Goal: Task Accomplishment & Management: Use online tool/utility

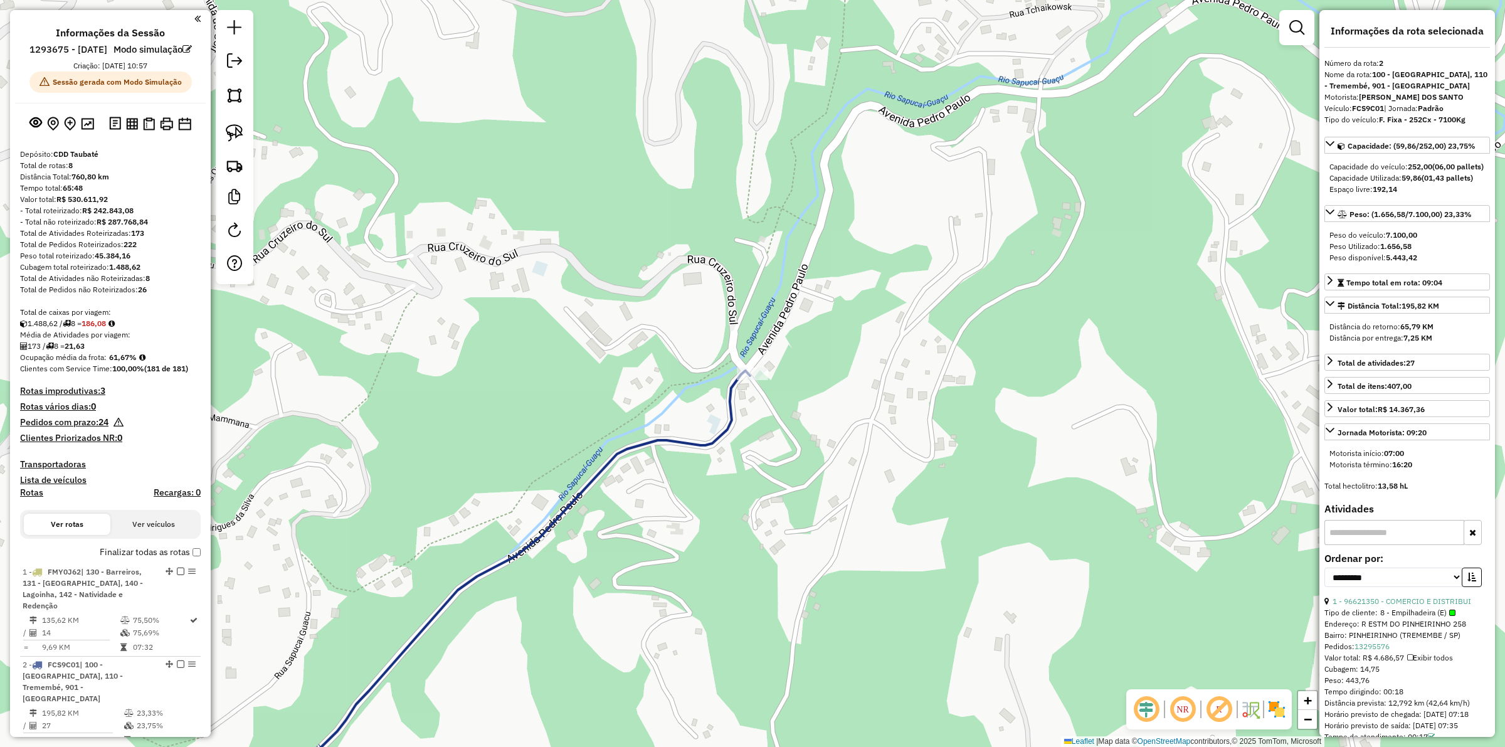
select select "**********"
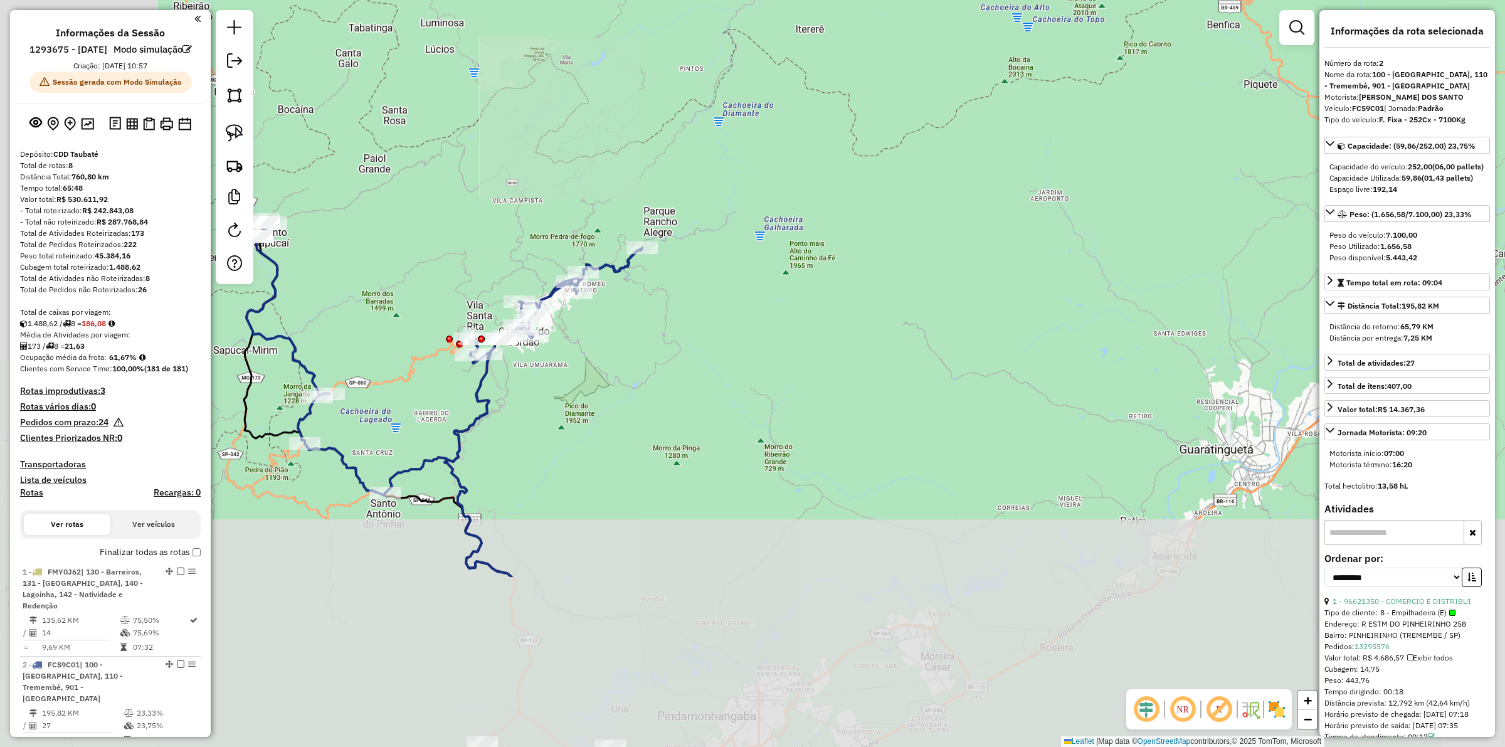
drag, startPoint x: 368, startPoint y: 610, endPoint x: 644, endPoint y: 365, distance: 369.2
click at [644, 365] on div "Janela de atendimento Grade de atendimento Capacidade Transportadoras Veículos …" at bounding box center [752, 373] width 1505 height 747
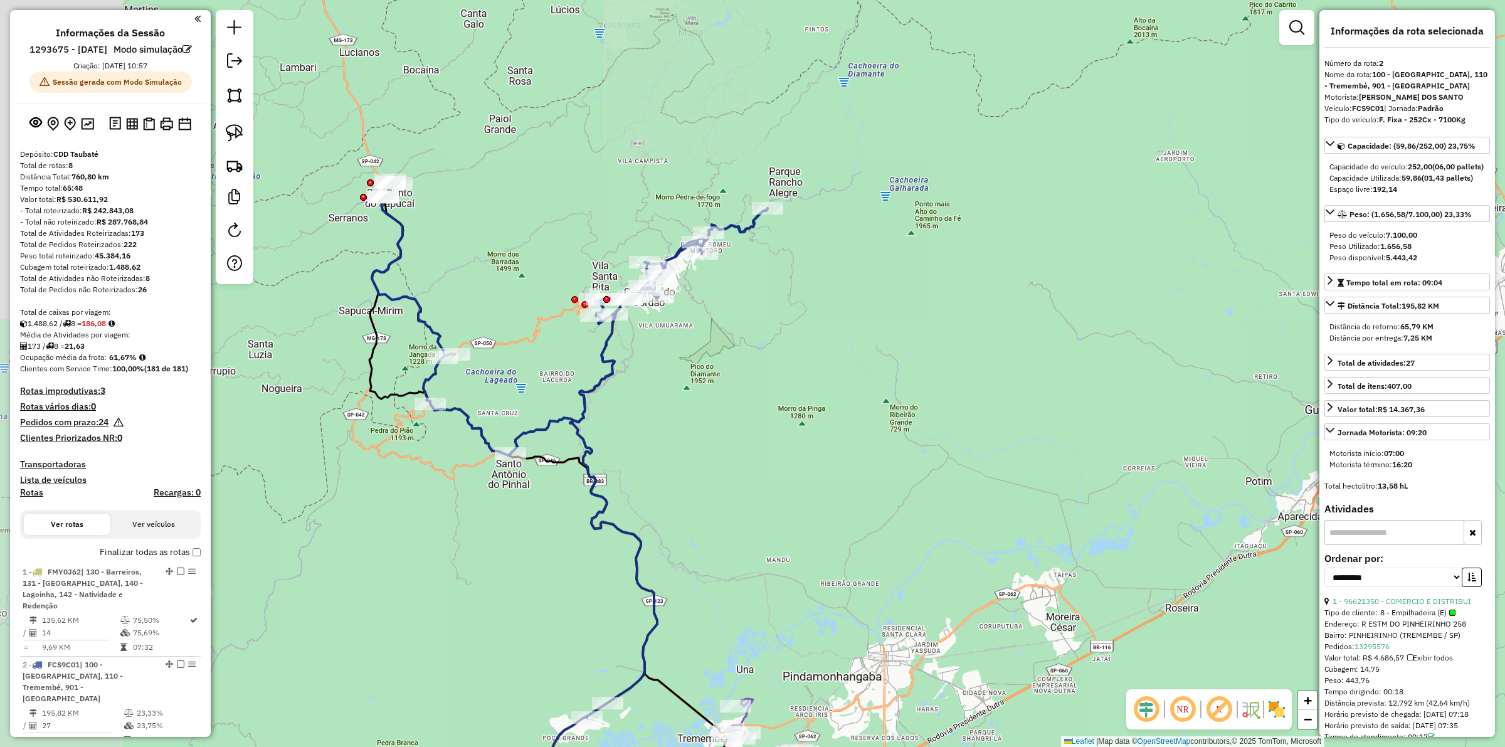
drag, startPoint x: 519, startPoint y: 458, endPoint x: 644, endPoint y: 419, distance: 131.5
click at [644, 419] on div "Janela de atendimento Grade de atendimento Capacidade Transportadoras Veículos …" at bounding box center [752, 373] width 1505 height 747
click at [610, 352] on icon at bounding box center [570, 474] width 396 height 591
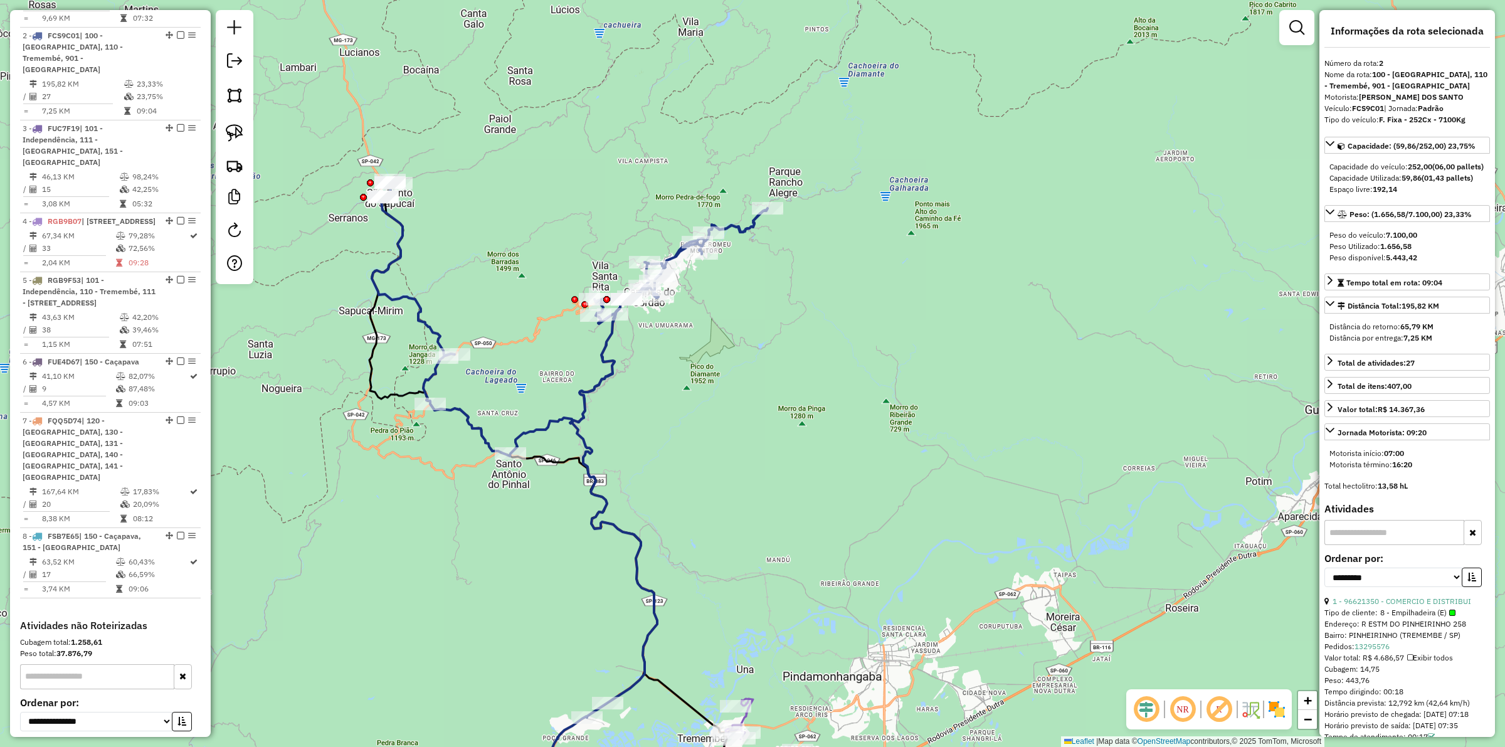
scroll to position [663, 0]
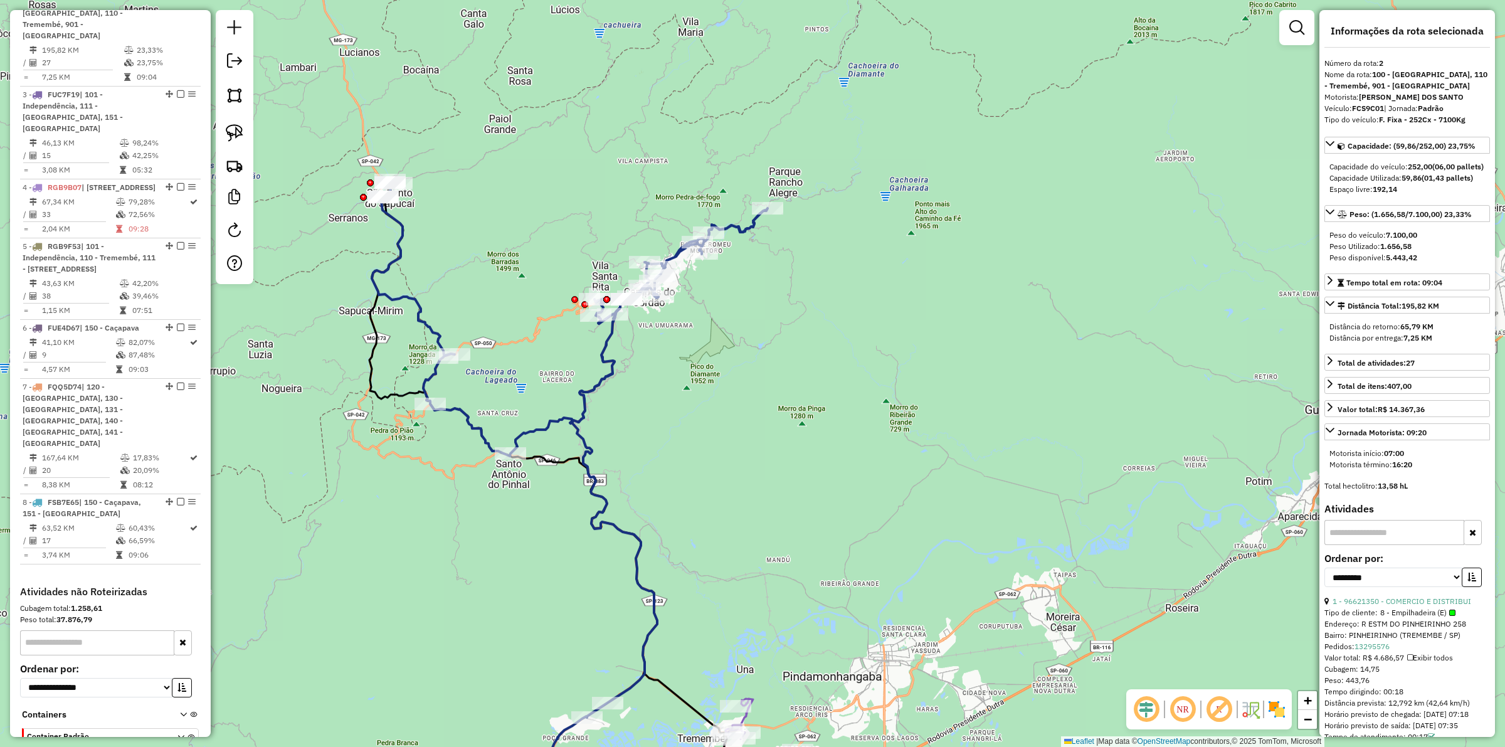
click at [605, 350] on icon at bounding box center [570, 474] width 396 height 591
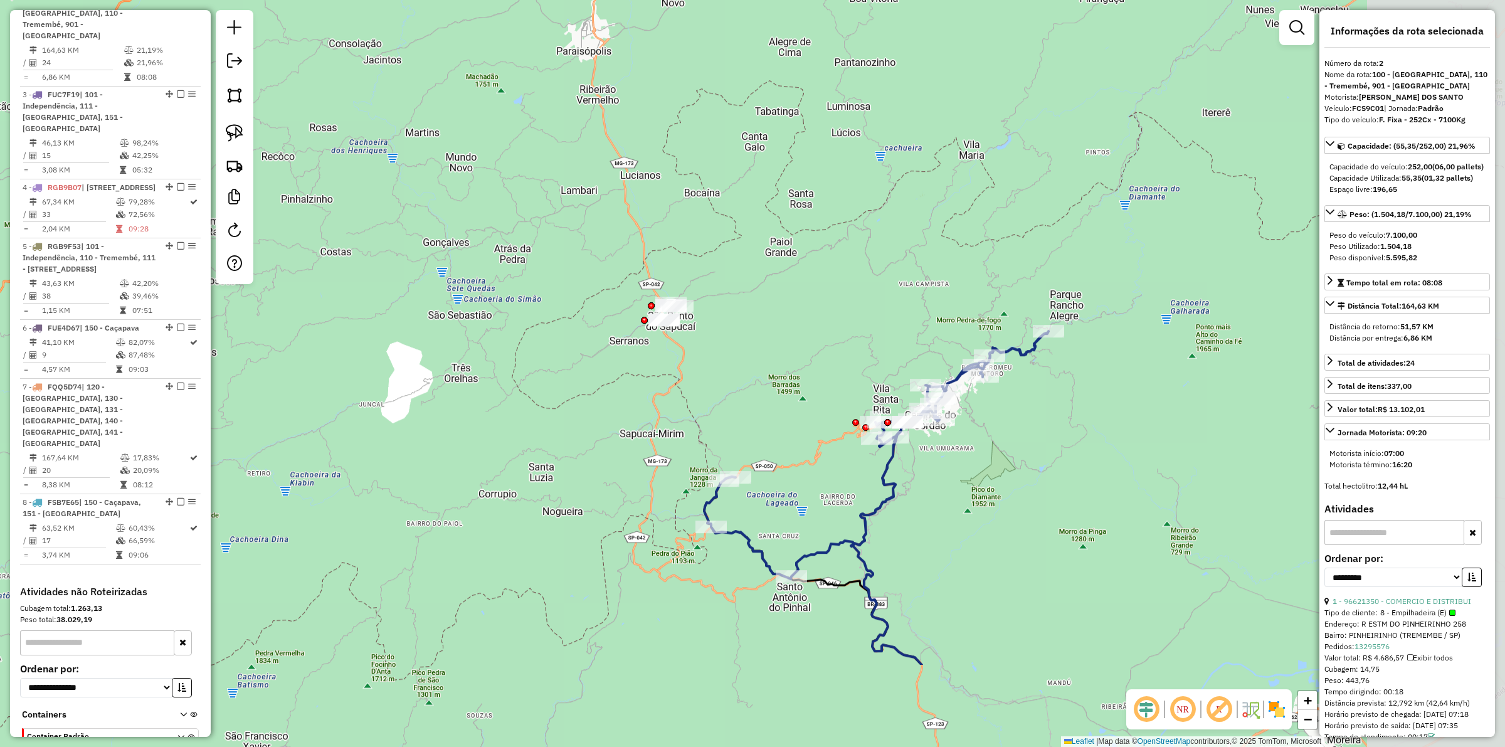
drag, startPoint x: 943, startPoint y: 532, endPoint x: 776, endPoint y: 375, distance: 228.5
click at [776, 375] on div "Janela de atendimento Grade de atendimento Capacidade Transportadoras Veículos …" at bounding box center [752, 373] width 1505 height 747
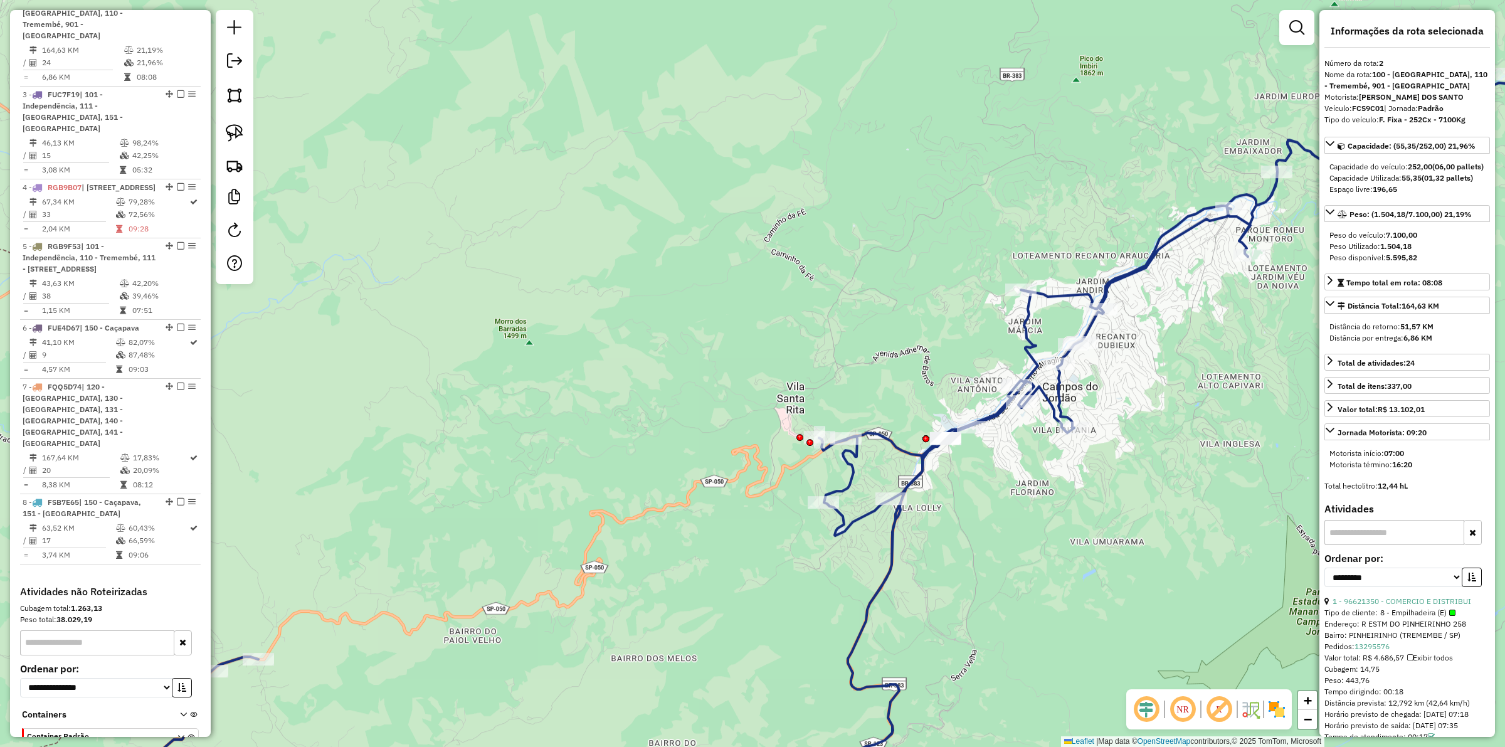
click at [998, 417] on icon at bounding box center [823, 448] width 1378 height 748
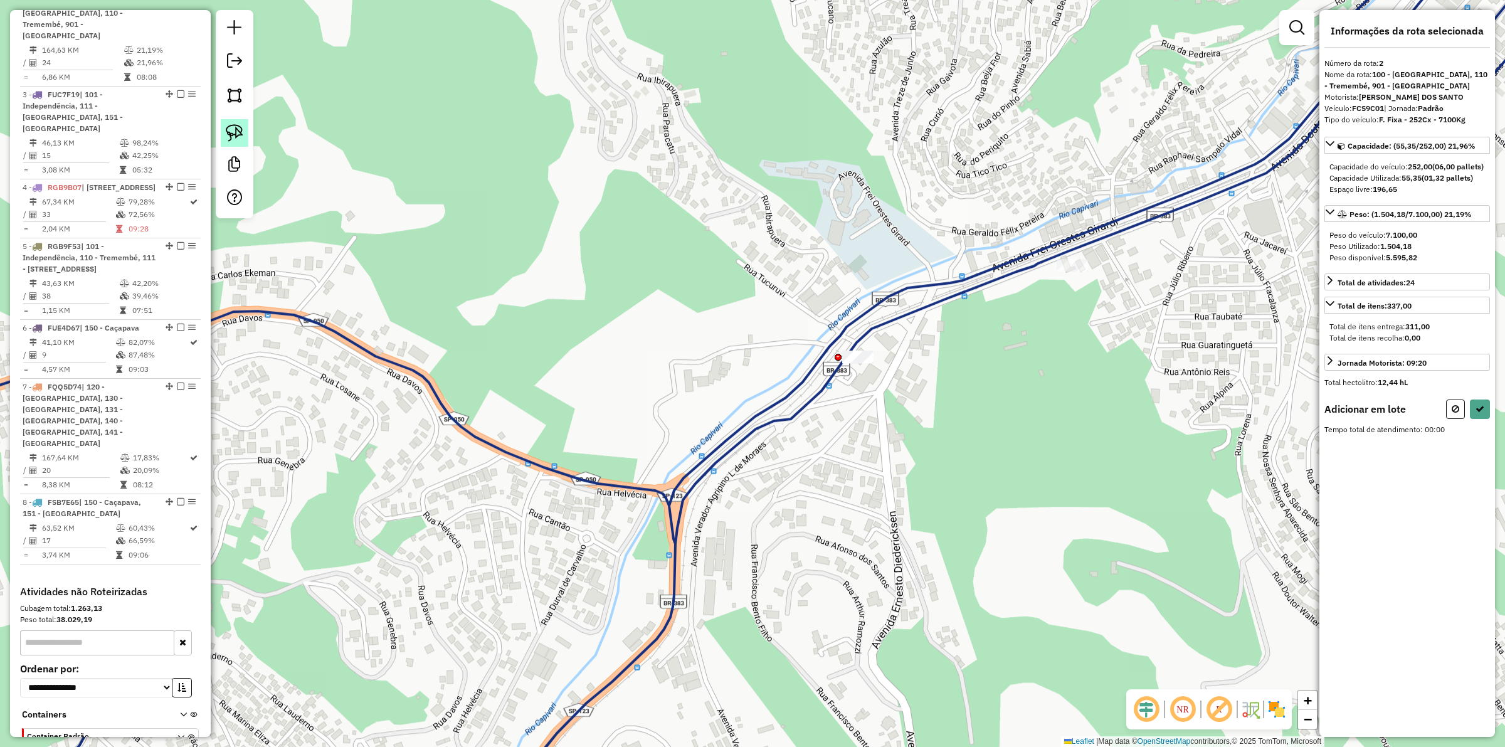
click at [233, 132] on img at bounding box center [235, 133] width 18 height 18
drag, startPoint x: 901, startPoint y: 430, endPoint x: 791, endPoint y: 383, distance: 118.8
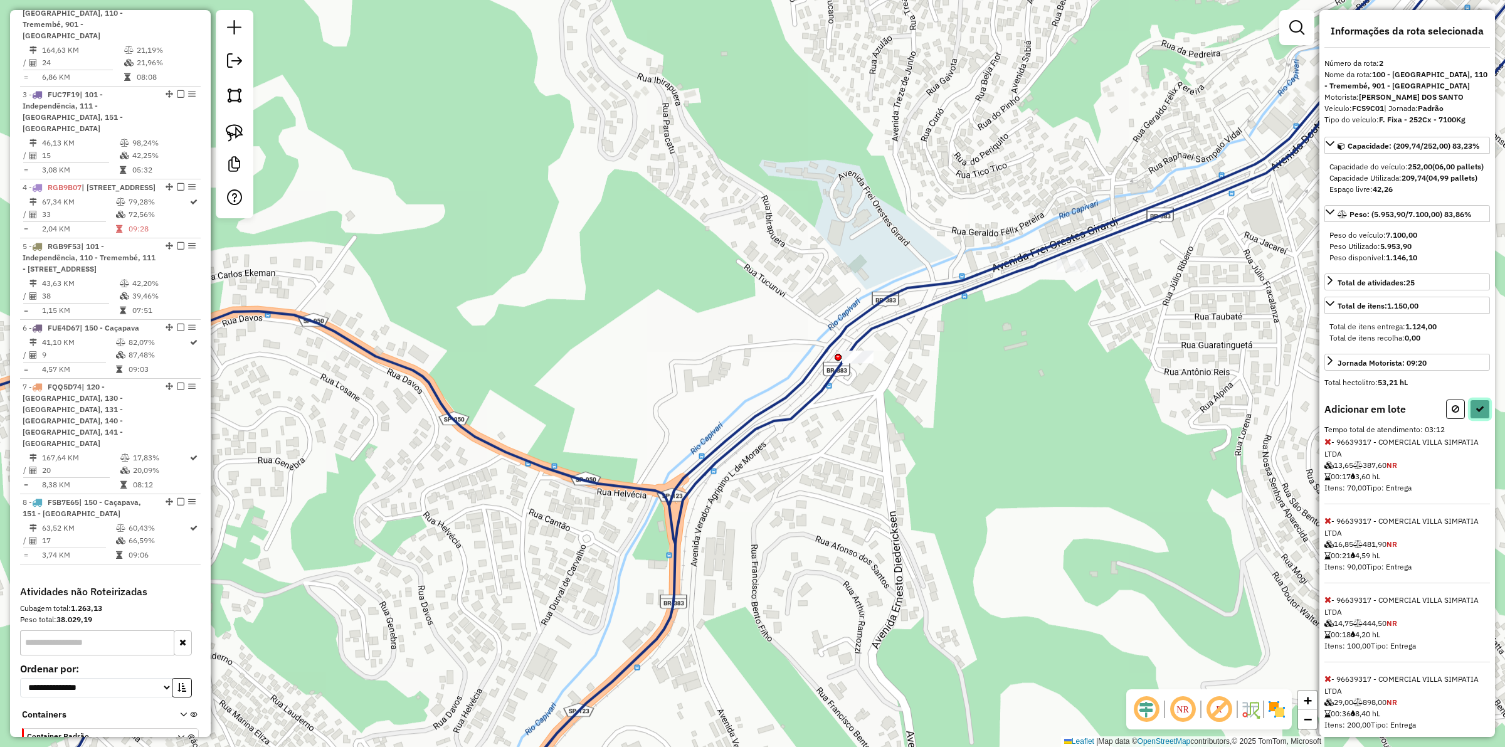
click at [1476, 413] on icon at bounding box center [1480, 409] width 9 height 9
select select "**********"
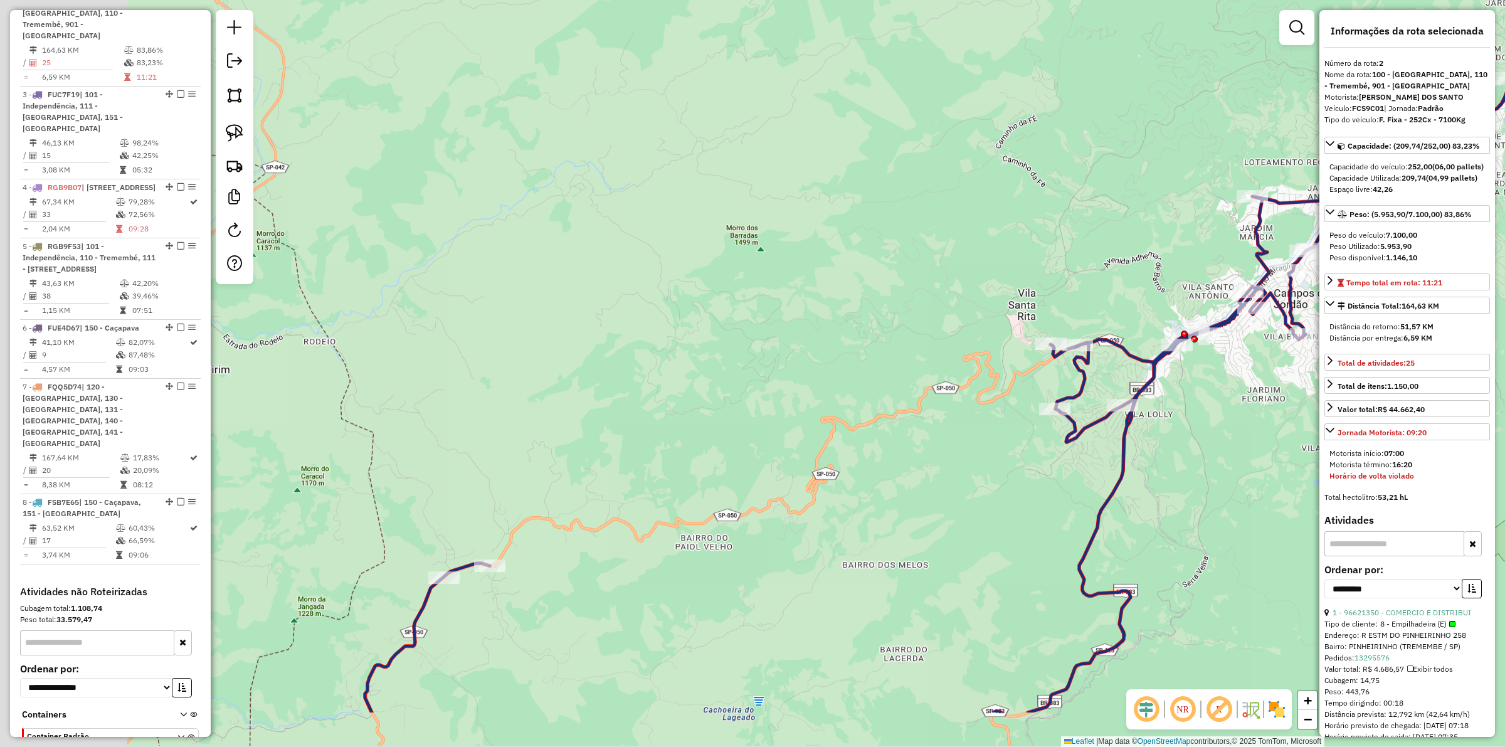
drag, startPoint x: 781, startPoint y: 509, endPoint x: 954, endPoint y: 405, distance: 201.5
click at [954, 405] on div "Janela de atendimento Grade de atendimento Capacidade Transportadoras Veículos …" at bounding box center [752, 373] width 1505 height 747
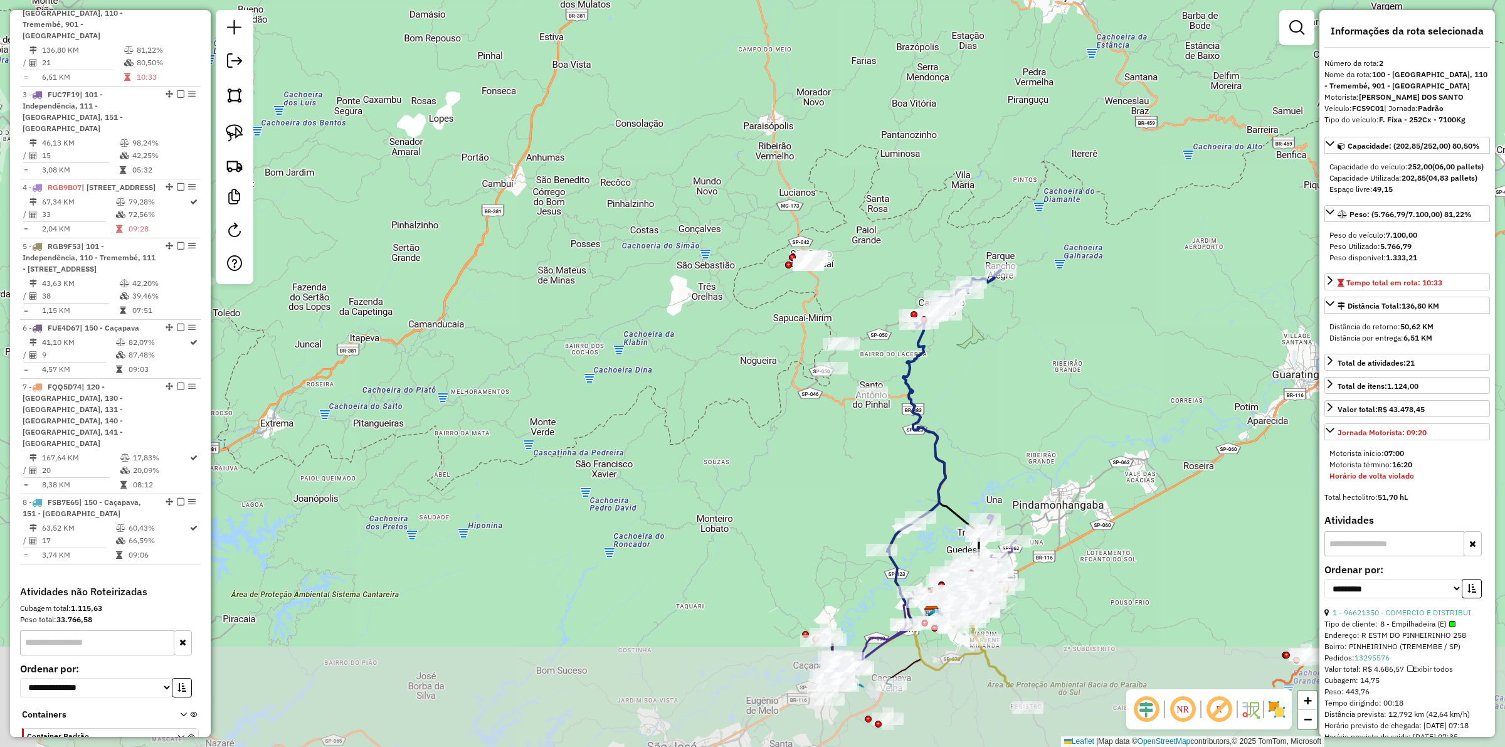
drag, startPoint x: 995, startPoint y: 549, endPoint x: 974, endPoint y: 415, distance: 135.8
click at [974, 415] on div "Janela de atendimento Grade de atendimento Capacidade Transportadoras Veículos …" at bounding box center [752, 373] width 1505 height 747
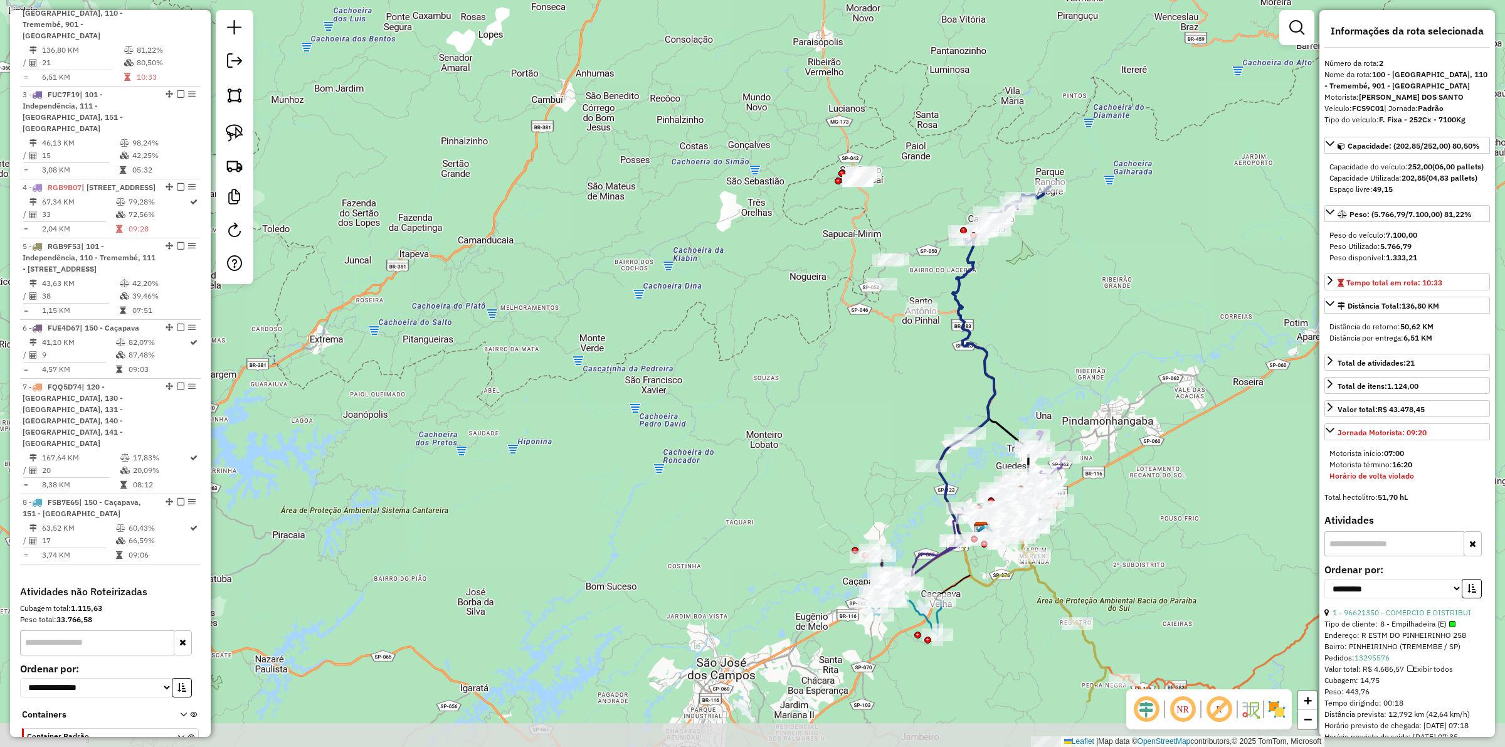
drag, startPoint x: 1093, startPoint y: 532, endPoint x: 1080, endPoint y: 415, distance: 118.0
click at [1080, 415] on div "Janela de atendimento Grade de atendimento Capacidade Transportadoras Veículos …" at bounding box center [752, 373] width 1505 height 747
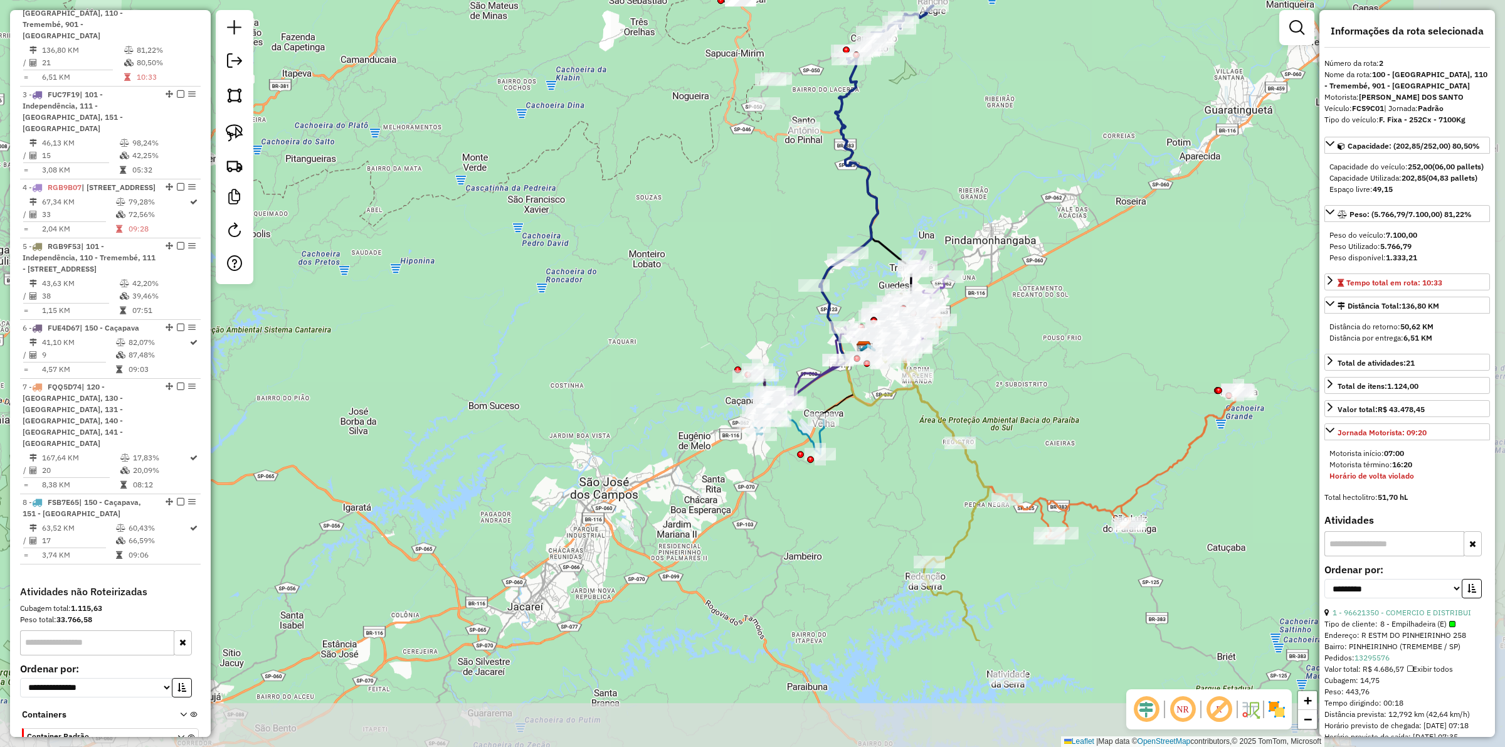
drag, startPoint x: 1136, startPoint y: 584, endPoint x: 1022, endPoint y: 411, distance: 207.3
click at [1022, 411] on div "Janela de atendimento Grade de atendimento Capacidade Transportadoras Veículos …" at bounding box center [752, 373] width 1505 height 747
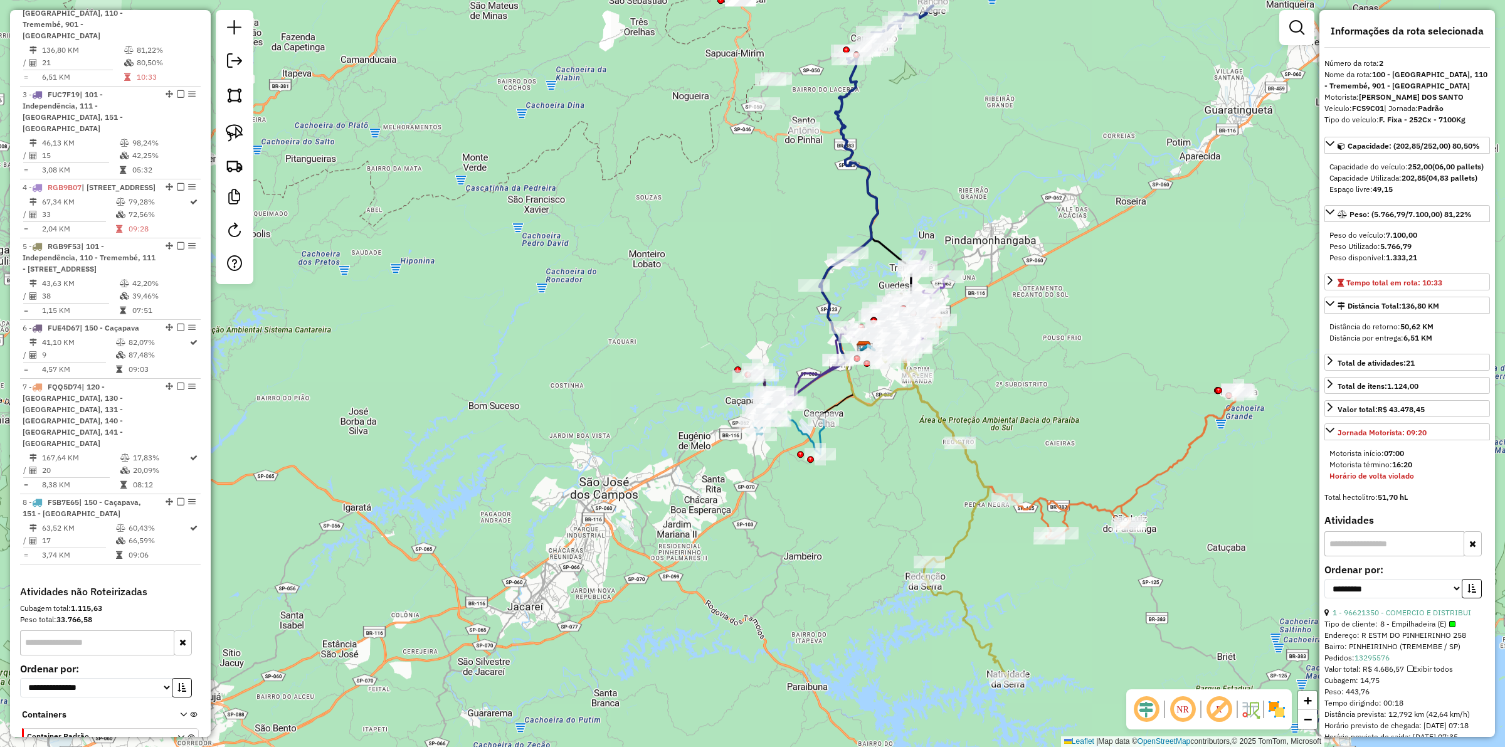
click at [1089, 507] on icon at bounding box center [1069, 427] width 343 height 224
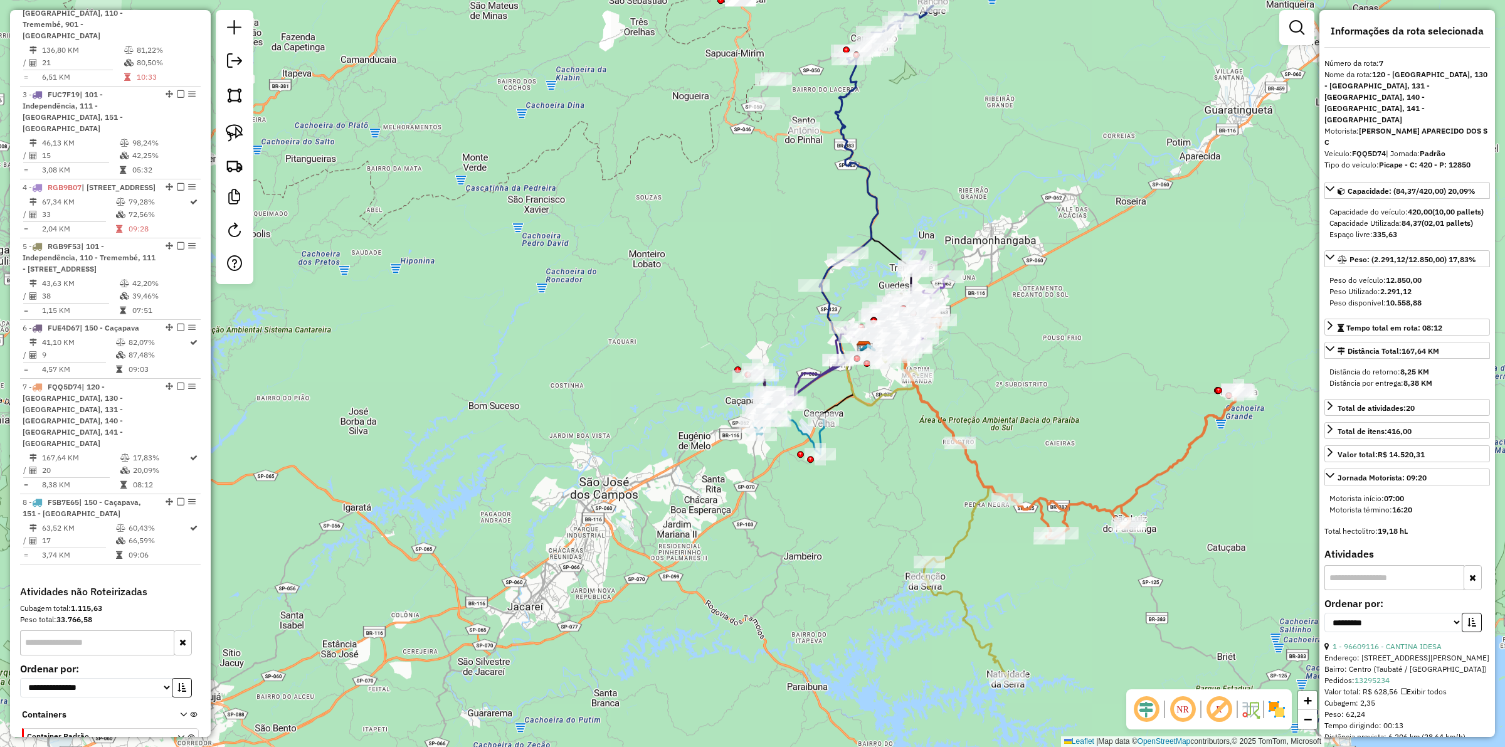
scroll to position [844, 0]
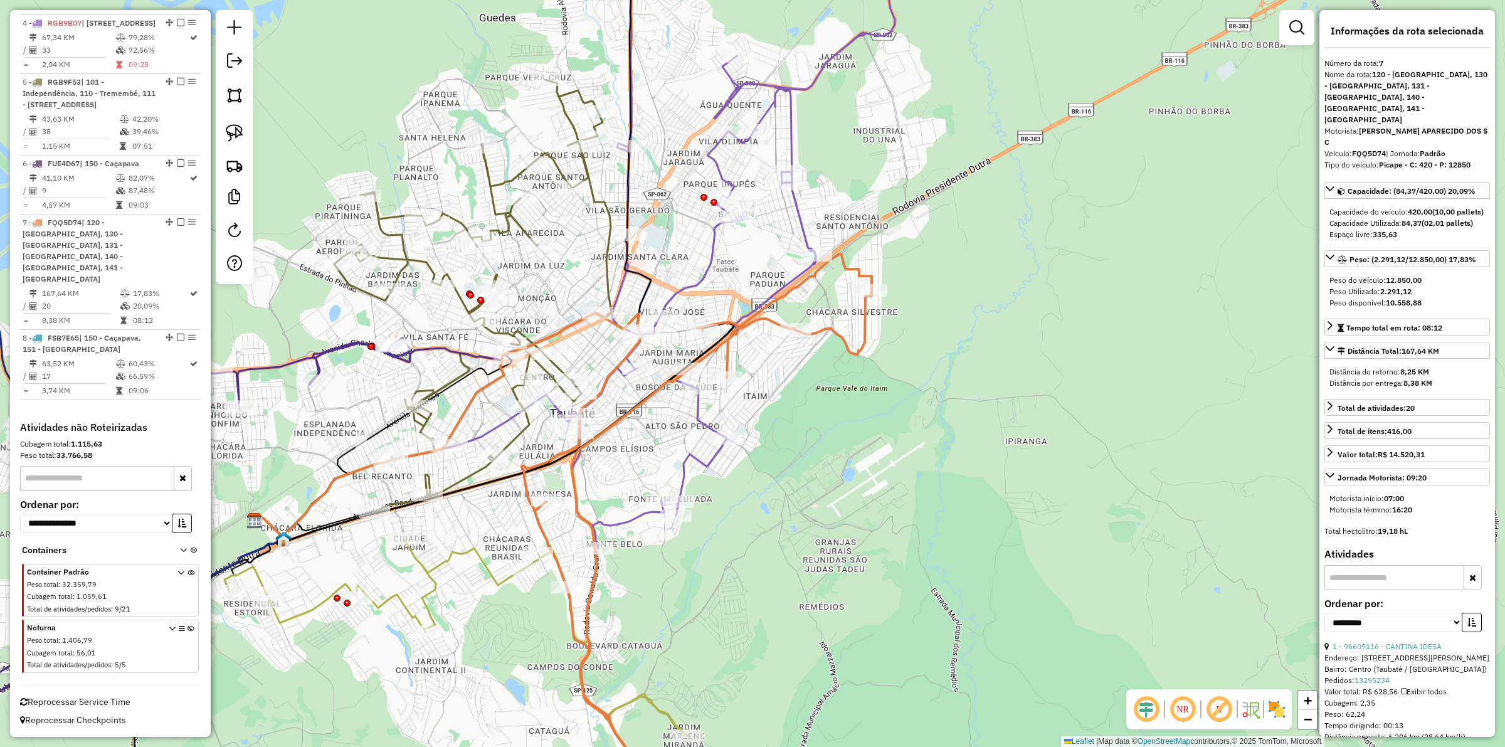
drag, startPoint x: 750, startPoint y: 466, endPoint x: 817, endPoint y: 428, distance: 76.4
click at [817, 428] on div "Janela de atendimento Grade de atendimento Capacidade Transportadoras Veículos …" at bounding box center [752, 373] width 1505 height 747
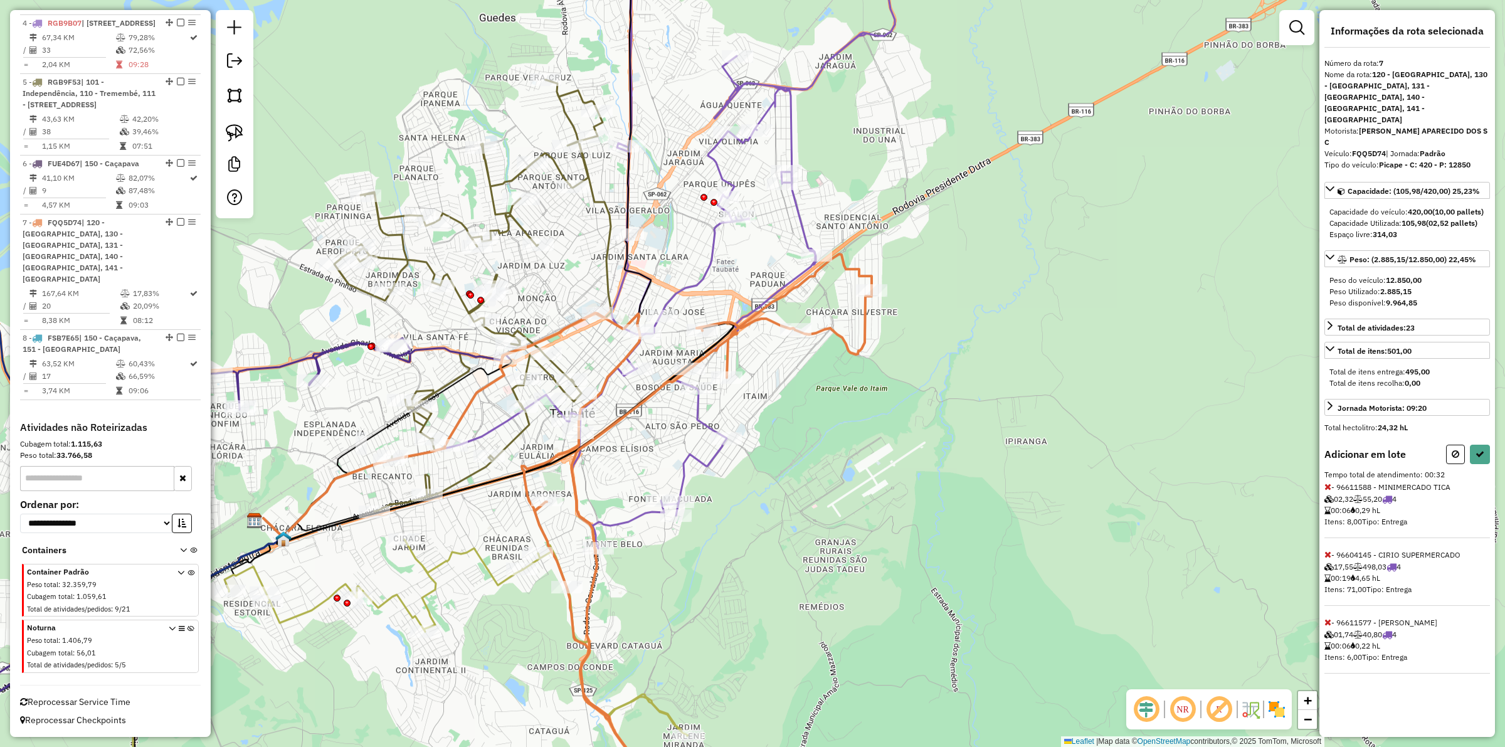
click at [656, 493] on div "Rota 4 - Placa RGB9B07 96611577 - HAMILTON ANGELO CORR Rota 4 - Placa RGB9B07 9…" at bounding box center [752, 373] width 1505 height 747
click at [1479, 450] on icon at bounding box center [1480, 454] width 9 height 9
select select "**********"
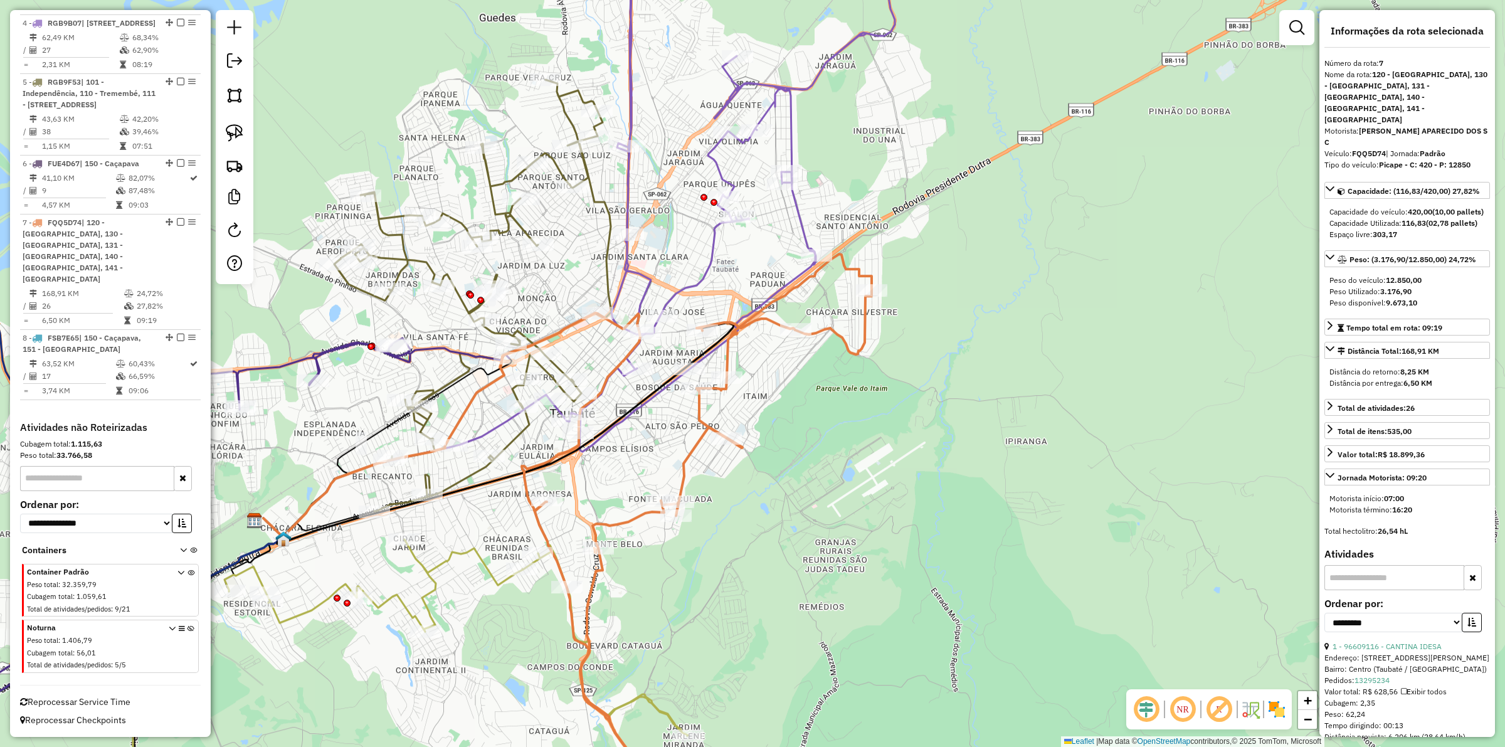
click at [478, 553] on icon at bounding box center [456, 680] width 463 height 282
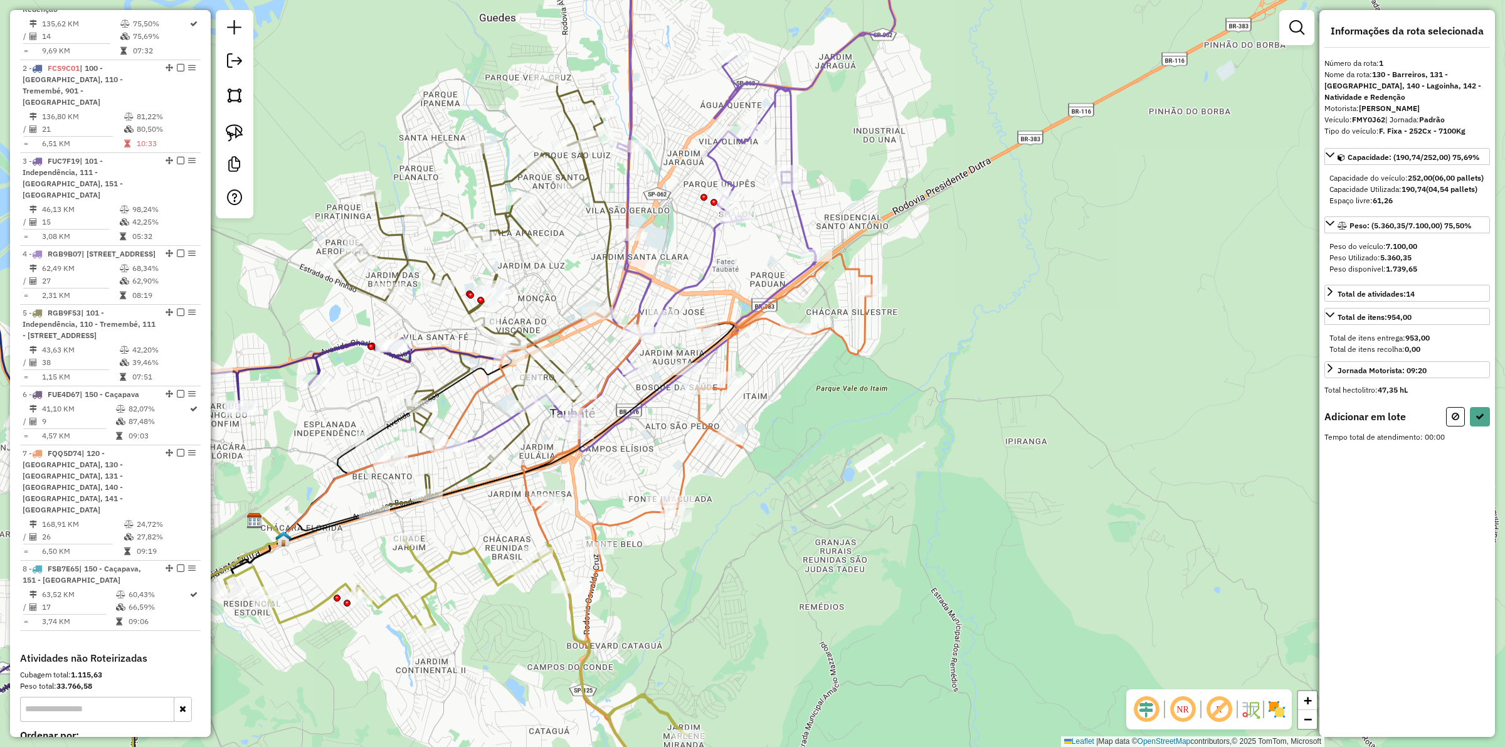
scroll to position [569, 0]
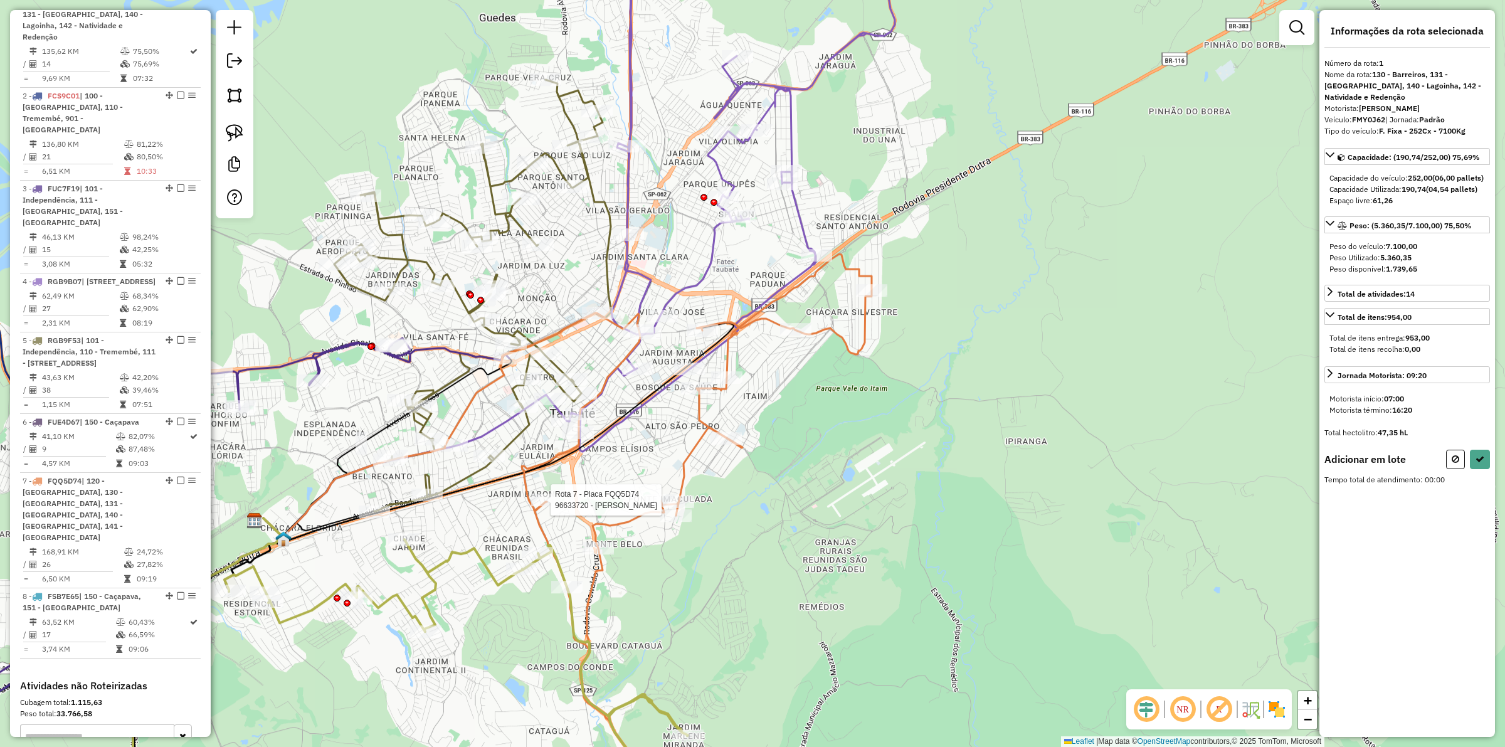
click at [546, 506] on div at bounding box center [546, 500] width 31 height 13
click at [1487, 430] on button at bounding box center [1480, 420] width 20 height 19
select select "**********"
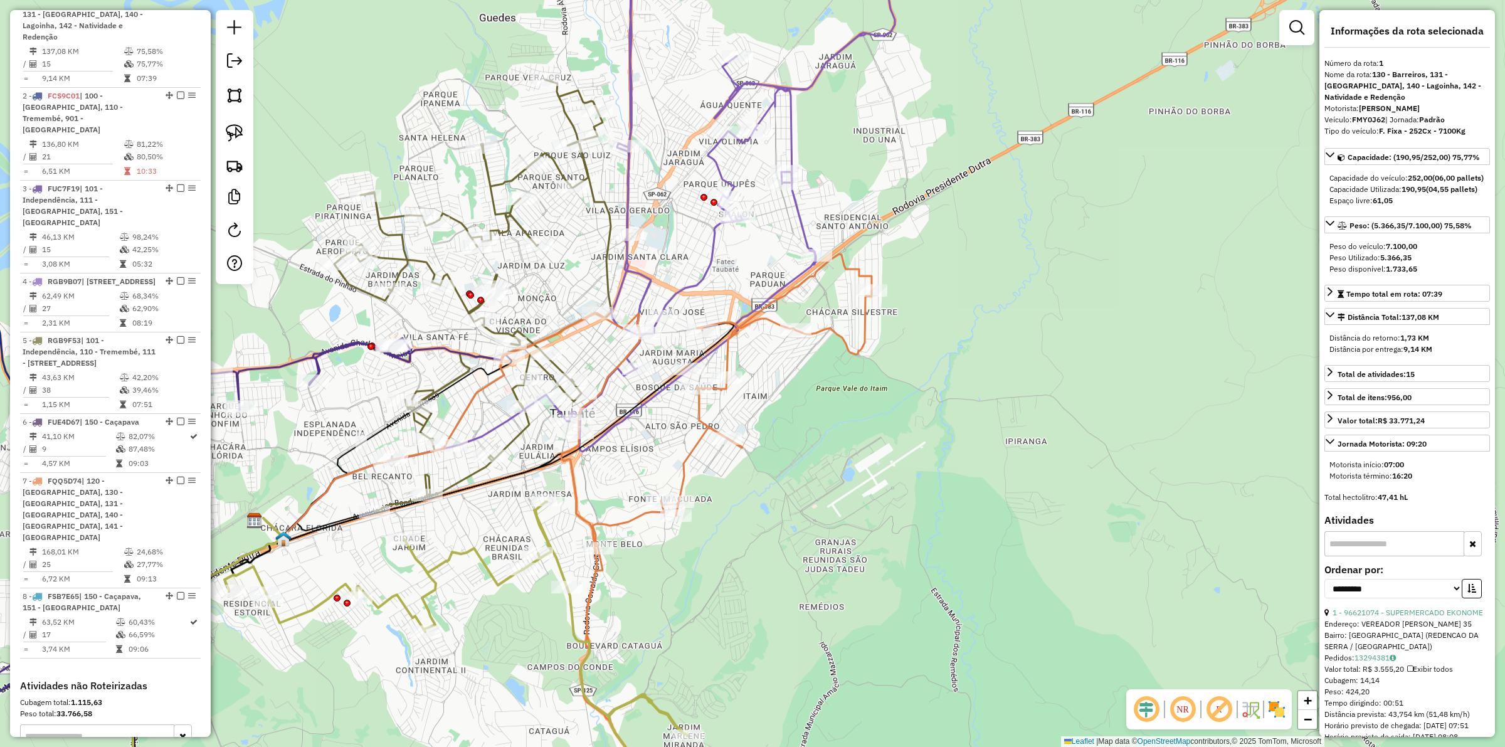
click at [646, 282] on icon at bounding box center [688, 188] width 477 height 526
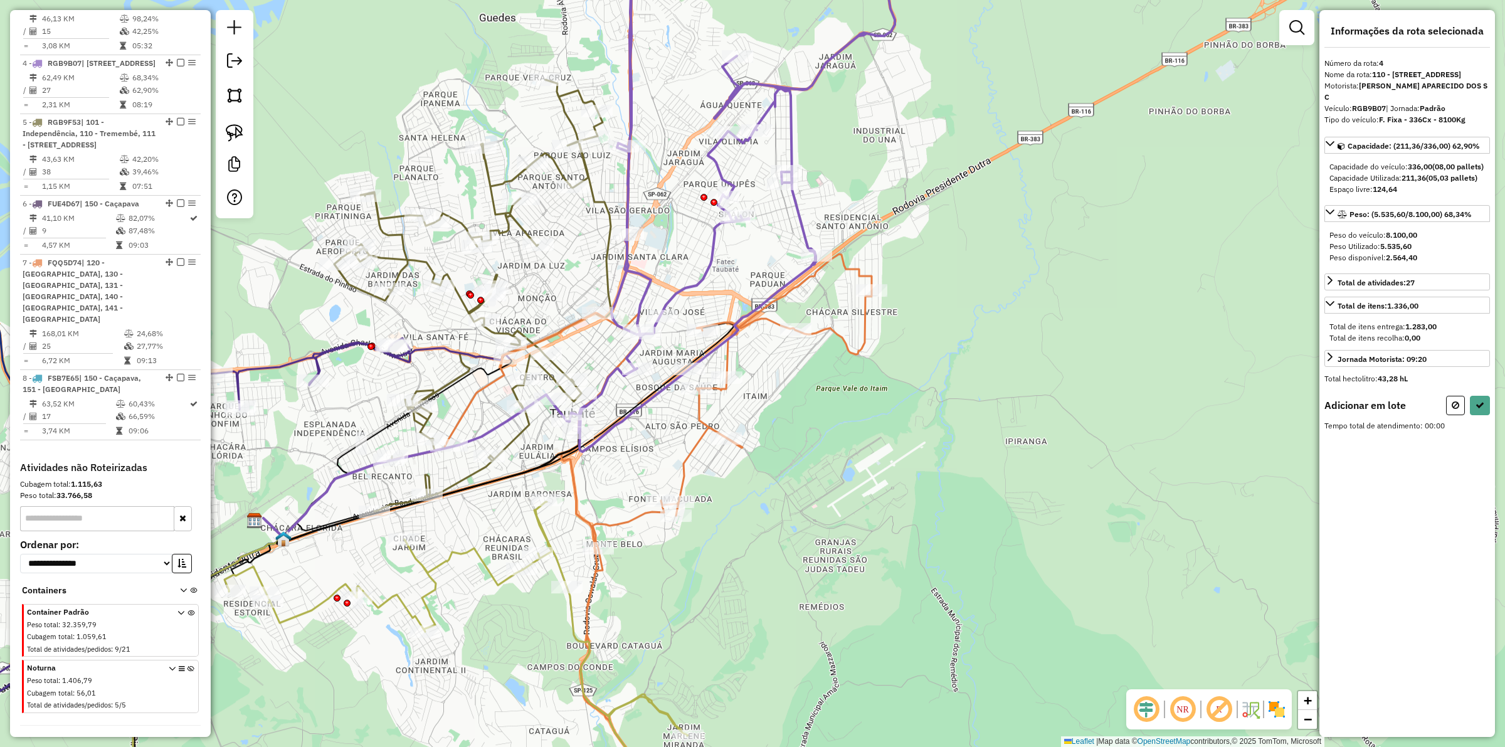
scroll to position [826, 0]
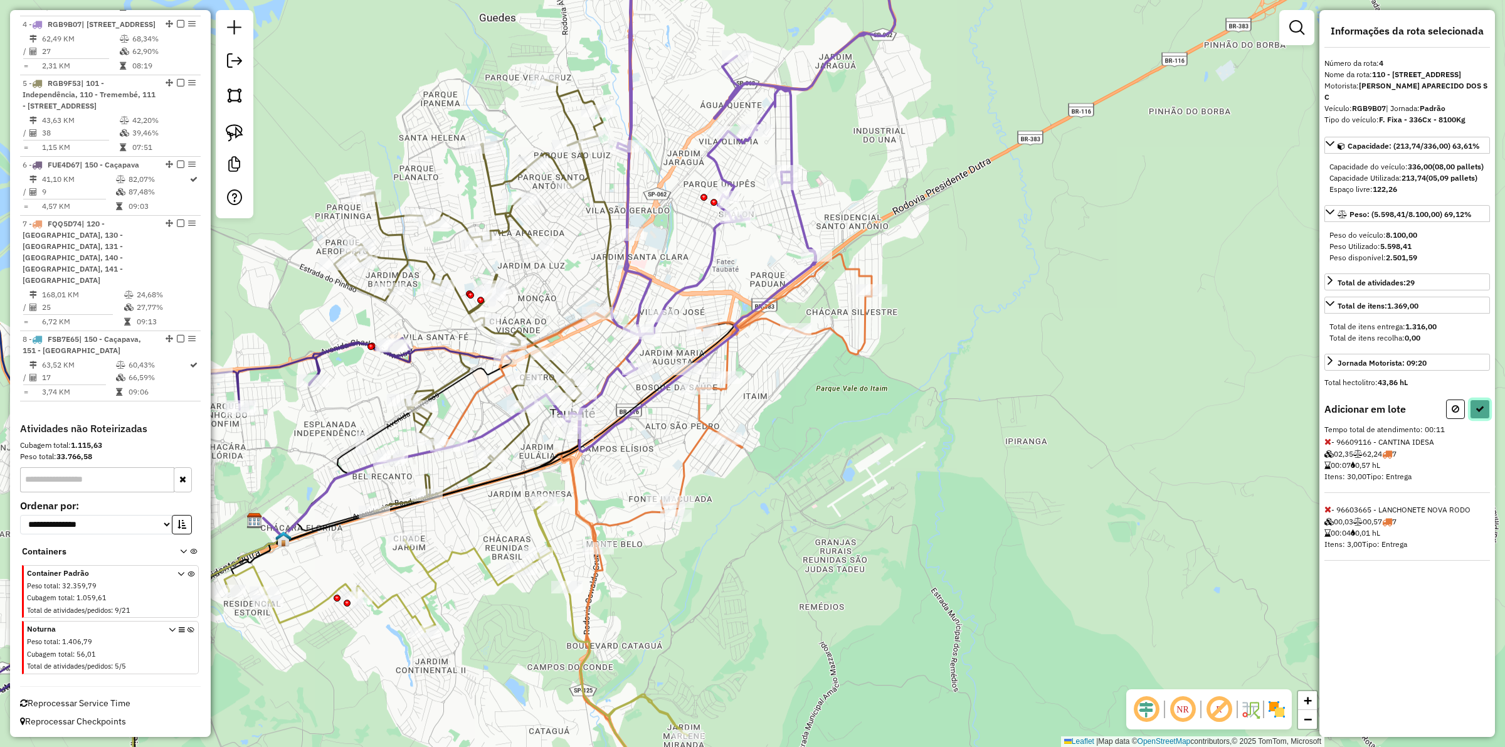
click at [1481, 419] on button at bounding box center [1480, 409] width 20 height 19
select select "**********"
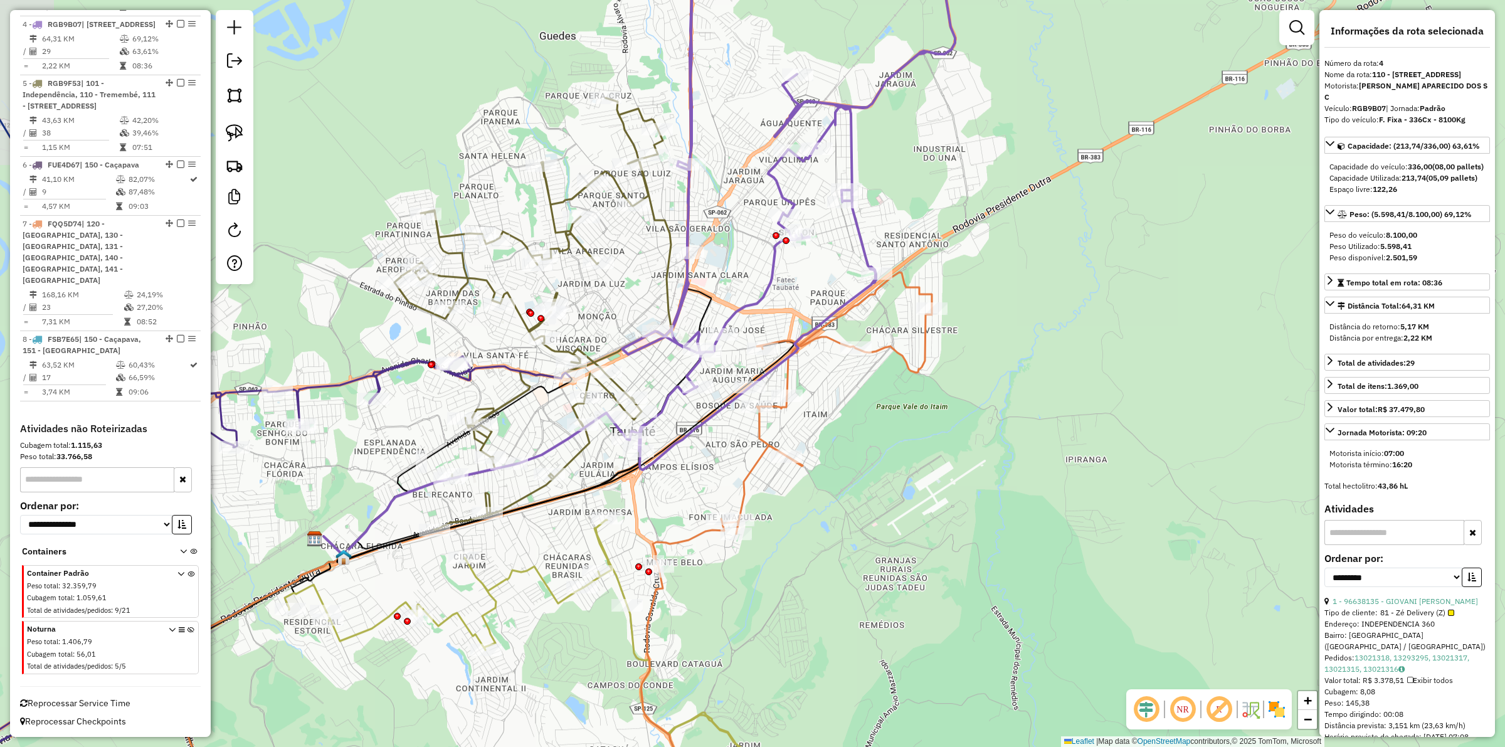
drag, startPoint x: 677, startPoint y: 243, endPoint x: 738, endPoint y: 262, distance: 62.9
click at [738, 262] on div "Janela de atendimento Grade de atendimento Capacidade Transportadoras Veículos …" at bounding box center [752, 373] width 1505 height 747
click at [569, 455] on icon at bounding box center [532, 313] width 277 height 431
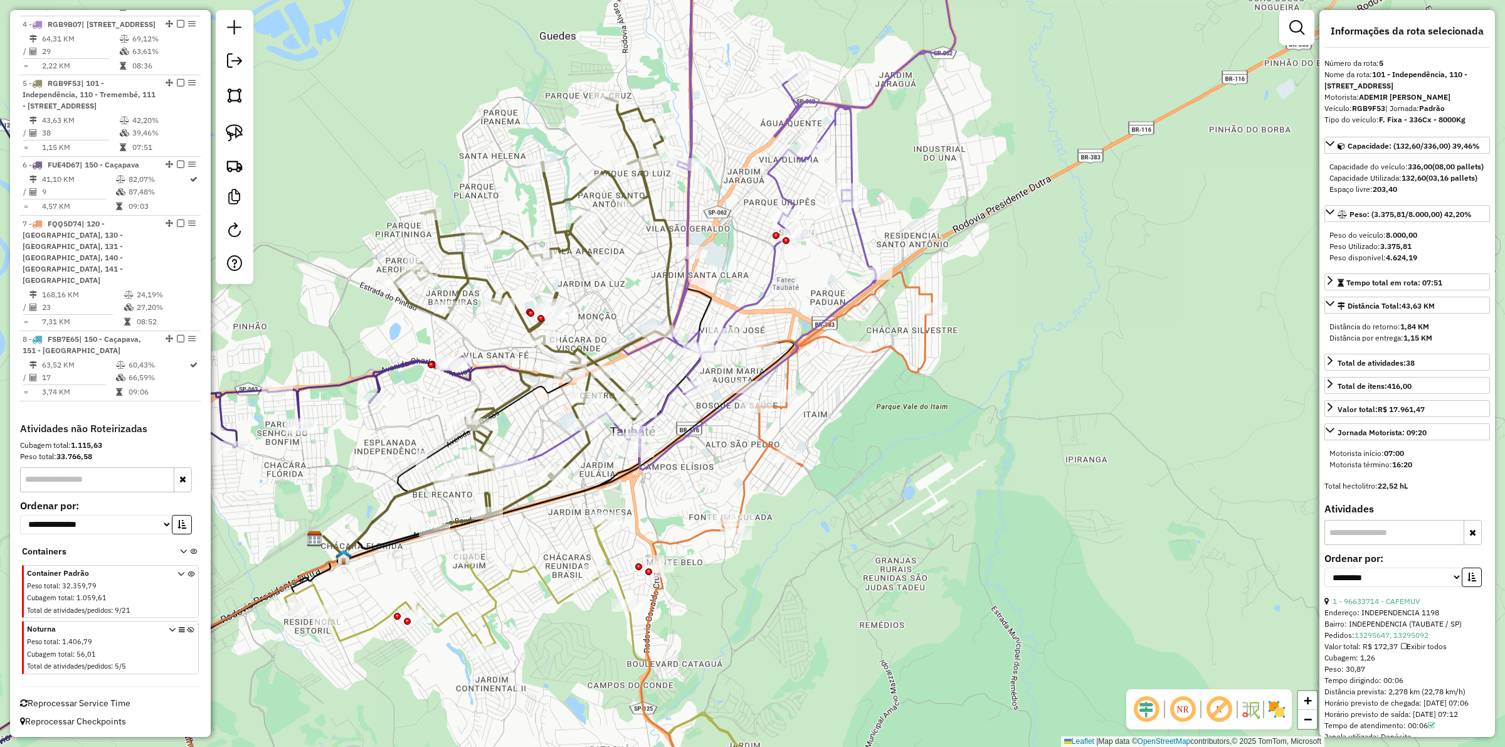
scroll to position [844, 0]
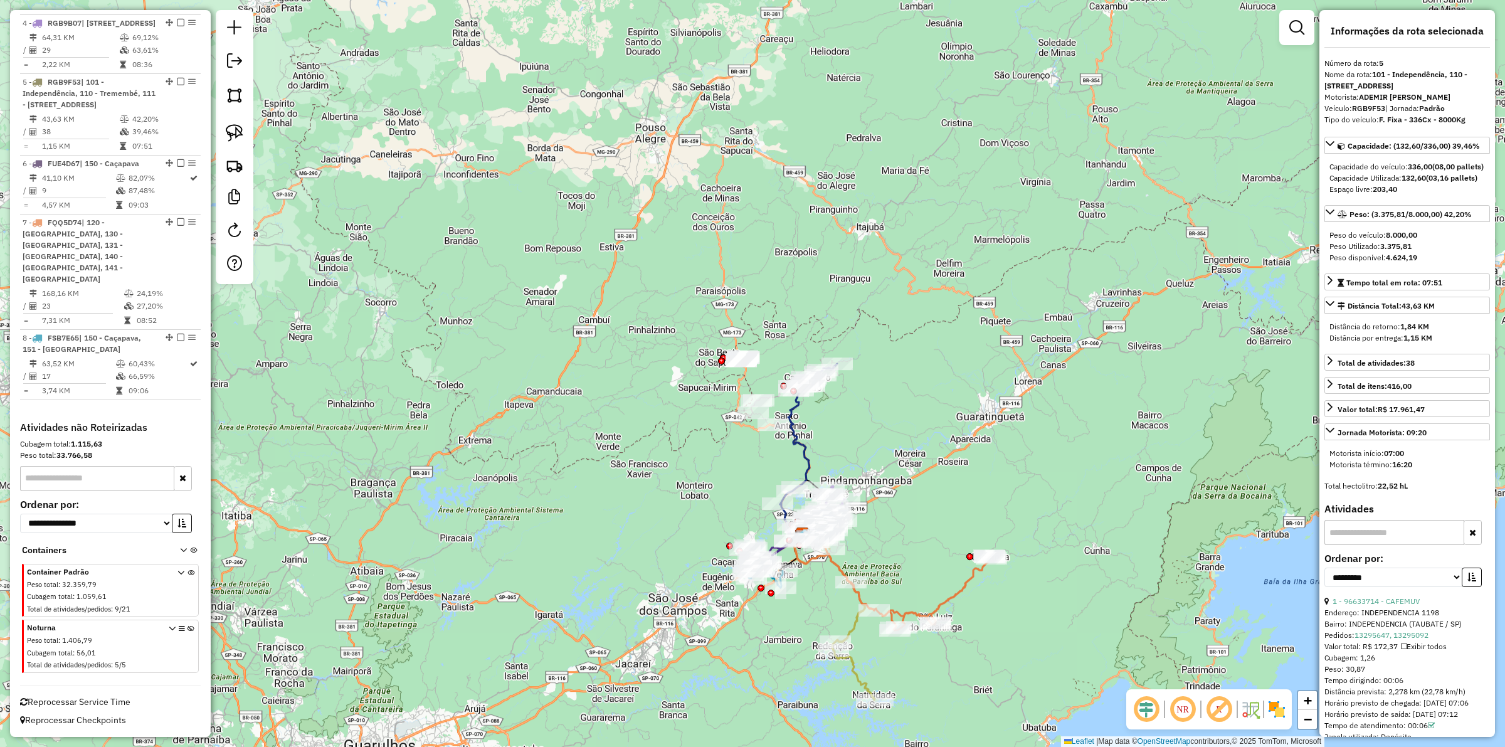
click at [798, 443] on icon at bounding box center [808, 434] width 57 height 140
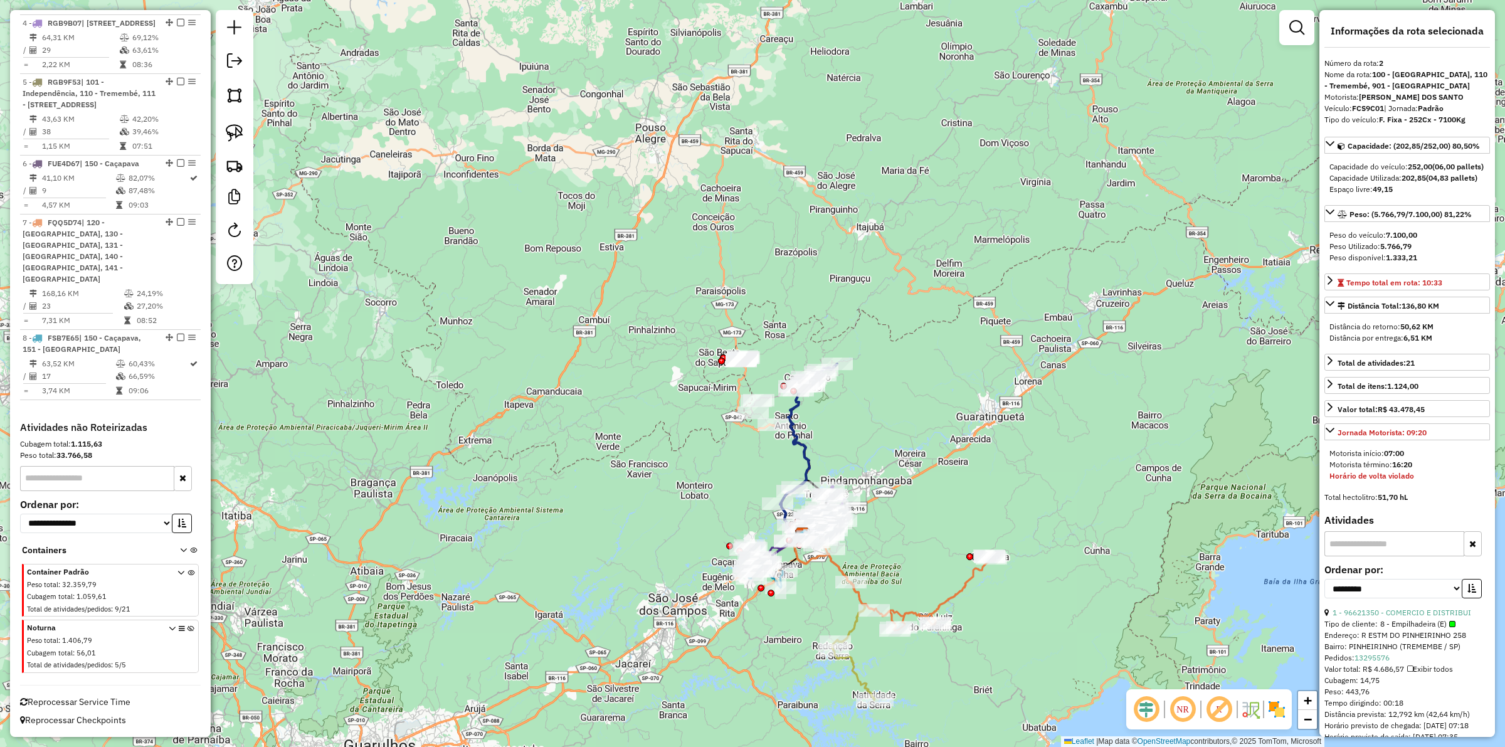
scroll to position [663, 0]
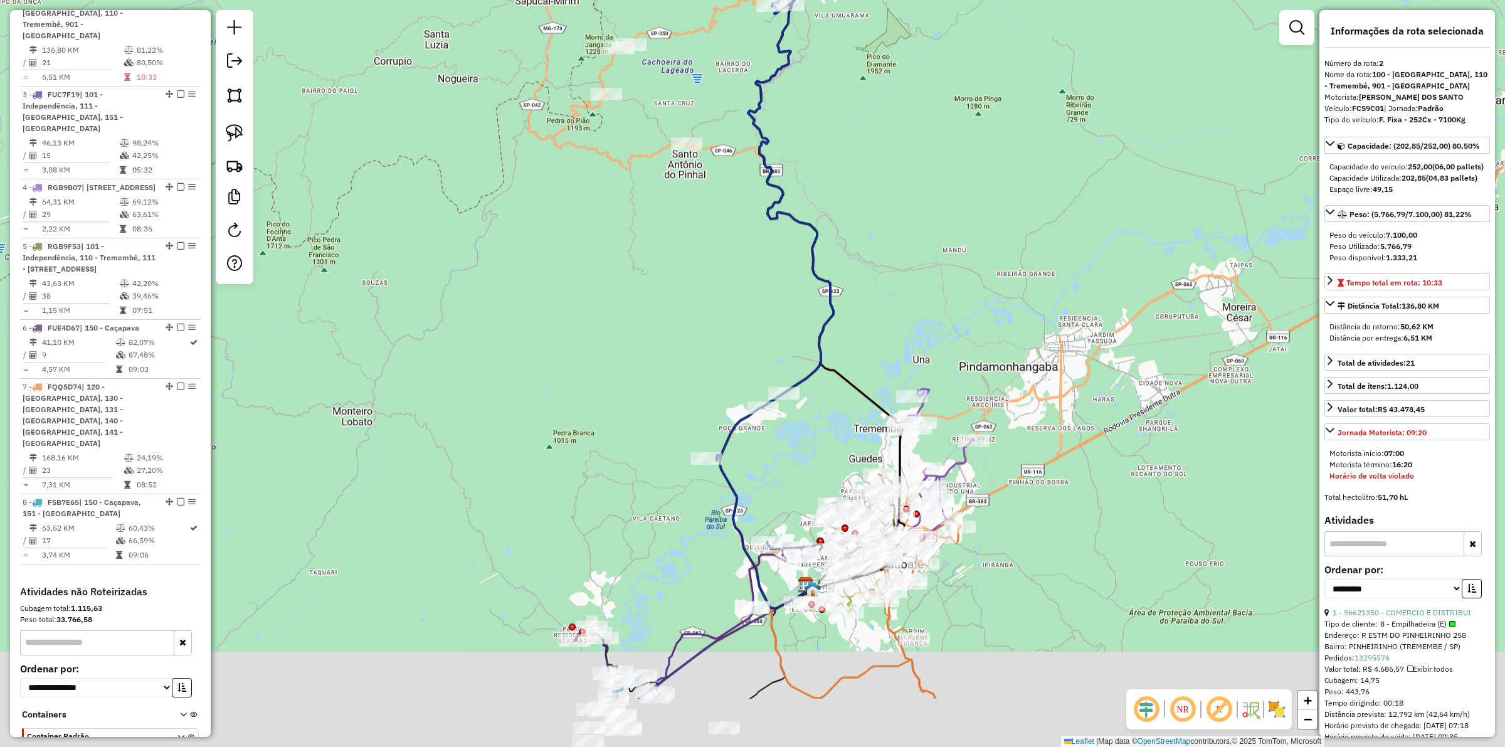
drag, startPoint x: 736, startPoint y: 494, endPoint x: 748, endPoint y: 371, distance: 123.6
click at [748, 371] on div "Janela de atendimento Grade de atendimento Capacidade Transportadoras Veículos …" at bounding box center [752, 373] width 1505 height 747
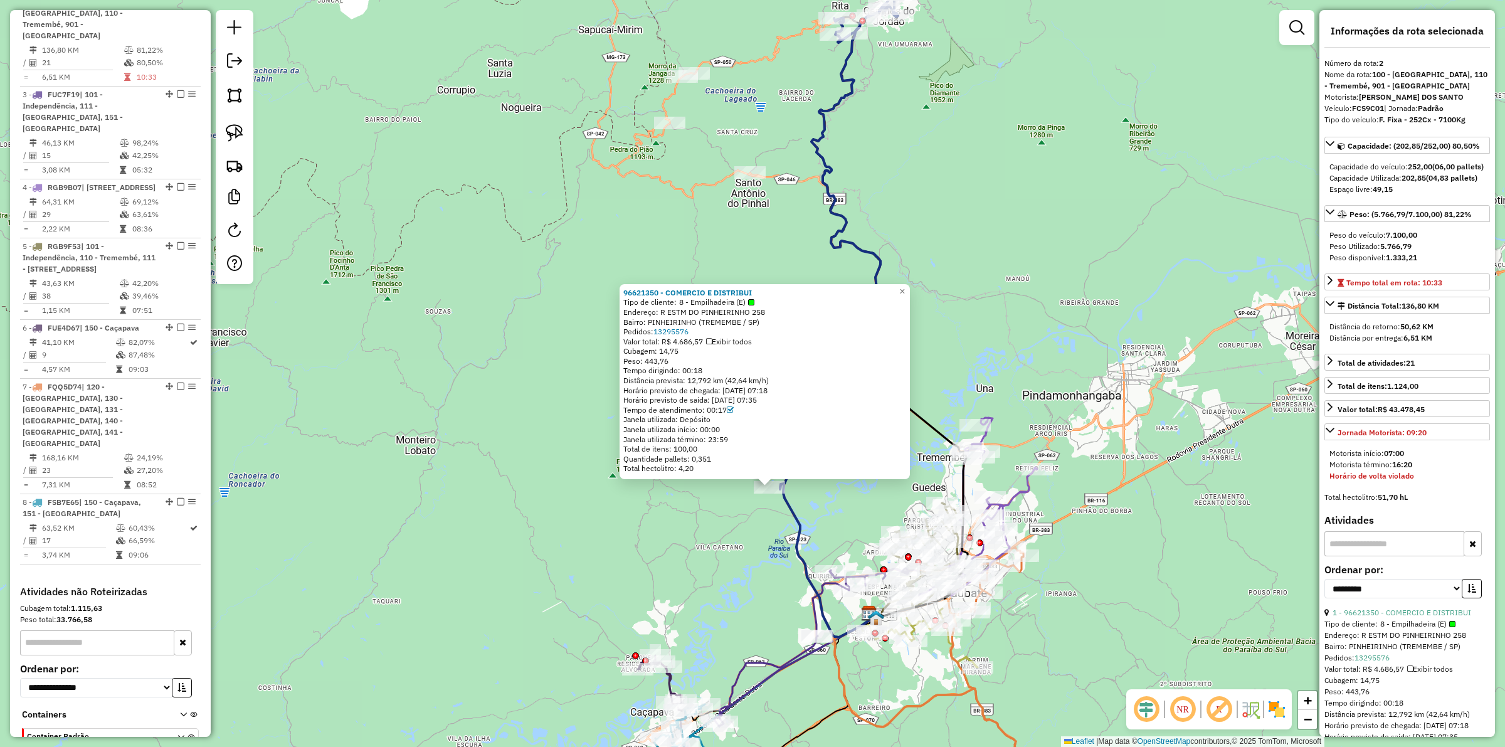
click at [741, 530] on div "96621350 - COMERCIO E DISTRIBUI Tipo de cliente: 8 - Empilhadeira (E) Endereço:…" at bounding box center [752, 373] width 1505 height 747
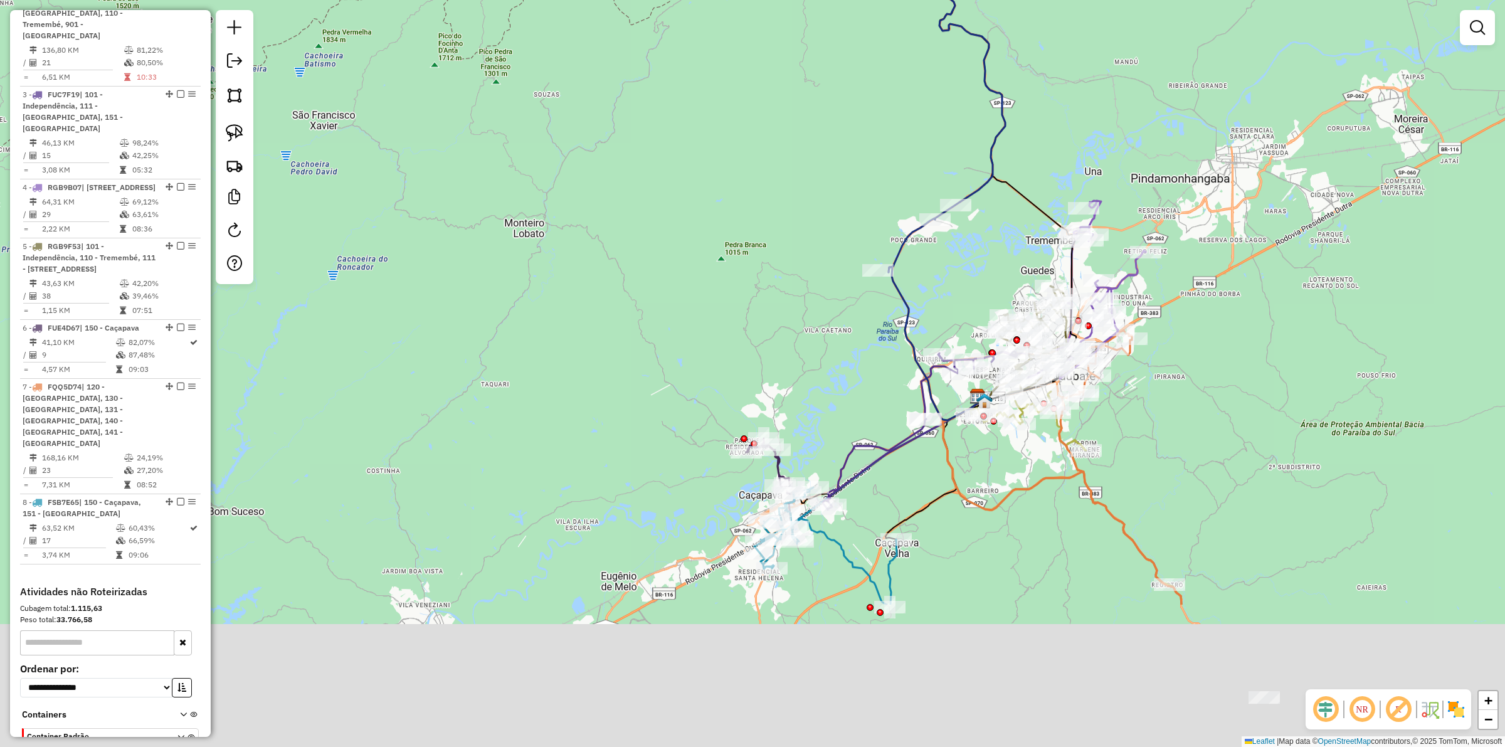
drag, startPoint x: 856, startPoint y: 475, endPoint x: 919, endPoint y: 383, distance: 111.9
click at [964, 257] on div "Janela de atendimento Grade de atendimento Capacidade Transportadoras Veículos …" at bounding box center [752, 373] width 1505 height 747
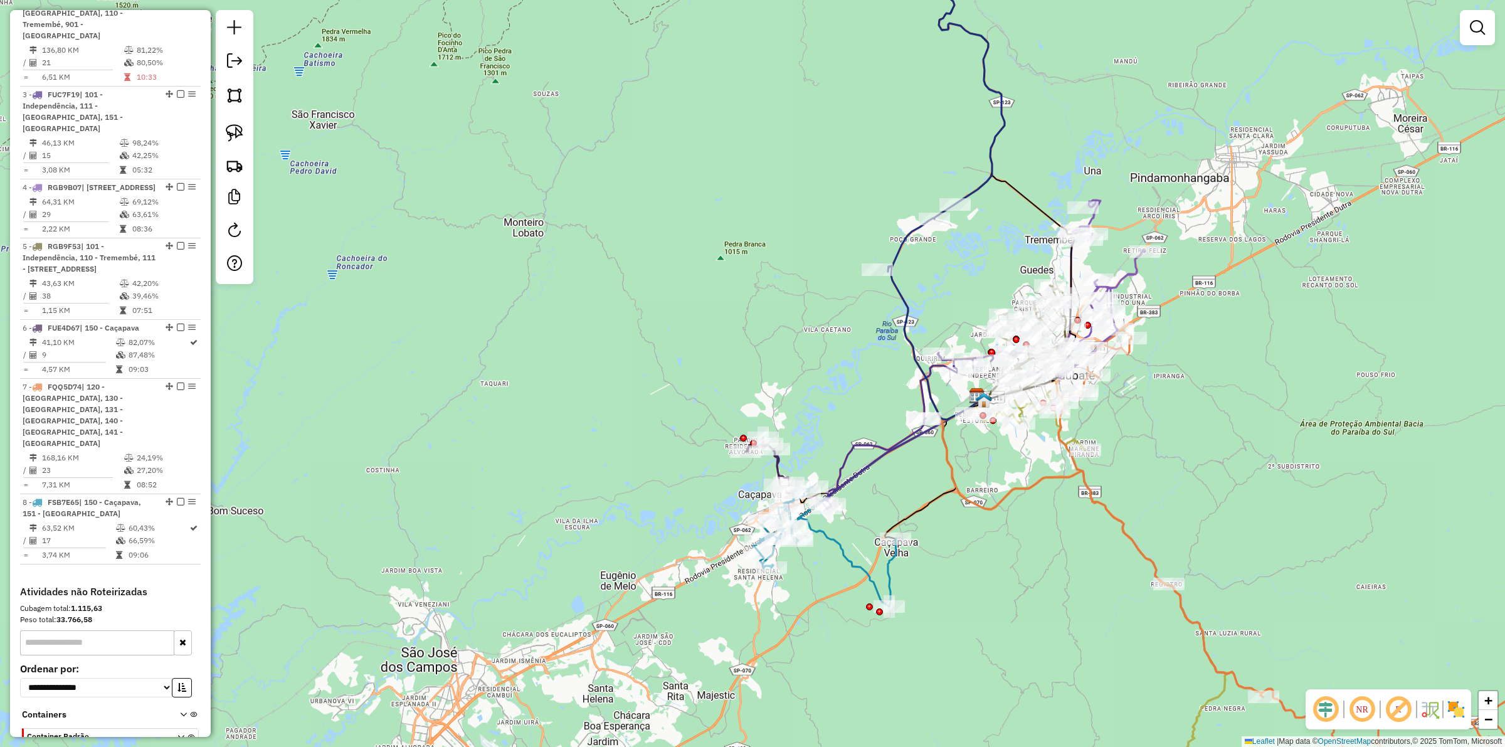
click at [840, 551] on icon at bounding box center [825, 547] width 142 height 120
select select "**********"
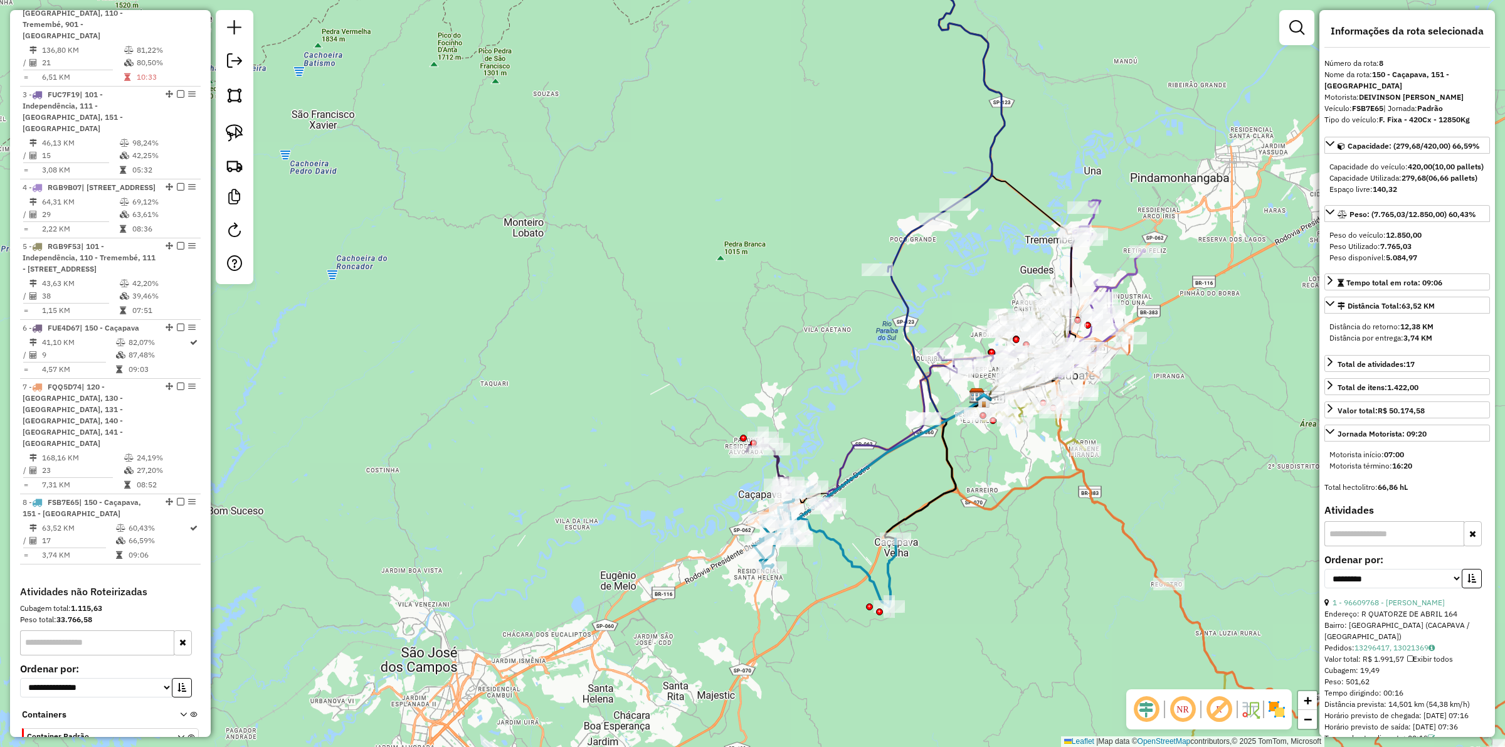
scroll to position [844, 0]
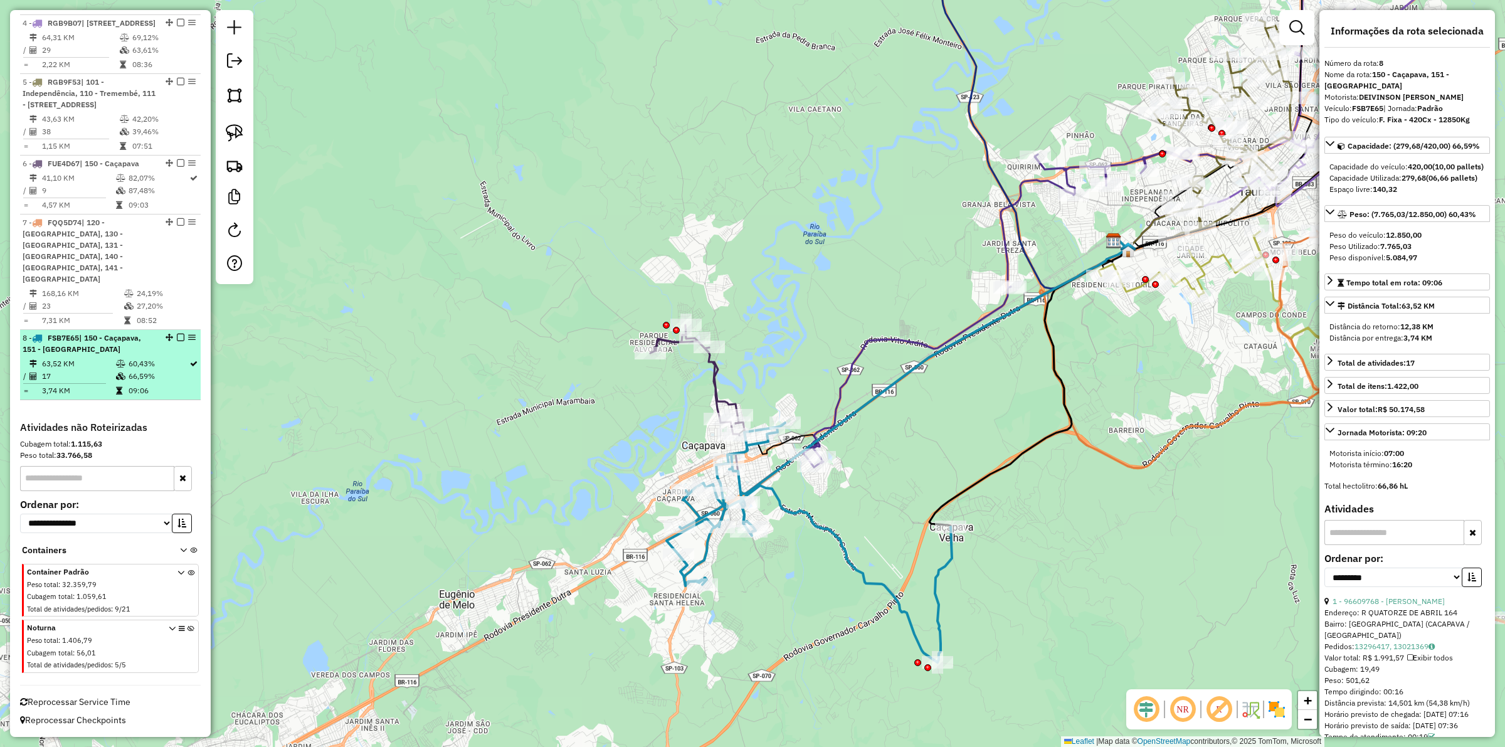
click at [177, 336] on em at bounding box center [181, 338] width 8 height 8
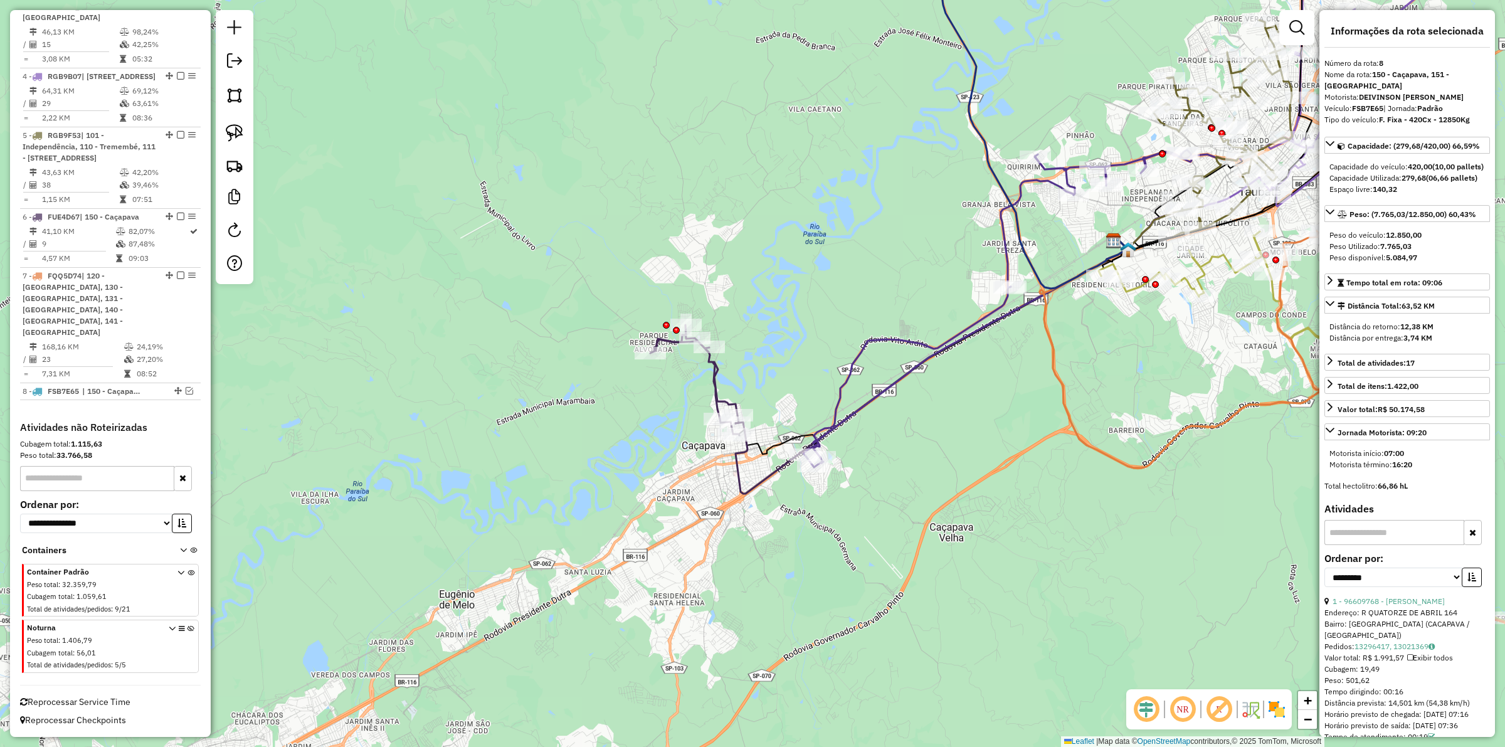
scroll to position [791, 0]
click at [711, 378] on icon at bounding box center [694, 380] width 89 height 110
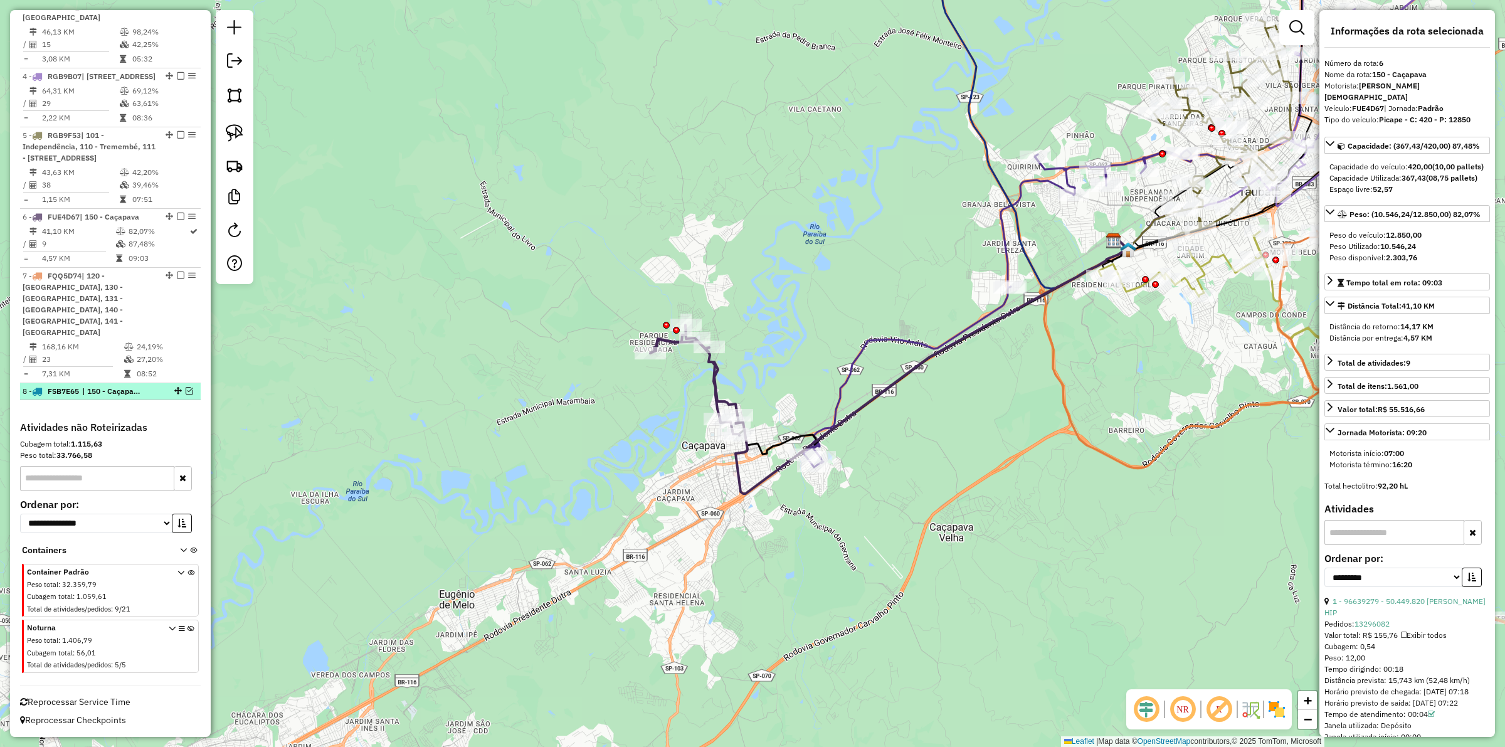
click at [186, 389] on em at bounding box center [190, 391] width 8 height 8
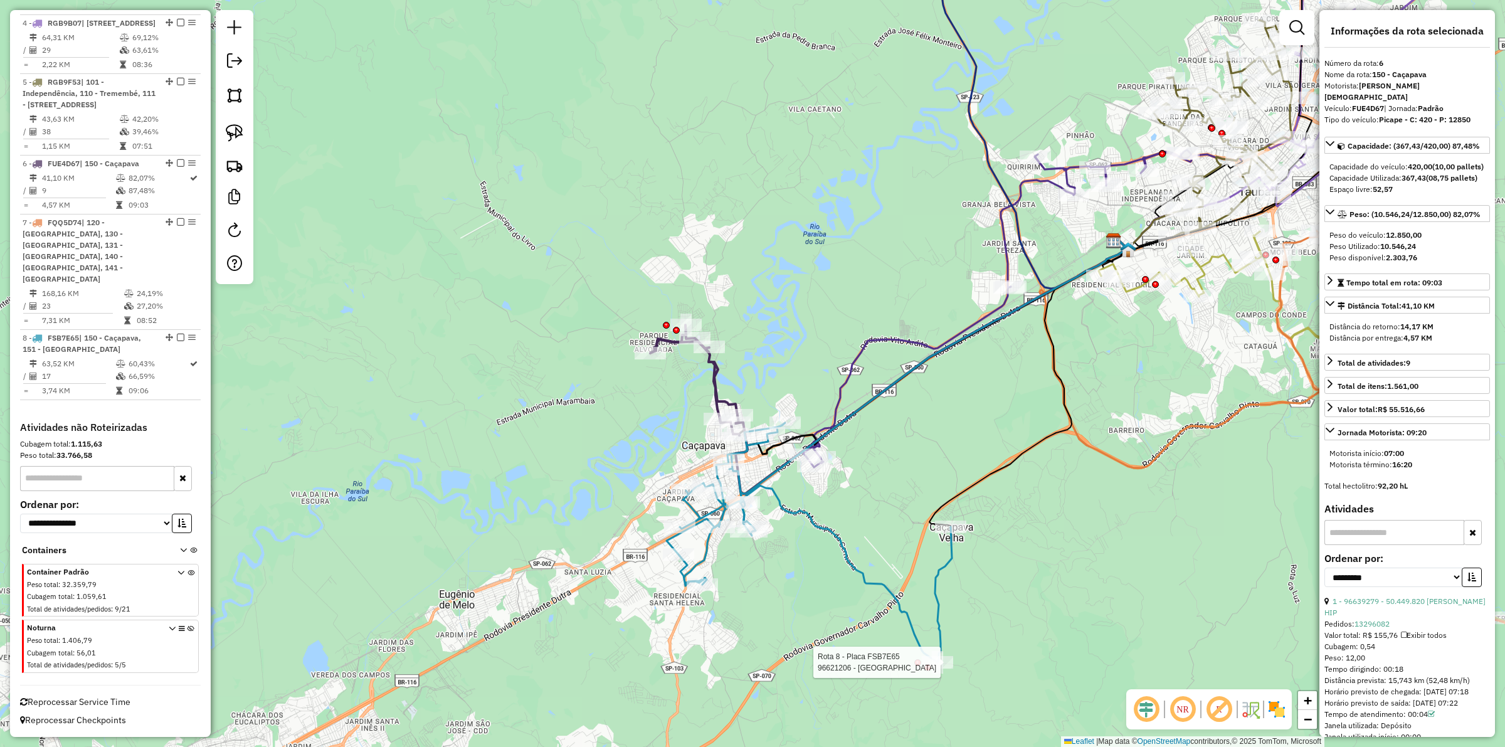
click at [926, 664] on div at bounding box center [927, 667] width 7 height 7
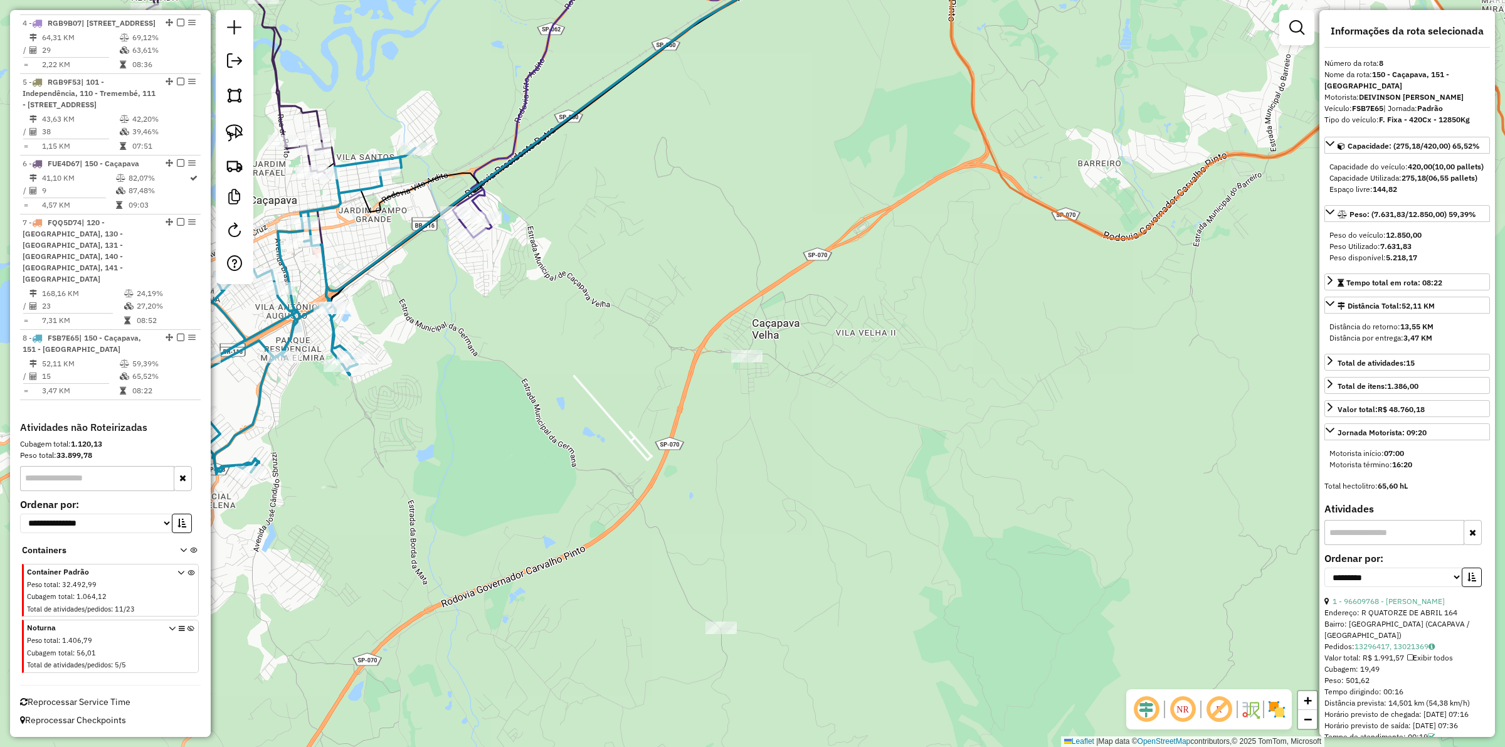
click at [328, 334] on icon at bounding box center [297, 311] width 236 height 326
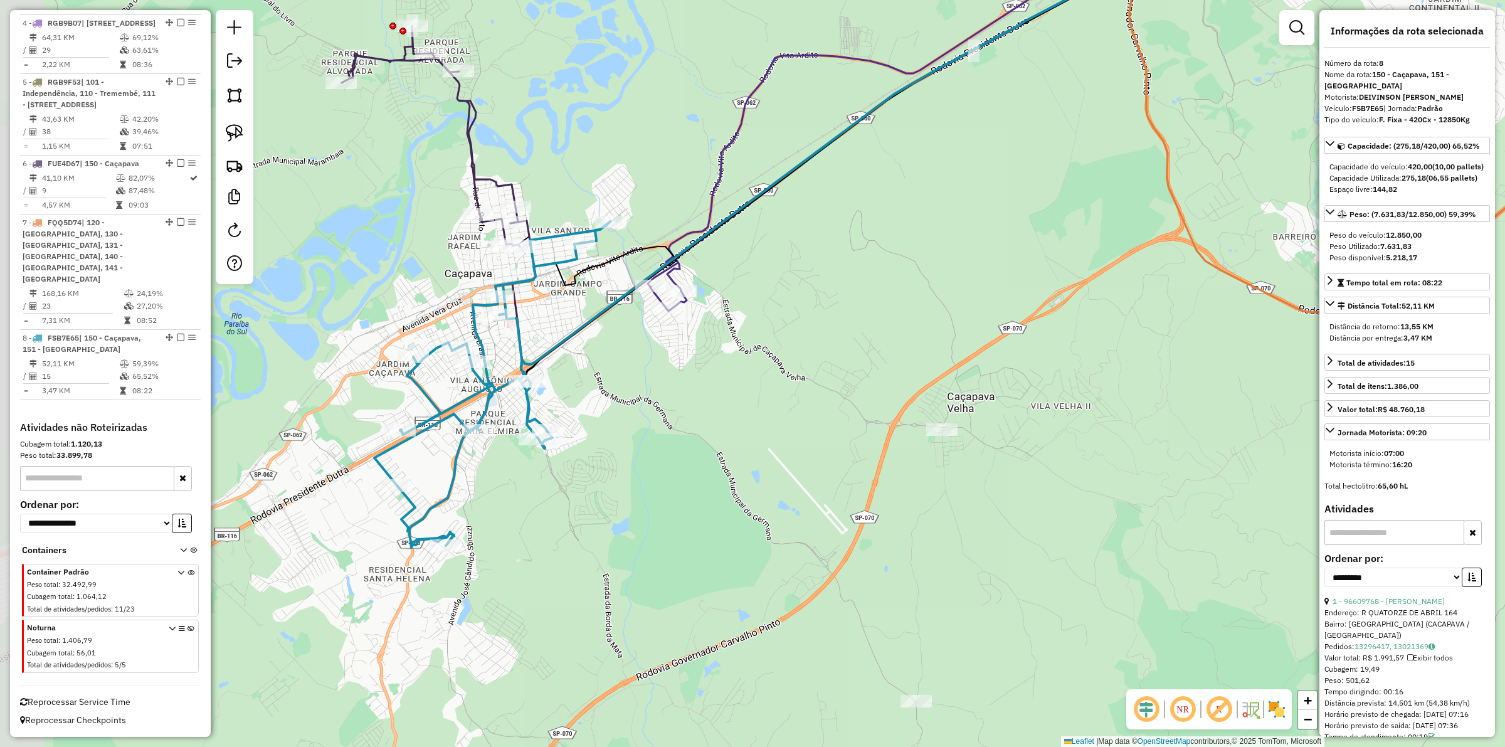
drag, startPoint x: 611, startPoint y: 358, endPoint x: 686, endPoint y: 381, distance: 77.4
click at [686, 381] on div "Janela de atendimento Grade de atendimento Capacidade Transportadoras Veículos …" at bounding box center [752, 373] width 1505 height 747
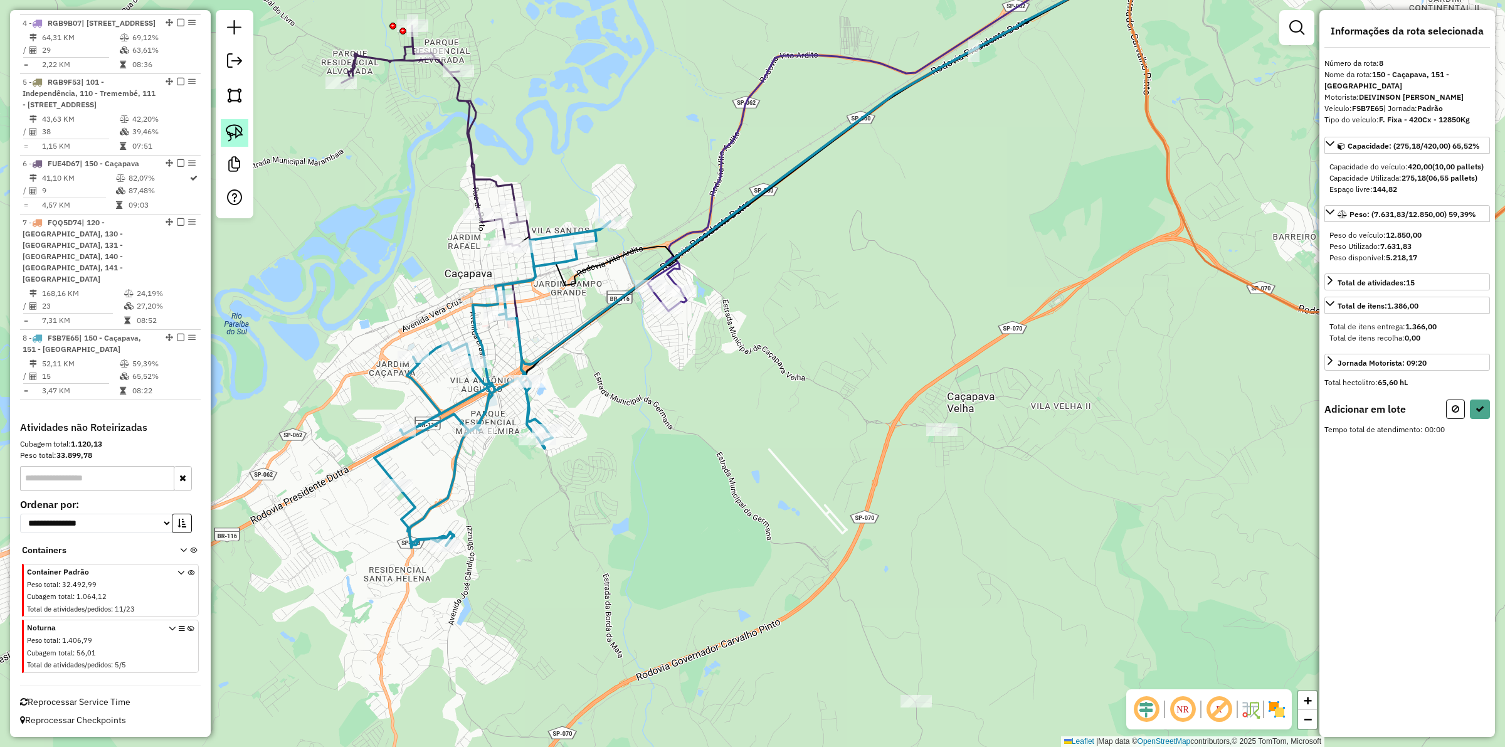
click at [239, 129] on img at bounding box center [235, 133] width 18 height 18
drag, startPoint x: 734, startPoint y: 281, endPoint x: 655, endPoint y: 334, distance: 95.0
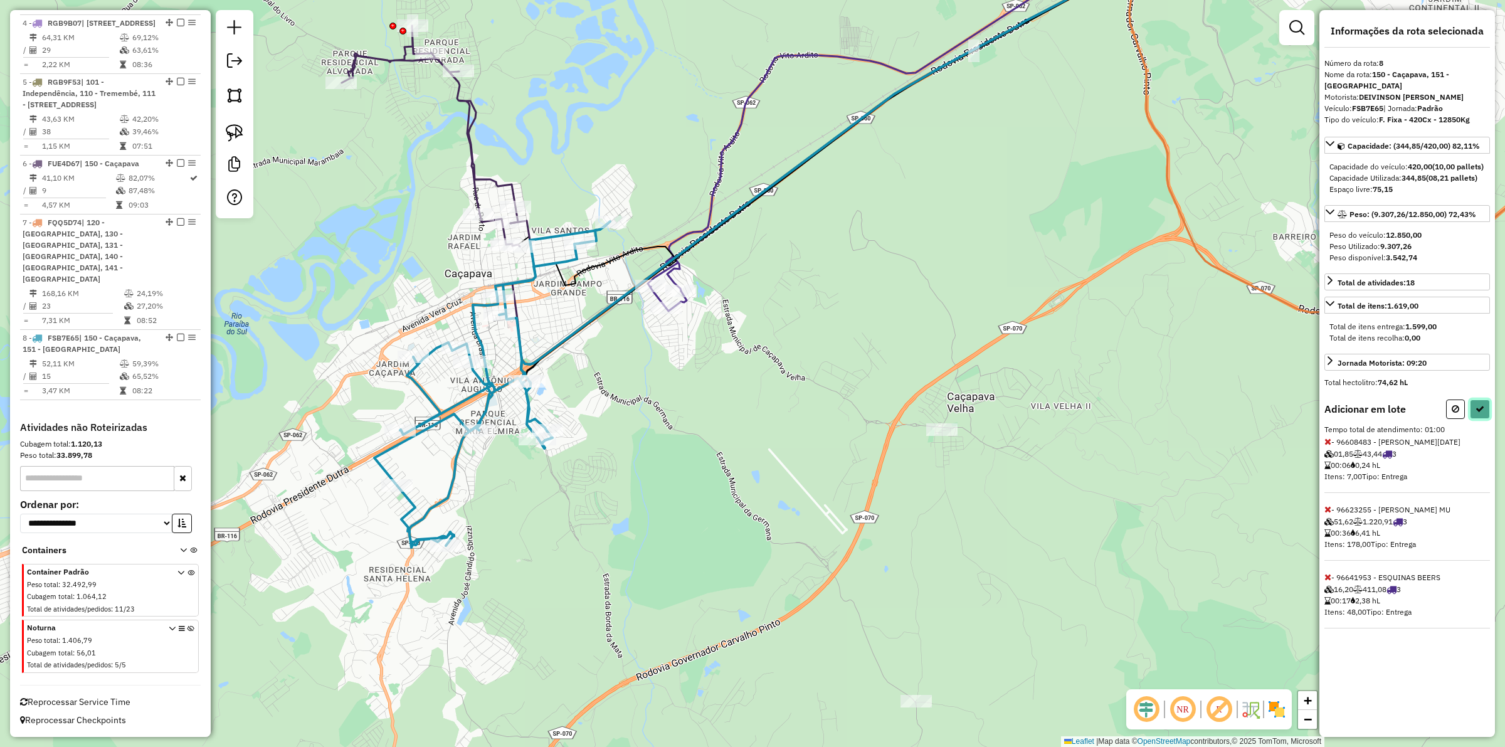
click at [1480, 417] on button at bounding box center [1480, 409] width 20 height 19
select select "**********"
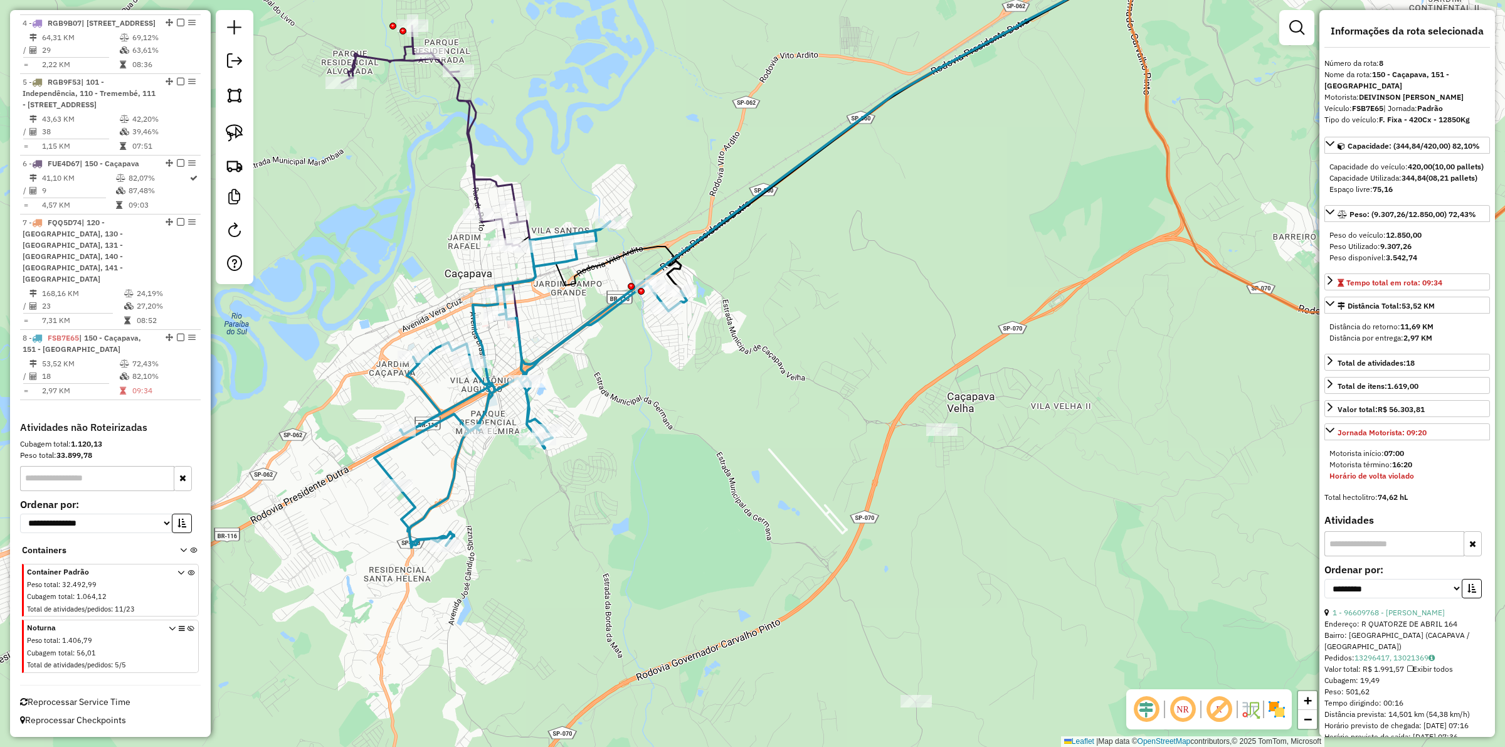
click at [494, 182] on icon at bounding box center [431, 136] width 178 height 221
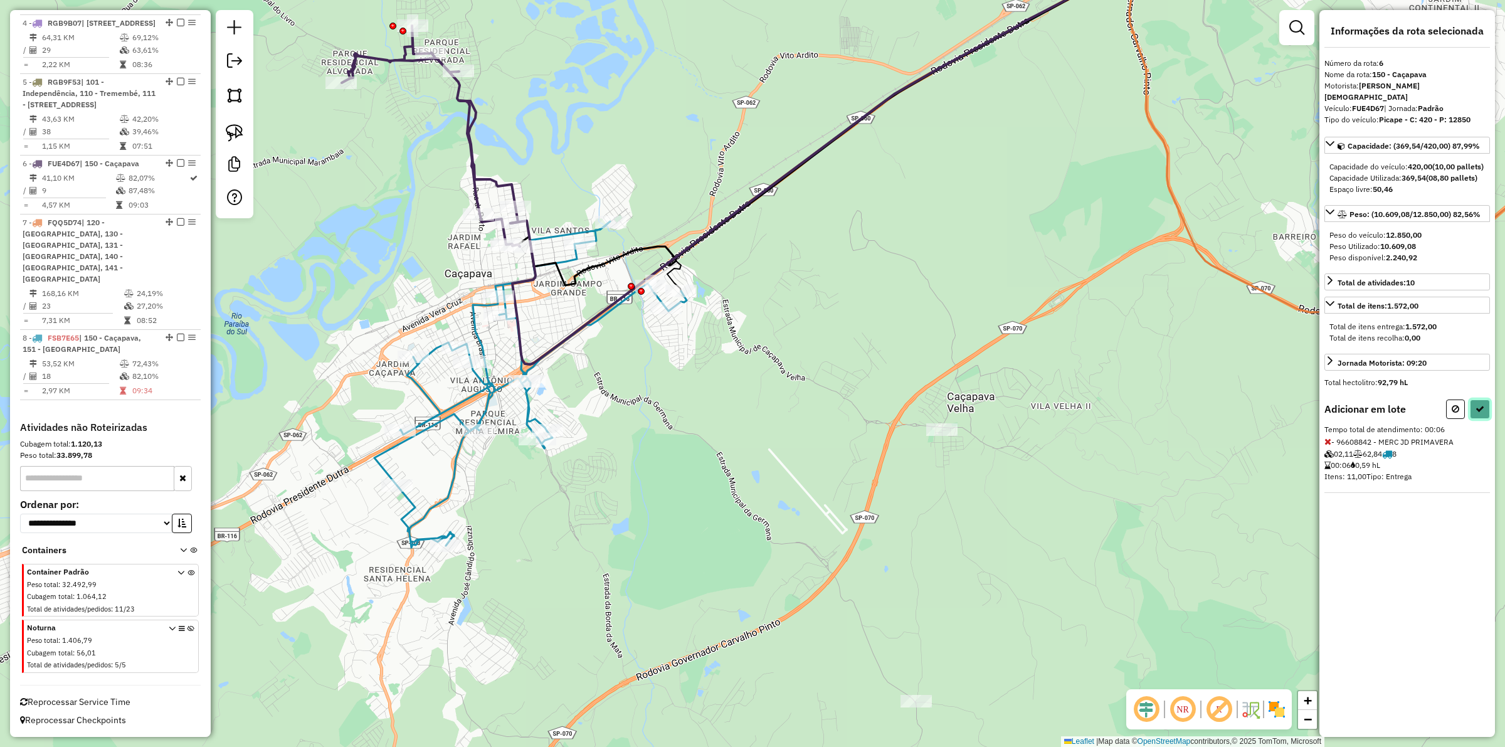
click at [1480, 419] on button at bounding box center [1480, 409] width 20 height 19
select select "**********"
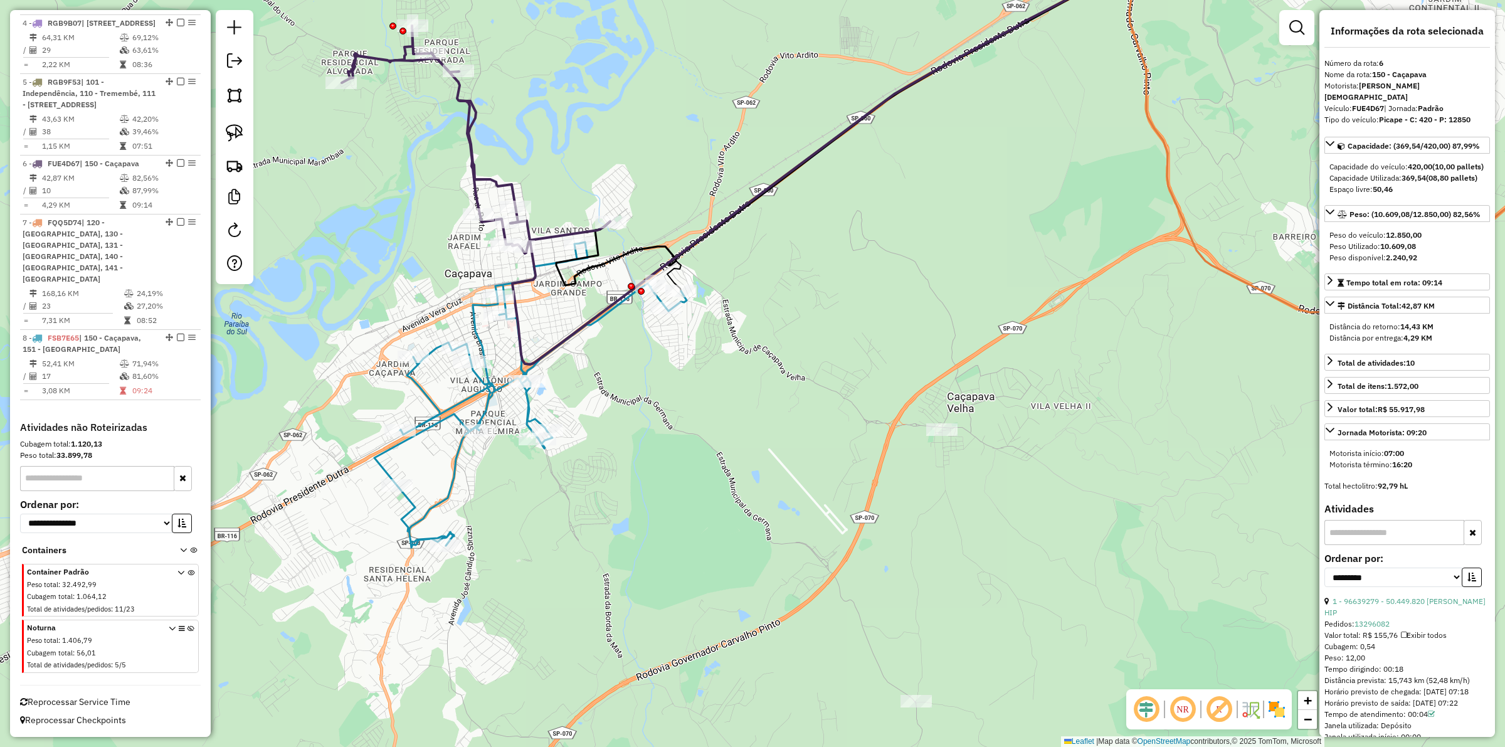
click at [479, 332] on icon at bounding box center [530, 394] width 312 height 305
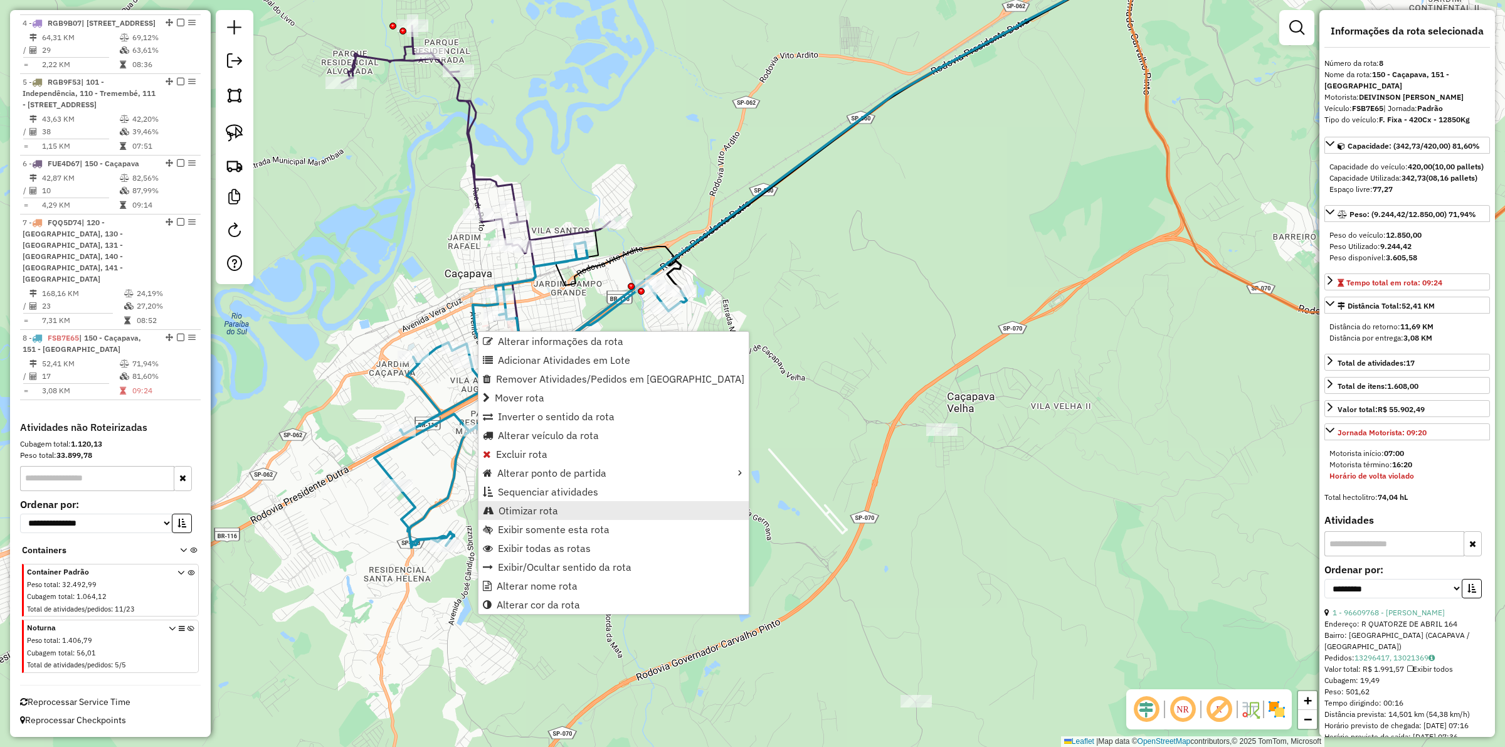
click at [566, 504] on link "Otimizar rota" at bounding box center [614, 510] width 270 height 19
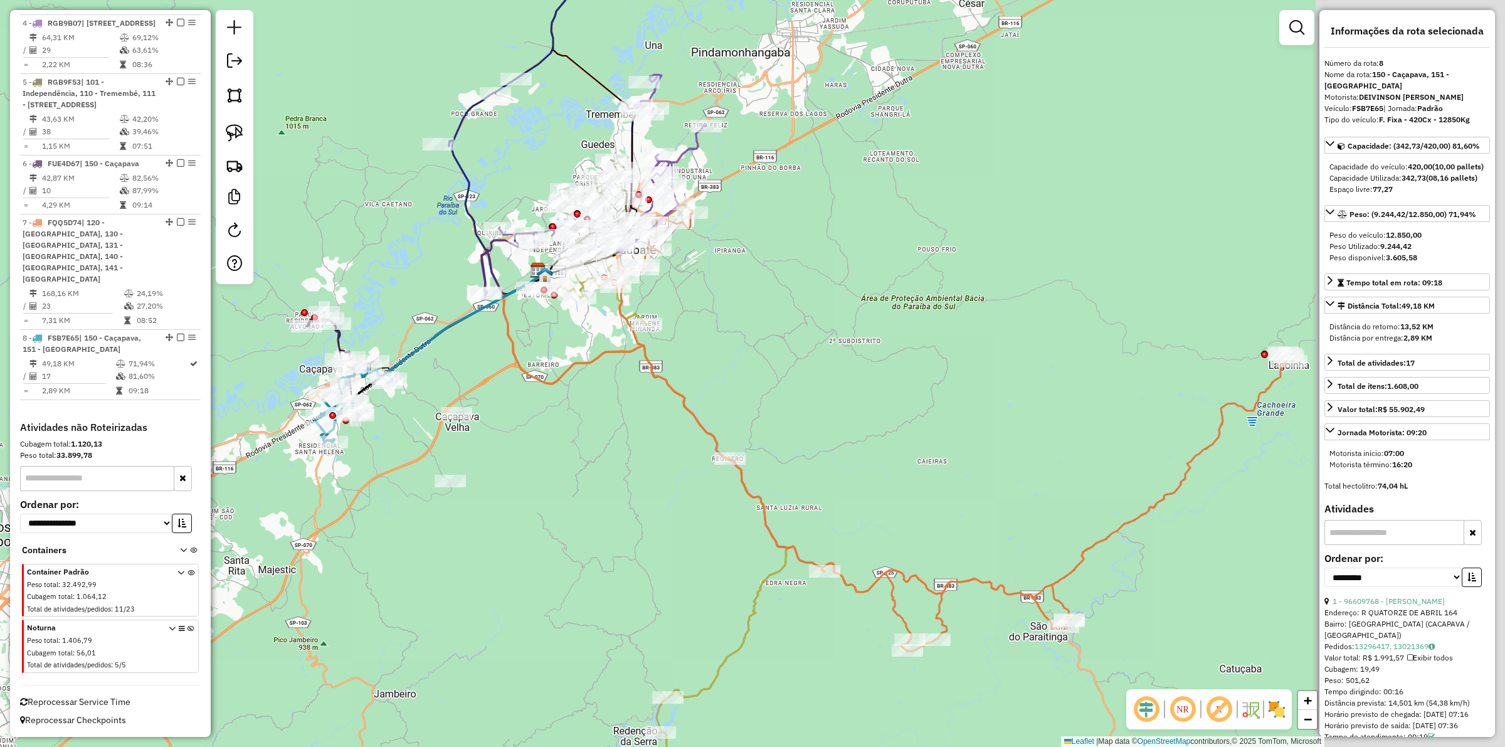
drag, startPoint x: 792, startPoint y: 324, endPoint x: 522, endPoint y: 342, distance: 270.3
click at [522, 342] on div "Janela de atendimento Grade de atendimento Capacidade Transportadoras Veículos …" at bounding box center [752, 373] width 1505 height 747
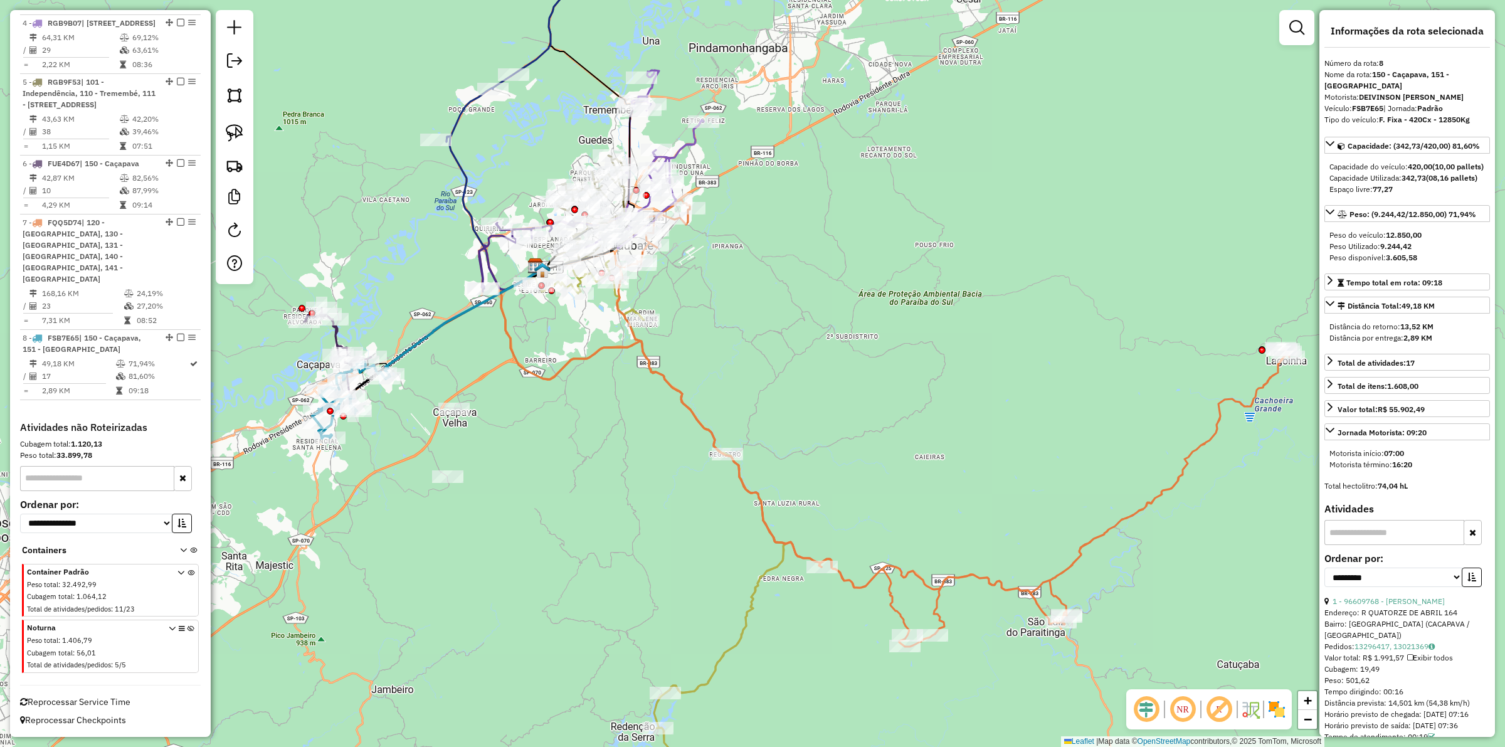
click at [766, 576] on icon at bounding box center [656, 541] width 257 height 561
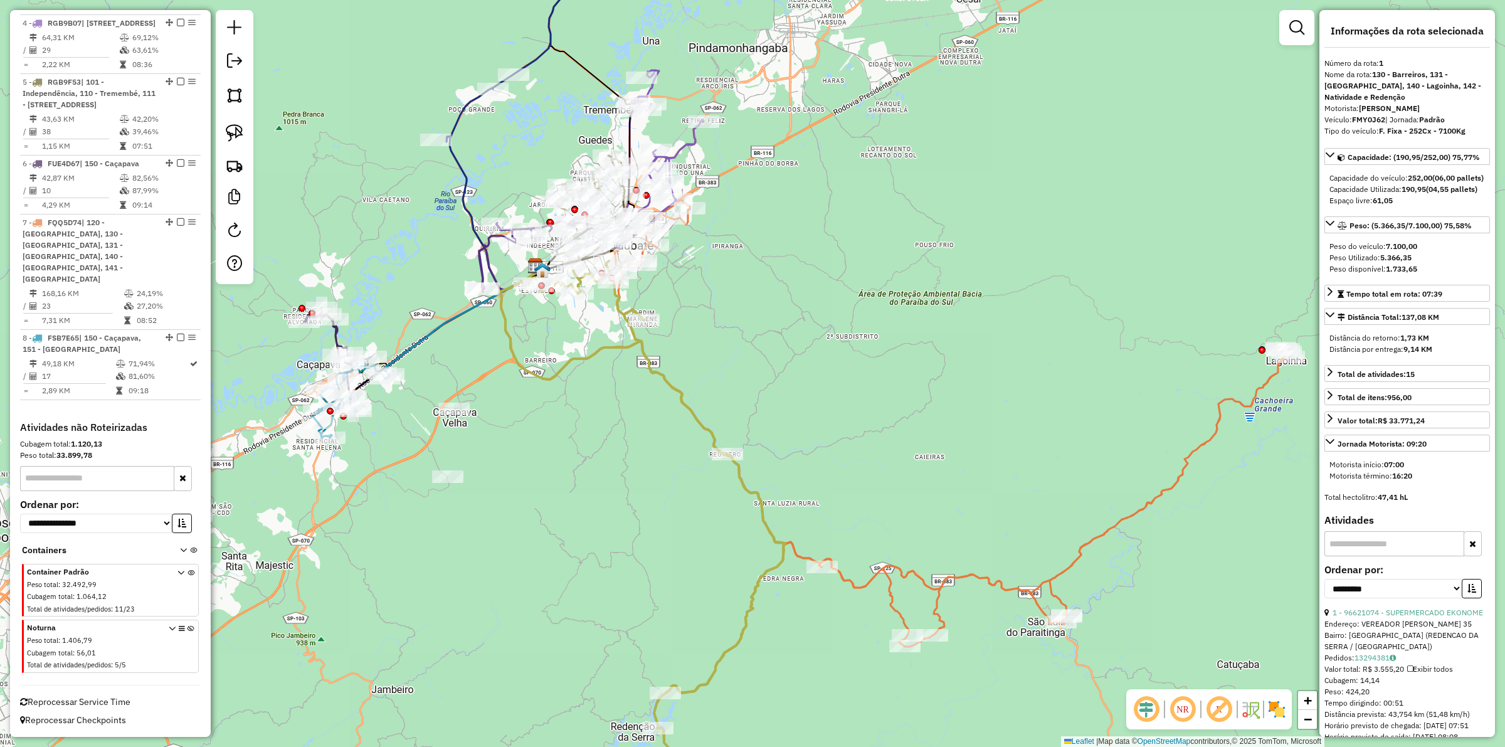
scroll to position [569, 0]
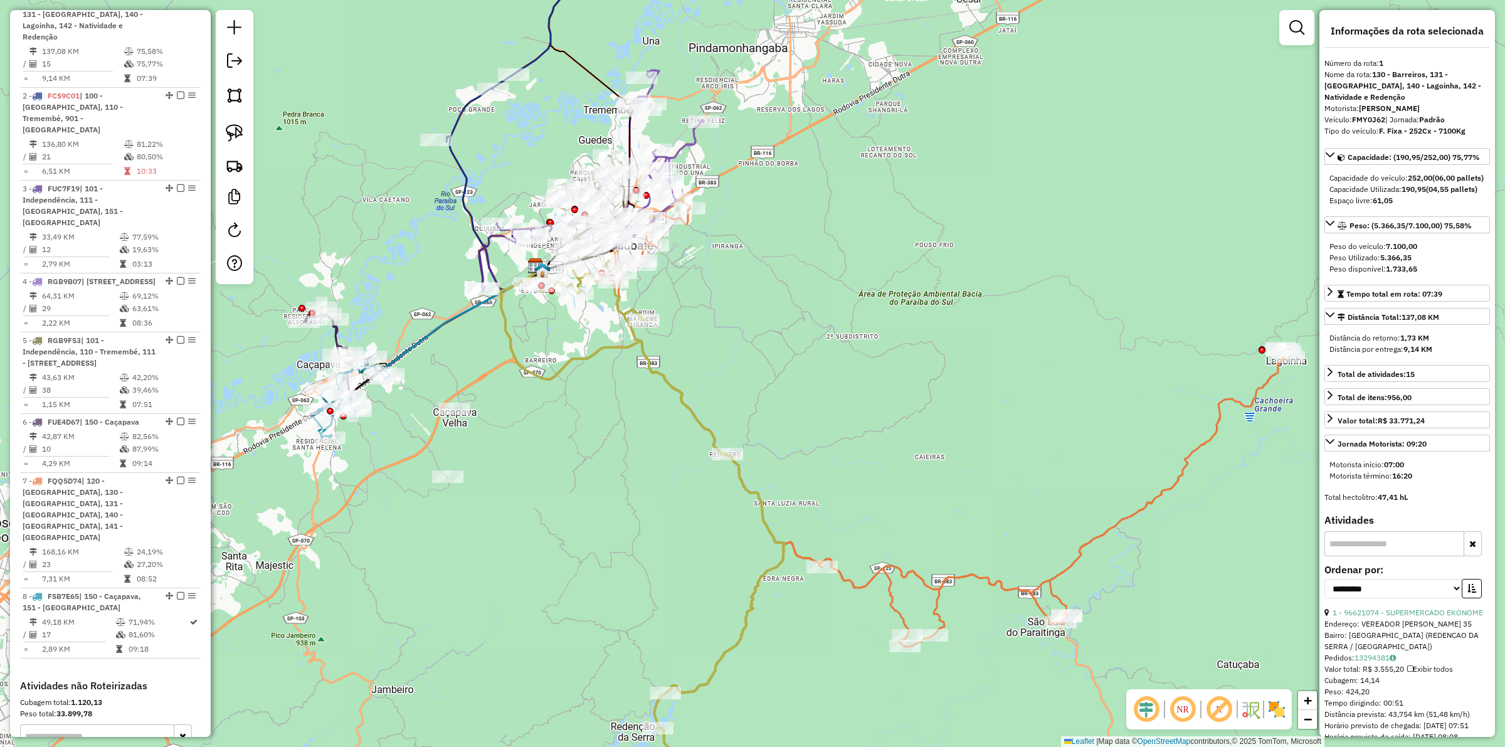
drag, startPoint x: 748, startPoint y: 397, endPoint x: 814, endPoint y: 417, distance: 68.8
click at [814, 417] on div "Janela de atendimento Grade de atendimento Capacidade Transportadoras Veículos …" at bounding box center [752, 373] width 1505 height 747
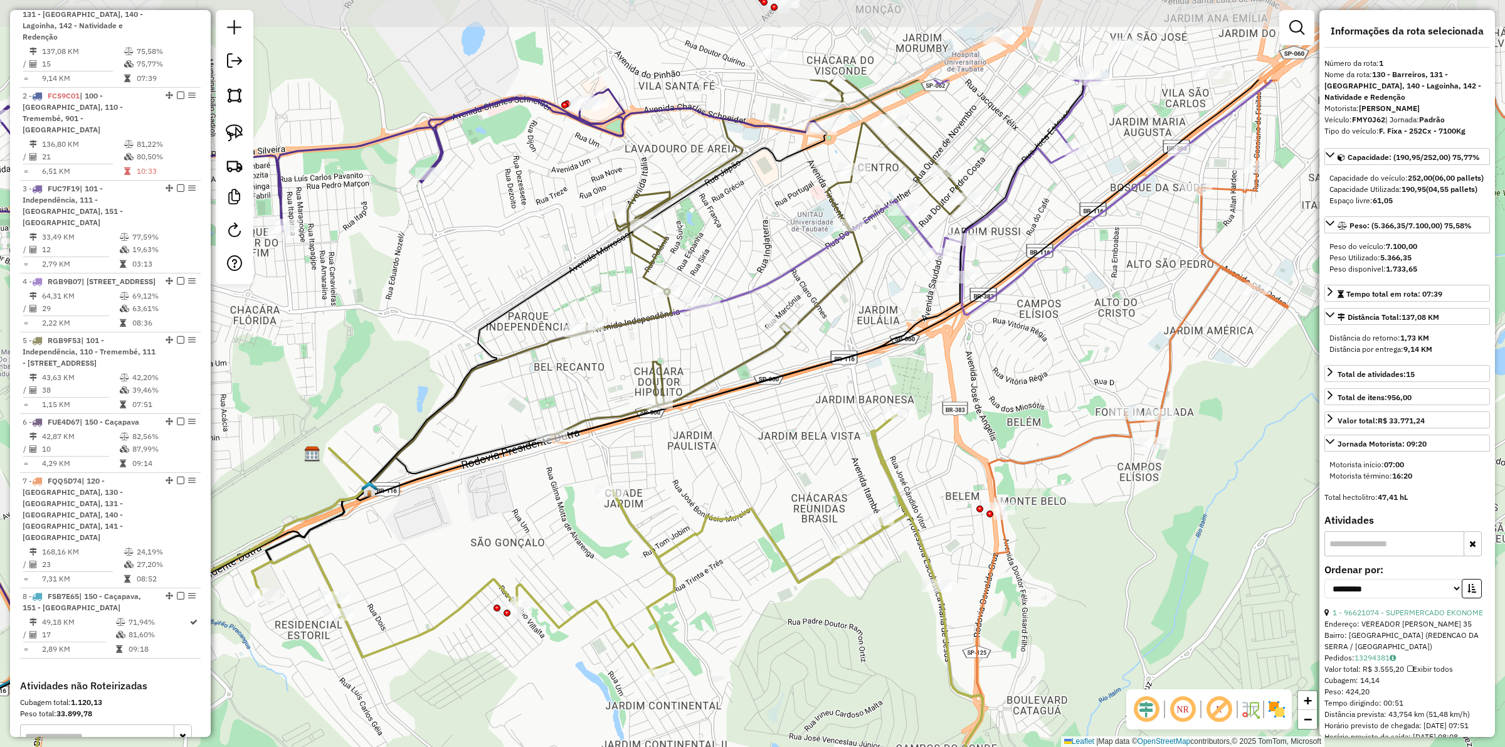
drag, startPoint x: 740, startPoint y: 290, endPoint x: 672, endPoint y: 443, distance: 166.8
click at [672, 443] on div "Janela de atendimento Grade de atendimento Capacidade Transportadoras Veículos …" at bounding box center [752, 373] width 1505 height 747
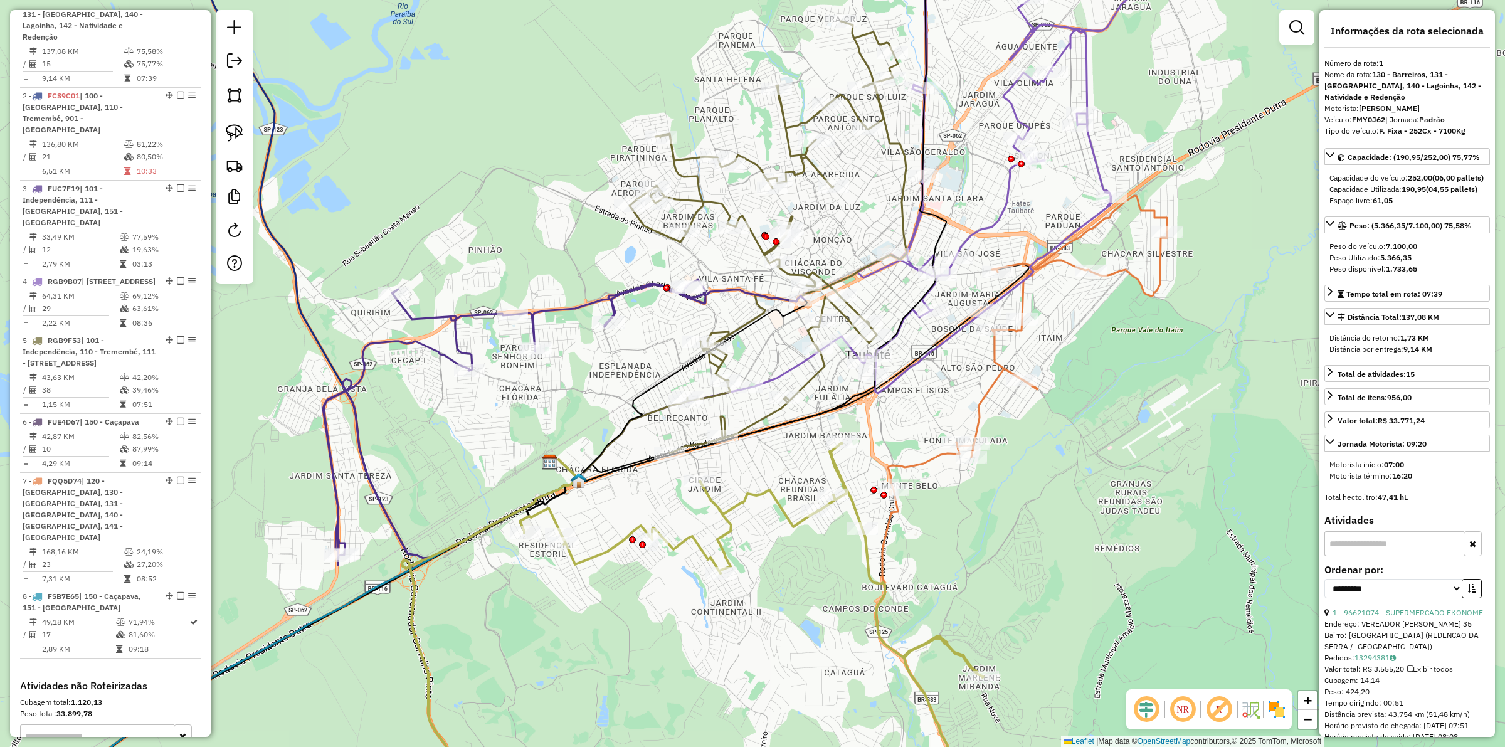
click at [988, 405] on icon at bounding box center [1021, 509] width 291 height 626
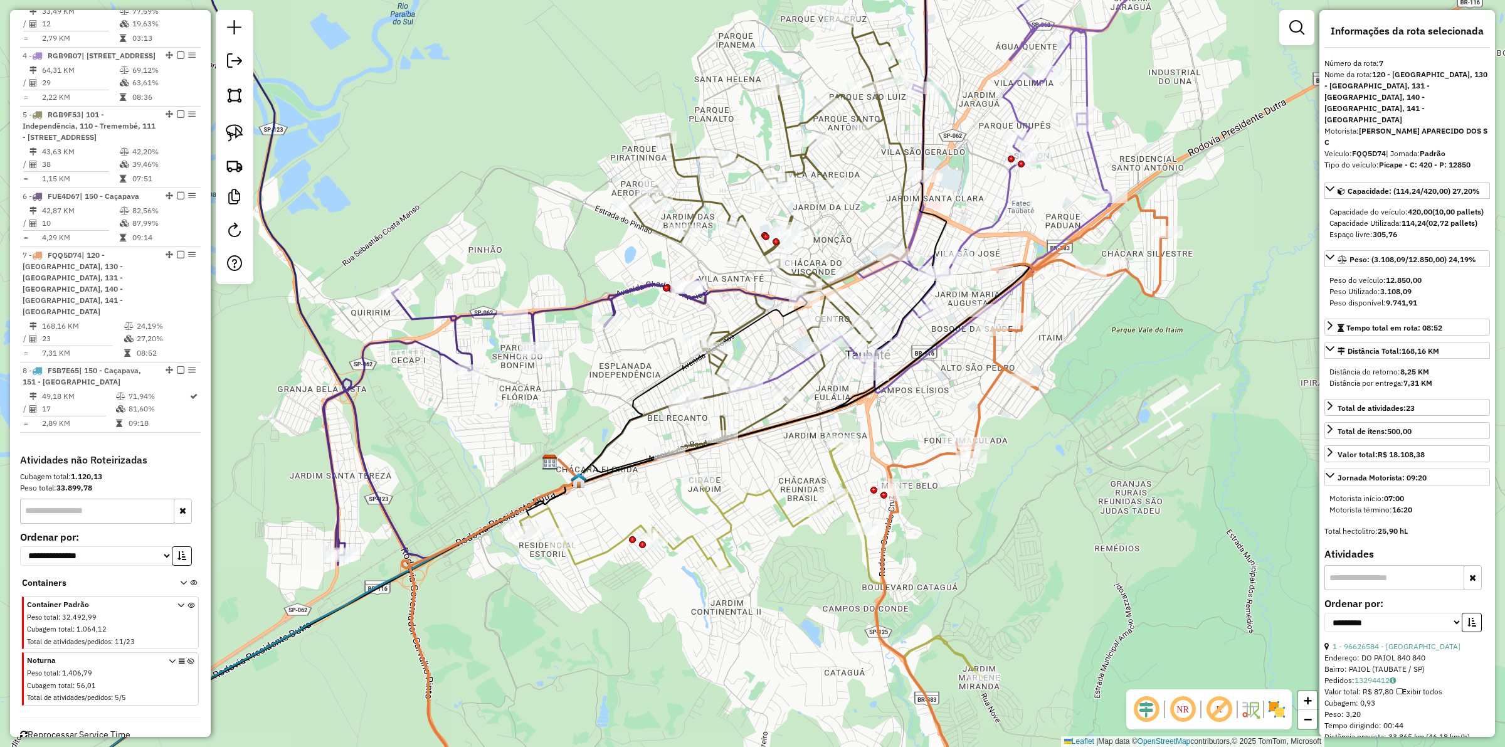
scroll to position [844, 0]
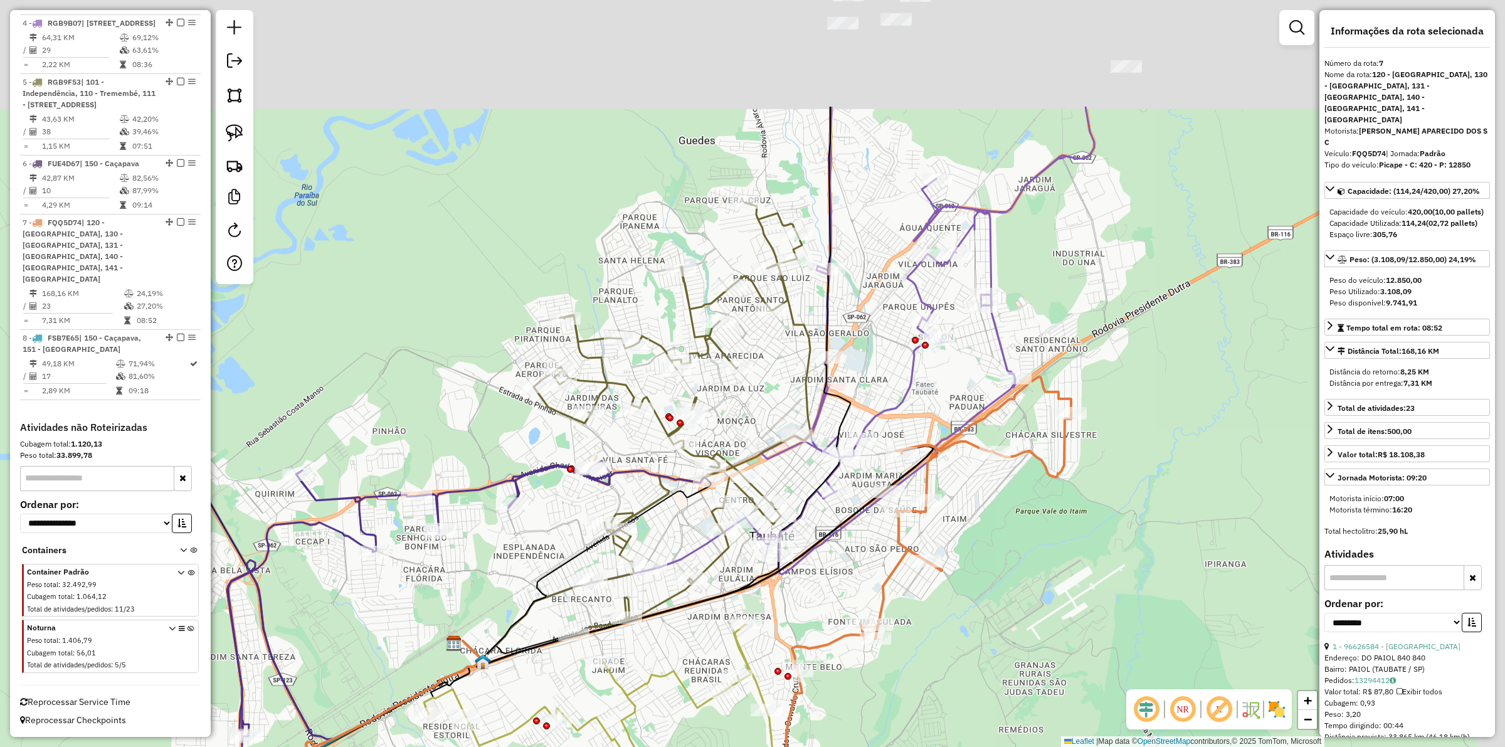
drag, startPoint x: 1143, startPoint y: 381, endPoint x: 1047, endPoint y: 562, distance: 205.1
click at [1047, 562] on div "Janela de atendimento Grade de atendimento Capacidade Transportadoras Veículos …" at bounding box center [752, 373] width 1505 height 747
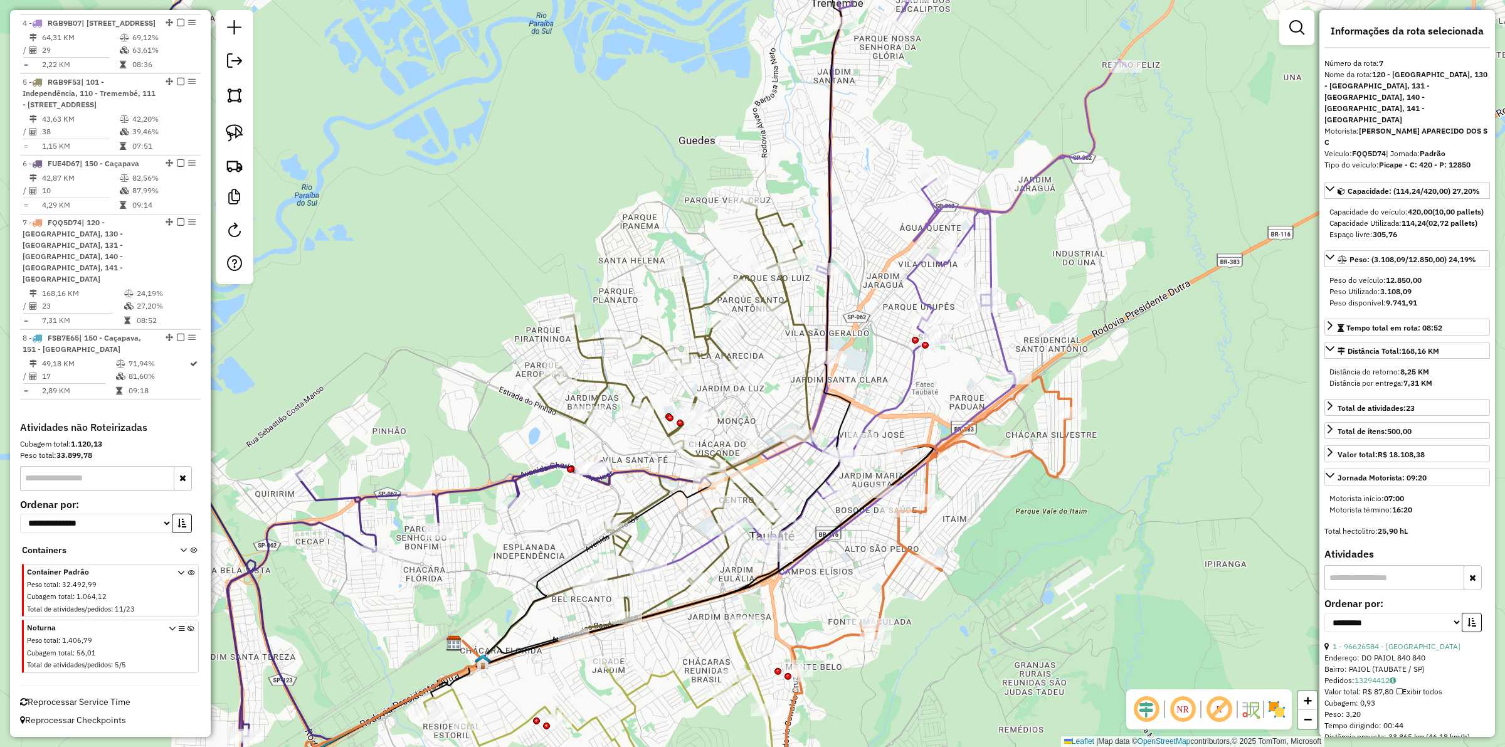
click at [889, 408] on icon at bounding box center [887, 249] width 477 height 649
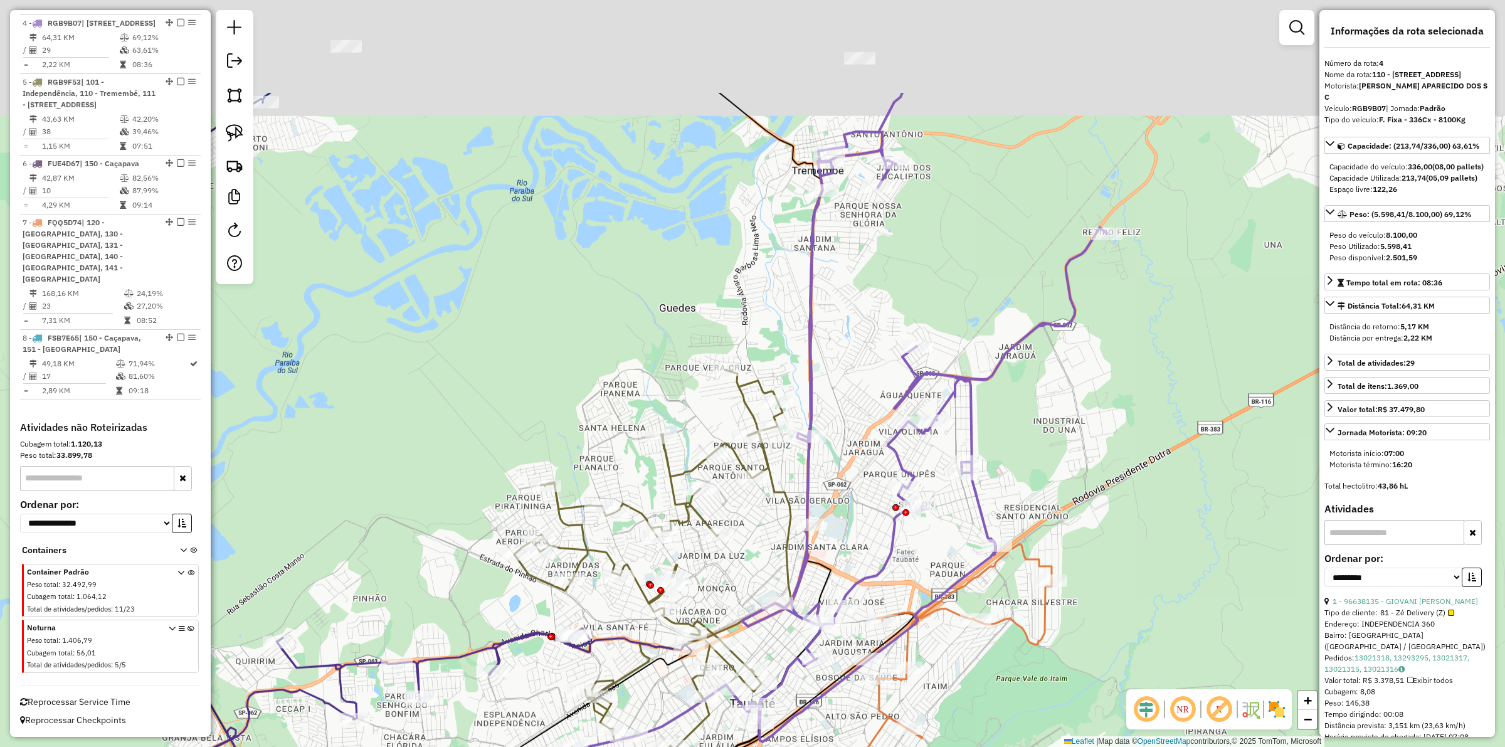
scroll to position [826, 0]
drag, startPoint x: 939, startPoint y: 383, endPoint x: 916, endPoint y: 571, distance: 189.0
click at [916, 571] on div "Janela de atendimento Grade de atendimento Capacidade Transportadoras Veículos …" at bounding box center [752, 373] width 1505 height 747
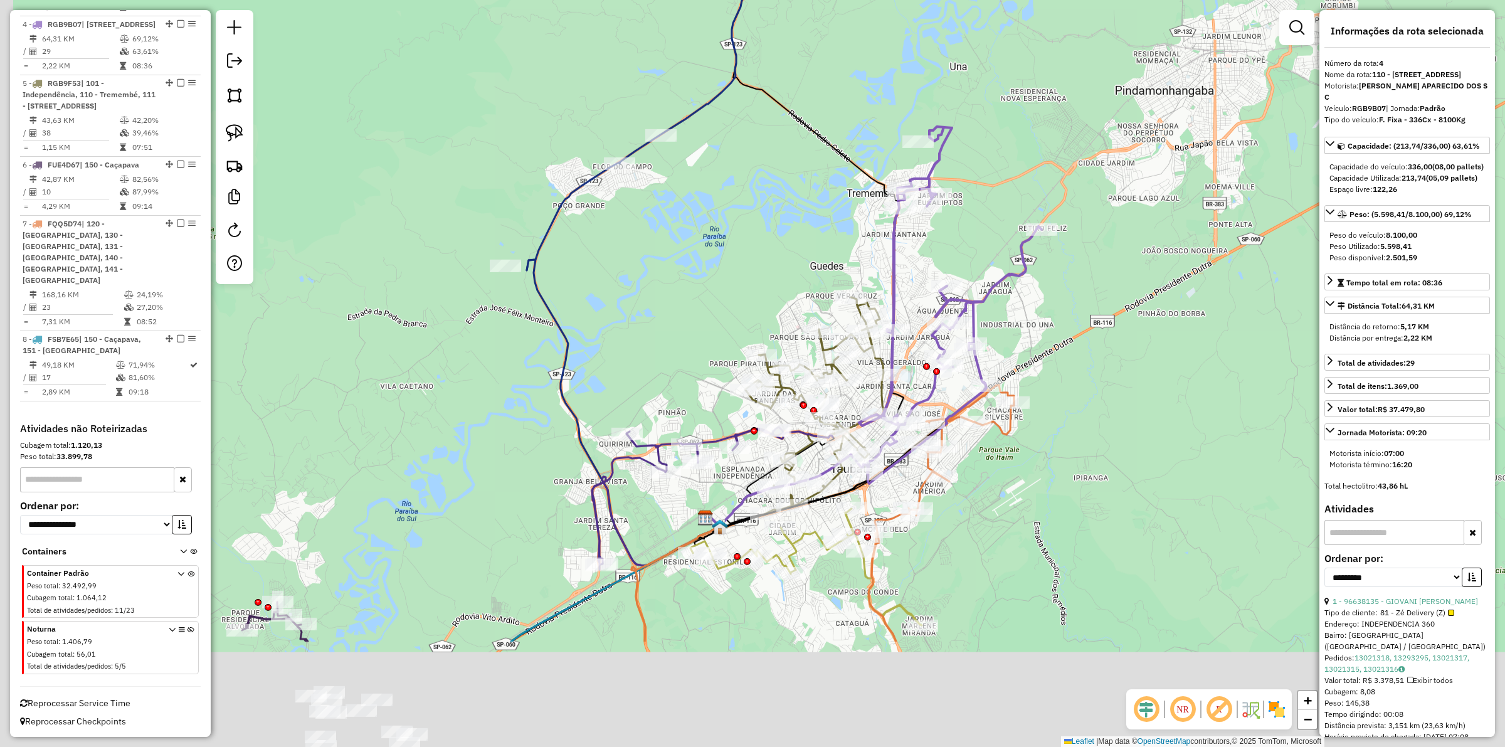
drag, startPoint x: 731, startPoint y: 462, endPoint x: 769, endPoint y: 272, distance: 194.3
click at [769, 272] on div "Janela de atendimento Grade de atendimento Capacidade Transportadoras Veículos …" at bounding box center [752, 373] width 1505 height 747
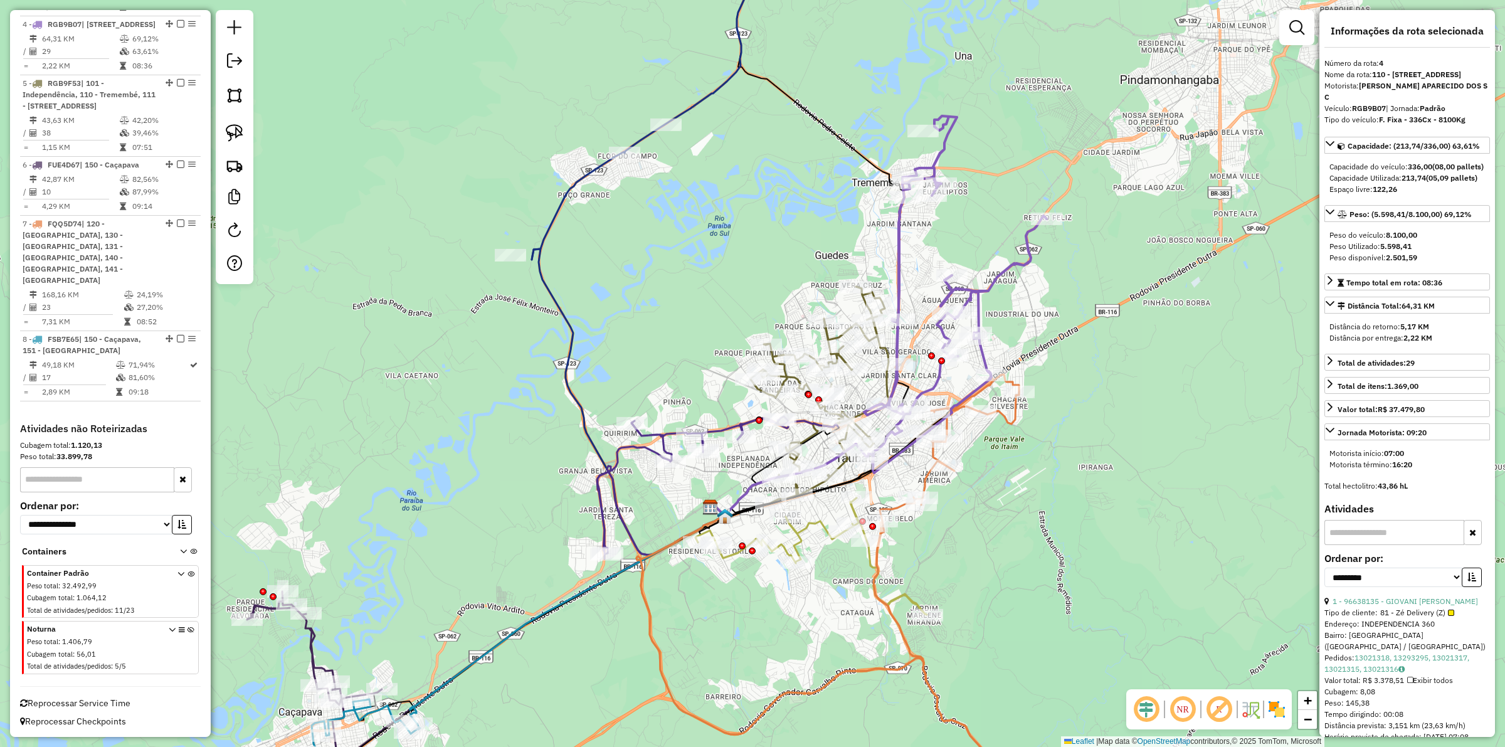
click at [652, 431] on icon at bounding box center [718, 487] width 240 height 142
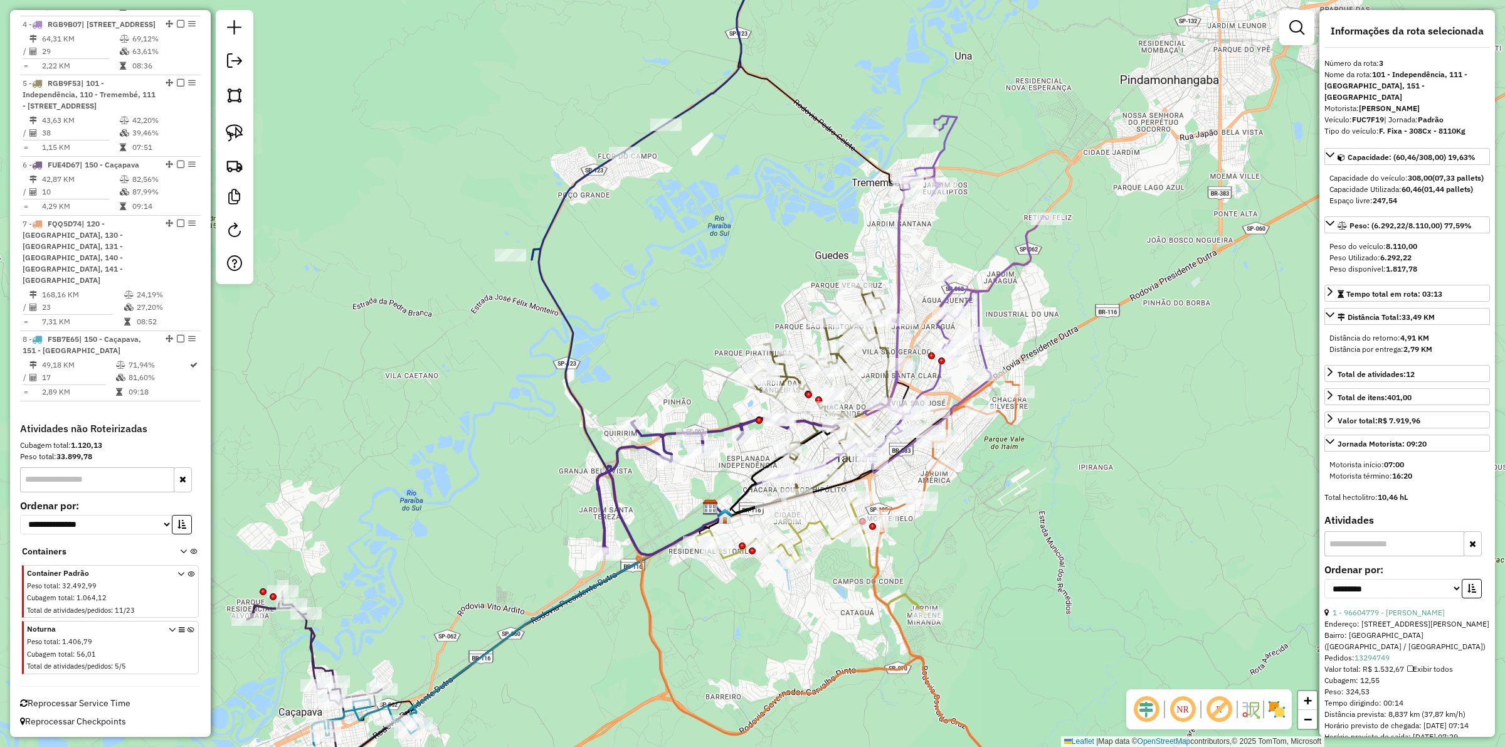
scroll to position [744, 0]
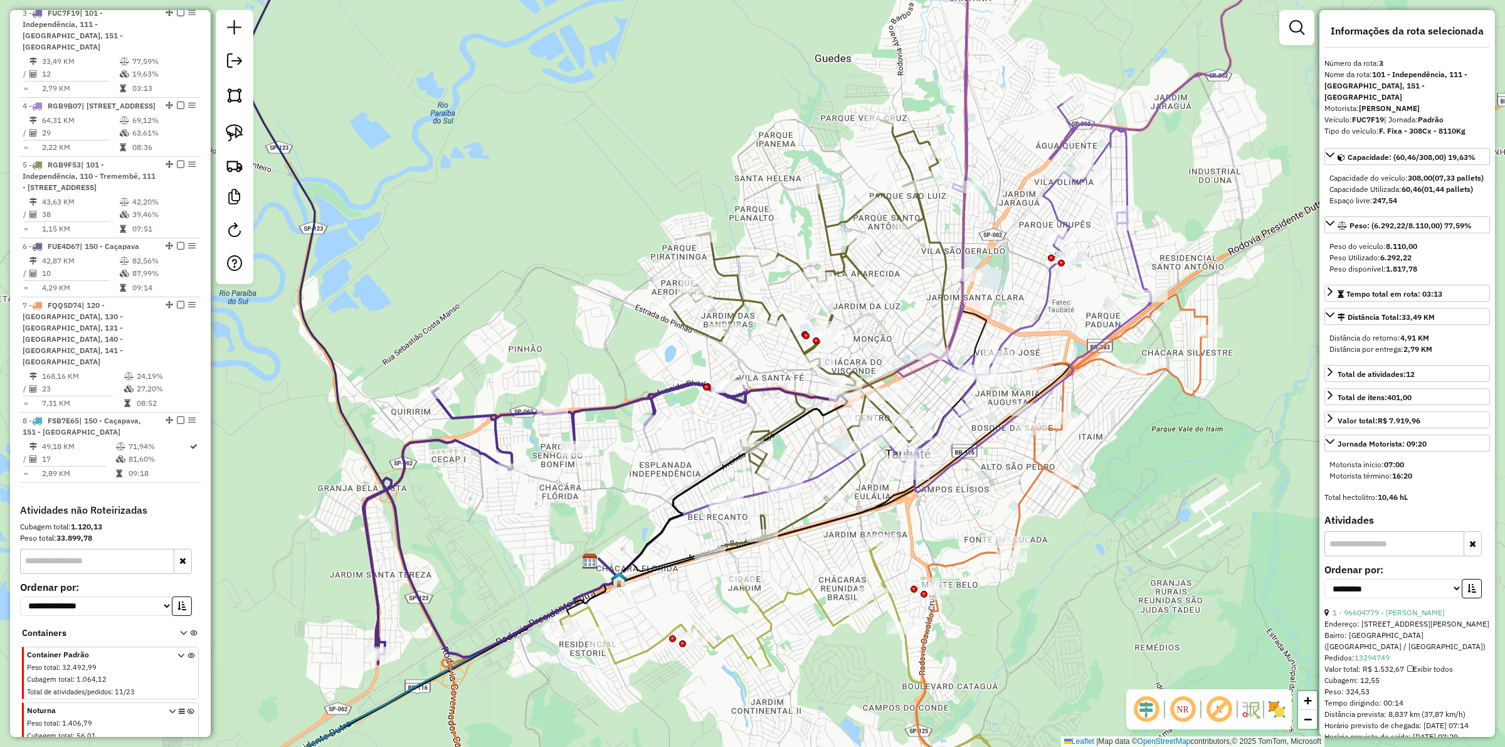
drag, startPoint x: 807, startPoint y: 440, endPoint x: 775, endPoint y: 406, distance: 47.0
click at [775, 406] on icon at bounding box center [808, 335] width 277 height 431
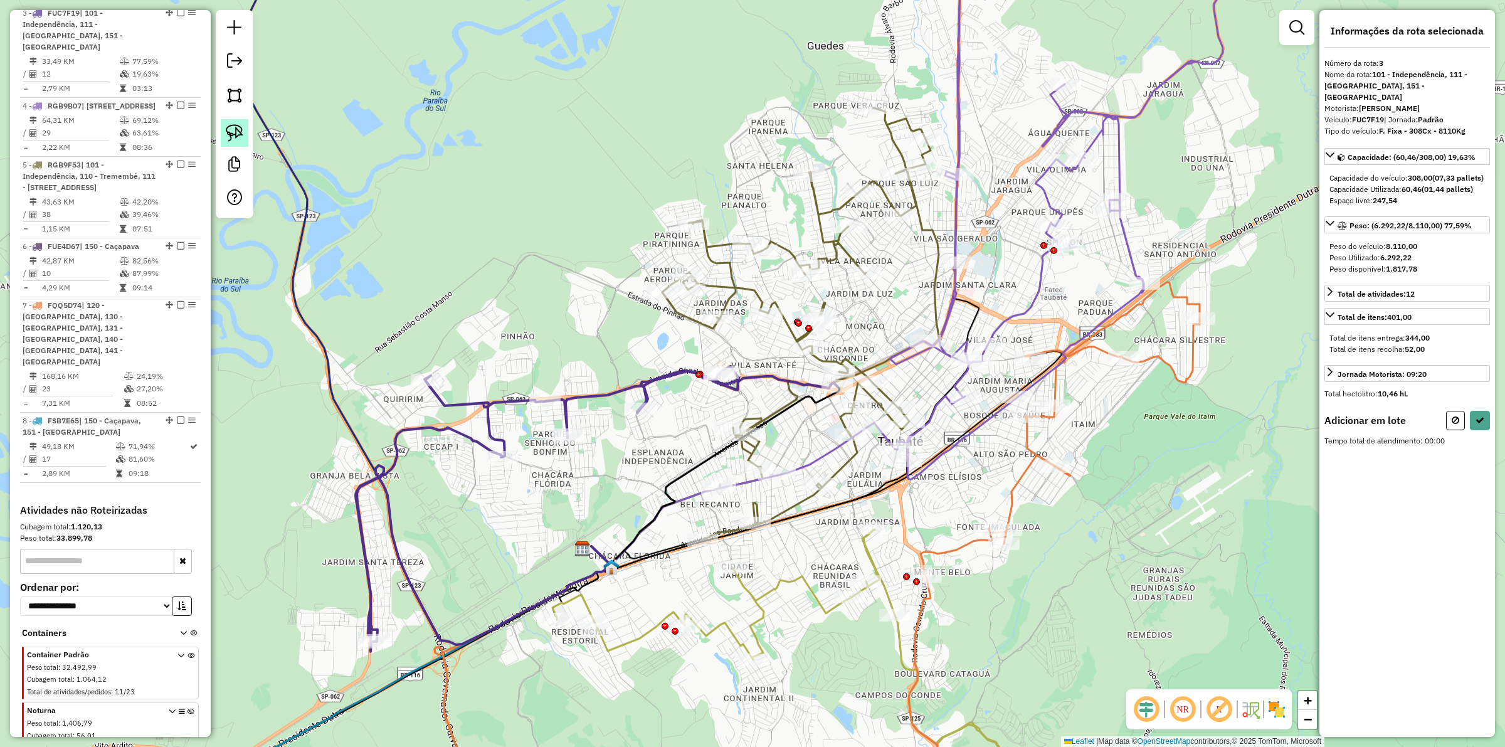
click at [232, 135] on img at bounding box center [235, 133] width 18 height 18
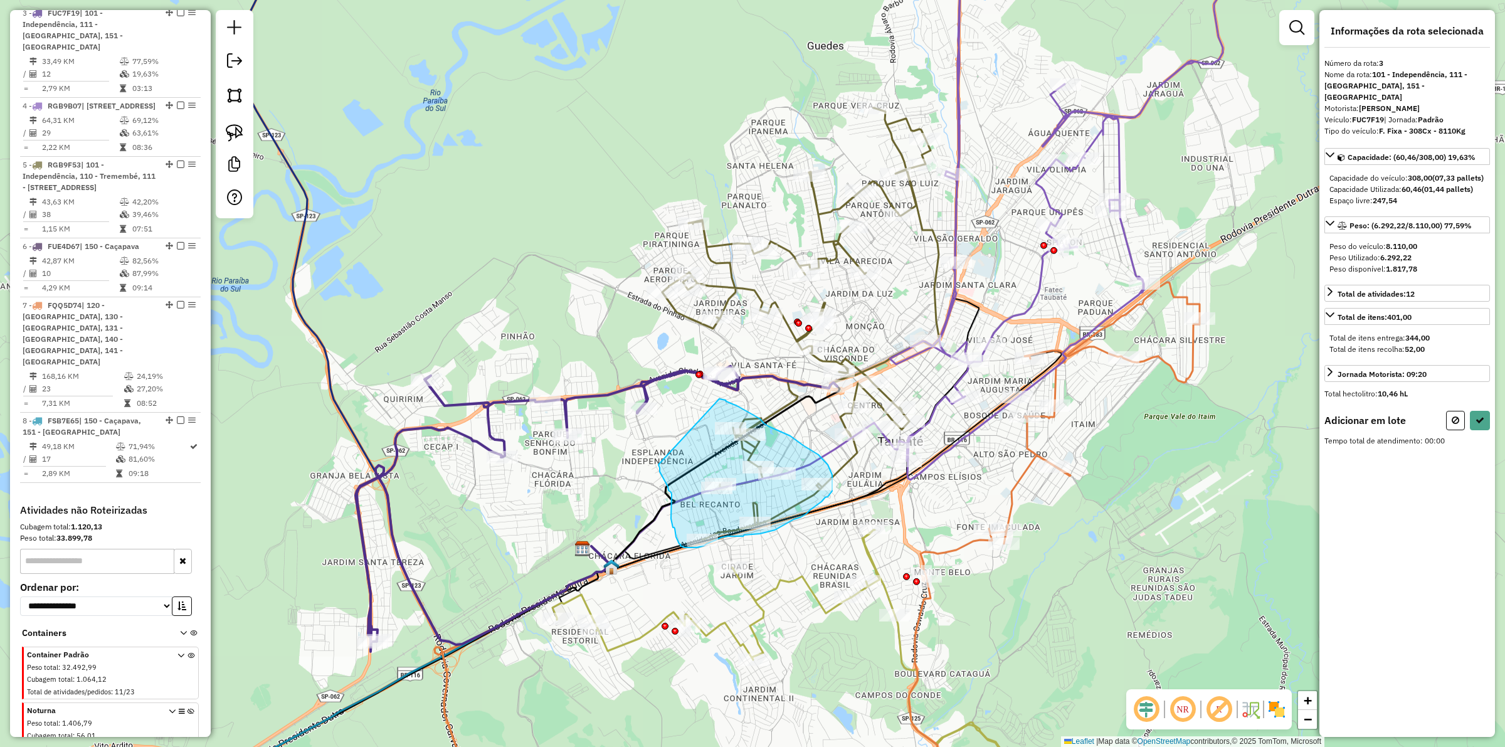
drag, startPoint x: 659, startPoint y: 465, endPoint x: 753, endPoint y: 430, distance: 101.0
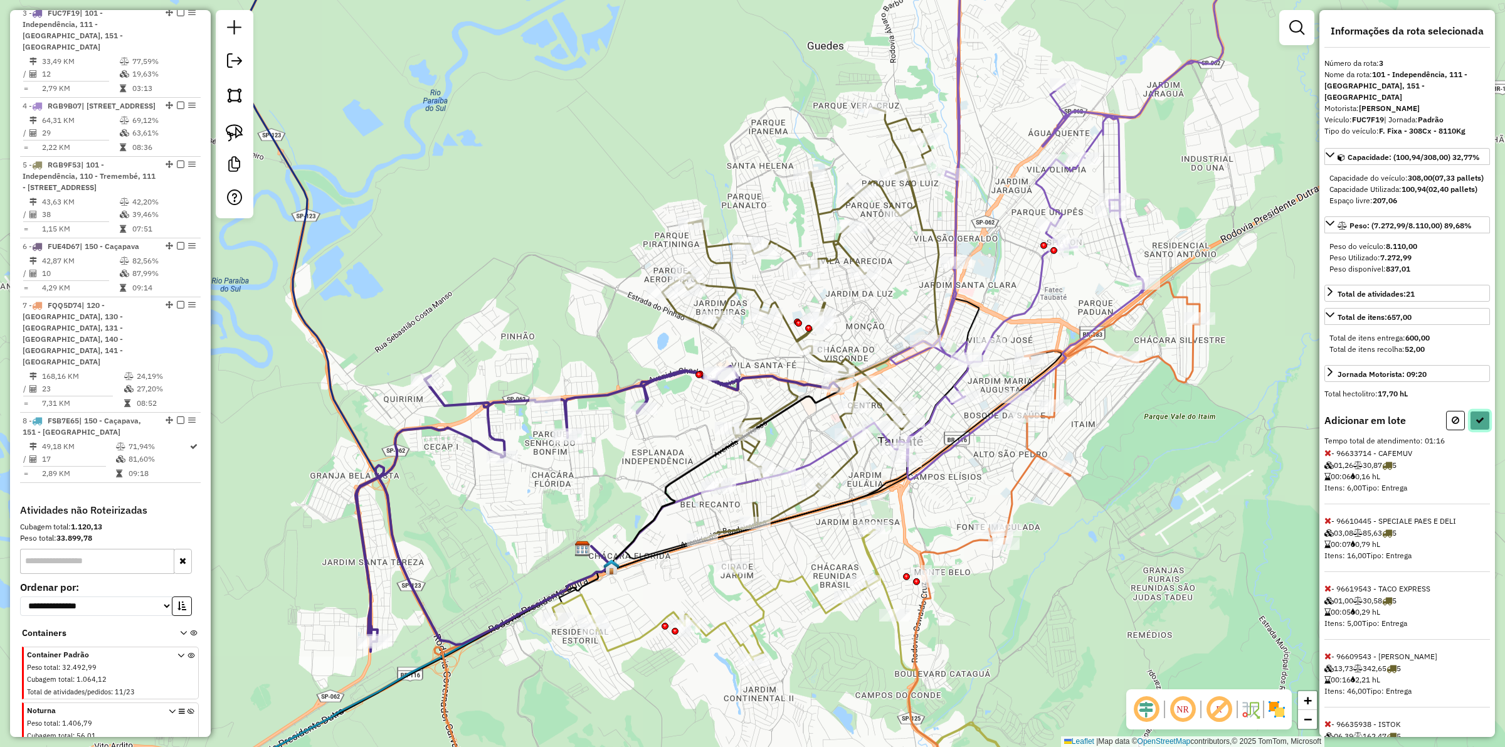
click at [1474, 430] on button at bounding box center [1480, 420] width 20 height 19
select select "**********"
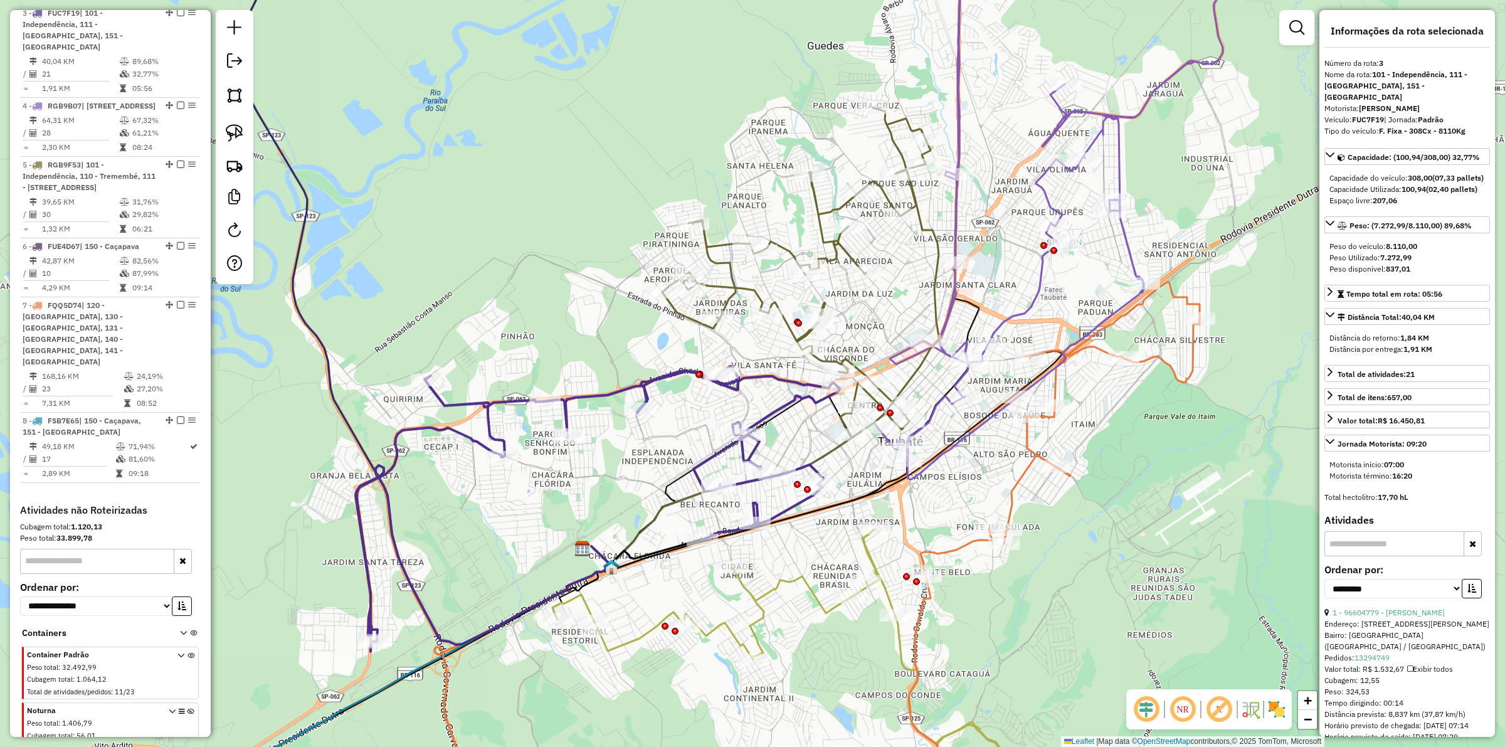
click at [795, 396] on icon at bounding box center [598, 508] width 483 height 285
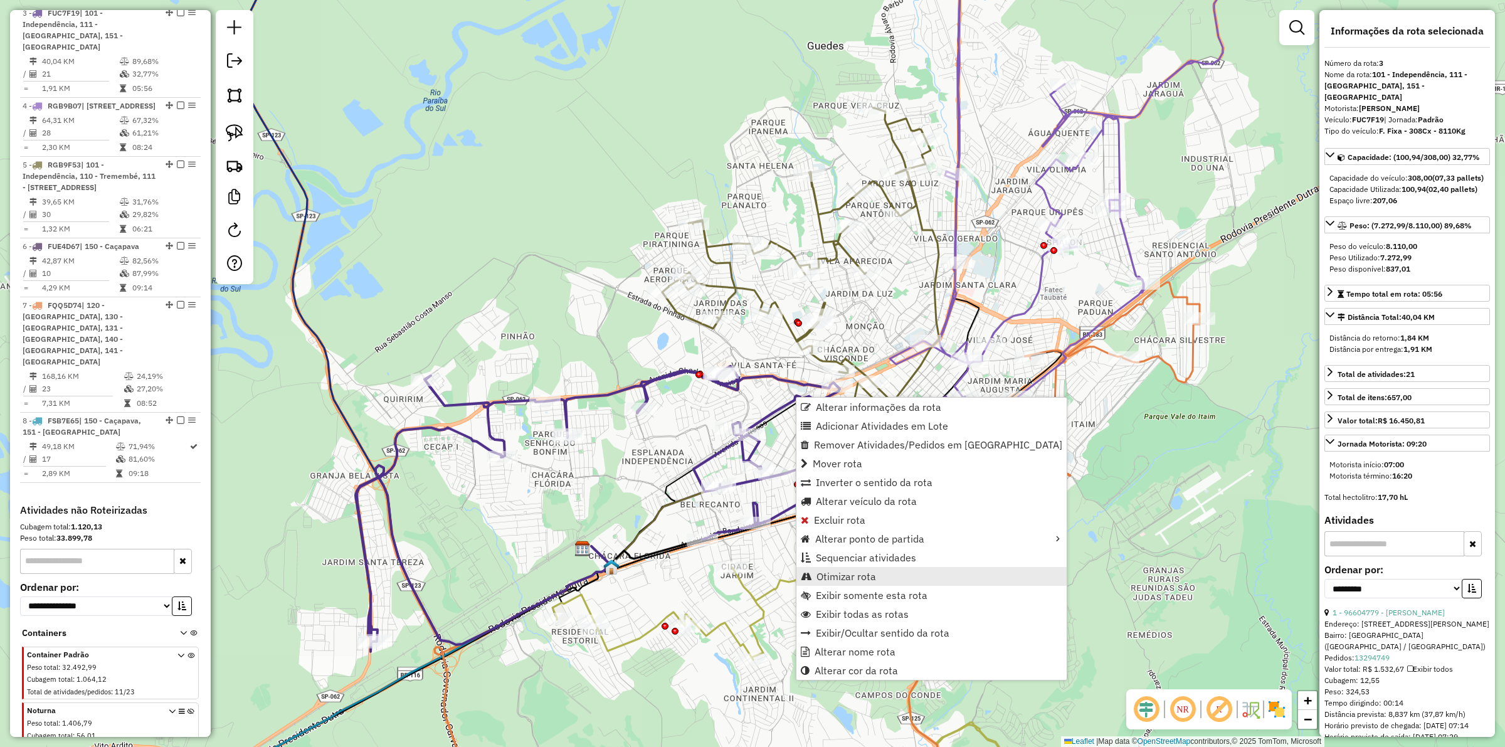
click at [883, 573] on link "Otimizar rota" at bounding box center [932, 576] width 270 height 19
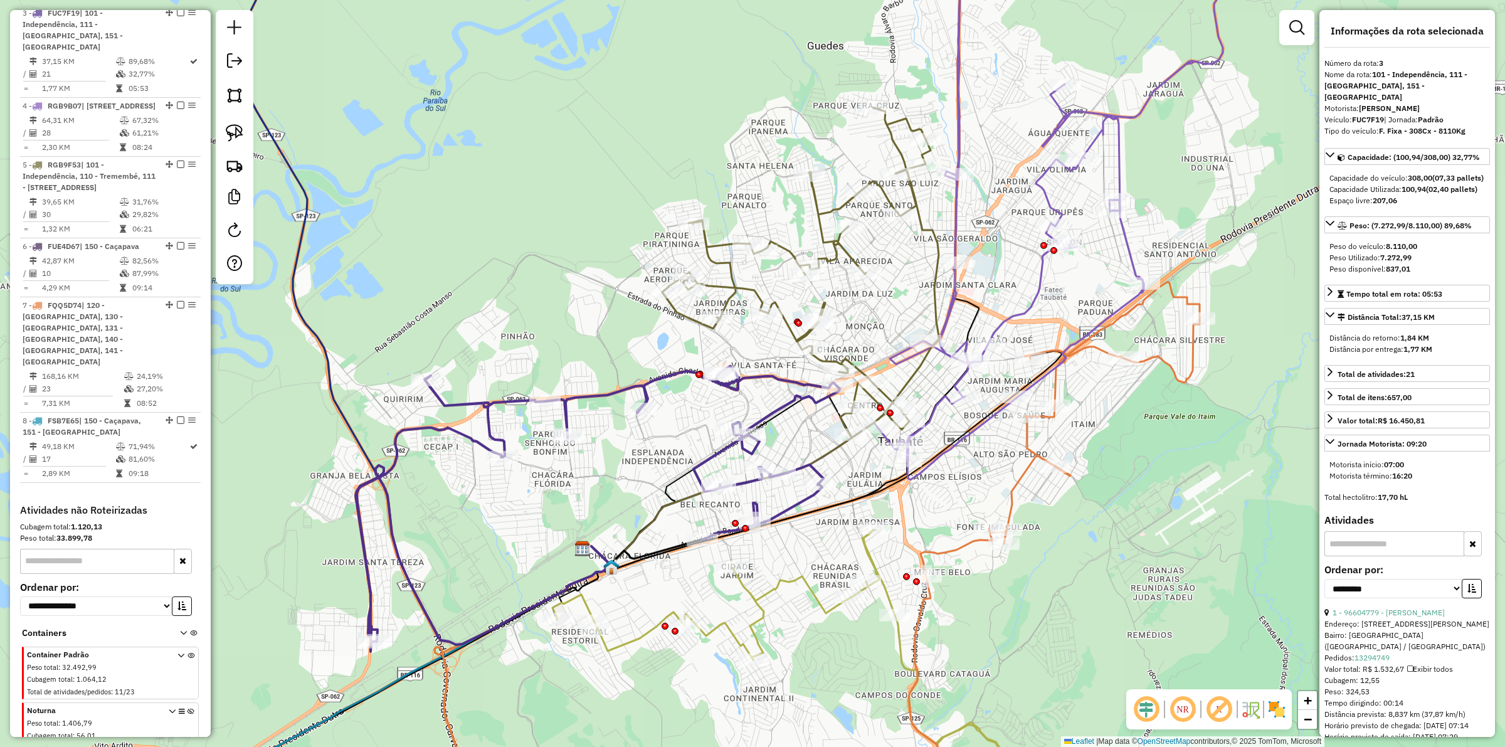
click at [791, 504] on icon at bounding box center [598, 508] width 483 height 285
click at [785, 330] on icon at bounding box center [796, 273] width 268 height 330
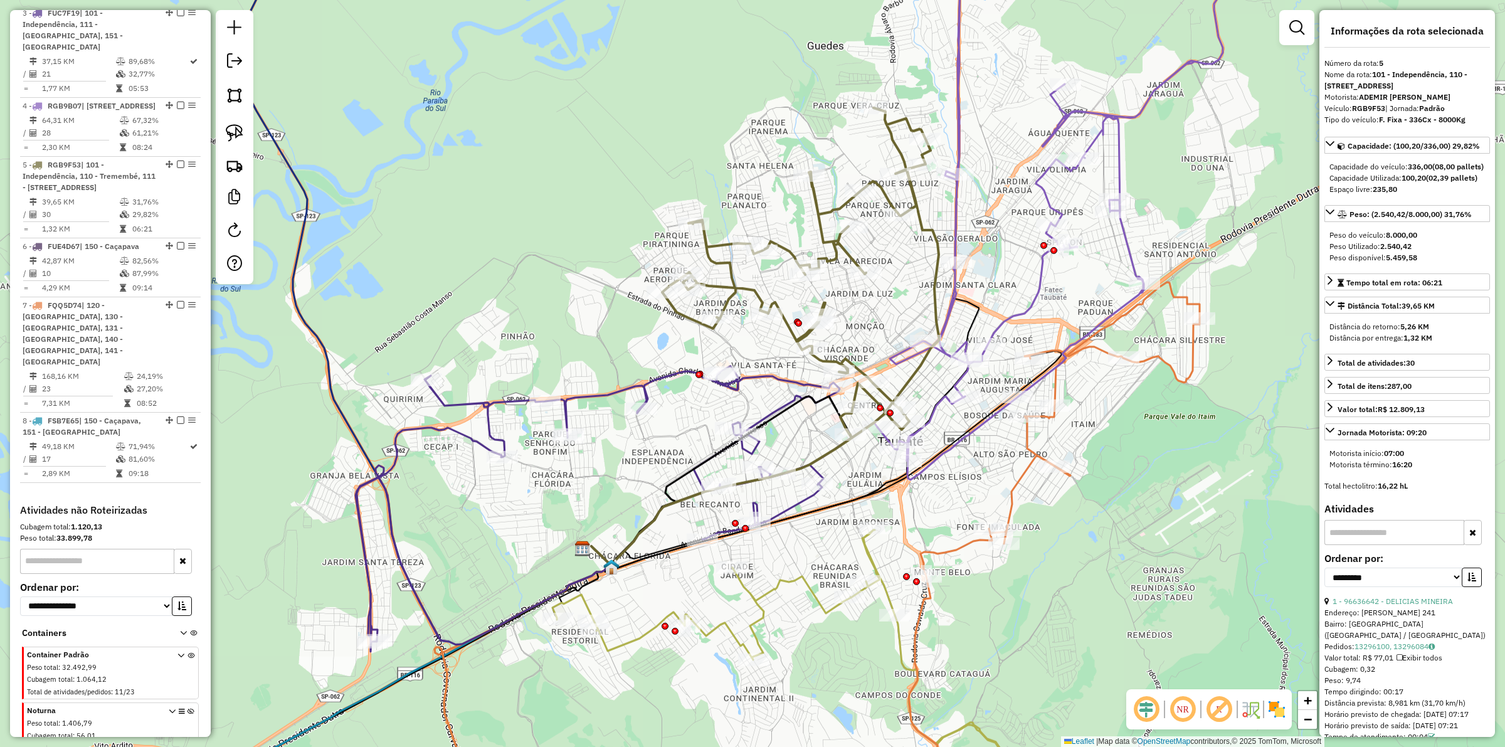
scroll to position [844, 0]
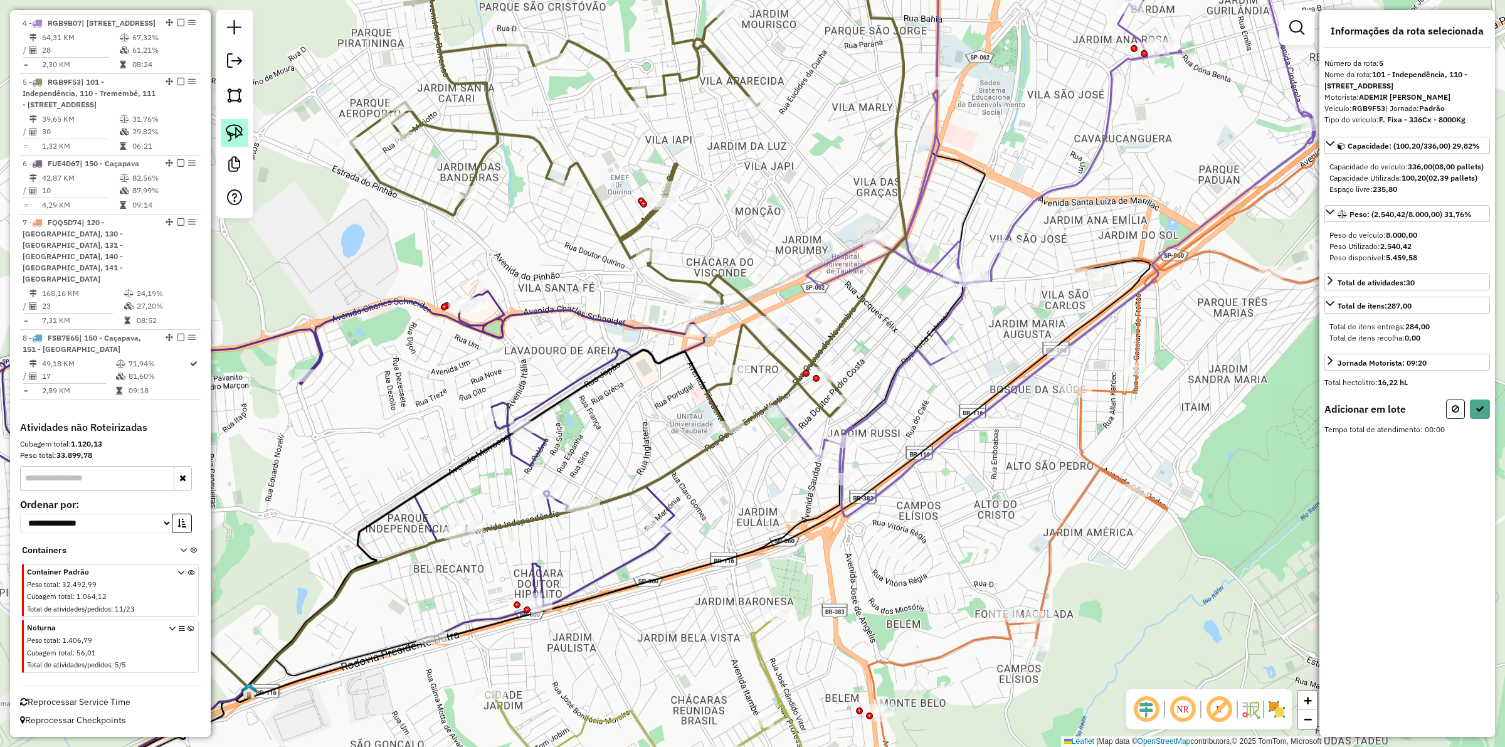
click at [226, 139] on img at bounding box center [235, 133] width 18 height 18
drag, startPoint x: 877, startPoint y: 443, endPoint x: 845, endPoint y: 497, distance: 63.2
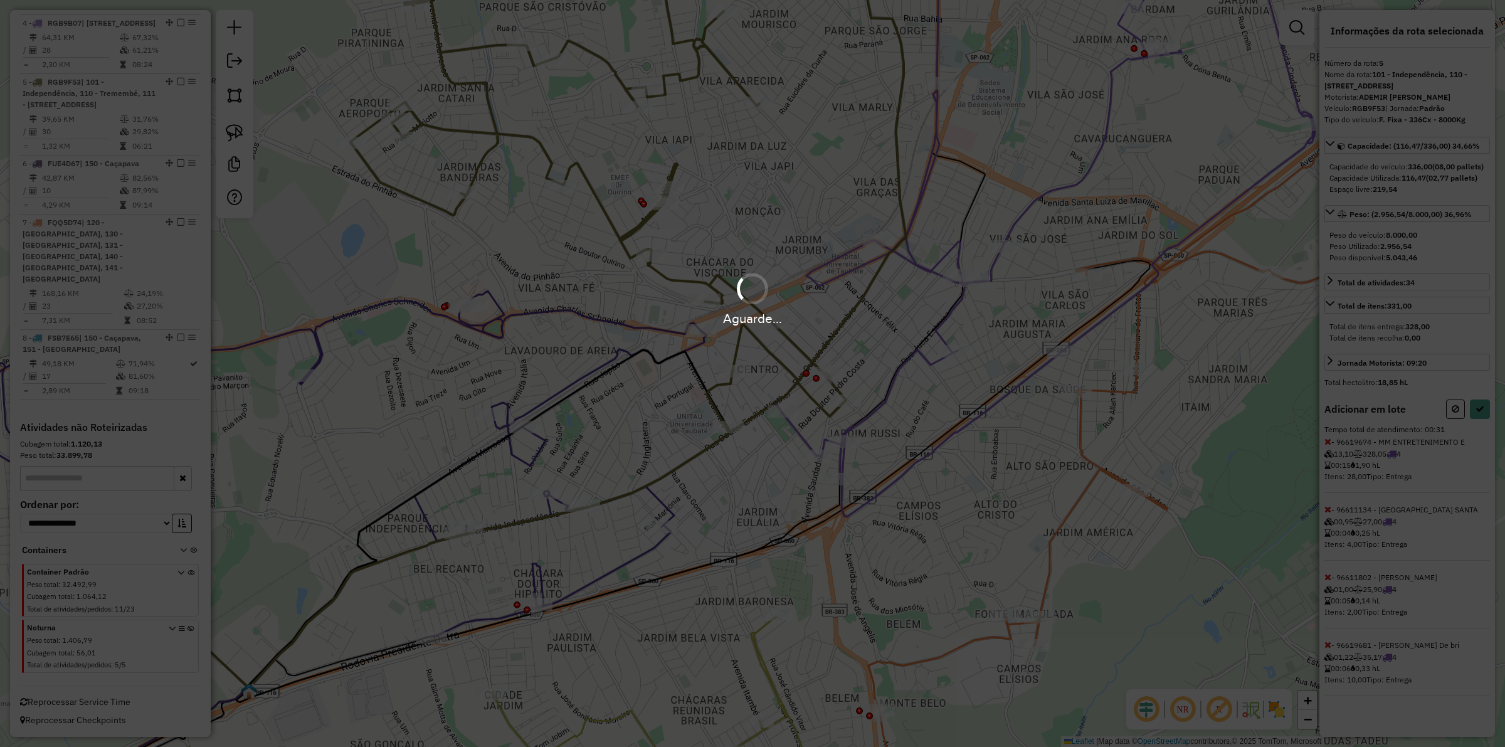
click at [1479, 440] on hb-app "Aguarde... Pop-up bloqueado! Seu navegador bloqueou automáticamente a abertura …" at bounding box center [752, 373] width 1505 height 747
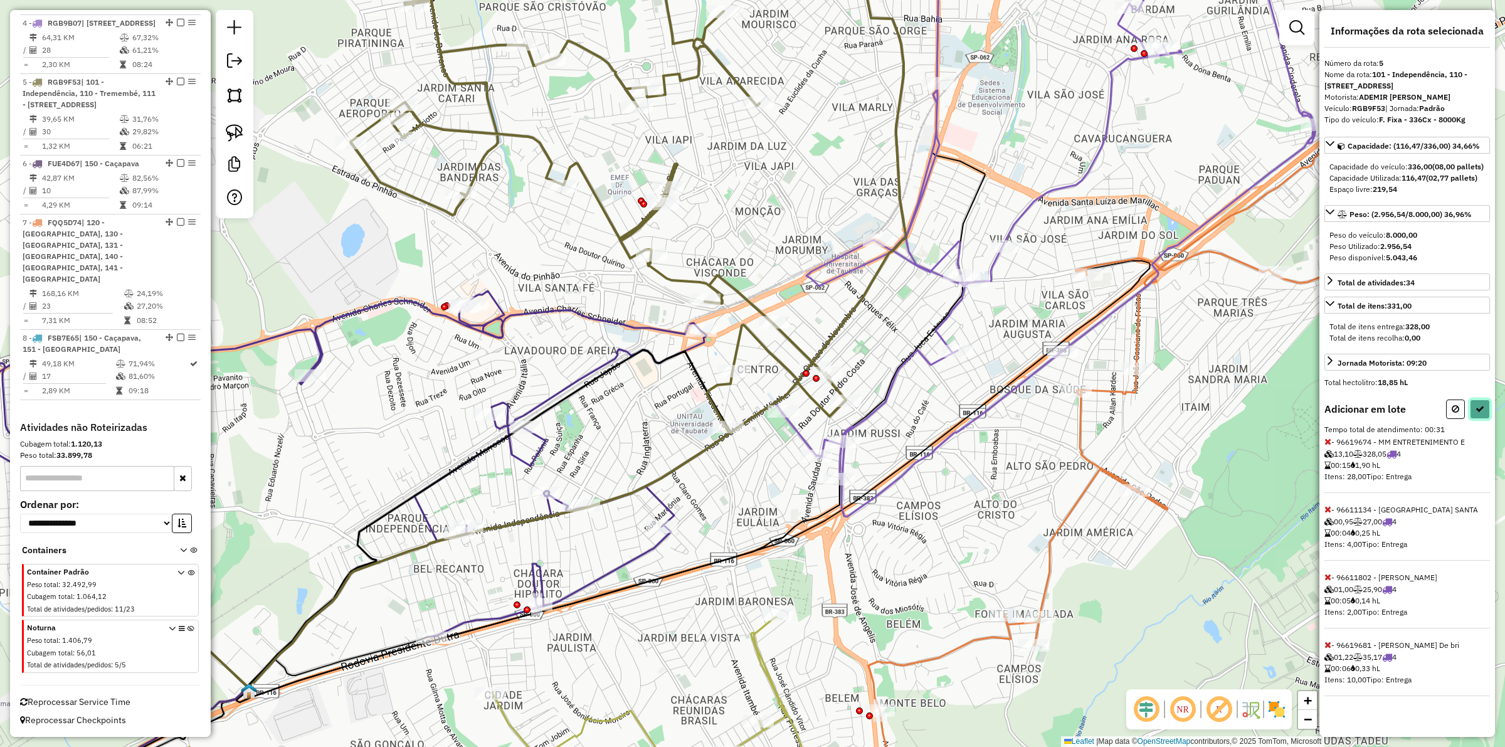
click at [1478, 419] on button at bounding box center [1480, 409] width 20 height 19
select select "**********"
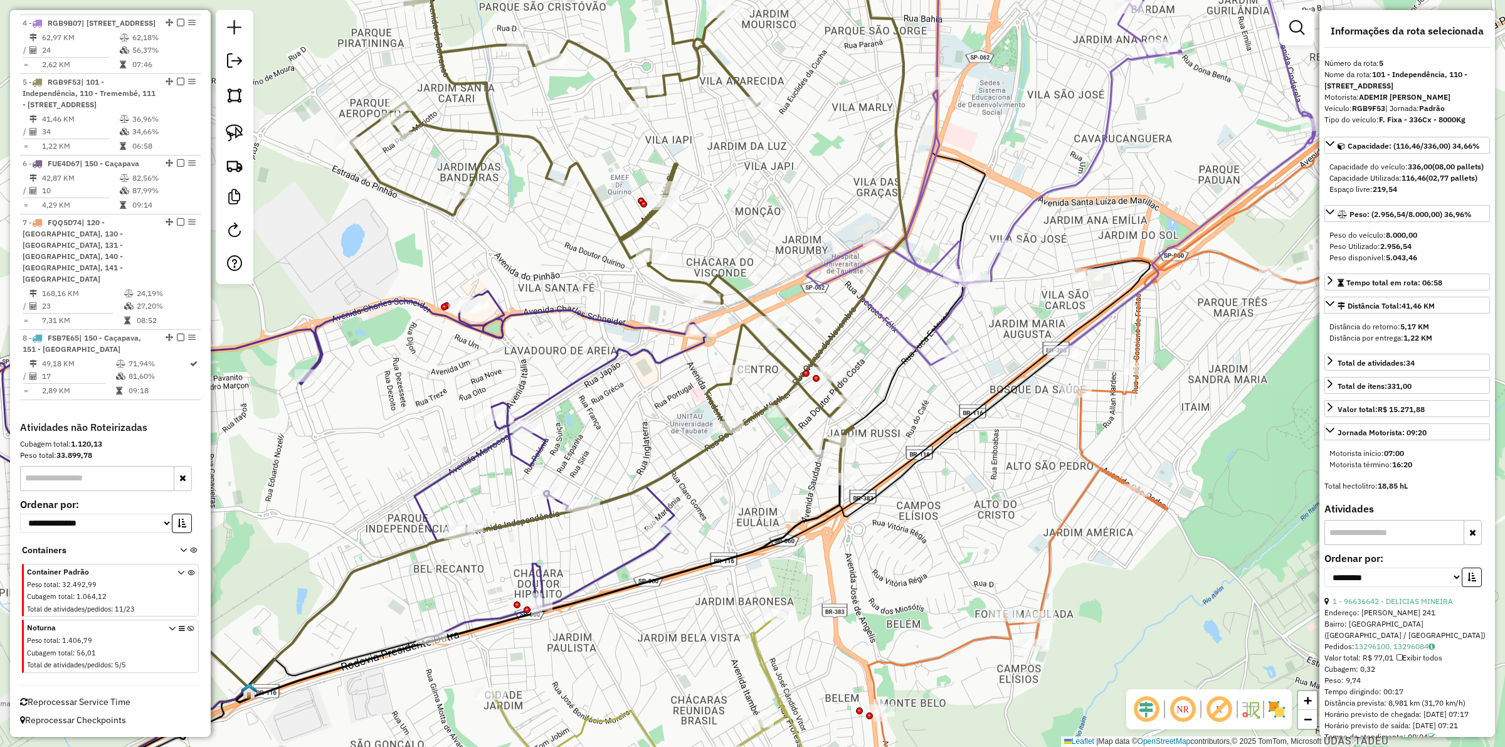
click at [1022, 208] on icon at bounding box center [1061, 139] width 509 height 428
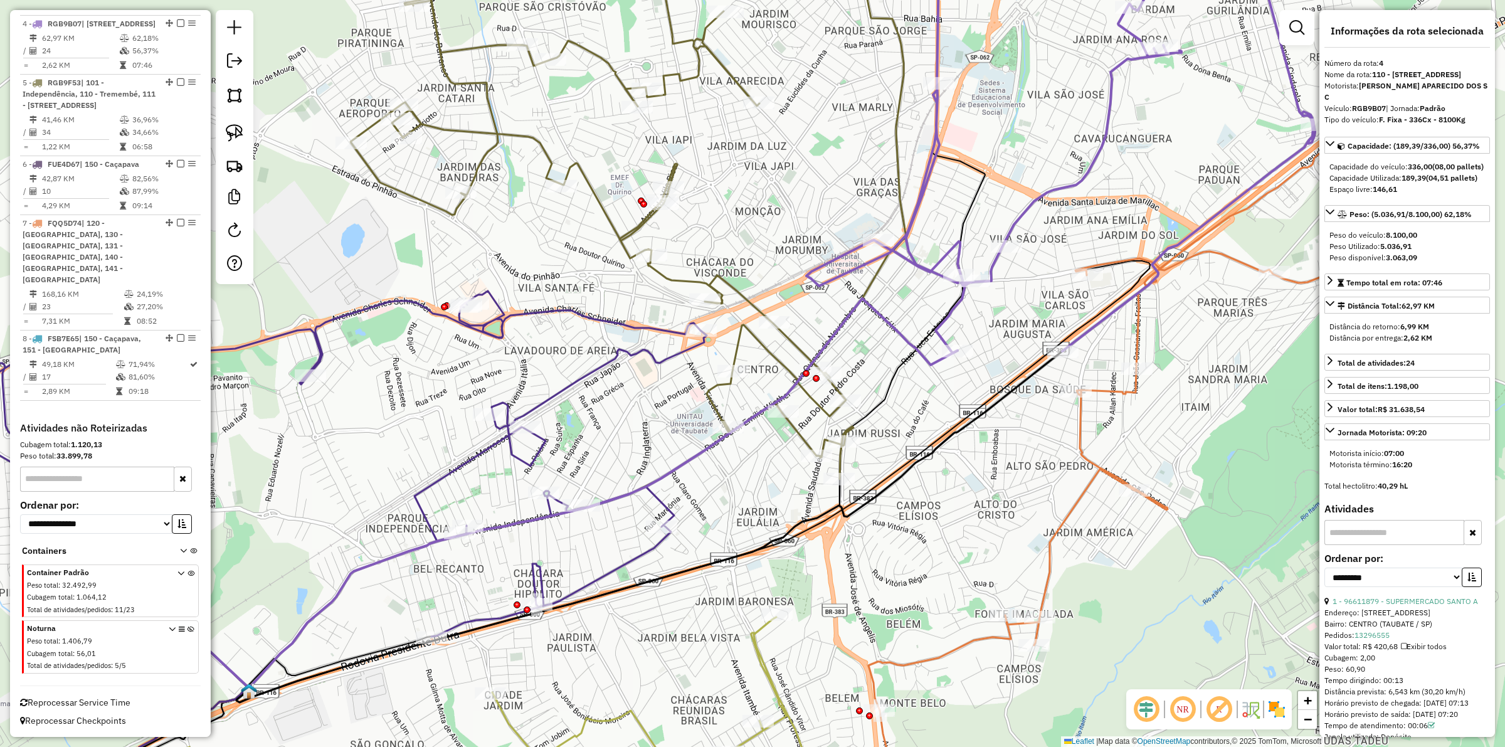
scroll to position [826, 0]
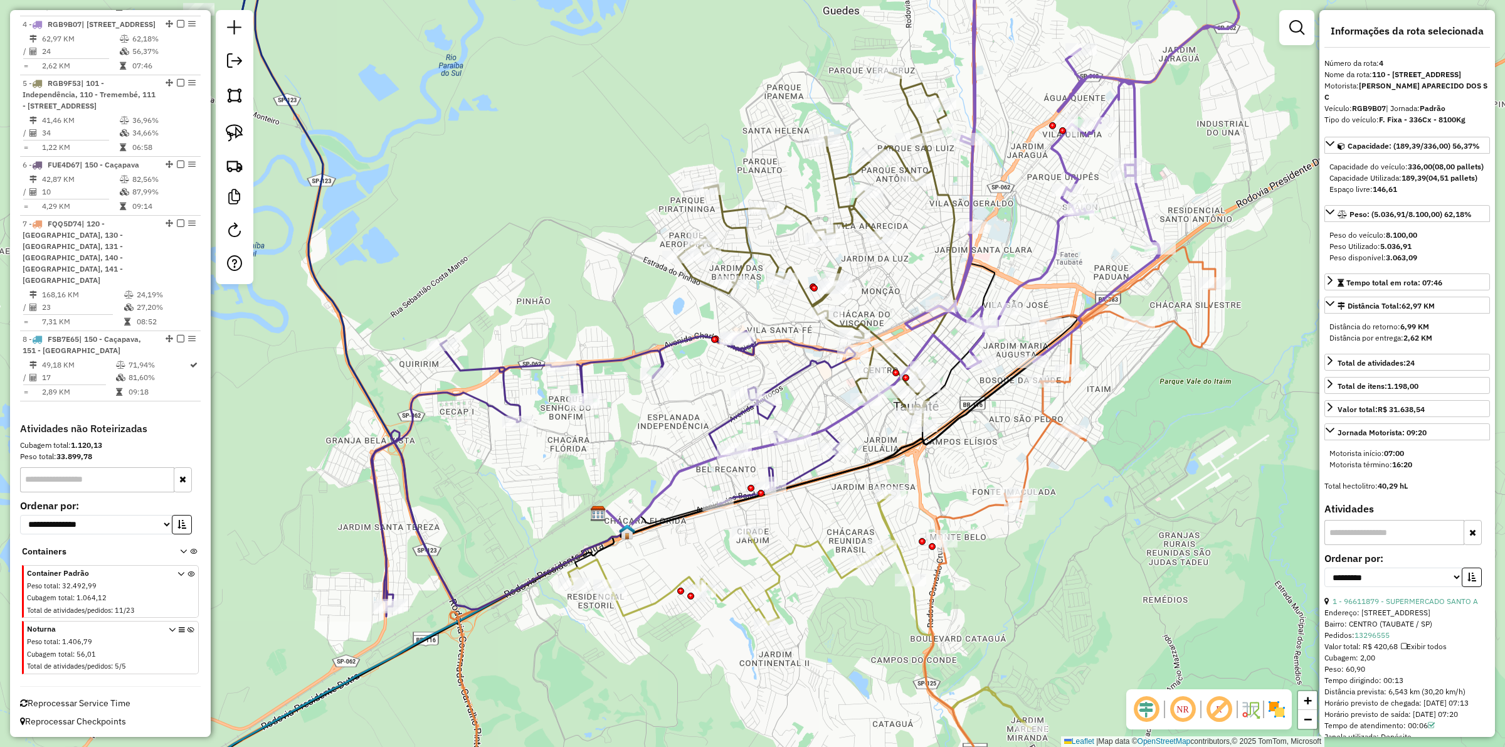
drag, startPoint x: 1077, startPoint y: 270, endPoint x: 1008, endPoint y: 411, distance: 156.8
click at [1008, 411] on div "Janela de atendimento Grade de atendimento Capacidade Transportadoras Veículos …" at bounding box center [752, 373] width 1505 height 747
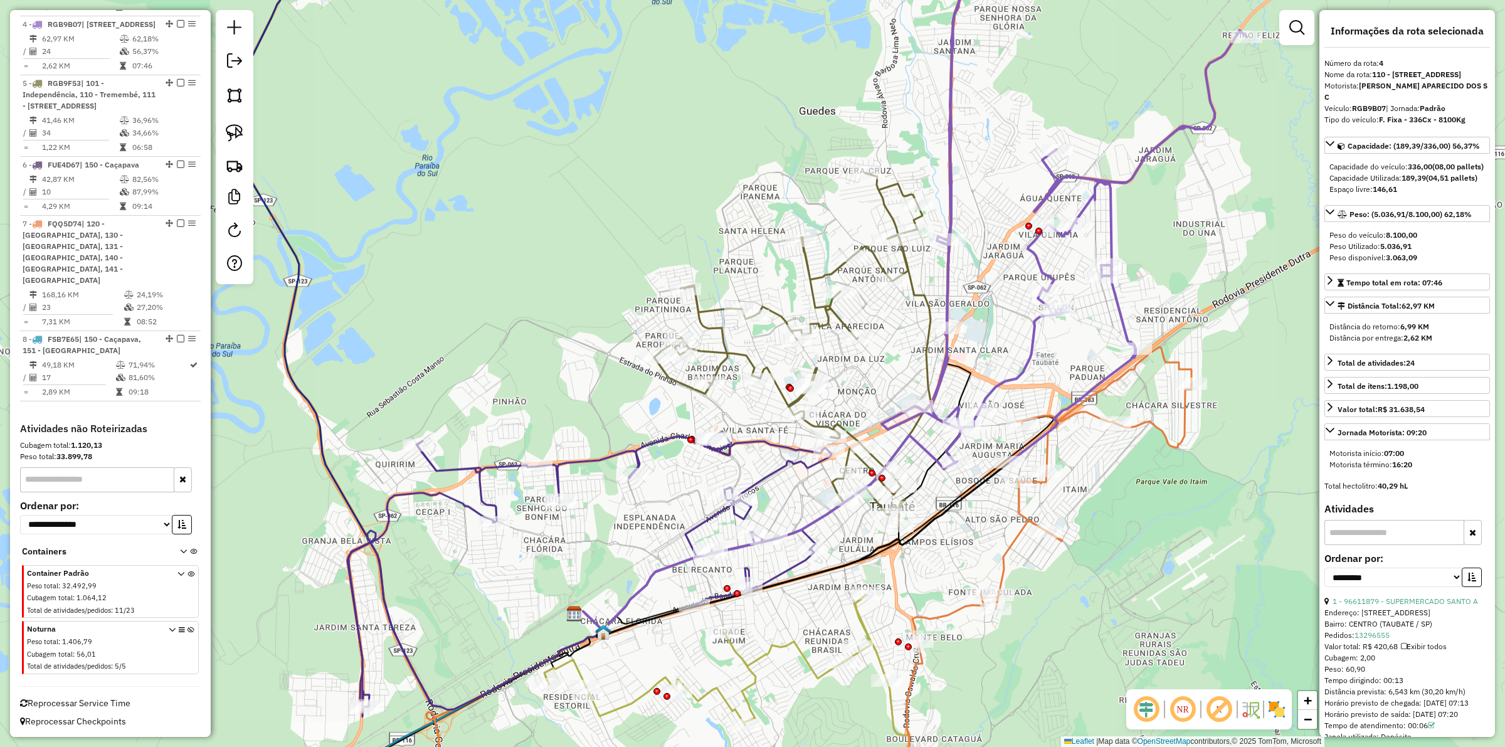
click at [925, 359] on icon at bounding box center [757, 430] width 348 height 400
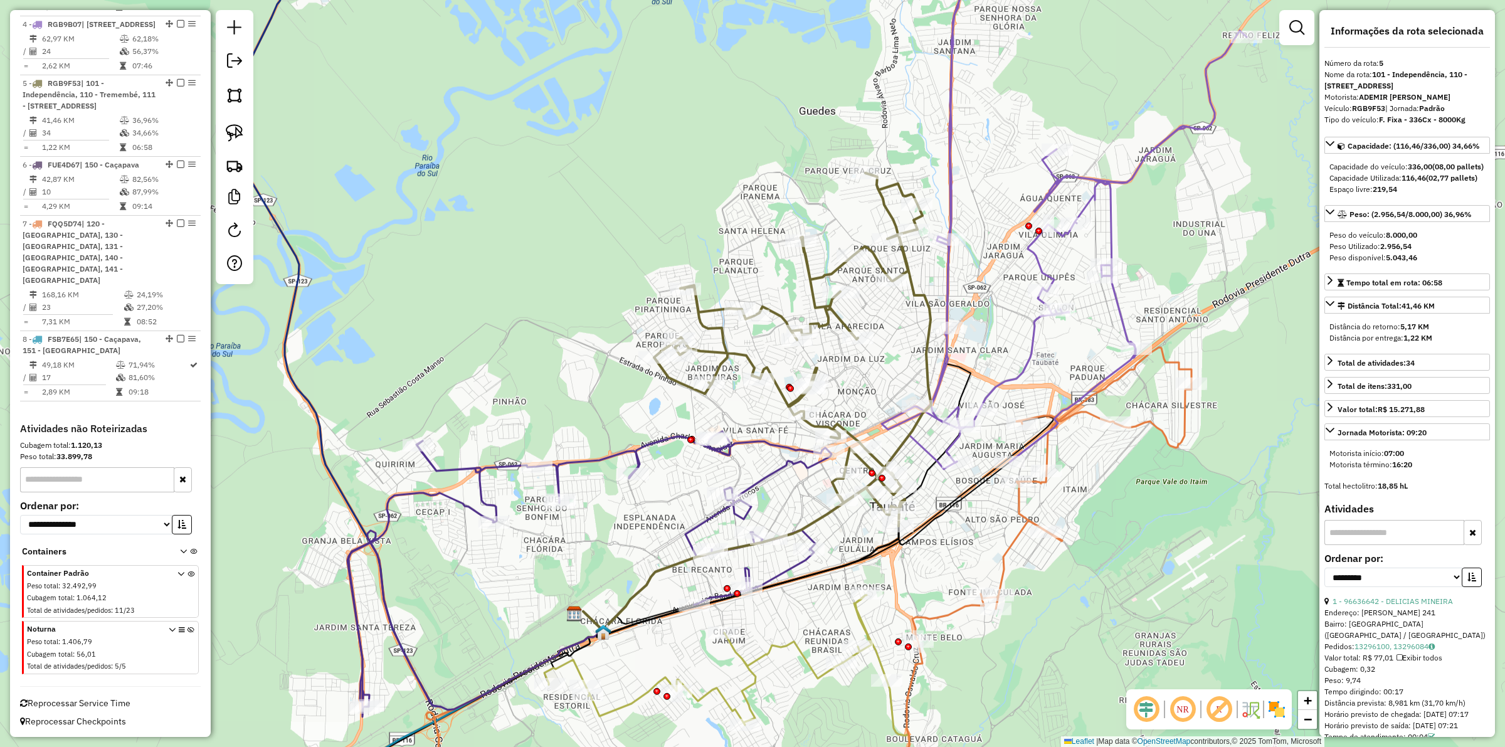
scroll to position [844, 0]
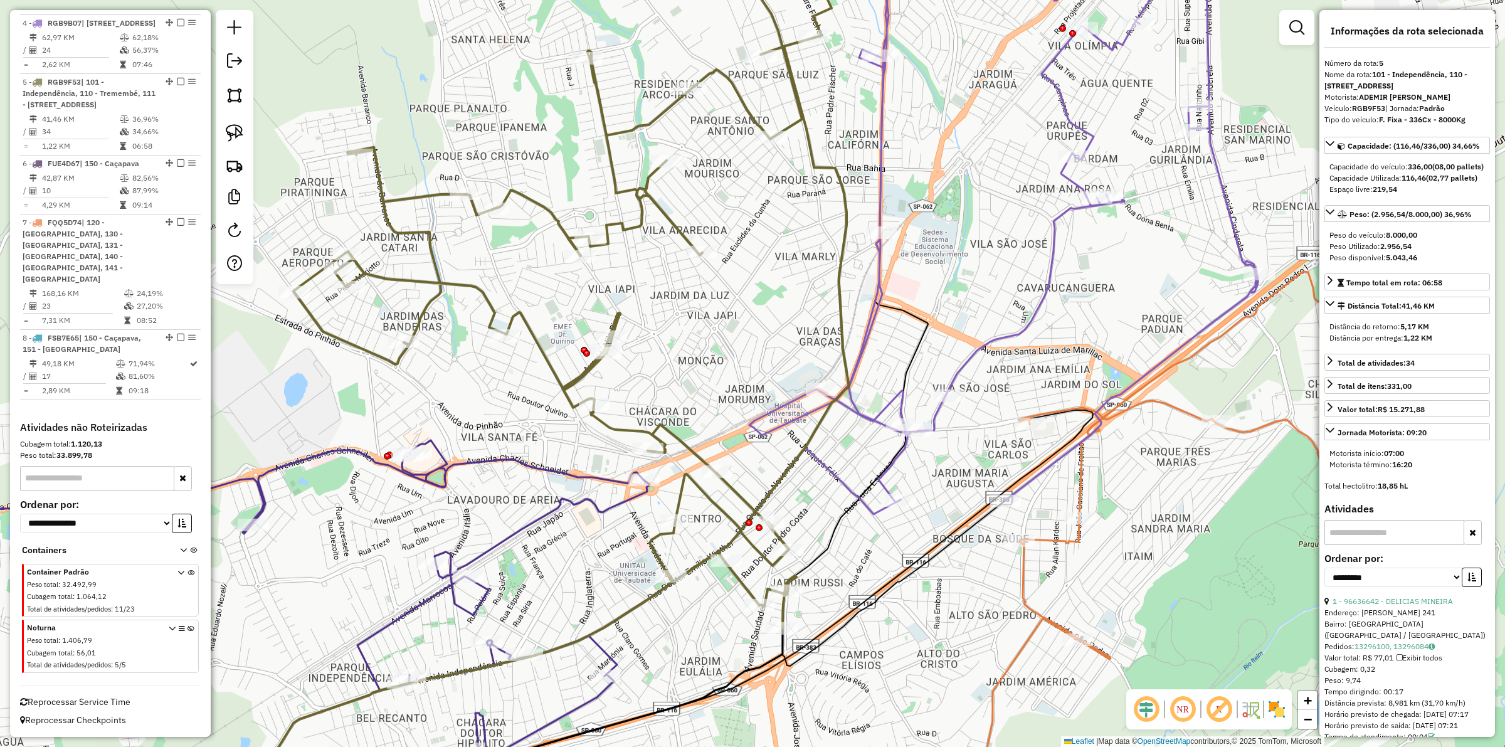
drag, startPoint x: 860, startPoint y: 400, endPoint x: 781, endPoint y: 341, distance: 99.1
click at [781, 341] on div "Janela de atendimento Grade de atendimento Capacidade Transportadoras Veículos …" at bounding box center [752, 373] width 1505 height 747
click at [557, 472] on icon at bounding box center [249, 613] width 800 height 346
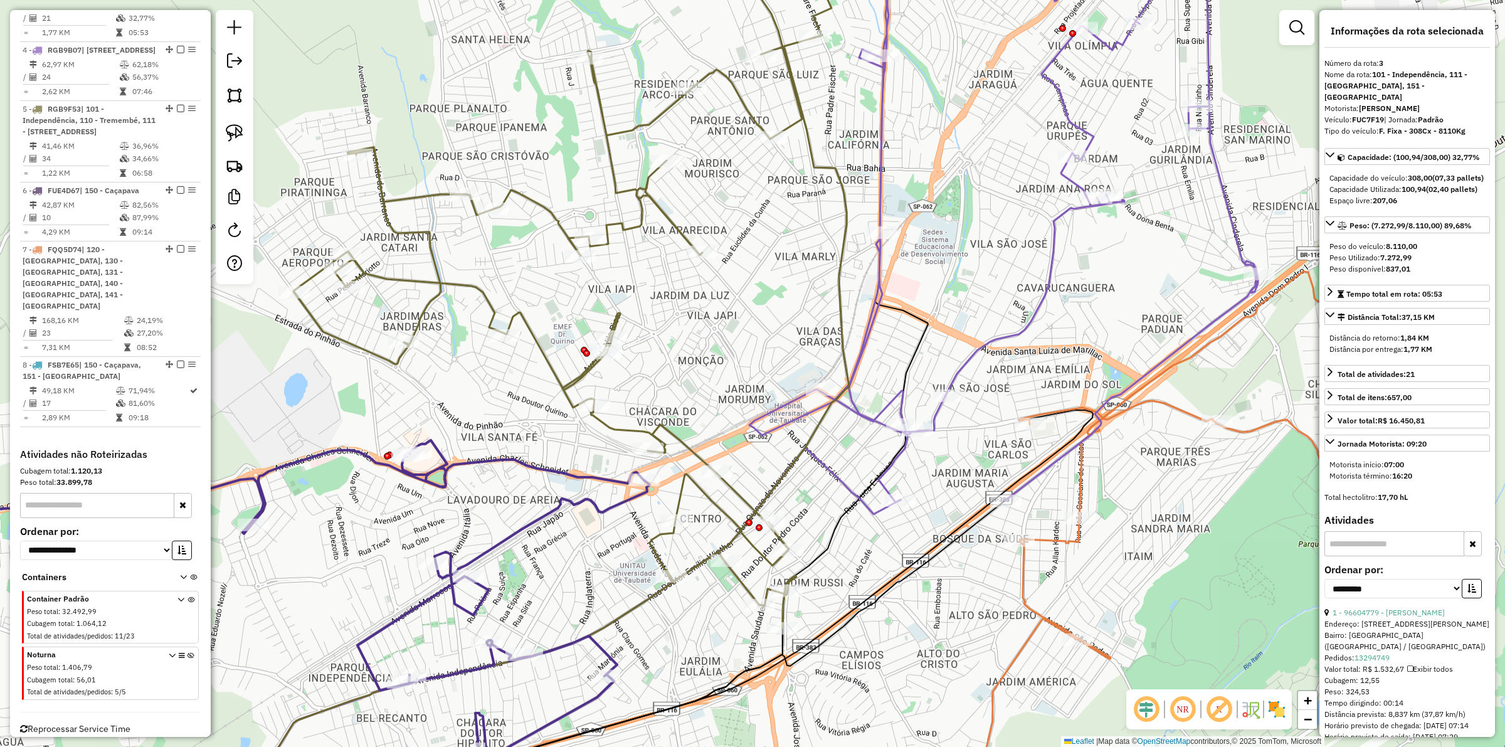
scroll to position [744, 0]
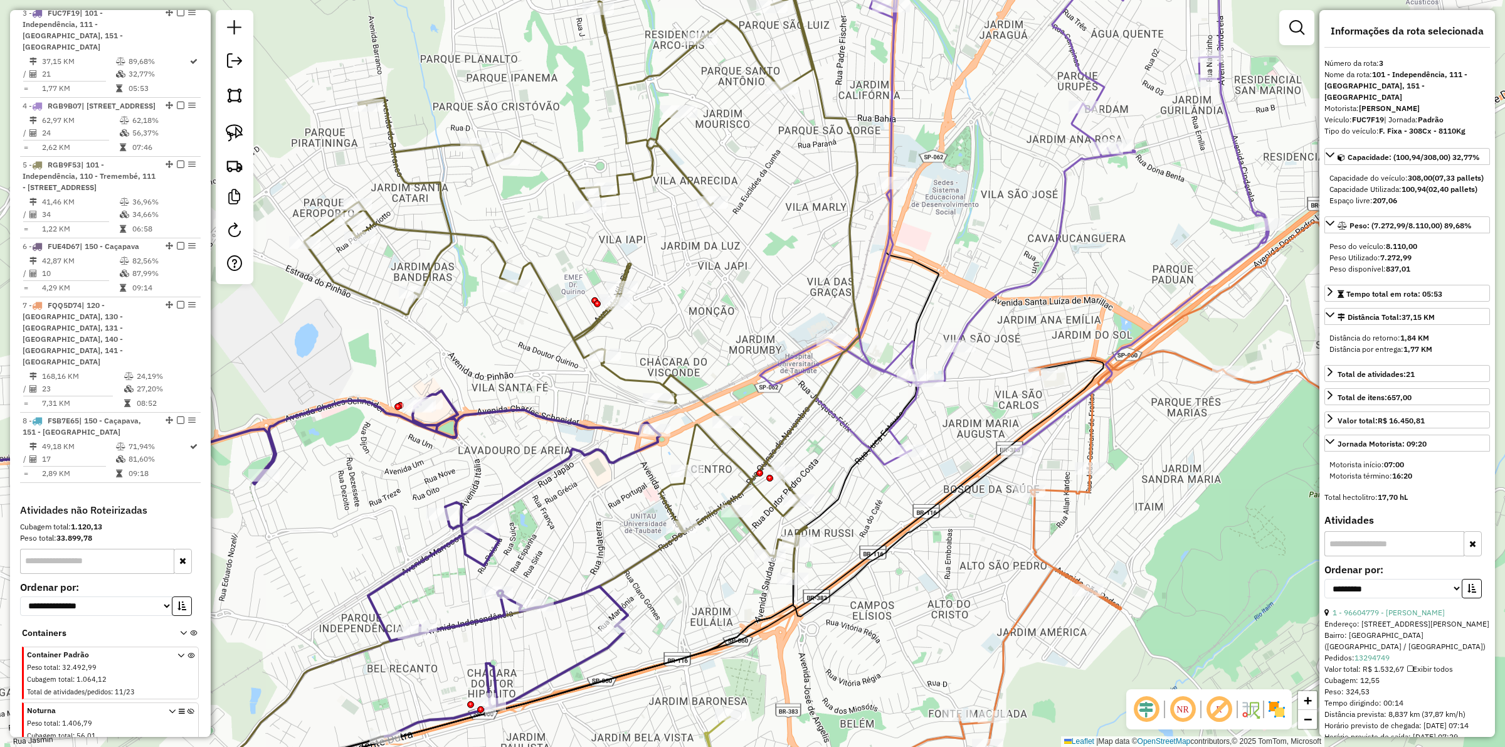
drag, startPoint x: 608, startPoint y: 543, endPoint x: 613, endPoint y: 516, distance: 27.4
click at [613, 517] on div "Janela de atendimento Grade de atendimento Capacidade Transportadoras Veículos …" at bounding box center [752, 373] width 1505 height 747
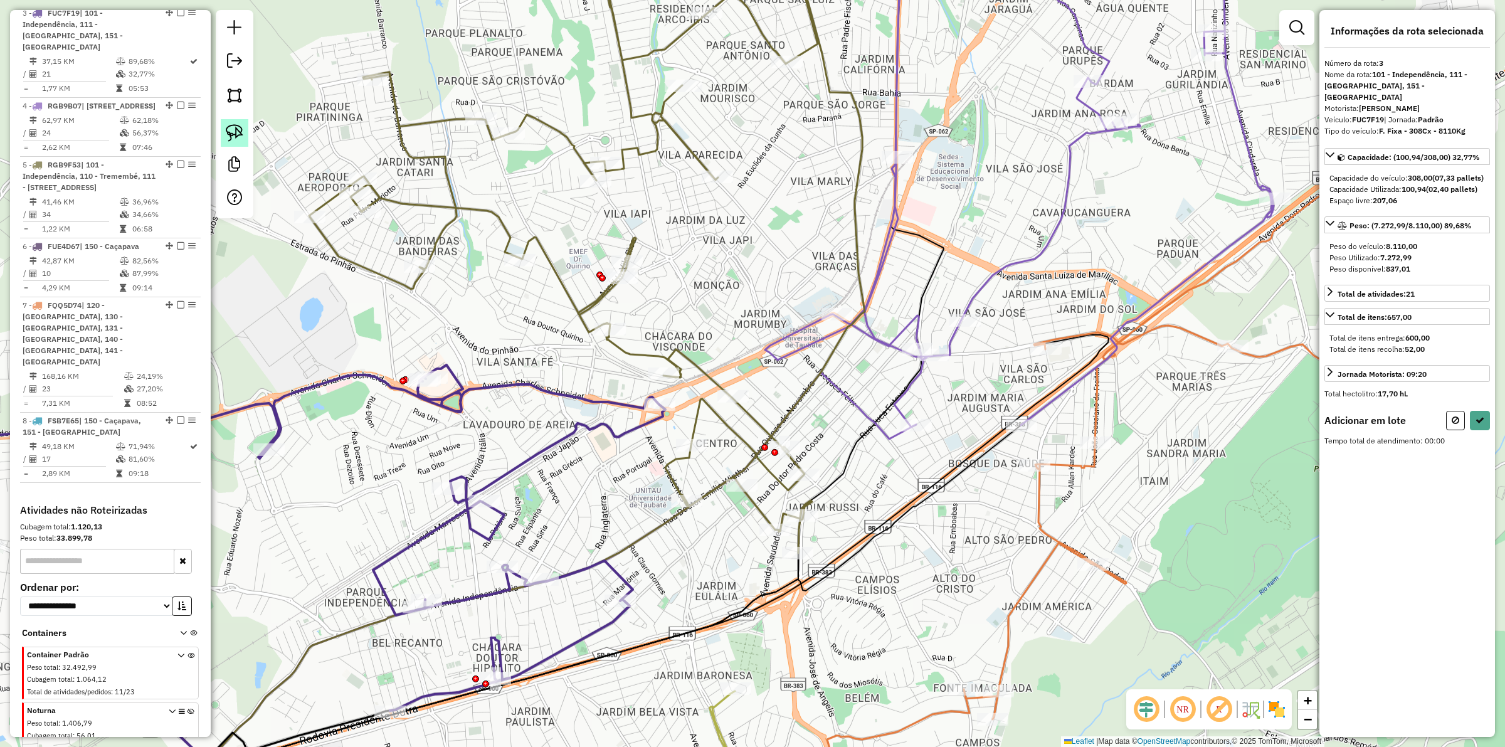
click at [243, 127] on img at bounding box center [235, 133] width 18 height 18
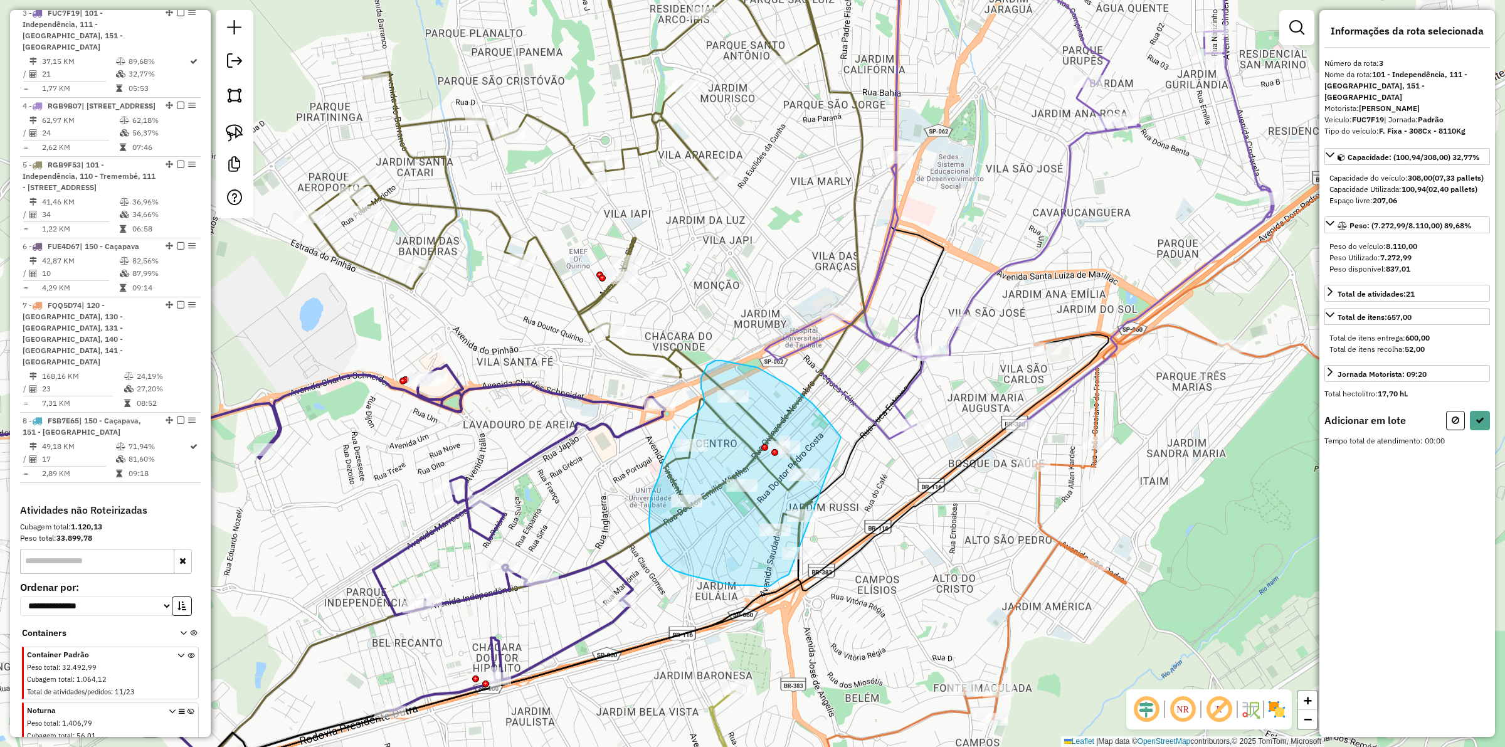
drag, startPoint x: 841, startPoint y: 437, endPoint x: 810, endPoint y: 564, distance: 131.1
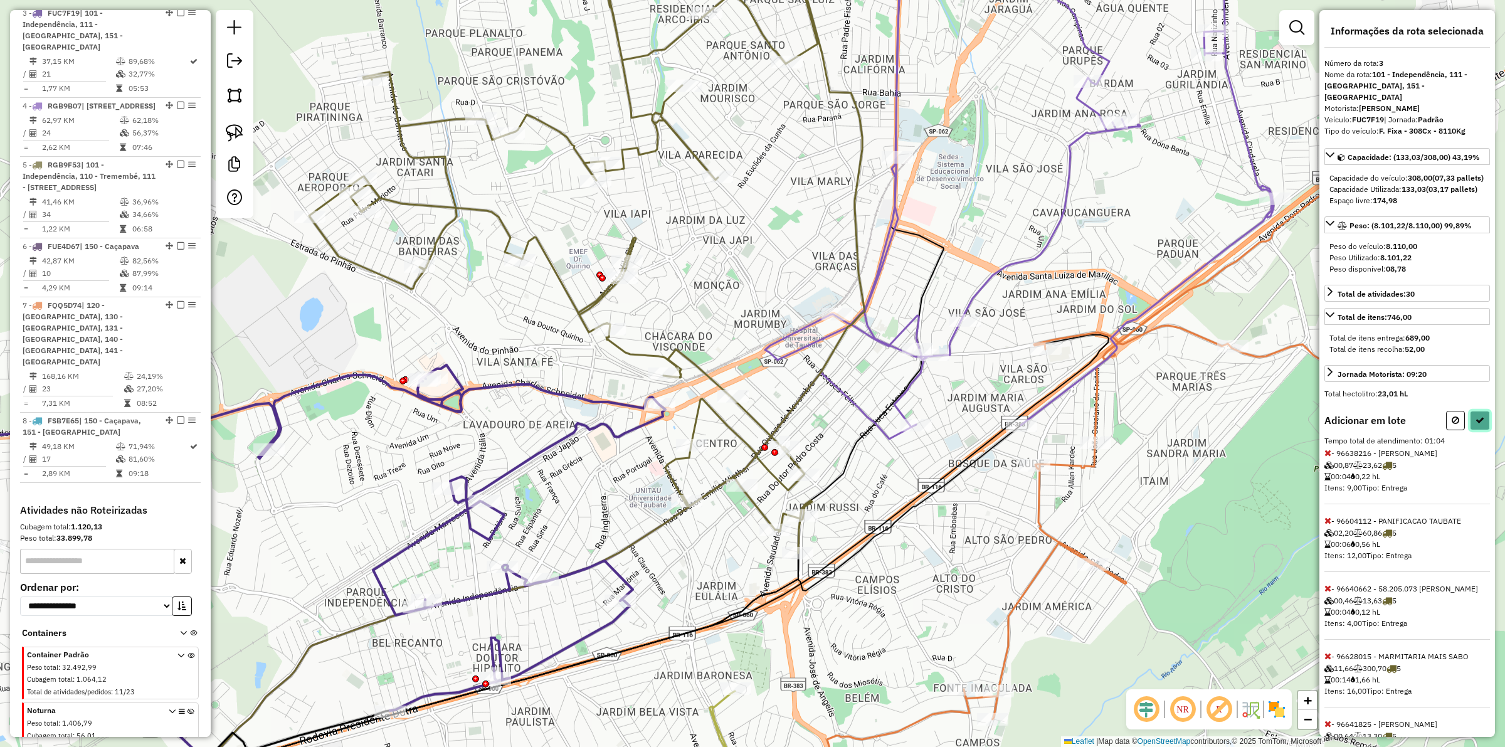
click at [1479, 425] on icon at bounding box center [1480, 420] width 9 height 9
select select "**********"
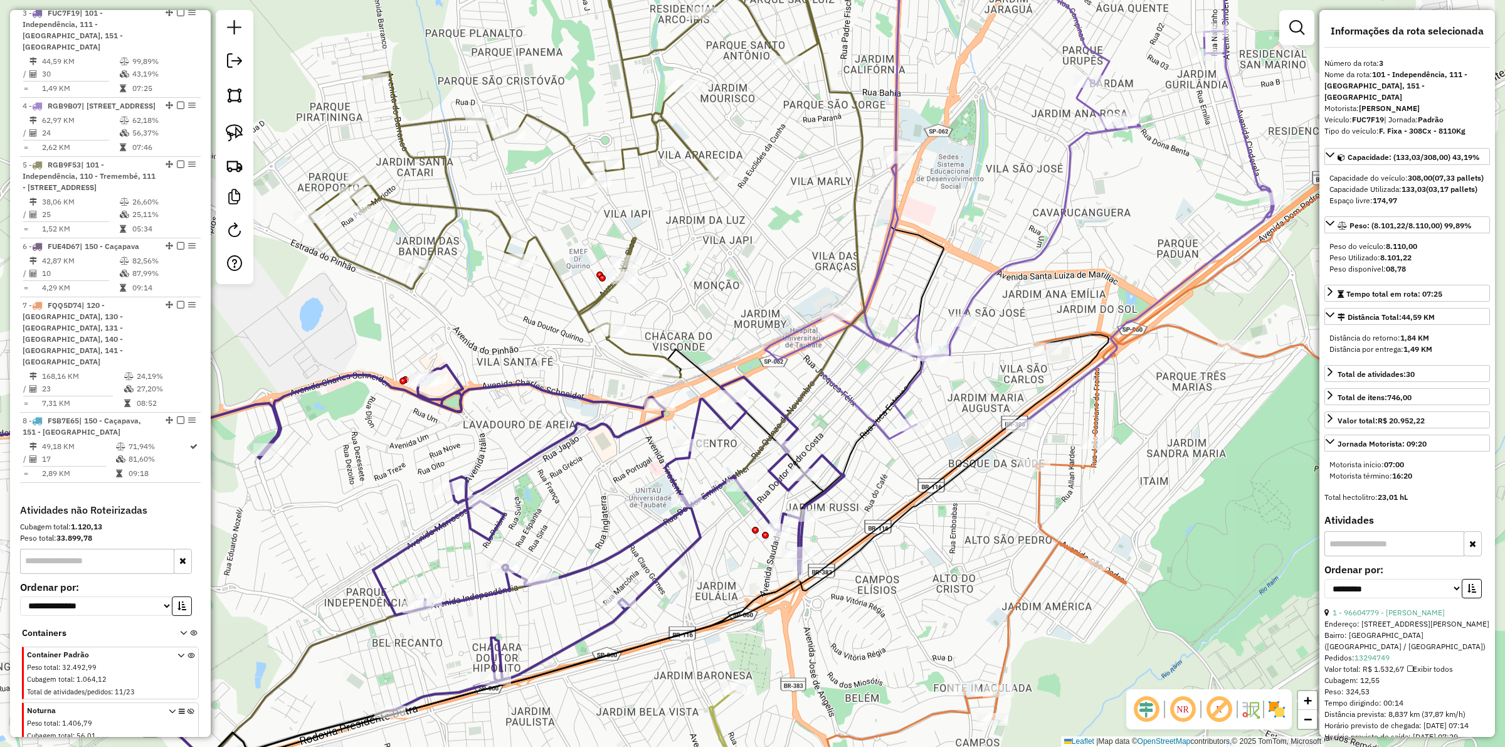
click at [600, 398] on icon at bounding box center [346, 538] width 995 height 346
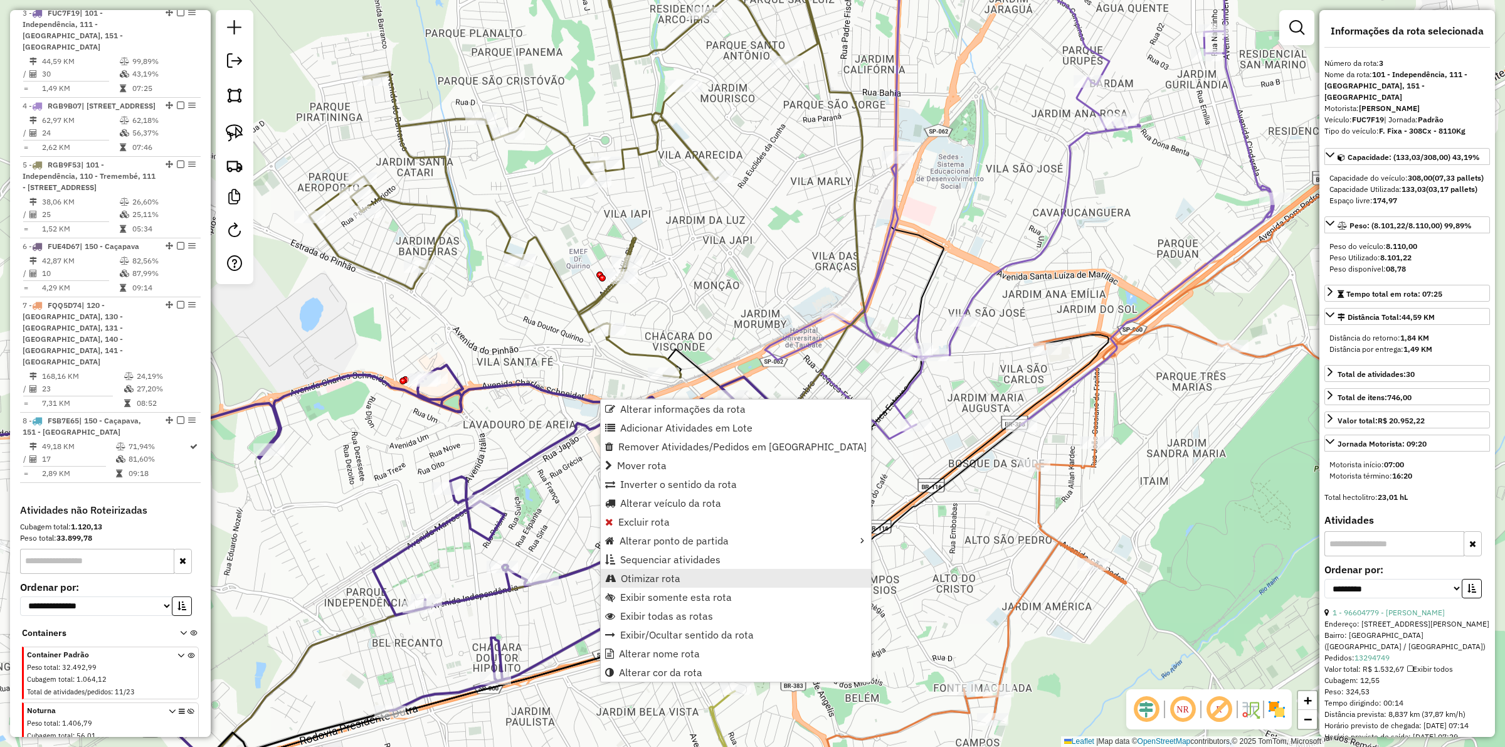
click at [654, 574] on span "Otimizar rota" at bounding box center [651, 578] width 60 height 10
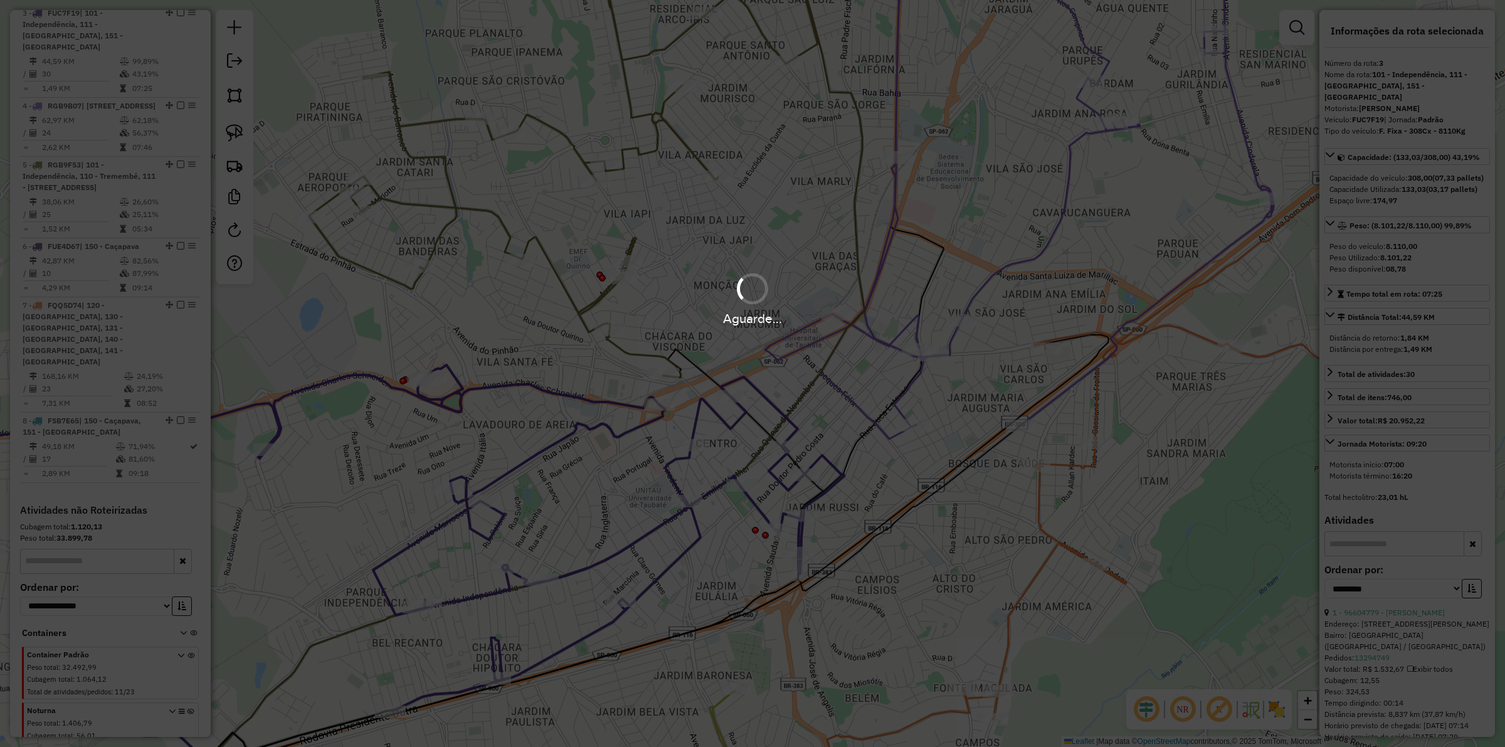
click at [609, 480] on div "Aguarde..." at bounding box center [752, 373] width 1505 height 747
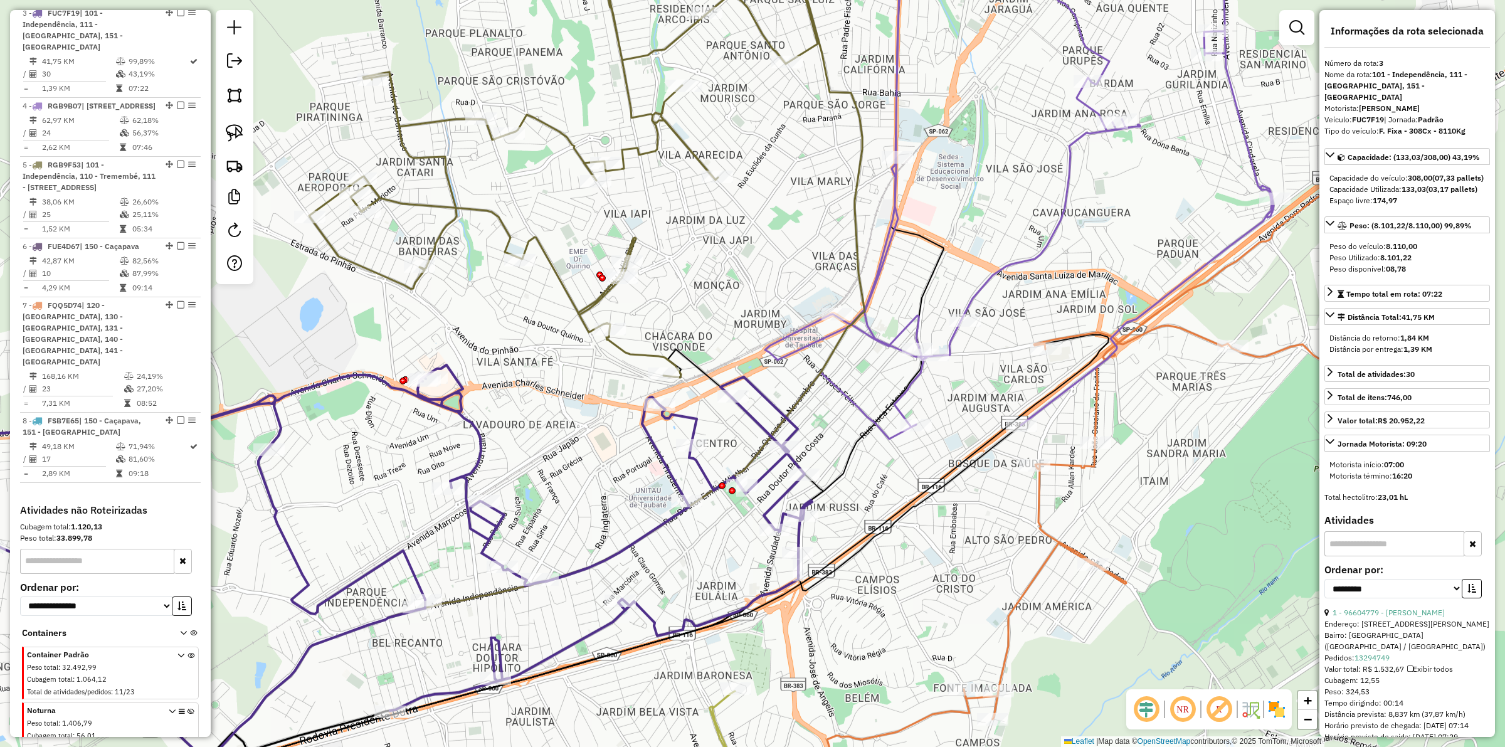
click at [903, 386] on icon at bounding box center [1019, 176] width 509 height 502
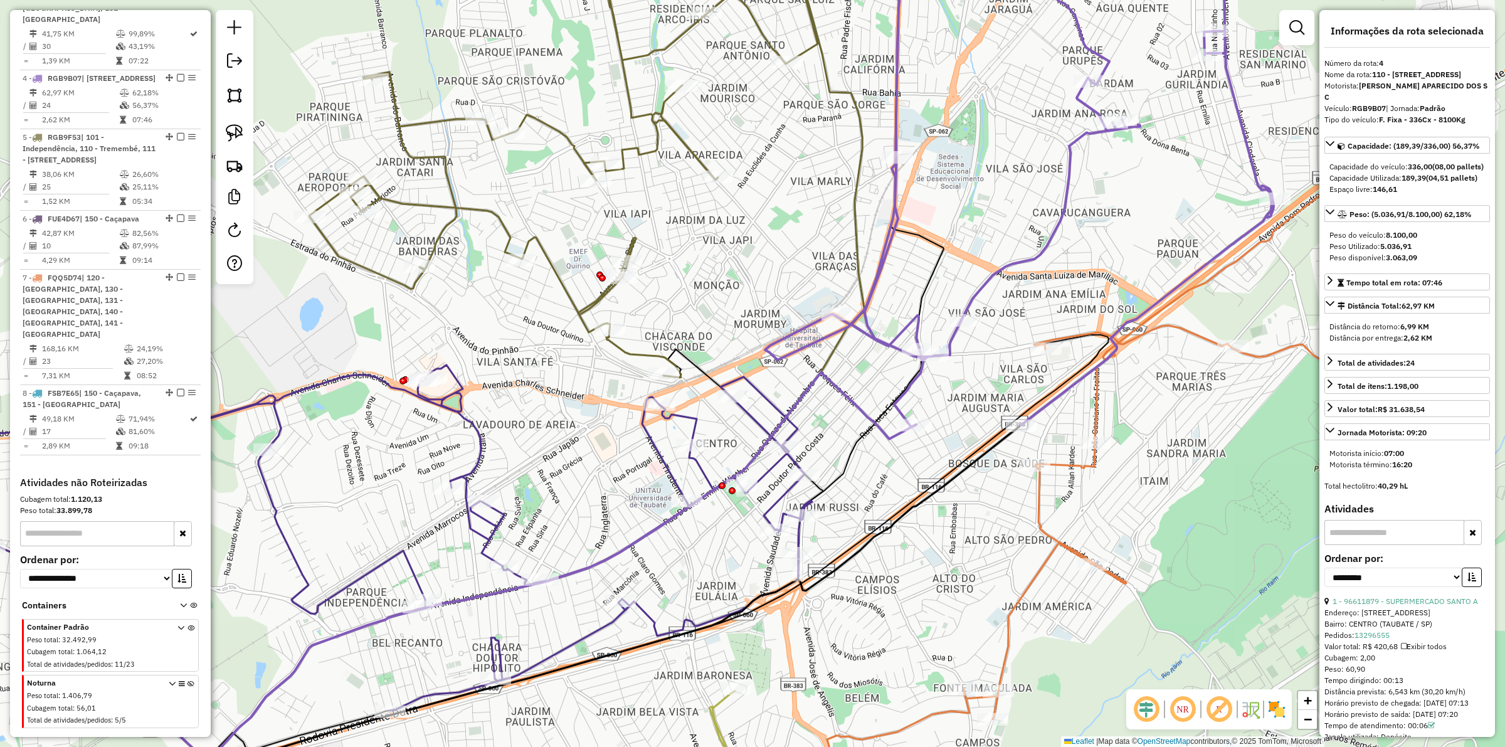
scroll to position [826, 0]
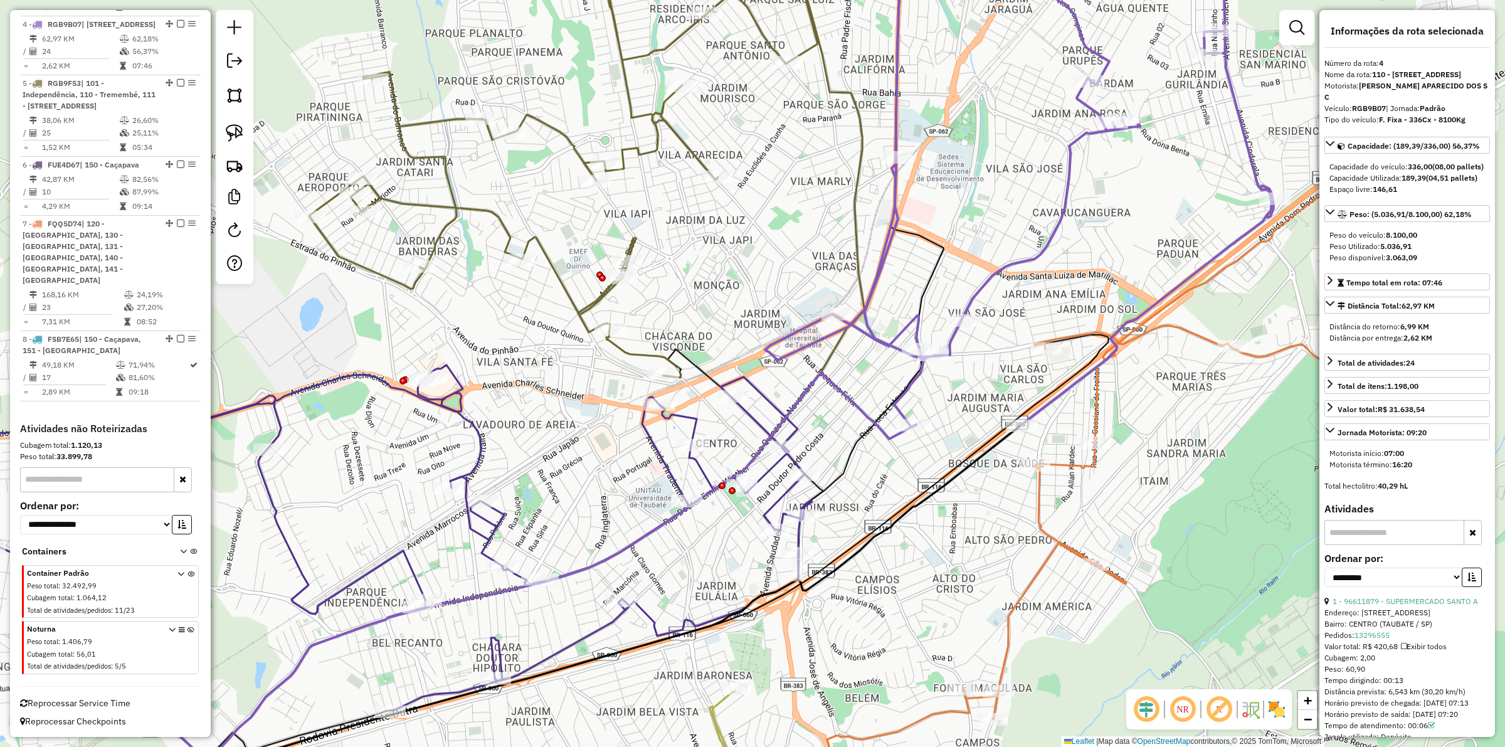
click at [710, 268] on div "Janela de atendimento Grade de atendimento Capacidade Transportadoras Veículos …" at bounding box center [752, 373] width 1505 height 747
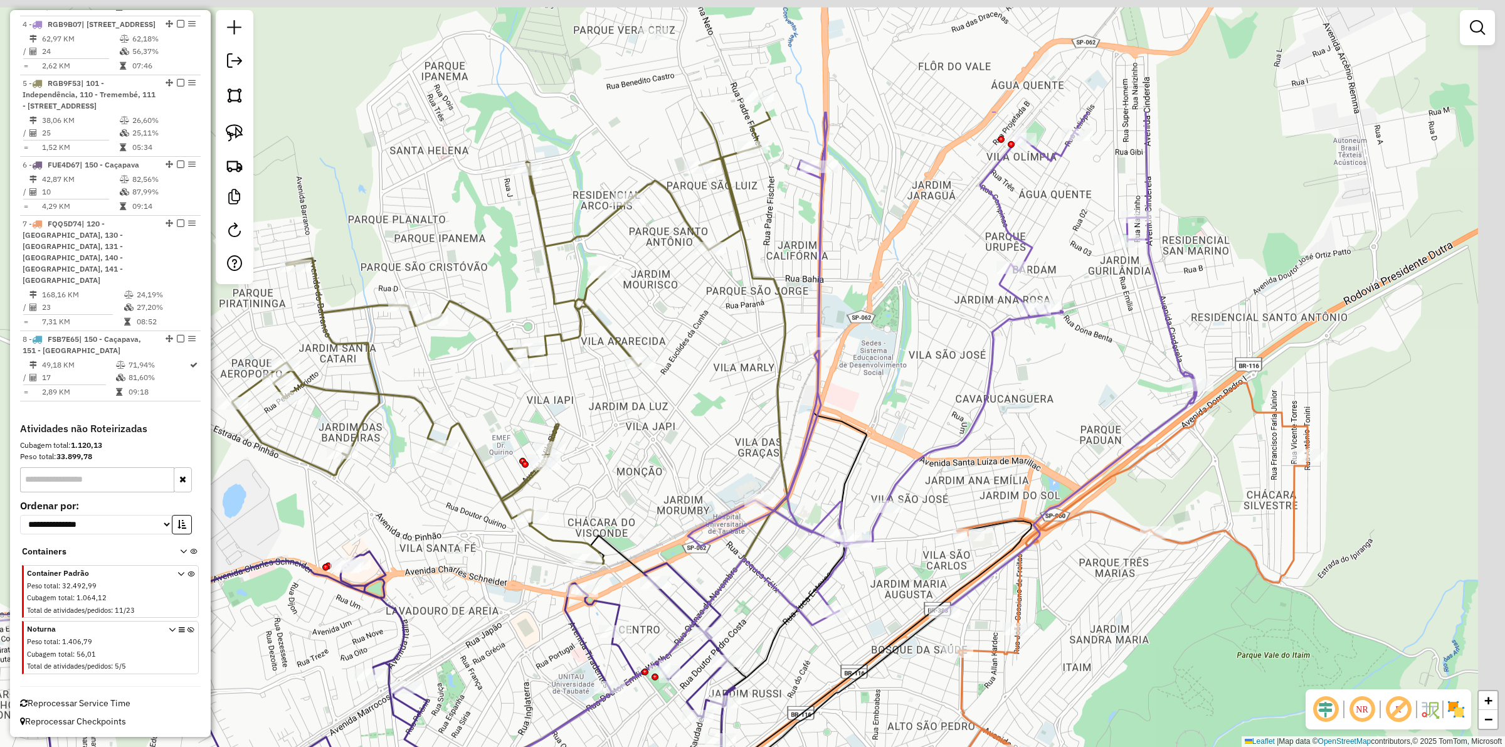
drag, startPoint x: 703, startPoint y: 421, endPoint x: 697, endPoint y: 394, distance: 28.3
click at [695, 433] on div "Janela de atendimento Grade de atendimento Capacidade Transportadoras Veículos …" at bounding box center [752, 373] width 1505 height 747
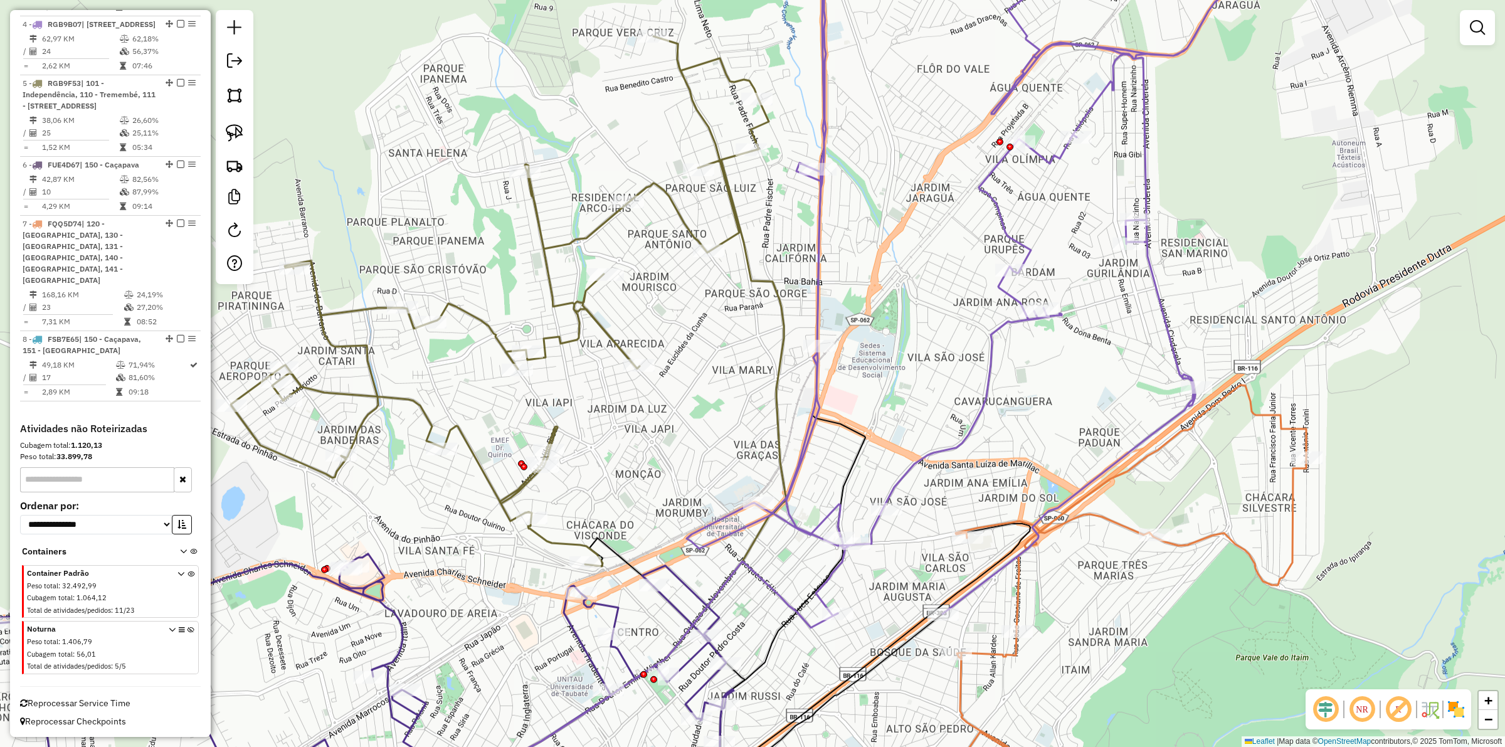
click at [677, 212] on icon at bounding box center [500, 301] width 538 height 530
select select "**********"
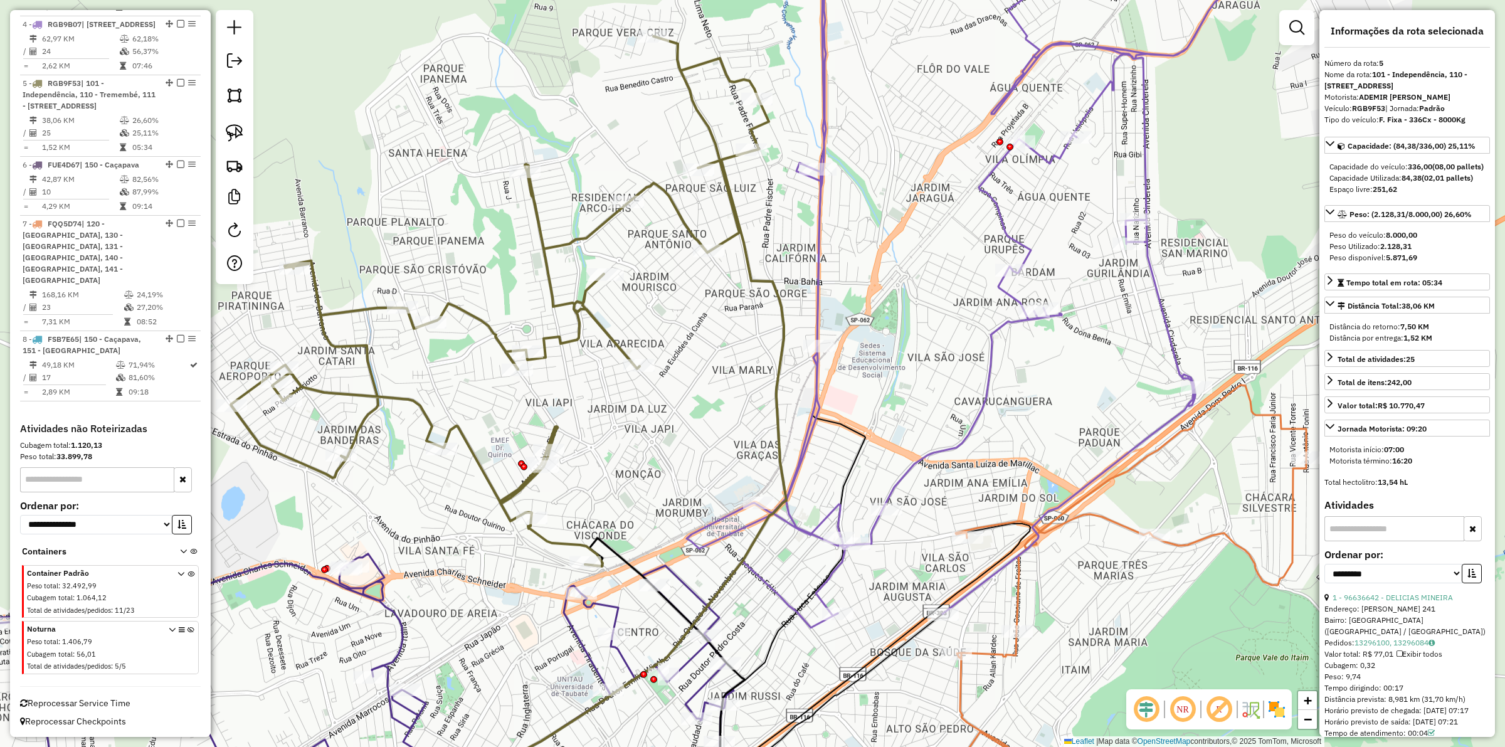
scroll to position [844, 0]
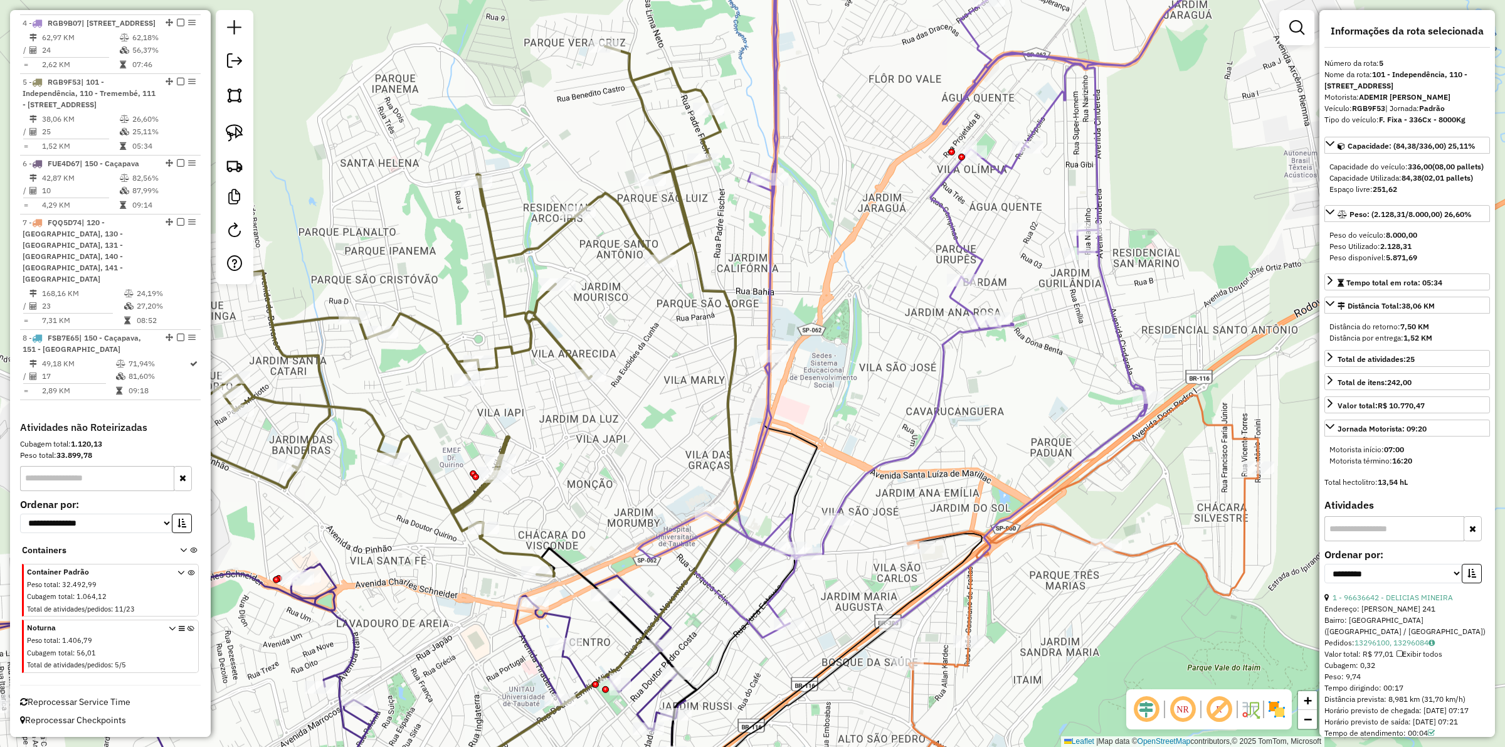
drag, startPoint x: 640, startPoint y: 378, endPoint x: 622, endPoint y: 380, distance: 18.3
click at [622, 380] on div "Janela de atendimento Grade de atendimento Capacidade Transportadoras Veículos …" at bounding box center [752, 373] width 1505 height 747
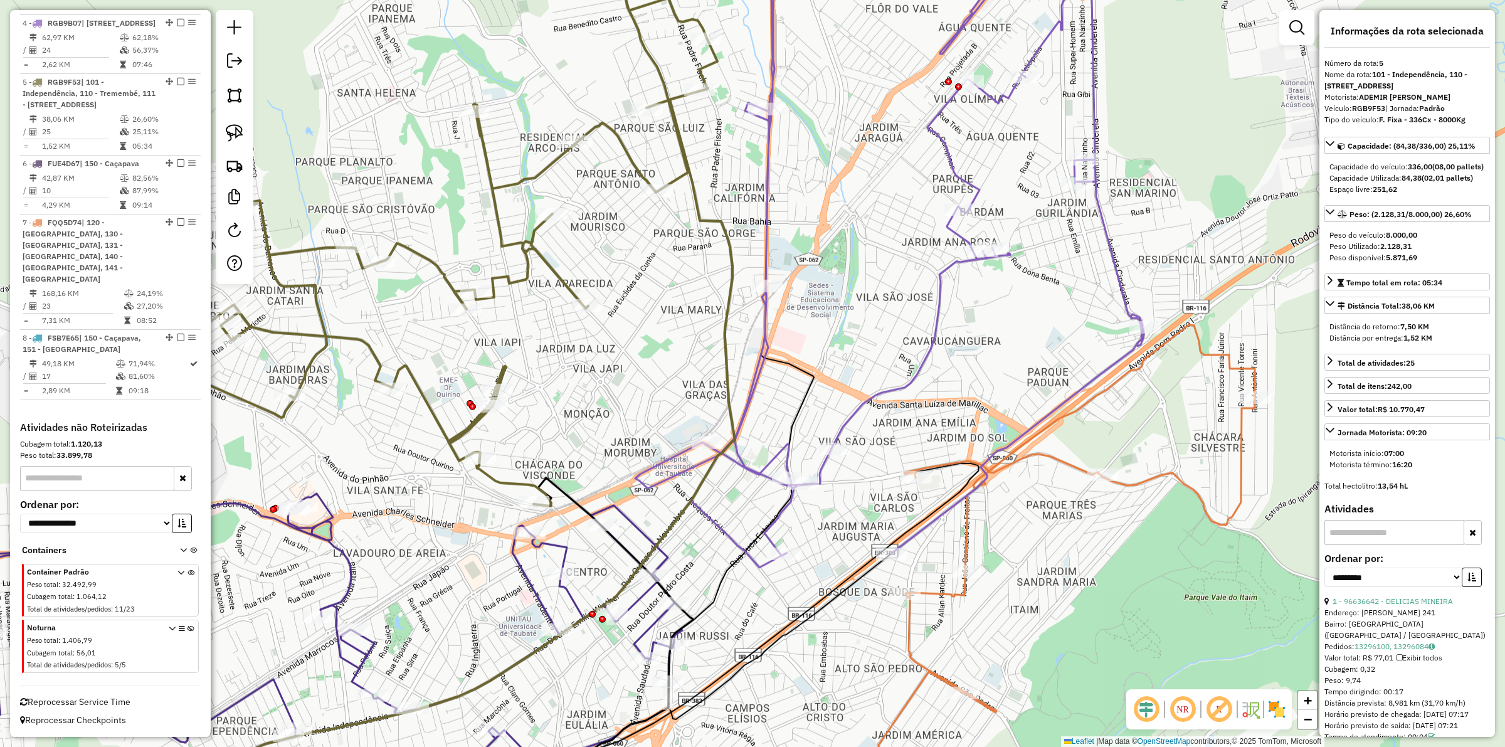
click at [632, 384] on div "Janela de atendimento Grade de atendimento Capacidade Transportadoras Veículos …" at bounding box center [752, 373] width 1505 height 747
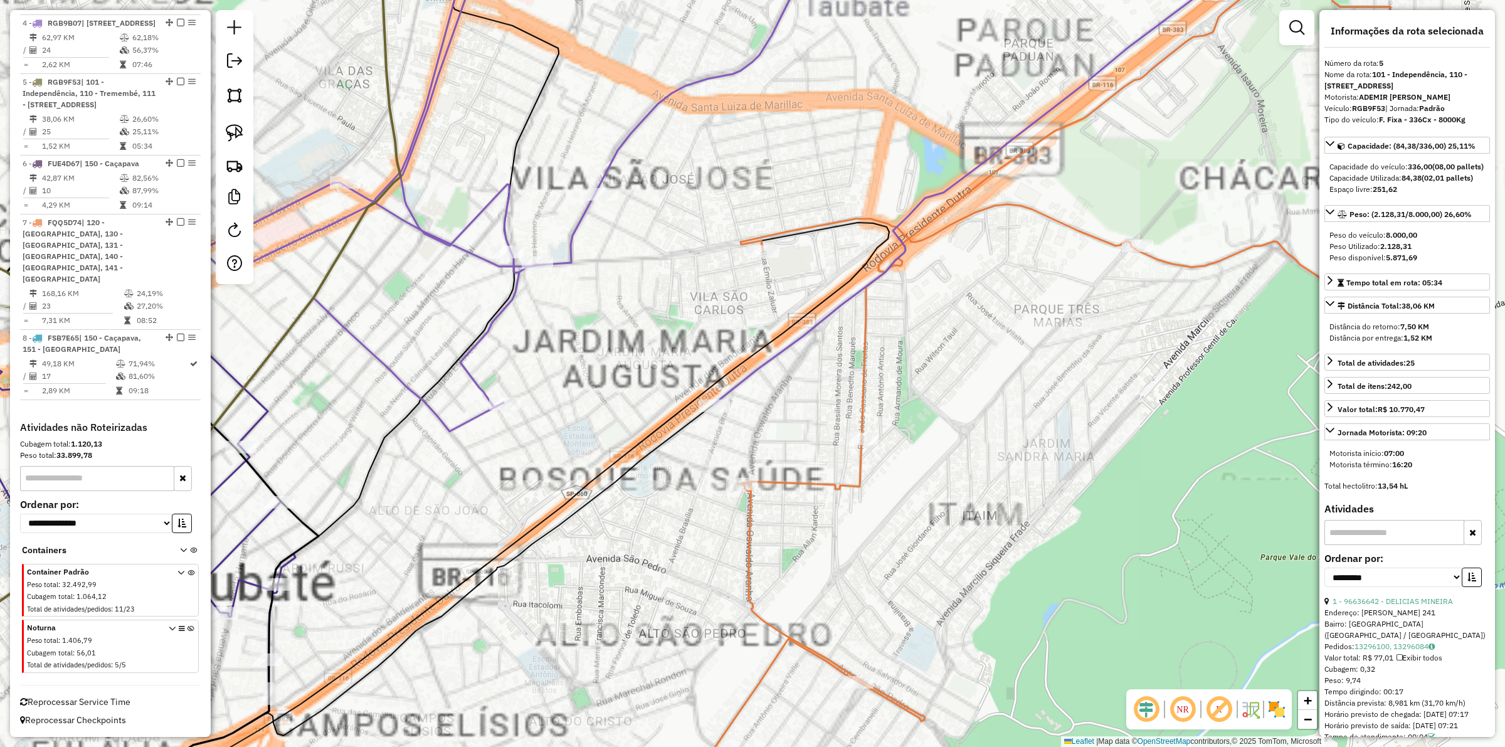
click at [754, 532] on icon at bounding box center [1064, 384] width 753 height 876
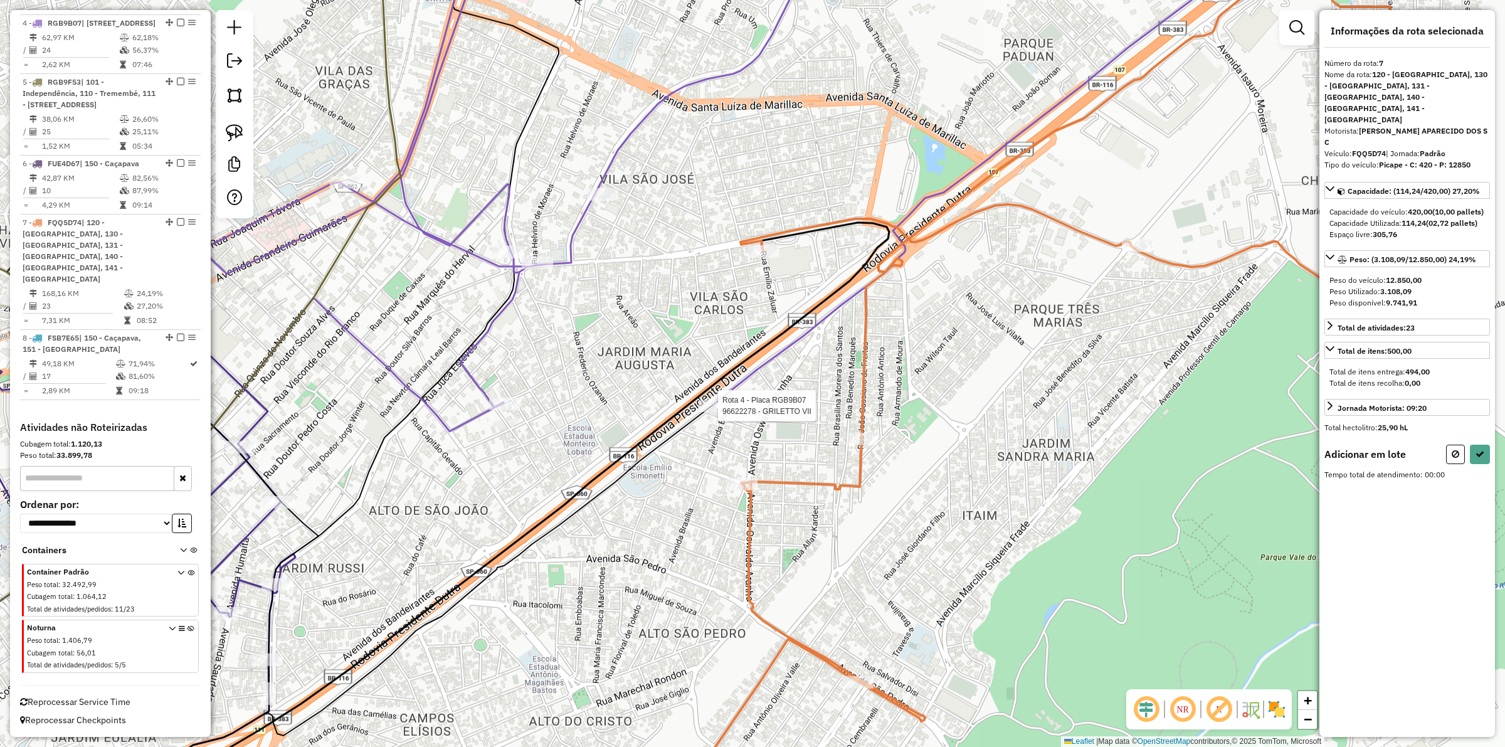
click at [712, 412] on div at bounding box center [714, 406] width 31 height 13
click at [1480, 450] on icon at bounding box center [1480, 454] width 9 height 9
select select "**********"
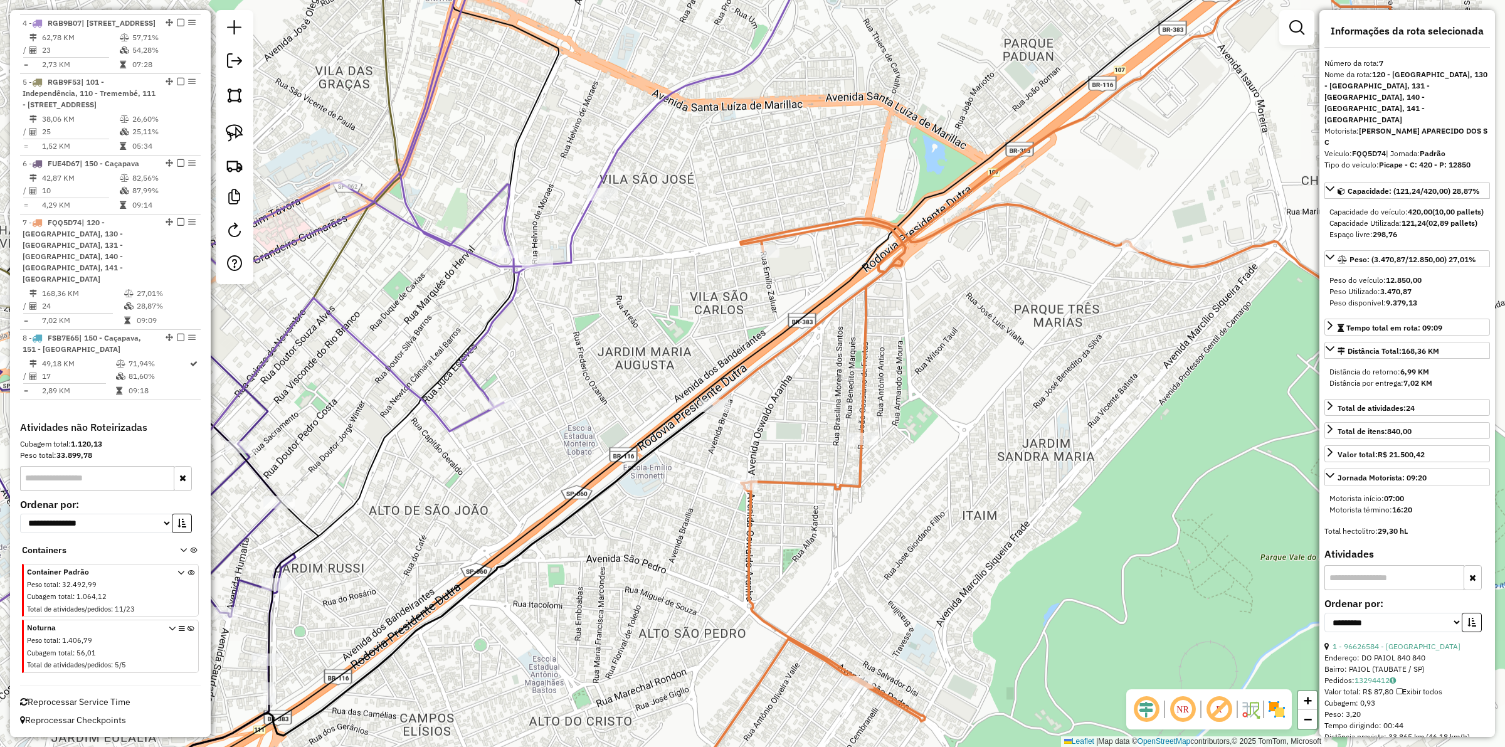
click at [494, 305] on icon at bounding box center [299, 373] width 519 height 896
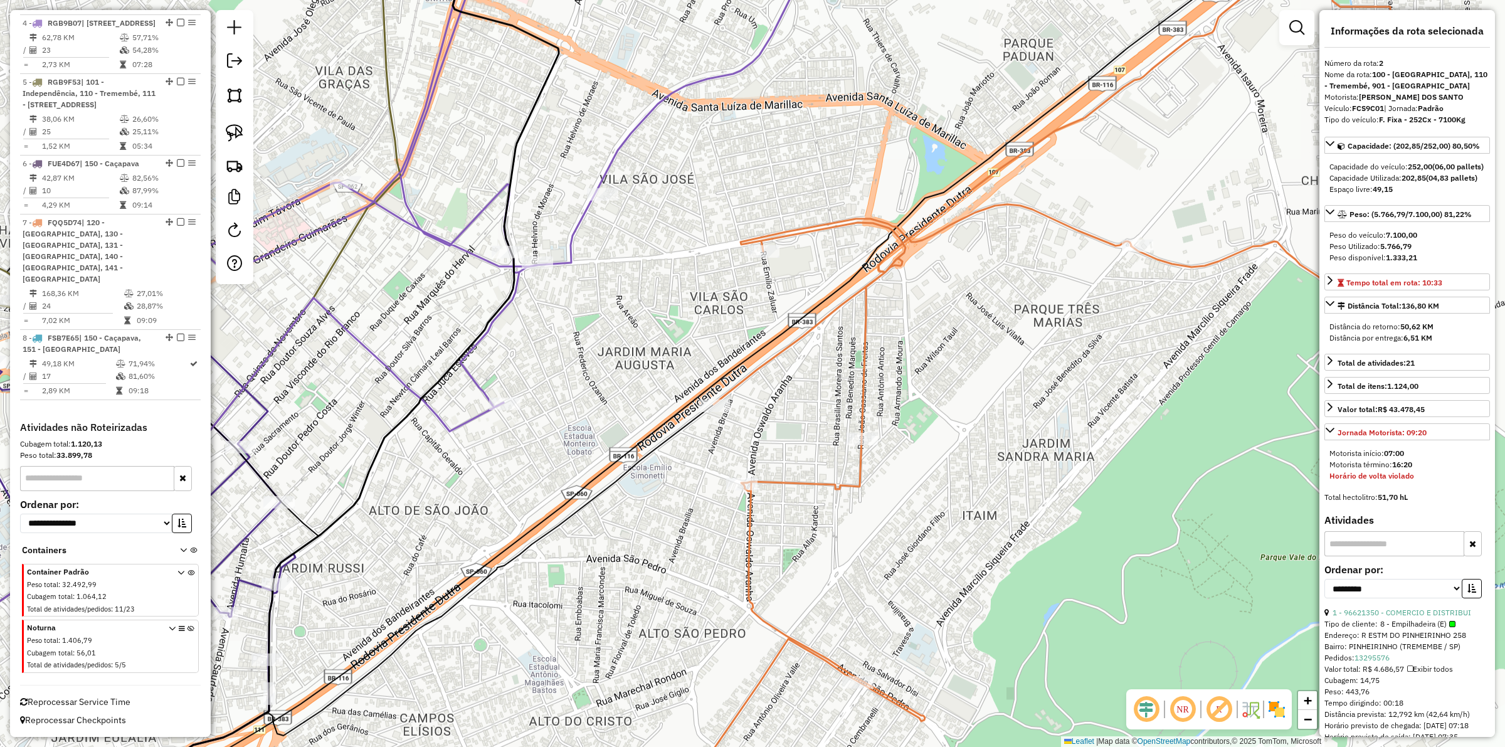
scroll to position [663, 0]
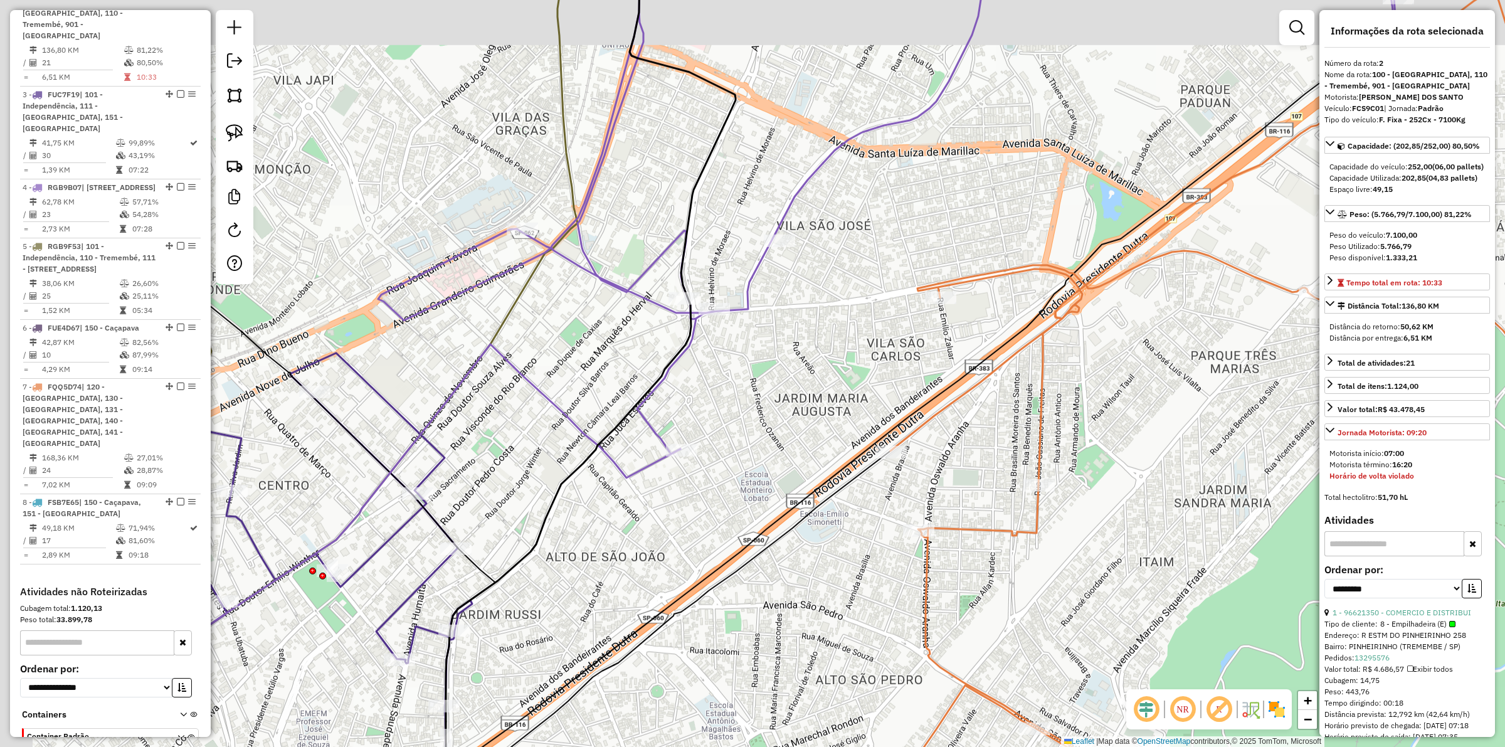
drag, startPoint x: 530, startPoint y: 339, endPoint x: 707, endPoint y: 386, distance: 182.9
click at [707, 386] on div "Janela de atendimento Grade de atendimento Capacidade Transportadoras Veículos …" at bounding box center [752, 373] width 1505 height 747
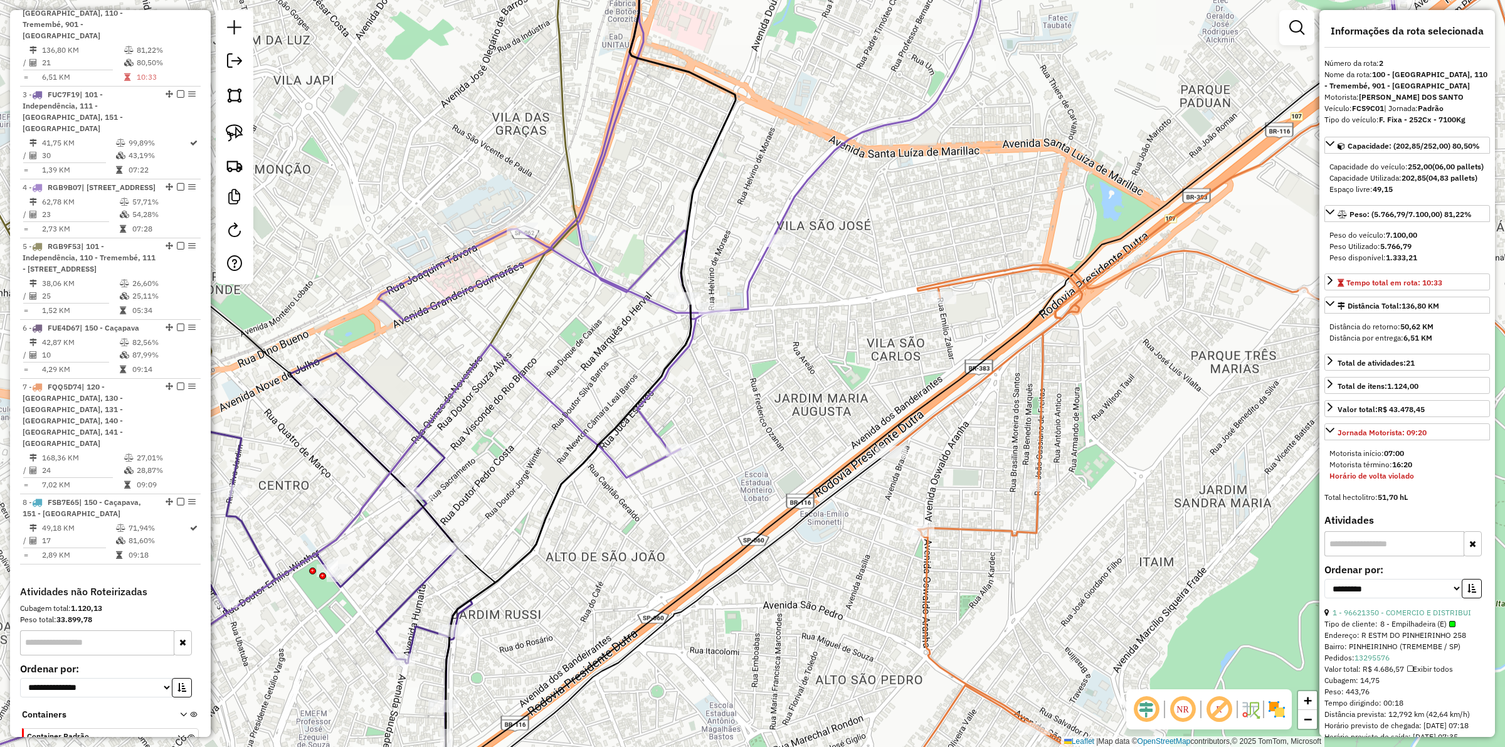
click at [717, 389] on div "Janela de atendimento Grade de atendimento Capacidade Transportadoras Veículos …" at bounding box center [752, 373] width 1505 height 747
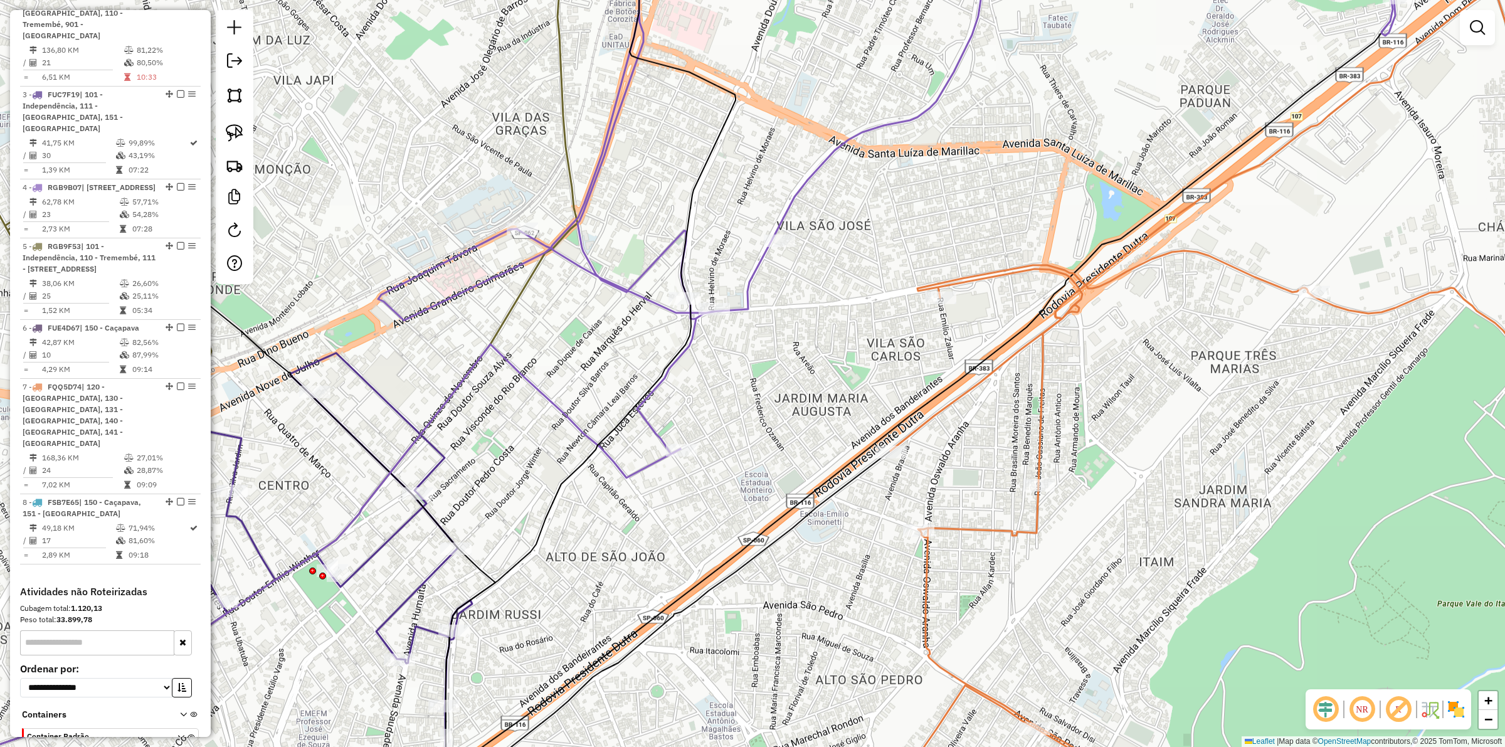
click at [648, 418] on icon at bounding box center [886, 189] width 1017 height 529
select select "**********"
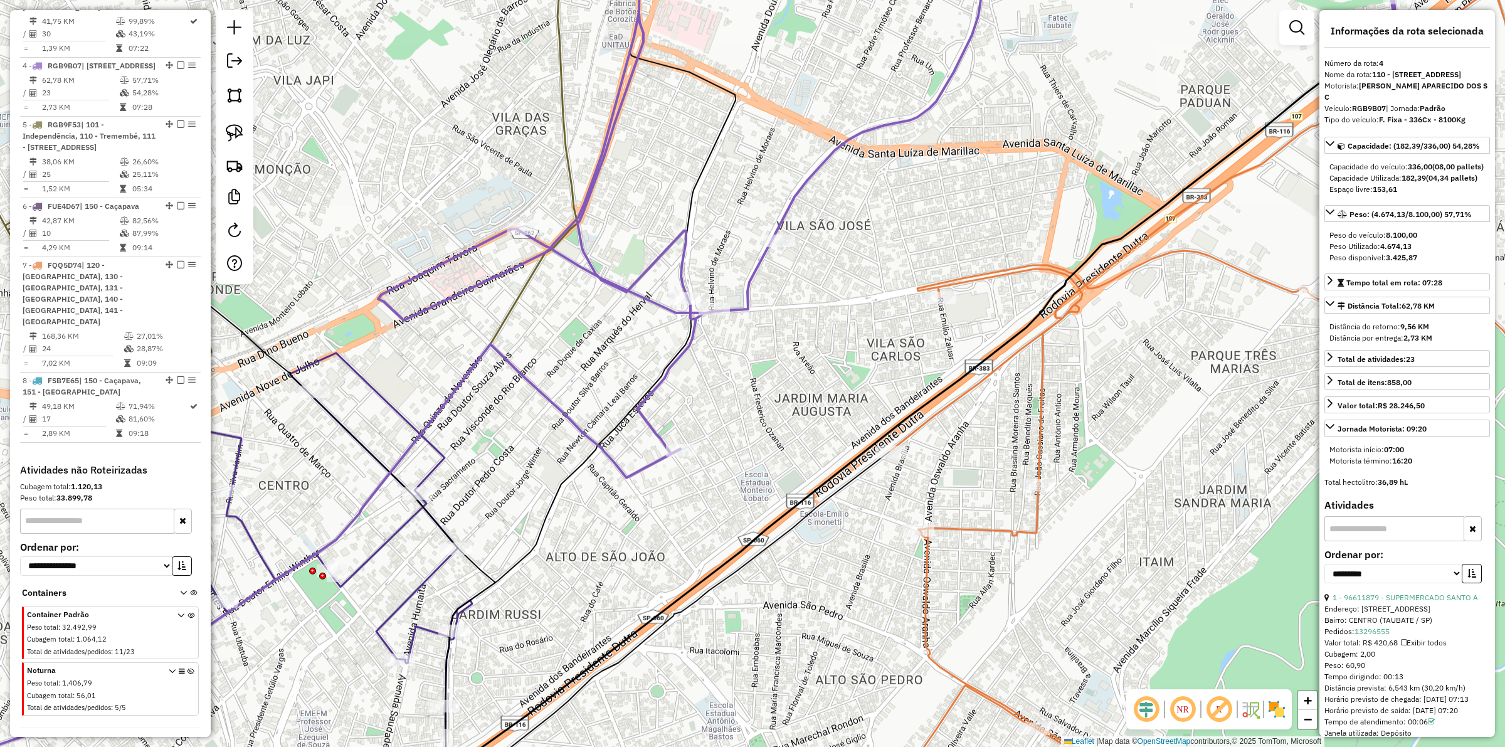
scroll to position [826, 0]
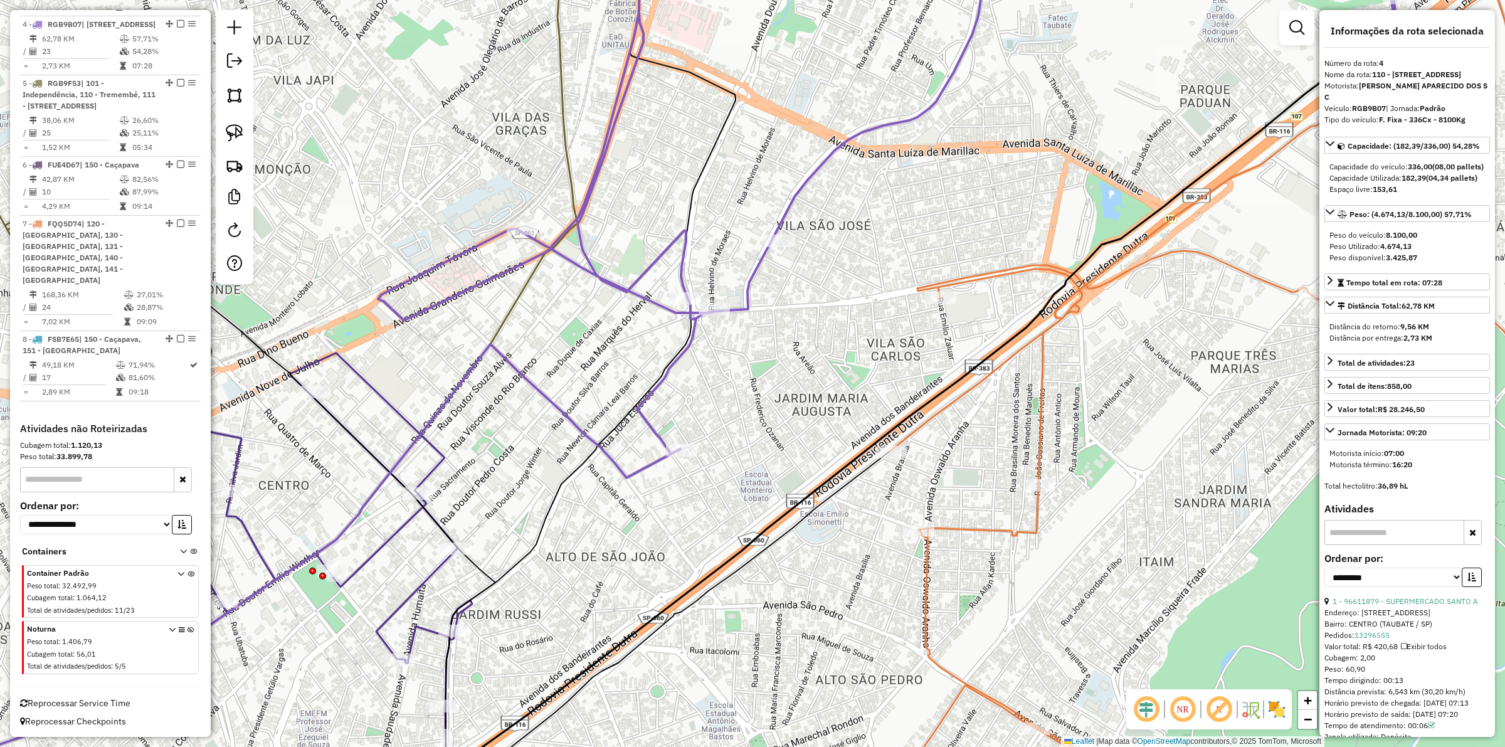
click at [562, 510] on div "Janela de atendimento Grade de atendimento Capacidade Transportadoras Veículos …" at bounding box center [752, 373] width 1505 height 747
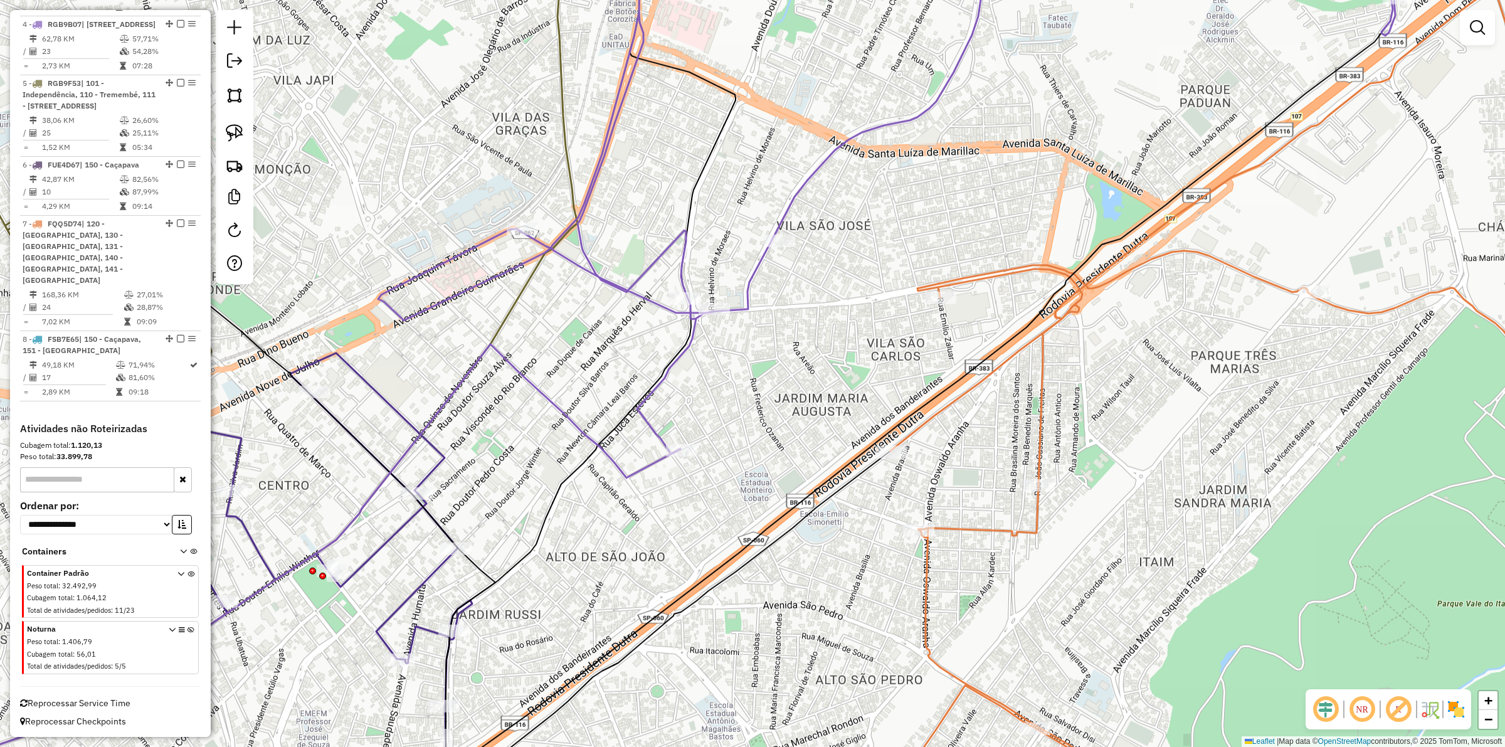
click at [552, 507] on icon at bounding box center [534, 373] width 403 height 896
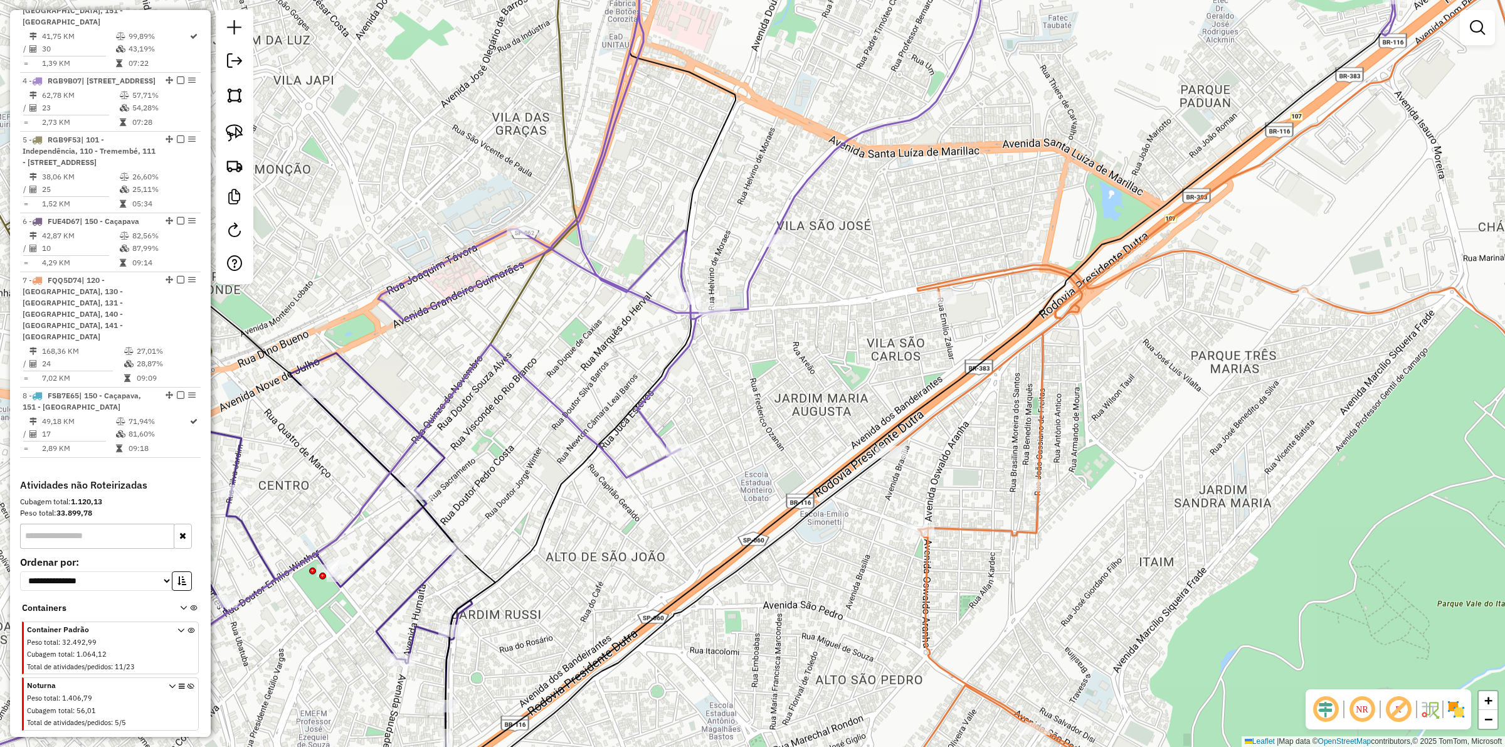
select select "**********"
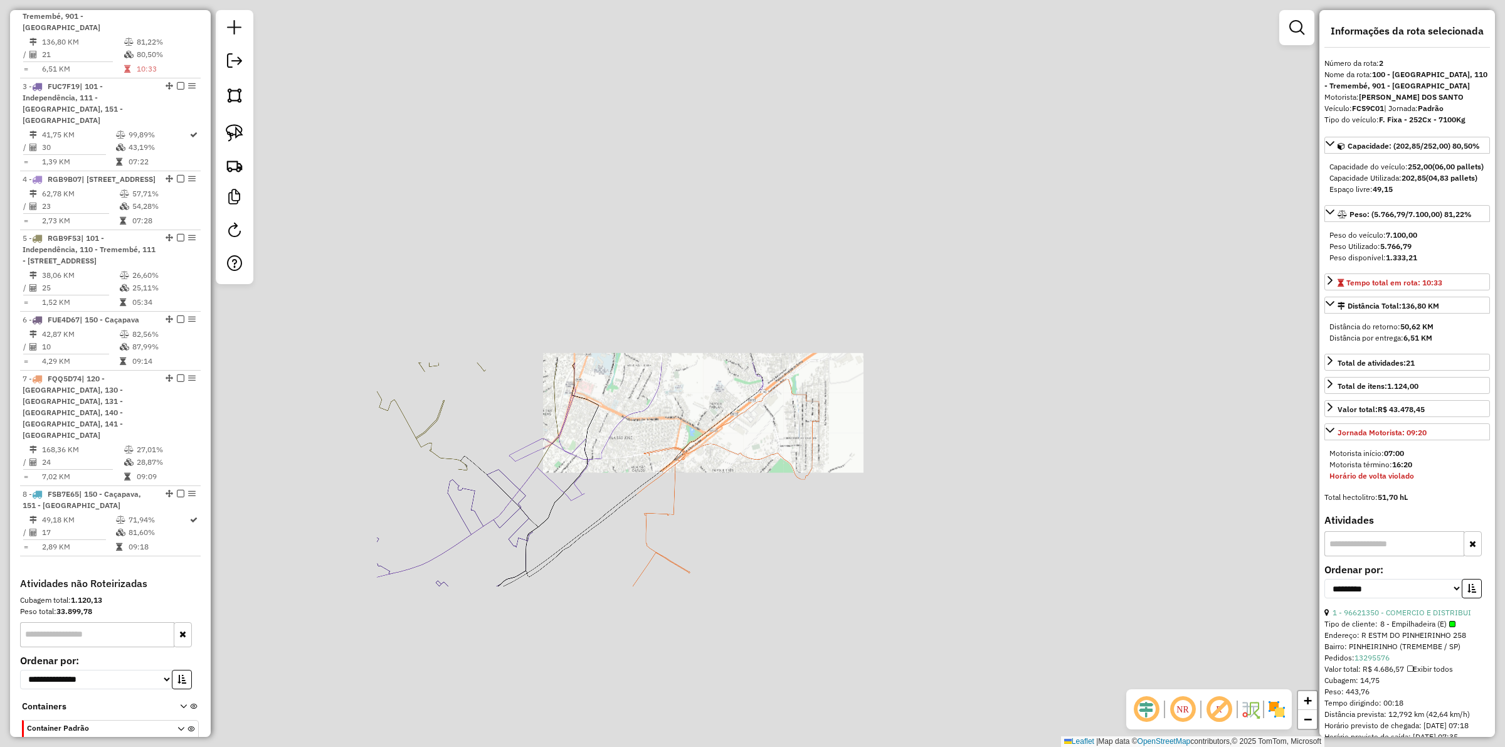
scroll to position [663, 0]
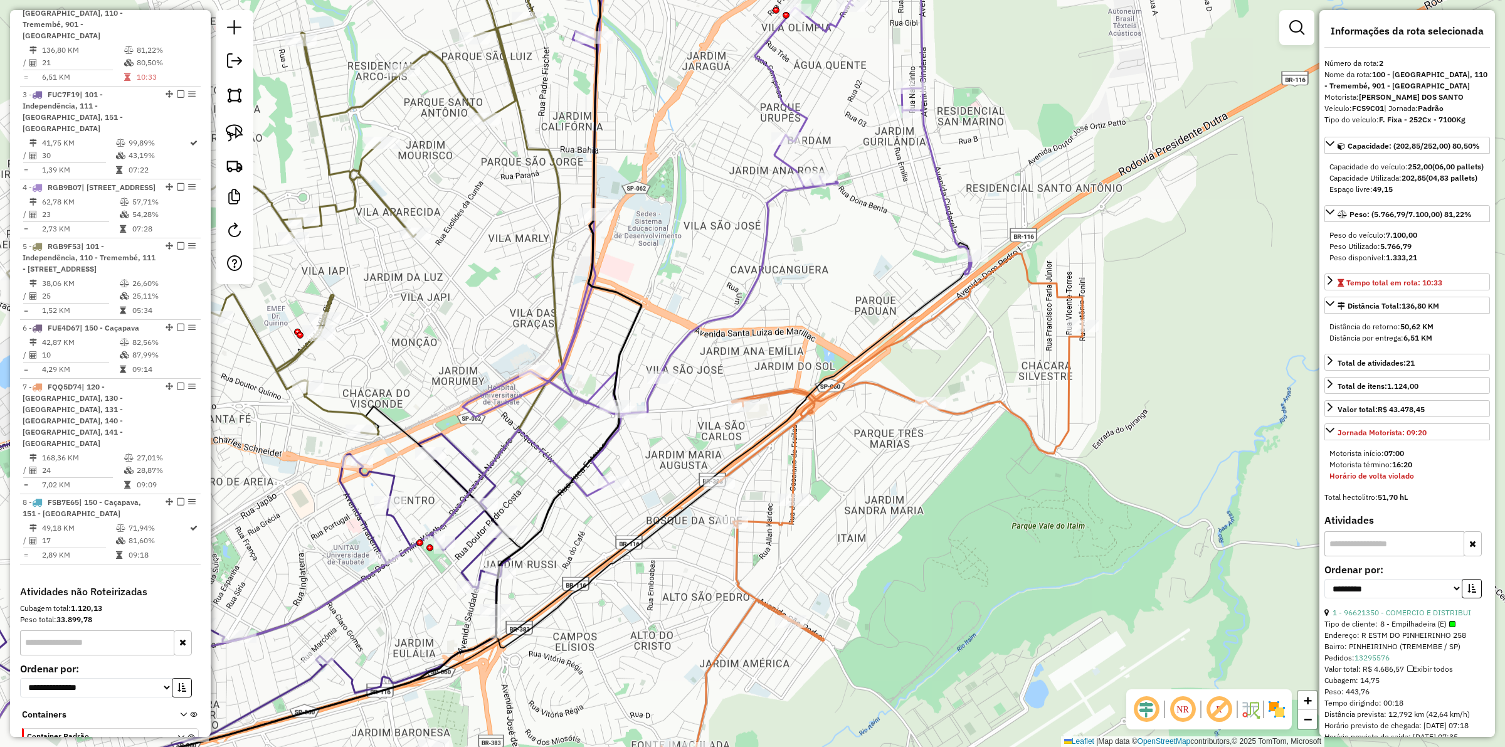
click at [710, 322] on icon at bounding box center [717, 204] width 509 height 559
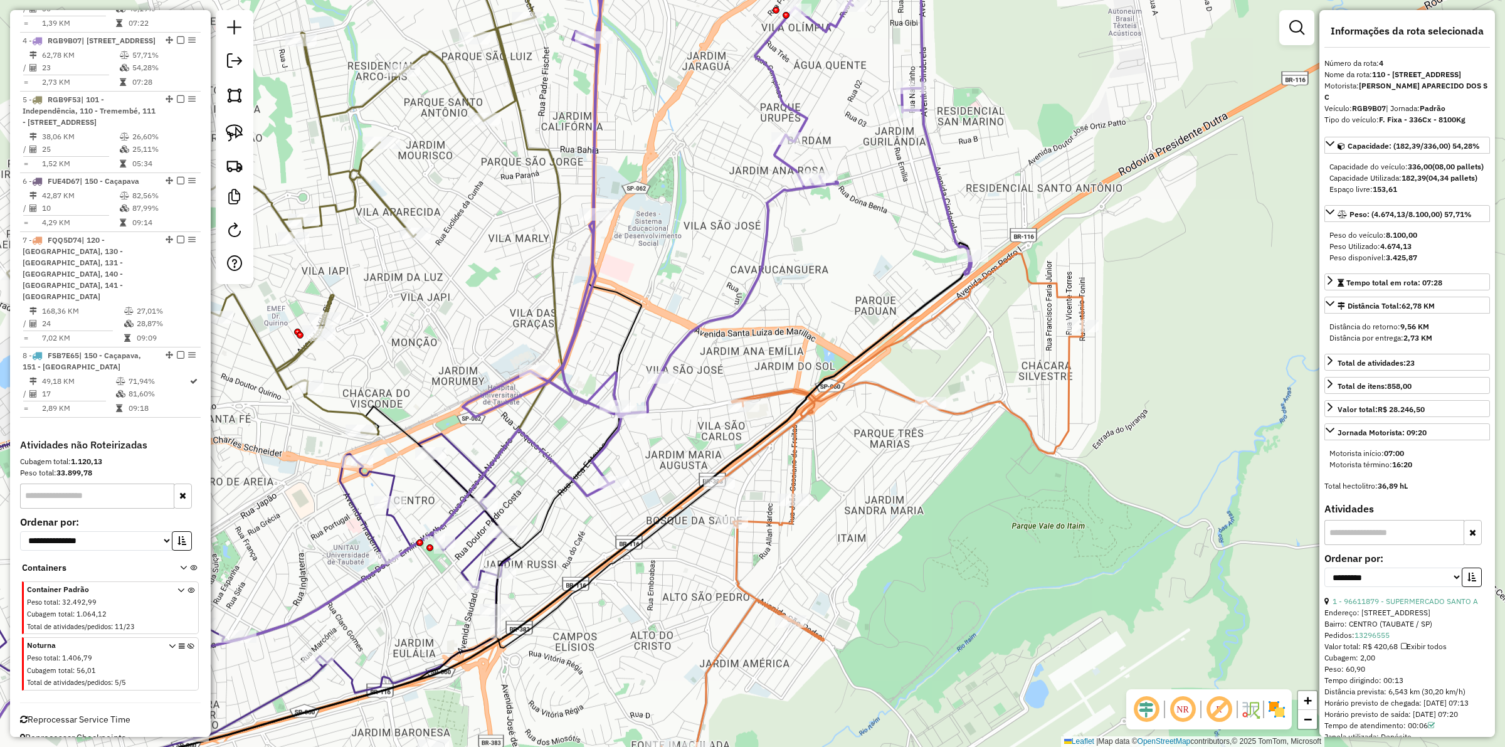
scroll to position [826, 0]
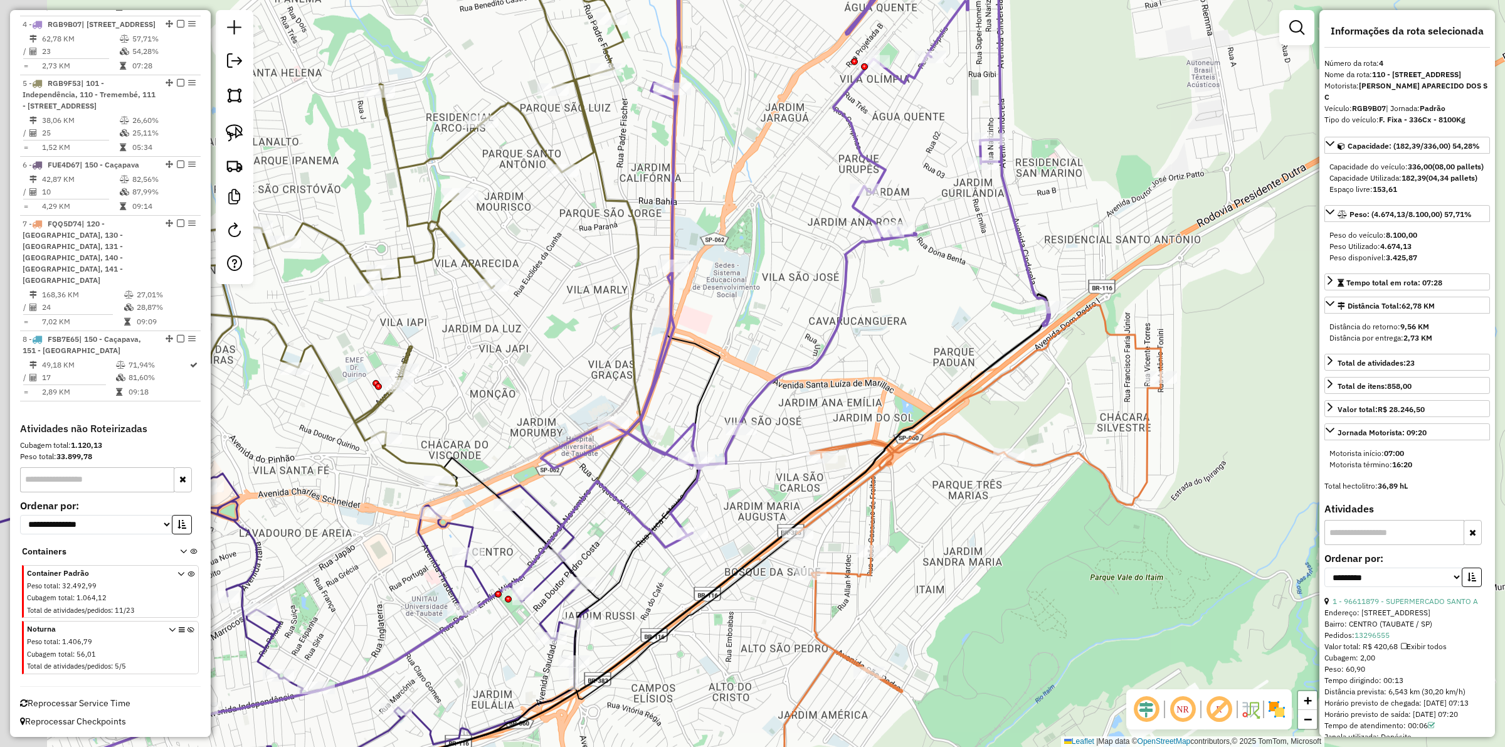
drag, startPoint x: 675, startPoint y: 232, endPoint x: 578, endPoint y: 302, distance: 120.4
click at [770, 290] on div "Janela de atendimento Grade de atendimento Capacidade Transportadoras Veículos …" at bounding box center [752, 373] width 1505 height 747
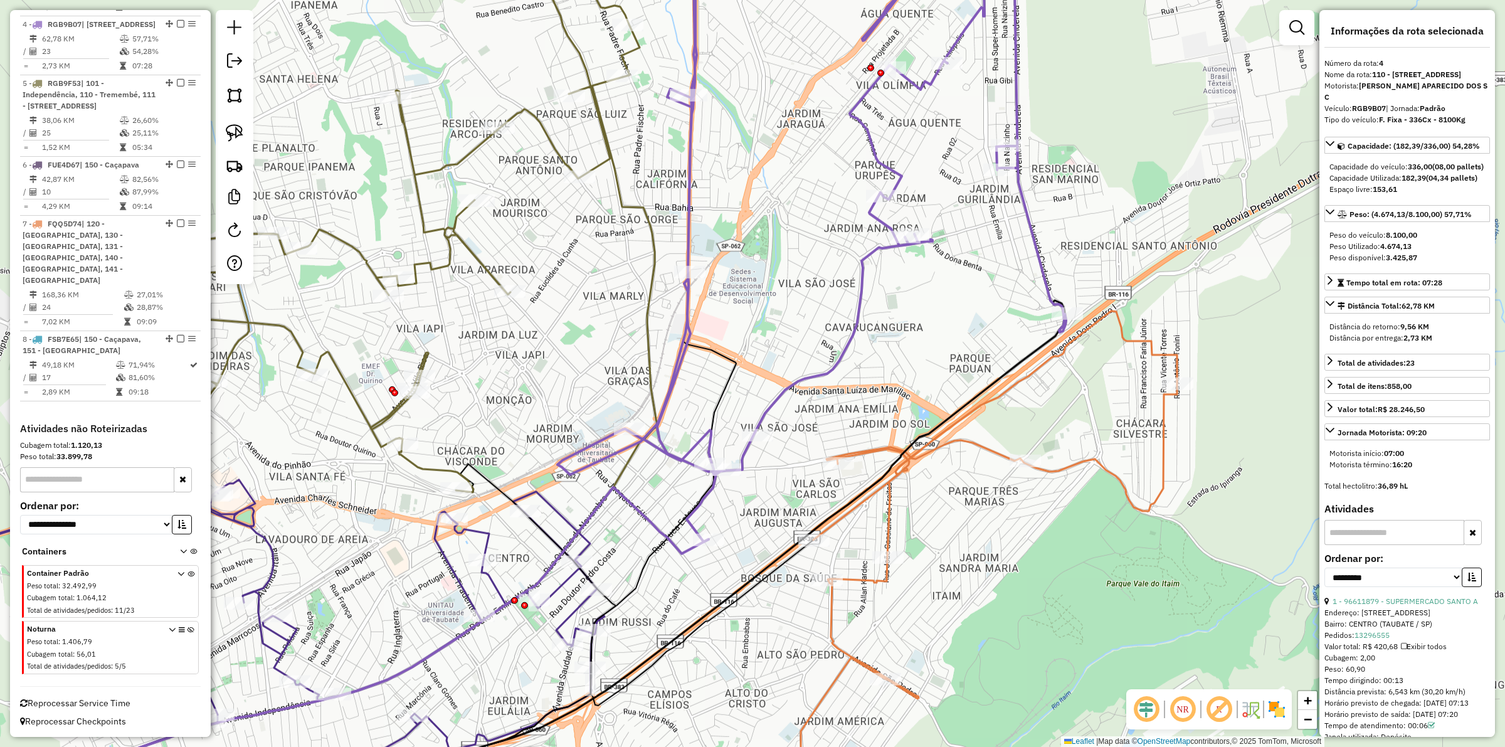
click at [477, 245] on div "Janela de atendimento Grade de atendimento Capacidade Transportadoras Veículos …" at bounding box center [752, 373] width 1505 height 747
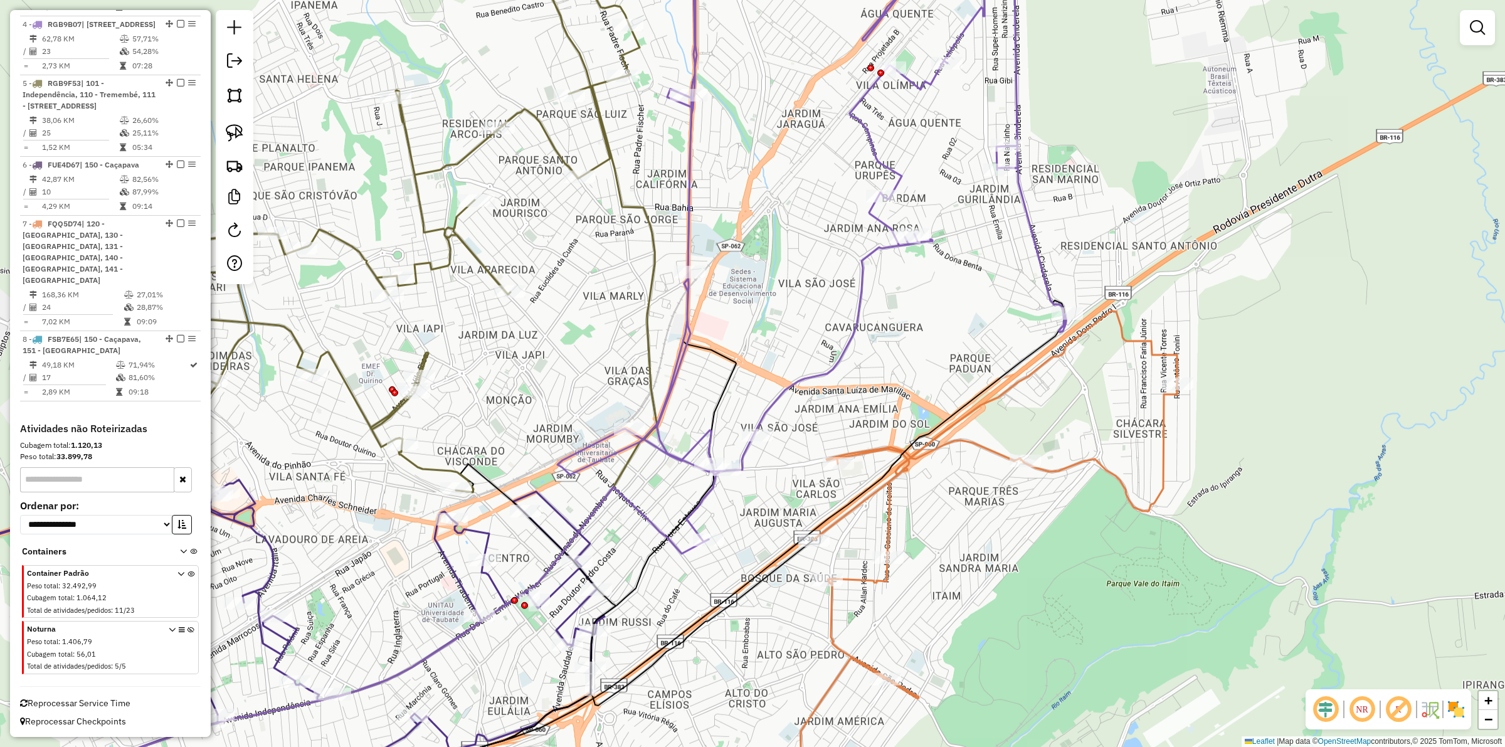
click at [465, 251] on icon at bounding box center [371, 227] width 538 height 530
select select "**********"
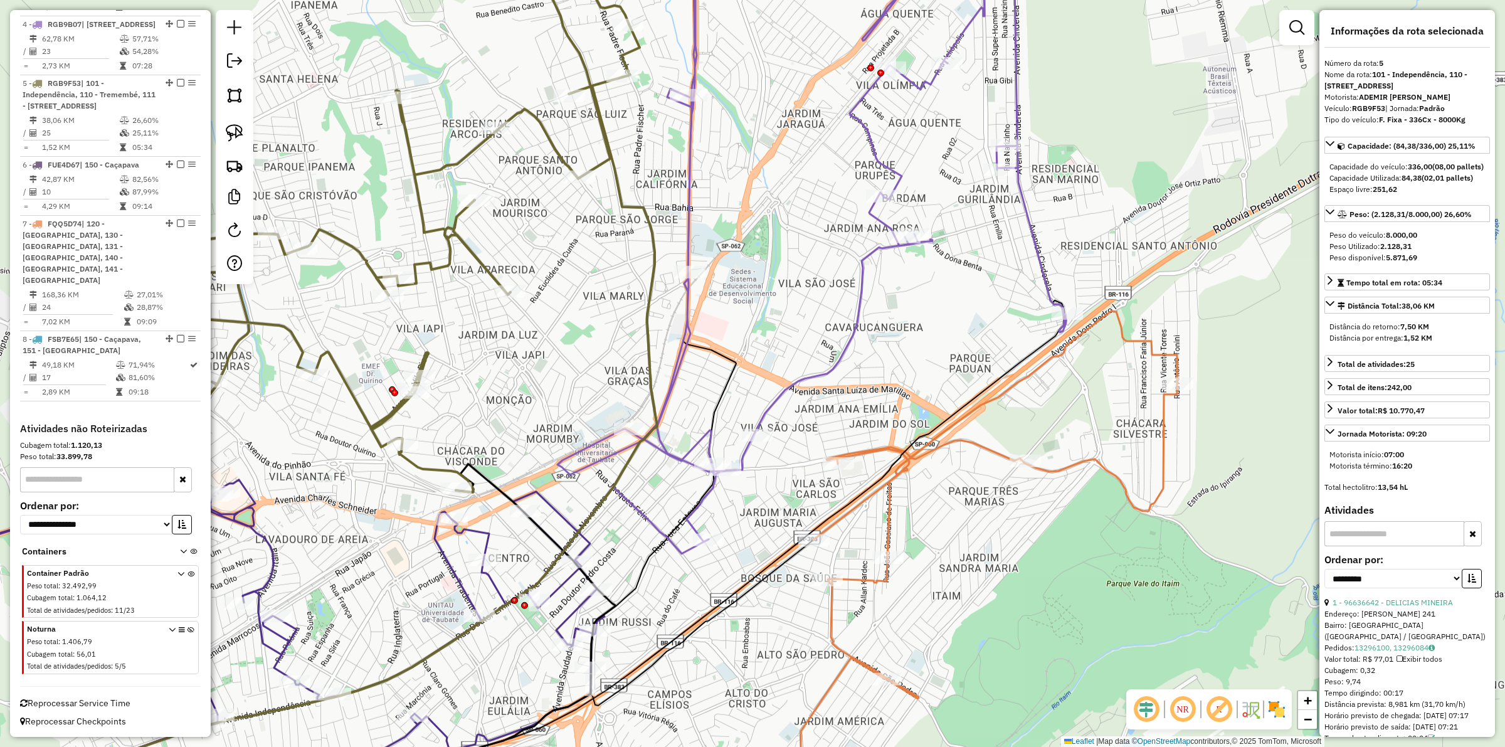
scroll to position [844, 0]
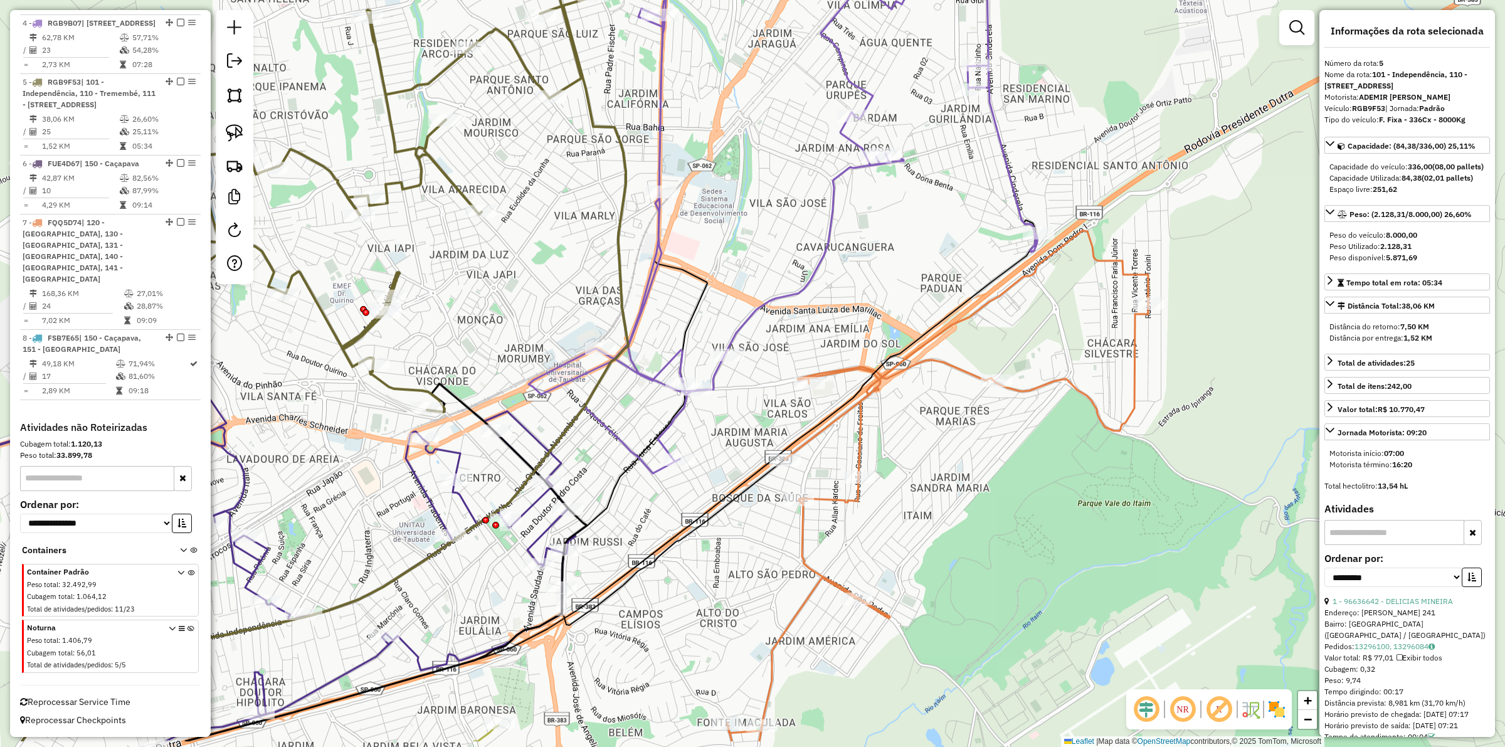
drag, startPoint x: 512, startPoint y: 394, endPoint x: 484, endPoint y: 314, distance: 84.5
click at [483, 314] on div "Janela de atendimento Grade de atendimento Capacidade Transportadoras Veículos …" at bounding box center [752, 373] width 1505 height 747
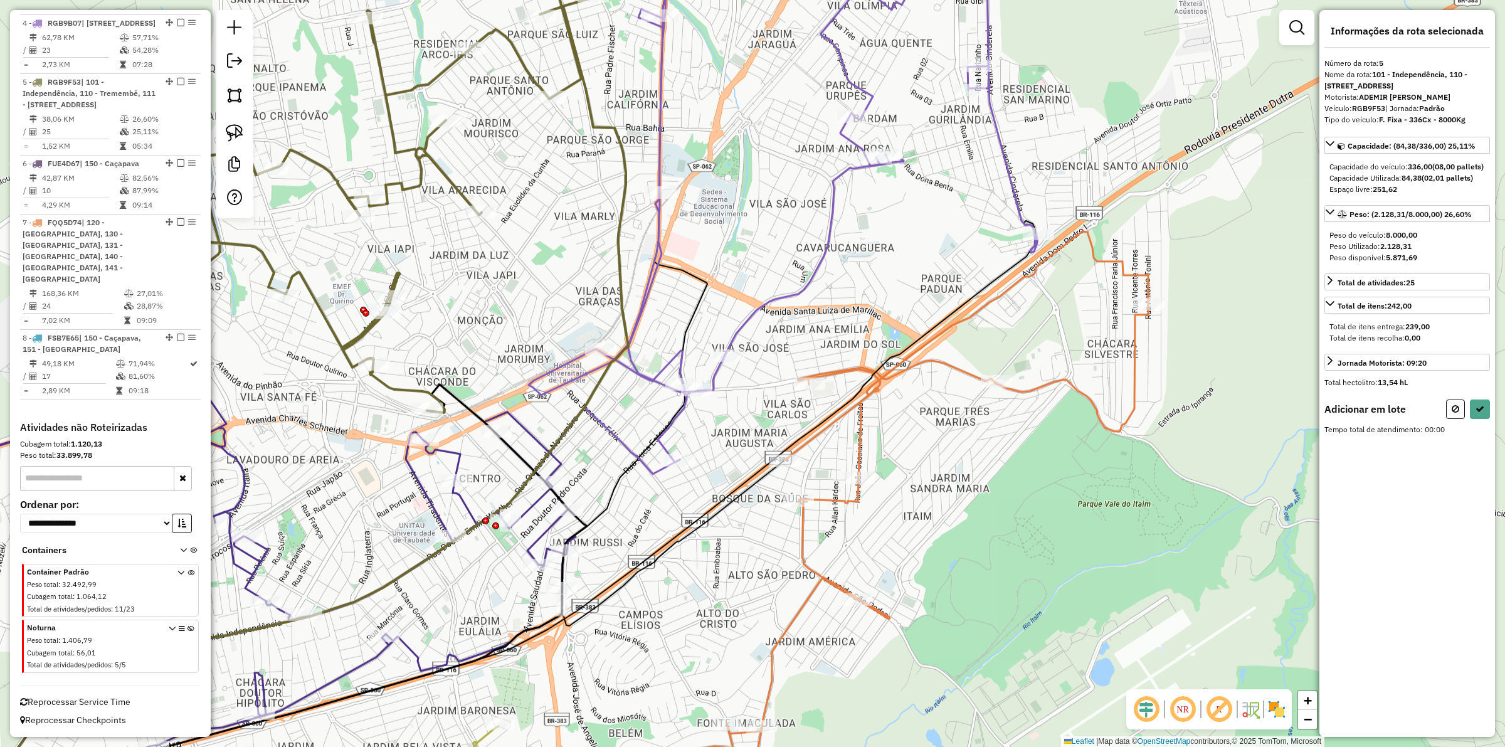
drag, startPoint x: 235, startPoint y: 134, endPoint x: 285, endPoint y: 161, distance: 57.0
click at [234, 134] on img at bounding box center [235, 133] width 18 height 18
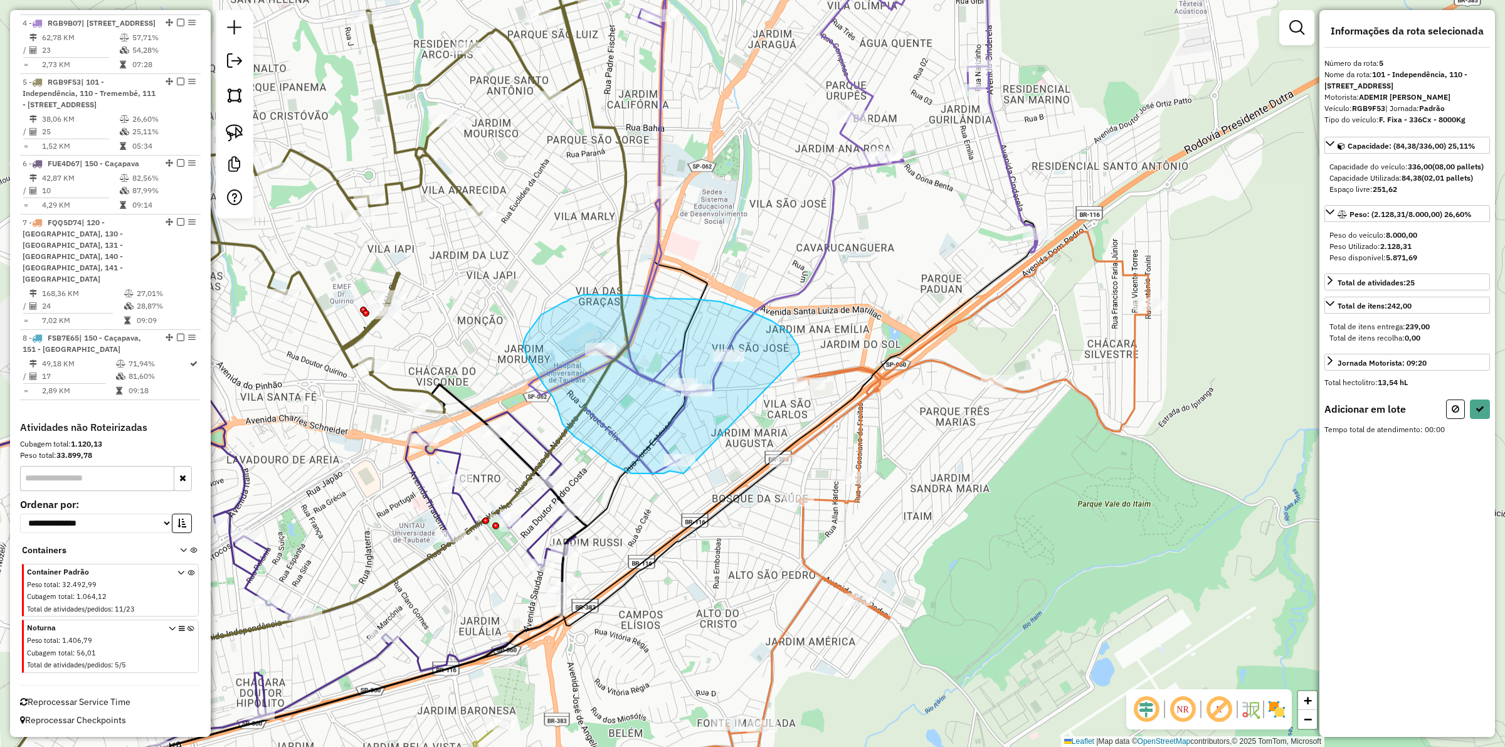
drag, startPoint x: 800, startPoint y: 354, endPoint x: 688, endPoint y: 475, distance: 164.2
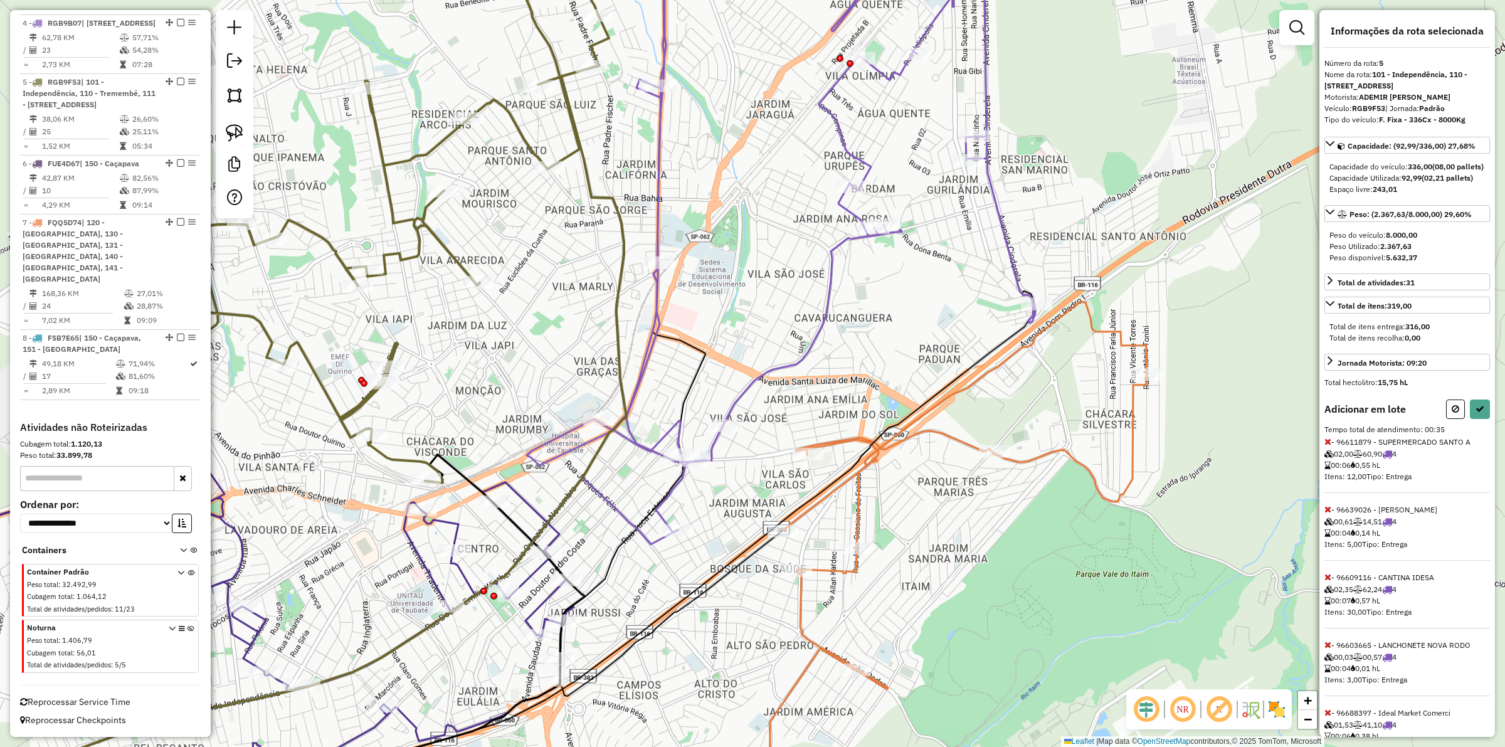
drag, startPoint x: 690, startPoint y: 177, endPoint x: 697, endPoint y: 245, distance: 68.1
click at [697, 245] on div "Janela de atendimento Grade de atendimento Capacidade Transportadoras Veículos …" at bounding box center [752, 373] width 1505 height 747
select select "**********"
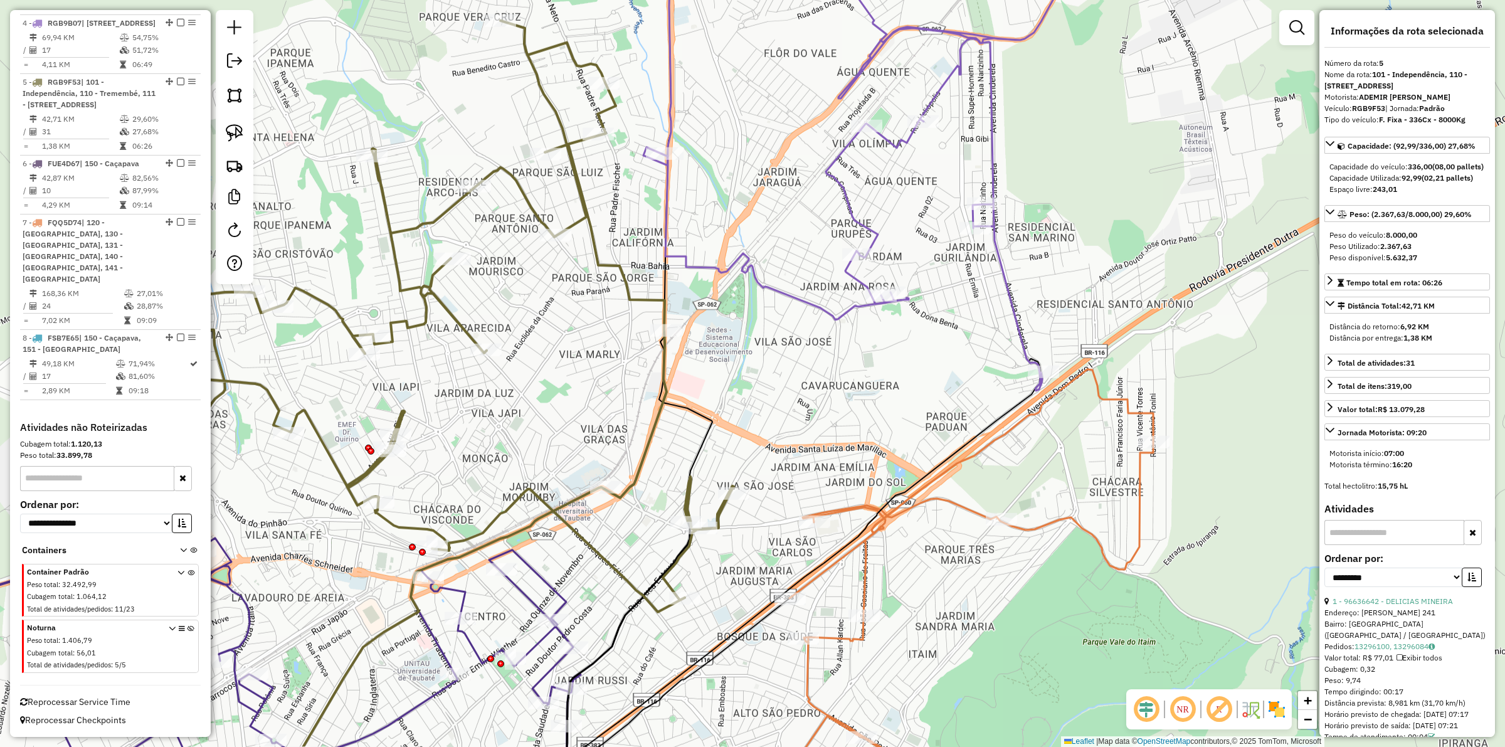
click at [634, 292] on icon at bounding box center [406, 316] width 656 height 591
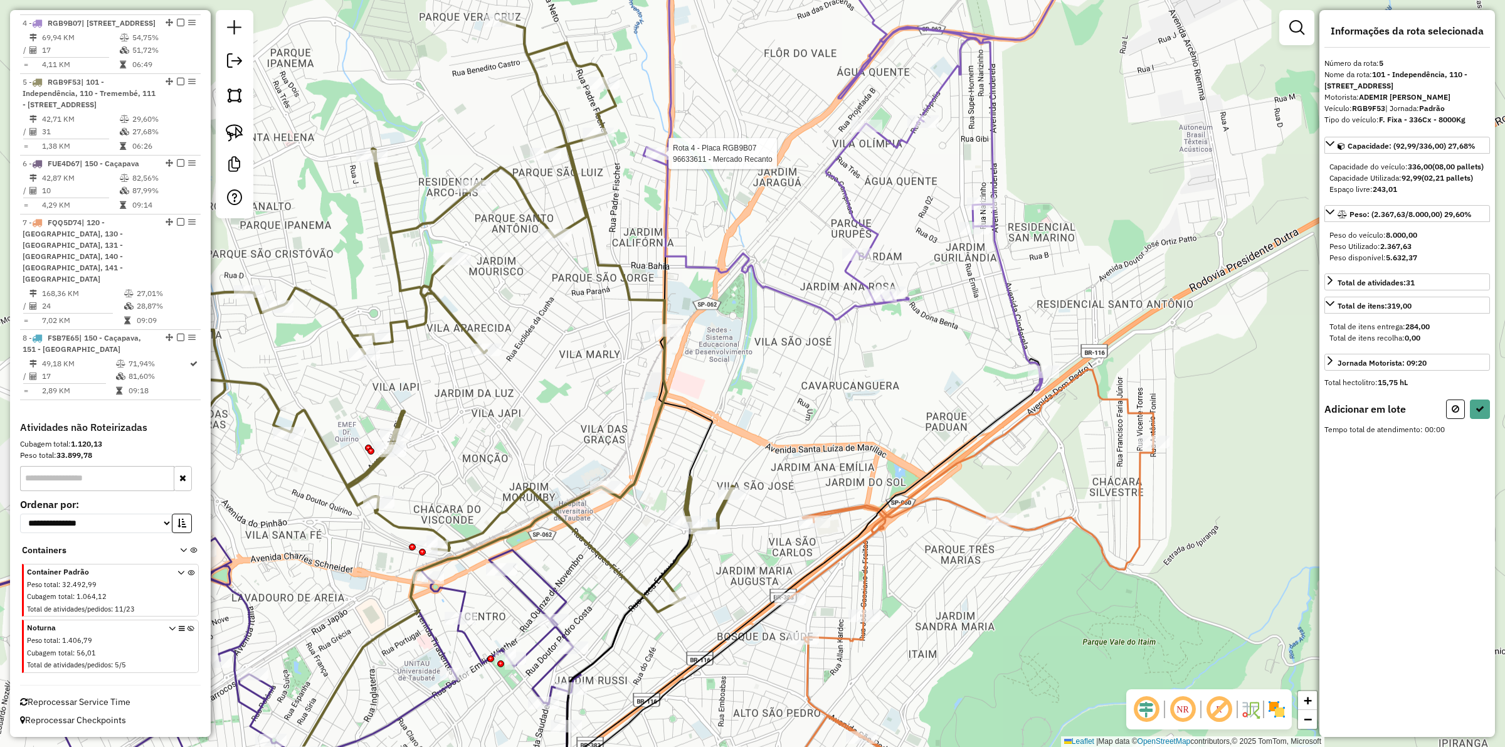
click at [655, 160] on div at bounding box center [665, 153] width 38 height 13
click at [1486, 419] on button at bounding box center [1480, 409] width 20 height 19
select select "**********"
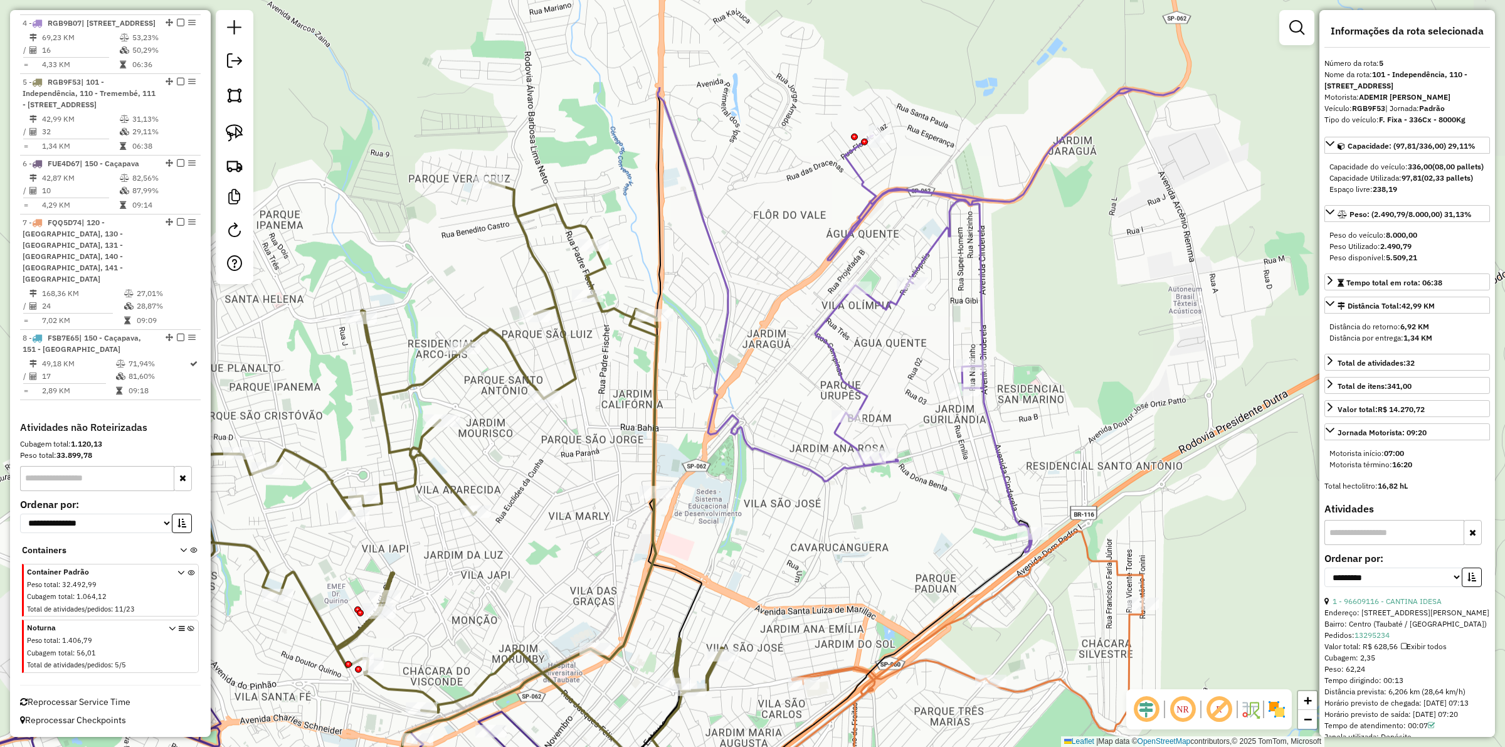
drag, startPoint x: 803, startPoint y: 216, endPoint x: 792, endPoint y: 378, distance: 162.2
click at [792, 378] on div "Janela de atendimento Grade de atendimento Capacidade Transportadoras Veículos …" at bounding box center [752, 373] width 1505 height 747
click at [832, 339] on icon at bounding box center [940, 238] width 564 height 627
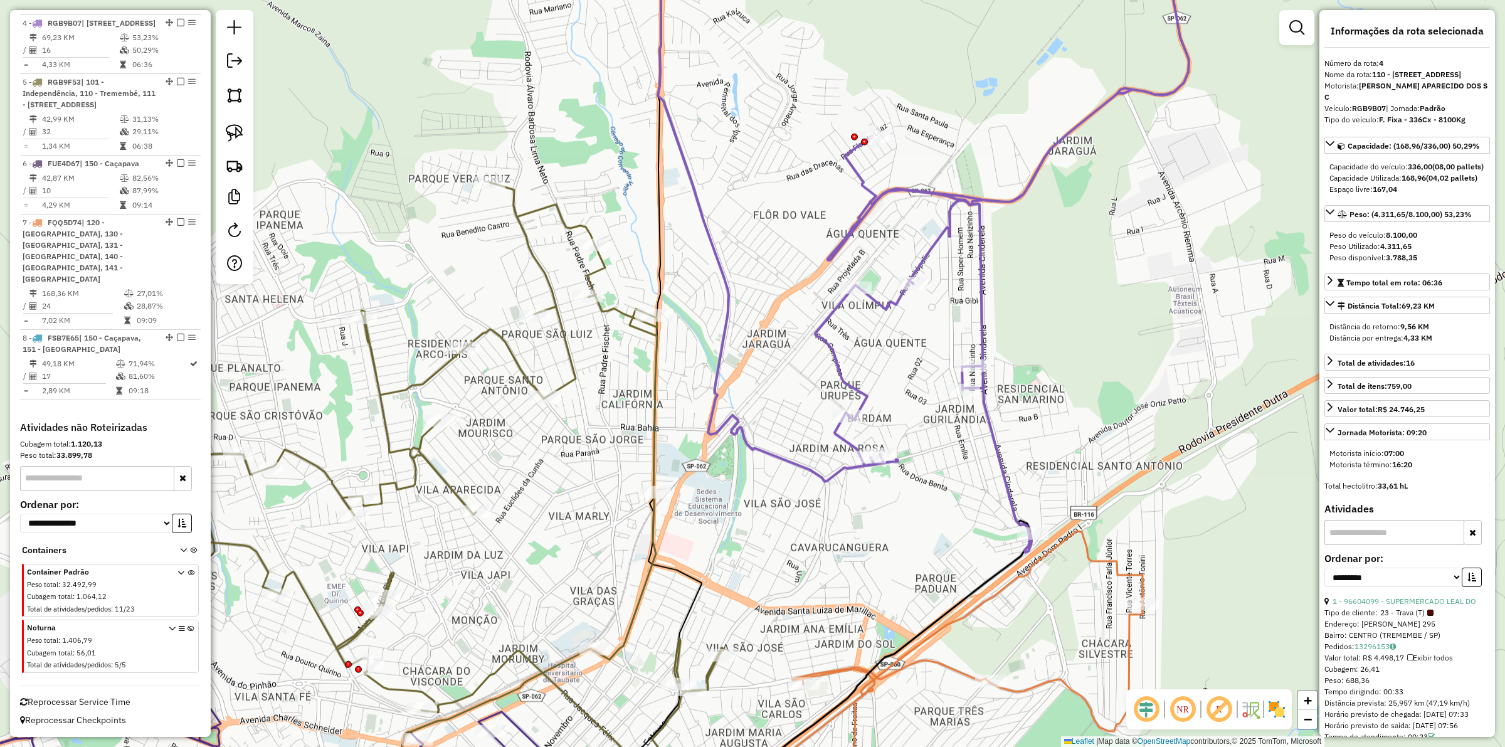
scroll to position [826, 0]
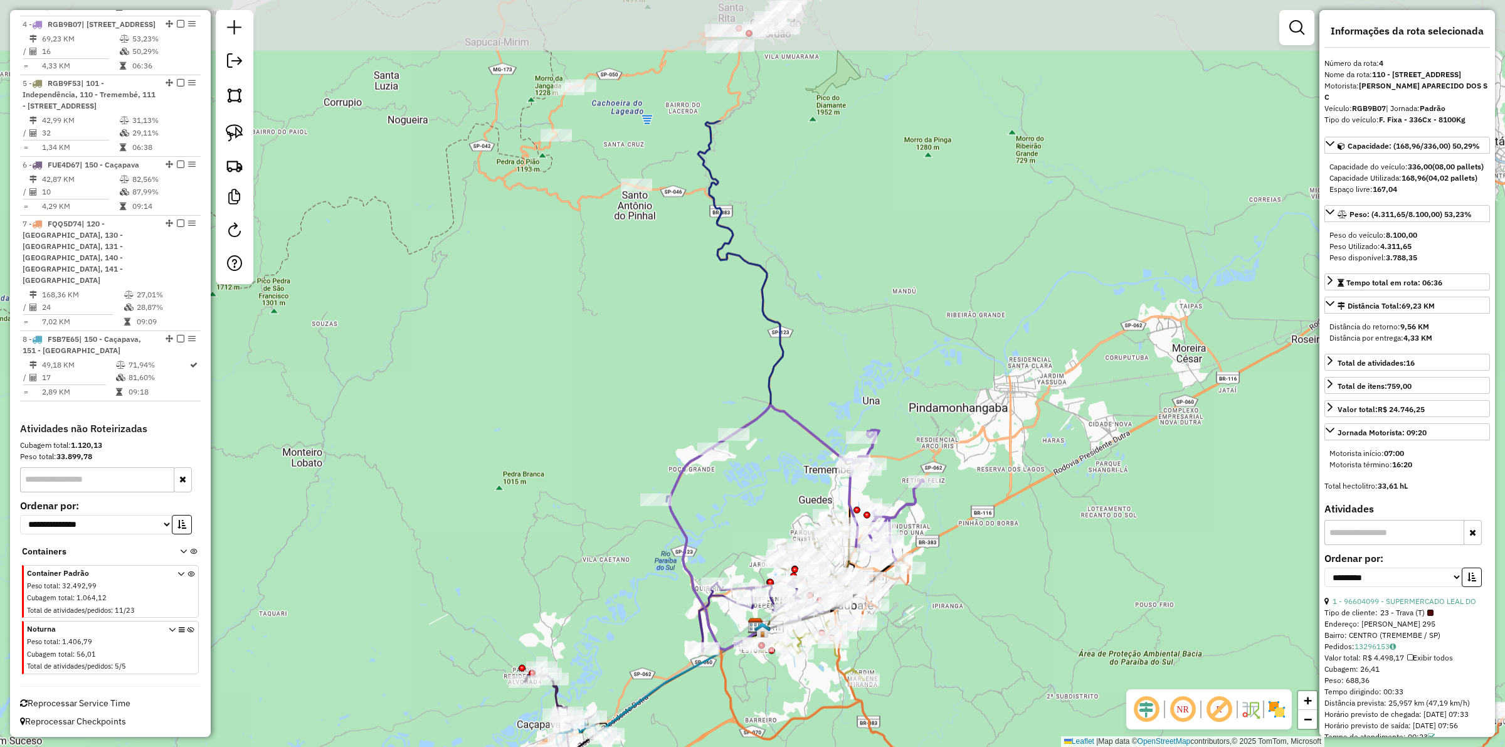
drag, startPoint x: 842, startPoint y: 227, endPoint x: 881, endPoint y: 422, distance: 198.9
click at [881, 422] on div "Janela de atendimento Grade de atendimento Capacidade Transportadoras Veículos …" at bounding box center [752, 373] width 1505 height 747
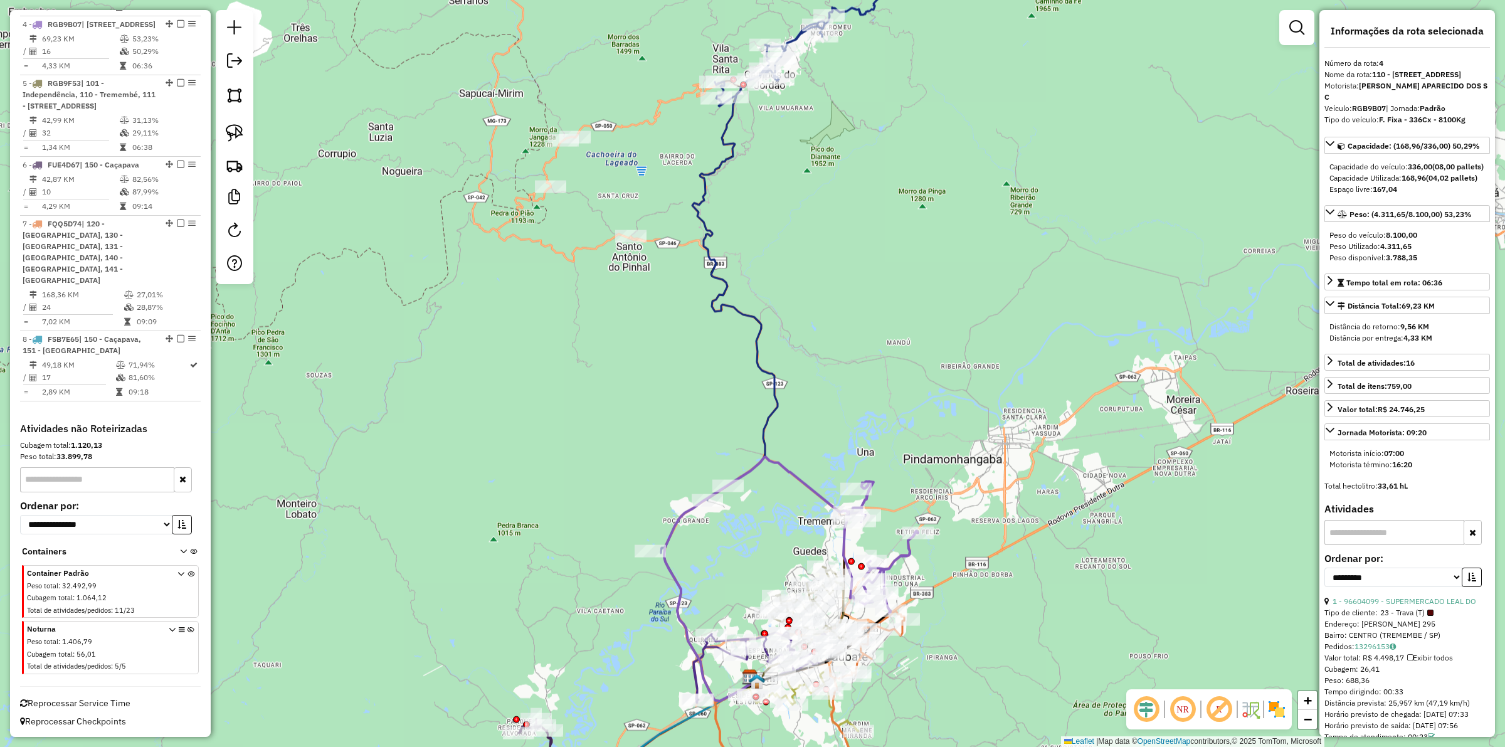
drag, startPoint x: 856, startPoint y: 302, endPoint x: 860, endPoint y: 405, distance: 102.9
click at [871, 445] on div "Janela de atendimento Grade de atendimento Capacidade Transportadoras Veículos …" at bounding box center [752, 373] width 1505 height 747
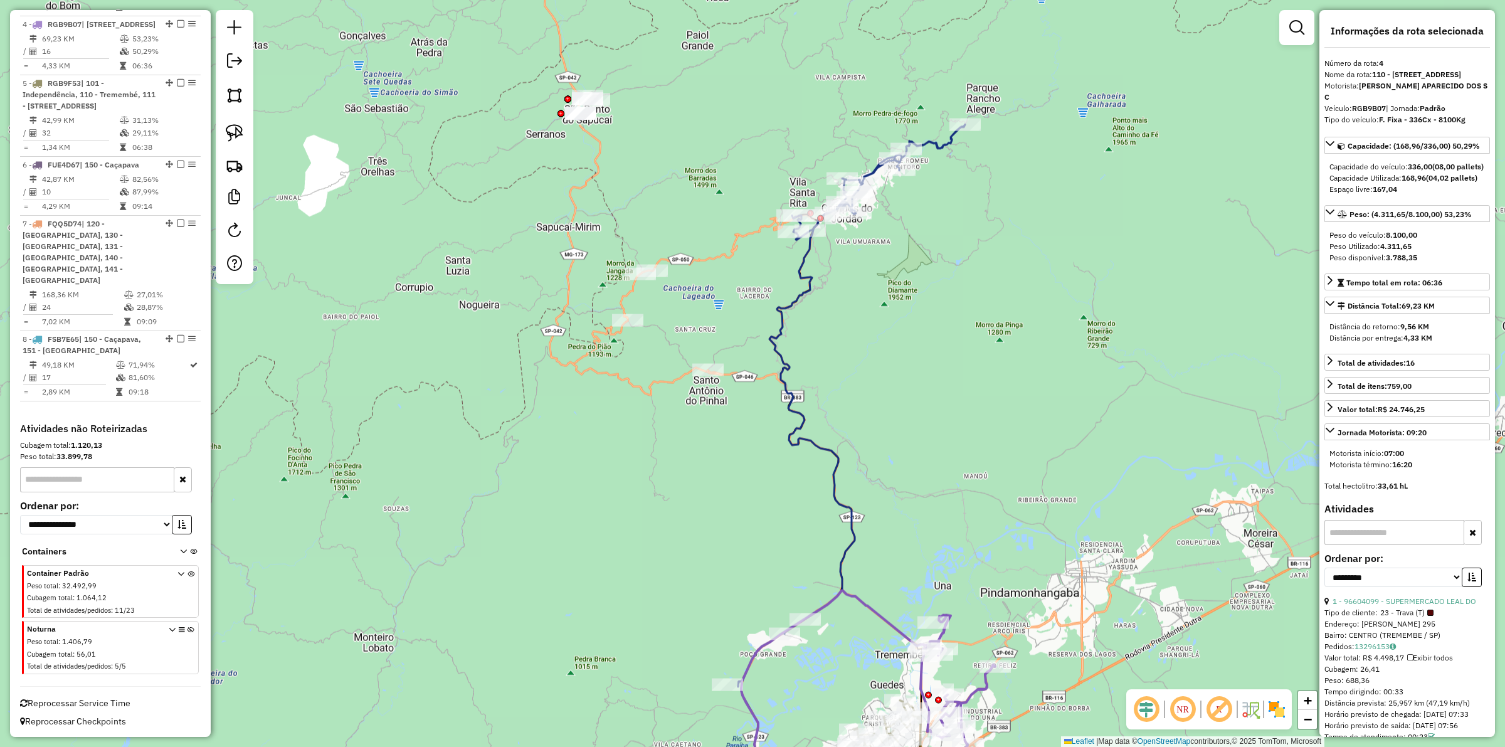
drag, startPoint x: 871, startPoint y: 447, endPoint x: 904, endPoint y: 546, distance: 104.5
click at [904, 546] on div "Janela de atendimento Grade de atendimento Capacidade Transportadoras Veículos …" at bounding box center [752, 373] width 1505 height 747
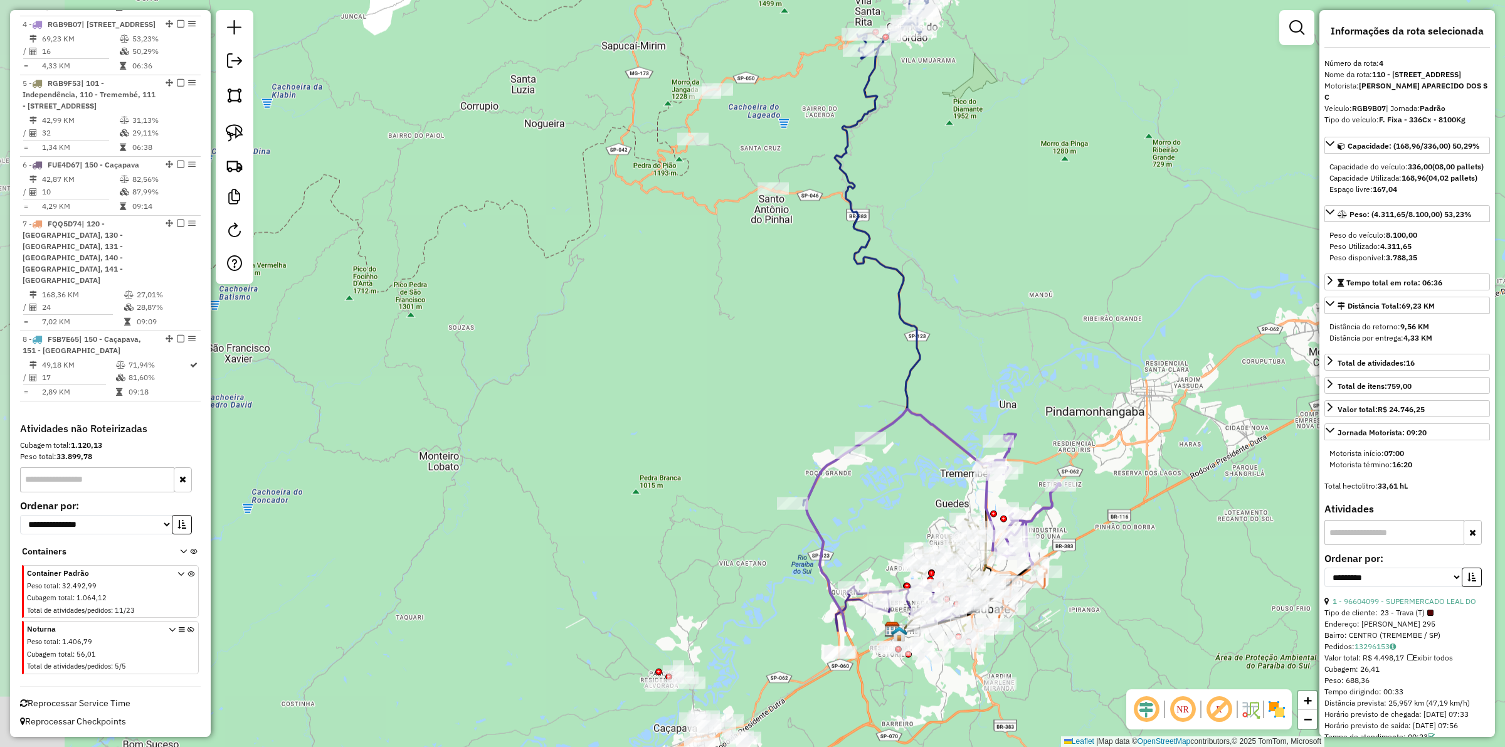
drag, startPoint x: 946, startPoint y: 560, endPoint x: 1012, endPoint y: 370, distance: 201.1
click at [1012, 370] on div "Janela de atendimento Grade de atendimento Capacidade Transportadoras Veículos …" at bounding box center [752, 373] width 1505 height 747
click at [956, 437] on icon at bounding box center [899, 532] width 184 height 244
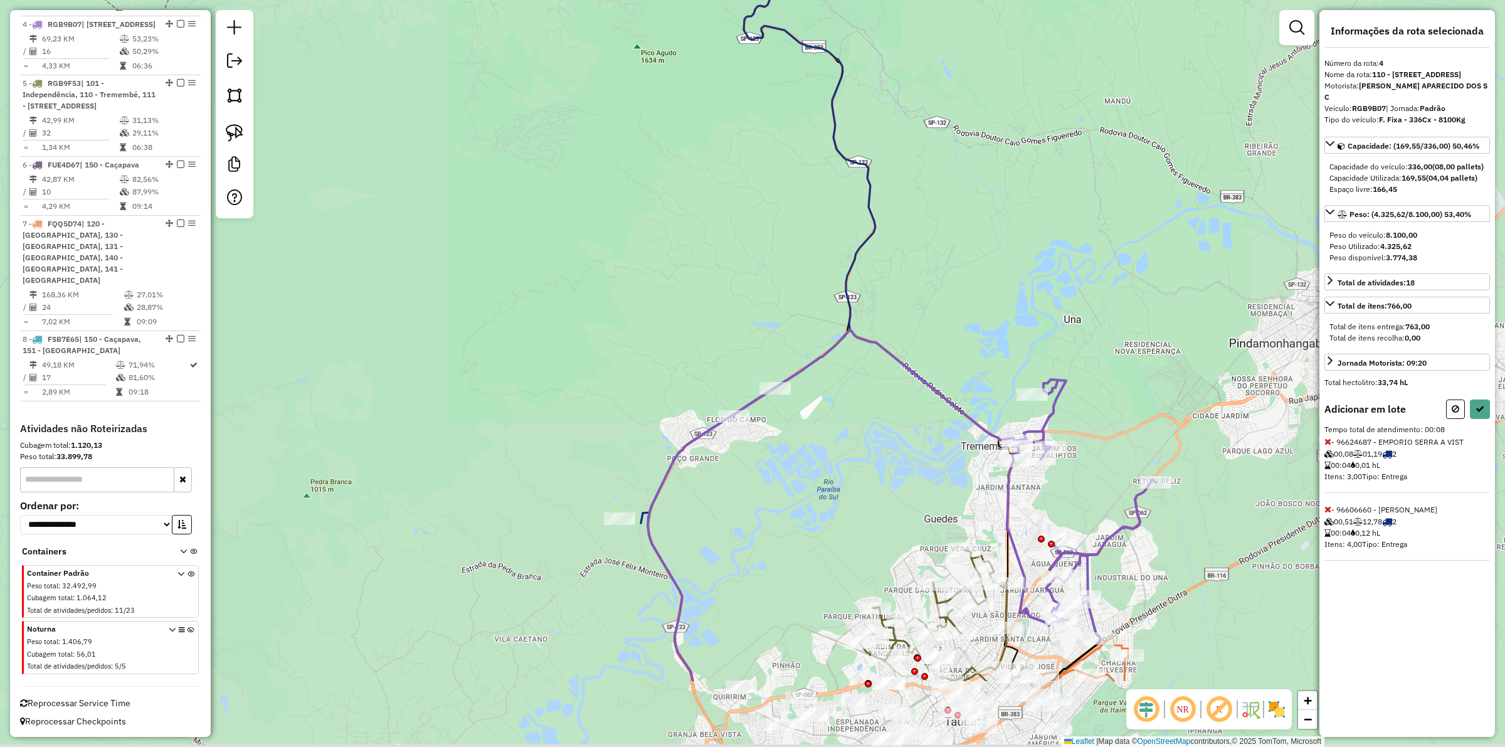
drag, startPoint x: 733, startPoint y: 455, endPoint x: 667, endPoint y: 500, distance: 79.5
click at [734, 447] on div "Janela de atendimento Grade de atendimento Capacidade Transportadoras Veículos …" at bounding box center [752, 373] width 1505 height 747
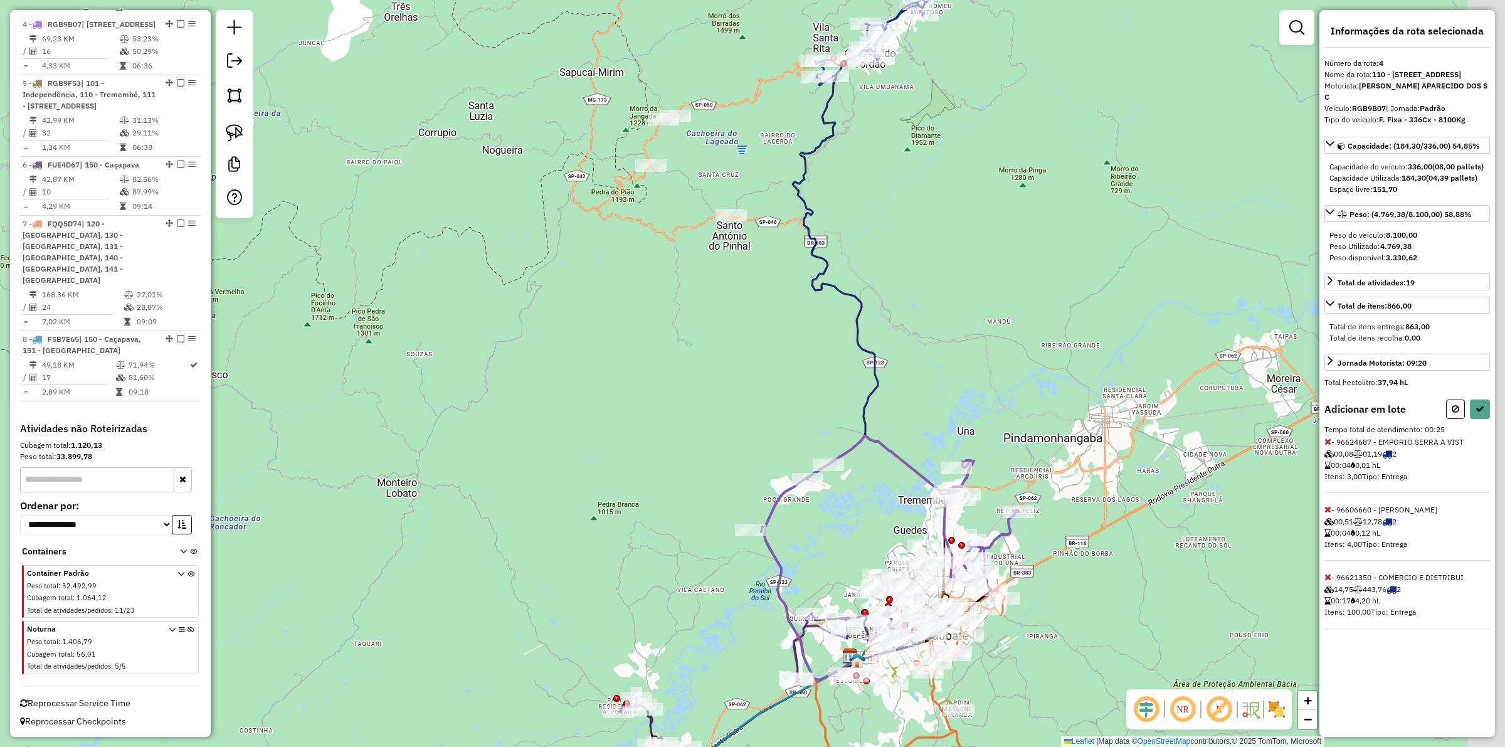
drag, startPoint x: 1079, startPoint y: 477, endPoint x: 874, endPoint y: 514, distance: 209.0
click at [873, 514] on div "Janela de atendimento Grade de atendimento Capacidade Transportadoras Veículos …" at bounding box center [752, 373] width 1505 height 747
click at [1453, 413] on icon at bounding box center [1456, 409] width 8 height 9
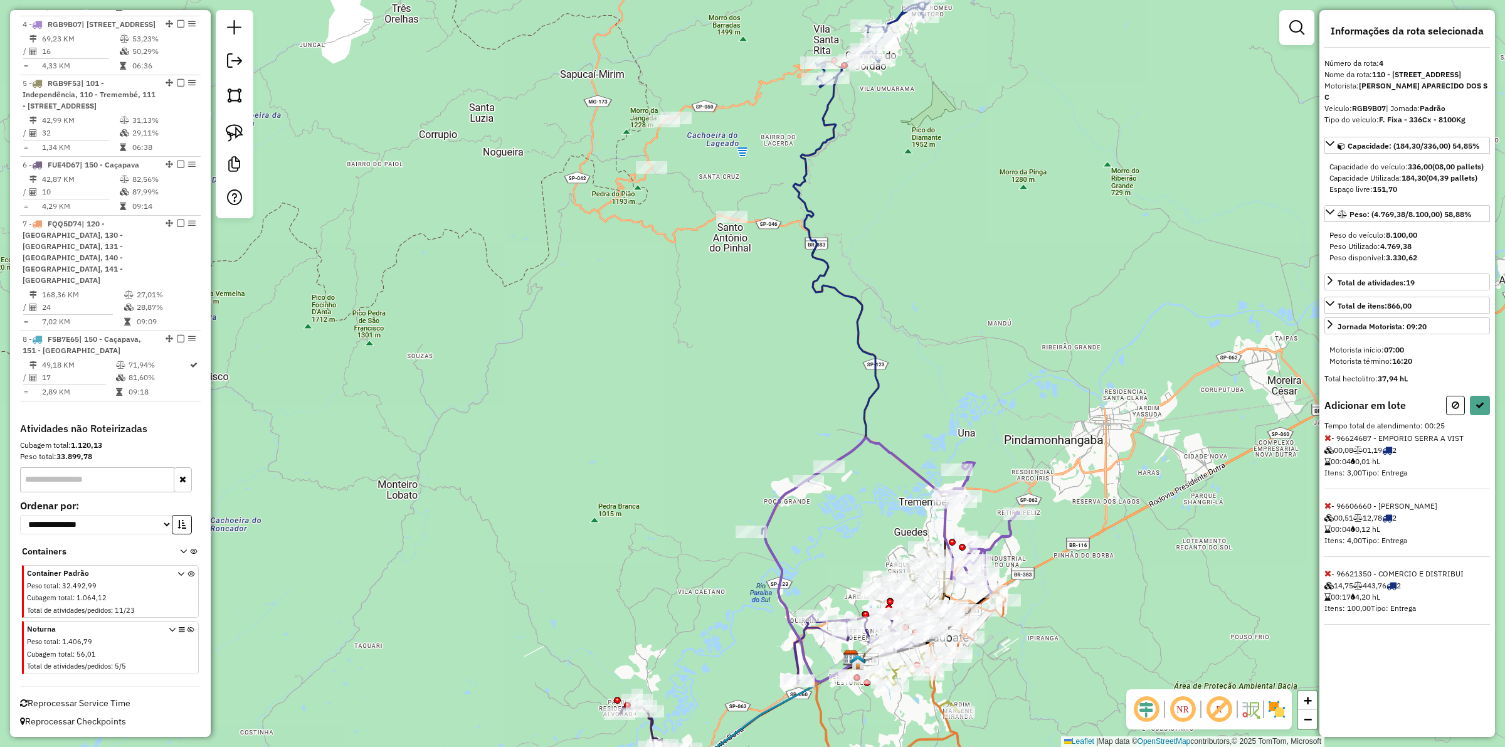
select select "**********"
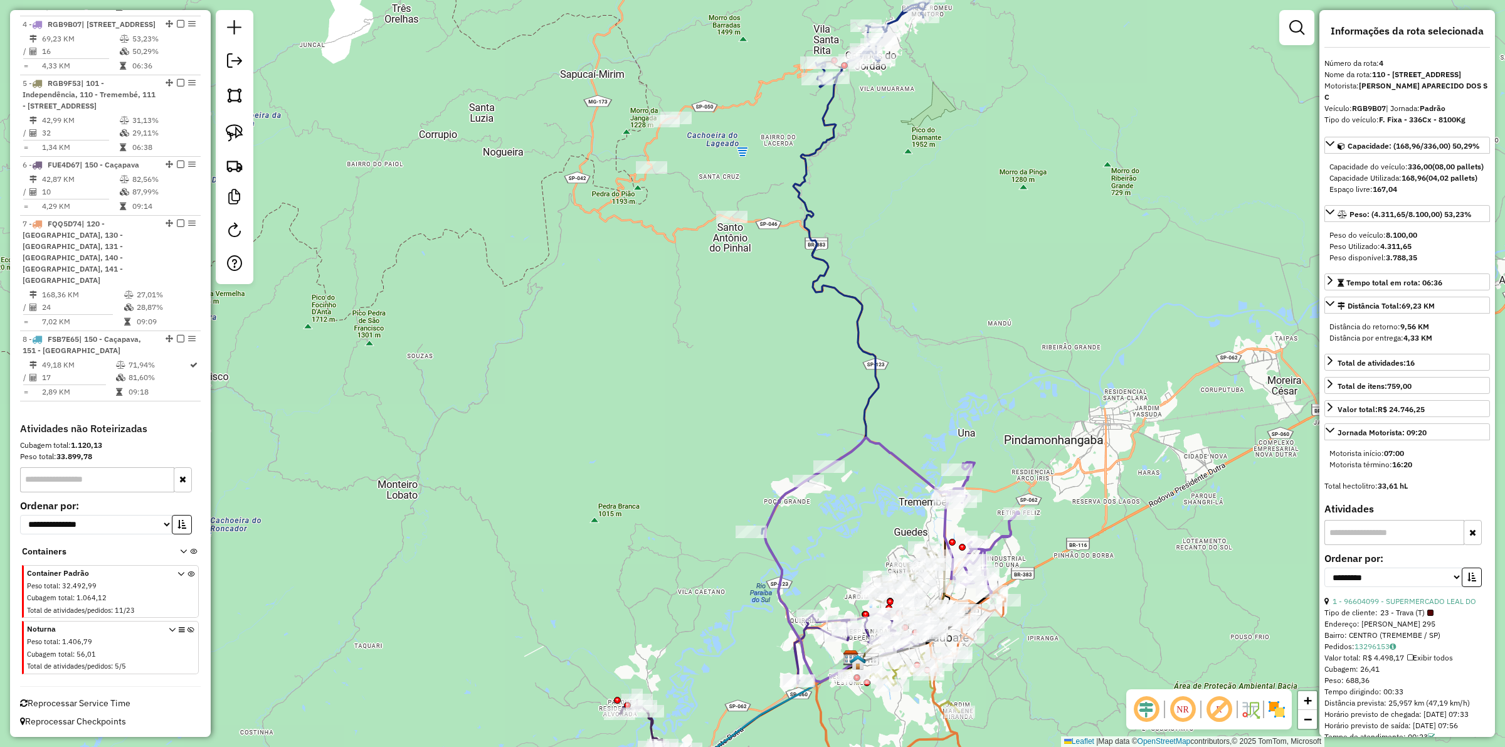
click at [901, 464] on icon at bounding box center [857, 560] width 184 height 244
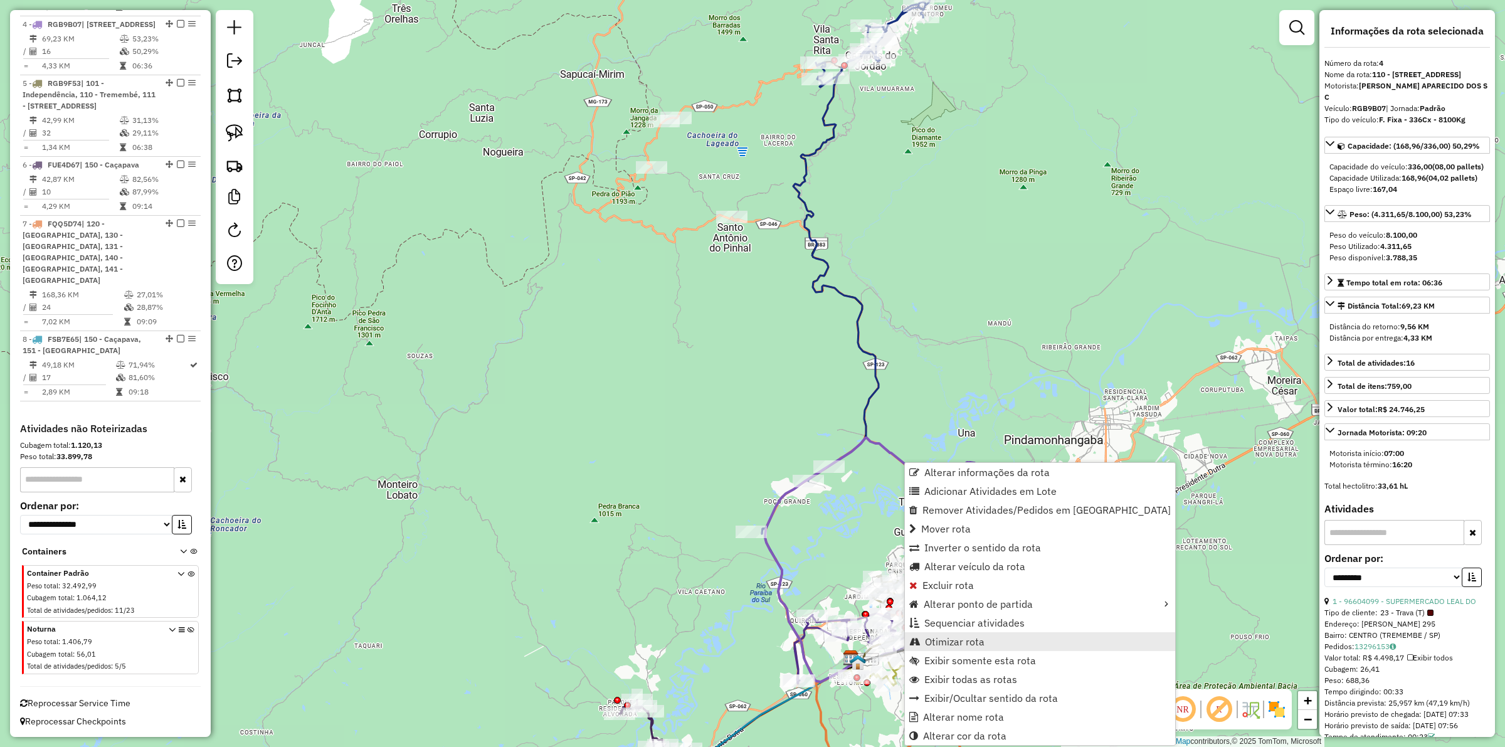
click at [963, 638] on span "Otimizar rota" at bounding box center [955, 642] width 60 height 10
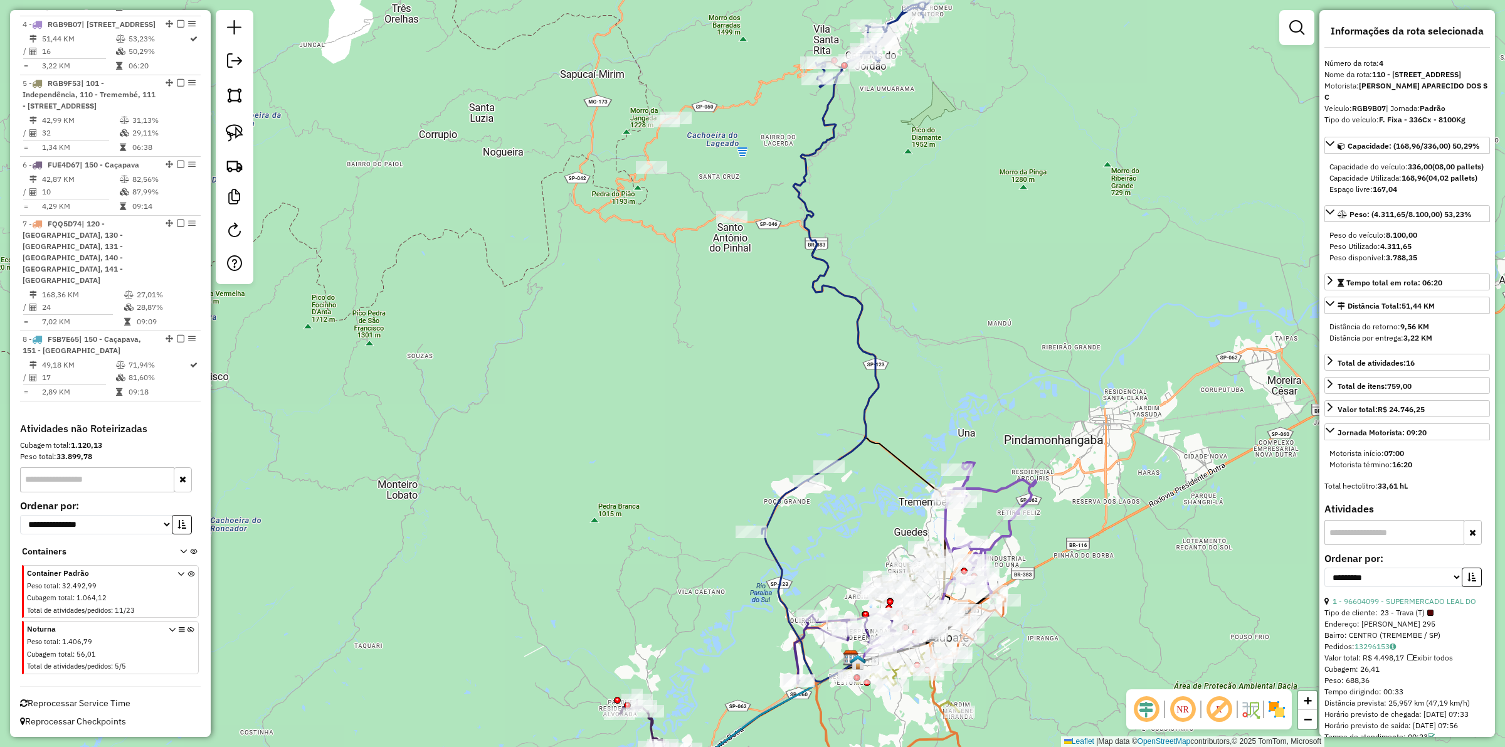
click at [910, 458] on div "Janela de atendimento Grade de atendimento Capacidade Transportadoras Veículos …" at bounding box center [752, 373] width 1505 height 747
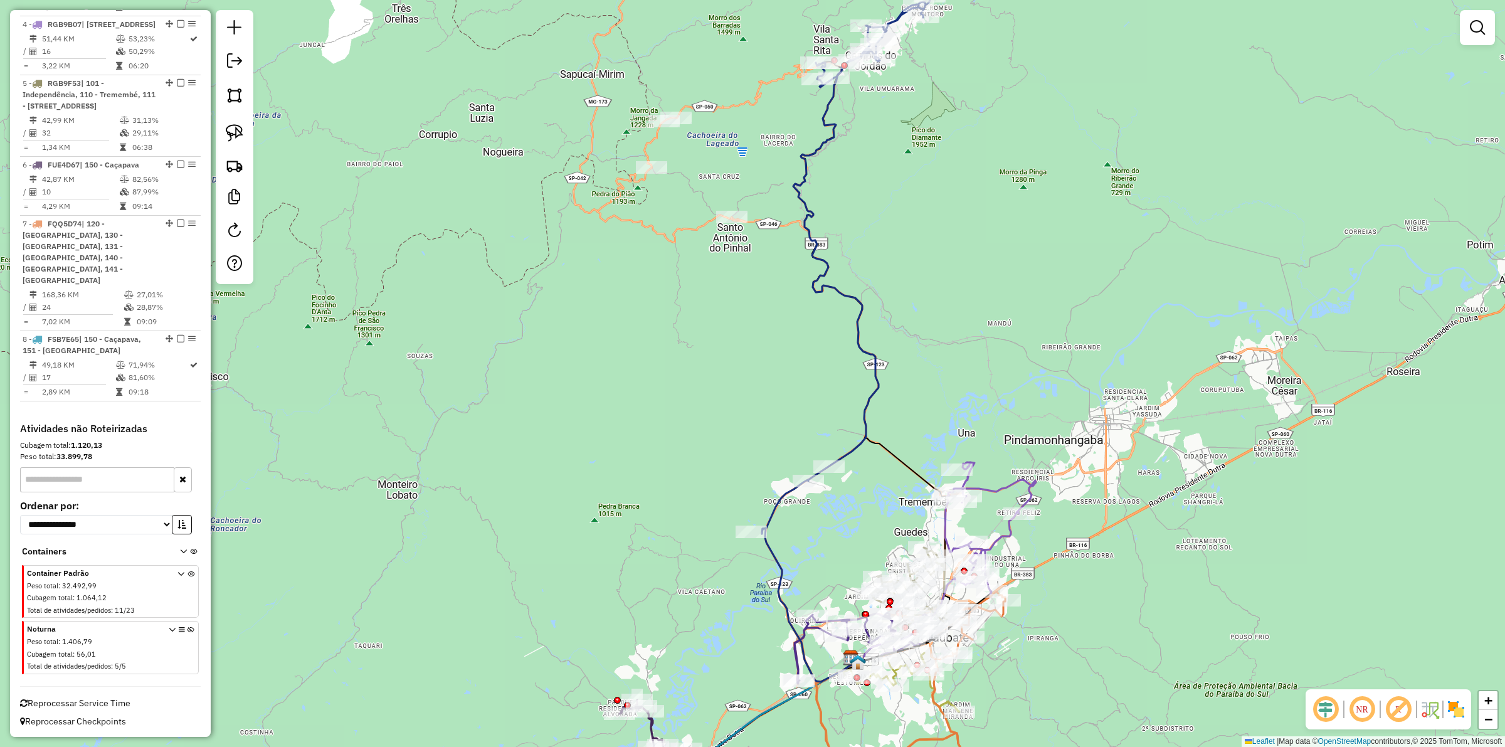
click at [907, 469] on icon at bounding box center [871, 362] width 156 height 602
select select "**********"
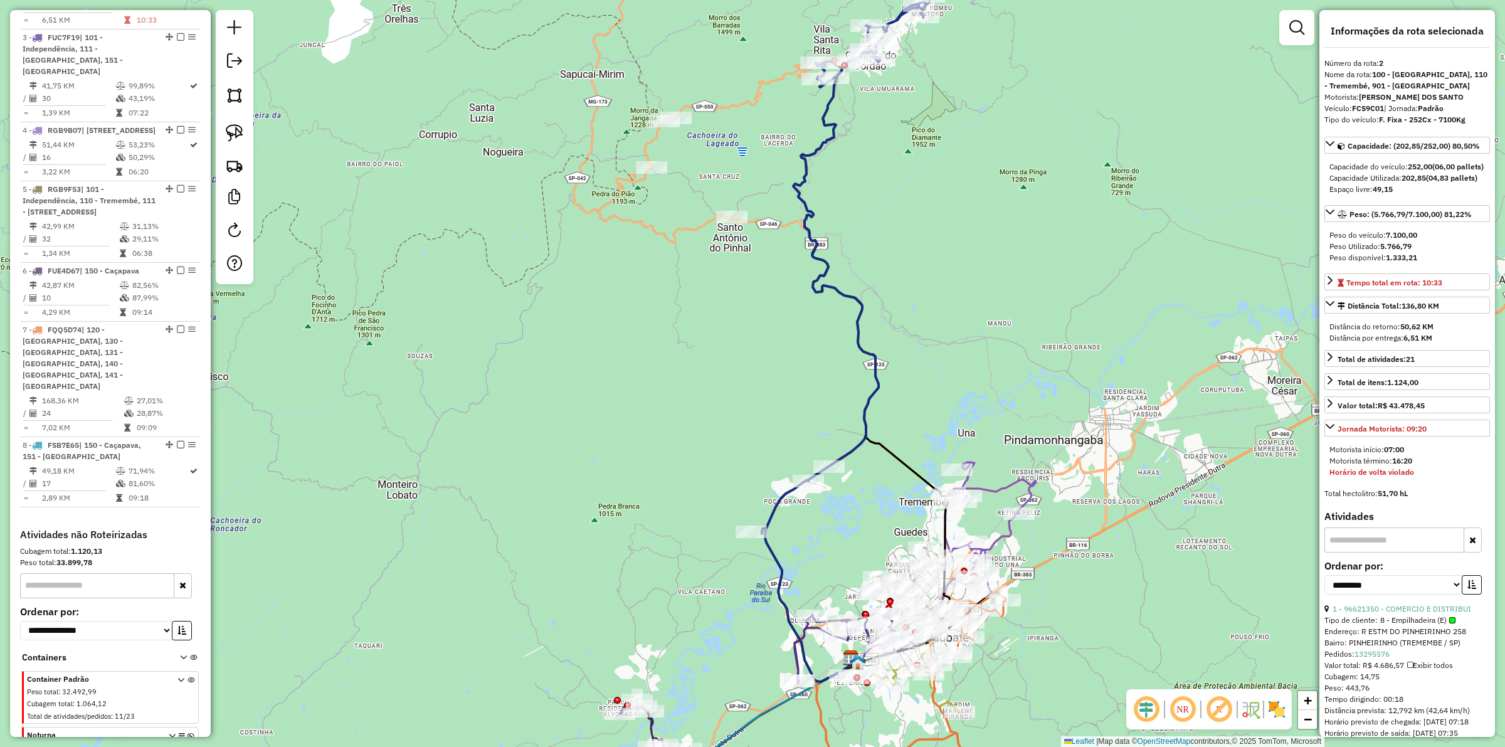
scroll to position [663, 0]
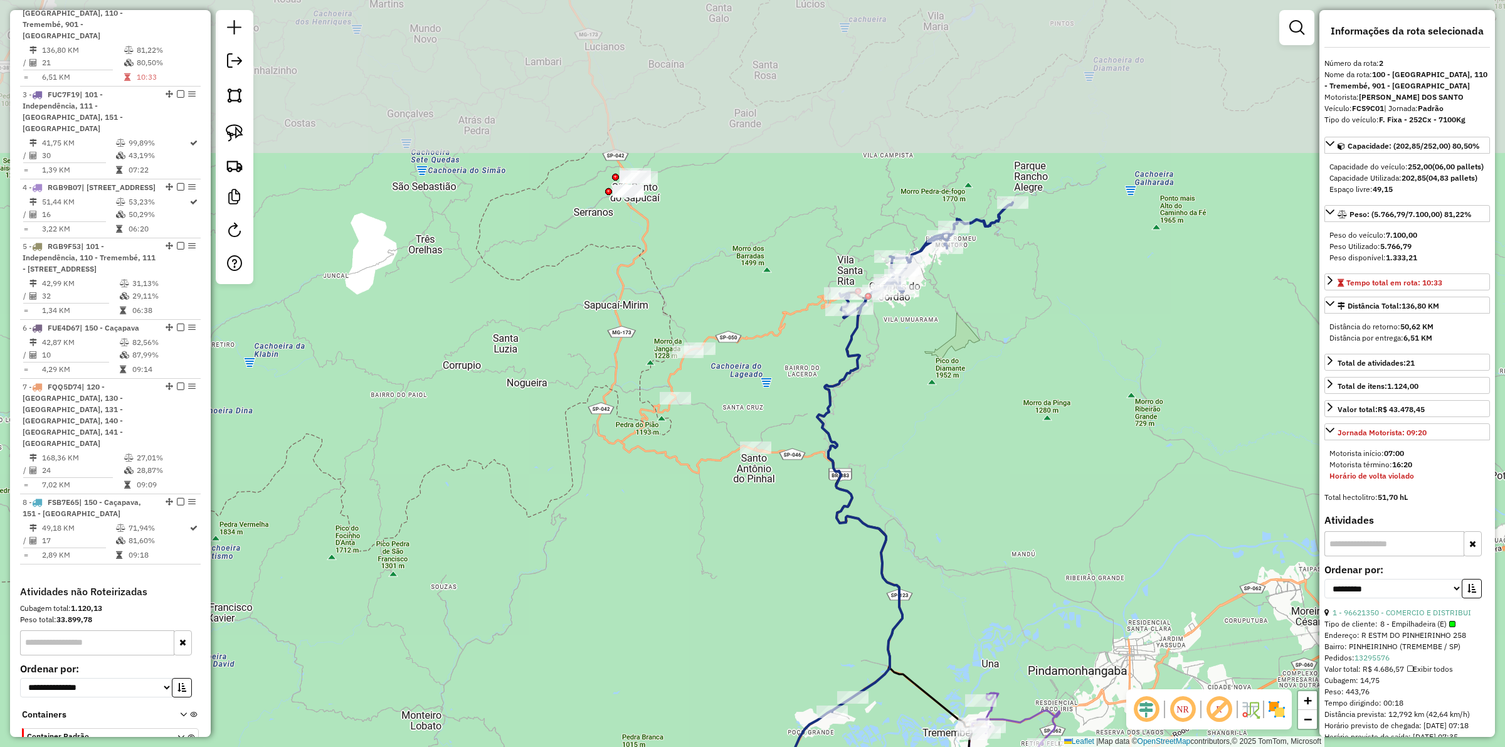
drag, startPoint x: 977, startPoint y: 202, endPoint x: 1001, endPoint y: 433, distance: 232.0
click at [1001, 433] on div "Janela de atendimento Grade de atendimento Capacidade Transportadoras Veículos …" at bounding box center [752, 373] width 1505 height 747
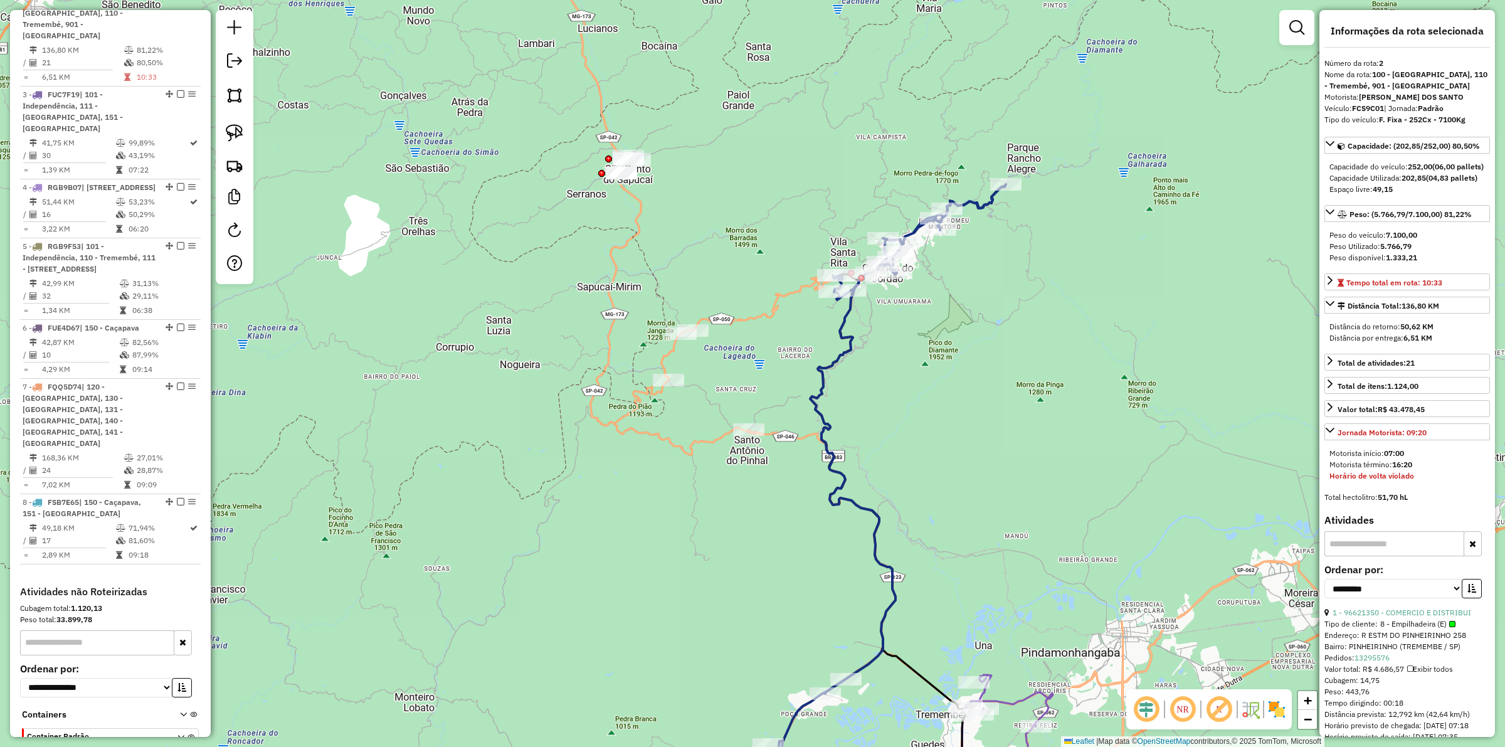
drag, startPoint x: 1035, startPoint y: 595, endPoint x: 1007, endPoint y: 576, distance: 33.9
click at [1014, 534] on div "Janela de atendimento Grade de atendimento Capacidade Transportadoras Veículos …" at bounding box center [752, 373] width 1505 height 747
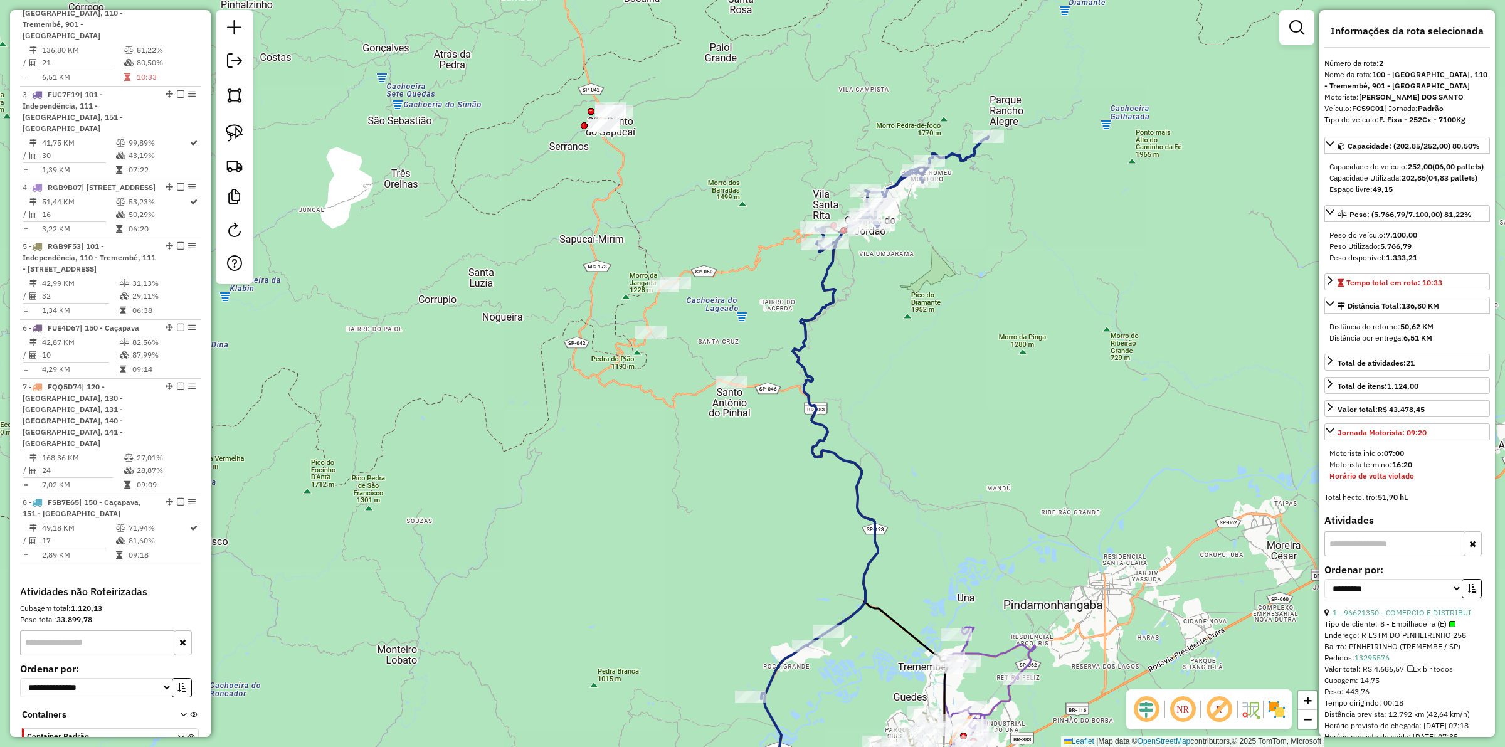
click at [1002, 656] on icon at bounding box center [990, 693] width 91 height 132
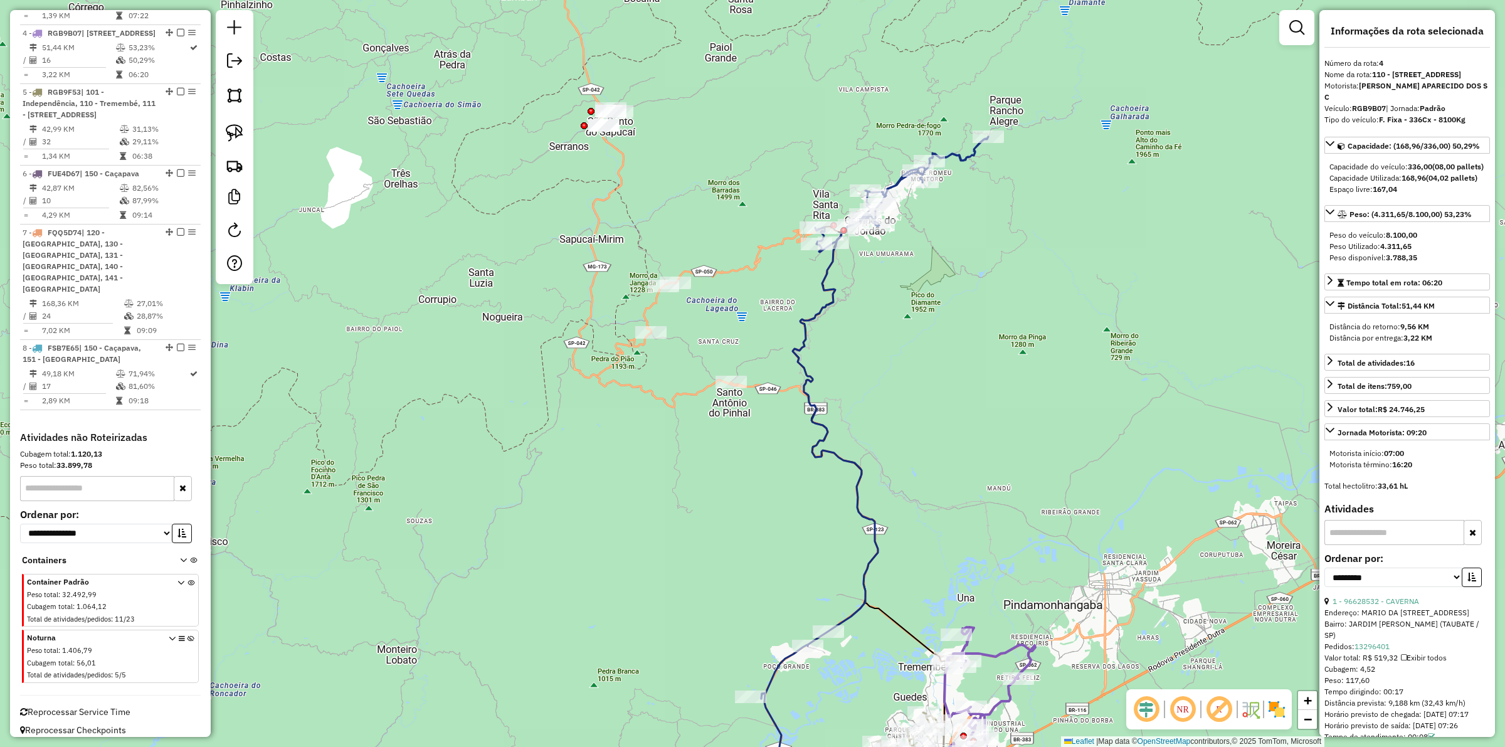
scroll to position [826, 0]
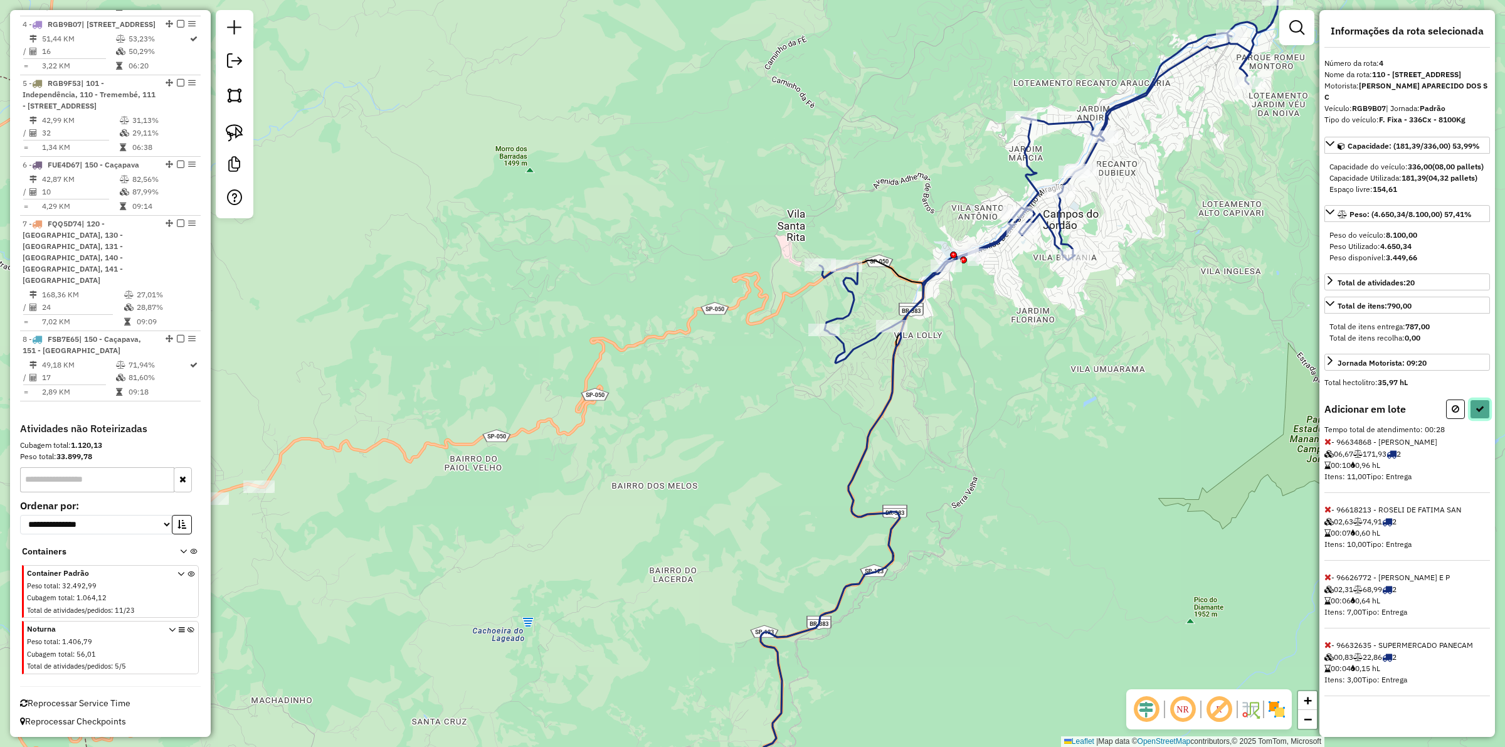
click at [1483, 419] on button at bounding box center [1480, 409] width 20 height 19
select select "**********"
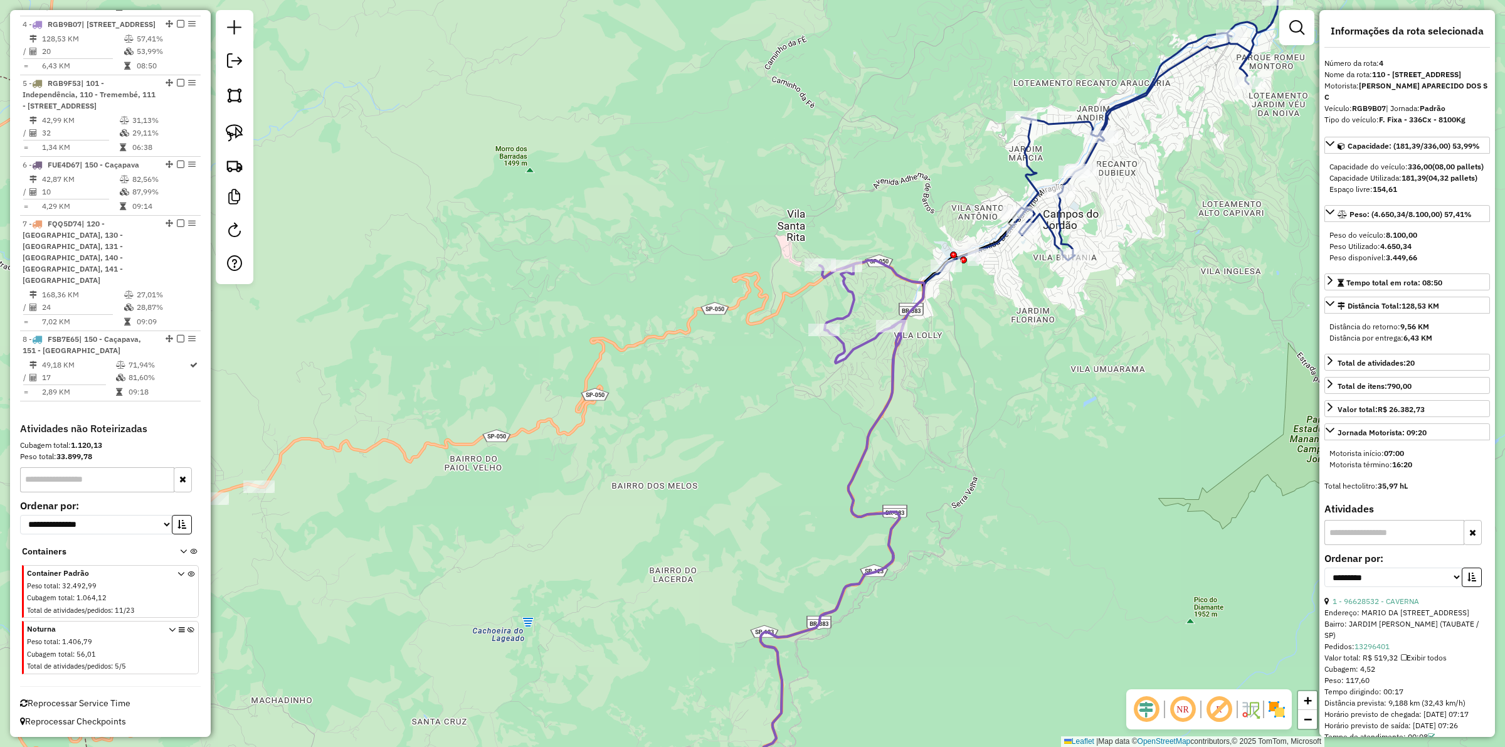
click at [1063, 224] on icon at bounding box center [1106, 373] width 751 height 896
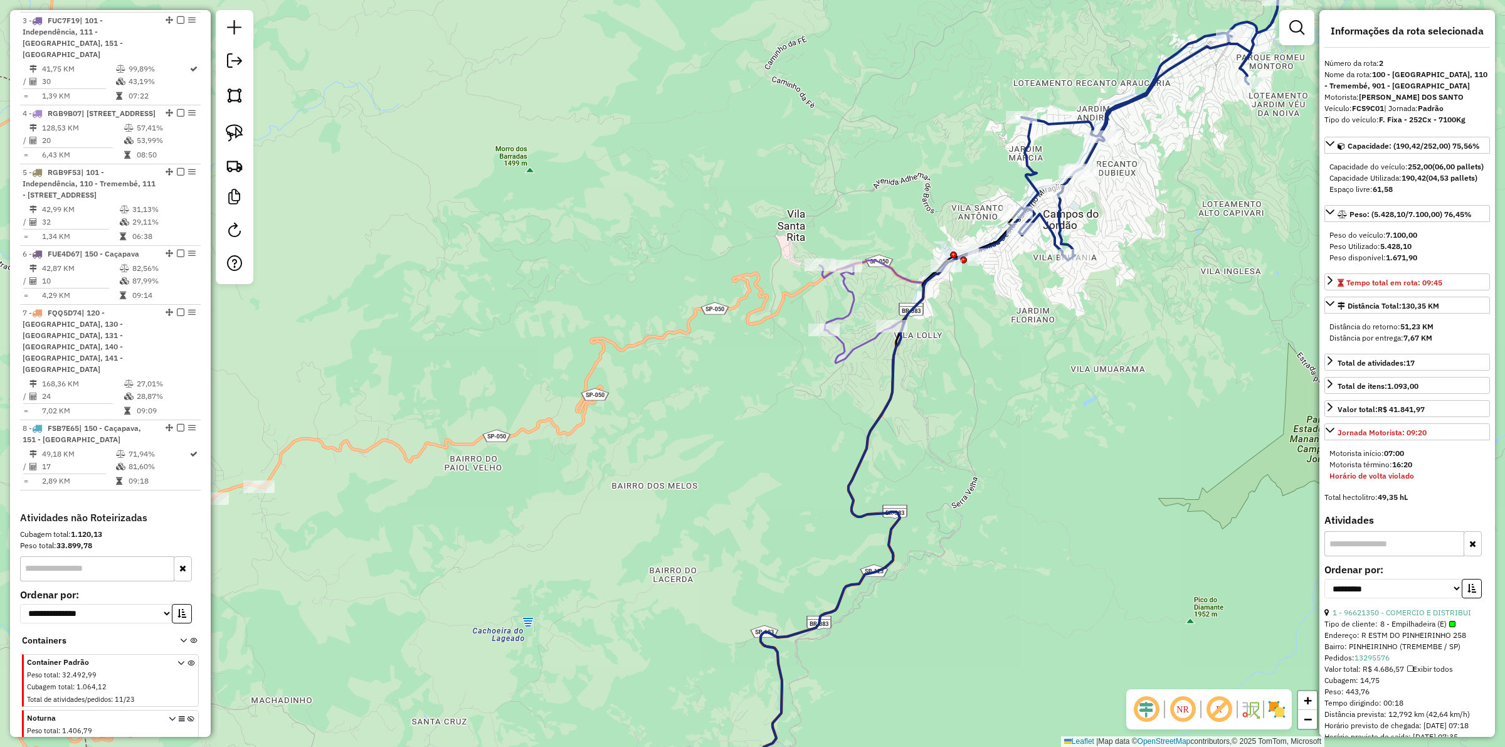
scroll to position [663, 0]
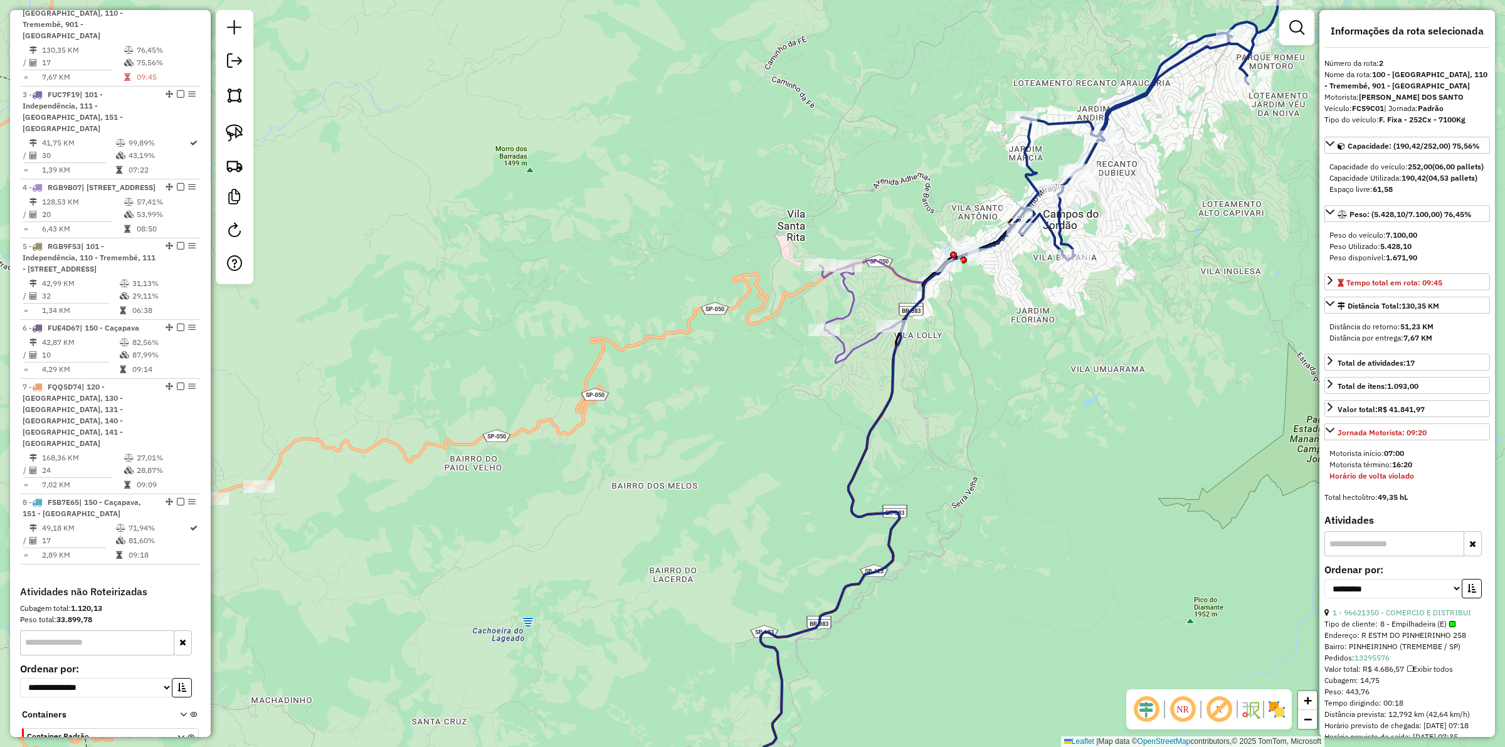
click at [887, 273] on icon at bounding box center [828, 540] width 194 height 561
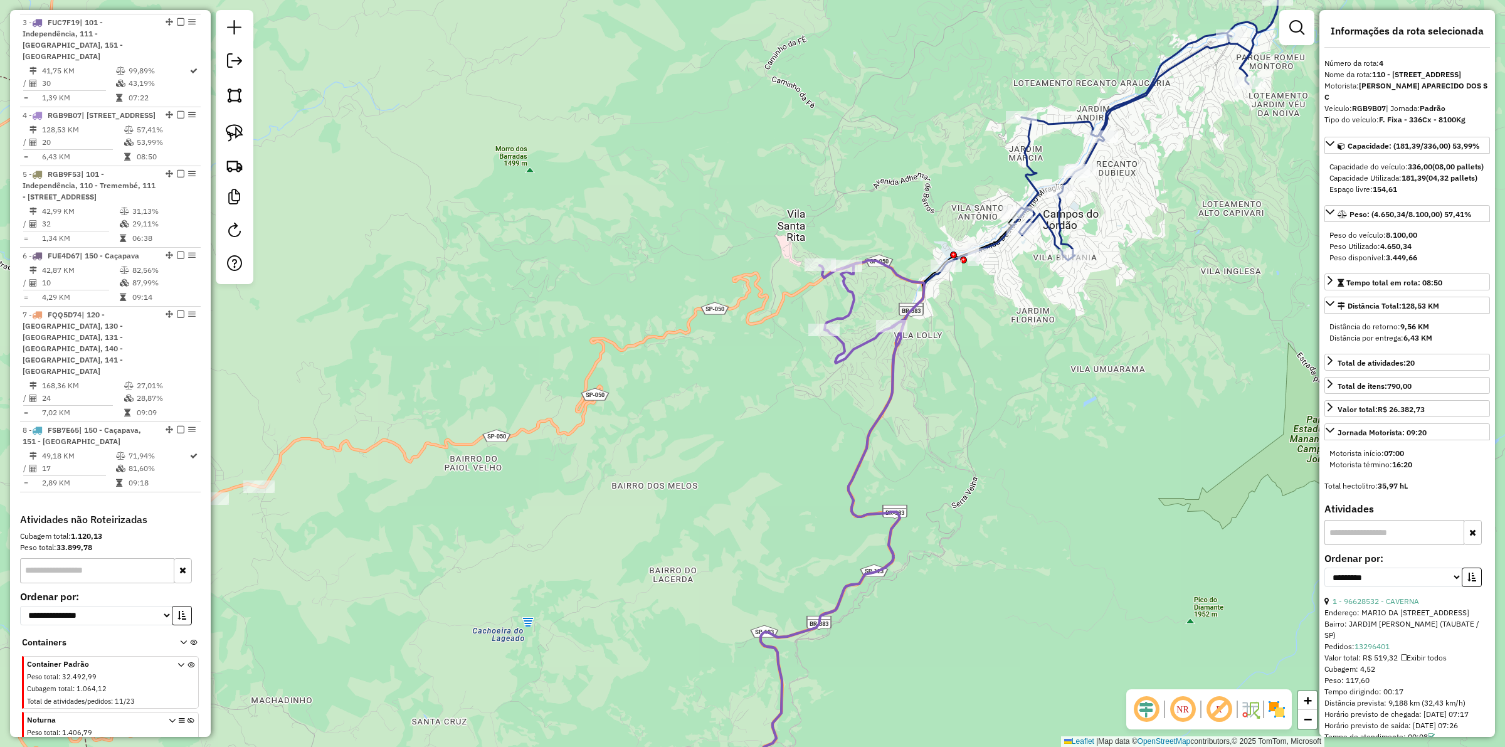
scroll to position [826, 0]
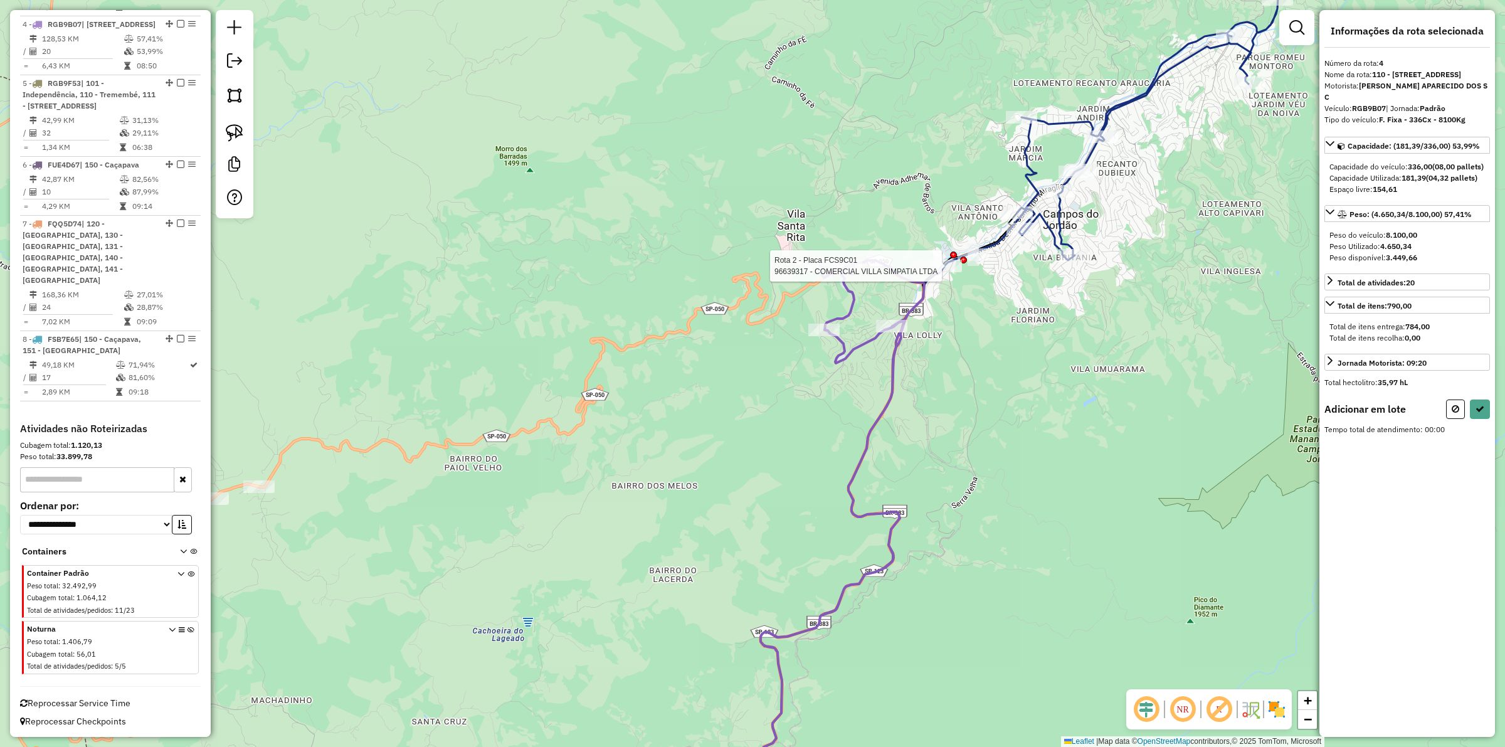
click at [948, 272] on div at bounding box center [946, 266] width 31 height 13
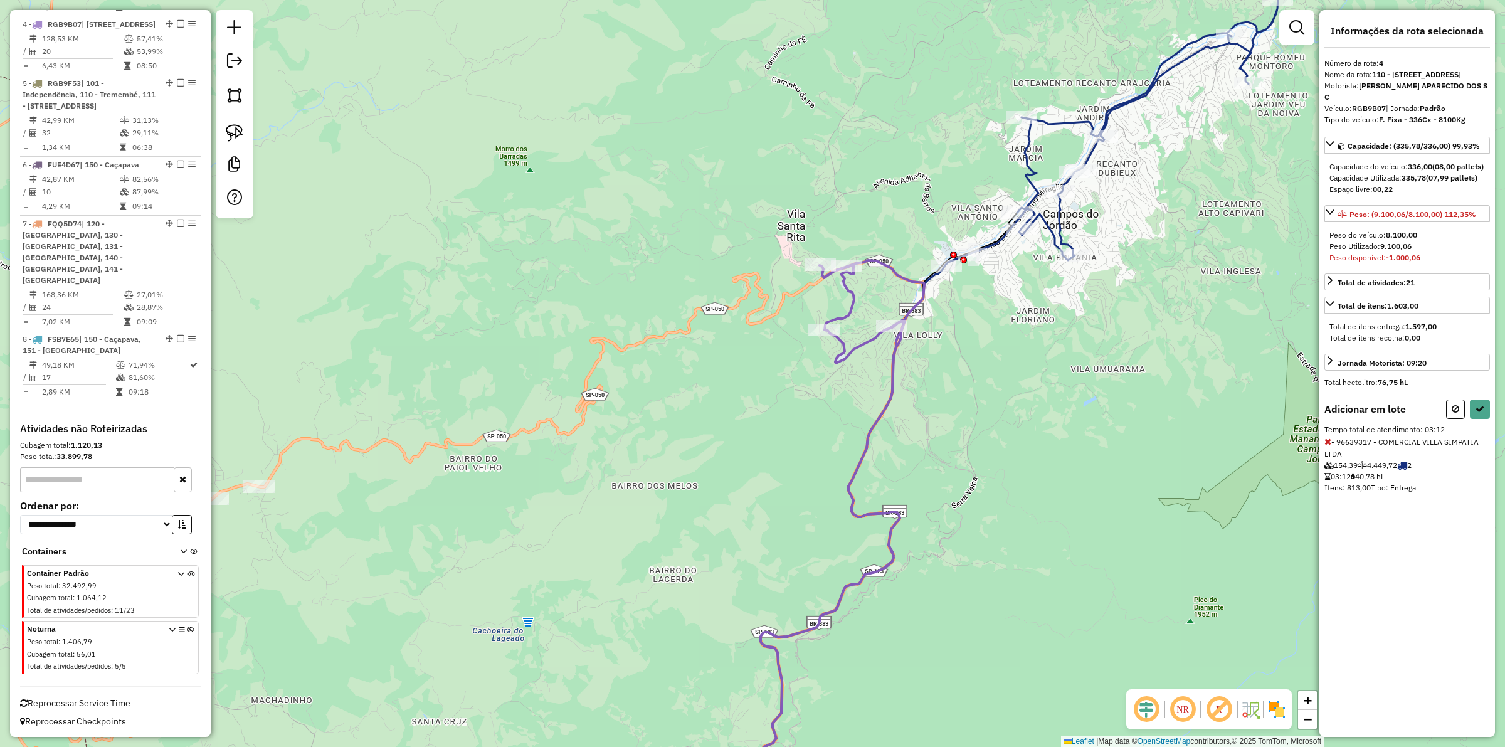
click at [1325, 446] on icon at bounding box center [1328, 441] width 7 height 9
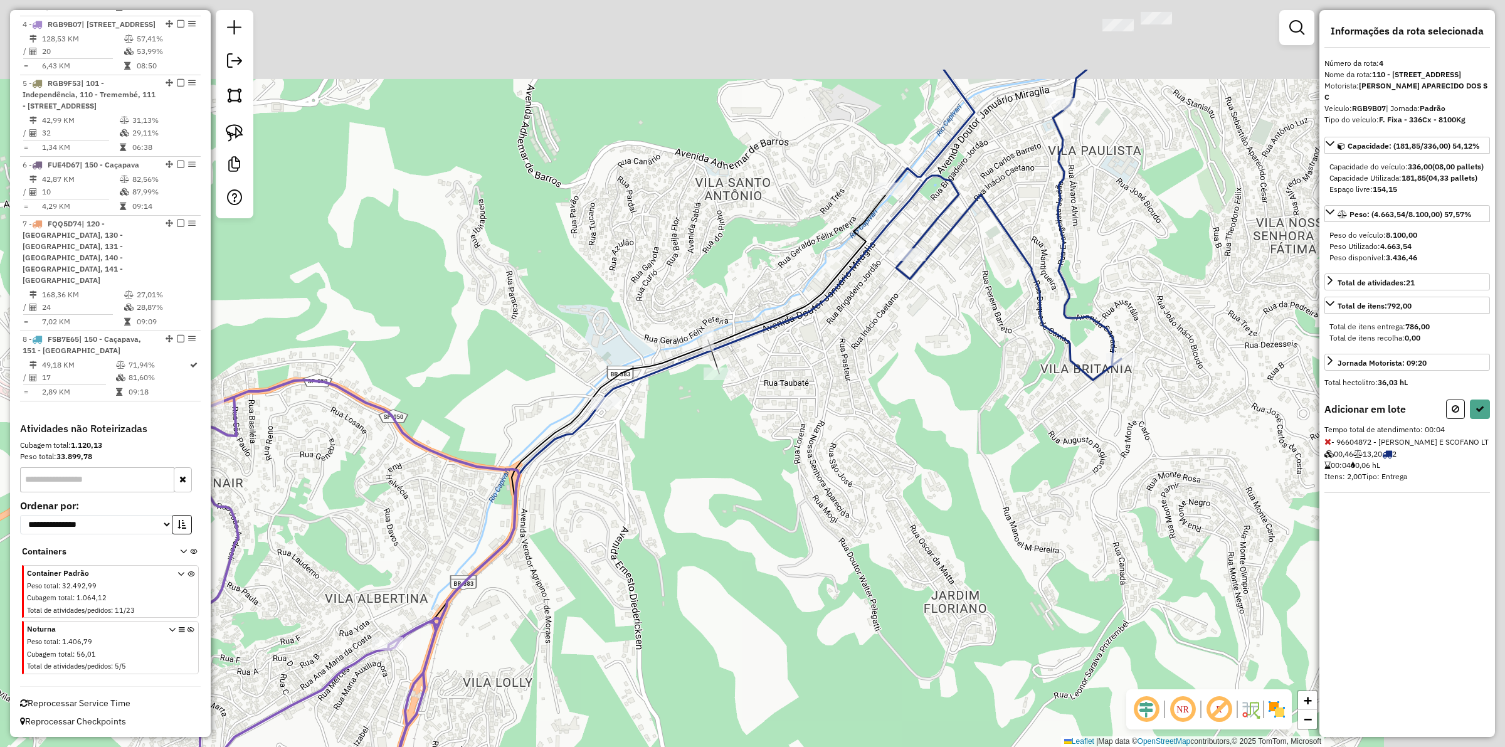
drag, startPoint x: 872, startPoint y: 431, endPoint x: 863, endPoint y: 441, distance: 12.9
click at [863, 441] on div "Janela de atendimento Grade de atendimento Capacidade Transportadoras Veículos …" at bounding box center [752, 373] width 1505 height 747
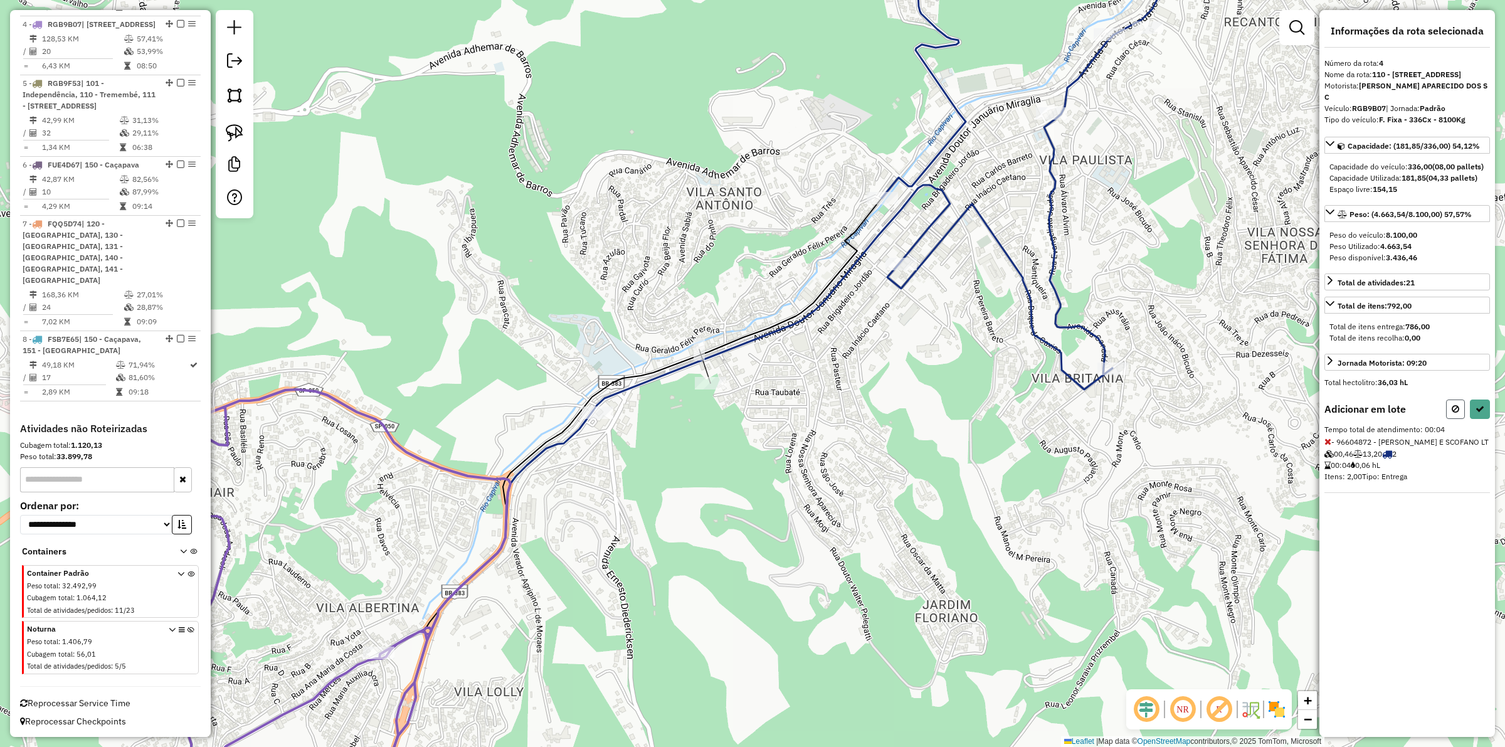
click at [1463, 419] on button at bounding box center [1455, 409] width 19 height 19
select select "**********"
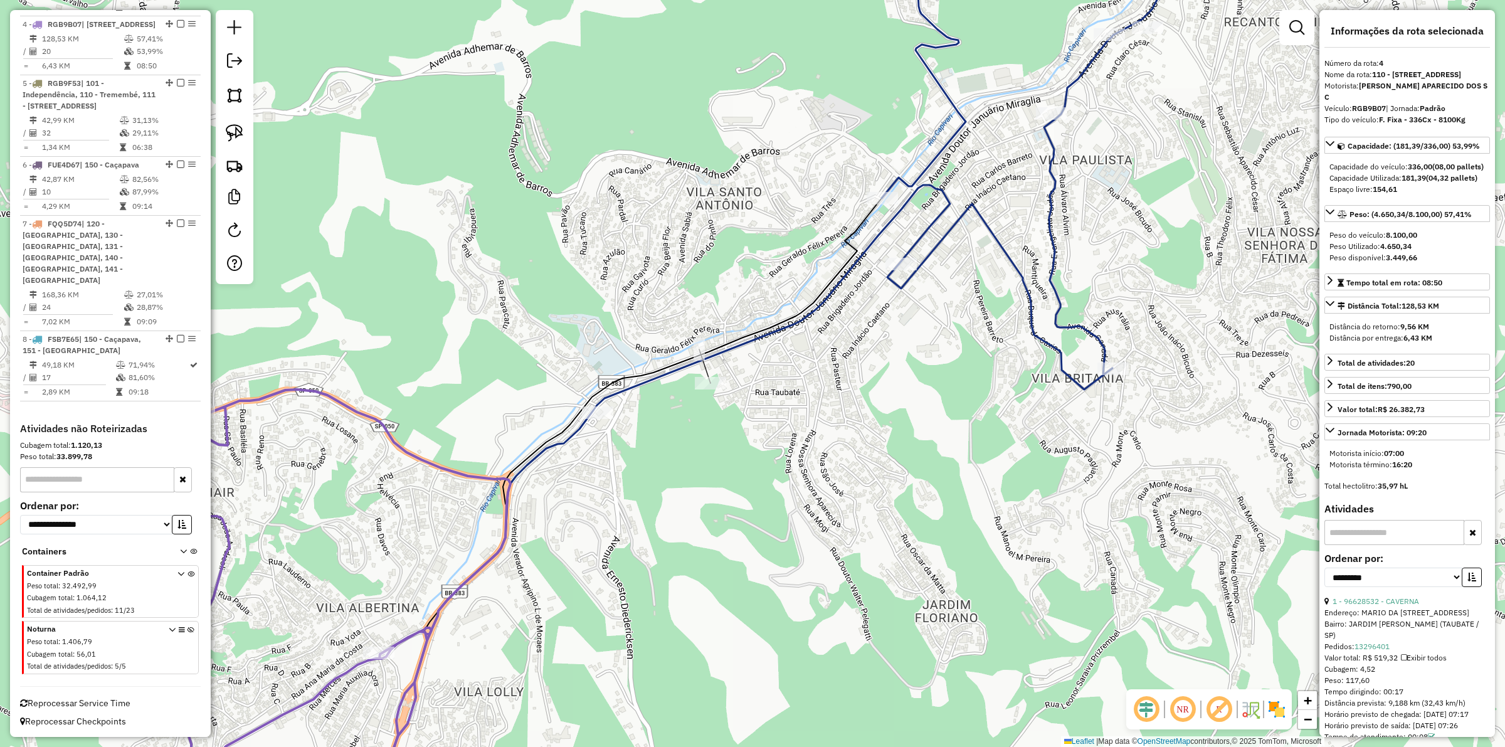
click at [788, 499] on div "Janela de atendimento Grade de atendimento Capacidade Transportadoras Veículos …" at bounding box center [752, 373] width 1505 height 747
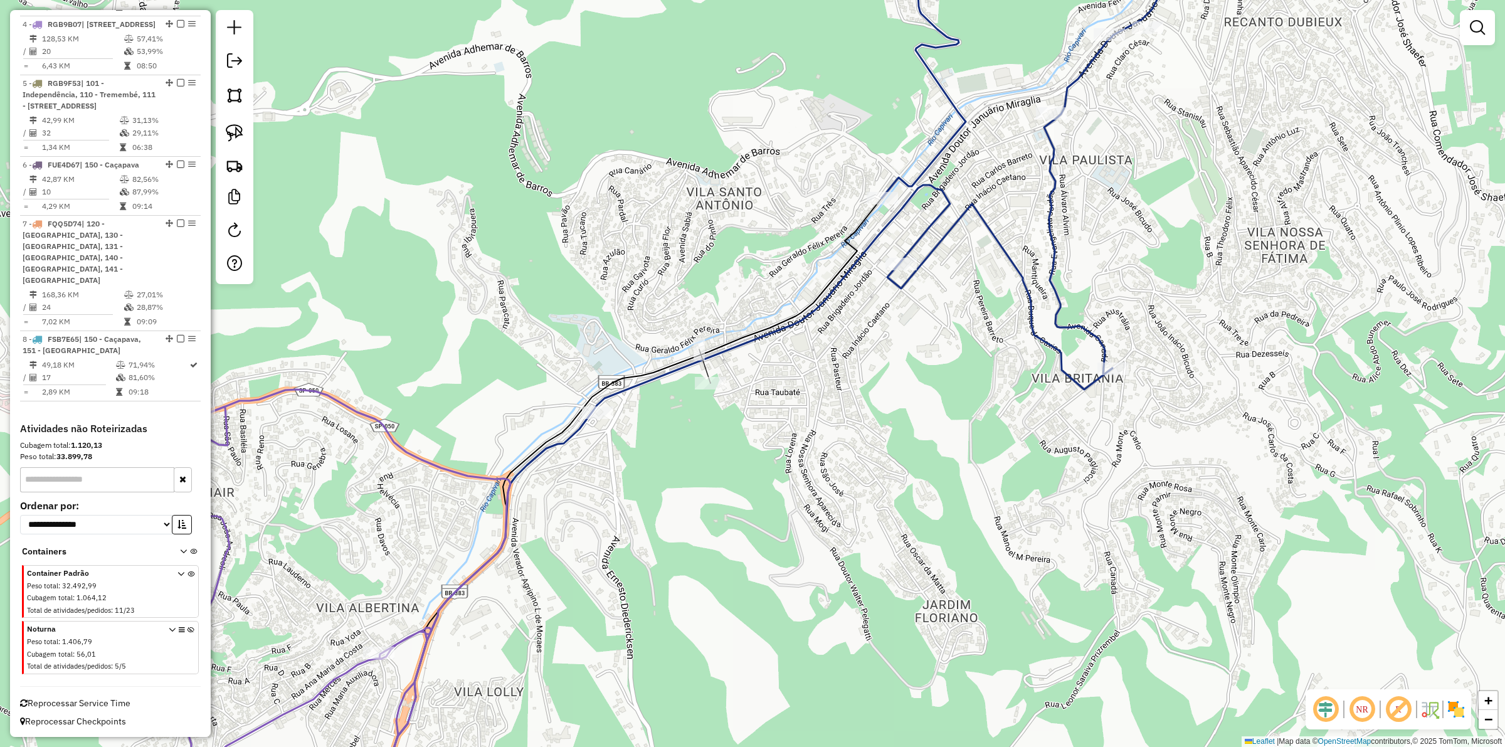
drag, startPoint x: 470, startPoint y: 465, endPoint x: 469, endPoint y: 485, distance: 19.5
click at [470, 468] on div "Janela de atendimento Grade de atendimento Capacidade Transportadoras Veículos …" at bounding box center [752, 373] width 1505 height 747
click at [469, 485] on icon at bounding box center [301, 607] width 419 height 430
select select "**********"
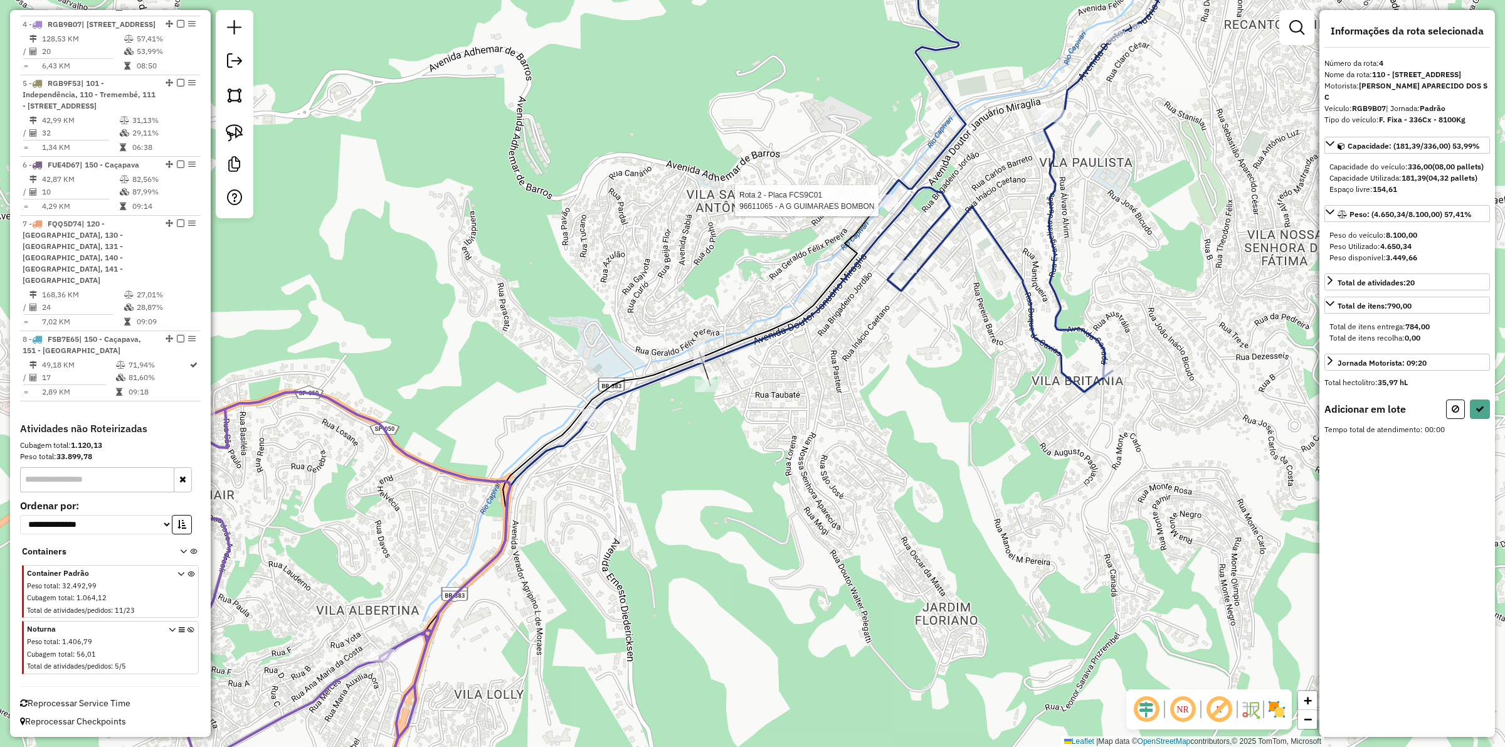
click at [881, 207] on div at bounding box center [882, 200] width 31 height 13
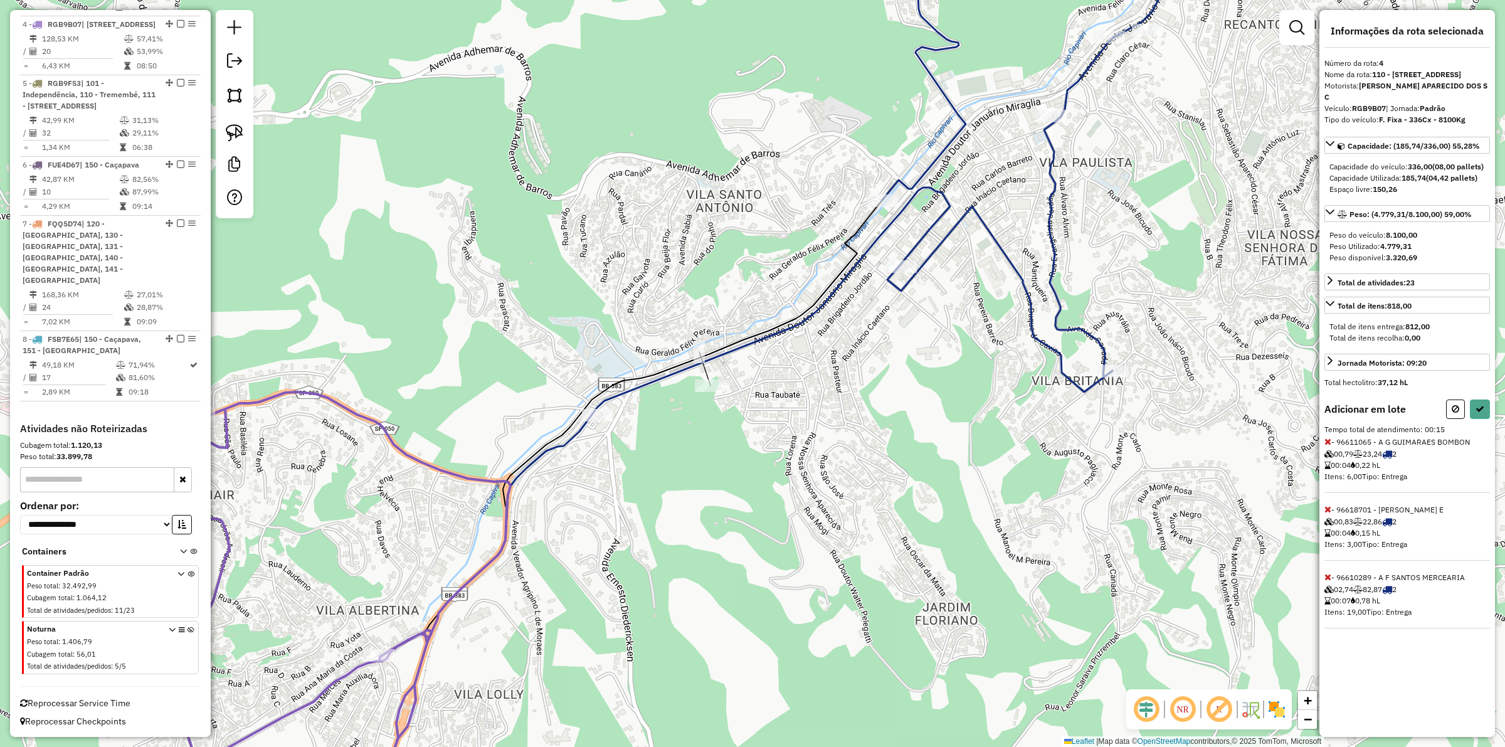
click at [1487, 447] on div "Adicionar em lote Tempo total de atendimento: 00:15 - 96611065 - A G GUIMARAES …" at bounding box center [1408, 514] width 166 height 229
click at [1482, 419] on button at bounding box center [1480, 409] width 20 height 19
select select "**********"
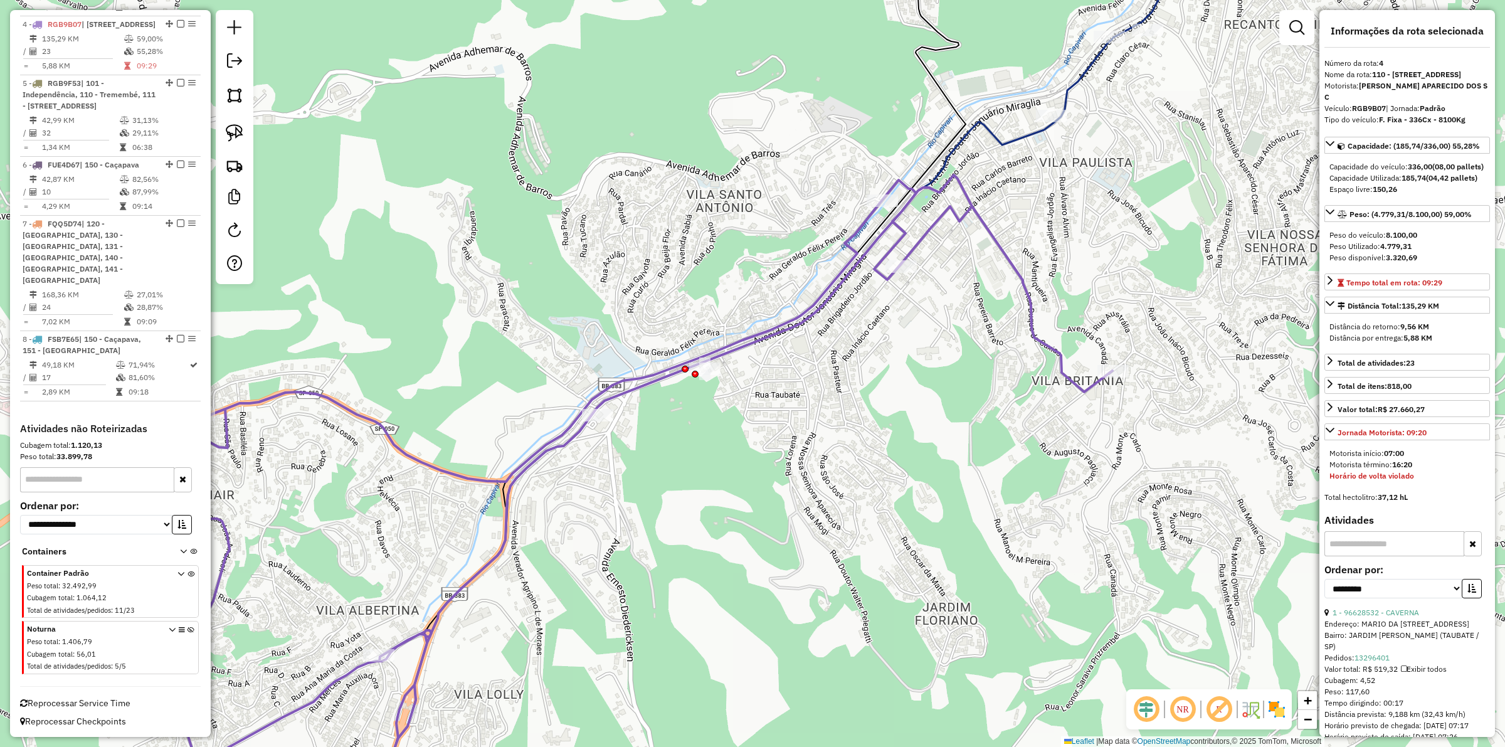
click at [410, 638] on icon at bounding box center [602, 498] width 1021 height 647
drag, startPoint x: 986, startPoint y: 138, endPoint x: 991, endPoint y: 134, distance: 6.7
click at [987, 138] on icon at bounding box center [791, 373] width 814 height 896
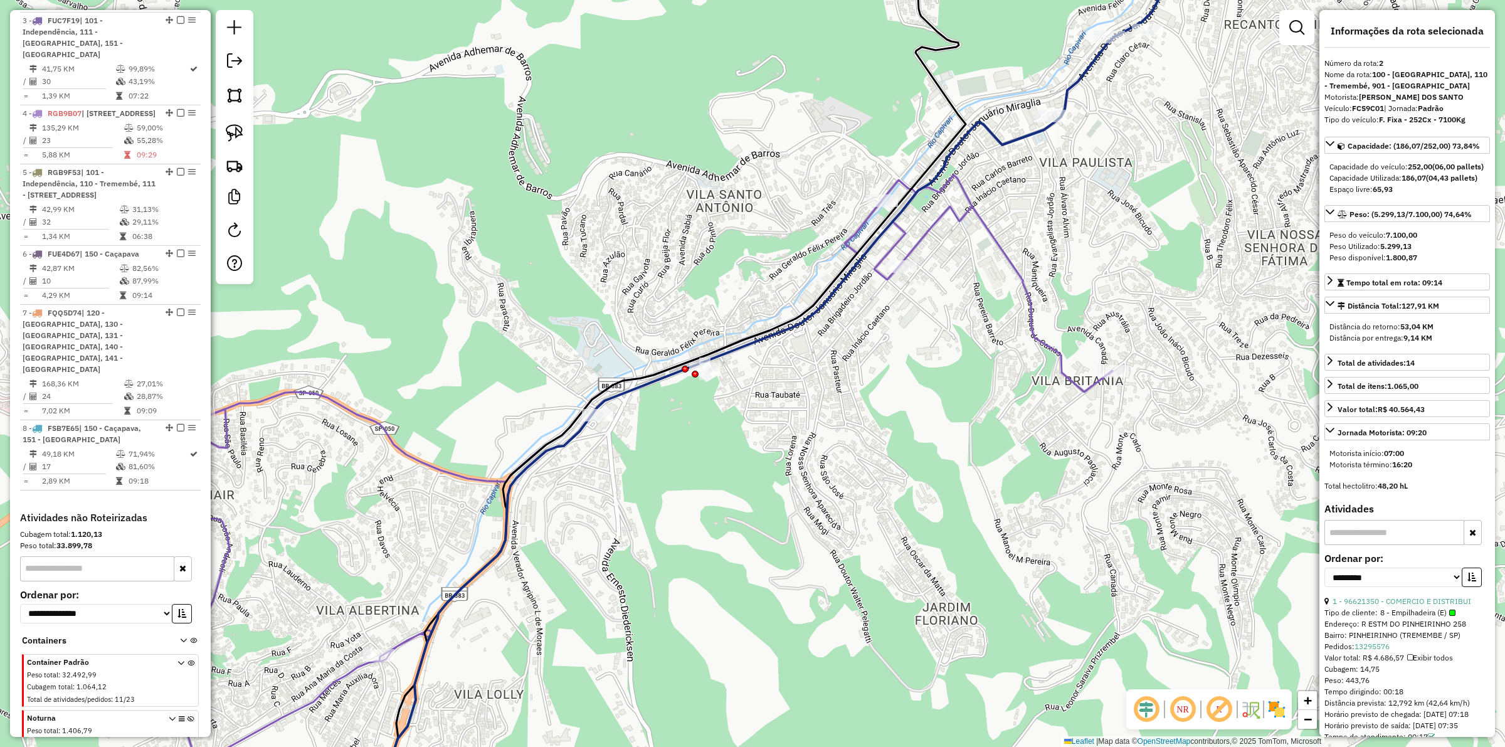
scroll to position [663, 0]
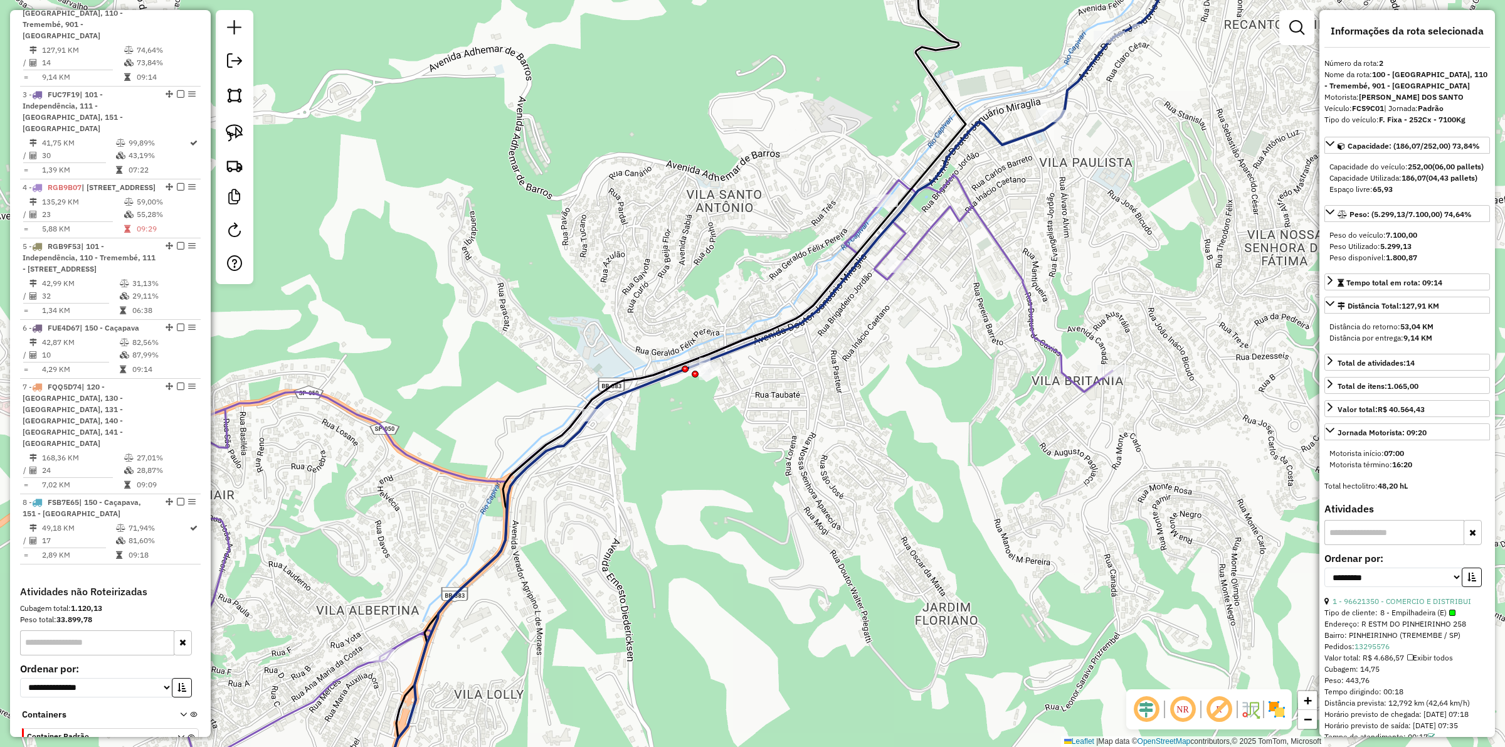
click at [456, 490] on div "Janela de atendimento Grade de atendimento Capacidade Transportadoras Veículos …" at bounding box center [752, 373] width 1505 height 747
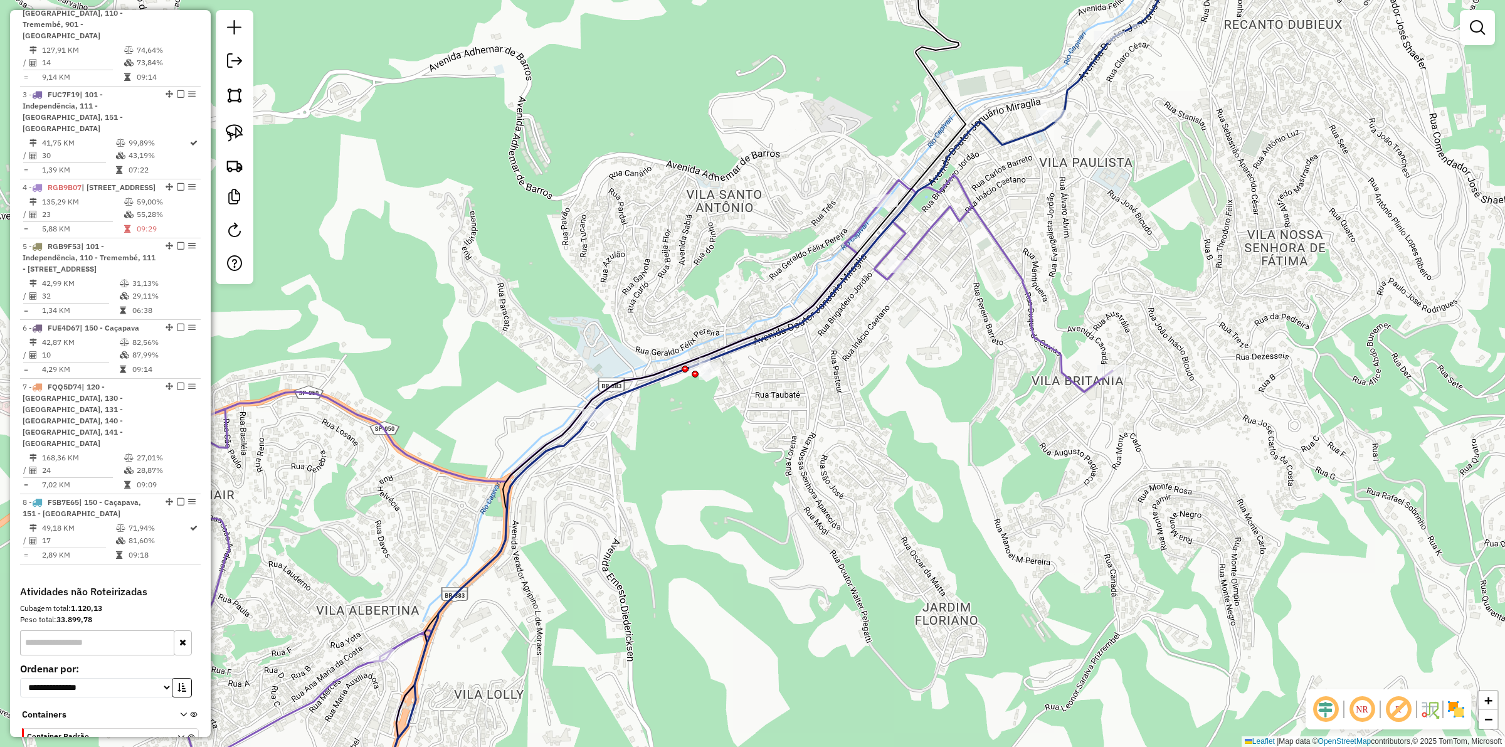
click at [459, 479] on icon at bounding box center [602, 498] width 1021 height 647
select select "**********"
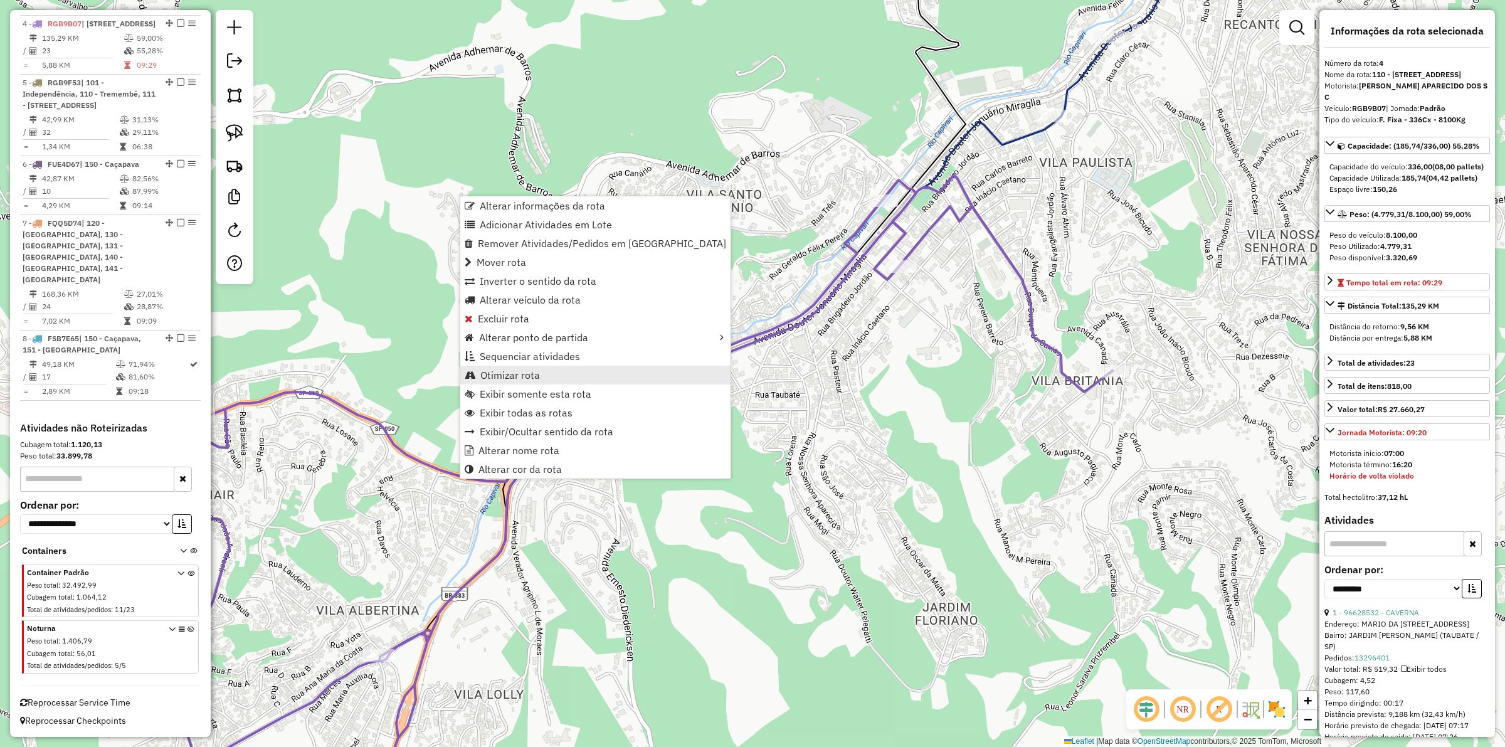
scroll to position [826, 0]
click at [517, 367] on link "Otimizar rota" at bounding box center [595, 375] width 270 height 19
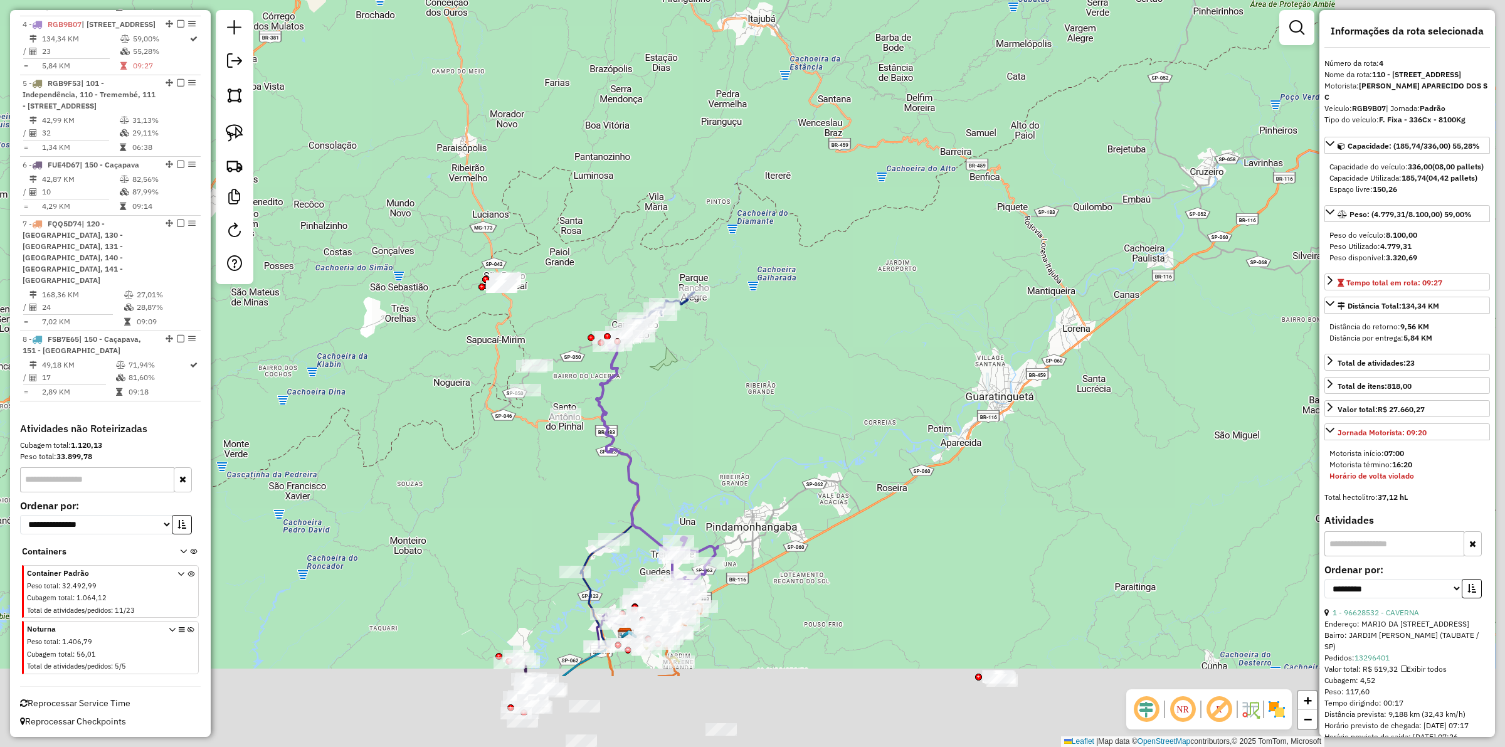
drag, startPoint x: 719, startPoint y: 408, endPoint x: 729, endPoint y: 389, distance: 22.2
click at [735, 358] on div "Janela de atendimento Grade de atendimento Capacidade Transportadoras Veículos …" at bounding box center [752, 373] width 1505 height 747
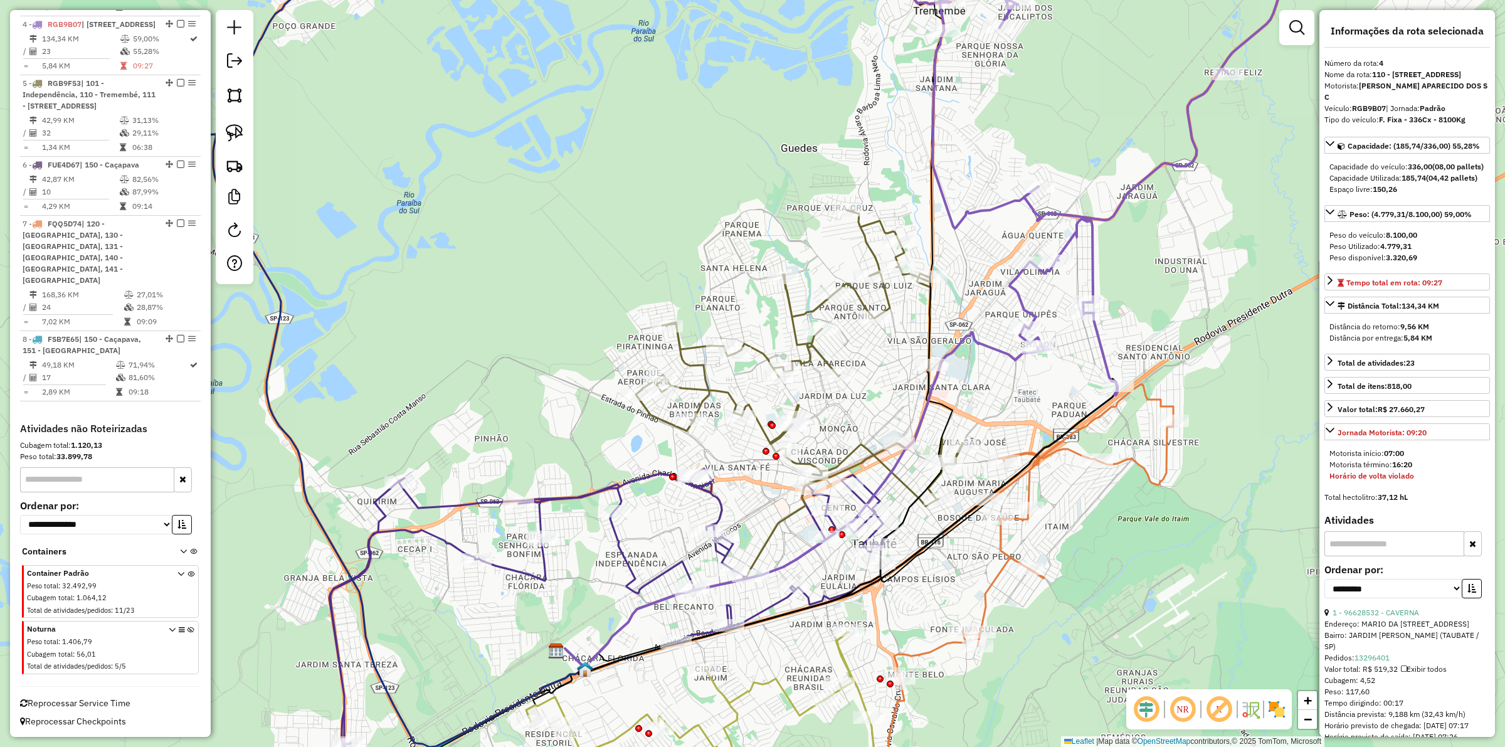
drag, startPoint x: 985, startPoint y: 314, endPoint x: 885, endPoint y: 332, distance: 101.4
click at [886, 329] on div "Janela de atendimento Grade de atendimento Capacidade Transportadoras Veículos …" at bounding box center [752, 373] width 1505 height 747
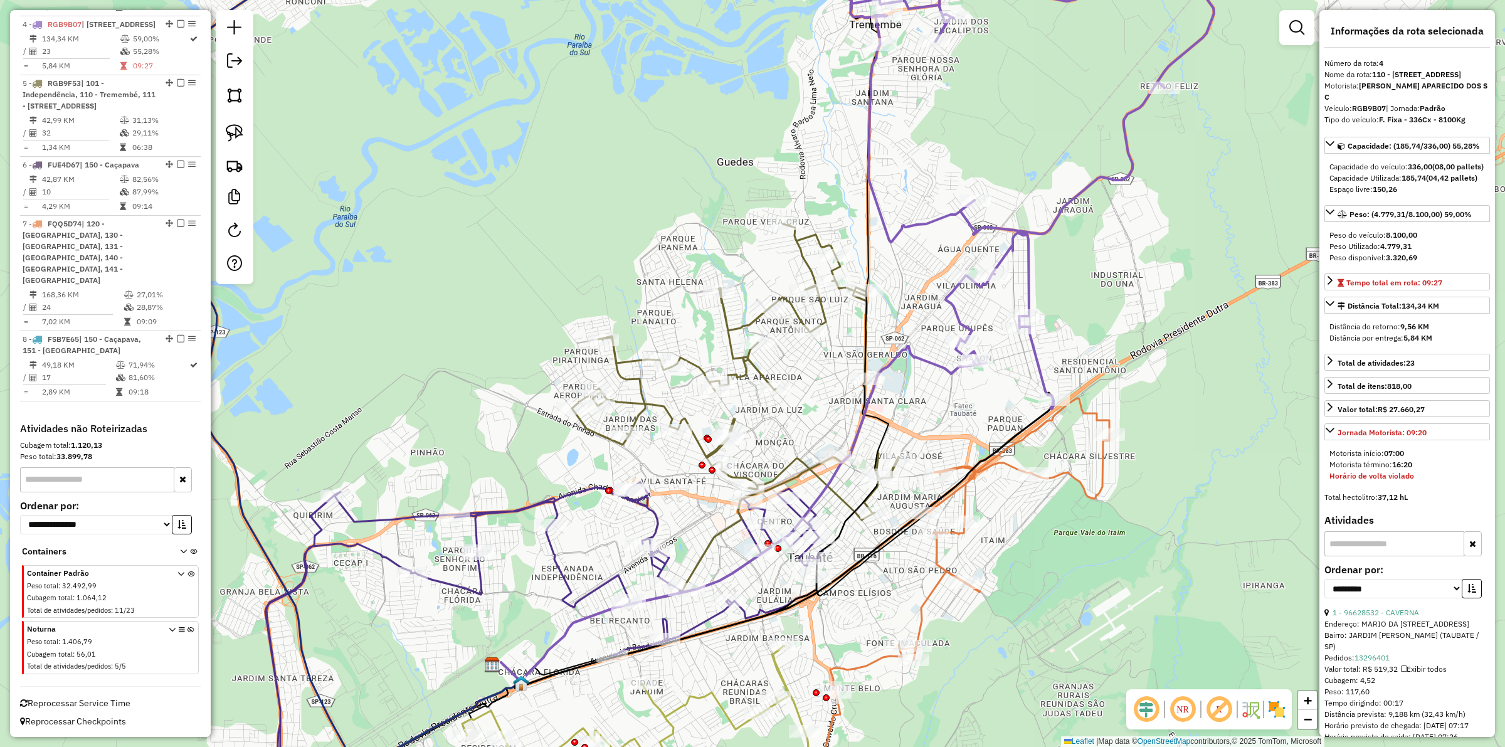
drag, startPoint x: 1039, startPoint y: 398, endPoint x: 976, endPoint y: 412, distance: 64.2
click at [976, 412] on div "Janela de atendimento Grade de atendimento Capacidade Transportadoras Veículos …" at bounding box center [752, 373] width 1505 height 747
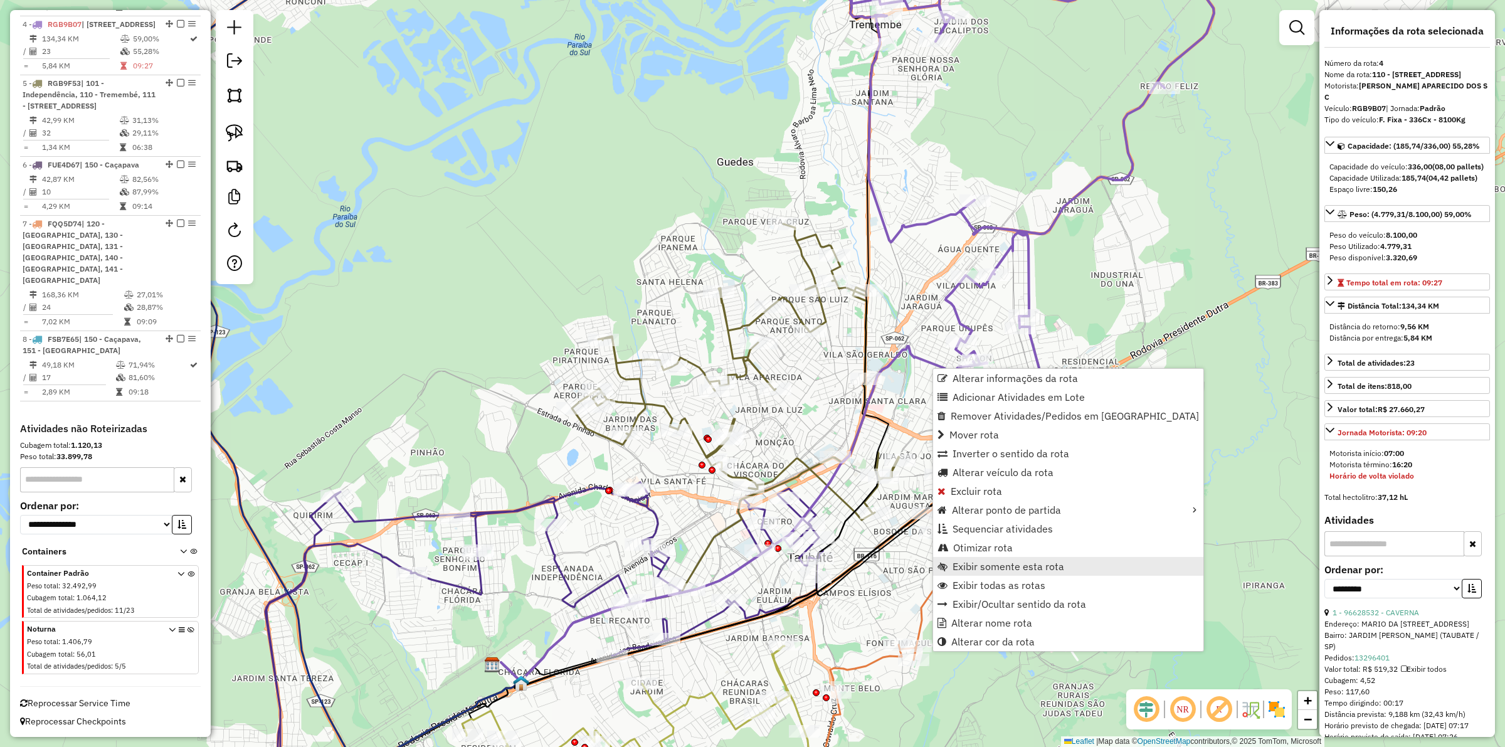
drag, startPoint x: 1005, startPoint y: 587, endPoint x: 1001, endPoint y: 559, distance: 27.9
click at [1001, 559] on ul "Alterar informações da rota Adicionar Atividades em Lote Remover Atividades/Ped…" at bounding box center [1068, 510] width 270 height 282
click at [1001, 561] on span "Exibir somente esta rota" at bounding box center [1009, 566] width 112 height 10
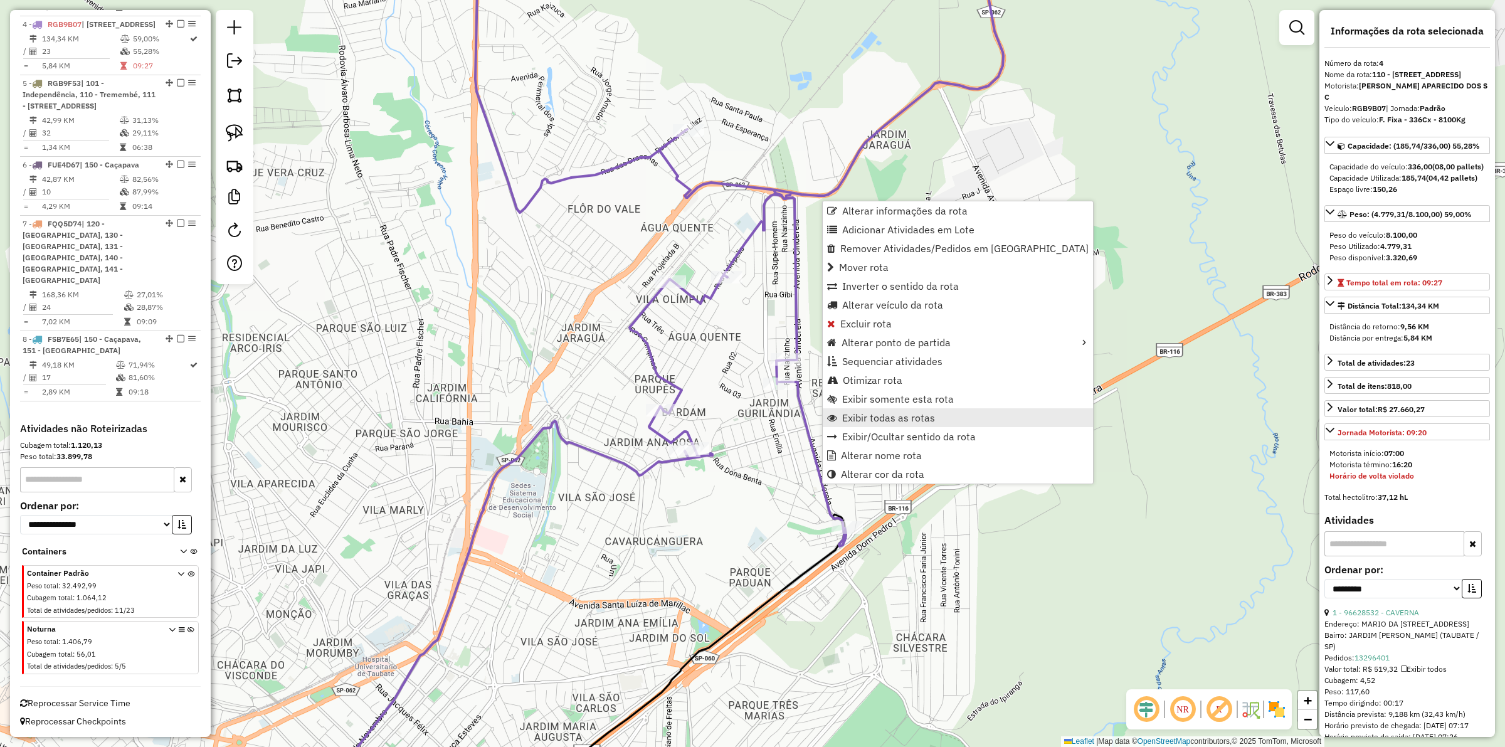
click at [900, 418] on span "Exibir todas as rotas" at bounding box center [888, 418] width 93 height 10
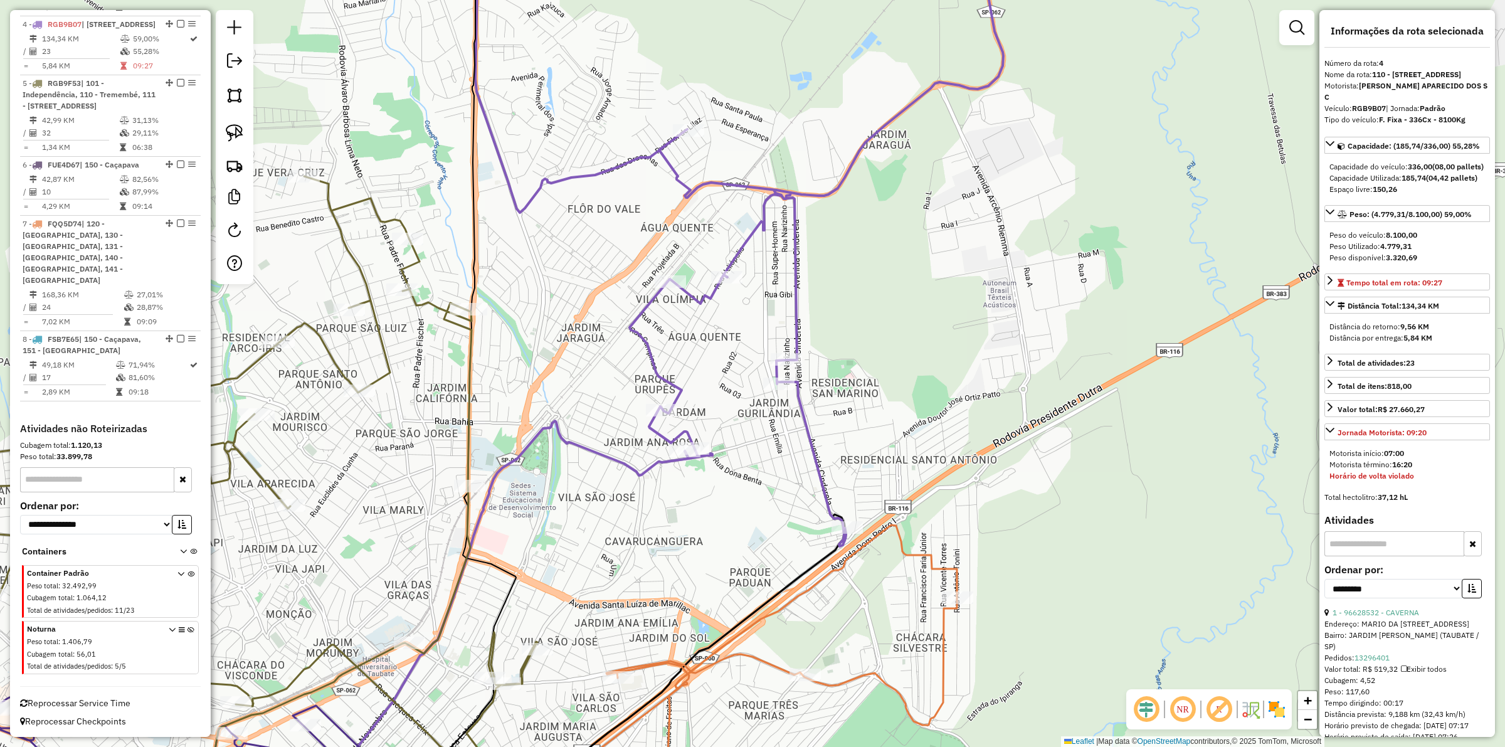
click at [875, 573] on div "Janela de atendimento Grade de atendimento Capacidade Transportadoras Veículos …" at bounding box center [752, 373] width 1505 height 747
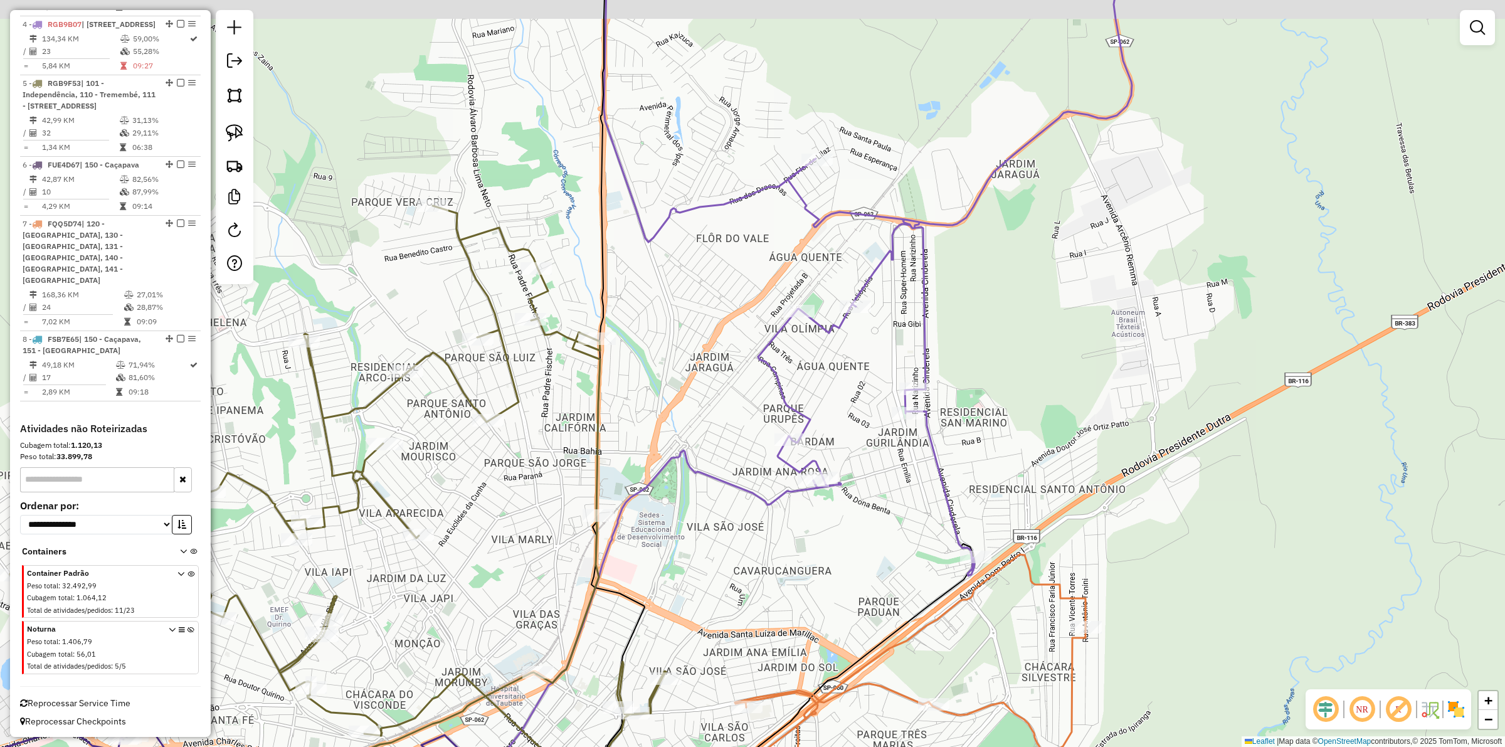
drag, startPoint x: 891, startPoint y: 428, endPoint x: 1054, endPoint y: 507, distance: 180.9
click at [1054, 507] on div "Janela de atendimento Grade de atendimento Capacidade Transportadoras Veículos …" at bounding box center [752, 373] width 1505 height 747
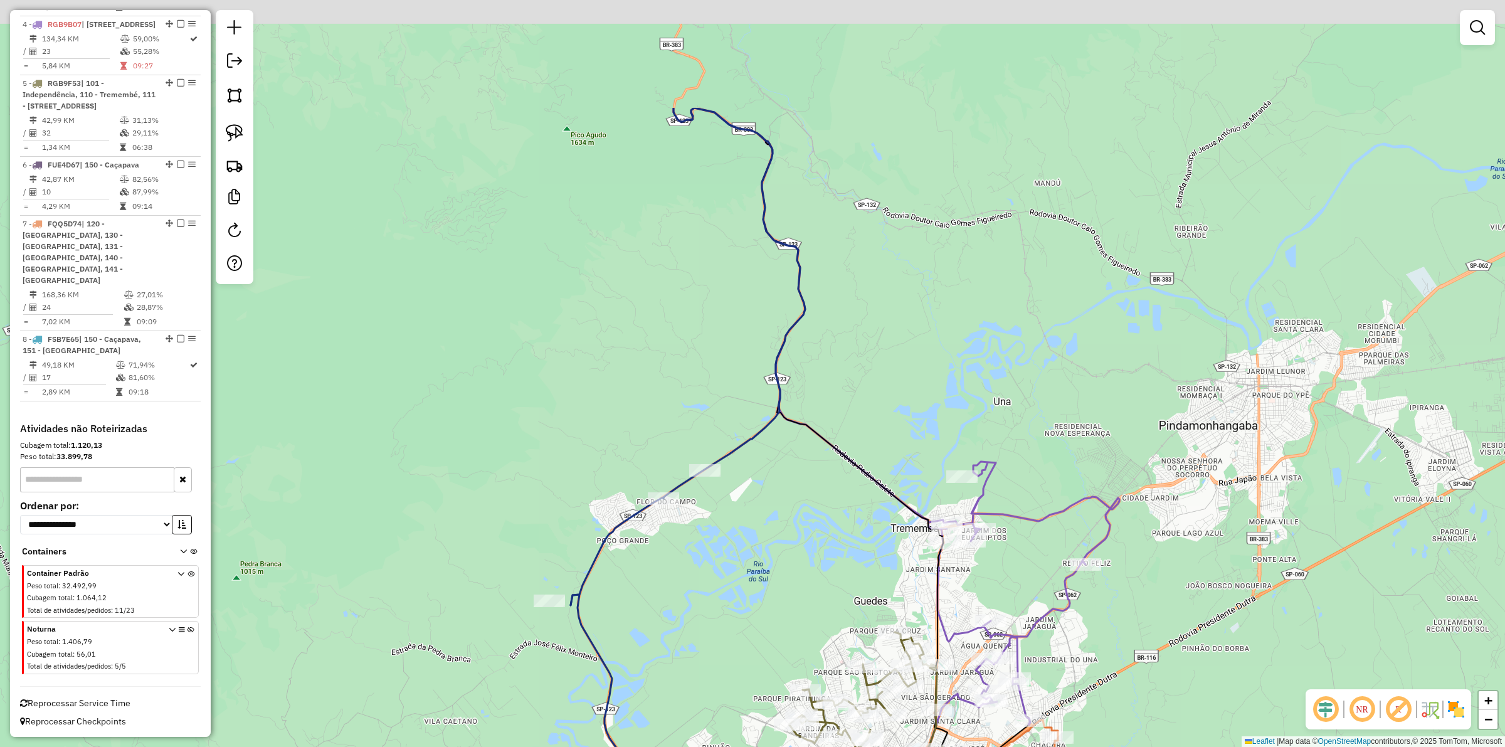
drag, startPoint x: 988, startPoint y: 374, endPoint x: 873, endPoint y: 405, distance: 119.3
click at [996, 610] on div "Janela de atendimento Grade de atendimento Capacidade Transportadoras Veículos …" at bounding box center [752, 373] width 1505 height 747
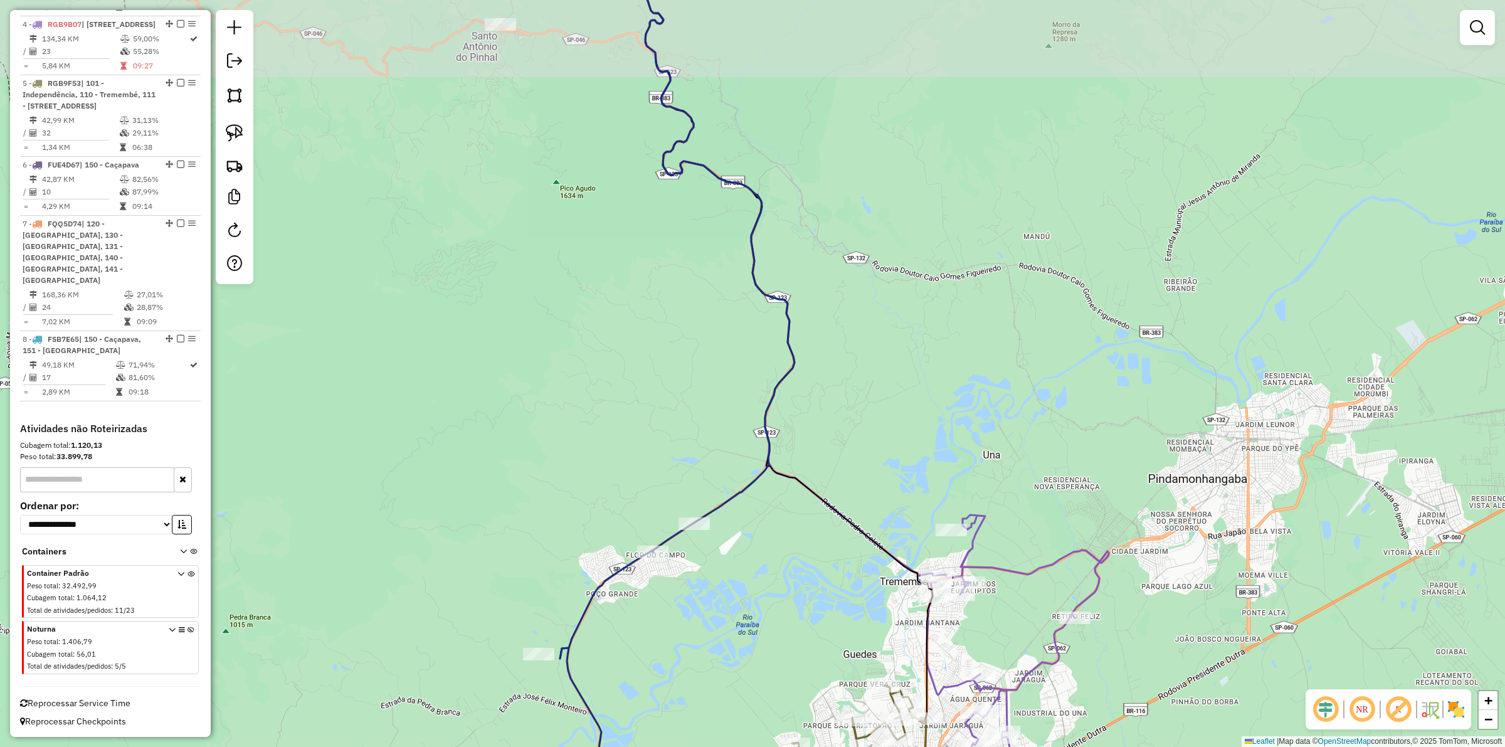
drag, startPoint x: 793, startPoint y: 278, endPoint x: 874, endPoint y: 563, distance: 295.8
click at [874, 563] on div "Janela de atendimento Grade de atendimento Capacidade Transportadoras Veículos …" at bounding box center [752, 373] width 1505 height 747
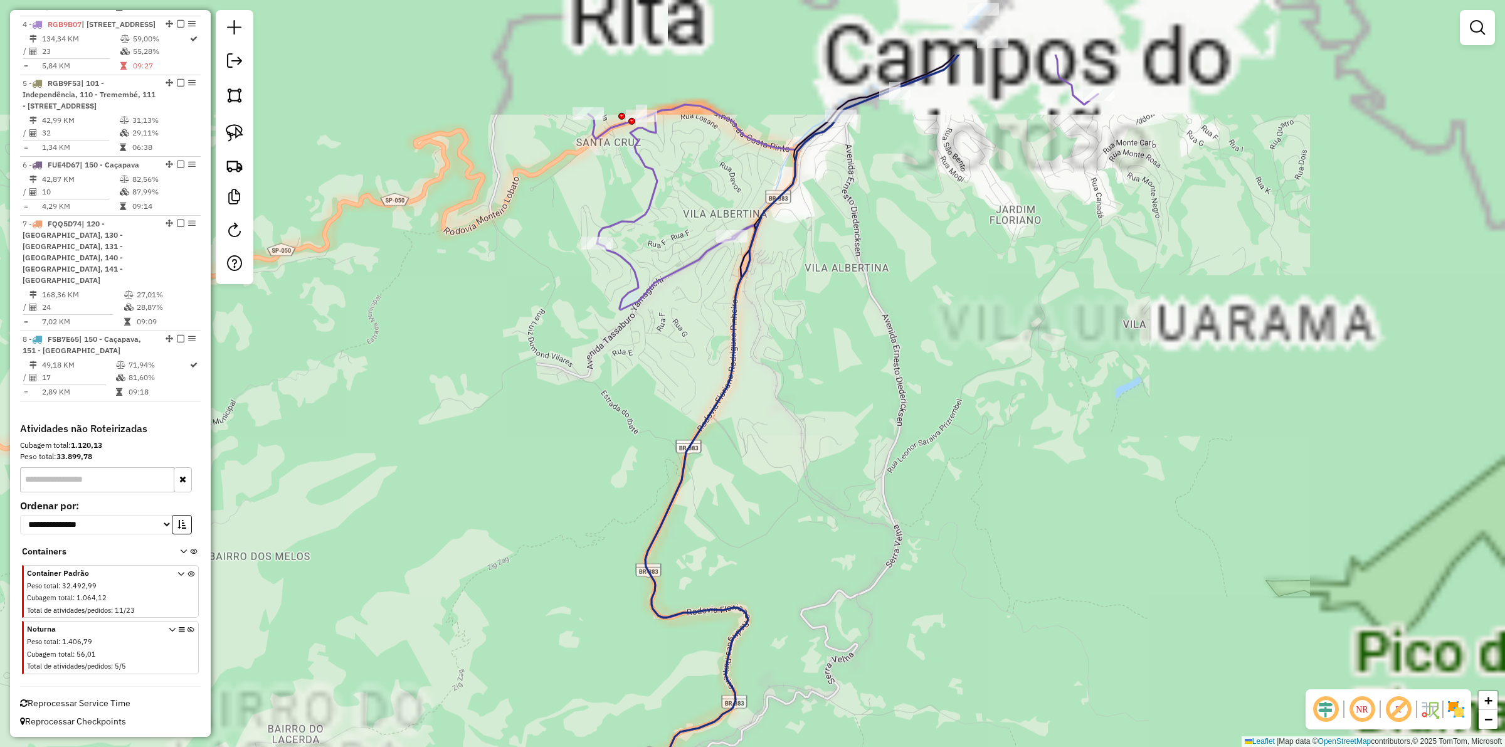
drag, startPoint x: 866, startPoint y: 183, endPoint x: 849, endPoint y: 479, distance: 295.9
click at [849, 479] on div "Janela de atendimento Grade de atendimento Capacidade Transportadoras Veículos …" at bounding box center [752, 373] width 1505 height 747
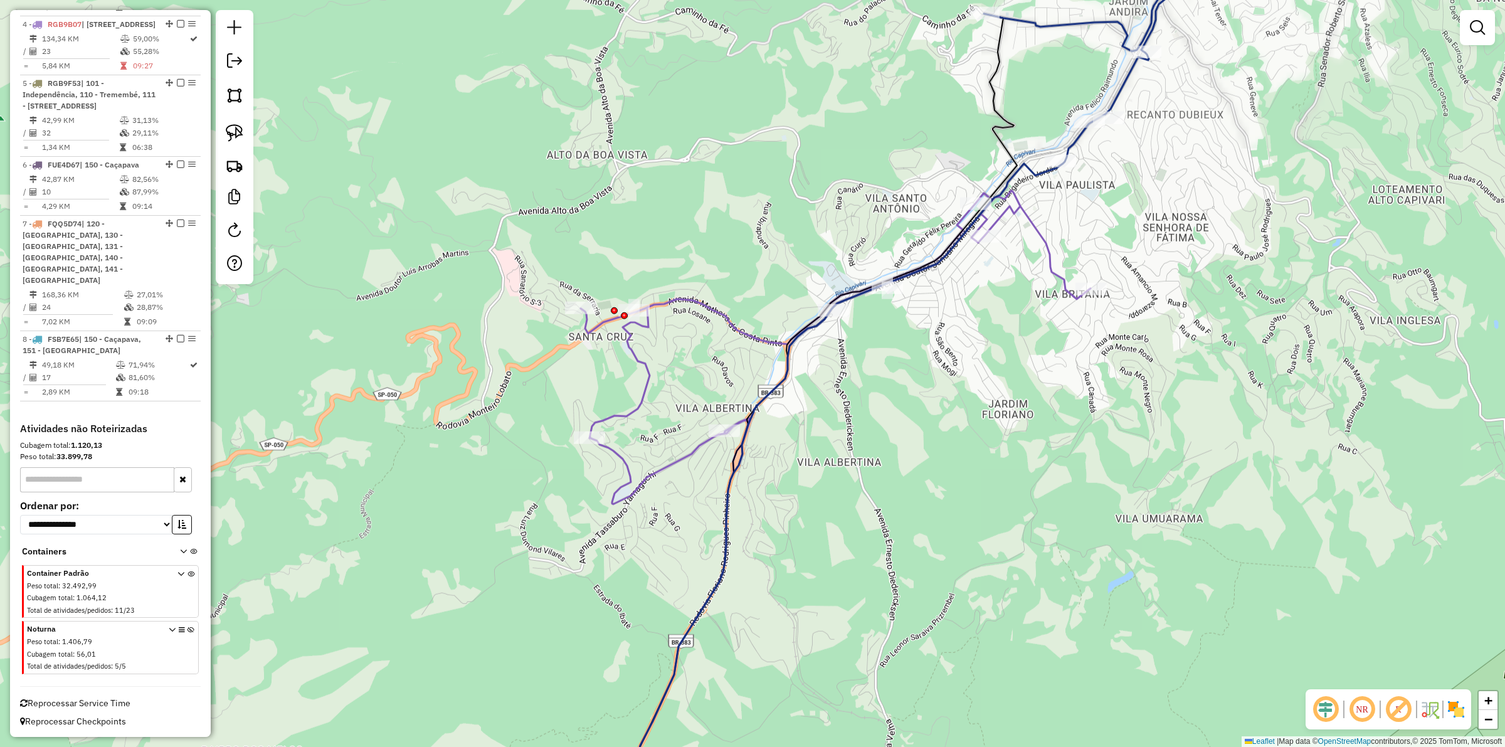
click at [750, 332] on icon at bounding box center [836, 506] width 510 height 631
select select "**********"
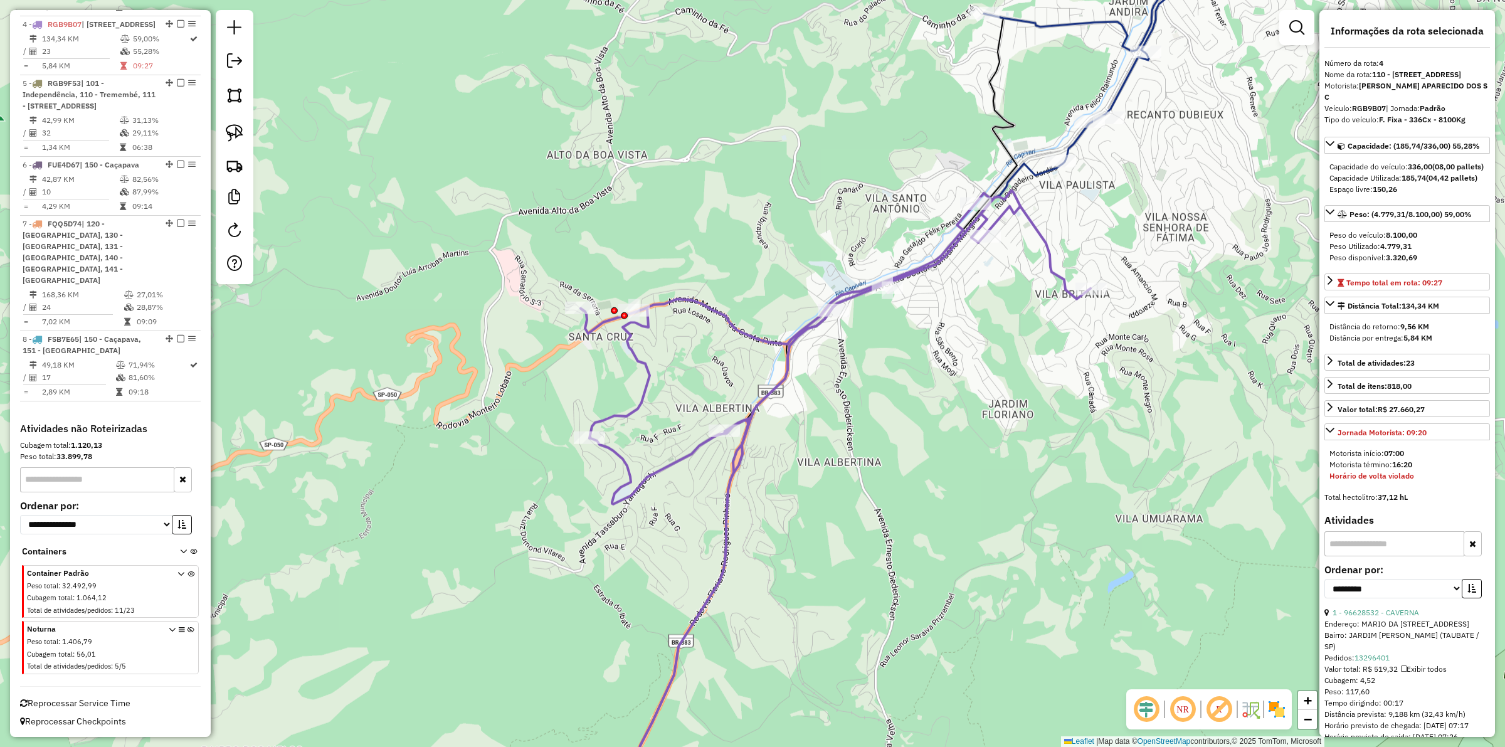
click at [1056, 241] on div "Janela de atendimento Grade de atendimento Capacidade Transportadoras Veículos …" at bounding box center [752, 373] width 1505 height 747
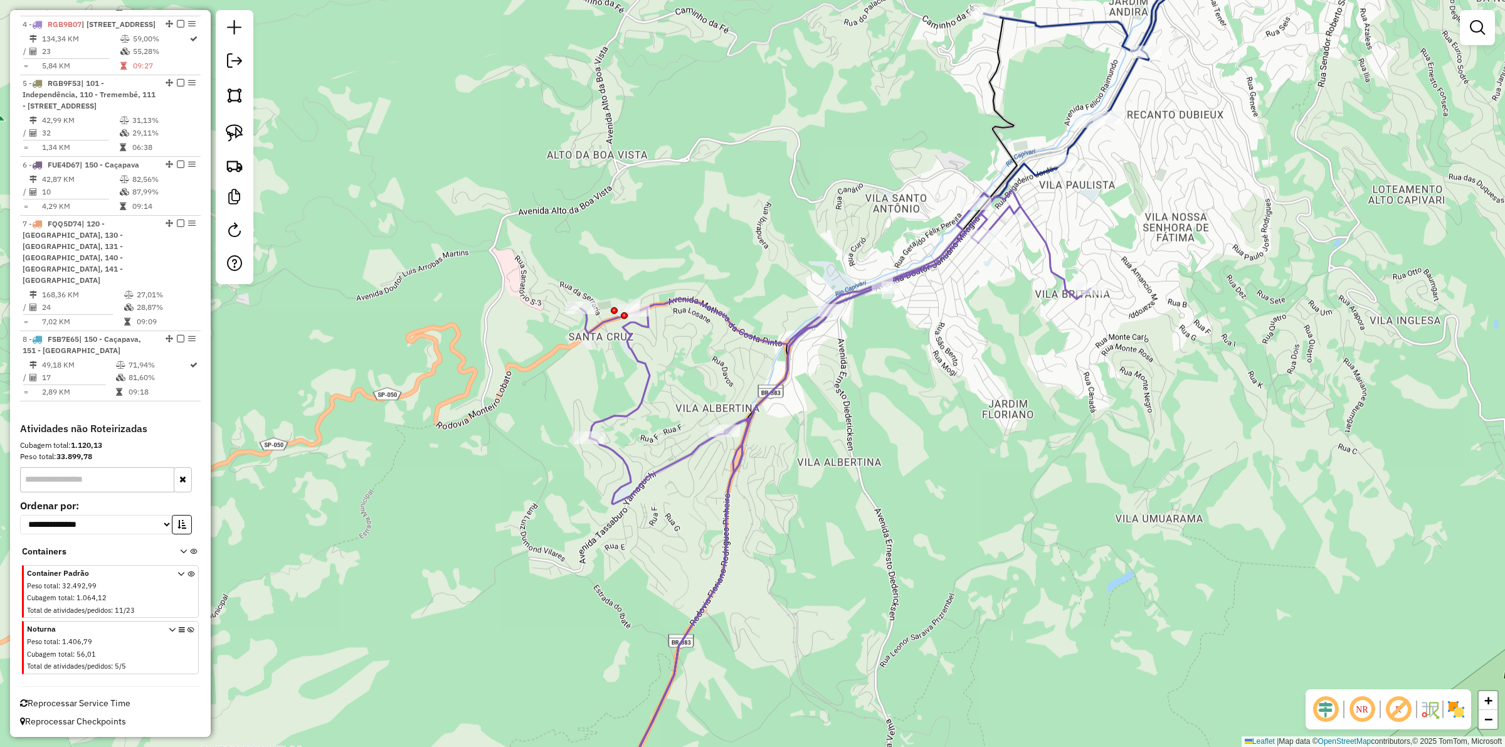
click at [1079, 137] on icon at bounding box center [1038, 373] width 800 height 896
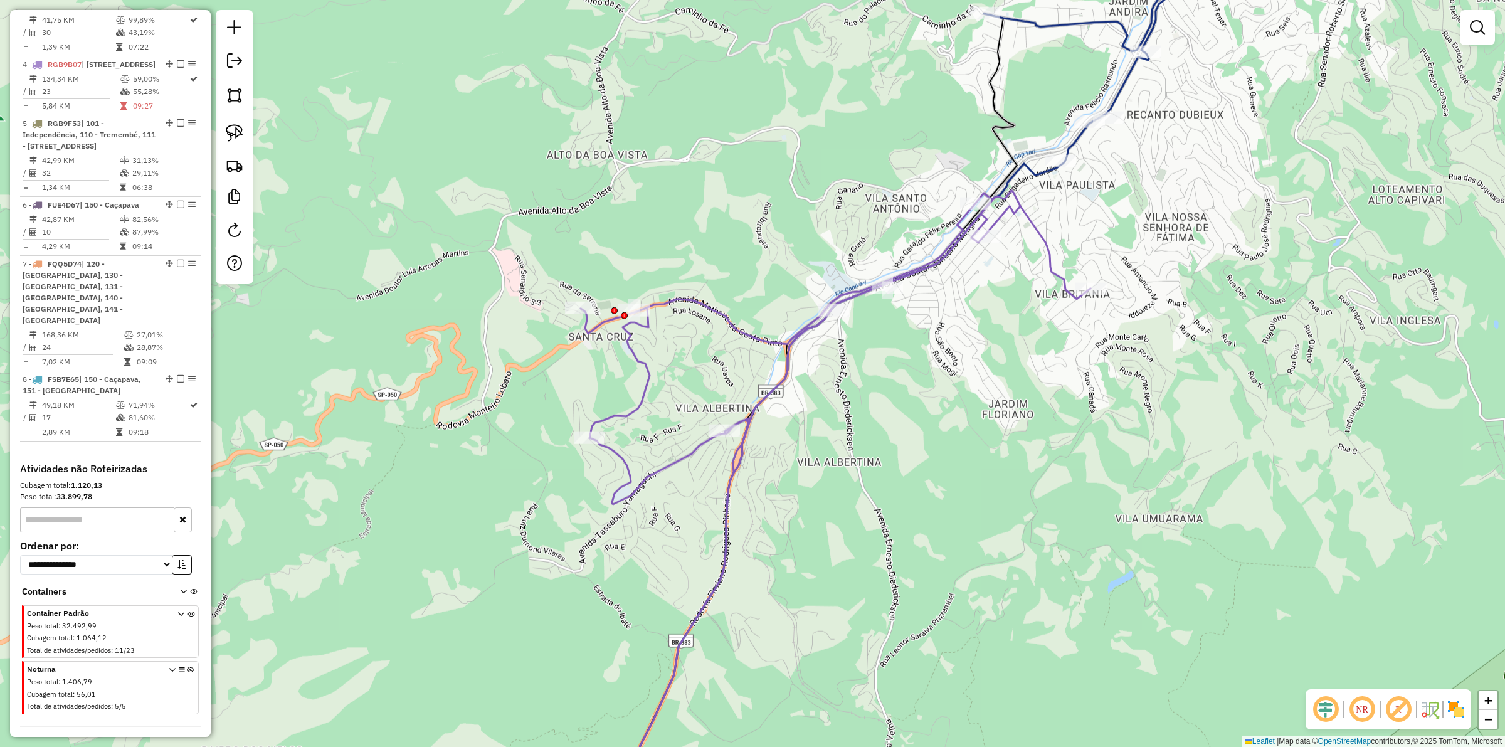
select select "**********"
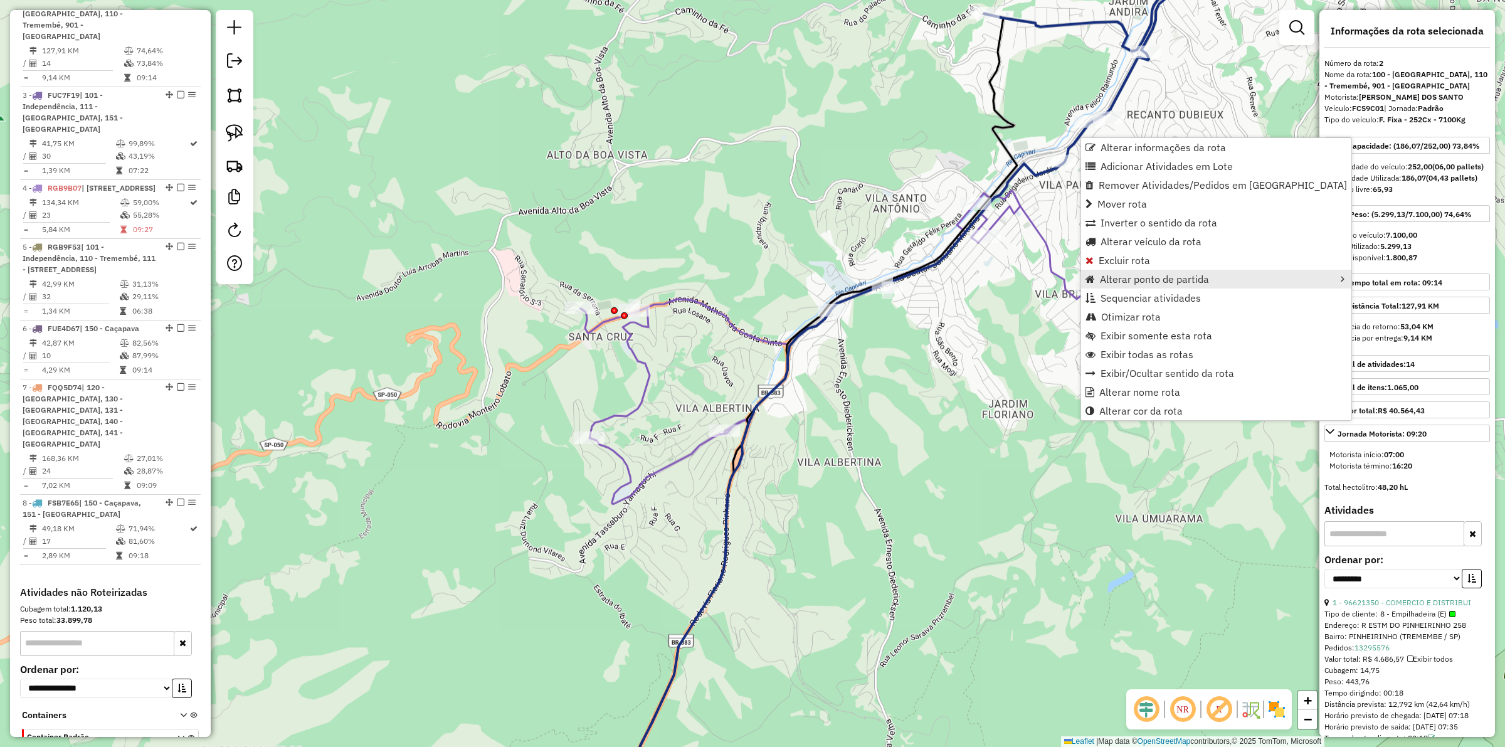
scroll to position [663, 0]
click at [1151, 315] on span "Otimizar rota" at bounding box center [1131, 317] width 60 height 10
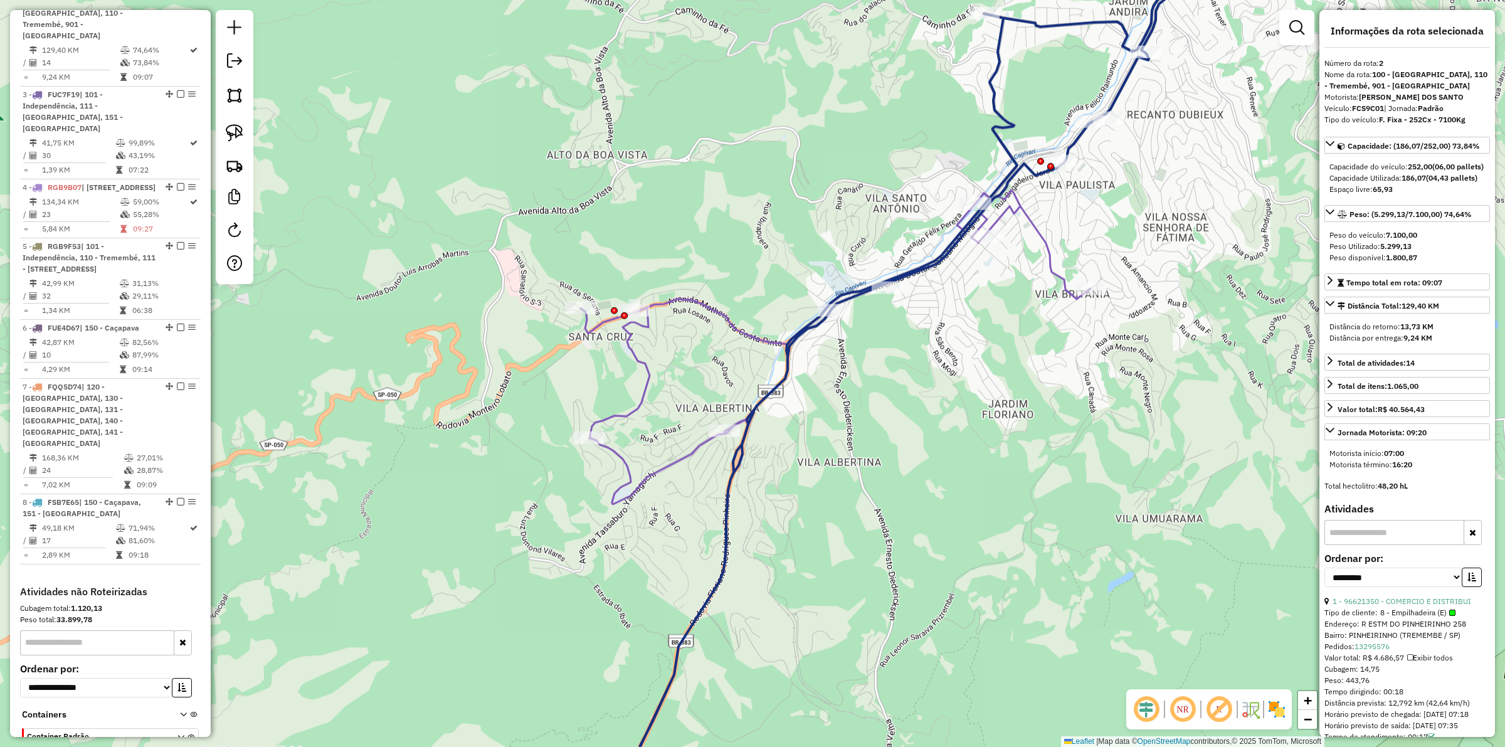
click at [1002, 151] on icon at bounding box center [1038, 373] width 800 height 896
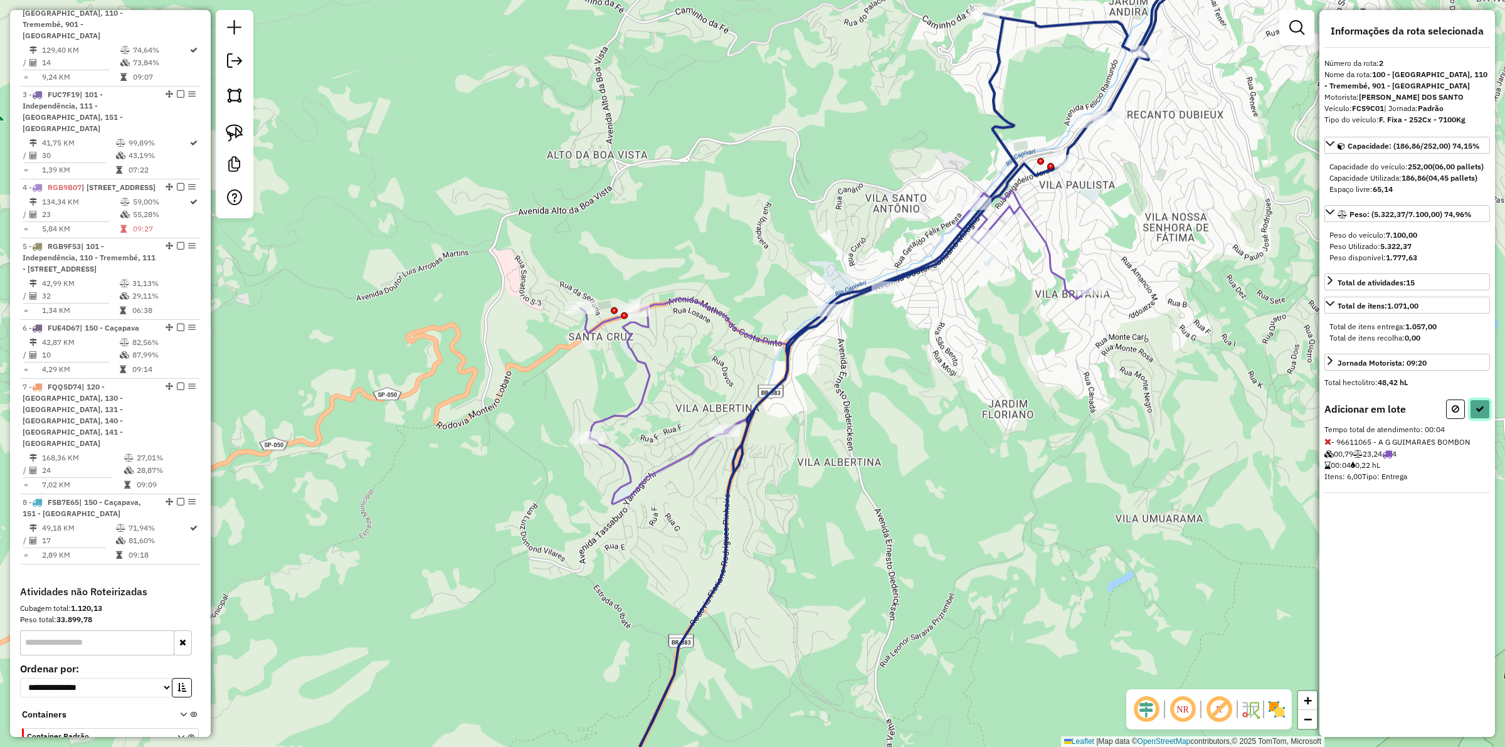
click at [1478, 419] on button at bounding box center [1480, 409] width 20 height 19
select select "**********"
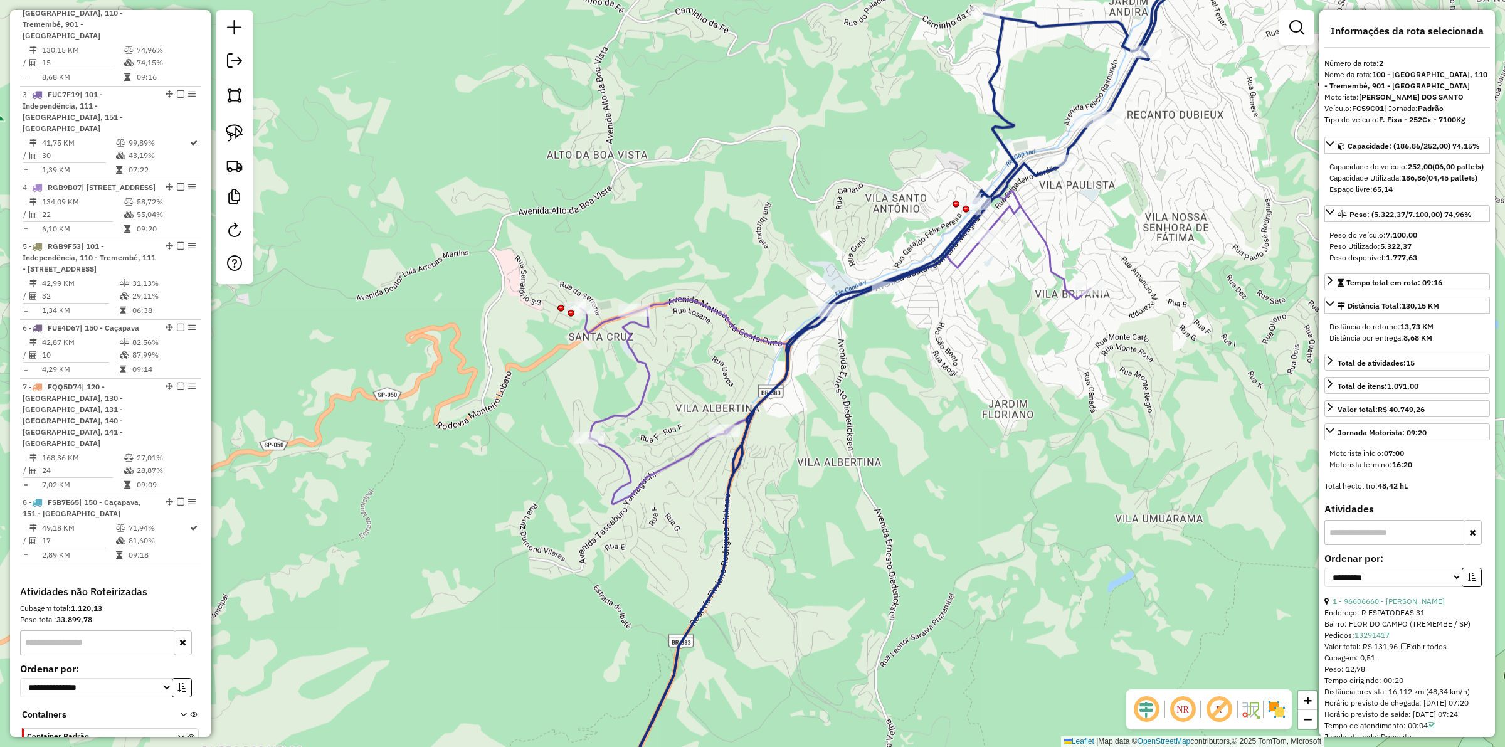
click at [1034, 225] on icon at bounding box center [836, 506] width 510 height 631
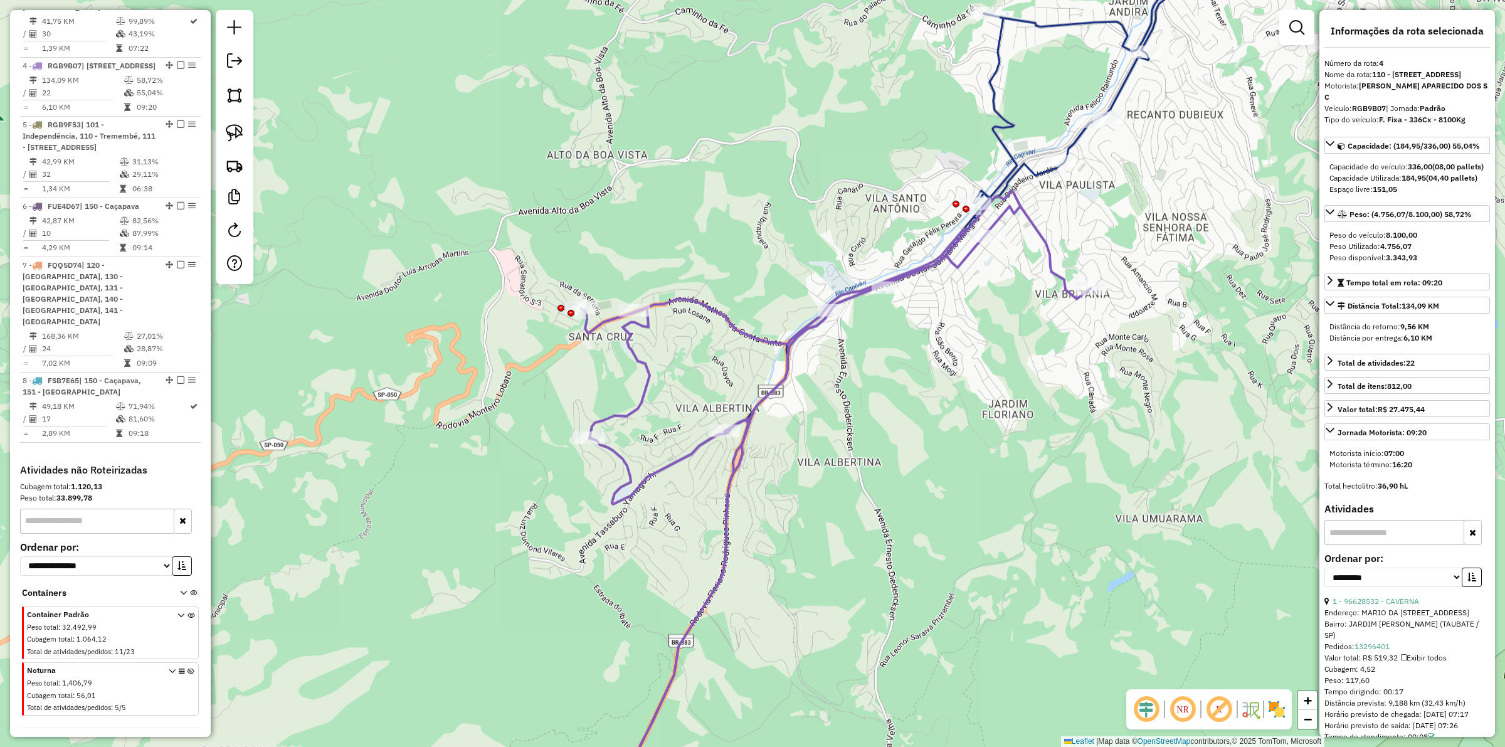
scroll to position [826, 0]
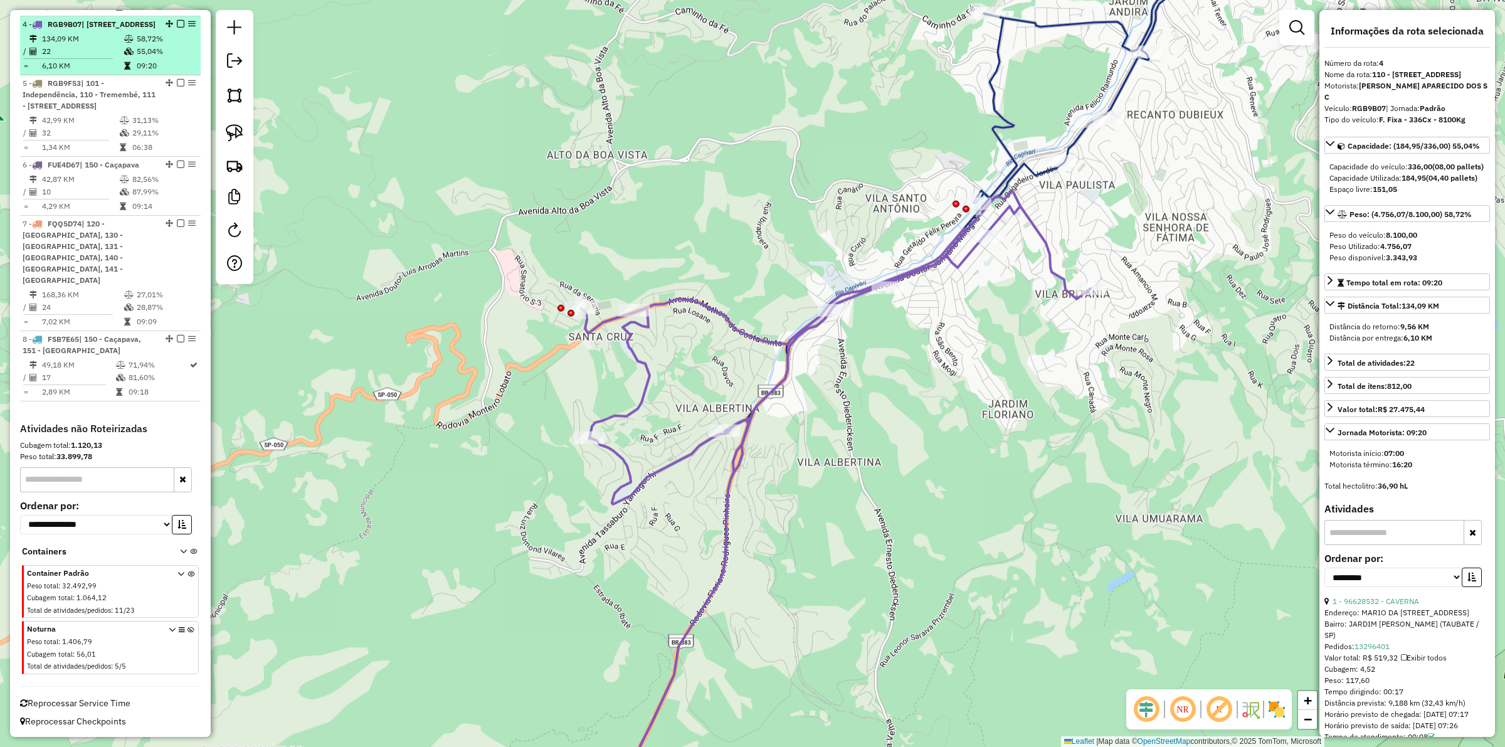
click at [177, 20] on em at bounding box center [181, 24] width 8 height 8
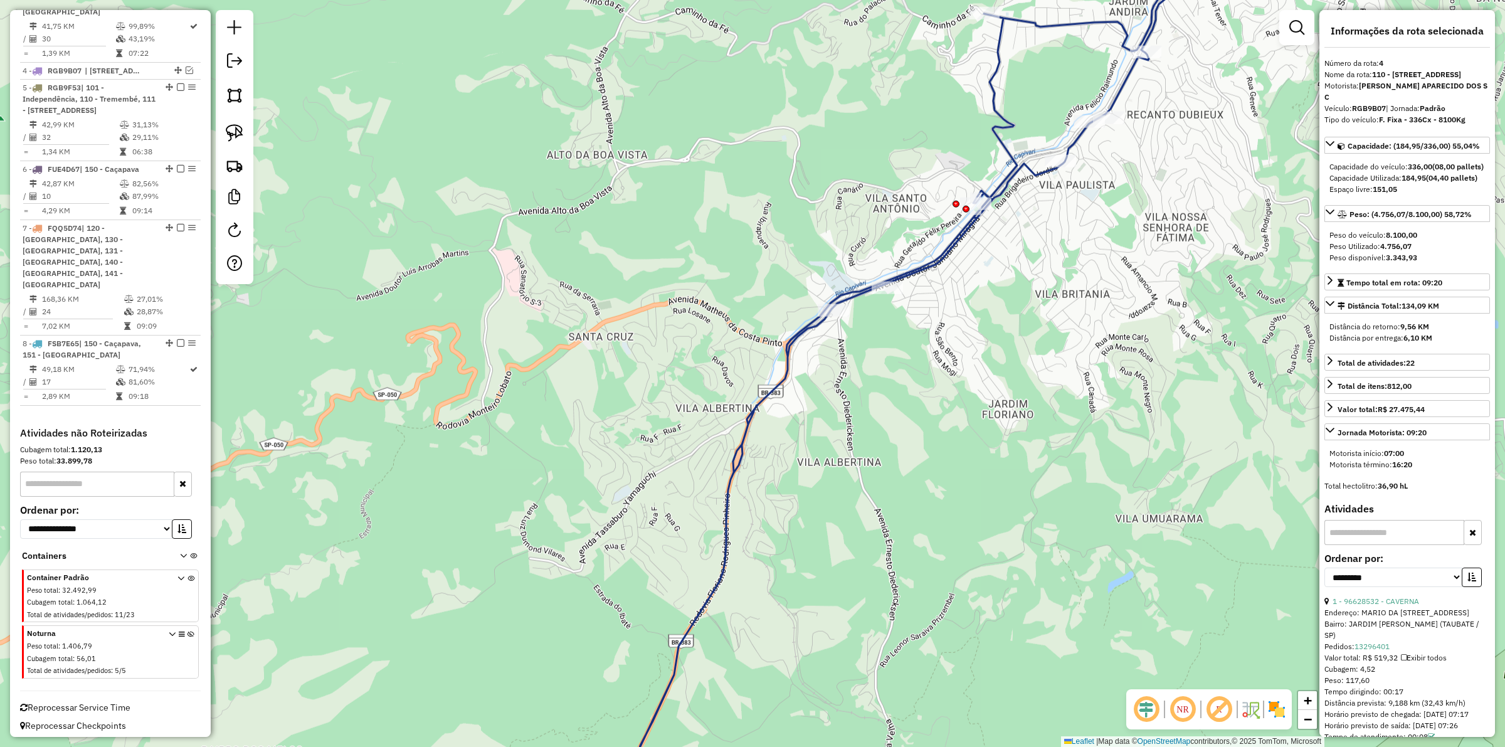
click at [809, 328] on icon at bounding box center [1038, 373] width 800 height 896
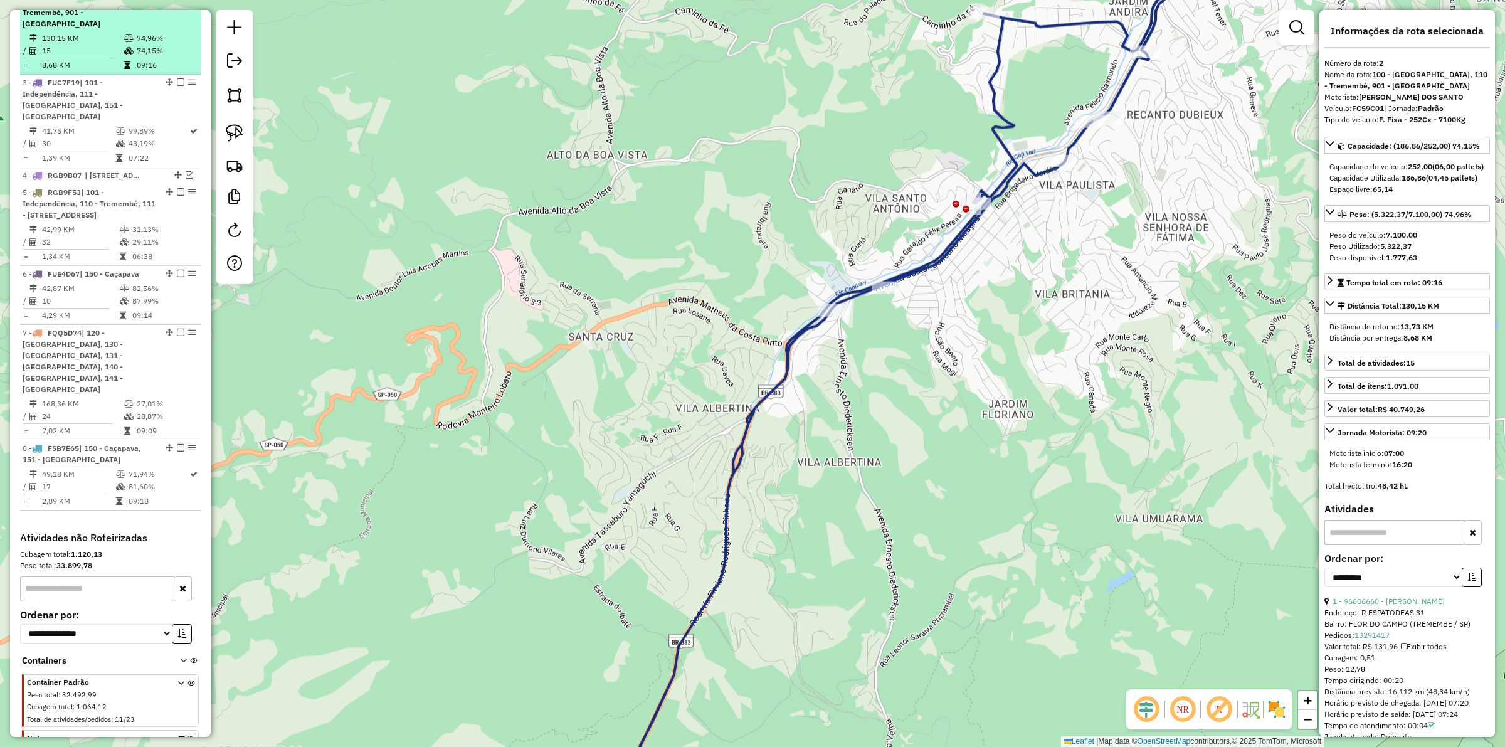
scroll to position [663, 0]
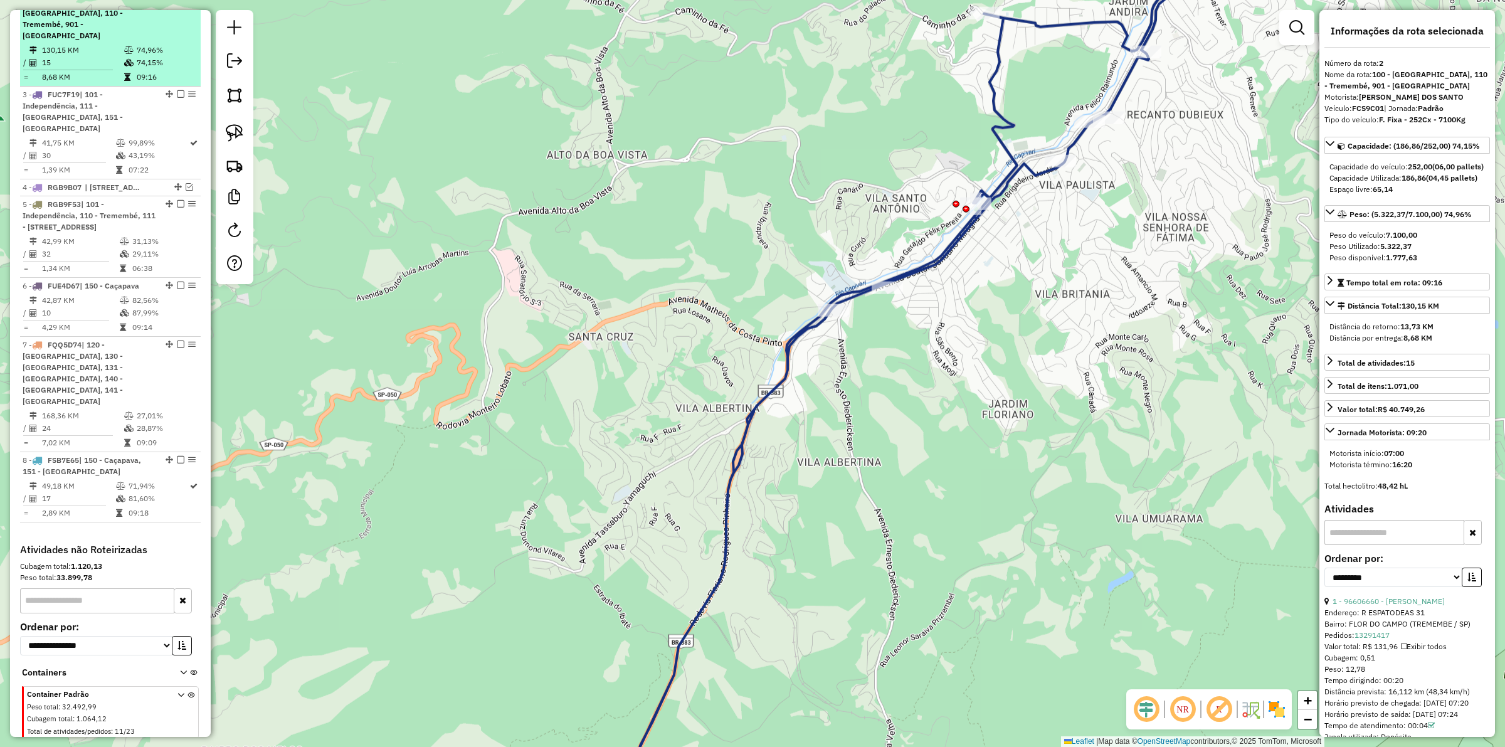
click at [177, 5] on em at bounding box center [181, 1] width 8 height 8
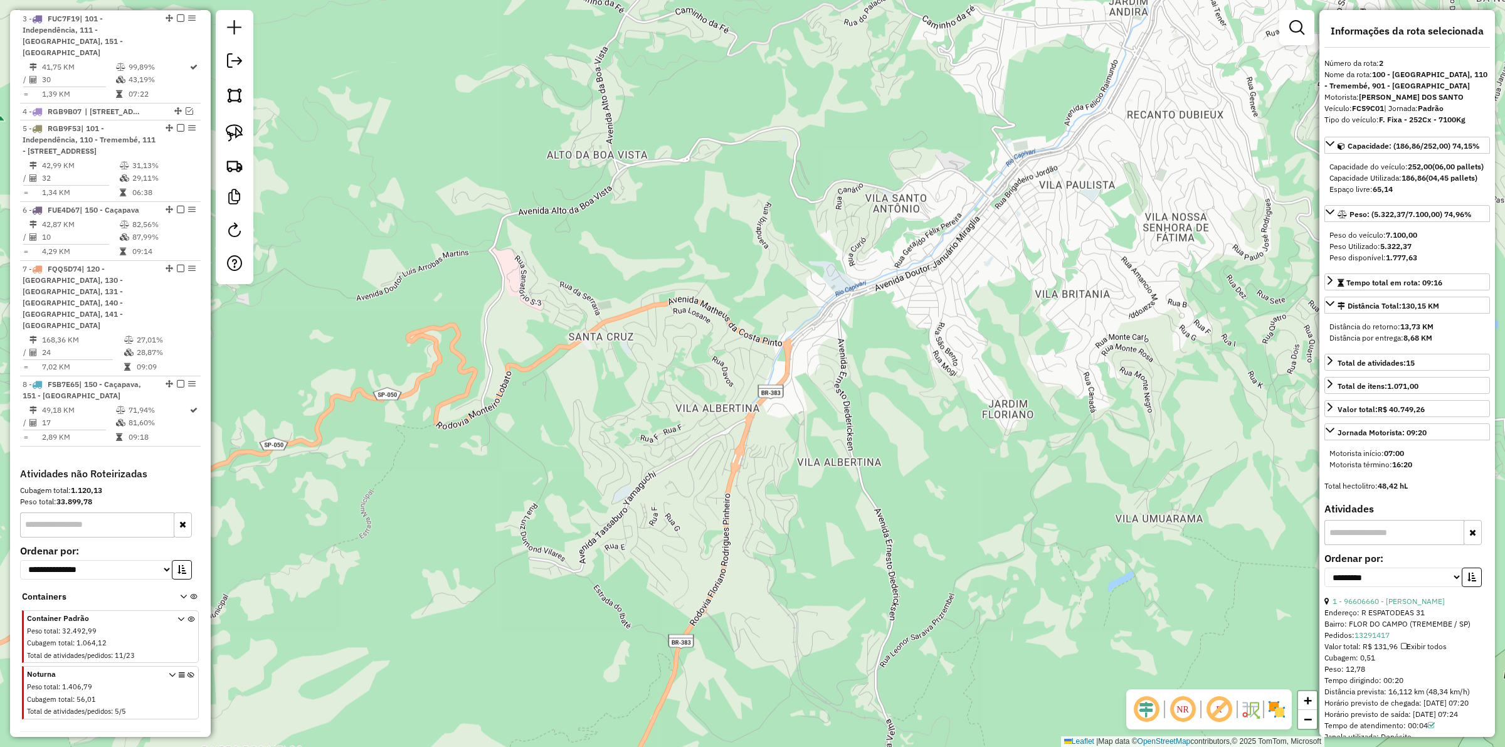
click at [849, 394] on div "Janela de atendimento Grade de atendimento Capacidade Transportadoras Veículos …" at bounding box center [752, 373] width 1505 height 747
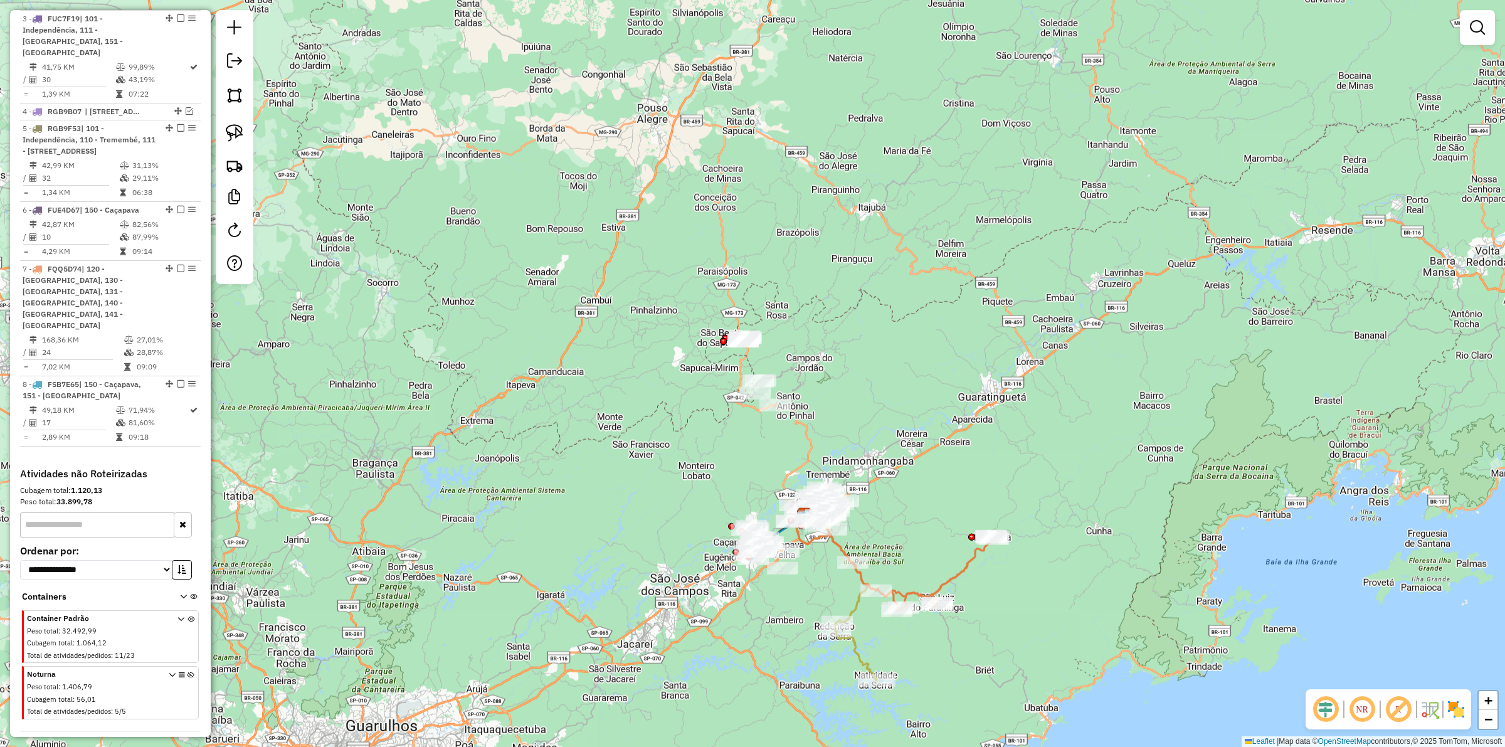
drag, startPoint x: 776, startPoint y: 519, endPoint x: 765, endPoint y: 468, distance: 52.0
click at [765, 468] on div "Janela de atendimento Grade de atendimento Capacidade Transportadoras Veículos …" at bounding box center [752, 373] width 1505 height 747
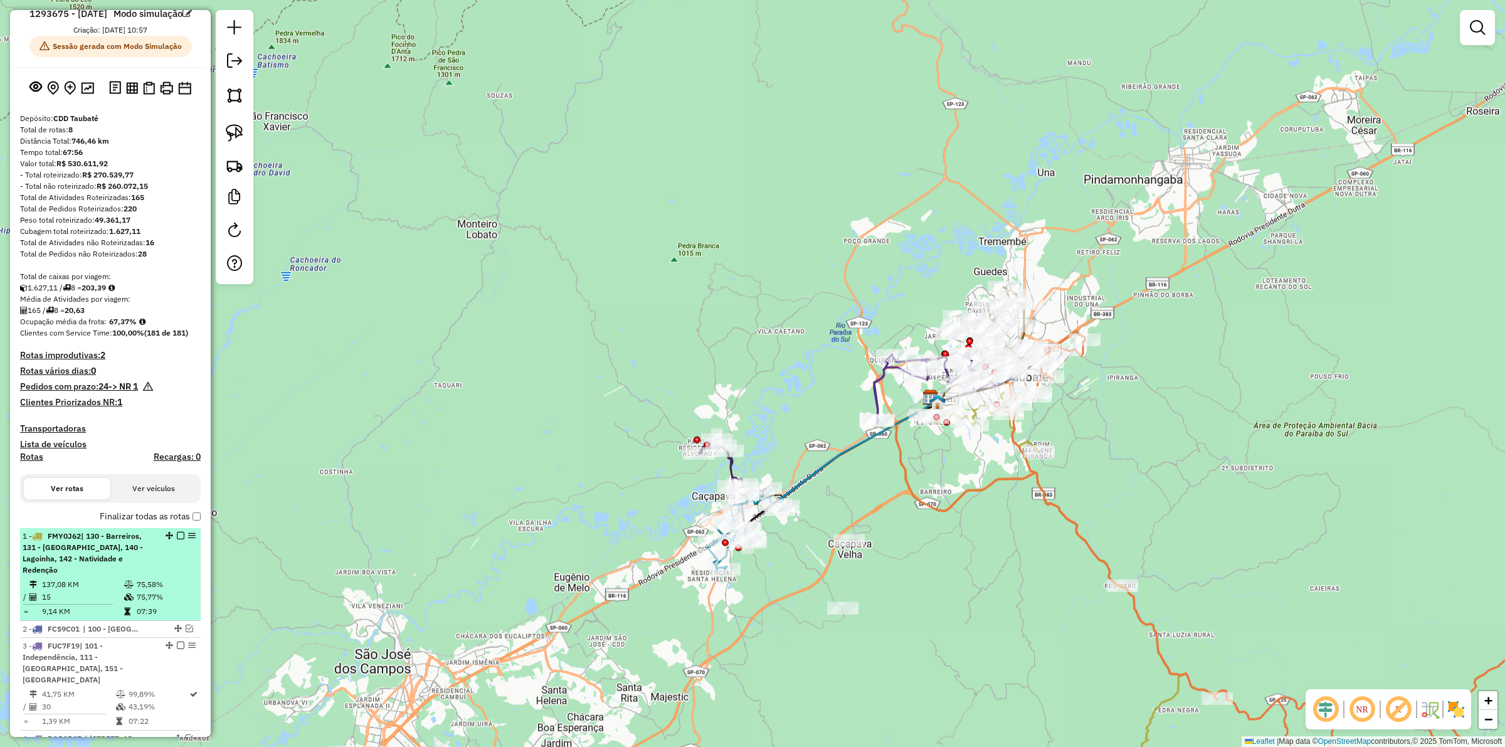
scroll to position [0, 0]
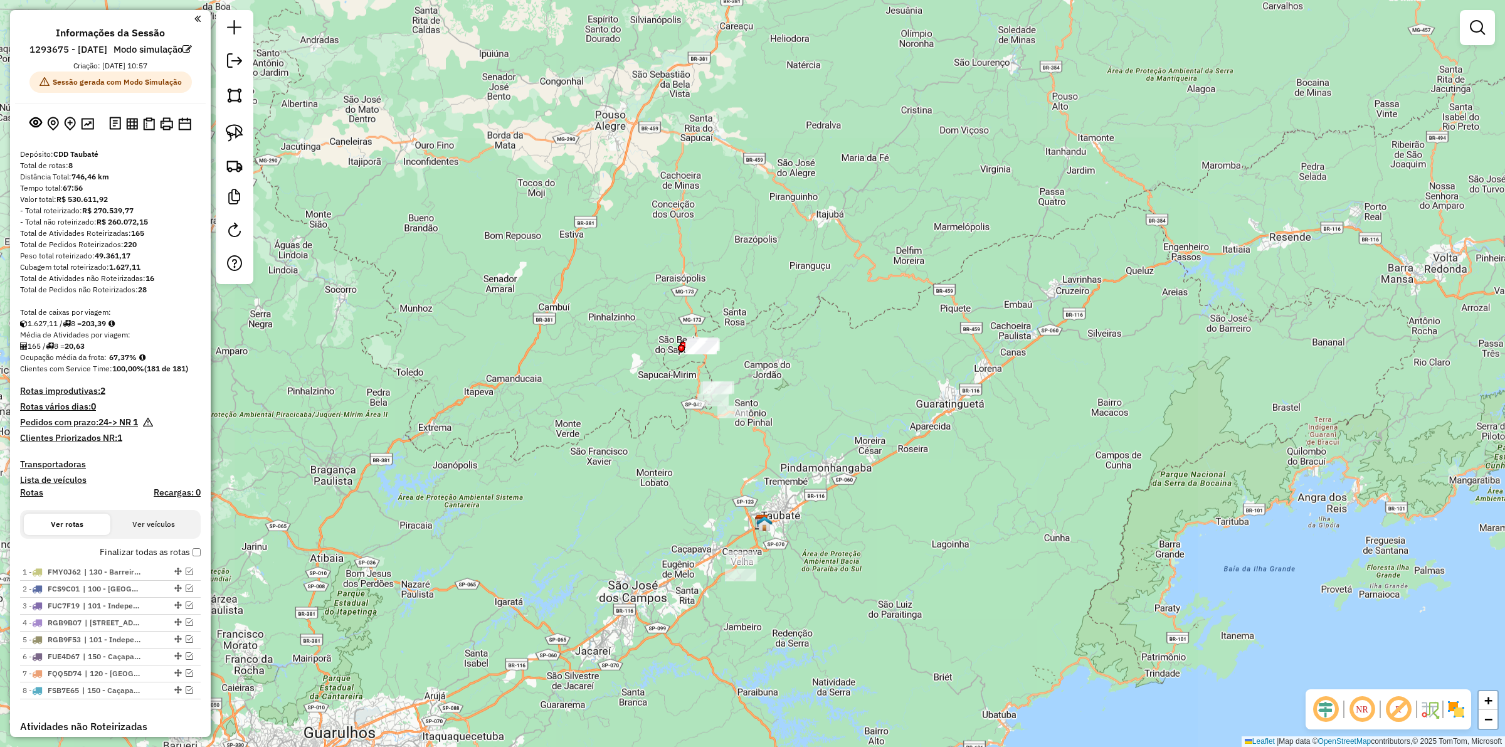
drag, startPoint x: 678, startPoint y: 421, endPoint x: 679, endPoint y: 439, distance: 18.2
click at [679, 439] on div "Janela de atendimento Grade de atendimento Capacidade Transportadoras Veículos …" at bounding box center [752, 373] width 1505 height 747
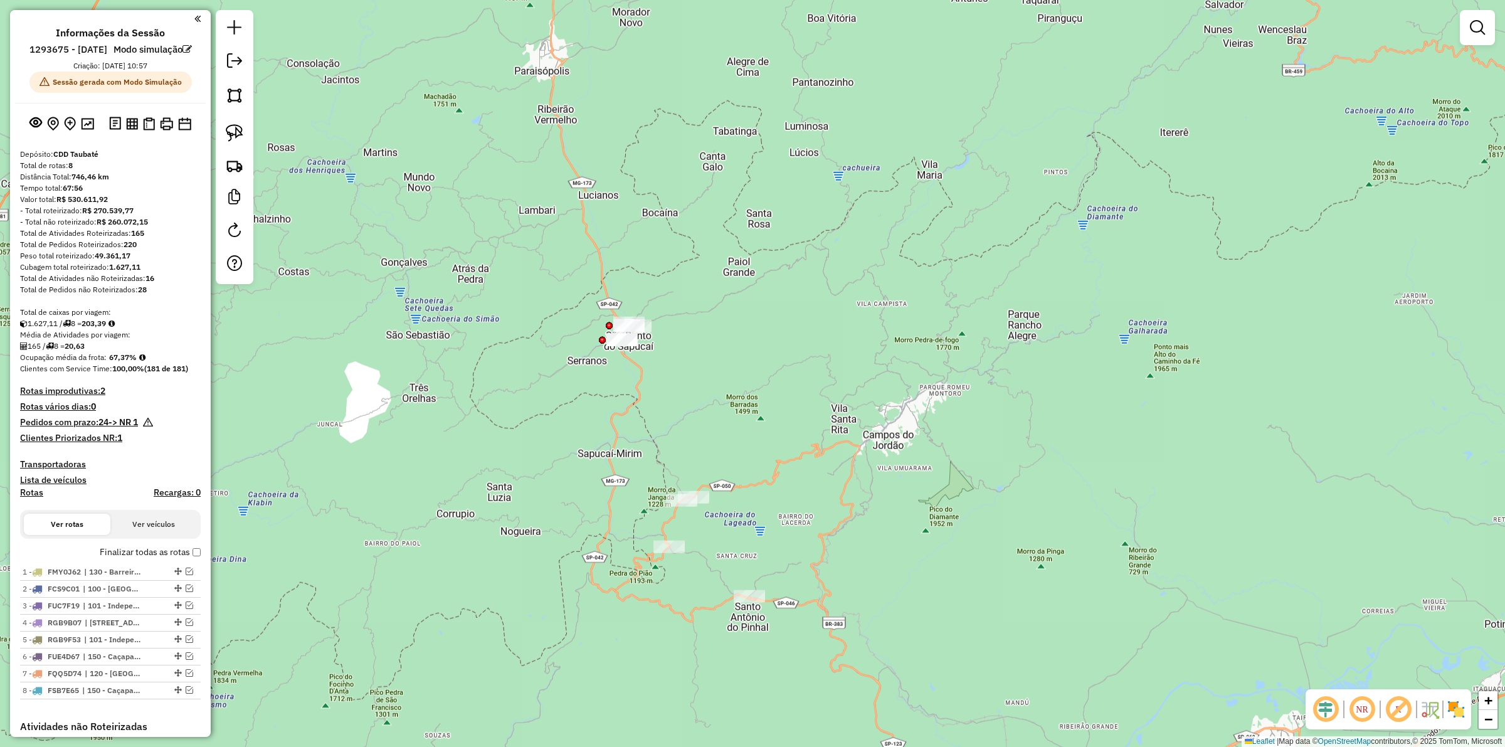
drag, startPoint x: 719, startPoint y: 495, endPoint x: 733, endPoint y: 384, distance: 112.5
click at [728, 375] on div "Janela de atendimento Grade de atendimento Capacidade Transportadoras Veículos …" at bounding box center [752, 373] width 1505 height 747
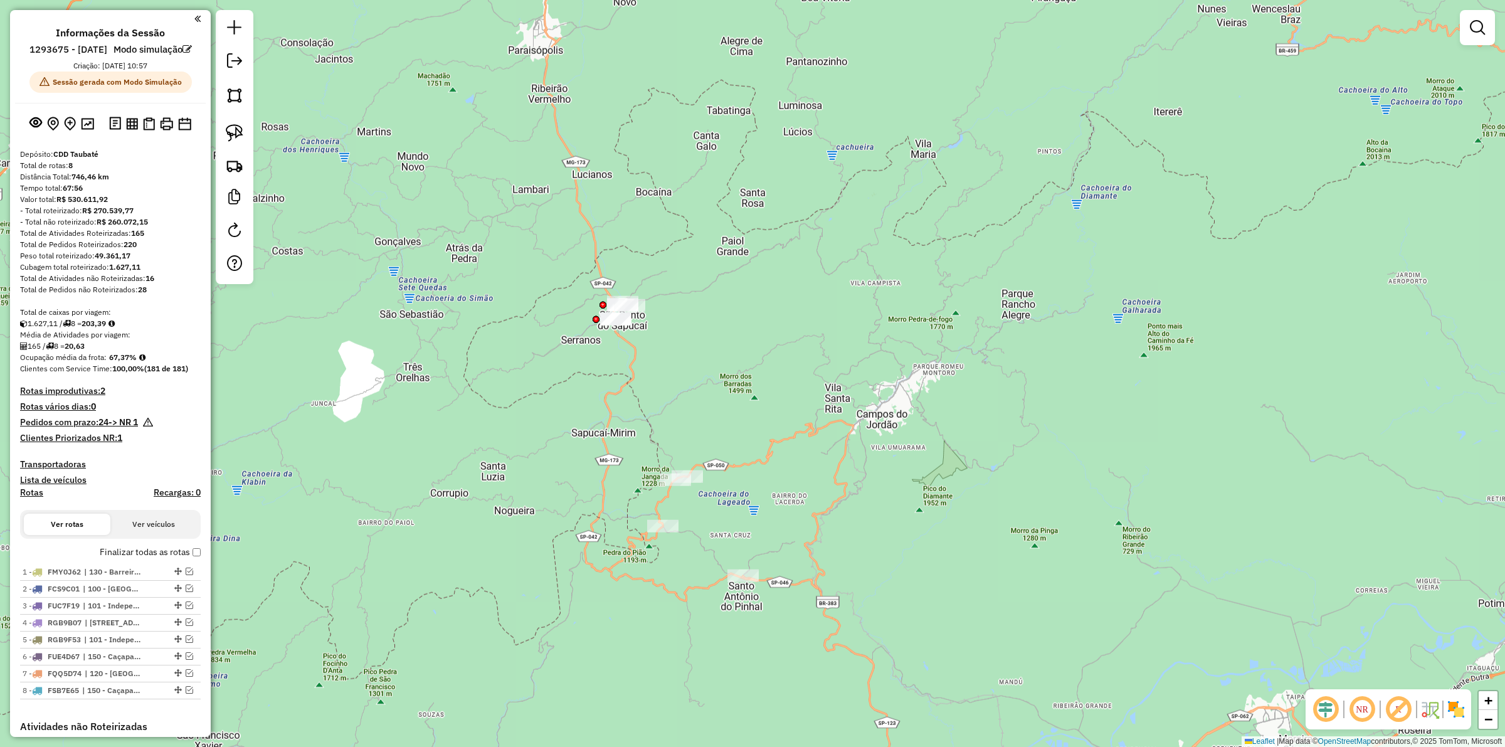
drag, startPoint x: 738, startPoint y: 396, endPoint x: 733, endPoint y: 381, distance: 16.7
click at [733, 381] on div "Janela de atendimento Grade de atendimento Capacidade Transportadoras Veículos …" at bounding box center [752, 373] width 1505 height 747
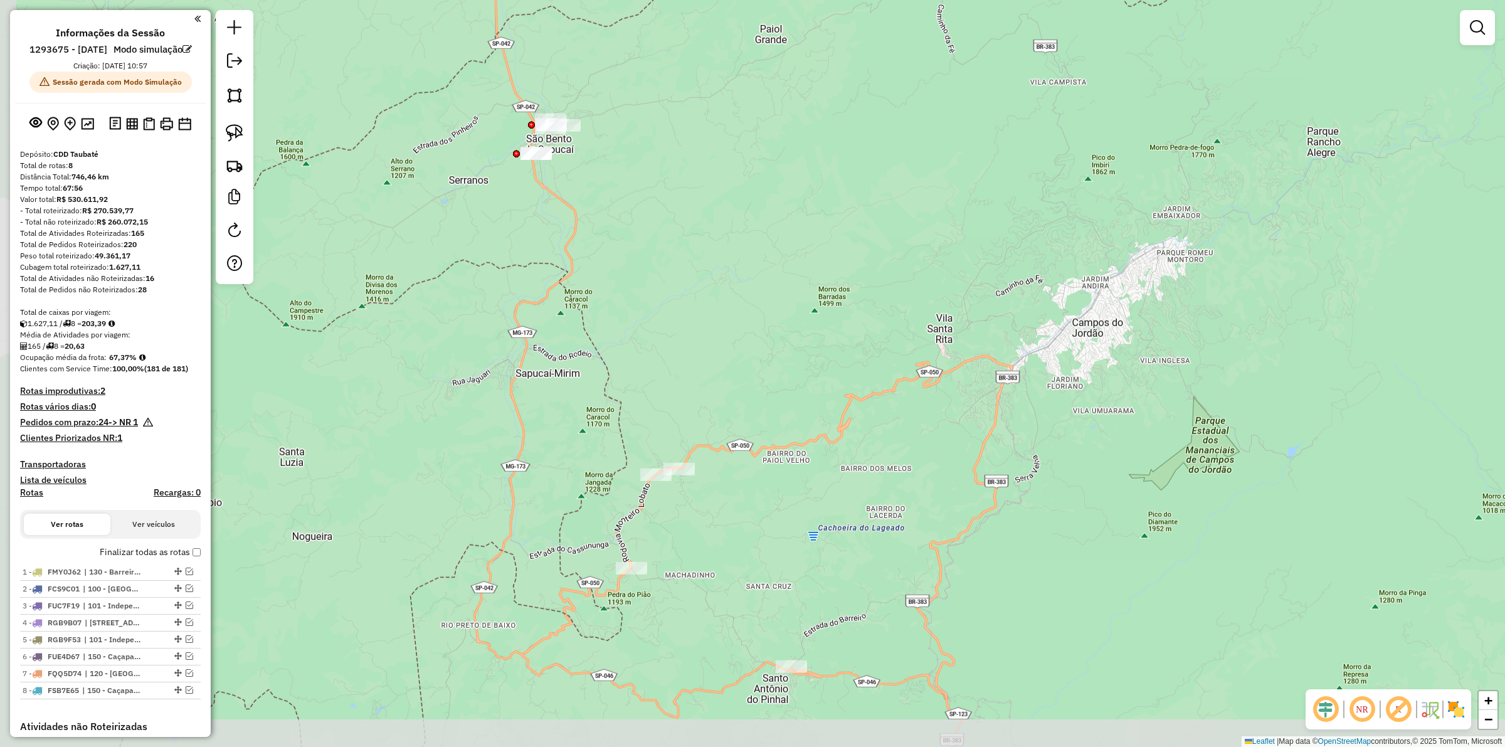
click at [740, 366] on div "Janela de atendimento Grade de atendimento Capacidade Transportadoras Veículos …" at bounding box center [752, 373] width 1505 height 747
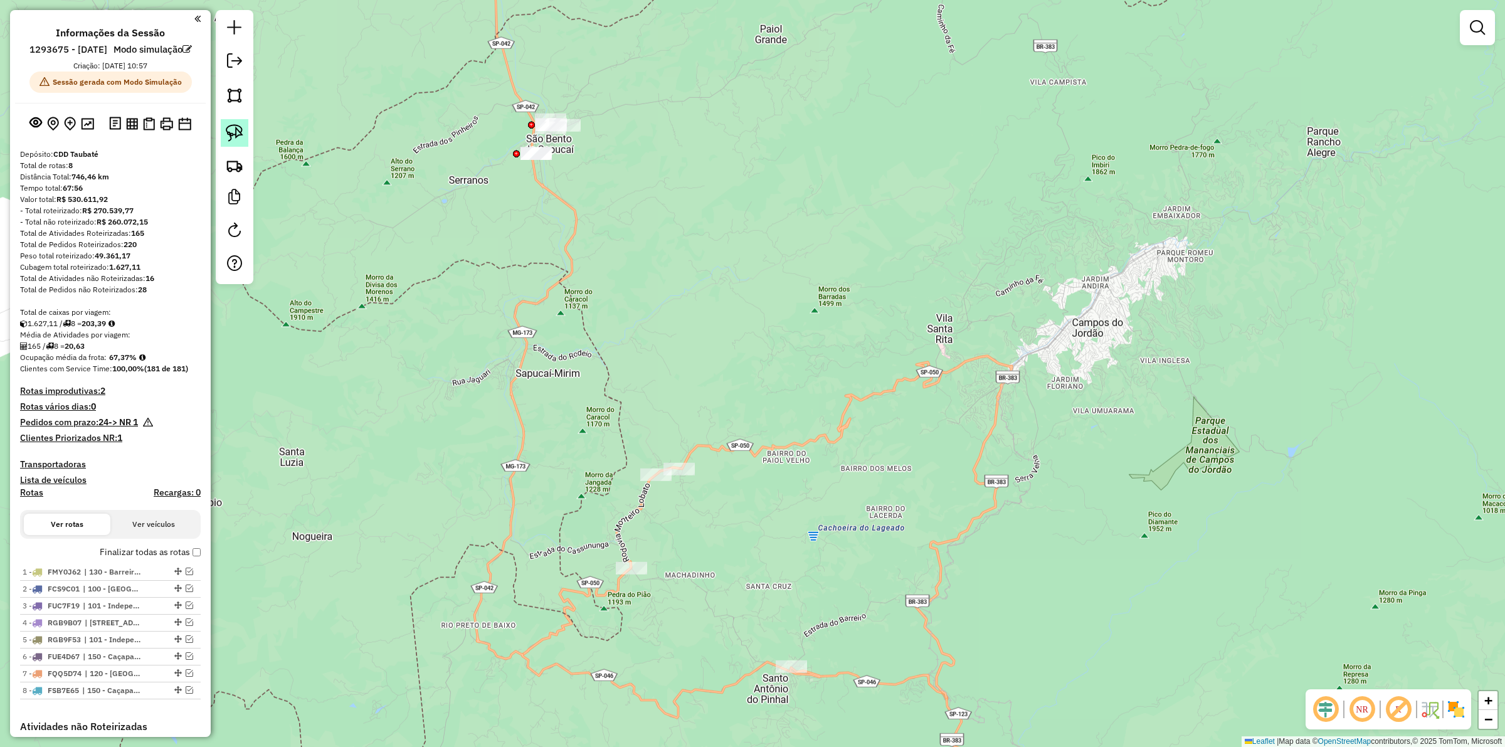
click at [230, 137] on img at bounding box center [235, 133] width 18 height 18
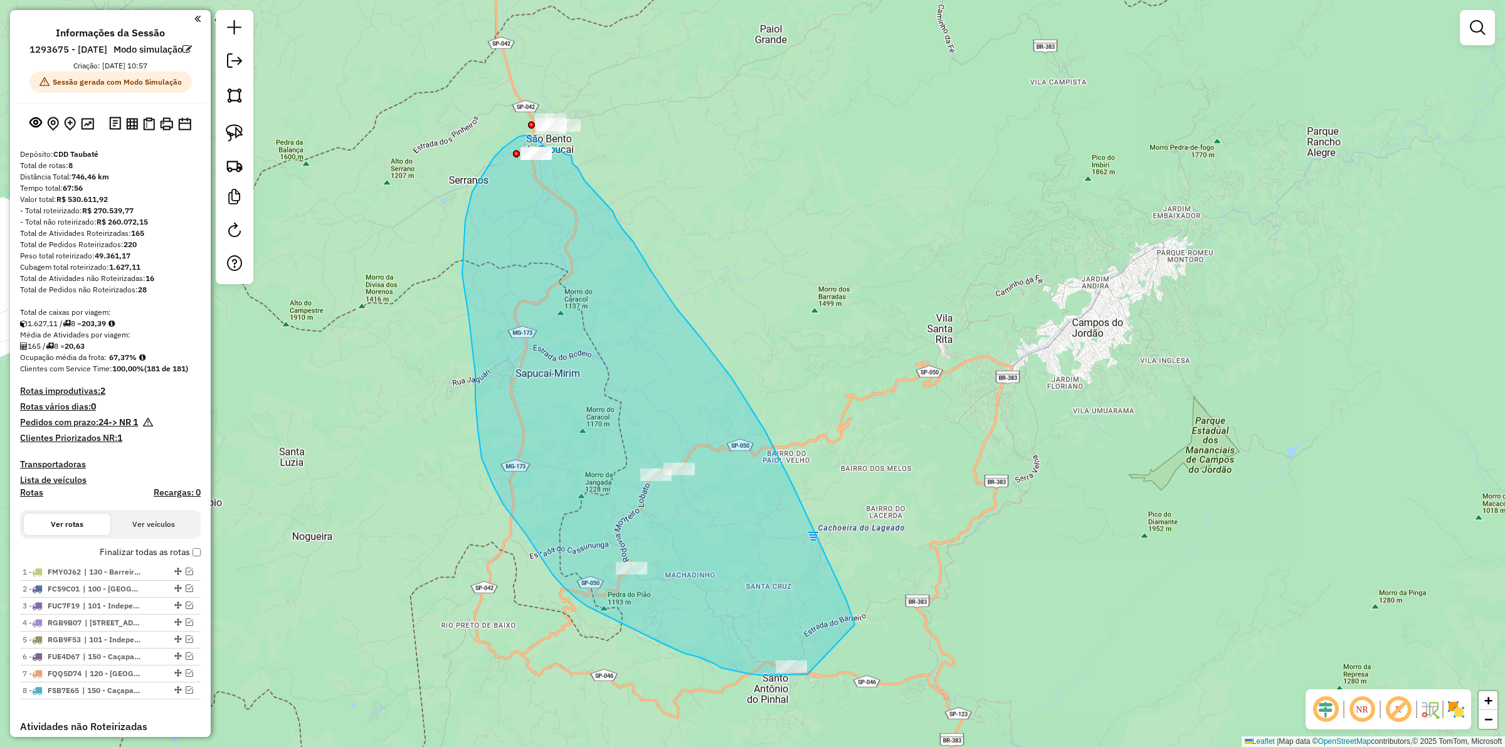
drag, startPoint x: 855, startPoint y: 625, endPoint x: 808, endPoint y: 674, distance: 68.3
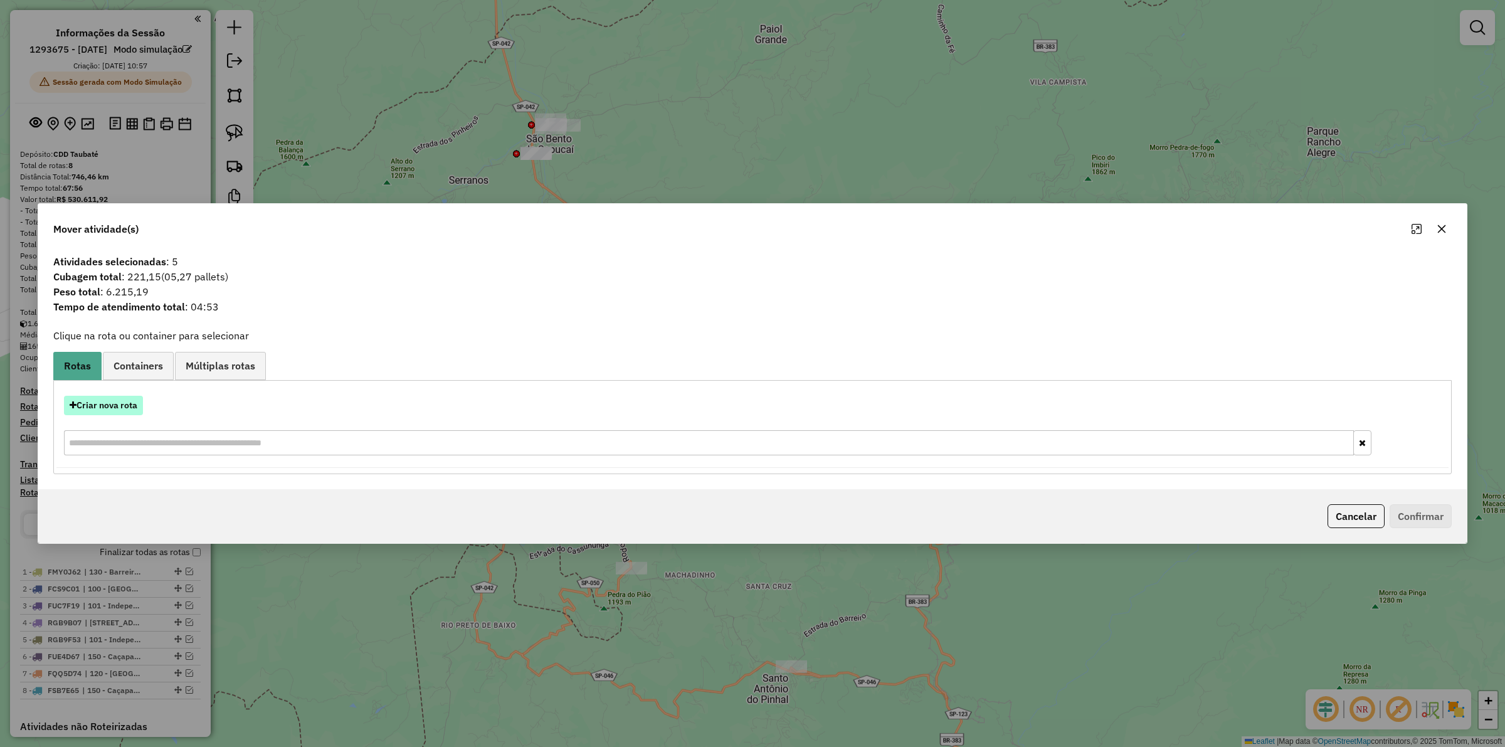
click at [105, 405] on button "Criar nova rota" at bounding box center [103, 405] width 79 height 19
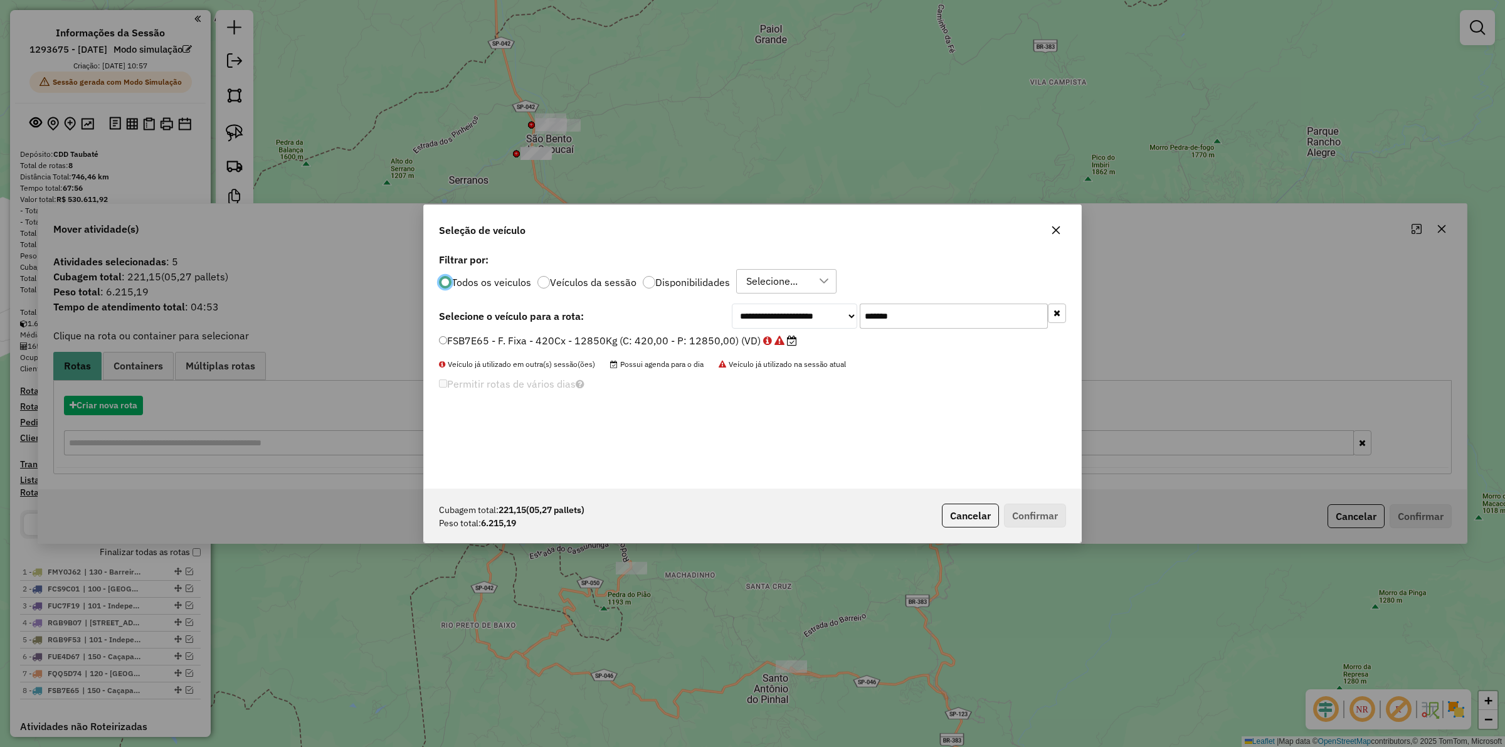
scroll to position [6, 4]
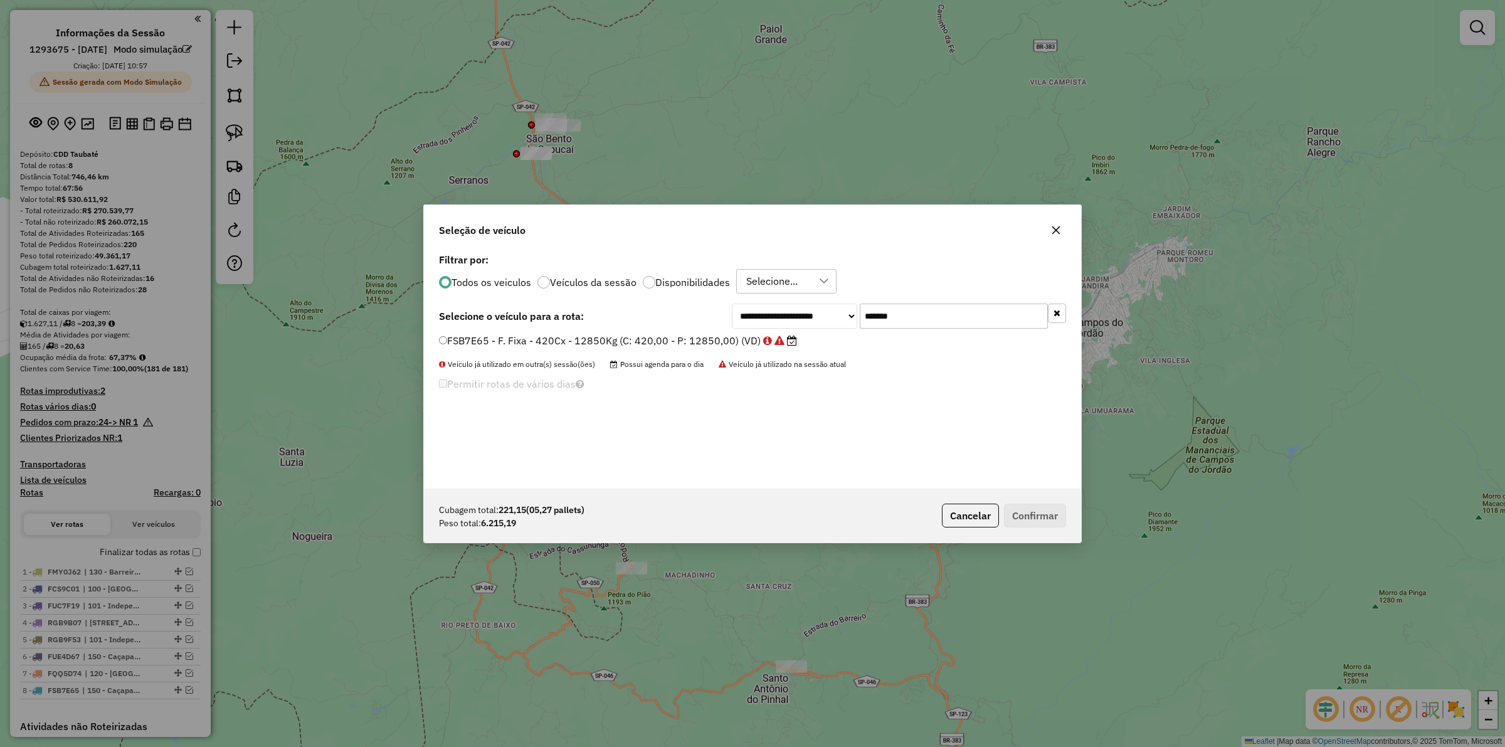
click at [633, 283] on div "Todos os veiculos Veículos da sessão Disponibilidades Selecione..." at bounding box center [752, 281] width 627 height 25
drag, startPoint x: 644, startPoint y: 273, endPoint x: 659, endPoint y: 281, distance: 16.6
click at [643, 273] on div "Todos os veiculos Veículos da sessão Disponibilidades Selecione..." at bounding box center [752, 281] width 627 height 25
click at [660, 282] on label "Disponibilidades" at bounding box center [692, 282] width 75 height 10
click at [1058, 312] on icon "button" at bounding box center [1057, 313] width 7 height 9
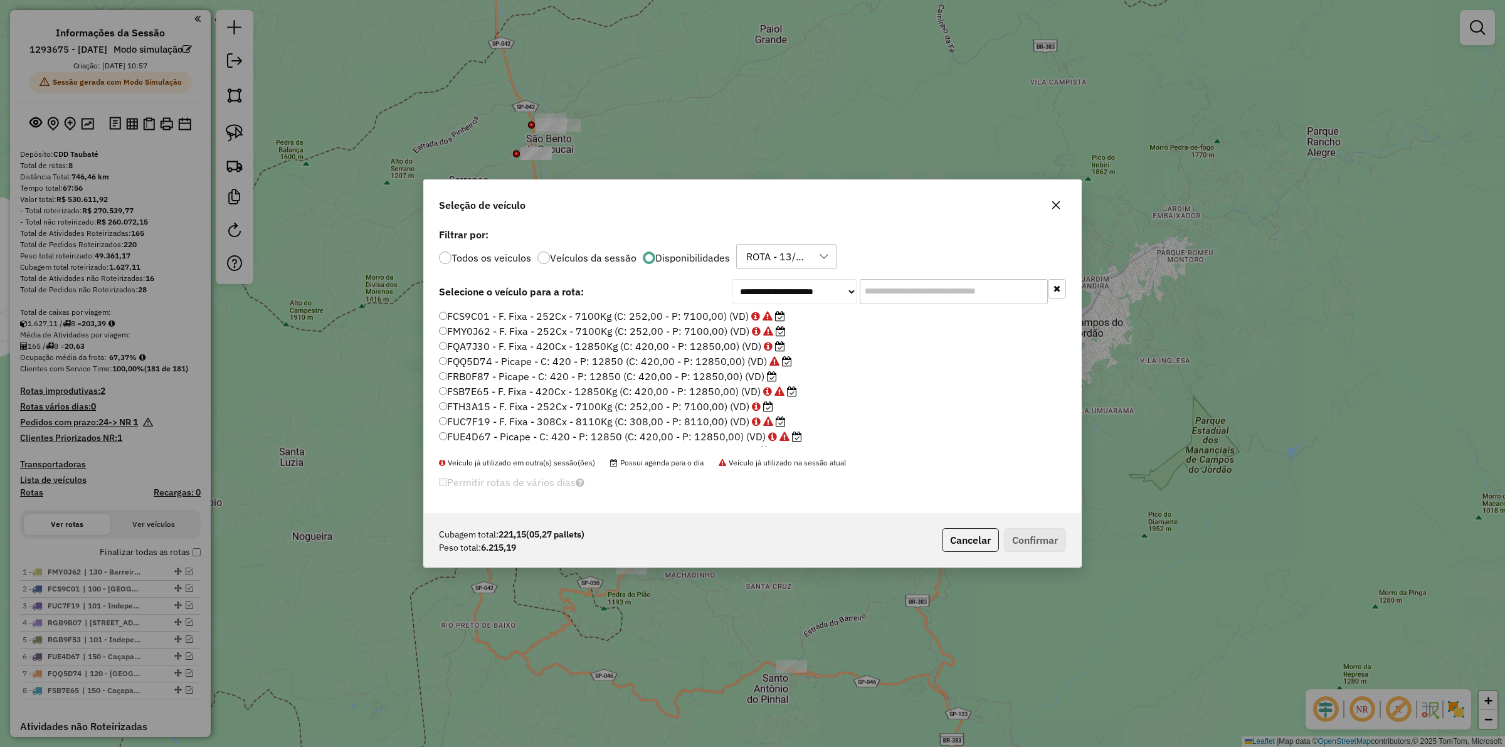
click at [665, 346] on label "FQA7J30 - F. Fixa - 420Cx - 12850Kg (C: 420,00 - P: 12850,00) (VD)" at bounding box center [612, 346] width 346 height 15
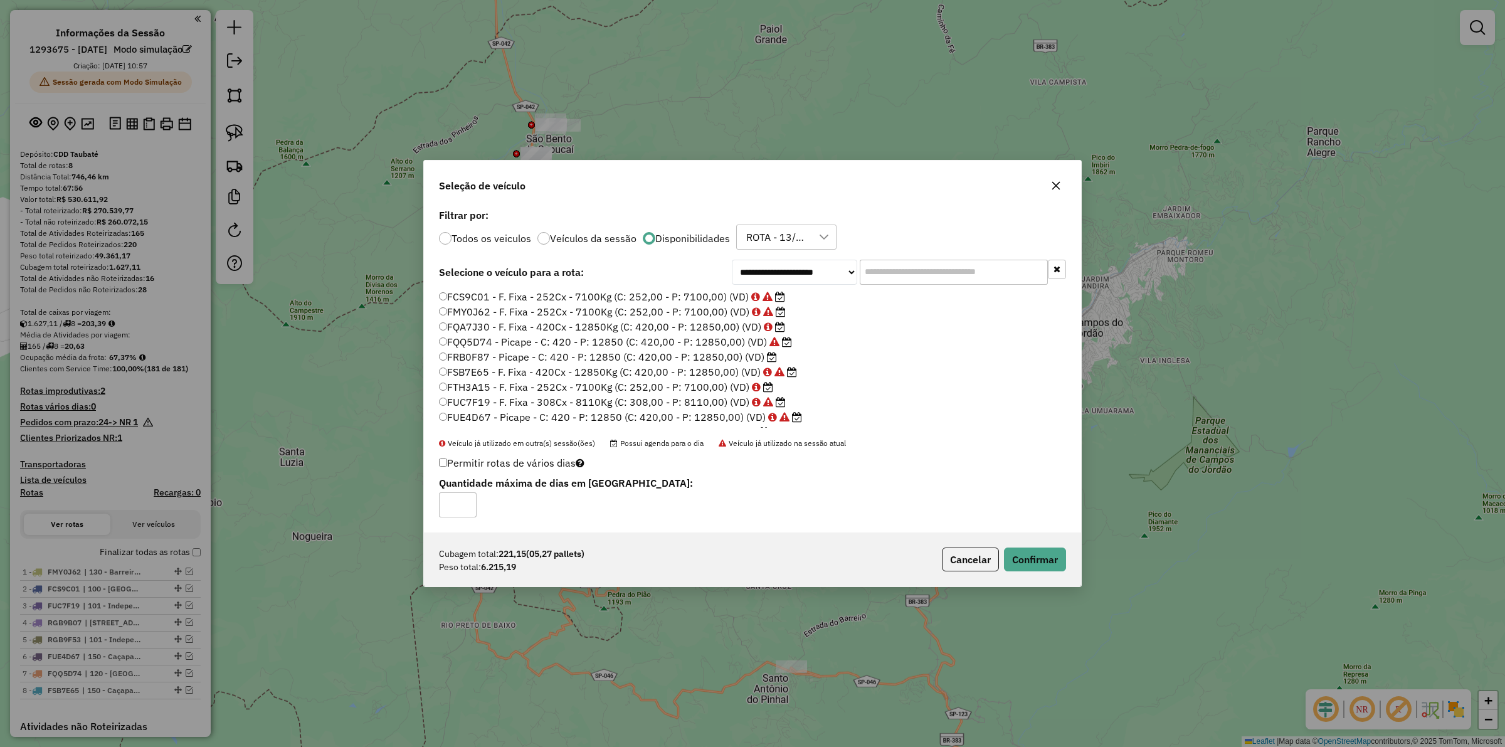
scroll to position [78, 0]
click at [669, 369] on label "RFY5F95 - F. Fixa - 336Cx - 8100Kg (C: 336,00 - P: 8100,00) (VD)" at bounding box center [605, 368] width 333 height 15
click at [1009, 560] on button "Confirmar" at bounding box center [1035, 560] width 62 height 24
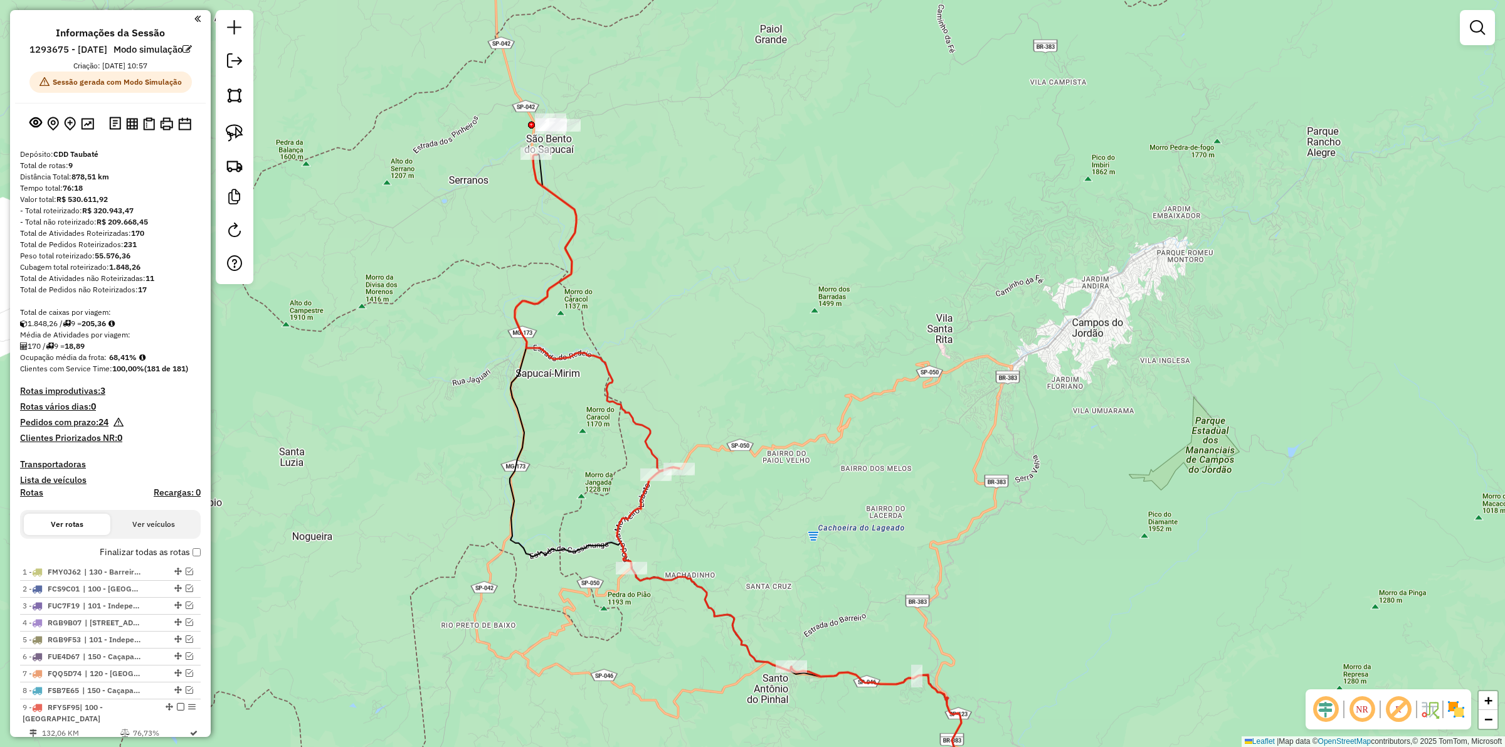
click at [565, 206] on icon at bounding box center [653, 413] width 277 height 516
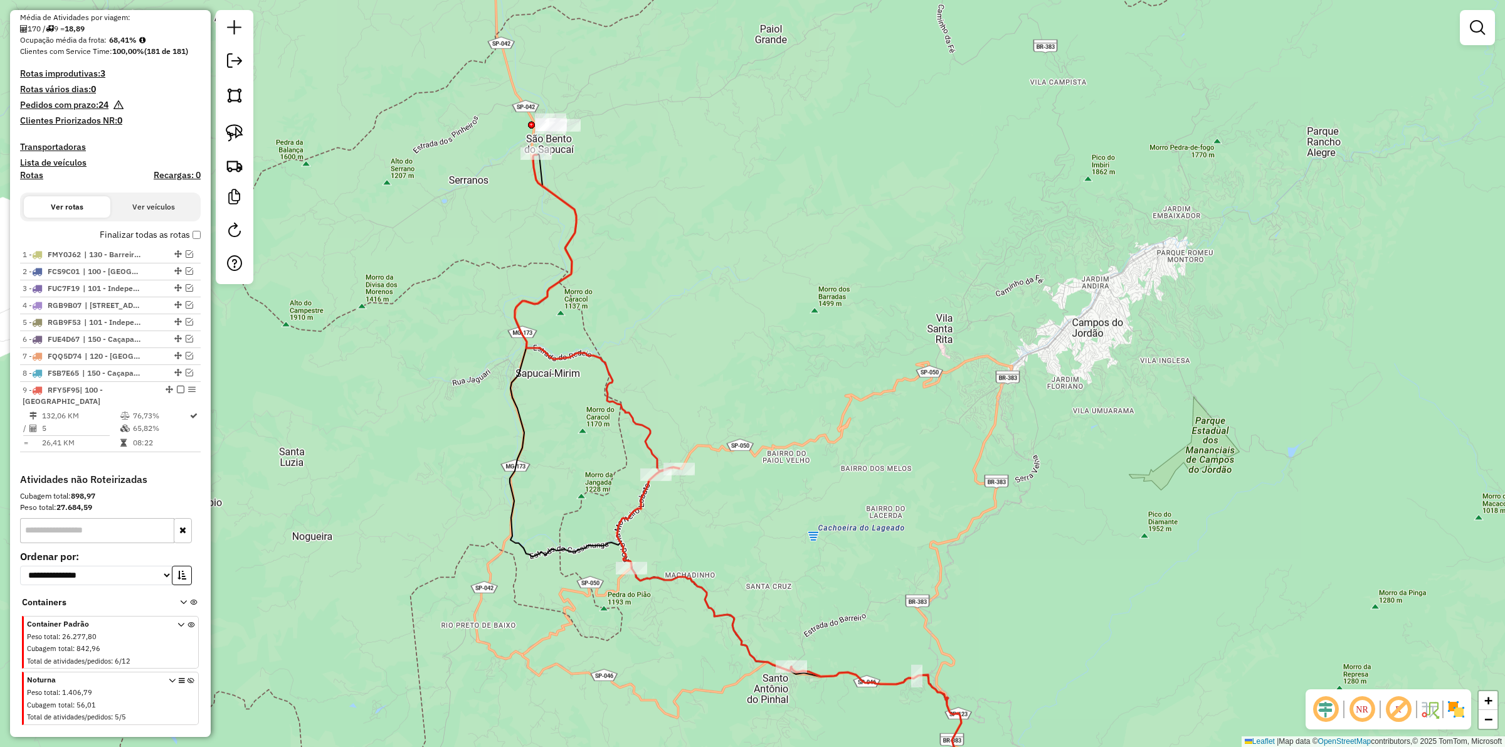
select select "**********"
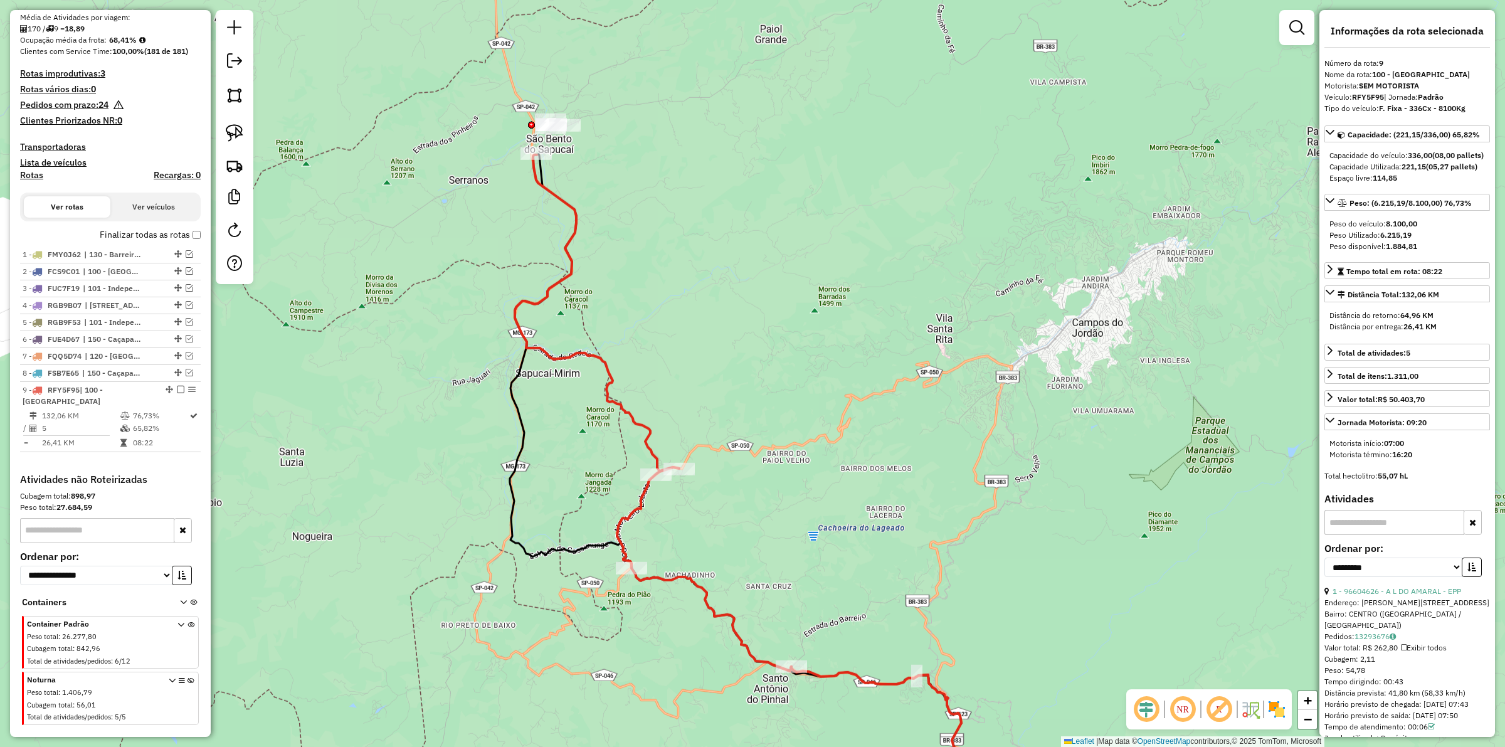
scroll to position [376, 0]
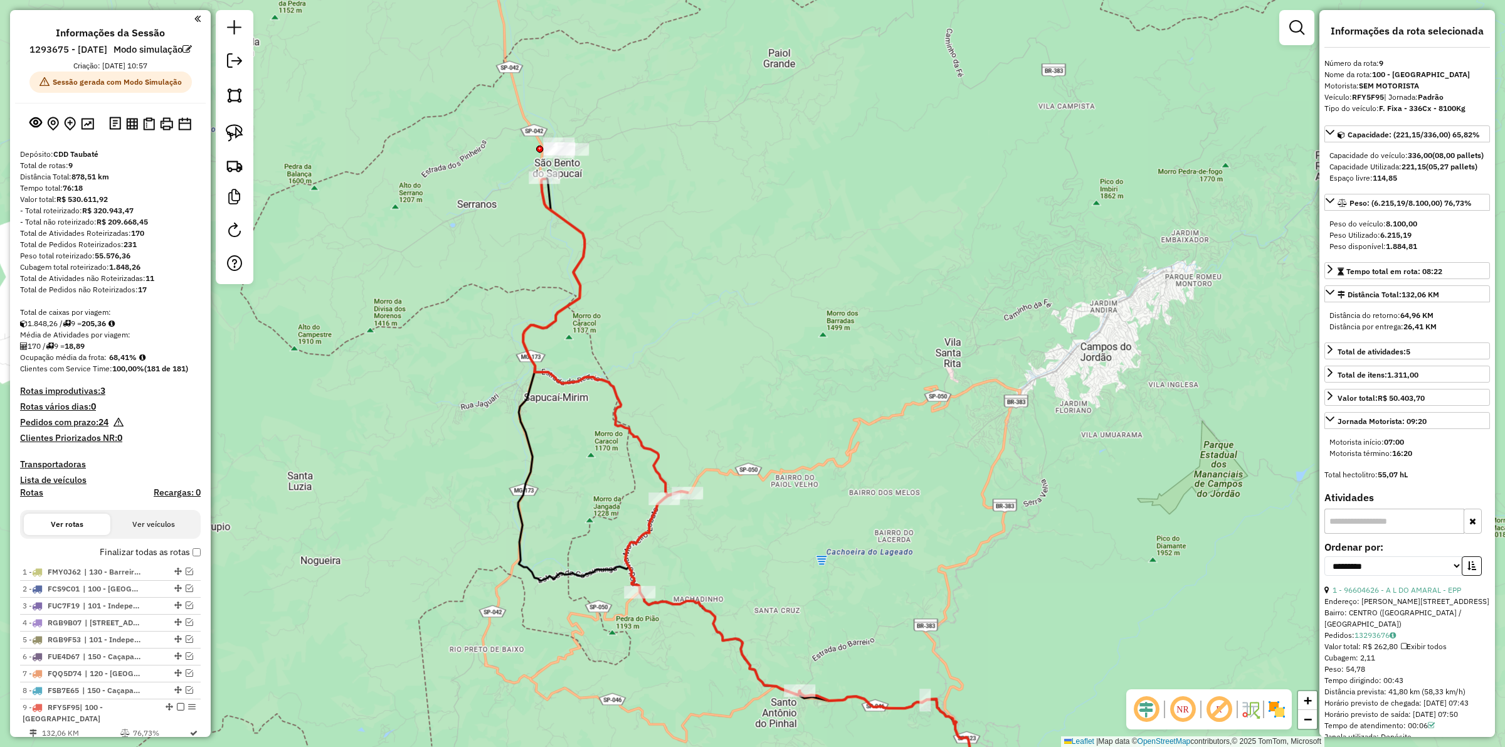
select select "**********"
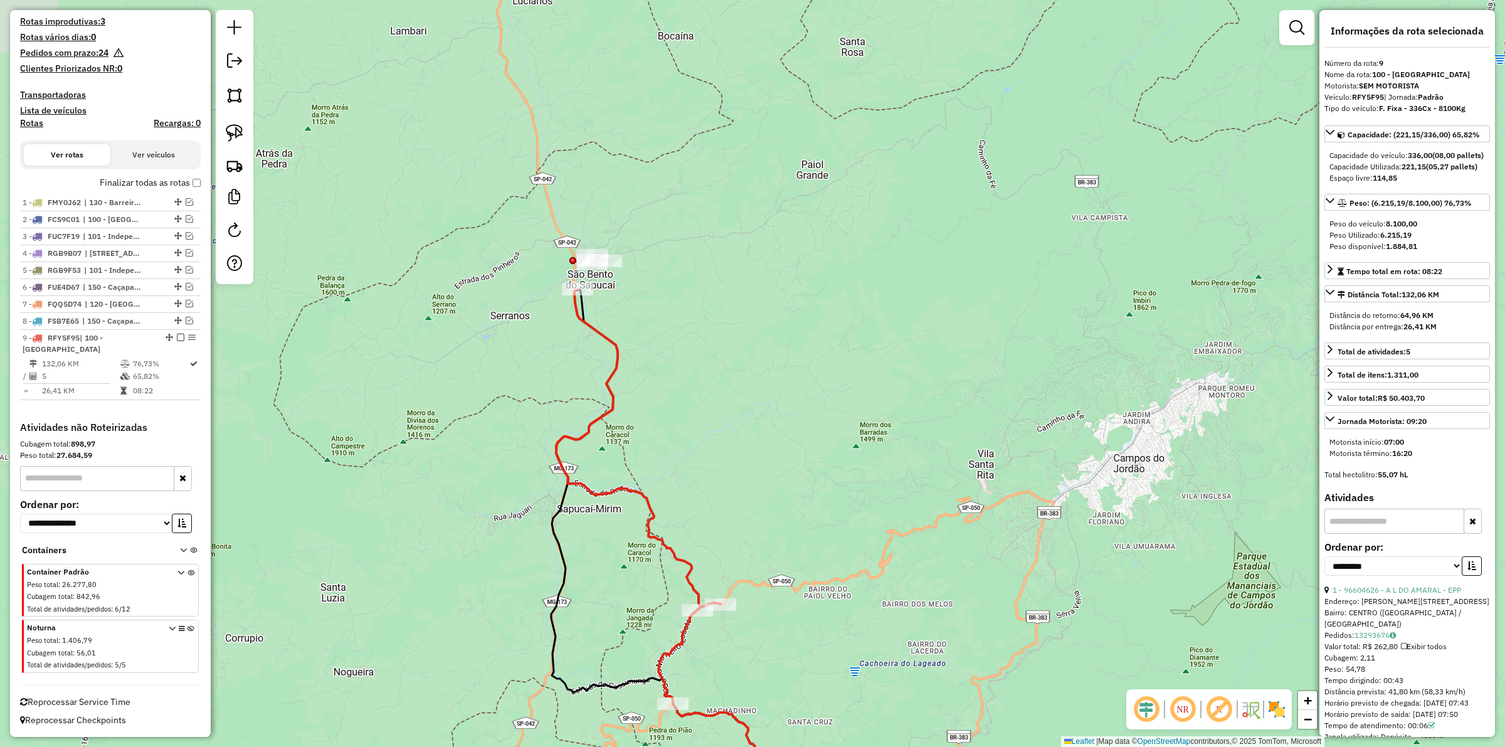
drag, startPoint x: 718, startPoint y: 372, endPoint x: 648, endPoint y: 322, distance: 86.3
click at [724, 389] on div "Janela de atendimento Grade de atendimento Capacidade Transportadoras Veículos …" at bounding box center [752, 373] width 1505 height 747
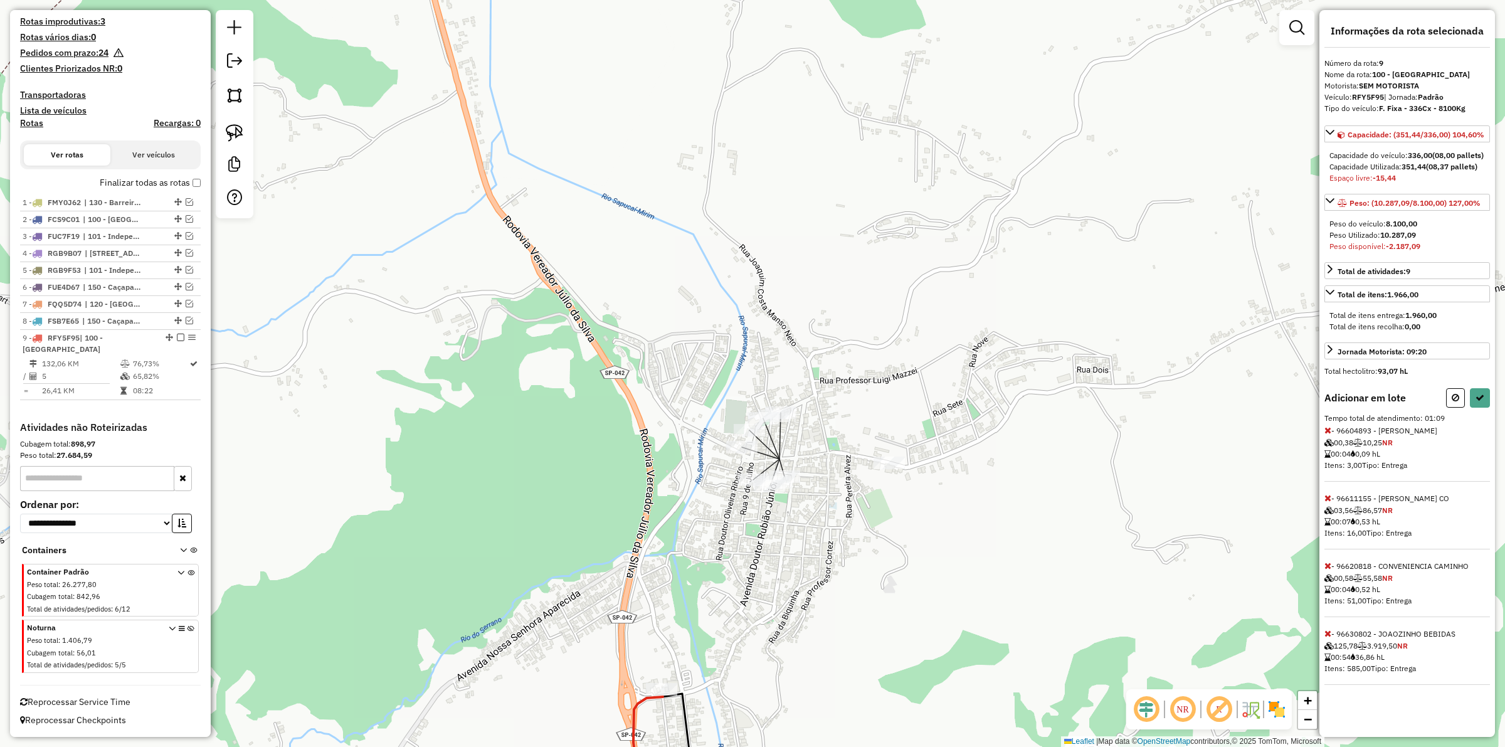
click at [1325, 638] on icon at bounding box center [1328, 633] width 7 height 9
click at [1478, 405] on button at bounding box center [1480, 397] width 20 height 19
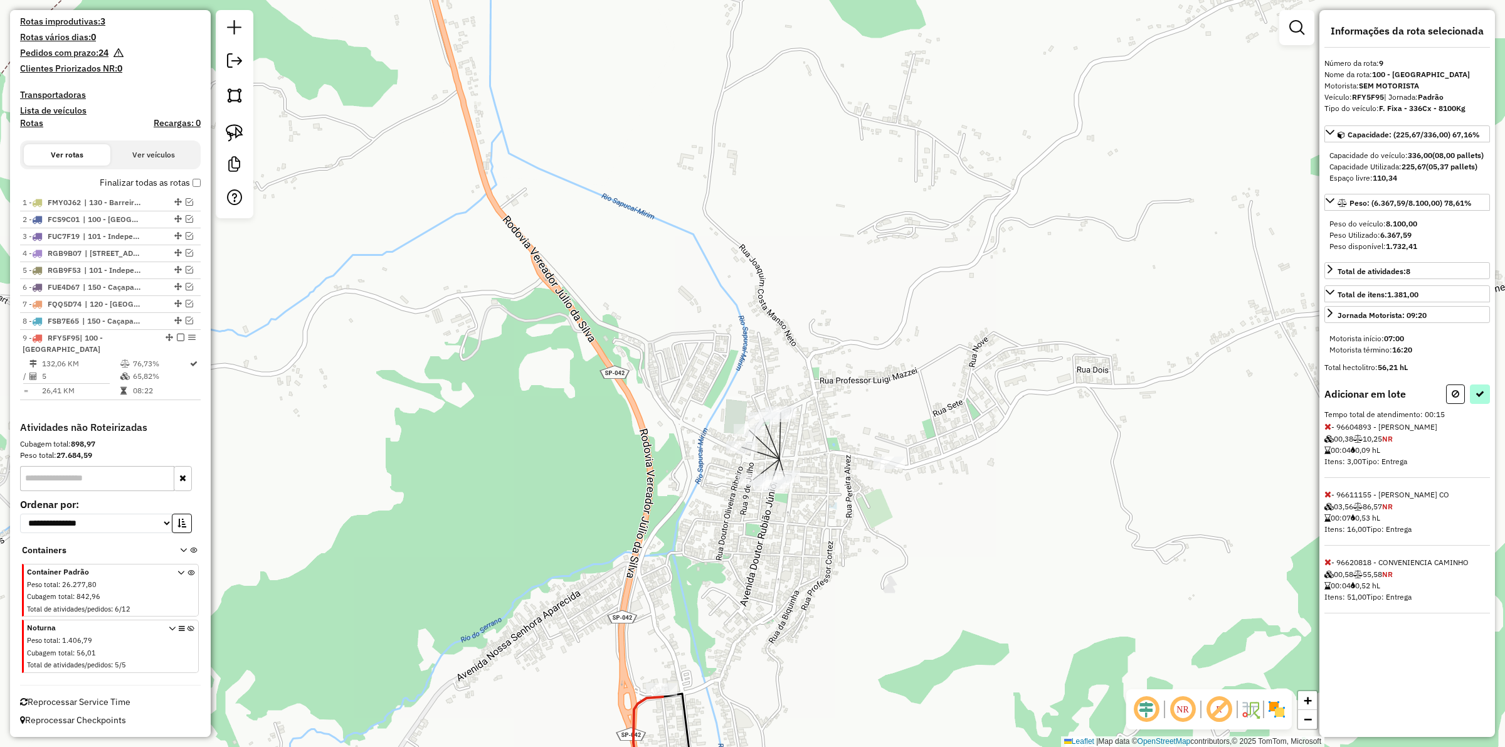
select select "**********"
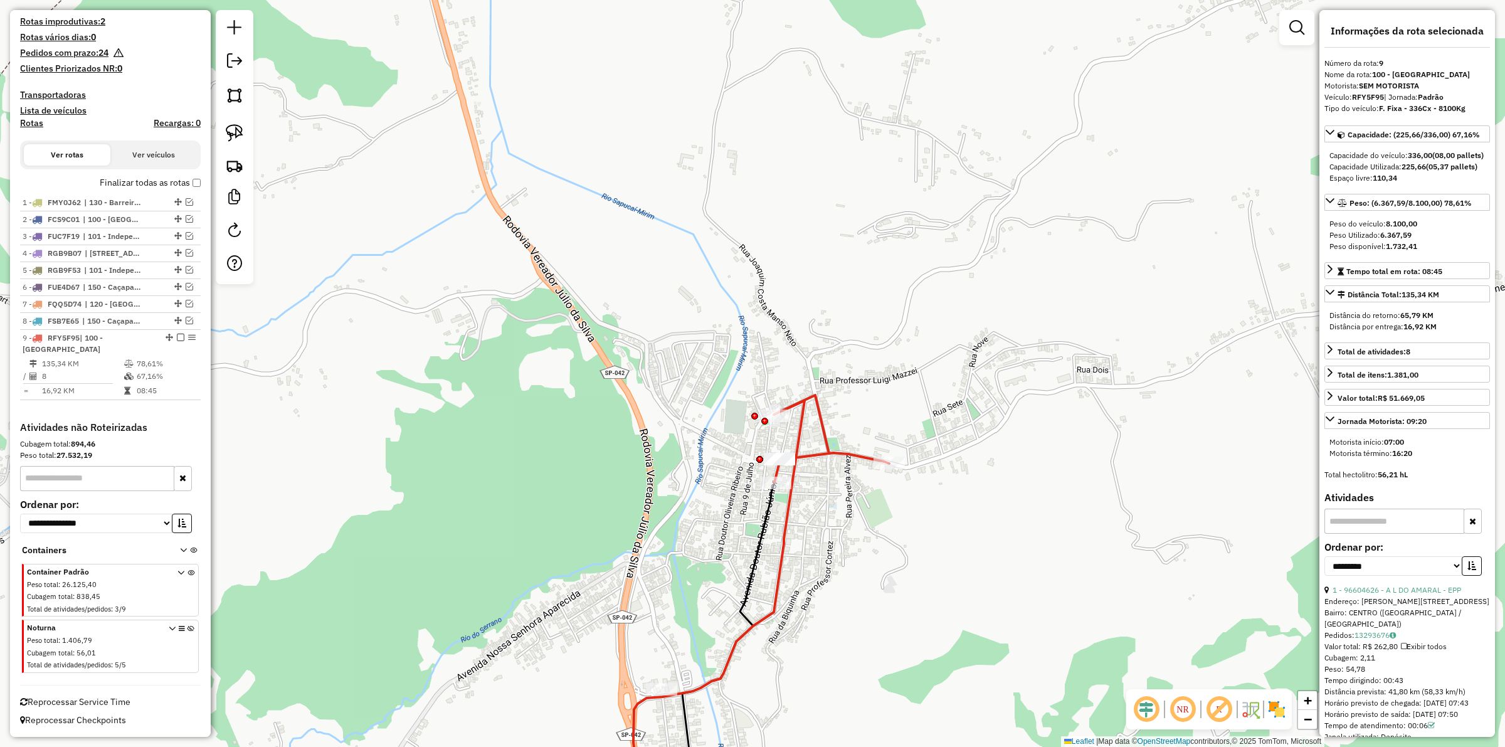
click at [793, 575] on div "Janela de atendimento Grade de atendimento Capacidade Transportadoras Veículos …" at bounding box center [752, 373] width 1505 height 747
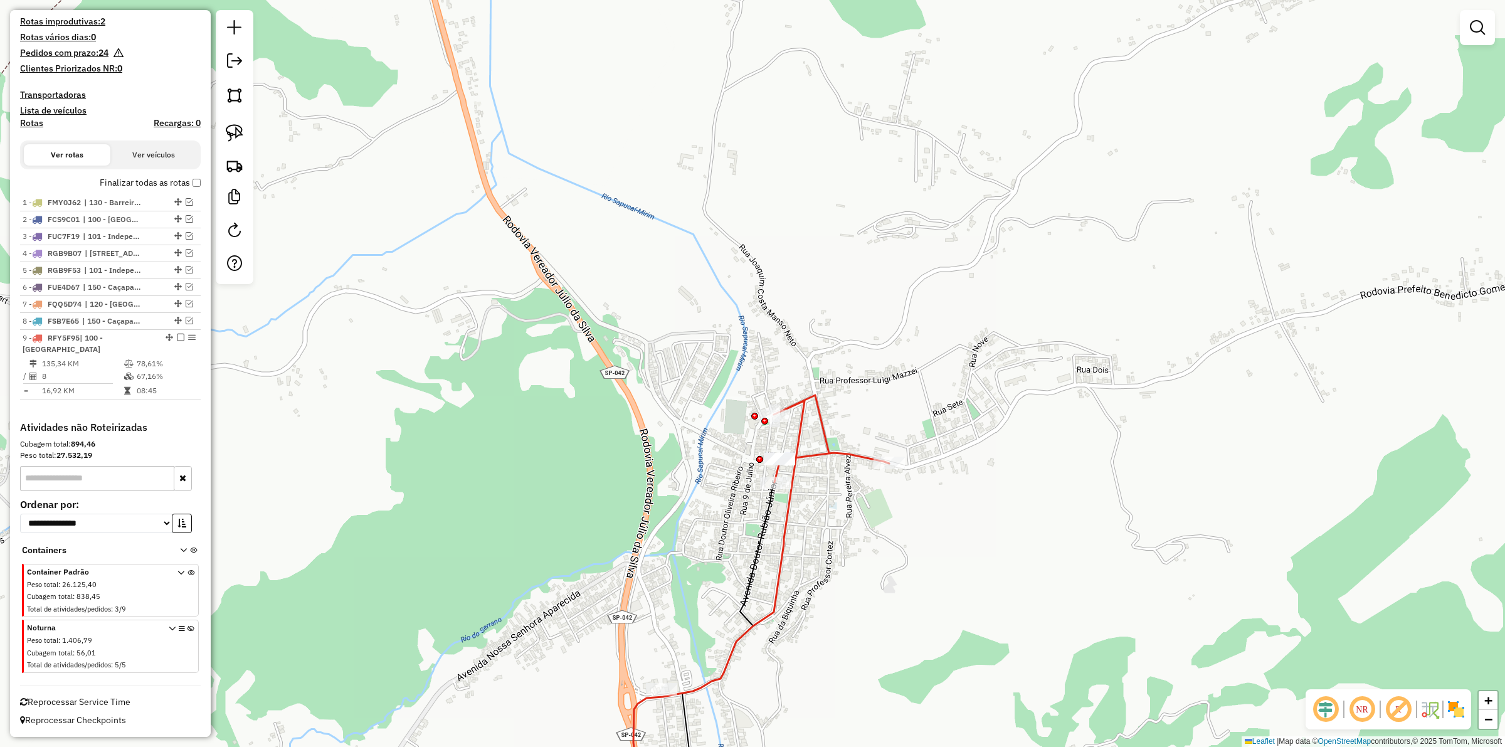
click at [776, 575] on icon at bounding box center [761, 608] width 256 height 426
select select "**********"
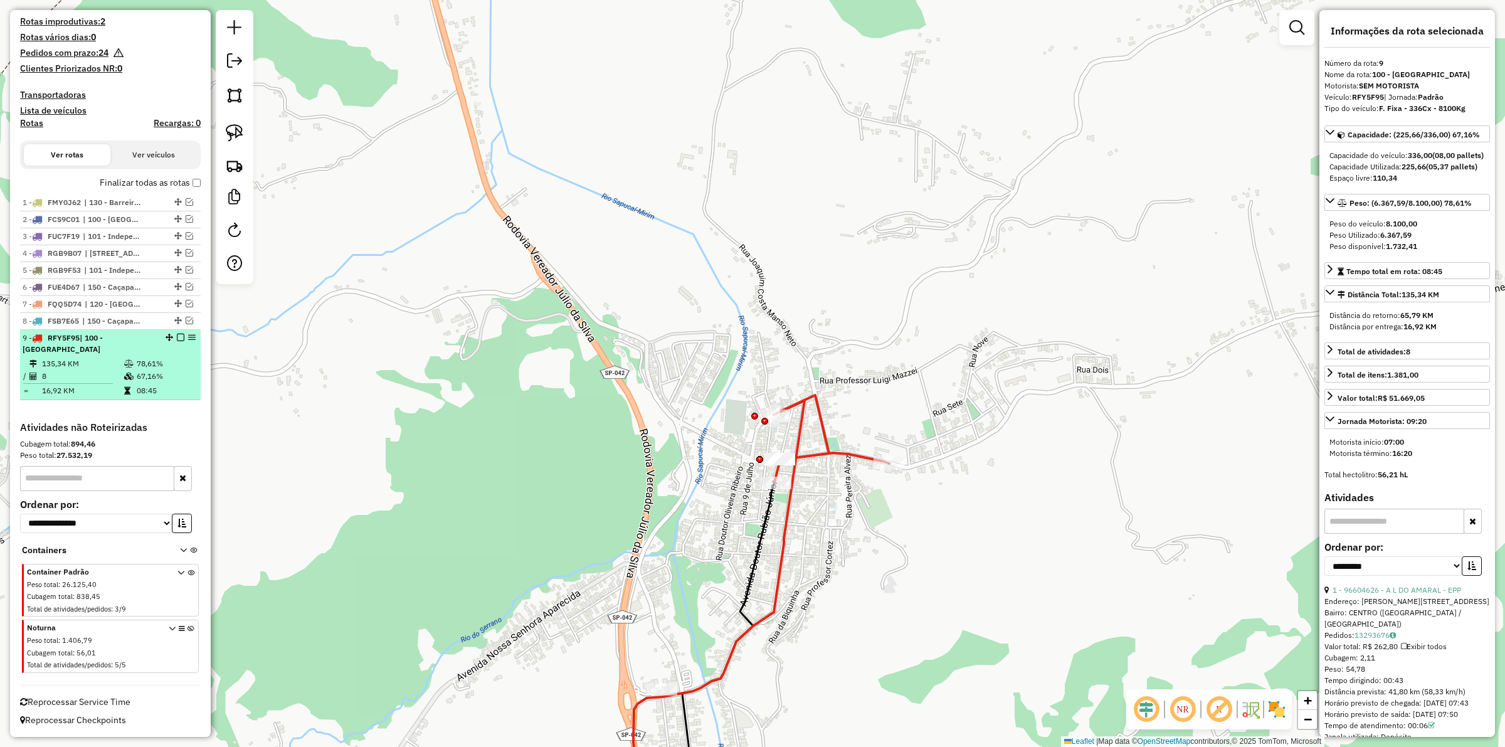
click at [177, 341] on em at bounding box center [181, 338] width 8 height 8
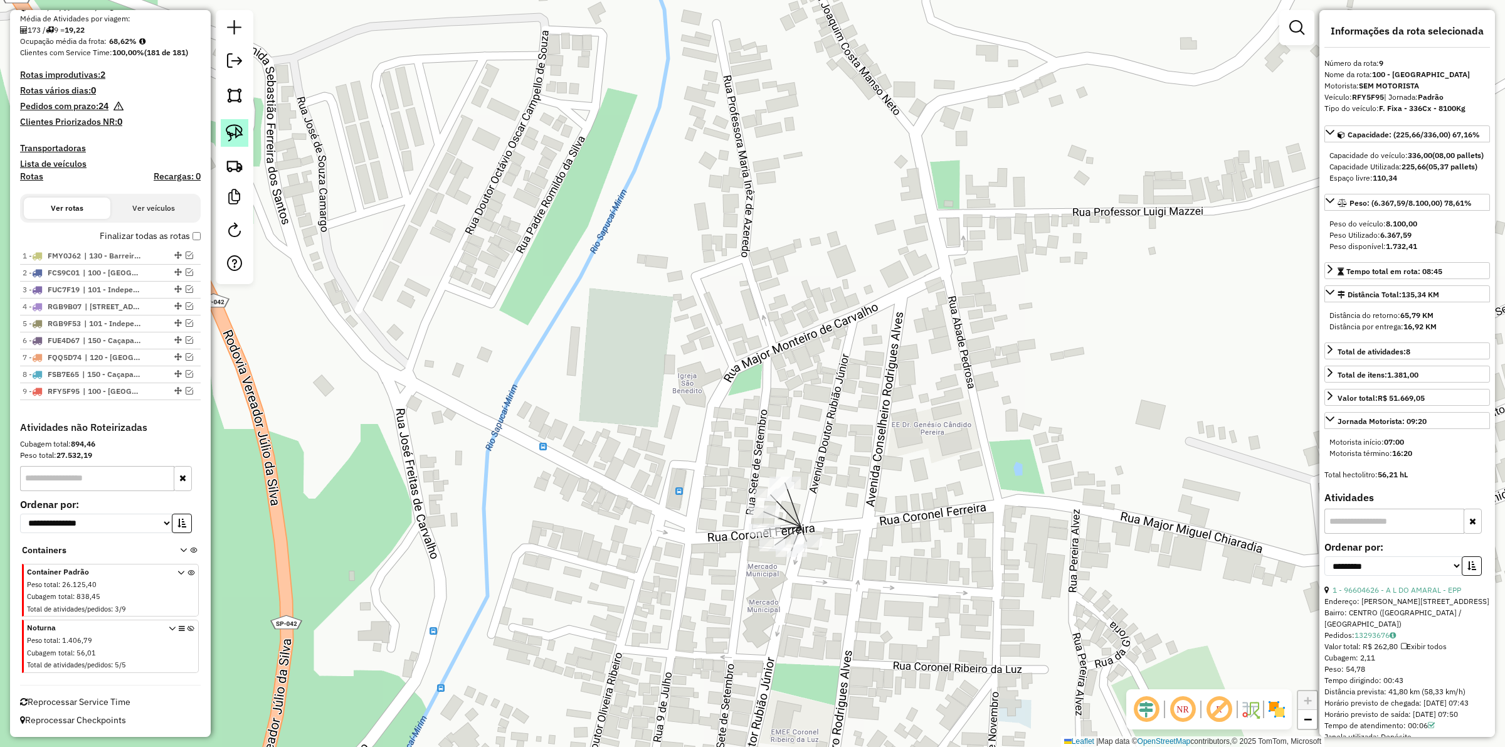
click at [226, 141] on img at bounding box center [235, 133] width 18 height 18
drag, startPoint x: 853, startPoint y: 524, endPoint x: 832, endPoint y: 575, distance: 54.9
click at [230, 123] on link at bounding box center [235, 133] width 28 height 28
drag, startPoint x: 832, startPoint y: 533, endPoint x: 782, endPoint y: 574, distance: 64.2
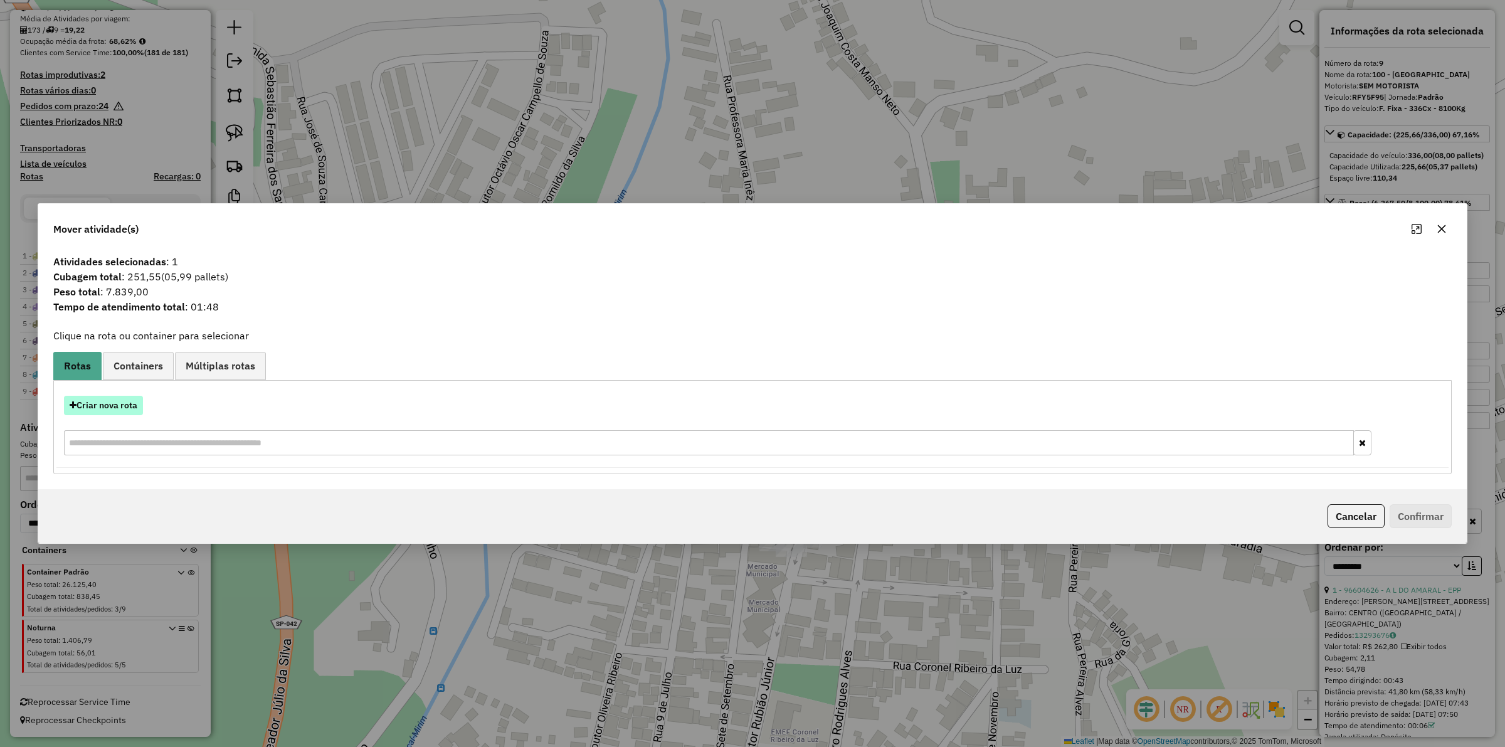
click at [124, 402] on button "Criar nova rota" at bounding box center [103, 405] width 79 height 19
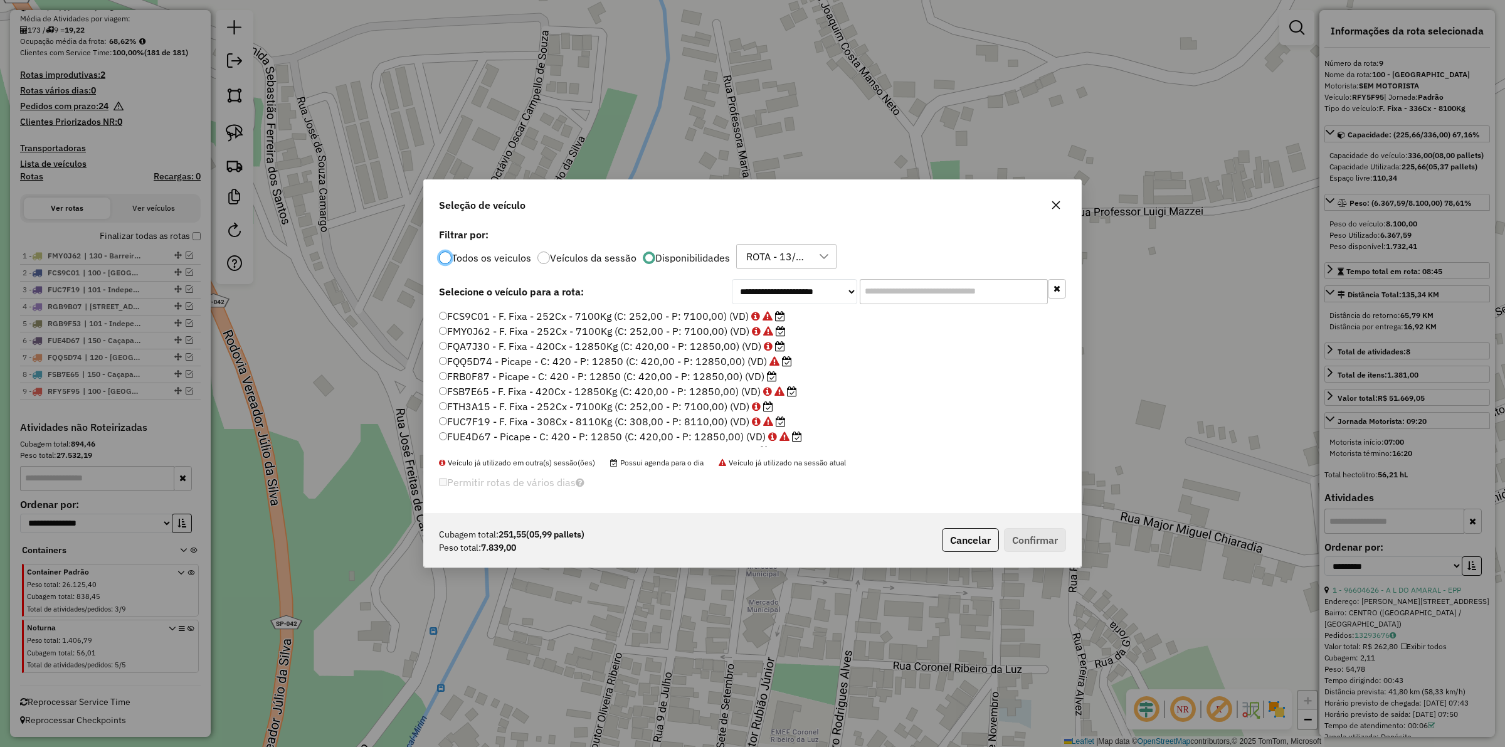
scroll to position [88, 0]
click at [585, 403] on label "RGB9D20 - F. Fixa - 336Cx - 8500Kg (C: 336,00 - P: 8500,00) (VD)" at bounding box center [607, 408] width 336 height 15
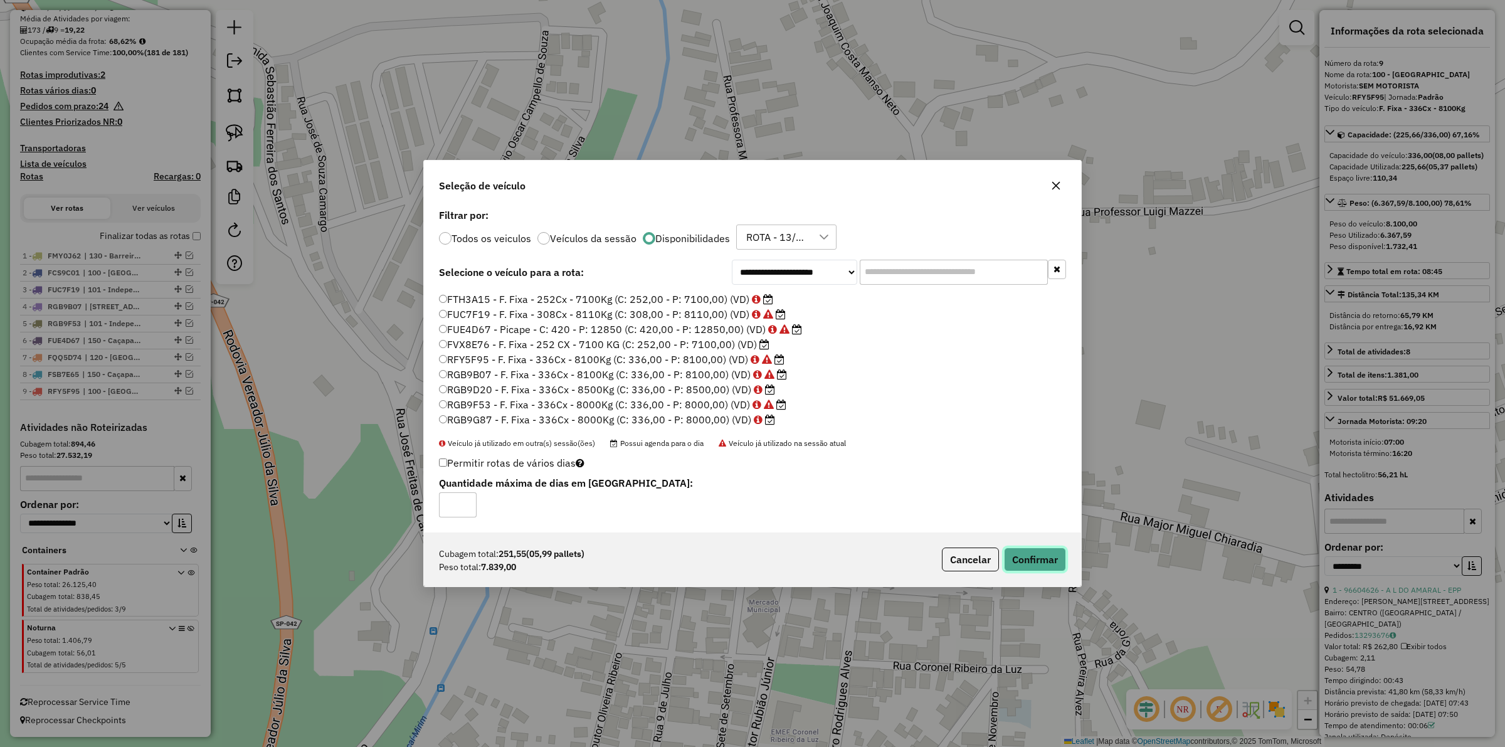
click at [1041, 556] on button "Confirmar" at bounding box center [1035, 560] width 62 height 24
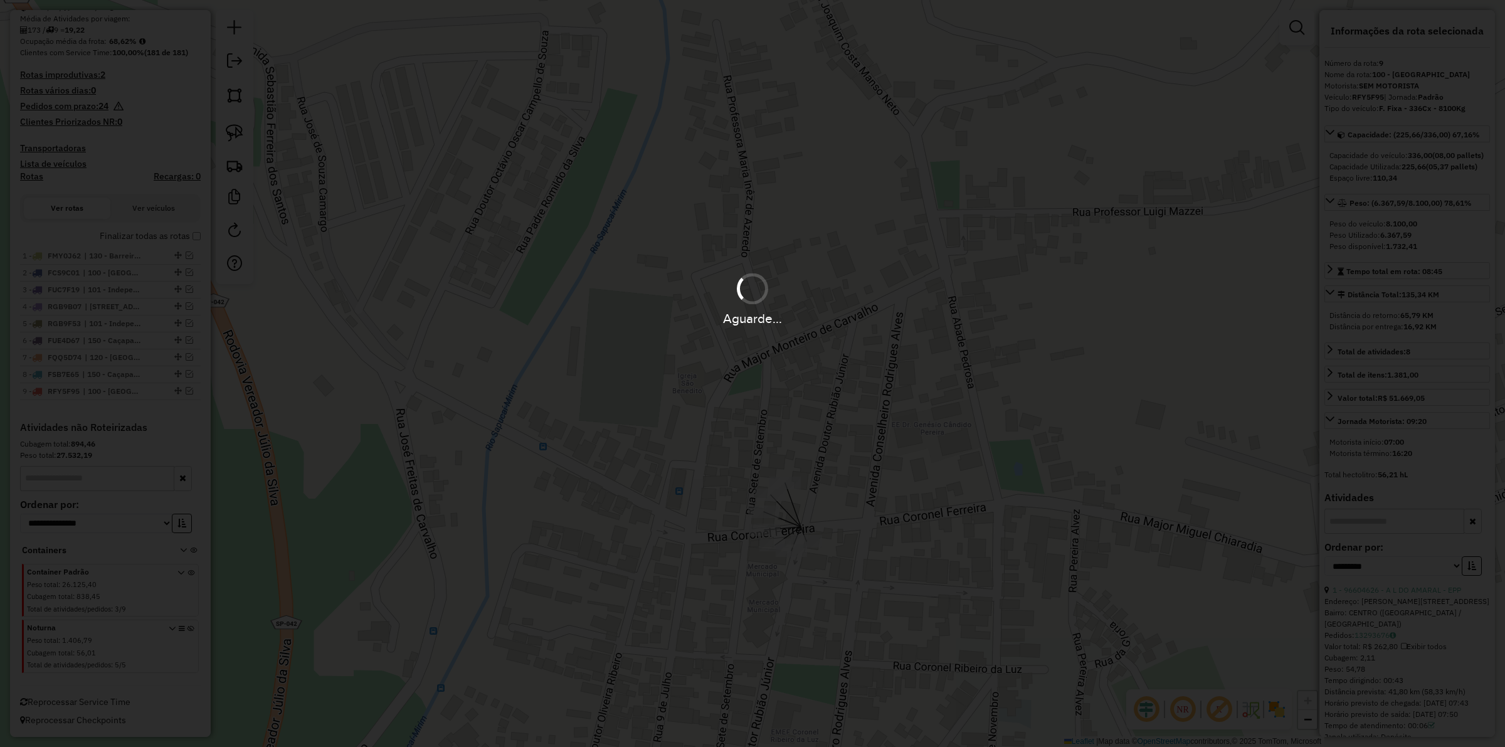
scroll to position [393, 0]
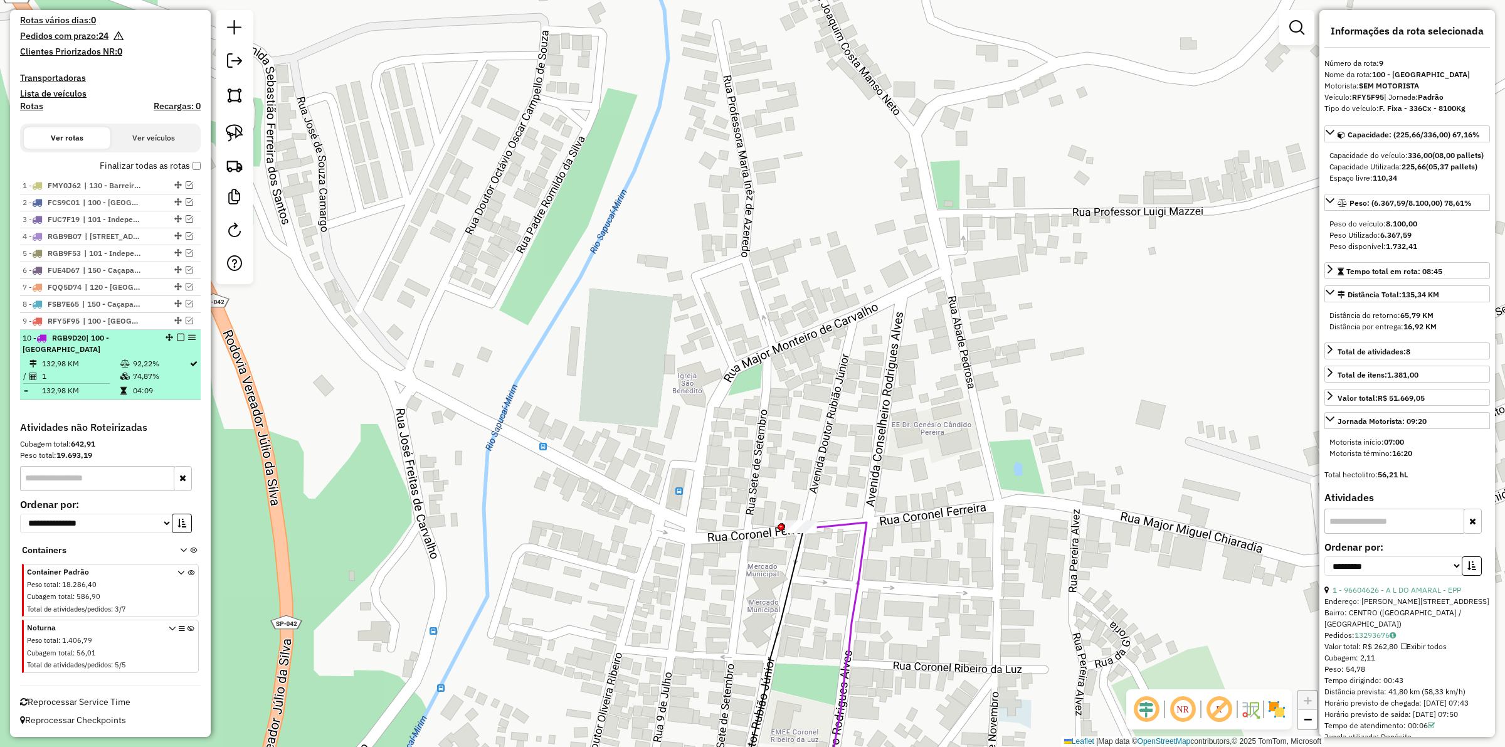
click at [176, 341] on li "10 - RGB9D20 | 100 - São Bento 132,98 KM 92,22% / 1 74,87% = 132,98 KM 04:09" at bounding box center [110, 365] width 181 height 70
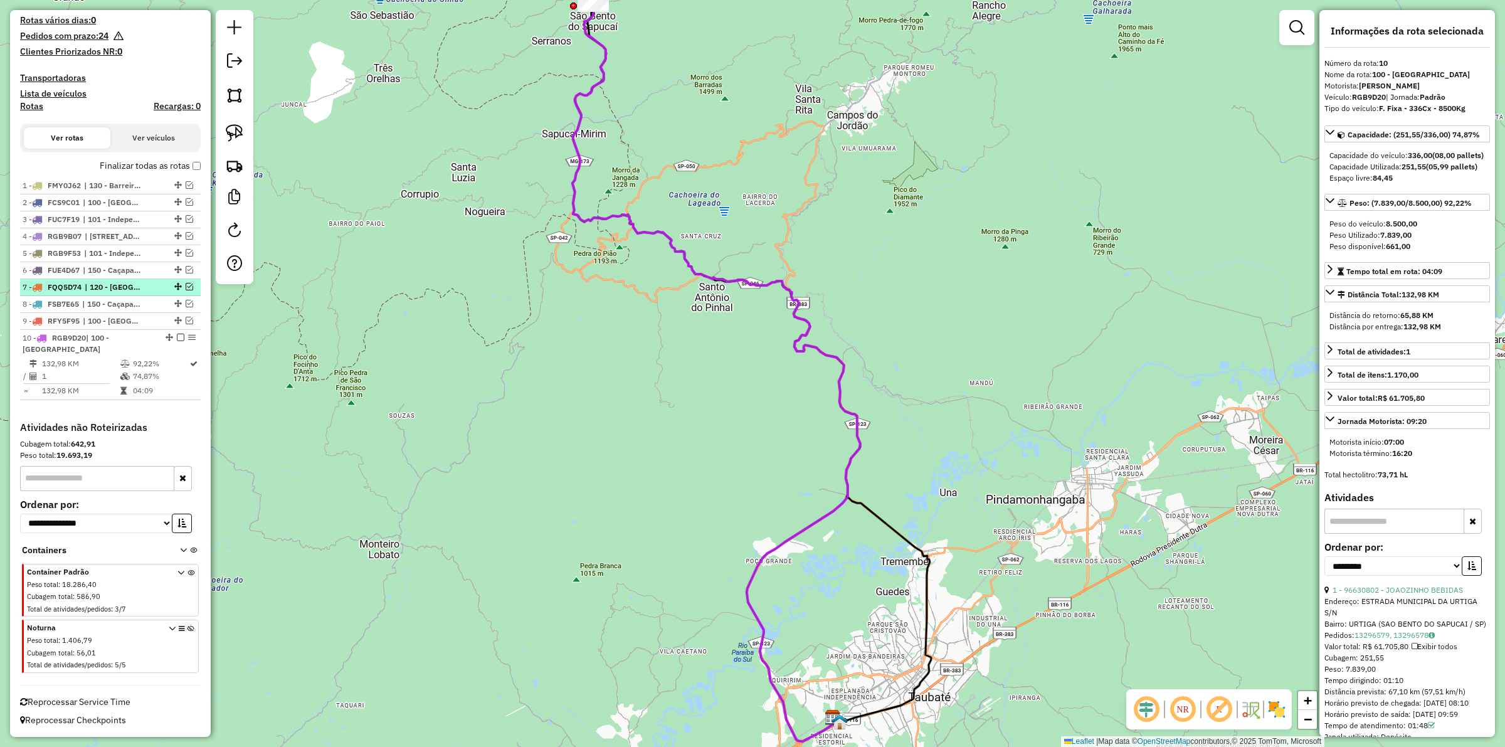
click at [177, 341] on em at bounding box center [181, 338] width 8 height 8
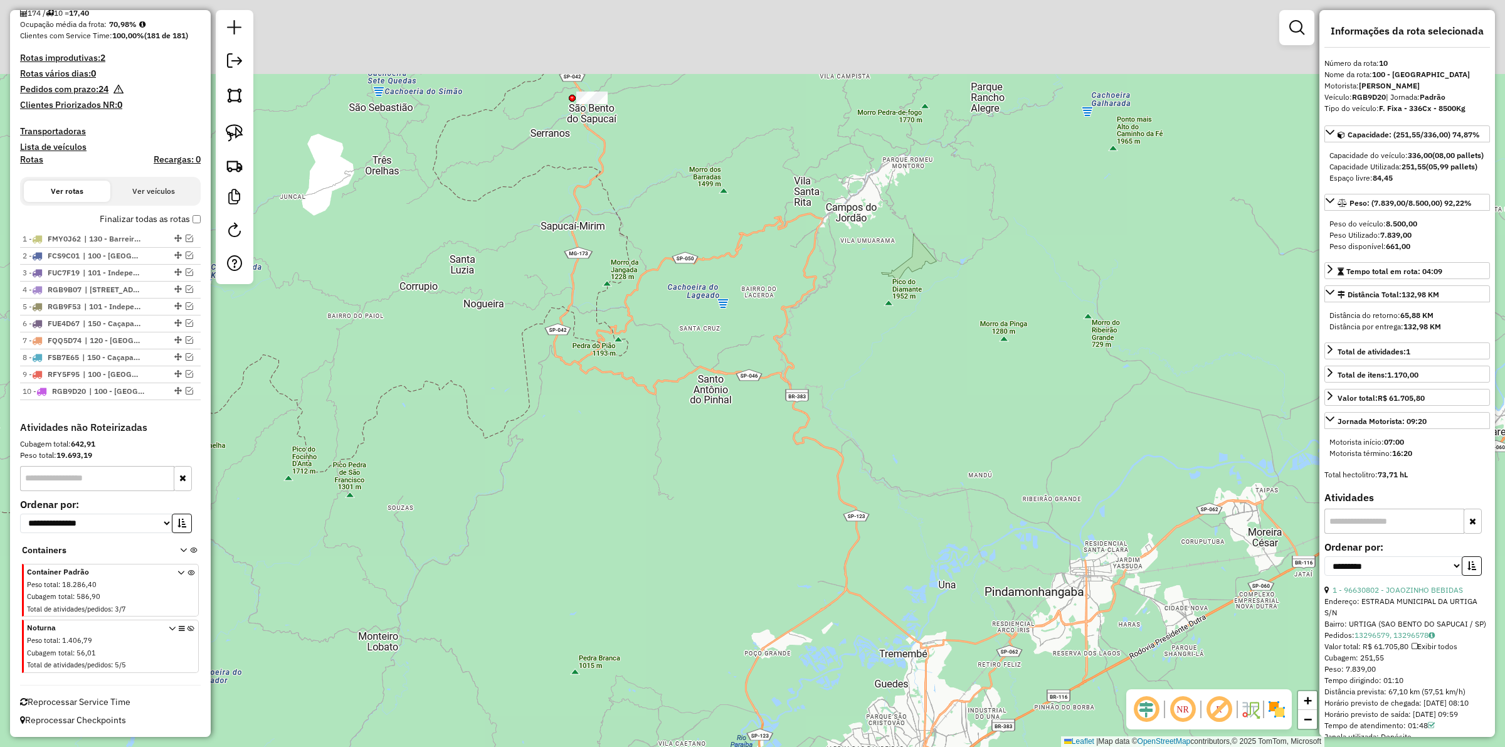
drag, startPoint x: 447, startPoint y: 124, endPoint x: 436, endPoint y: 341, distance: 216.6
click at [436, 341] on div "Janela de atendimento Grade de atendimento Capacidade Transportadoras Veículos …" at bounding box center [752, 373] width 1505 height 747
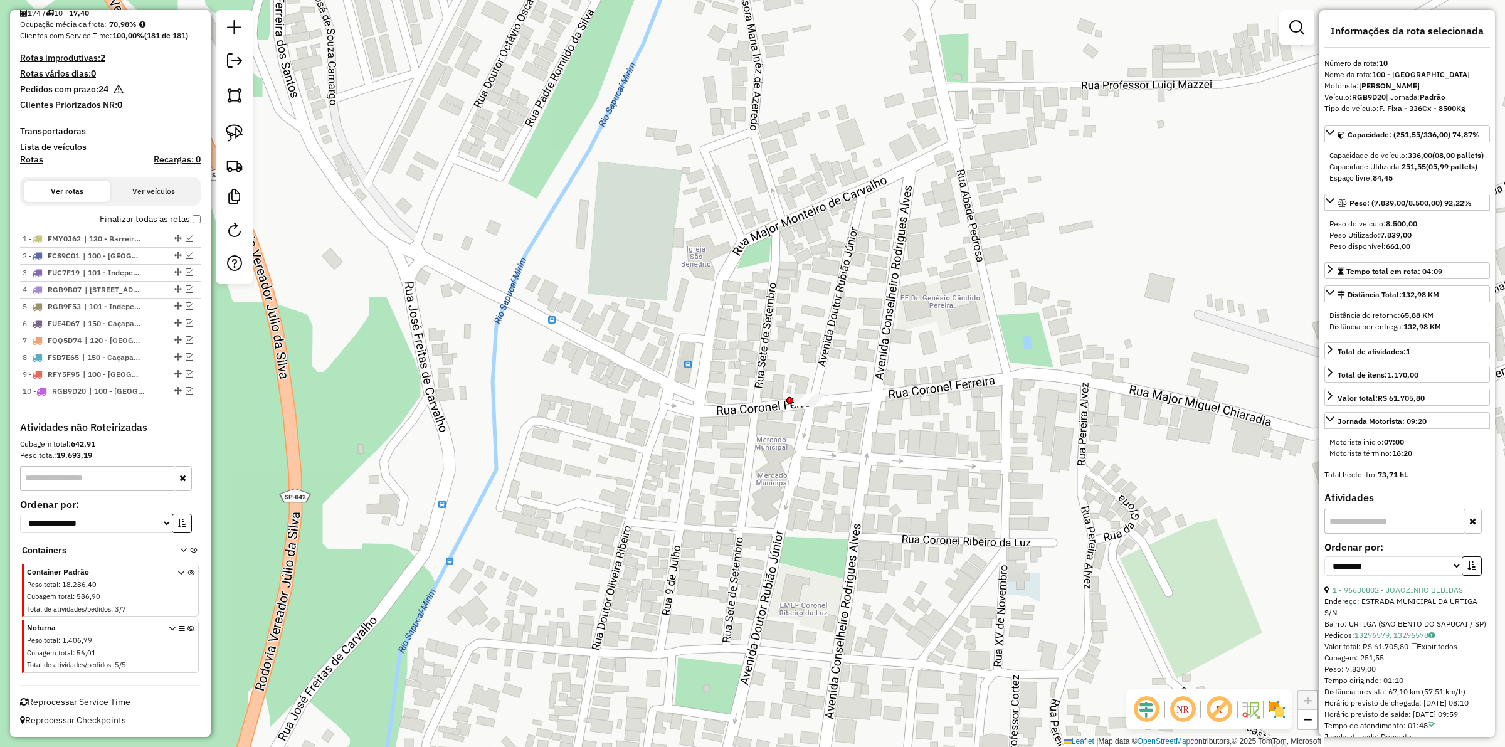
click at [807, 390] on div "Janela de atendimento Grade de atendimento Capacidade Transportadoras Veículos …" at bounding box center [752, 373] width 1505 height 747
click at [221, 136] on link at bounding box center [235, 133] width 28 height 28
drag, startPoint x: 831, startPoint y: 364, endPoint x: 788, endPoint y: 411, distance: 63.5
click at [788, 411] on div "Janela de atendimento Grade de atendimento Capacidade Transportadoras Veículos …" at bounding box center [752, 373] width 1505 height 747
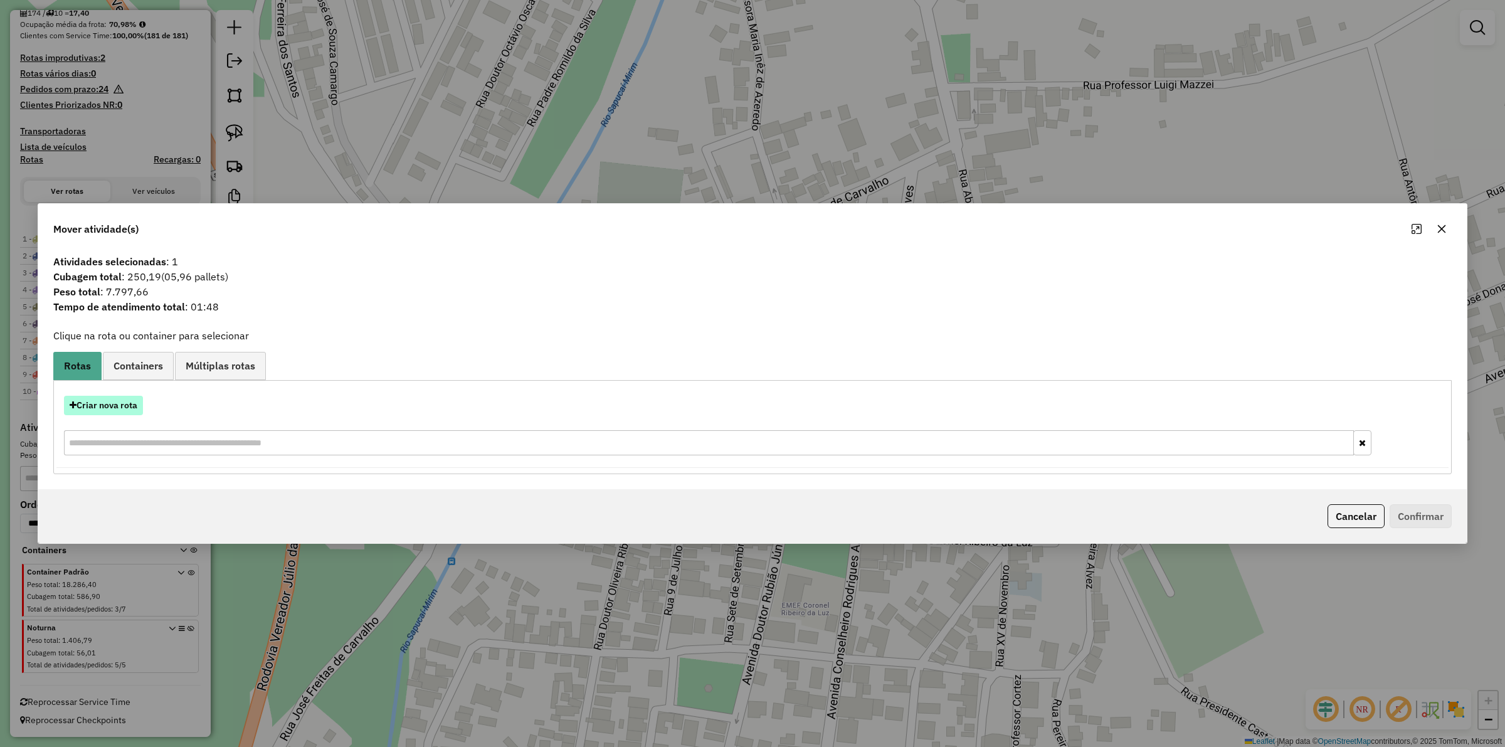
click at [105, 408] on button "Criar nova rota" at bounding box center [103, 405] width 79 height 19
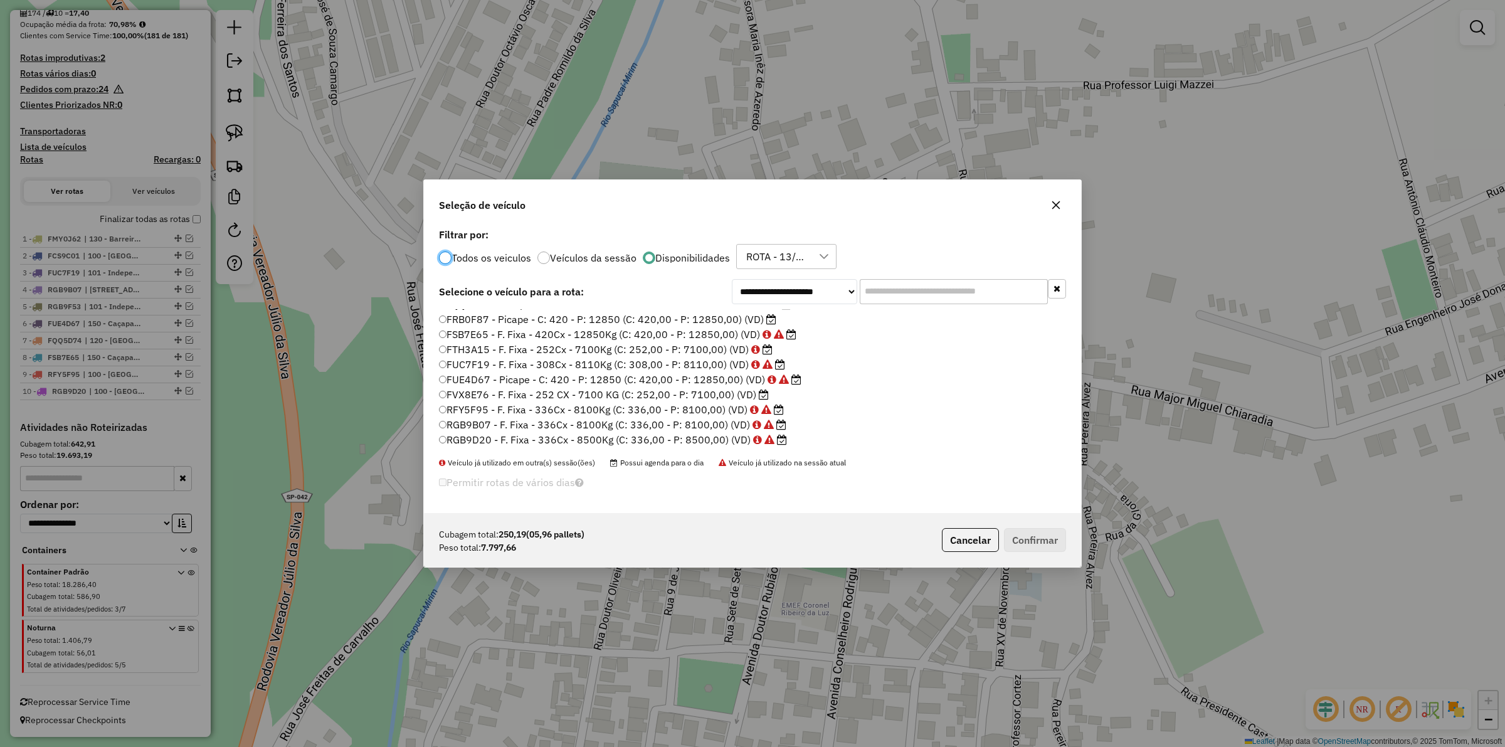
scroll to position [88, 0]
click at [659, 441] on label "RGB9G87 - F. Fixa - 336Cx - 8000Kg (C: 336,00 - P: 8000,00) (VD)" at bounding box center [607, 438] width 336 height 15
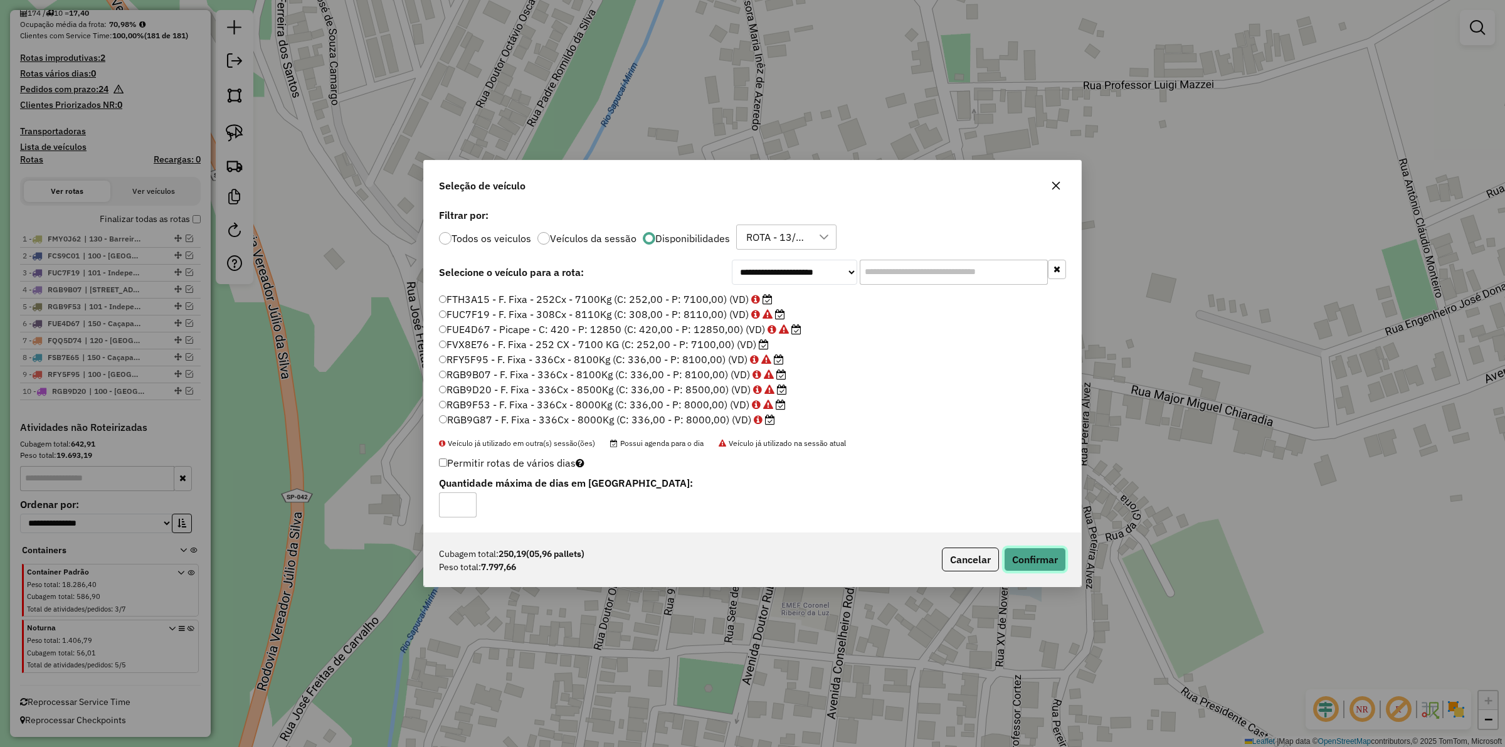
click at [1049, 559] on button "Confirmar" at bounding box center [1035, 560] width 62 height 24
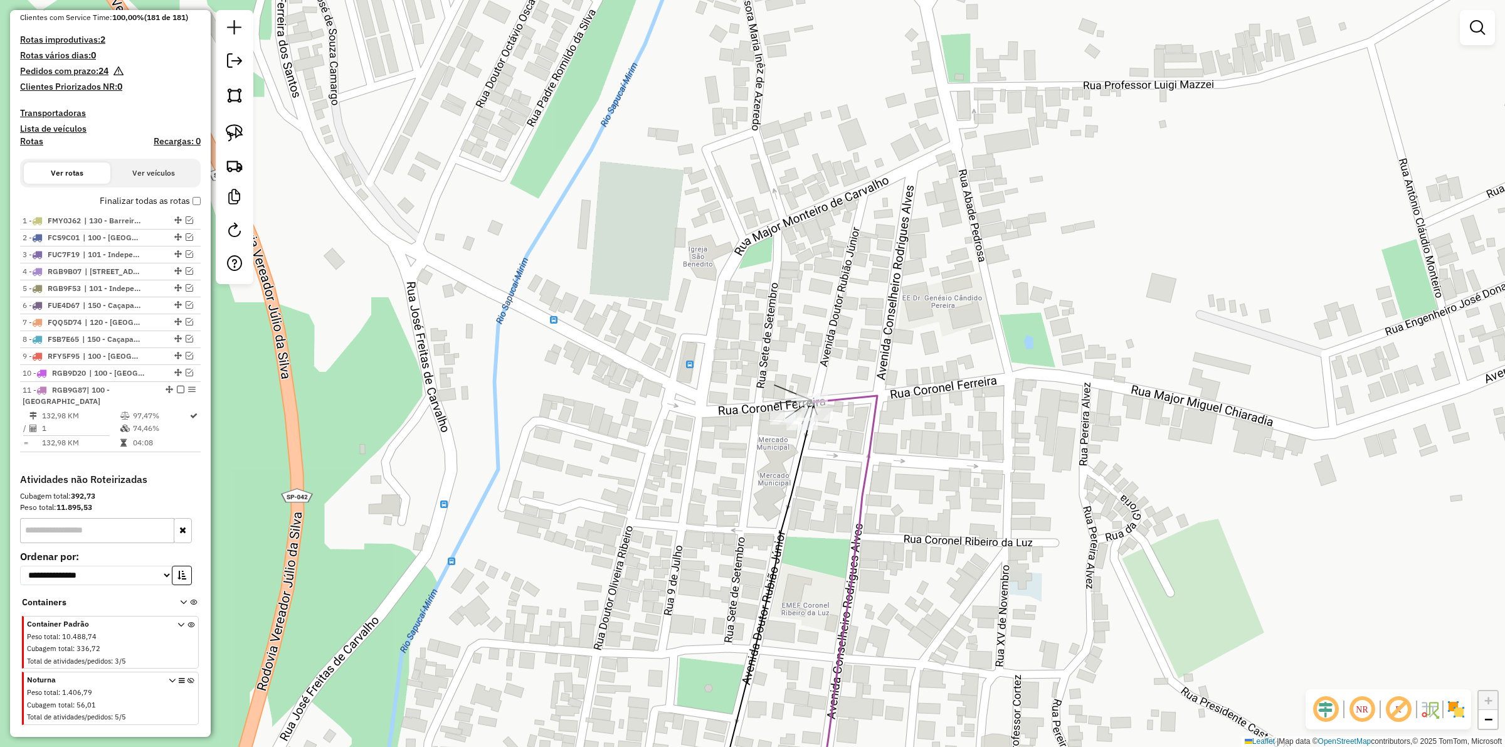
scroll to position [393, 0]
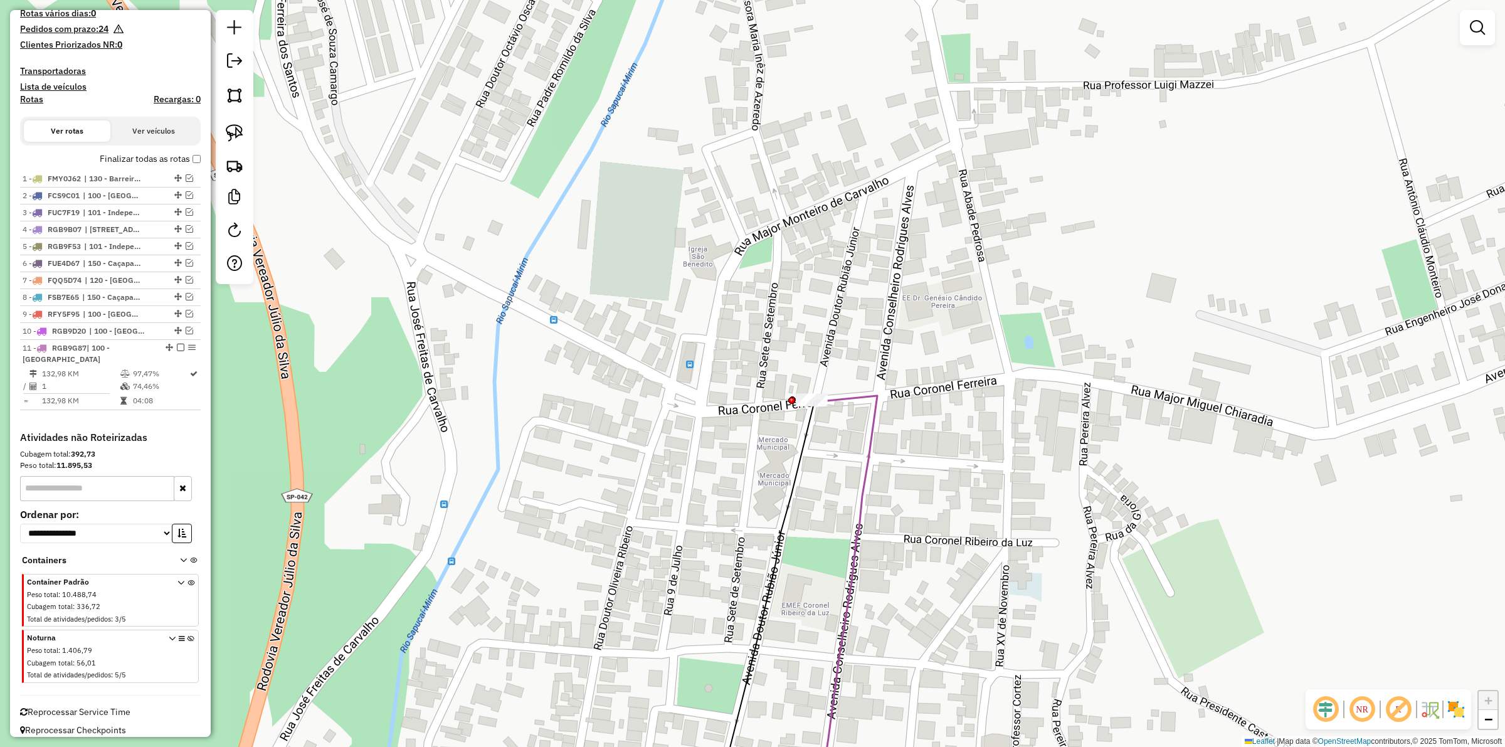
click at [869, 422] on icon at bounding box center [846, 609] width 63 height 426
select select "**********"
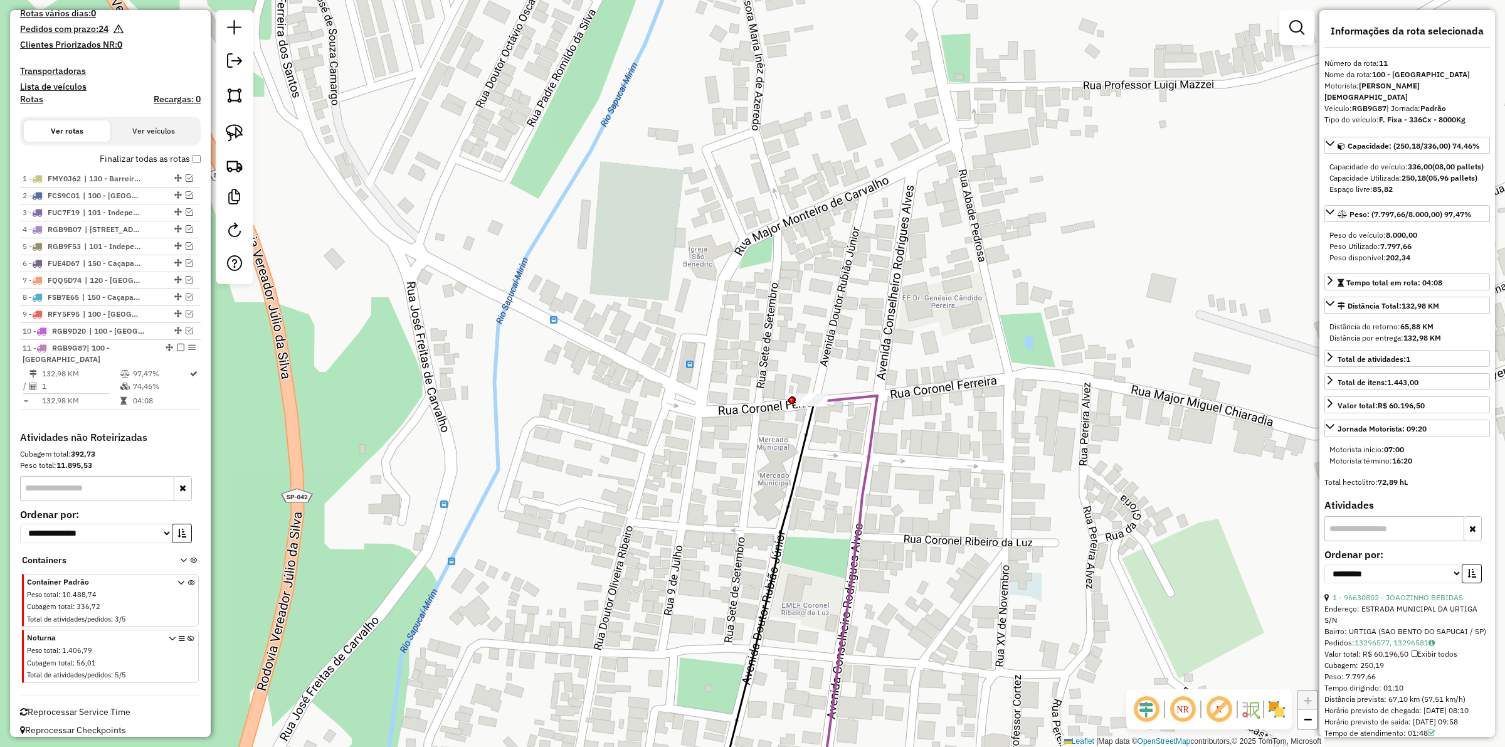
scroll to position [410, 0]
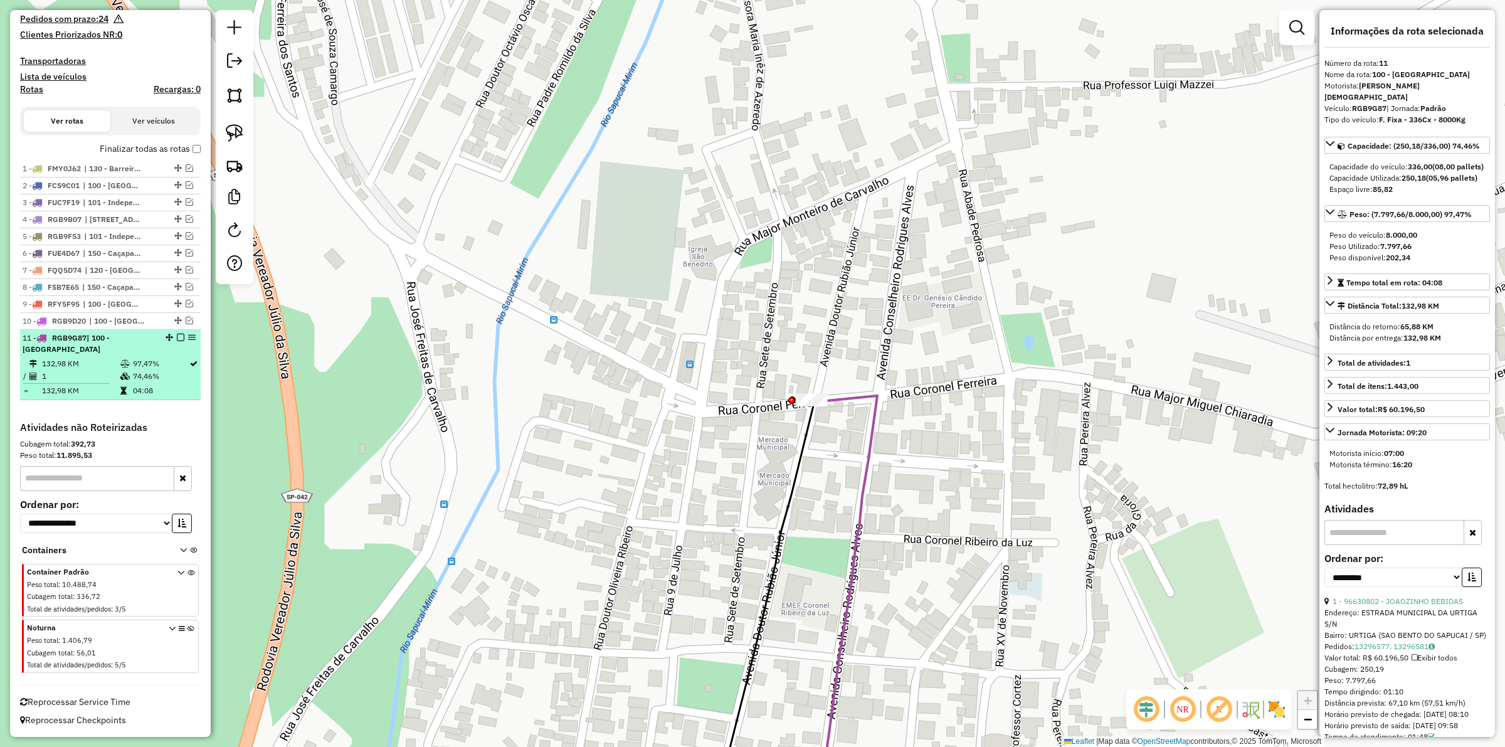
click at [177, 341] on em at bounding box center [181, 338] width 8 height 8
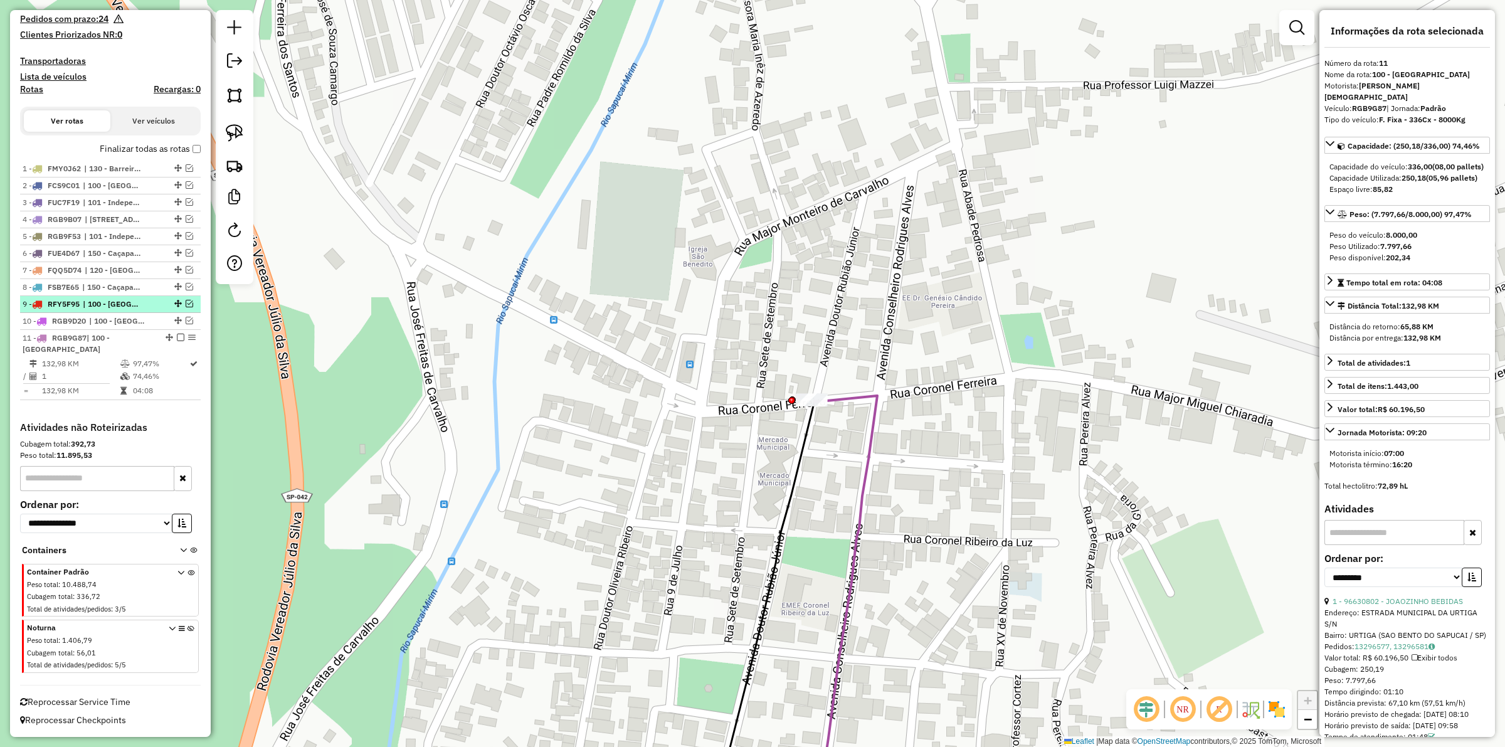
scroll to position [368, 0]
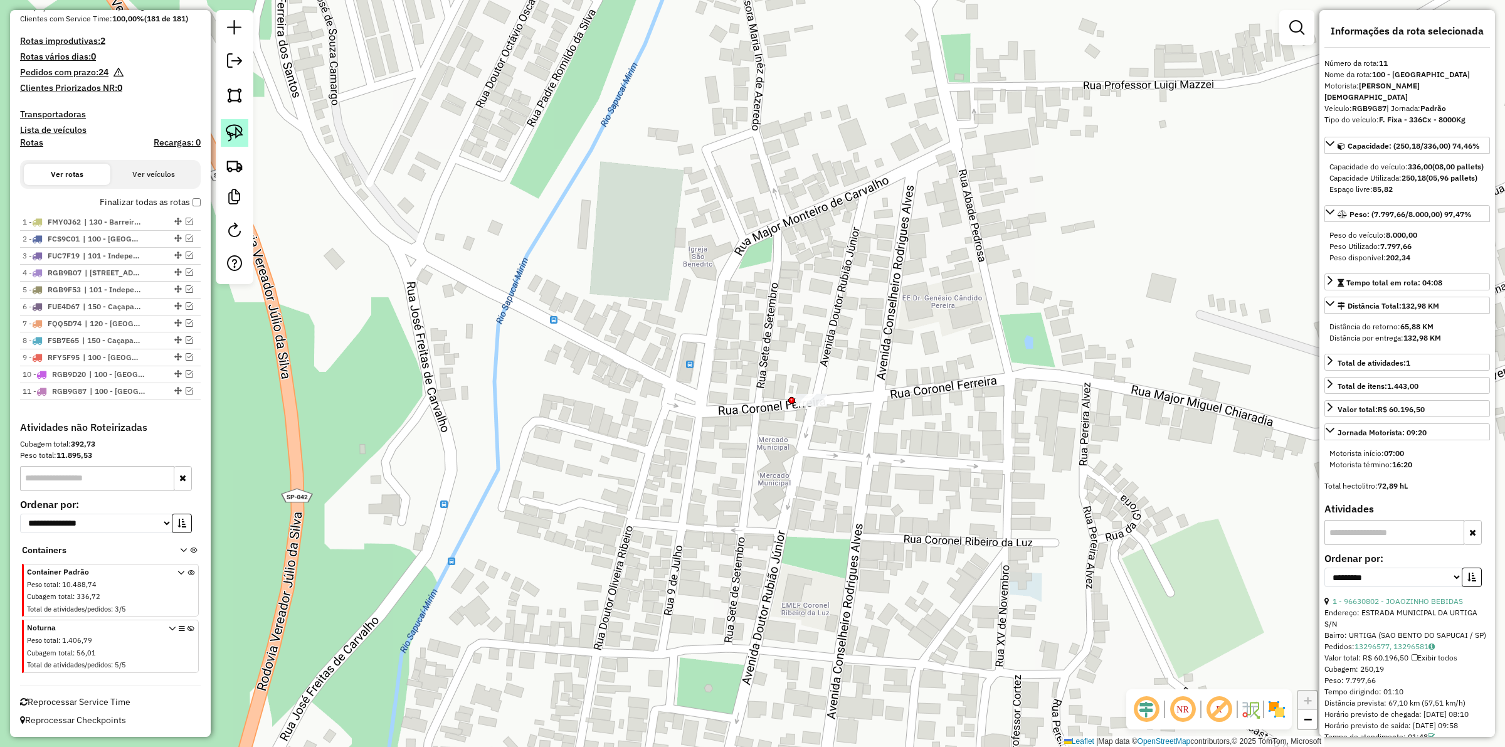
click at [236, 138] on img at bounding box center [235, 133] width 18 height 18
drag, startPoint x: 1039, startPoint y: 367, endPoint x: 753, endPoint y: 468, distance: 302.7
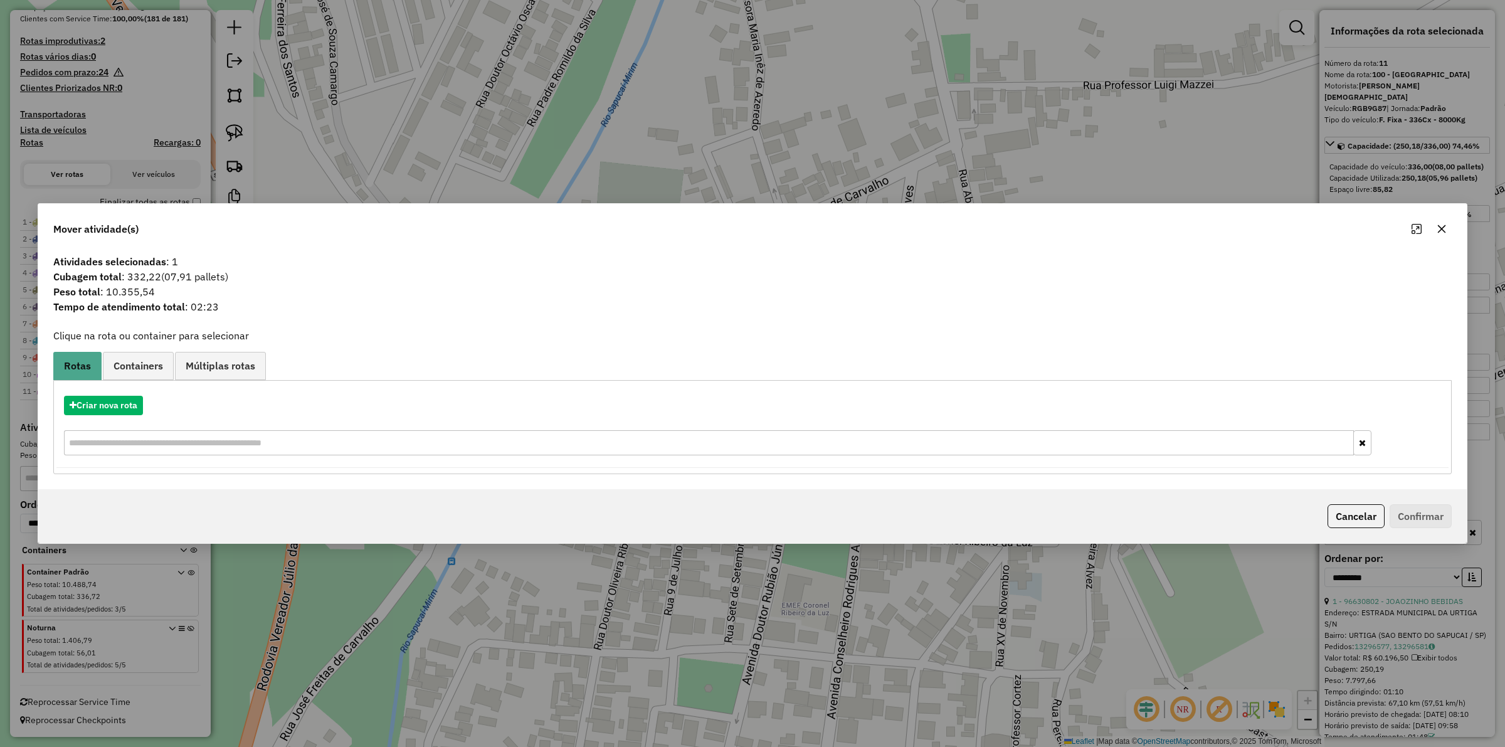
click at [1446, 230] on icon "button" at bounding box center [1442, 229] width 10 height 10
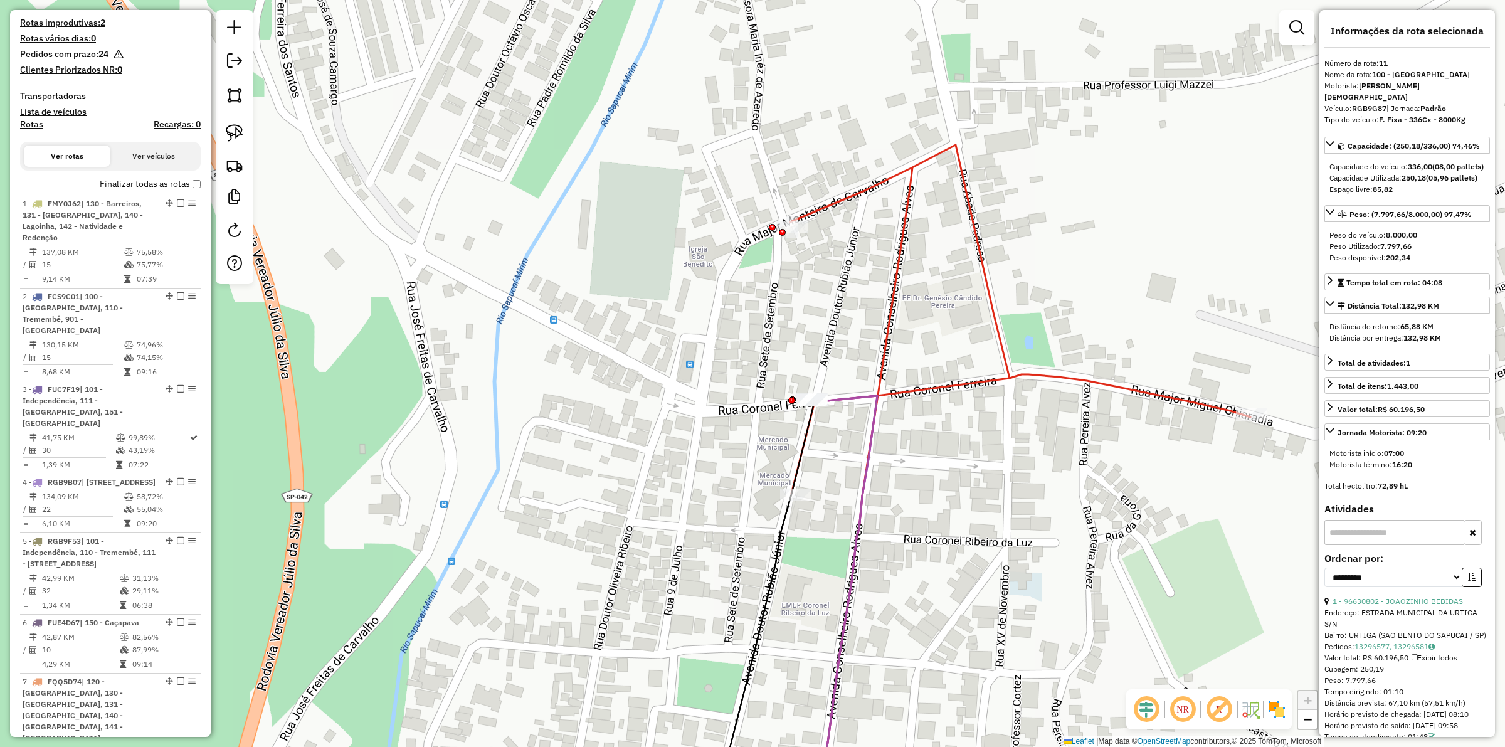
click at [887, 303] on icon at bounding box center [1020, 483] width 460 height 677
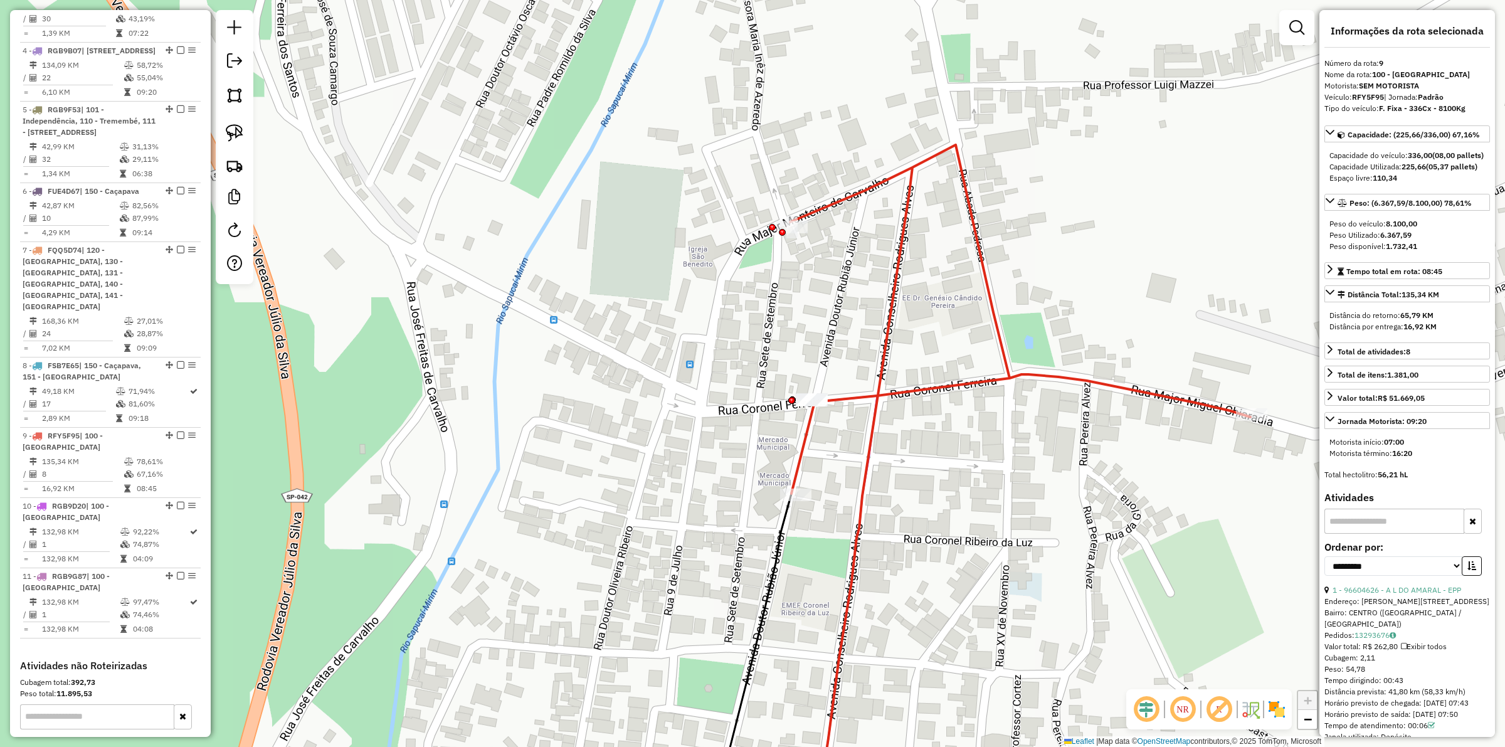
scroll to position [1021, 0]
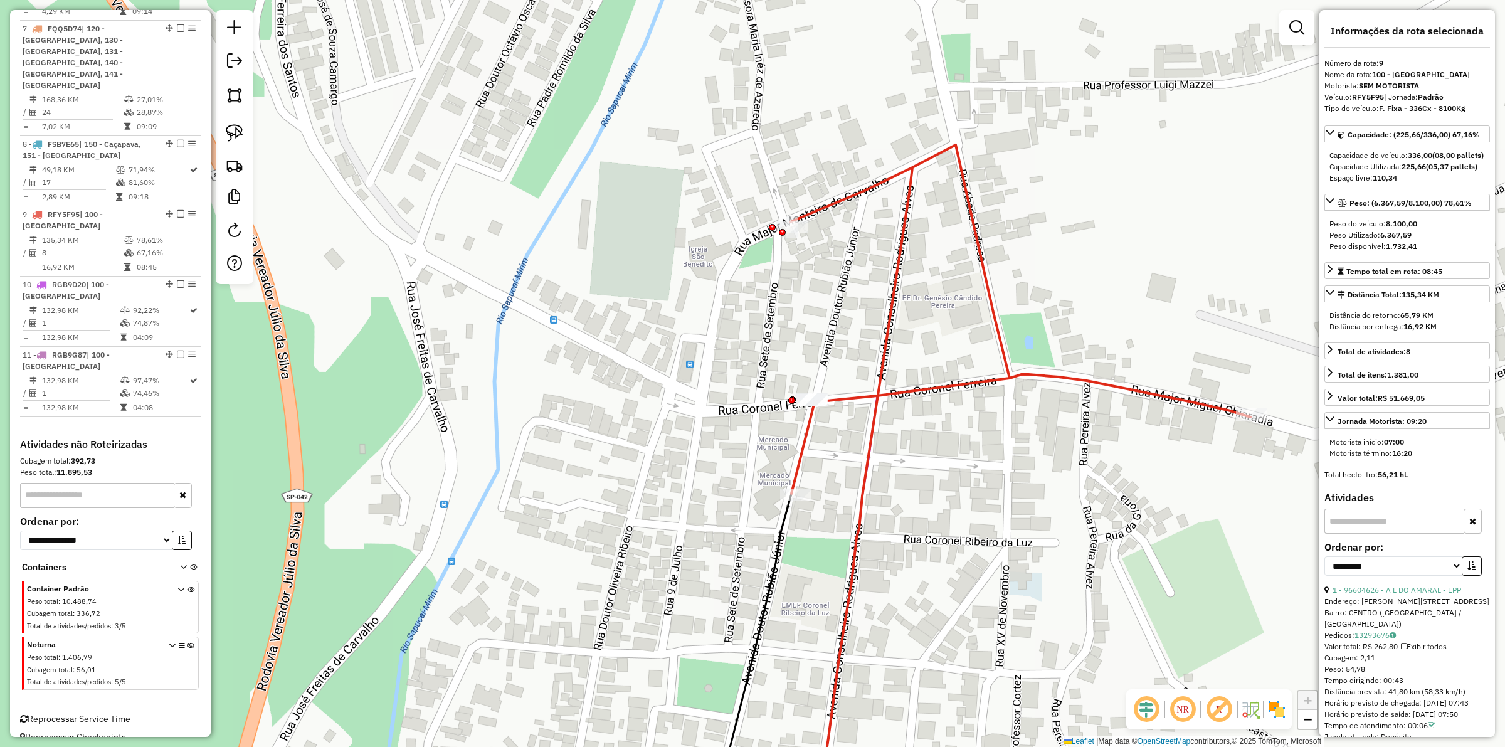
click at [829, 464] on div "Janela de atendimento Grade de atendimento Capacidade Transportadoras Veículos …" at bounding box center [752, 373] width 1505 height 747
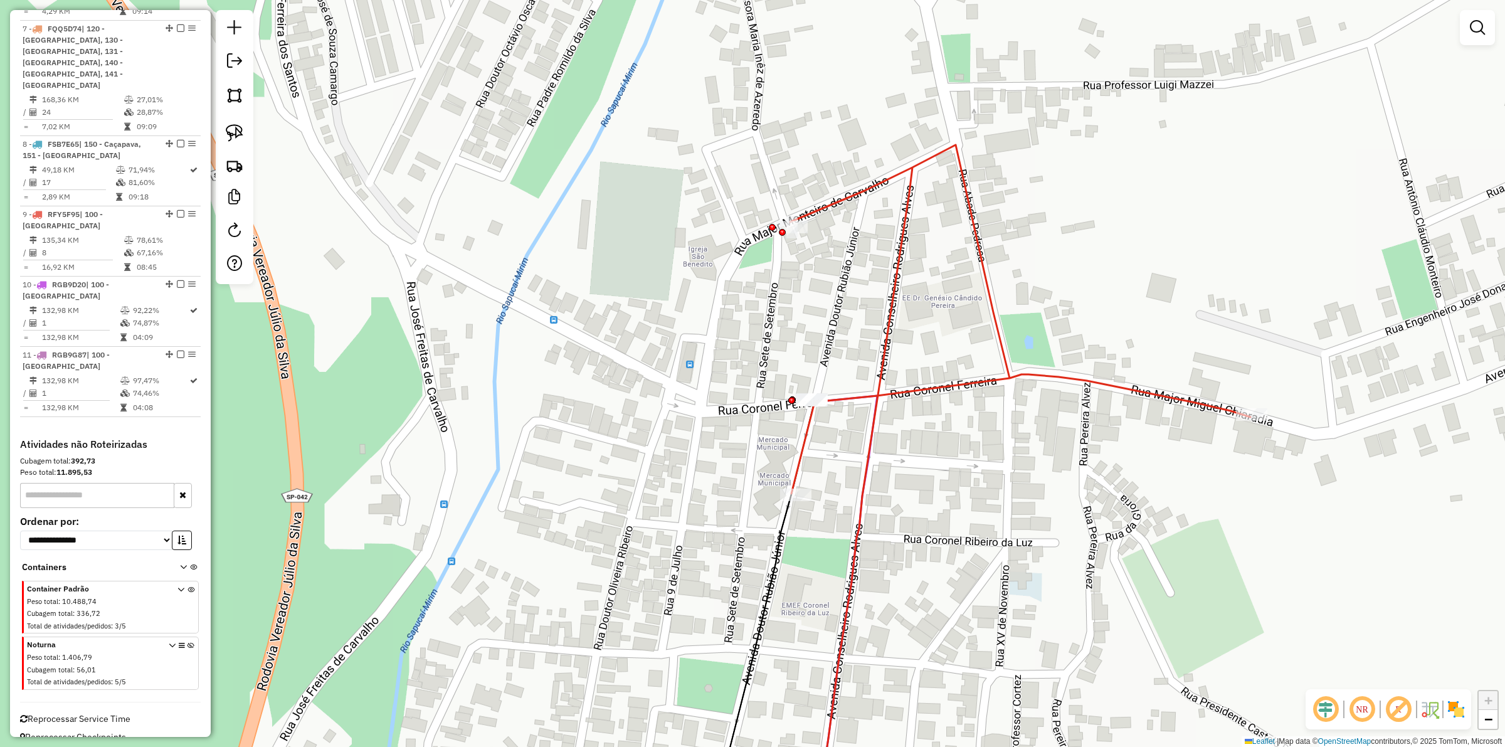
click at [815, 452] on div "Janela de atendimento Grade de atendimento Capacidade Transportadoras Veículos …" at bounding box center [752, 373] width 1505 height 747
click at [836, 449] on div "Janela de atendimento Grade de atendimento Capacidade Transportadoras Veículos …" at bounding box center [752, 373] width 1505 height 747
select select "**********"
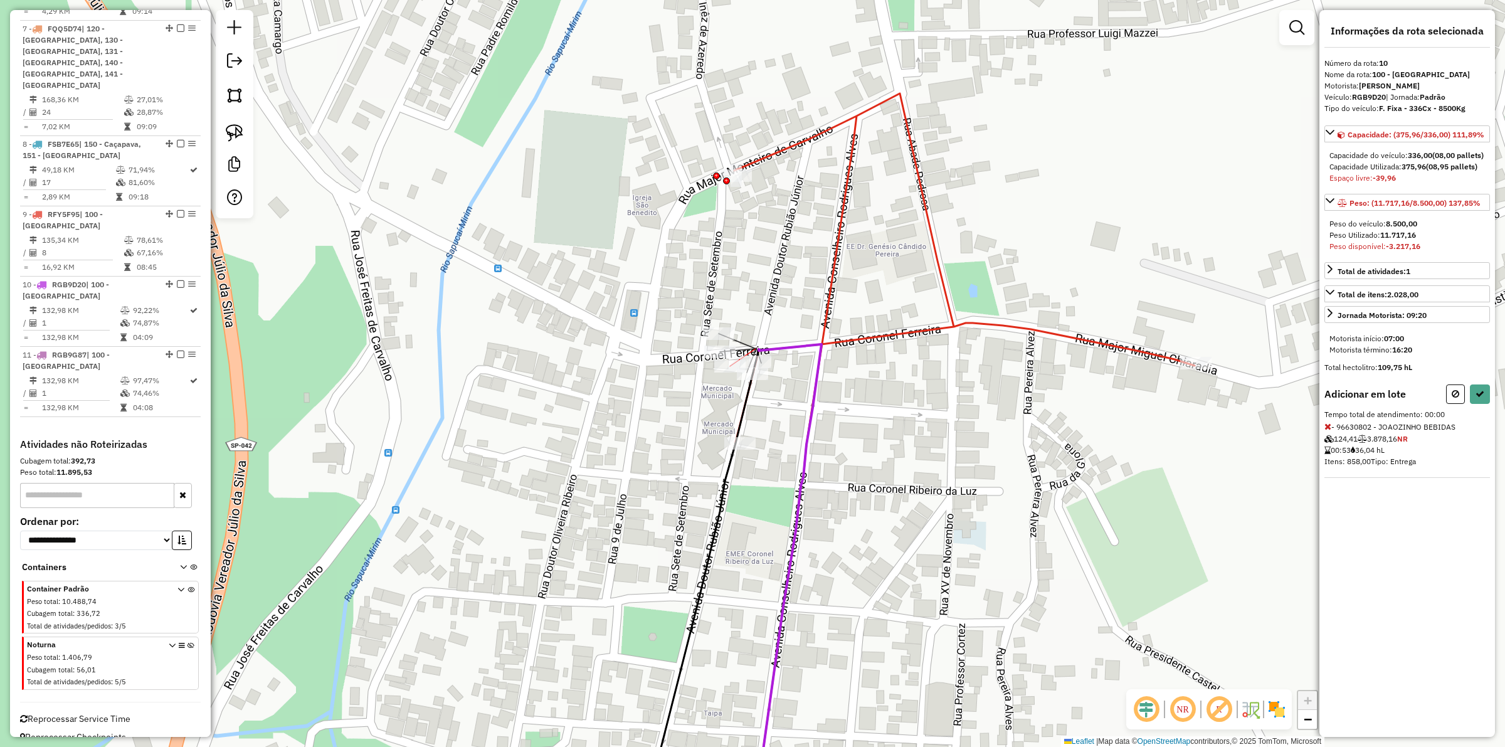
select select "**********"
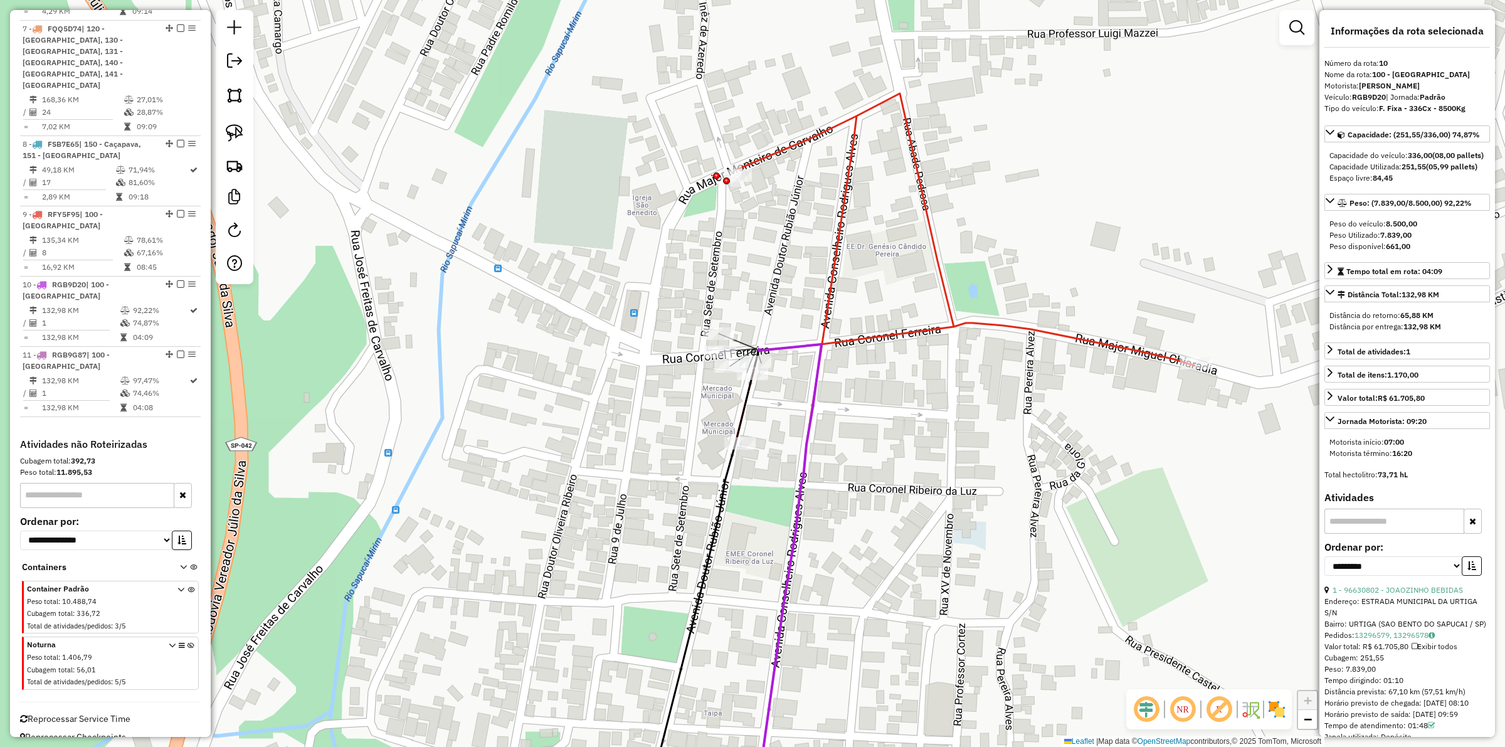
click at [680, 398] on div "Janela de atendimento Grade de atendimento Capacidade Transportadoras Veículos …" at bounding box center [752, 373] width 1505 height 747
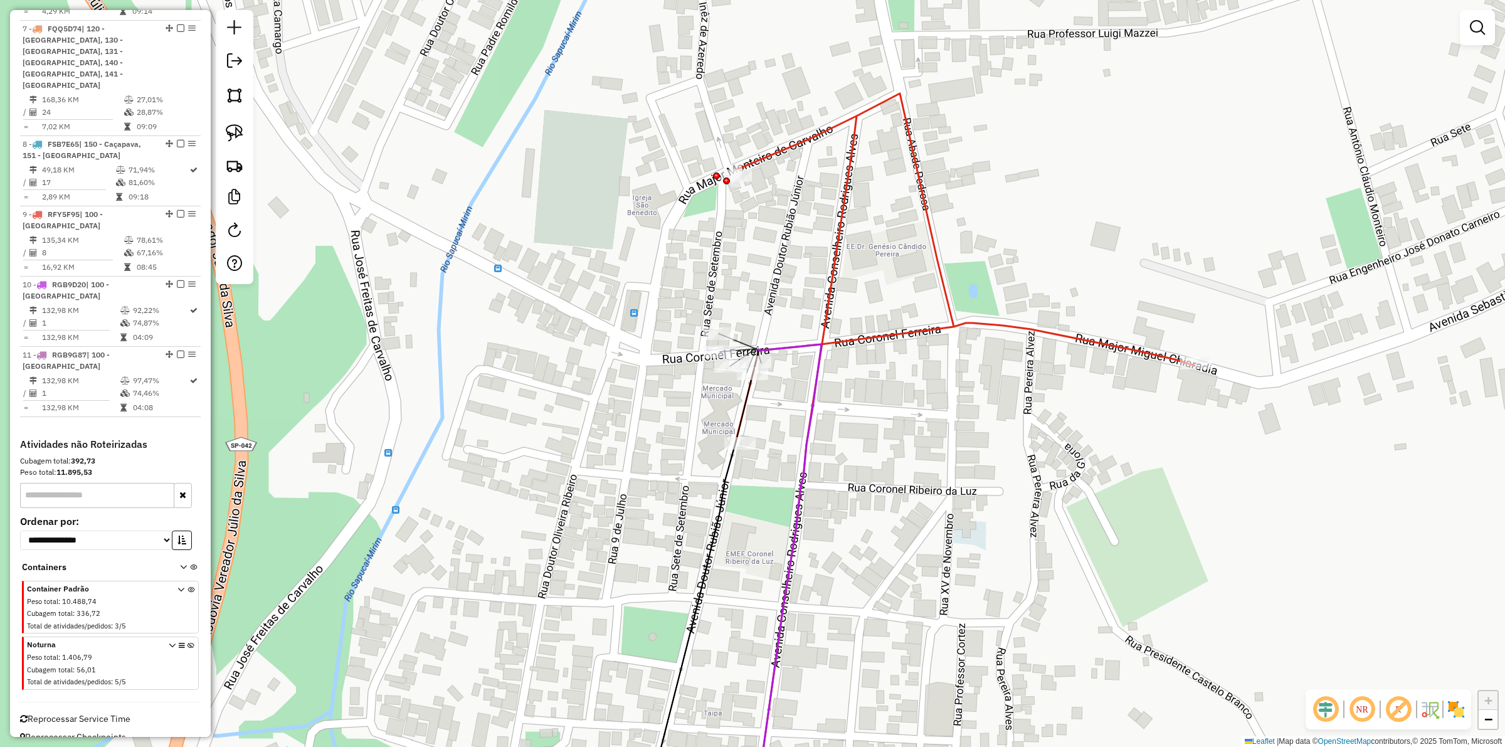
click at [817, 415] on icon at bounding box center [787, 582] width 68 height 477
select select "**********"
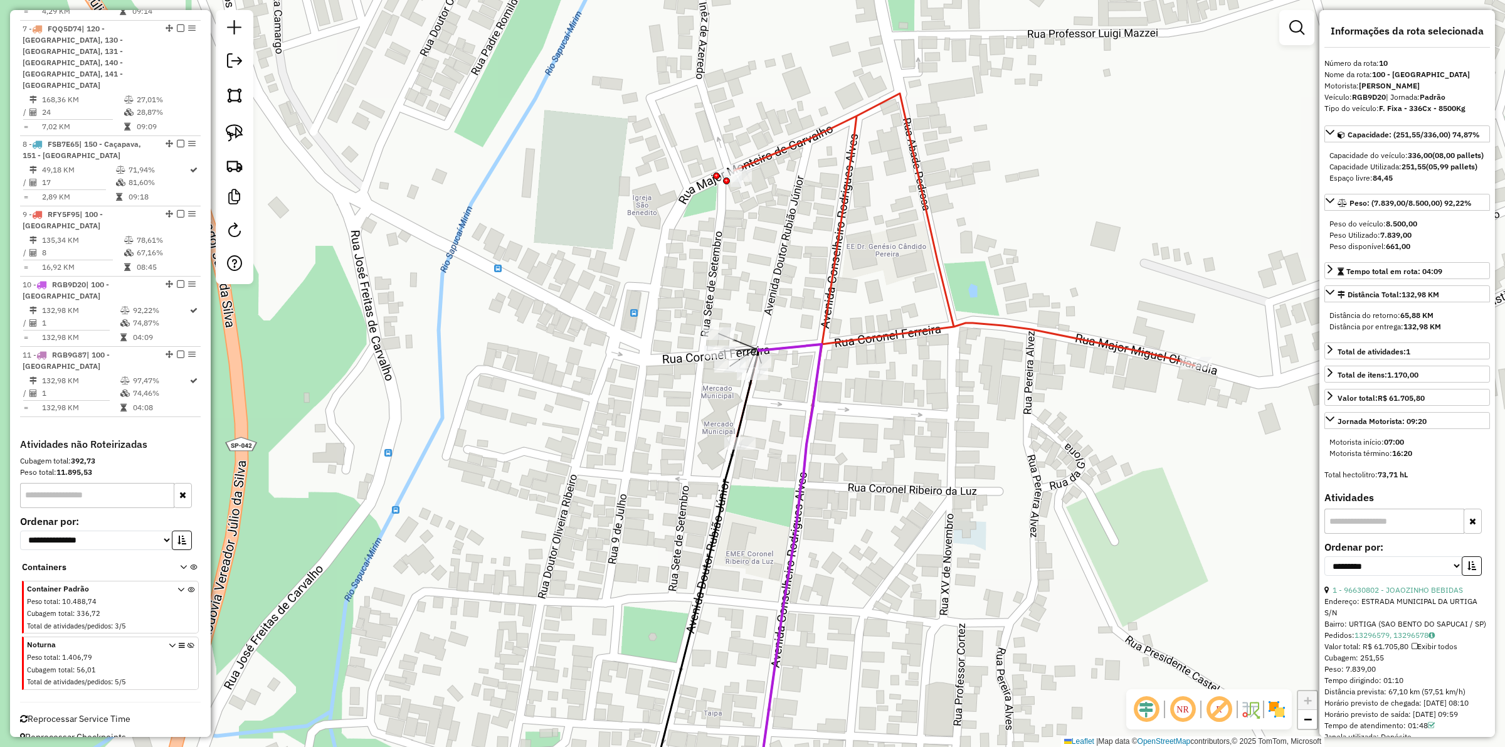
click at [876, 392] on div "Janela de atendimento Grade de atendimento Capacidade Transportadoras Veículos …" at bounding box center [752, 373] width 1505 height 747
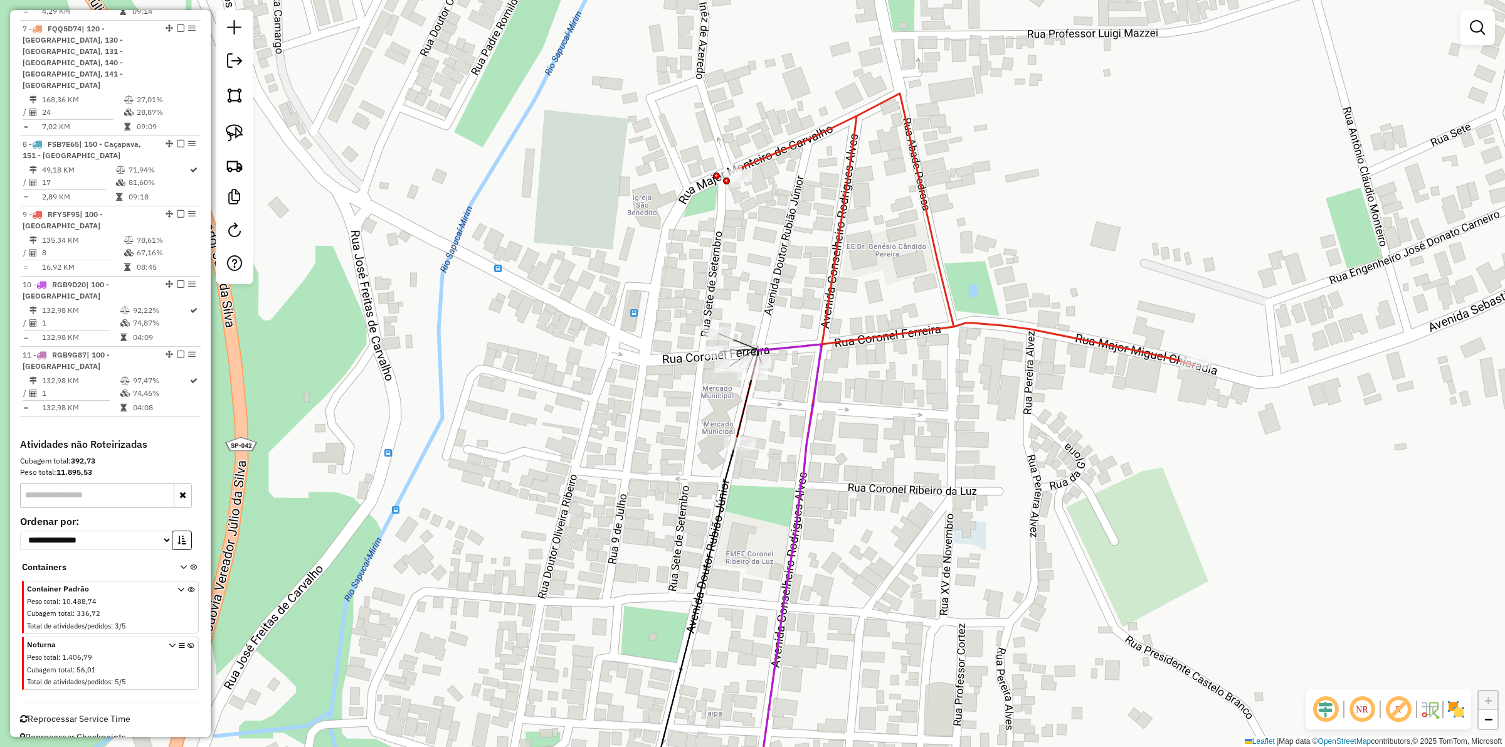
click at [867, 339] on icon at bounding box center [964, 457] width 460 height 728
select select "**********"
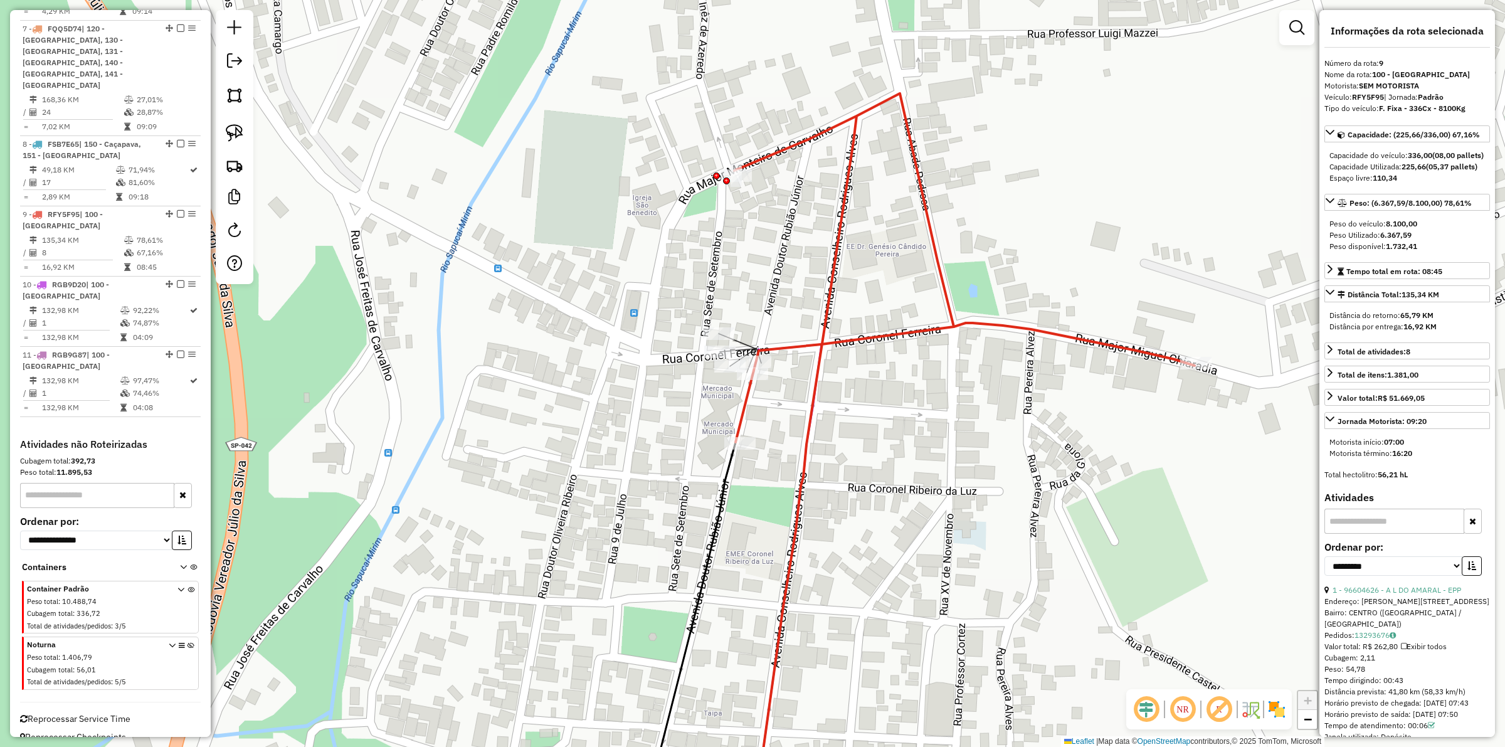
click at [867, 433] on div "Janela de atendimento Grade de atendimento Capacidade Transportadoras Veículos …" at bounding box center [752, 373] width 1505 height 747
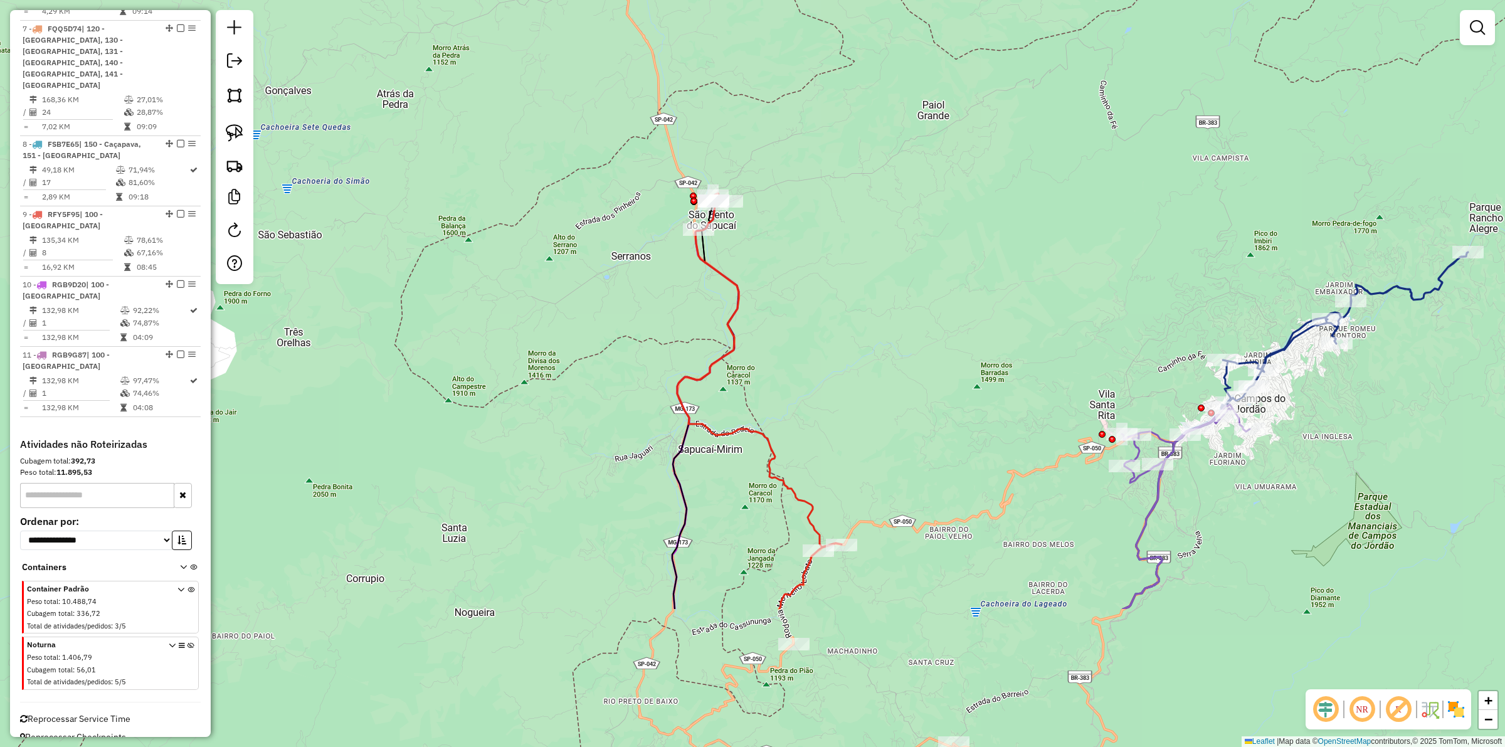
drag, startPoint x: 776, startPoint y: 486, endPoint x: 773, endPoint y: 273, distance: 212.6
click at [773, 273] on div "Janela de atendimento Grade de atendimento Capacidade Transportadoras Veículos …" at bounding box center [752, 373] width 1505 height 747
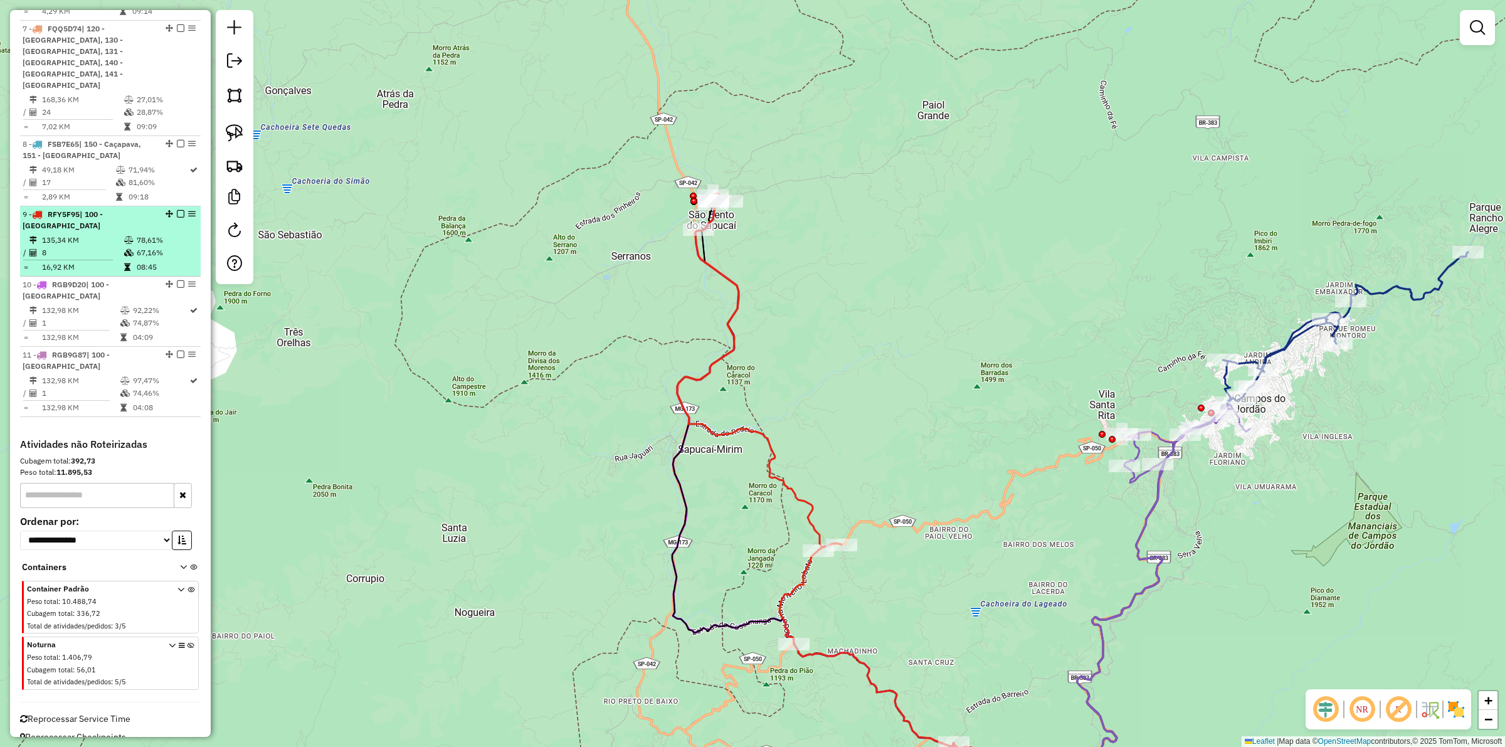
click at [98, 258] on td "8" at bounding box center [82, 252] width 82 height 13
select select "**********"
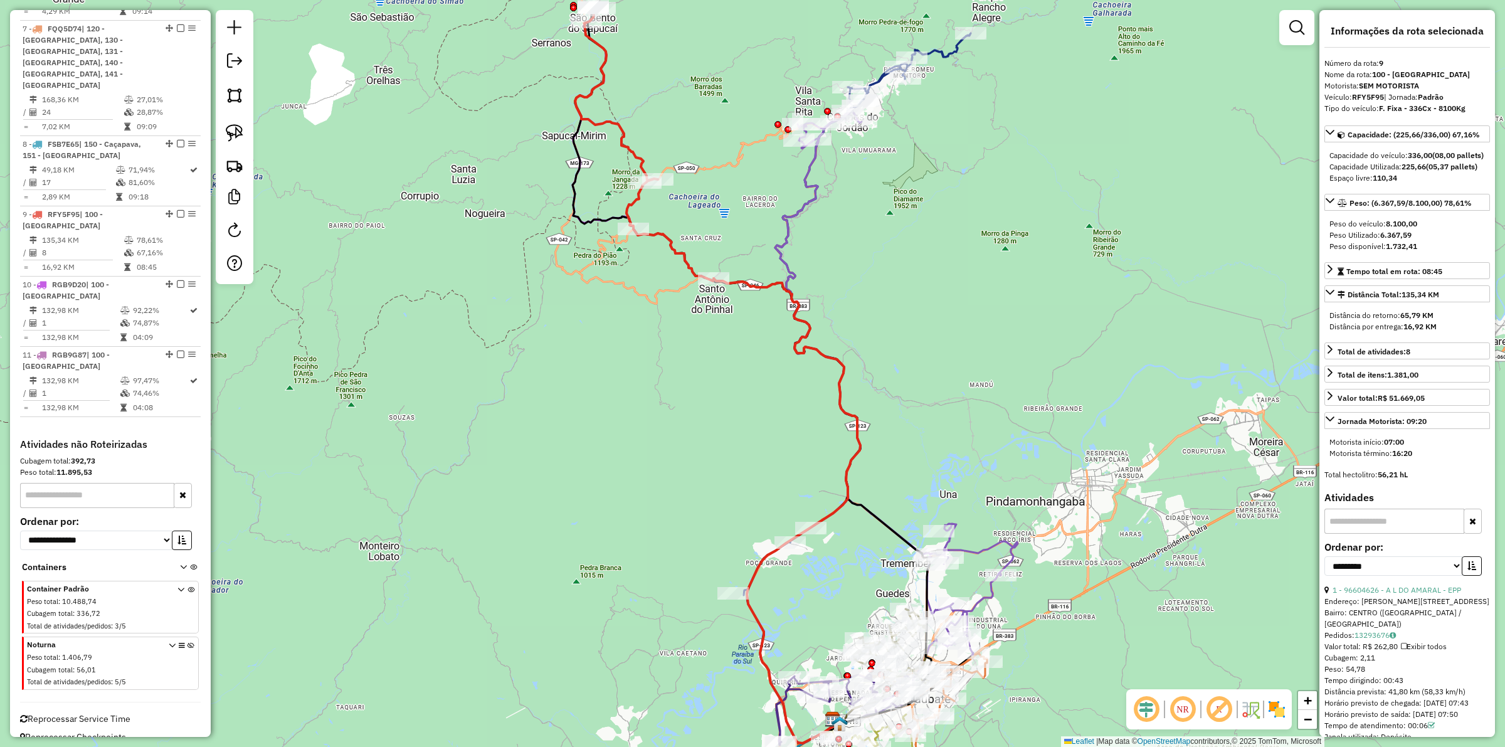
drag, startPoint x: 482, startPoint y: 147, endPoint x: 508, endPoint y: 405, distance: 259.1
click at [508, 405] on div "Janela de atendimento Grade de atendimento Capacidade Transportadoras Veículos …" at bounding box center [752, 373] width 1505 height 747
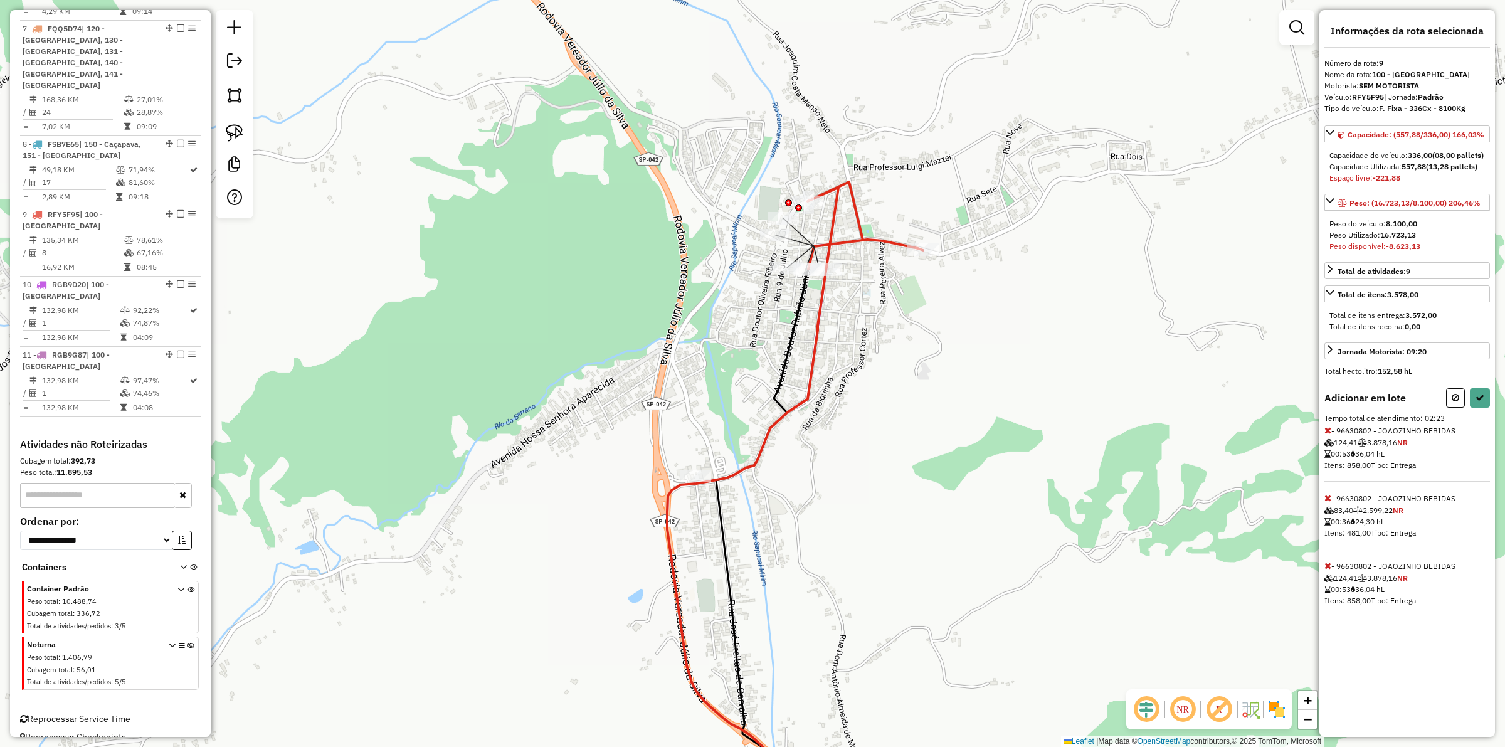
click at [1326, 570] on icon at bounding box center [1328, 565] width 7 height 9
click at [1327, 435] on icon at bounding box center [1328, 430] width 7 height 9
click at [1456, 402] on icon at bounding box center [1456, 397] width 8 height 9
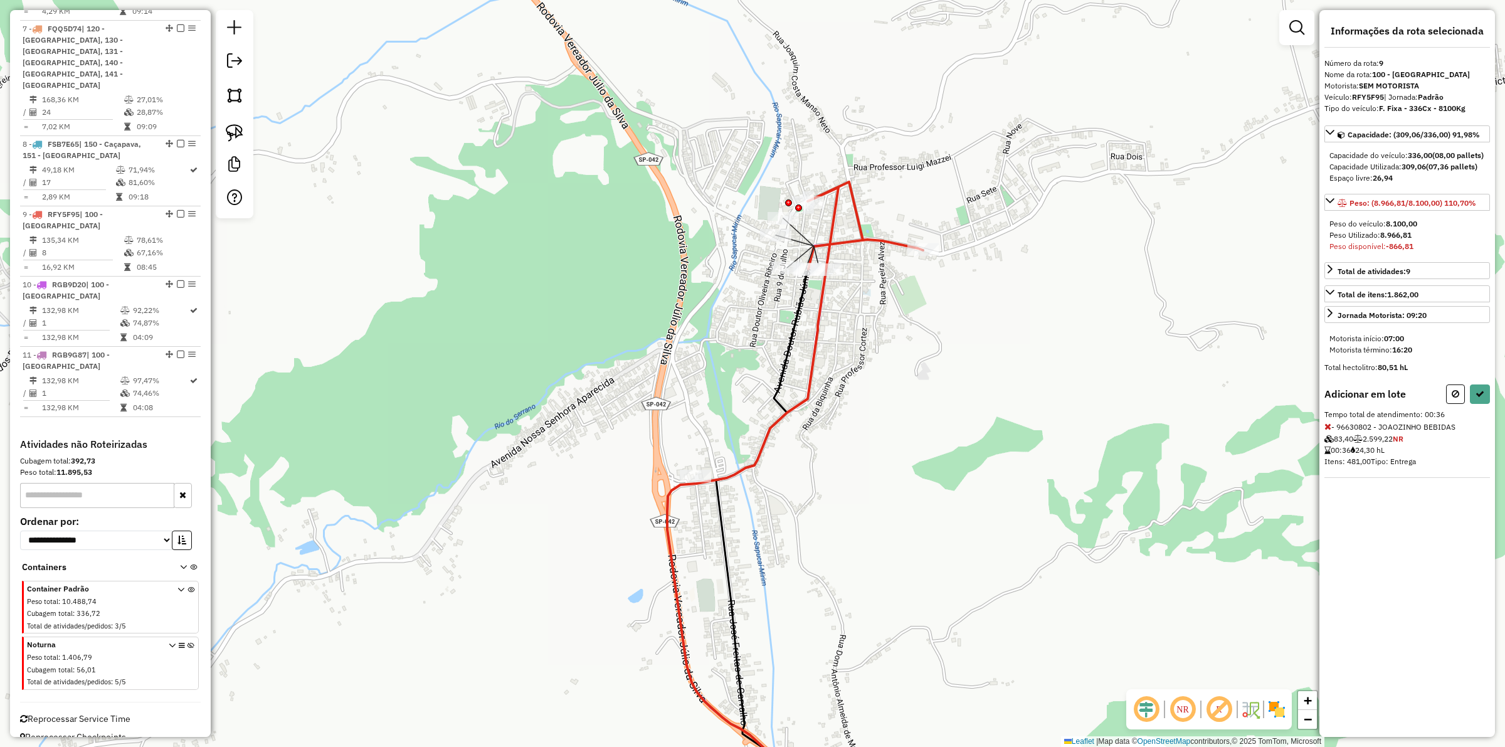
select select "**********"
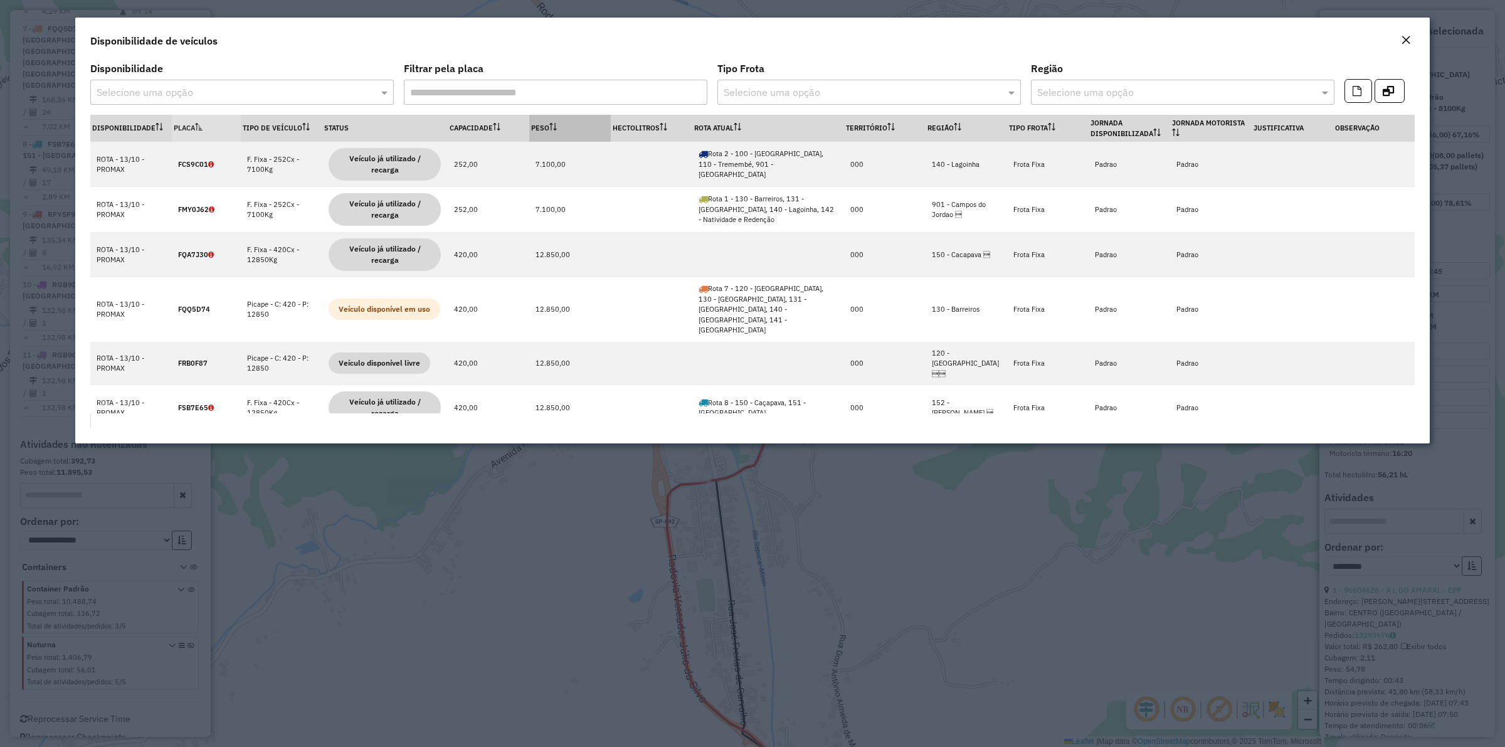
click at [546, 121] on th "Peso" at bounding box center [570, 128] width 82 height 27
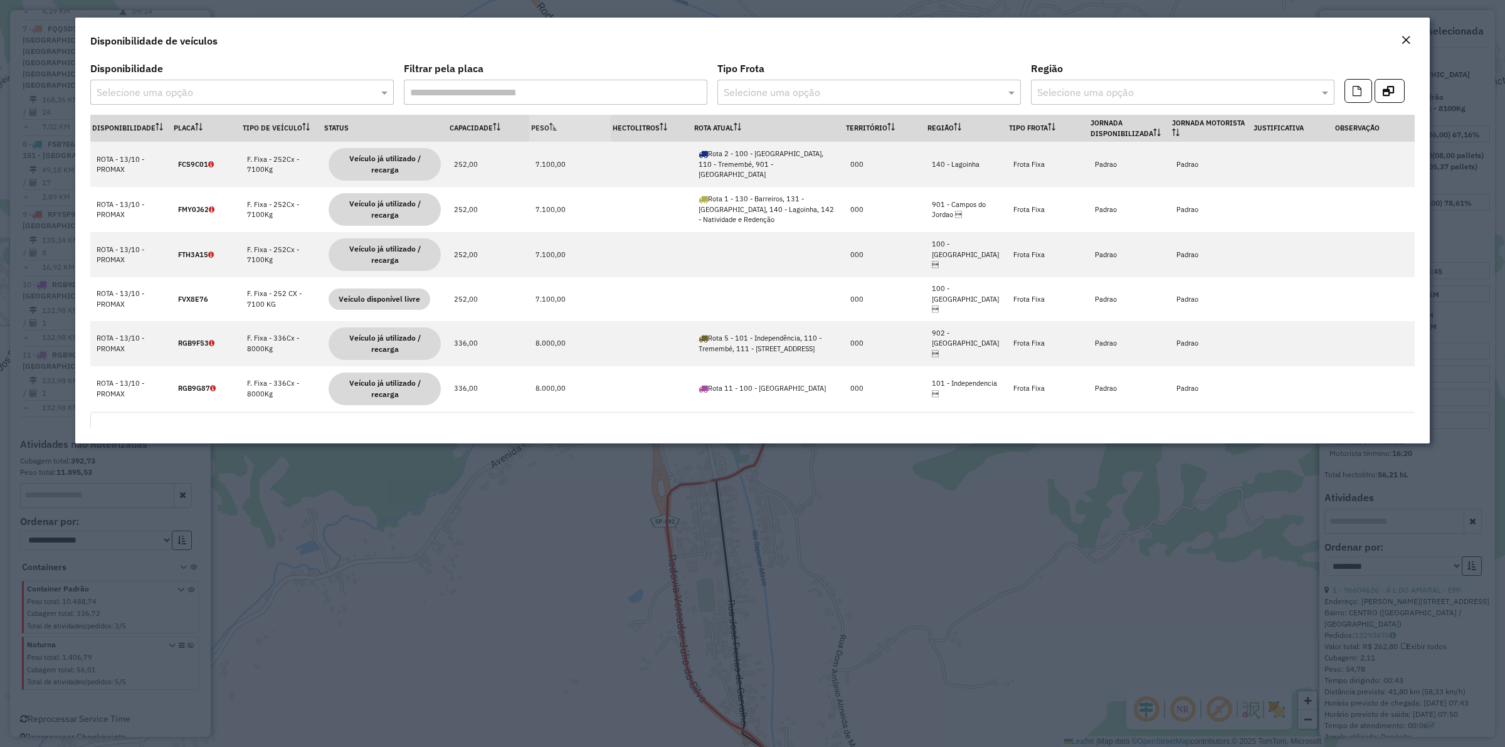
click at [546, 121] on th "Peso" at bounding box center [570, 128] width 82 height 27
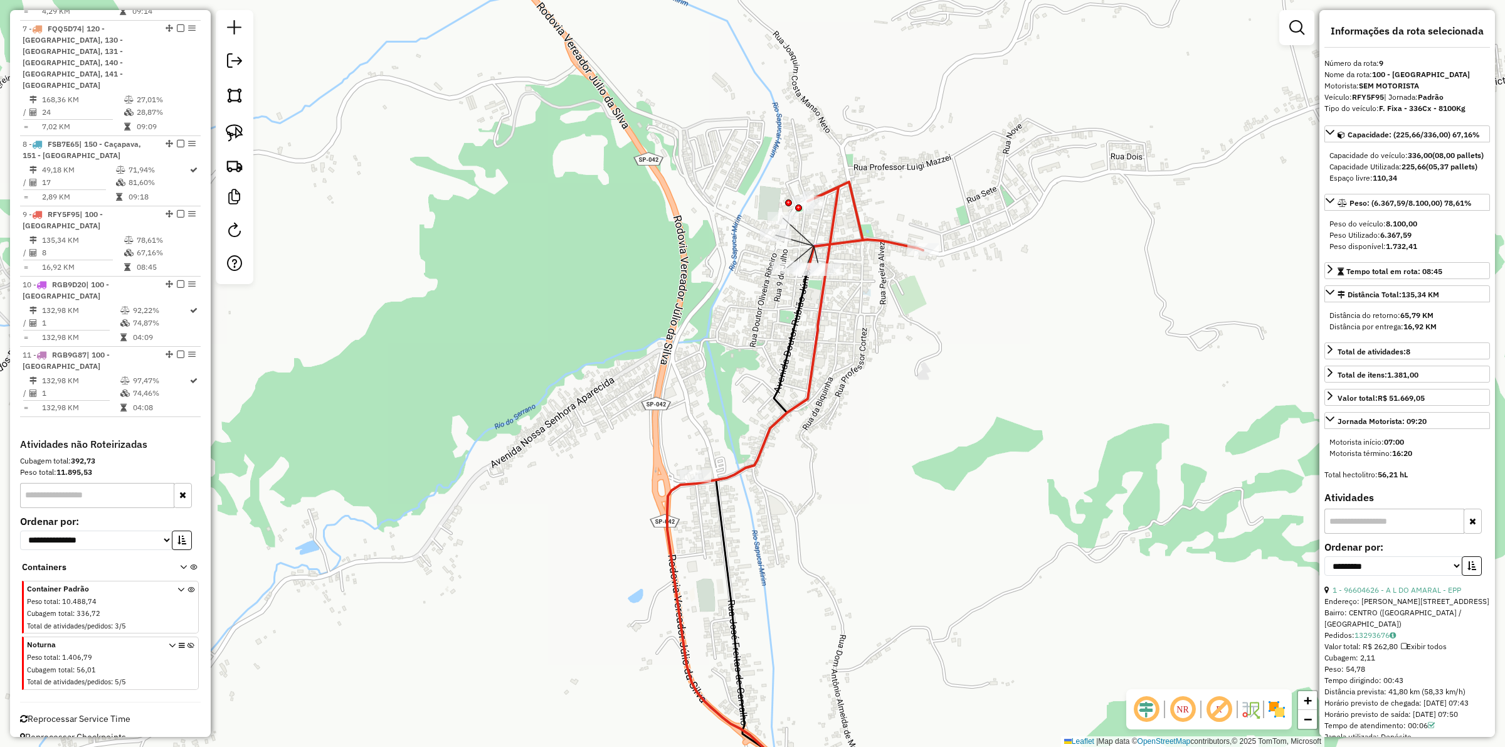
click at [806, 445] on div "Janela de atendimento Grade de atendimento Capacidade Transportadoras Veículos …" at bounding box center [752, 373] width 1505 height 747
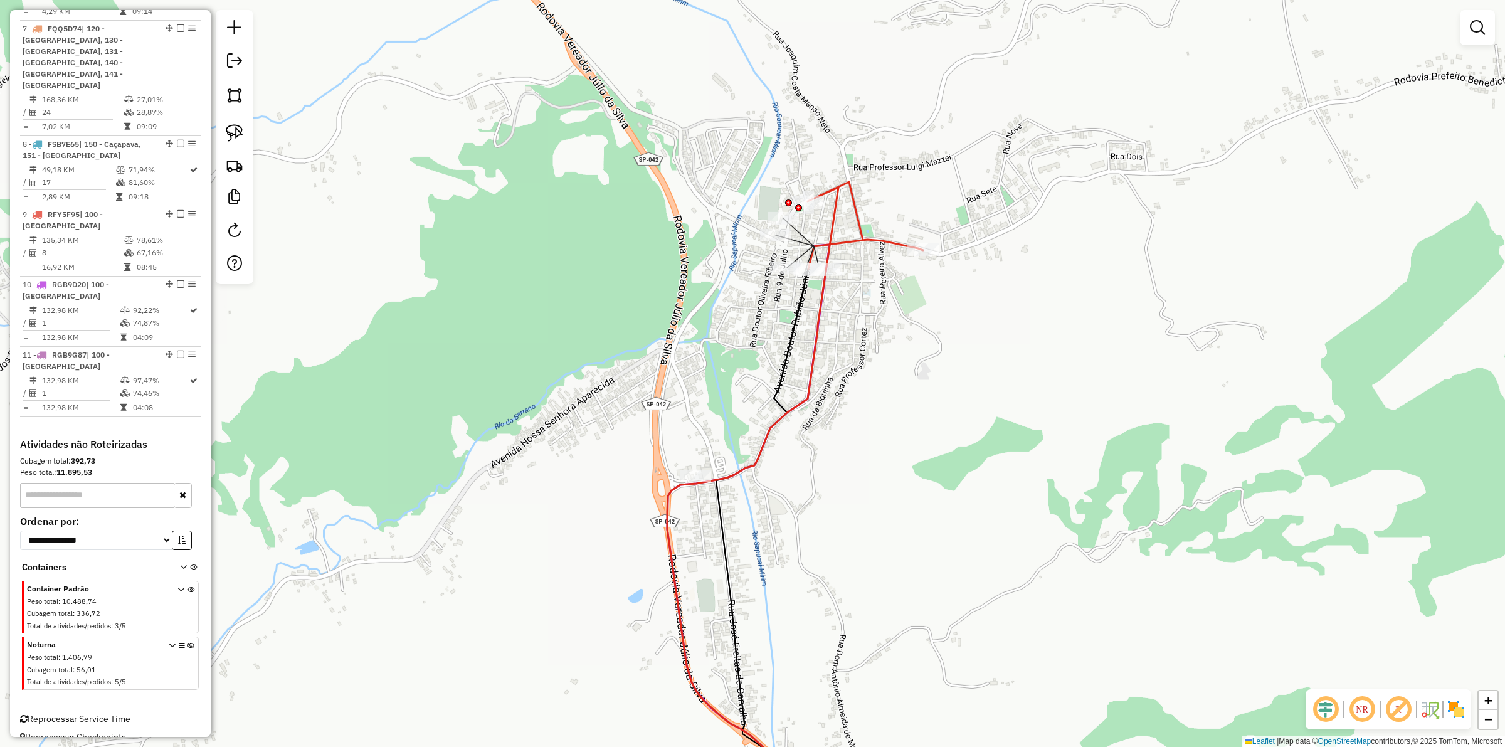
click at [810, 363] on icon at bounding box center [795, 502] width 256 height 640
select select "**********"
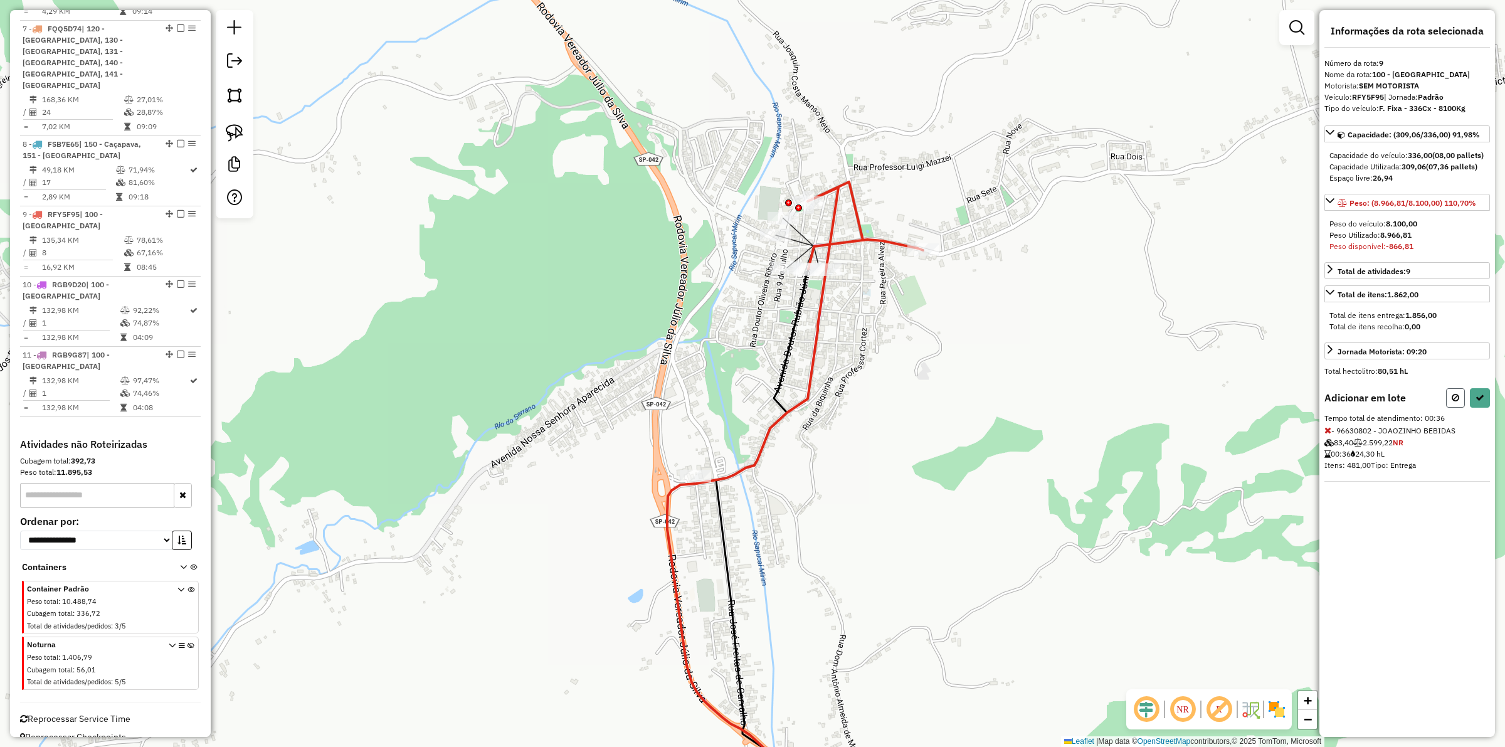
click at [1452, 402] on icon at bounding box center [1456, 397] width 8 height 9
select select "**********"
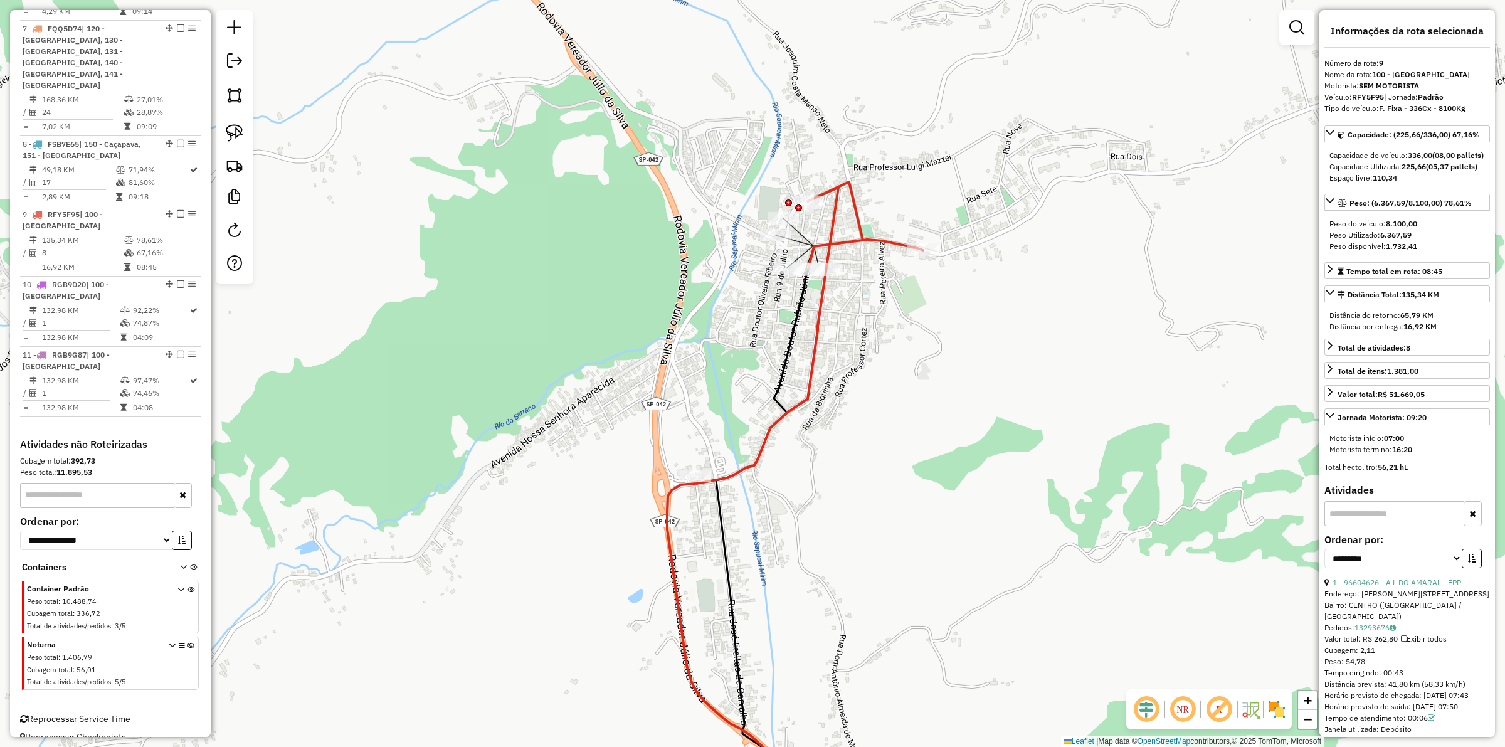
click at [998, 351] on div "Janela de atendimento Grade de atendimento Capacidade Transportadoras Veículos …" at bounding box center [752, 373] width 1505 height 747
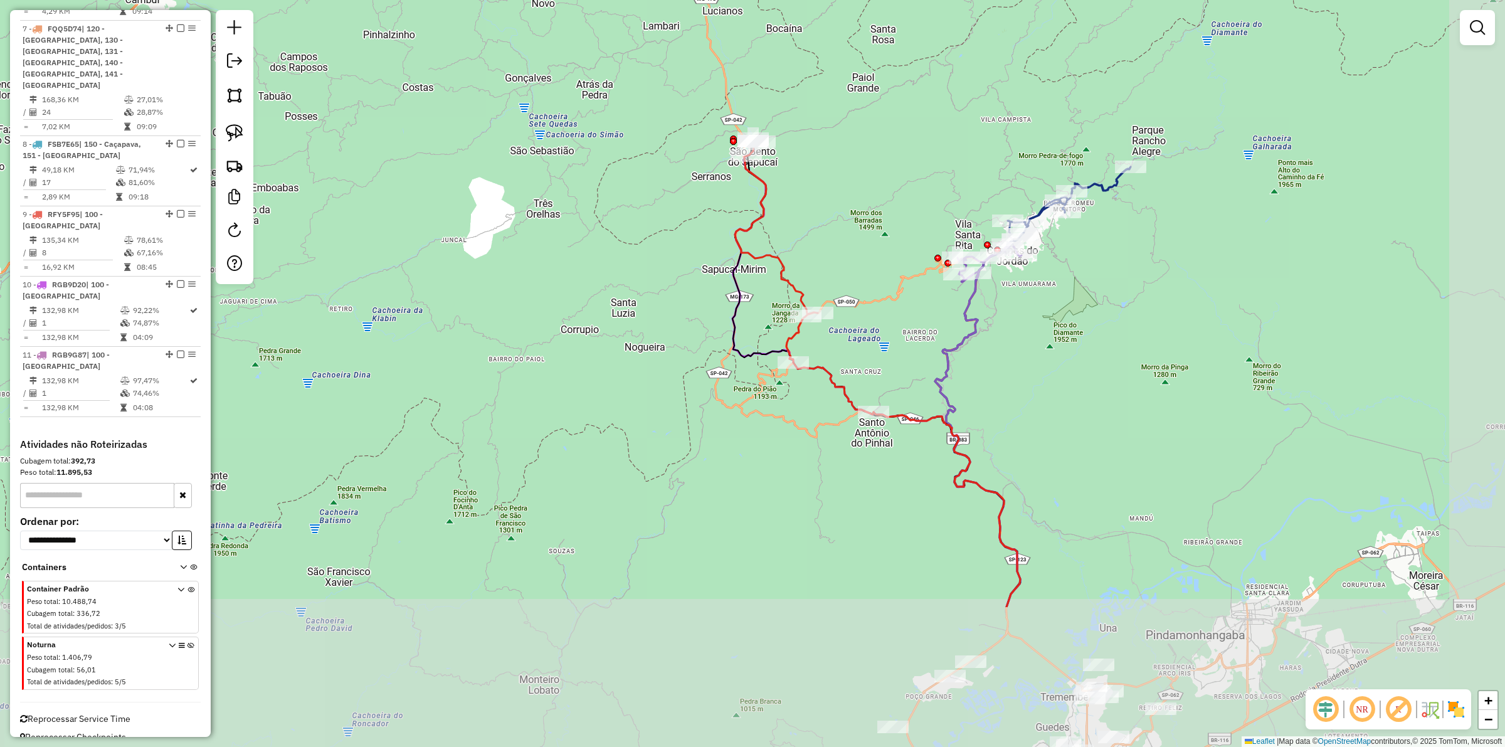
drag, startPoint x: 888, startPoint y: 318, endPoint x: 840, endPoint y: 230, distance: 100.5
click at [840, 230] on div "Janela de atendimento Grade de atendimento Capacidade Transportadoras Veículos …" at bounding box center [752, 373] width 1505 height 747
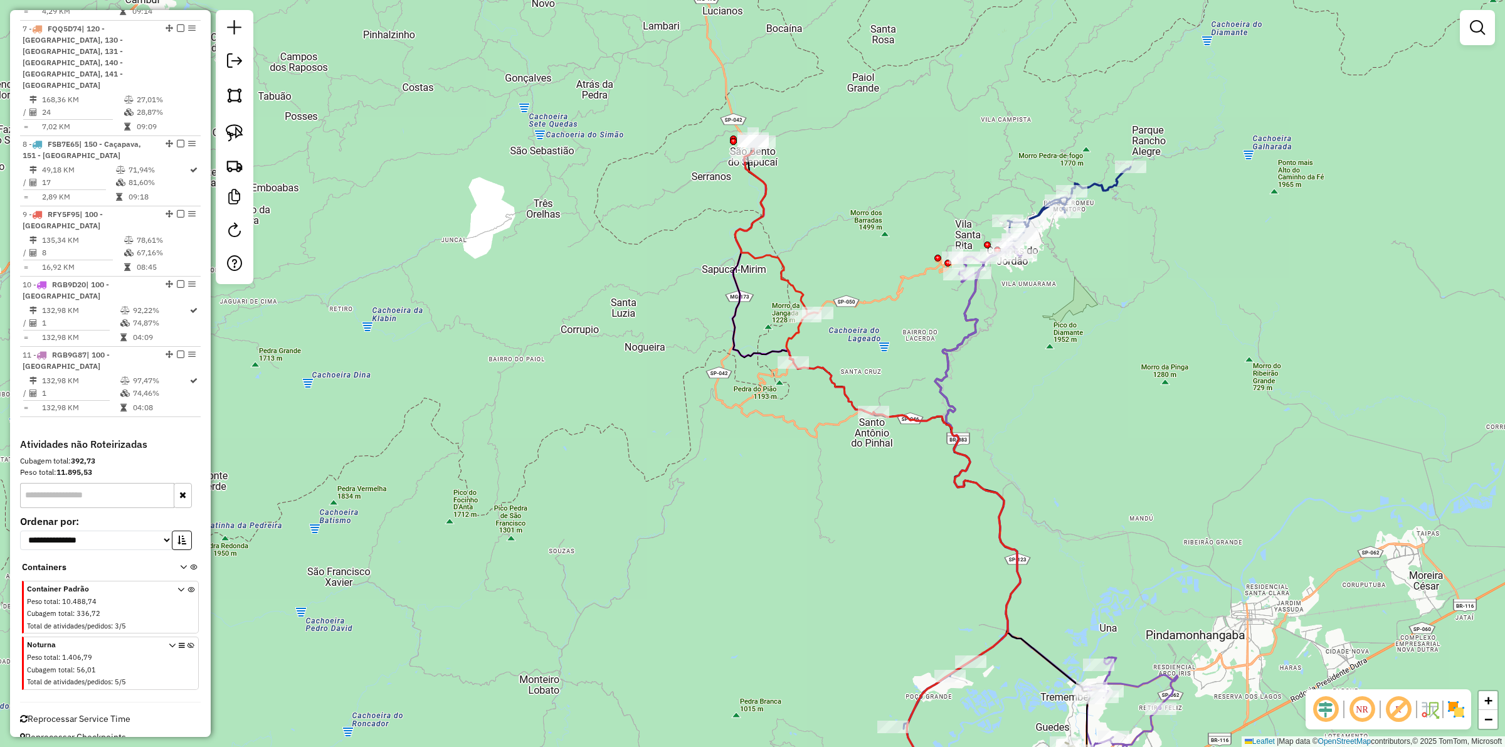
drag, startPoint x: 1023, startPoint y: 431, endPoint x: 1036, endPoint y: 465, distance: 36.3
click at [1036, 465] on div "Janela de atendimento Grade de atendimento Capacidade Transportadoras Veículos …" at bounding box center [752, 373] width 1505 height 747
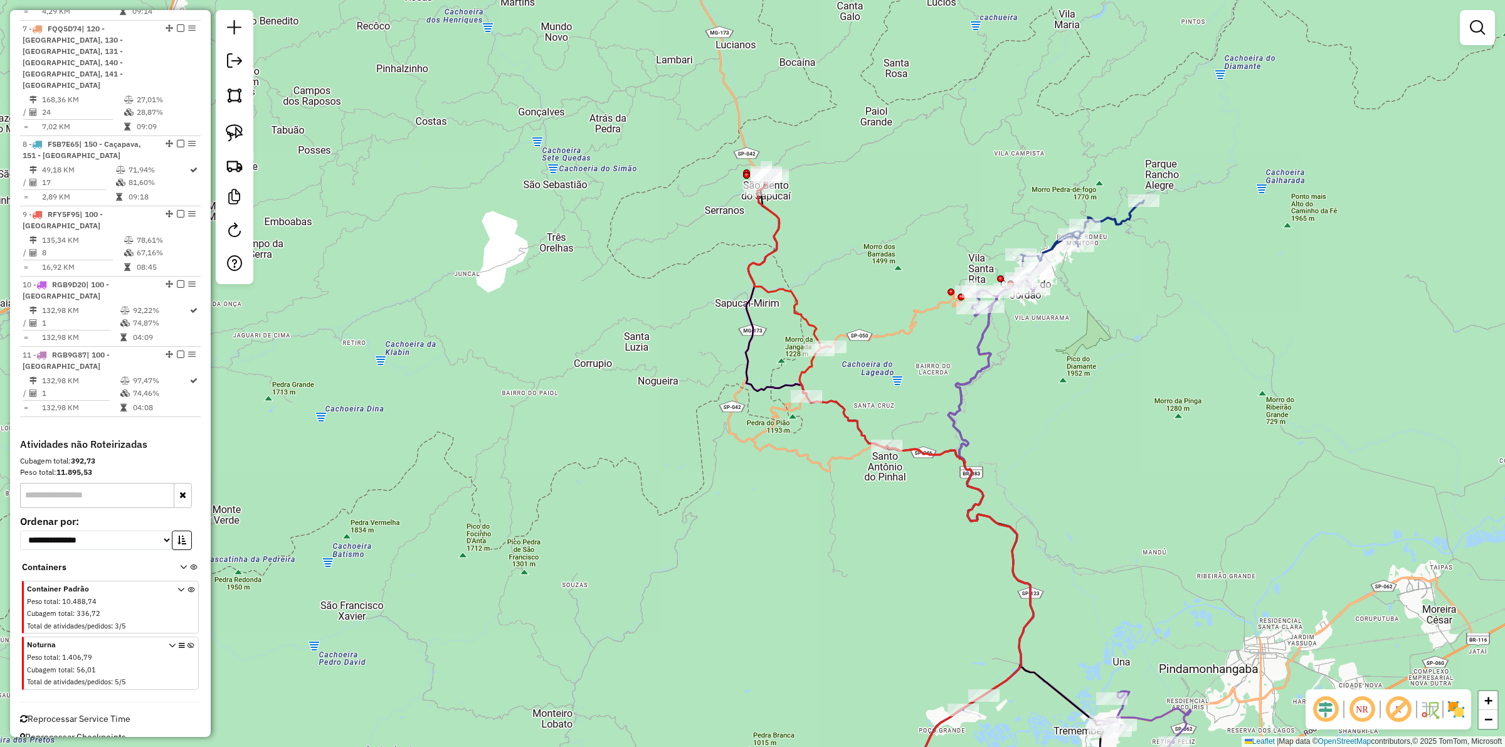
click at [840, 405] on icon at bounding box center [817, 309] width 139 height 277
select select "**********"
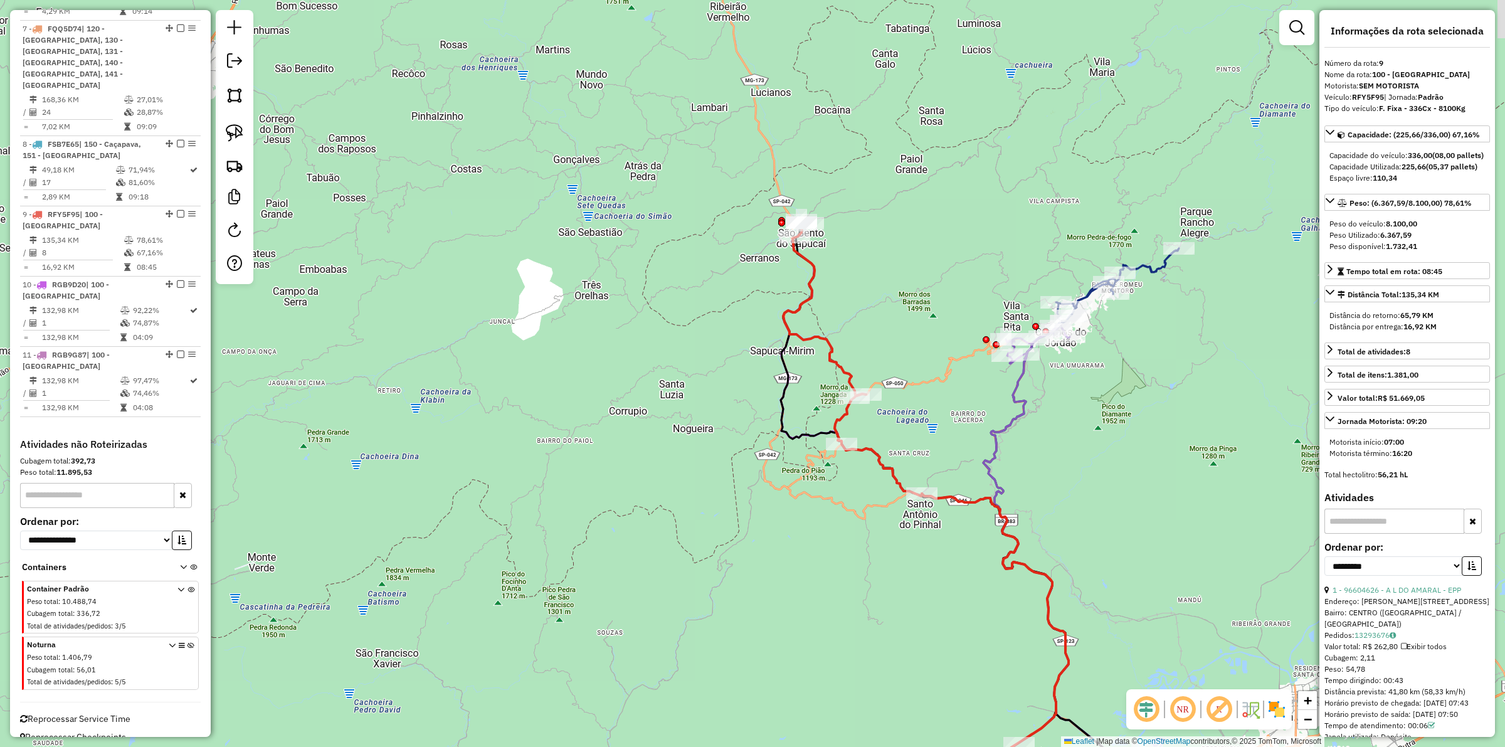
drag, startPoint x: 839, startPoint y: 290, endPoint x: 844, endPoint y: 309, distance: 19.0
click at [877, 339] on div "Janela de atendimento Grade de atendimento Capacidade Transportadoras Veículos …" at bounding box center [752, 373] width 1505 height 747
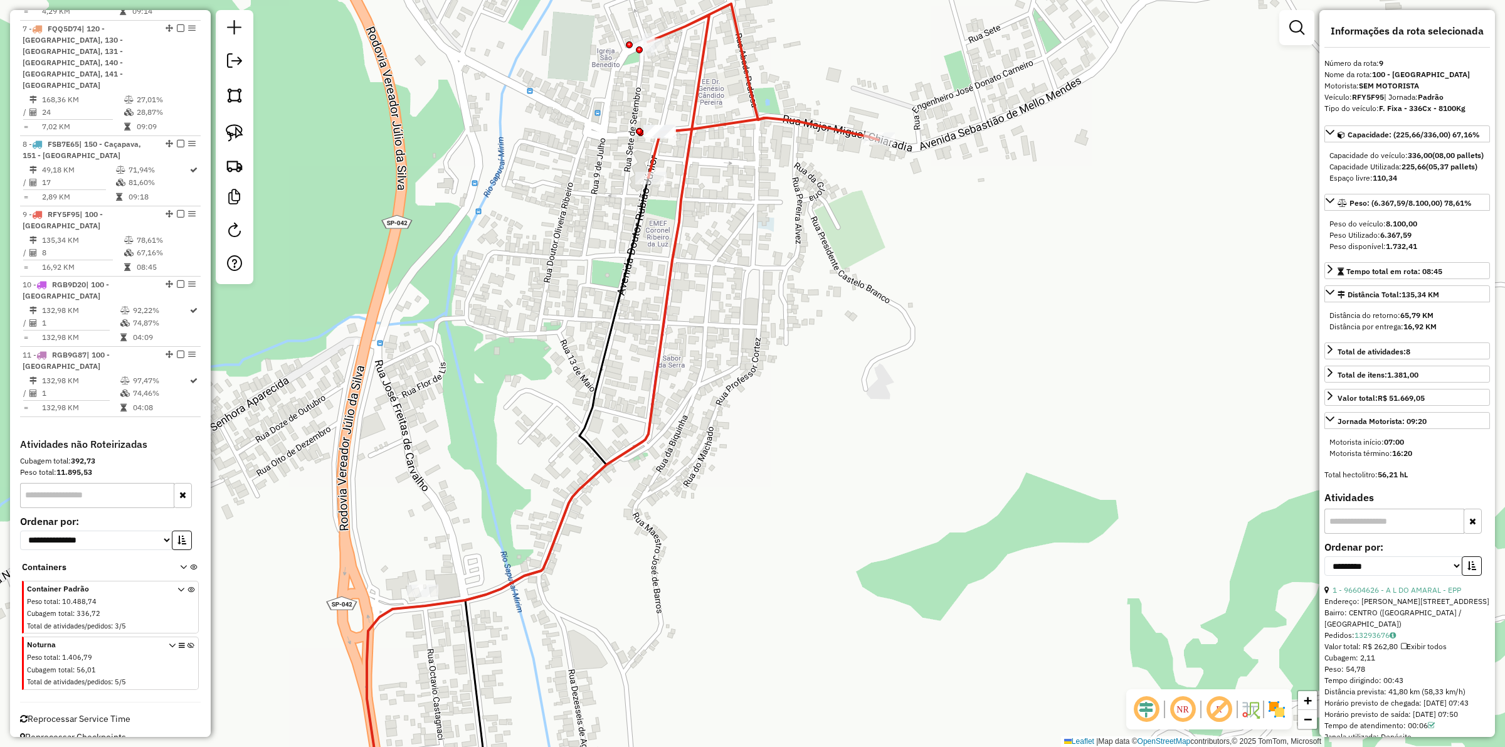
click at [681, 79] on div "Janela de atendimento Grade de atendimento Capacidade Transportadoras Veículos …" at bounding box center [752, 373] width 1505 height 747
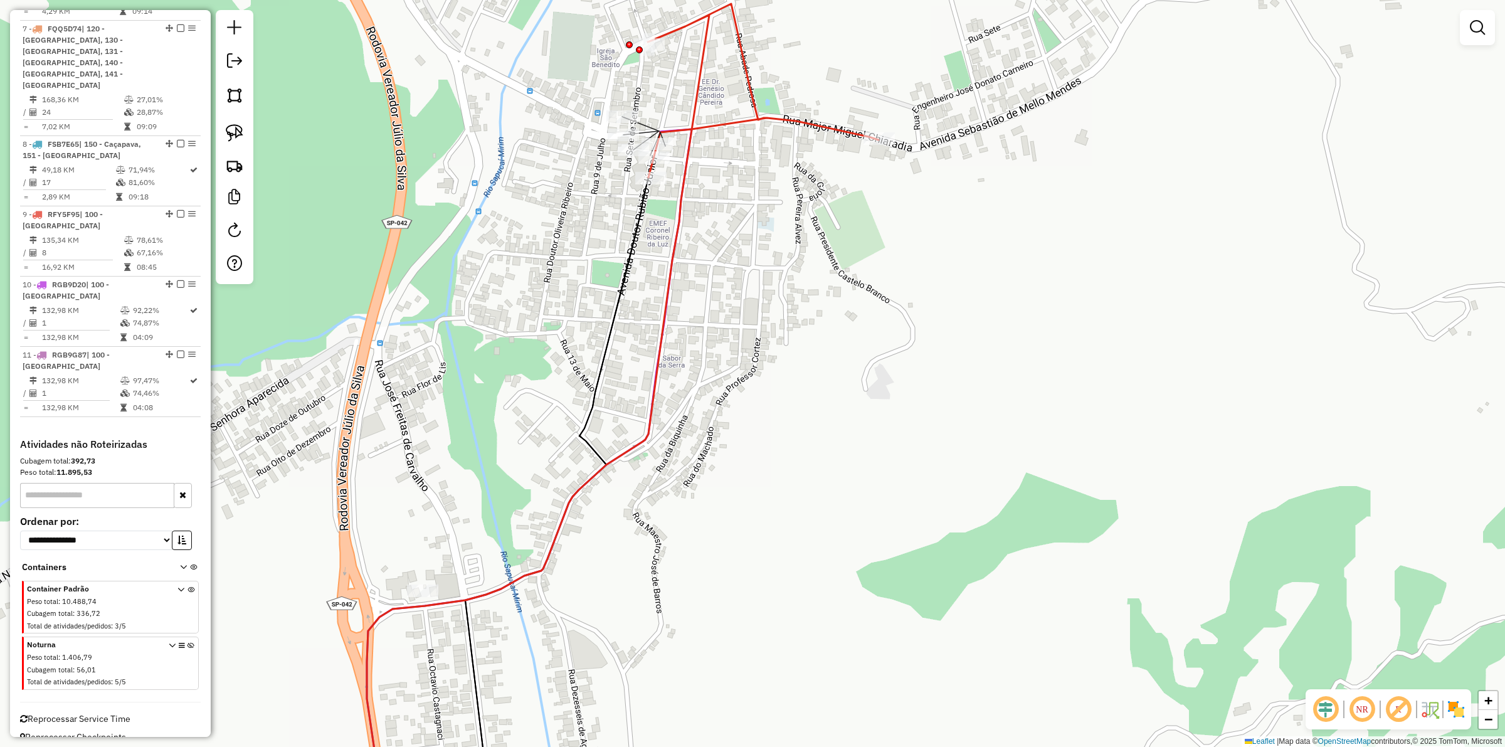
click at [606, 186] on div "Rota 10 - Placa RGB9D20 96630802 - JOAOZINHO BEBIDAS Rota 9 - Placa RFY5F95 966…" at bounding box center [752, 373] width 1505 height 747
select select "**********"
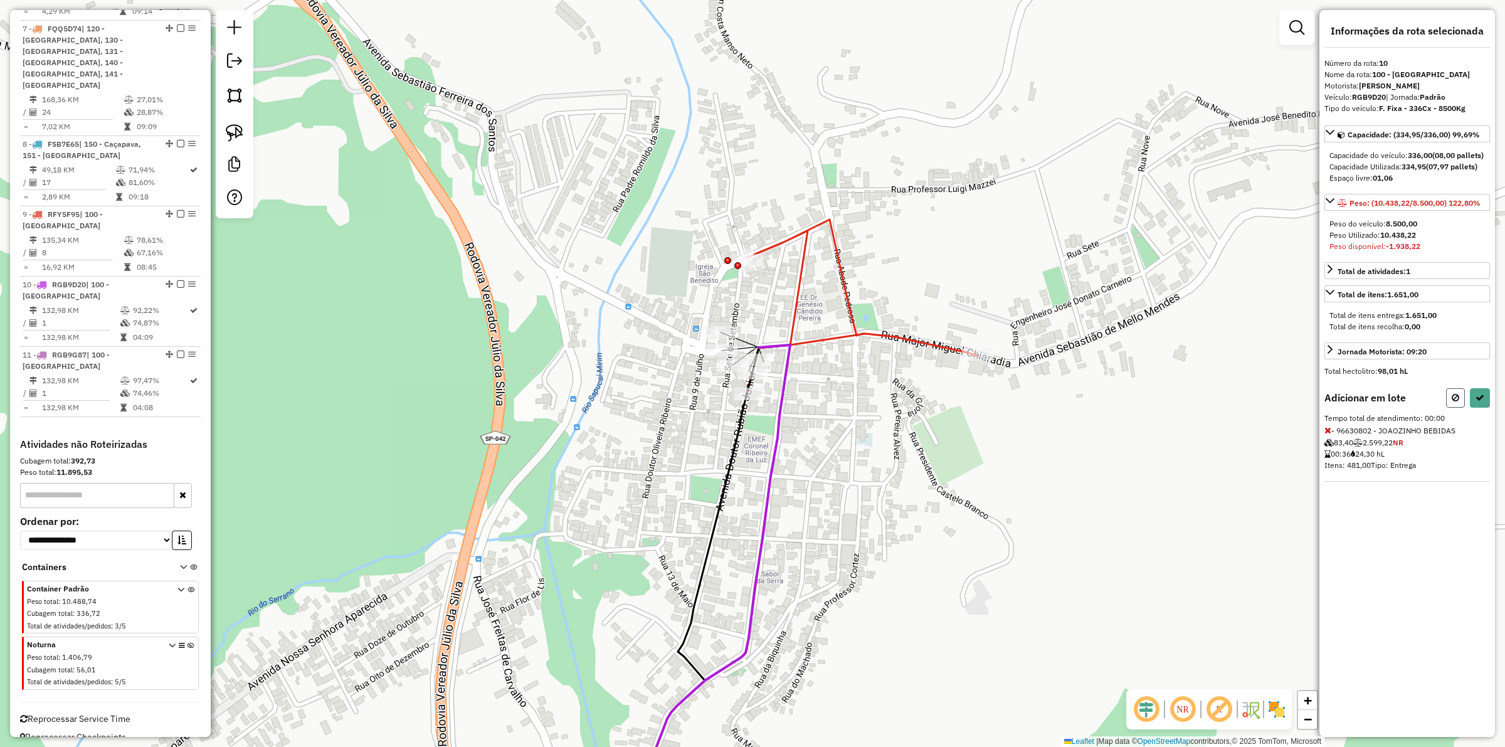
click at [1462, 406] on button at bounding box center [1455, 397] width 19 height 19
select select "**********"
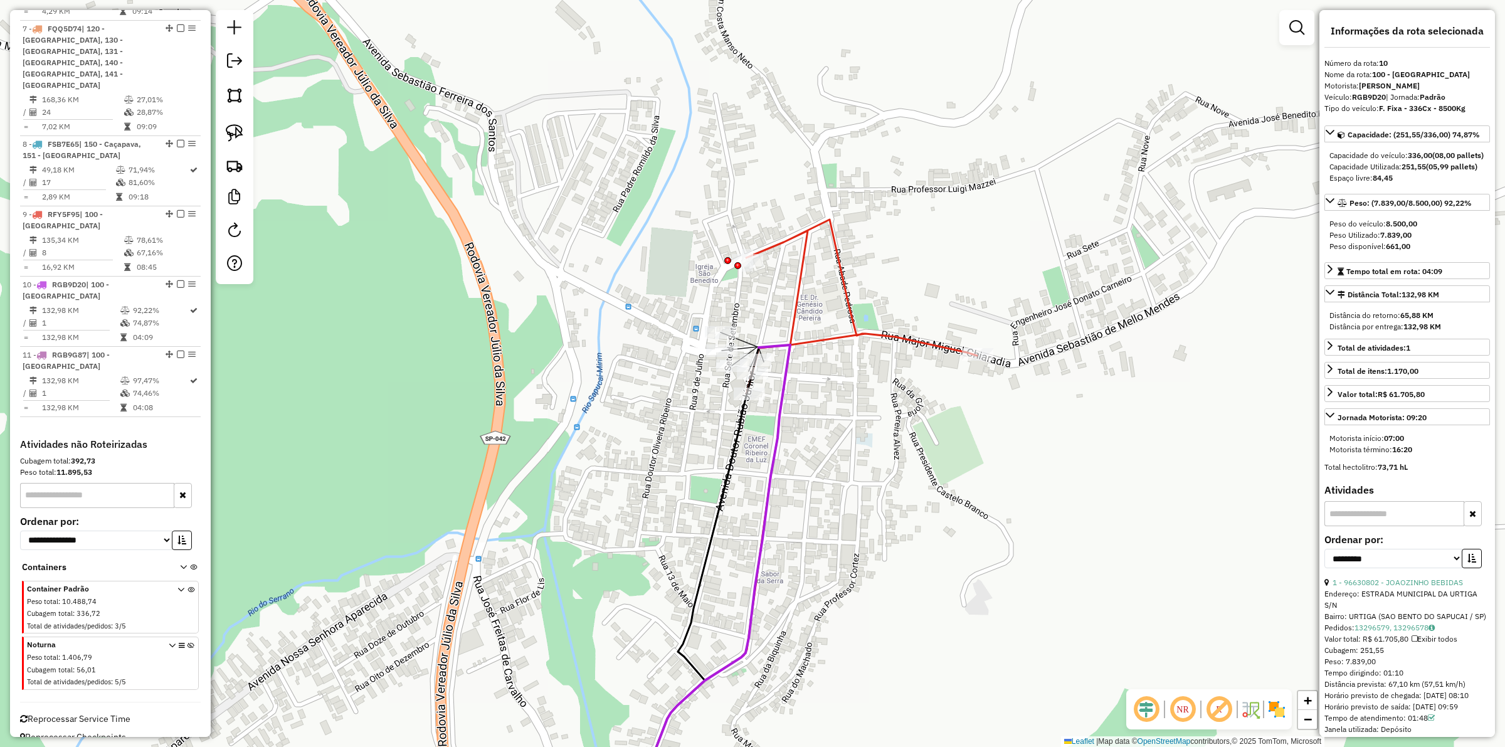
click at [1064, 437] on div "Janela de atendimento Grade de atendimento Capacidade Transportadoras Veículos …" at bounding box center [752, 373] width 1505 height 747
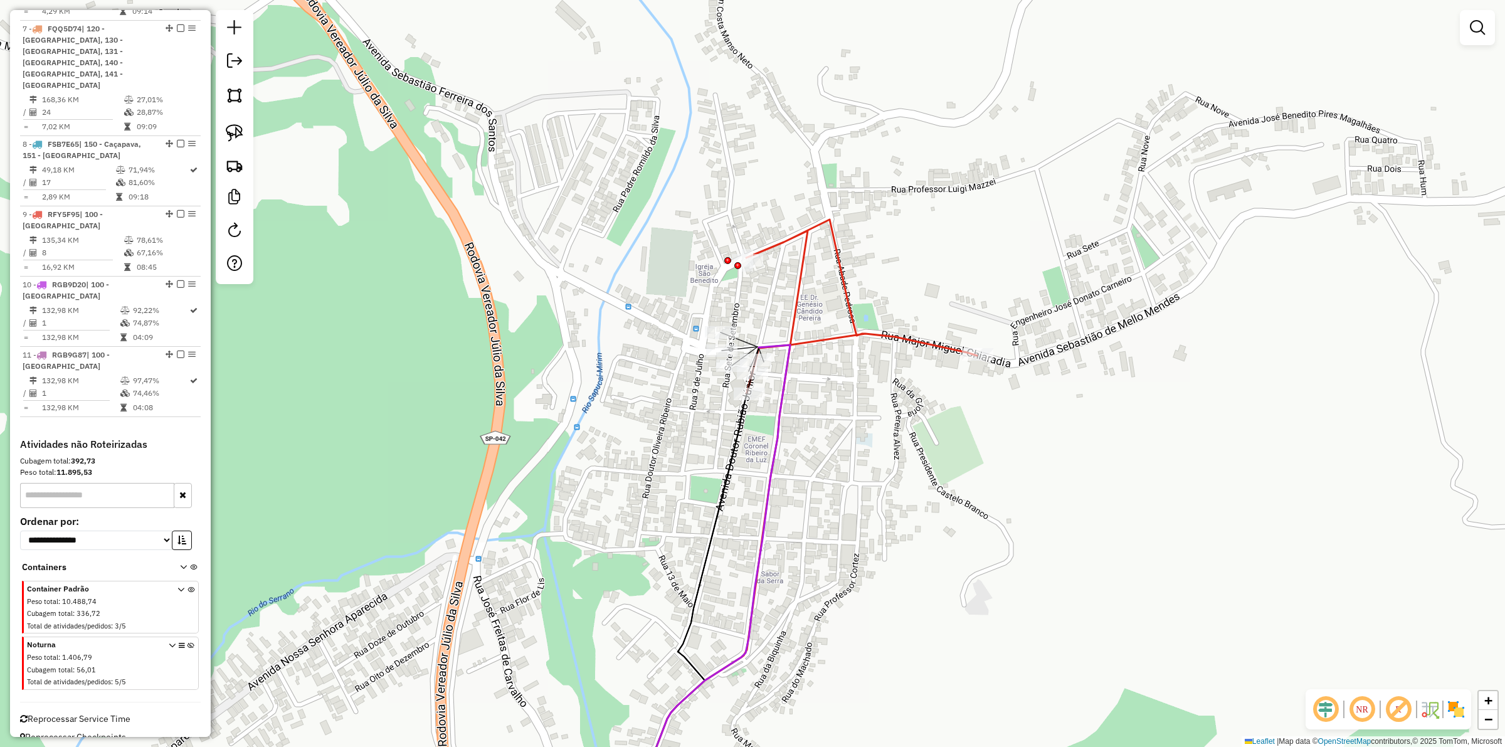
click at [913, 331] on div "Janela de atendimento Grade de atendimento Capacidade Transportadoras Veículos …" at bounding box center [752, 373] width 1505 height 747
click at [911, 334] on icon at bounding box center [750, 521] width 454 height 602
select select "**********"
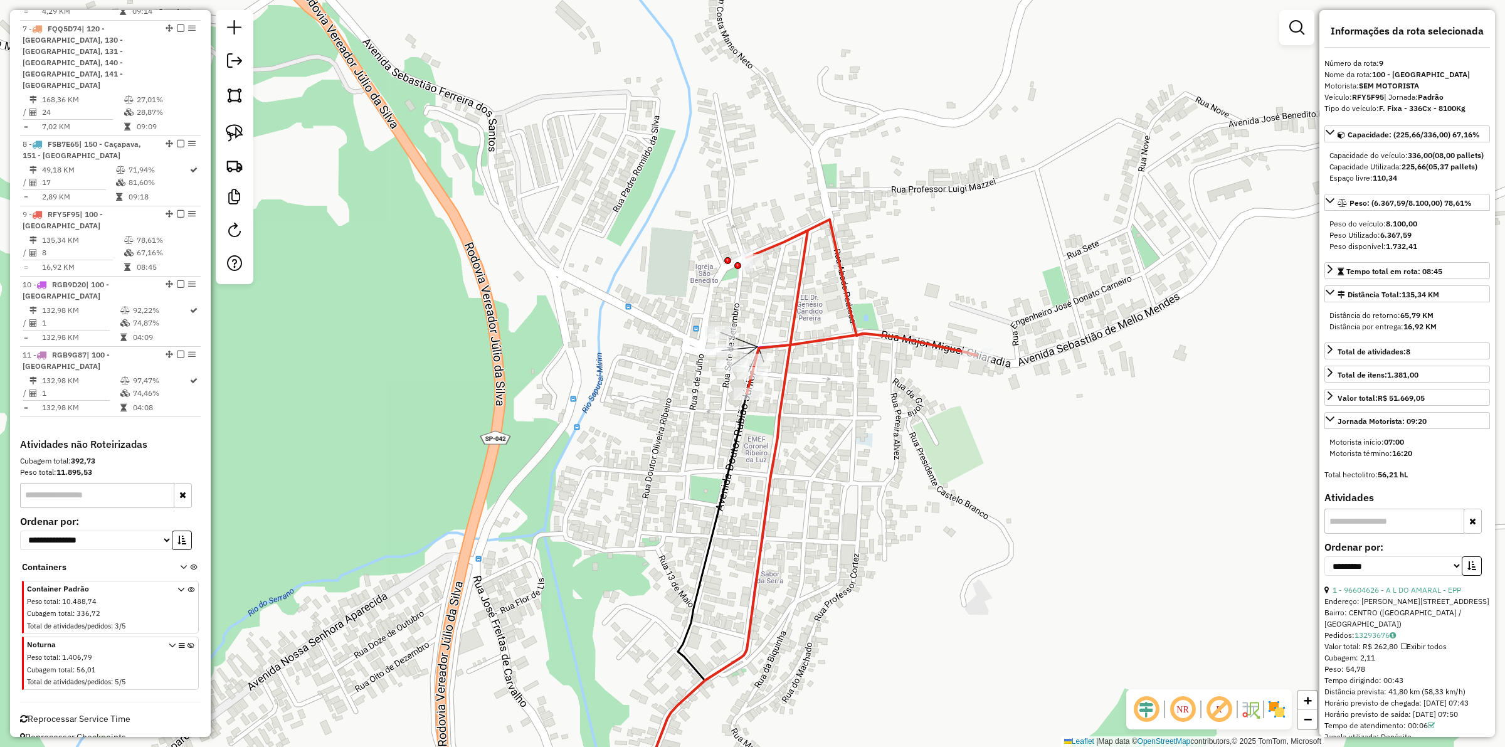
click at [911, 334] on icon at bounding box center [750, 521] width 454 height 602
click at [180, 218] on em at bounding box center [181, 214] width 8 height 8
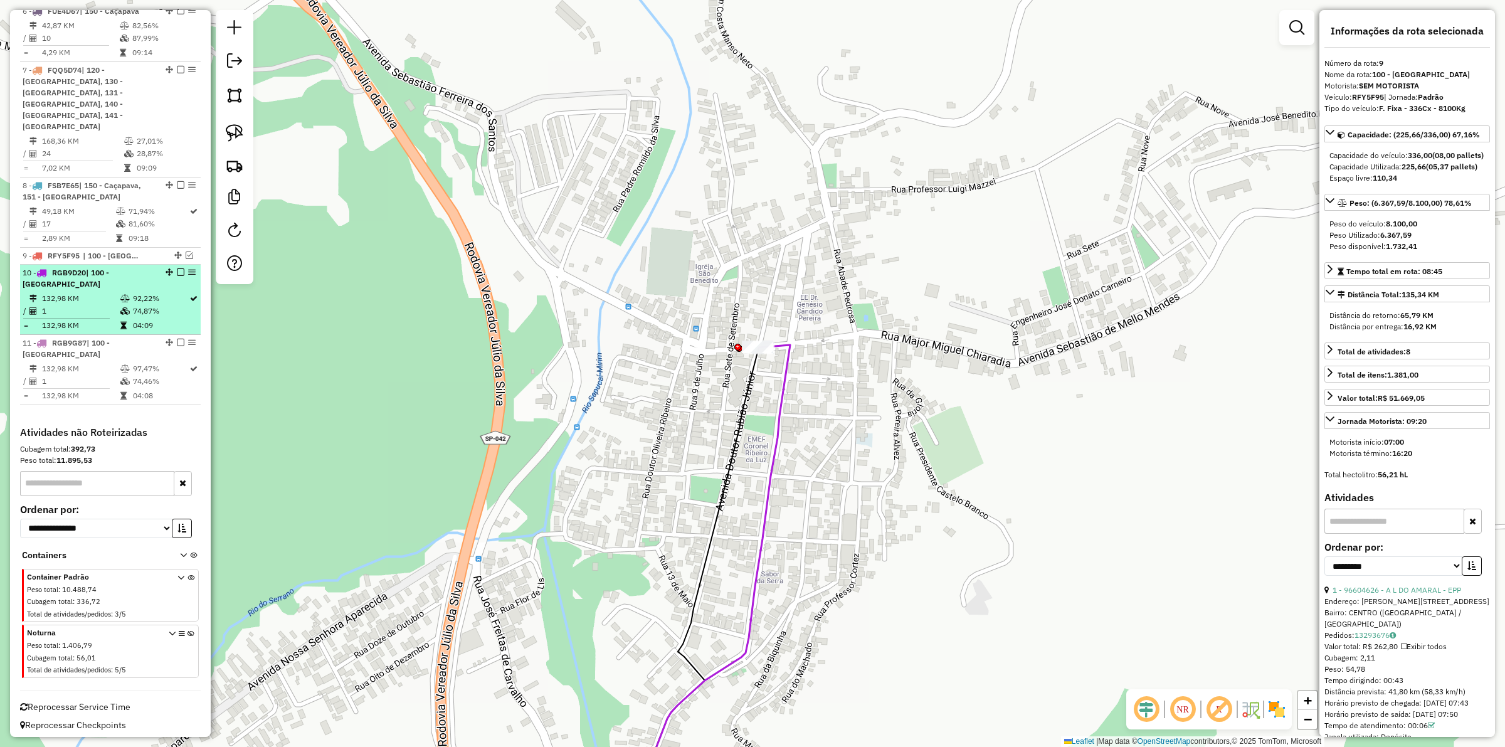
click at [176, 283] on div "10 - RGB9D20 | 100 - São Bento" at bounding box center [111, 278] width 176 height 23
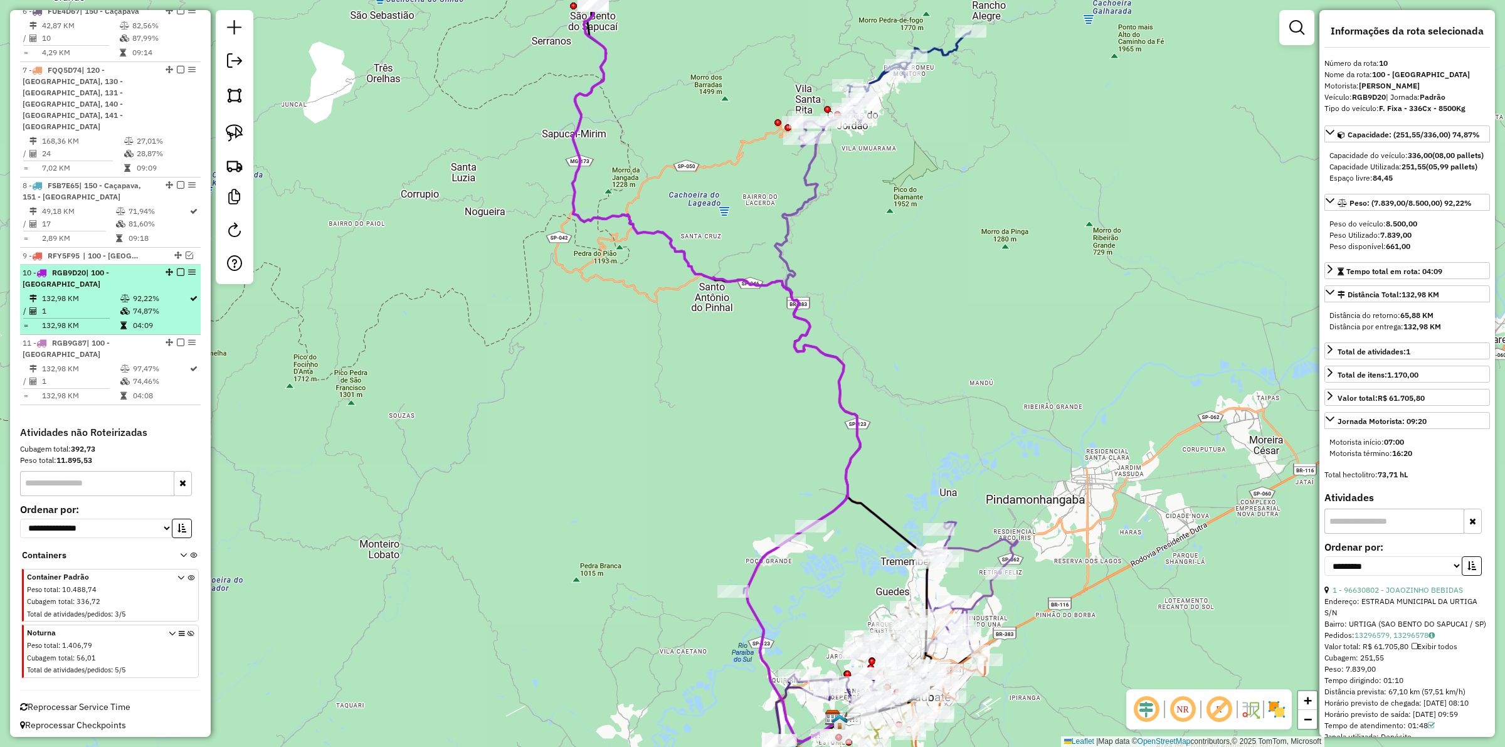
click at [177, 276] on em at bounding box center [181, 272] width 8 height 8
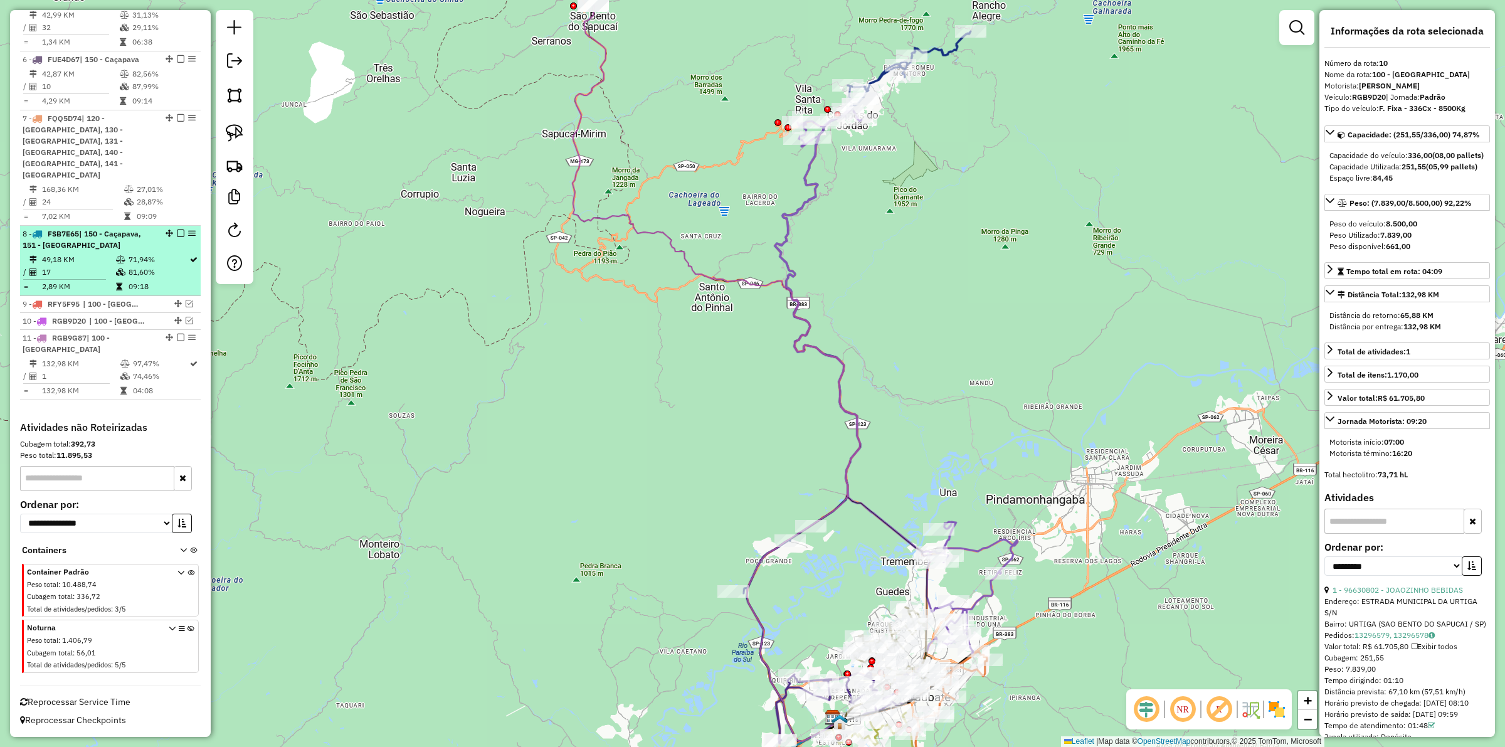
scroll to position [938, 0]
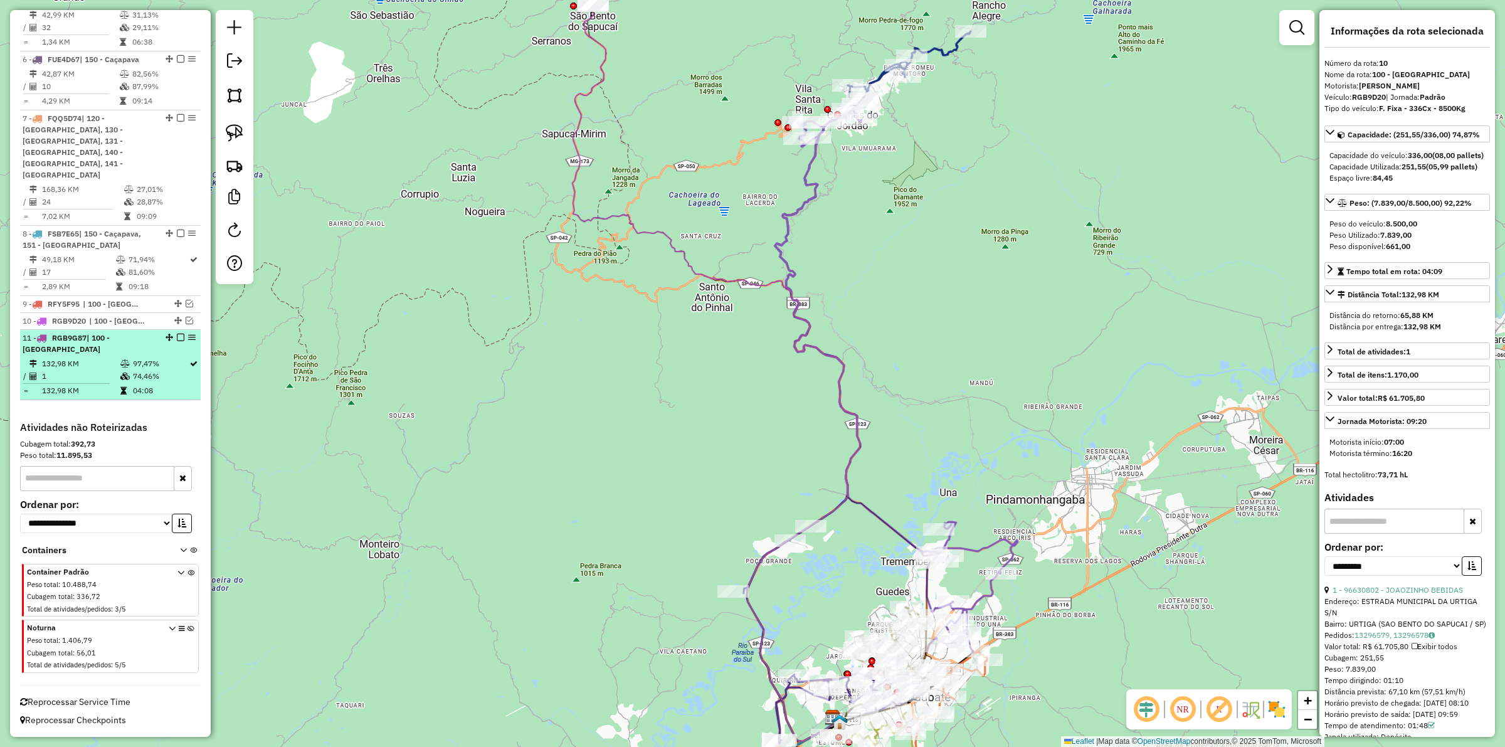
click at [177, 341] on em at bounding box center [181, 338] width 8 height 8
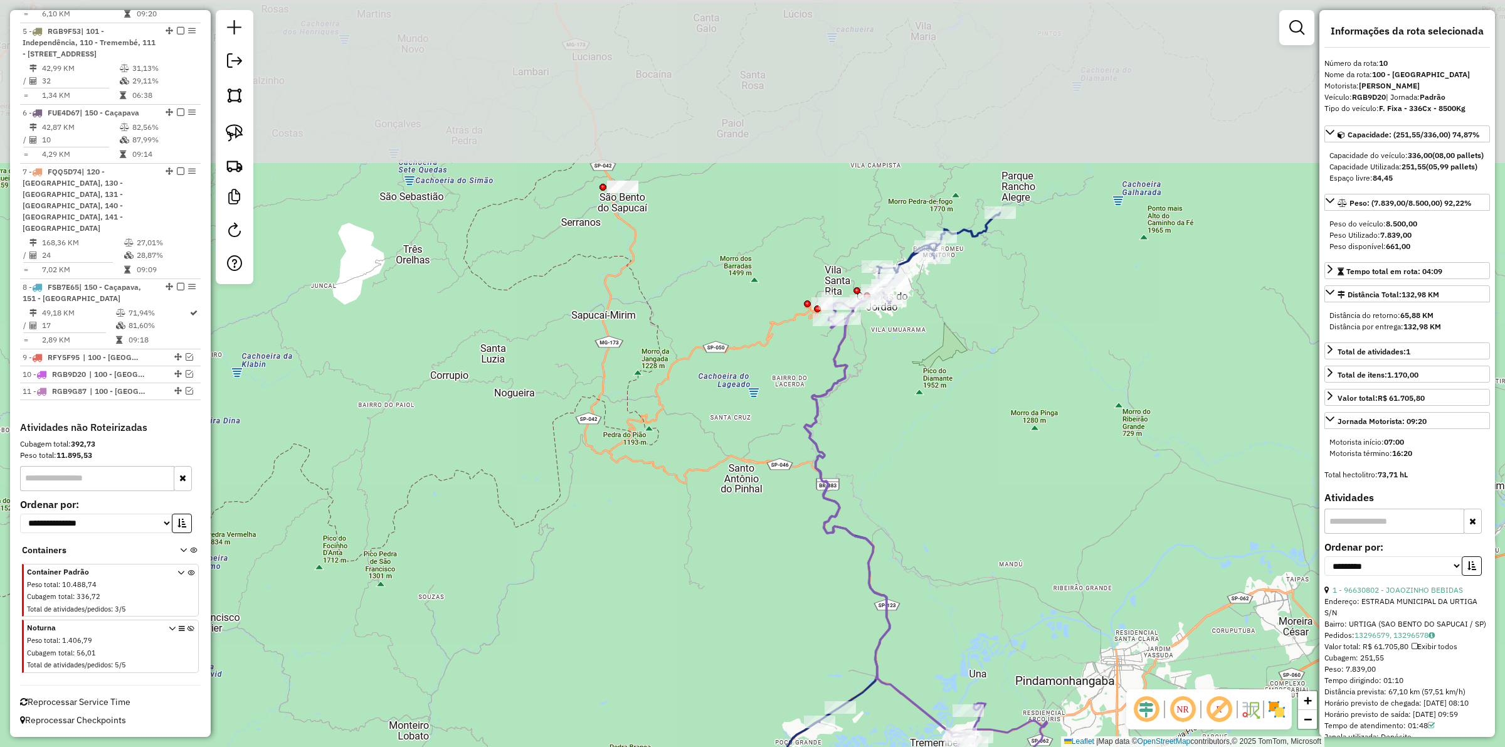
drag, startPoint x: 657, startPoint y: 430, endPoint x: 665, endPoint y: 458, distance: 30.0
click at [665, 458] on div "Janela de atendimento Grade de atendimento Capacidade Transportadoras Veículos …" at bounding box center [752, 373] width 1505 height 747
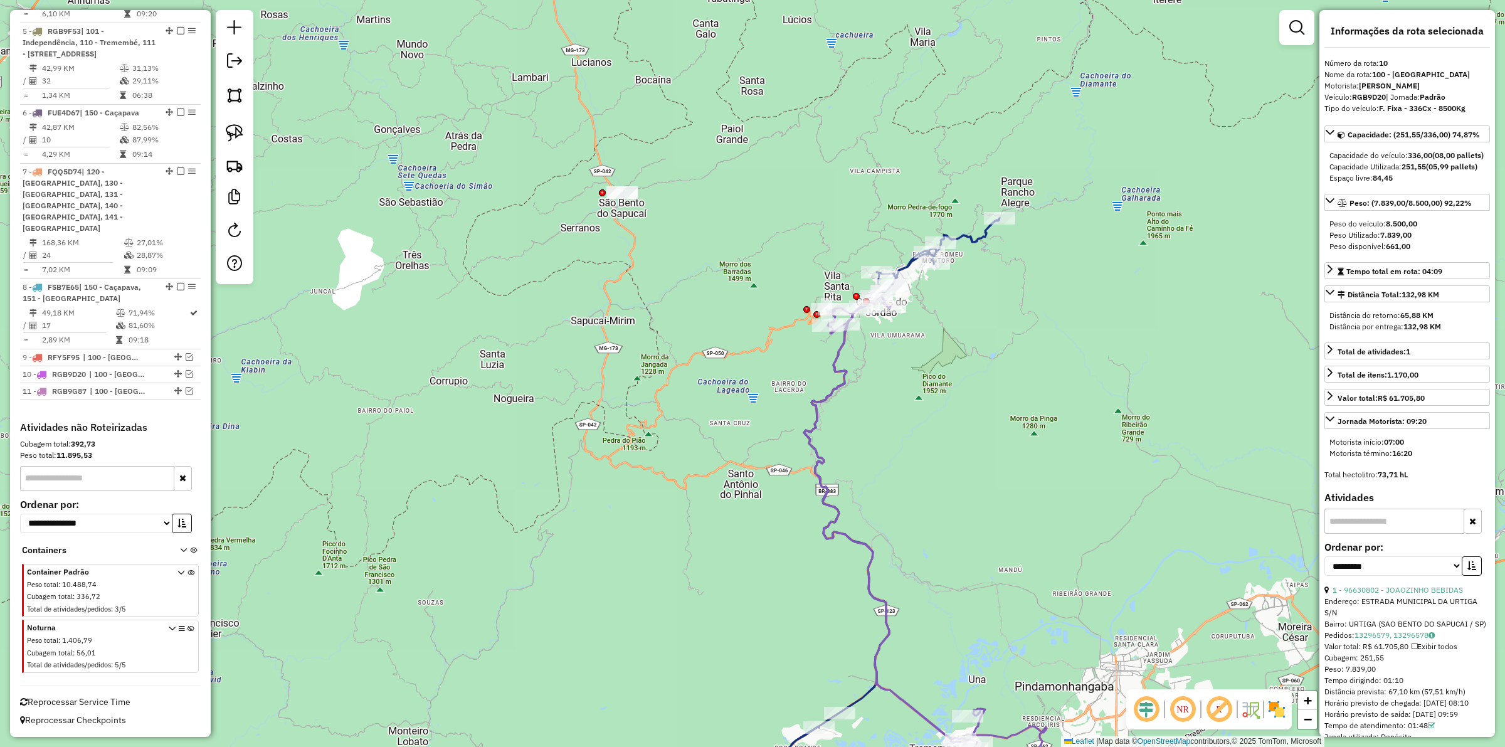
drag, startPoint x: 961, startPoint y: 428, endPoint x: 525, endPoint y: 445, distance: 436.2
click at [942, 392] on div "Janela de atendimento Grade de atendimento Capacidade Transportadoras Veículos …" at bounding box center [752, 373] width 1505 height 747
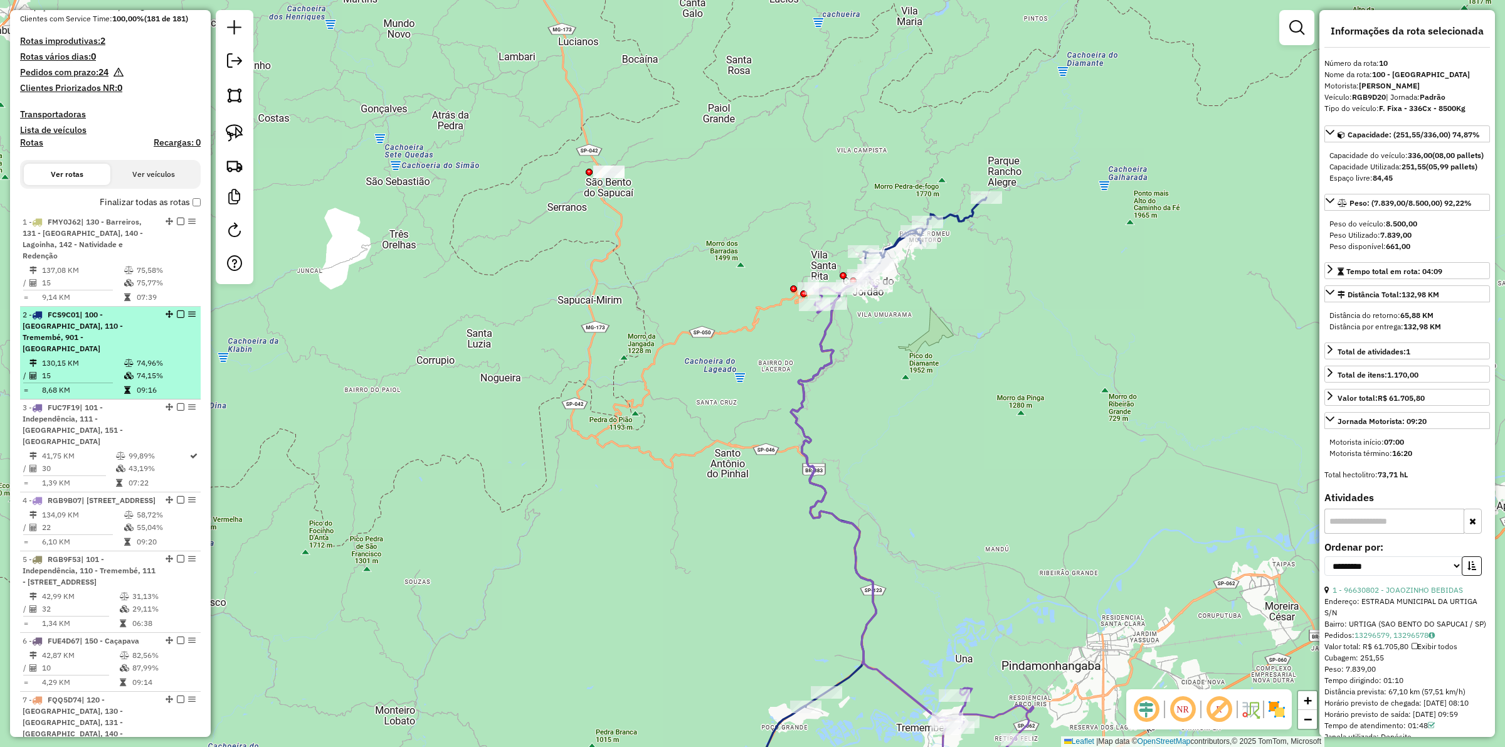
scroll to position [347, 0]
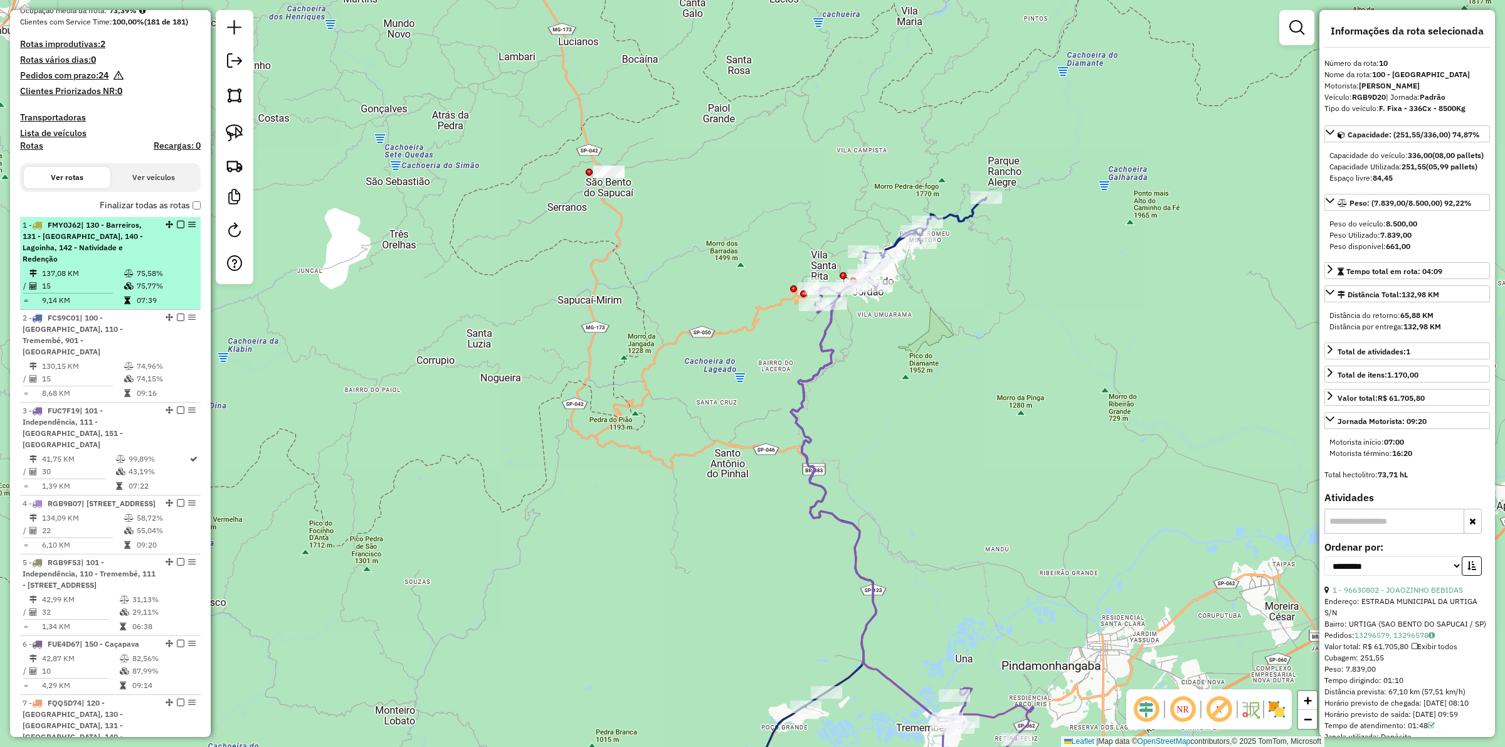
click at [96, 280] on td "137,08 KM" at bounding box center [82, 273] width 82 height 13
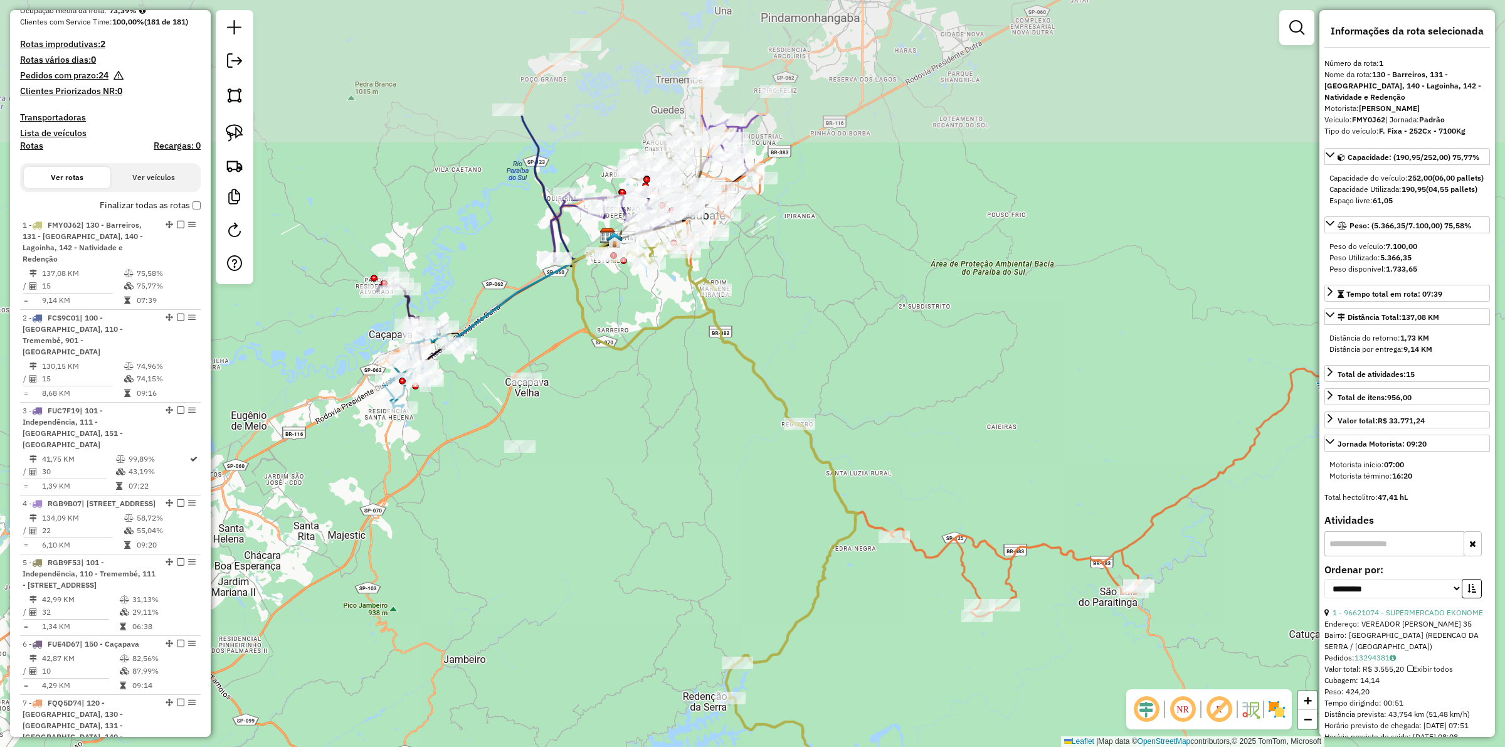
drag, startPoint x: 677, startPoint y: 261, endPoint x: 657, endPoint y: 415, distance: 155.0
click at [657, 415] on div "Janela de atendimento Grade de atendimento Capacidade Transportadoras Veículos …" at bounding box center [752, 373] width 1505 height 747
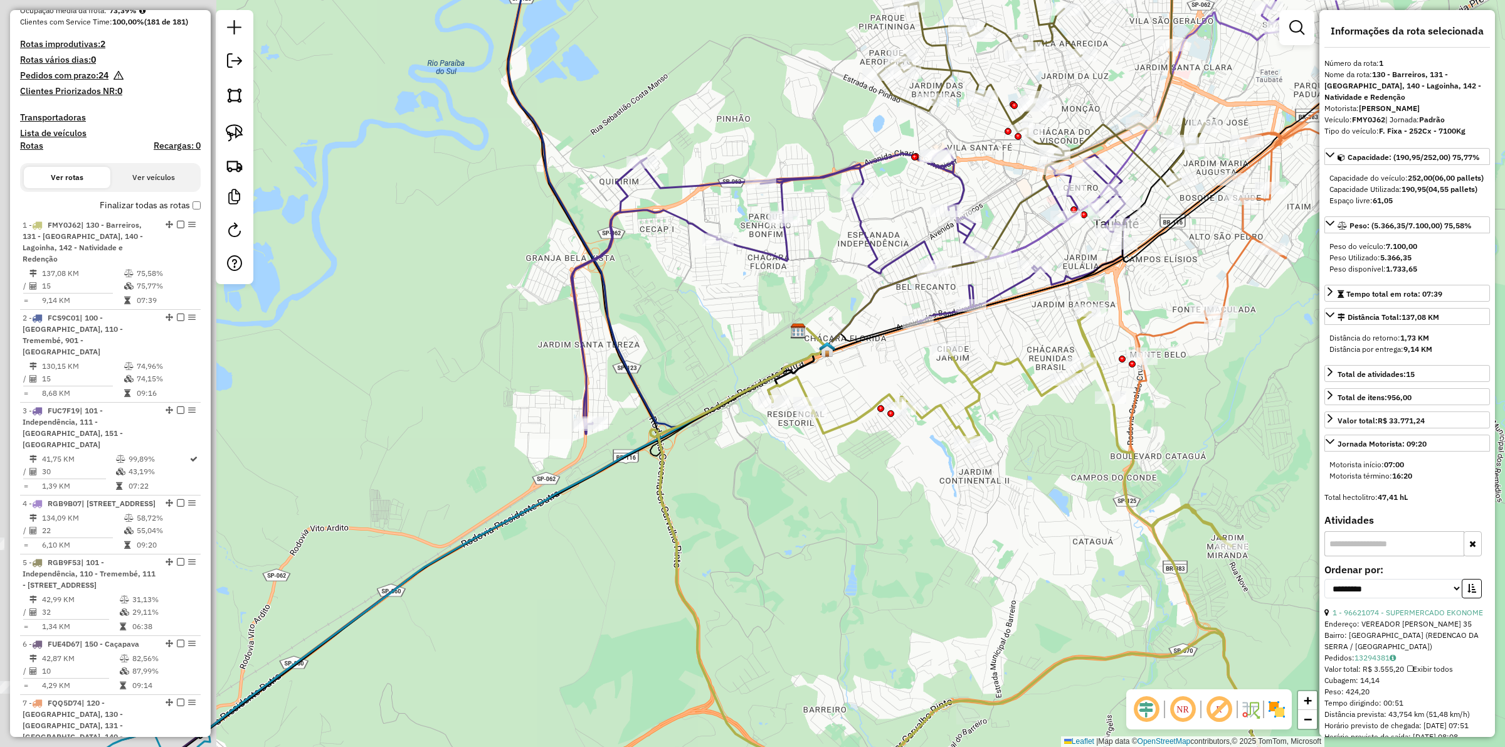
drag, startPoint x: 508, startPoint y: 296, endPoint x: 759, endPoint y: 327, distance: 252.8
click at [759, 327] on div "Janela de atendimento Grade de atendimento Capacidade Transportadoras Veículos …" at bounding box center [752, 373] width 1505 height 747
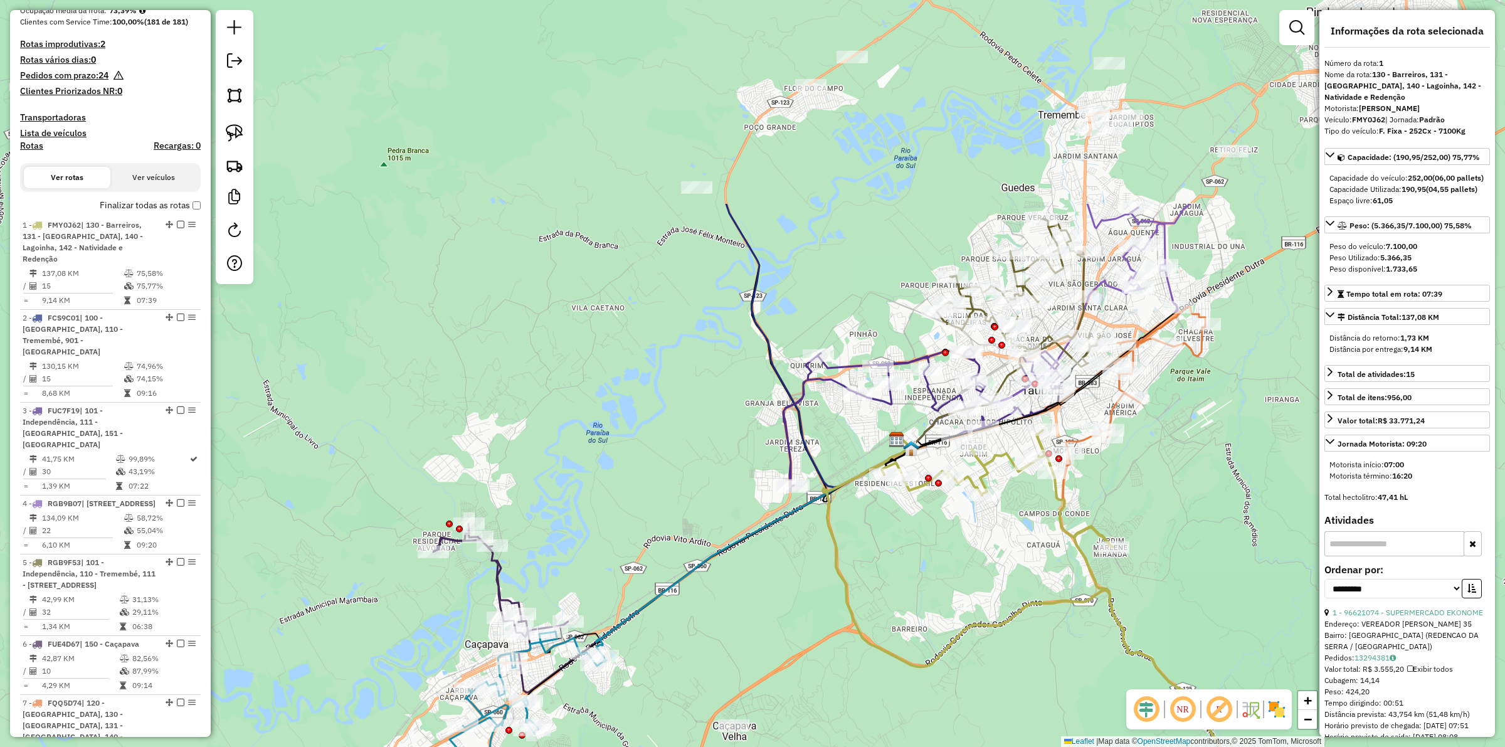
click at [679, 481] on div "Janela de atendimento Grade de atendimento Capacidade Transportadoras Veículos …" at bounding box center [752, 373] width 1505 height 747
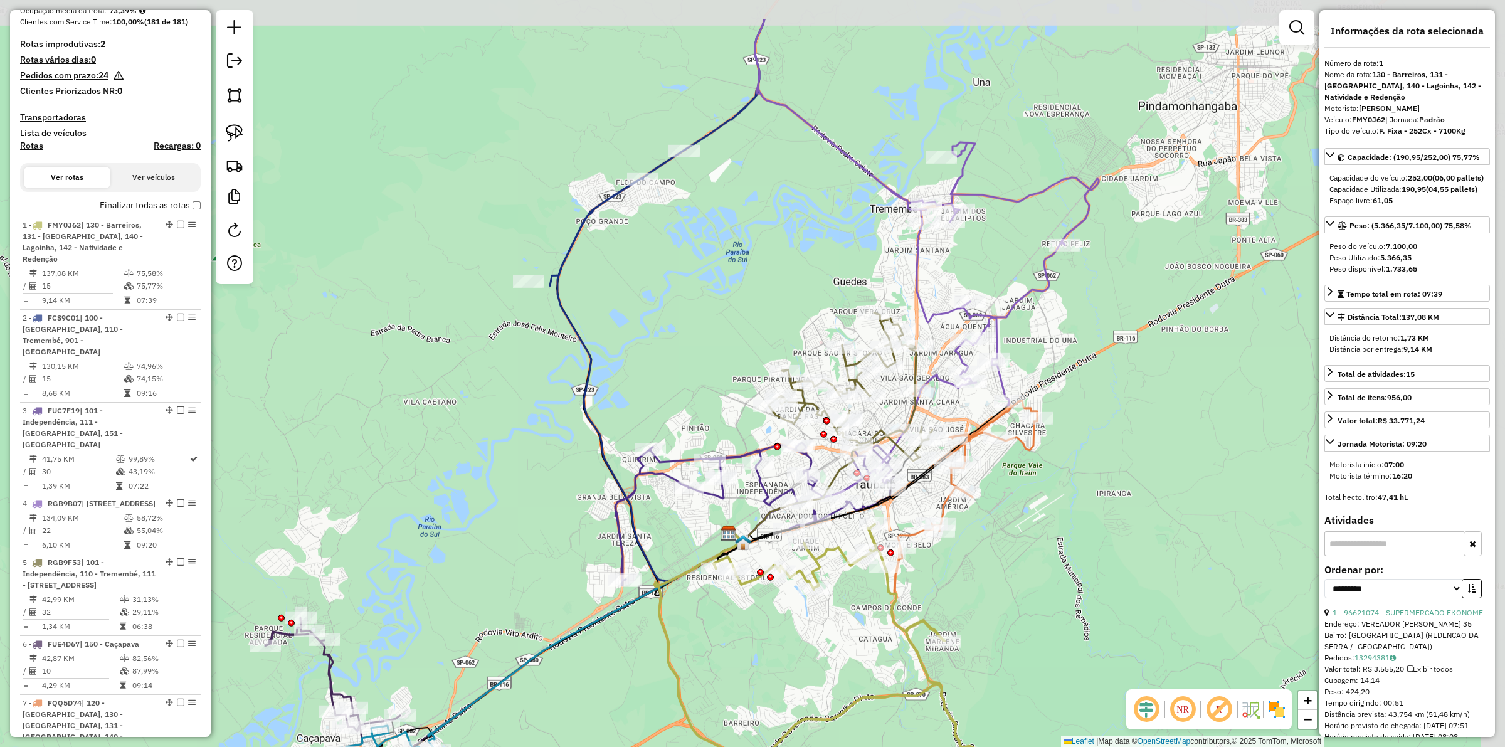
drag, startPoint x: 790, startPoint y: 202, endPoint x: 679, endPoint y: 283, distance: 138.2
click at [679, 283] on div "Janela de atendimento Grade de atendimento Capacidade Transportadoras Veículos …" at bounding box center [752, 373] width 1505 height 747
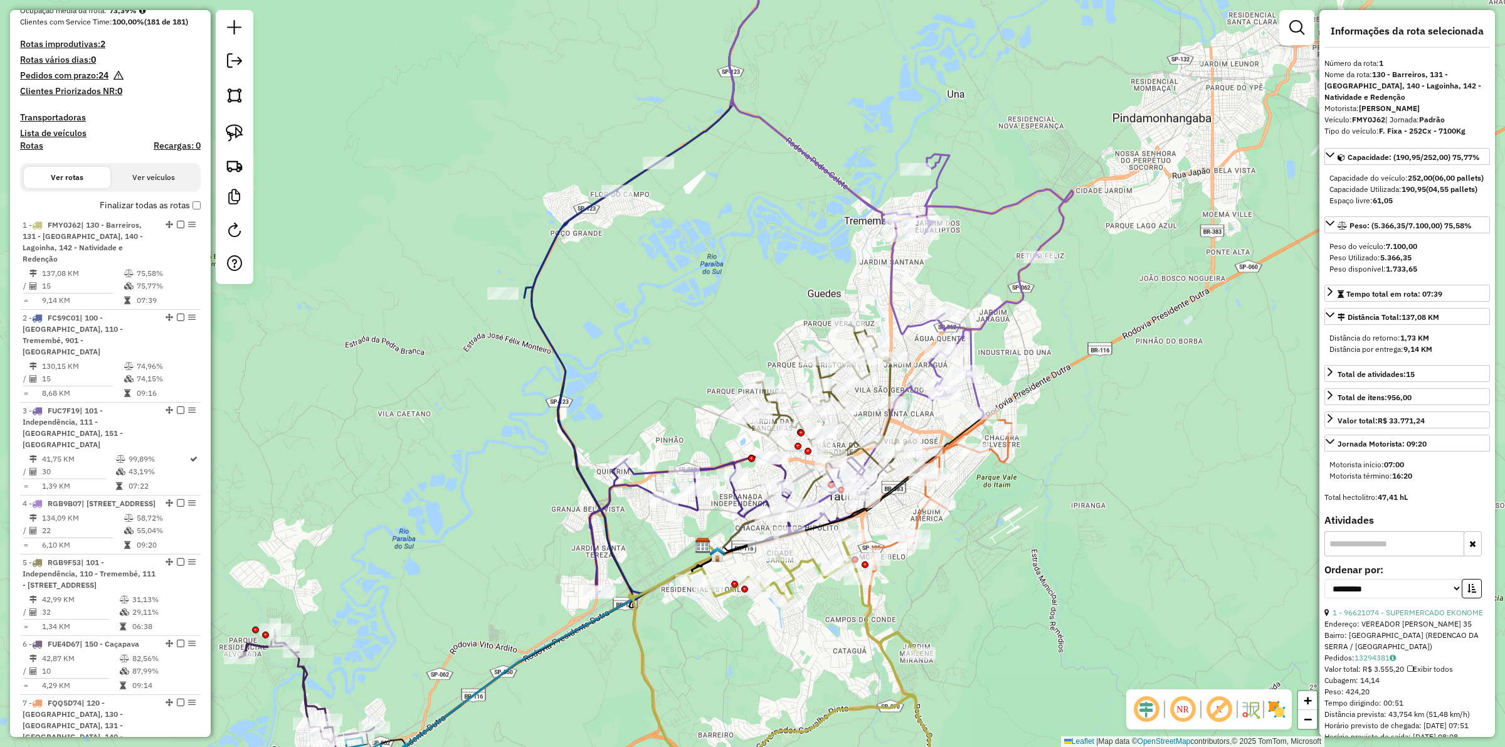
click at [1010, 447] on icon at bounding box center [939, 617] width 146 height 409
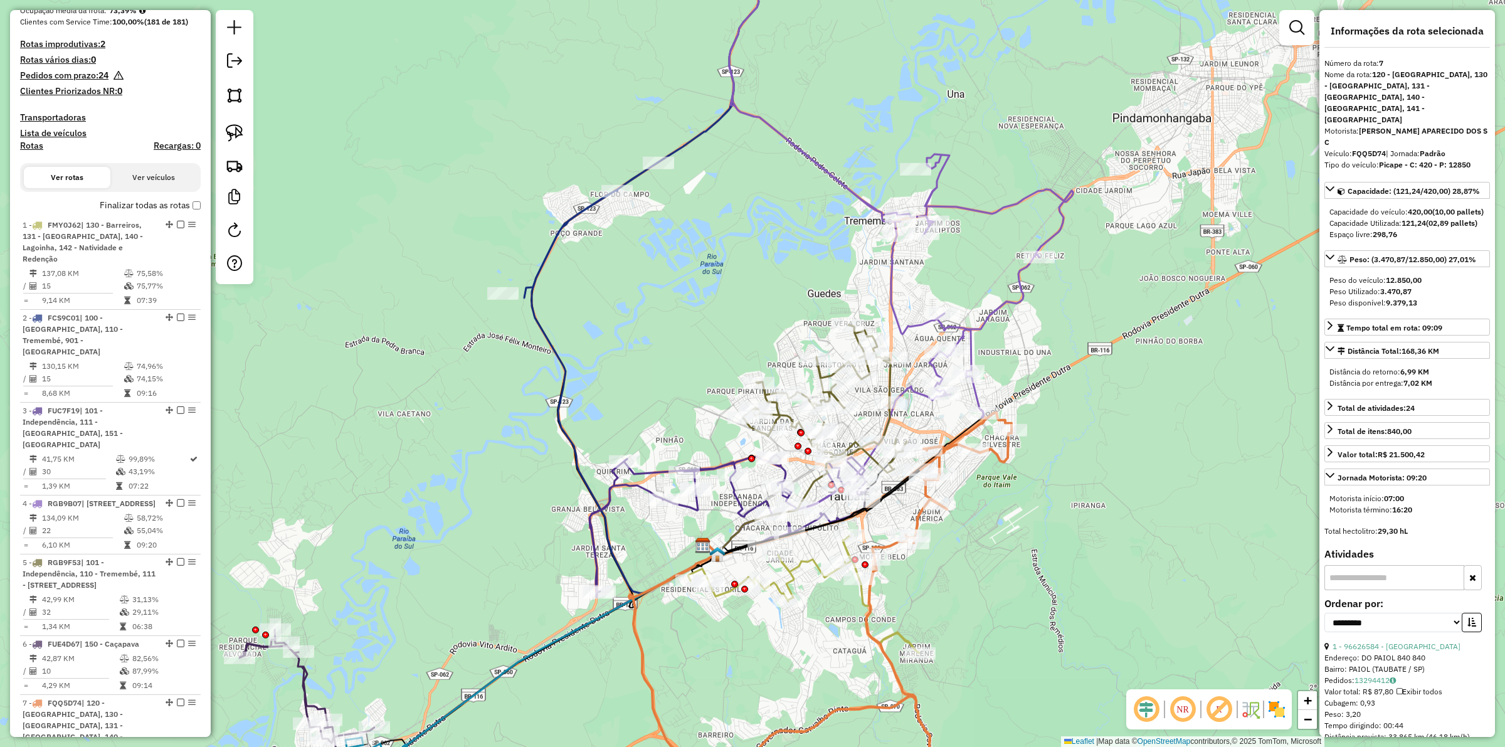
scroll to position [896, 0]
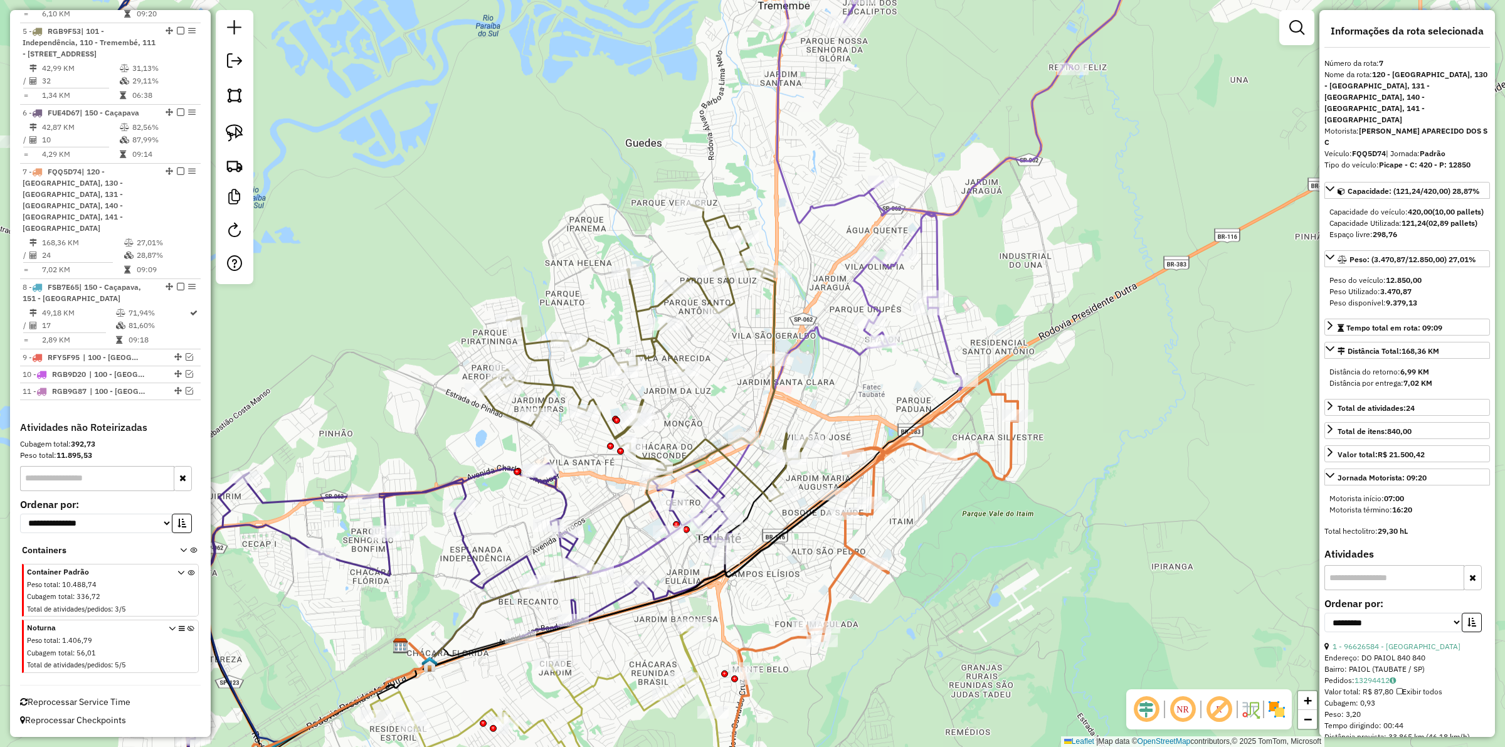
click at [776, 301] on icon at bounding box center [643, 353] width 327 height 296
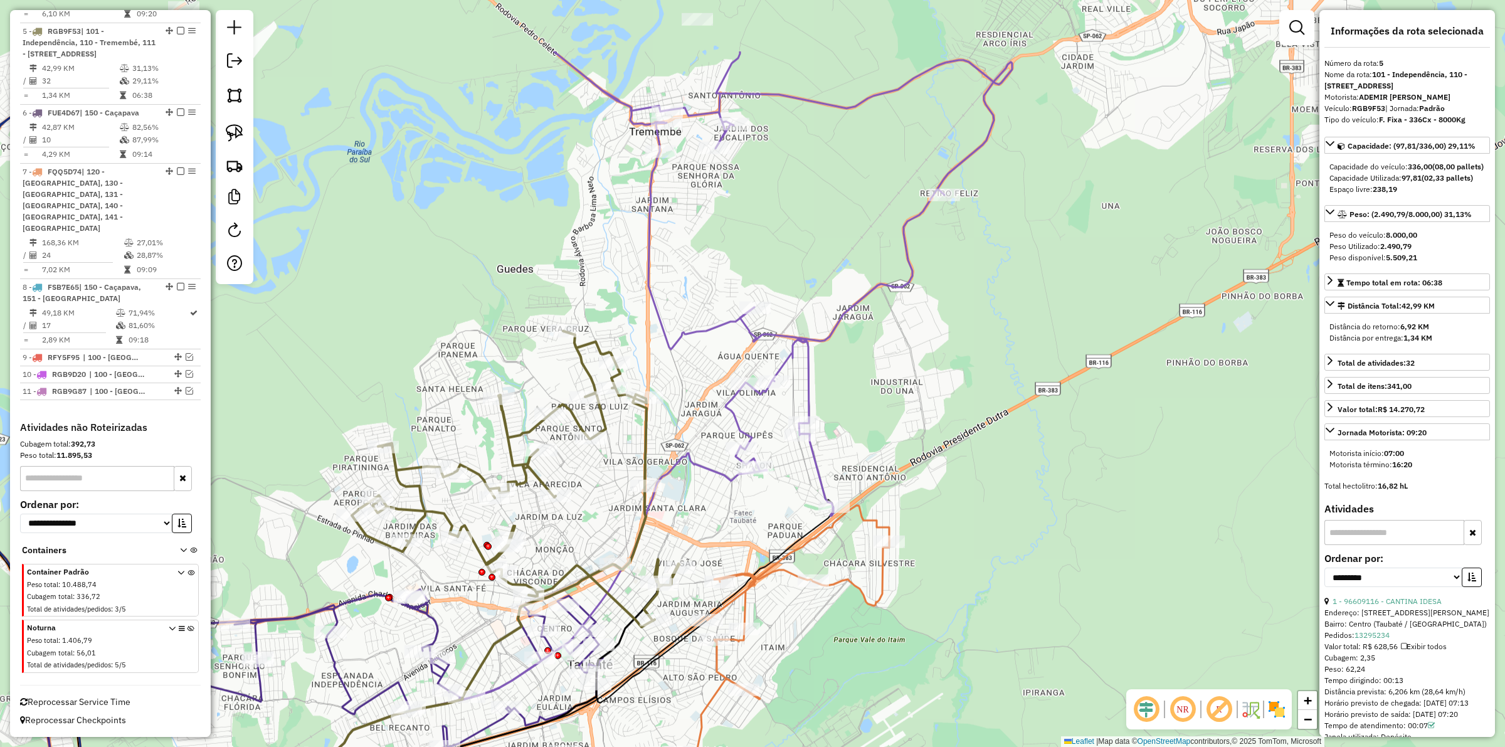
drag, startPoint x: 830, startPoint y: 296, endPoint x: 701, endPoint y: 422, distance: 180.1
click at [701, 422] on div "Janela de atendimento Grade de atendimento Capacidade Transportadoras Veículos …" at bounding box center [752, 373] width 1505 height 747
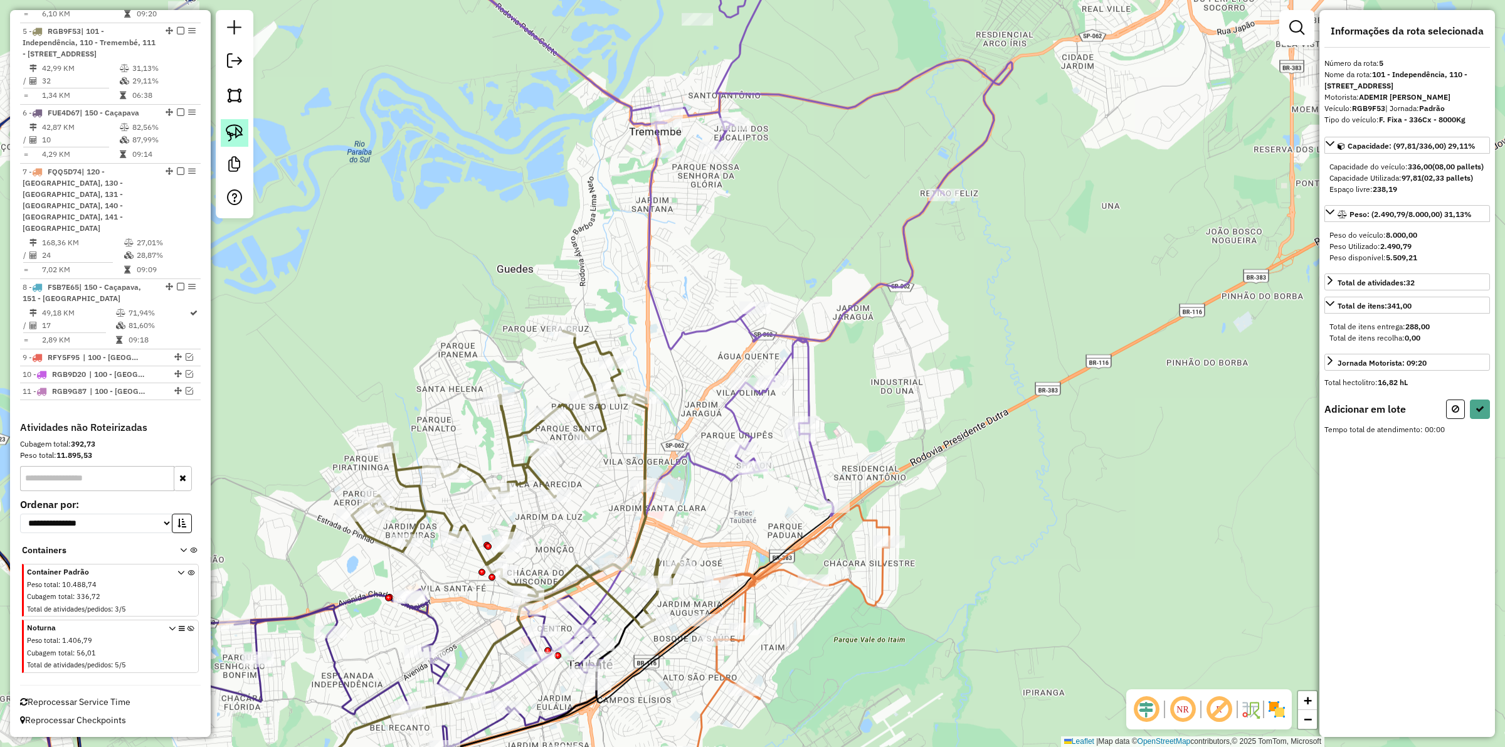
click at [232, 137] on img at bounding box center [235, 133] width 18 height 18
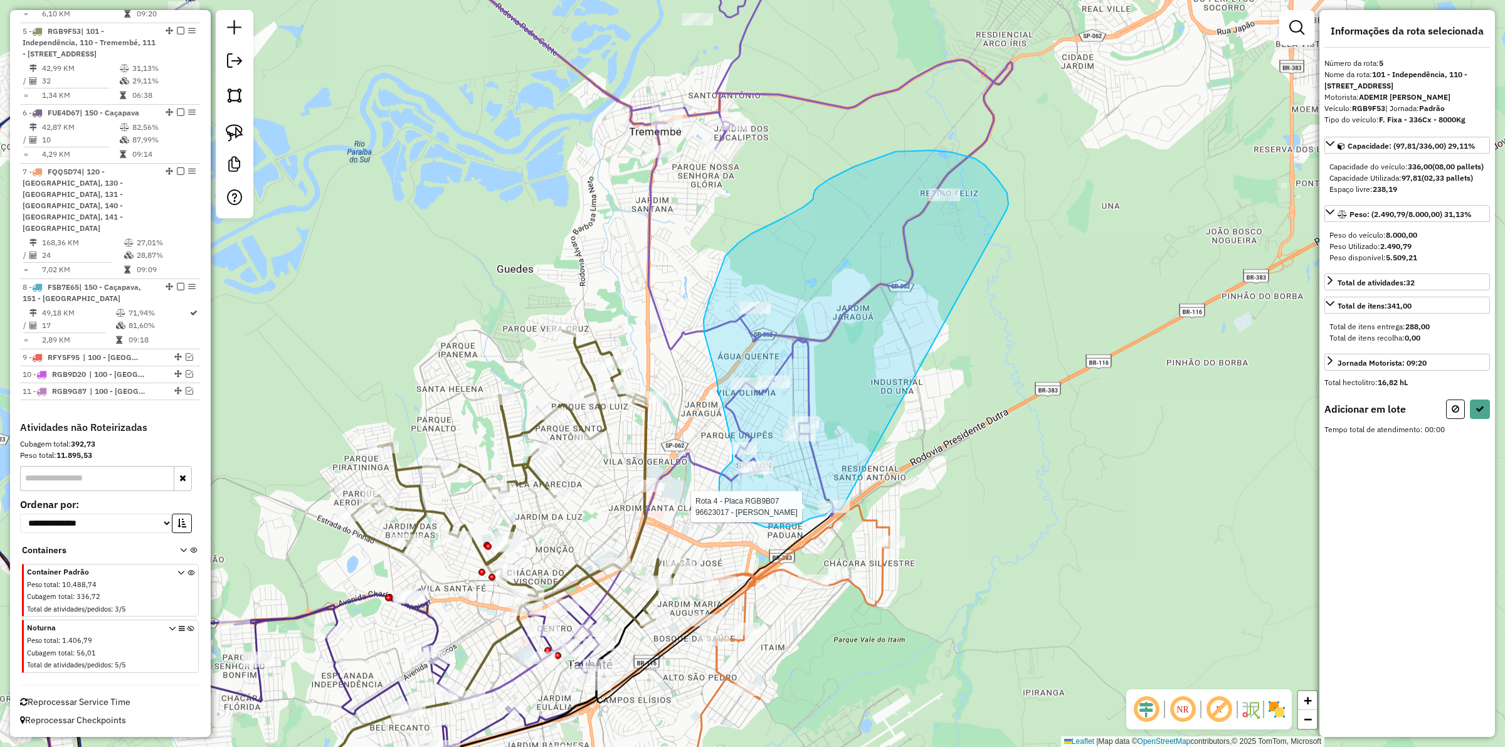
click at [841, 510] on div "Rota 4 - Placa RGB9B07 96623017 - J R DE ANDRADE SANTO Janela de atendimento Gr…" at bounding box center [752, 373] width 1505 height 747
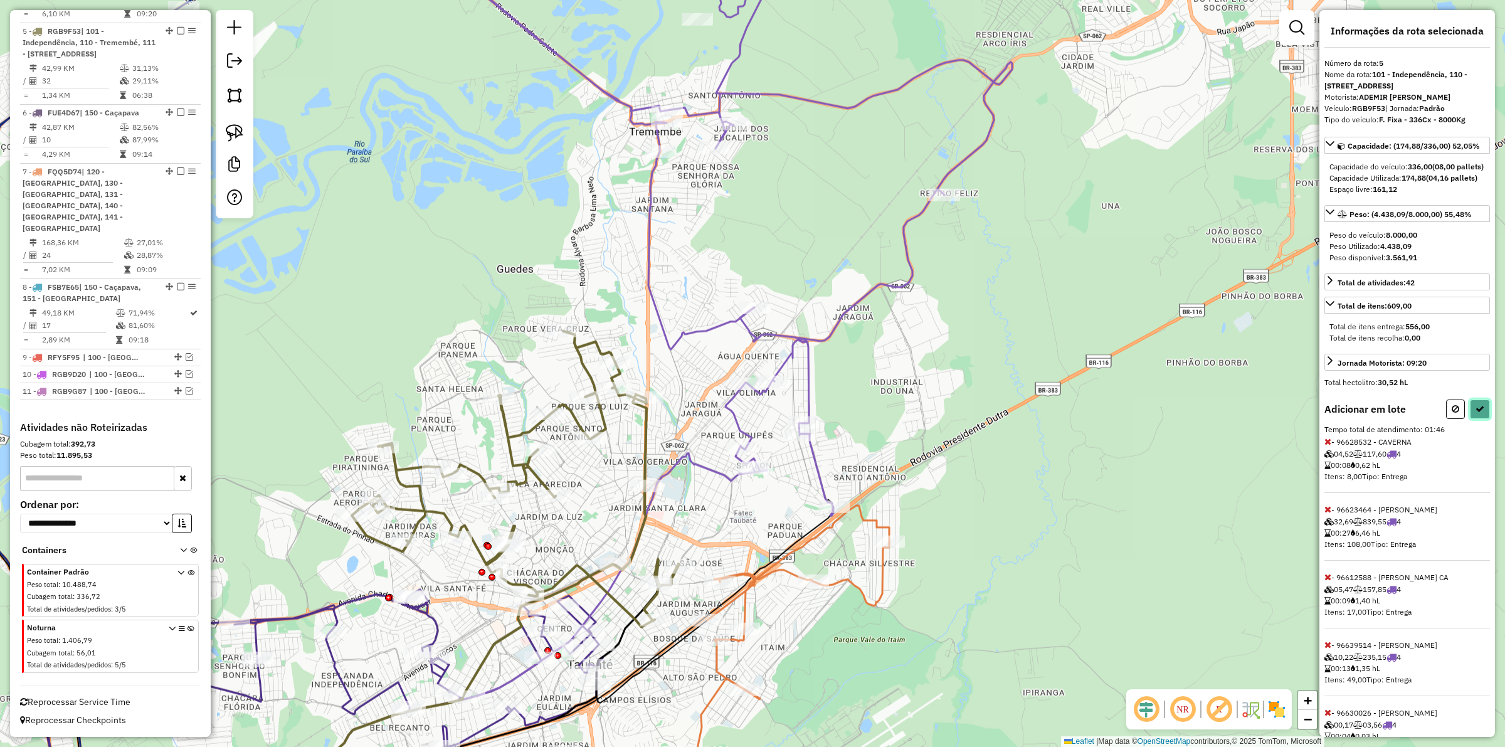
click at [1478, 413] on icon at bounding box center [1480, 409] width 9 height 9
select select "**********"
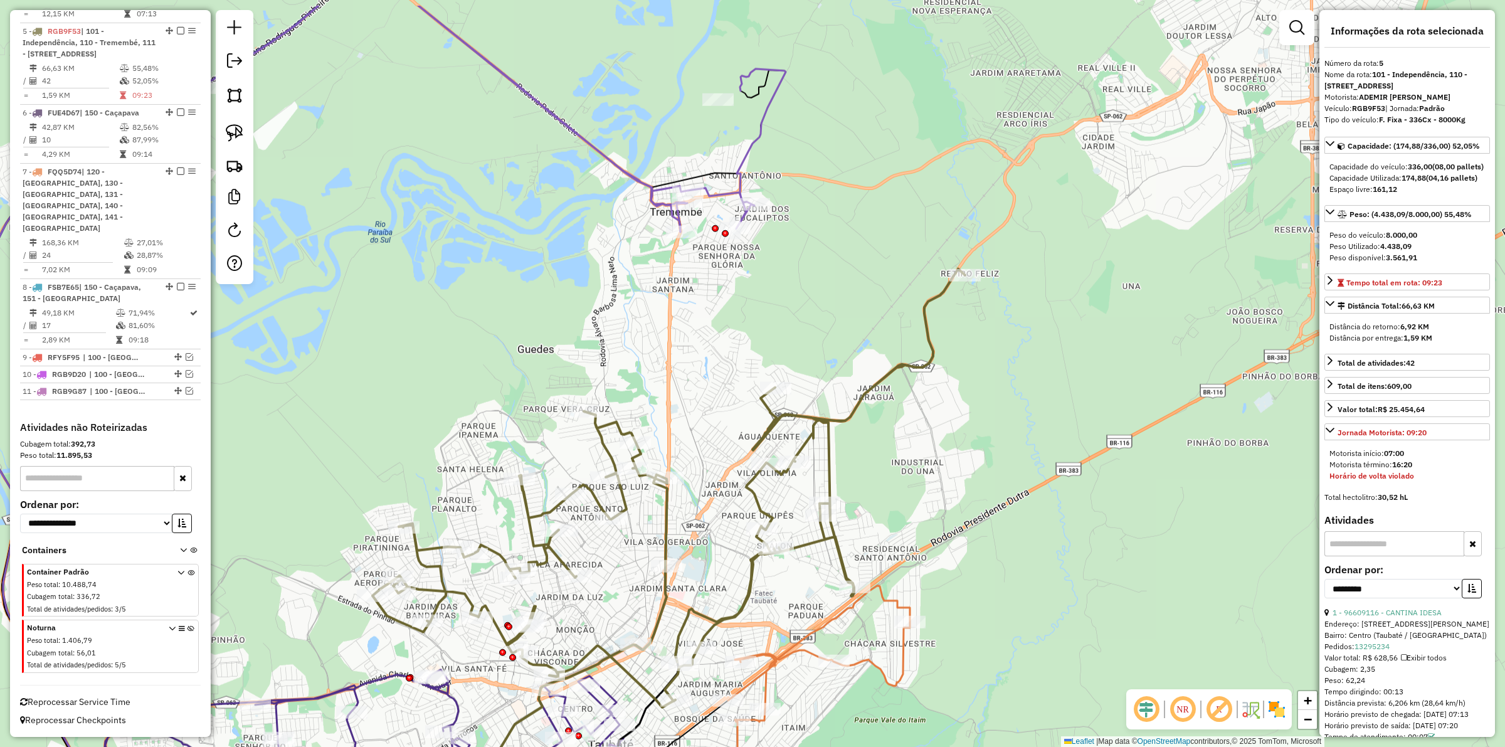
drag, startPoint x: 720, startPoint y: 246, endPoint x: 754, endPoint y: 369, distance: 127.7
click at [754, 369] on div "Janela de atendimento Grade de atendimento Capacidade Transportadoras Veículos …" at bounding box center [752, 373] width 1505 height 747
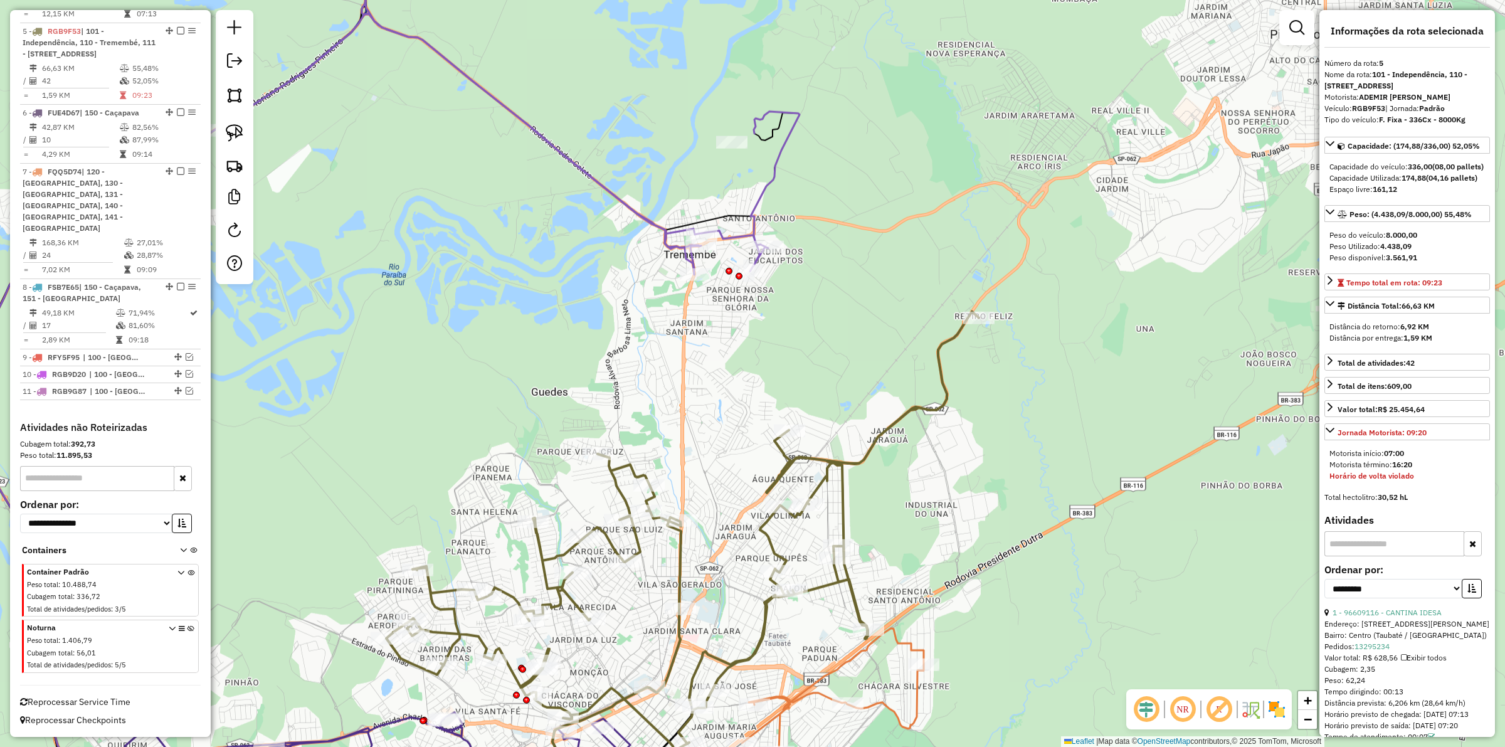
click at [770, 189] on icon at bounding box center [579, 99] width 441 height 349
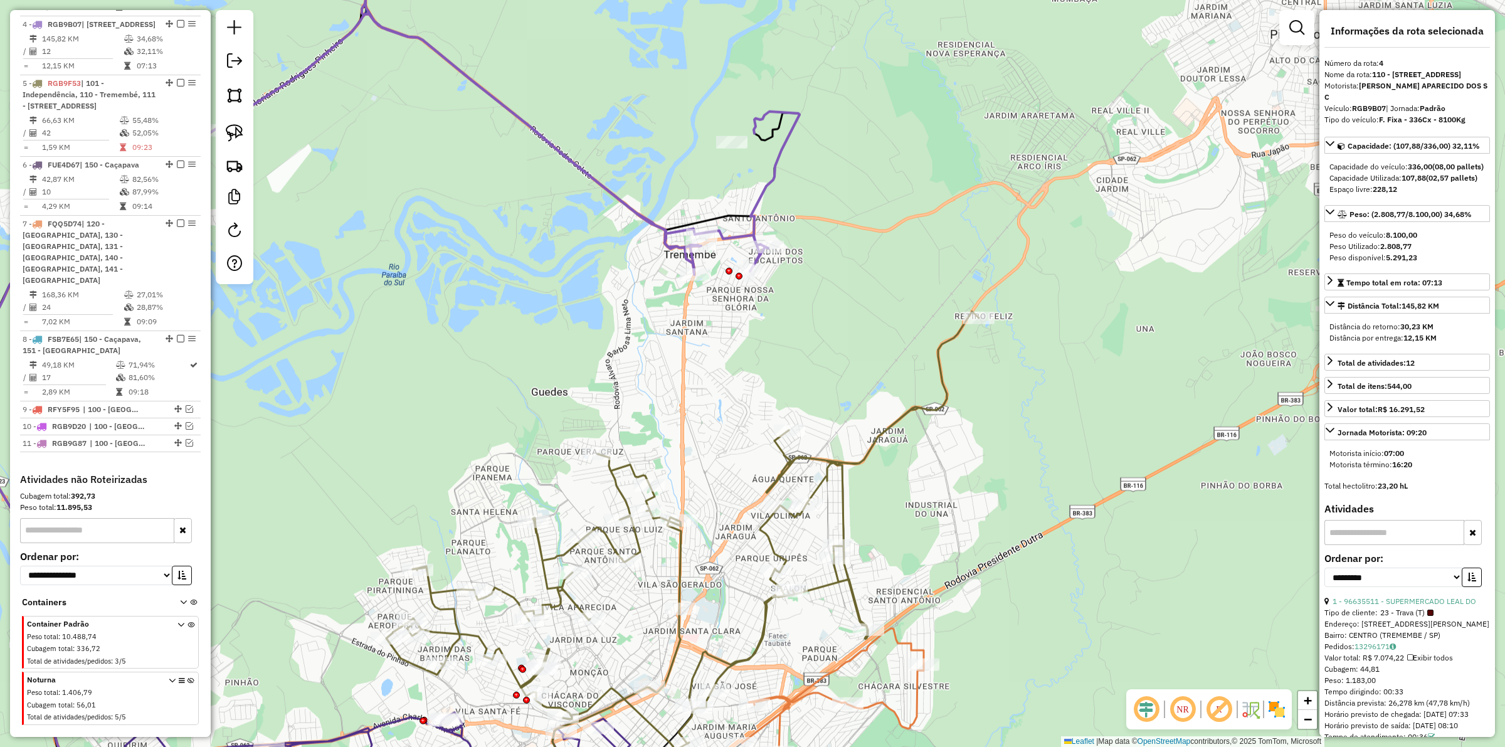
click at [892, 424] on icon at bounding box center [682, 531] width 593 height 438
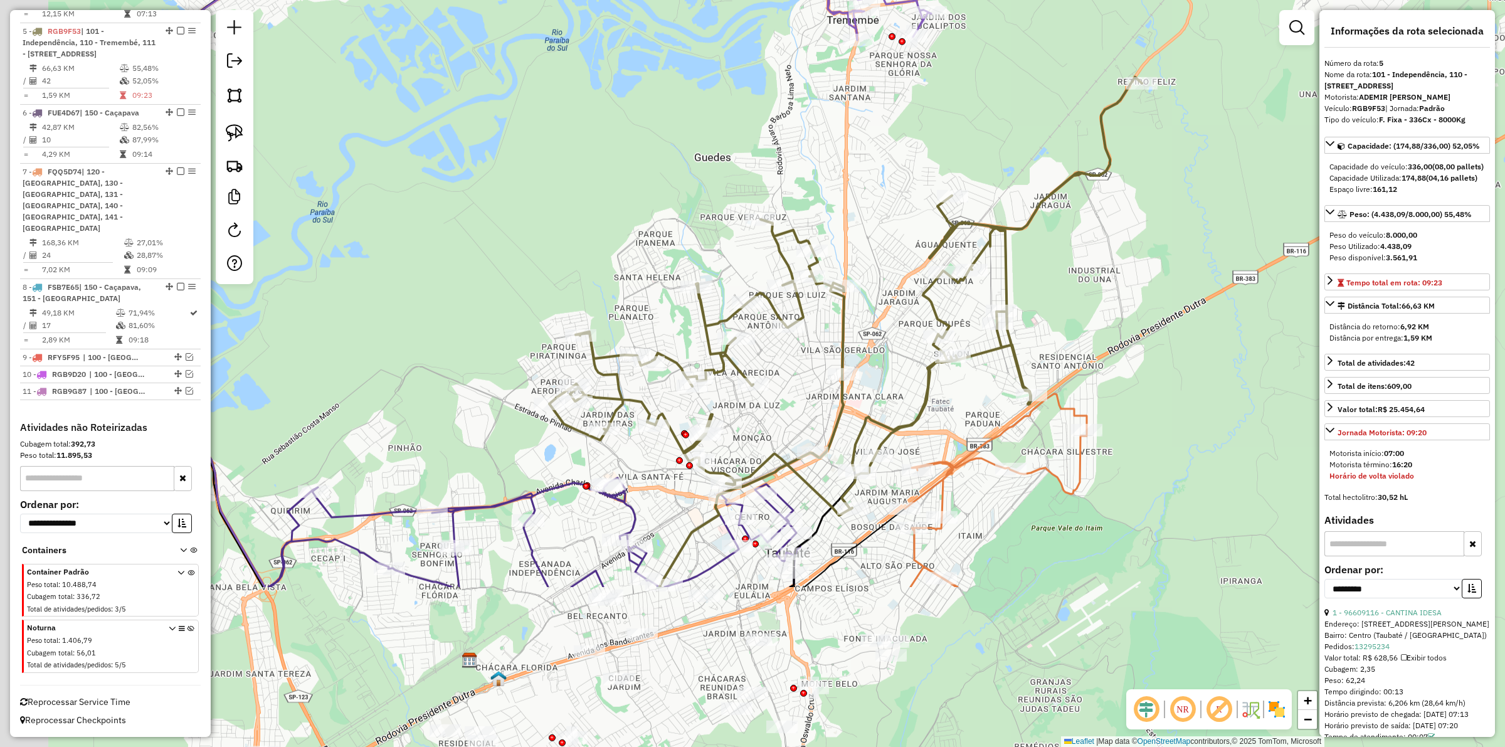
drag, startPoint x: 826, startPoint y: 356, endPoint x: 645, endPoint y: 455, distance: 206.6
click at [987, 123] on div "Janela de atendimento Grade de atendimento Capacidade Transportadoras Veículos …" at bounding box center [752, 373] width 1505 height 747
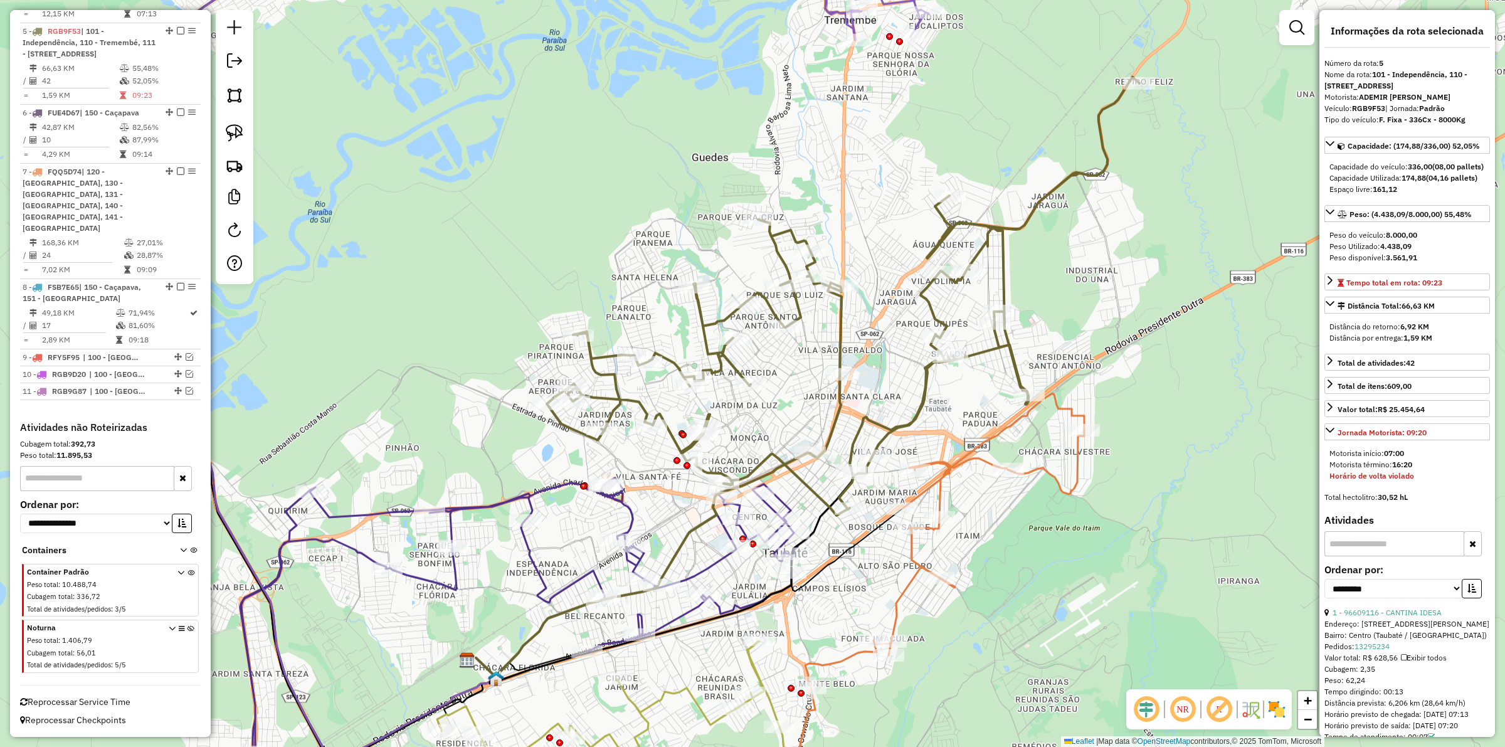
click at [557, 495] on div "Janela de atendimento Grade de atendimento Capacidade Transportadoras Veículos …" at bounding box center [752, 373] width 1505 height 747
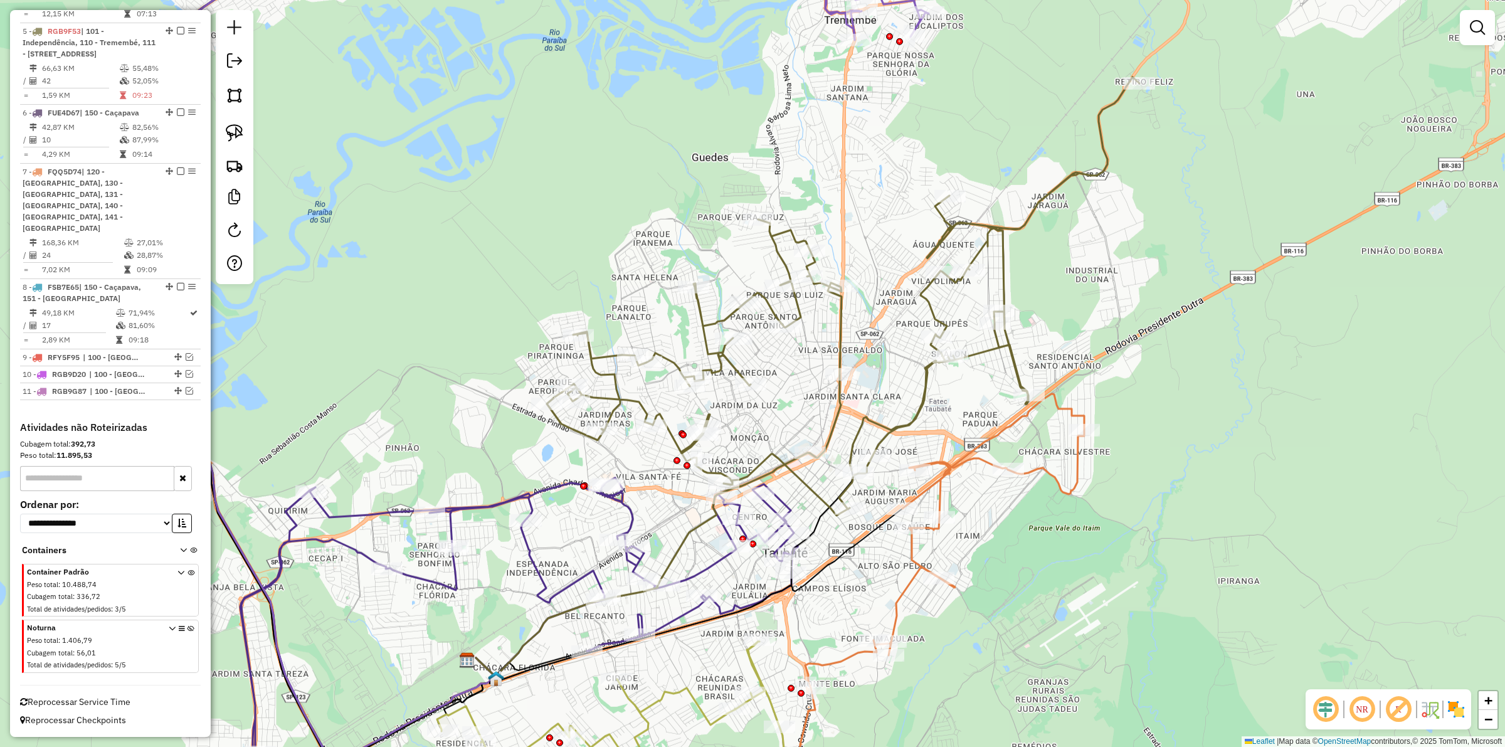
click at [630, 513] on icon at bounding box center [519, 620] width 558 height 285
select select "**********"
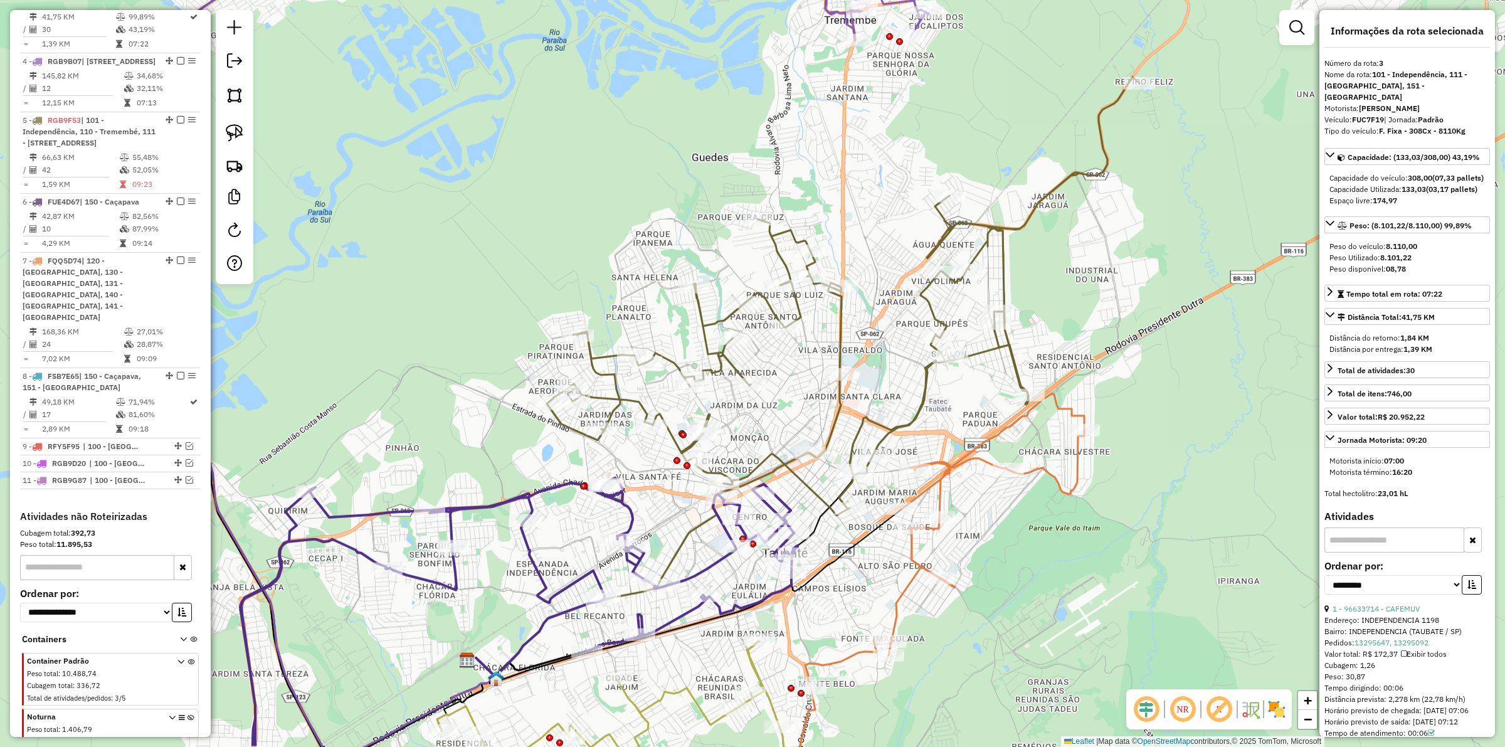
scroll to position [744, 0]
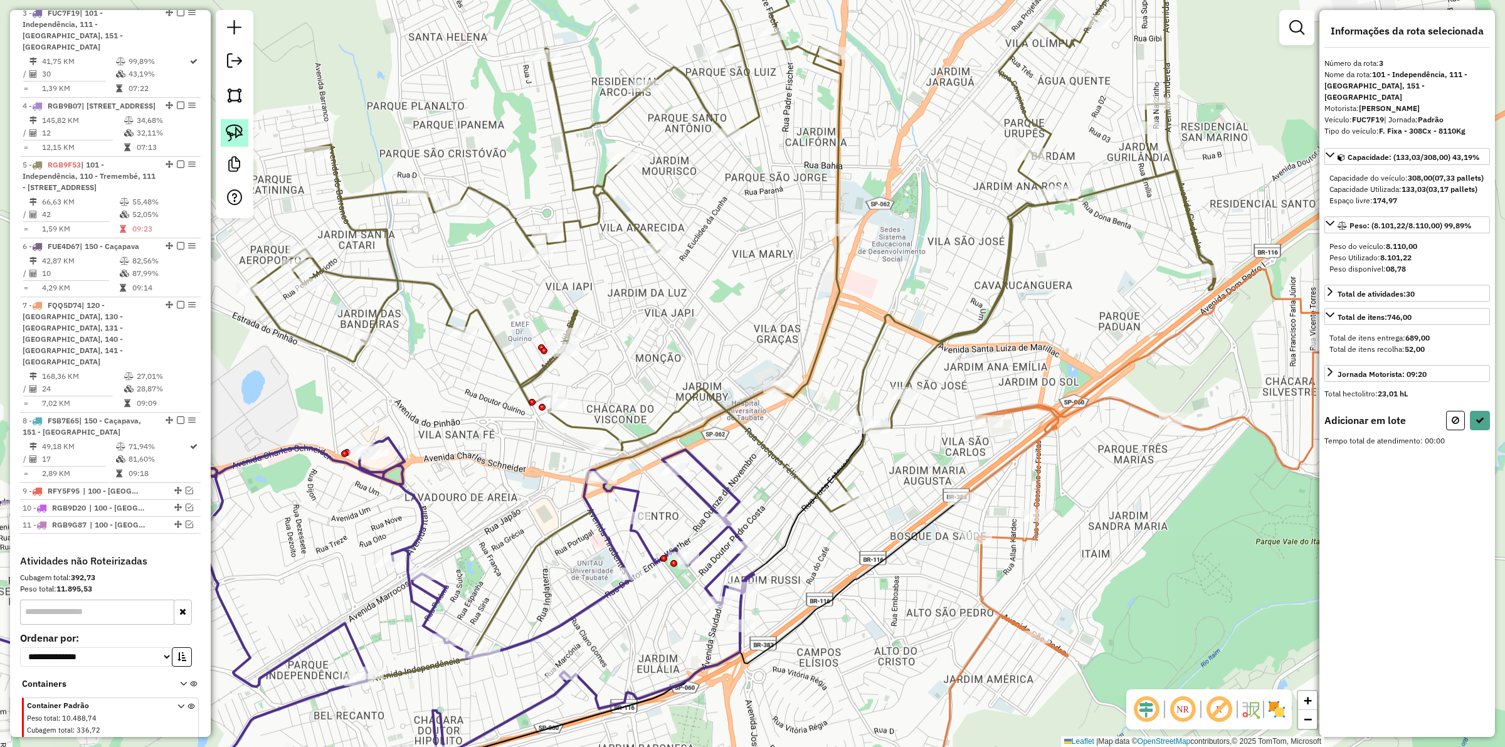
click at [233, 136] on img at bounding box center [235, 133] width 18 height 18
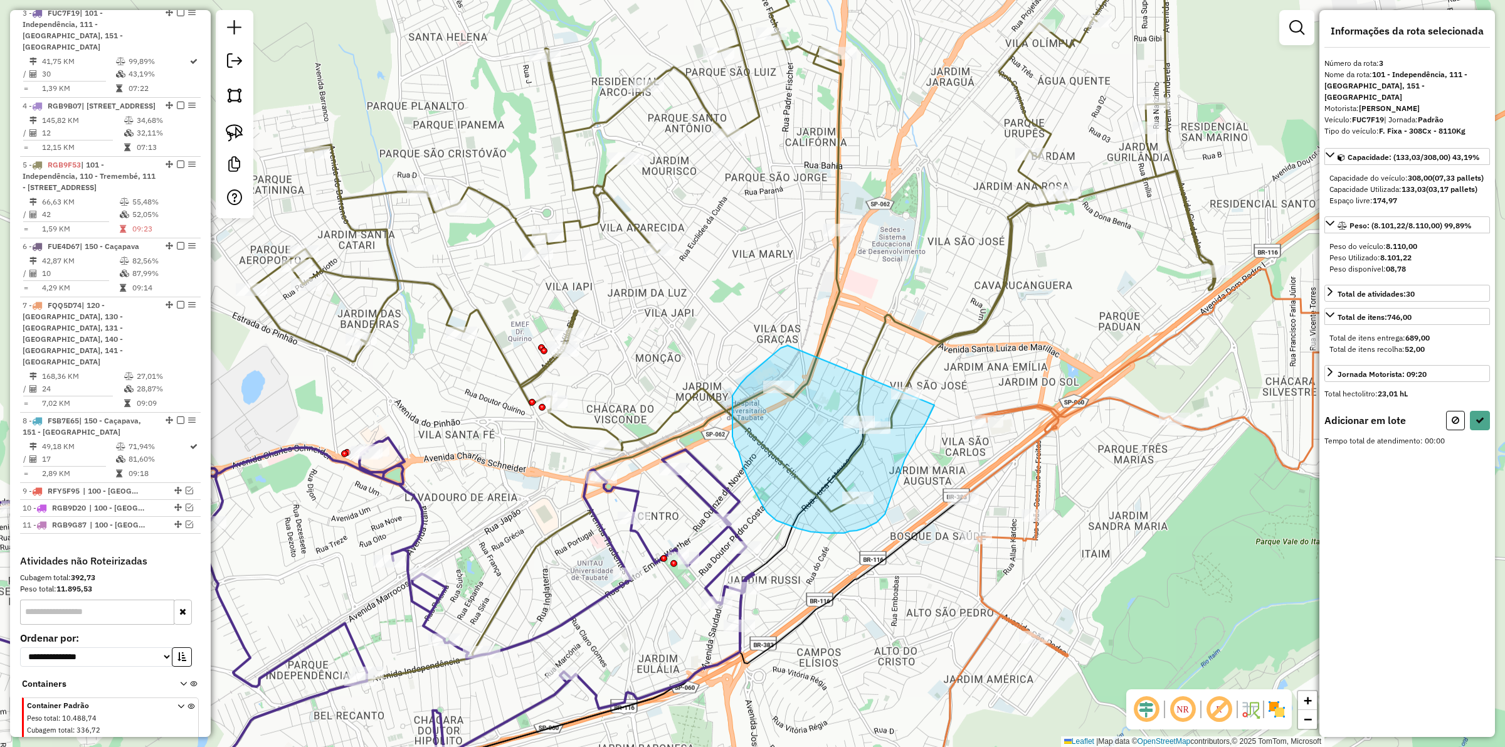
drag, startPoint x: 771, startPoint y: 356, endPoint x: 942, endPoint y: 378, distance: 171.9
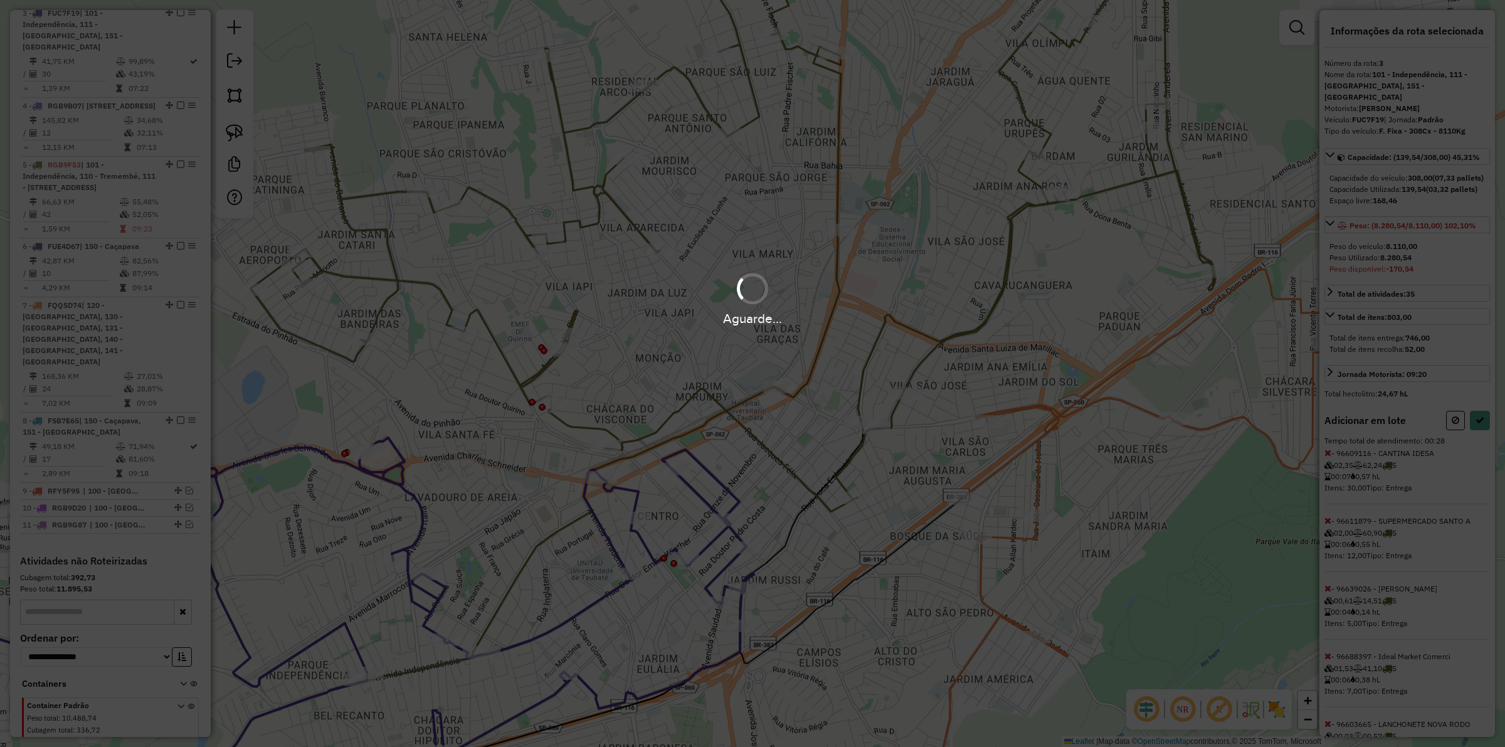
click at [1481, 433] on hb-app "Aguarde... Pop-up bloqueado! Seu navegador bloqueou automáticamente a abertura …" at bounding box center [752, 373] width 1505 height 747
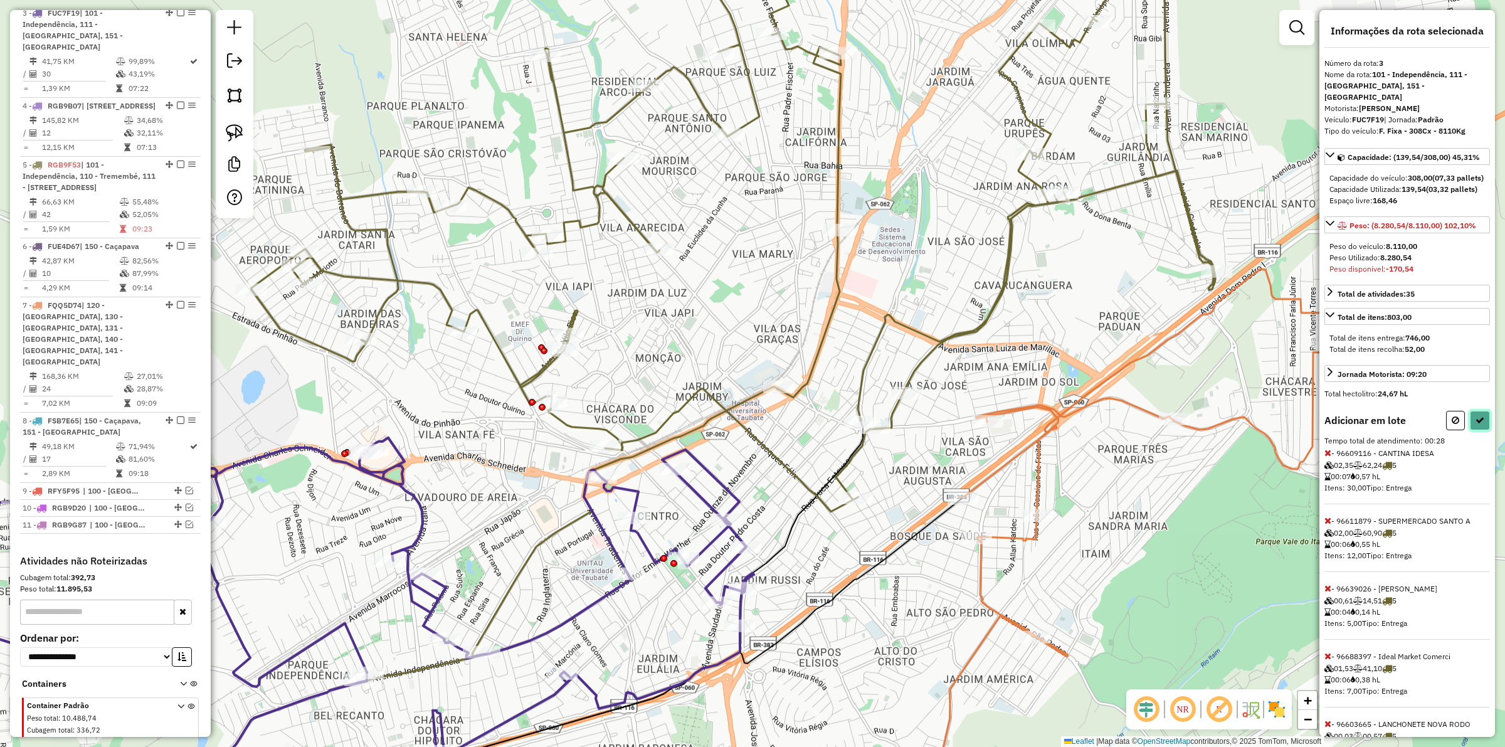
click at [1480, 428] on button at bounding box center [1480, 420] width 20 height 19
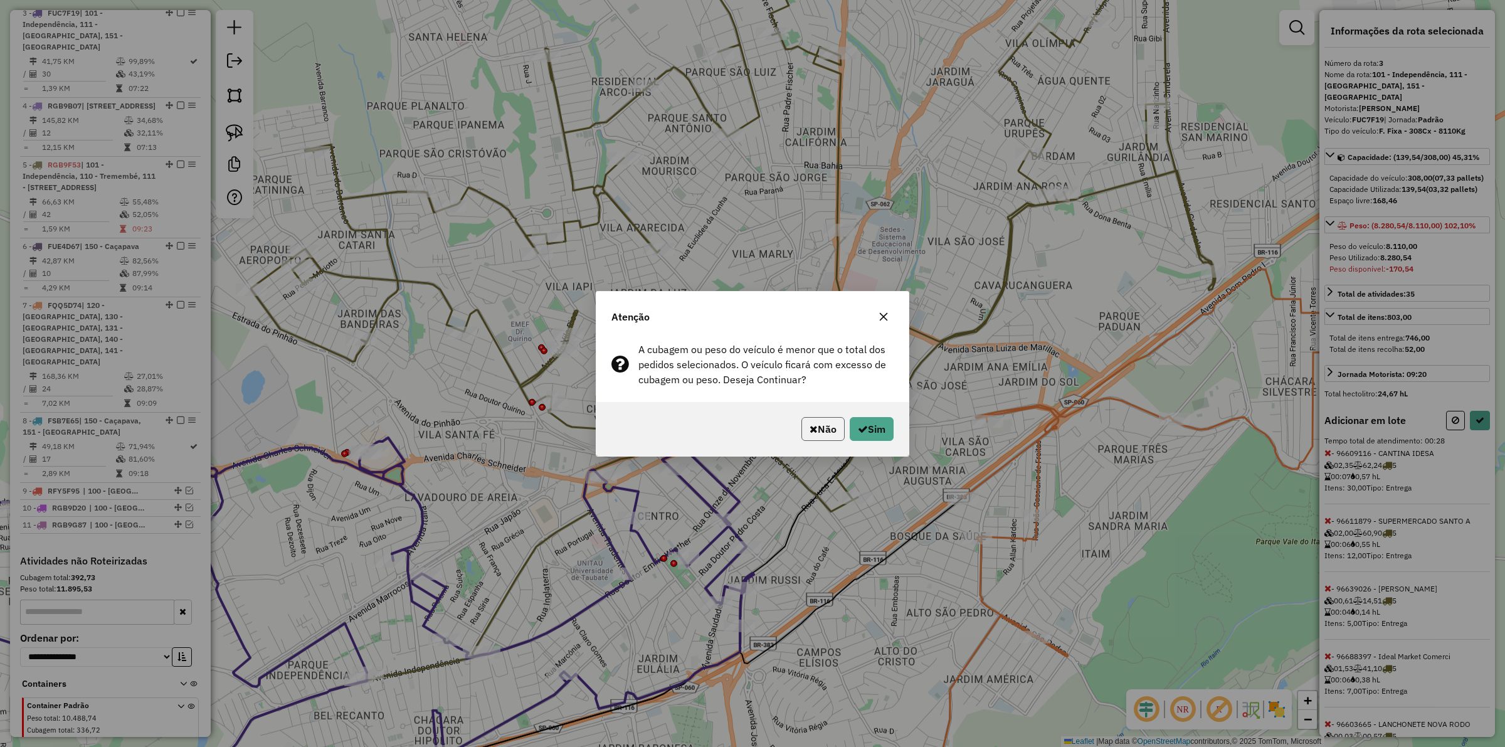
click at [813, 418] on button "Não" at bounding box center [823, 429] width 43 height 24
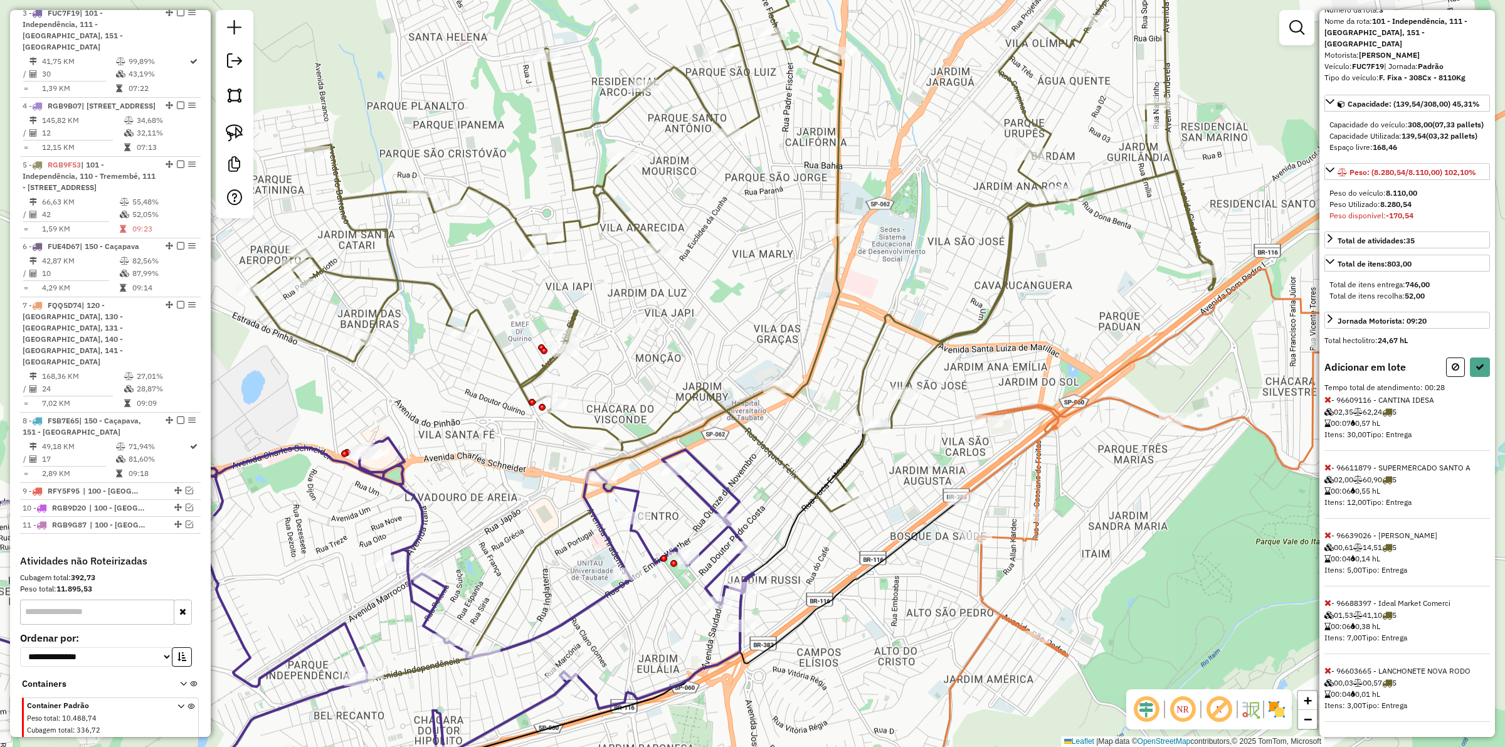
scroll to position [68, 0]
click at [1452, 363] on icon at bounding box center [1456, 367] width 8 height 9
select select "**********"
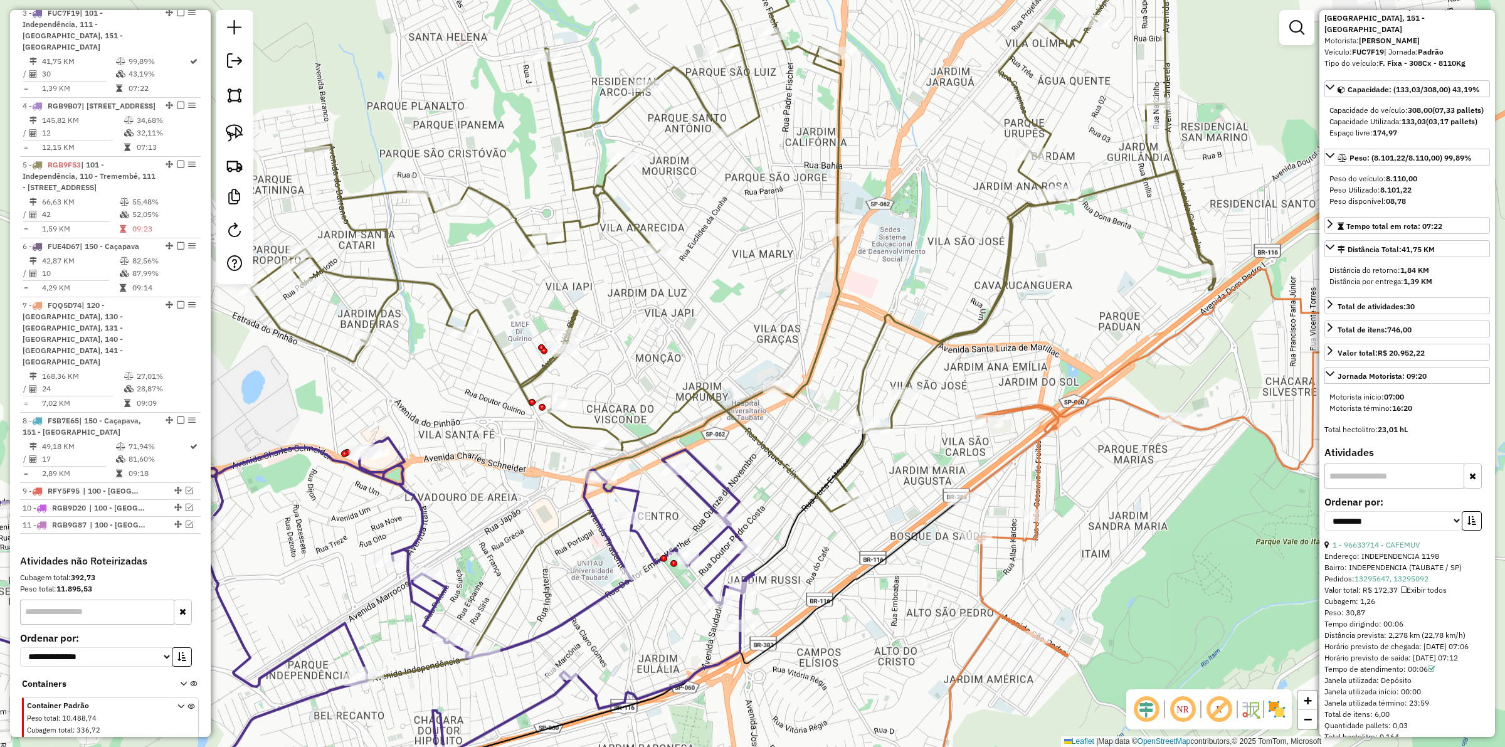
click at [628, 490] on icon at bounding box center [301, 611] width 904 height 346
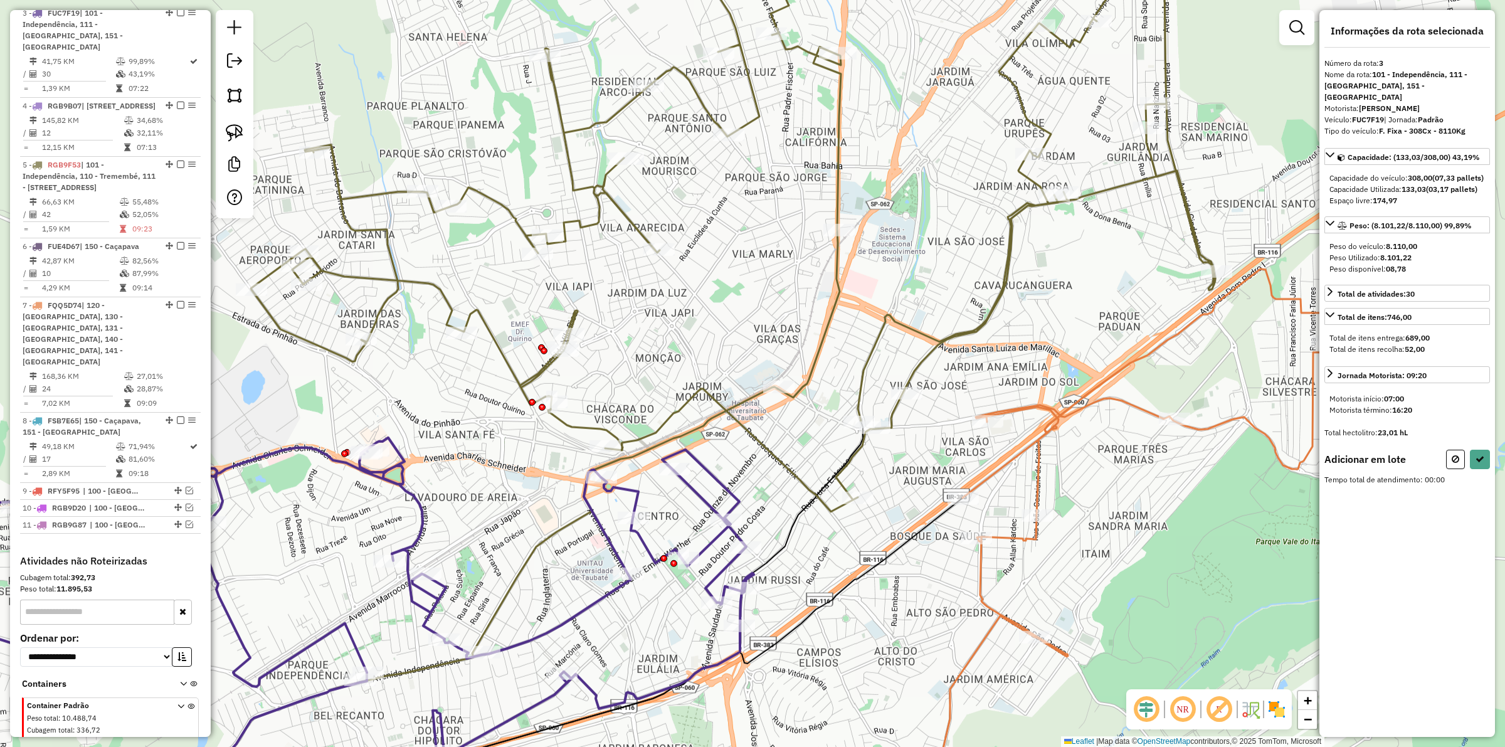
scroll to position [0, 0]
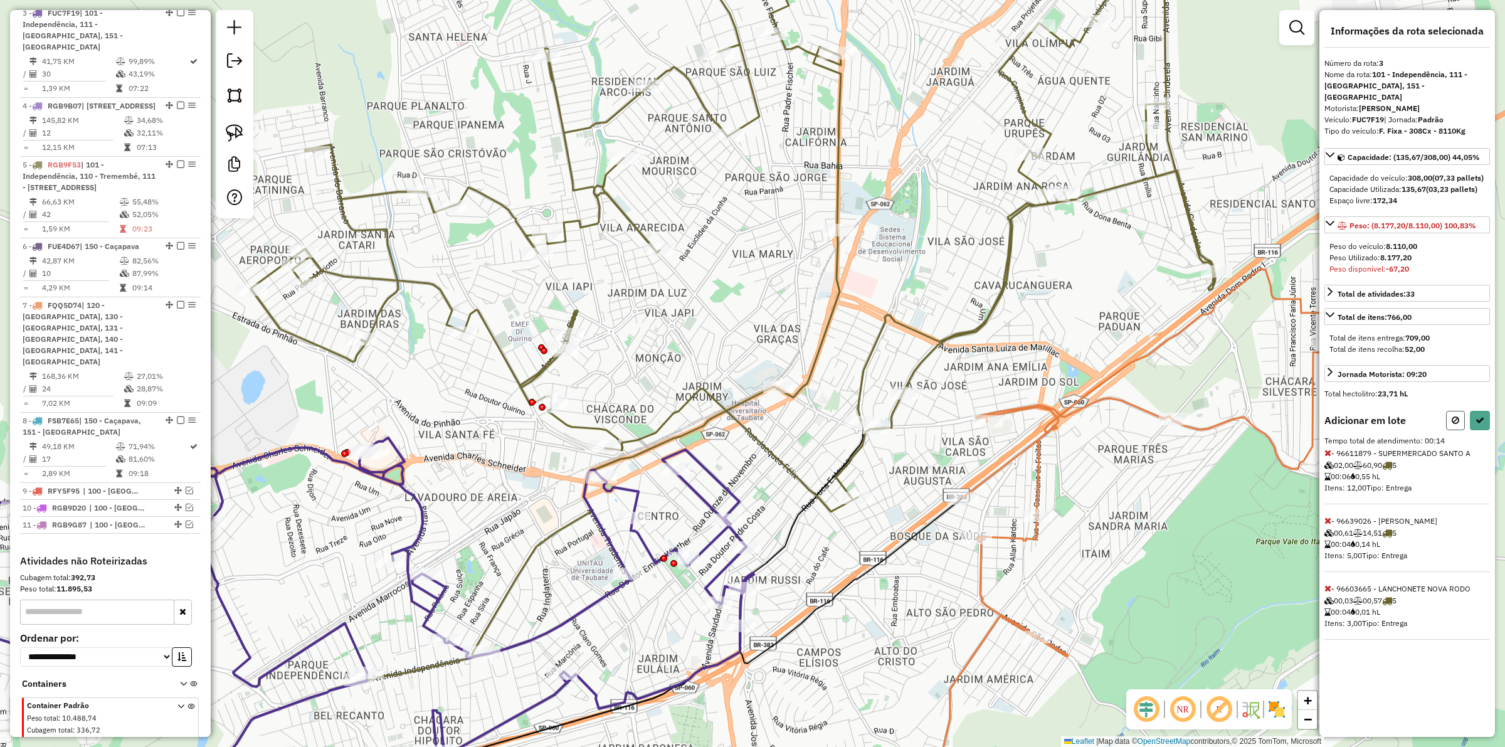
click at [1449, 413] on button at bounding box center [1455, 420] width 19 height 19
select select "**********"
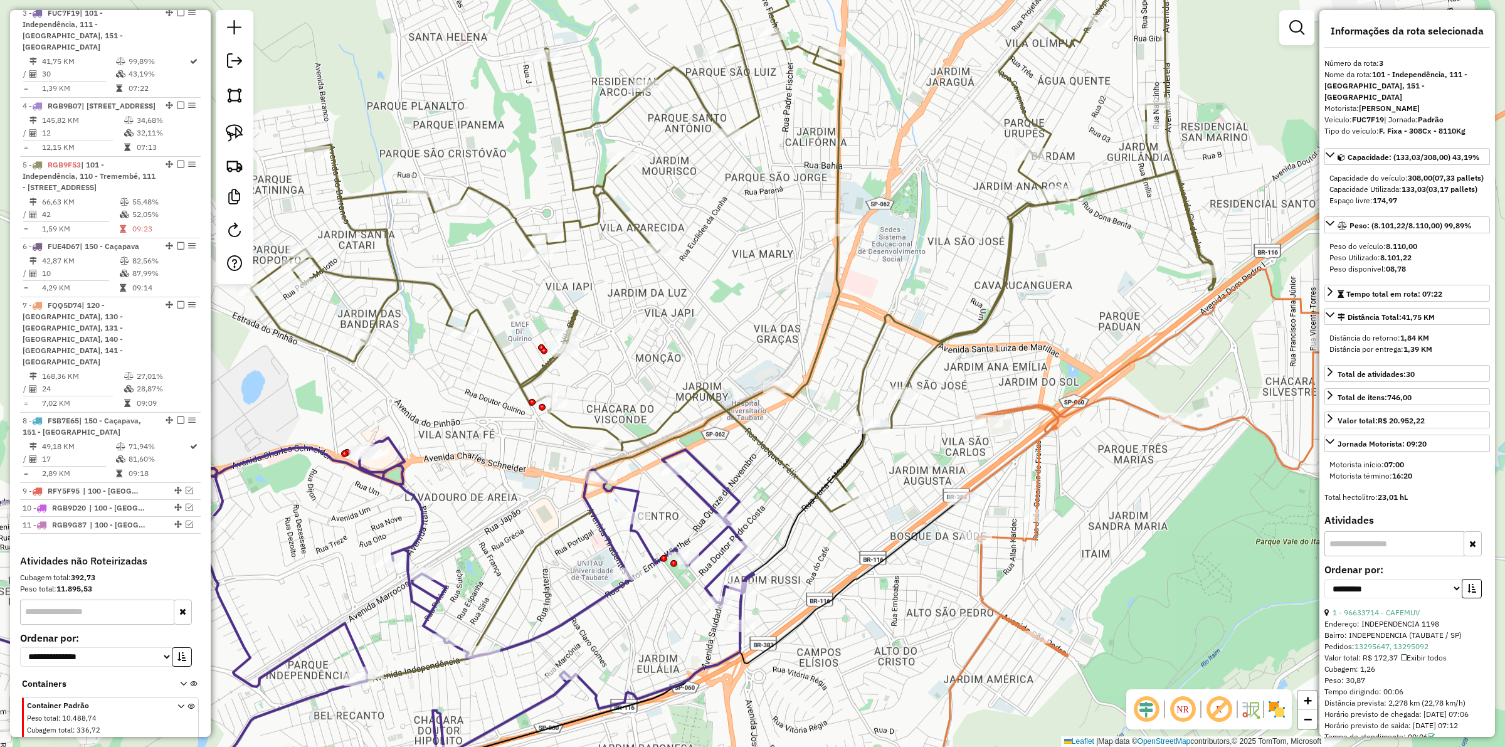
drag, startPoint x: 803, startPoint y: 425, endPoint x: 798, endPoint y: 436, distance: 12.4
click at [805, 426] on div "Janela de atendimento Grade de atendimento Capacidade Transportadoras Veículos …" at bounding box center [752, 373] width 1505 height 747
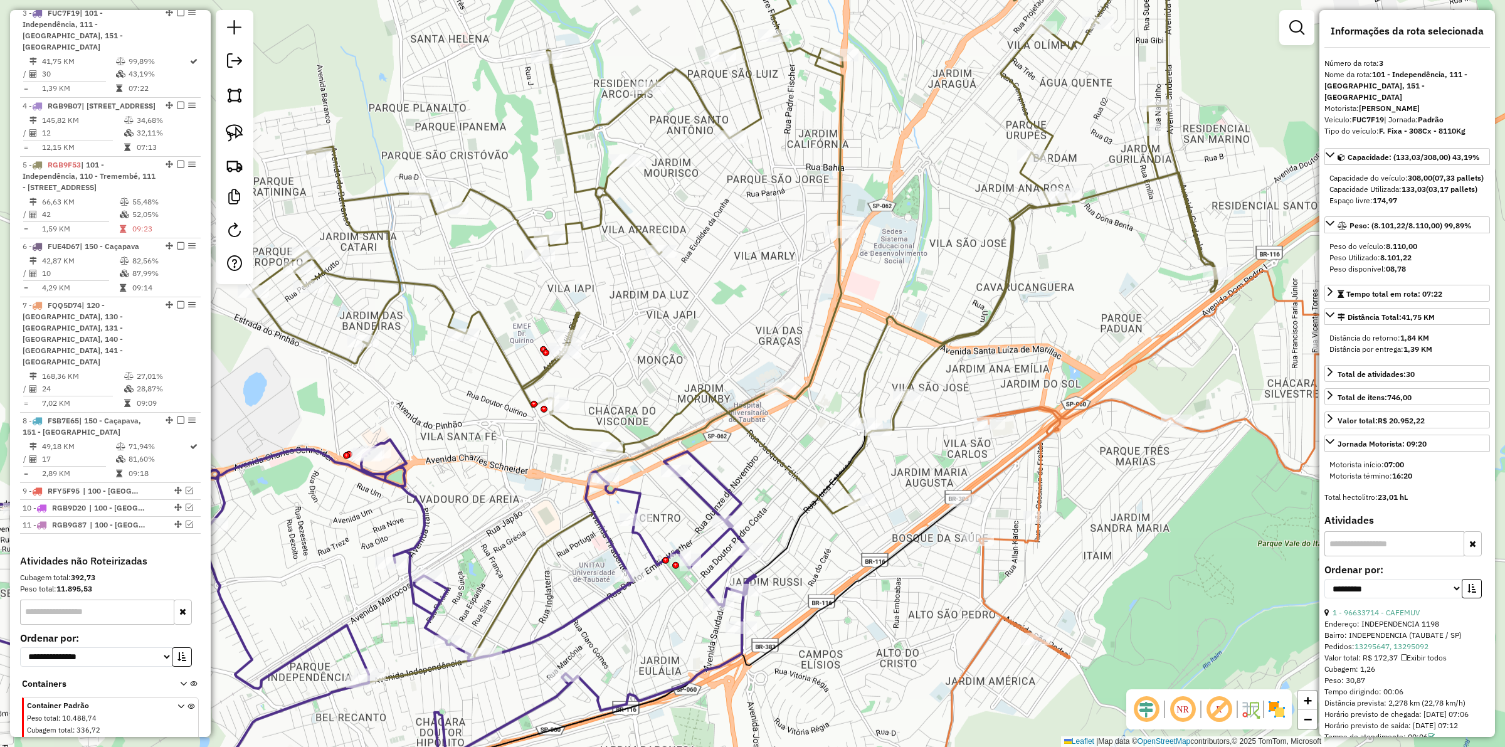
click at [731, 497] on icon at bounding box center [302, 613] width 906 height 346
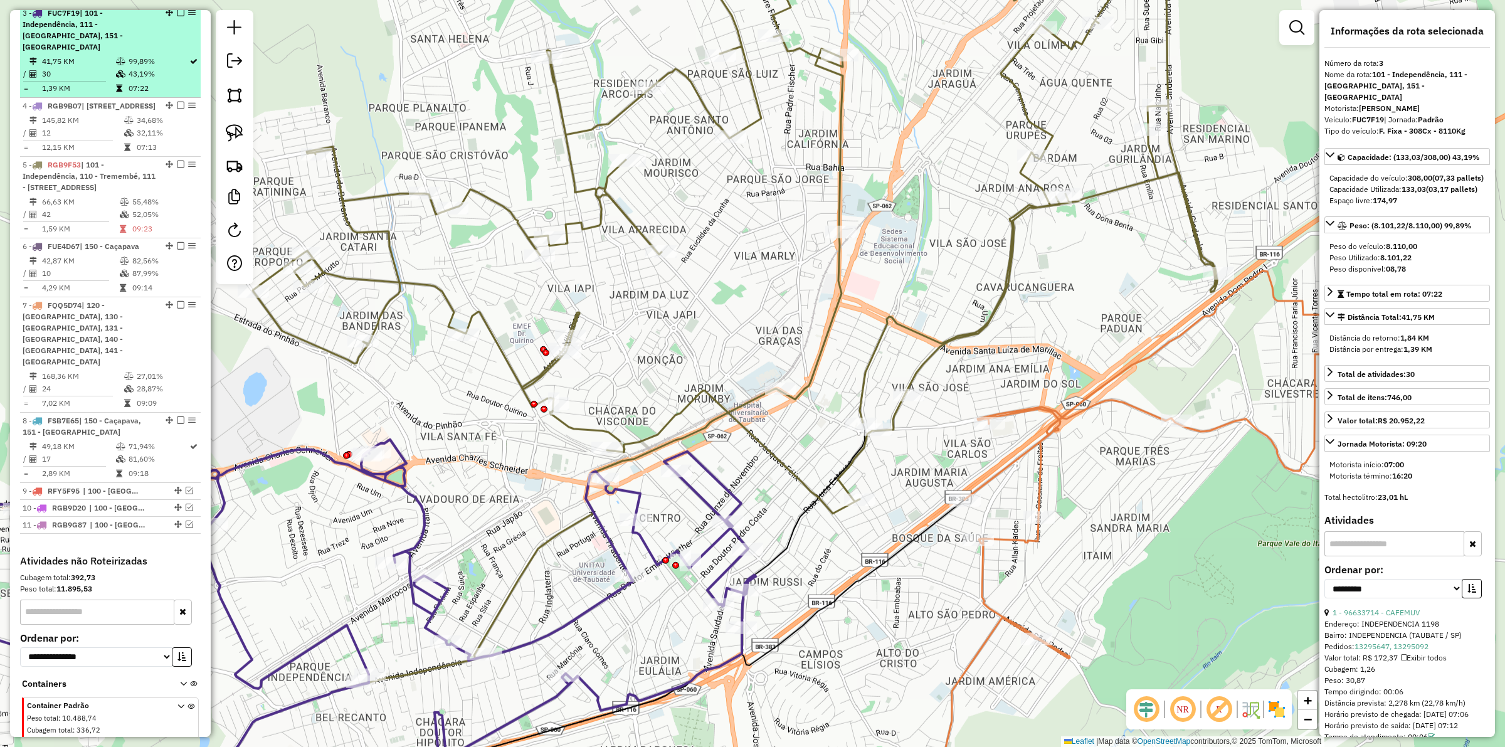
click at [177, 16] on em at bounding box center [181, 13] width 8 height 8
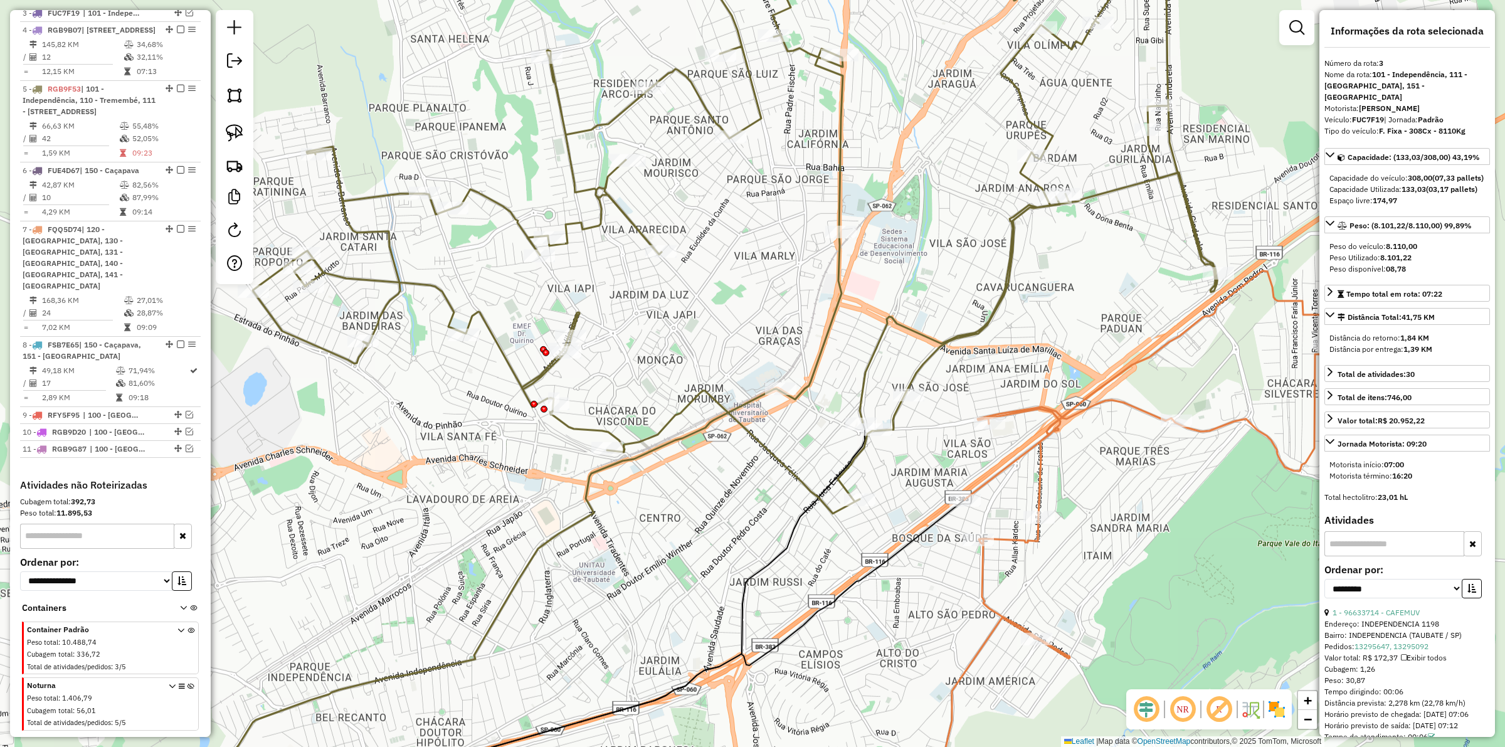
click at [1044, 472] on icon at bounding box center [1050, 546] width 558 height 551
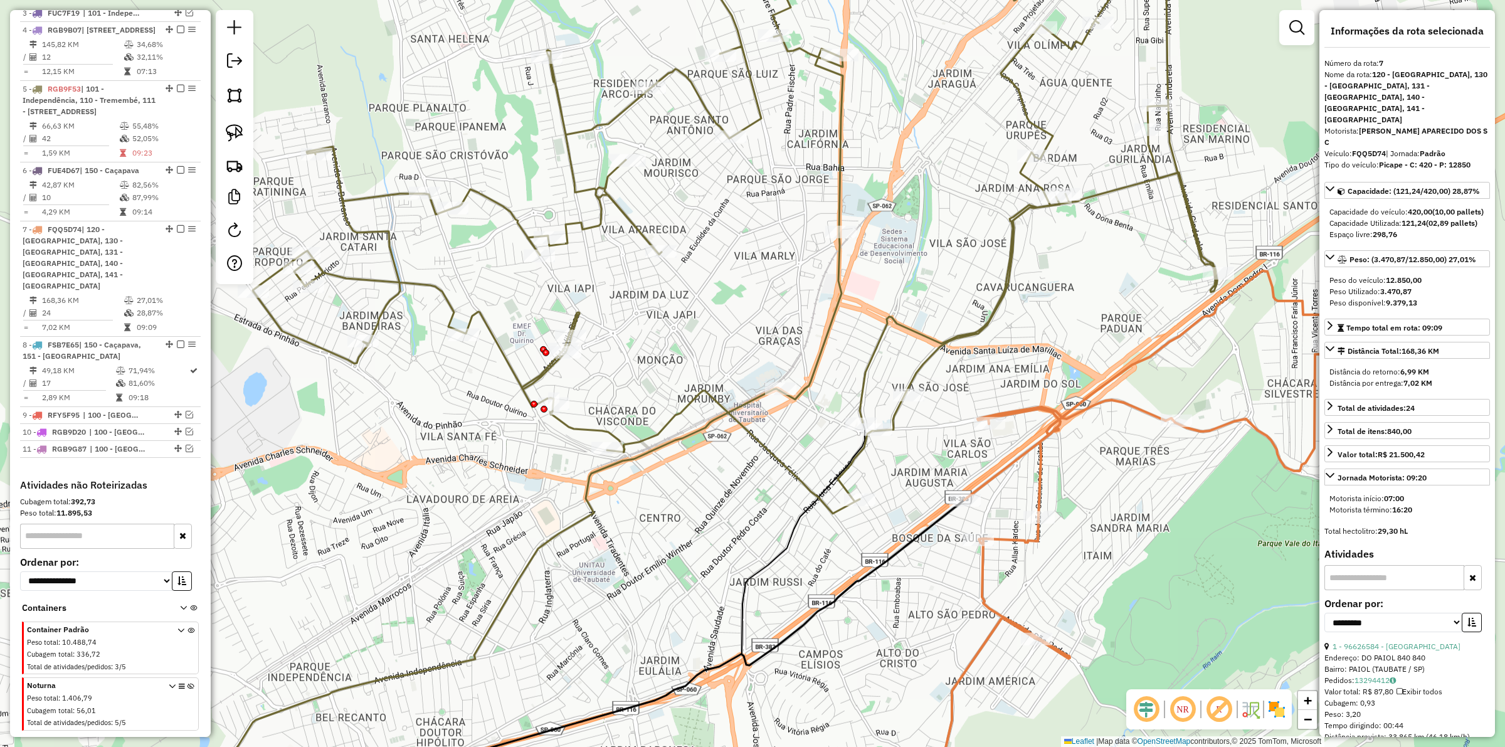
scroll to position [831, 0]
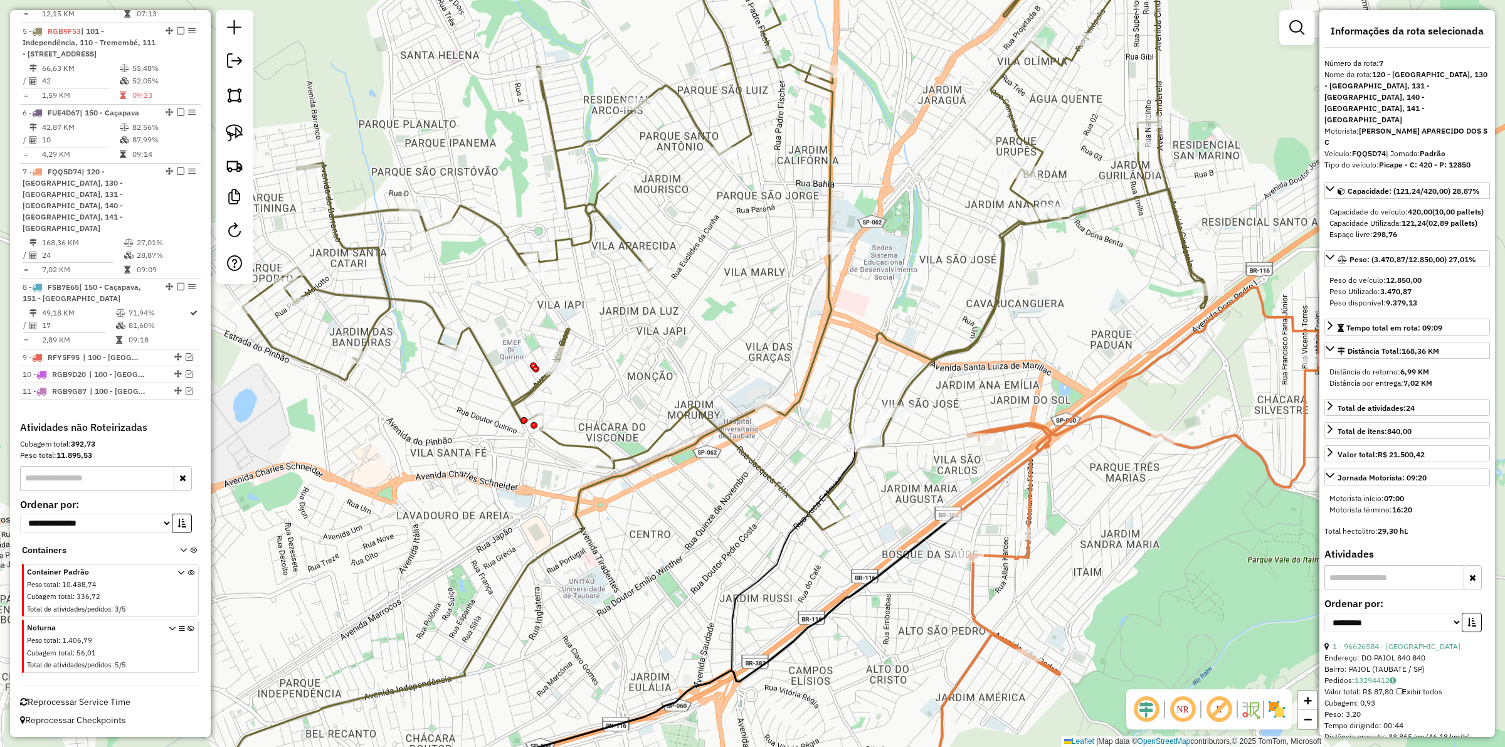
drag, startPoint x: 1143, startPoint y: 499, endPoint x: 1133, endPoint y: 515, distance: 18.6
click at [1133, 515] on div "Janela de atendimento Grade de atendimento Capacidade Transportadoras Veículos …" at bounding box center [752, 373] width 1505 height 747
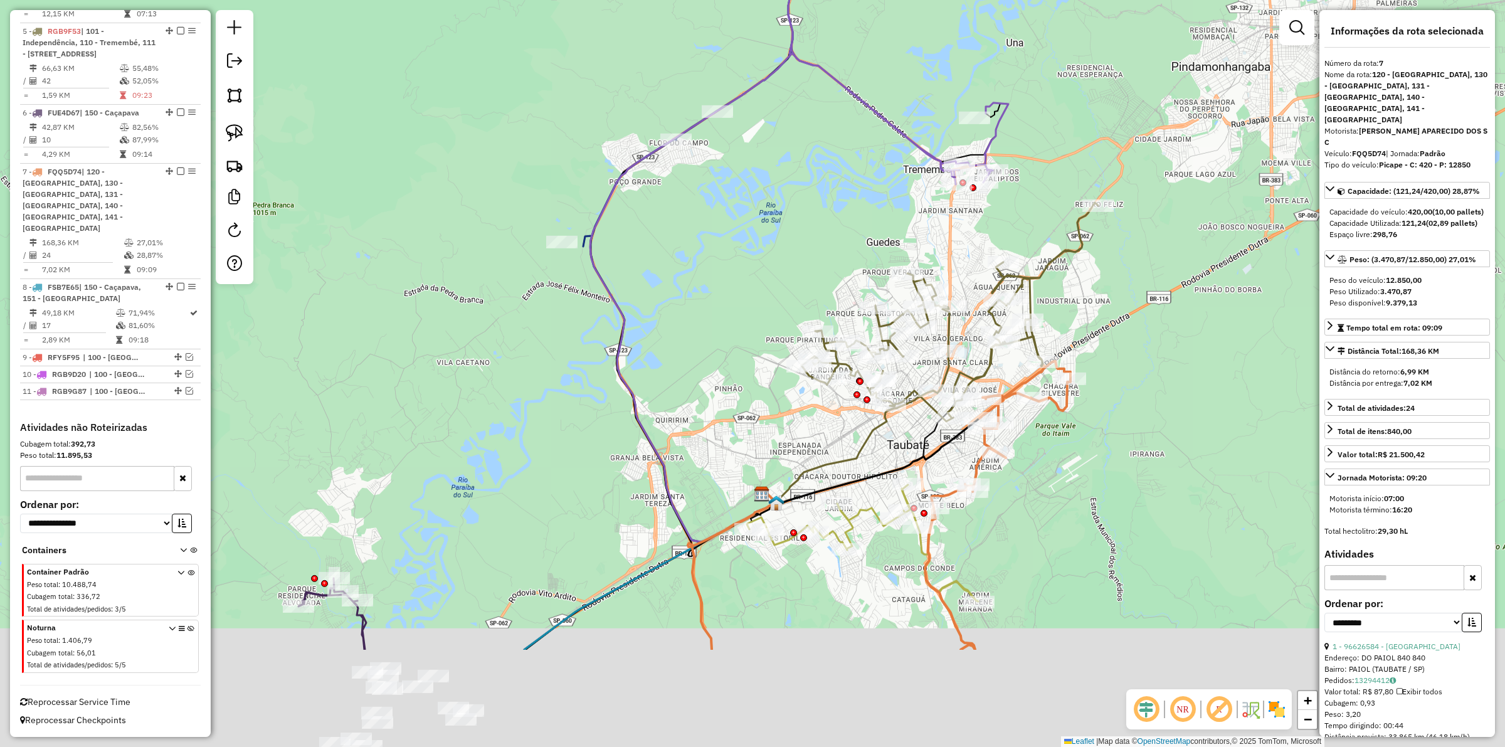
drag, startPoint x: 1008, startPoint y: 677, endPoint x: 896, endPoint y: 559, distance: 163.3
click at [1046, 509] on div "Janela de atendimento Grade de atendimento Capacidade Transportadoras Veículos …" at bounding box center [752, 373] width 1505 height 747
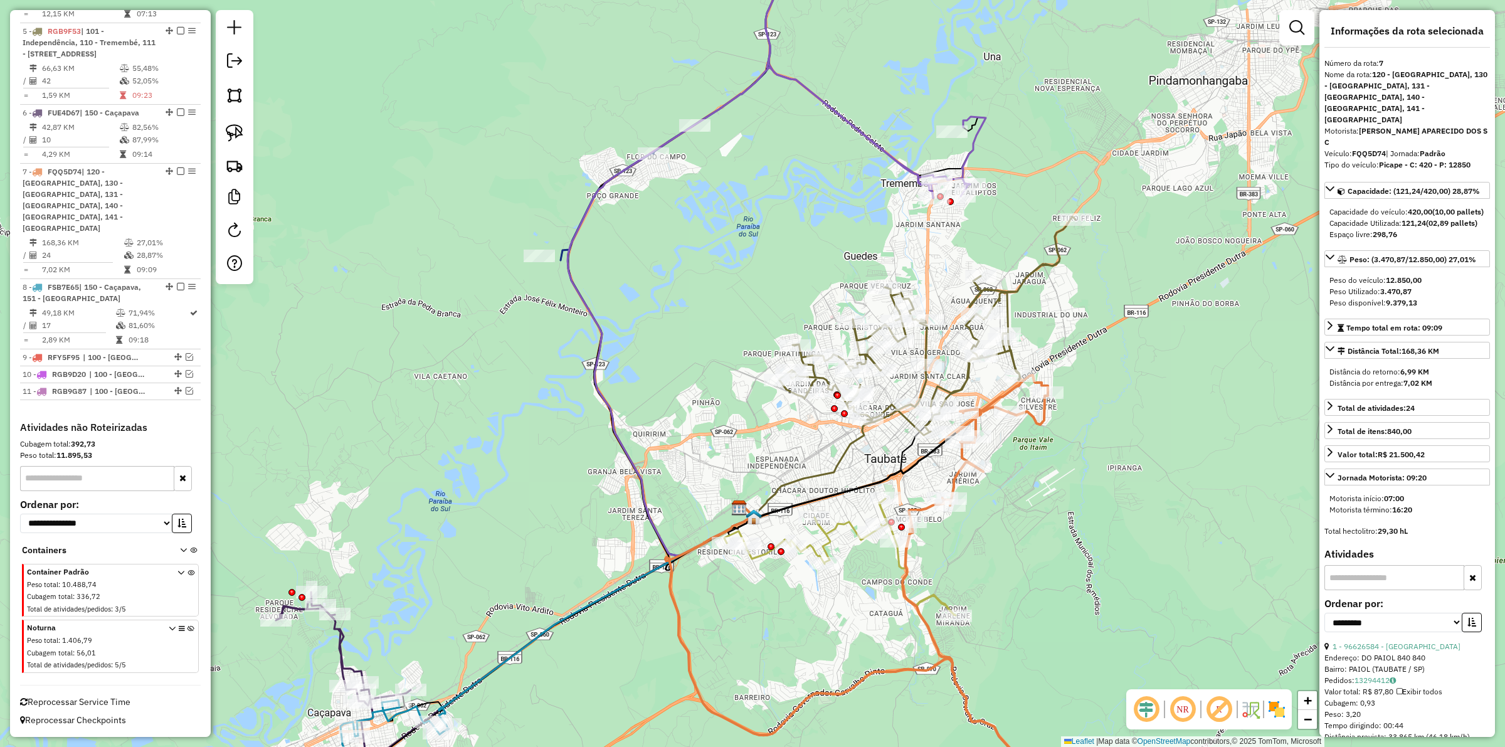
click at [848, 524] on icon at bounding box center [896, 660] width 344 height 323
click at [844, 522] on icon at bounding box center [895, 659] width 344 height 324
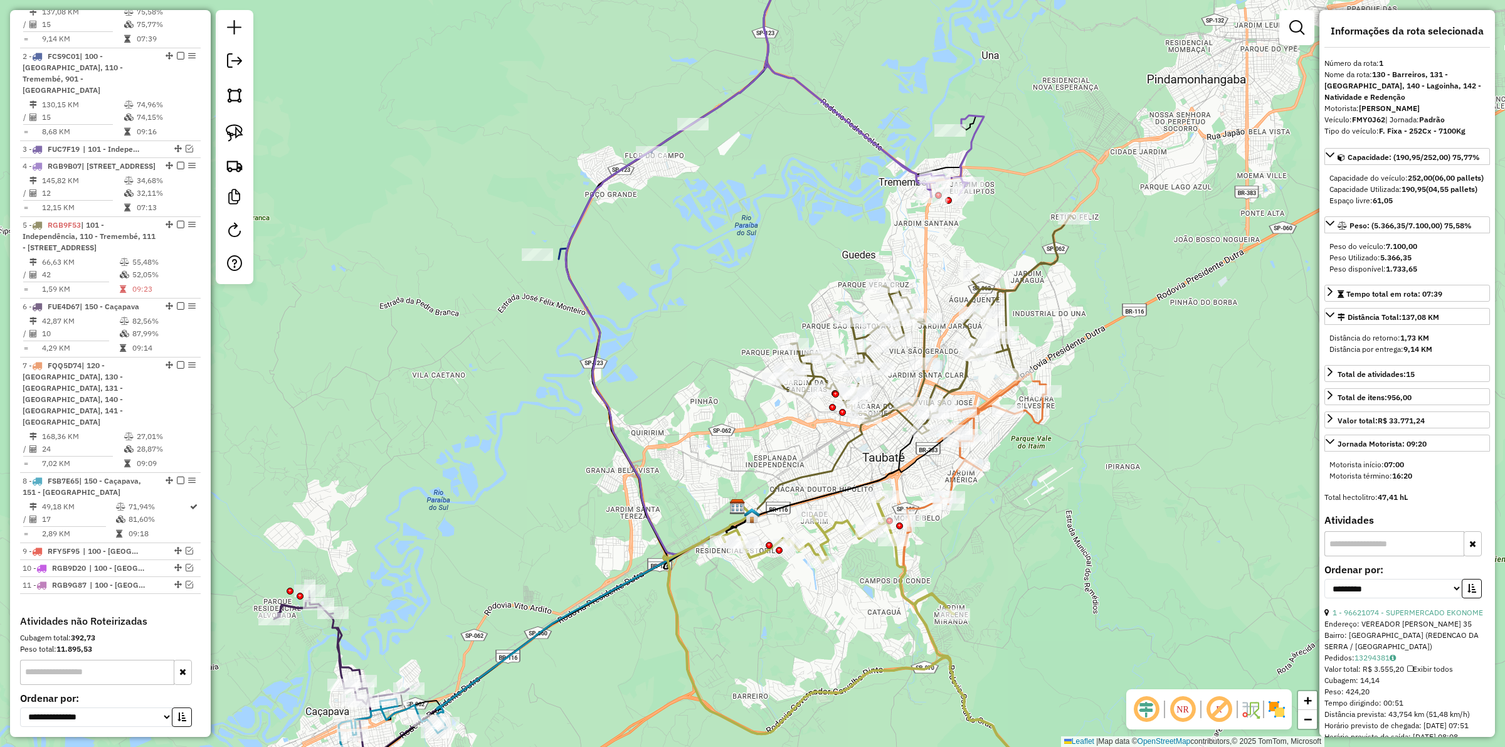
scroll to position [569, 0]
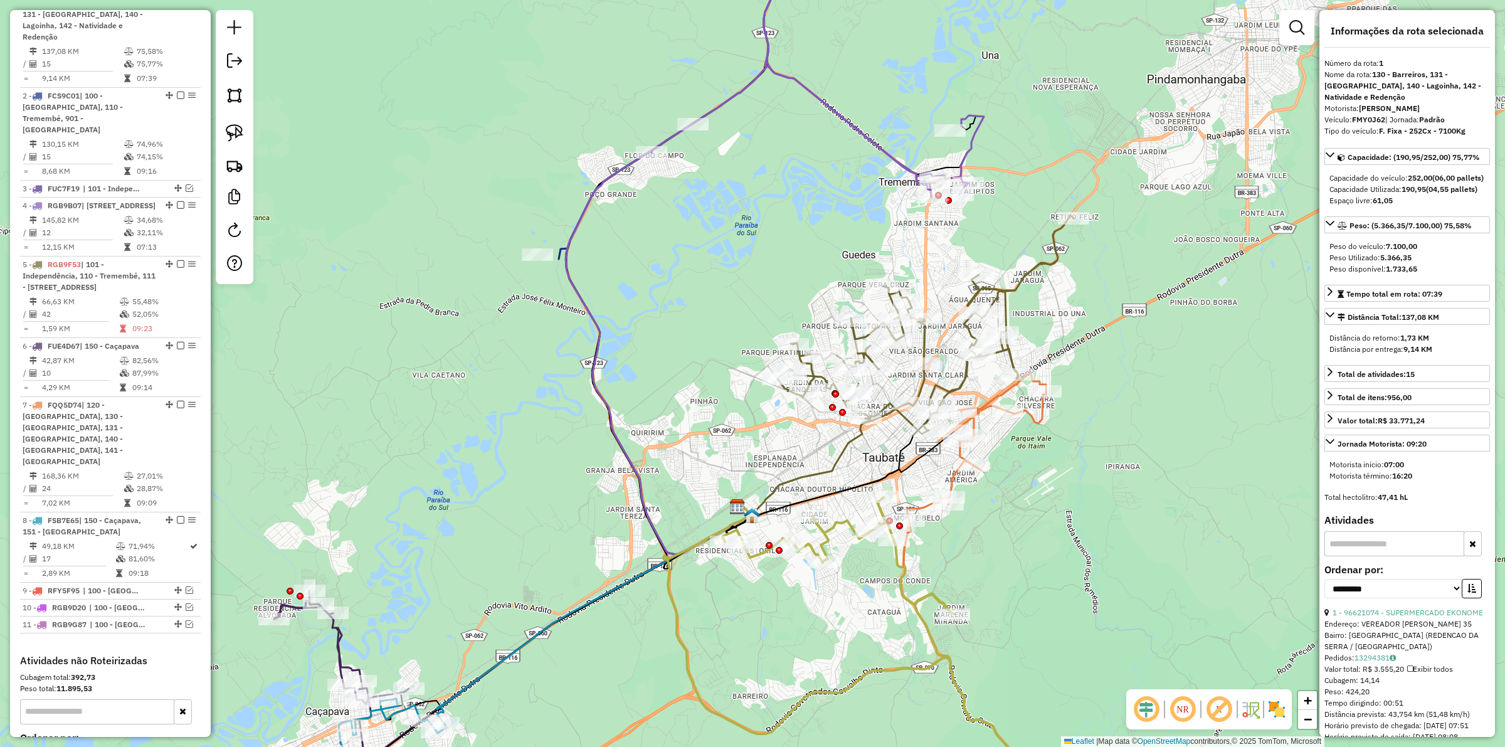
click at [841, 521] on icon at bounding box center [895, 659] width 344 height 324
click at [860, 117] on div "Janela de atendimento Grade de atendimento Capacidade Transportadoras Veículos …" at bounding box center [752, 373] width 1505 height 747
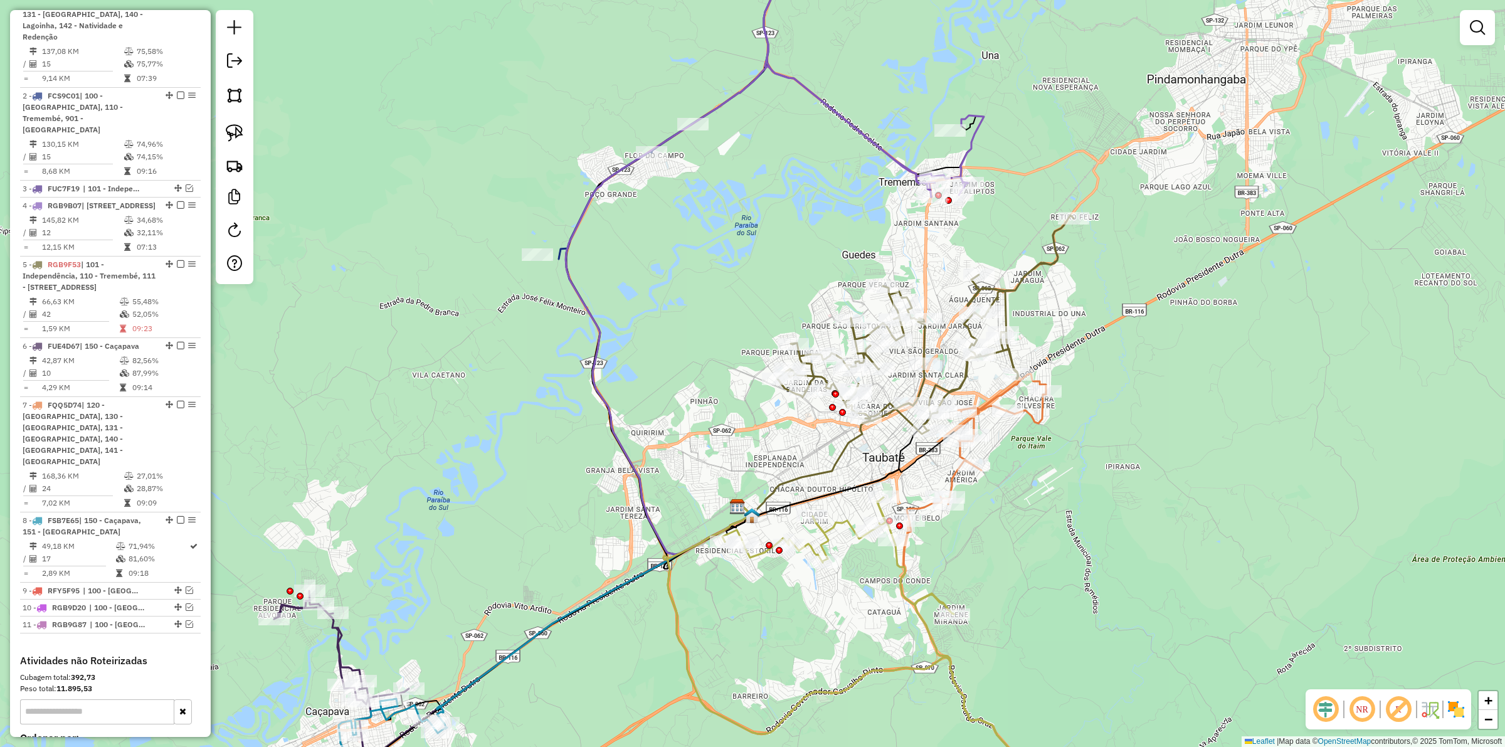
click at [852, 126] on icon at bounding box center [874, 61] width 220 height 272
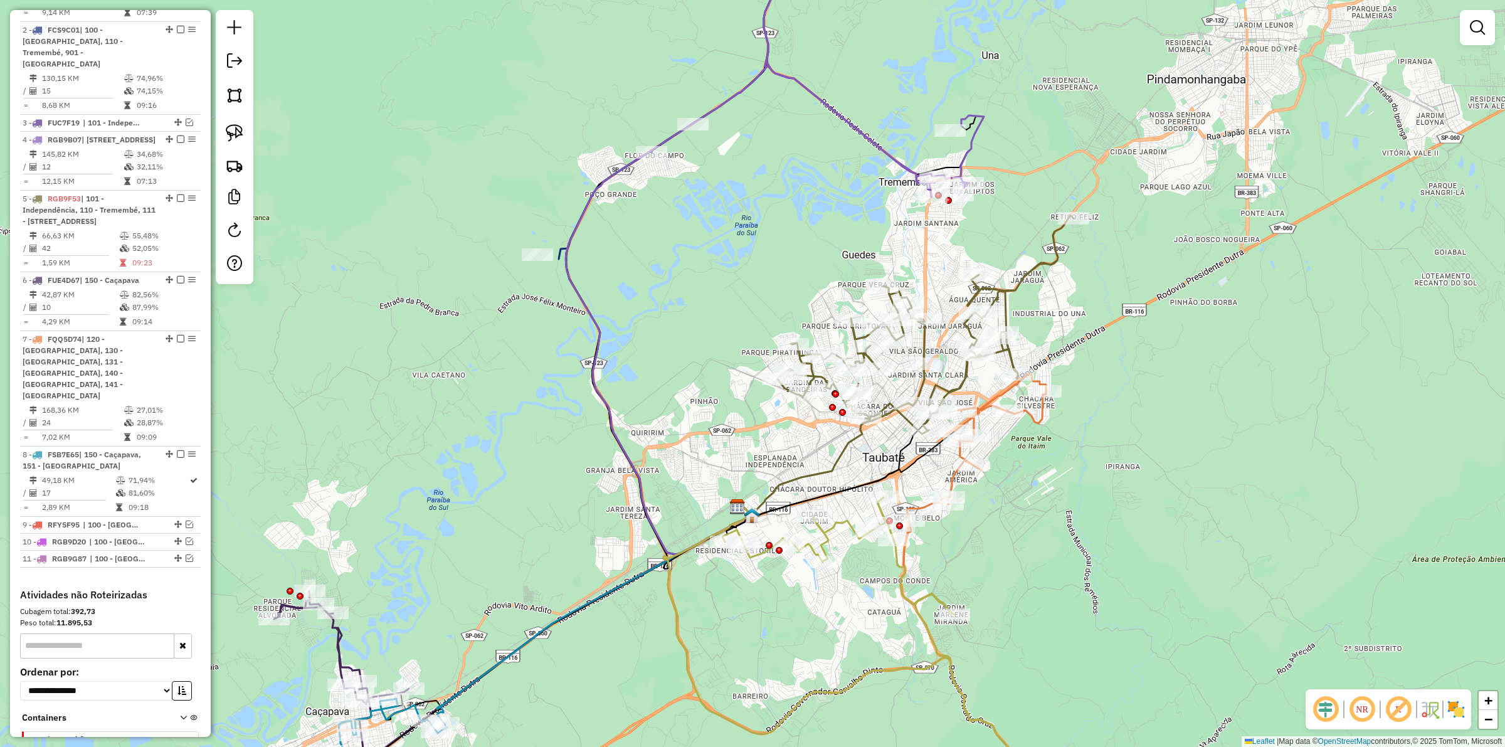
select select "**********"
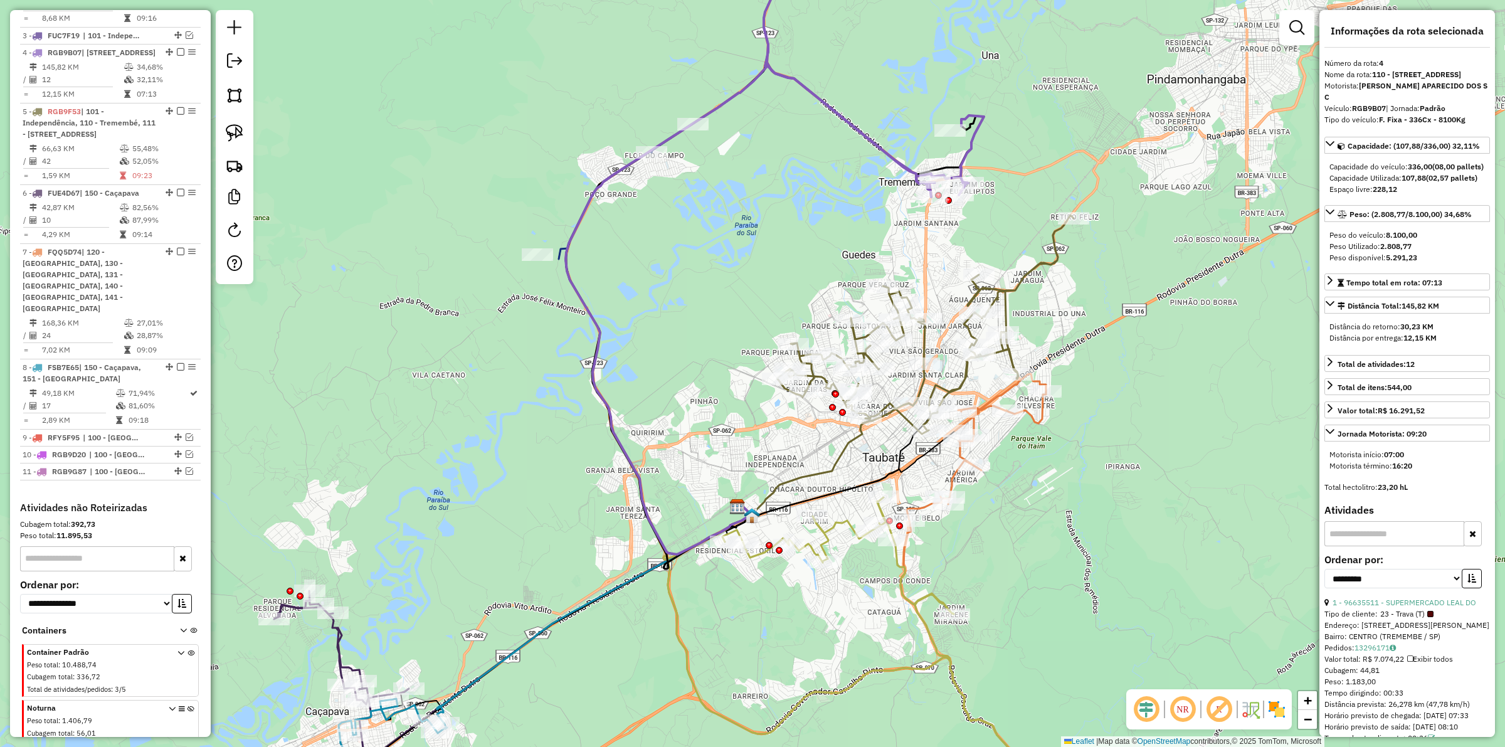
scroll to position [761, 0]
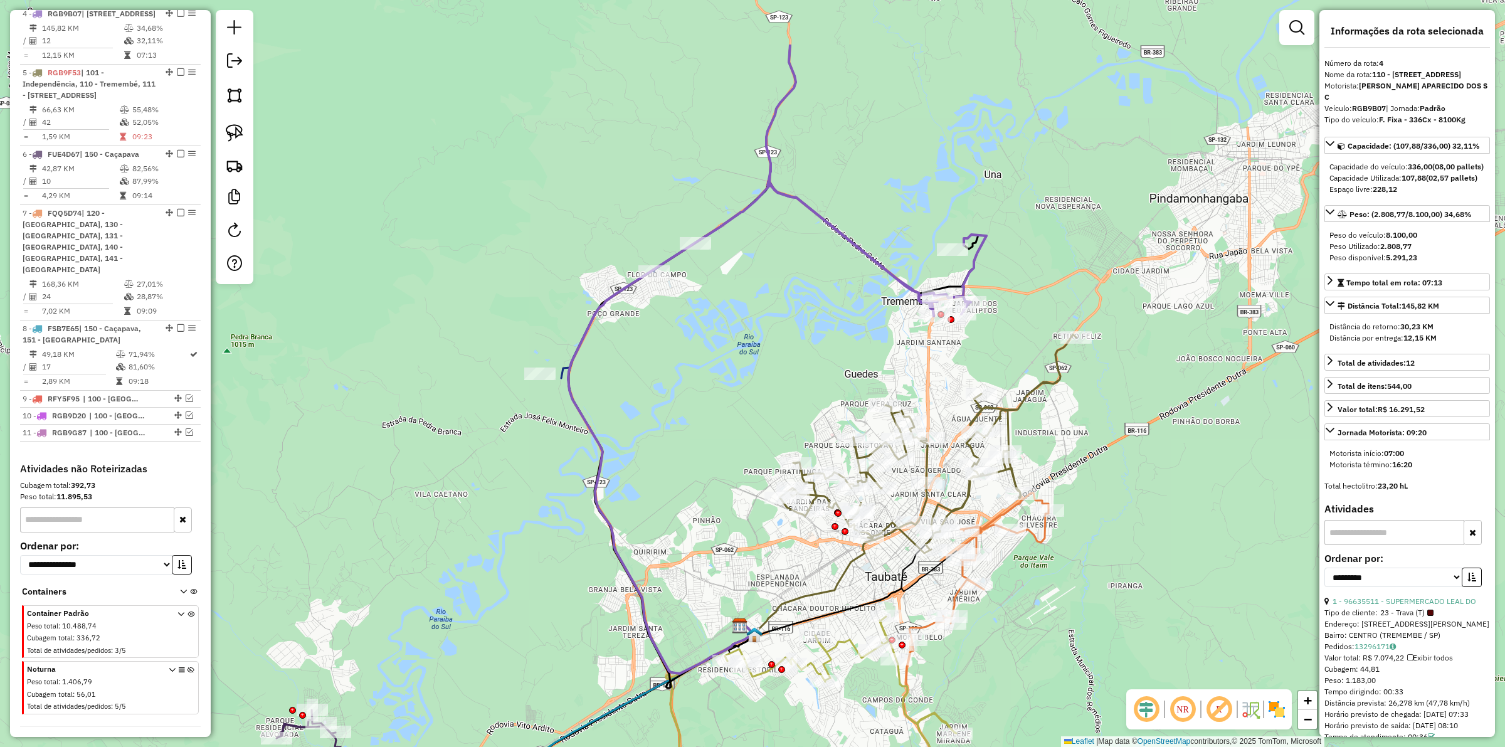
drag, startPoint x: 709, startPoint y: 179, endPoint x: 719, endPoint y: 312, distance: 132.7
click at [712, 299] on div "Janela de atendimento Grade de atendimento Capacidade Transportadoras Veículos …" at bounding box center [752, 373] width 1505 height 747
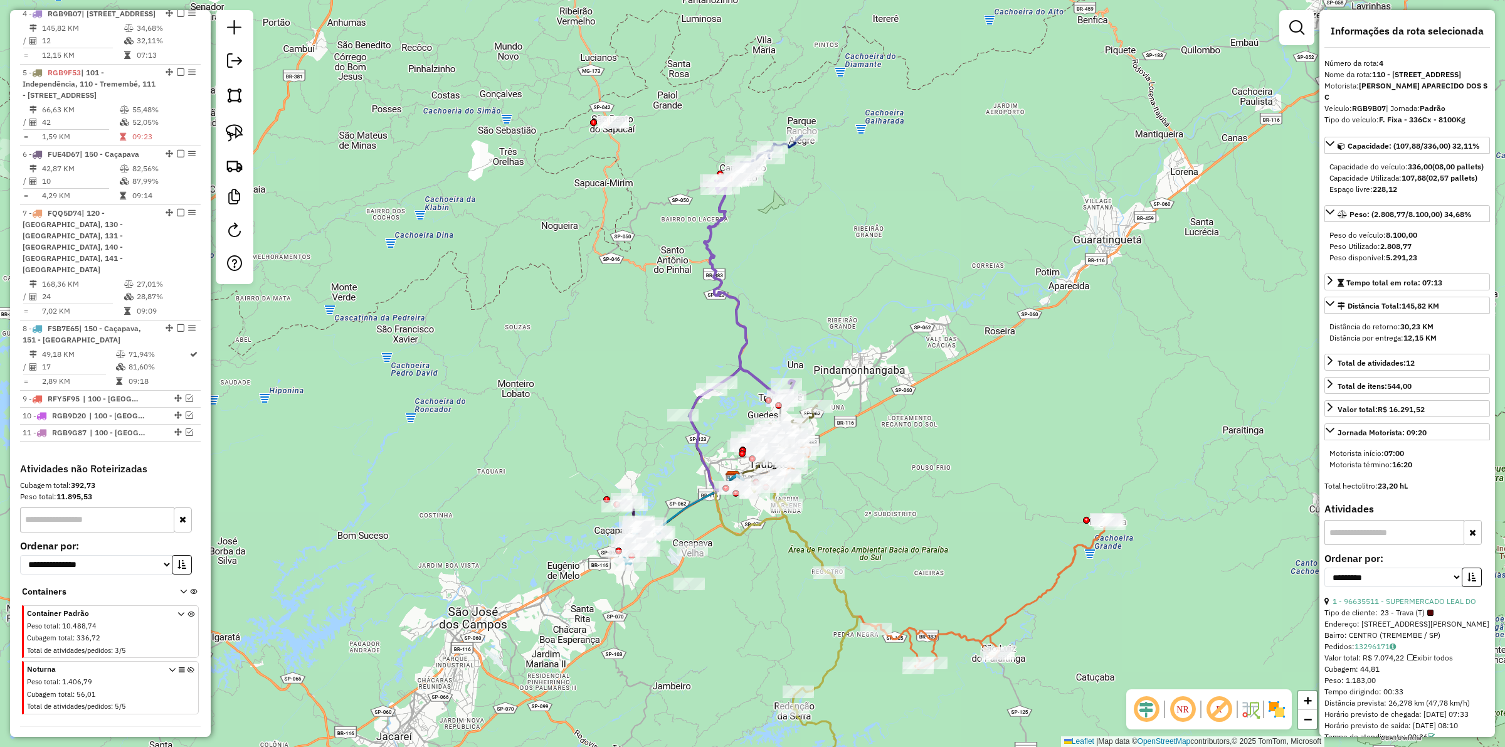
drag, startPoint x: 776, startPoint y: 246, endPoint x: 775, endPoint y: 314, distance: 68.4
click at [775, 314] on div "Janela de atendimento Grade de atendimento Capacidade Transportadoras Veículos …" at bounding box center [752, 373] width 1505 height 747
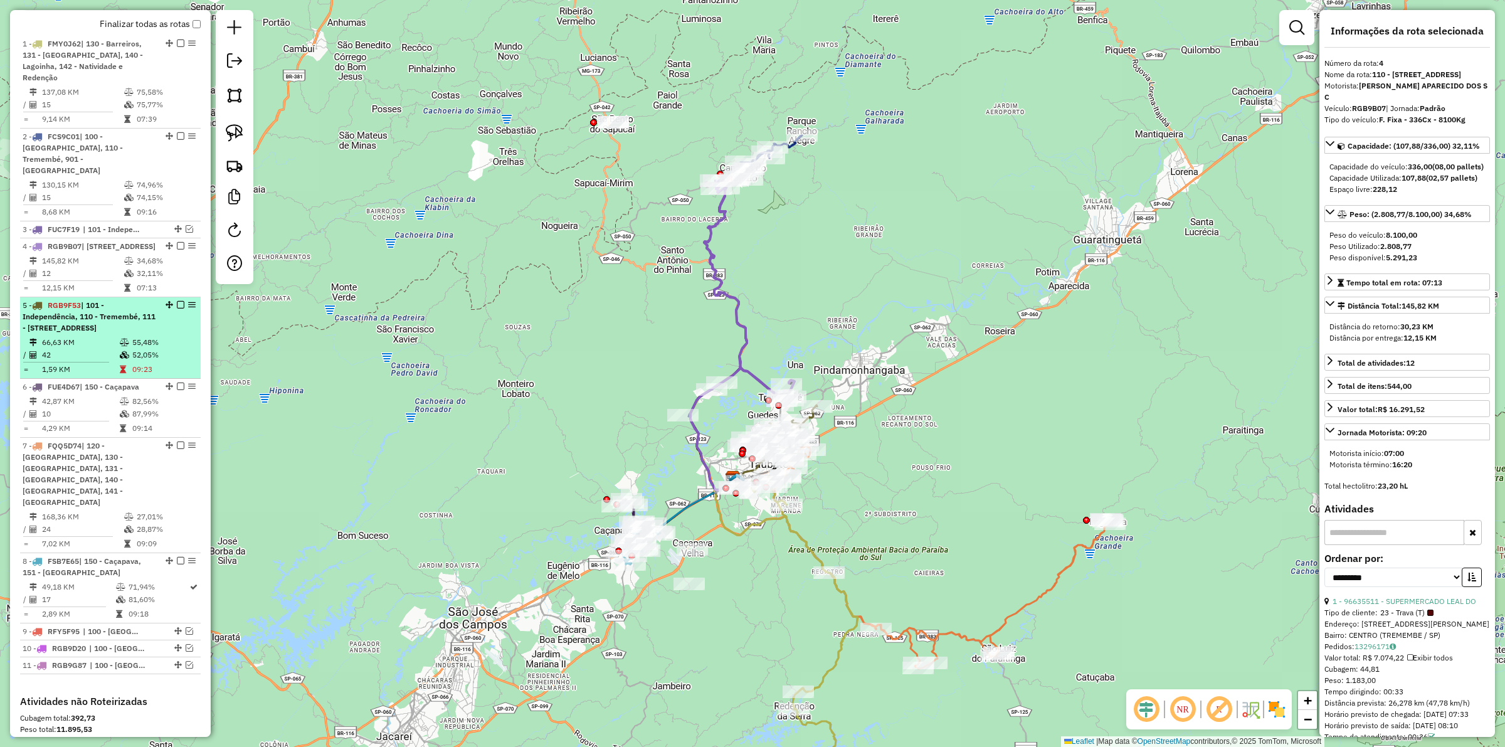
scroll to position [526, 0]
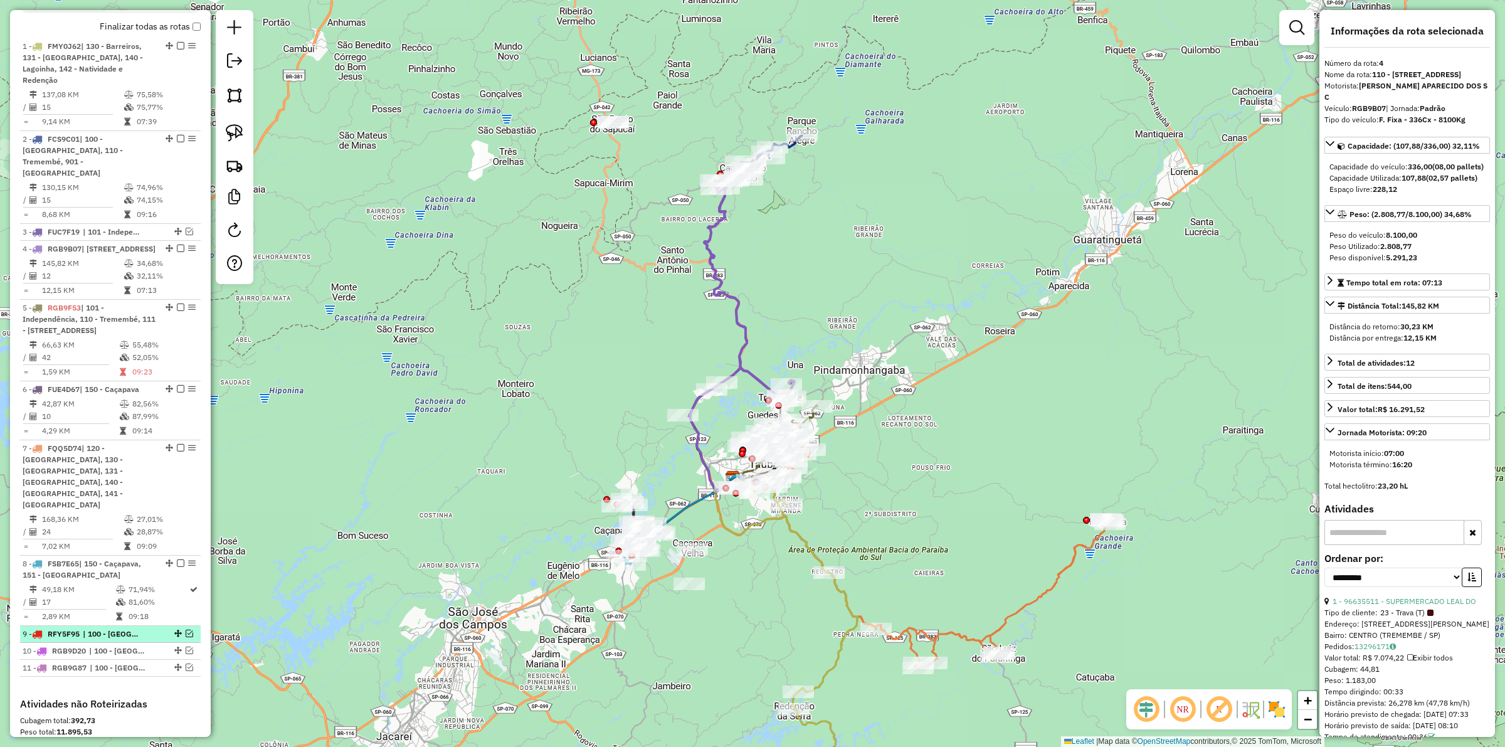
click at [186, 637] on em at bounding box center [190, 634] width 8 height 8
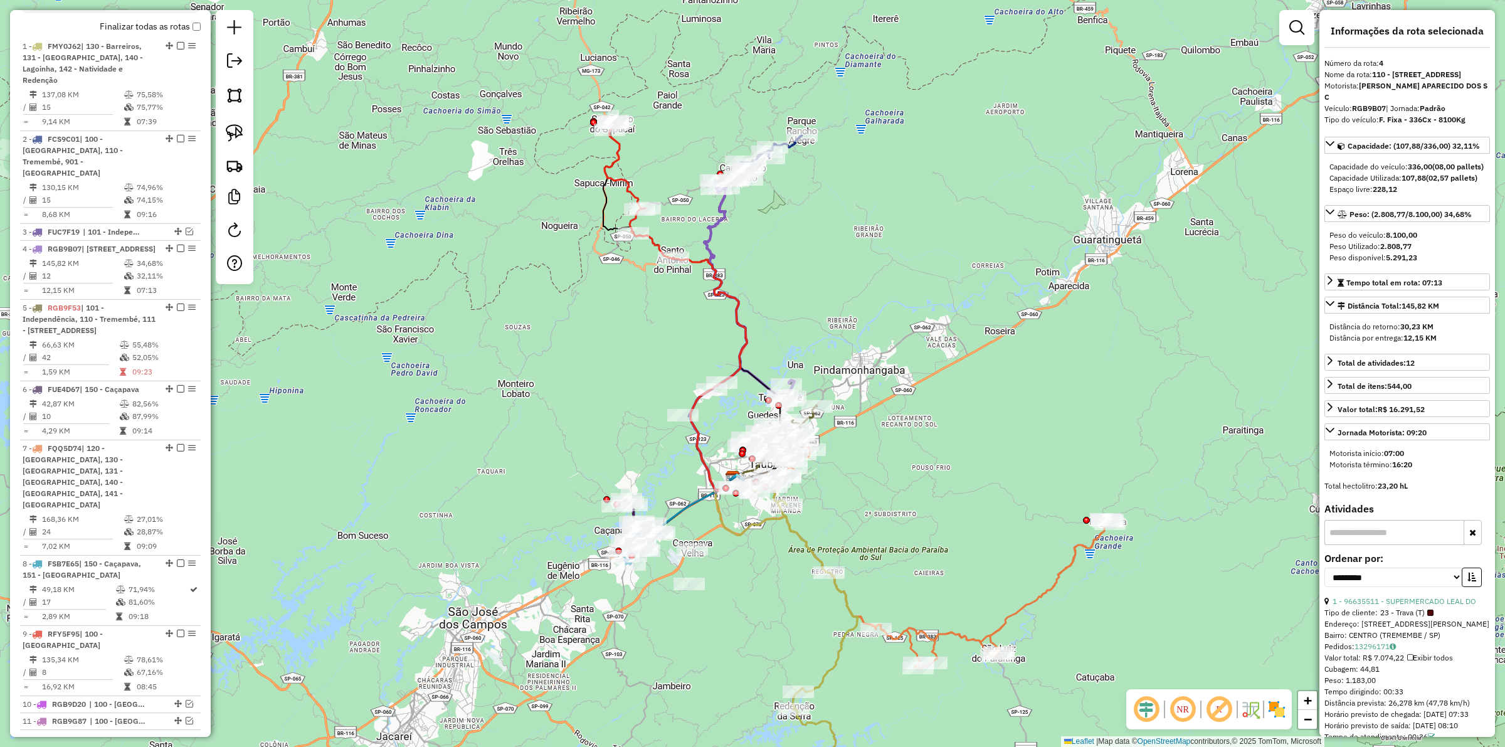
click at [723, 216] on icon at bounding box center [749, 287] width 90 height 228
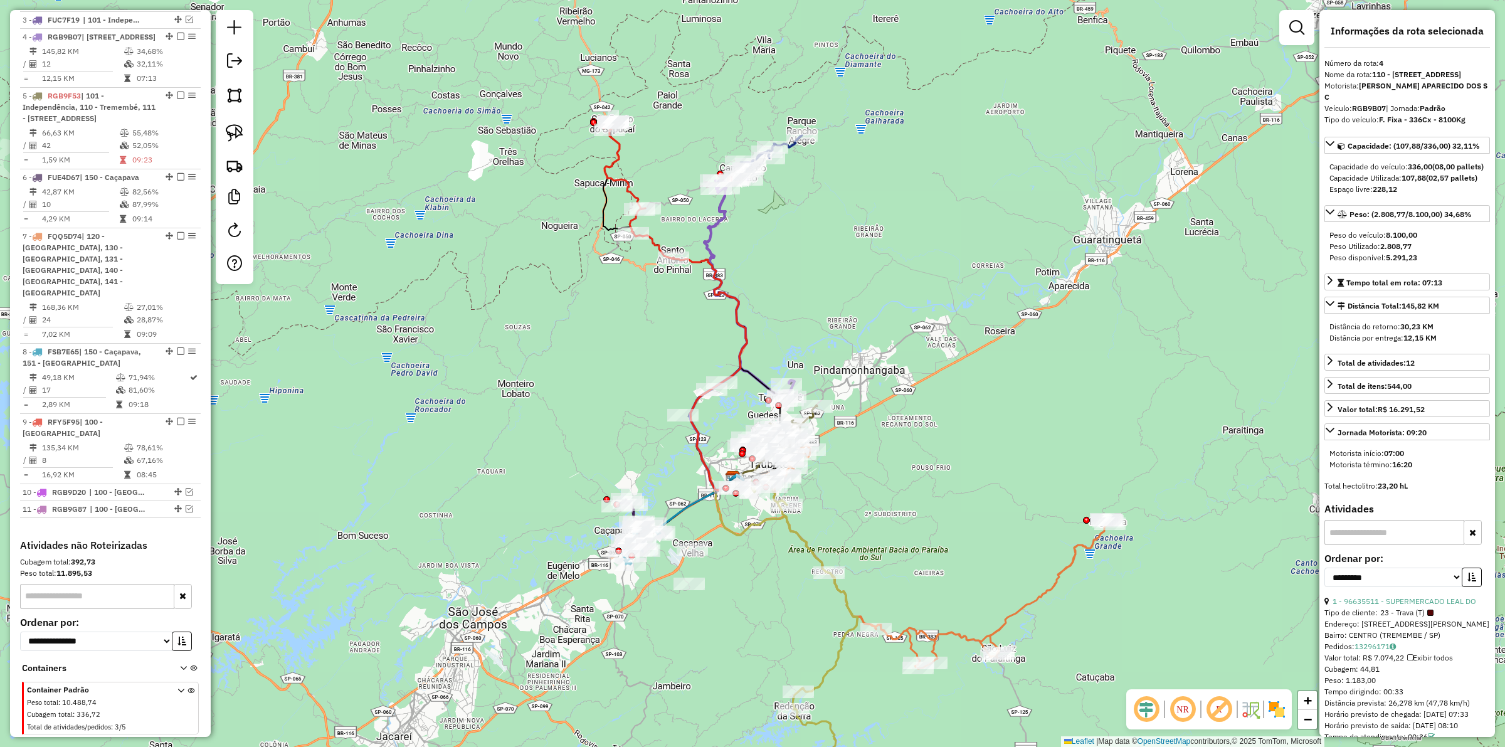
scroll to position [761, 0]
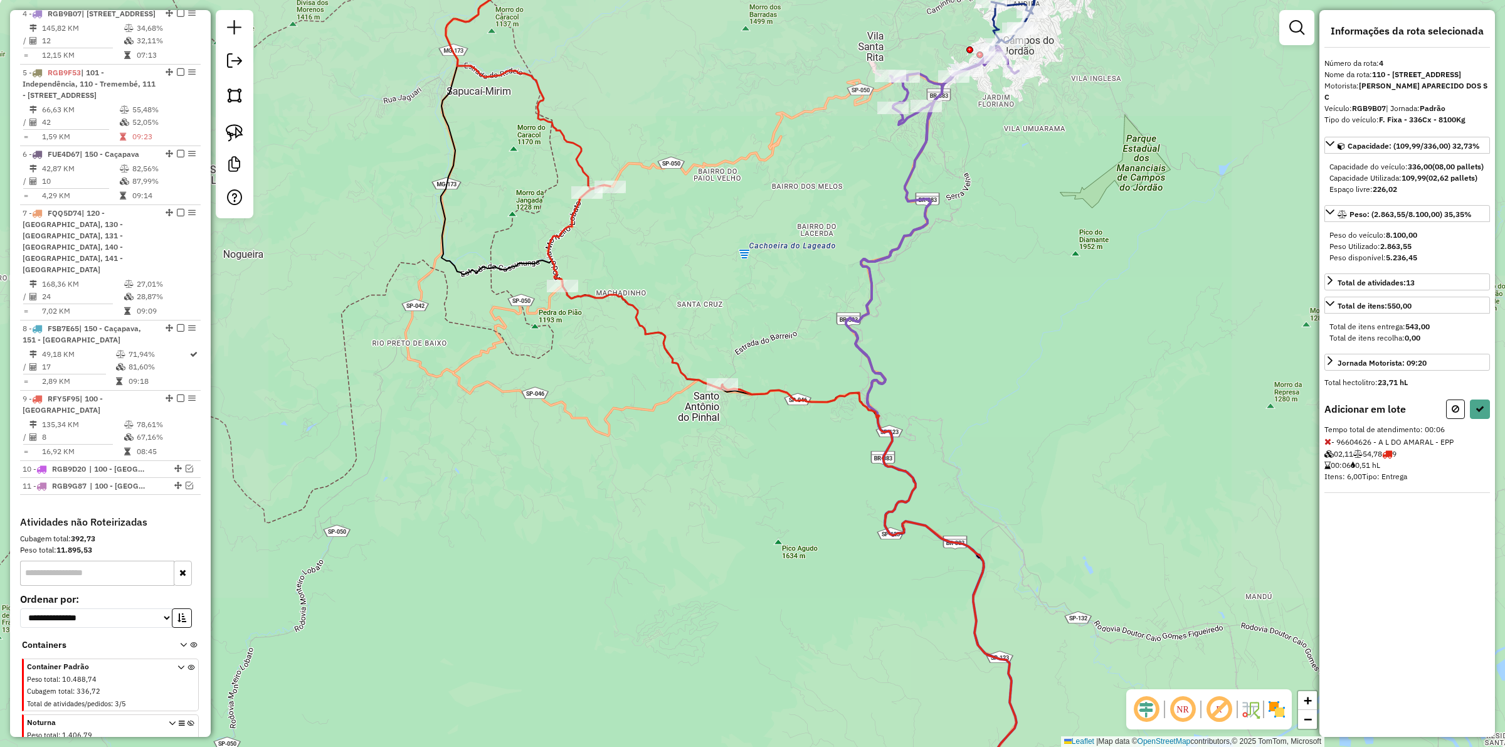
drag, startPoint x: 642, startPoint y: 268, endPoint x: 654, endPoint y: 251, distance: 20.2
click at [693, 299] on div "Janela de atendimento Grade de atendimento Capacidade Transportadoras Veículos …" at bounding box center [752, 373] width 1505 height 747
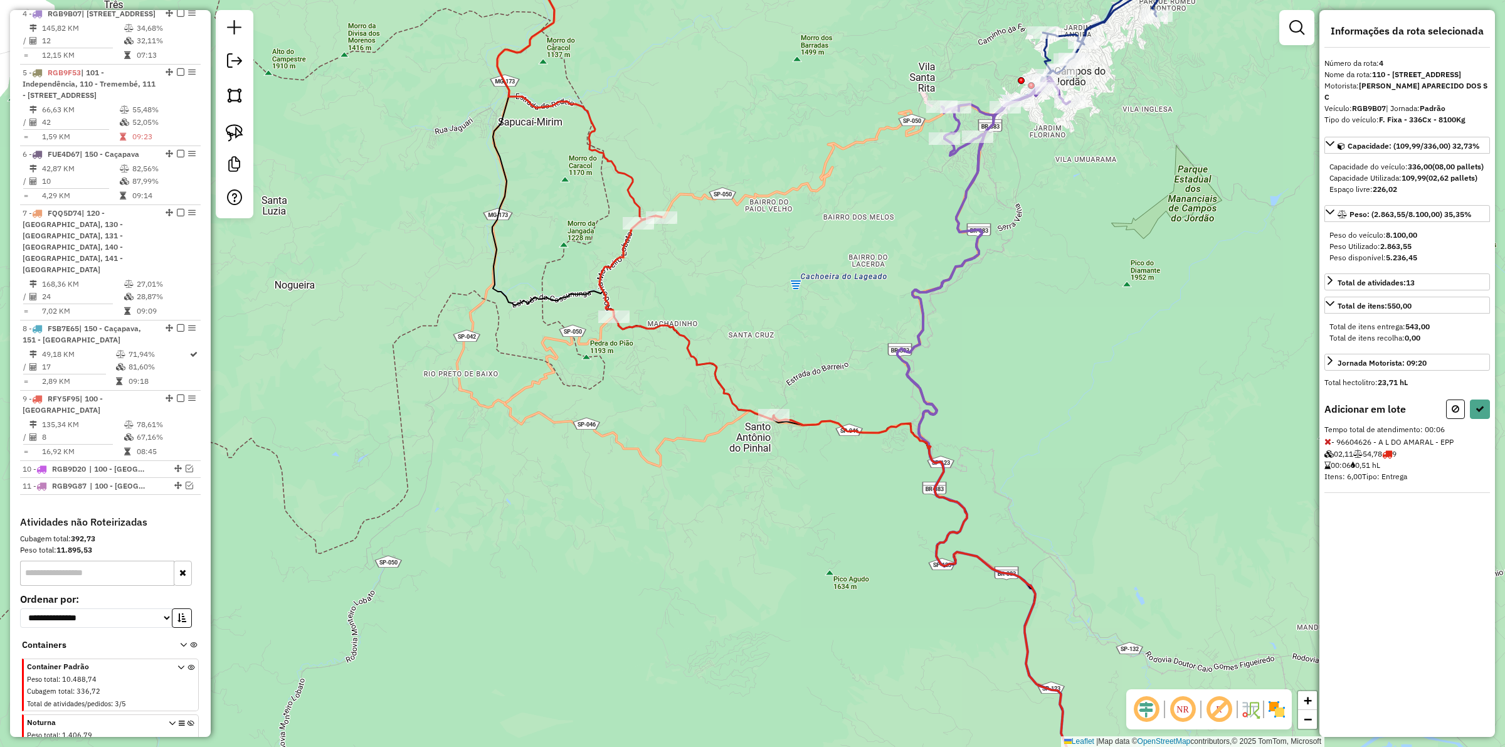
click at [637, 230] on div at bounding box center [638, 223] width 31 height 13
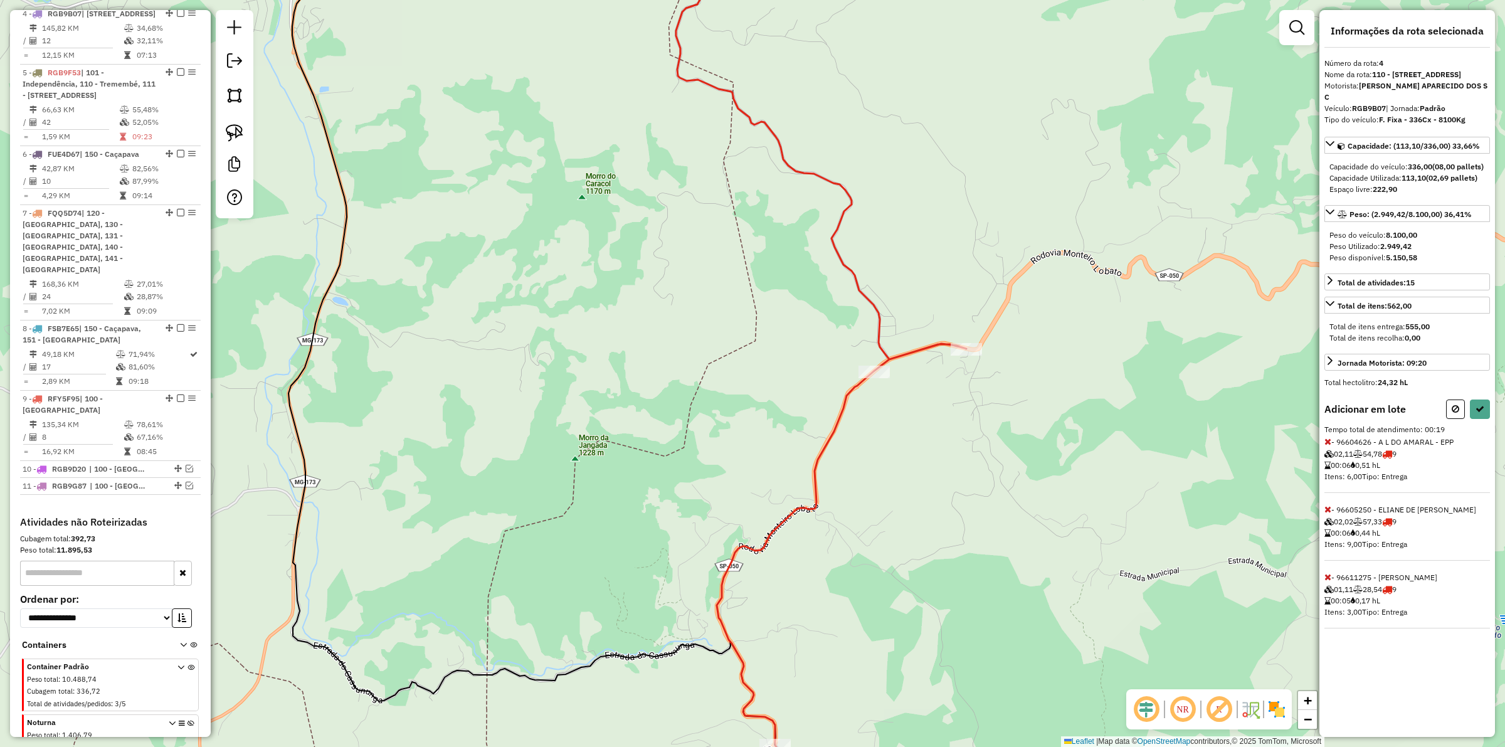
click at [885, 245] on div "Rota 9 - Placa RFY5F95 96611275 - CLAUDIO SAVIO MOREIR Janela de atendimento Gr…" at bounding box center [752, 373] width 1505 height 747
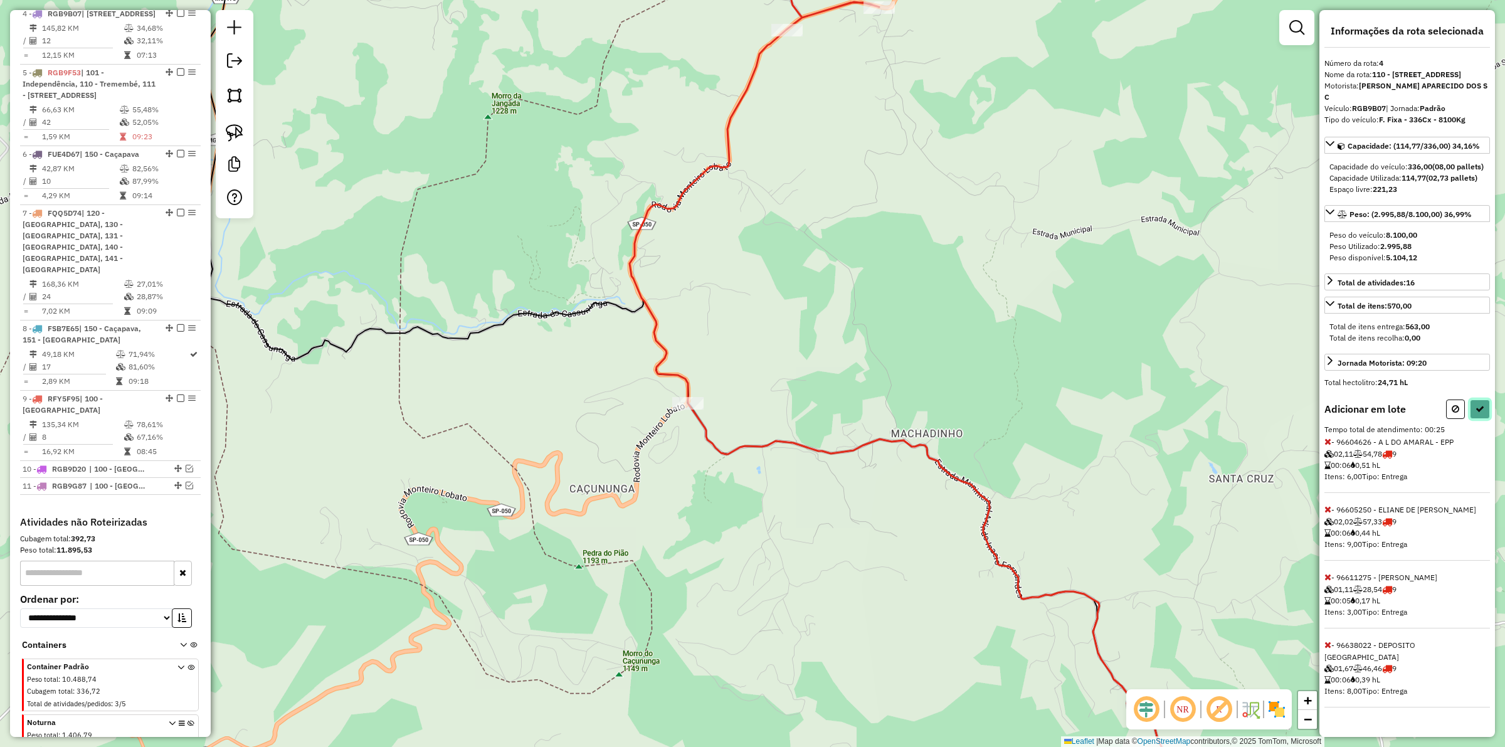
drag, startPoint x: 1479, startPoint y: 450, endPoint x: 1400, endPoint y: 469, distance: 81.2
click at [1481, 413] on icon at bounding box center [1480, 409] width 9 height 9
select select "**********"
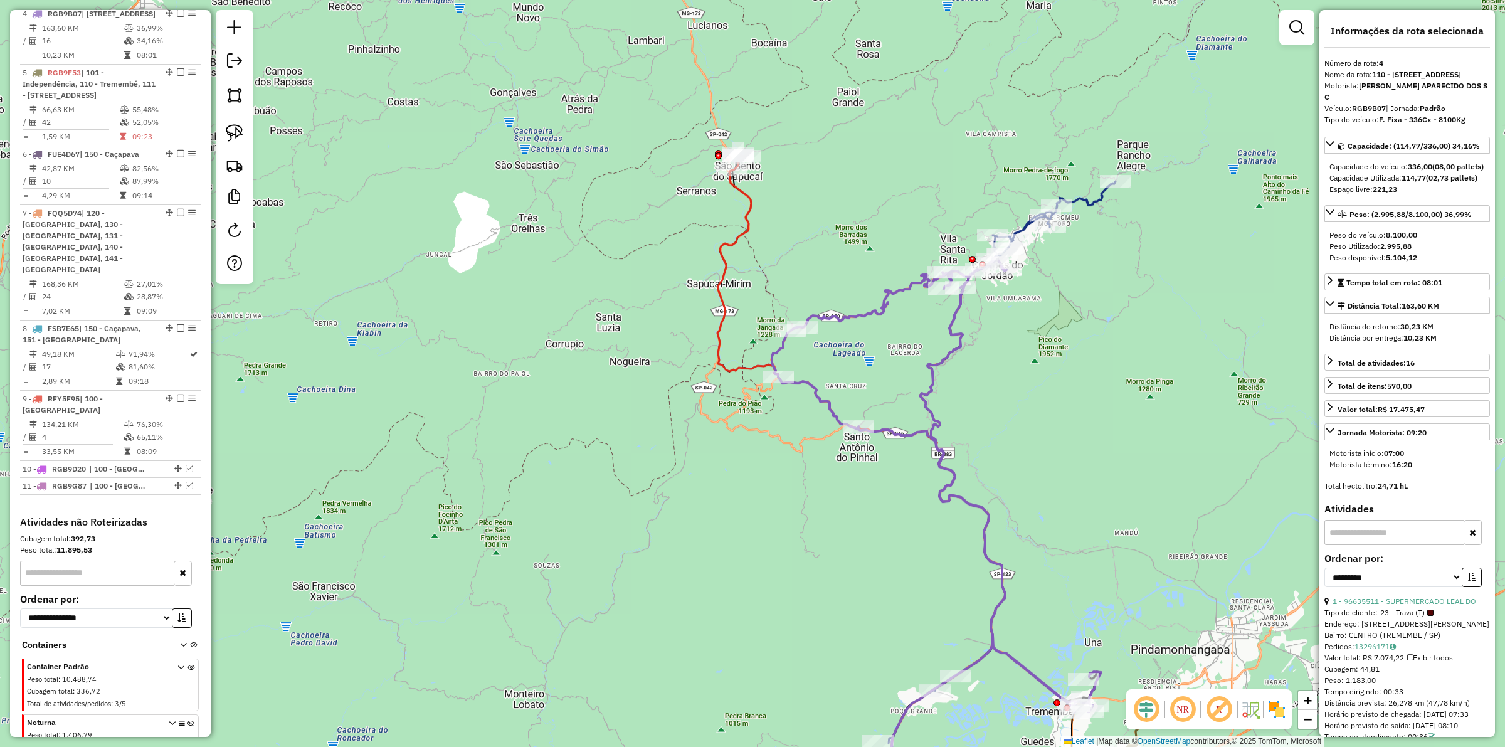
click at [814, 383] on icon at bounding box center [936, 484] width 329 height 455
click at [745, 221] on icon at bounding box center [861, 496] width 288 height 651
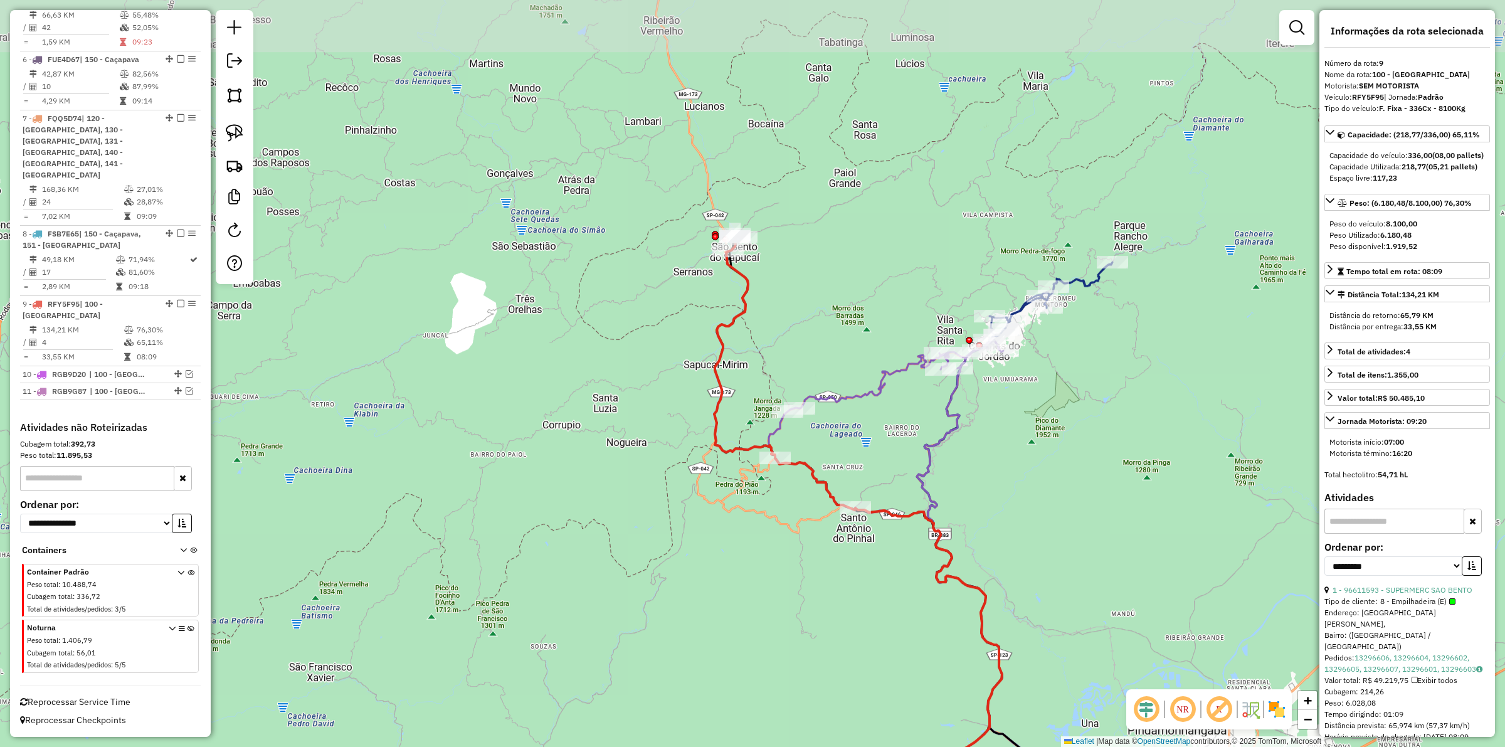
drag, startPoint x: 672, startPoint y: 216, endPoint x: 673, endPoint y: 286, distance: 69.6
click at [673, 286] on div "Janela de atendimento Grade de atendimento Capacidade Transportadoras Veículos …" at bounding box center [752, 373] width 1505 height 747
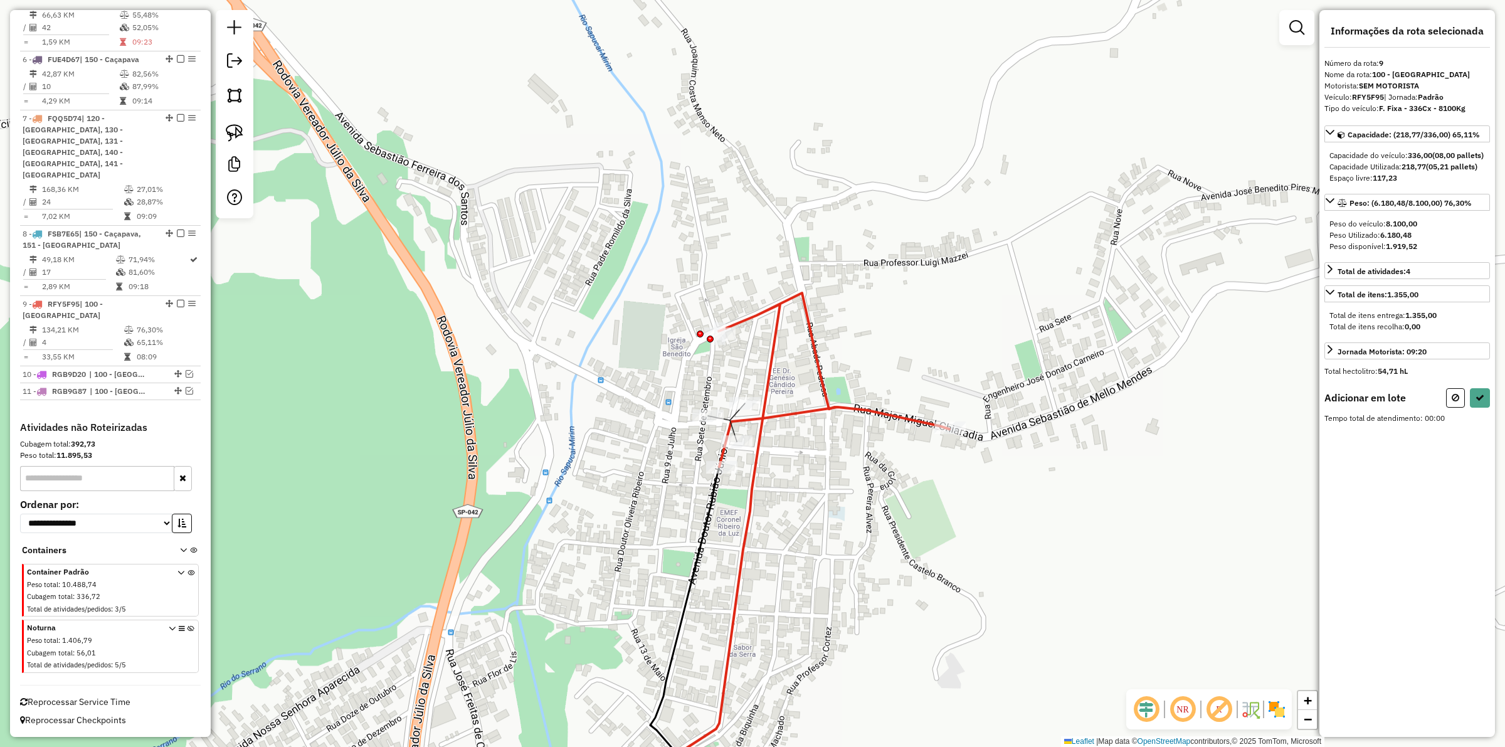
click at [759, 433] on icon at bounding box center [788, 557] width 321 height 529
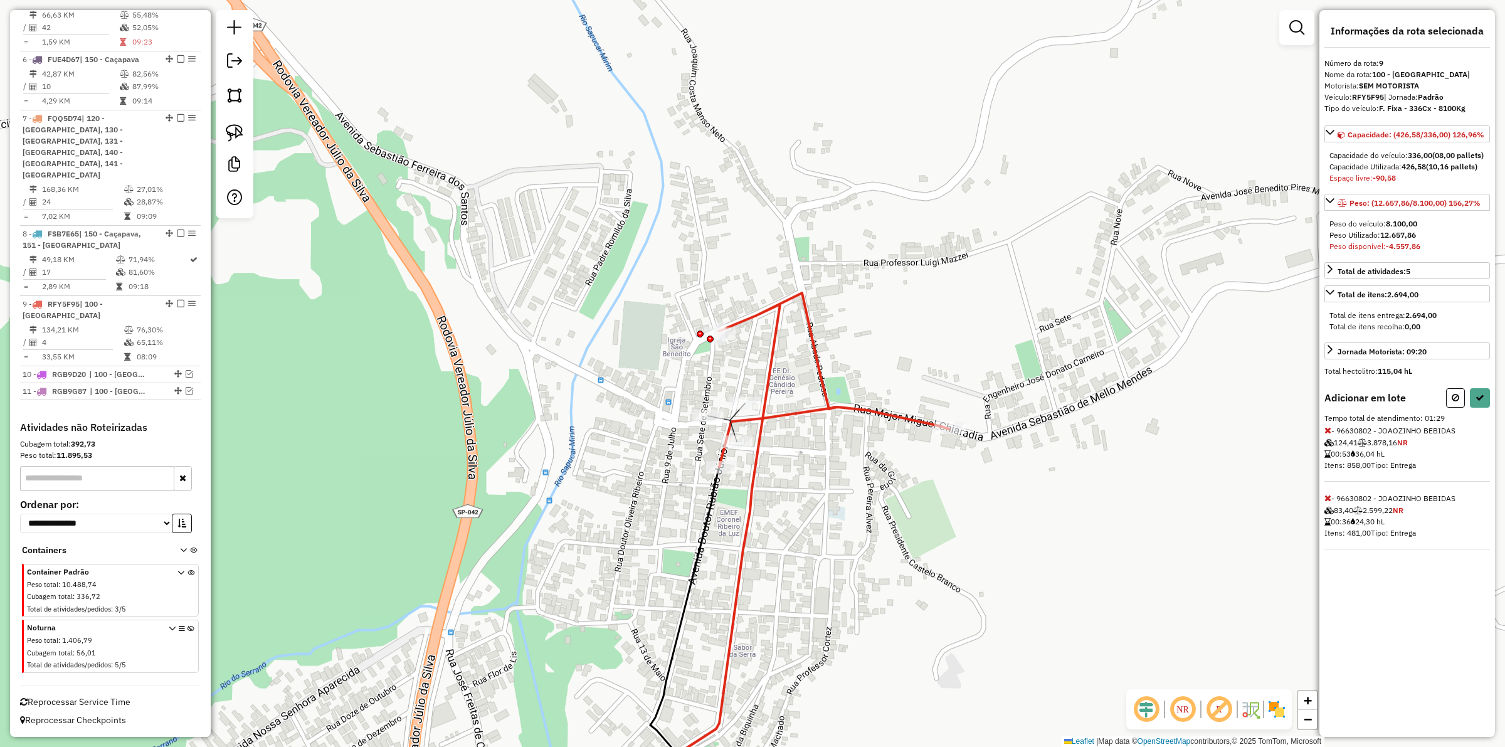
click at [1326, 435] on icon at bounding box center [1328, 430] width 7 height 9
drag, startPoint x: 1453, startPoint y: 416, endPoint x: 921, endPoint y: 452, distance: 533.7
click at [1453, 402] on icon at bounding box center [1456, 397] width 8 height 9
select select "**********"
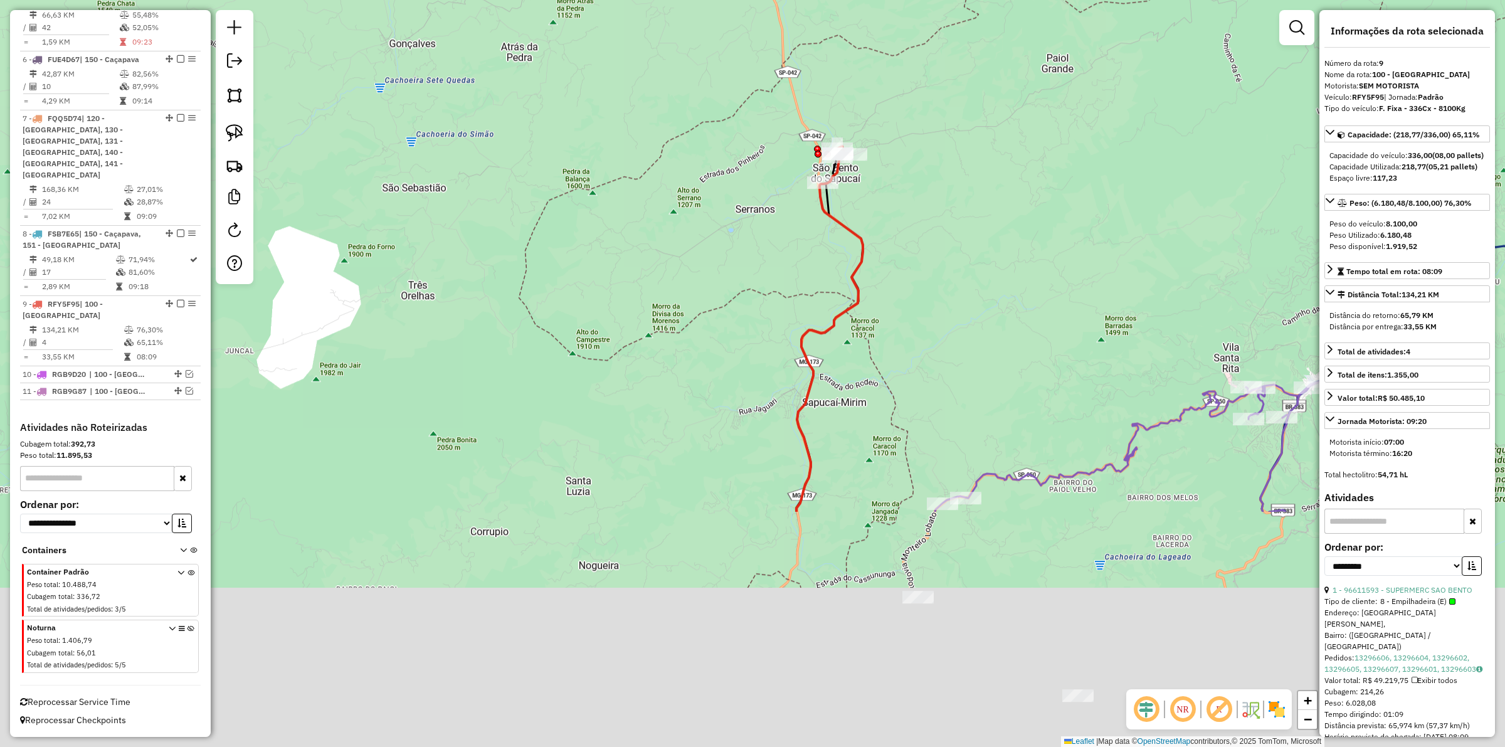
drag, startPoint x: 978, startPoint y: 534, endPoint x: 919, endPoint y: 270, distance: 270.1
click at [901, 215] on div "Janela de atendimento Grade de atendimento Capacidade Transportadoras Veículos …" at bounding box center [752, 373] width 1505 height 747
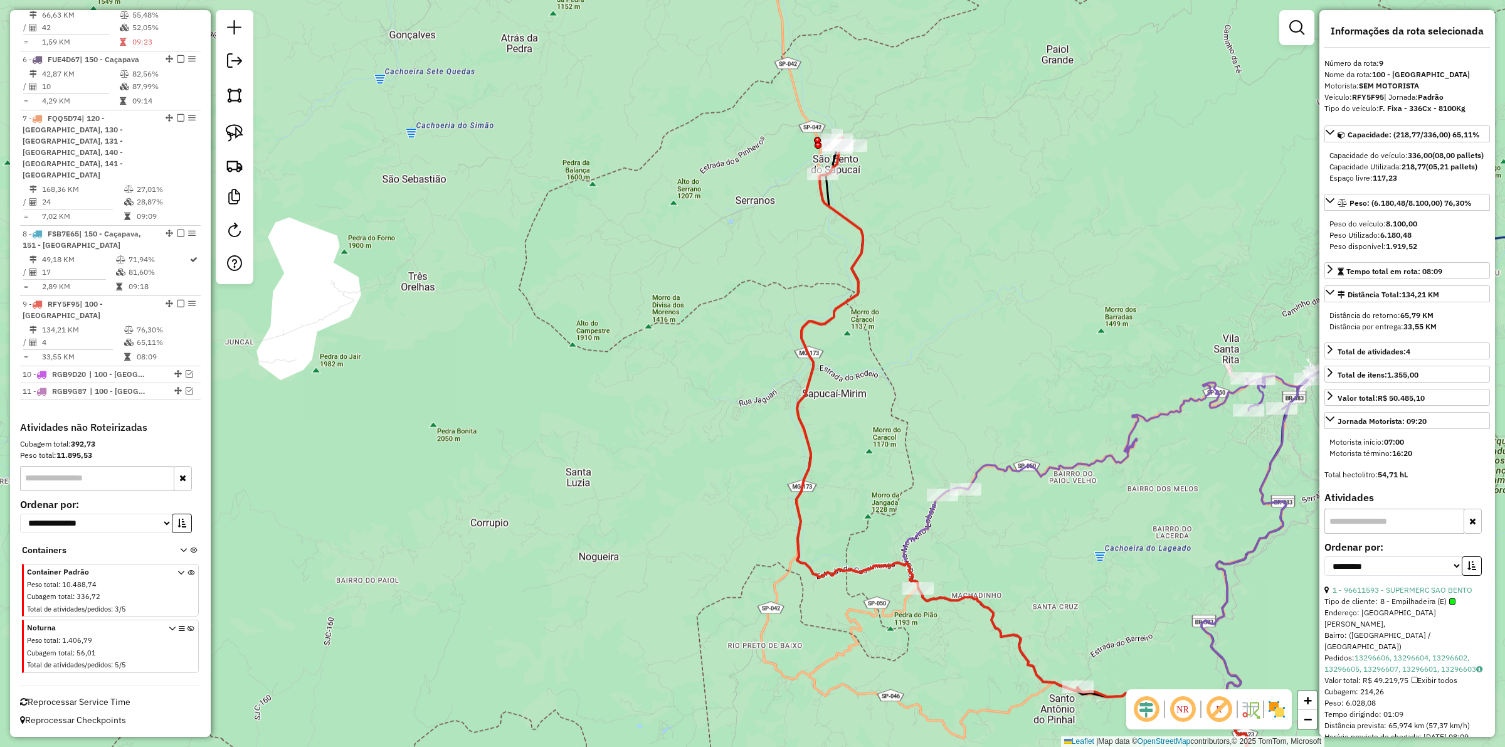
click at [877, 522] on div "Janela de atendimento Grade de atendimento Capacidade Transportadoras Veículos …" at bounding box center [752, 373] width 1505 height 747
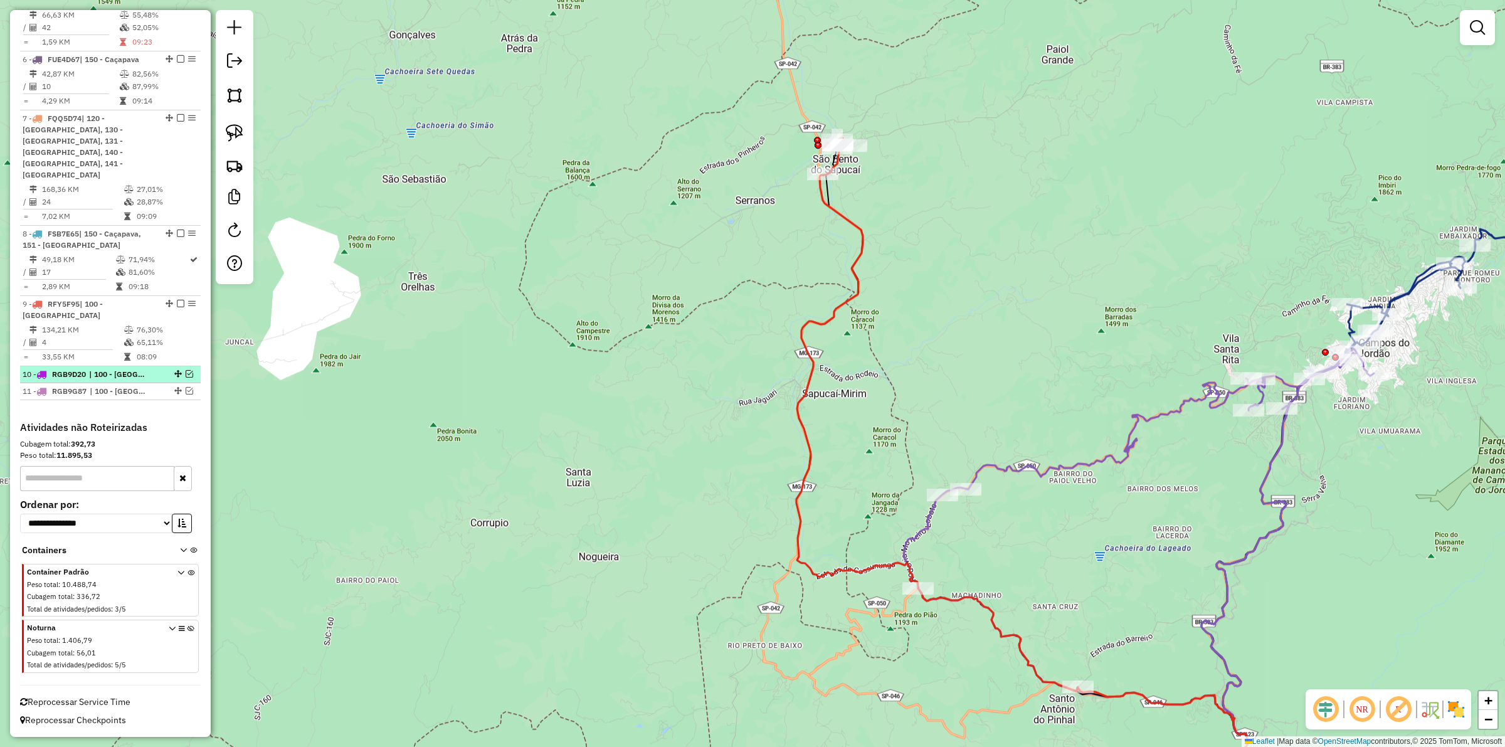
click at [189, 374] on em at bounding box center [190, 374] width 8 height 8
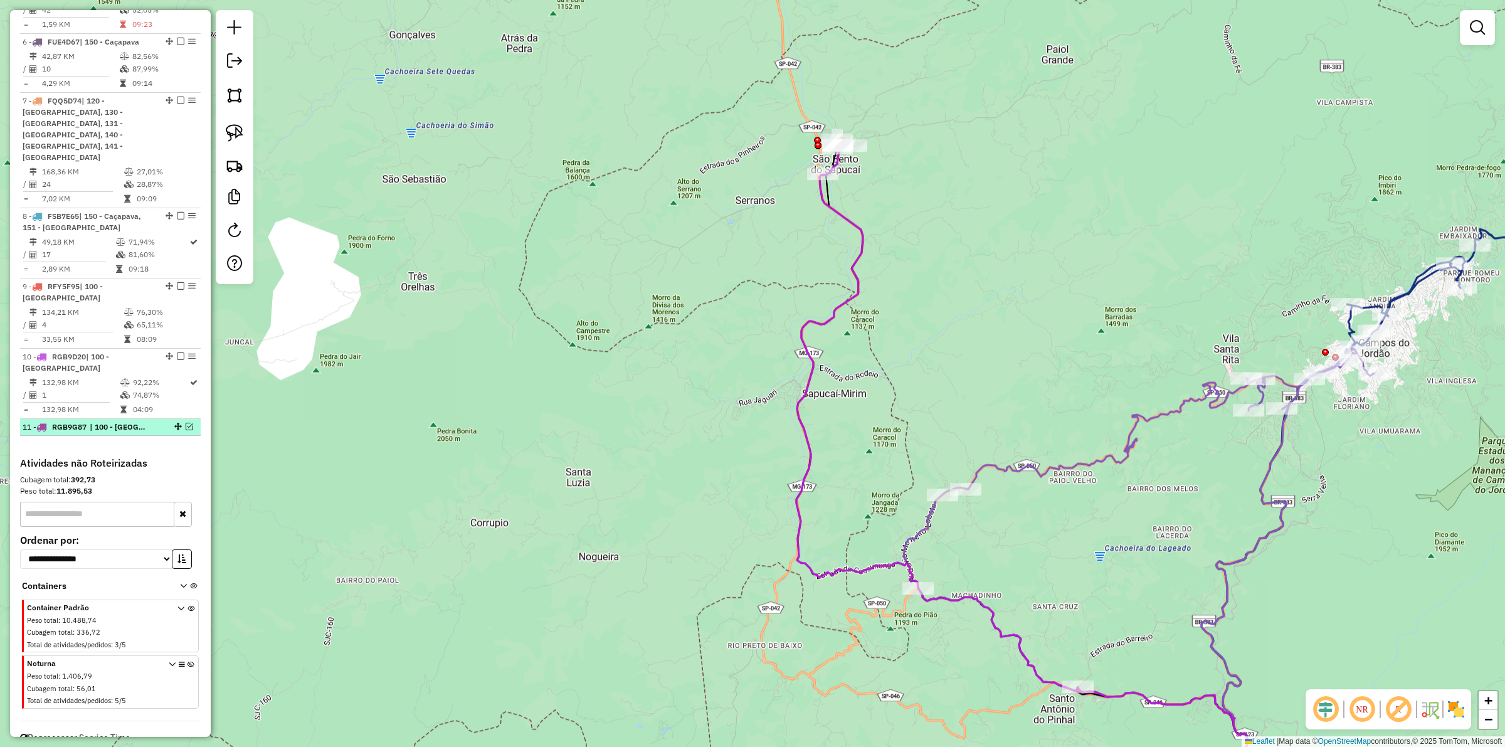
click at [187, 425] on li "11 - RGB9G87 | 100 - São Bento" at bounding box center [110, 427] width 181 height 17
select select "**********"
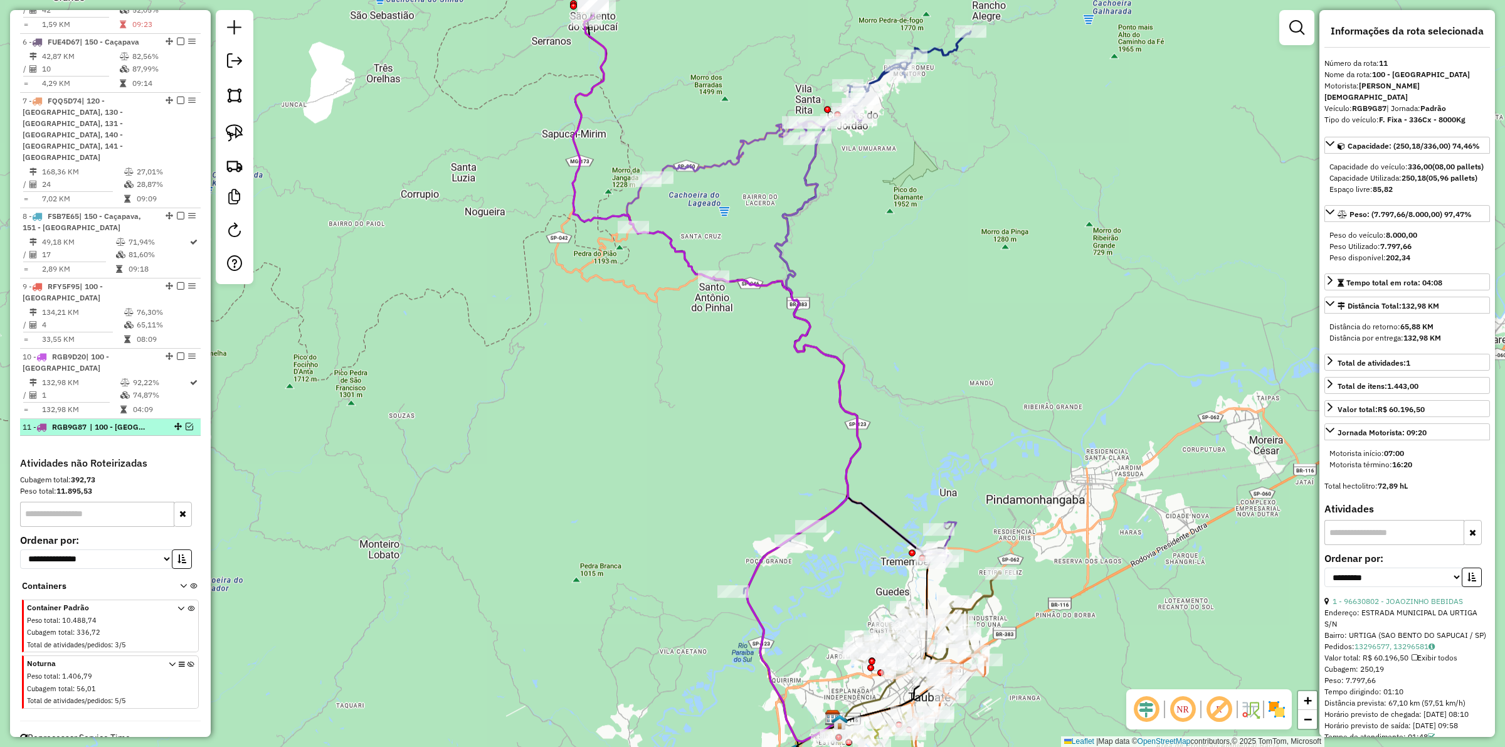
click at [186, 430] on em at bounding box center [190, 427] width 8 height 8
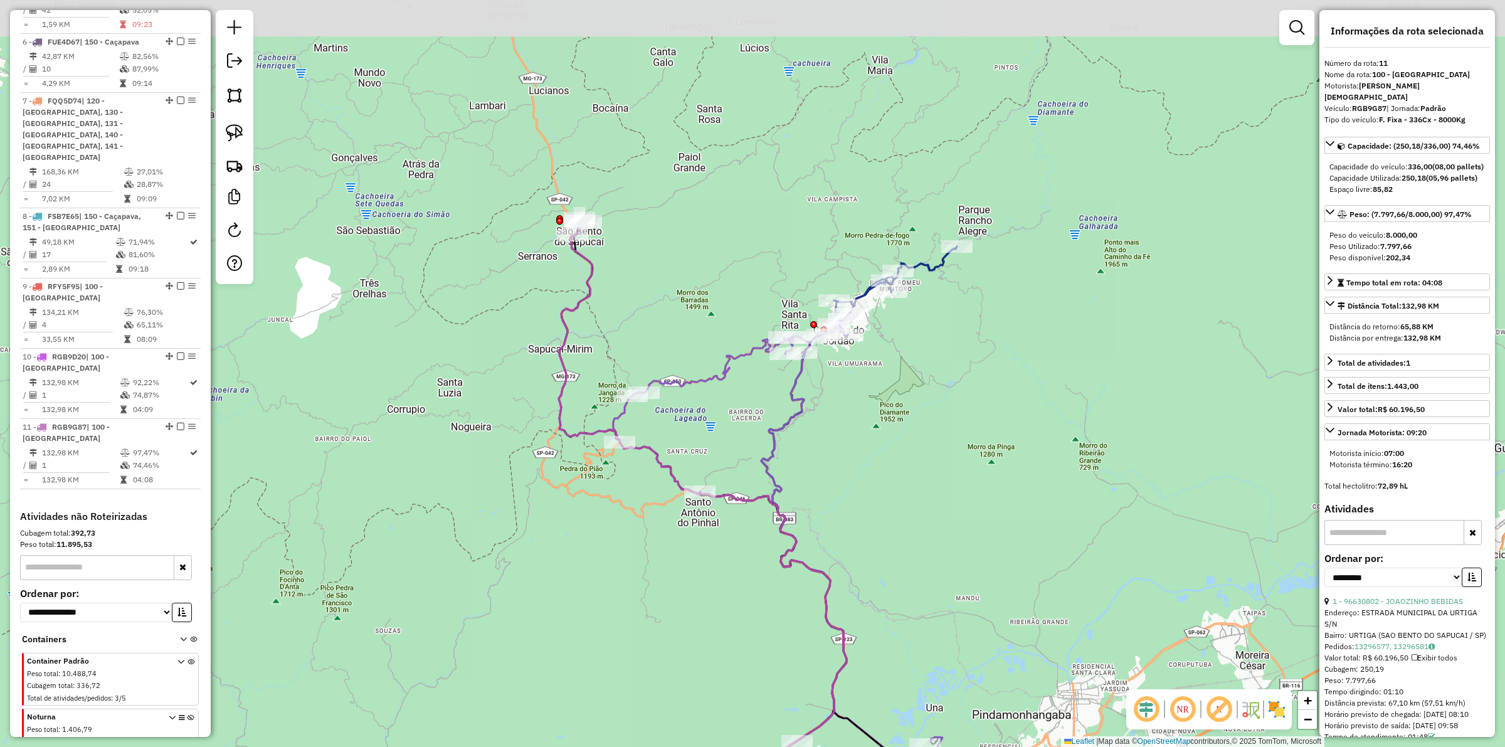
drag, startPoint x: 509, startPoint y: 169, endPoint x: 558, endPoint y: 211, distance: 64.6
click at [519, 253] on div "Janela de atendimento Grade de atendimento Capacidade Transportadoras Veículos …" at bounding box center [752, 373] width 1505 height 747
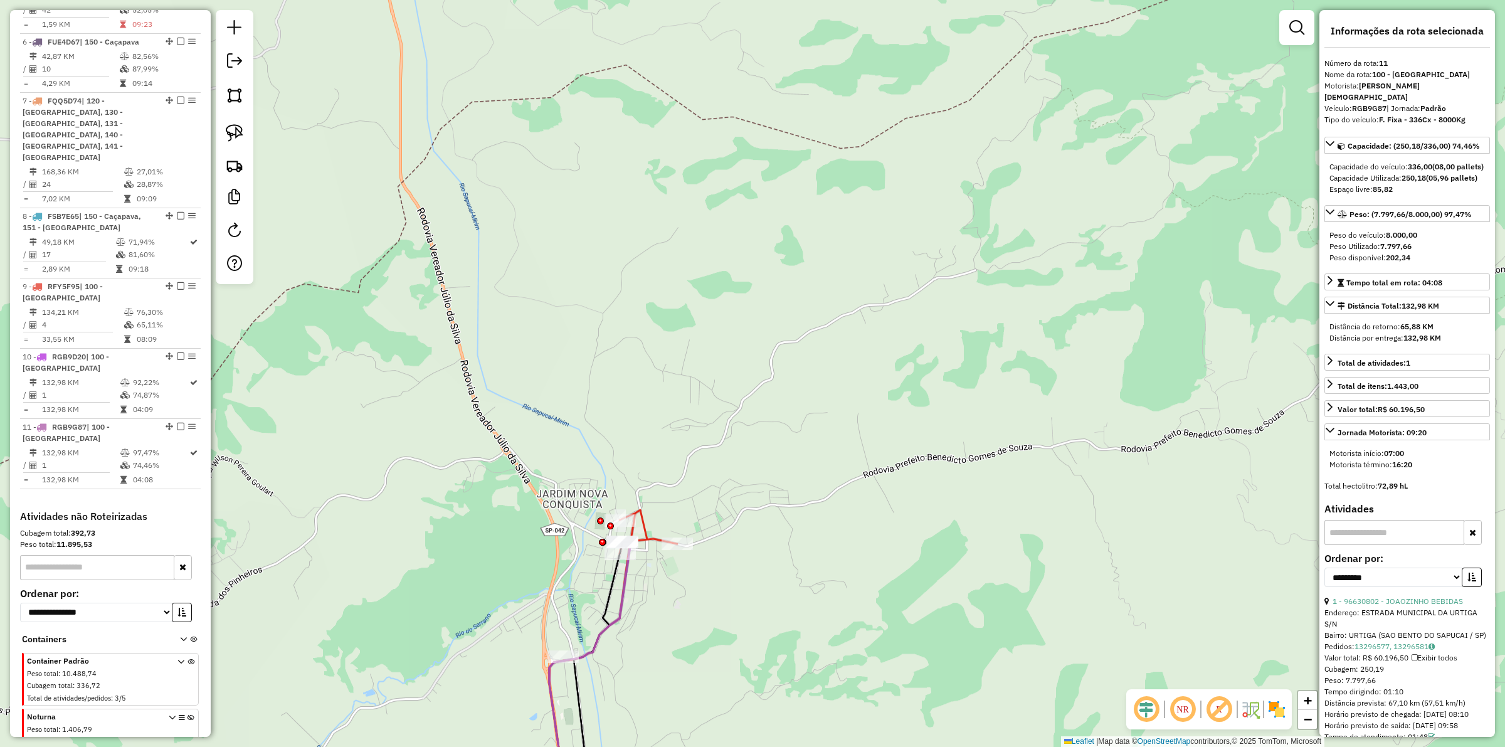
click at [621, 583] on icon at bounding box center [593, 681] width 88 height 280
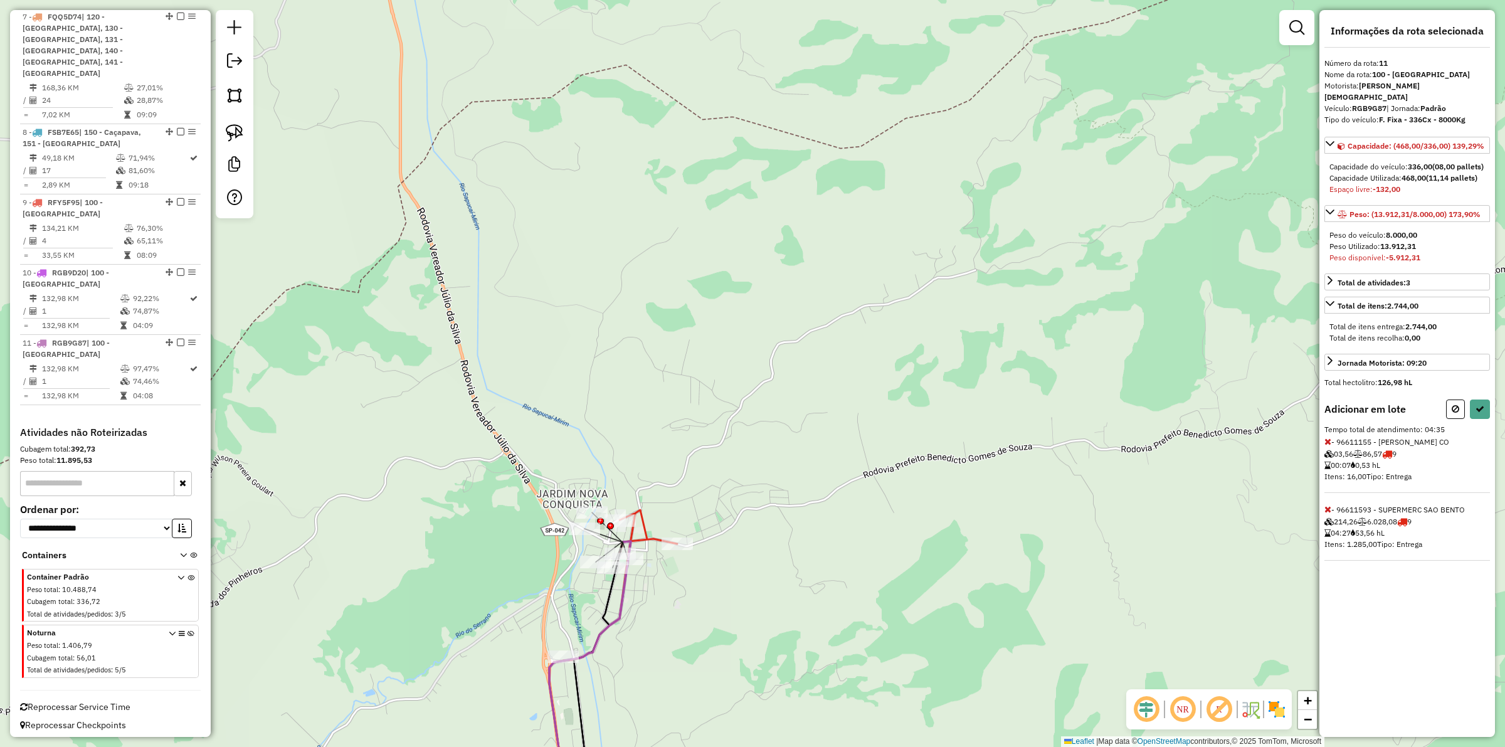
drag, startPoint x: 1328, startPoint y: 510, endPoint x: 1290, endPoint y: 508, distance: 37.7
click at [1328, 509] on icon at bounding box center [1328, 509] width 7 height 9
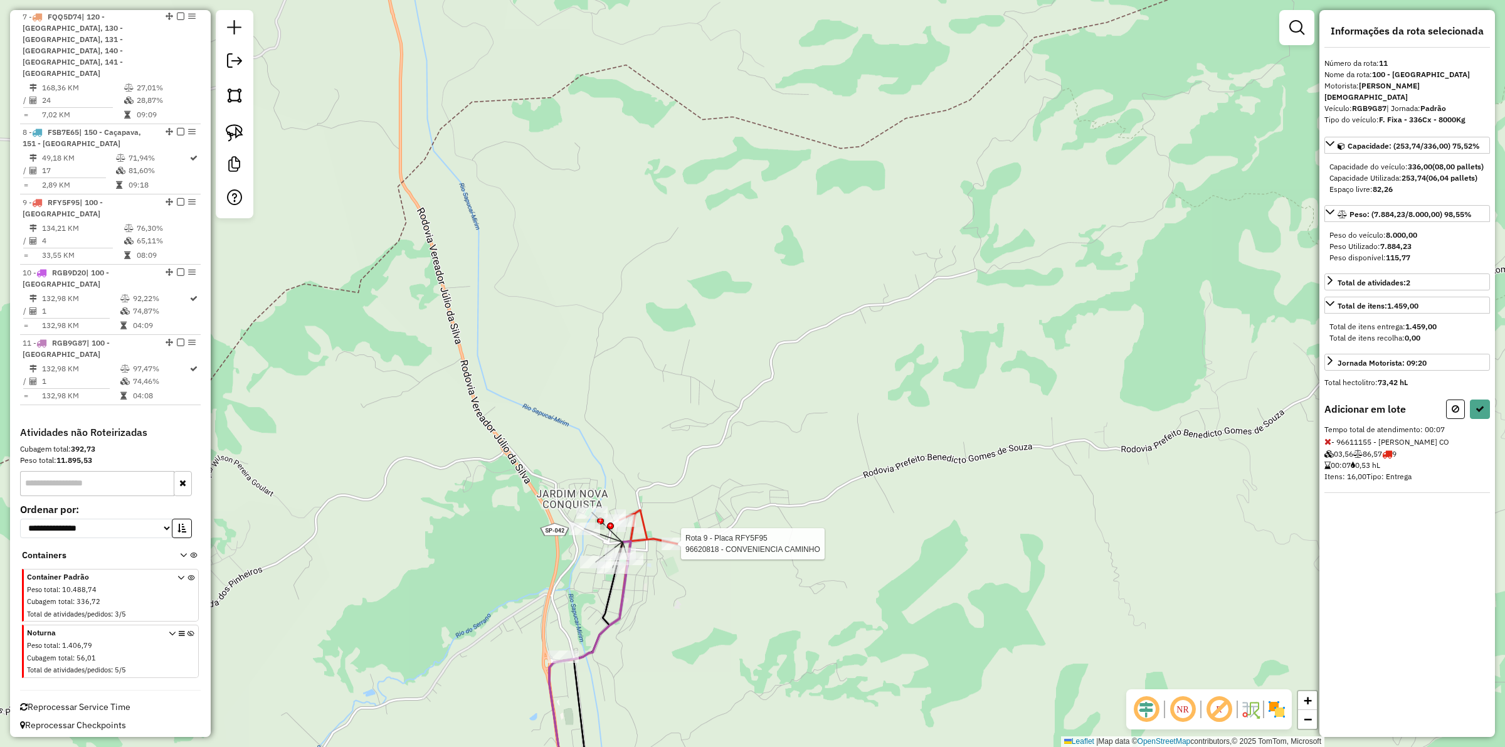
click at [673, 550] on div at bounding box center [677, 543] width 31 height 13
click at [1488, 415] on div "Informações da rota selecionada Número da rota: 11 Nome da rota: 100 - São Bent…" at bounding box center [1408, 373] width 176 height 727
click at [1490, 415] on div "Informações da rota selecionada Número da rota: 11 Nome da rota: 100 - São Bent…" at bounding box center [1408, 373] width 176 height 727
click at [1485, 414] on button at bounding box center [1480, 409] width 20 height 19
select select "**********"
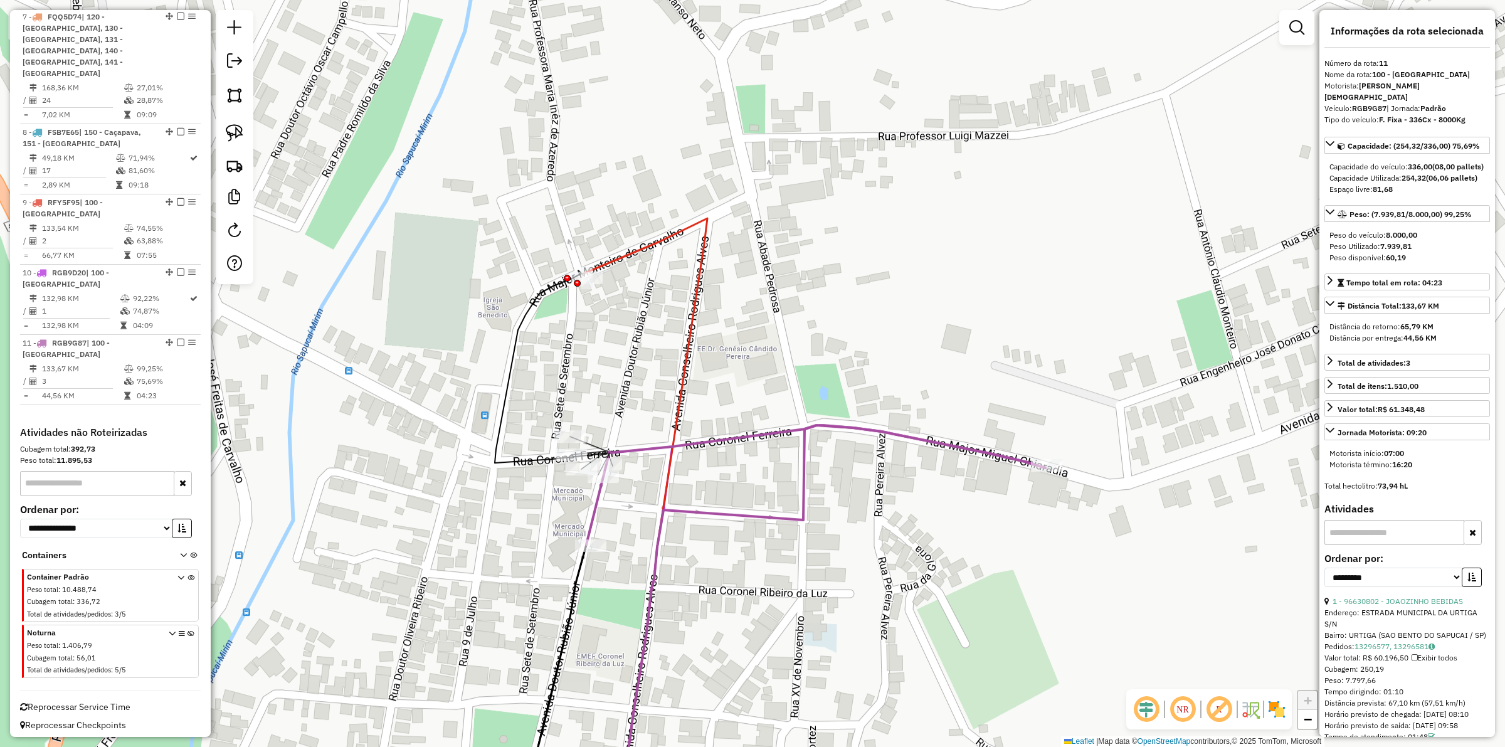
drag, startPoint x: 650, startPoint y: 336, endPoint x: 674, endPoint y: 310, distance: 34.6
click at [651, 334] on div "Rota 11 - Placa RGB9G87 96630802 - JOAOZINHO BEBIDAS Janela de atendimento Grad…" at bounding box center [752, 373] width 1505 height 747
click at [698, 294] on icon at bounding box center [647, 518] width 122 height 605
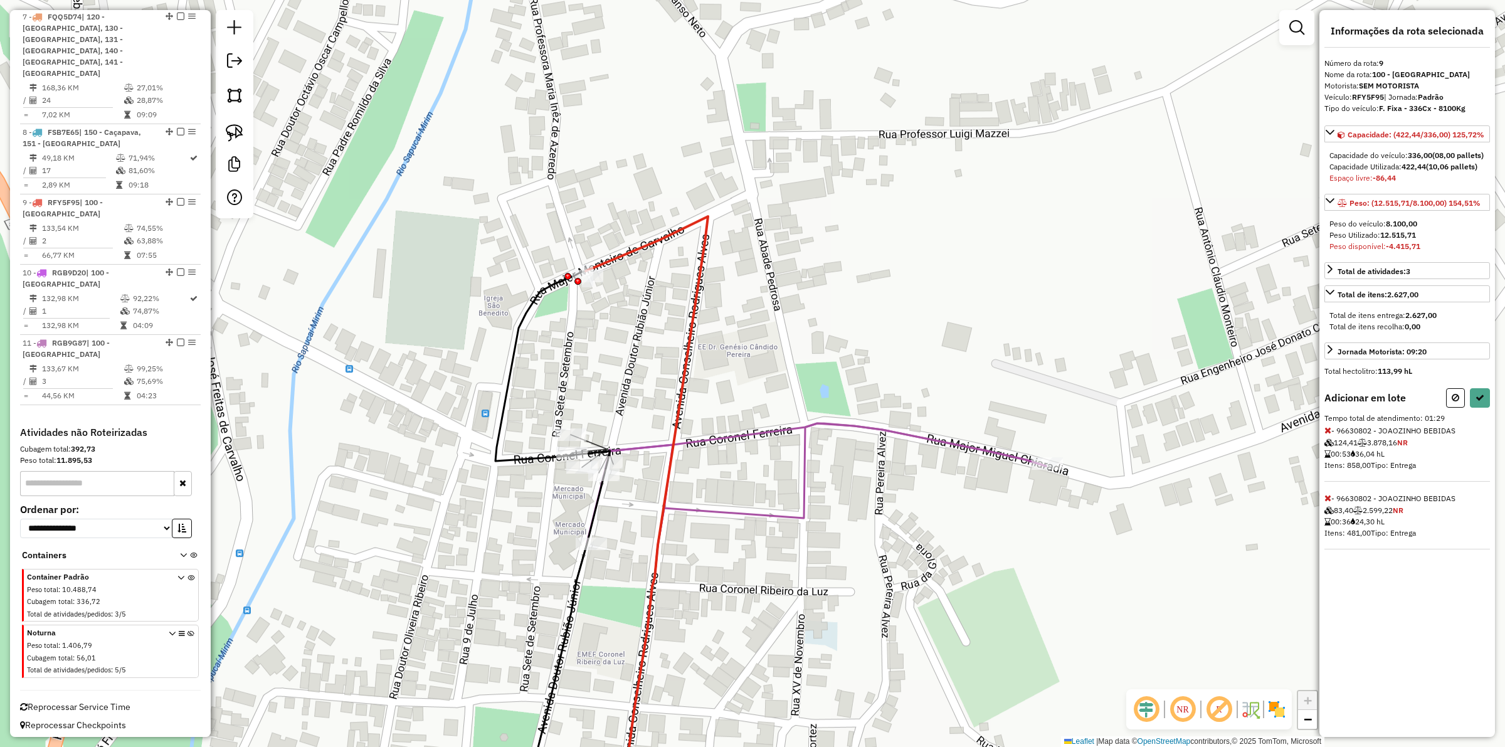
click at [1325, 435] on icon at bounding box center [1328, 430] width 7 height 9
click at [1474, 408] on button at bounding box center [1480, 397] width 20 height 19
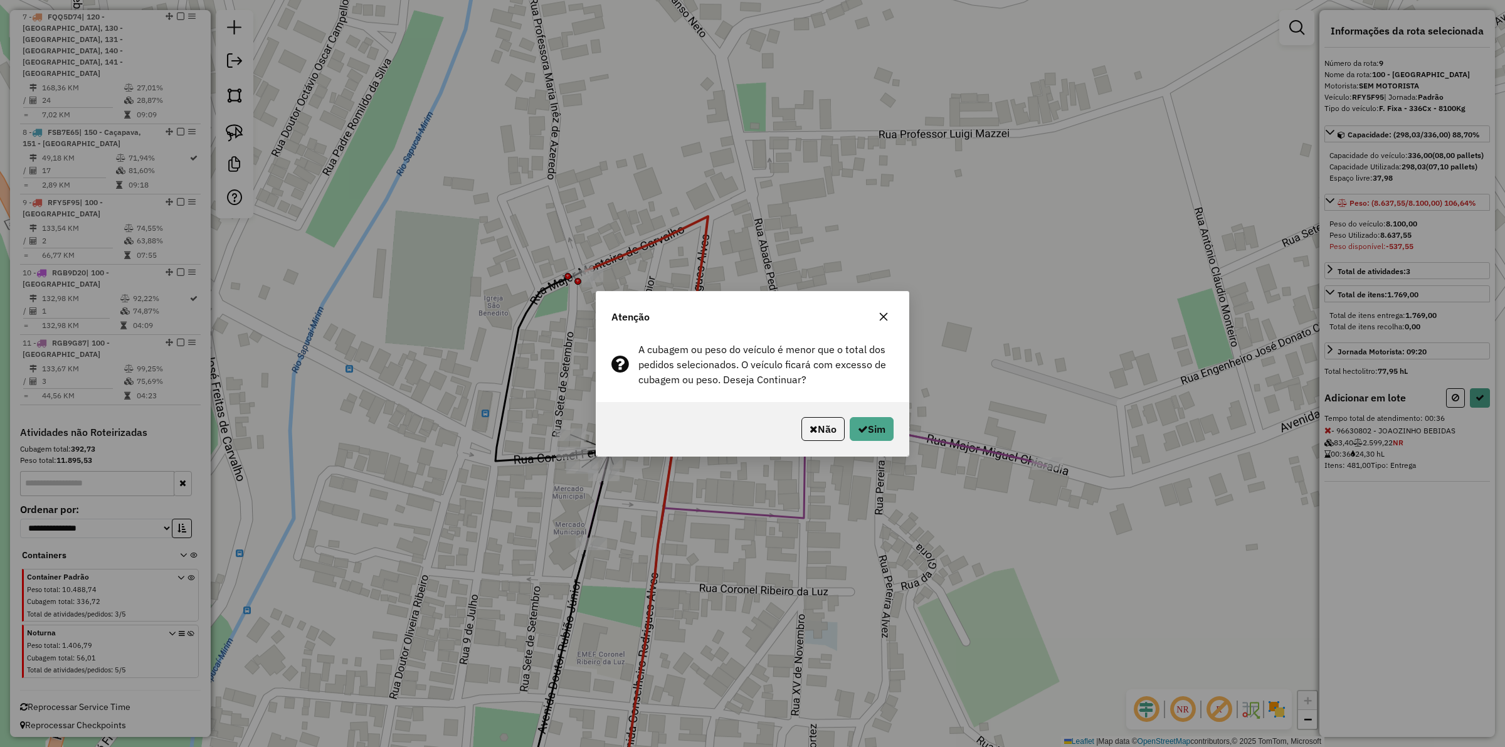
drag, startPoint x: 812, startPoint y: 430, endPoint x: 803, endPoint y: 450, distance: 22.7
click at [812, 430] on icon "button" at bounding box center [814, 429] width 8 height 10
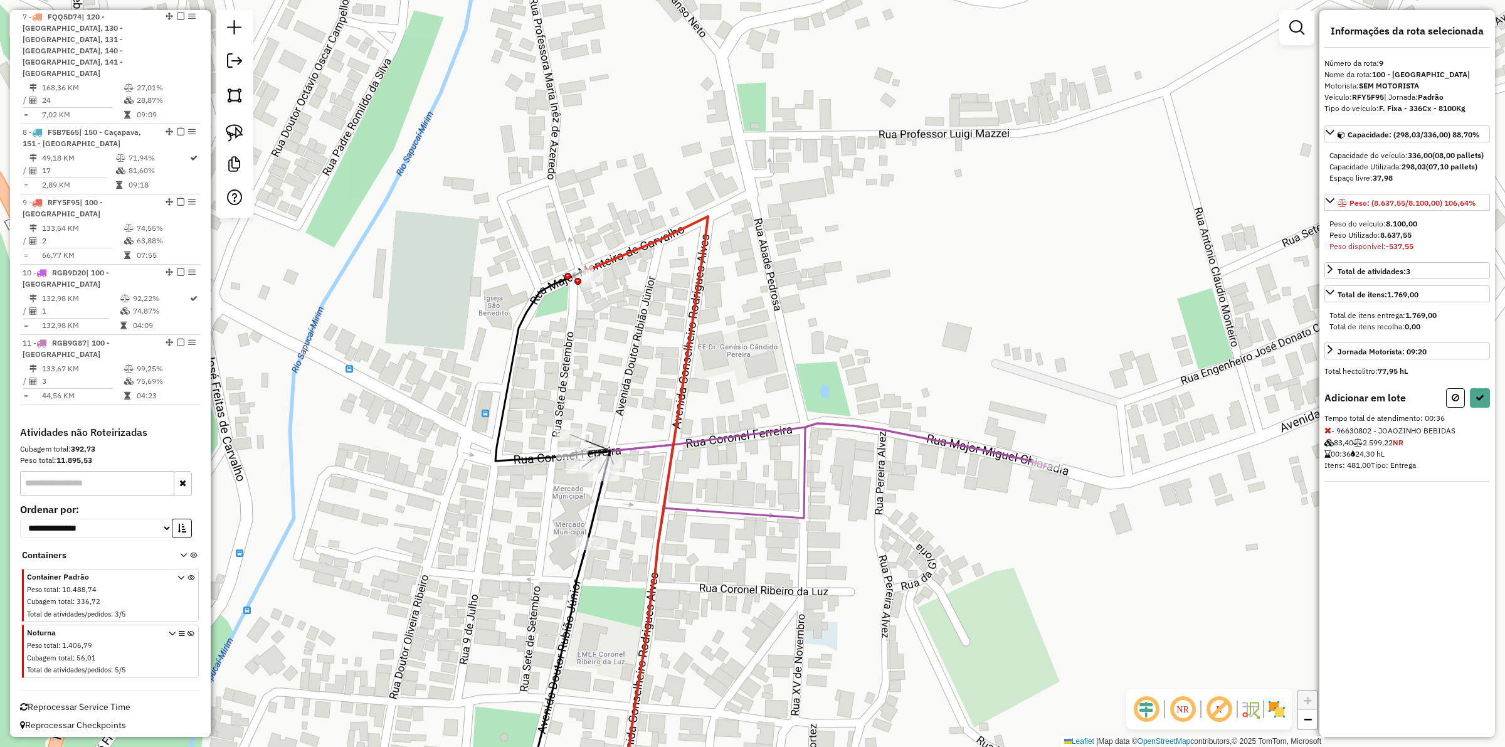
click at [807, 465] on icon at bounding box center [832, 622] width 427 height 398
drag, startPoint x: 965, startPoint y: 450, endPoint x: 1215, endPoint y: 480, distance: 252.6
click at [988, 453] on icon at bounding box center [816, 482] width 459 height 119
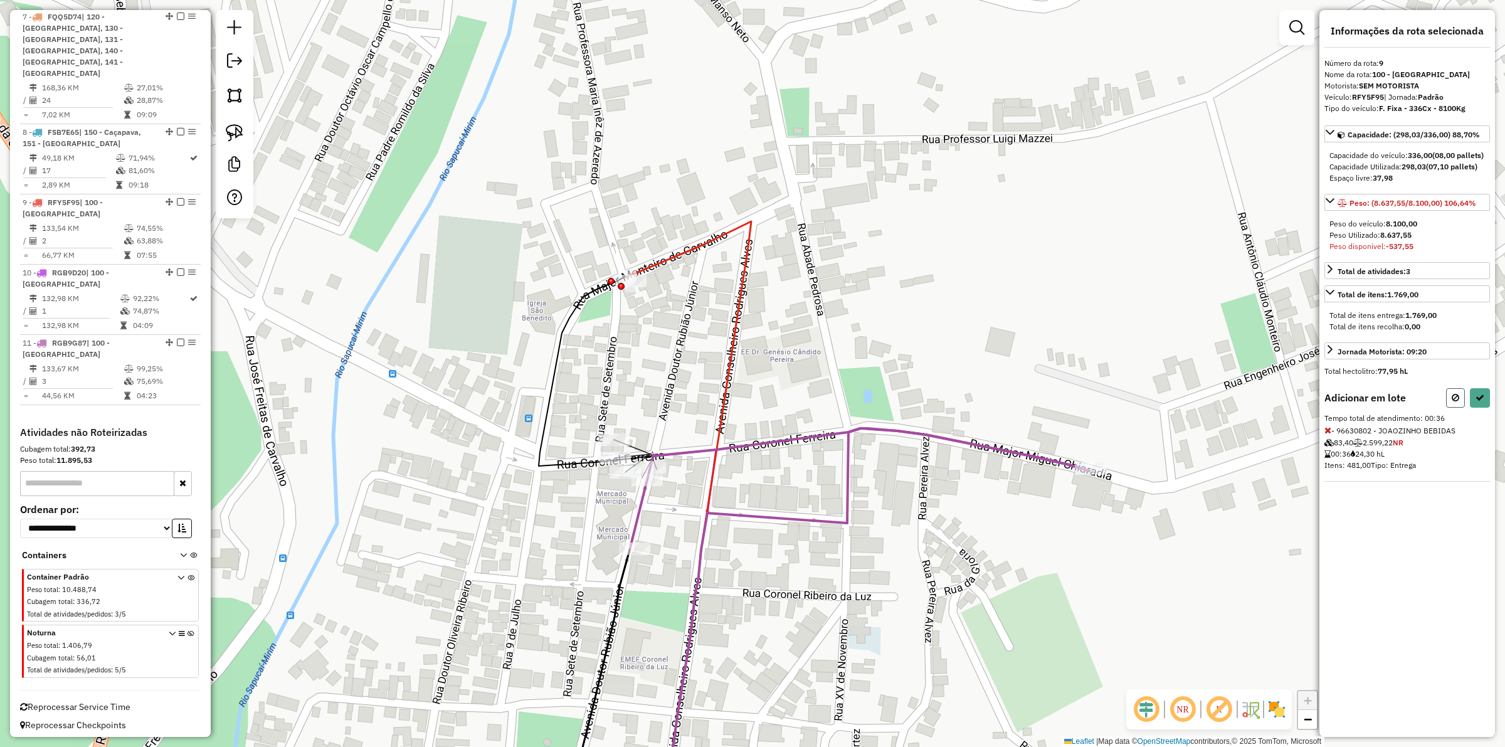
click at [1452, 402] on icon at bounding box center [1456, 397] width 8 height 9
select select "**********"
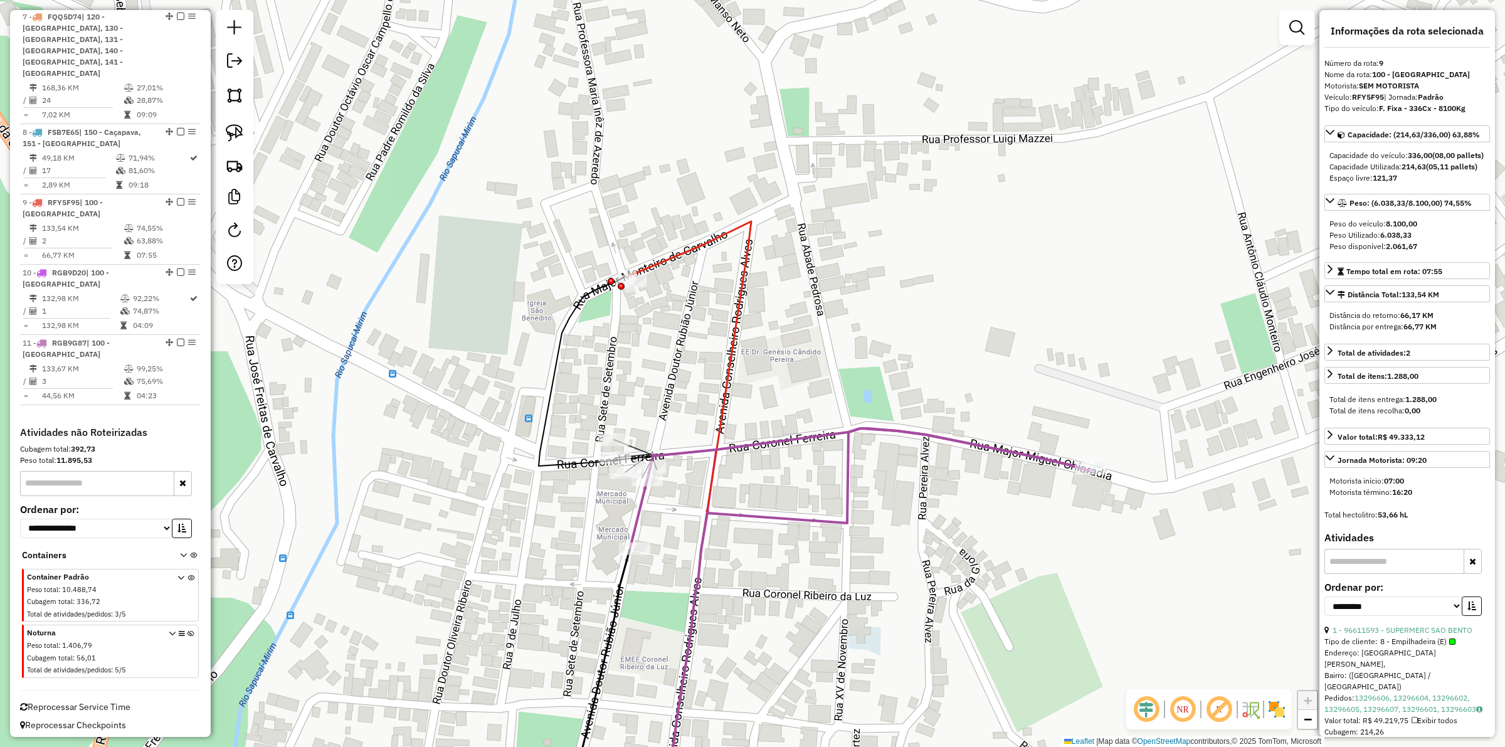
click at [1058, 393] on div "Janela de atendimento Grade de atendimento Capacidade Transportadoras Veículos …" at bounding box center [752, 373] width 1505 height 747
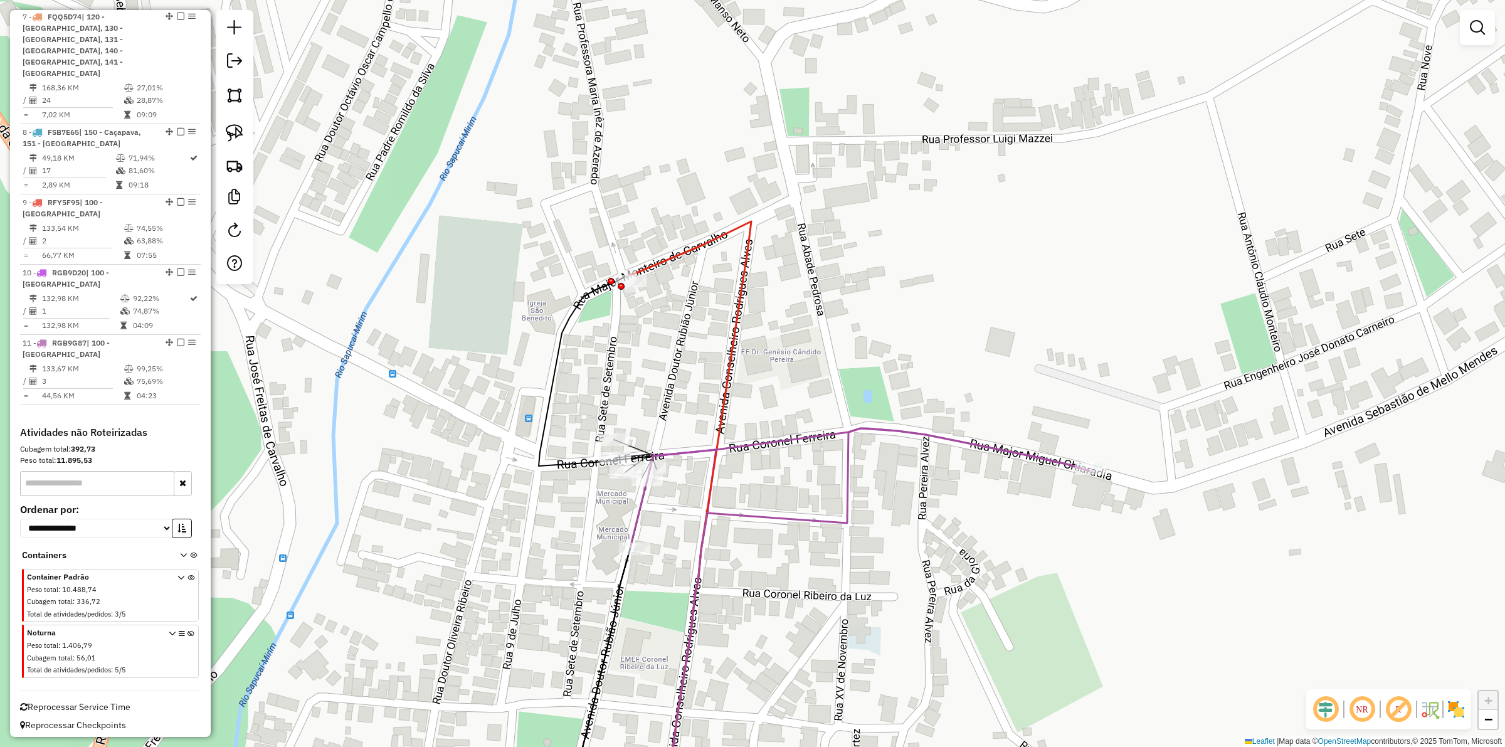
click at [1002, 450] on icon at bounding box center [859, 487] width 459 height 119
select select "**********"
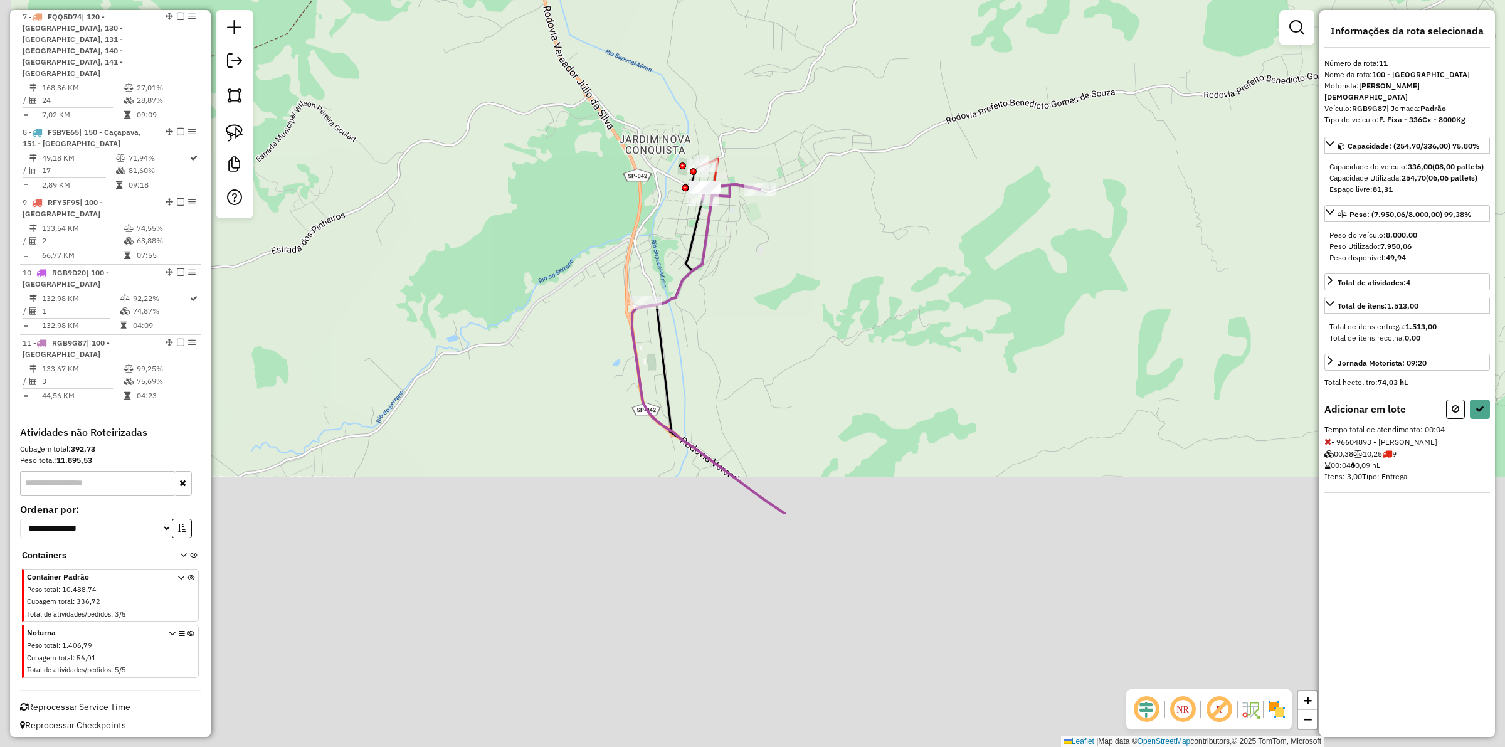
drag, startPoint x: 719, startPoint y: 541, endPoint x: 766, endPoint y: 290, distance: 255.2
click at [766, 290] on div "Janela de atendimento Grade de atendimento Capacidade Transportadoras Veículos …" at bounding box center [752, 373] width 1505 height 747
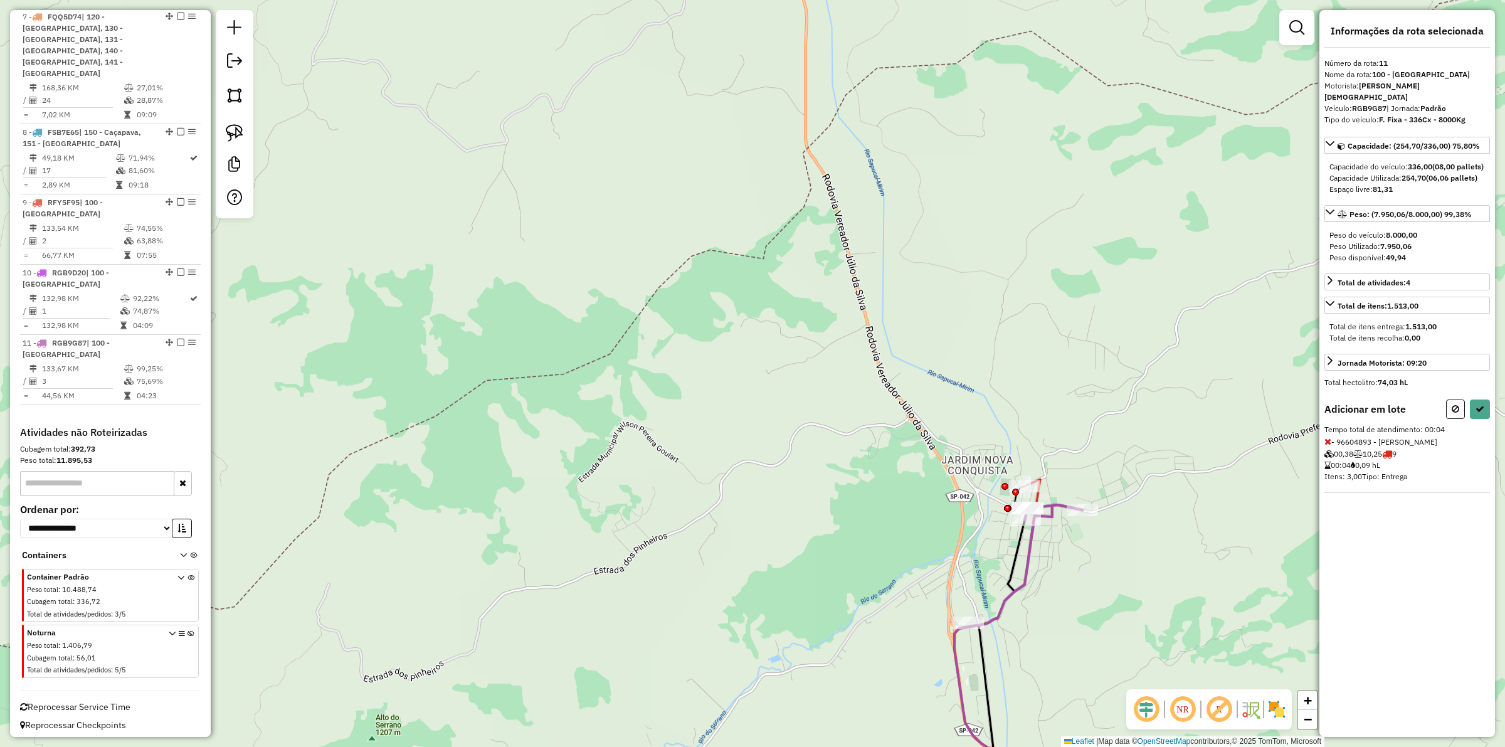
click at [1474, 397] on div "Informações da rota selecionada Número da rota: 11 Nome da rota: 100 - São Bent…" at bounding box center [1408, 373] width 176 height 727
click at [1477, 401] on div "Informações da rota selecionada Número da rota: 11 Nome da rota: 100 - São Bent…" at bounding box center [1408, 373] width 176 height 727
click at [1478, 405] on button at bounding box center [1480, 409] width 20 height 19
select select "**********"
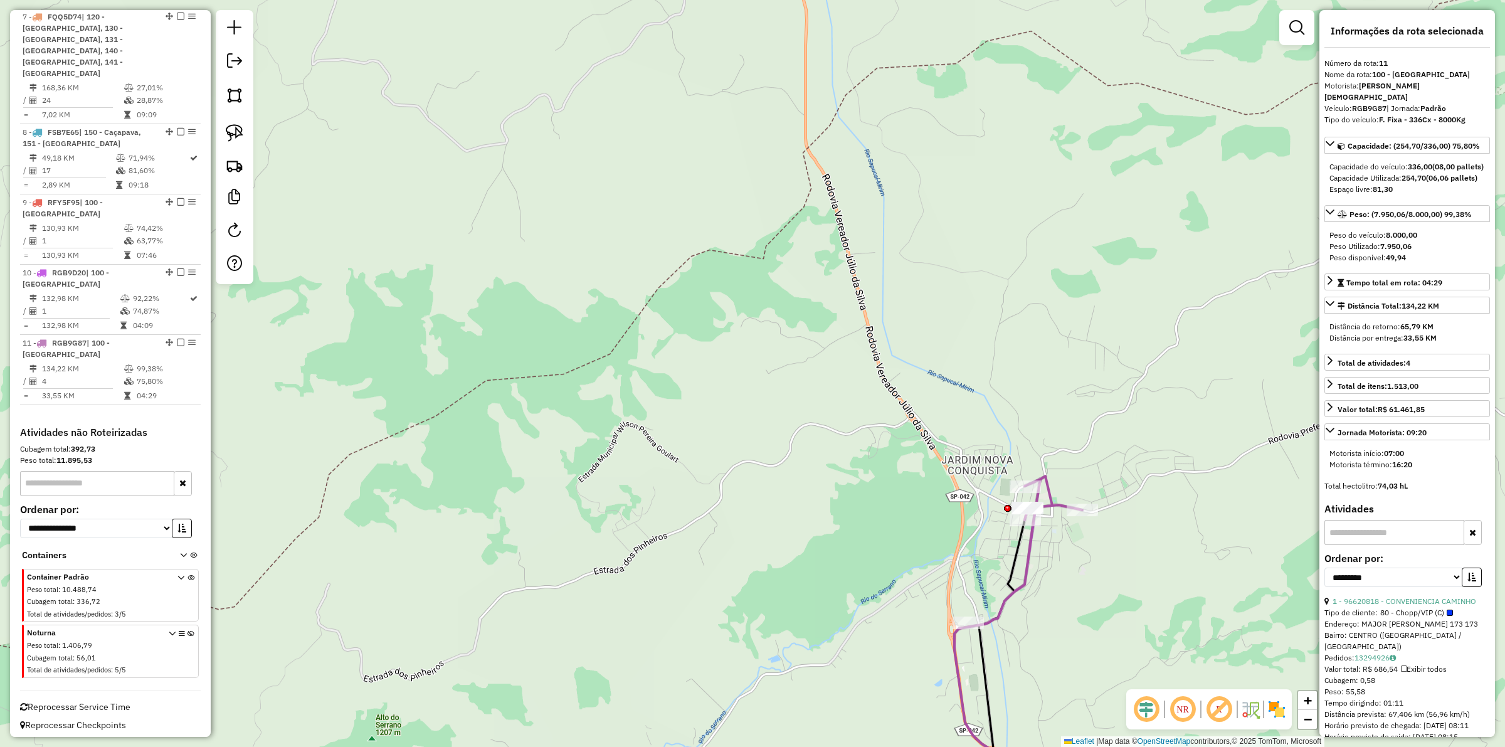
click at [1055, 558] on div "Janela de atendimento Grade de atendimento Capacidade Transportadoras Veículos …" at bounding box center [752, 373] width 1505 height 747
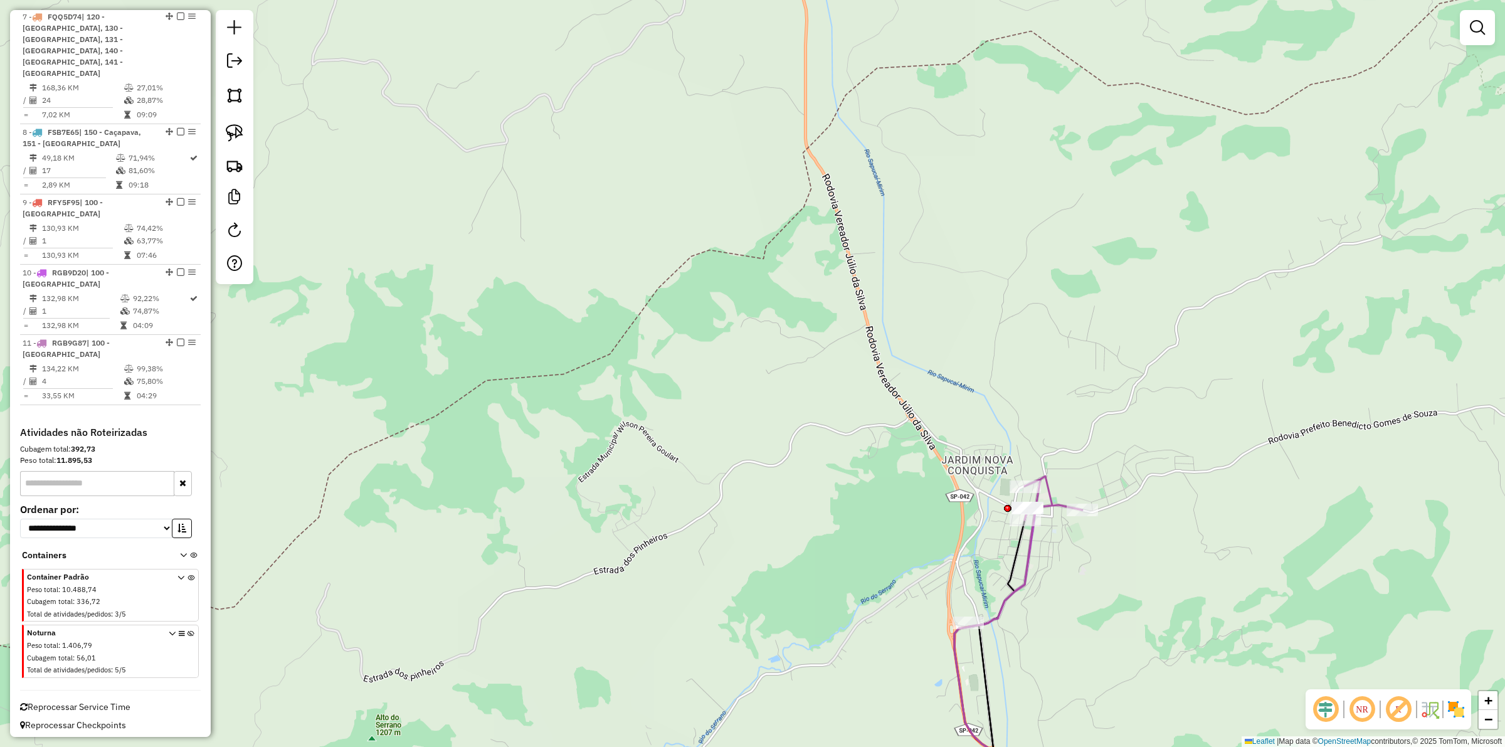
click at [957, 644] on icon at bounding box center [1022, 650] width 135 height 342
select select "**********"
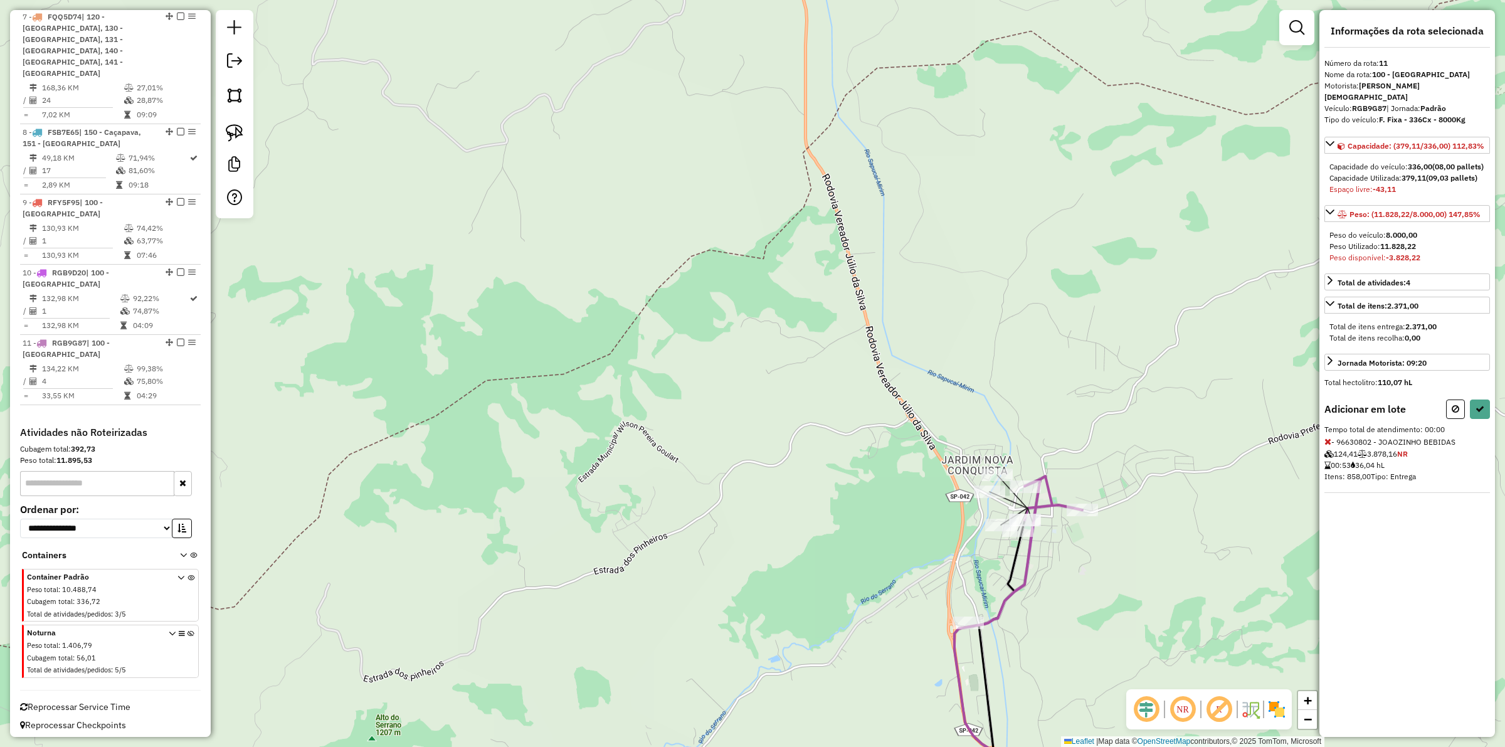
click at [983, 503] on div "Janela de atendimento Grade de atendimento Capacidade Transportadoras Veículos …" at bounding box center [752, 373] width 1505 height 747
click at [983, 498] on div at bounding box center [989, 491] width 31 height 13
click at [1325, 443] on icon at bounding box center [1328, 441] width 7 height 9
click at [1456, 406] on button at bounding box center [1455, 409] width 19 height 19
select select "**********"
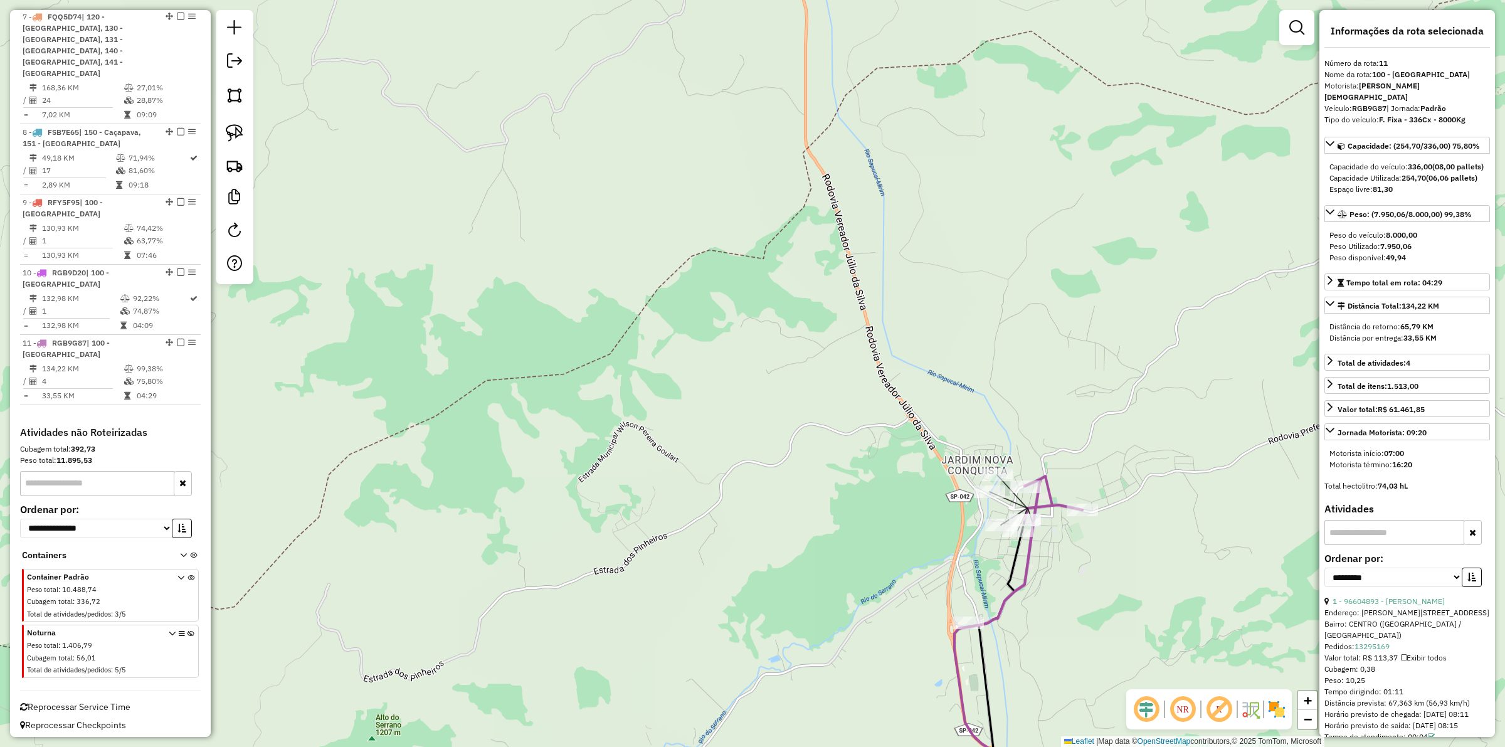
click at [1092, 659] on div "Janela de atendimento Grade de atendimento Capacidade Transportadoras Veículos …" at bounding box center [752, 373] width 1505 height 747
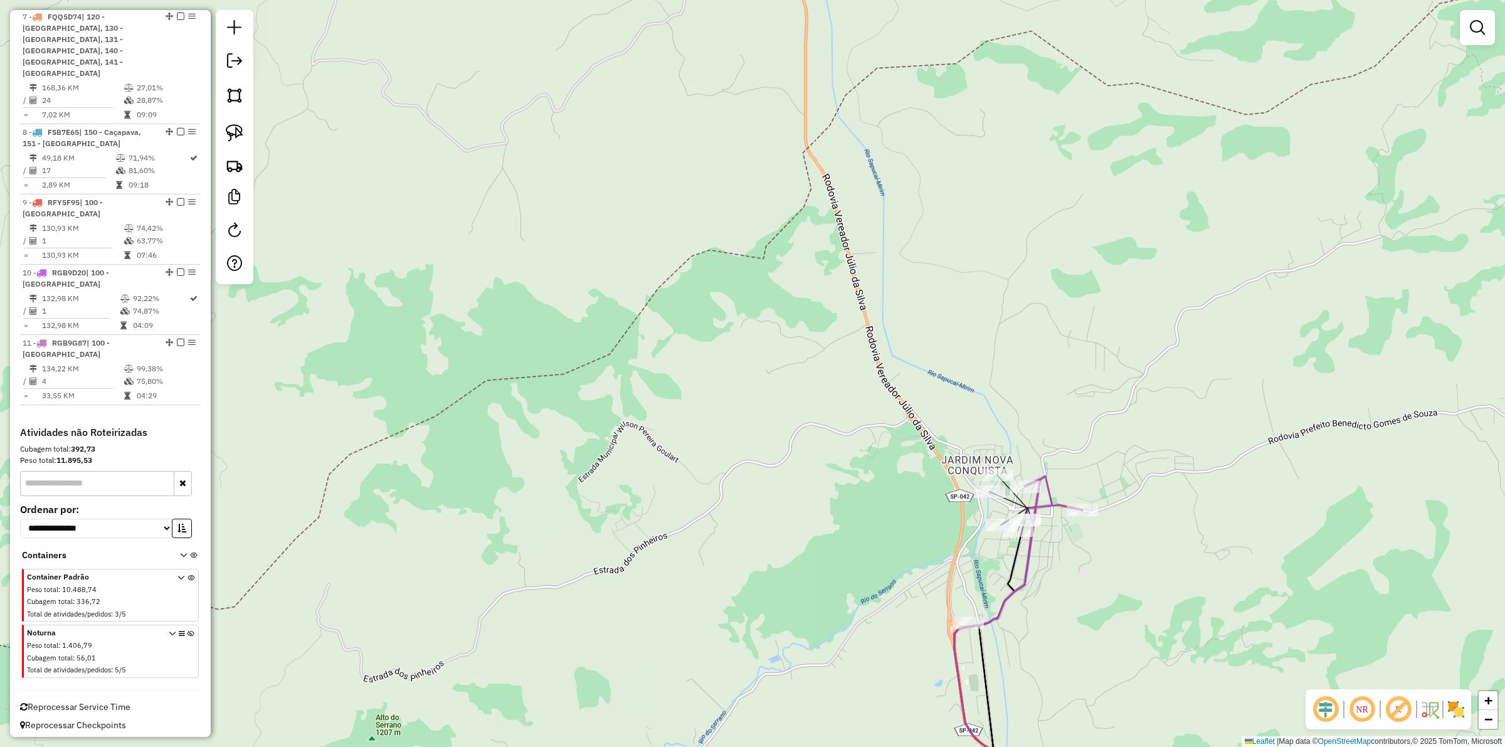
click at [956, 646] on icon at bounding box center [1022, 650] width 135 height 342
select select "**********"
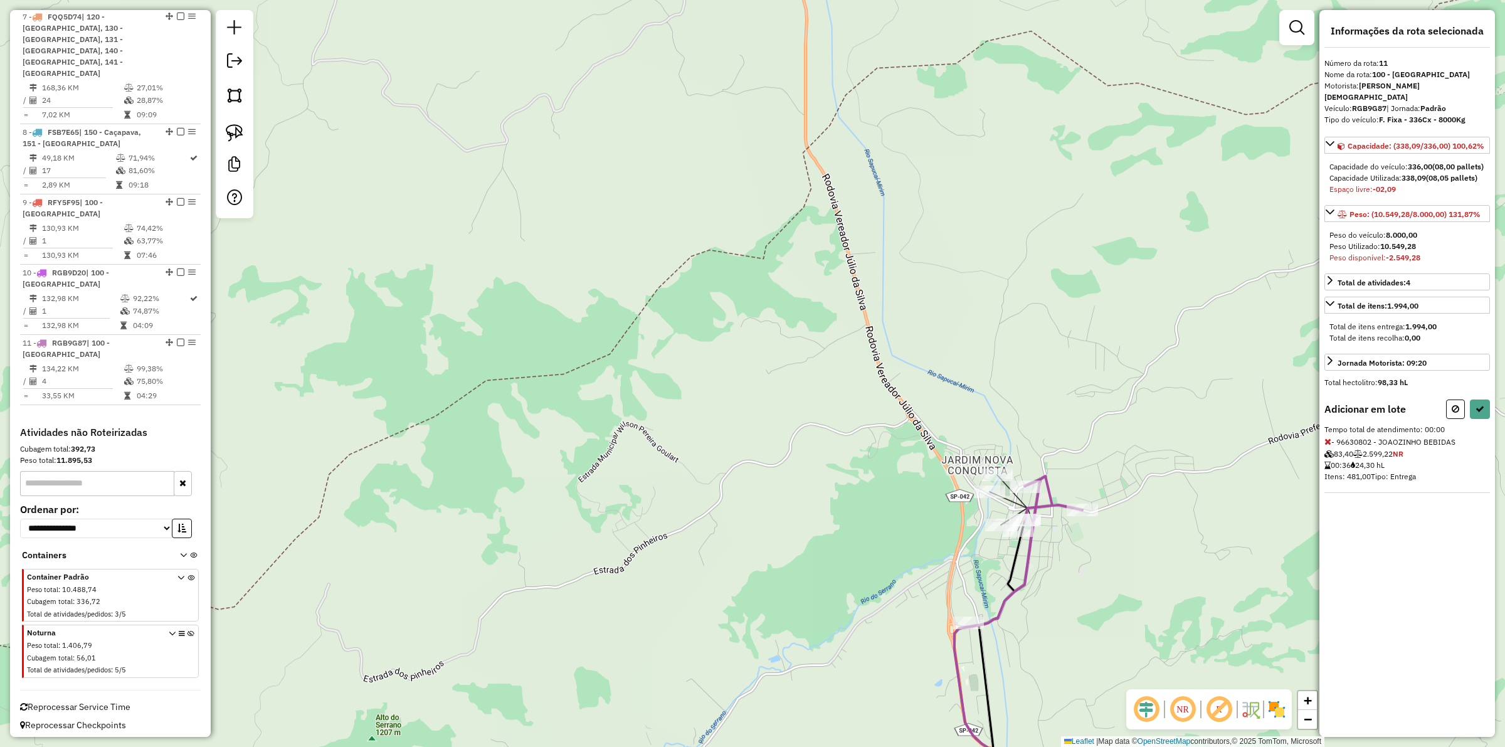
click at [1327, 445] on icon at bounding box center [1328, 441] width 7 height 9
click at [1027, 637] on div "Janela de atendimento Grade de atendimento Capacidade Transportadoras Veículos …" at bounding box center [752, 373] width 1505 height 747
click at [957, 640] on icon at bounding box center [1022, 650] width 135 height 342
click at [1052, 576] on div "Janela de atendimento Grade de atendimento Capacidade Transportadoras Veículos …" at bounding box center [752, 373] width 1505 height 747
click at [1034, 563] on icon at bounding box center [1022, 650] width 135 height 342
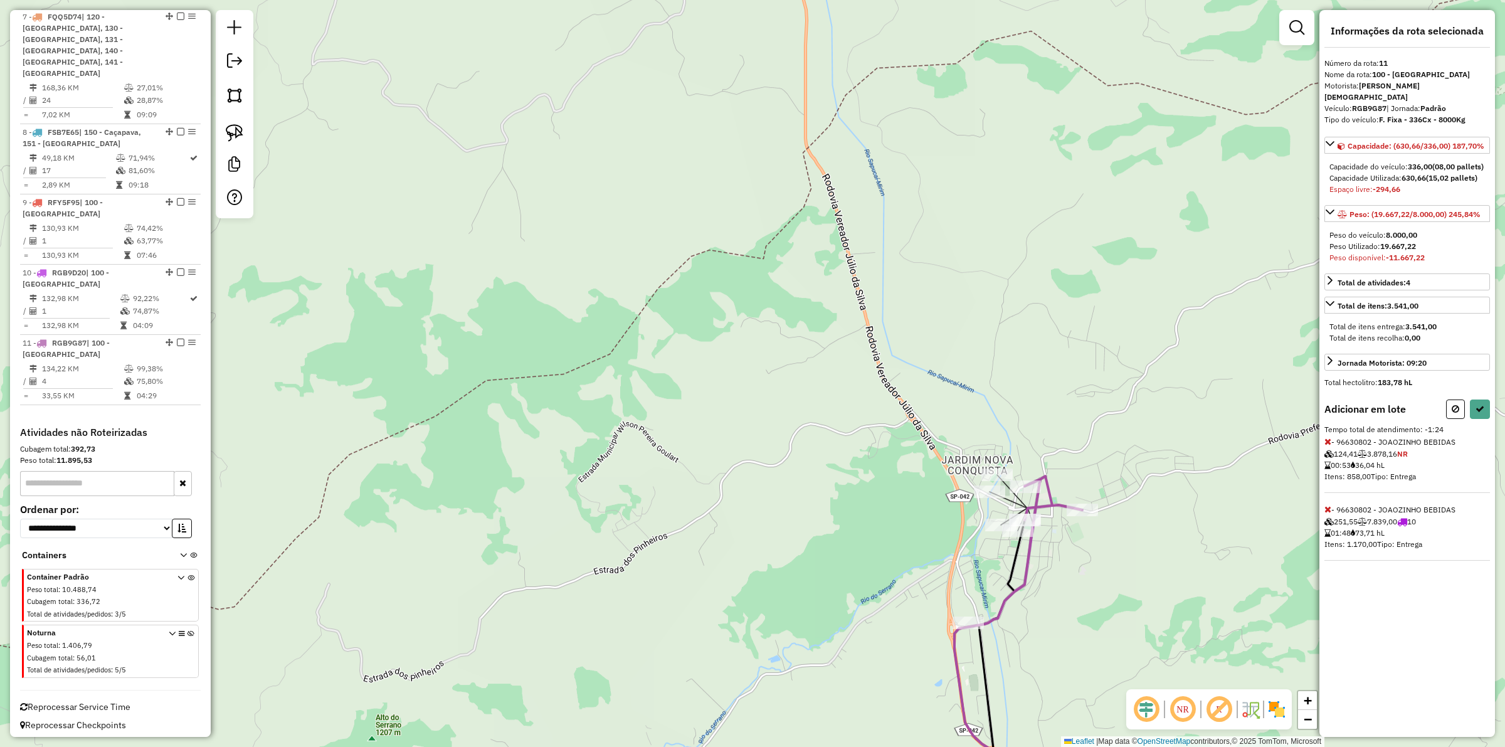
drag, startPoint x: 1455, startPoint y: 409, endPoint x: 1146, endPoint y: 482, distance: 317.6
click at [1455, 410] on icon at bounding box center [1456, 409] width 8 height 9
select select "**********"
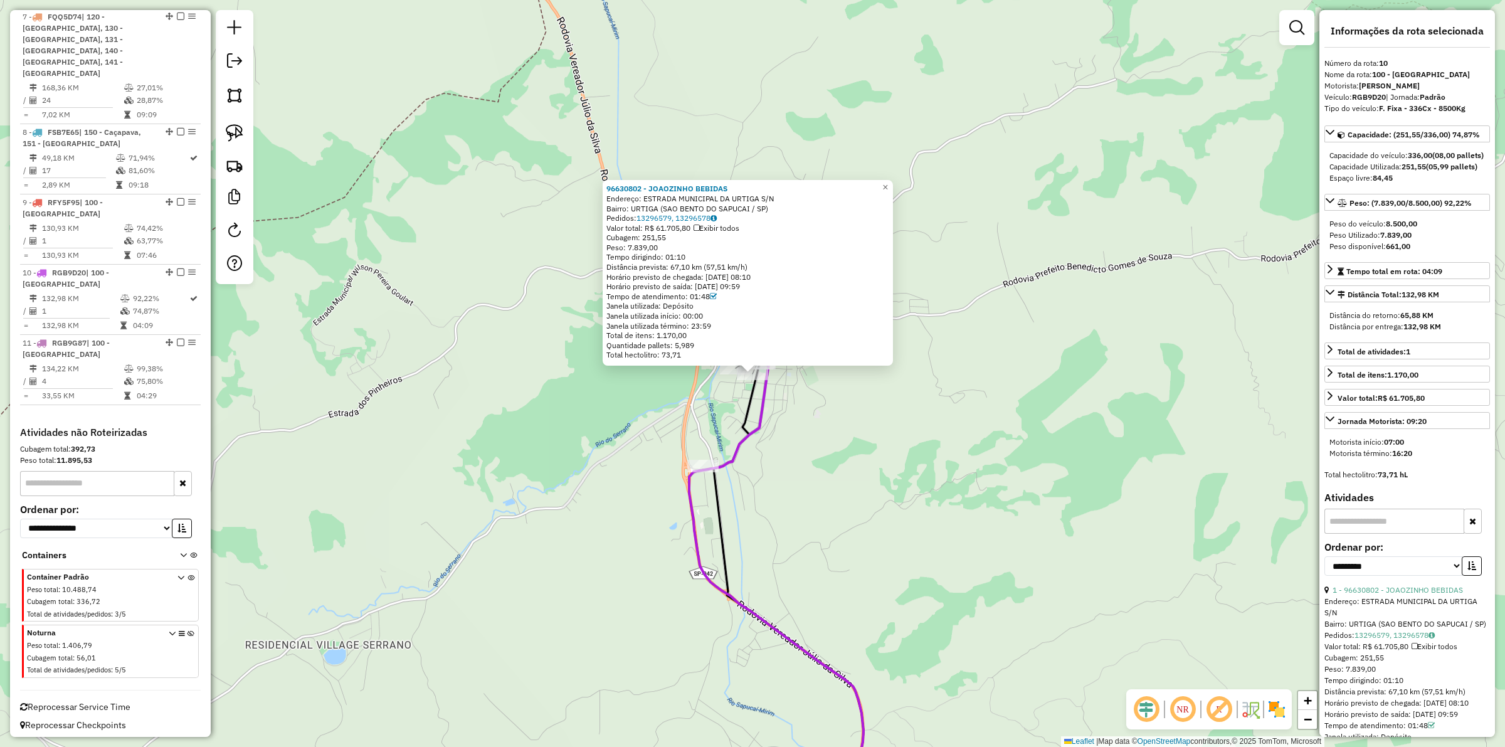
click at [885, 505] on div "96630802 - JOAOZINHO BEBIDAS Endereço: ESTRADA MUNICIPAL DA URTIGA S/N Bairro: …" at bounding box center [752, 373] width 1505 height 747
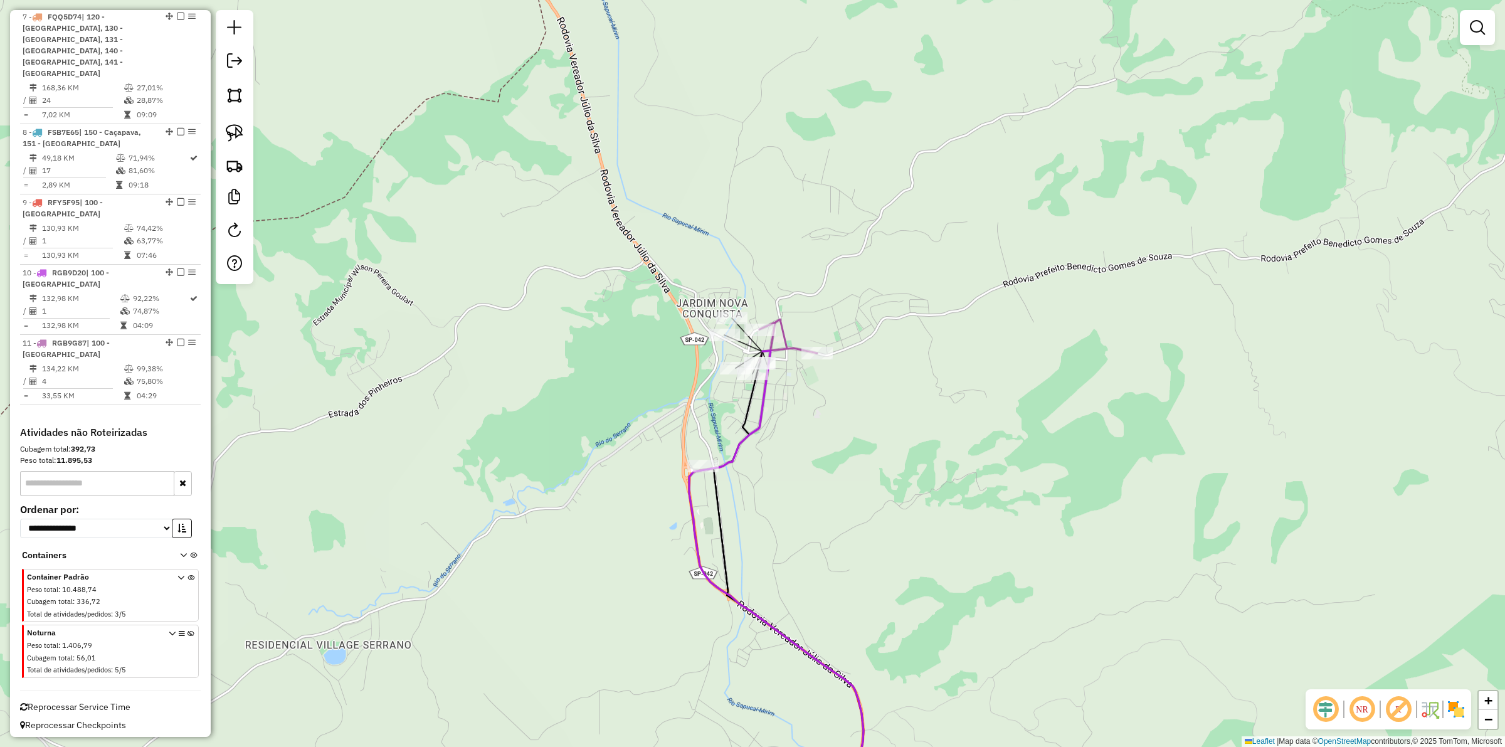
click at [770, 410] on div "Janela de atendimento Grade de atendimento Capacidade Transportadoras Veículos …" at bounding box center [752, 373] width 1505 height 747
select select "**********"
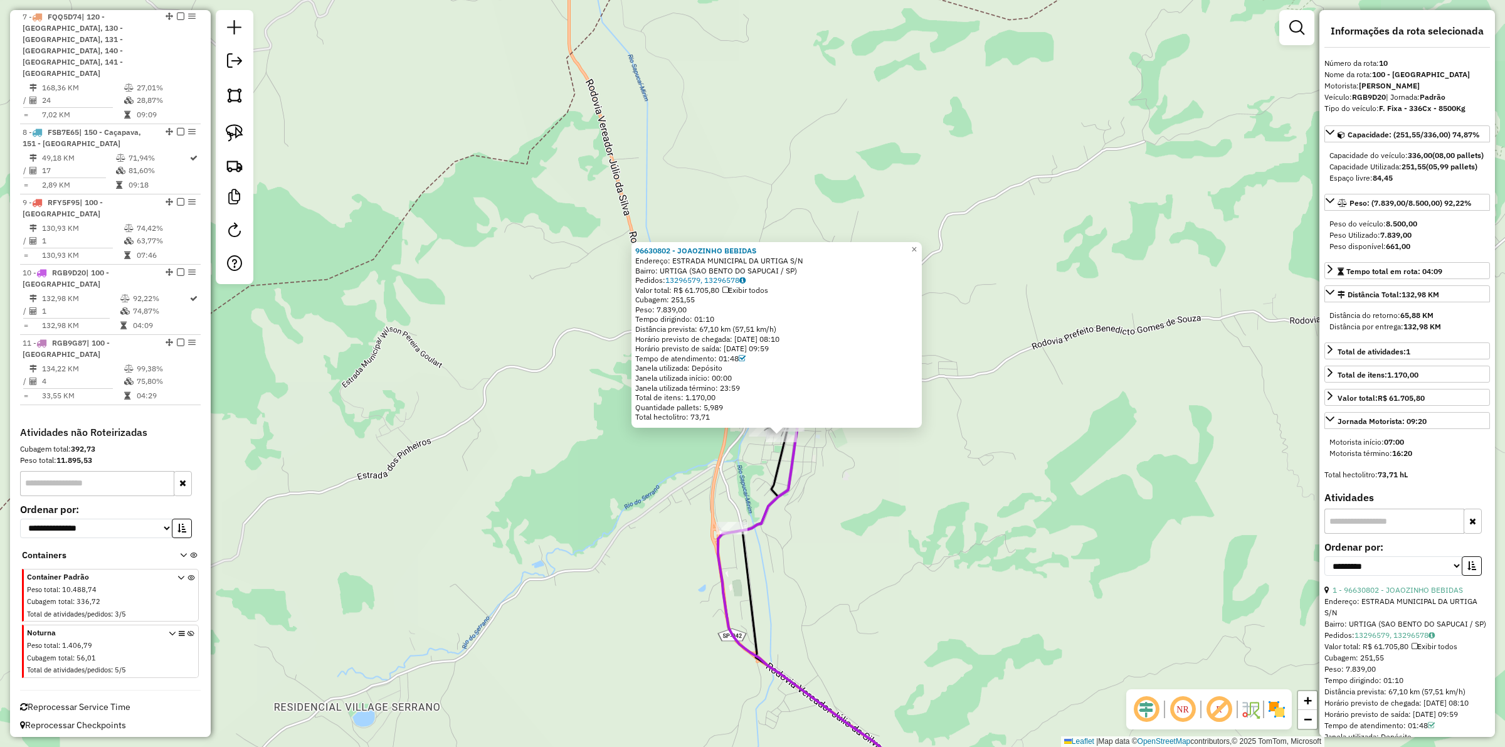
drag, startPoint x: 844, startPoint y: 477, endPoint x: 854, endPoint y: 490, distance: 15.7
click at [854, 490] on div "96630802 - JOAOZINHO BEBIDAS Endereço: ESTRADA MUNICIPAL DA URTIGA S/N Bairro: …" at bounding box center [752, 373] width 1505 height 747
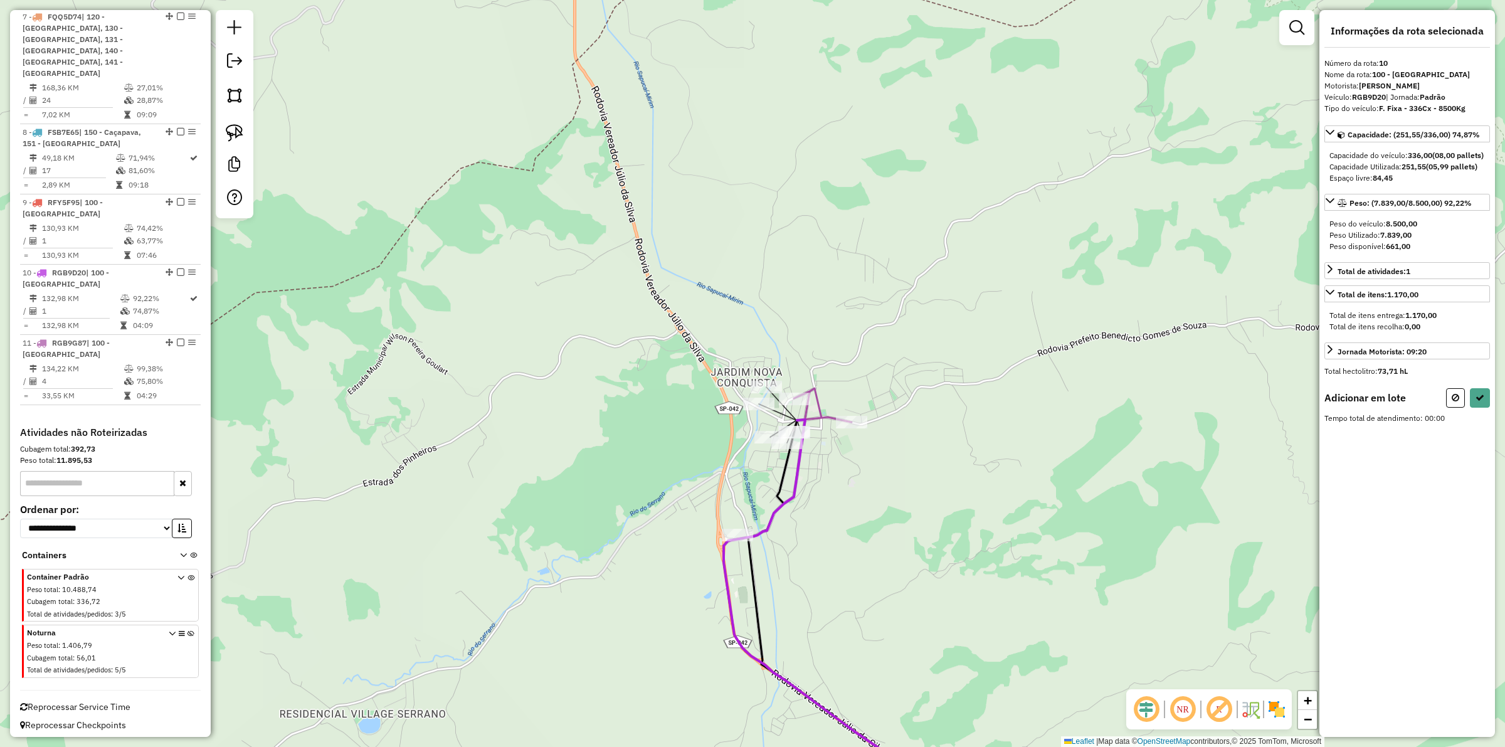
click at [825, 474] on div "Janela de atendimento Grade de atendimento Capacidade Transportadoras Veículos …" at bounding box center [752, 373] width 1505 height 747
select select "**********"
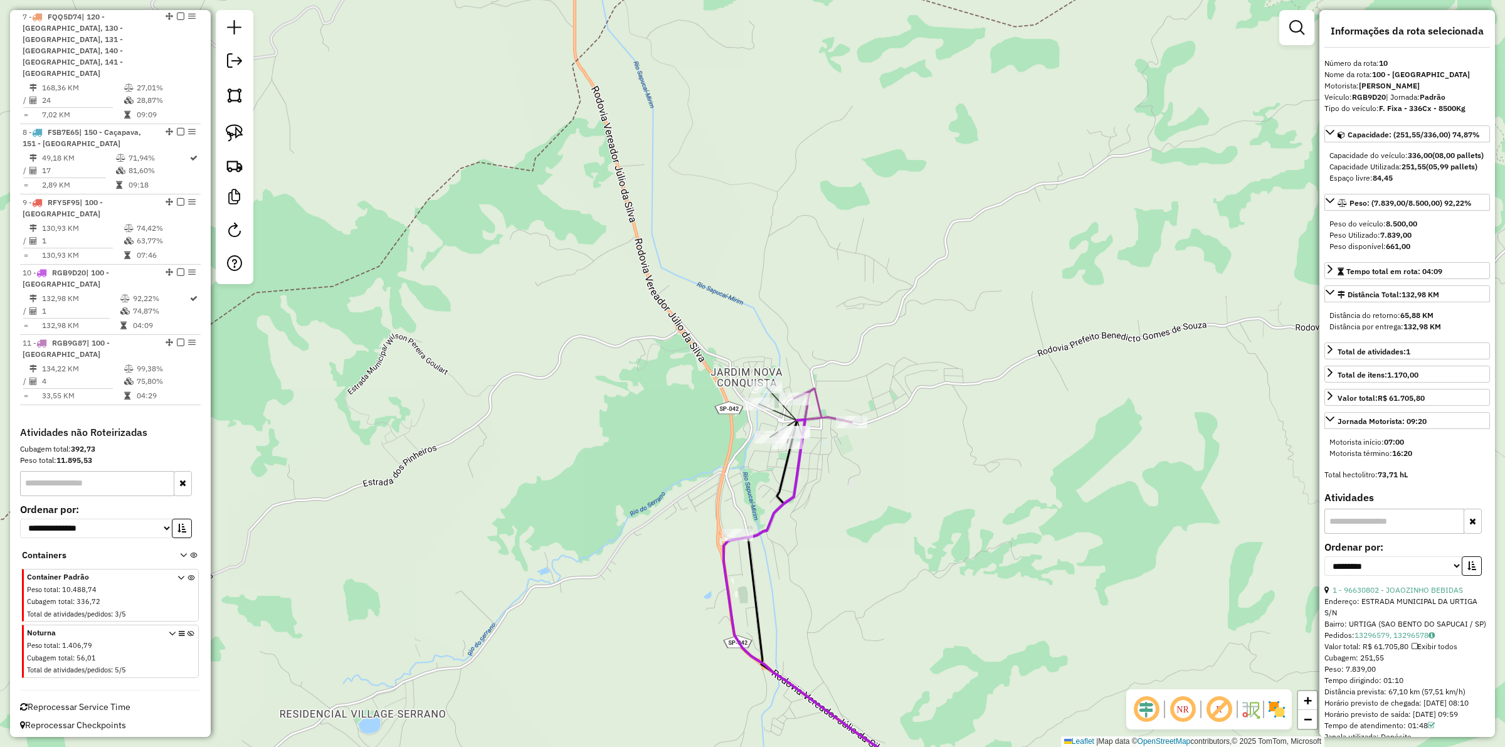
click at [816, 417] on icon at bounding box center [823, 410] width 58 height 44
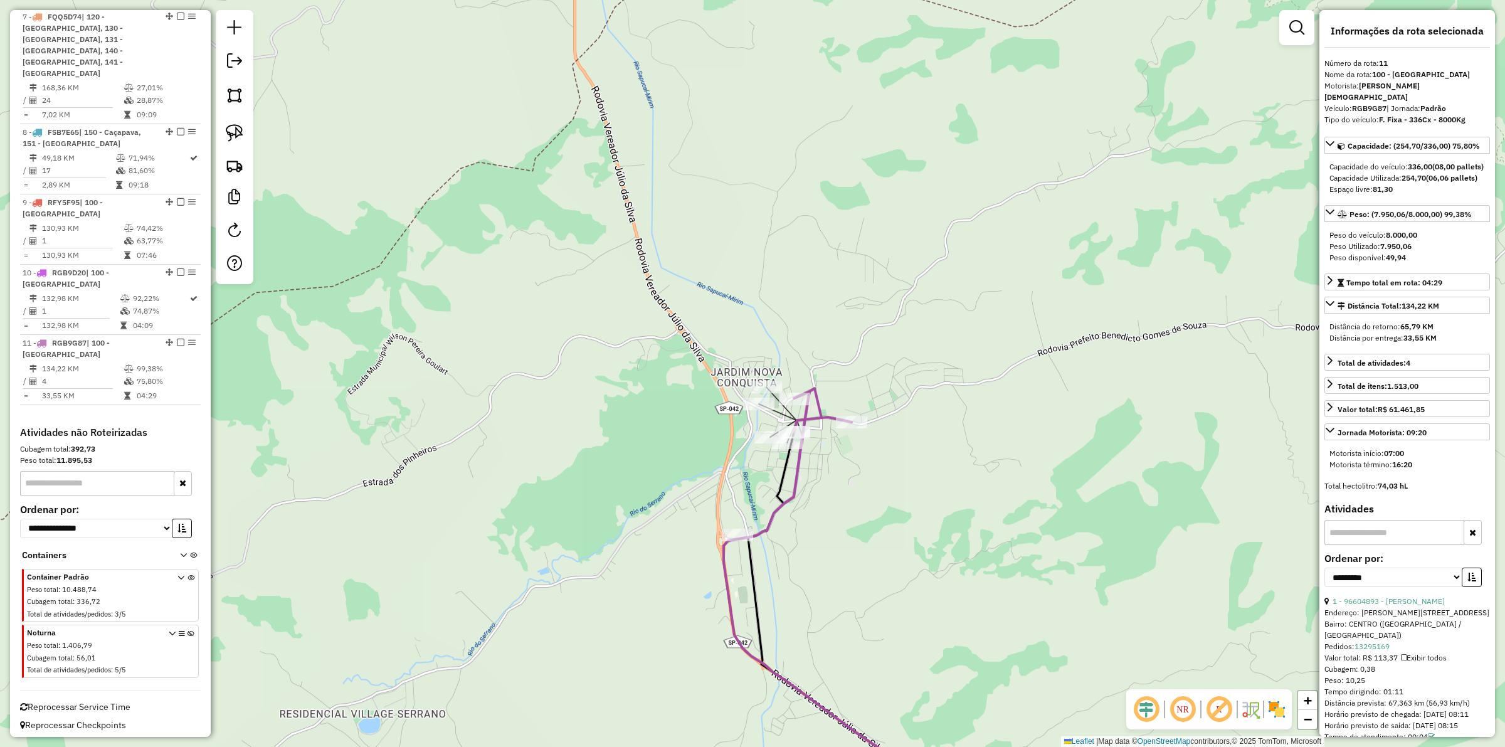
click at [818, 418] on icon at bounding box center [823, 410] width 58 height 44
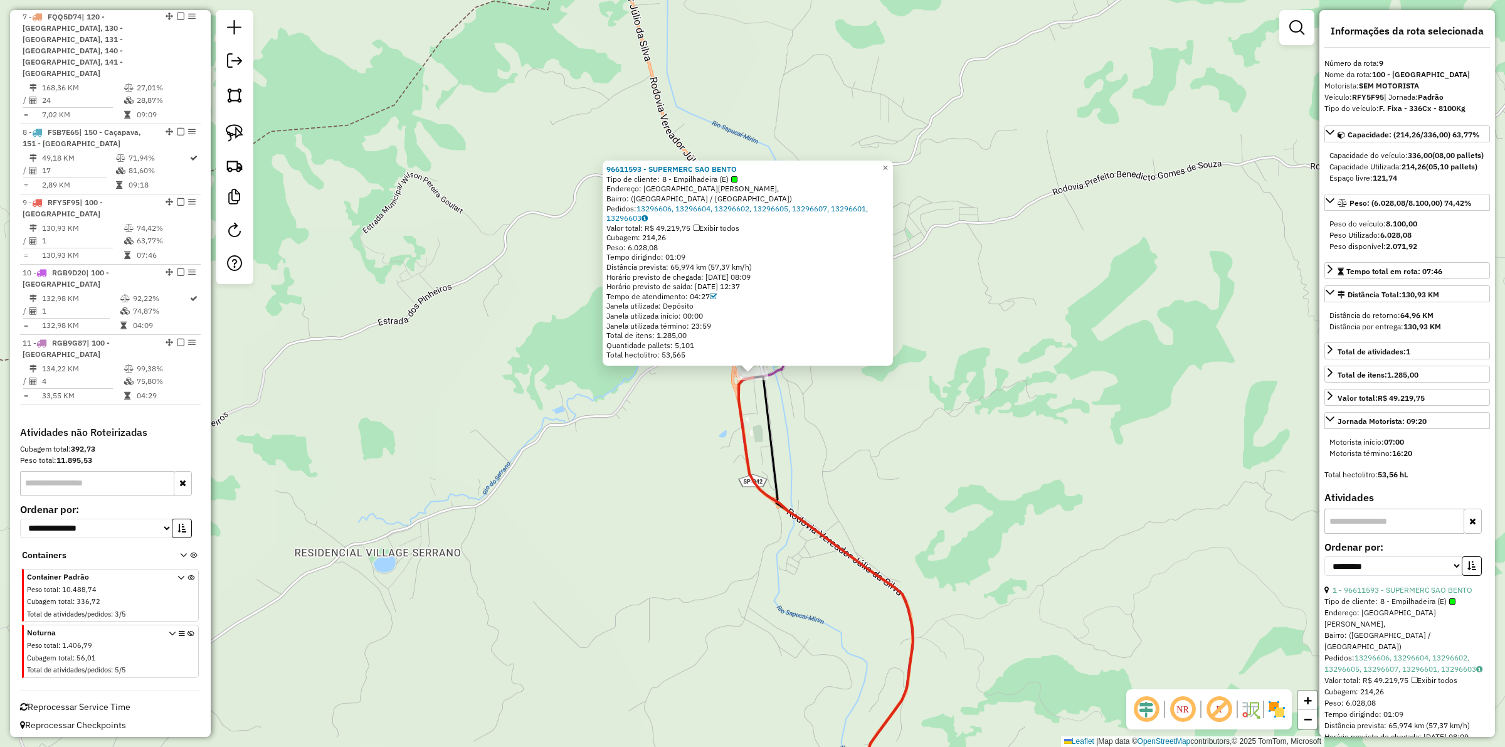
drag, startPoint x: 848, startPoint y: 463, endPoint x: 878, endPoint y: 539, distance: 82.2
click at [878, 539] on div "96611593 - SUPERMERC SAO BENTO Tipo de cliente: 8 - Empilhadeira (E) Endereço: …" at bounding box center [752, 373] width 1505 height 747
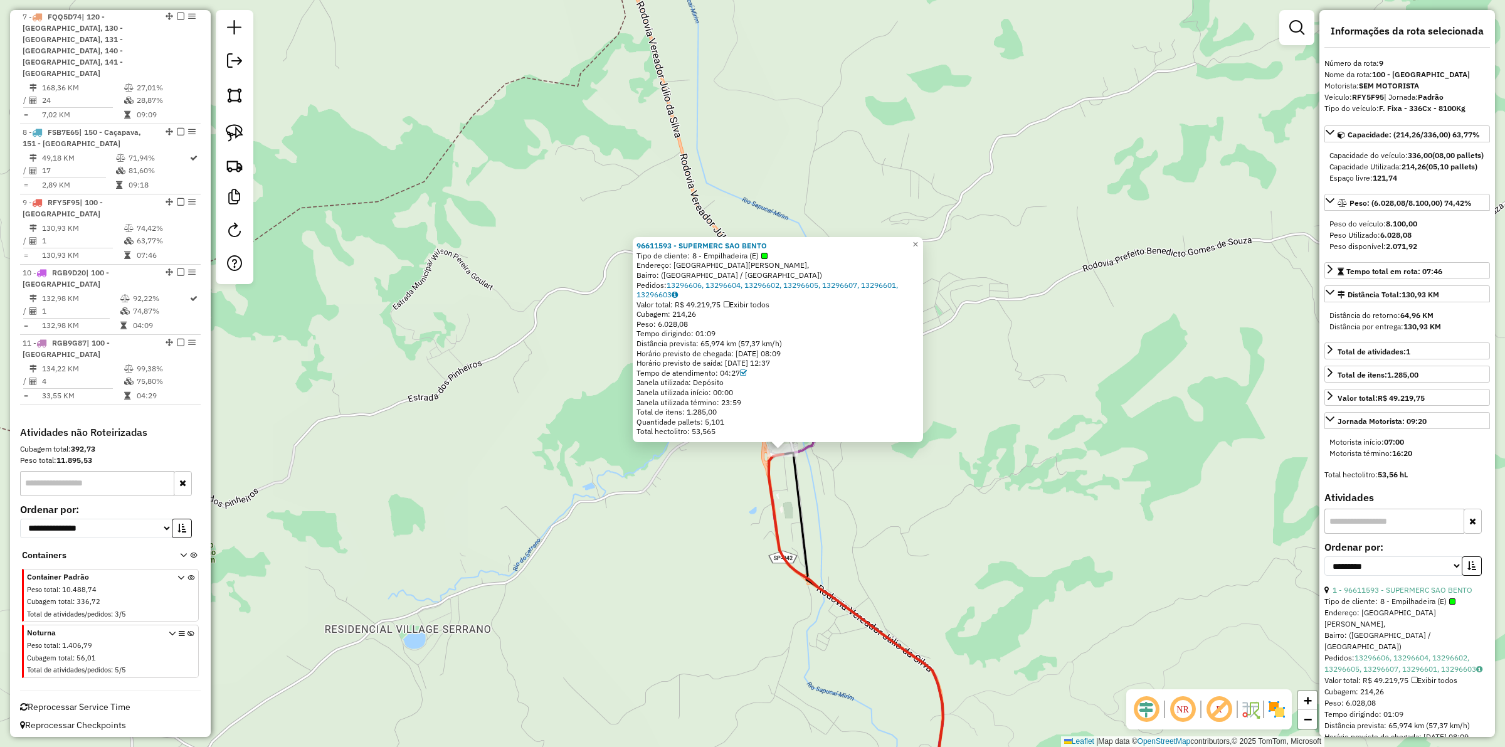
click at [872, 508] on div "96611593 - SUPERMERC SAO BENTO Tipo de cliente: 8 - Empilhadeira (E) Endereço: …" at bounding box center [752, 373] width 1505 height 747
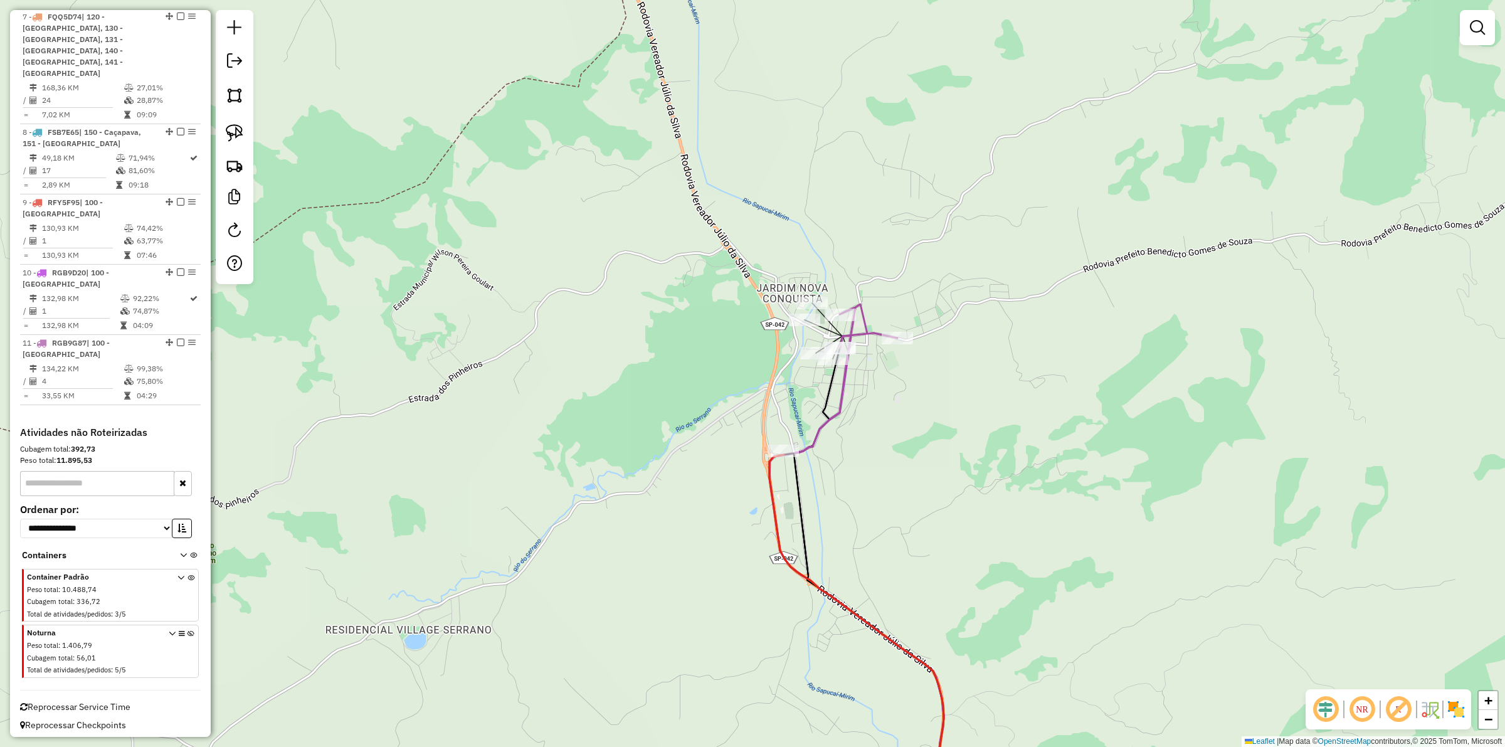
click at [839, 396] on icon at bounding box center [857, 564] width 174 height 514
select select "**********"
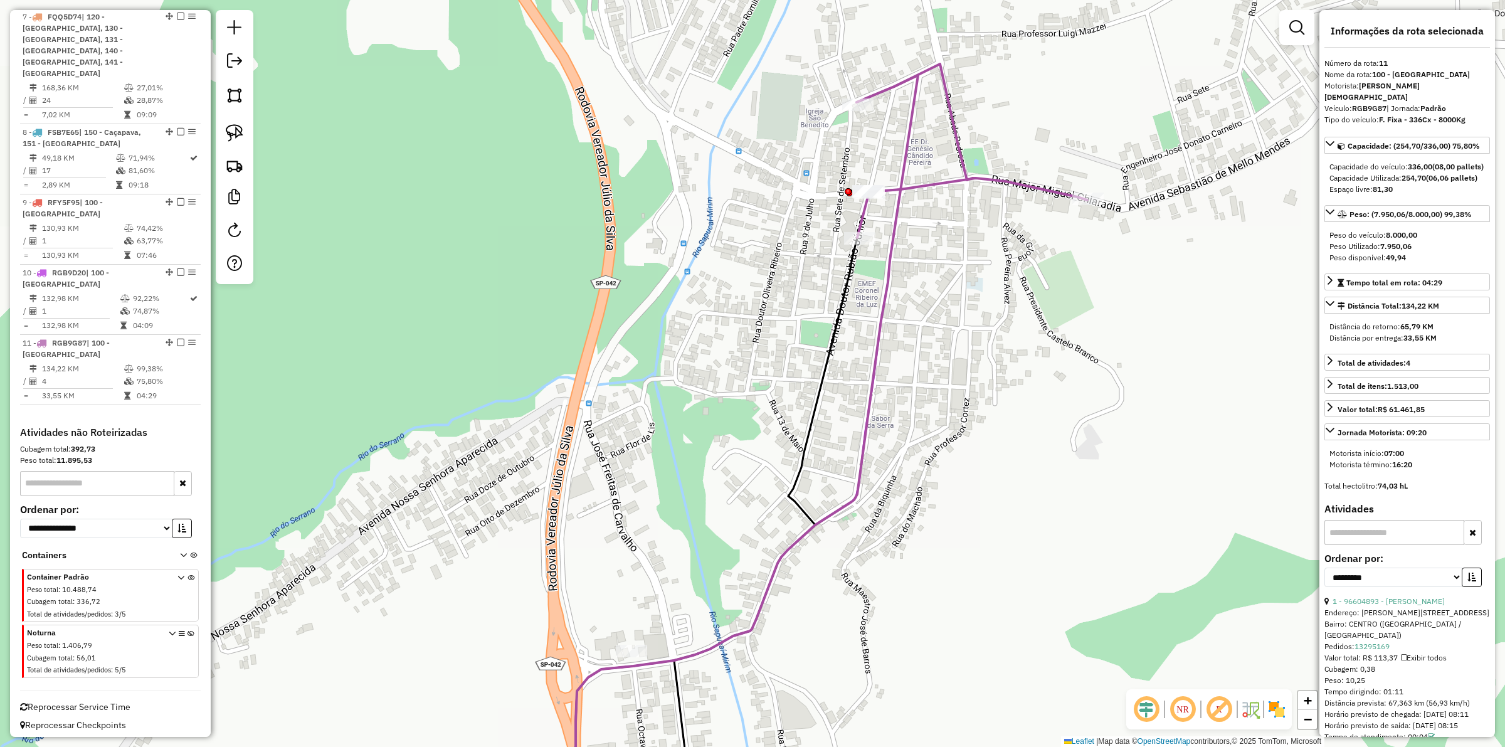
click at [820, 383] on icon at bounding box center [765, 530] width 183 height 584
click at [857, 203] on div "Rota 11 - Placa RGB9G87 96611155 - LIGIA MARIA P. F. CO Janela de atendimento G…" at bounding box center [752, 373] width 1505 height 747
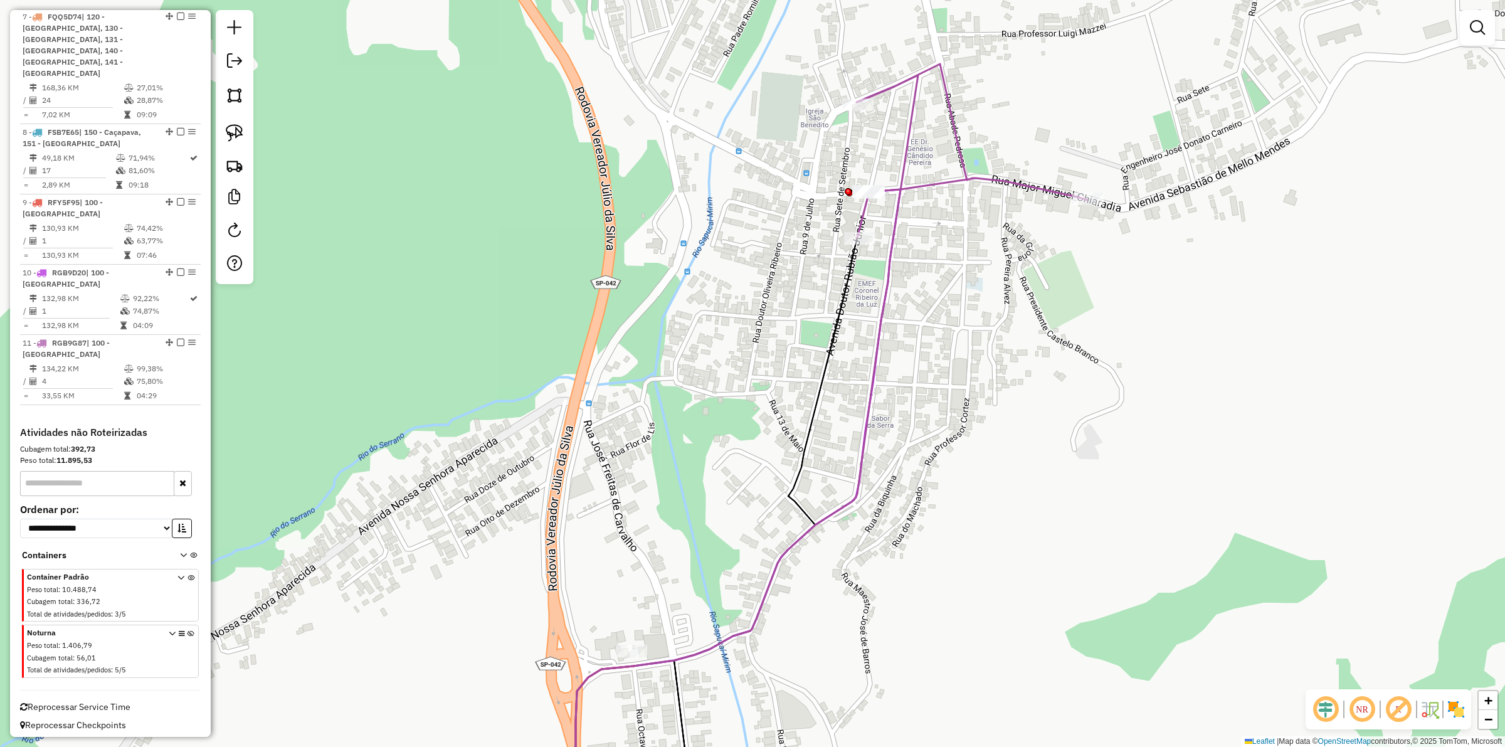
click at [861, 211] on icon at bounding box center [972, 151] width 231 height 174
select select "**********"
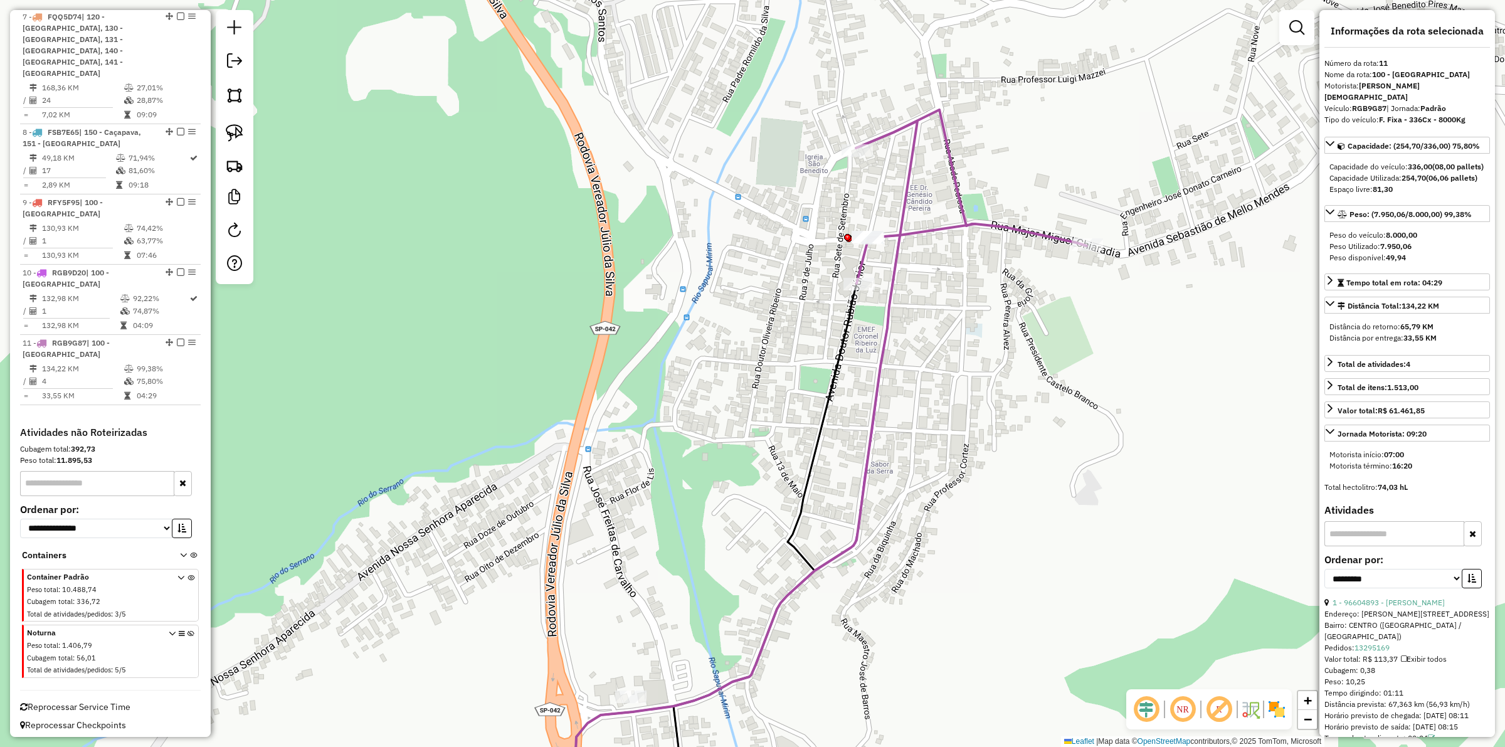
drag, startPoint x: 955, startPoint y: 290, endPoint x: 943, endPoint y: 389, distance: 99.9
click at [944, 383] on div "Janela de atendimento Grade de atendimento Capacidade Transportadoras Veículos …" at bounding box center [752, 373] width 1505 height 747
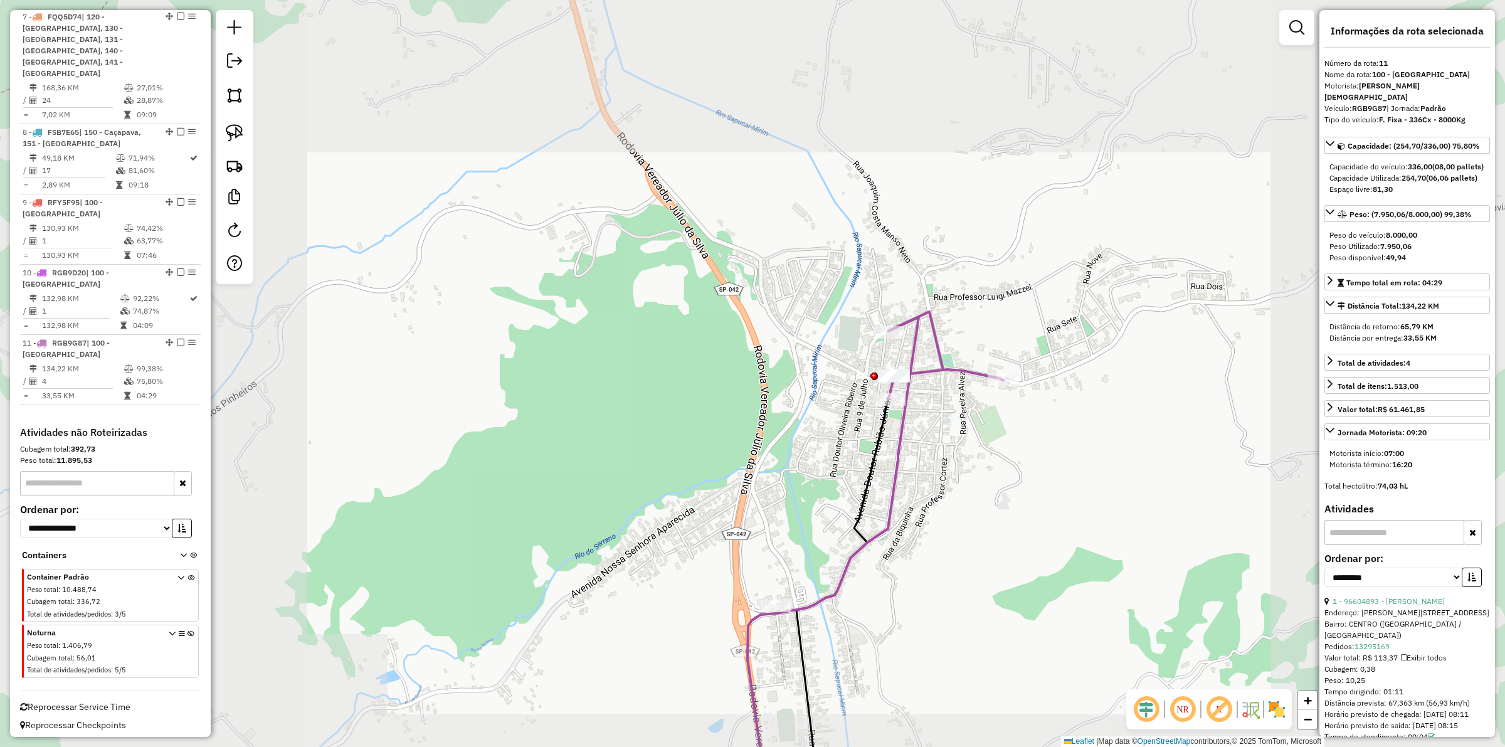
click at [926, 431] on div "Janela de atendimento Grade de atendimento Capacidade Transportadoras Veículos …" at bounding box center [752, 373] width 1505 height 747
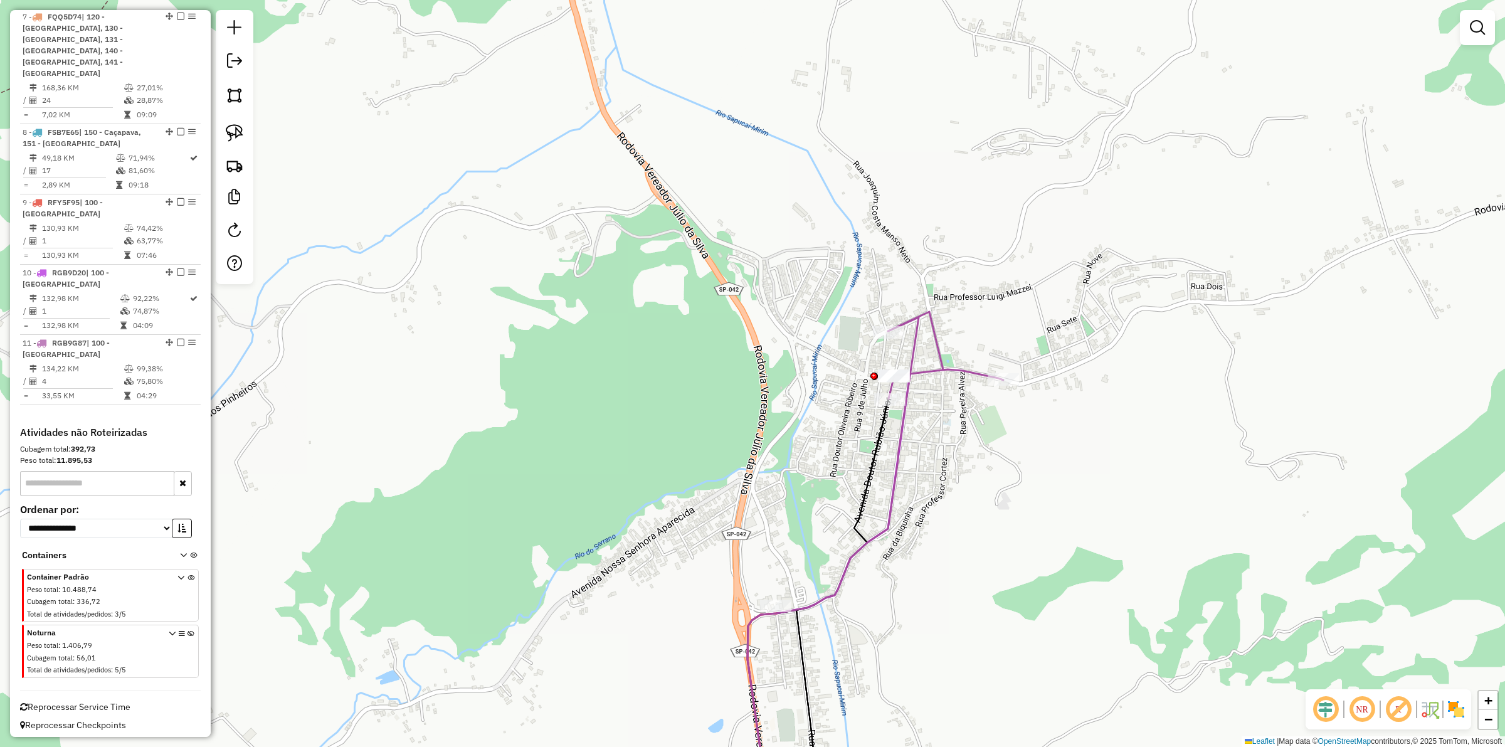
click at [929, 343] on icon at bounding box center [945, 355] width 115 height 87
select select "**********"
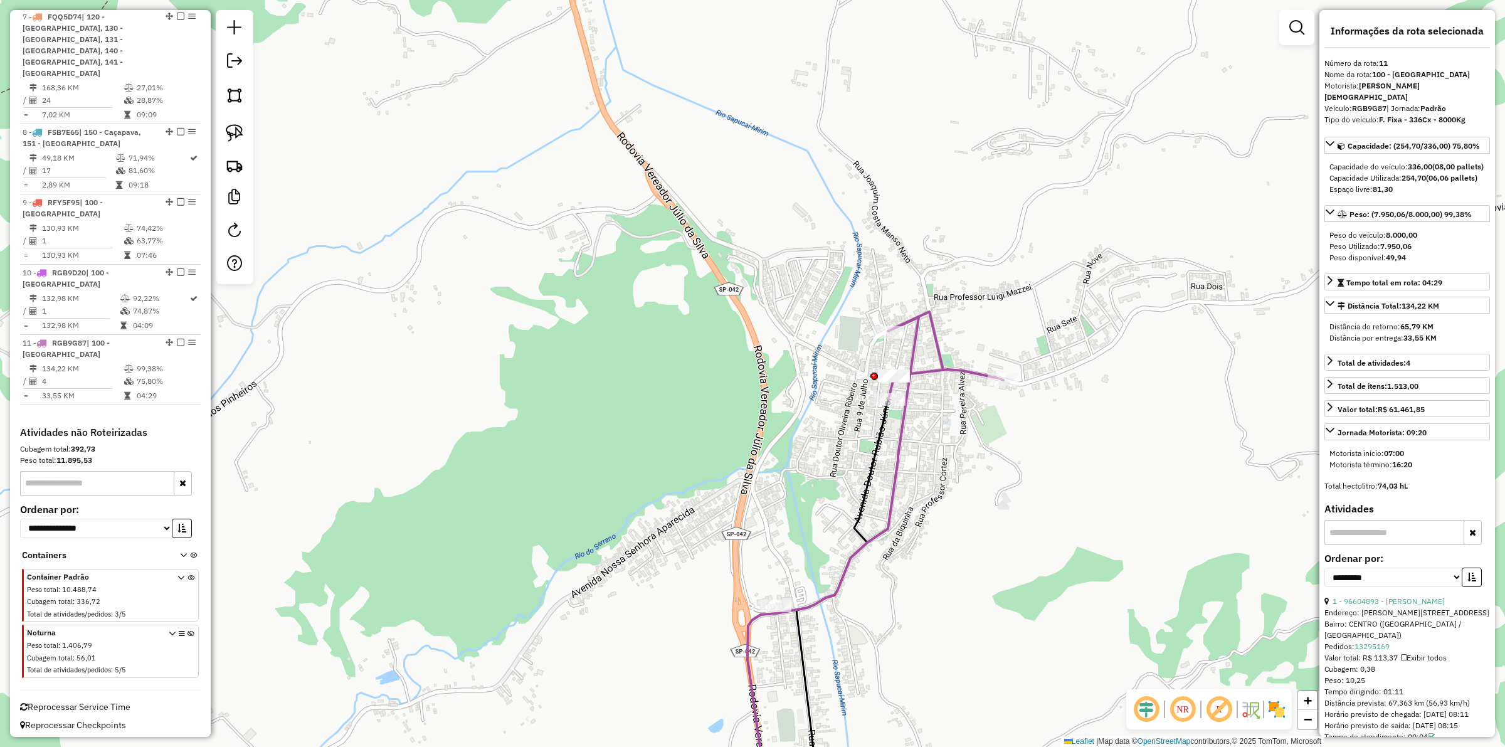
click at [754, 615] on icon at bounding box center [833, 569] width 171 height 504
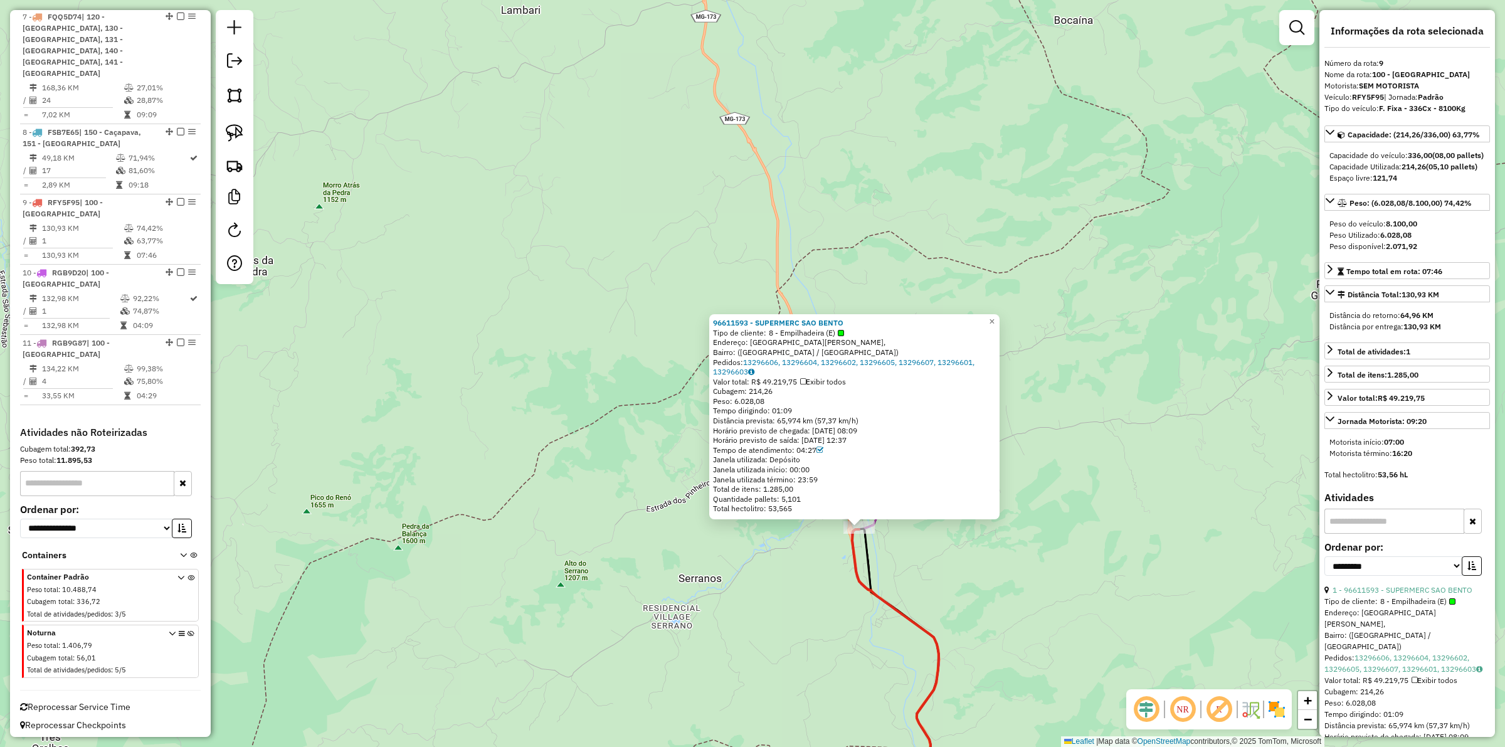
click at [900, 590] on div "96611593 - SUPERMERC SAO BENTO Tipo de cliente: 8 - Empilhadeira (E) Endereço: …" at bounding box center [752, 373] width 1505 height 747
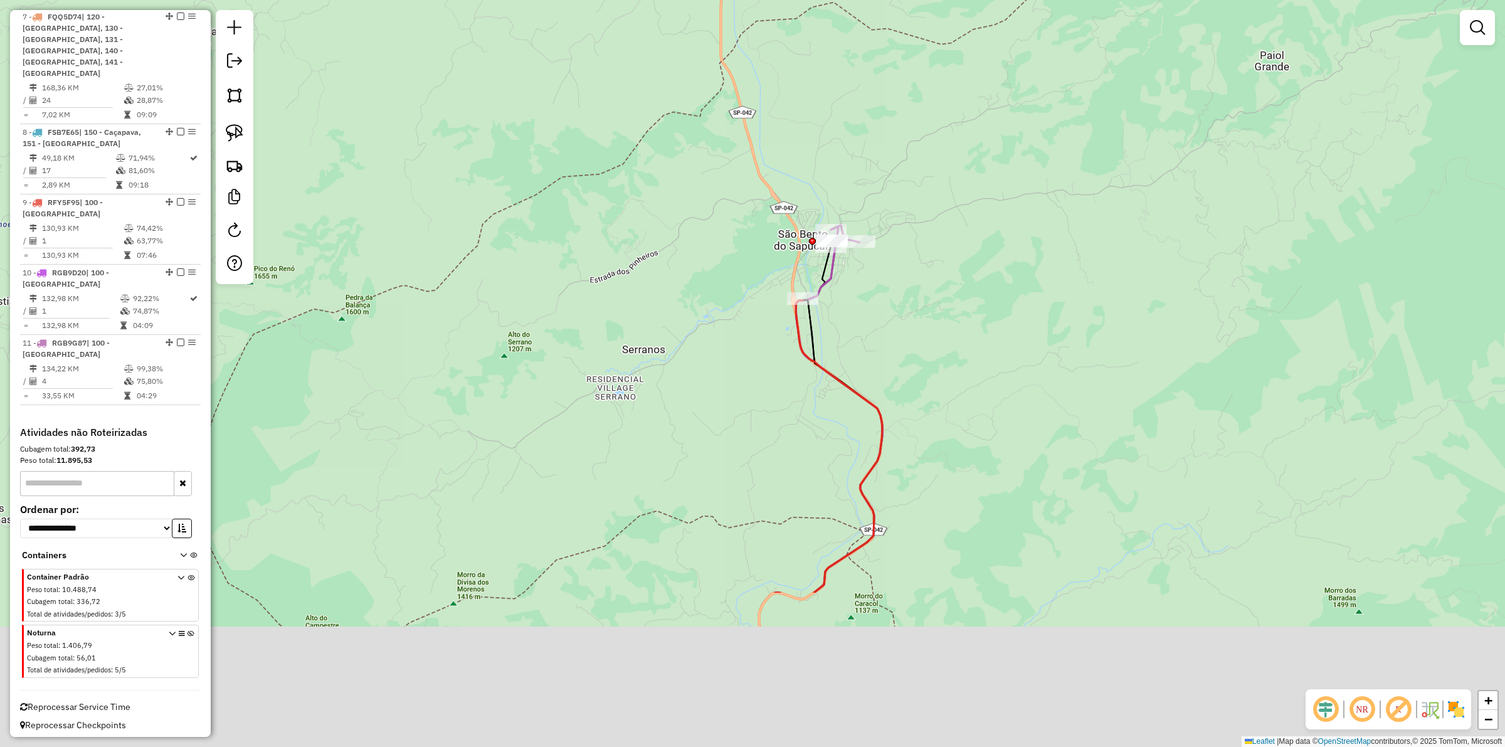
drag, startPoint x: 904, startPoint y: 581, endPoint x: 835, endPoint y: 300, distance: 289.9
click at [835, 300] on div "Janela de atendimento Grade de atendimento Capacidade Transportadoras Veículos …" at bounding box center [752, 373] width 1505 height 747
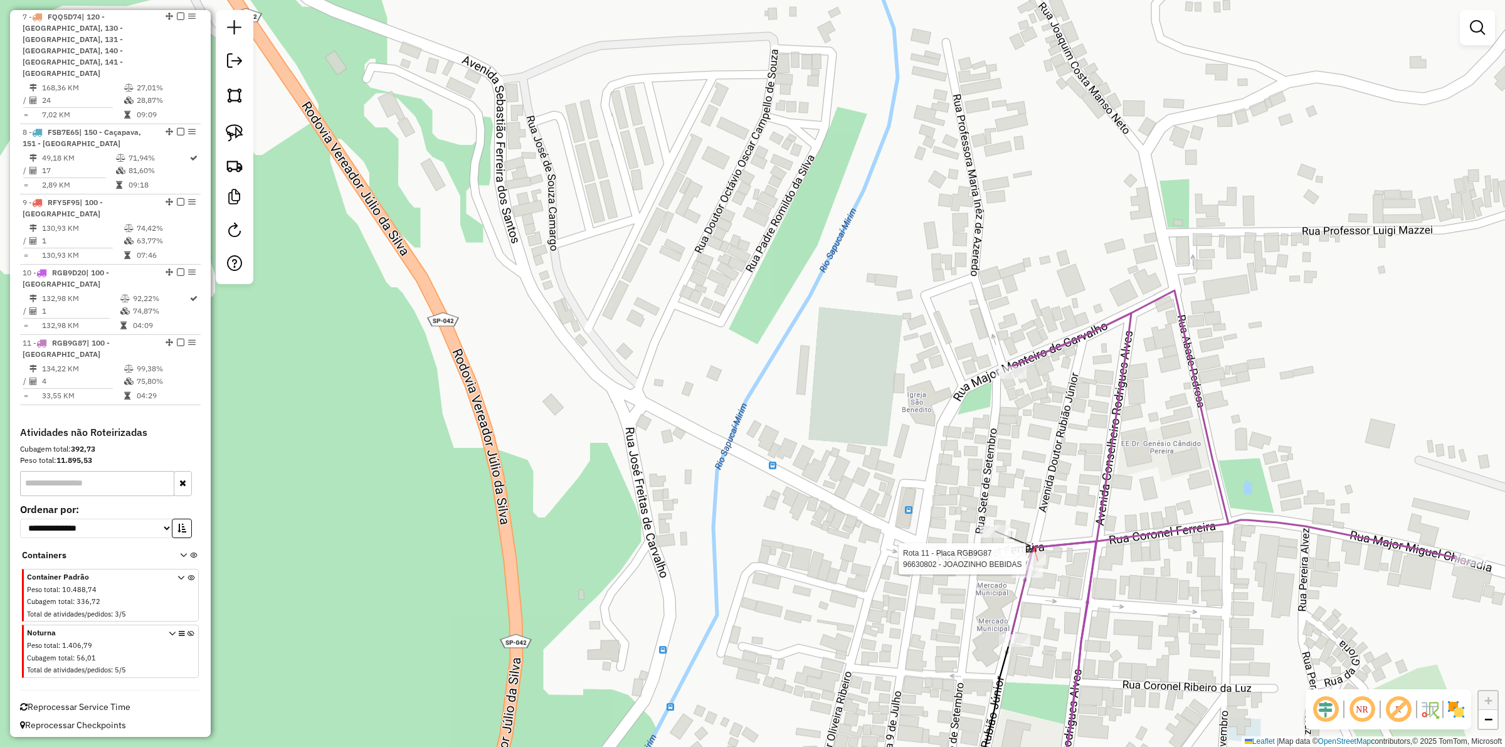
select select "**********"
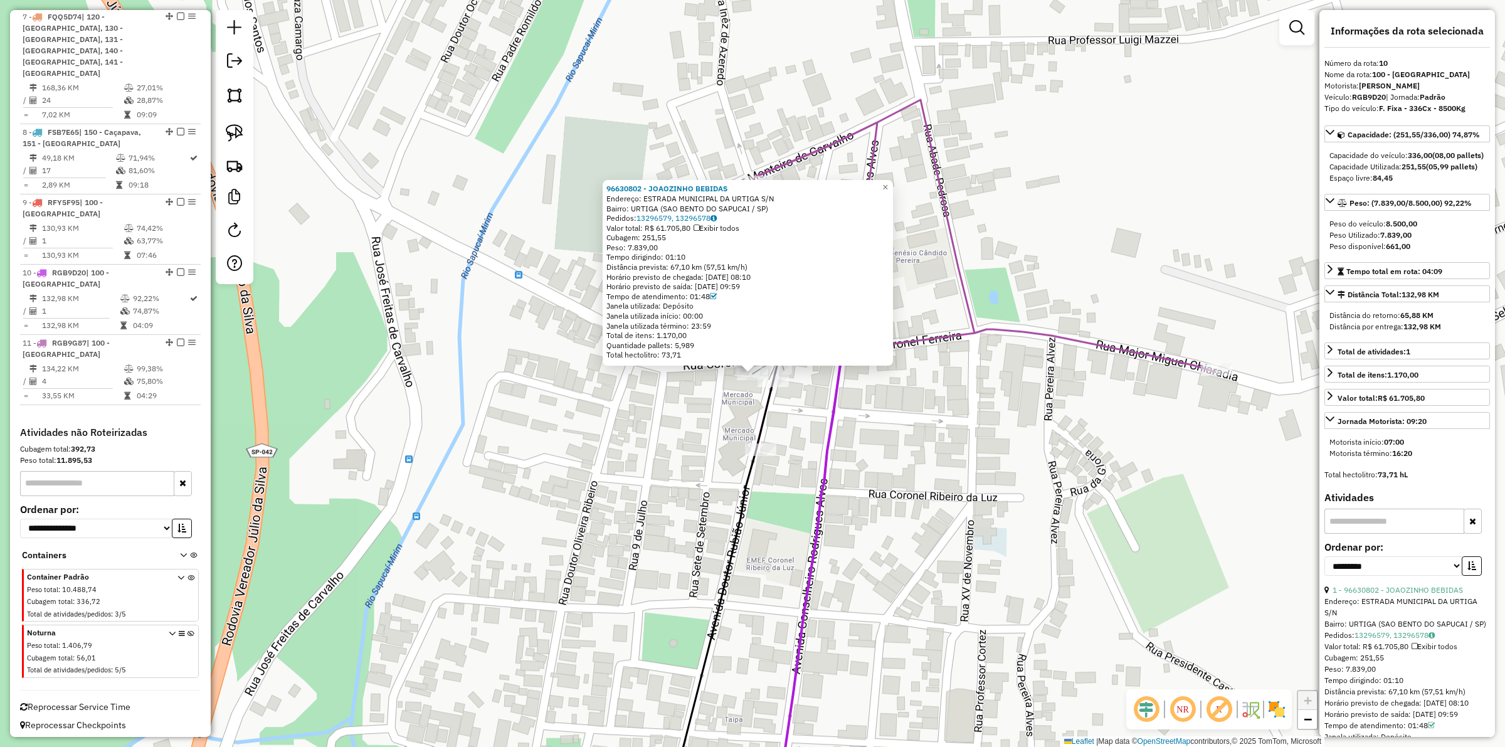
click at [657, 455] on div "96630802 - JOAOZINHO BEBIDAS Endereço: ESTRADA MUNICIPAL DA URTIGA S/N Bairro: …" at bounding box center [752, 373] width 1505 height 747
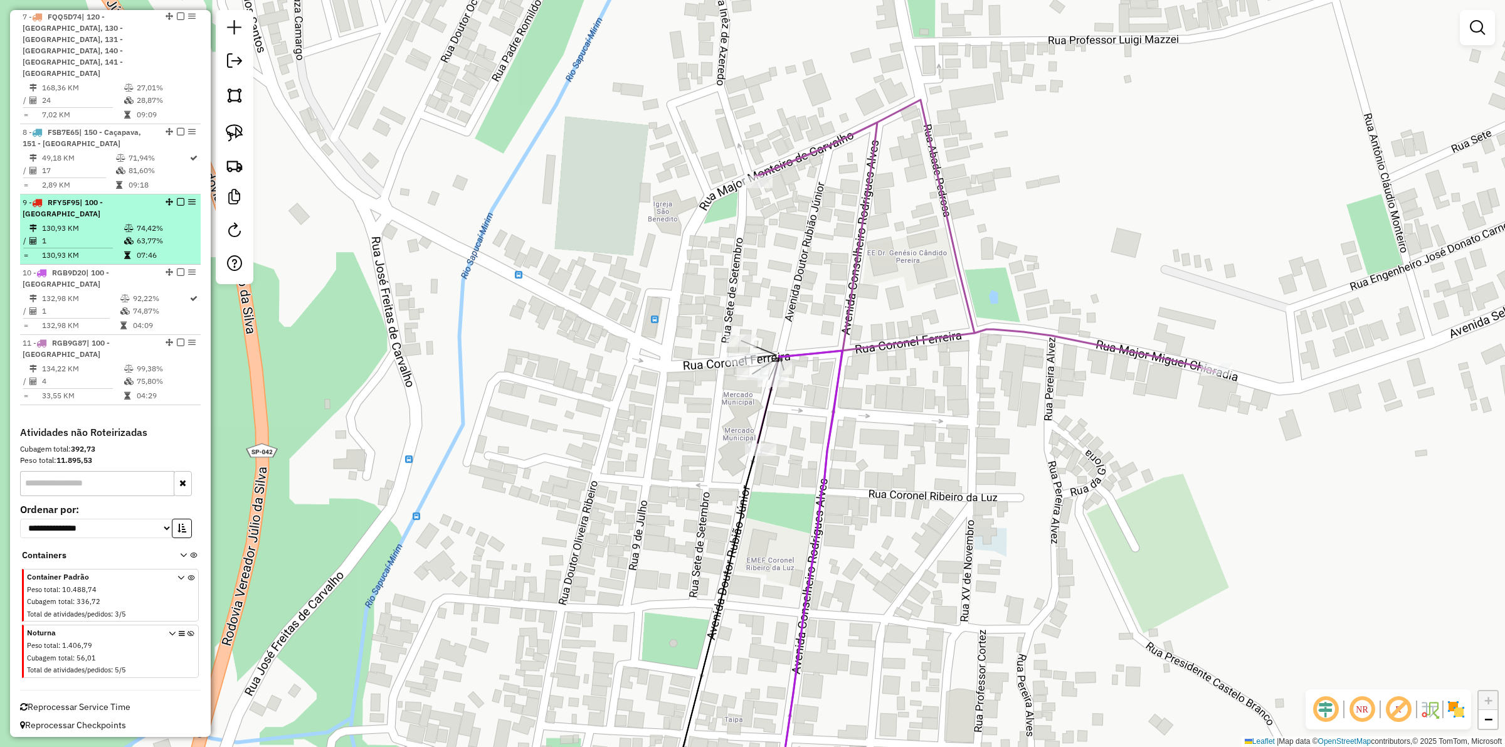
click at [120, 247] on td "1" at bounding box center [82, 241] width 82 height 13
select select "**********"
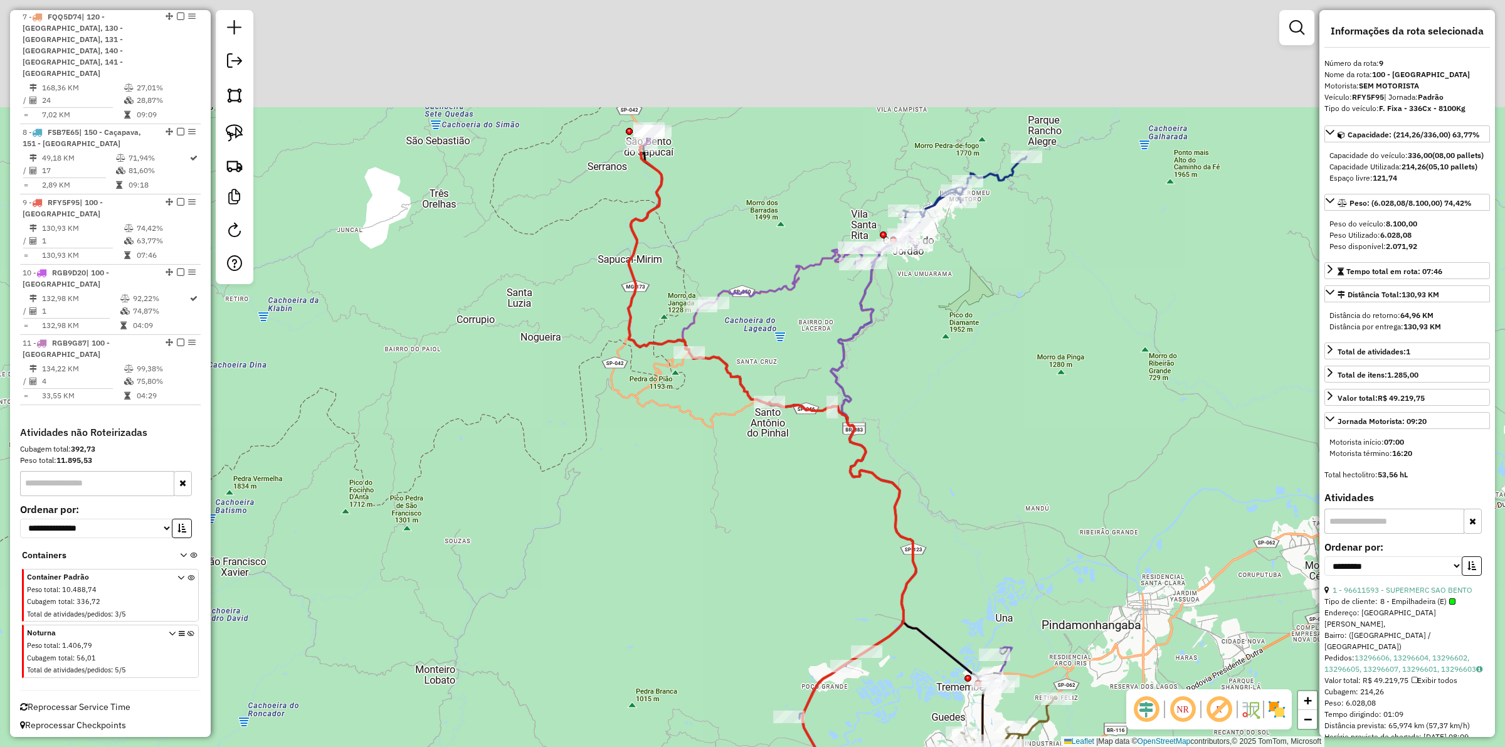
drag, startPoint x: 588, startPoint y: 303, endPoint x: 684, endPoint y: 286, distance: 98.1
click at [618, 413] on div "Janela de atendimento Grade de atendimento Capacidade Transportadoras Veículos …" at bounding box center [752, 373] width 1505 height 747
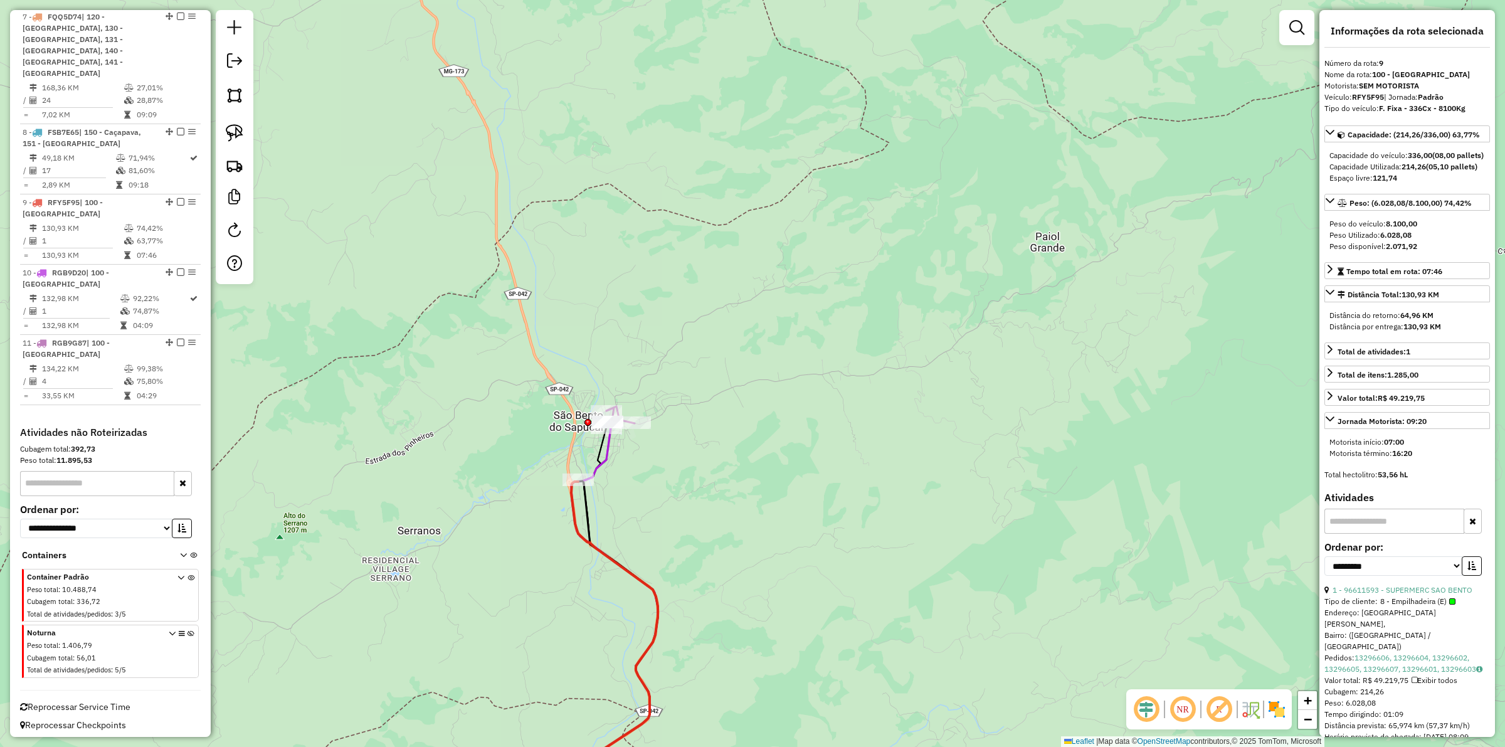
click at [569, 503] on icon at bounding box center [596, 652] width 124 height 340
click at [571, 505] on icon at bounding box center [596, 652] width 124 height 340
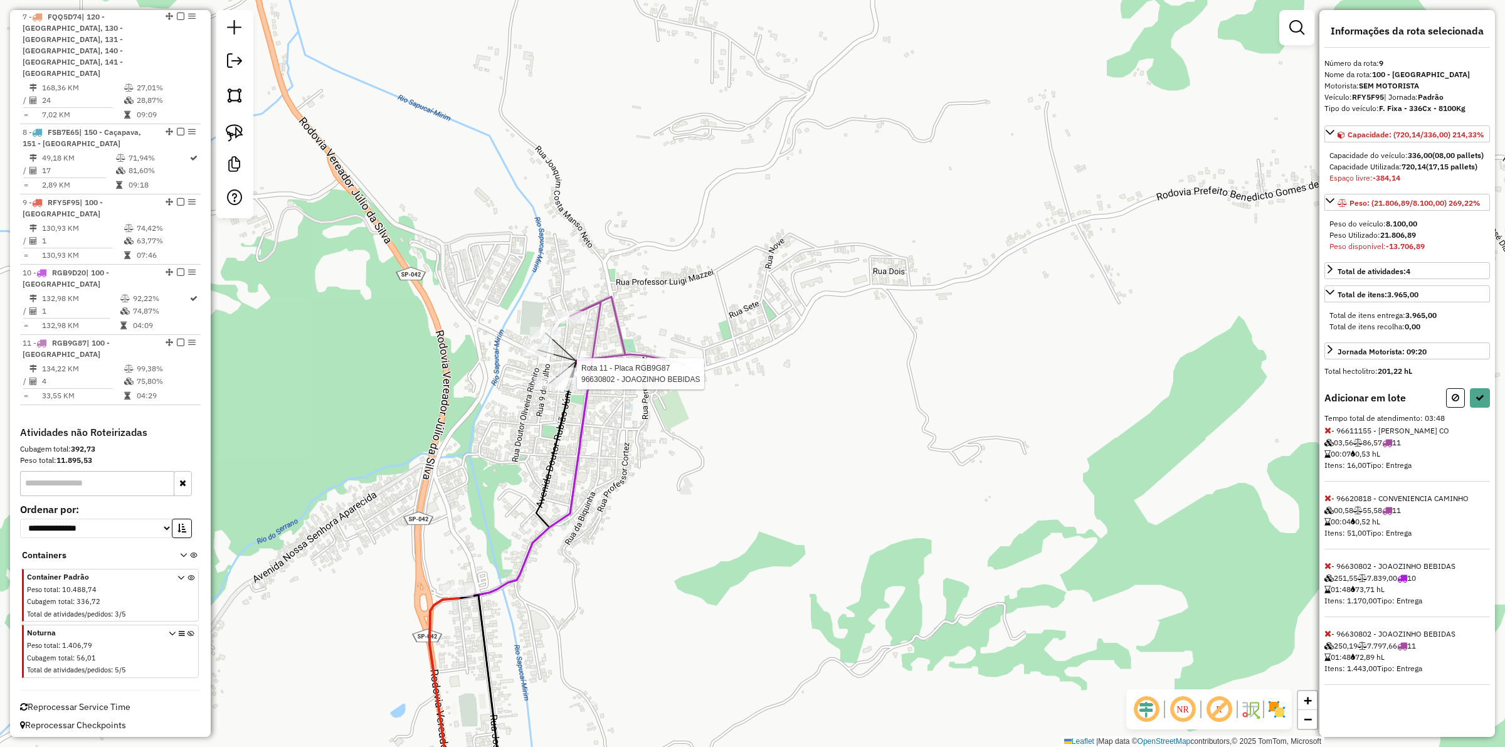
select select "**********"
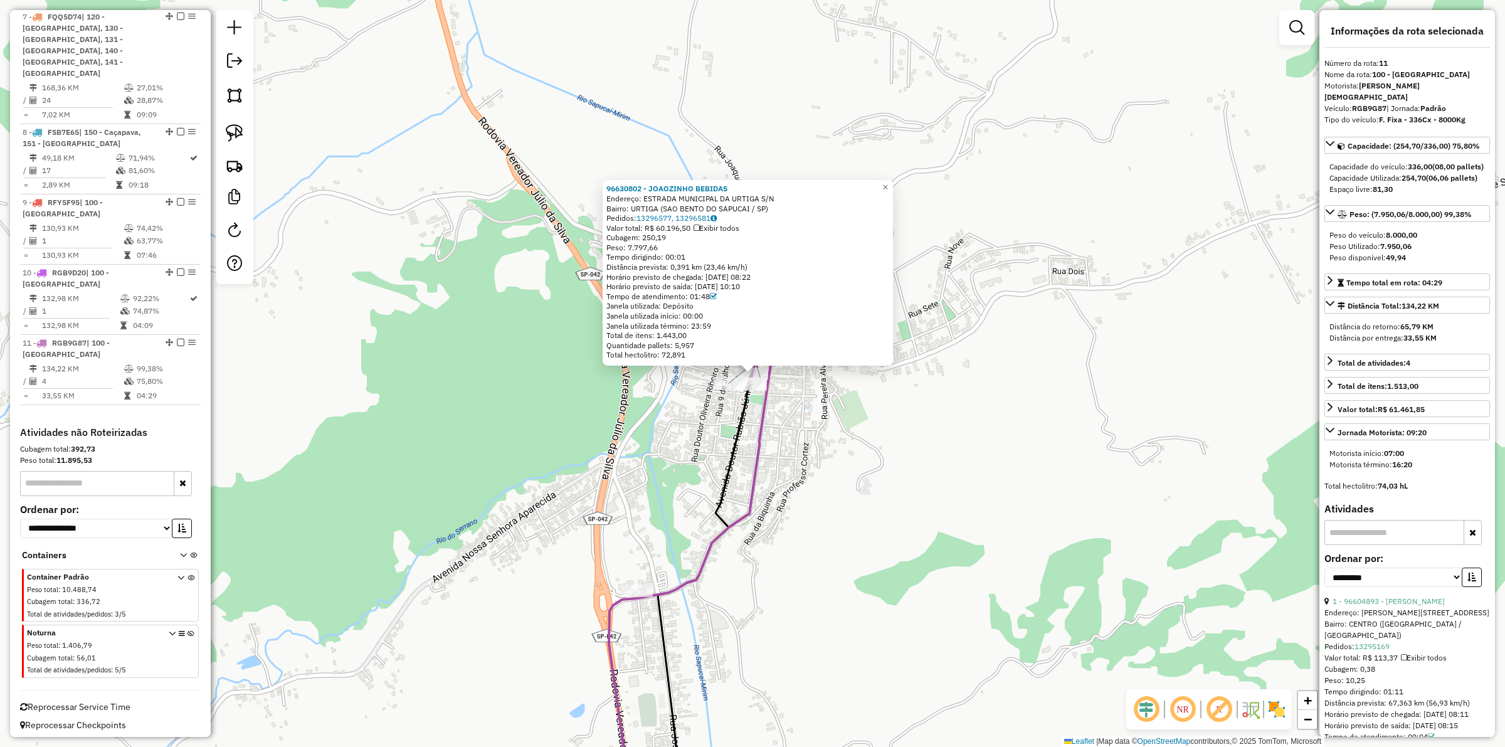
click at [684, 211] on div "Bairro: URTIGA (SAO BENTO DO SAPUCAI / SP)" at bounding box center [747, 208] width 283 height 10
click at [684, 214] on link "13296577, 13296581" at bounding box center [677, 217] width 80 height 9
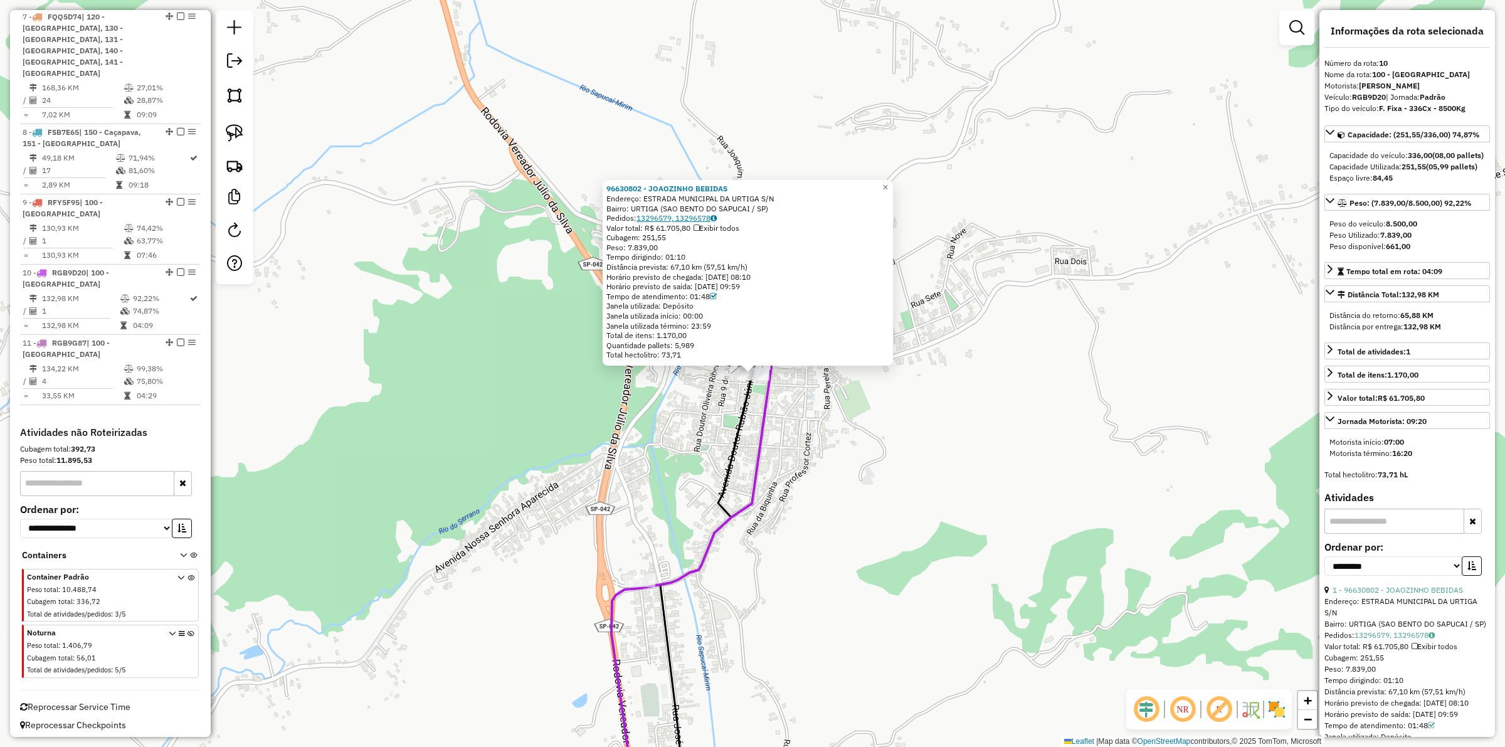
click at [680, 216] on link "13296579, 13296578" at bounding box center [677, 217] width 80 height 9
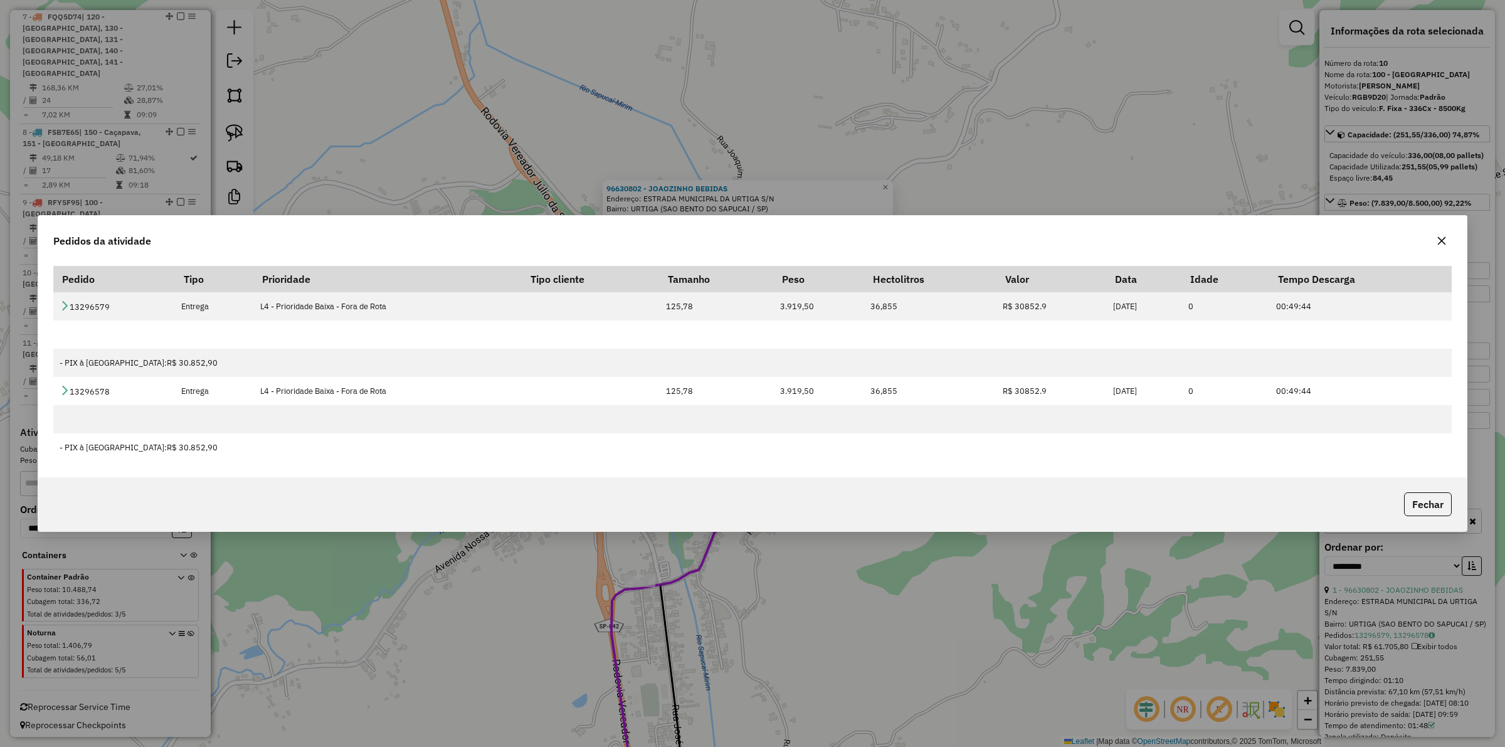
click at [1438, 242] on icon "button" at bounding box center [1442, 241] width 10 height 10
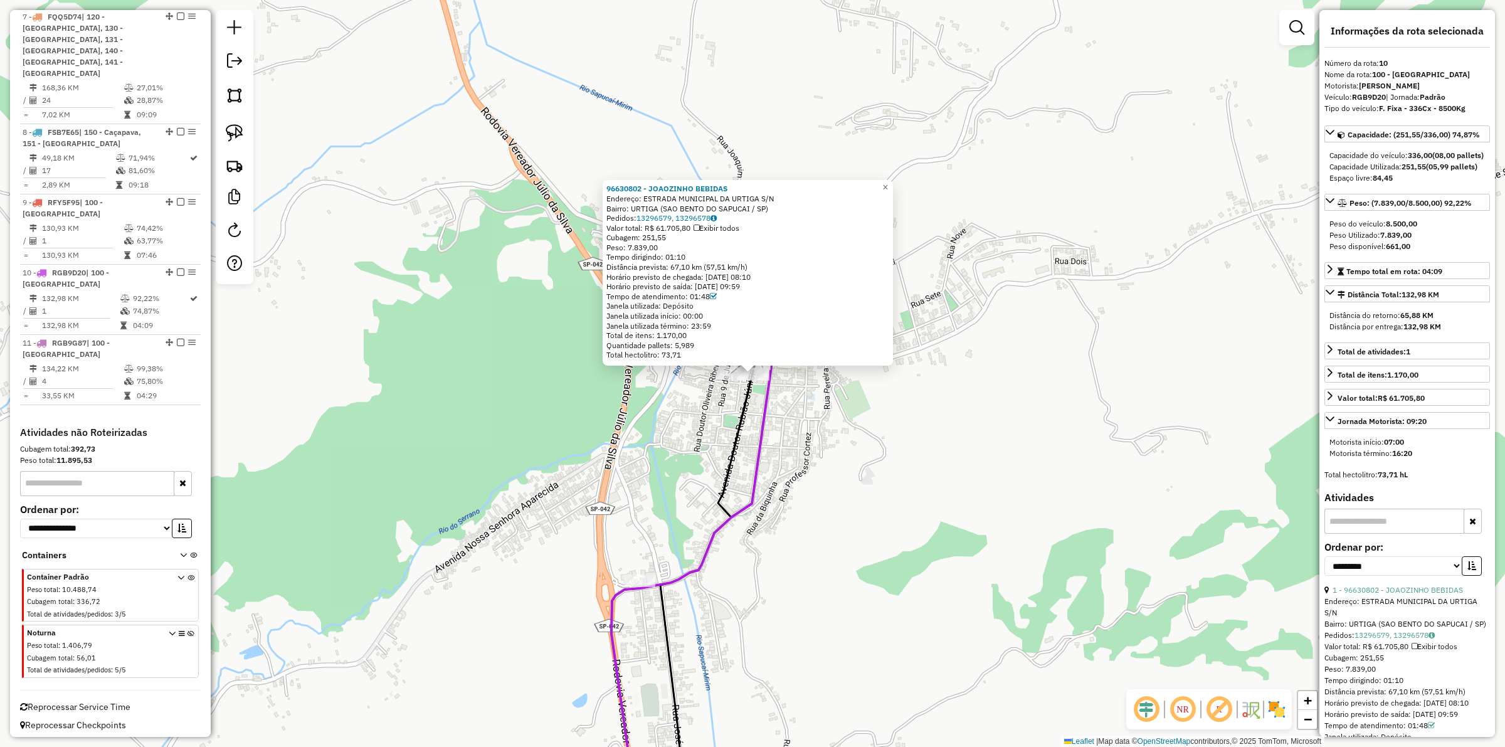
click at [869, 528] on div "96630802 - JOAOZINHO BEBIDAS Endereço: ESTRADA MUNICIPAL DA URTIGA S/N Bairro: …" at bounding box center [752, 373] width 1505 height 747
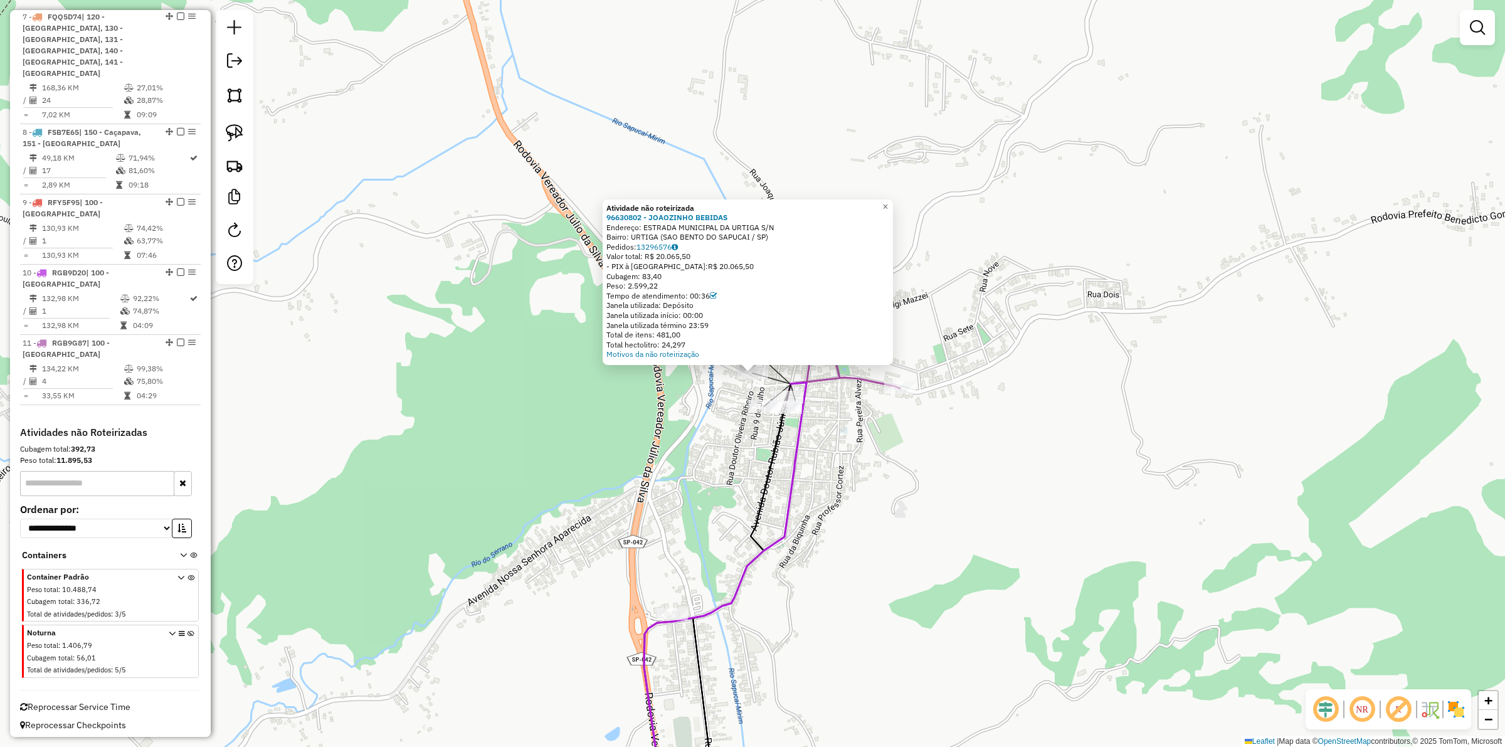
click at [706, 418] on div "Atividade não roteirizada 96630802 - JOAOZINHO BEBIDAS Endereço: ESTRADA MUNICI…" at bounding box center [752, 373] width 1505 height 747
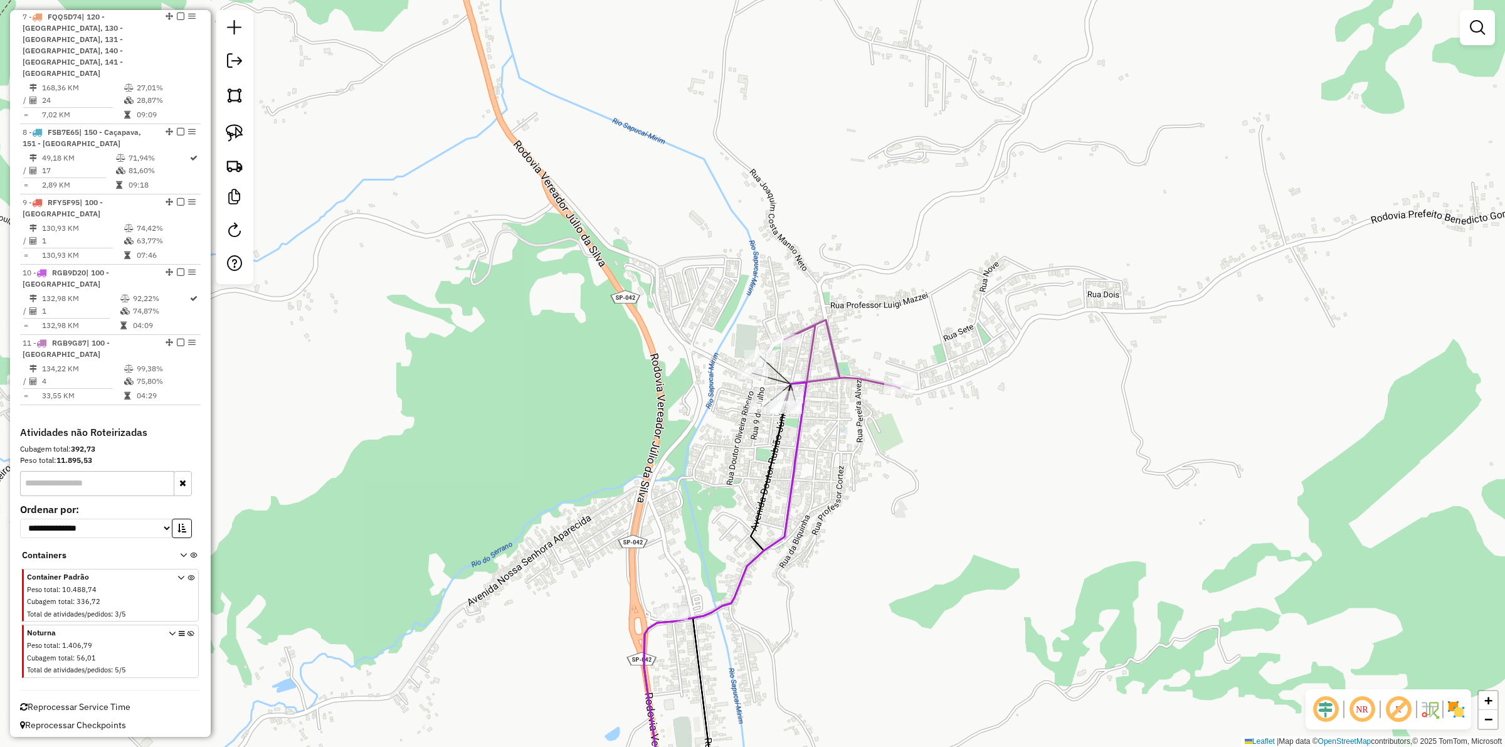
click at [757, 346] on div "Janela de atendimento Grade de atendimento Capacidade Transportadoras Veículos …" at bounding box center [752, 373] width 1505 height 747
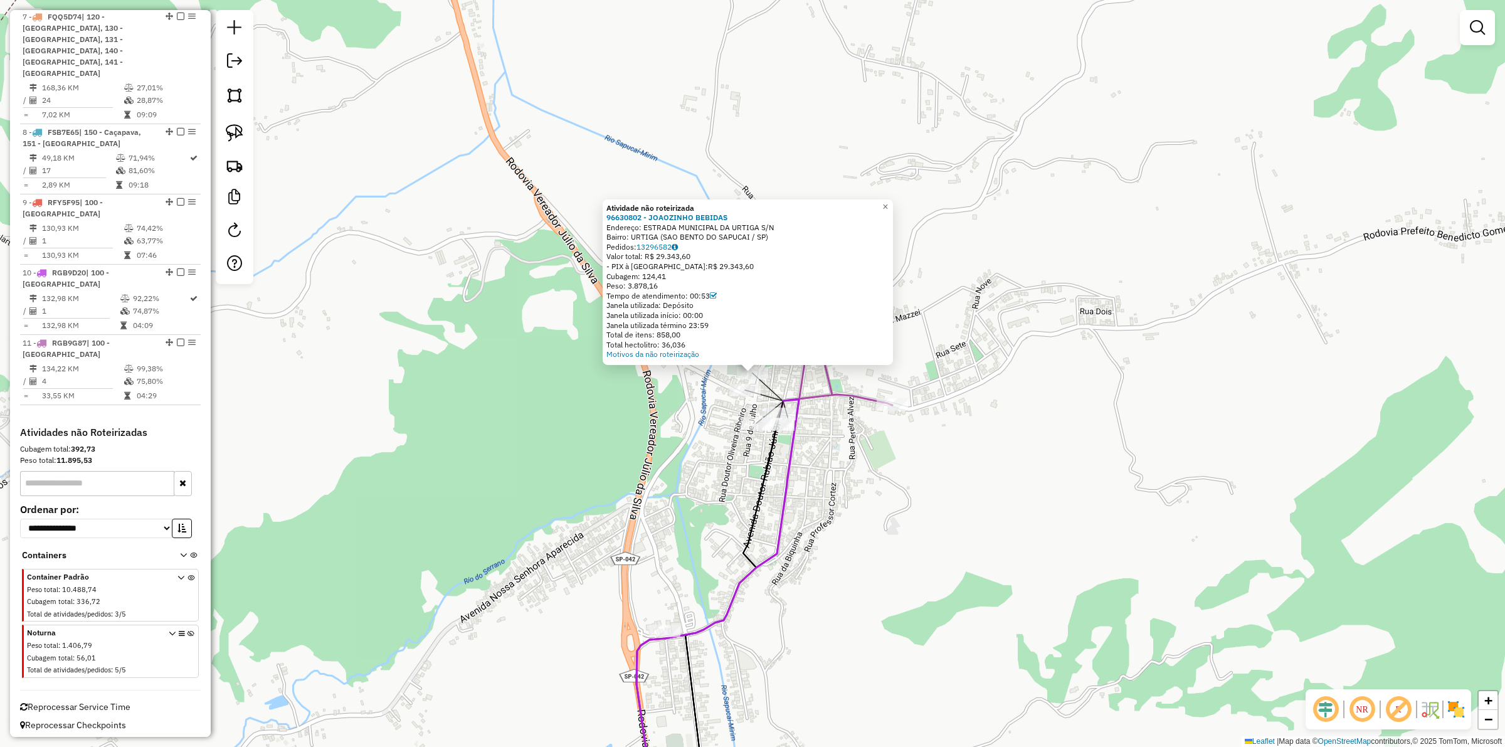
click at [860, 467] on div "Atividade não roteirizada 96630802 - JOAOZINHO BEBIDAS Endereço: ESTRADA MUNICI…" at bounding box center [752, 373] width 1505 height 747
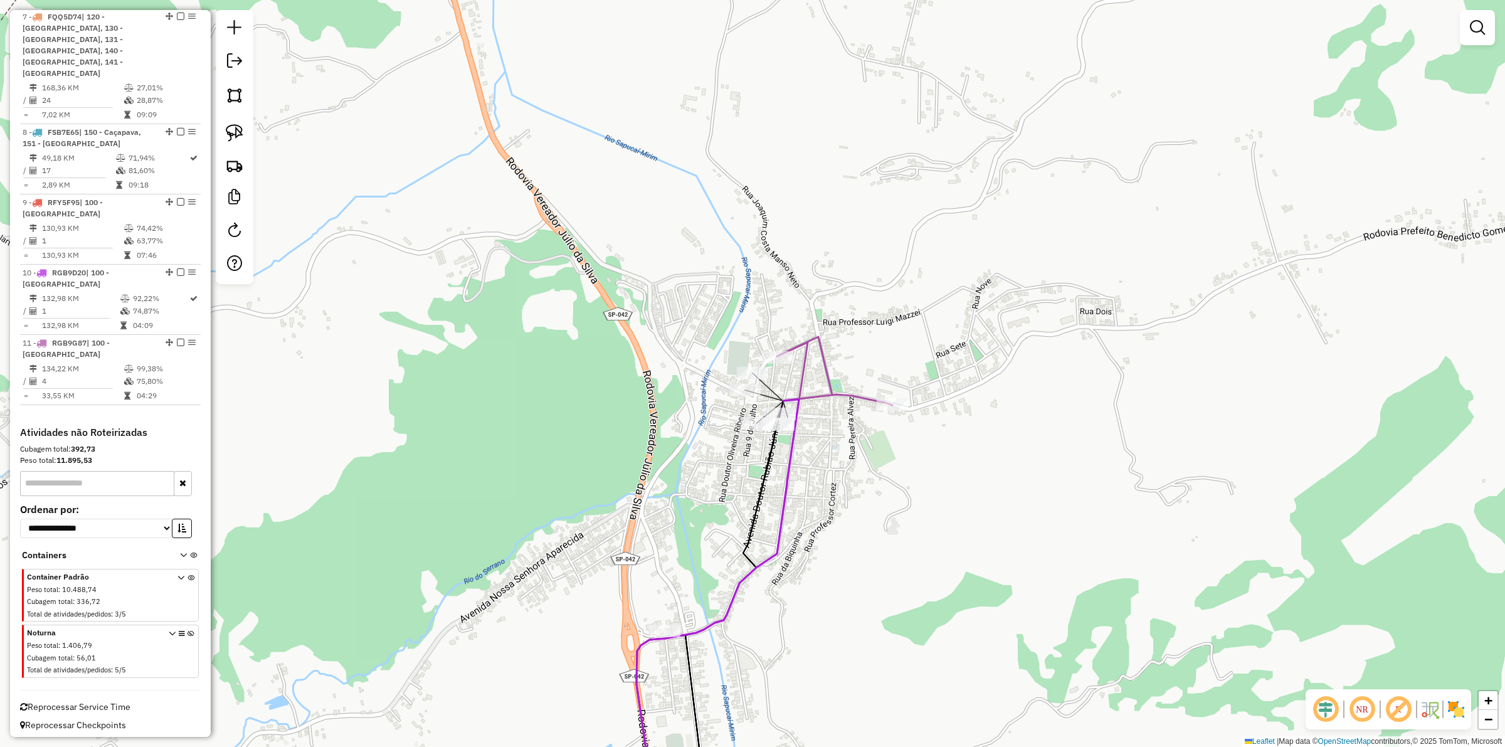
click at [795, 468] on icon at bounding box center [718, 611] width 162 height 422
select select "**********"
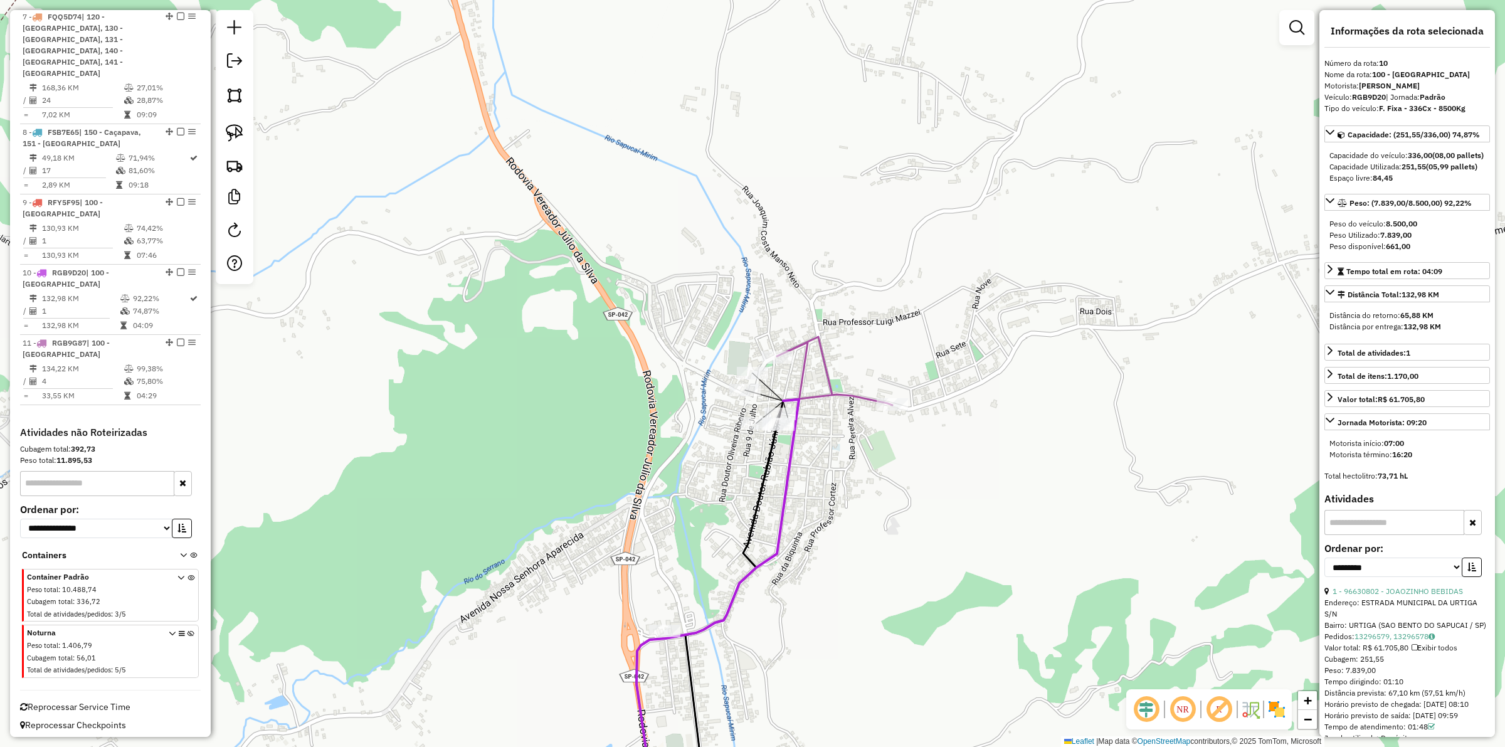
click at [820, 395] on icon at bounding box center [834, 380] width 115 height 87
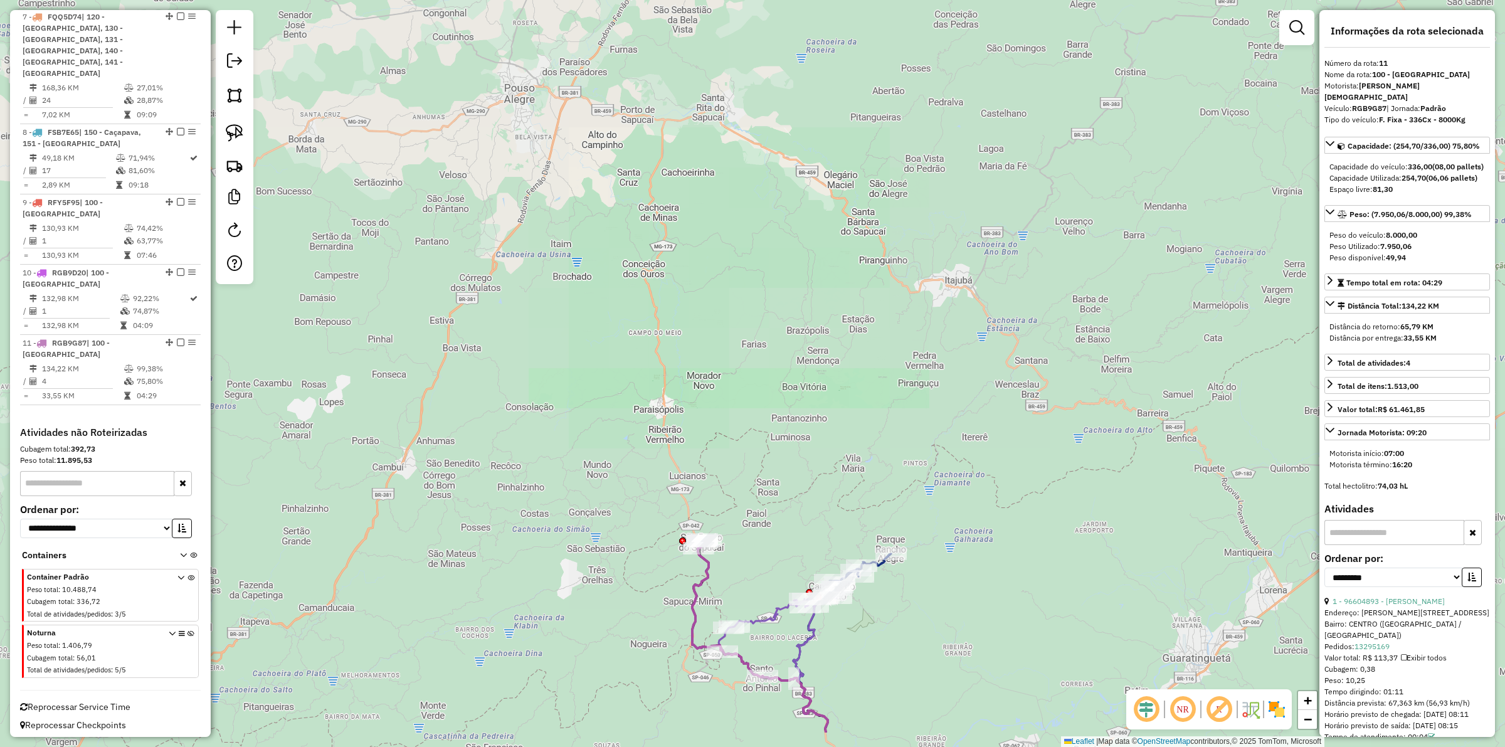
drag, startPoint x: 811, startPoint y: 555, endPoint x: 792, endPoint y: 446, distance: 110.7
click at [792, 446] on div "Janela de atendimento Grade de atendimento Capacidade Transportadoras Veículos …" at bounding box center [752, 373] width 1505 height 747
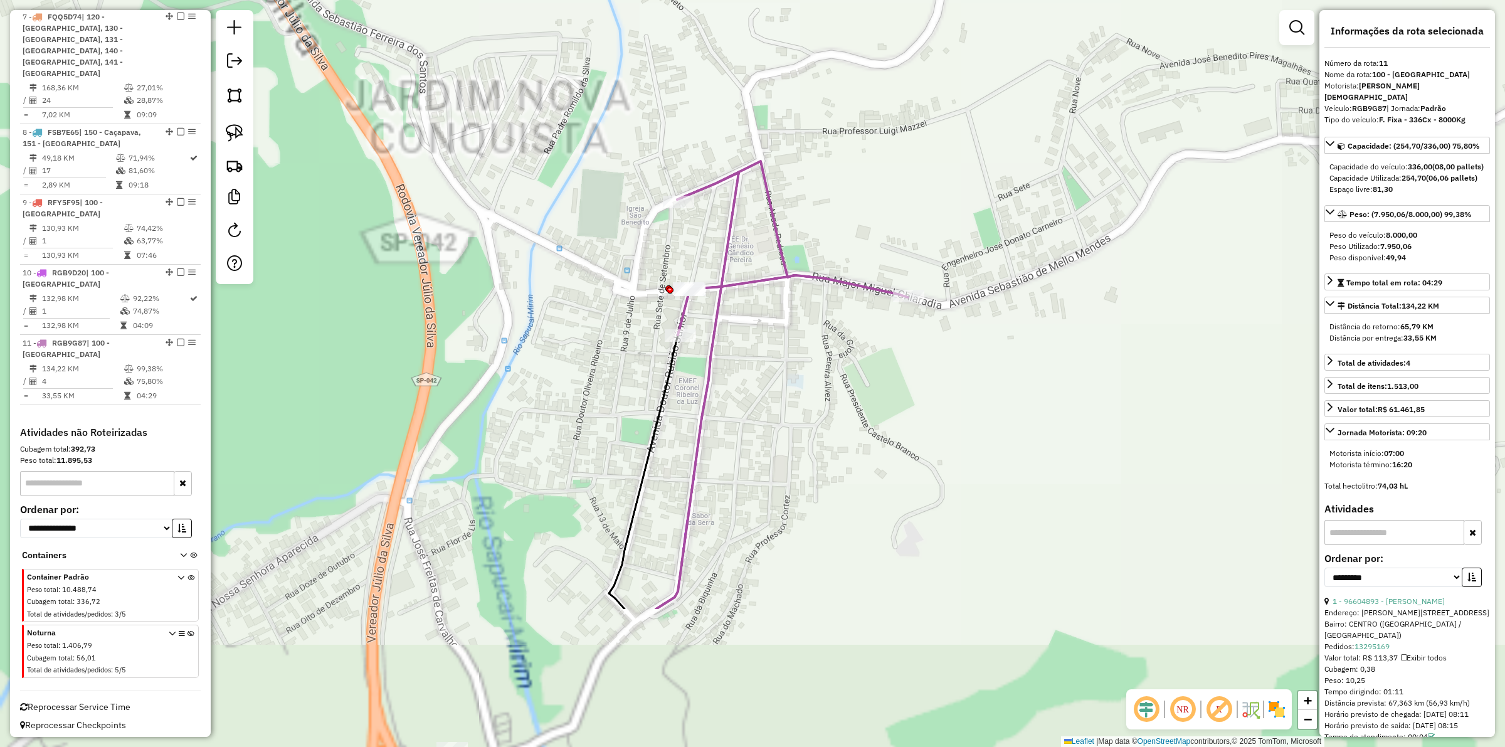
drag, startPoint x: 778, startPoint y: 618, endPoint x: 813, endPoint y: 394, distance: 226.5
click at [813, 394] on div "Janela de atendimento Grade de atendimento Capacidade Transportadoras Veículos …" at bounding box center [752, 373] width 1505 height 747
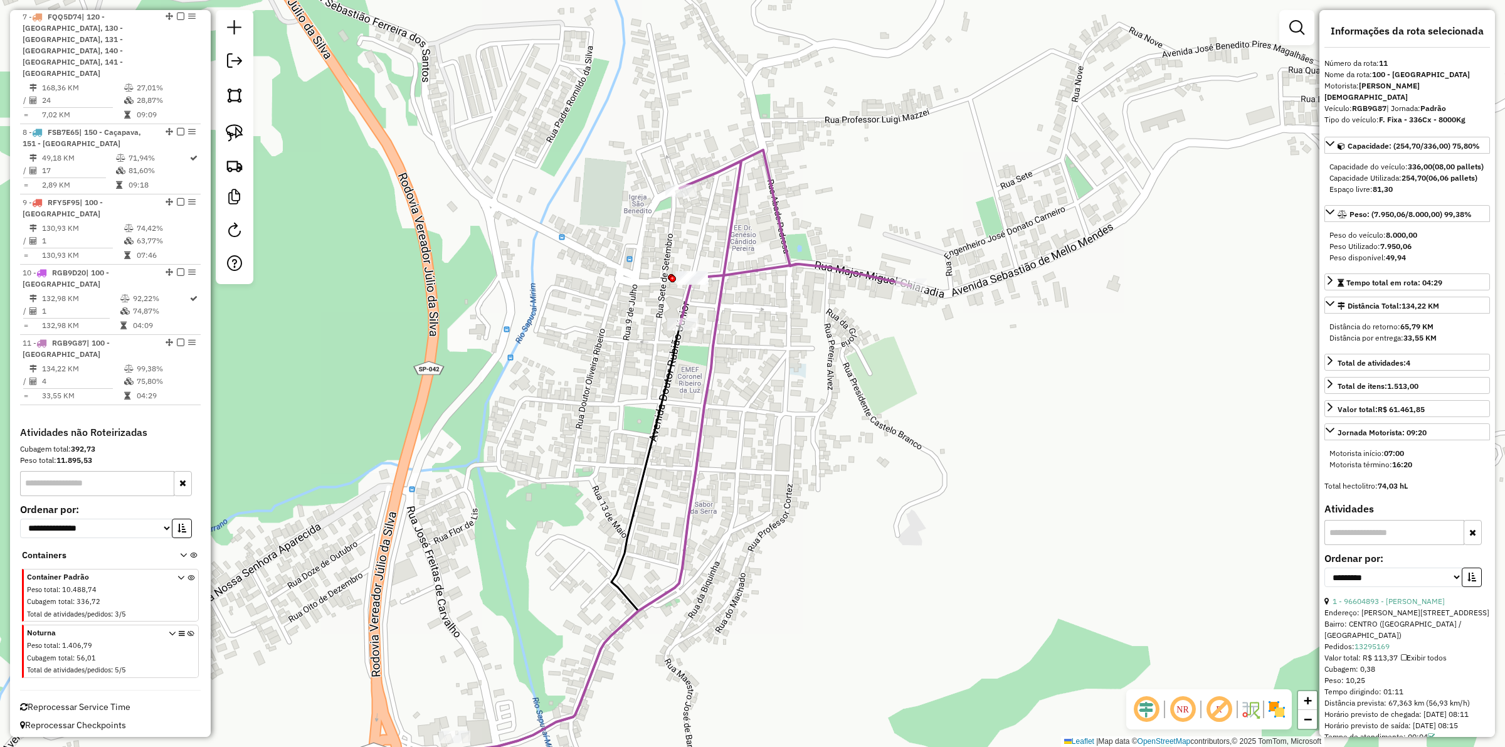
click at [721, 277] on icon at bounding box center [795, 237] width 231 height 174
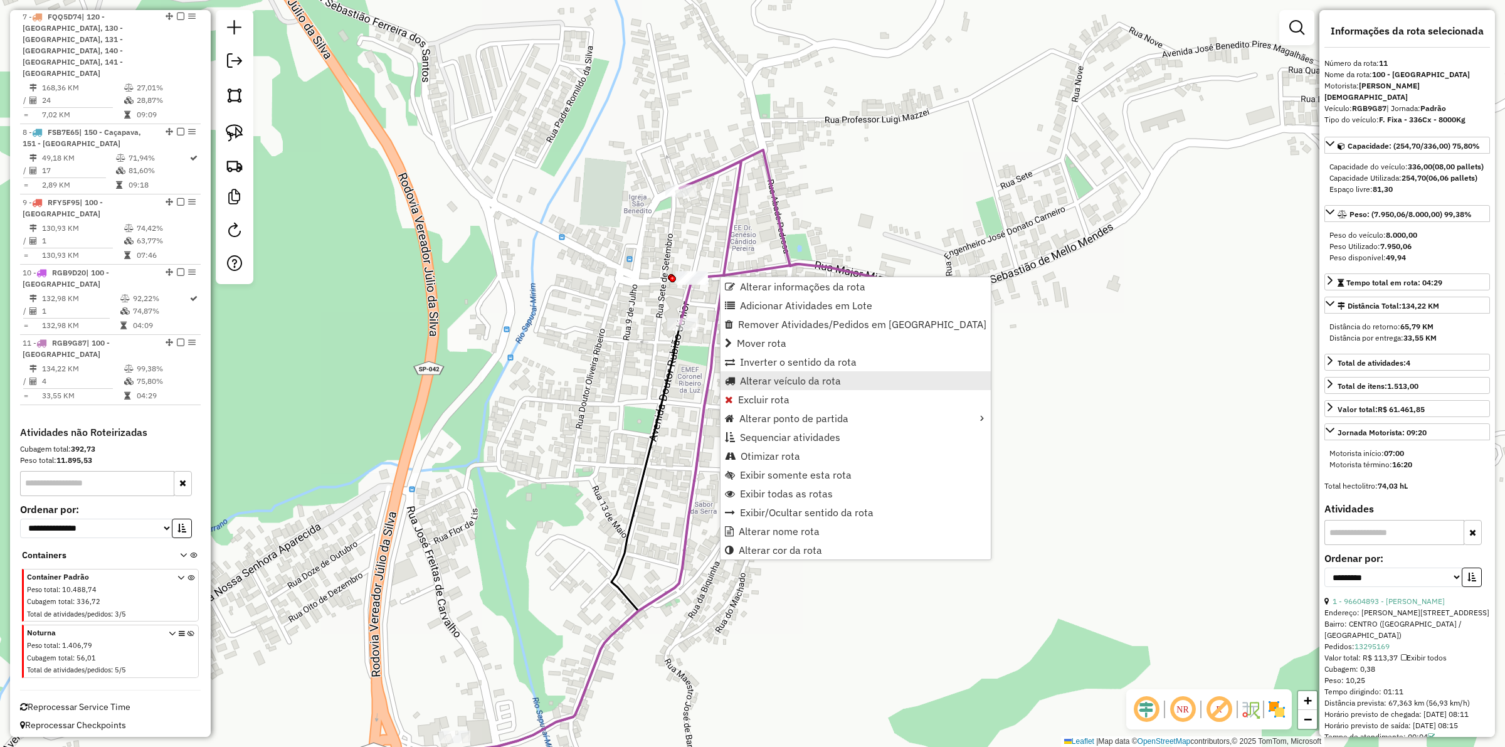
click at [783, 378] on span "Alterar veículo da rota" at bounding box center [790, 381] width 101 height 10
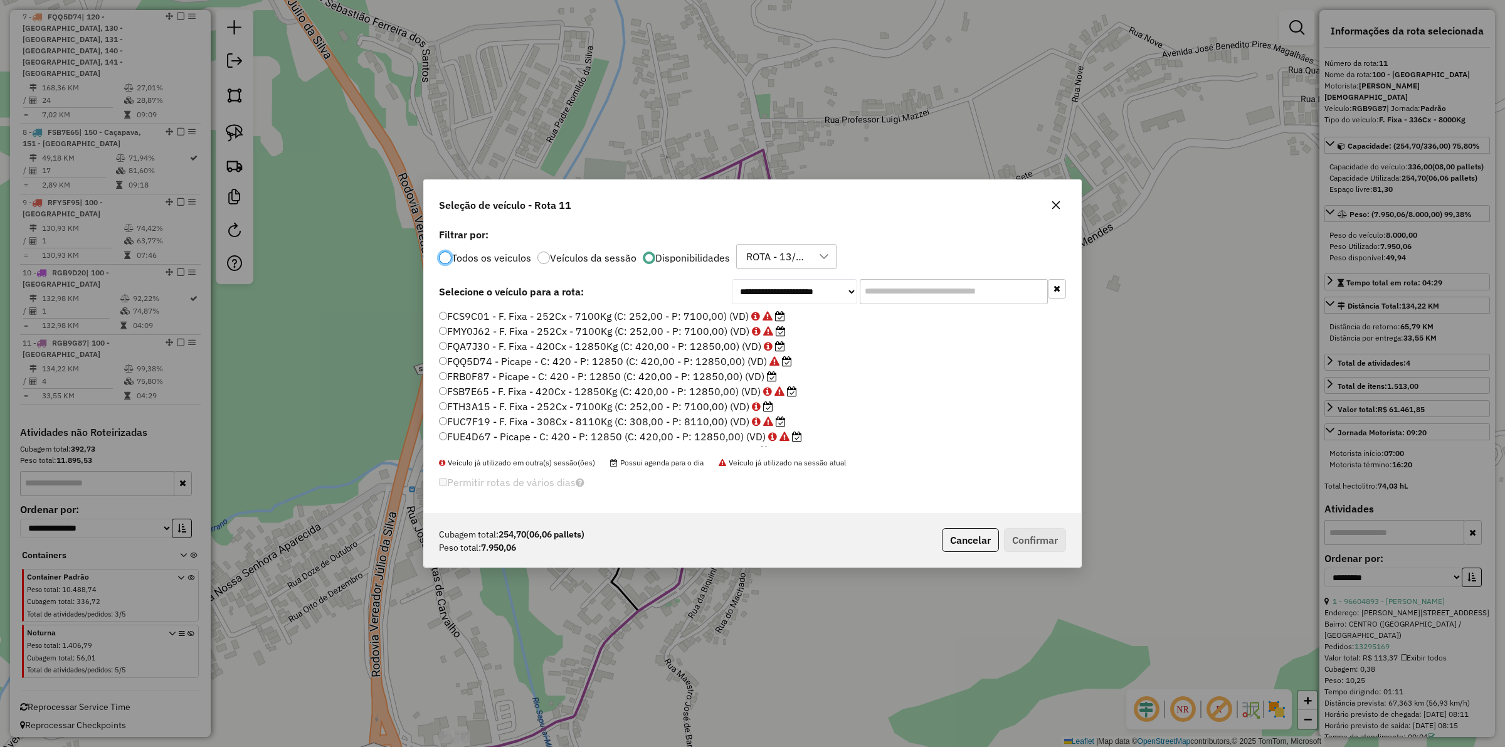
scroll to position [6, 4]
click at [706, 359] on label "FQQ5D74 - Picape - C: 420 - P: 12850 (C: 420,00 - P: 12850,00) (VD)" at bounding box center [615, 361] width 353 height 15
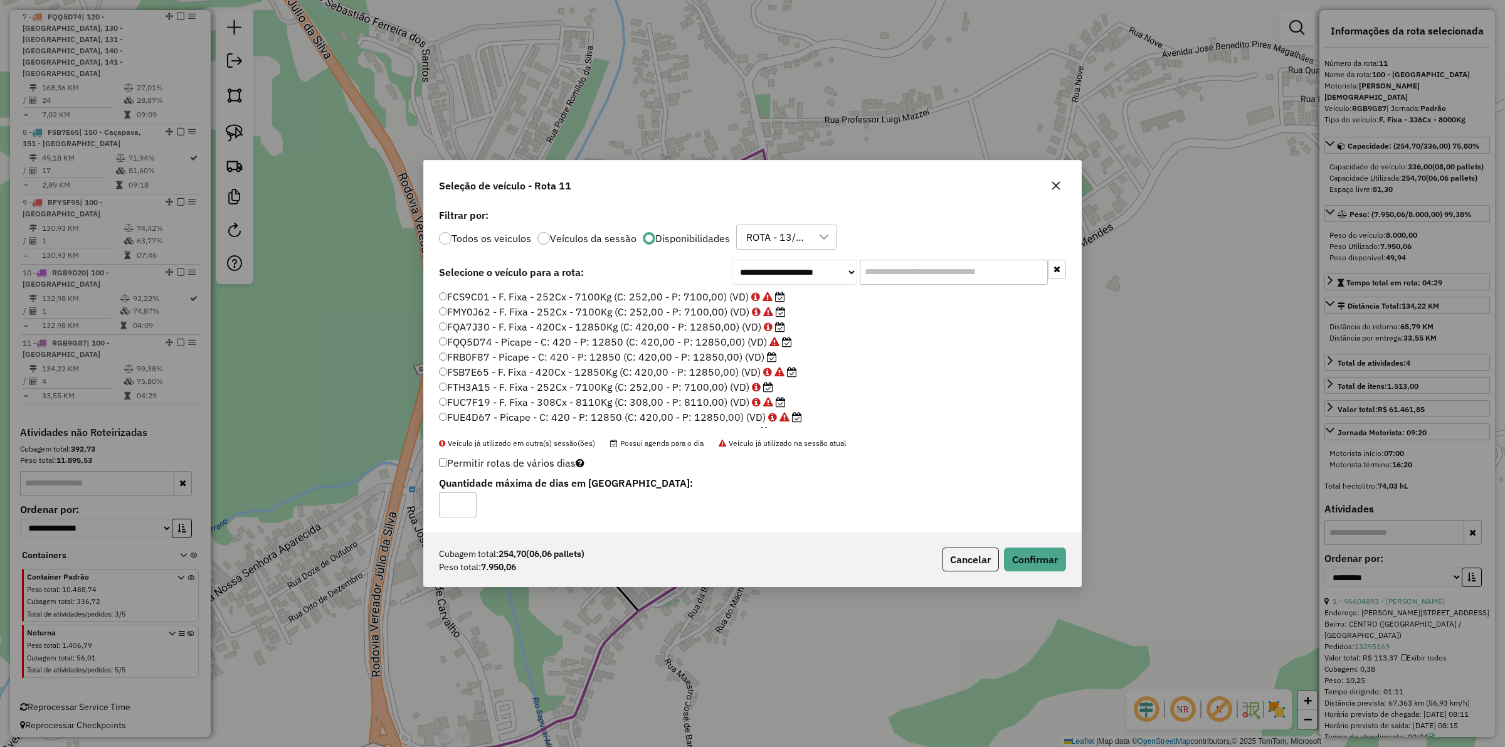
click at [689, 343] on label "FQQ5D74 - Picape - C: 420 - P: 12850 (C: 420,00 - P: 12850,00) (VD)" at bounding box center [615, 341] width 353 height 15
click at [677, 324] on label "FQA7J30 - F. Fixa - 420Cx - 12850Kg (C: 420,00 - P: 12850,00) (VD)" at bounding box center [612, 326] width 346 height 15
click at [1032, 556] on button "Confirmar" at bounding box center [1035, 560] width 62 height 24
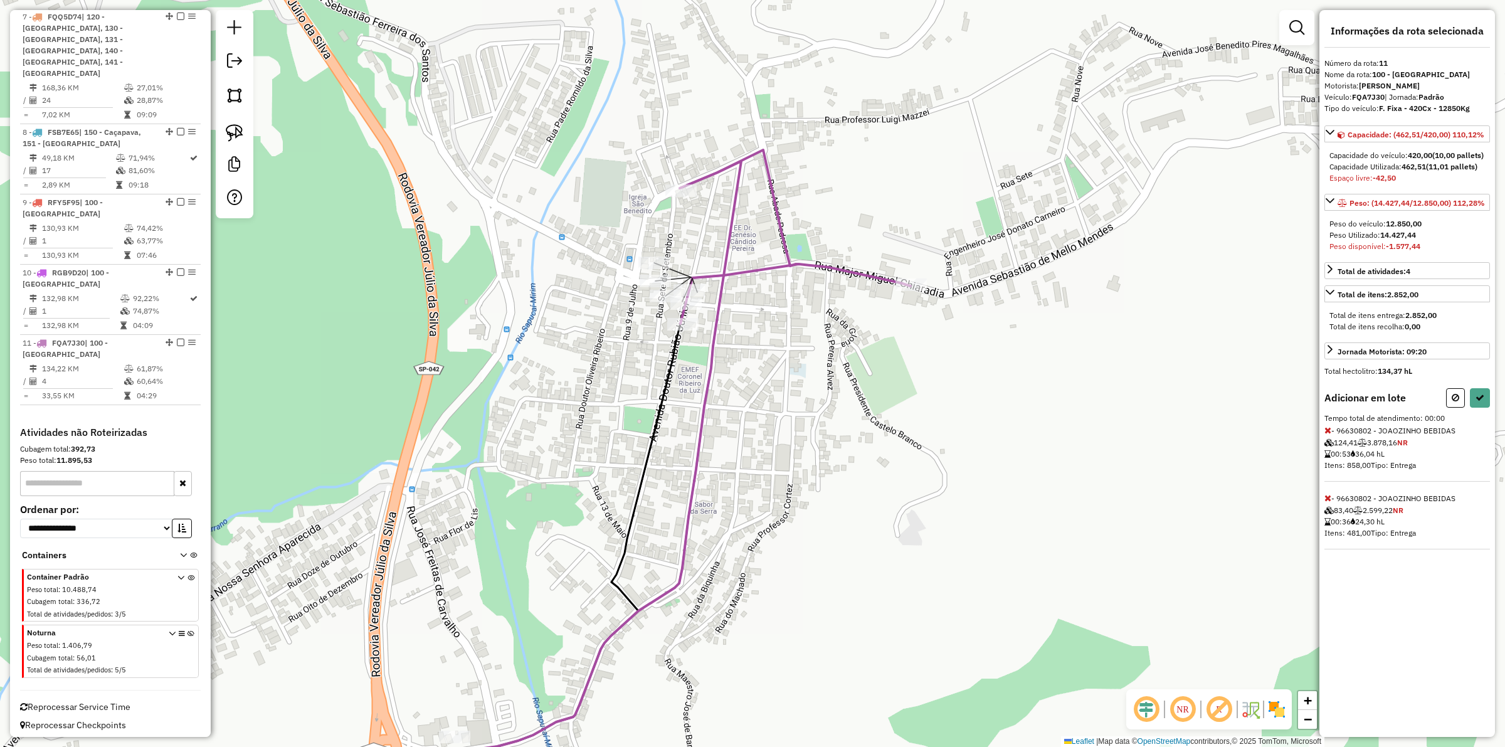
click at [1326, 502] on icon at bounding box center [1328, 498] width 7 height 9
click at [1327, 435] on icon at bounding box center [1328, 430] width 7 height 9
click at [1484, 402] on icon at bounding box center [1480, 397] width 9 height 9
select select "**********"
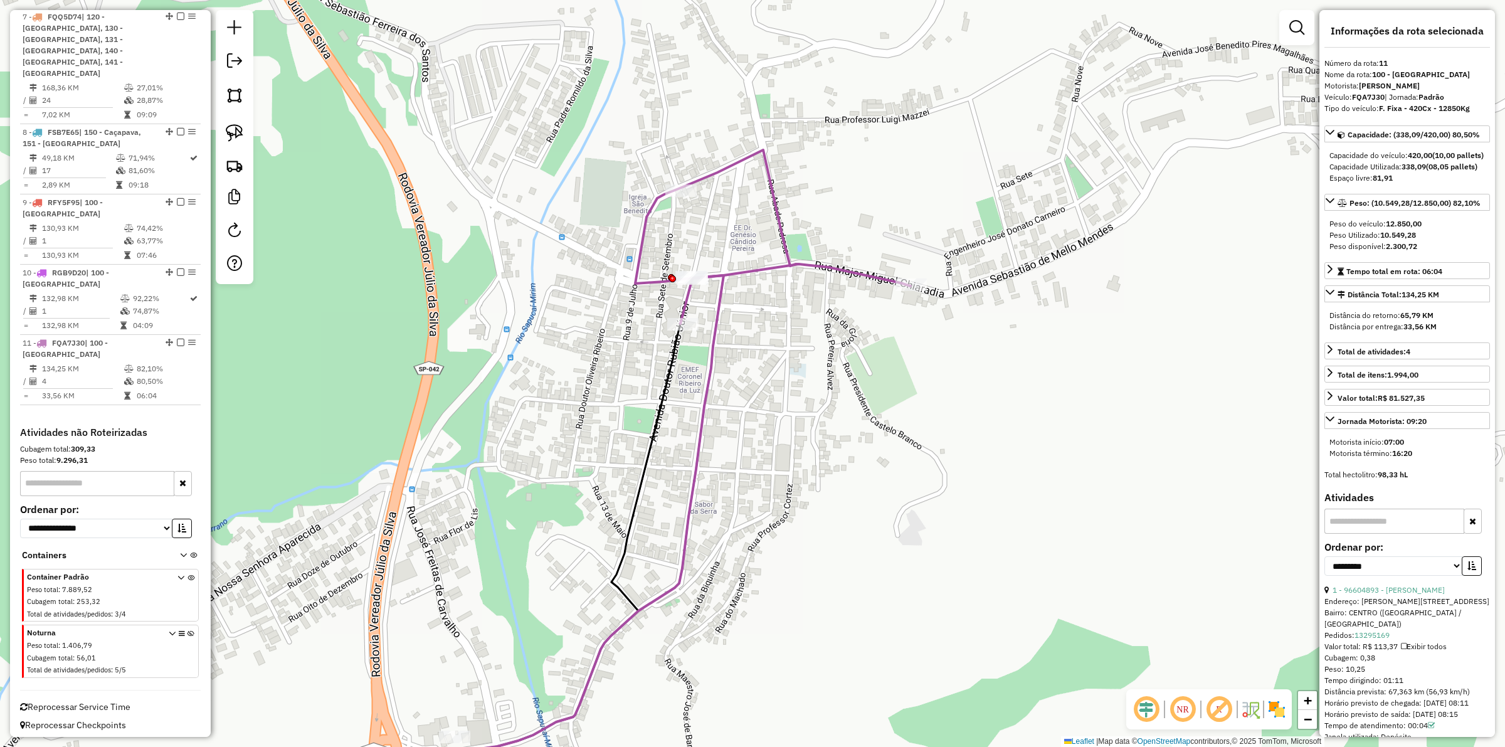
click at [760, 265] on icon at bounding box center [772, 237] width 275 height 174
click at [760, 270] on icon at bounding box center [772, 237] width 275 height 174
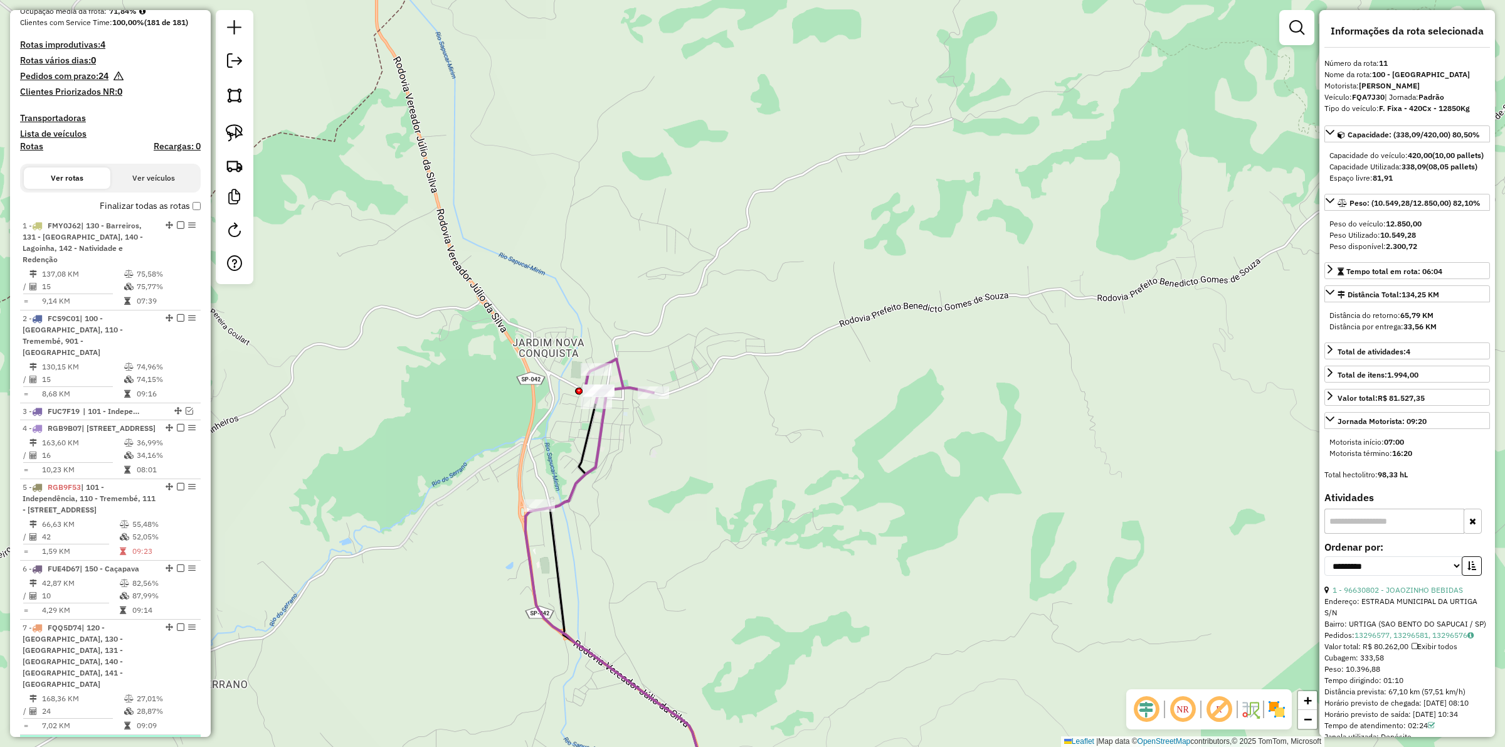
scroll to position [330, 0]
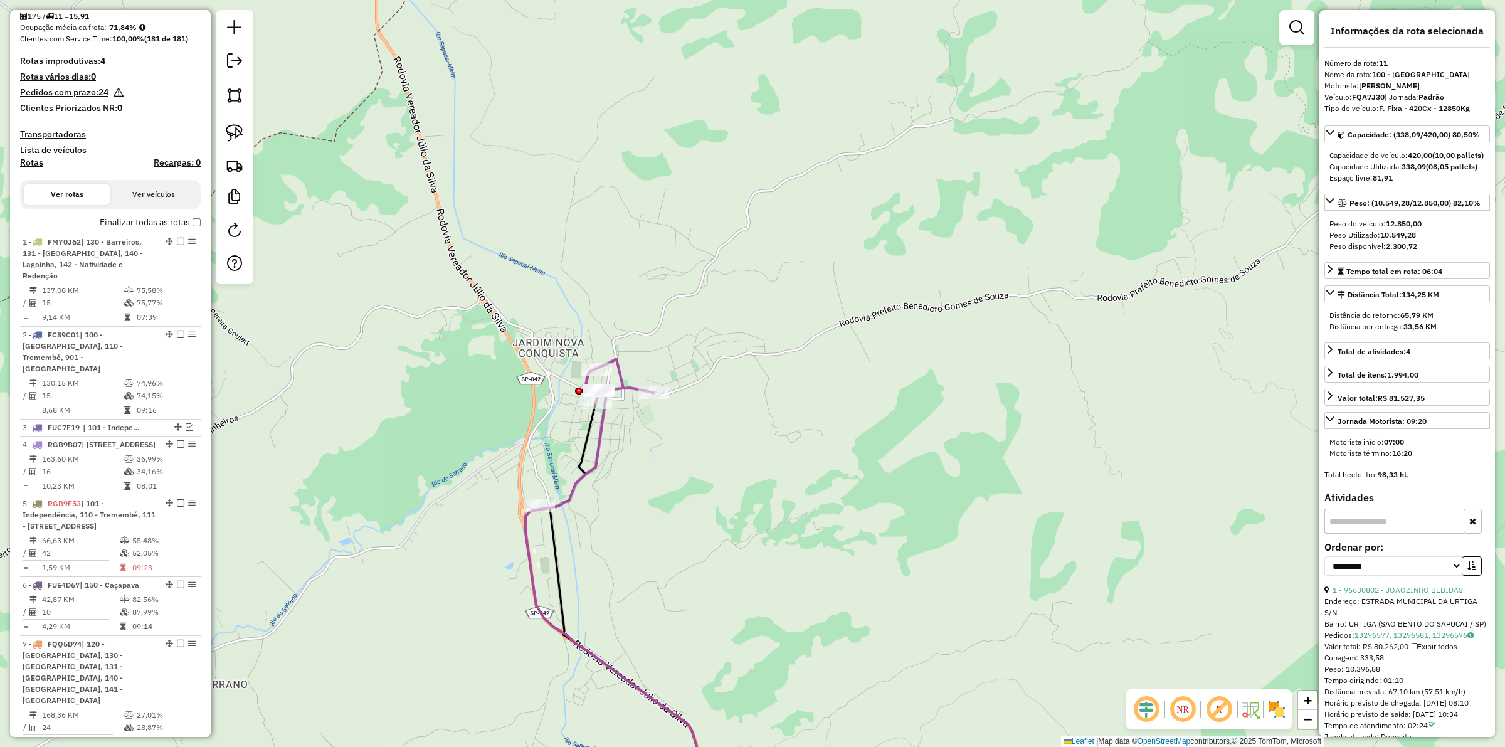
click at [193, 229] on label "Finalizar todas as rotas" at bounding box center [150, 222] width 101 height 13
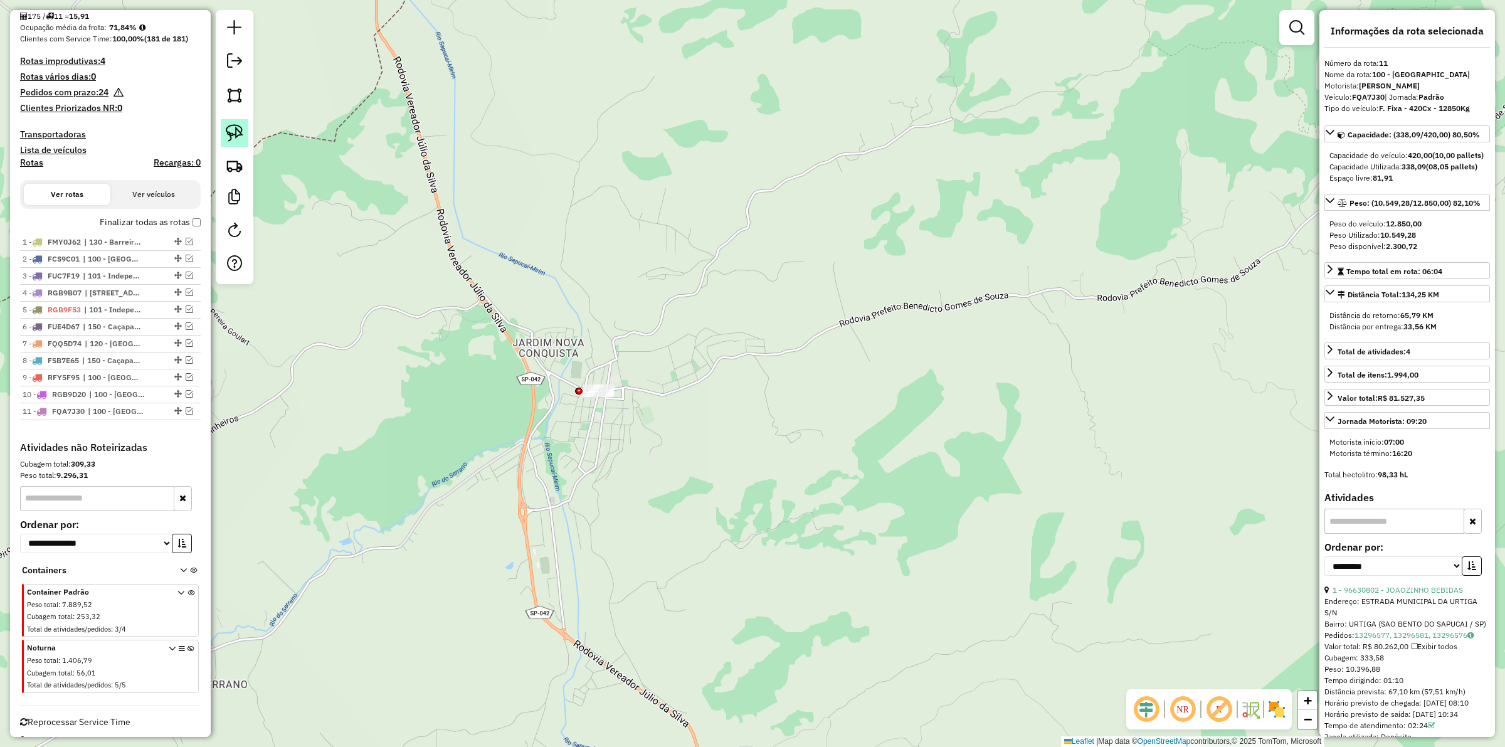
click at [235, 124] on link at bounding box center [235, 133] width 28 height 28
drag, startPoint x: 712, startPoint y: 368, endPoint x: 446, endPoint y: 448, distance: 278.6
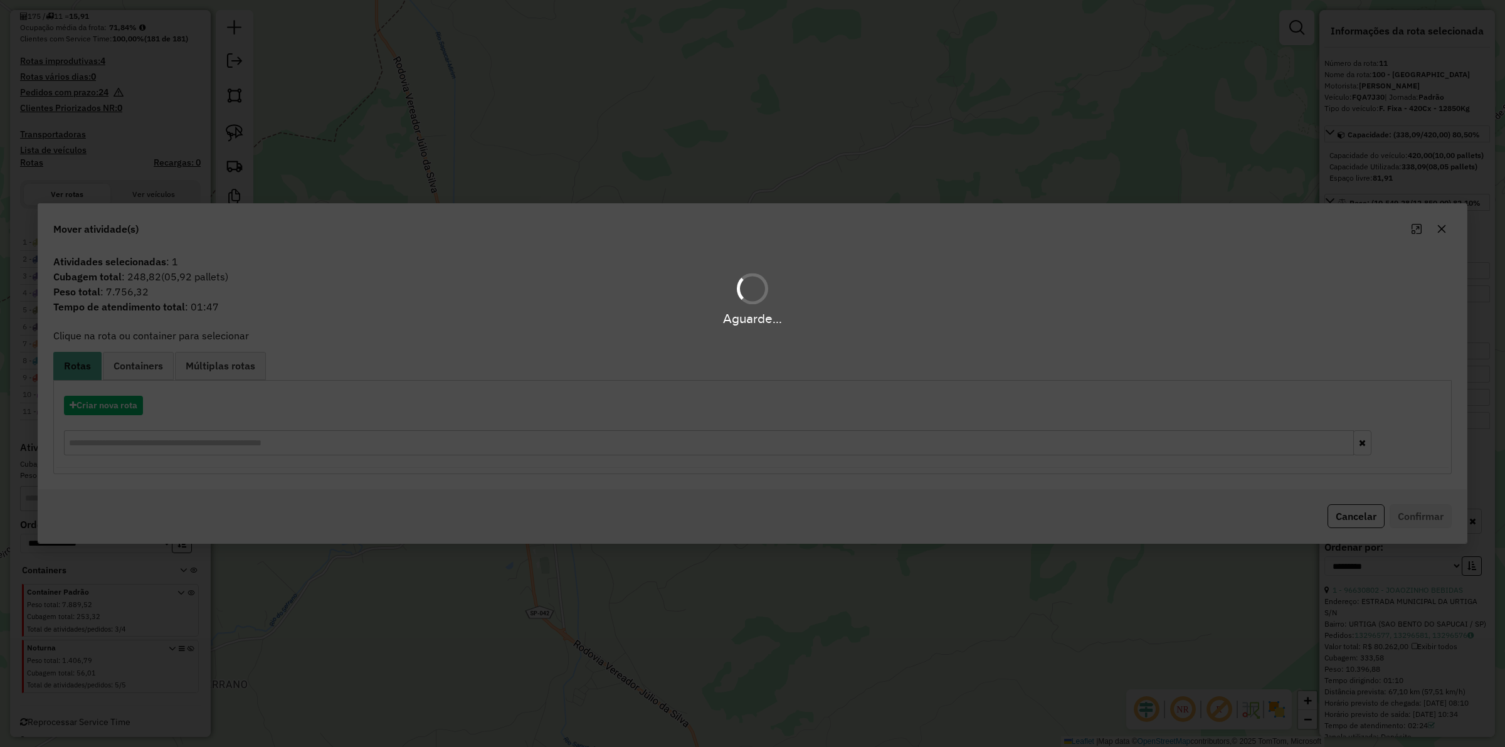
click at [102, 402] on div "Aguarde..." at bounding box center [752, 373] width 1505 height 747
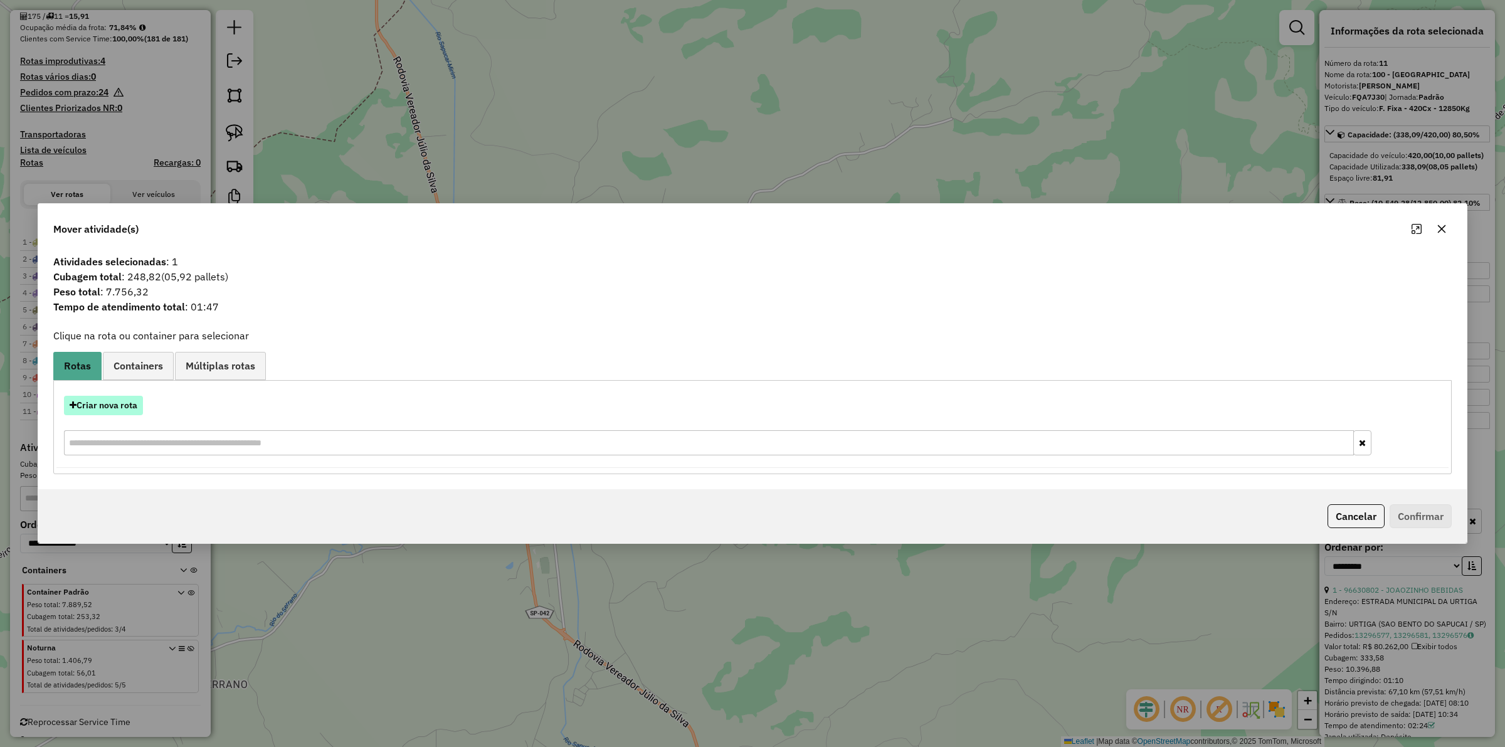
click at [103, 403] on button "Criar nova rota" at bounding box center [103, 405] width 79 height 19
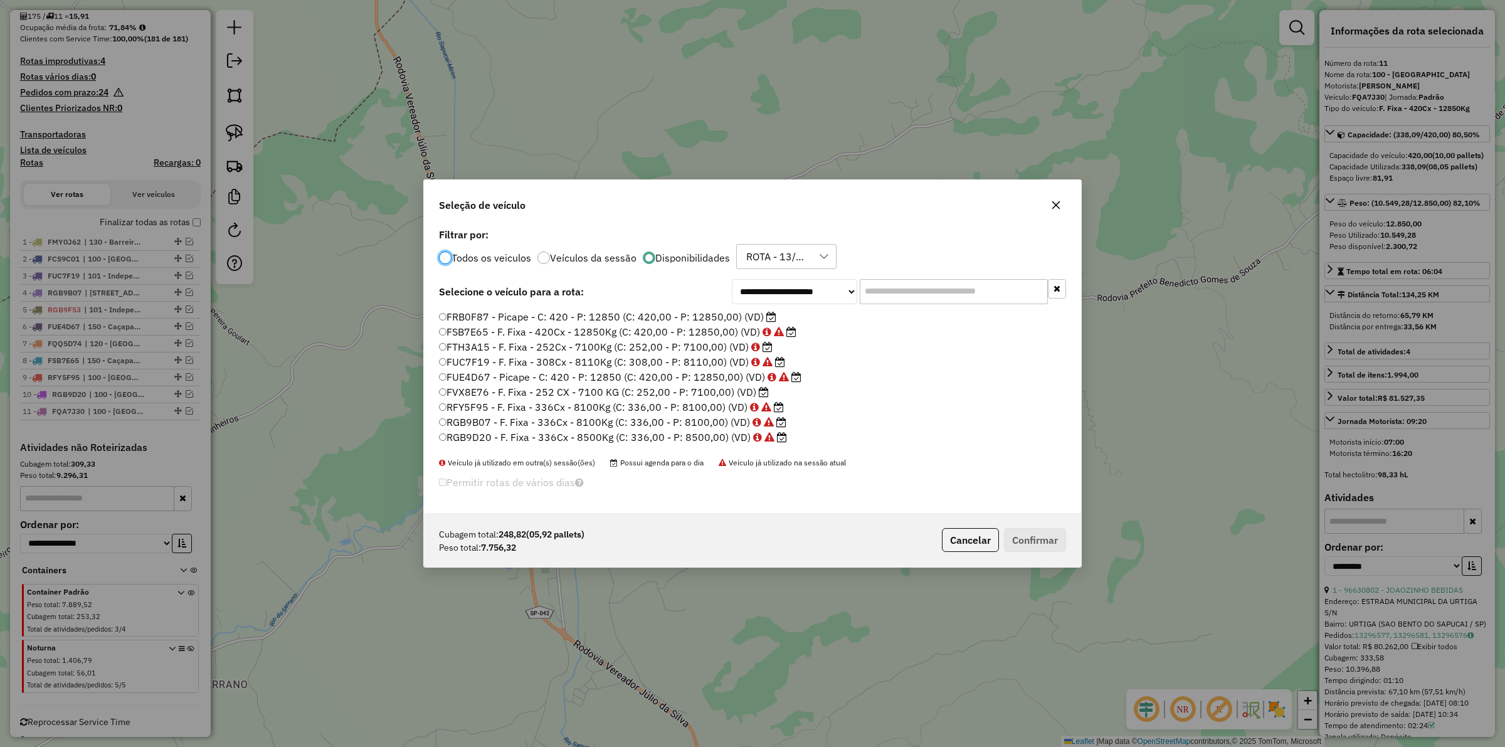
scroll to position [88, 0]
click at [697, 427] on label "RGB9F53 - F. Fixa - 336Cx - 8000Kg (C: 336,00 - P: 8000,00) (VD)" at bounding box center [612, 423] width 347 height 15
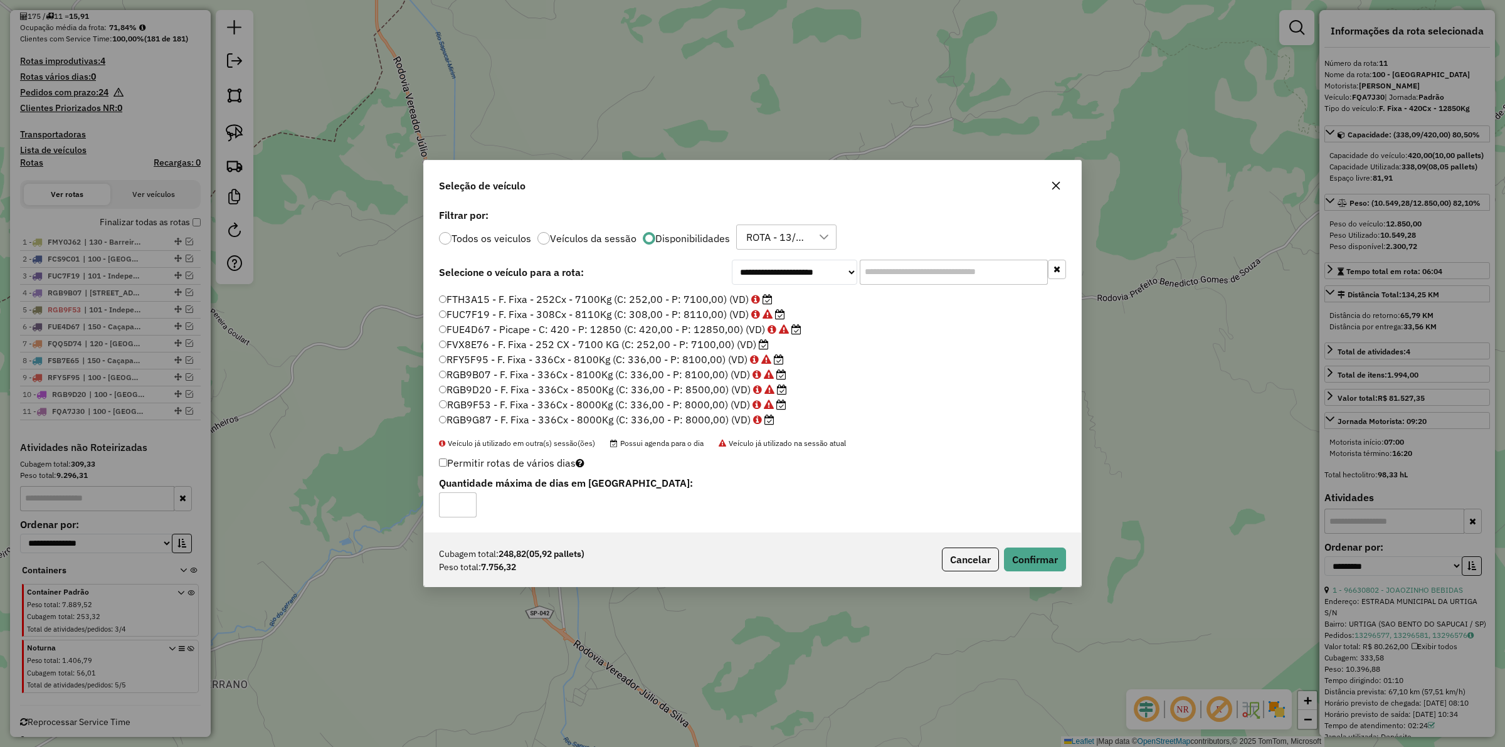
click at [682, 405] on label "RGB9F53 - F. Fixa - 336Cx - 8000Kg (C: 336,00 - P: 8000,00) (VD)" at bounding box center [612, 404] width 347 height 15
click at [676, 421] on label "RGB9G87 - F. Fixa - 336Cx - 8000Kg (C: 336,00 - P: 8000,00) (VD)" at bounding box center [607, 419] width 336 height 15
click at [1054, 563] on button "Confirmar" at bounding box center [1035, 560] width 62 height 24
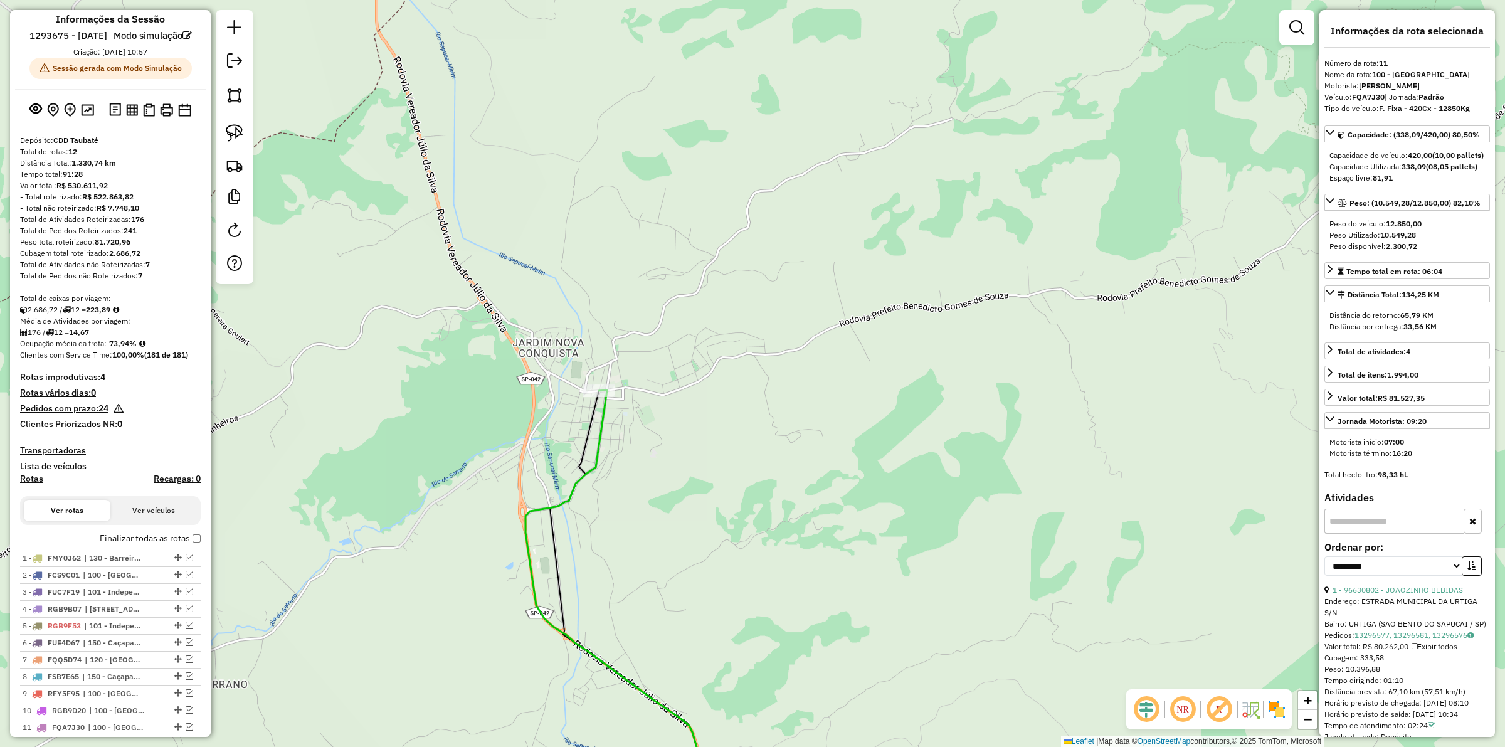
scroll to position [0, 0]
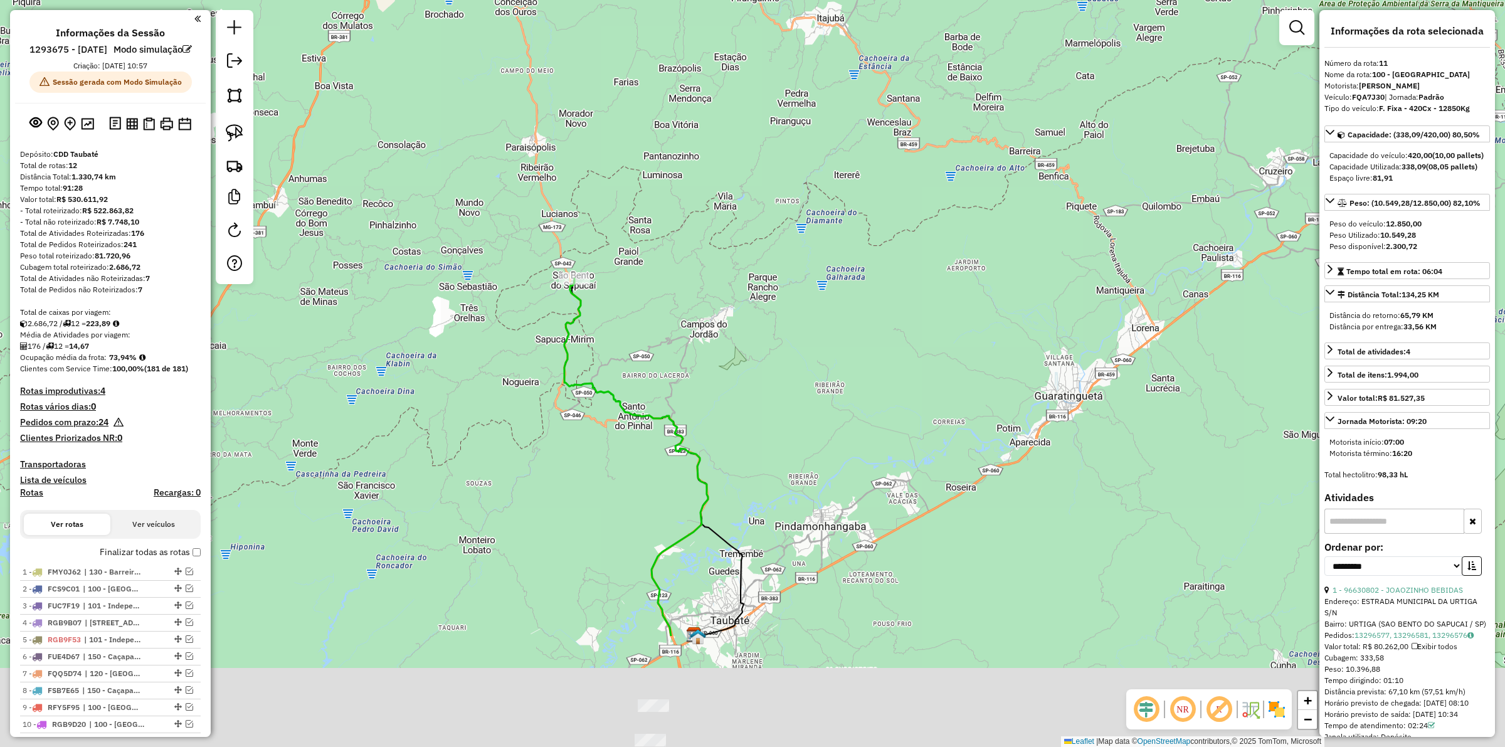
drag, startPoint x: 668, startPoint y: 426, endPoint x: 695, endPoint y: 433, distance: 27.8
click at [652, 362] on div "Janela de atendimento Grade de atendimento Capacidade Transportadoras Veículos …" at bounding box center [752, 373] width 1505 height 747
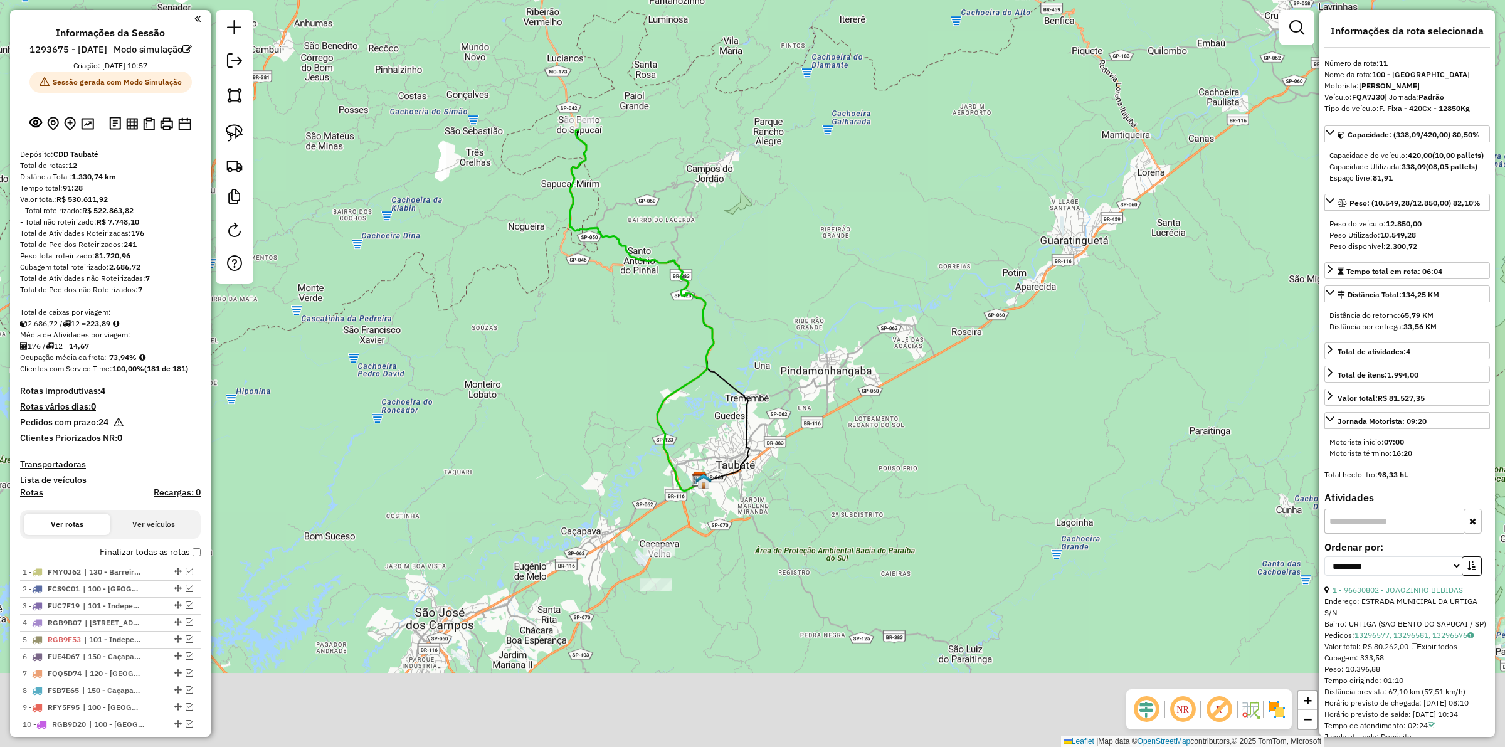
drag, startPoint x: 760, startPoint y: 503, endPoint x: 764, endPoint y: 342, distance: 160.6
click at [764, 342] on div "Janela de atendimento Grade de atendimento Capacidade Transportadoras Veículos …" at bounding box center [752, 373] width 1505 height 747
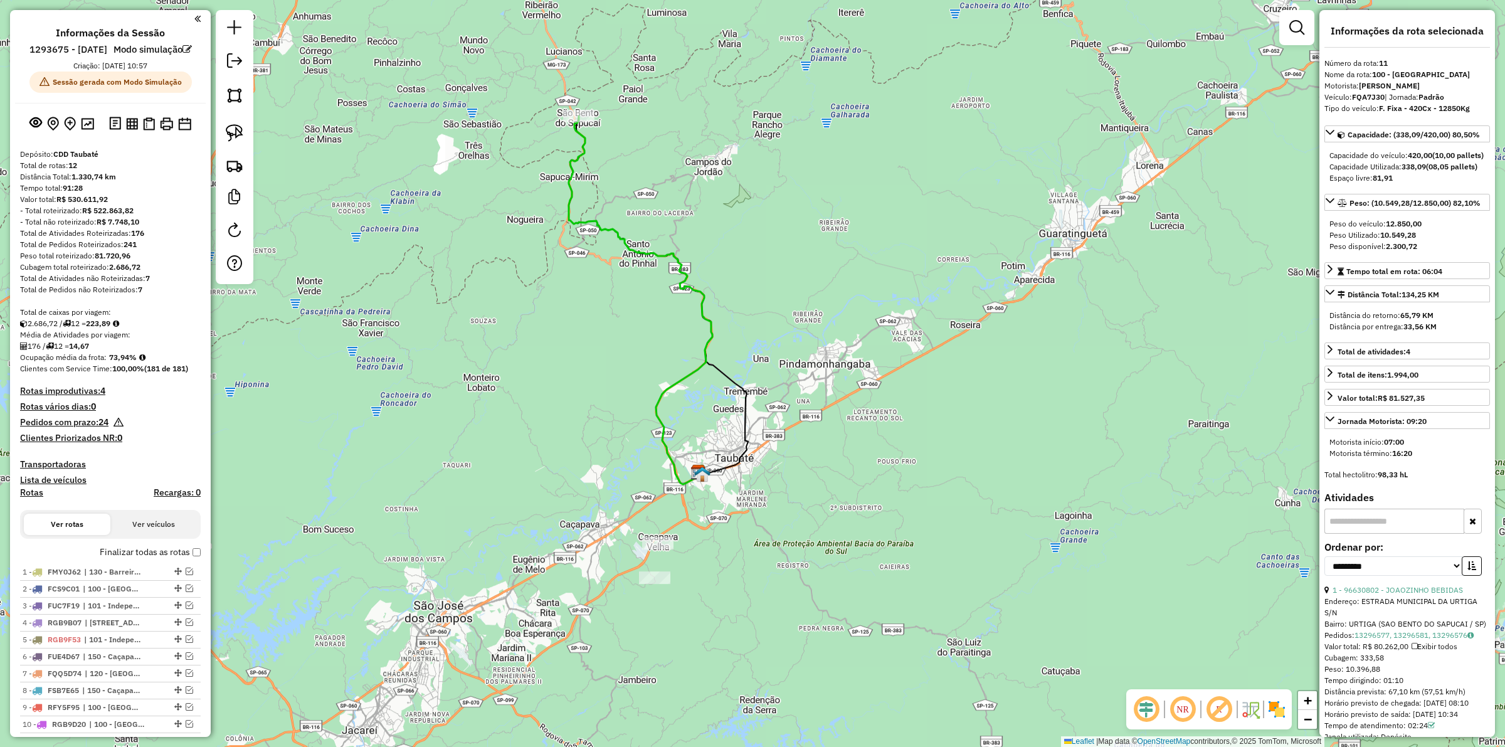
click at [189, 559] on label "Finalizar todas as rotas" at bounding box center [150, 552] width 101 height 13
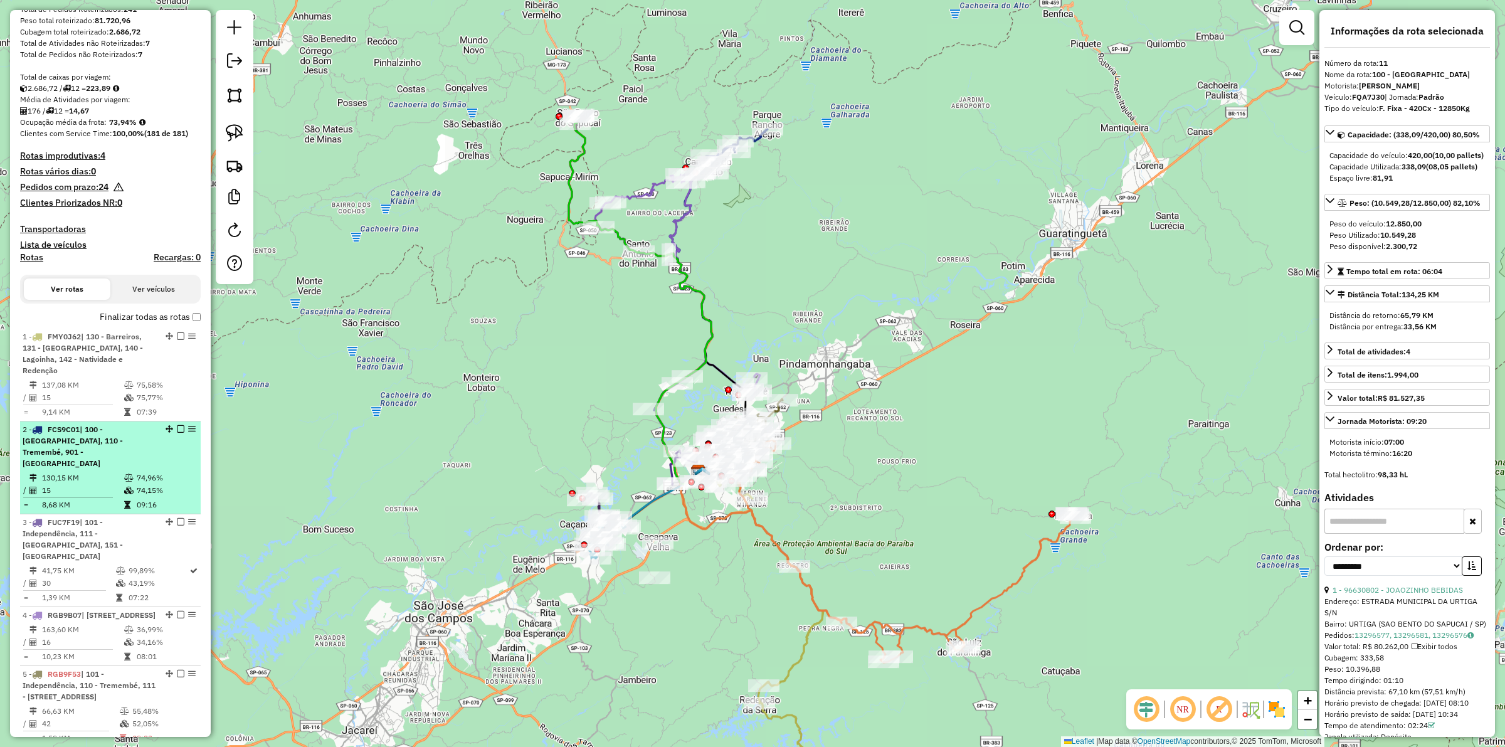
scroll to position [706, 0]
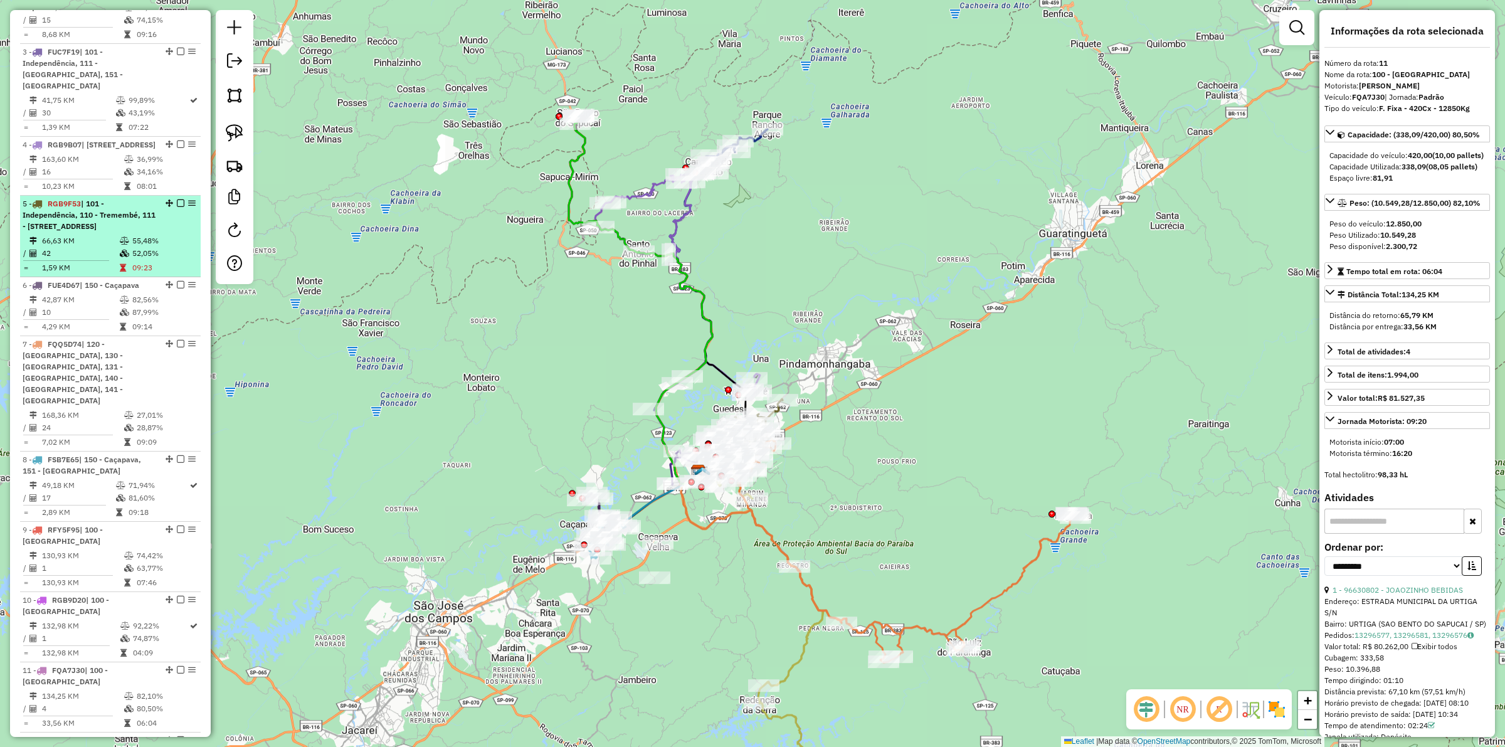
click at [123, 224] on div "5 - RGB9F53 | 101 - Independência, 110 - Tremembé, 111 - Parque Aeroporto- Quir…" at bounding box center [89, 215] width 133 height 34
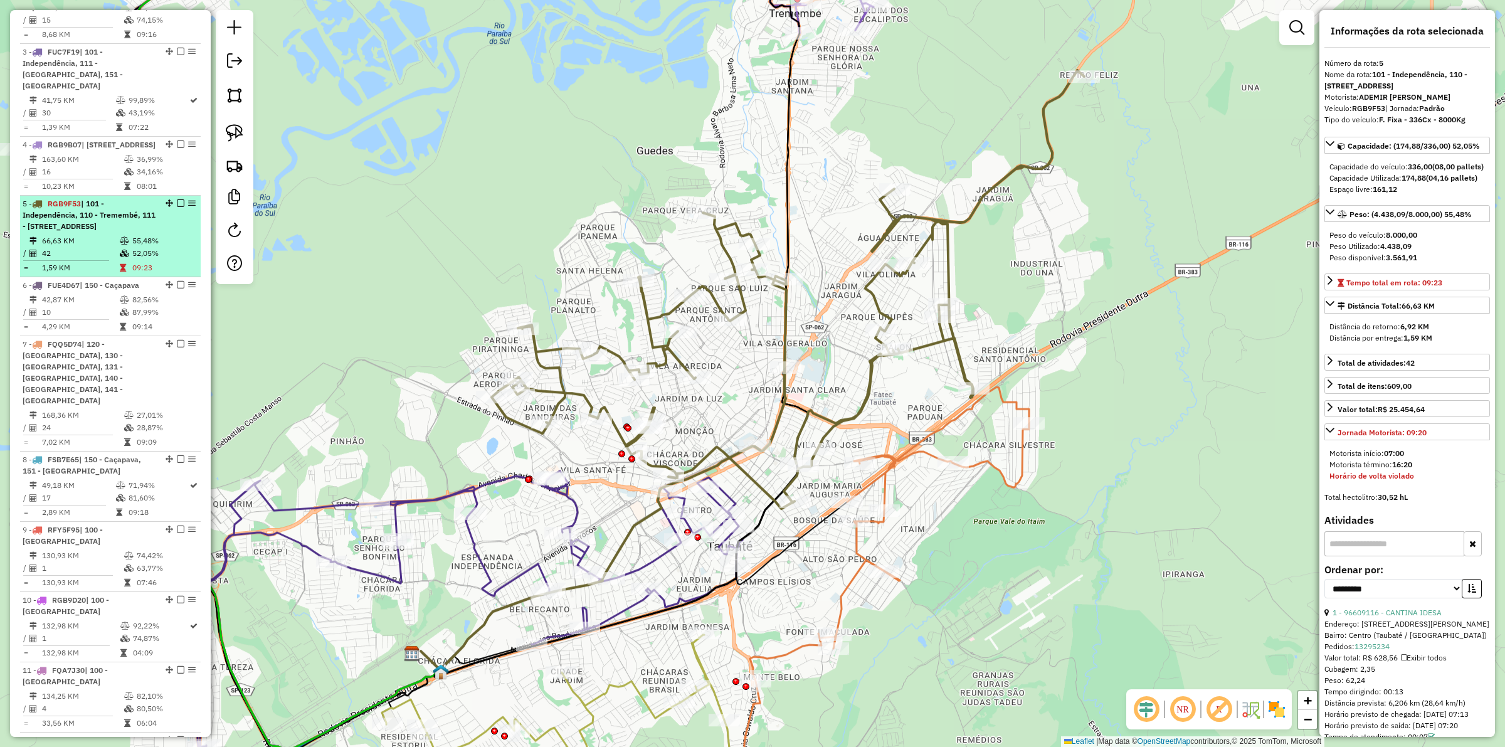
click at [111, 231] on span "| 101 - Independência, 110 - Tremembé, 111 - Parque Aeroporto- Quiririm, 120 - …" at bounding box center [89, 215] width 133 height 32
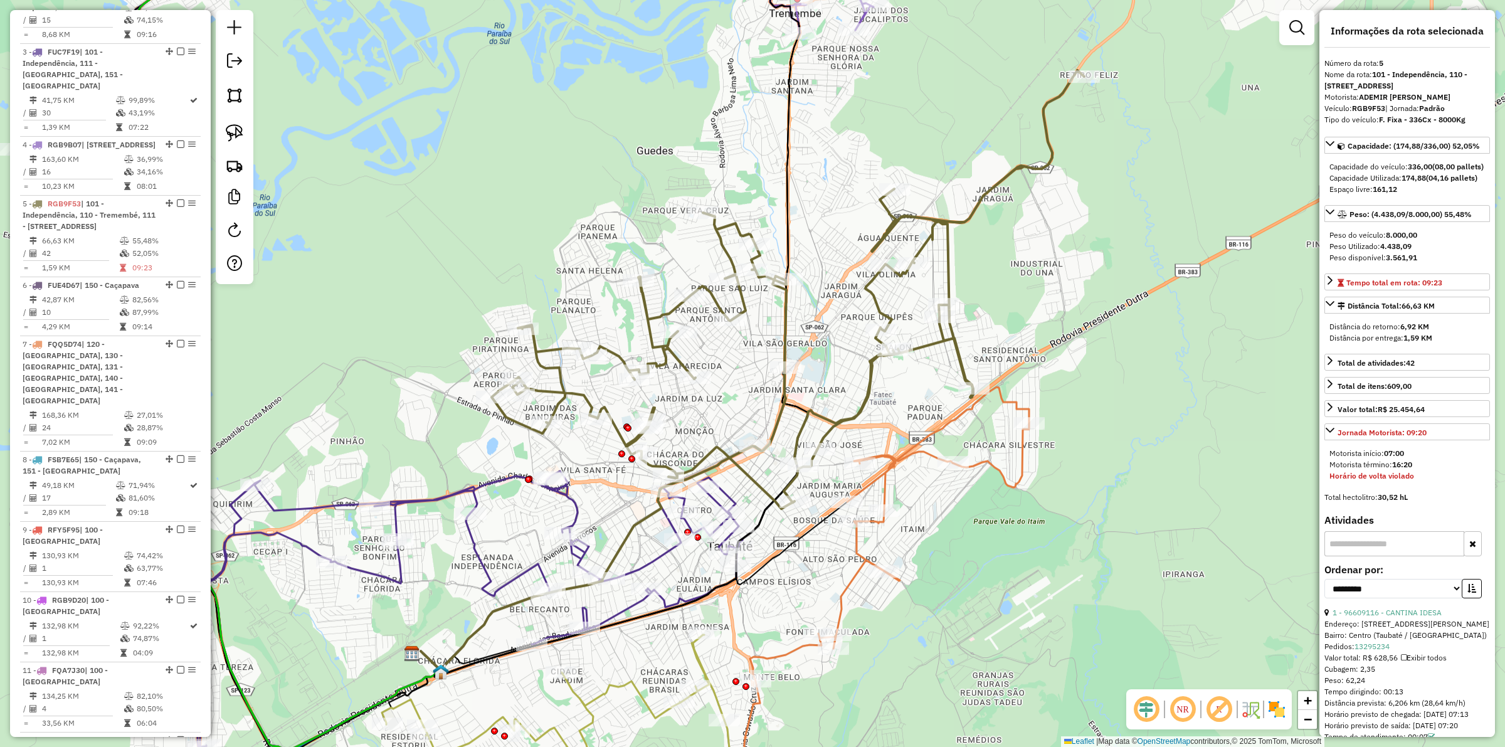
click at [891, 455] on icon at bounding box center [883, 604] width 291 height 435
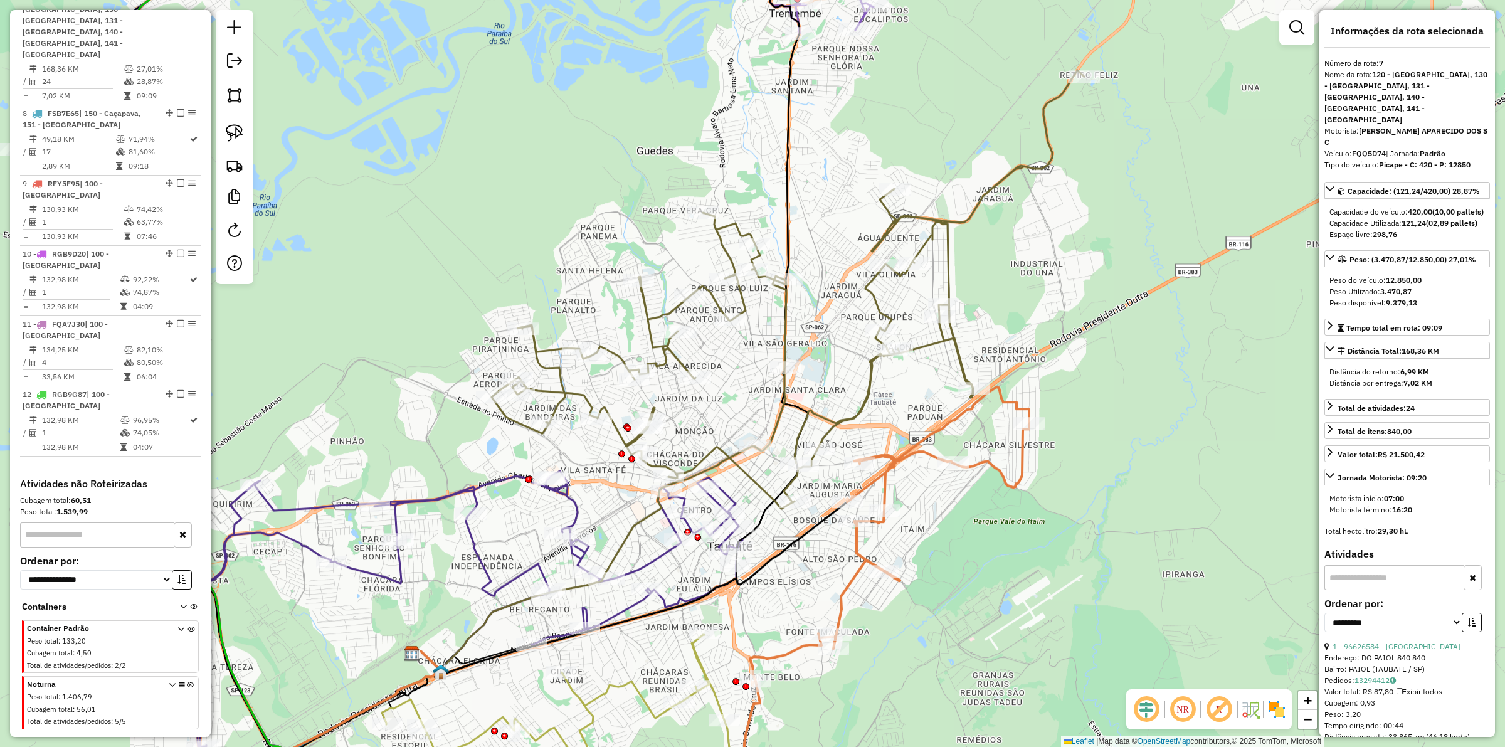
scroll to position [1071, 0]
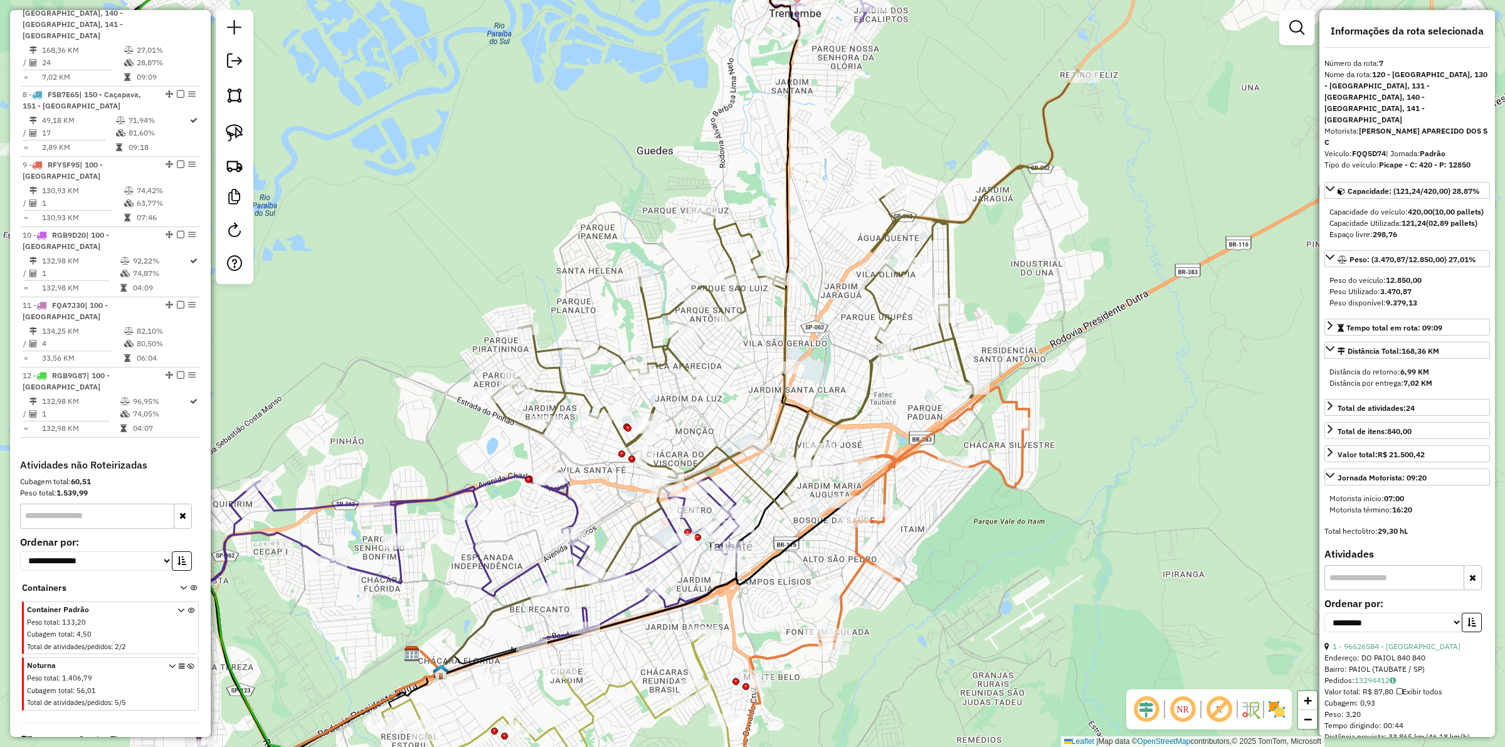
click at [572, 505] on icon at bounding box center [464, 613] width 558 height 285
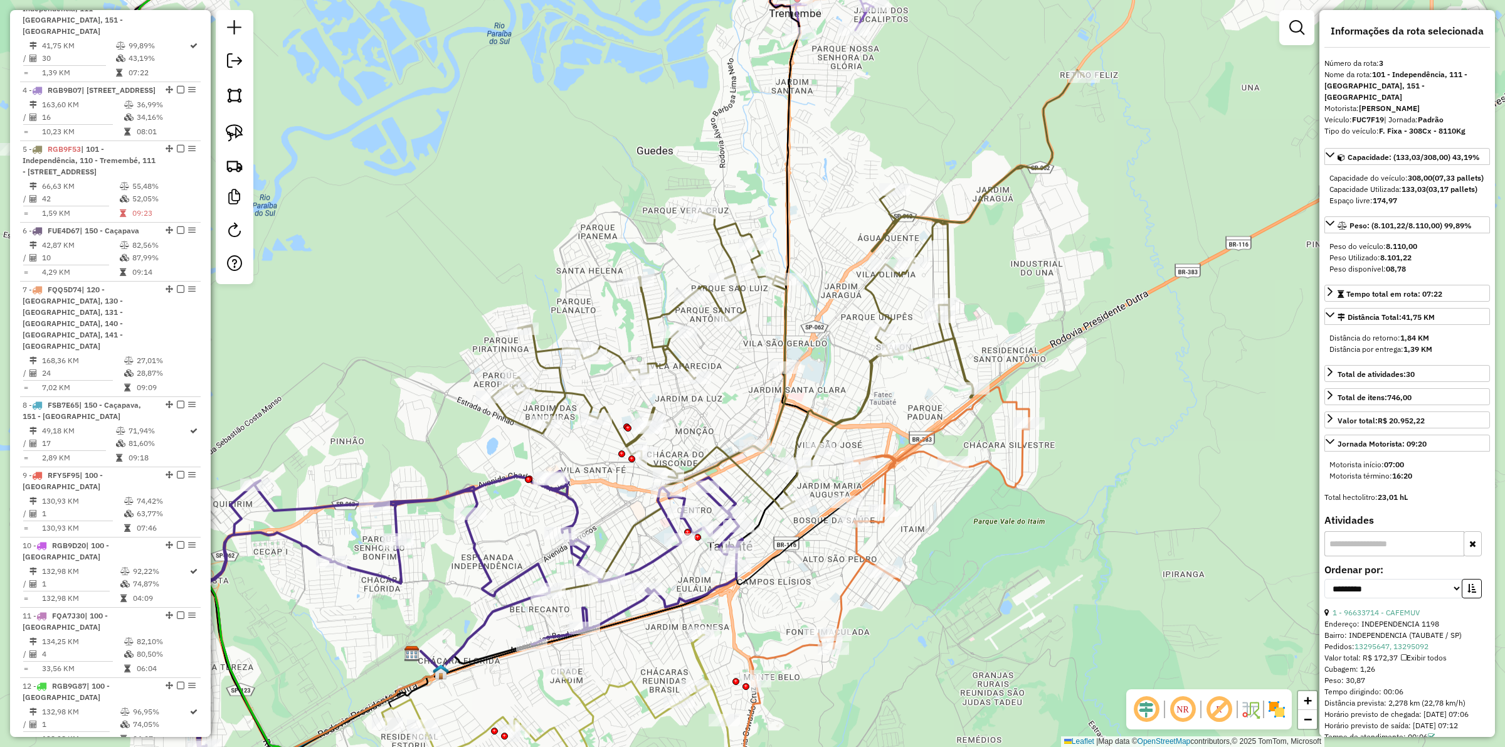
scroll to position [744, 0]
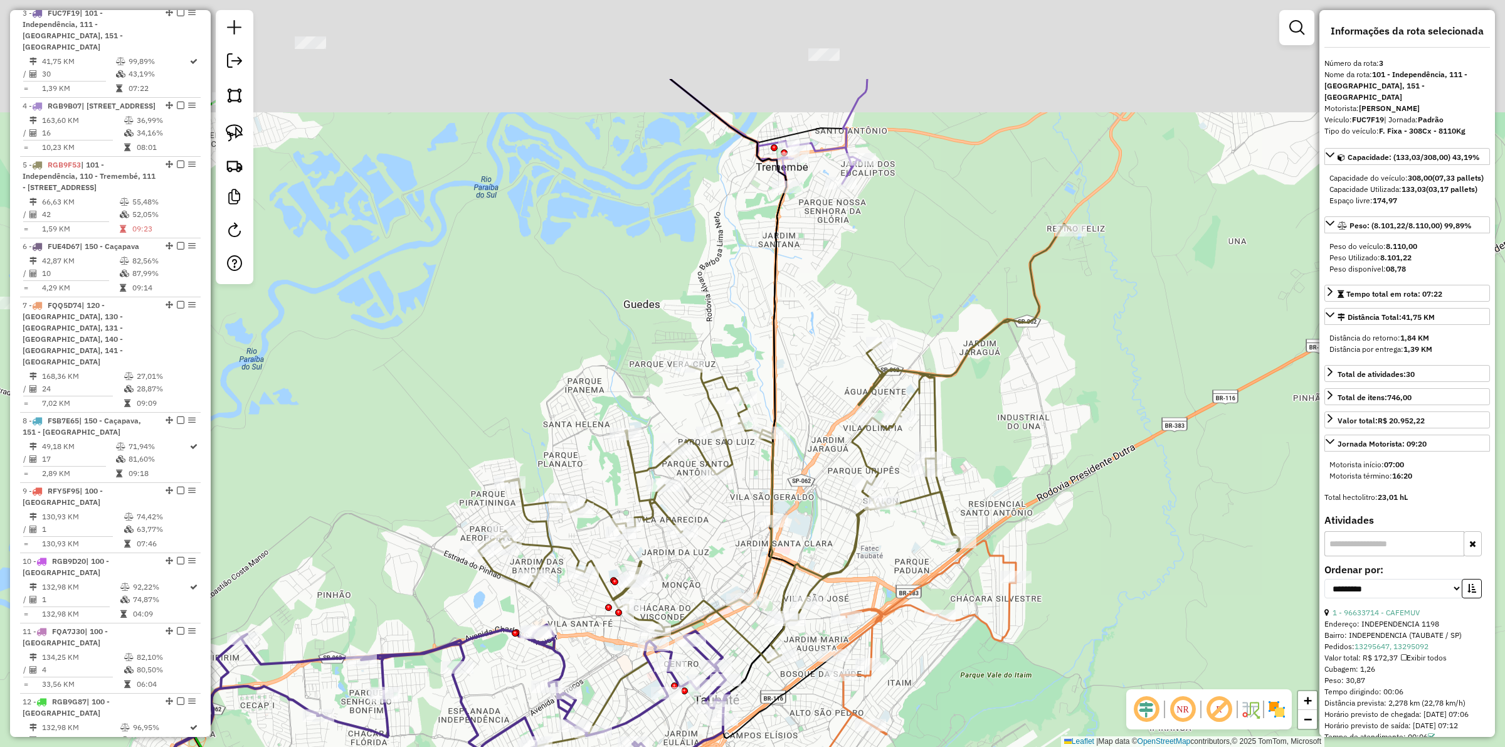
drag, startPoint x: 837, startPoint y: 305, endPoint x: 819, endPoint y: 309, distance: 18.6
click at [829, 370] on div "Janela de atendimento Grade de atendimento Capacidade Transportadoras Veículos …" at bounding box center [752, 373] width 1505 height 747
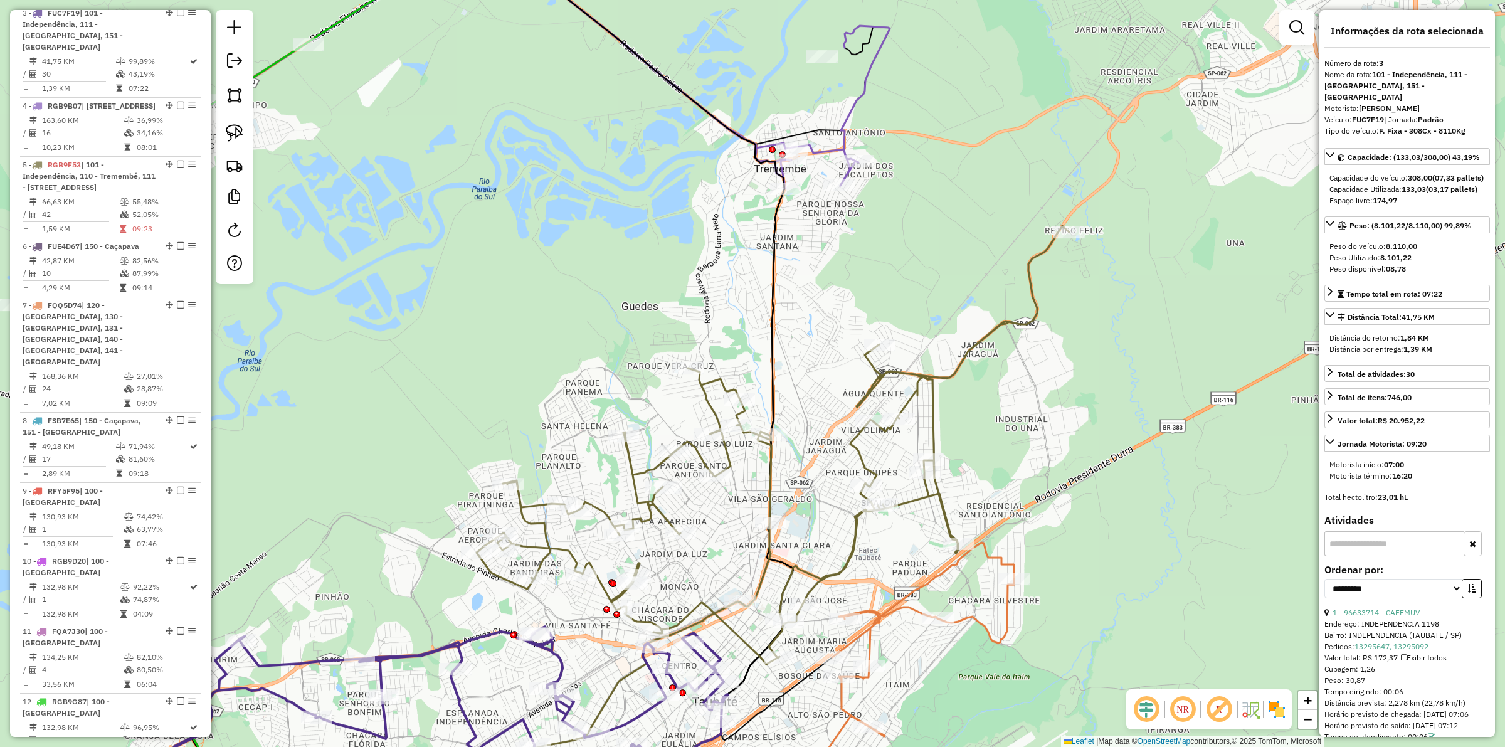
click at [851, 124] on icon at bounding box center [671, 56] width 438 height 263
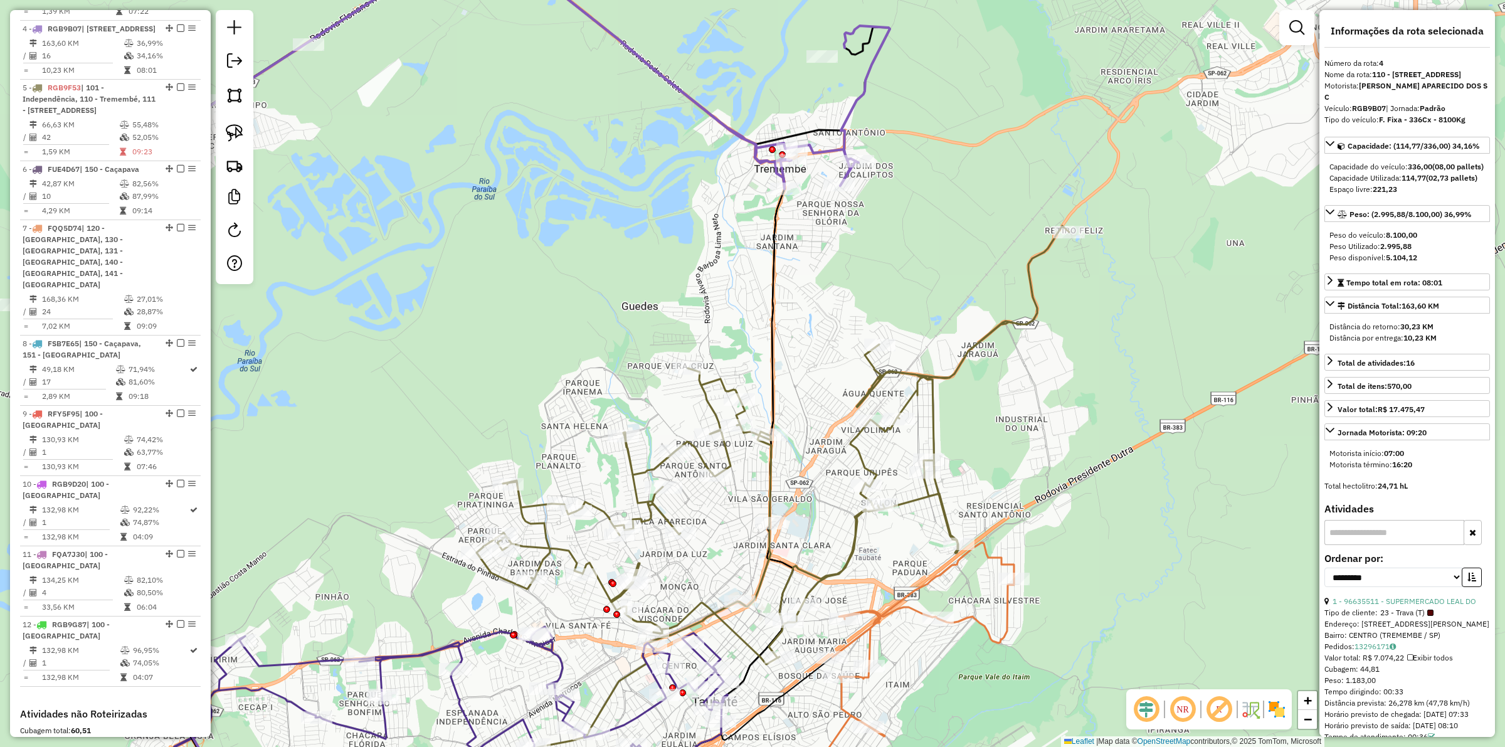
scroll to position [826, 0]
click at [851, 124] on icon at bounding box center [671, 56] width 438 height 263
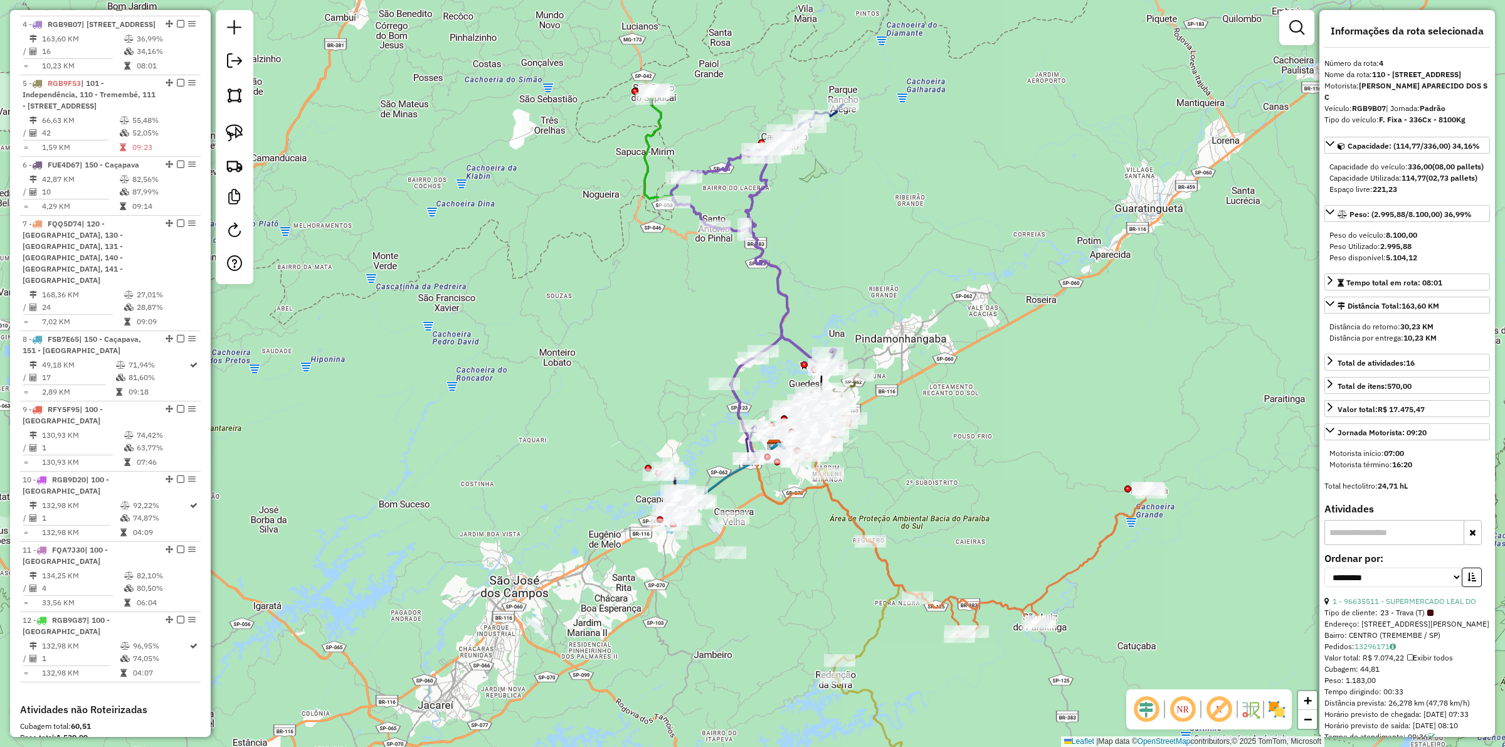
drag, startPoint x: 720, startPoint y: 204, endPoint x: 682, endPoint y: 176, distance: 47.4
click at [729, 261] on div "Janela de atendimento Grade de atendimento Capacidade Transportadoras Veículos …" at bounding box center [752, 373] width 1505 height 747
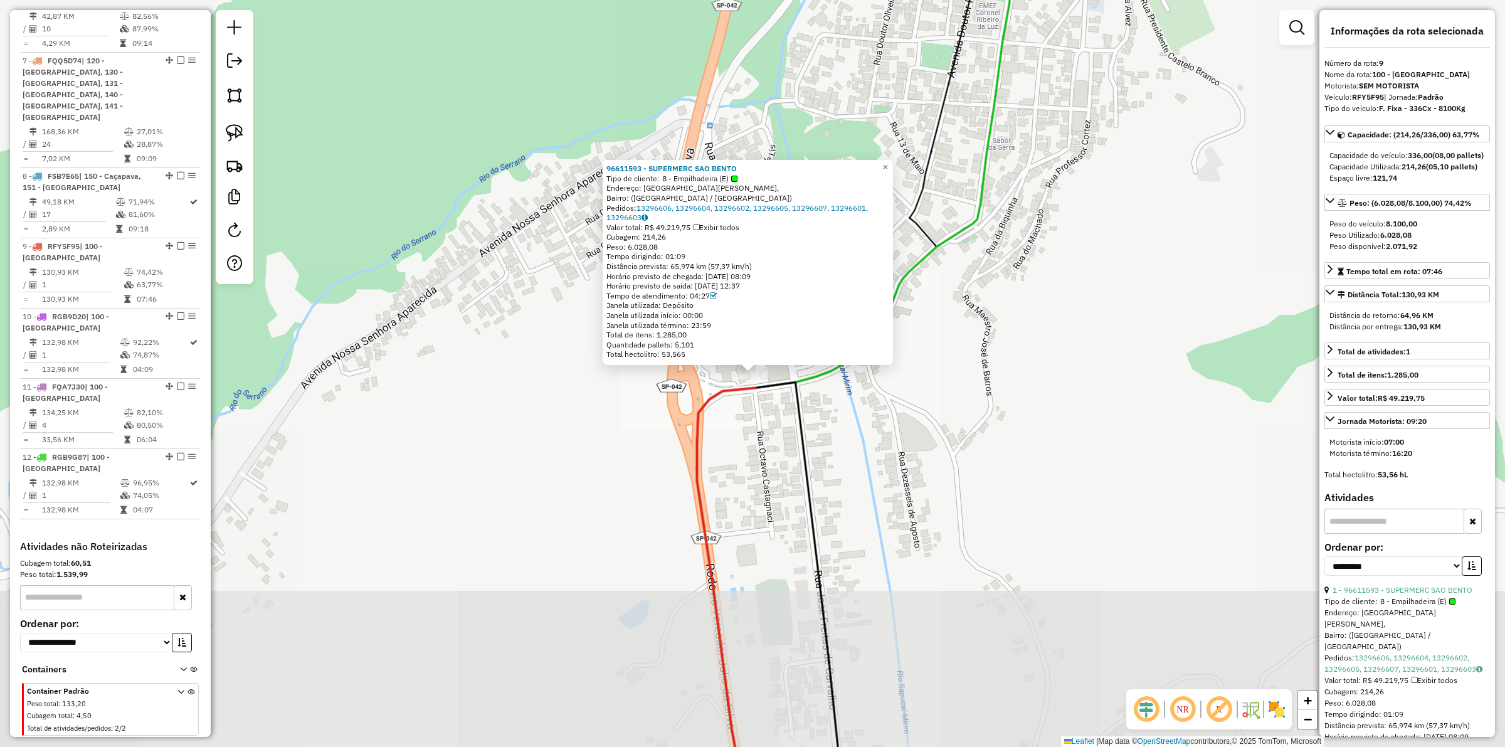
scroll to position [1081, 0]
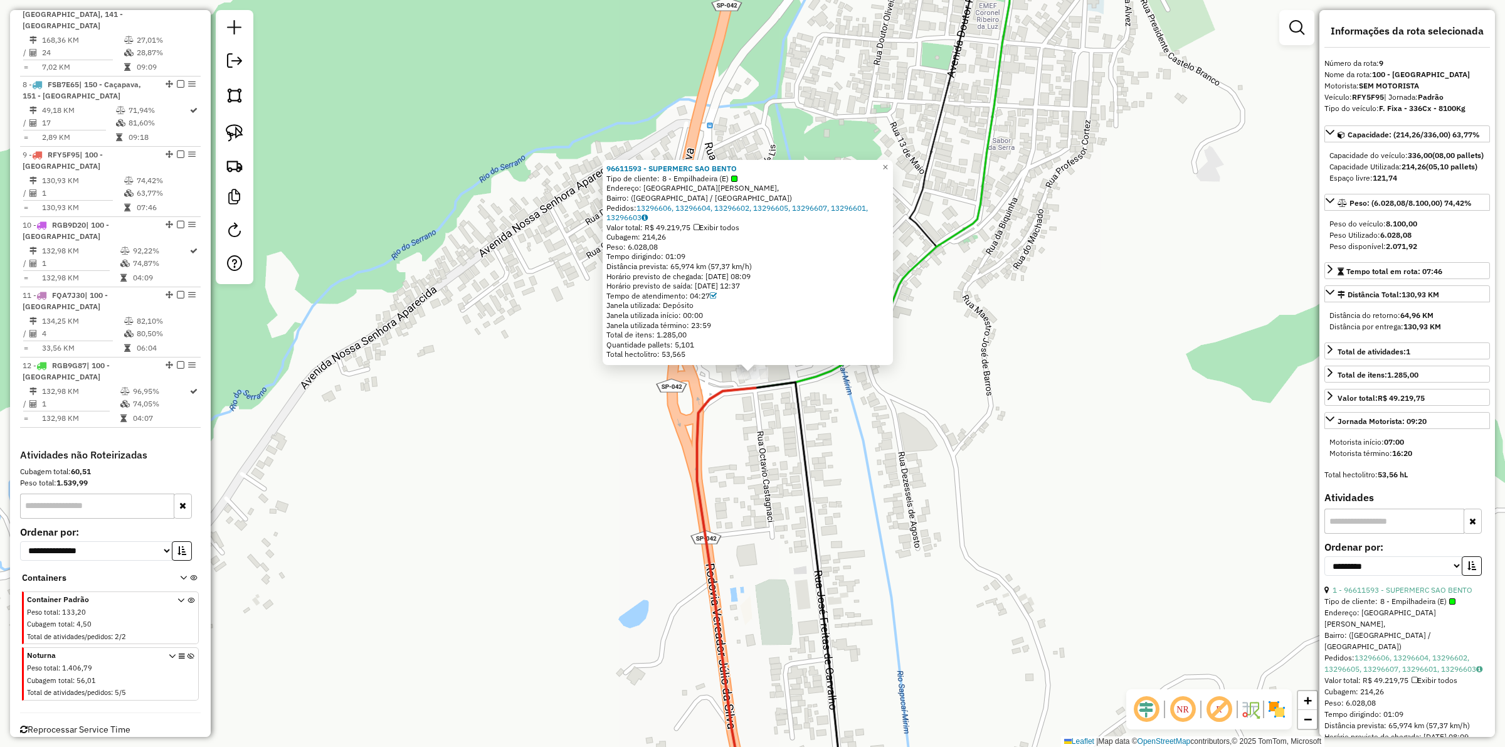
click at [718, 389] on icon at bounding box center [733, 604] width 72 height 433
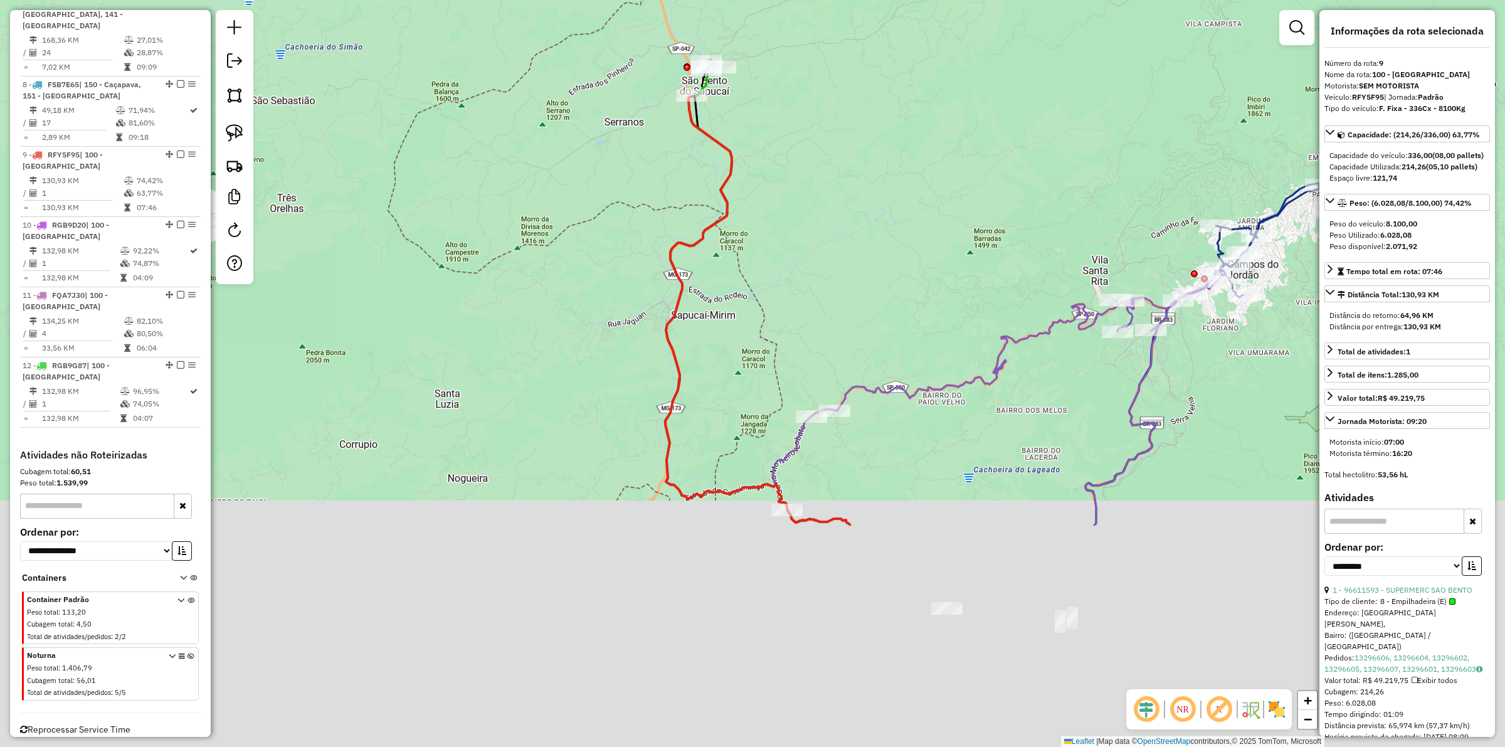
drag, startPoint x: 835, startPoint y: 453, endPoint x: 787, endPoint y: 92, distance: 364.4
click at [787, 92] on div "Janela de atendimento Grade de atendimento Capacidade Transportadoras Veículos …" at bounding box center [752, 373] width 1505 height 747
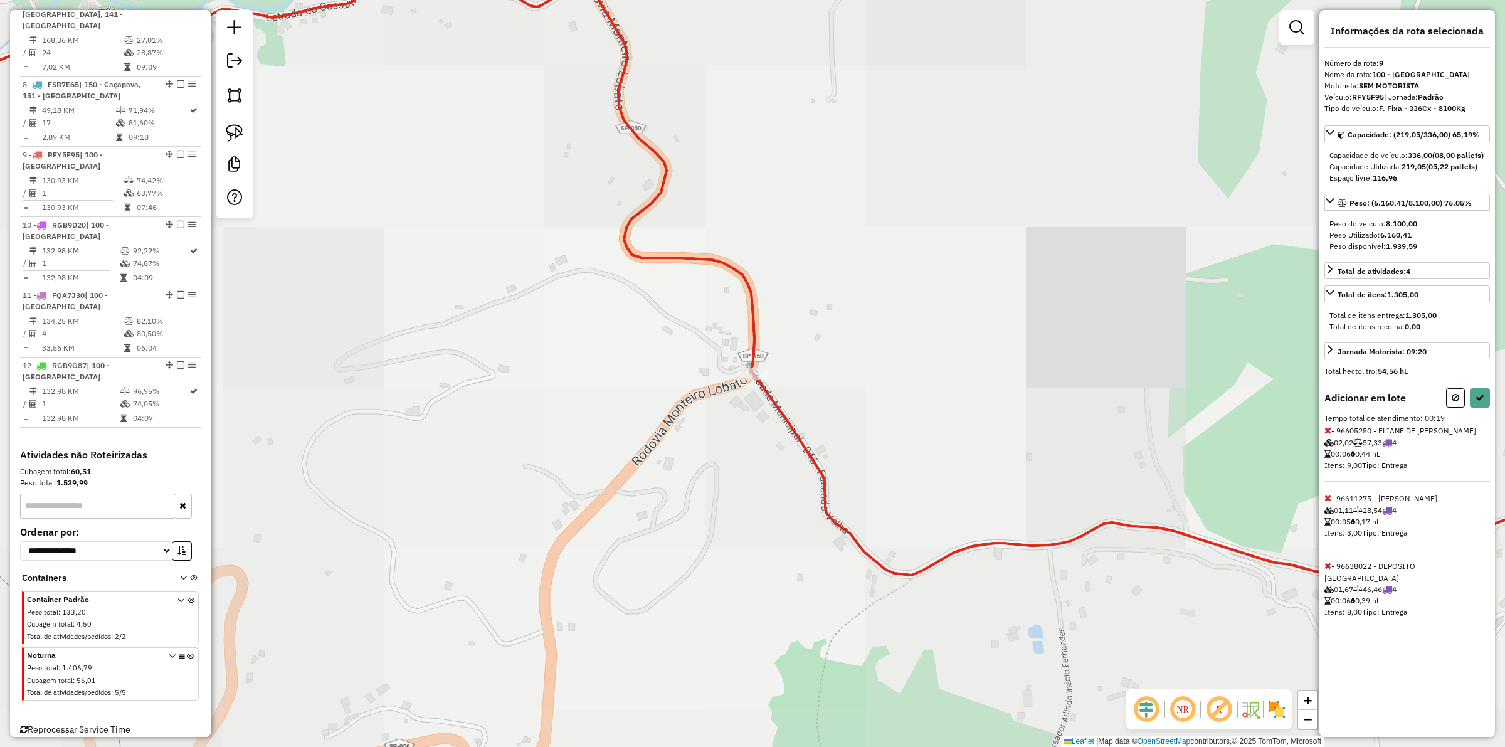
drag, startPoint x: 509, startPoint y: 265, endPoint x: 443, endPoint y: 270, distance: 66.0
click at [433, 262] on div "Janela de atendimento Grade de atendimento Capacidade Transportadoras Veículos …" at bounding box center [752, 373] width 1505 height 747
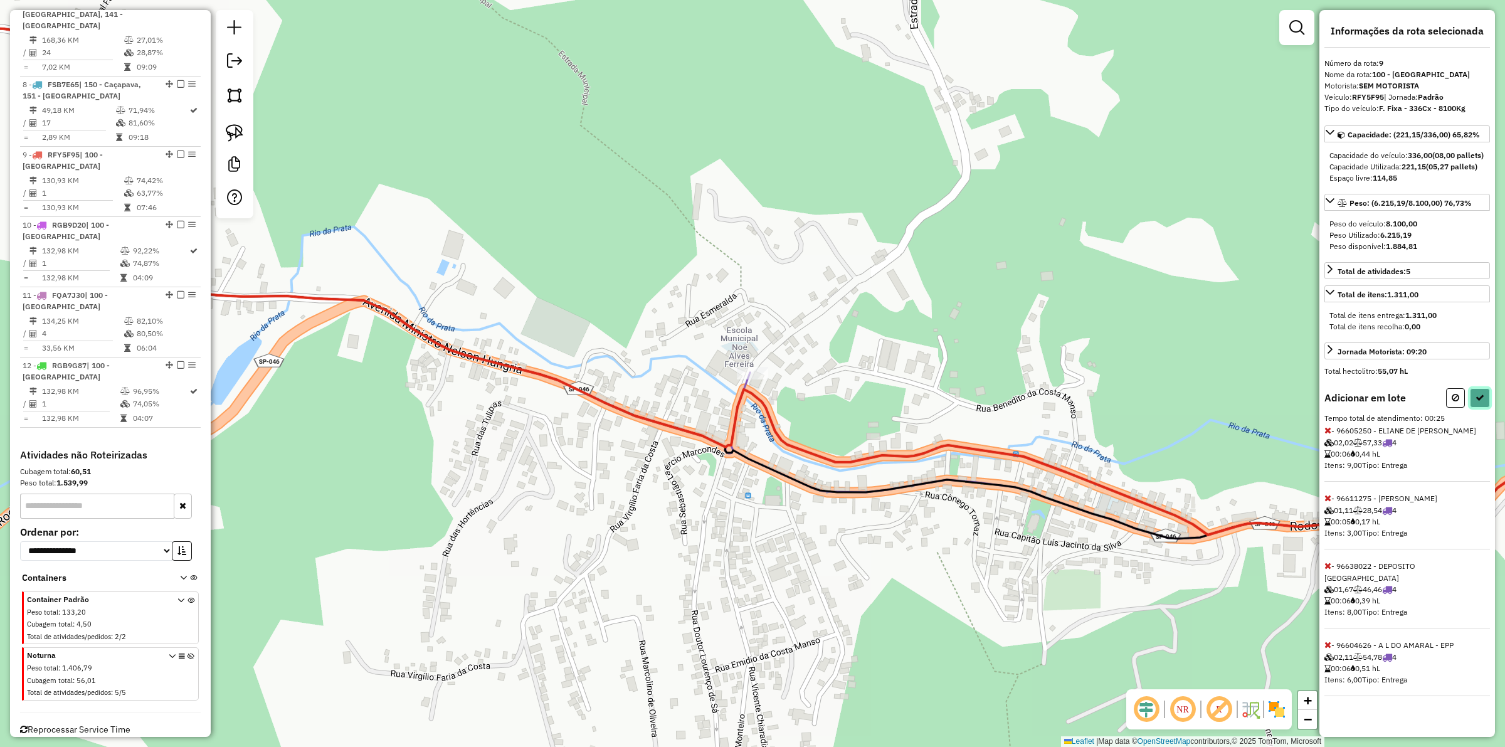
click at [1481, 402] on button at bounding box center [1480, 397] width 20 height 19
select select "**********"
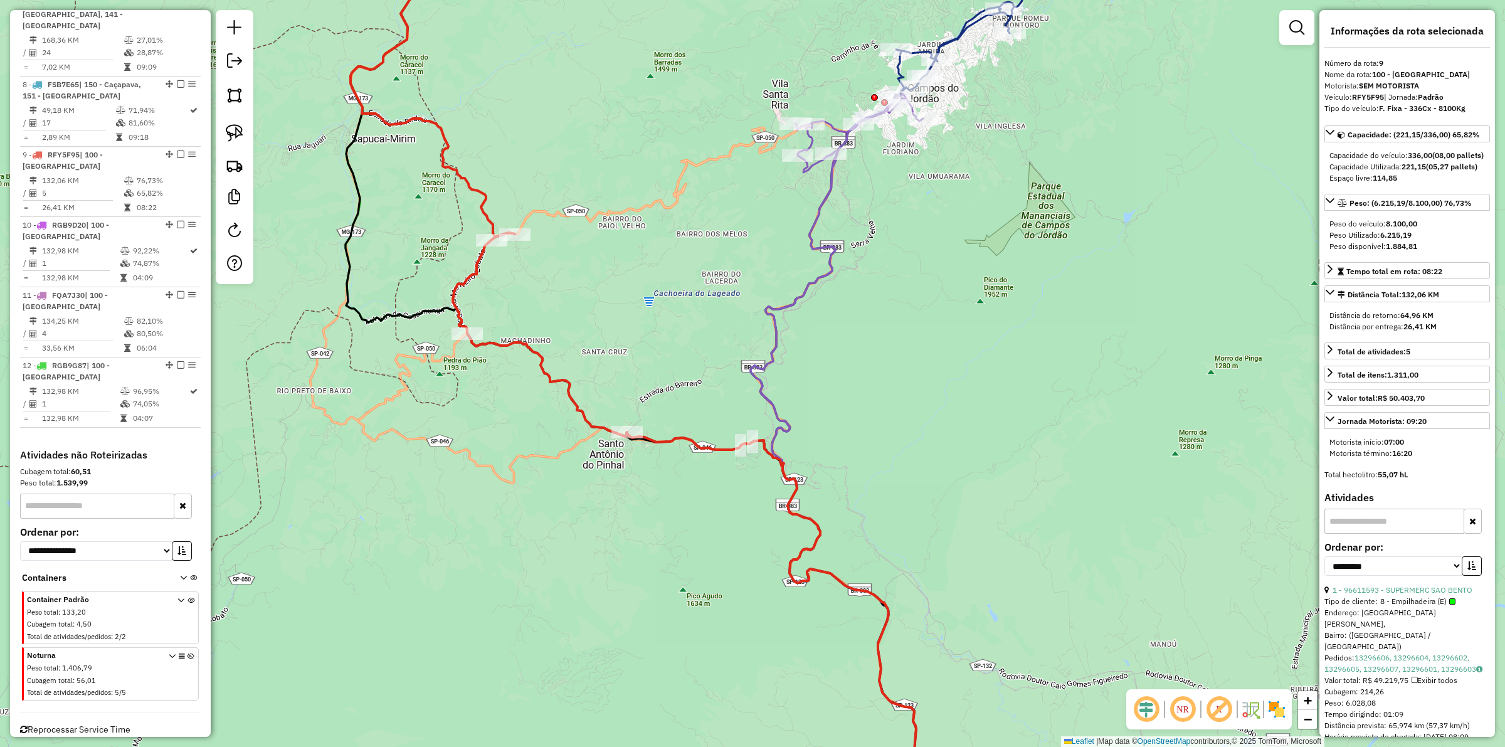
click at [775, 347] on icon at bounding box center [837, 458] width 172 height 728
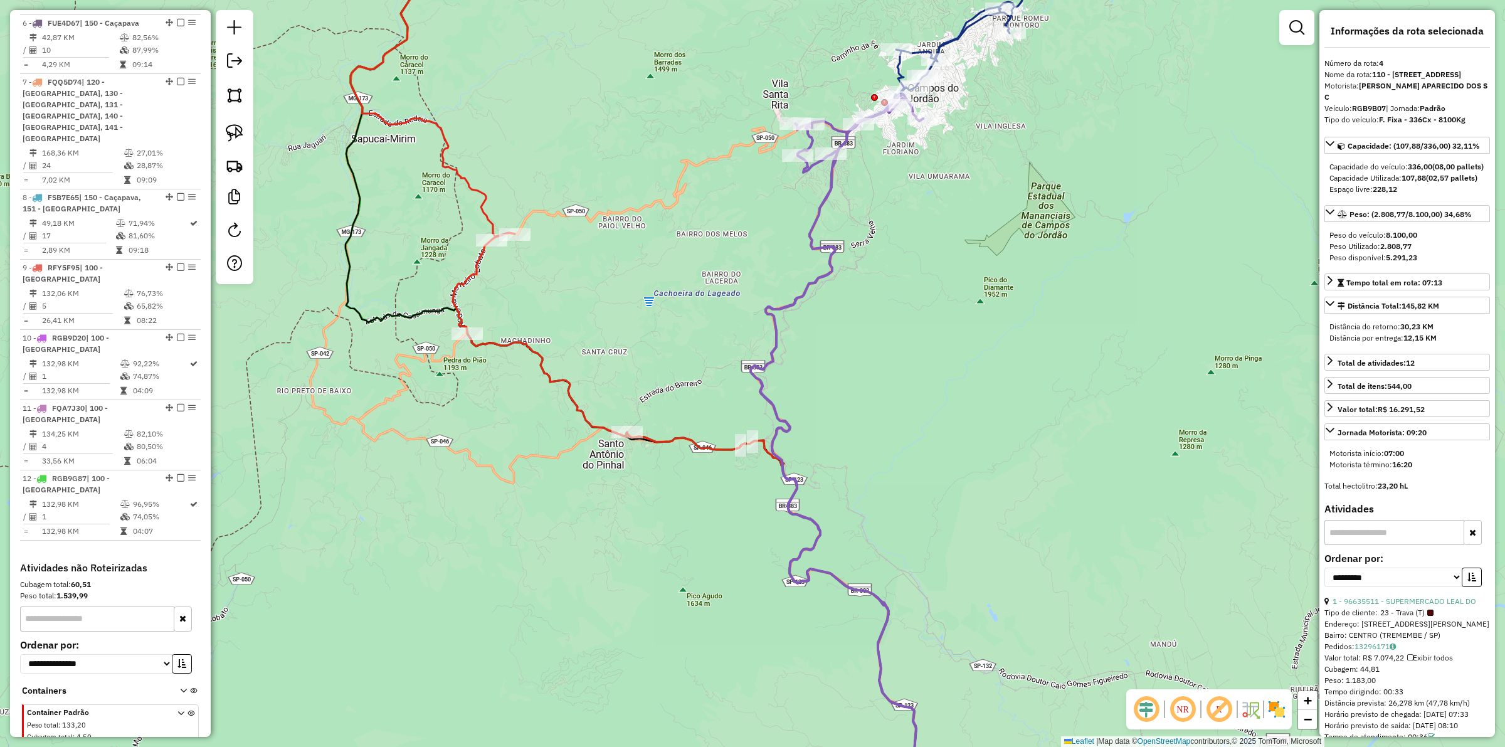
scroll to position [826, 0]
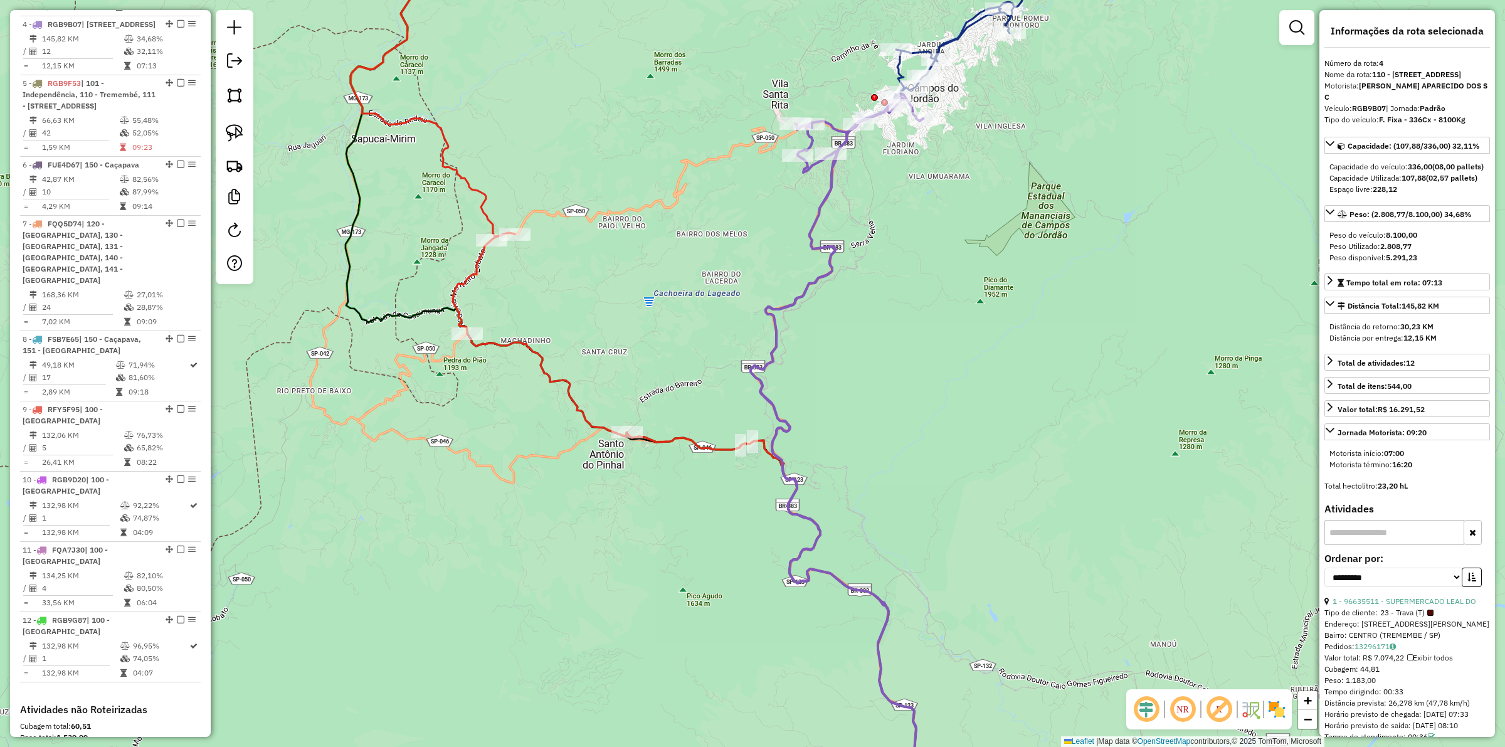
drag, startPoint x: 1038, startPoint y: 495, endPoint x: 850, endPoint y: 50, distance: 483.4
click at [842, 45] on div "Janela de atendimento Grade de atendimento Capacidade Transportadoras Veículos …" at bounding box center [752, 373] width 1505 height 747
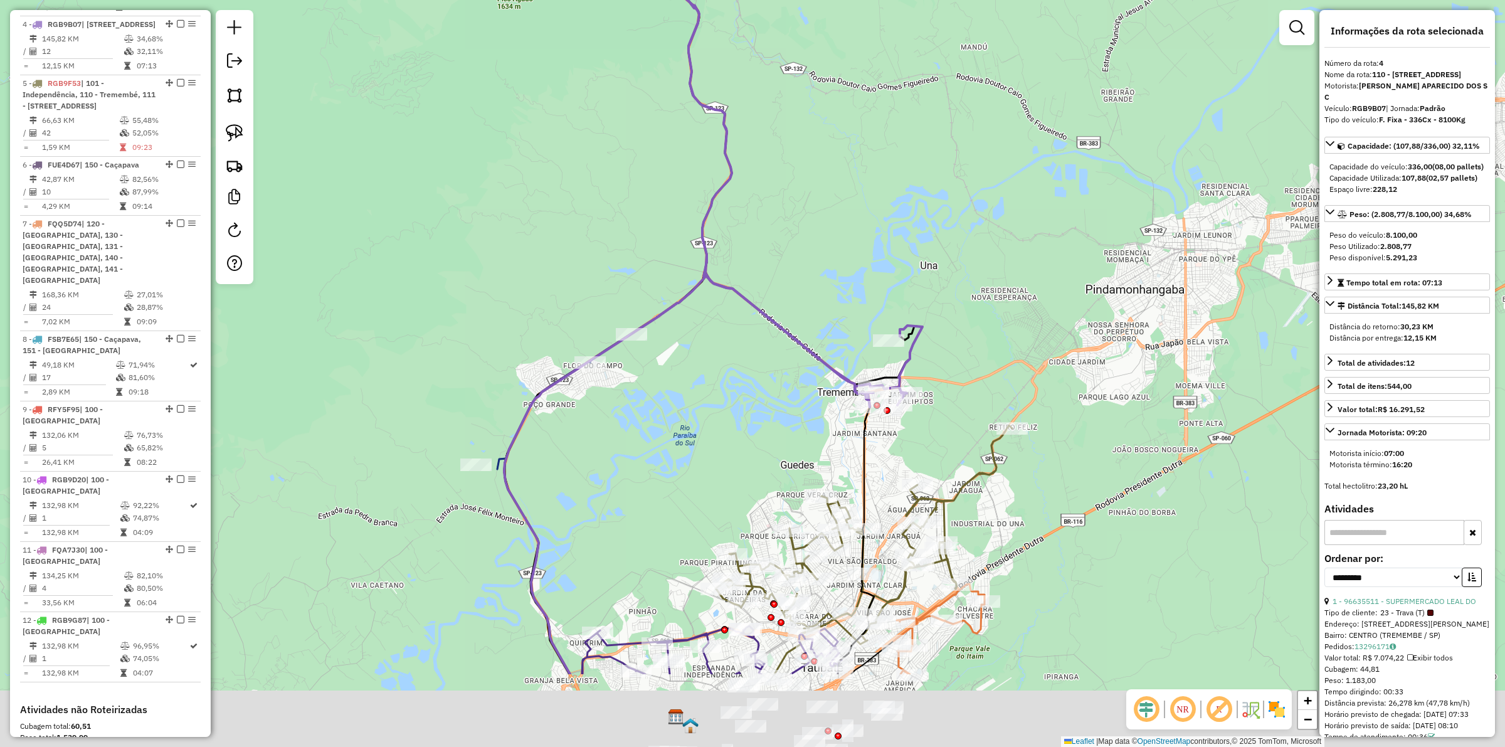
drag, startPoint x: 921, startPoint y: 279, endPoint x: 923, endPoint y: 258, distance: 21.4
click at [923, 258] on div "Janela de atendimento Grade de atendimento Capacidade Transportadoras Veículos …" at bounding box center [752, 373] width 1505 height 747
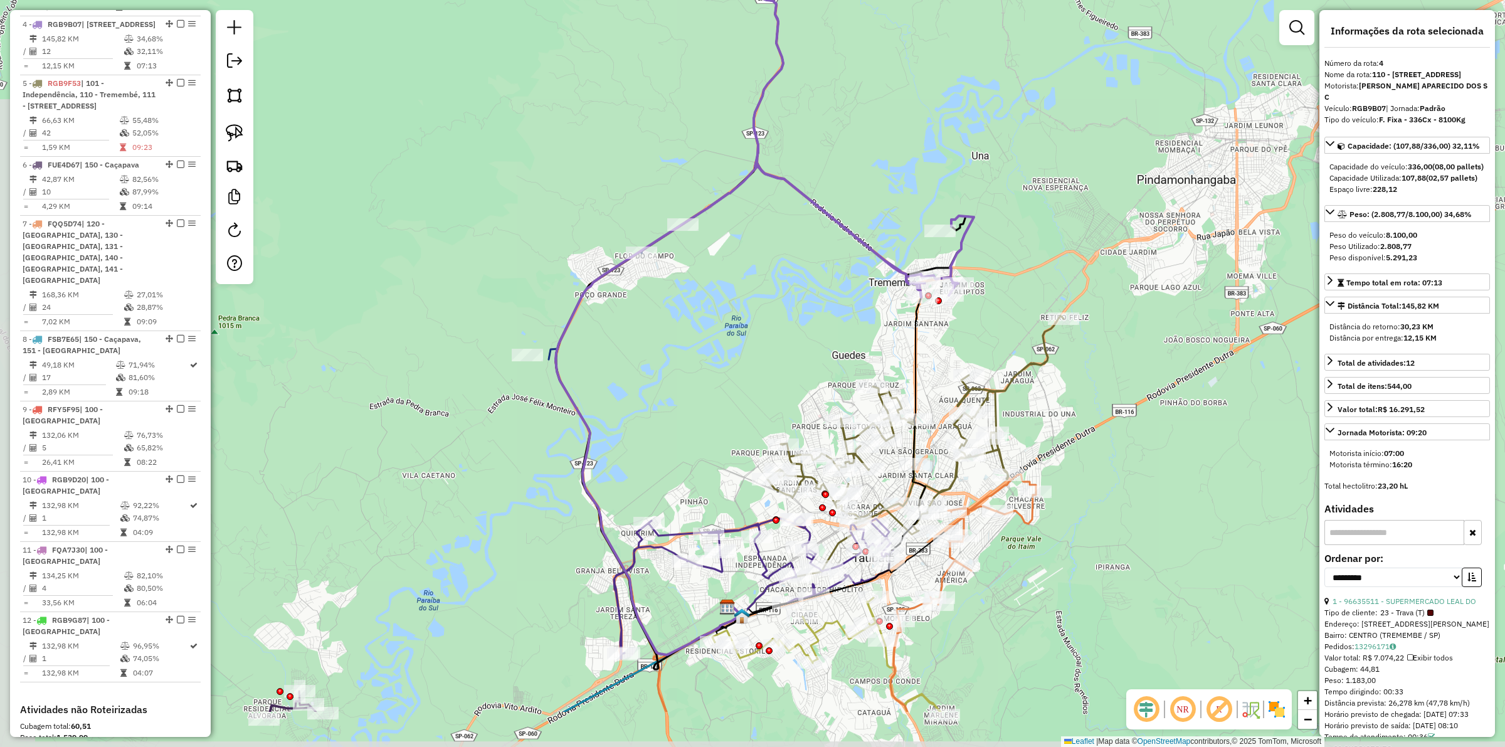
drag, startPoint x: 678, startPoint y: 430, endPoint x: 729, endPoint y: 320, distance: 121.2
click at [729, 320] on div "Janela de atendimento Grade de atendimento Capacidade Transportadoras Veículos …" at bounding box center [752, 373] width 1505 height 747
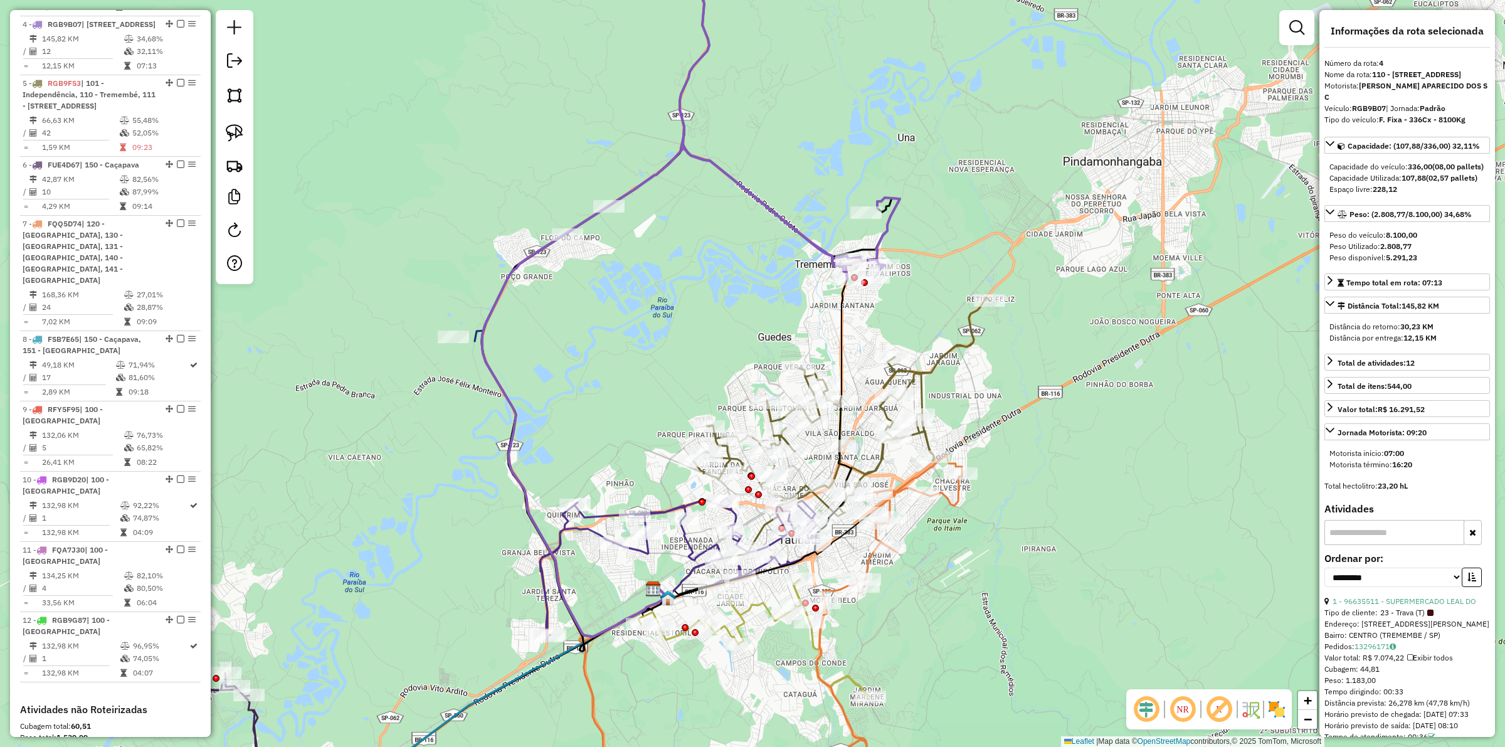
drag, startPoint x: 1048, startPoint y: 383, endPoint x: 974, endPoint y: 364, distance: 76.2
click at [974, 364] on div "Janela de atendimento Grade de atendimento Capacidade Transportadoras Veículos …" at bounding box center [752, 373] width 1505 height 747
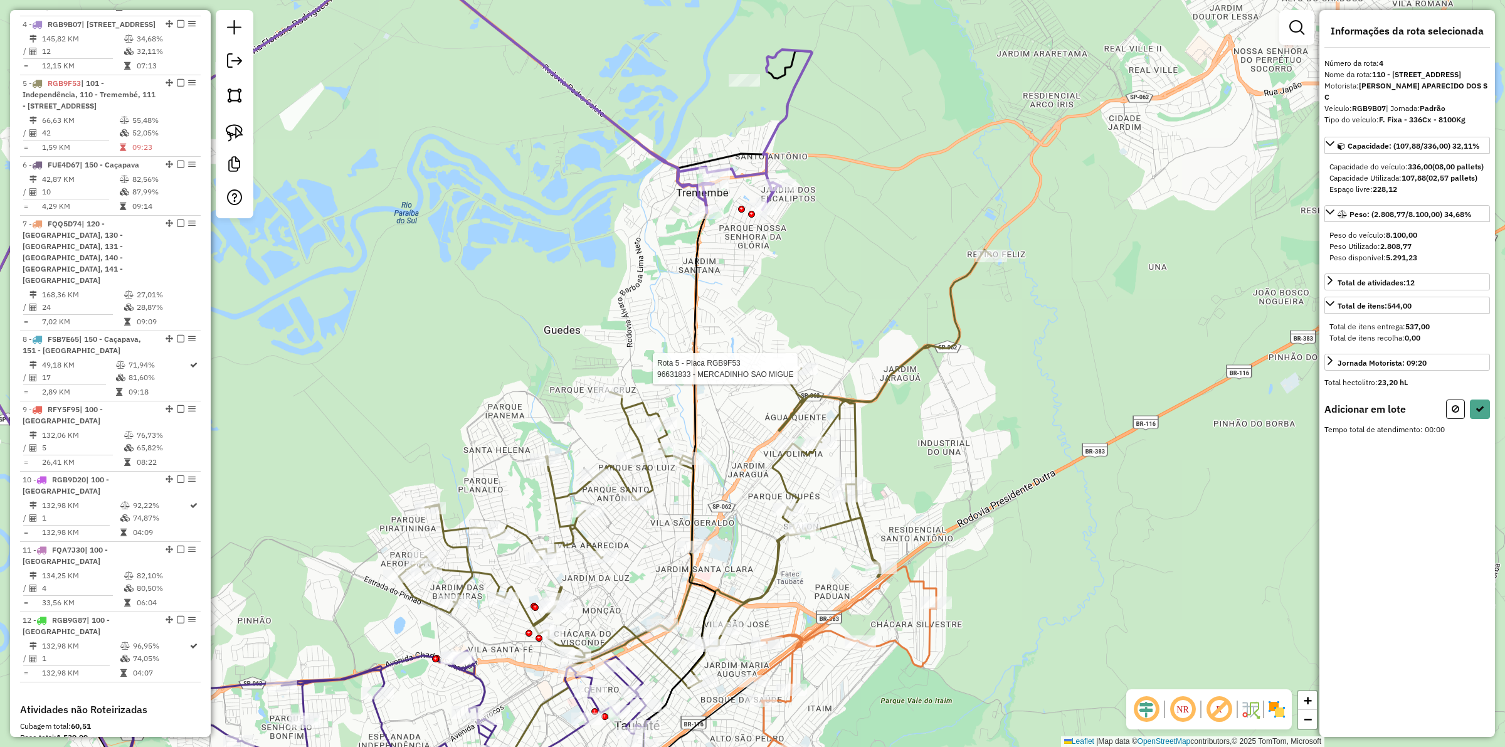
click at [804, 375] on div at bounding box center [801, 369] width 31 height 13
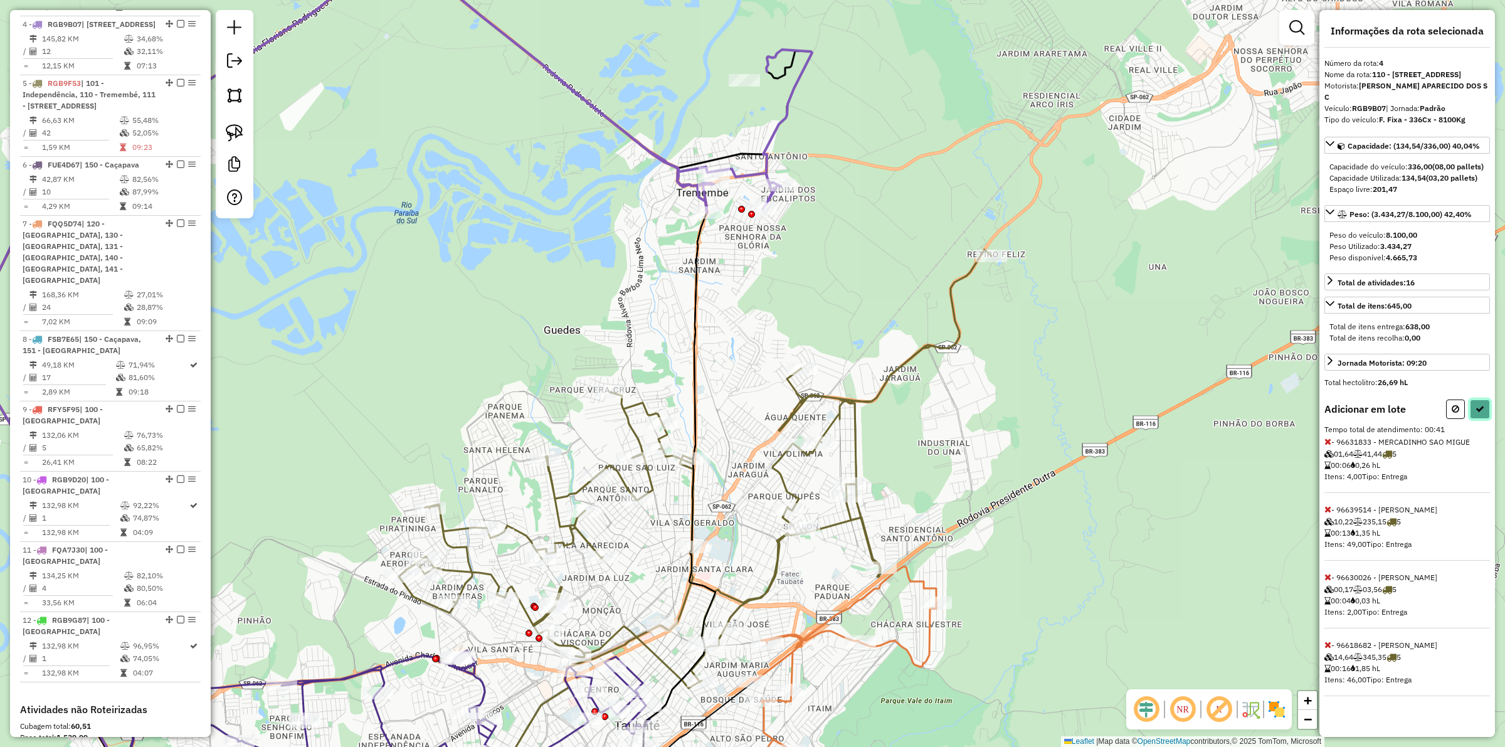
click at [1474, 419] on button at bounding box center [1480, 409] width 20 height 19
select select "**********"
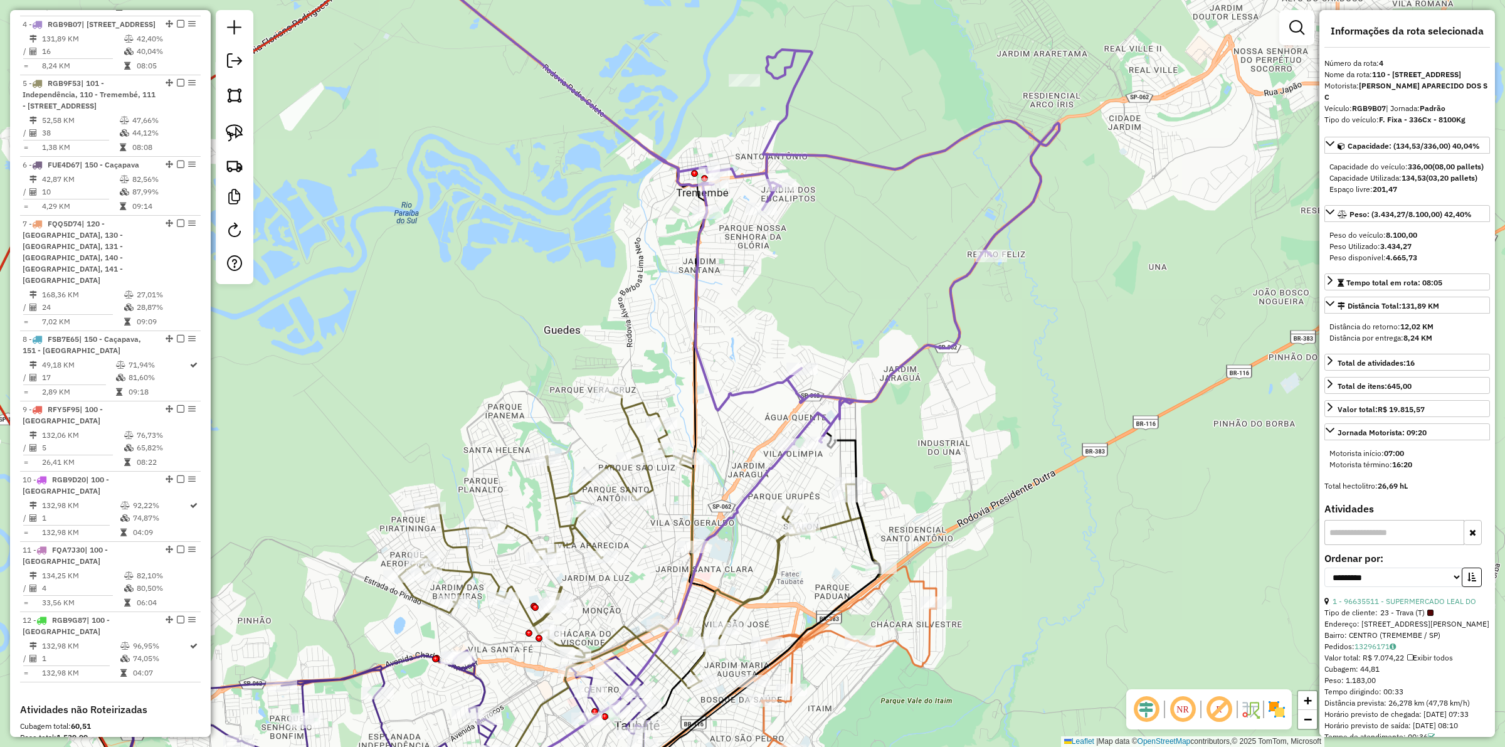
click at [858, 403] on icon at bounding box center [716, 184] width 685 height 519
click at [834, 522] on icon at bounding box center [640, 540] width 482 height 296
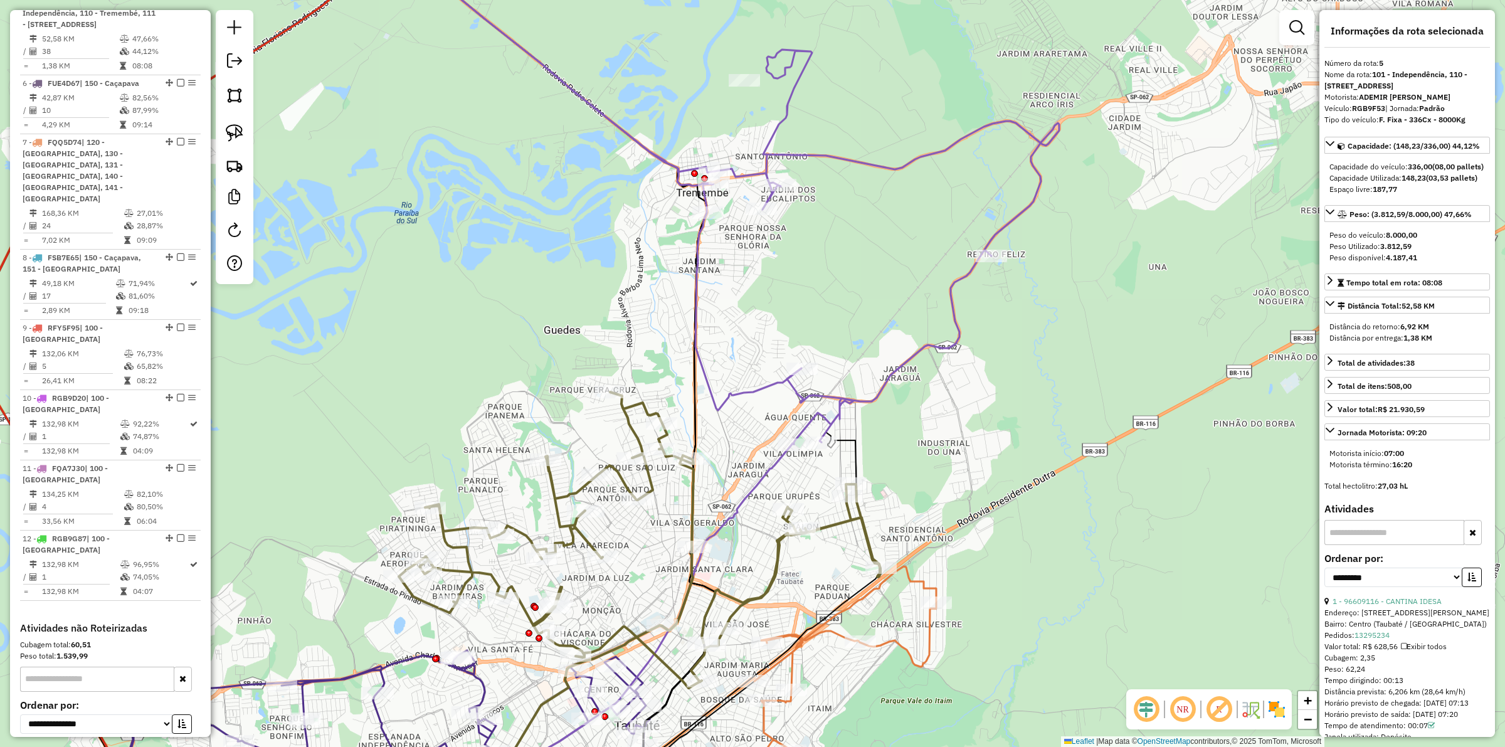
click at [770, 384] on icon at bounding box center [716, 184] width 685 height 519
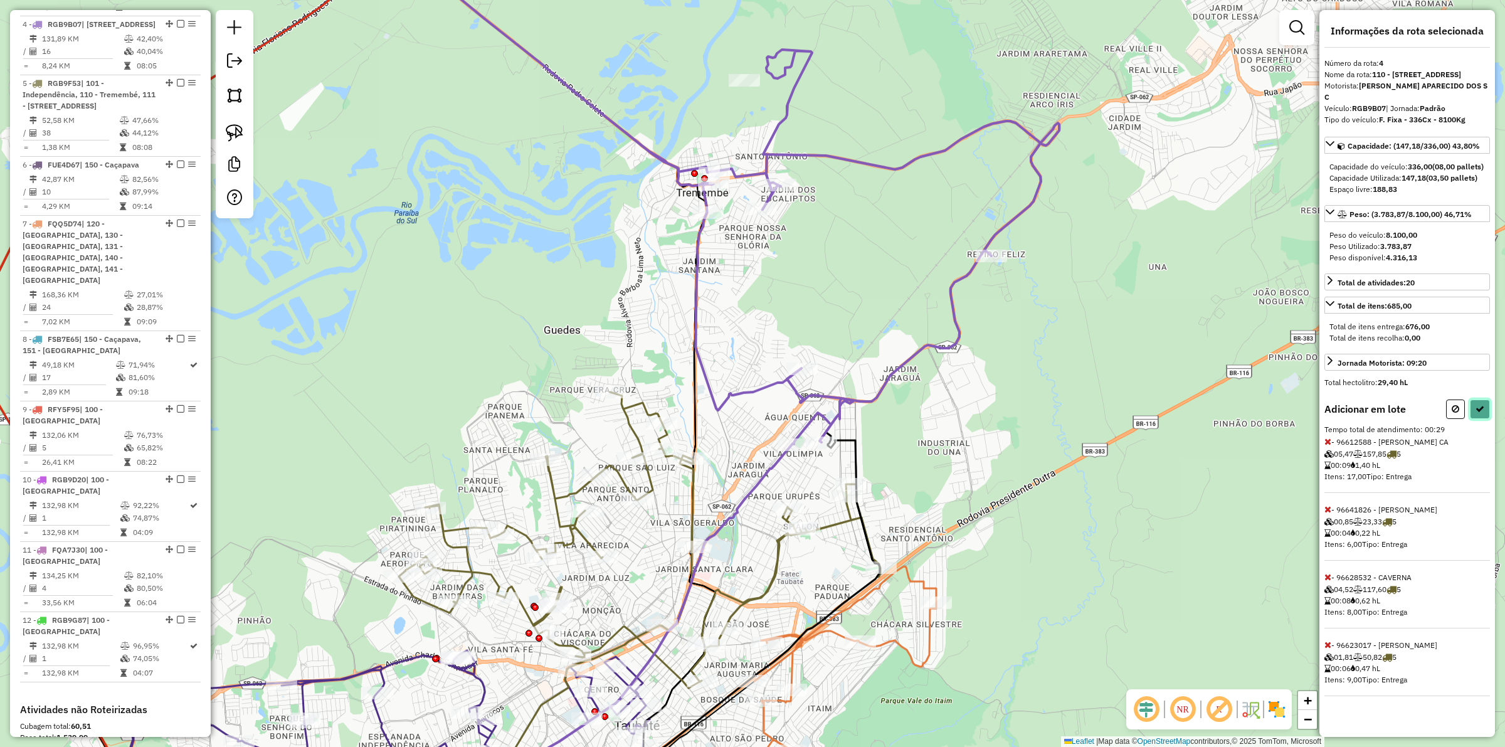
click at [1471, 419] on button at bounding box center [1480, 409] width 20 height 19
select select "**********"
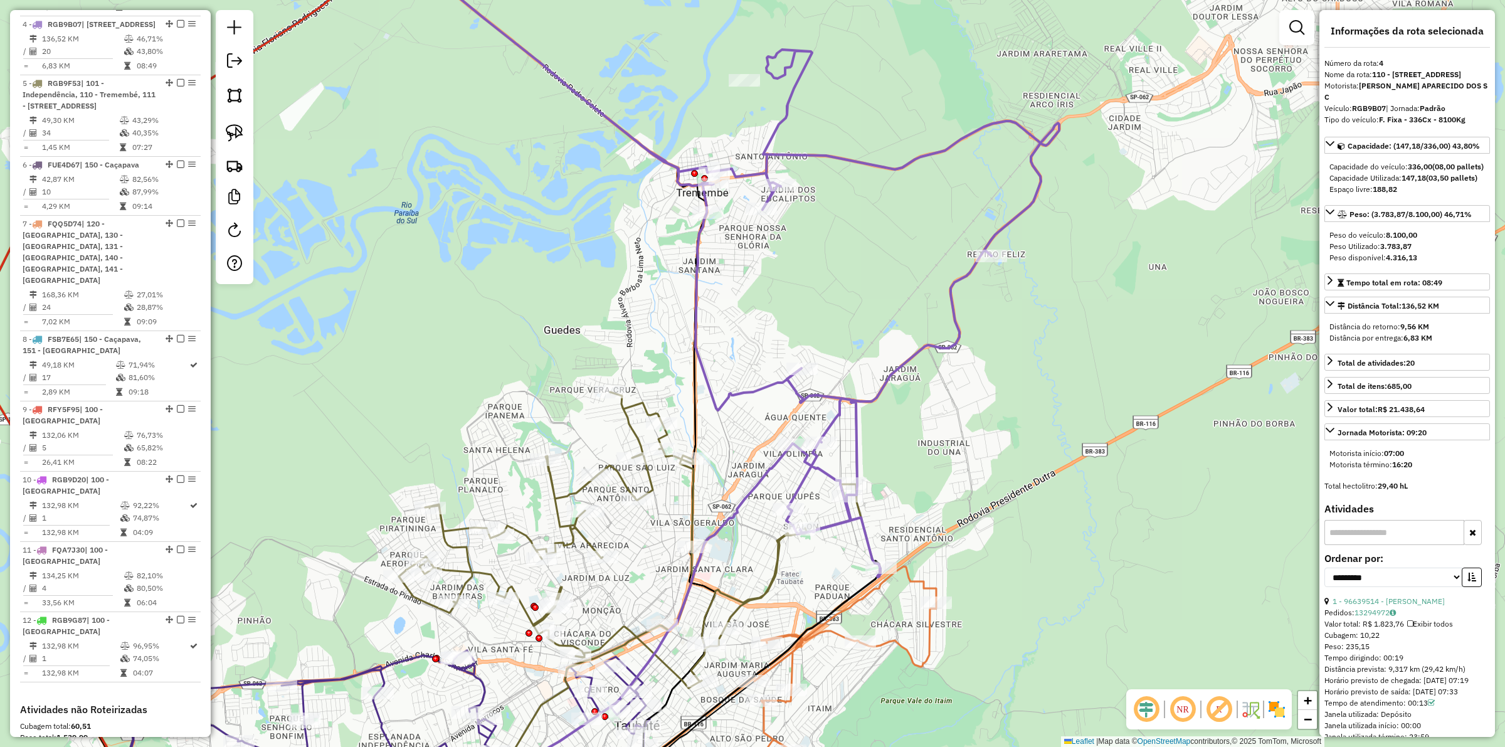
click at [854, 395] on icon at bounding box center [716, 251] width 685 height 652
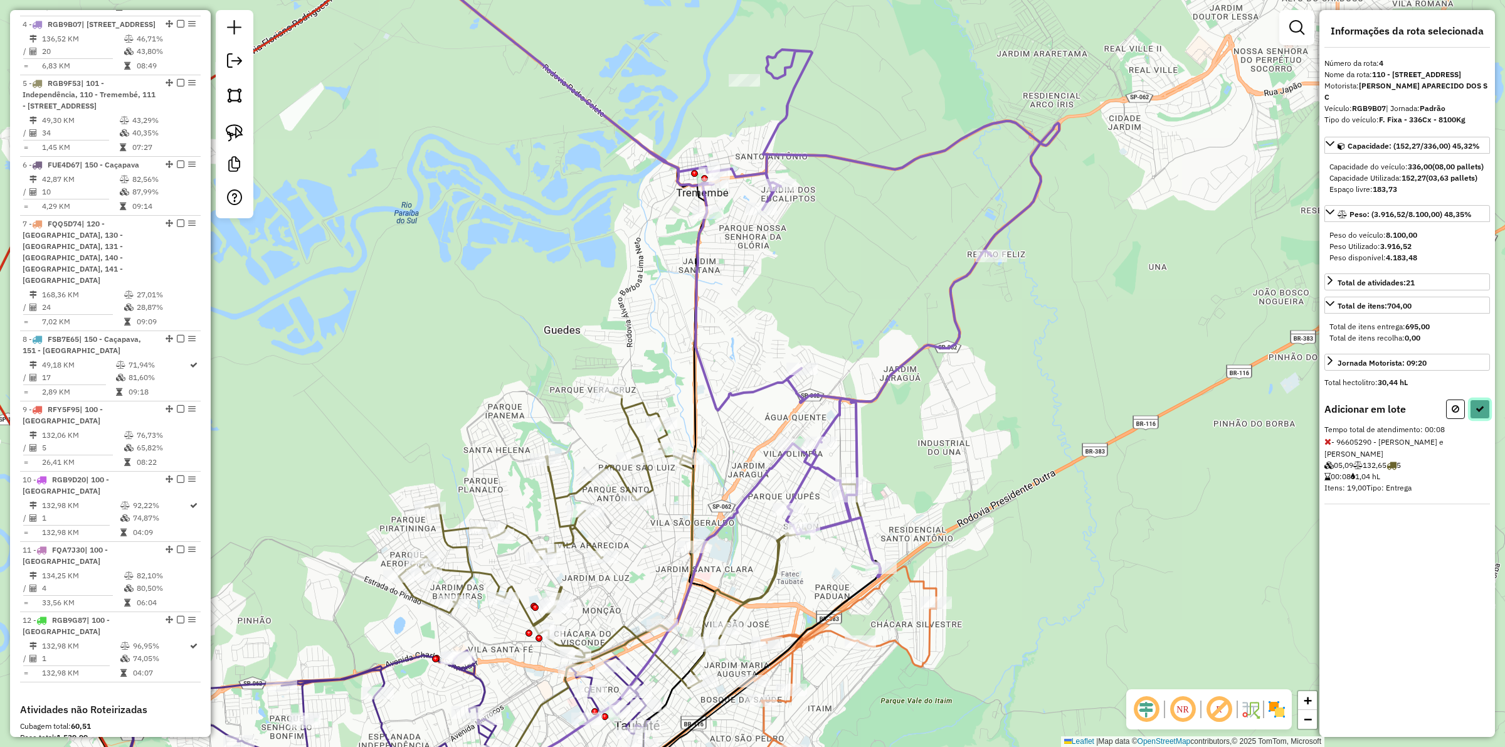
click at [1484, 419] on button at bounding box center [1480, 409] width 20 height 19
select select "**********"
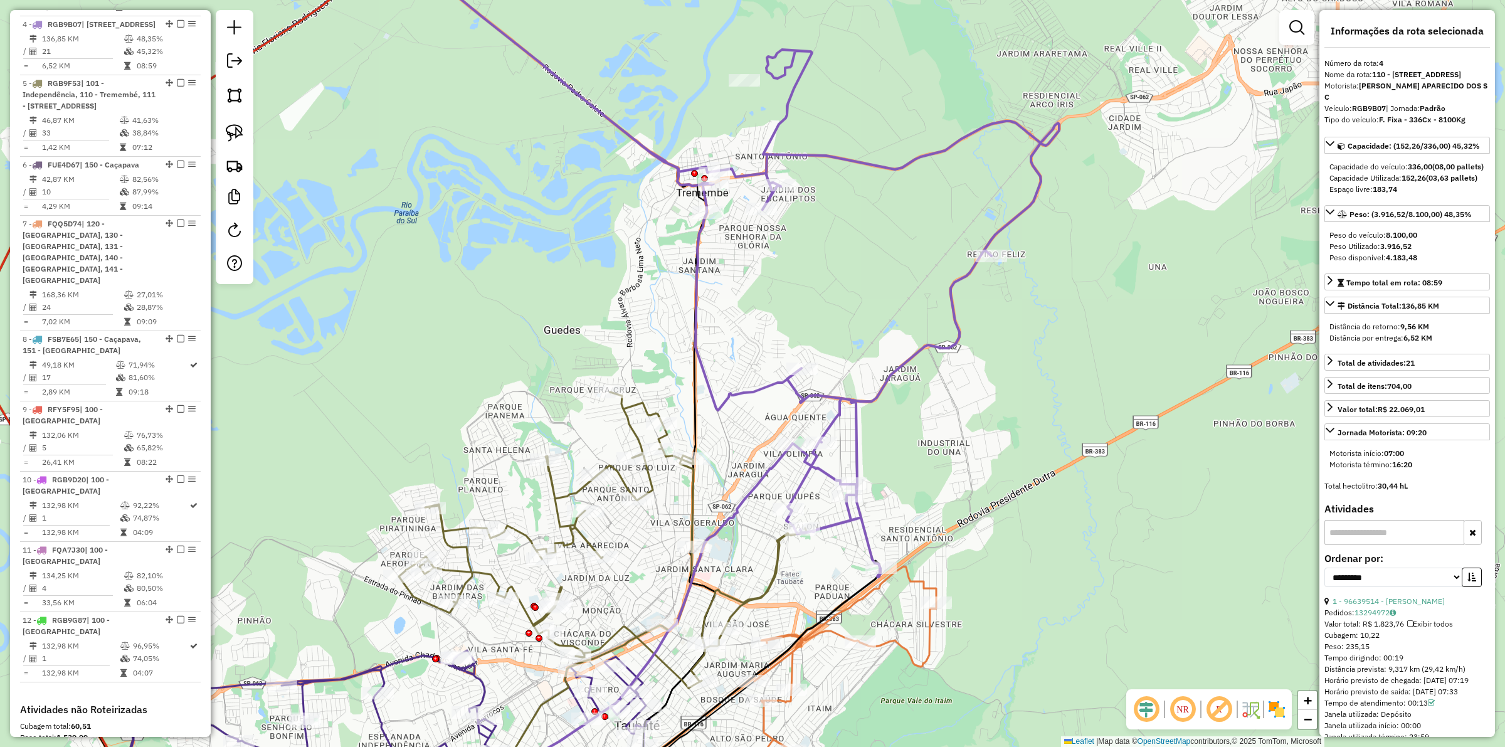
click at [566, 494] on icon at bounding box center [606, 540] width 415 height 296
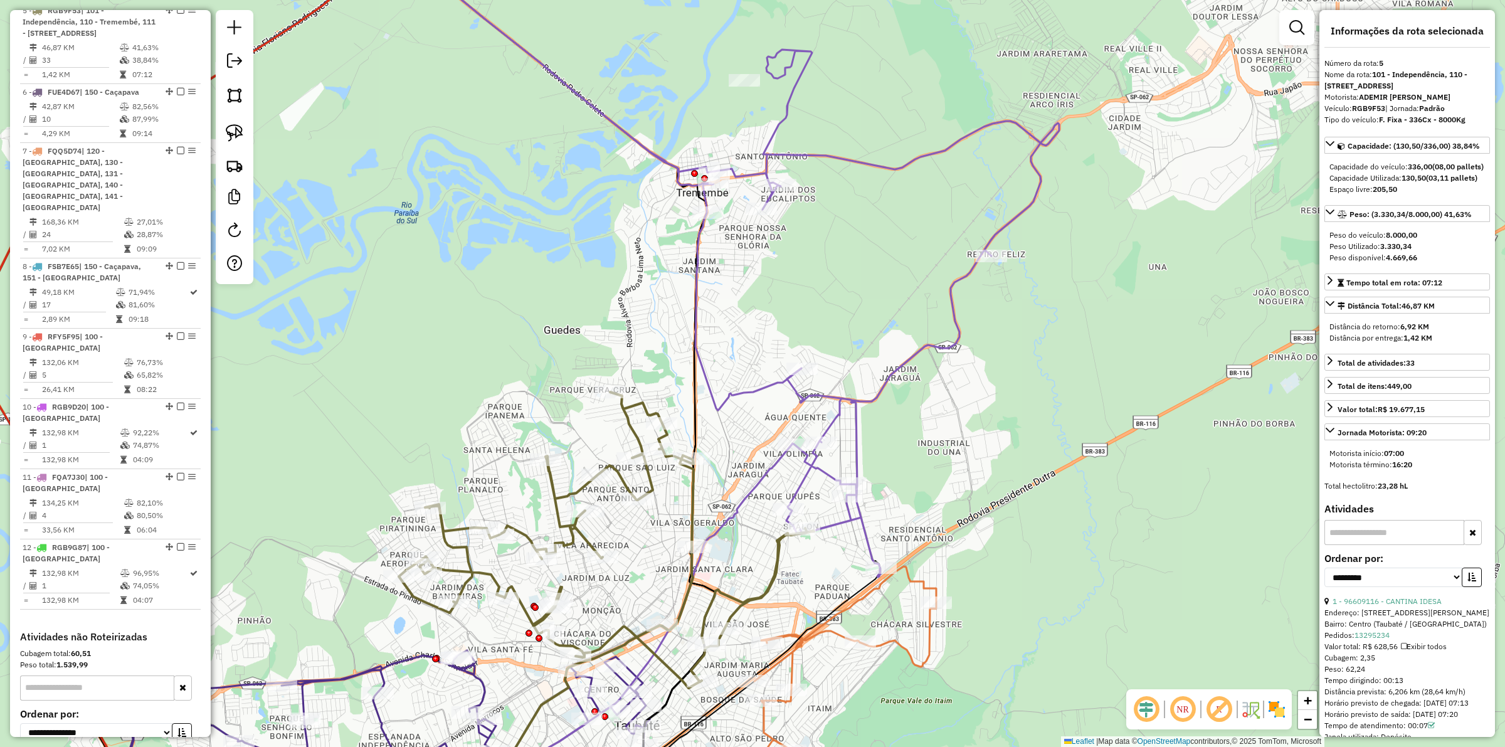
scroll to position [908, 0]
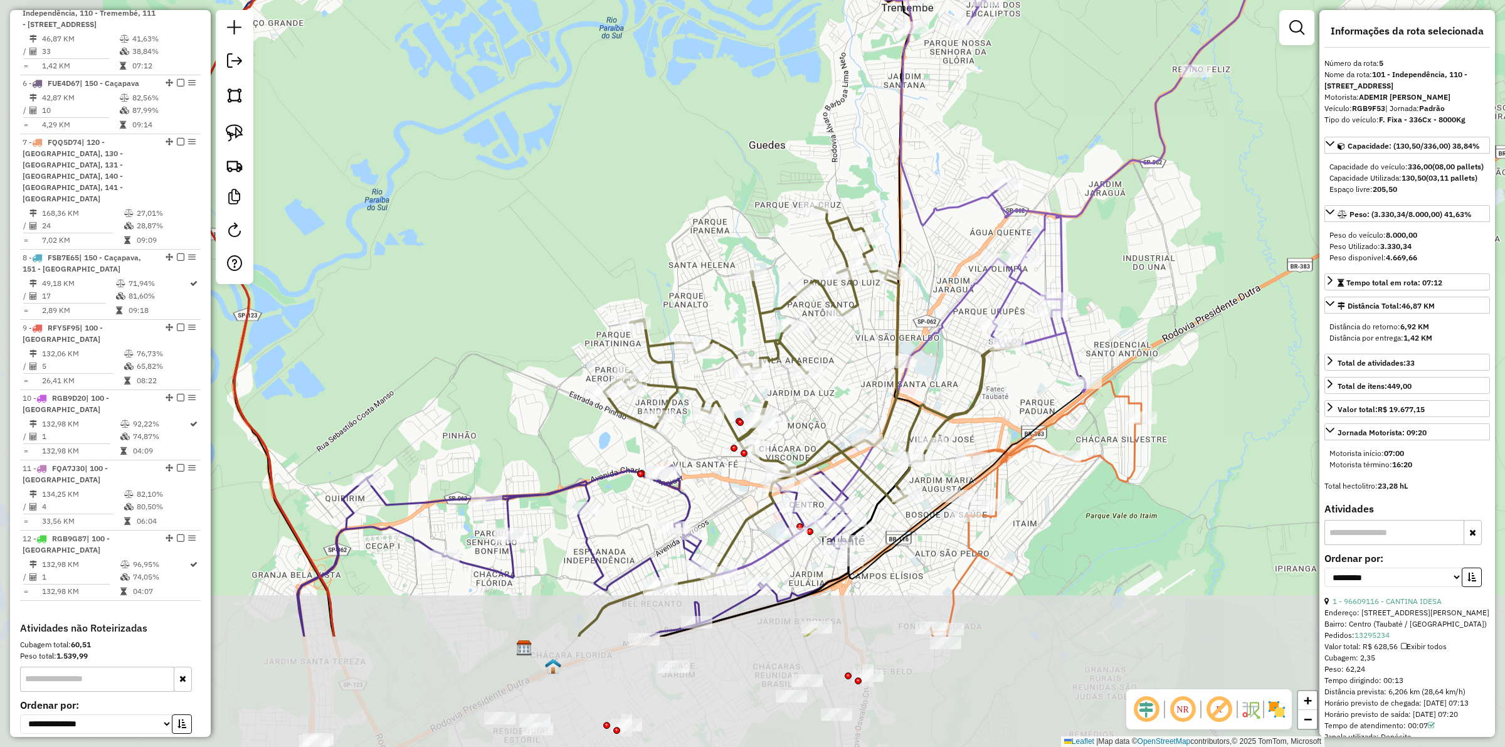
drag, startPoint x: 452, startPoint y: 391, endPoint x: 657, endPoint y: 208, distance: 275.4
click at [657, 208] on div "Janela de atendimento Grade de atendimento Capacidade Transportadoras Veículos …" at bounding box center [752, 373] width 1505 height 747
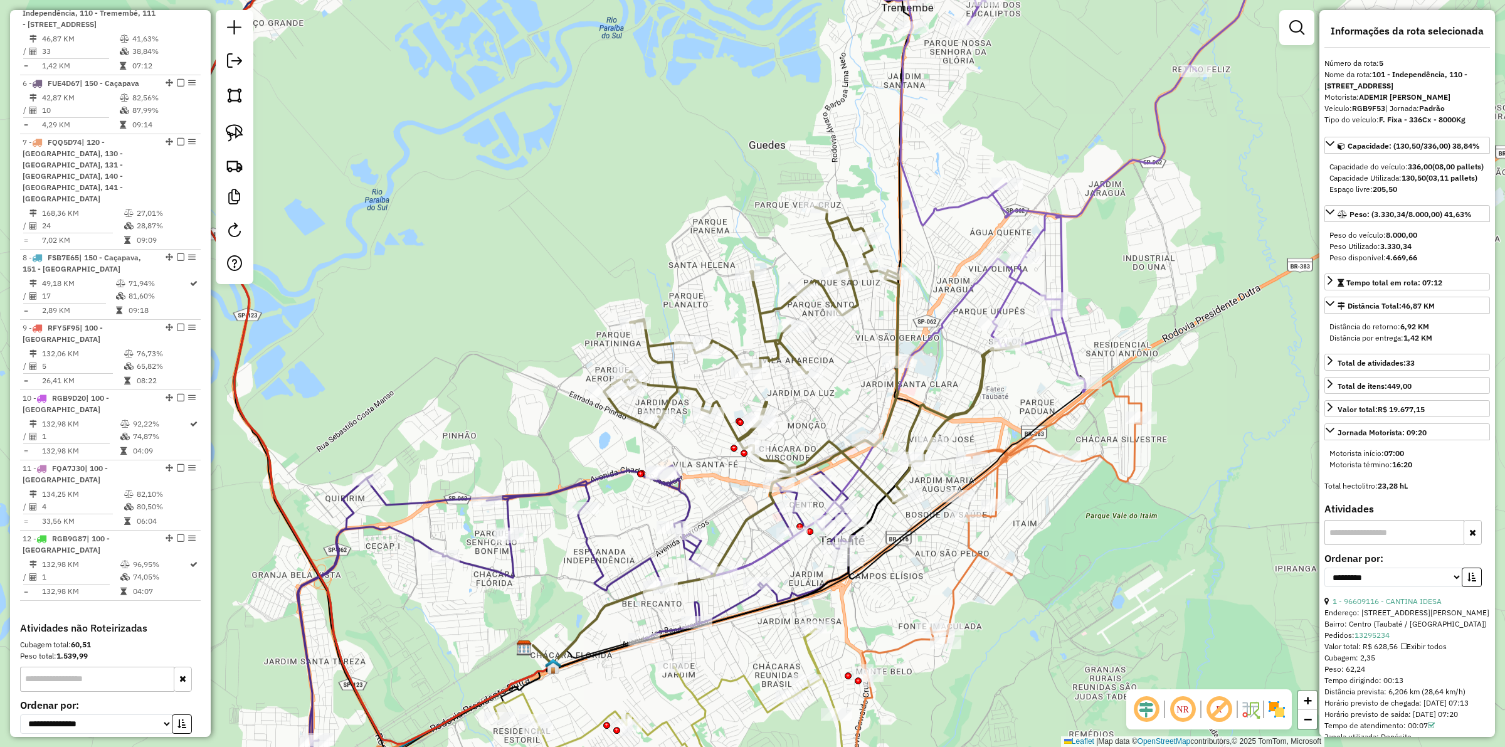
click at [680, 502] on div "Janela de atendimento Grade de atendimento Capacidade Transportadoras Veículos …" at bounding box center [752, 373] width 1505 height 747
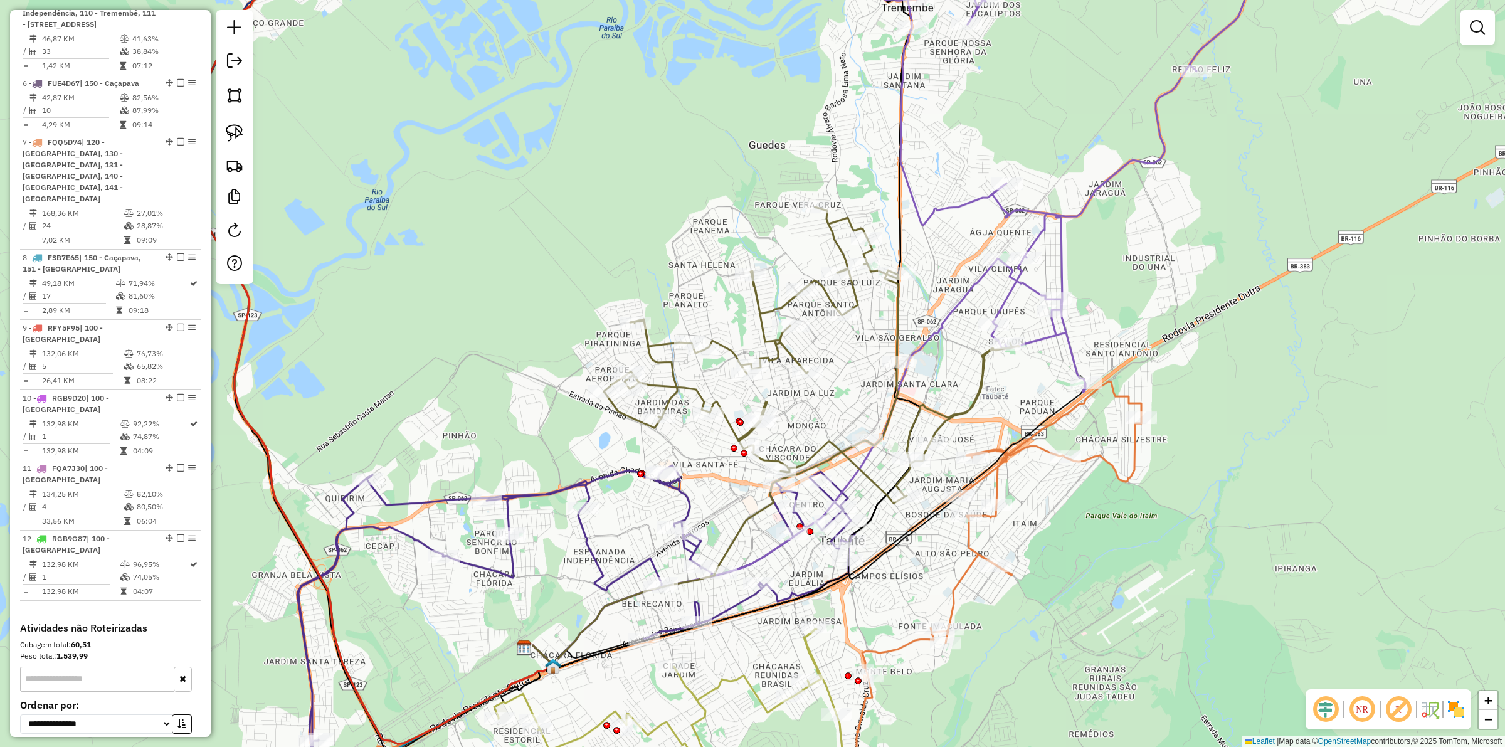
click at [682, 502] on icon at bounding box center [576, 607] width 558 height 285
select select "**********"
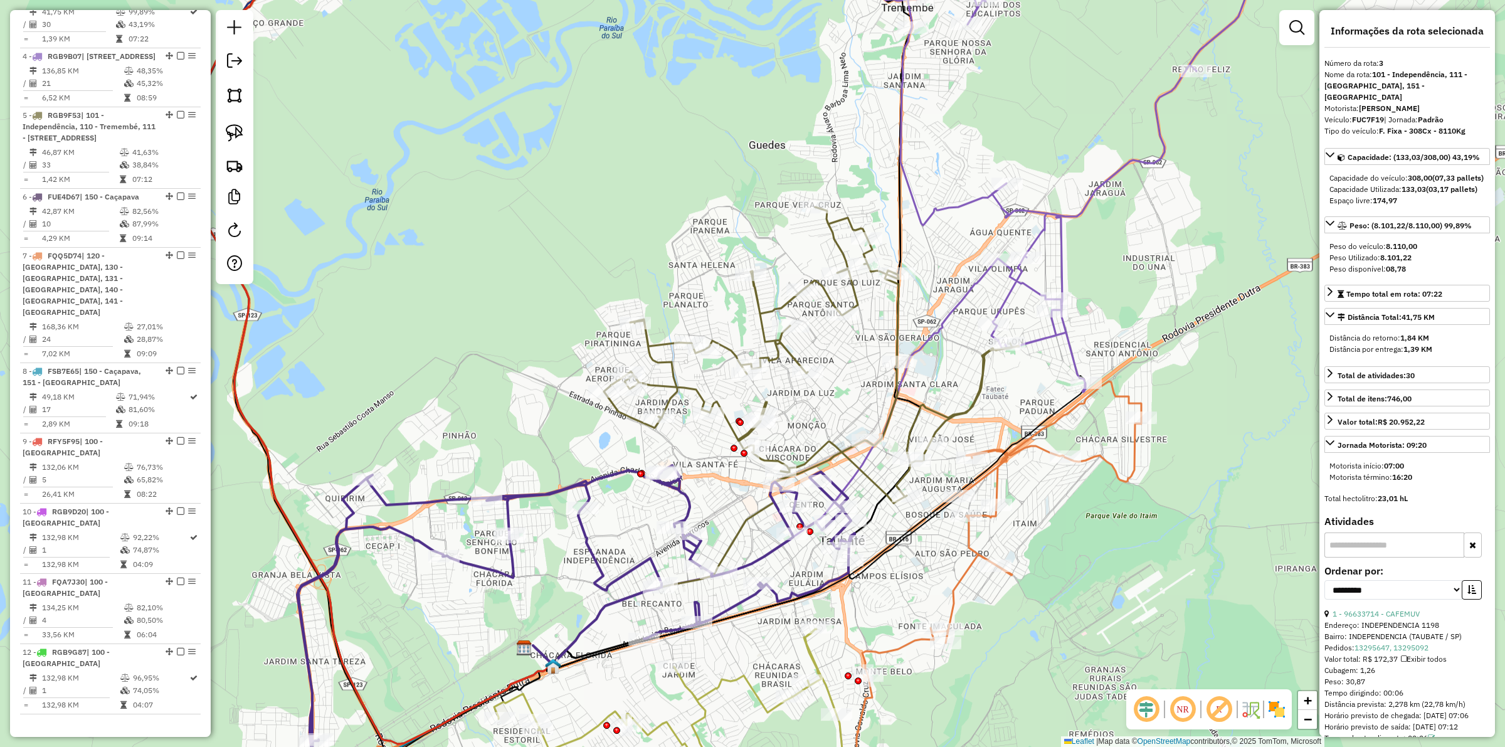
scroll to position [744, 0]
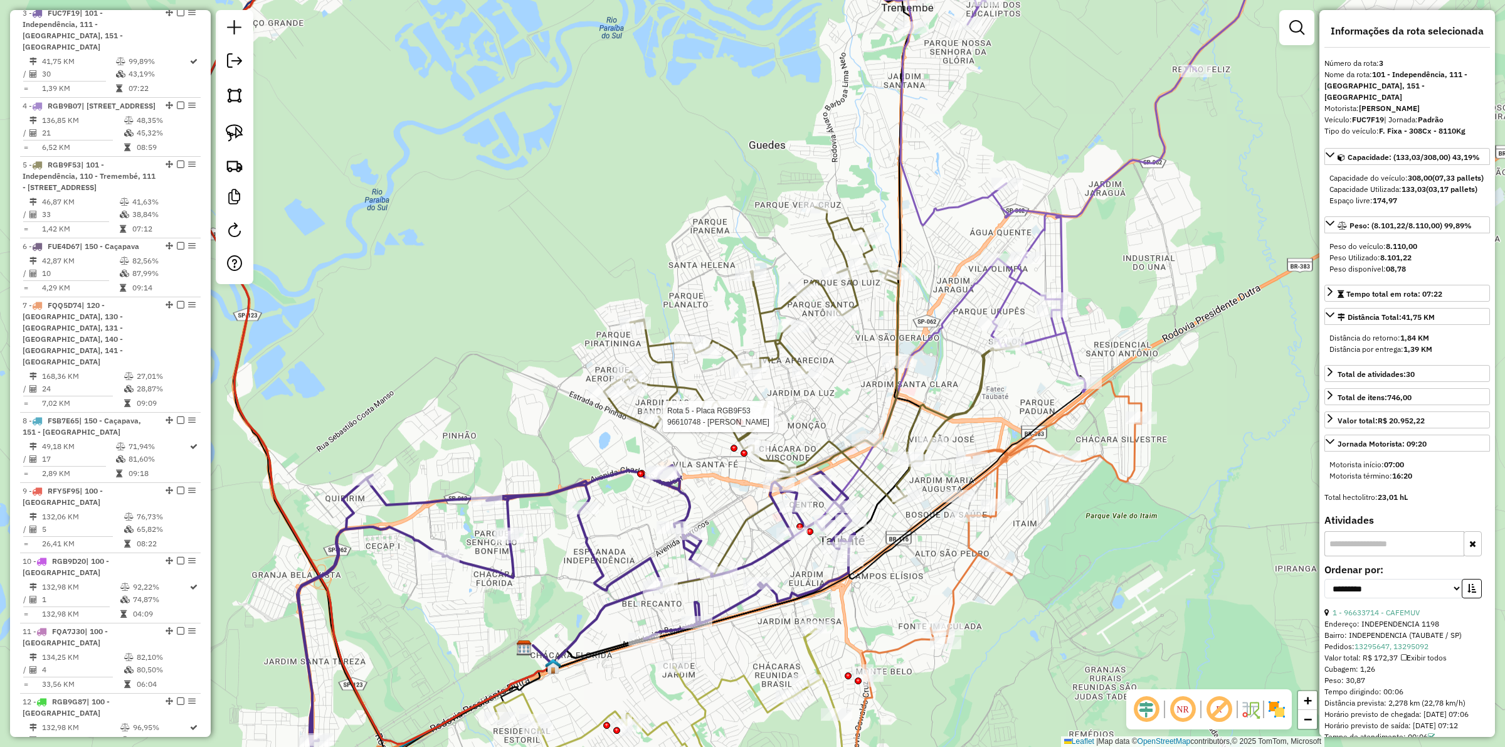
click at [596, 362] on div "Rota 5 - Placa RGB9F53 96610748 - ADELADIO LEMOS QUARE Janela de atendimento Gr…" at bounding box center [752, 373] width 1505 height 747
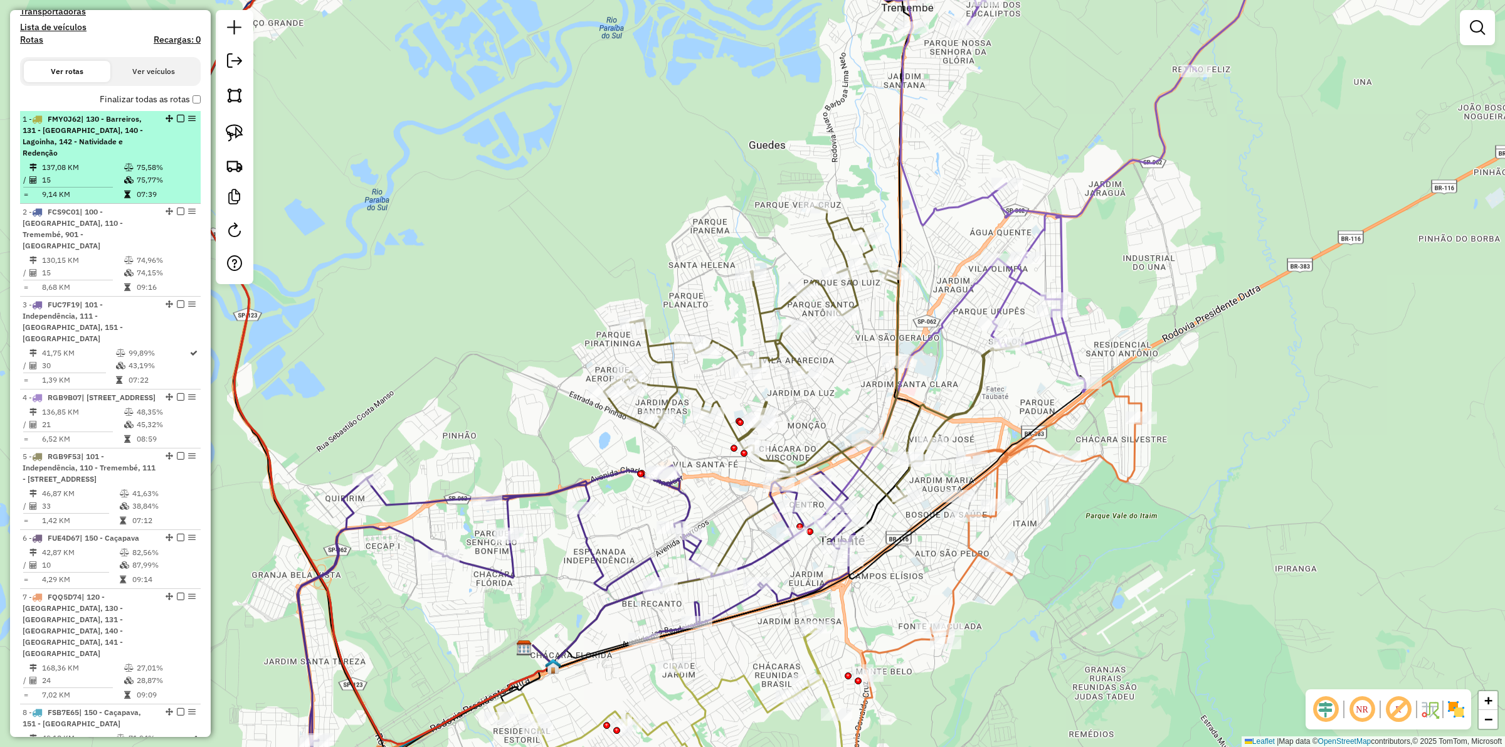
scroll to position [0, 0]
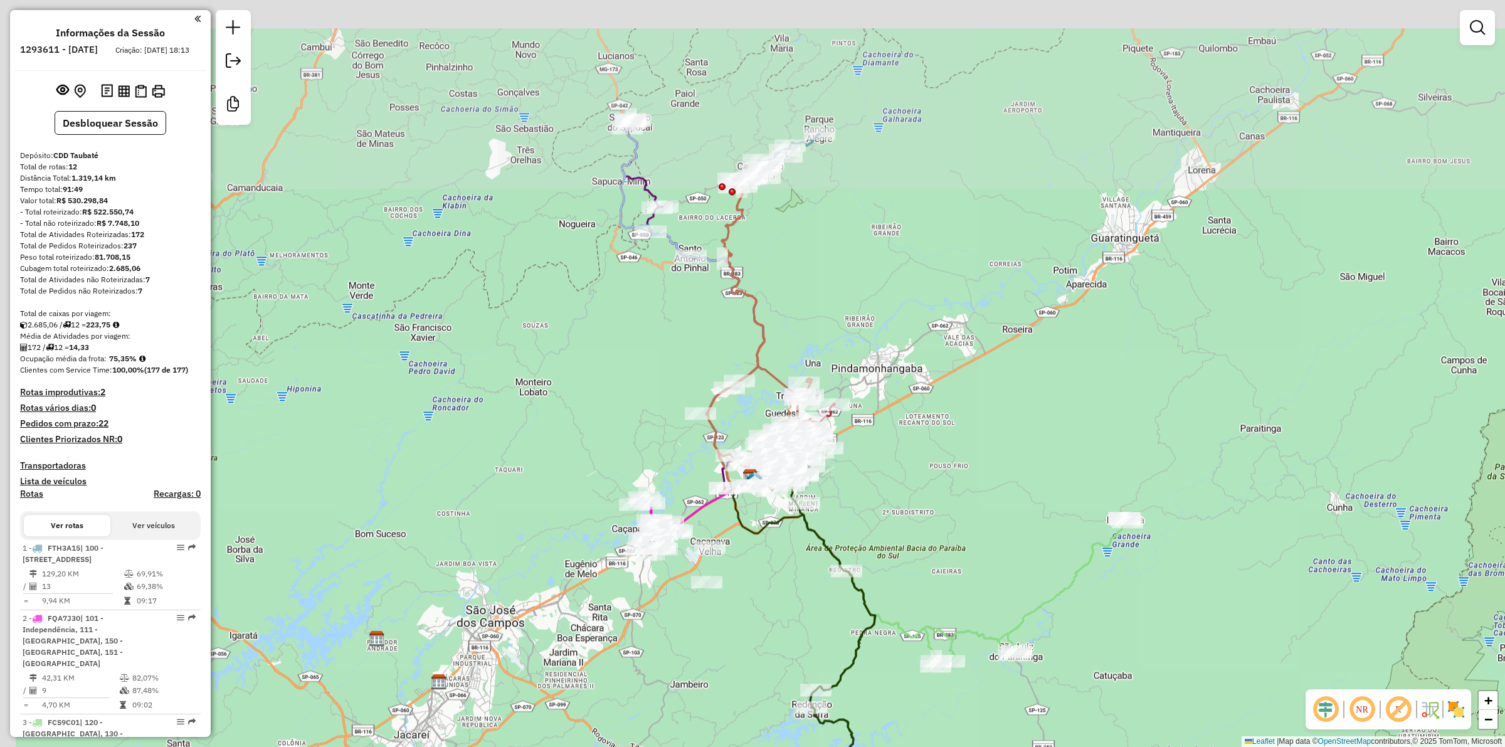
drag, startPoint x: 588, startPoint y: 230, endPoint x: 628, endPoint y: 354, distance: 130.7
click at [618, 393] on div "Janela de atendimento Grade de atendimento Capacidade Transportadoras Veículos …" at bounding box center [752, 373] width 1505 height 747
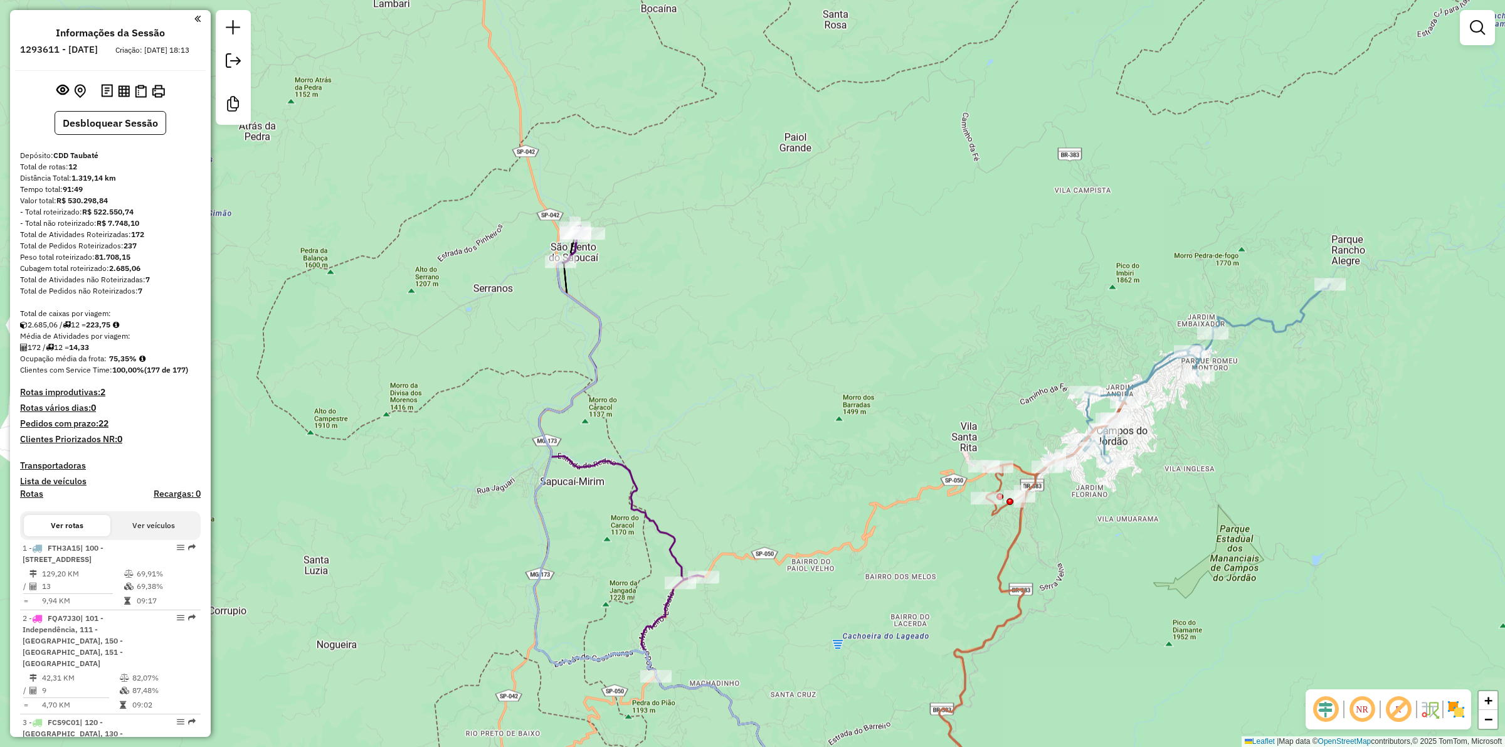
click at [569, 398] on icon at bounding box center [759, 542] width 450 height 559
select select "**********"
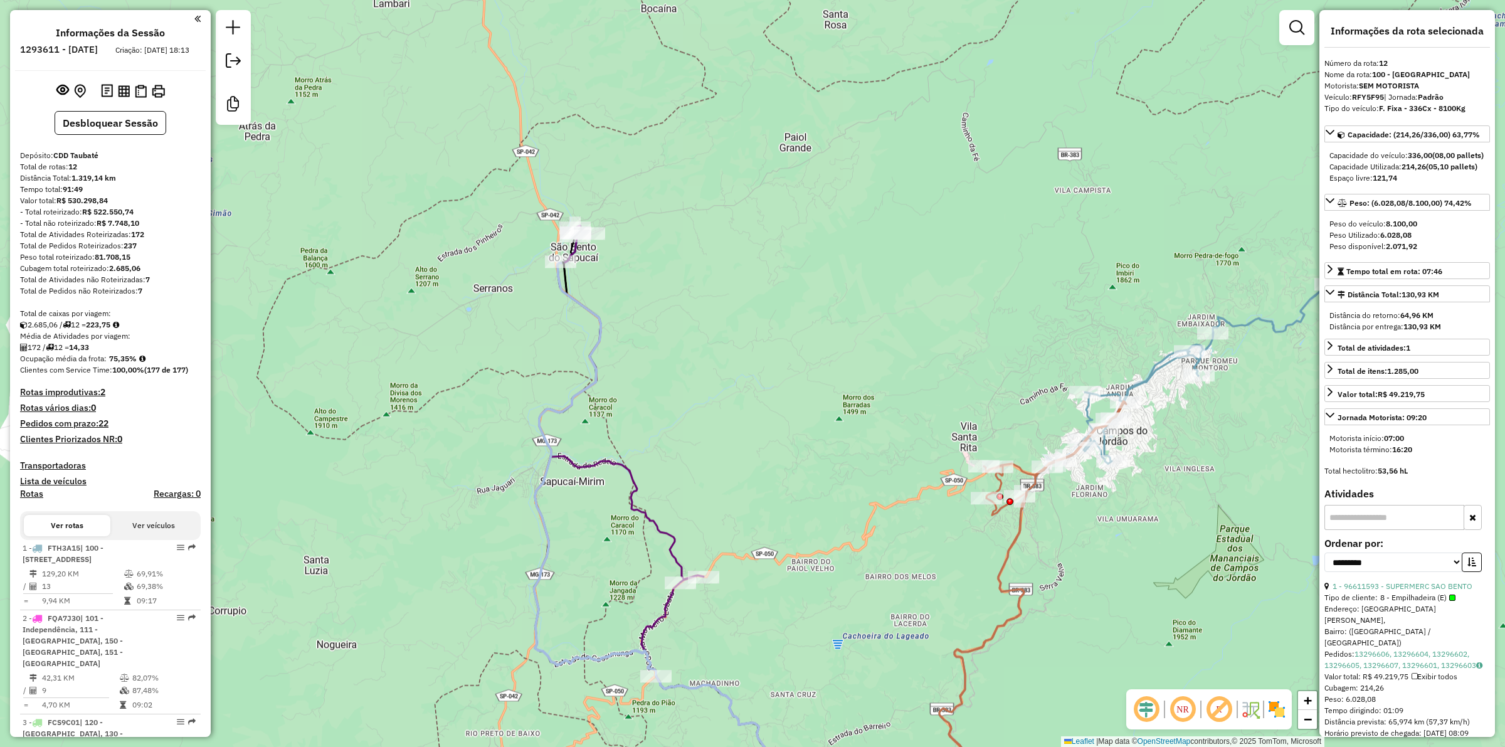
scroll to position [990, 0]
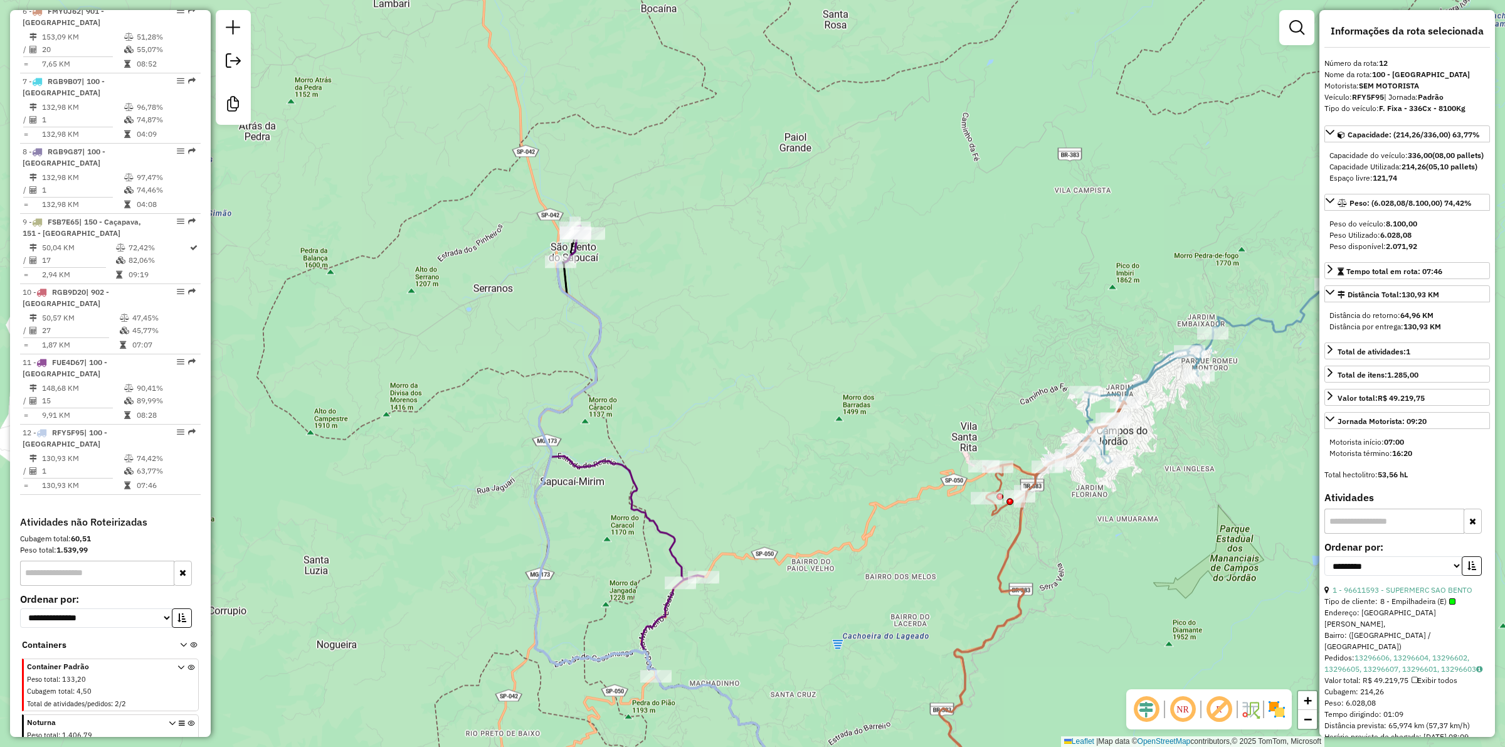
click at [597, 528] on div "Janela de atendimento Grade de atendimento Capacidade Transportadoras Veículos …" at bounding box center [752, 373] width 1505 height 747
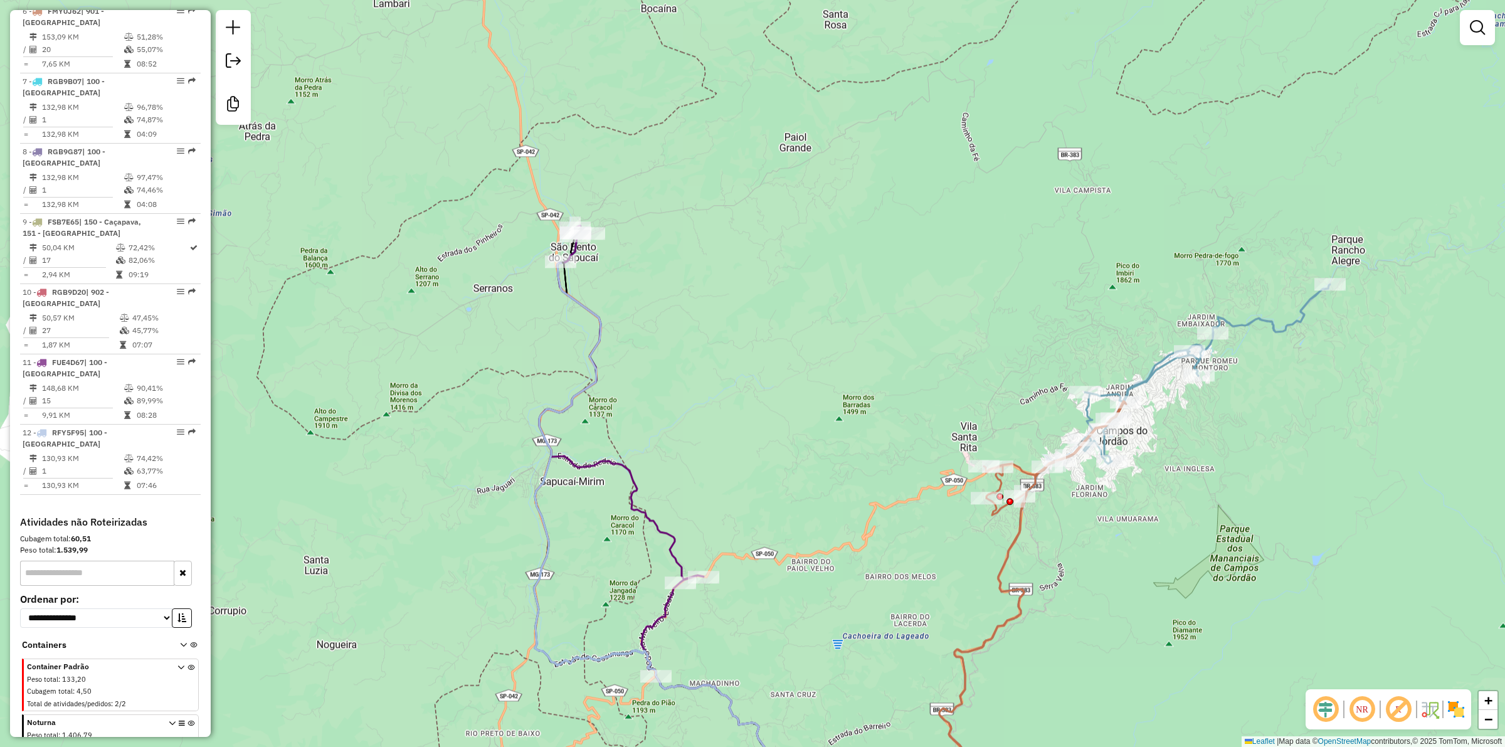
click at [627, 488] on icon at bounding box center [761, 523] width 445 height 596
select select "**********"
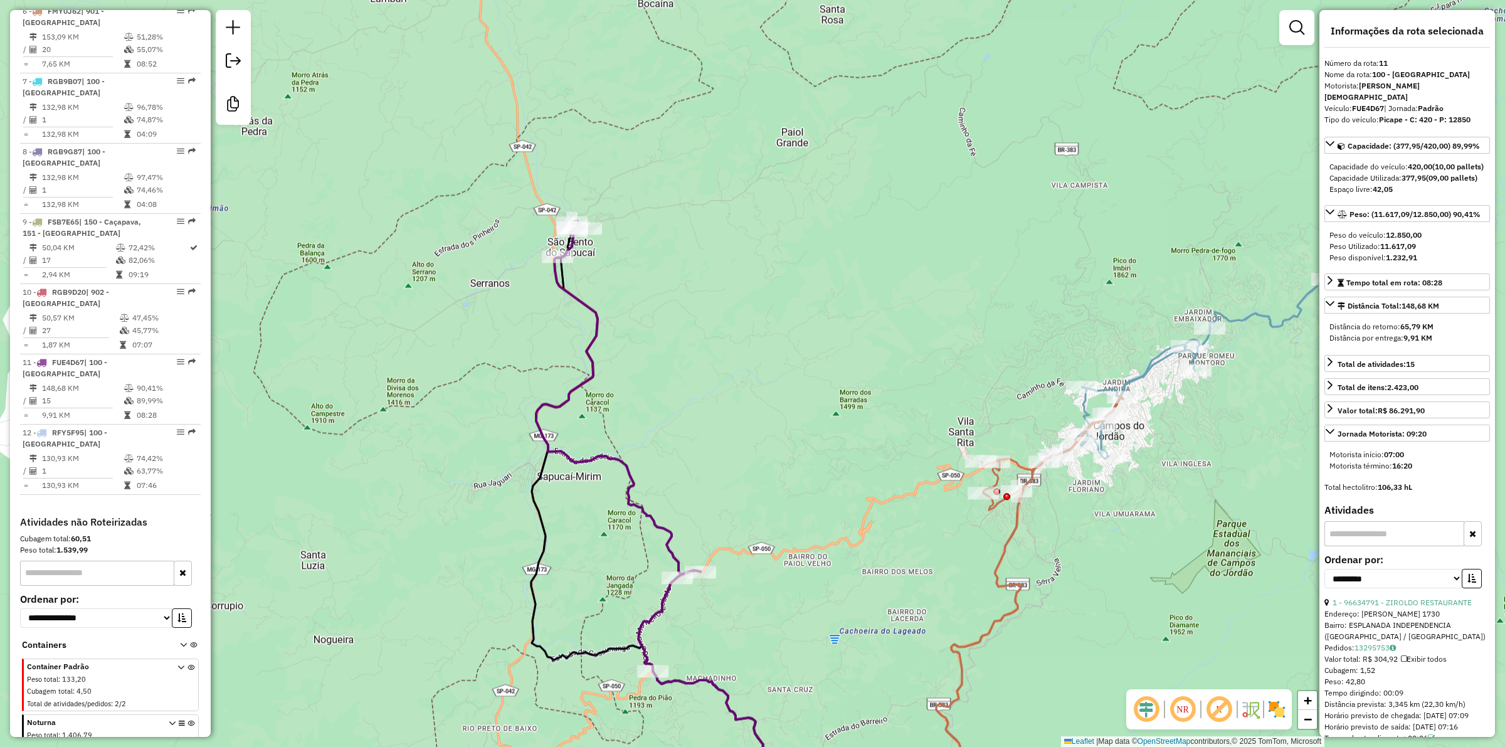
drag, startPoint x: 610, startPoint y: 543, endPoint x: 522, endPoint y: 349, distance: 212.8
click at [522, 349] on div "Janela de atendimento Grade de atendimento Capacidade Transportadoras Veículos …" at bounding box center [752, 373] width 1505 height 747
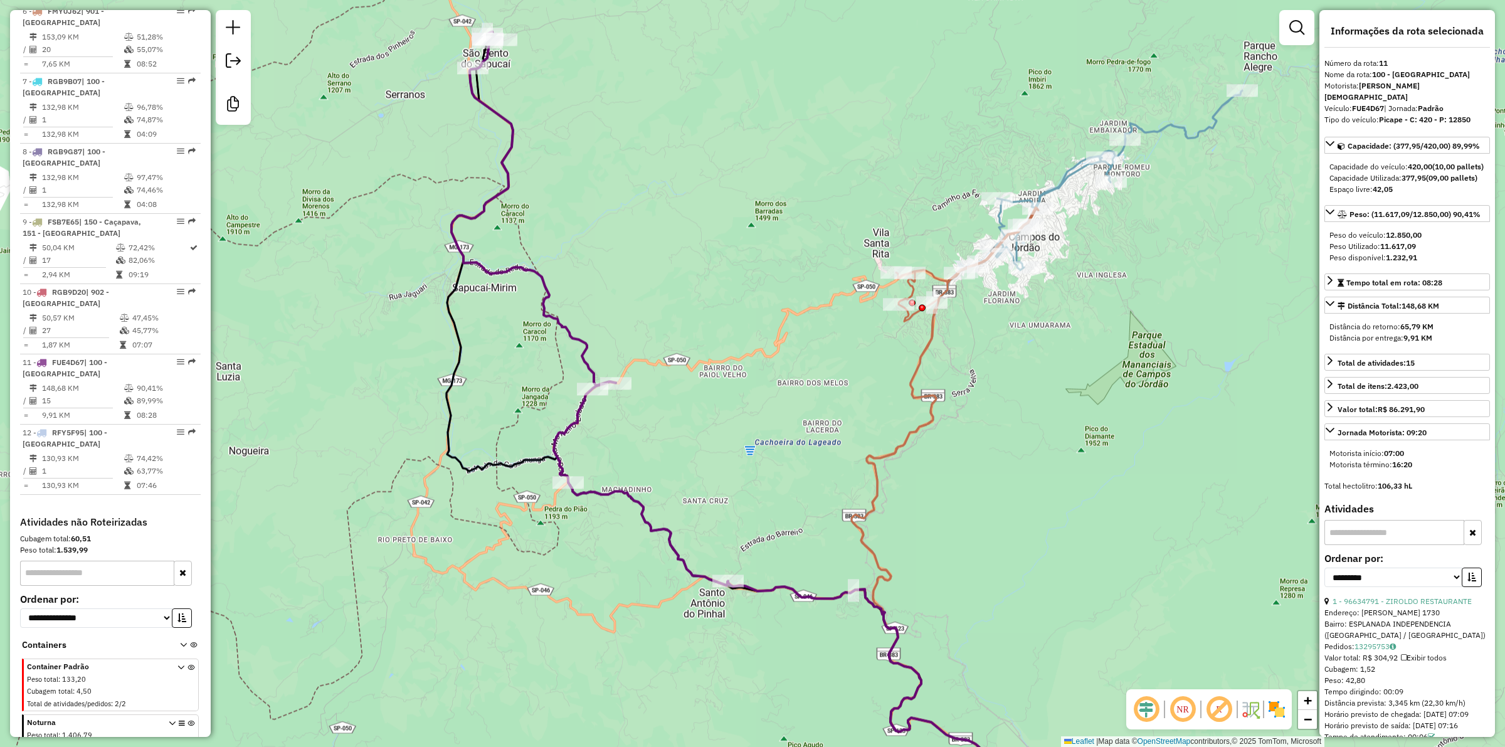
click at [679, 349] on div "Janela de atendimento Grade de atendimento Capacidade Transportadoras Veículos …" at bounding box center [752, 373] width 1505 height 747
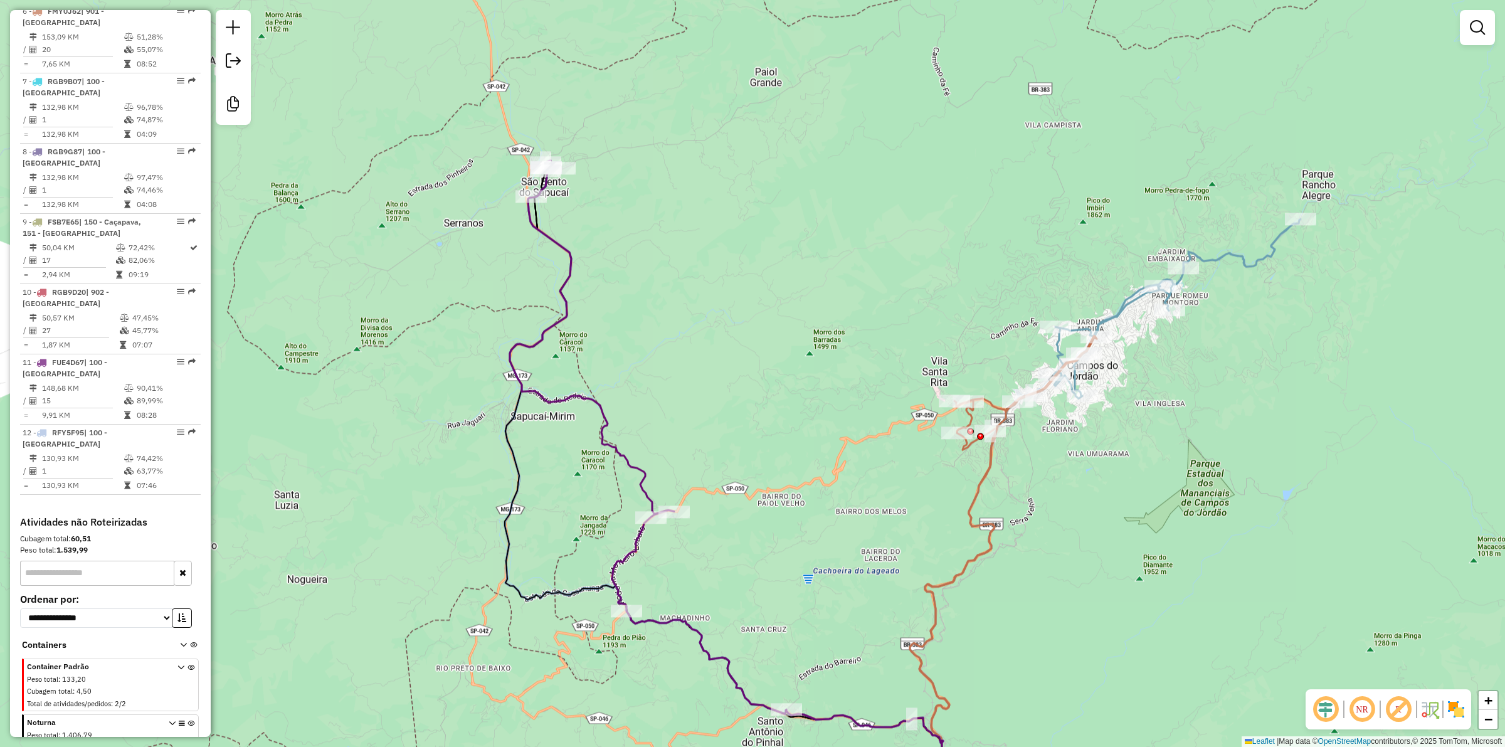
drag, startPoint x: 572, startPoint y: 151, endPoint x: 689, endPoint y: 453, distance: 323.4
click at [689, 453] on div "Janela de atendimento Grade de atendimento Capacidade Transportadoras Veículos …" at bounding box center [752, 373] width 1505 height 747
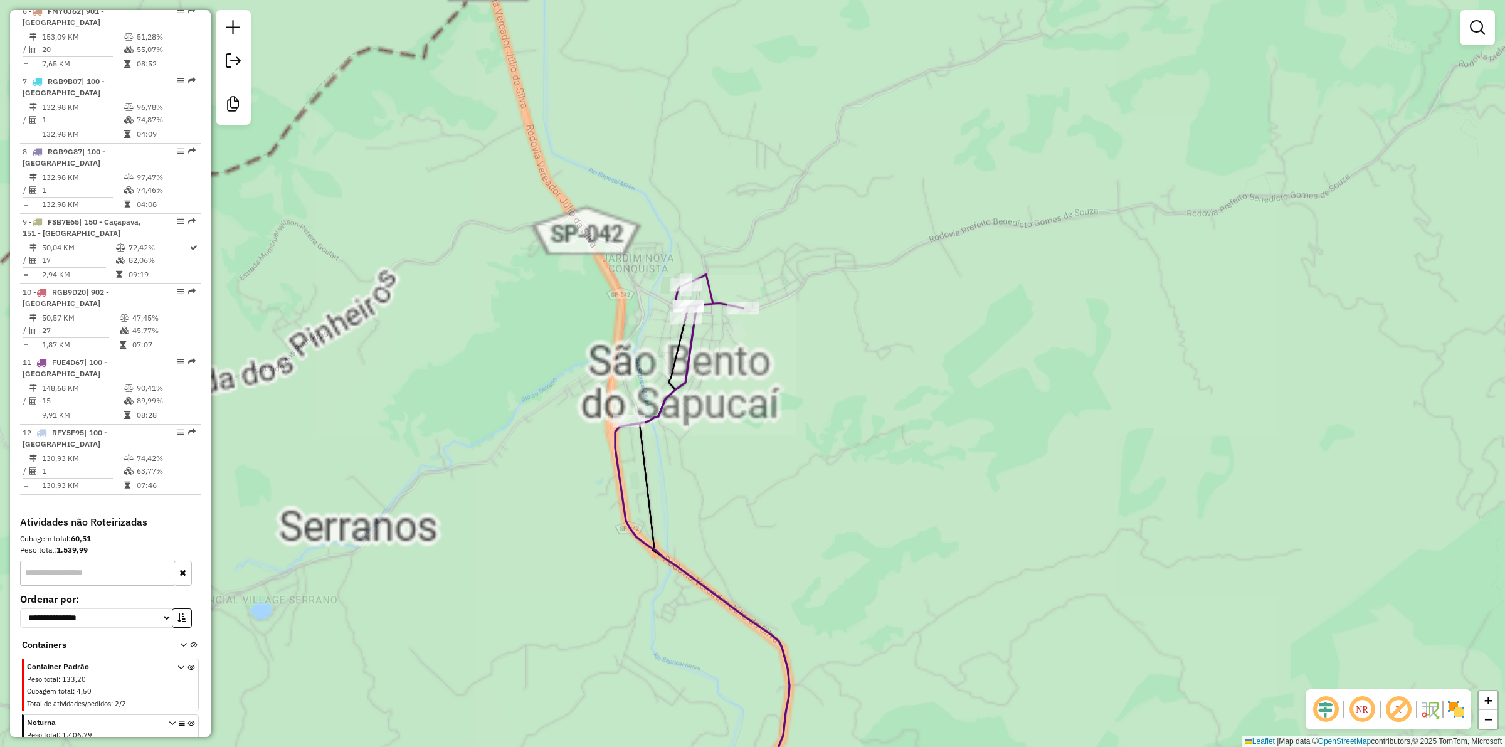
click at [630, 411] on div "Janela de atendimento Grade de atendimento Capacidade Transportadoras Veículos …" at bounding box center [752, 373] width 1505 height 747
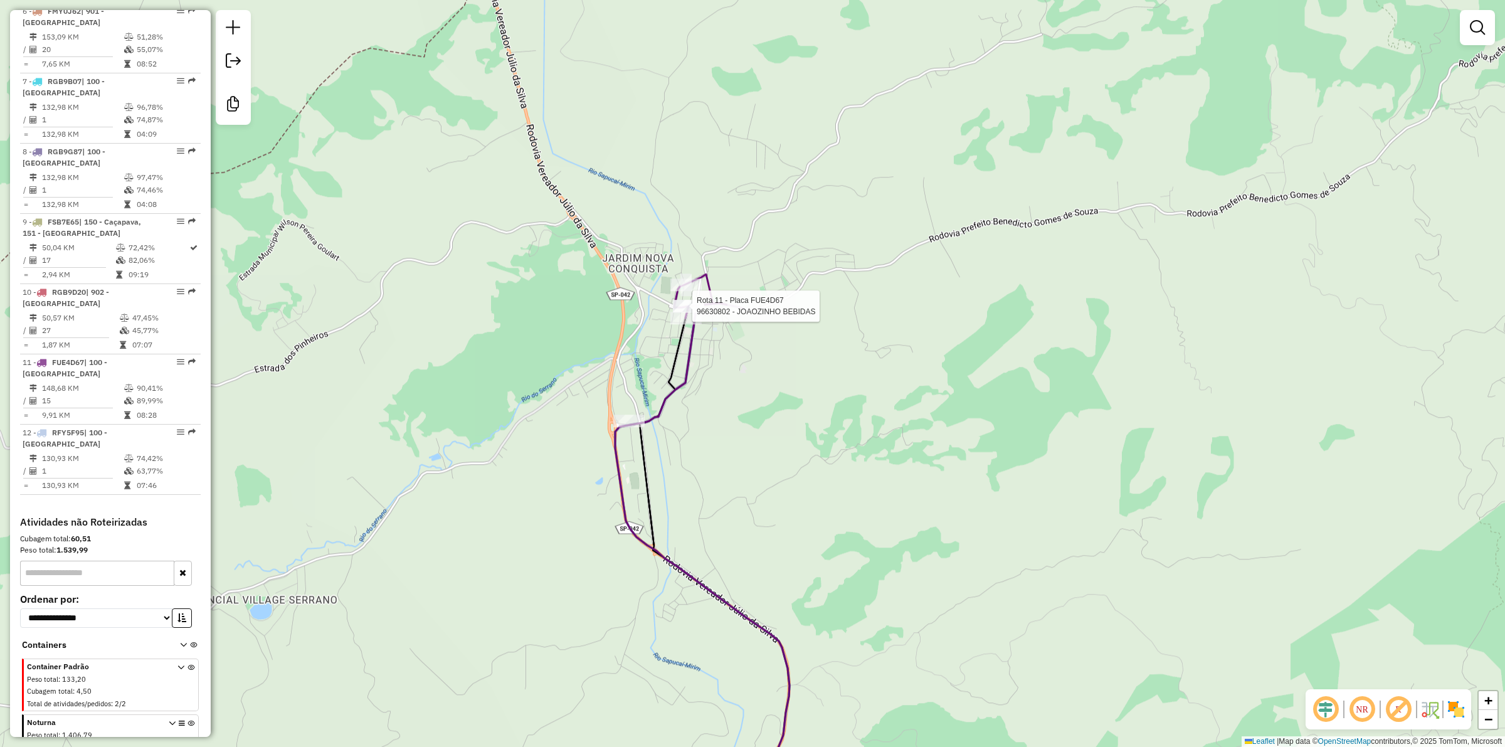
select select "**********"
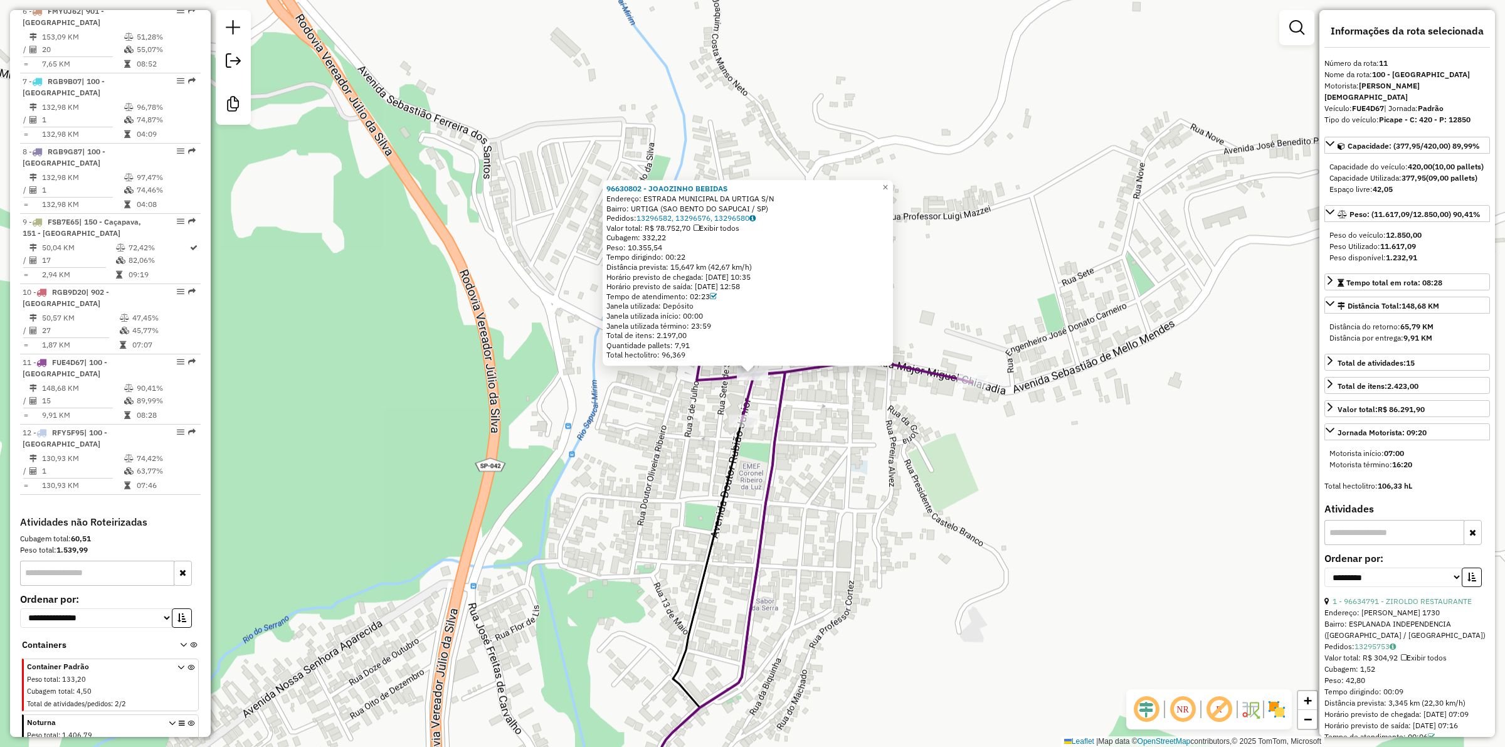
click at [916, 465] on div "96630802 - JOAOZINHO BEBIDAS Endereço: ESTRADA MUNICIPAL DA URTIGA S/N Bairro: …" at bounding box center [752, 373] width 1505 height 747
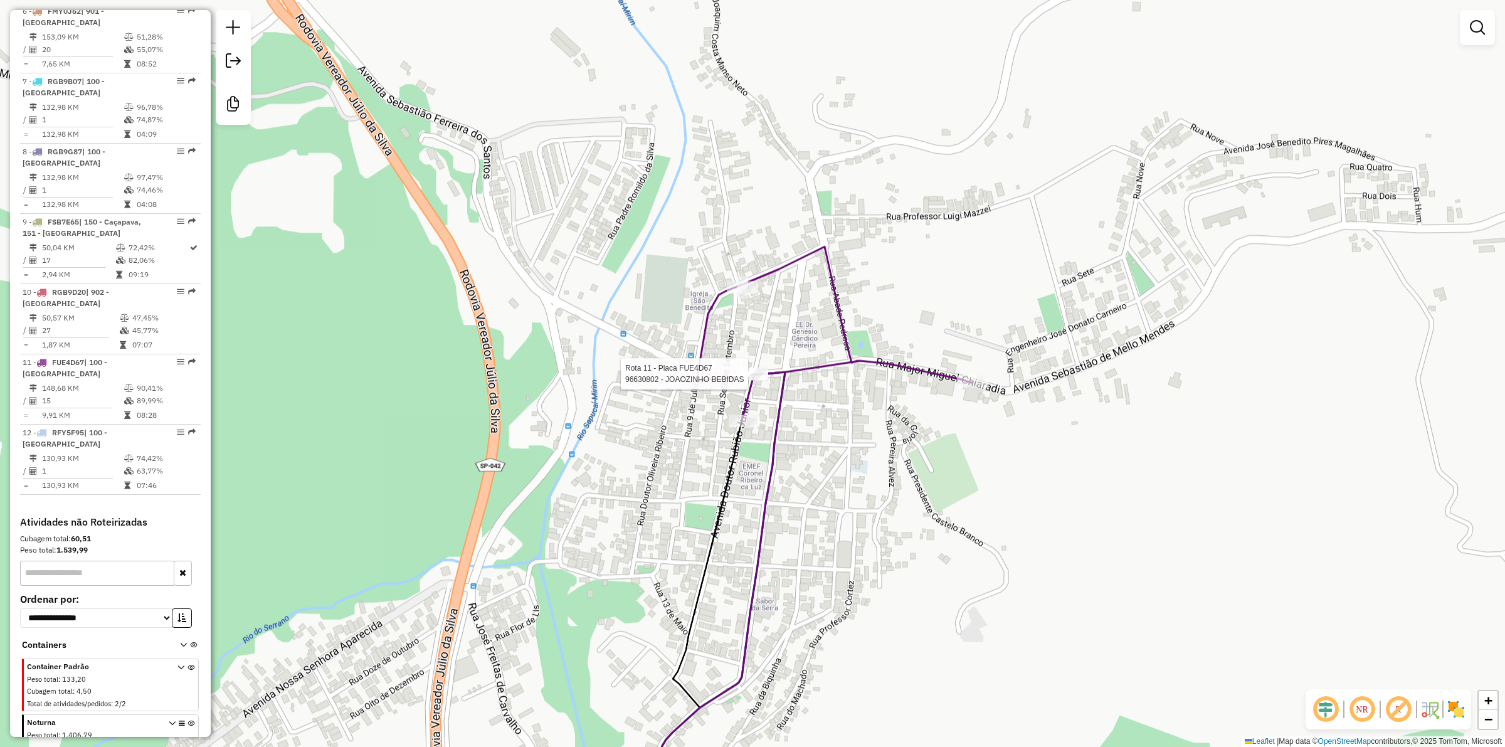
select select "**********"
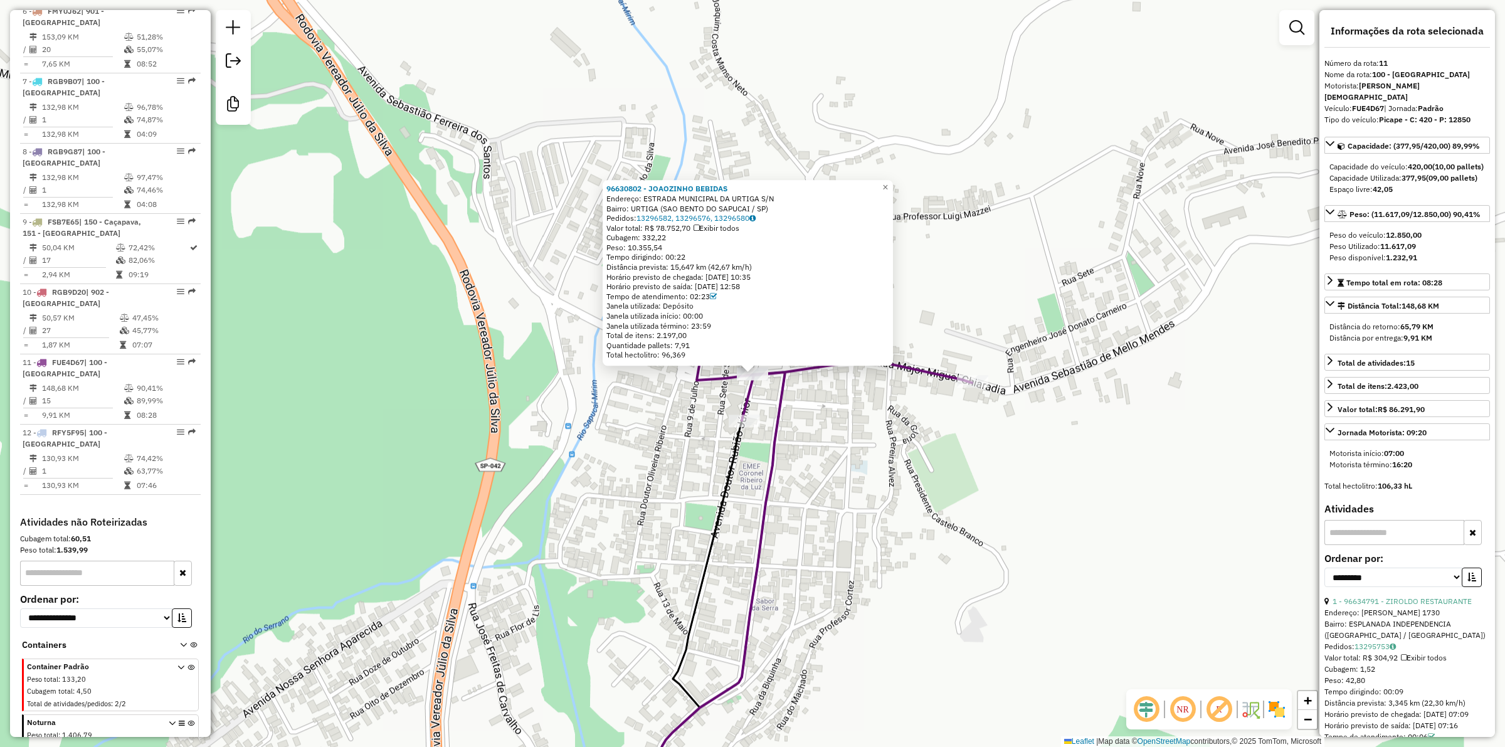
click at [728, 459] on icon at bounding box center [677, 620] width 130 height 401
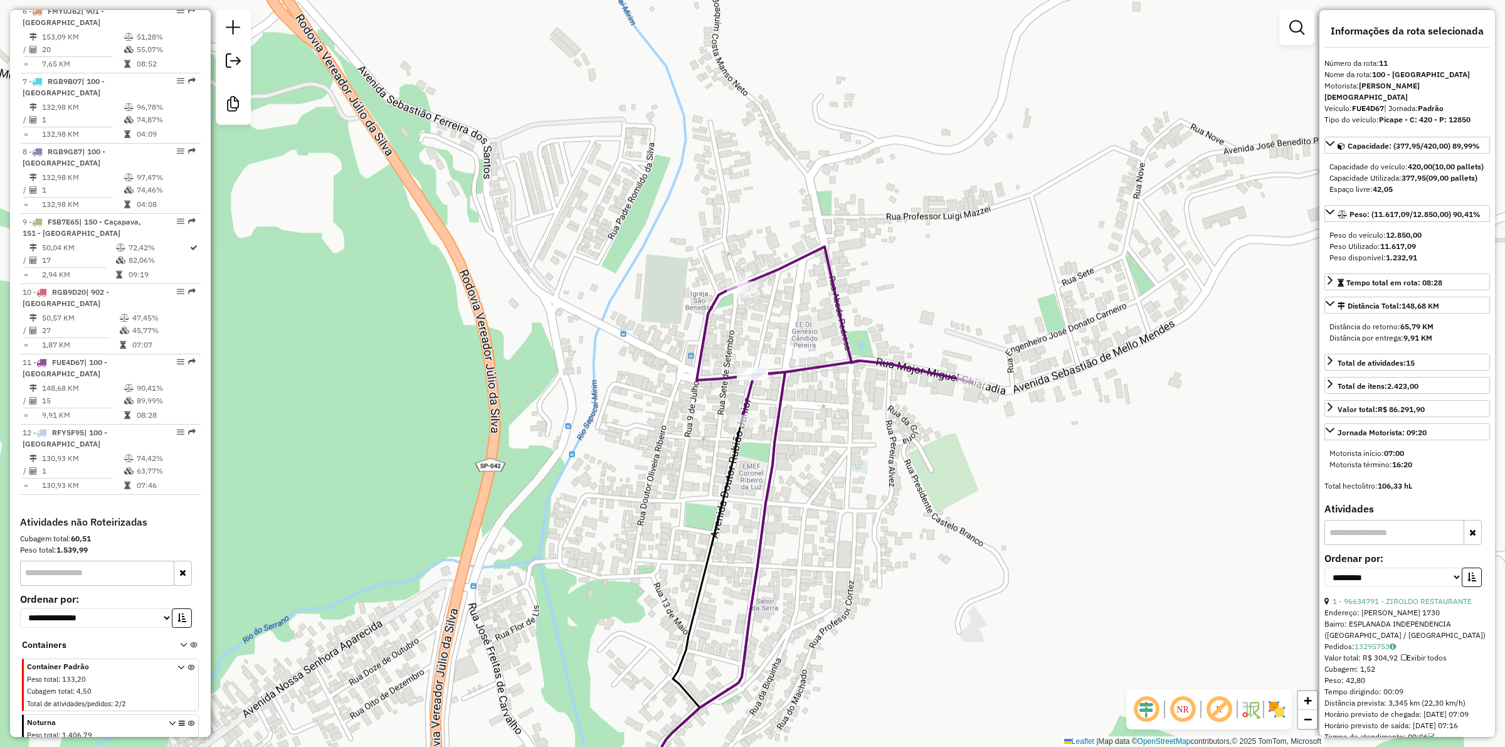
click at [706, 434] on div "Janela de atendimento Grade de atendimento Capacidade Transportadoras Veículos …" at bounding box center [752, 373] width 1505 height 747
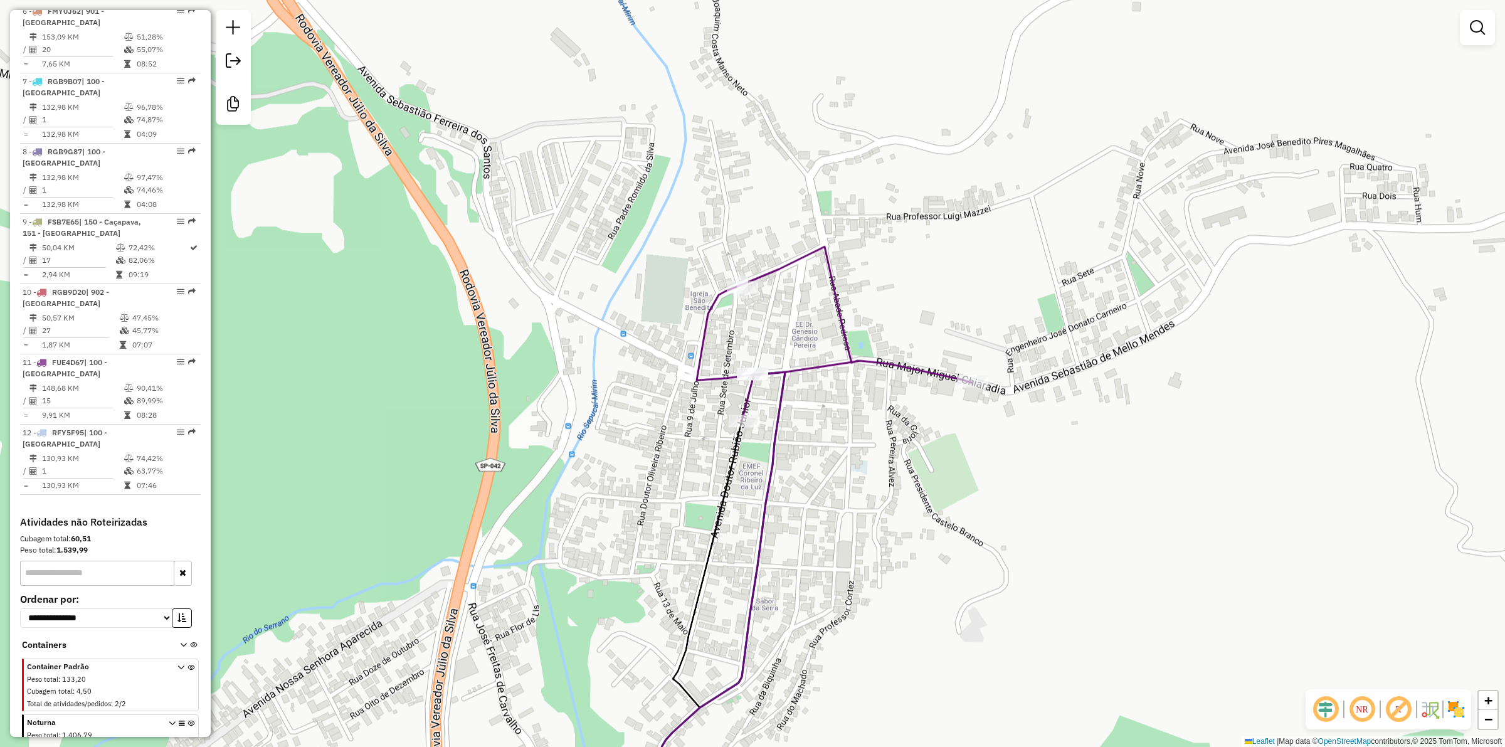
click at [721, 384] on icon at bounding box center [792, 533] width 360 height 575
select select "**********"
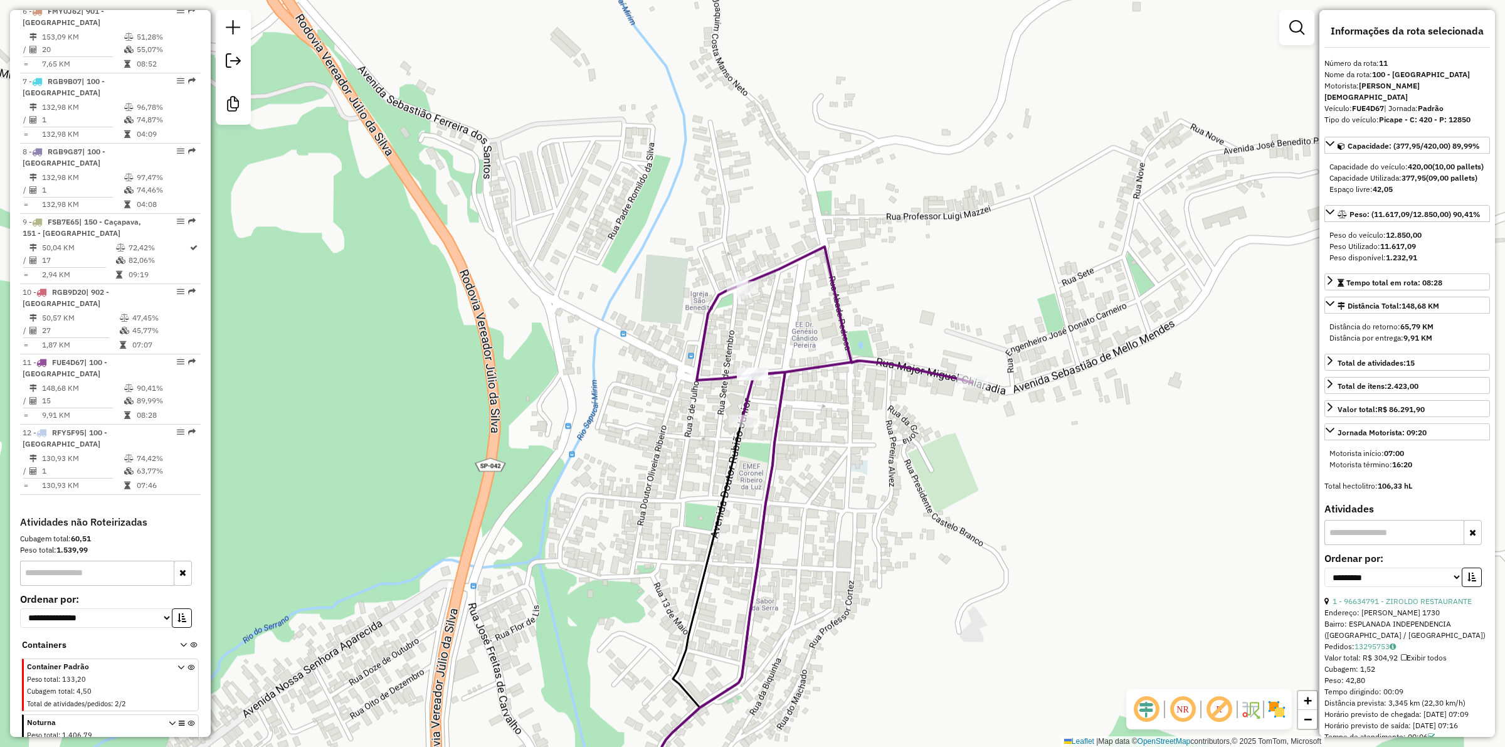
click at [691, 478] on div "Janela de atendimento Grade de atendimento Capacidade Transportadoras Veículos …" at bounding box center [752, 373] width 1505 height 747
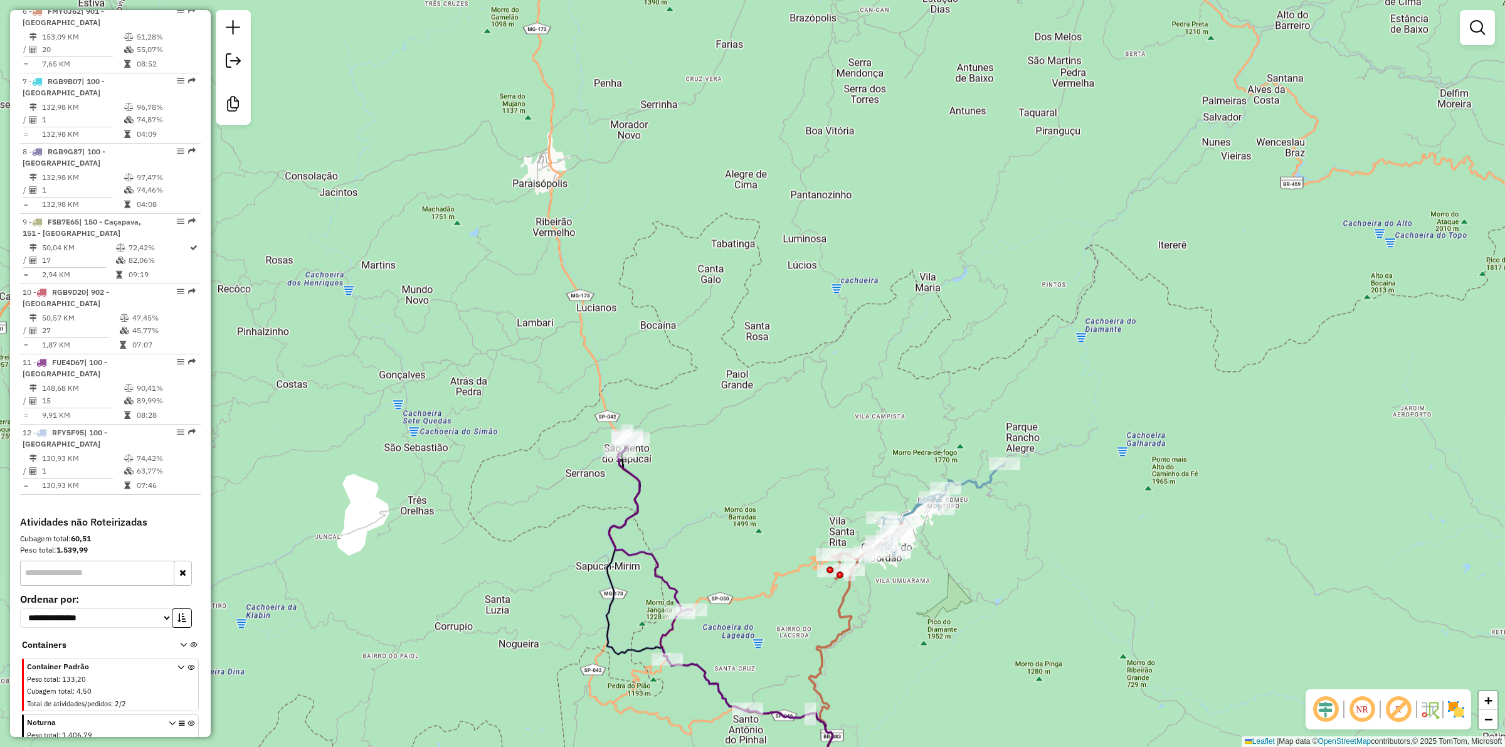
drag, startPoint x: 712, startPoint y: 491, endPoint x: 719, endPoint y: 455, distance: 37.0
click at [719, 455] on div "Janela de atendimento Grade de atendimento Capacidade Transportadoras Veículos …" at bounding box center [752, 373] width 1505 height 747
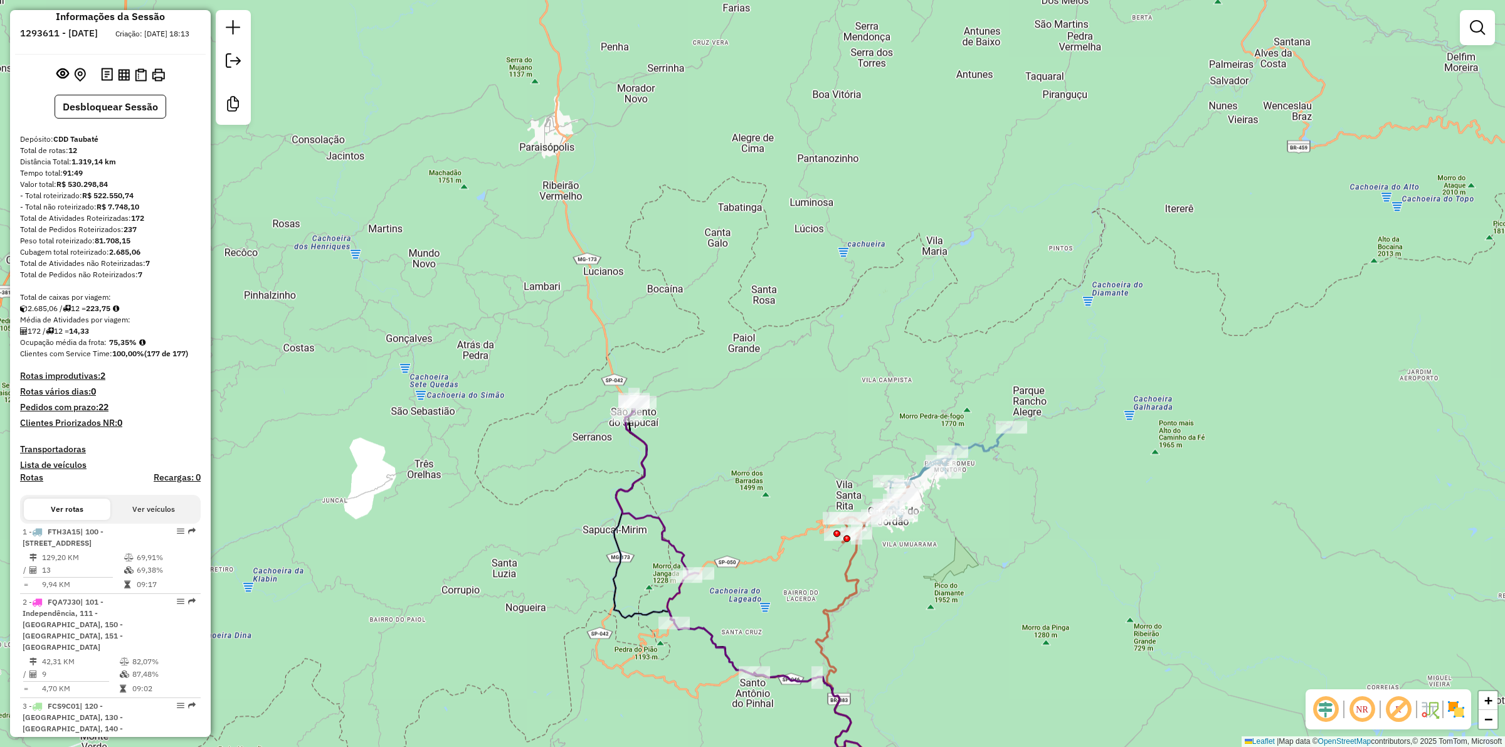
scroll to position [0, 0]
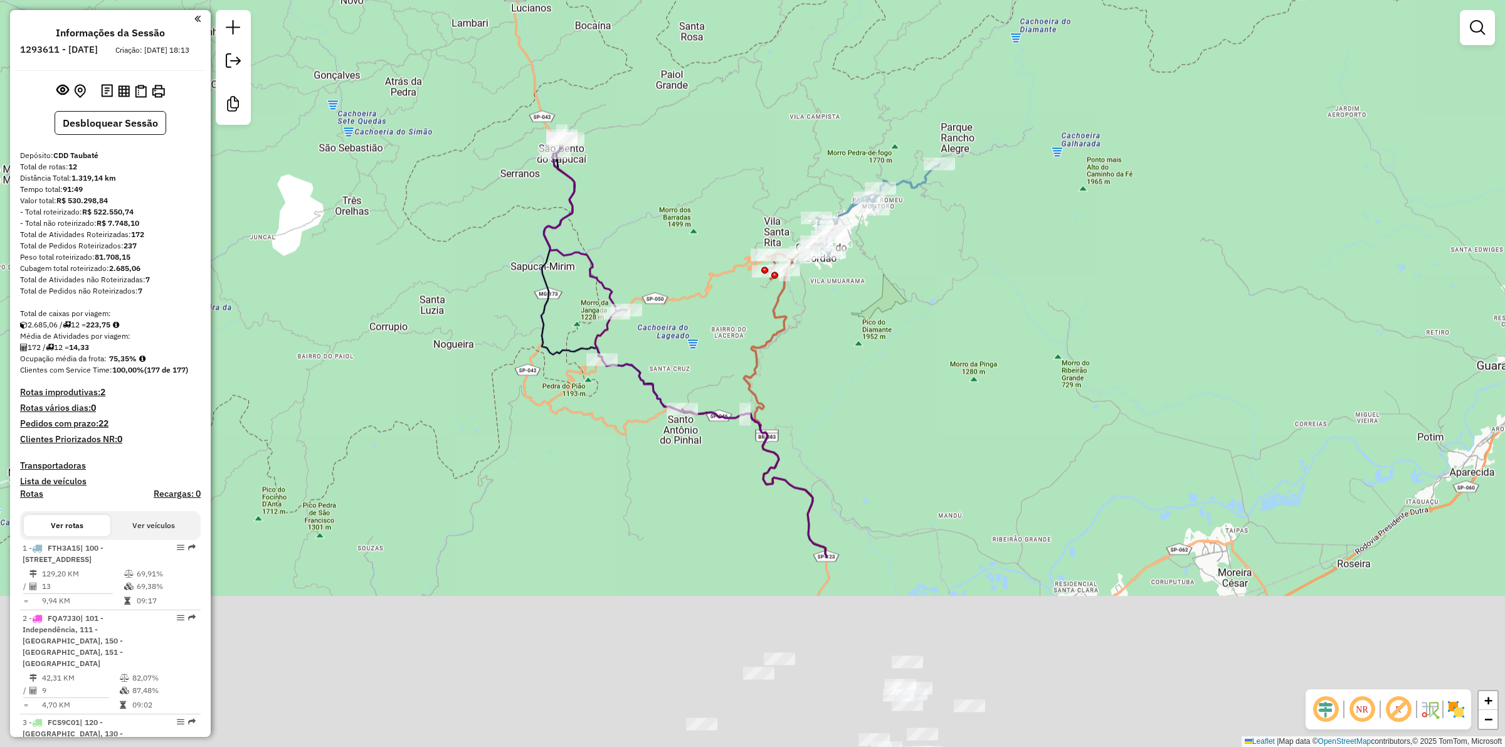
drag, startPoint x: 847, startPoint y: 431, endPoint x: 750, endPoint y: 31, distance: 411.6
click at [744, 18] on div "Janela de atendimento Grade de atendimento Capacidade Transportadoras Veículos …" at bounding box center [752, 373] width 1505 height 747
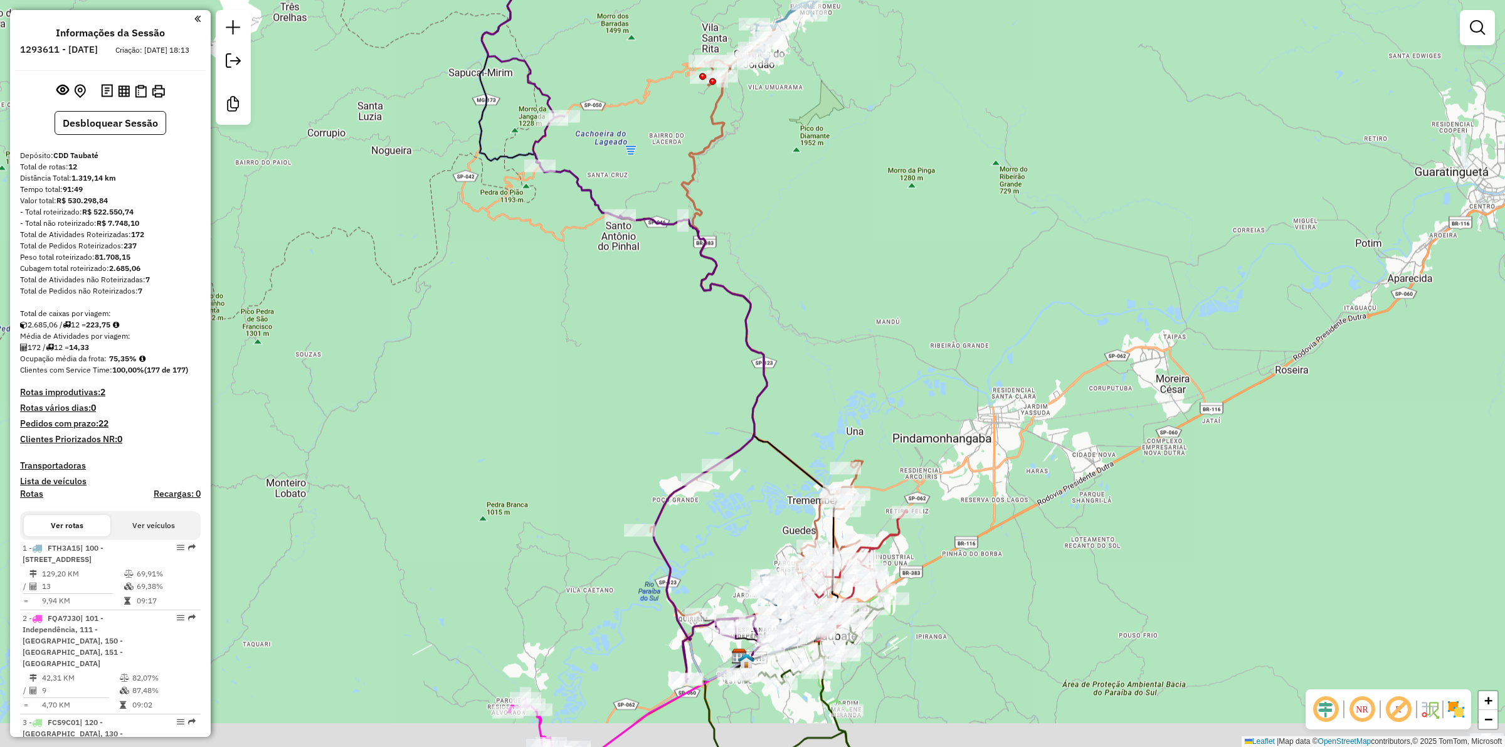
drag, startPoint x: 998, startPoint y: 420, endPoint x: 951, endPoint y: 359, distance: 77.0
click at [951, 359] on div "Janela de atendimento Grade de atendimento Capacidade Transportadoras Veículos …" at bounding box center [752, 373] width 1505 height 747
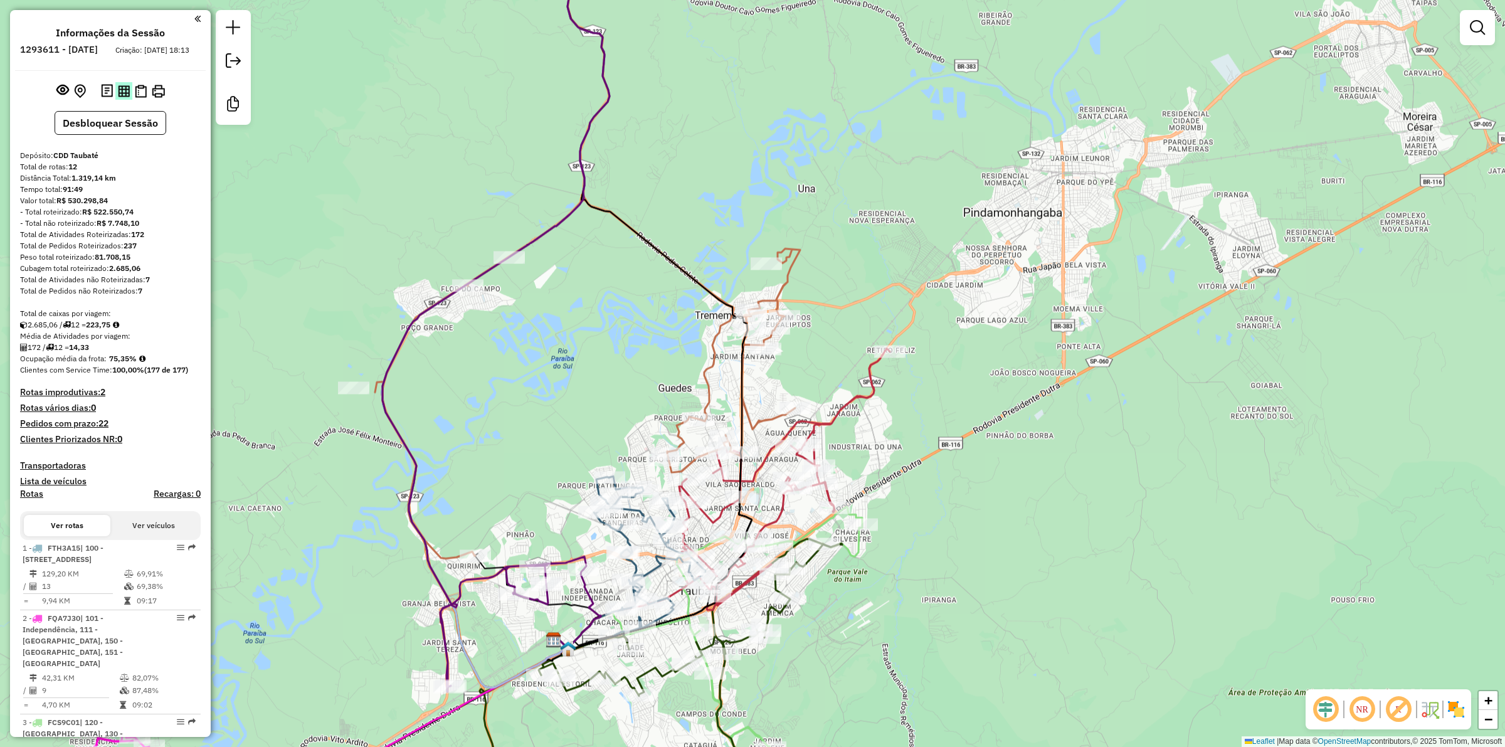
click at [123, 97] on img at bounding box center [124, 91] width 12 height 12
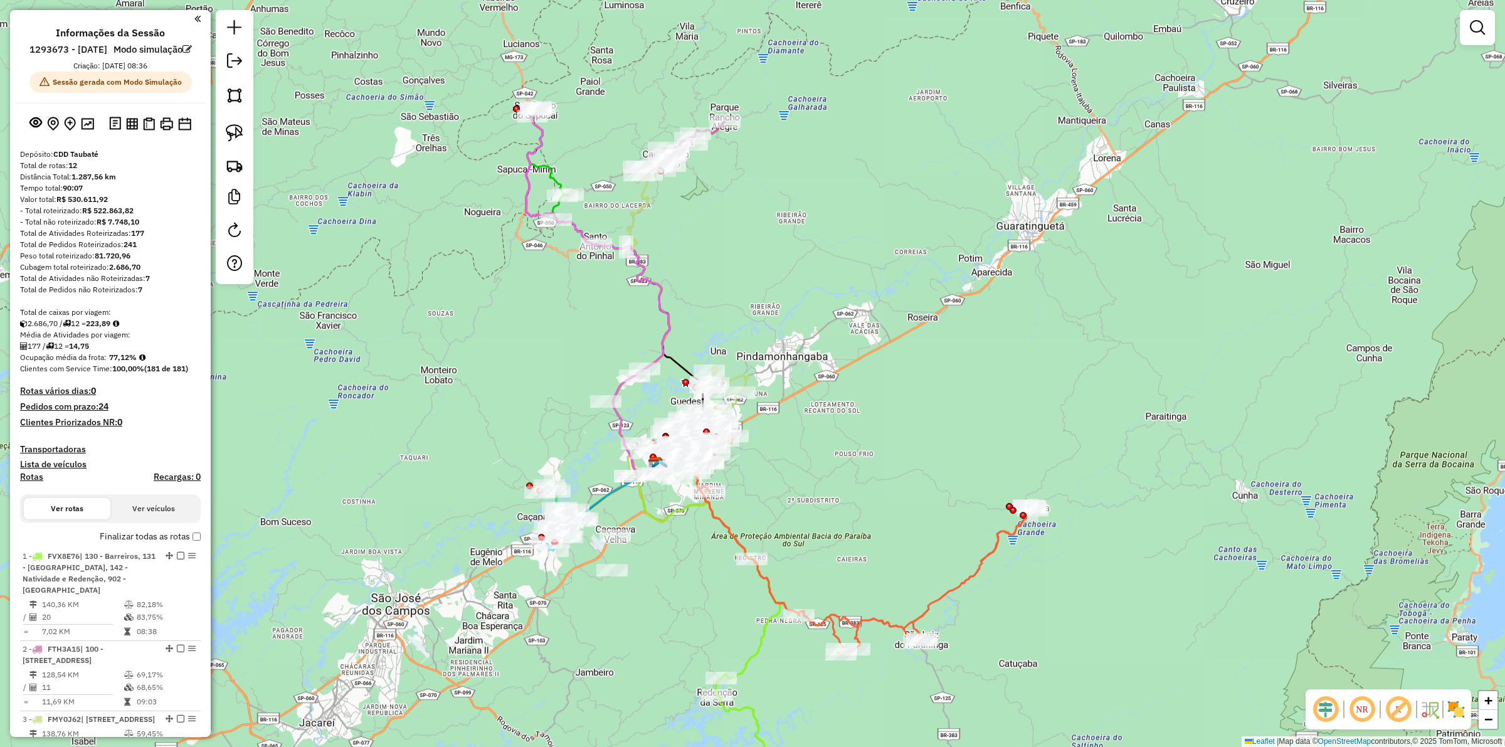
click at [453, 252] on div "Janela de atendimento Grade de atendimento Capacidade Transportadoras Veículos …" at bounding box center [752, 373] width 1505 height 747
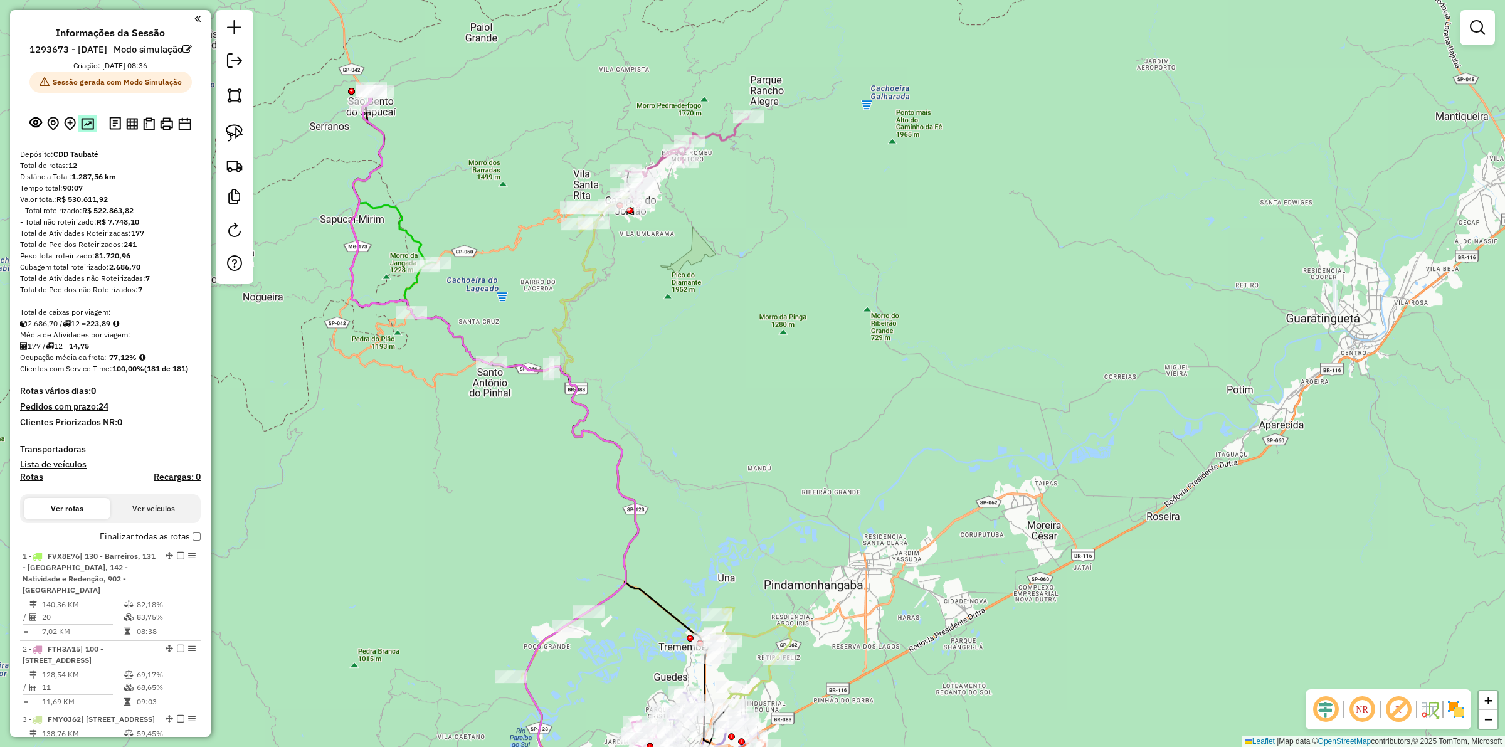
click at [85, 130] on img at bounding box center [87, 124] width 13 height 12
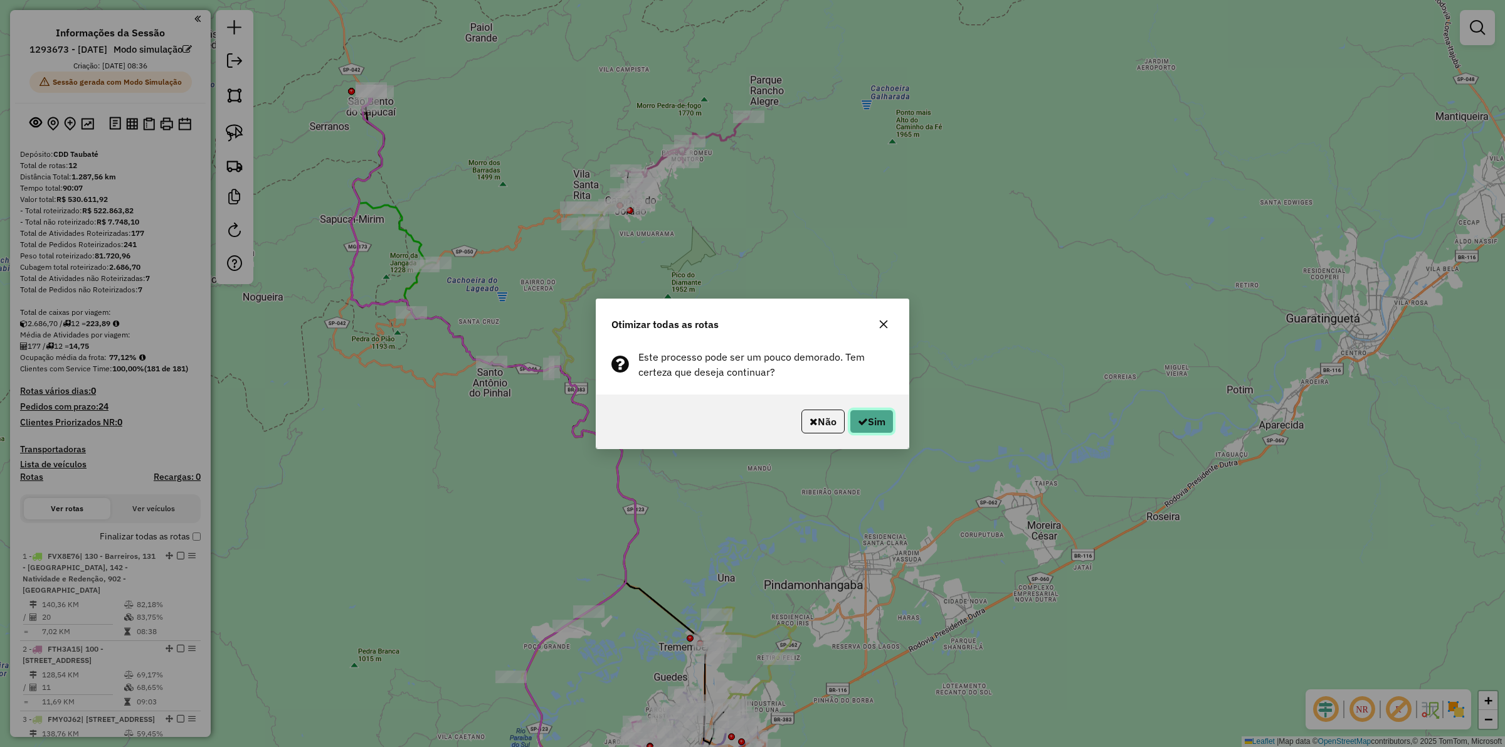
click at [879, 427] on button "Sim" at bounding box center [872, 422] width 44 height 24
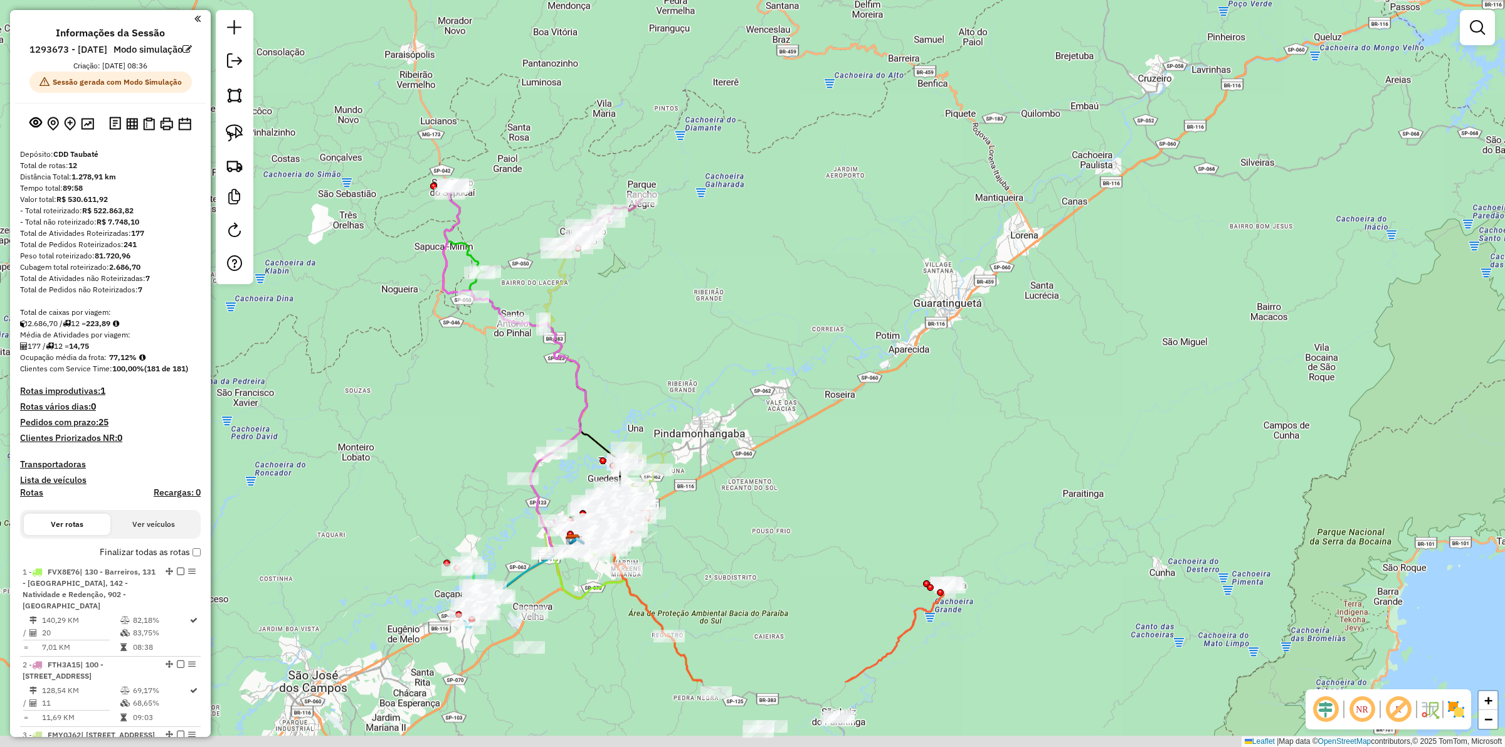
drag, startPoint x: 421, startPoint y: 579, endPoint x: 443, endPoint y: 428, distance: 152.1
click at [443, 428] on div "Janela de atendimento Grade de atendimento Capacidade Transportadoras Veículos …" at bounding box center [752, 373] width 1505 height 747
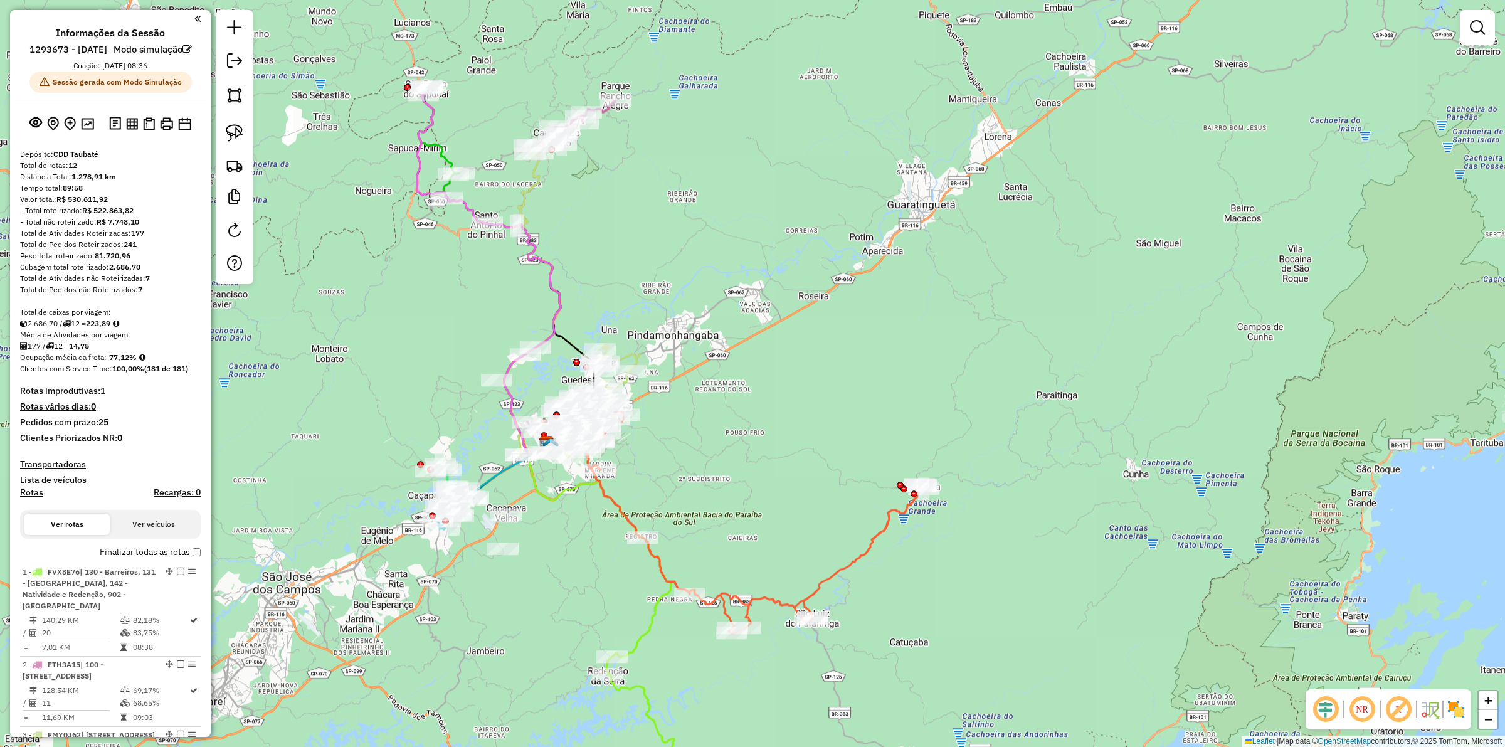
drag, startPoint x: 490, startPoint y: 339, endPoint x: 479, endPoint y: 322, distance: 20.7
click at [479, 322] on div "Janela de atendimento Grade de atendimento Capacidade Transportadoras Veículos …" at bounding box center [752, 373] width 1505 height 747
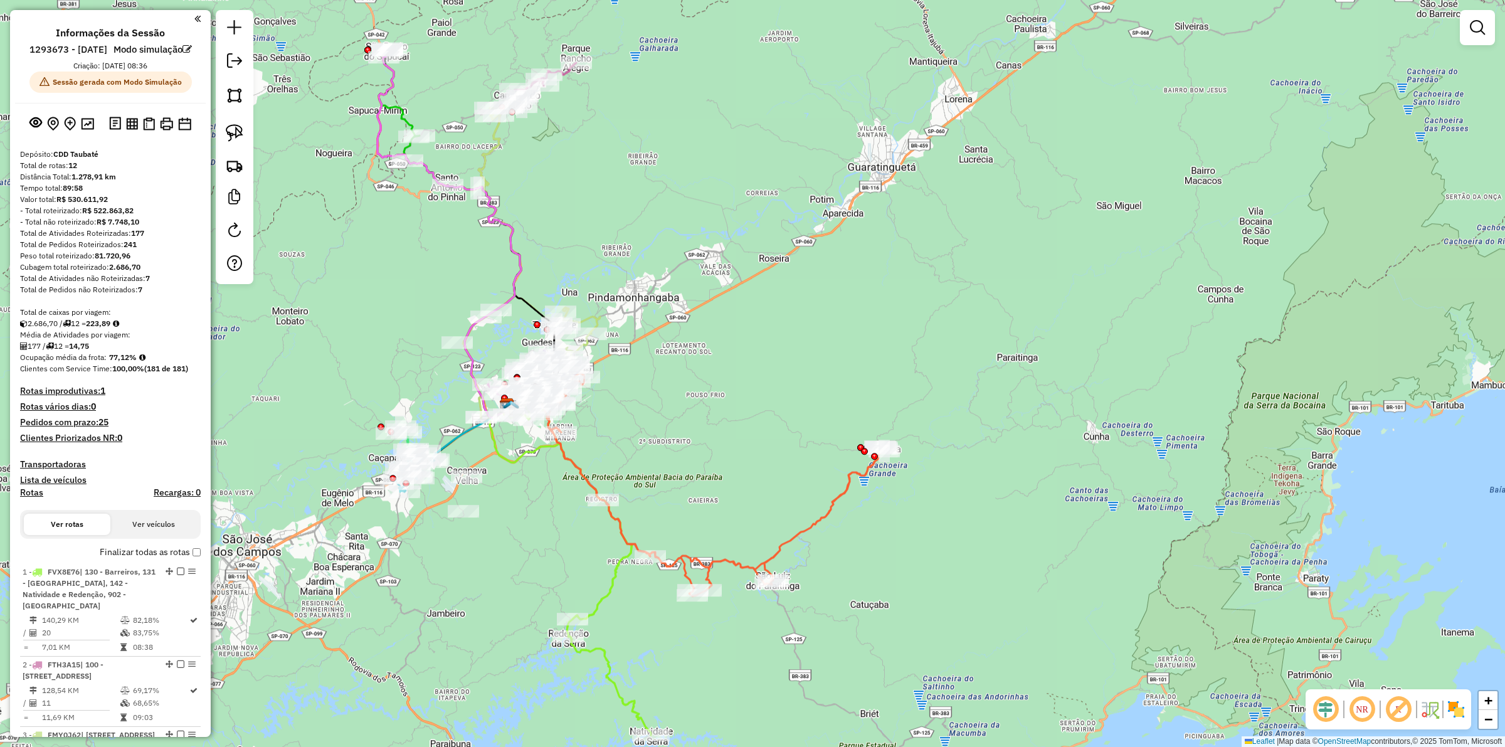
drag, startPoint x: 368, startPoint y: 184, endPoint x: 325, endPoint y: 142, distance: 60.3
click at [325, 142] on div "Janela de atendimento Grade de atendimento Capacidade Transportadoras Veículos …" at bounding box center [752, 373] width 1505 height 747
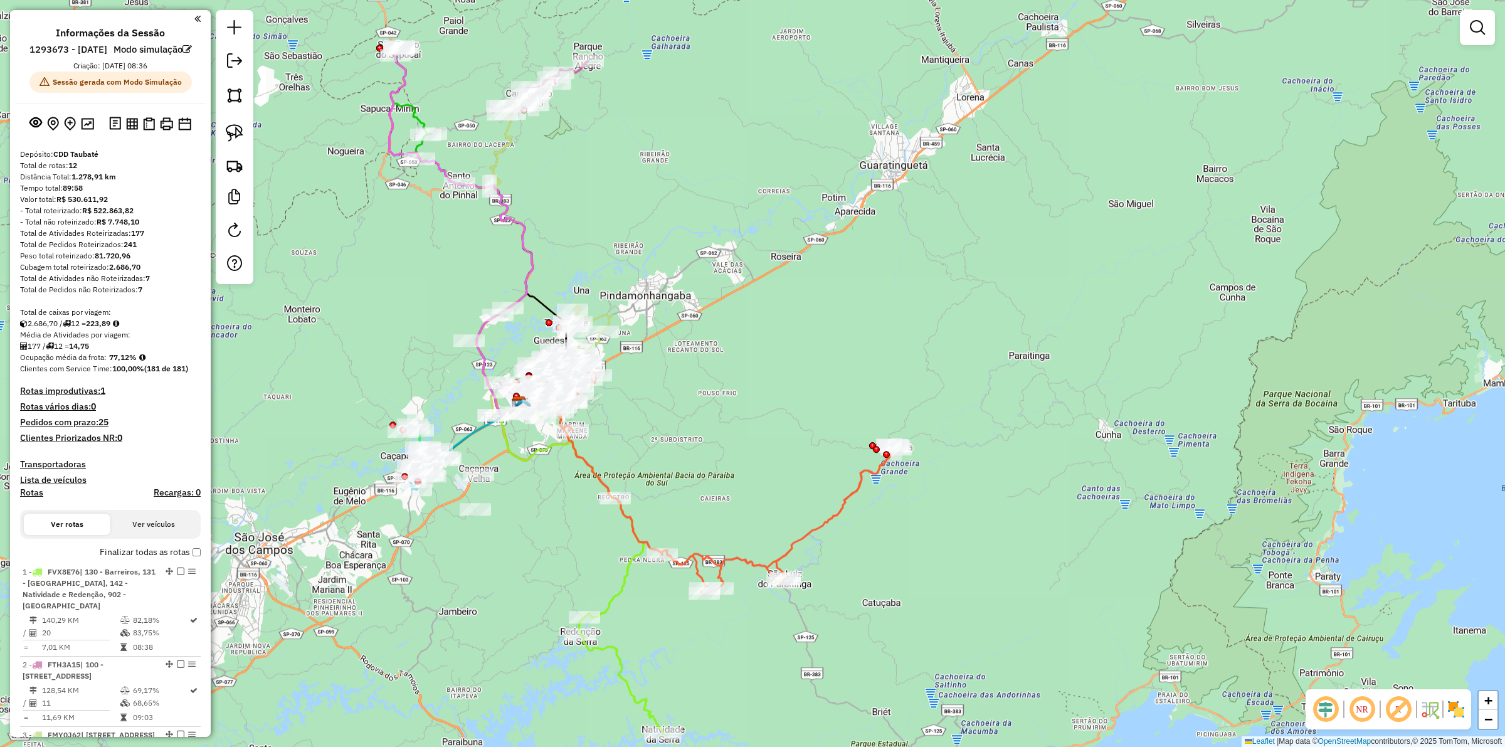
drag, startPoint x: 357, startPoint y: 191, endPoint x: 371, endPoint y: 190, distance: 13.2
click at [371, 190] on div "Janela de atendimento Grade de atendimento Capacidade Transportadoras Veículos …" at bounding box center [752, 373] width 1505 height 747
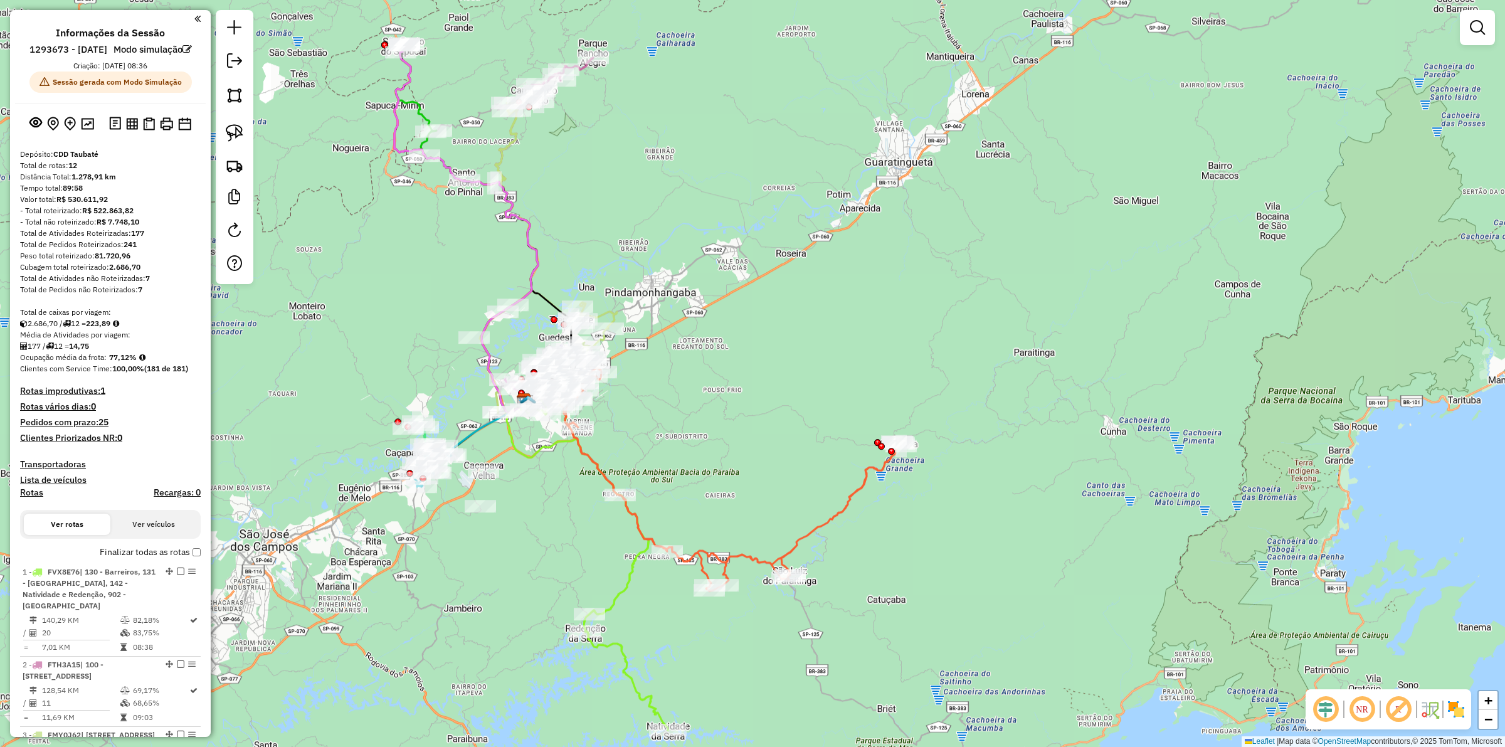
click at [458, 248] on div "Janela de atendimento Grade de atendimento Capacidade Transportadoras Veículos …" at bounding box center [752, 373] width 1505 height 747
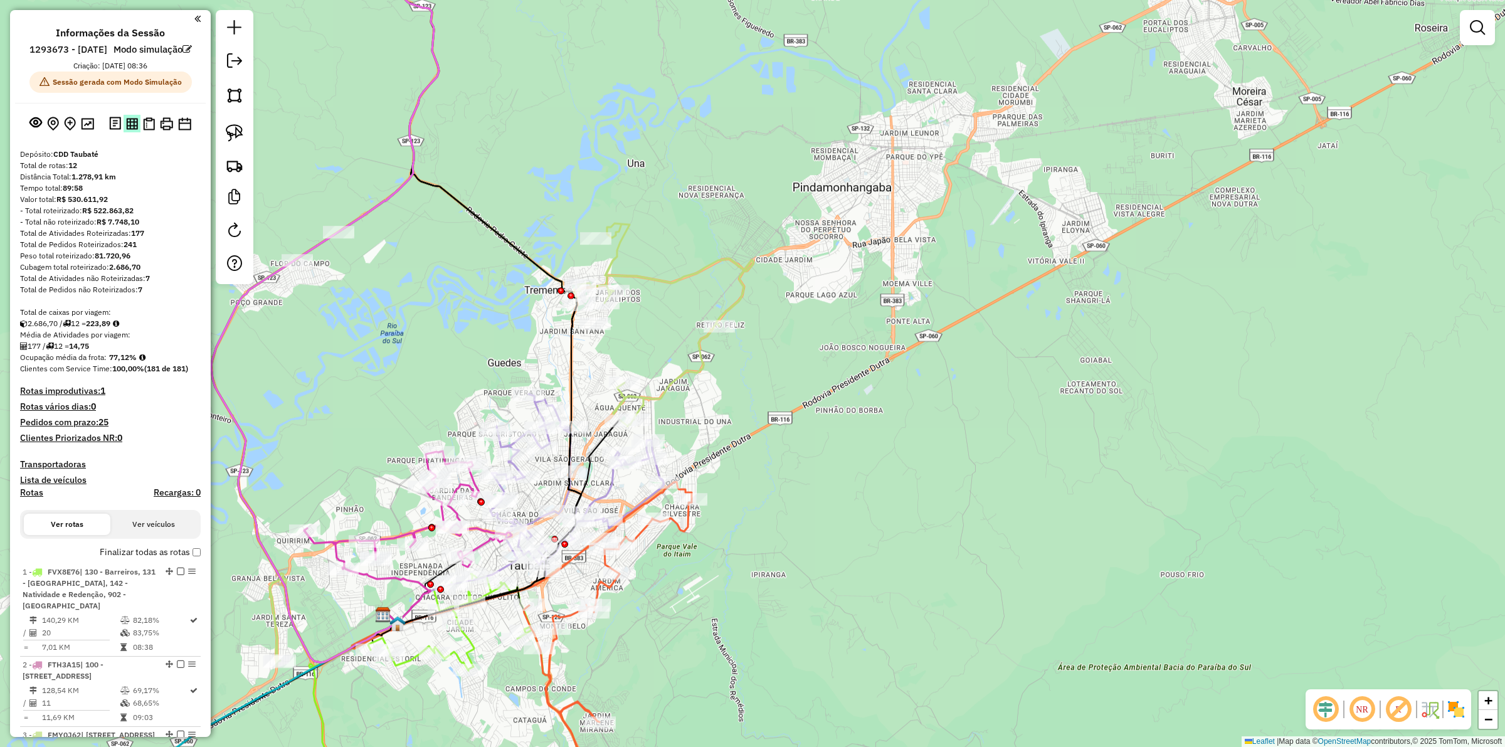
click at [136, 132] on button at bounding box center [132, 123] width 17 height 17
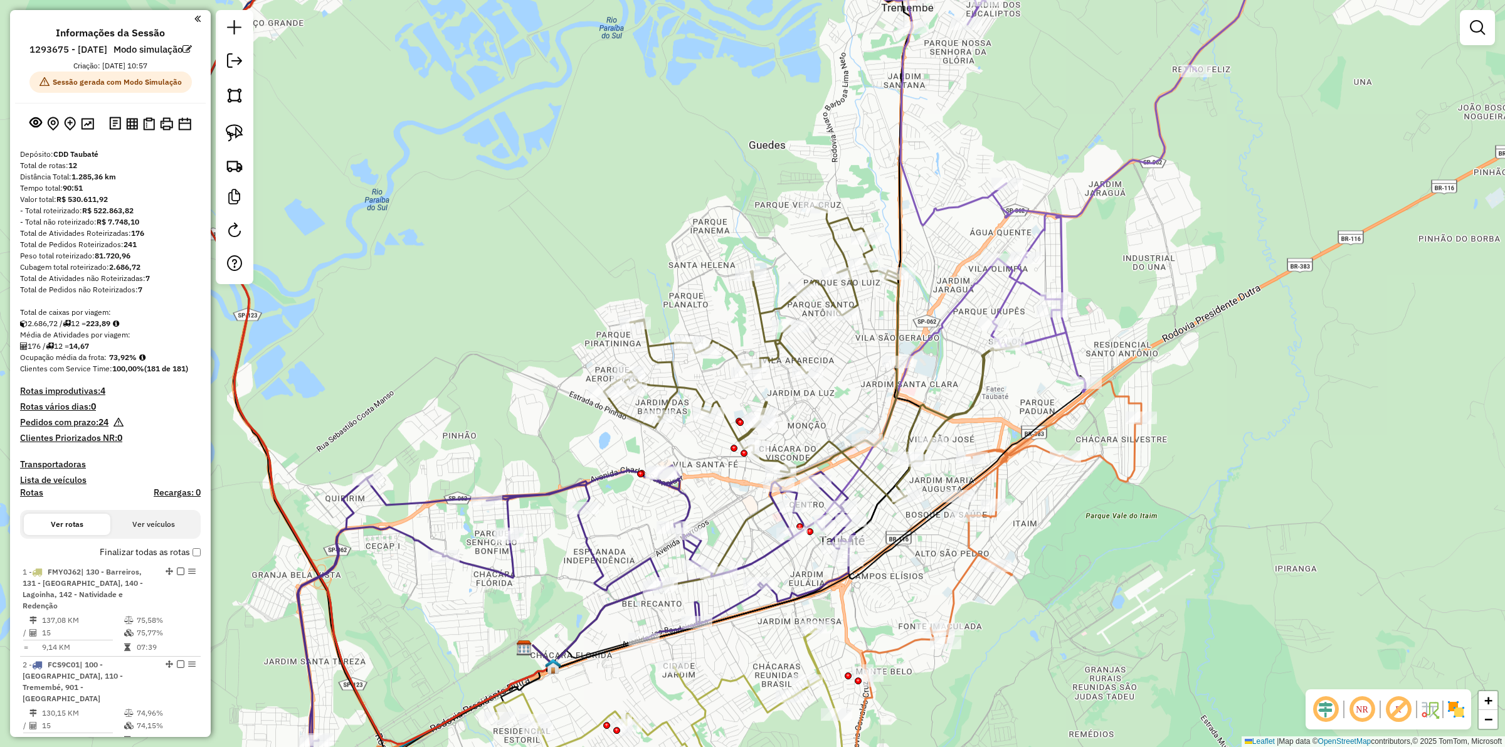
click at [76, 134] on button at bounding box center [69, 123] width 17 height 19
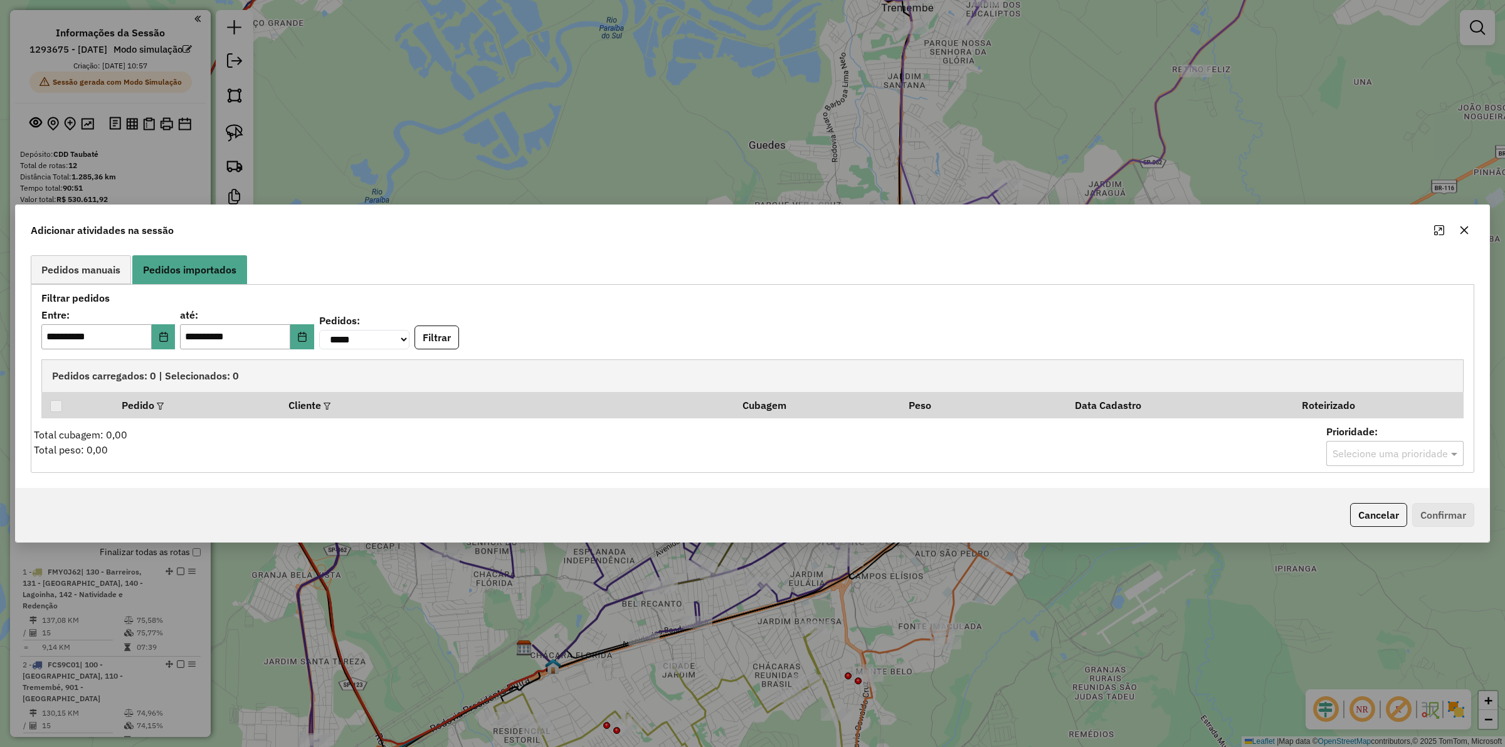
click at [1459, 232] on icon "button" at bounding box center [1464, 230] width 10 height 10
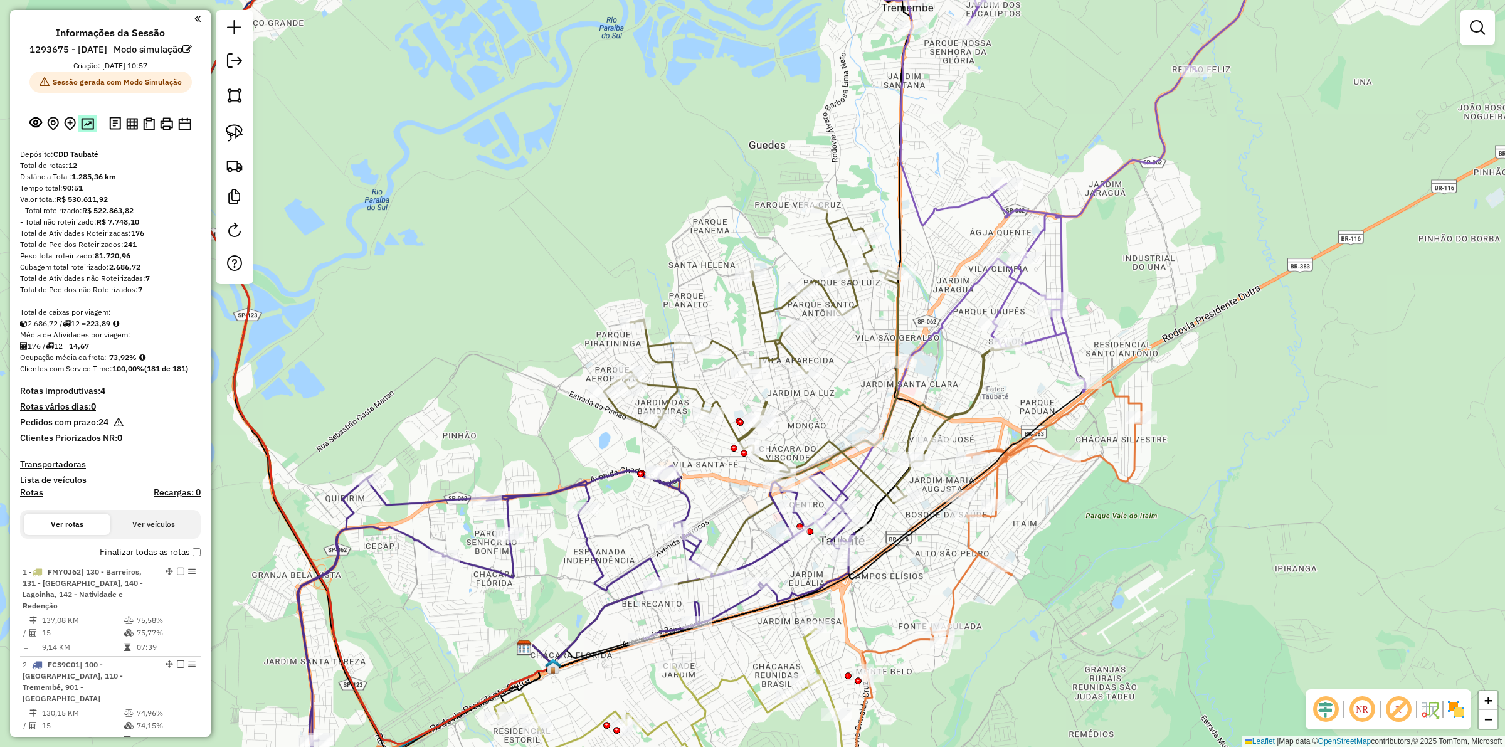
click at [89, 130] on img at bounding box center [87, 124] width 13 height 12
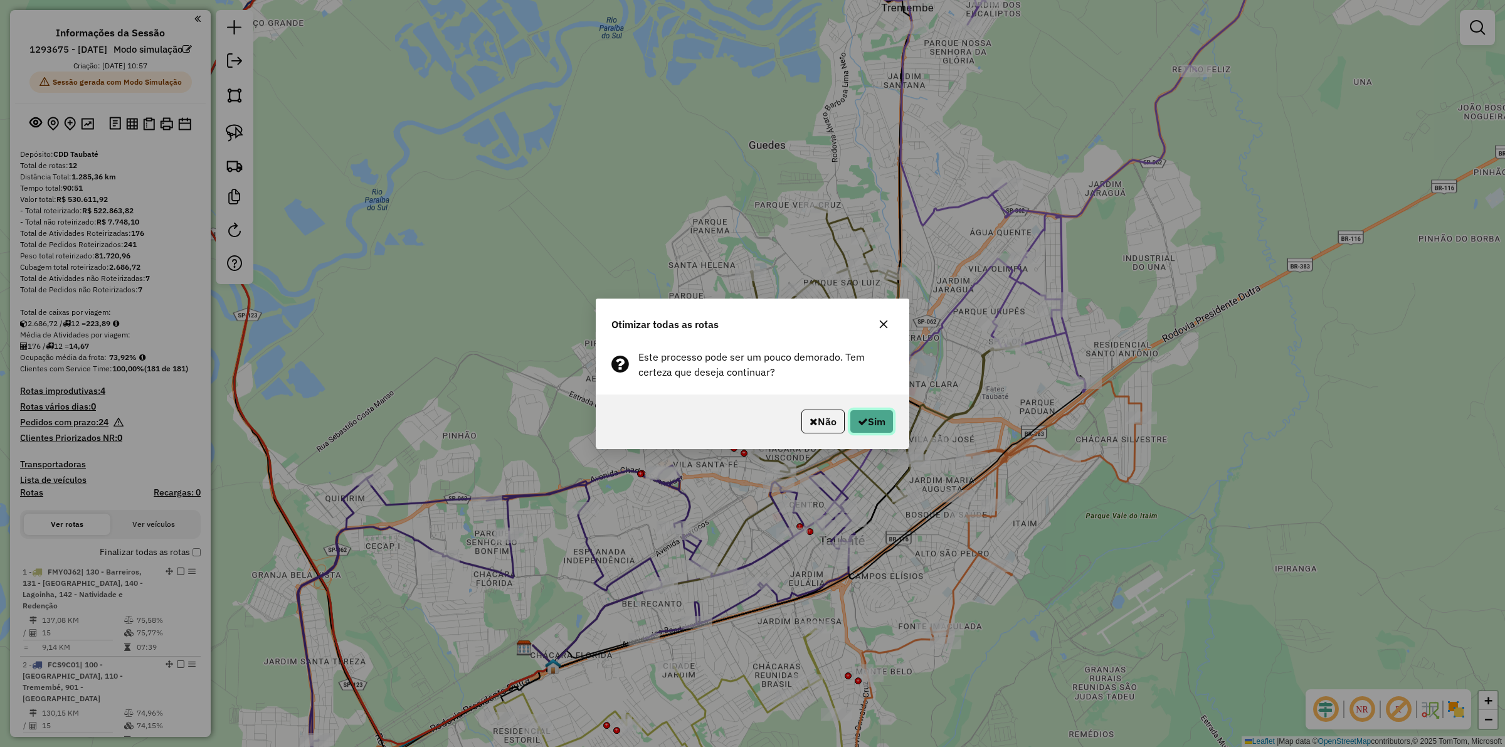
drag, startPoint x: 867, startPoint y: 418, endPoint x: 617, endPoint y: 116, distance: 392.8
click at [867, 418] on button "Sim" at bounding box center [872, 422] width 44 height 24
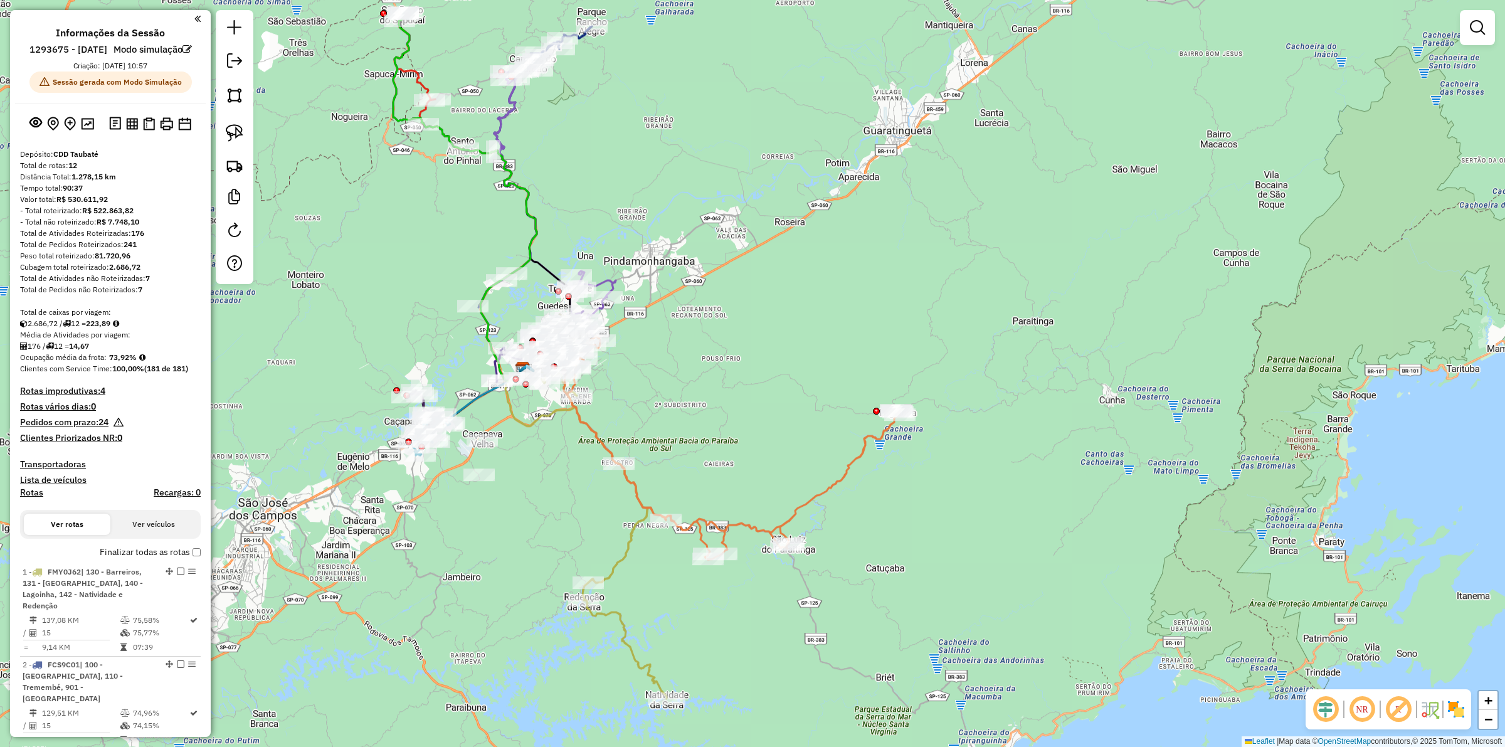
click at [124, 433] on em at bounding box center [119, 425] width 10 height 16
click at [121, 433] on em at bounding box center [119, 425] width 10 height 16
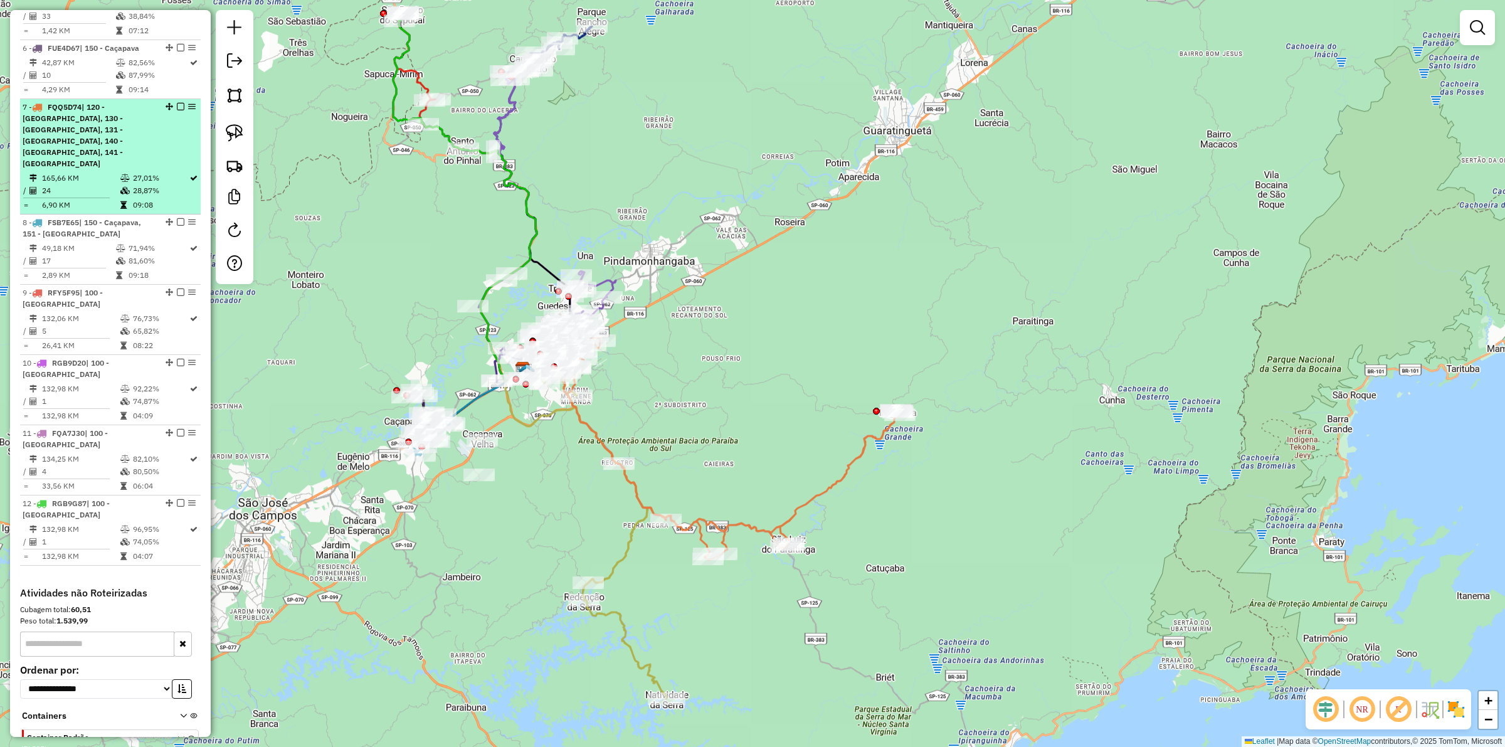
scroll to position [1080, 0]
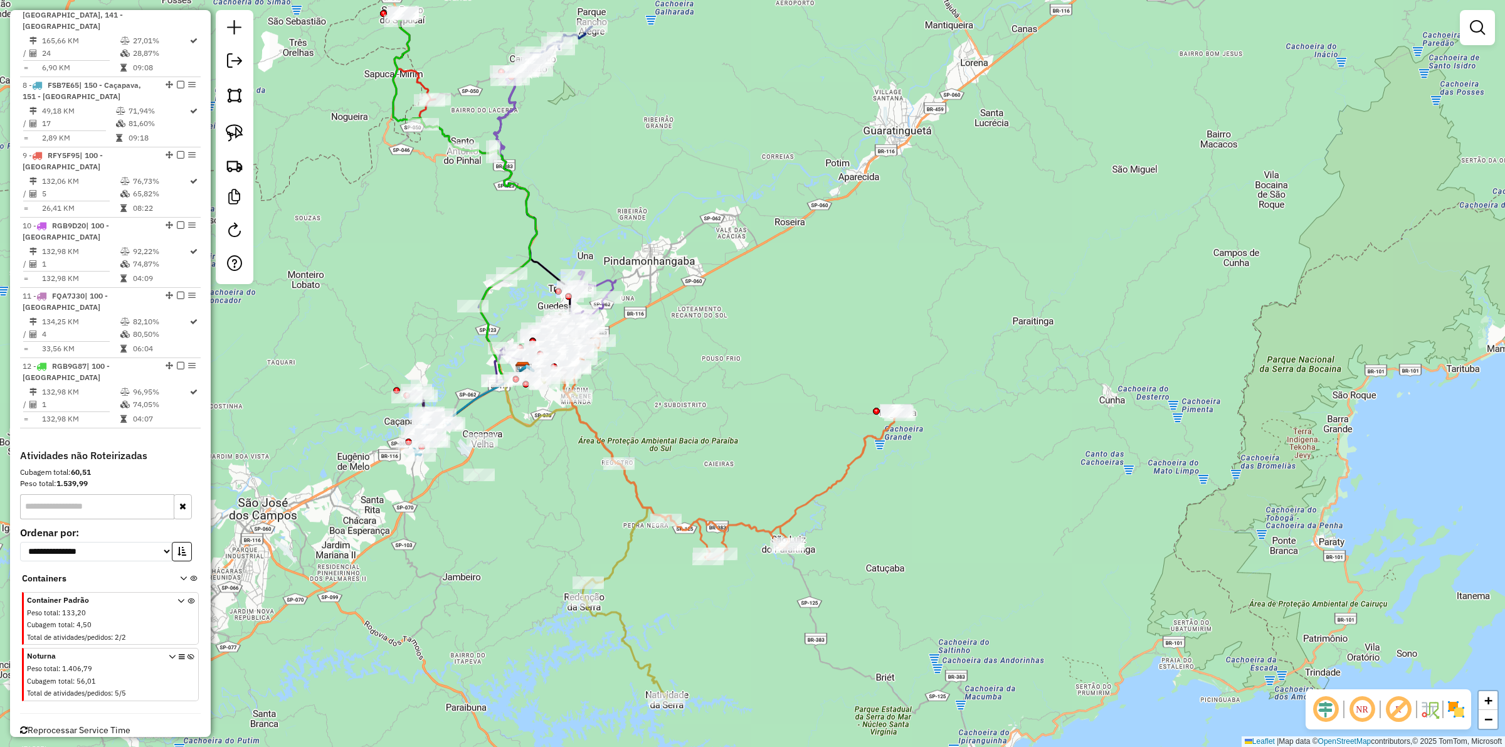
click at [188, 654] on icon at bounding box center [191, 677] width 7 height 47
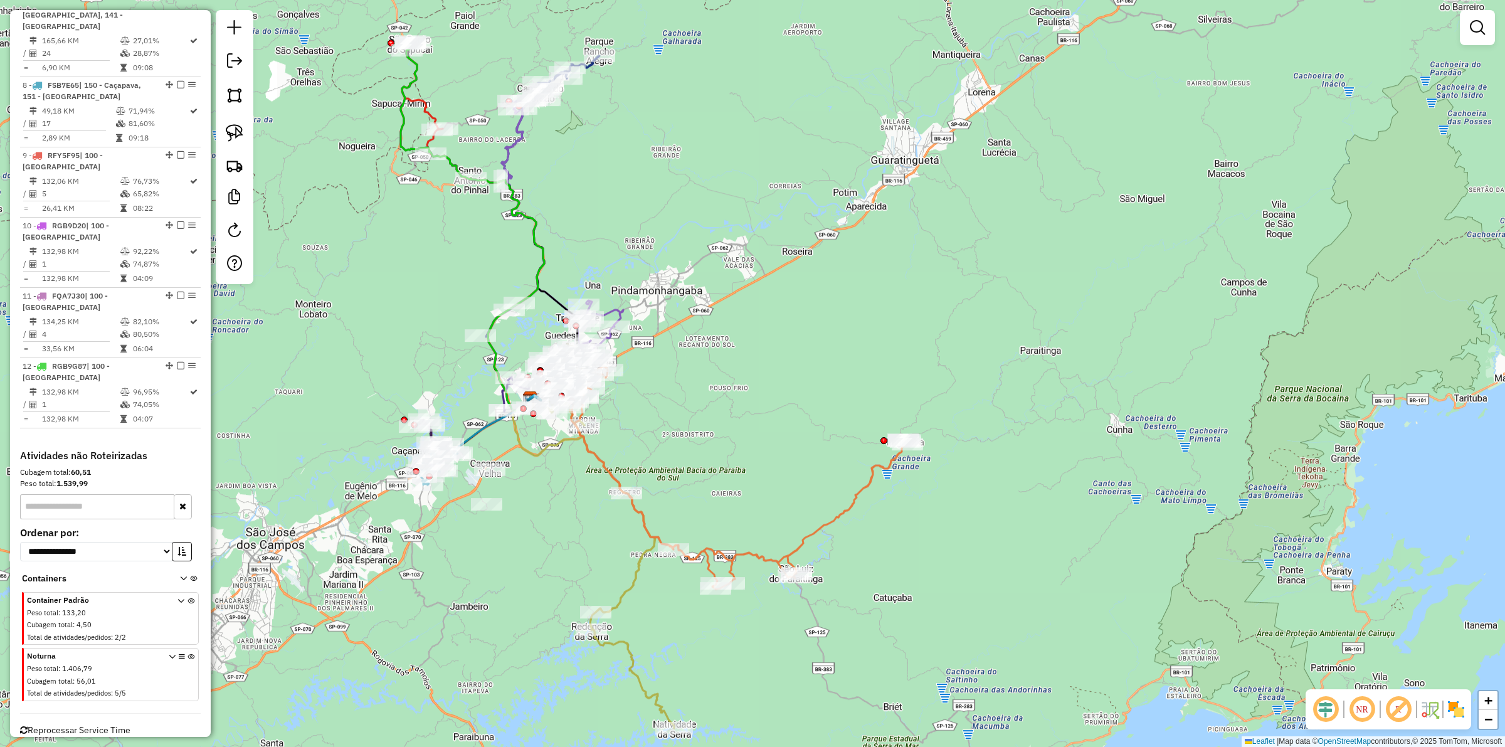
drag, startPoint x: 391, startPoint y: 268, endPoint x: 396, endPoint y: 296, distance: 28.2
click at [396, 296] on div "Janela de atendimento Grade de atendimento Capacidade Transportadoras Veículos …" at bounding box center [752, 373] width 1505 height 747
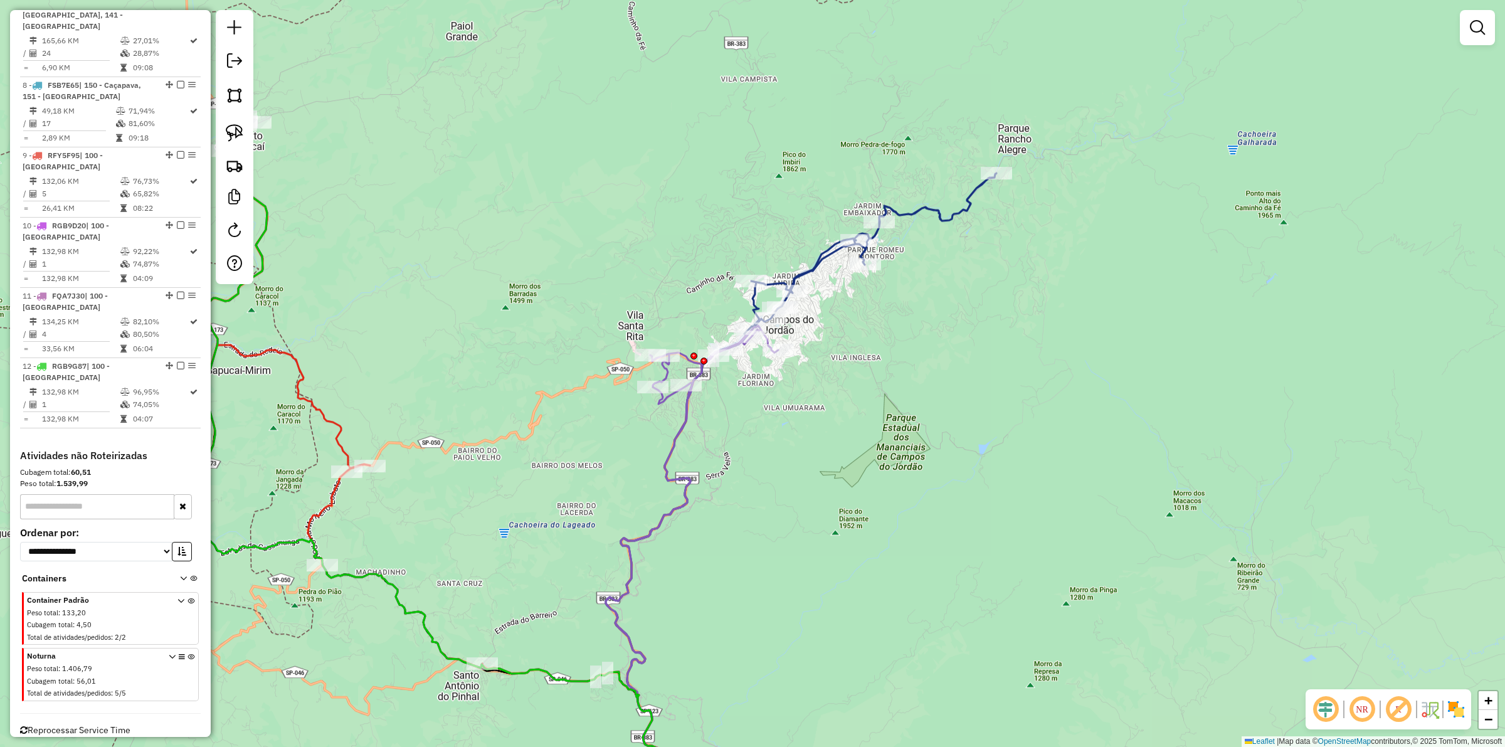
click at [684, 352] on icon at bounding box center [692, 574] width 172 height 496
select select "**********"
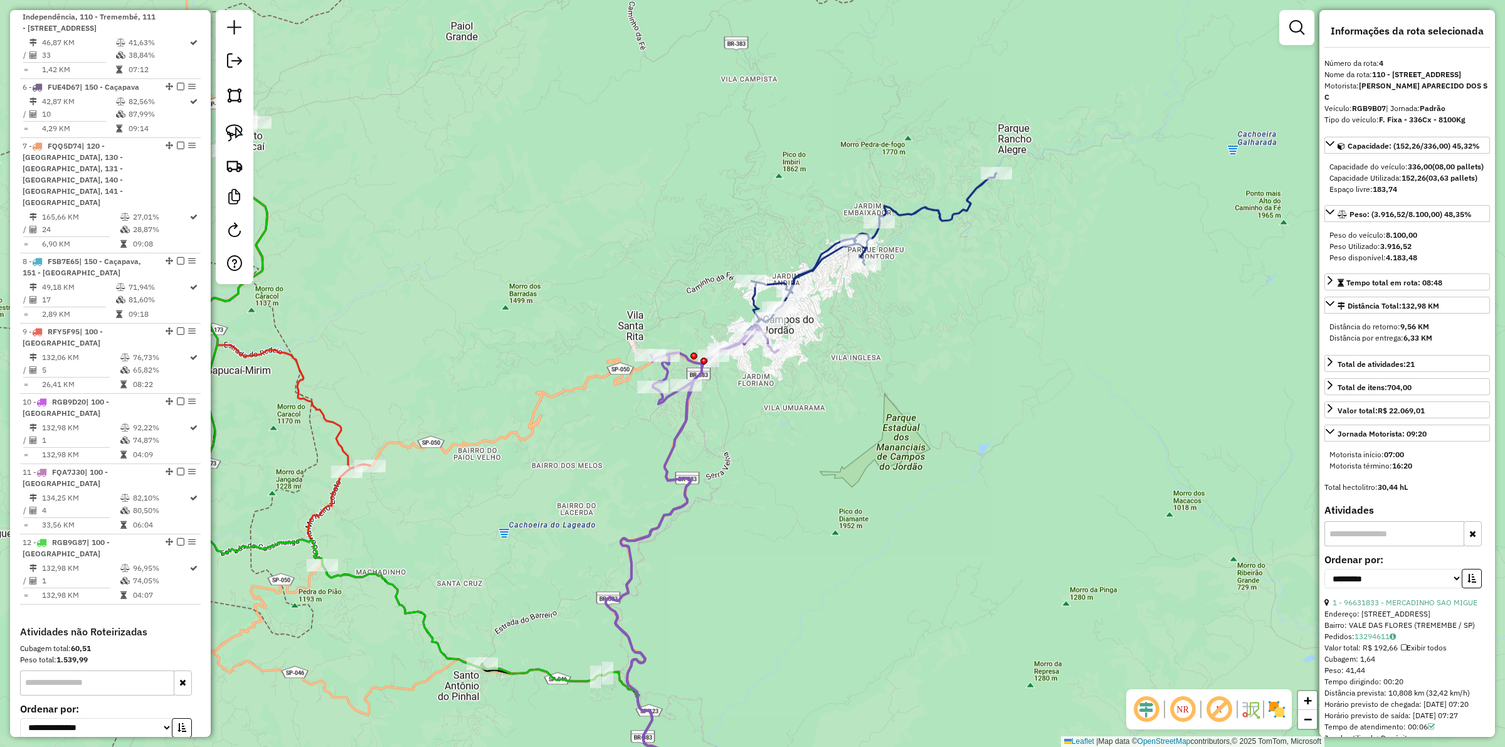
scroll to position [826, 0]
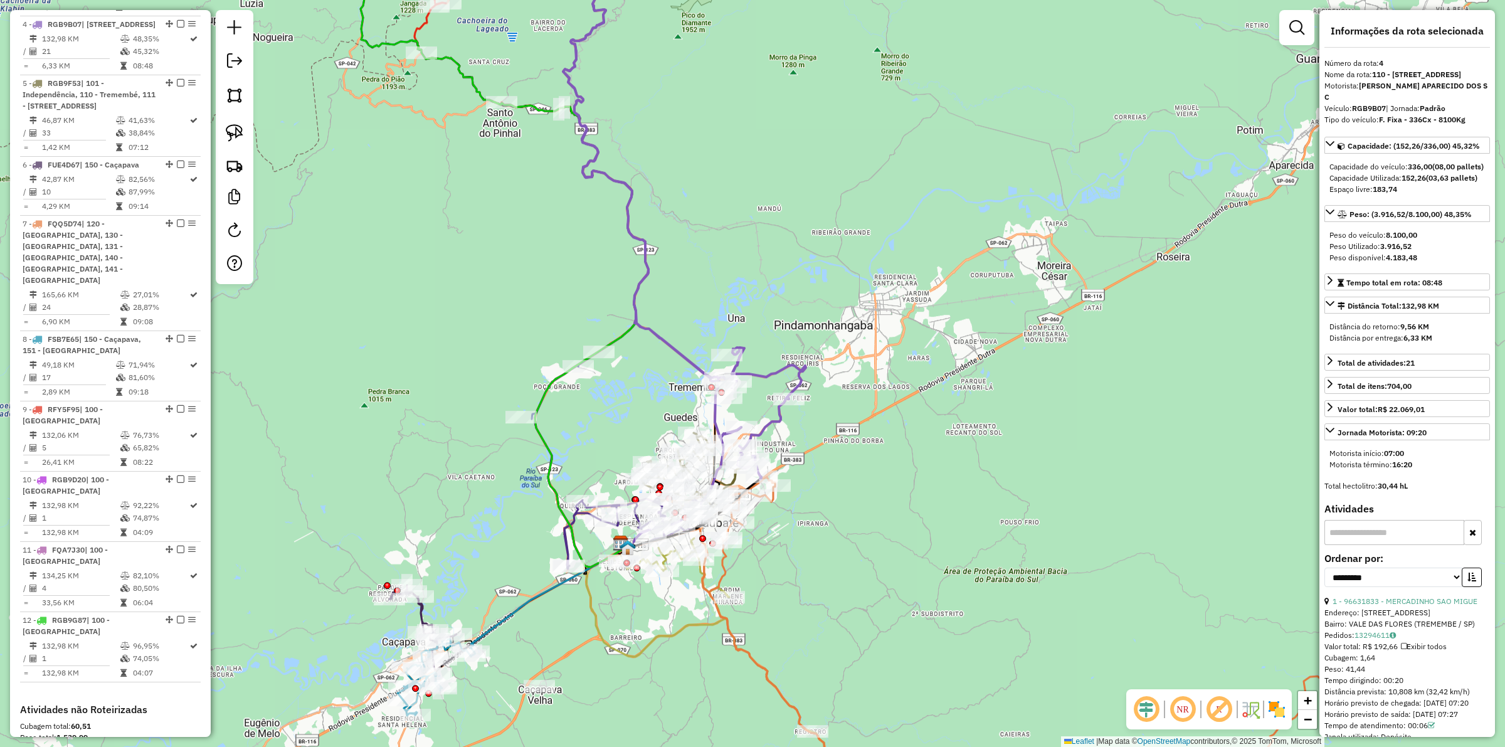
drag, startPoint x: 833, startPoint y: 665, endPoint x: 820, endPoint y: 597, distance: 69.5
click at [820, 597] on div "Janela de atendimento Grade de atendimento Capacidade Transportadoras Veículos …" at bounding box center [752, 373] width 1505 height 747
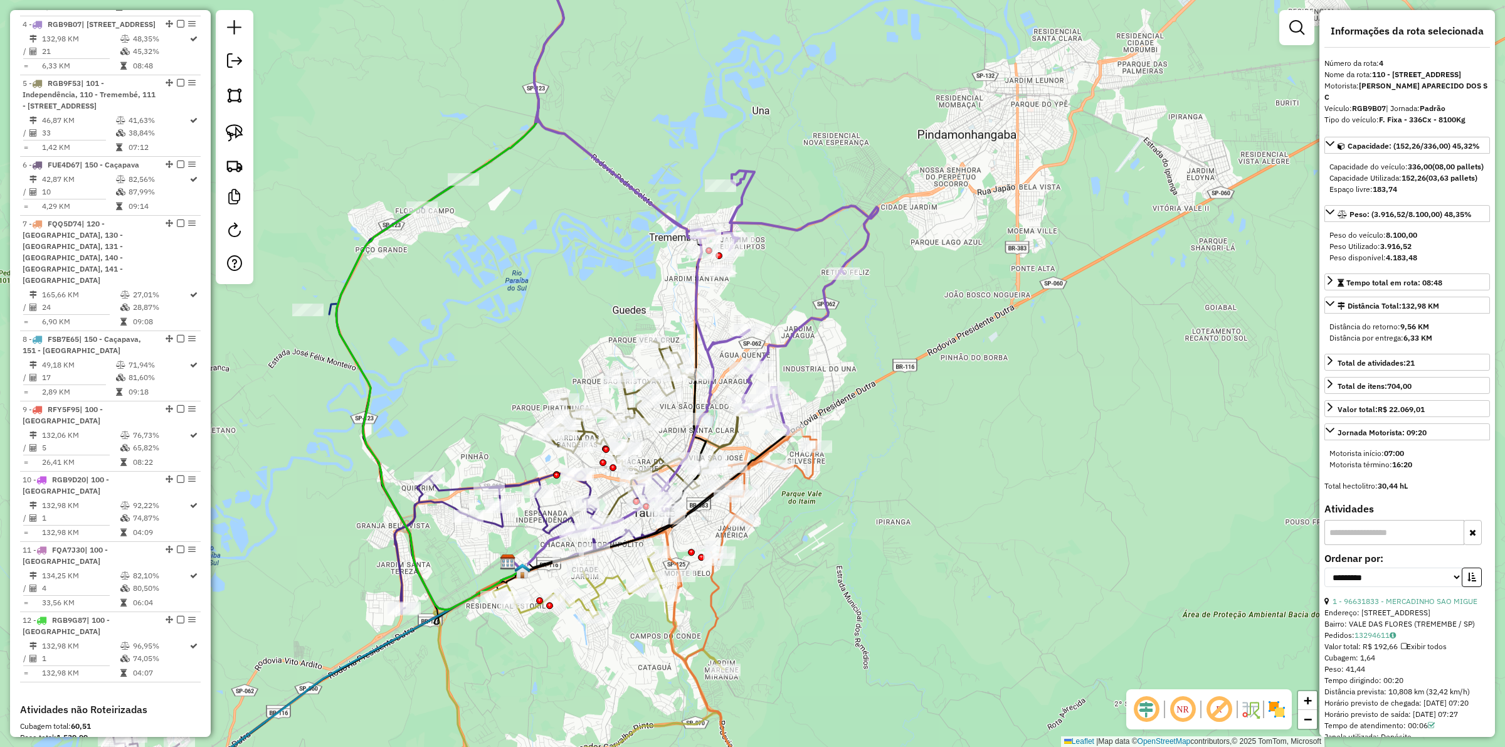
click at [500, 531] on icon at bounding box center [533, 542] width 279 height 142
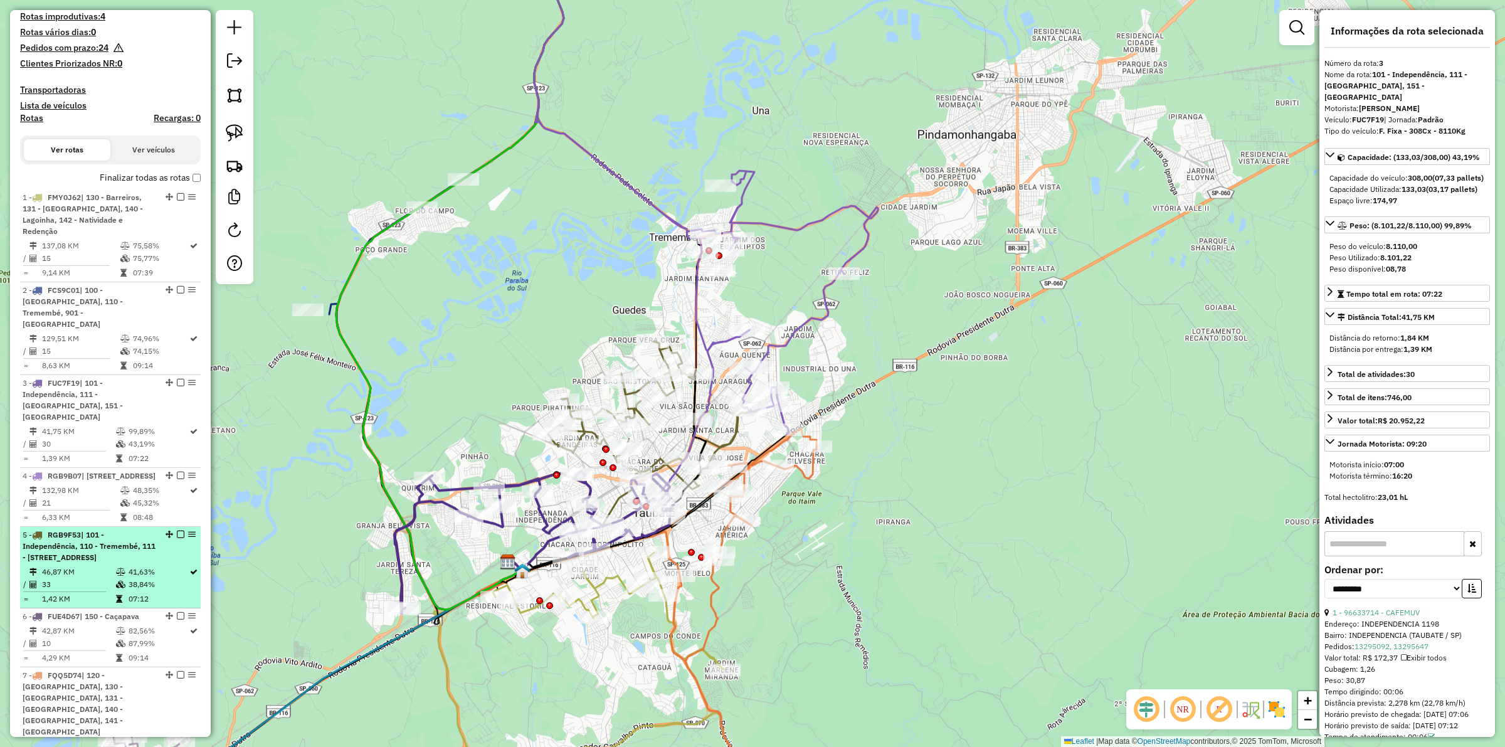
scroll to position [0, 0]
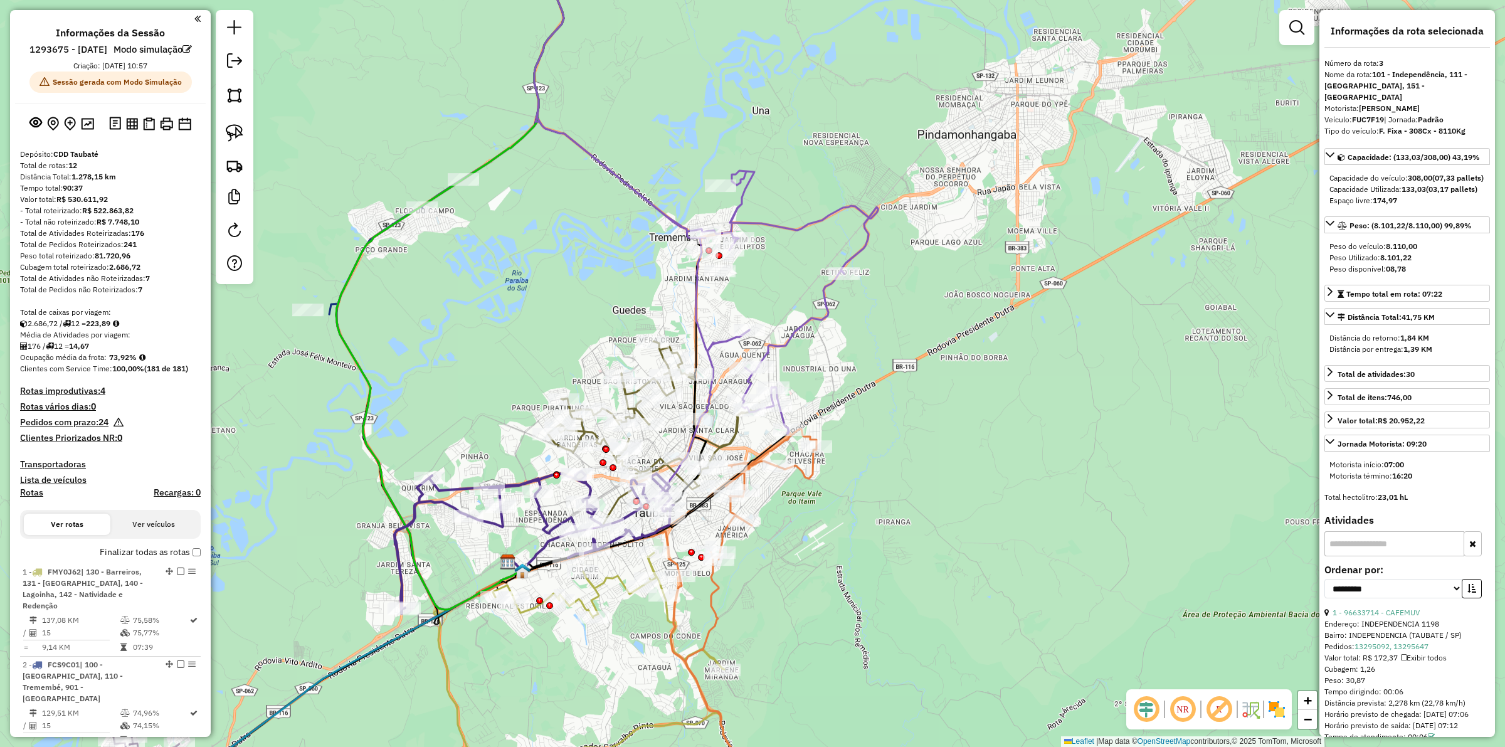
click at [158, 443] on h4 "Clientes Priorizados NR: 0" at bounding box center [110, 438] width 181 height 11
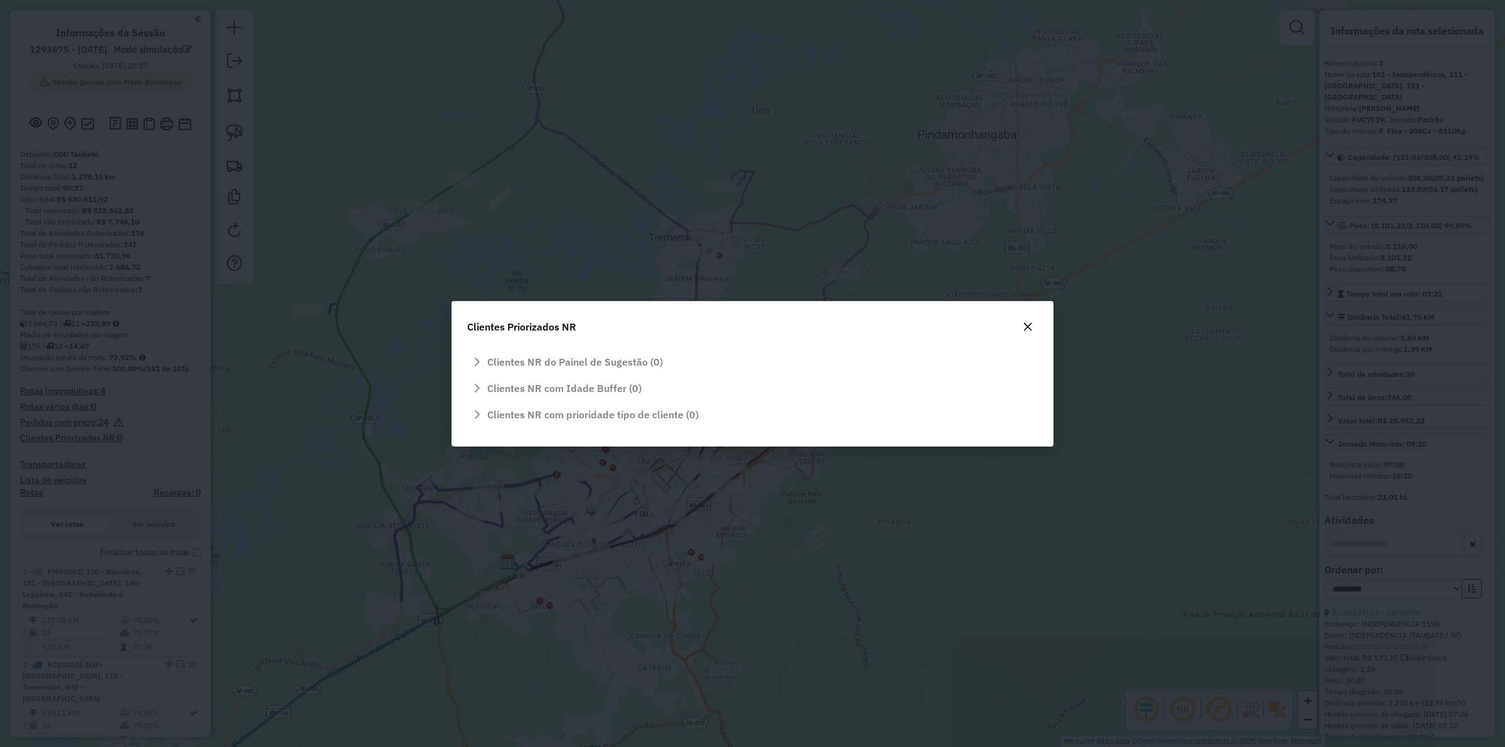
drag, startPoint x: 1033, startPoint y: 327, endPoint x: 1024, endPoint y: 329, distance: 9.1
click at [1032, 327] on button "button" at bounding box center [1028, 327] width 20 height 20
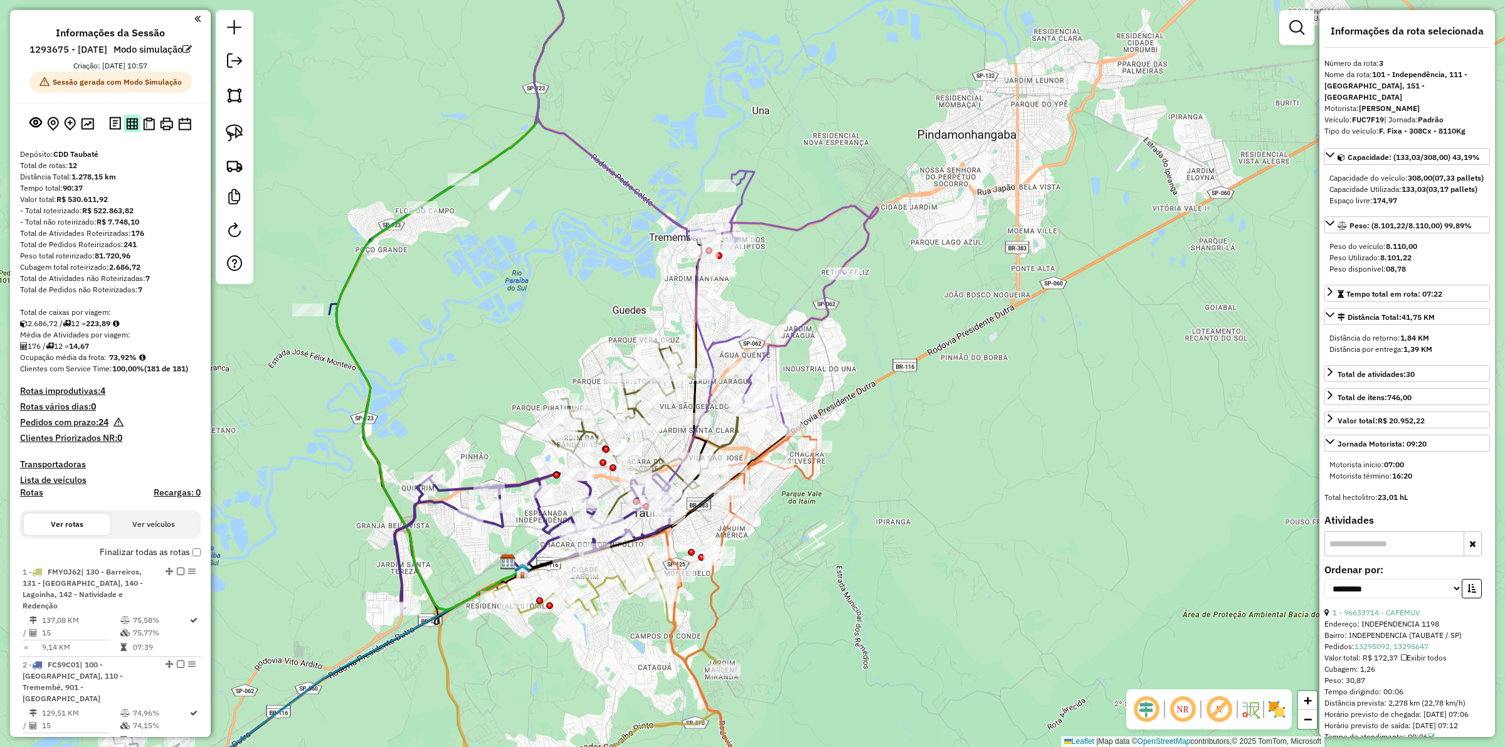
click at [132, 130] on img at bounding box center [132, 124] width 12 height 12
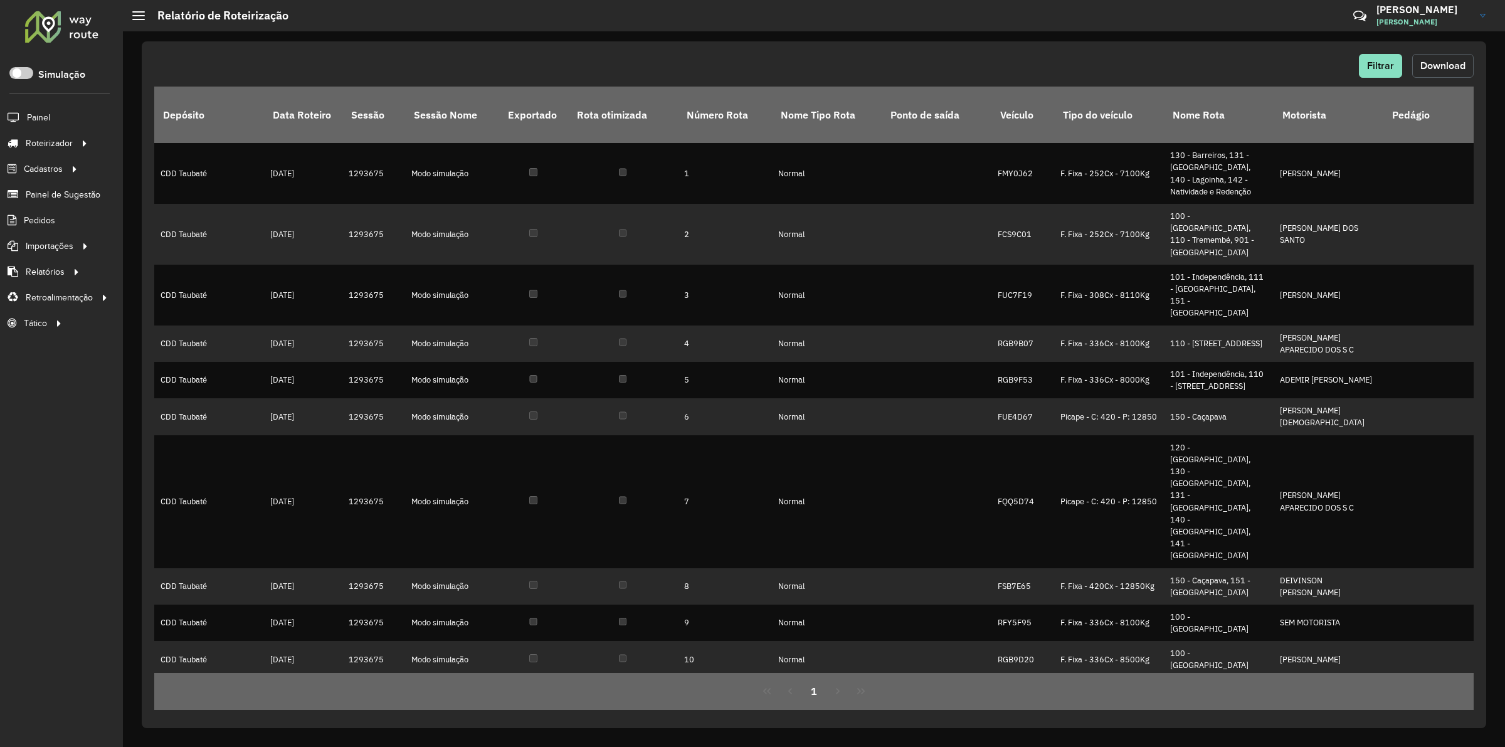
click at [1422, 70] on span "Download" at bounding box center [1443, 65] width 45 height 11
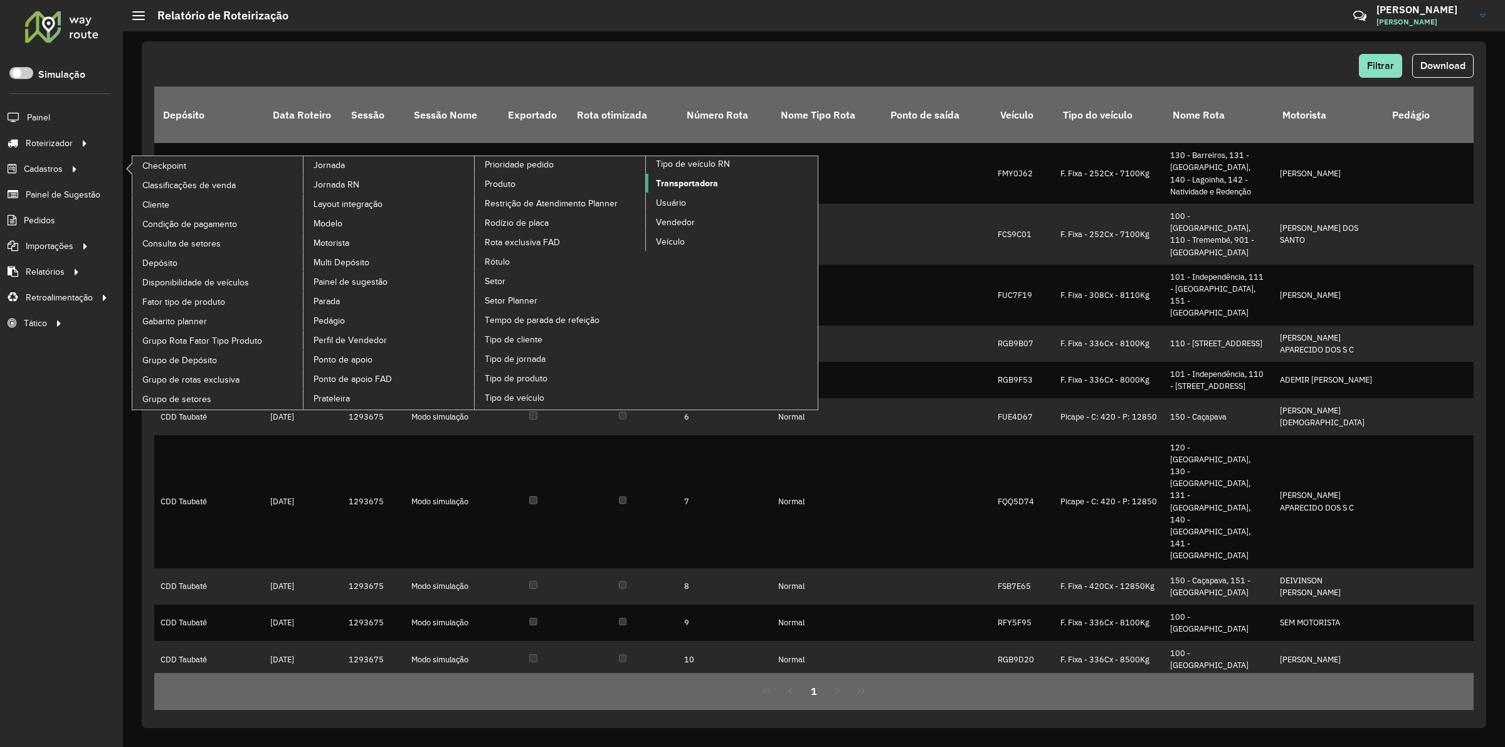
click at [711, 190] on span "Transportadora" at bounding box center [687, 183] width 62 height 13
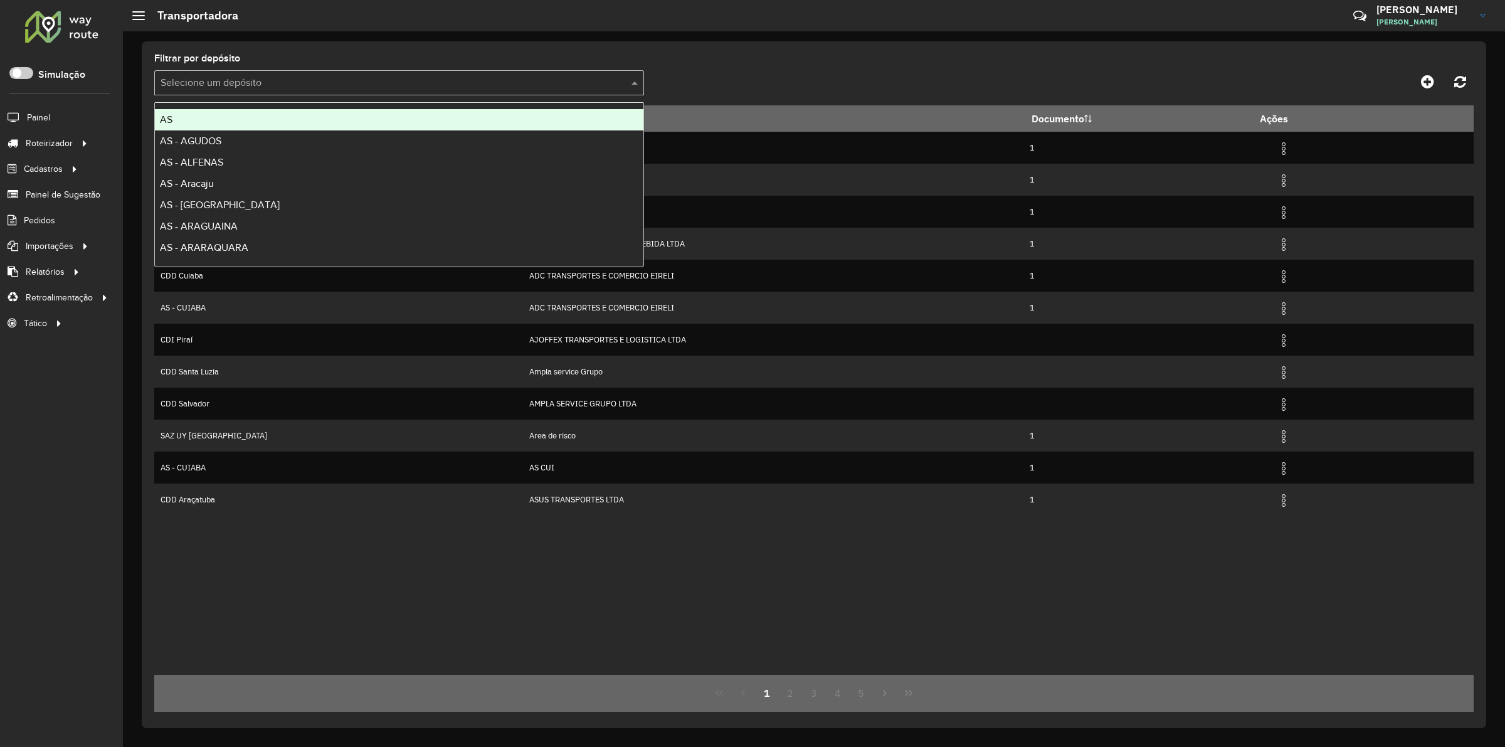
click at [287, 83] on input "text" at bounding box center [387, 83] width 452 height 15
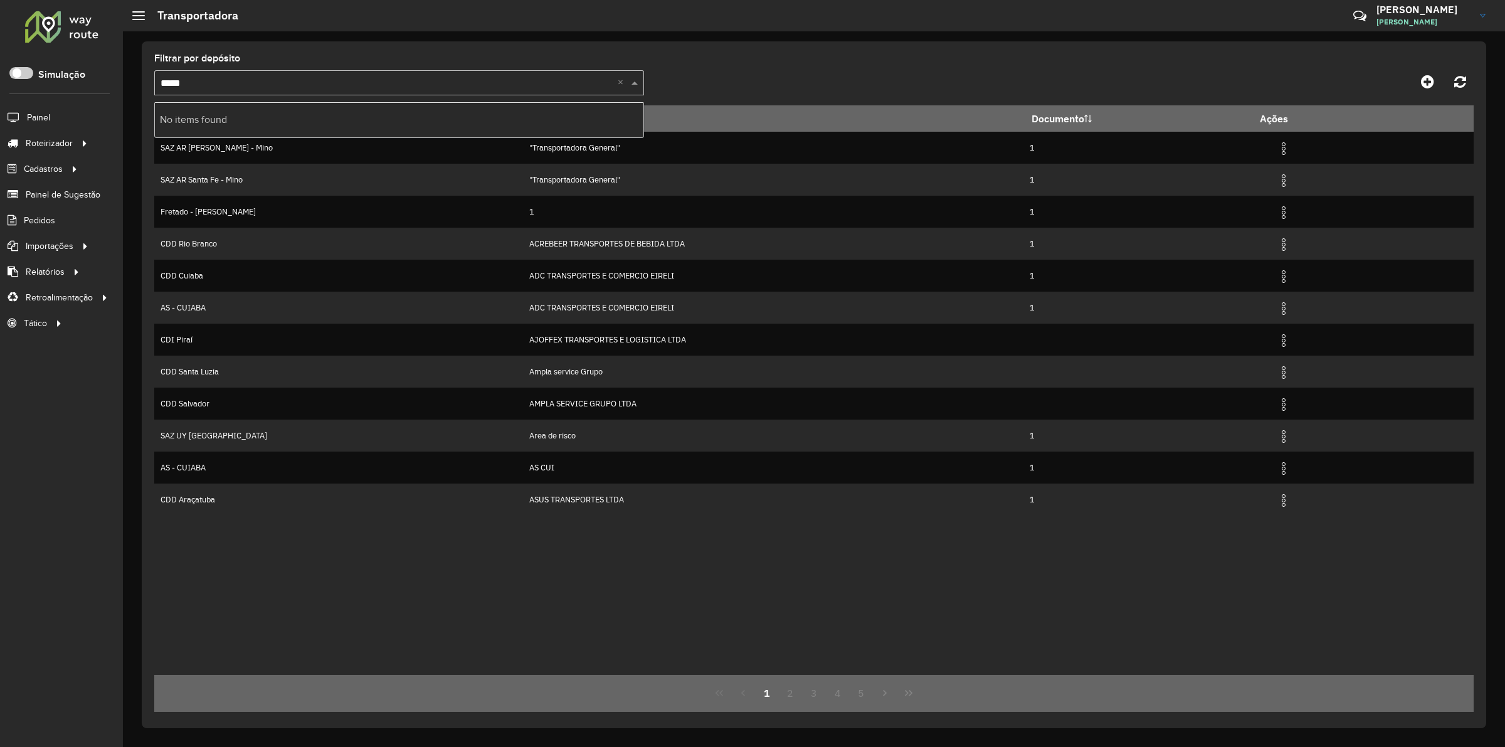
type input "****"
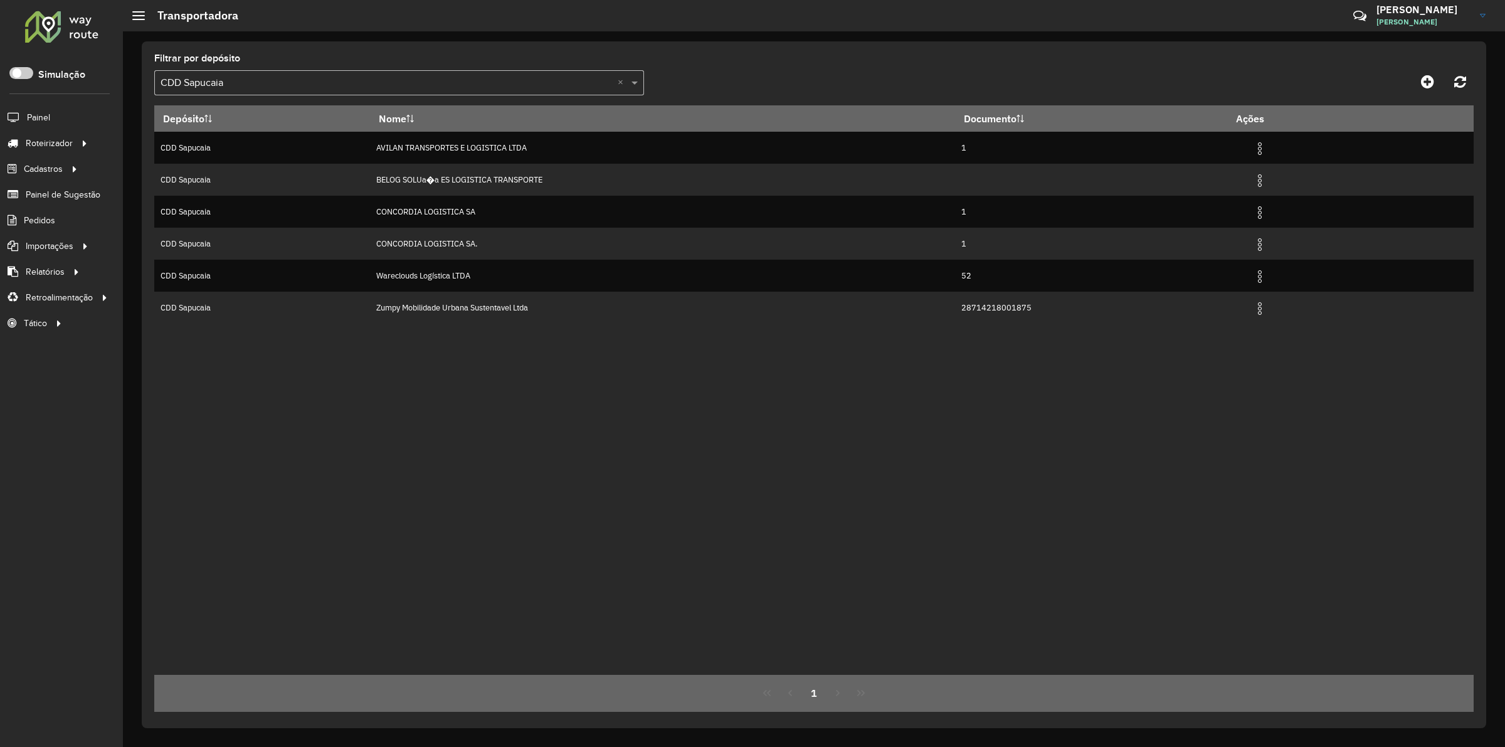
click at [649, 445] on div "Depósito Nome Documento Ações CDD Sapucaia AVILAN TRANSPORTES E LOGISTICA LTDA …" at bounding box center [814, 389] width 1320 height 569
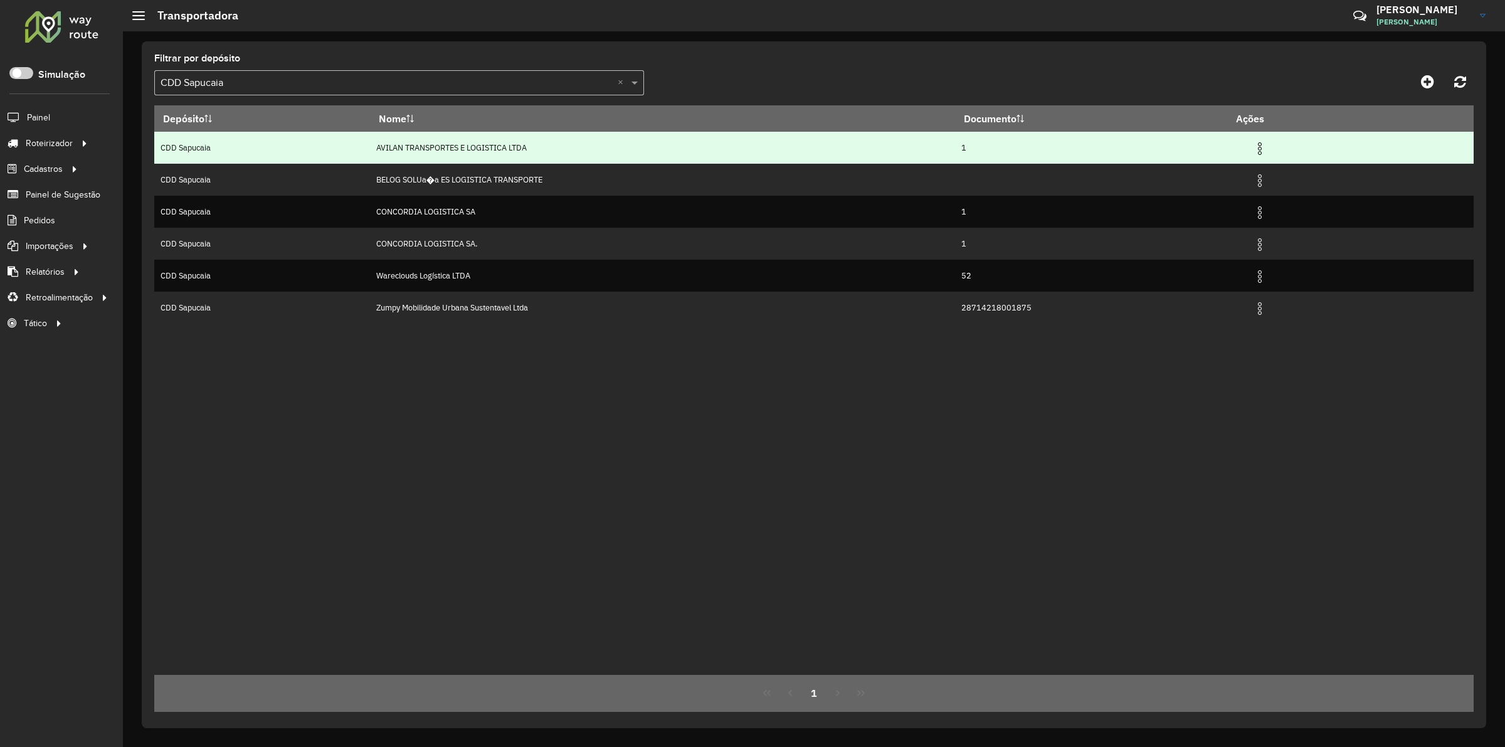
click at [1261, 147] on img at bounding box center [1259, 148] width 15 height 15
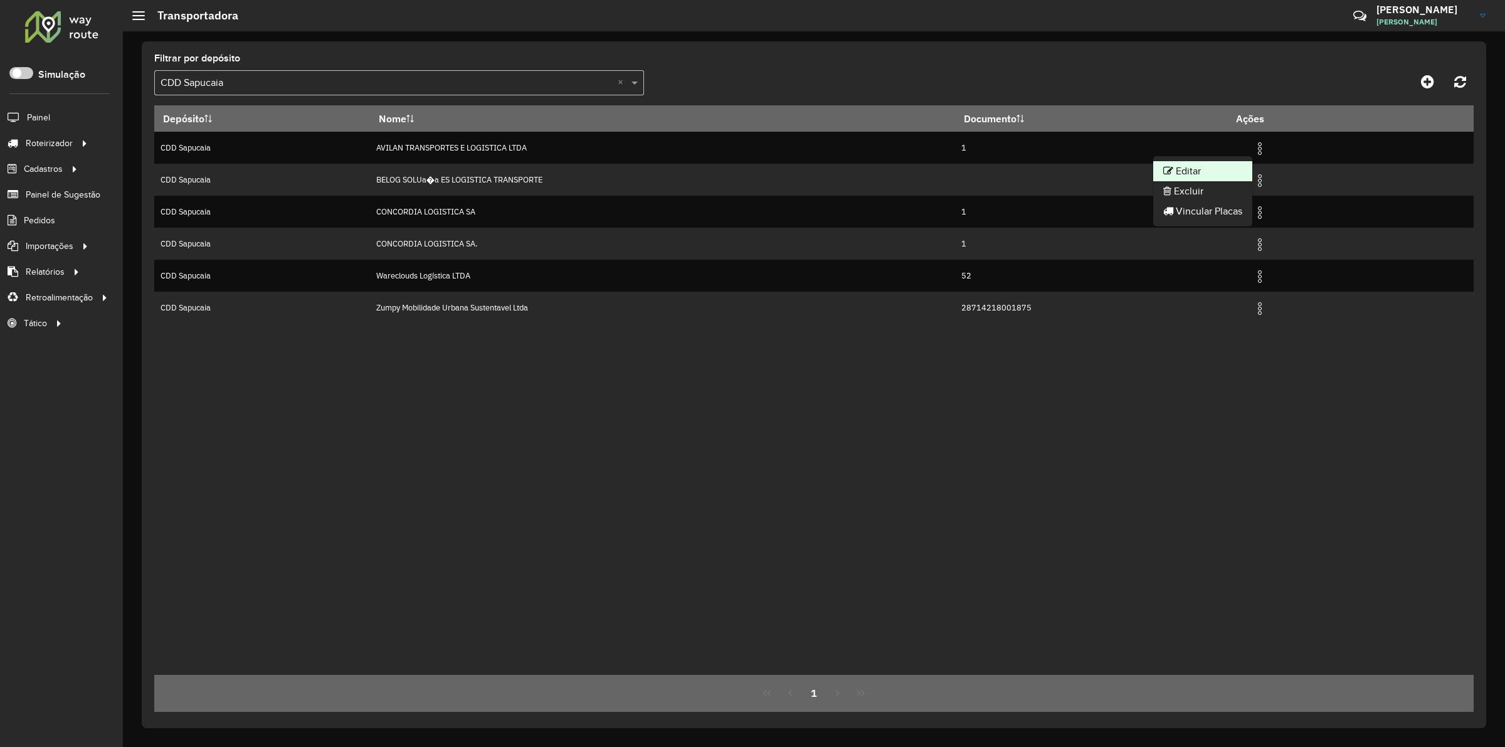
click at [1214, 171] on li "Editar" at bounding box center [1202, 171] width 99 height 20
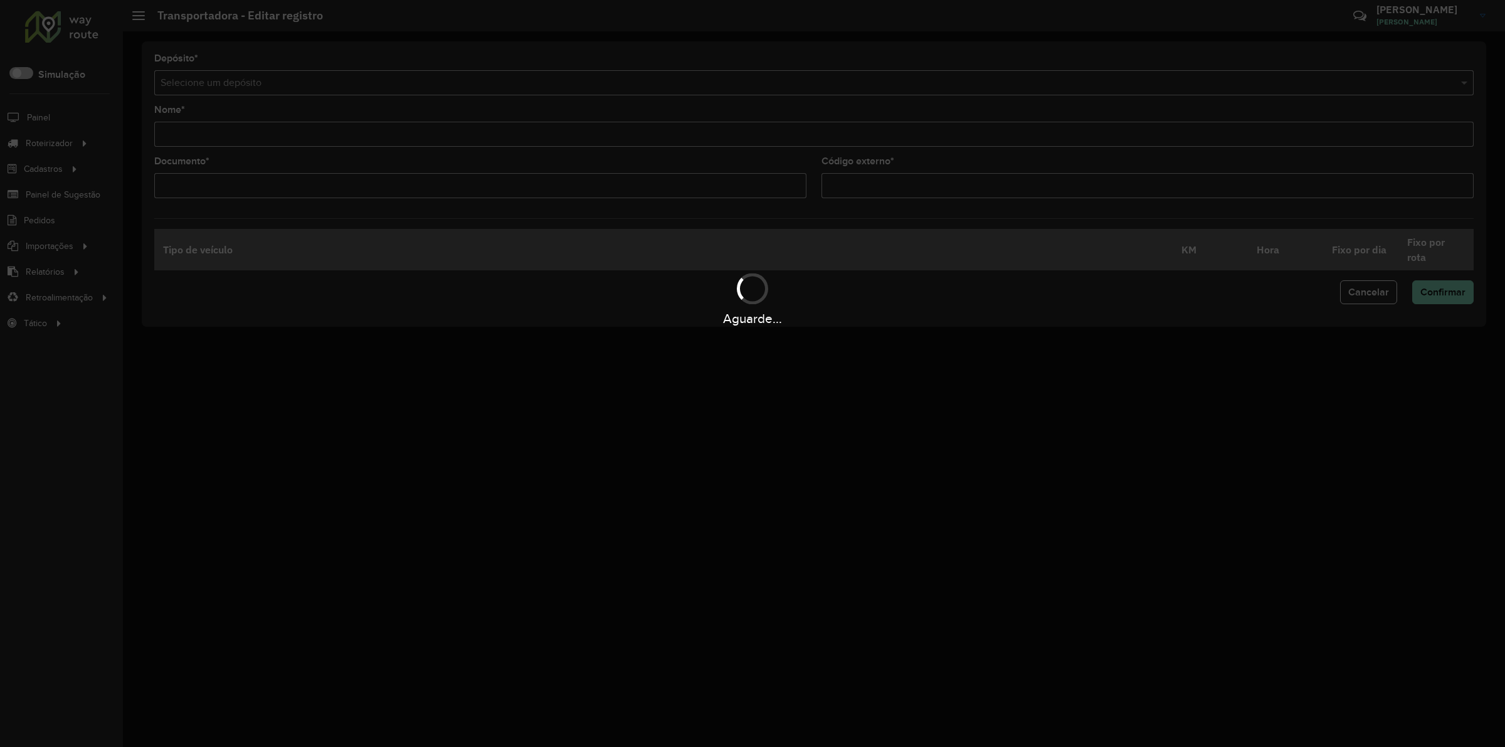
type input "**********"
type input "*"
type input "**"
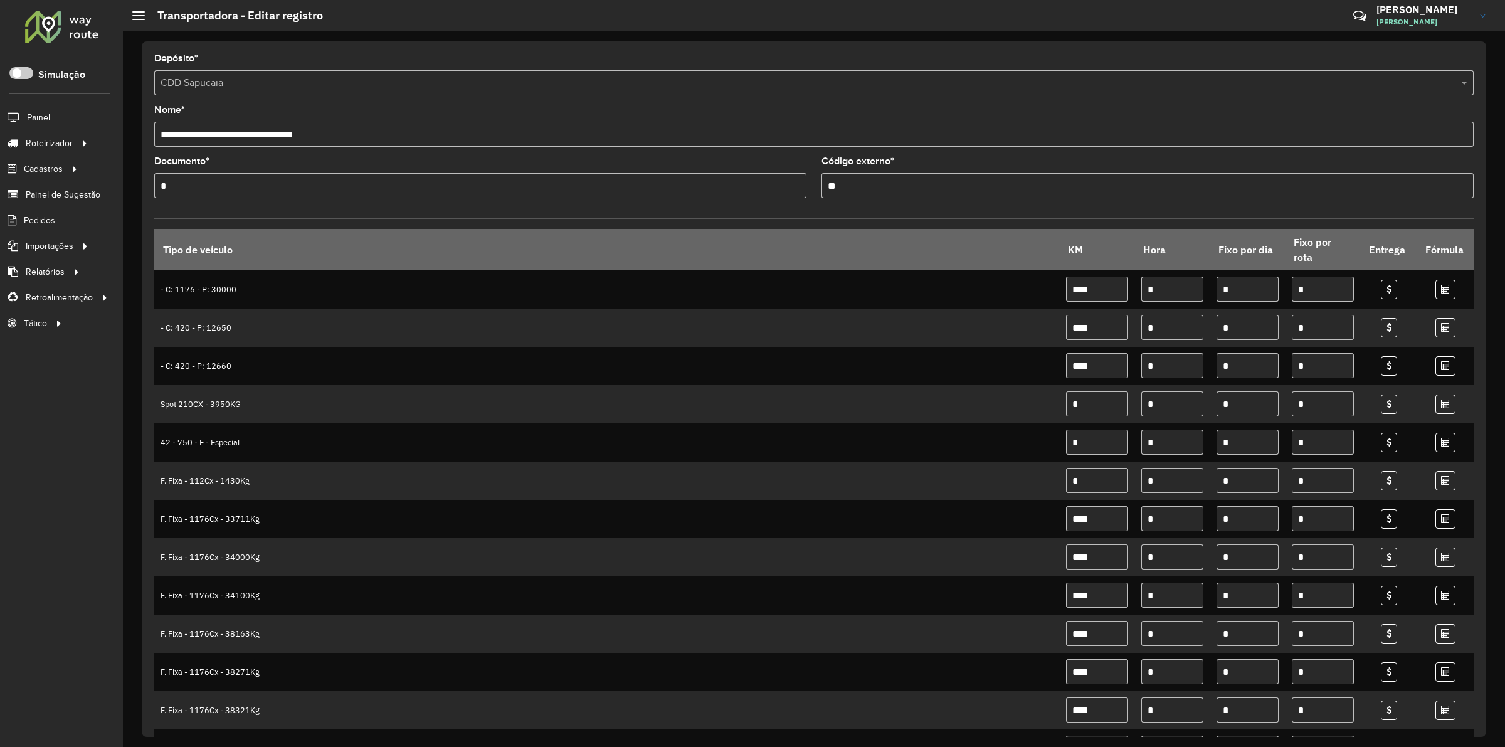
click at [41, 17] on div at bounding box center [62, 26] width 76 height 33
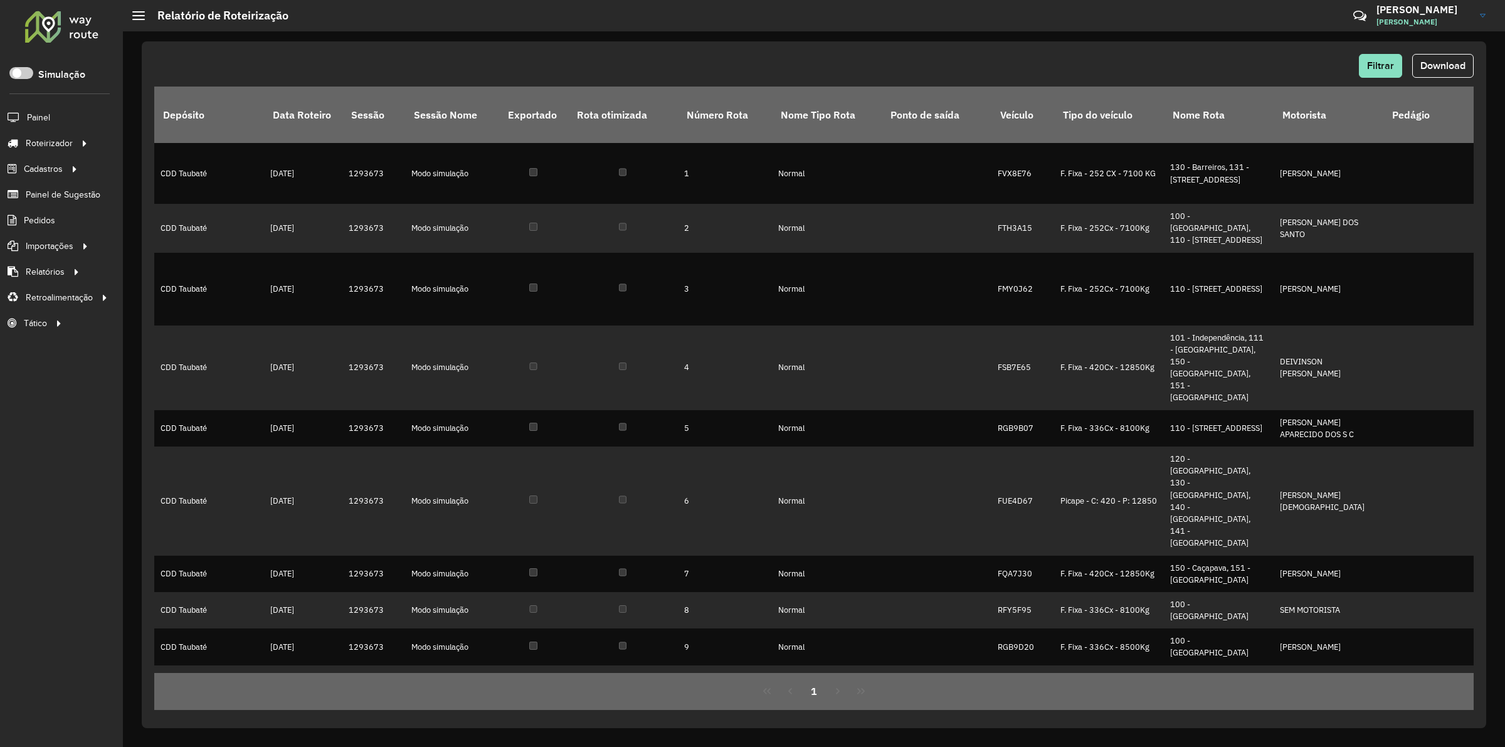
click at [1457, 83] on div "Filtrar Download" at bounding box center [814, 70] width 1320 height 33
click at [1448, 70] on span "Download" at bounding box center [1443, 65] width 45 height 11
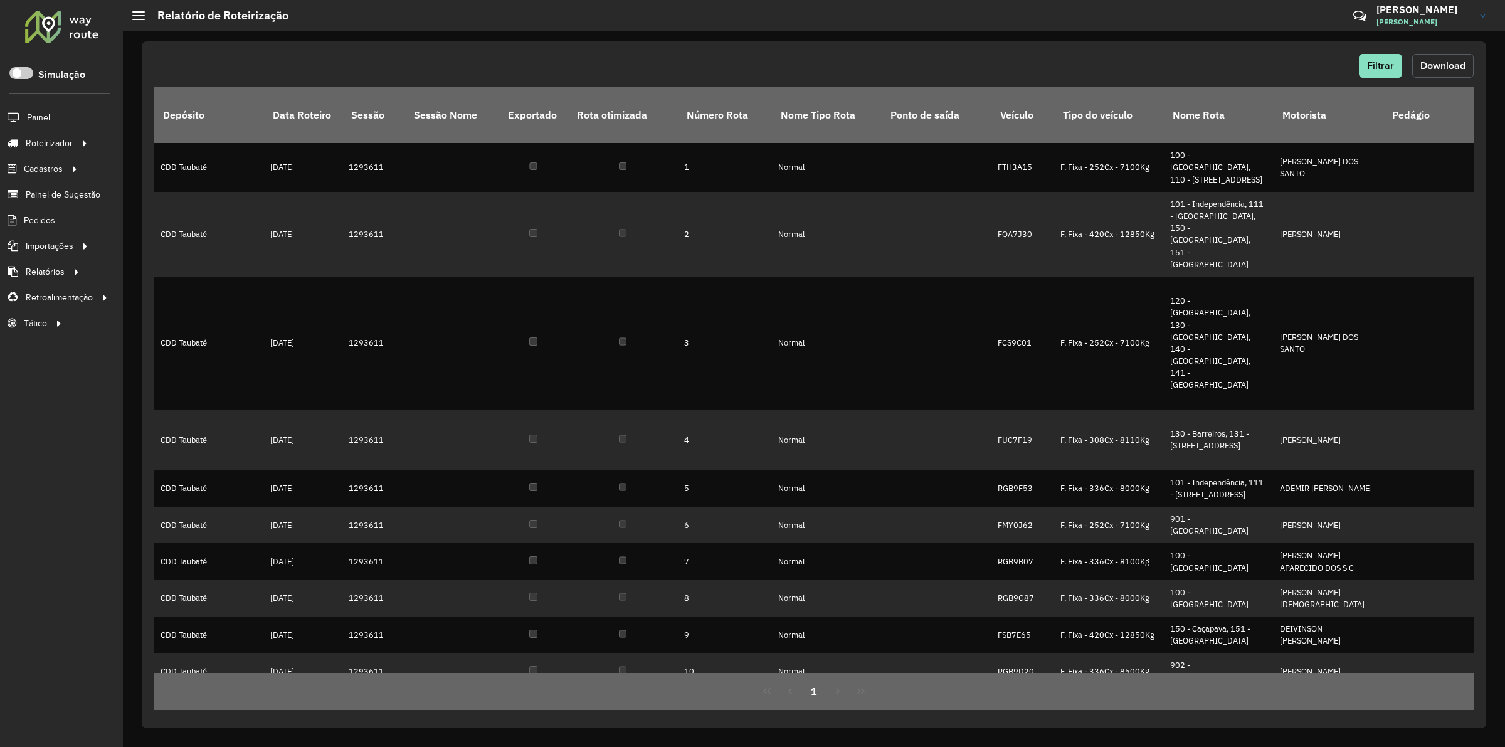
click at [1439, 73] on button "Download" at bounding box center [1442, 66] width 61 height 24
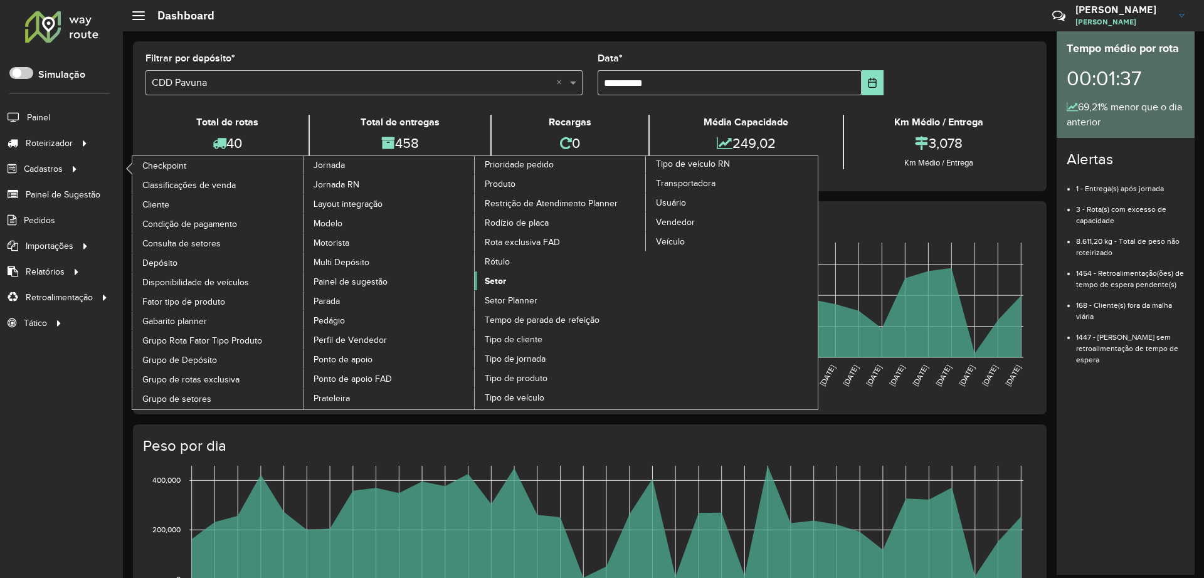
click at [517, 281] on link "Setor" at bounding box center [561, 281] width 172 height 19
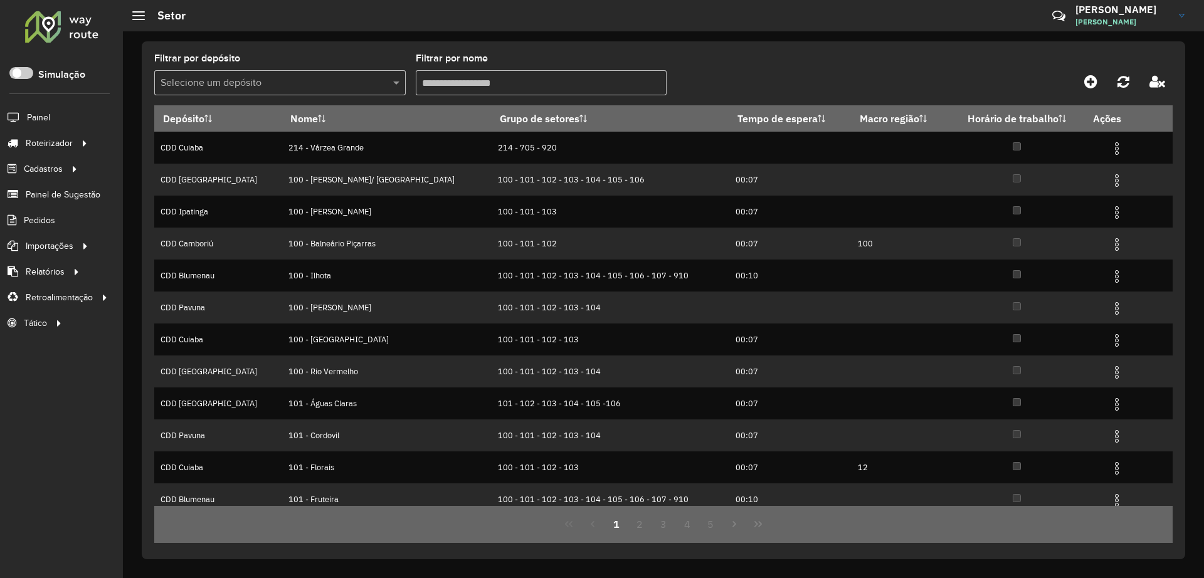
click at [292, 74] on div "Selecione um depósito" at bounding box center [279, 82] width 251 height 25
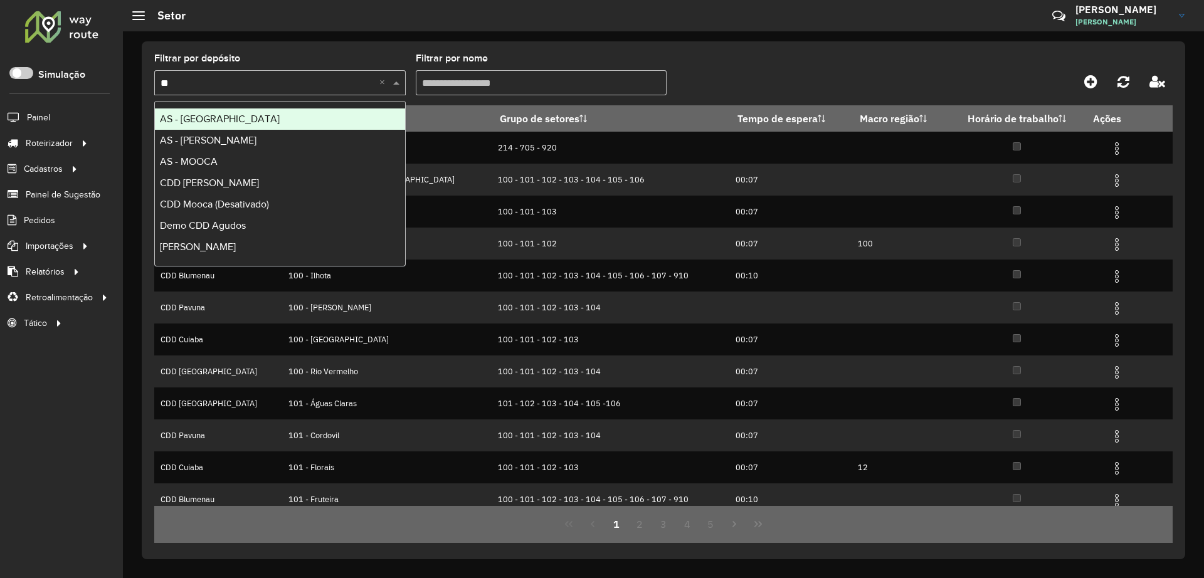
type input "*"
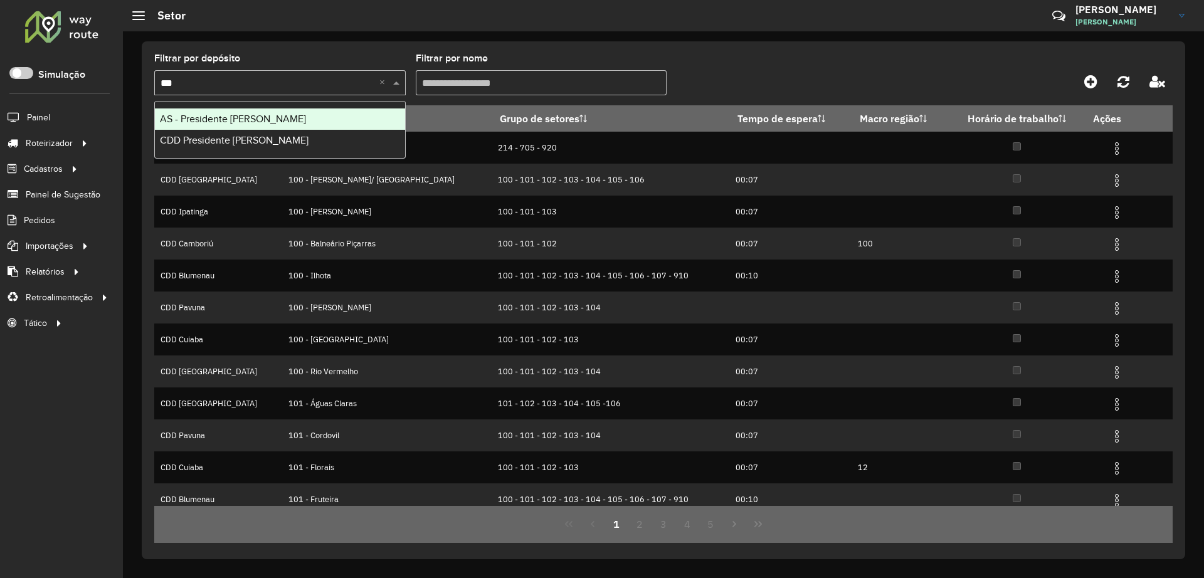
type input "****"
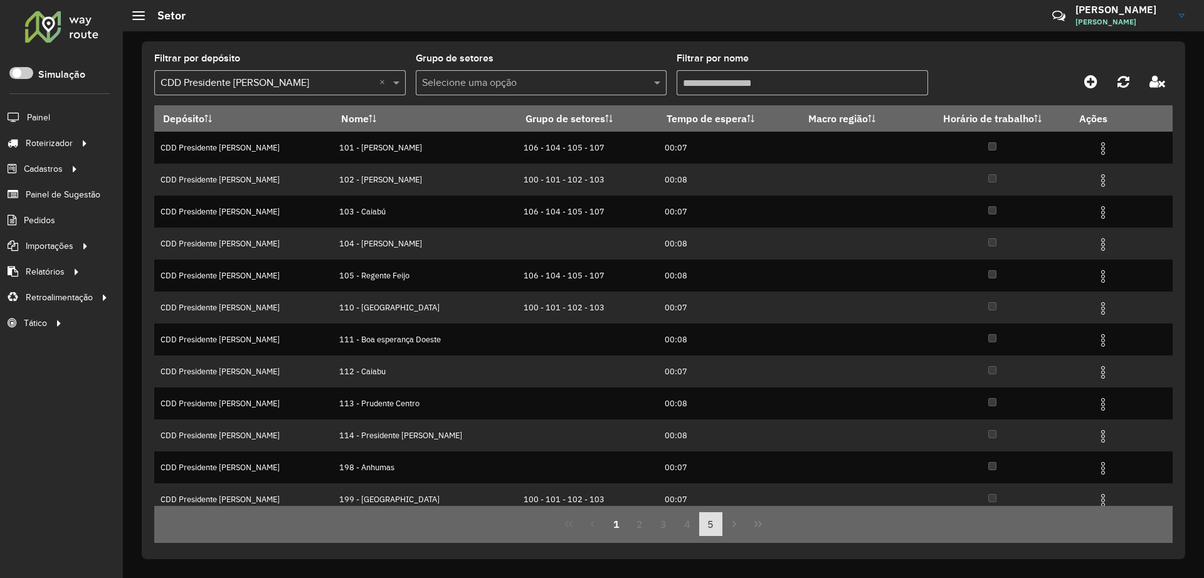
click at [699, 528] on button "5" at bounding box center [711, 524] width 24 height 24
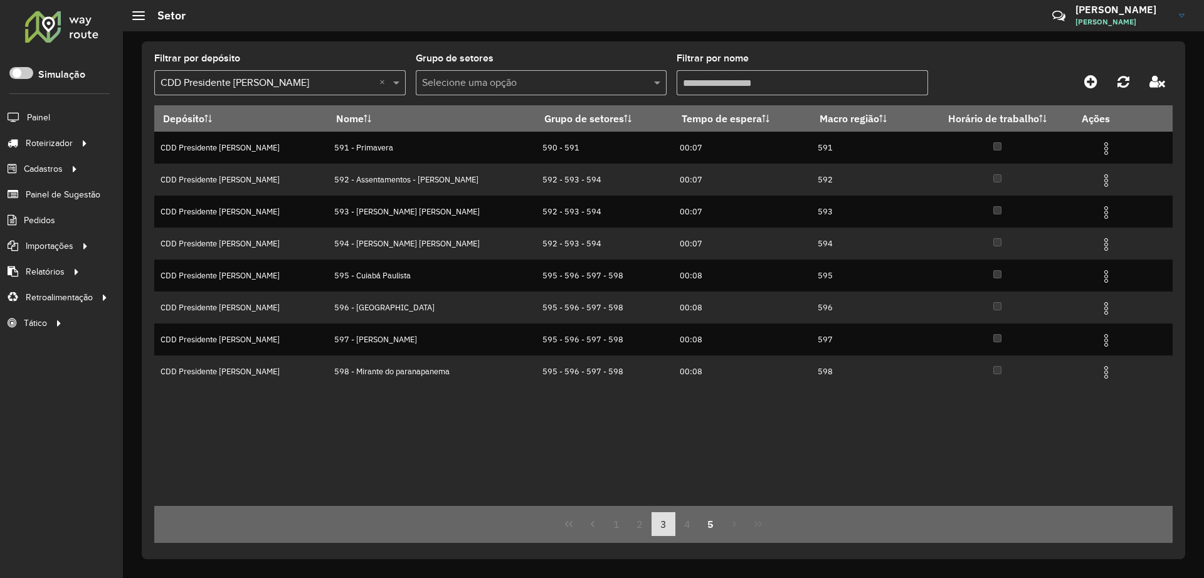
click at [668, 528] on button "3" at bounding box center [664, 524] width 24 height 24
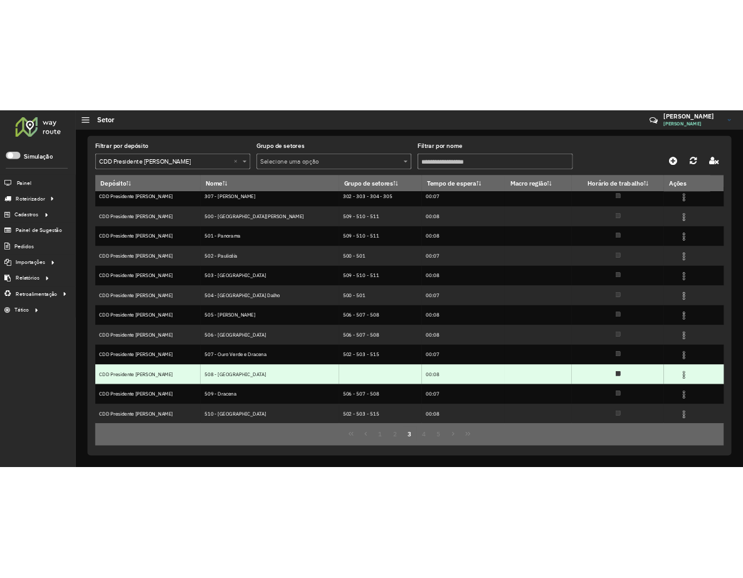
scroll to position [9, 0]
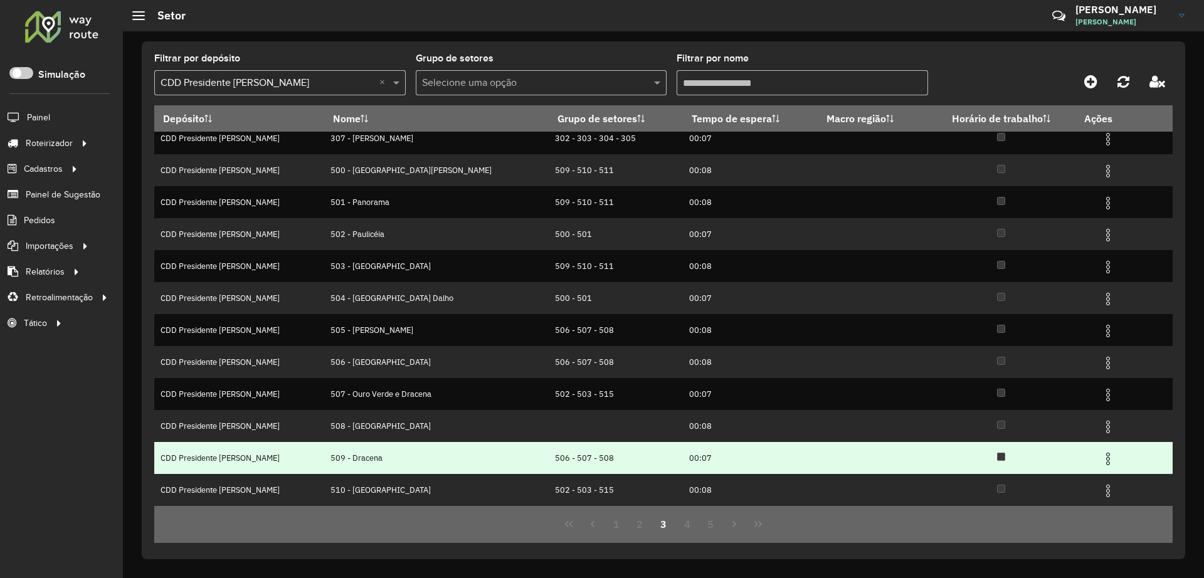
click at [1101, 458] on img at bounding box center [1108, 459] width 15 height 15
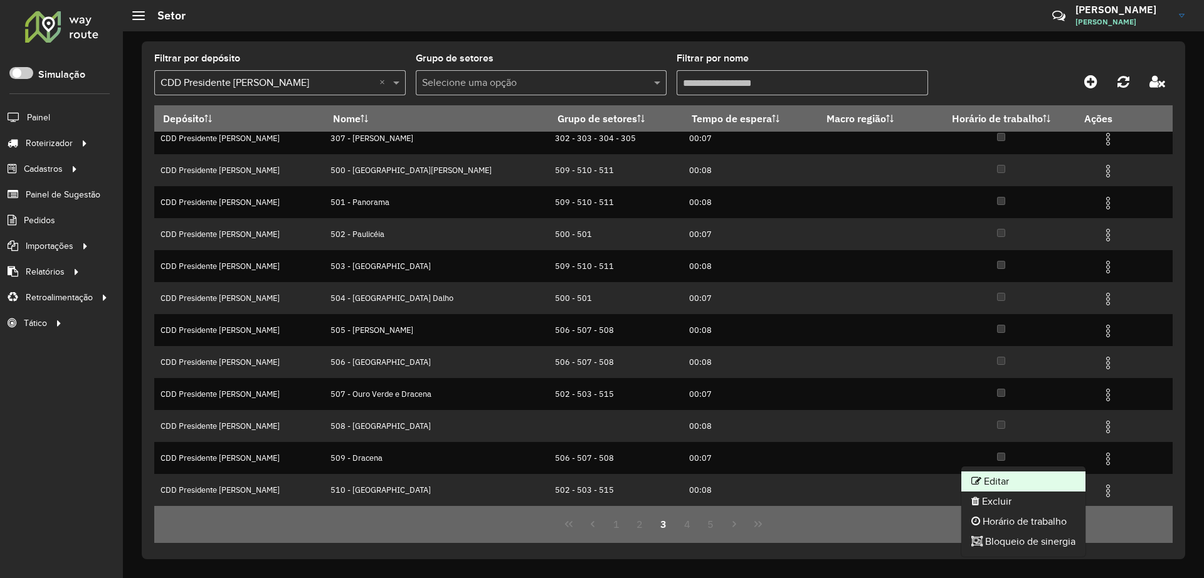
click at [1019, 476] on li "Editar" at bounding box center [1023, 482] width 124 height 20
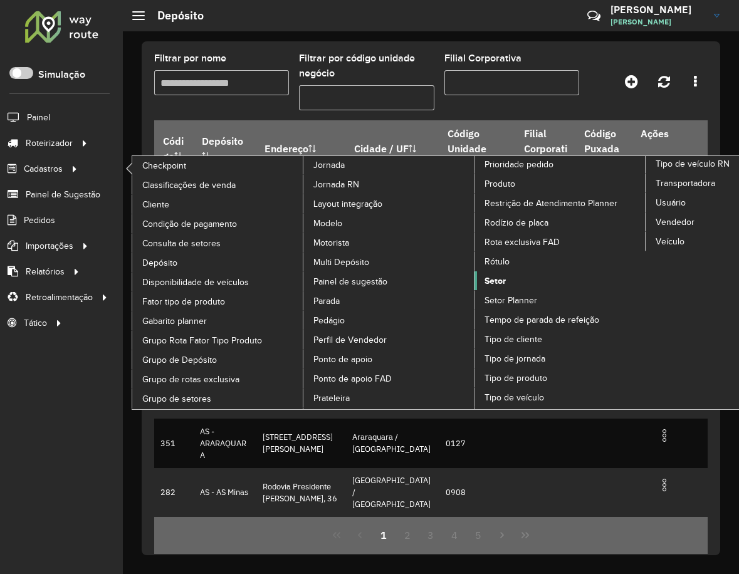
click at [502, 278] on span "Setor" at bounding box center [495, 281] width 21 height 13
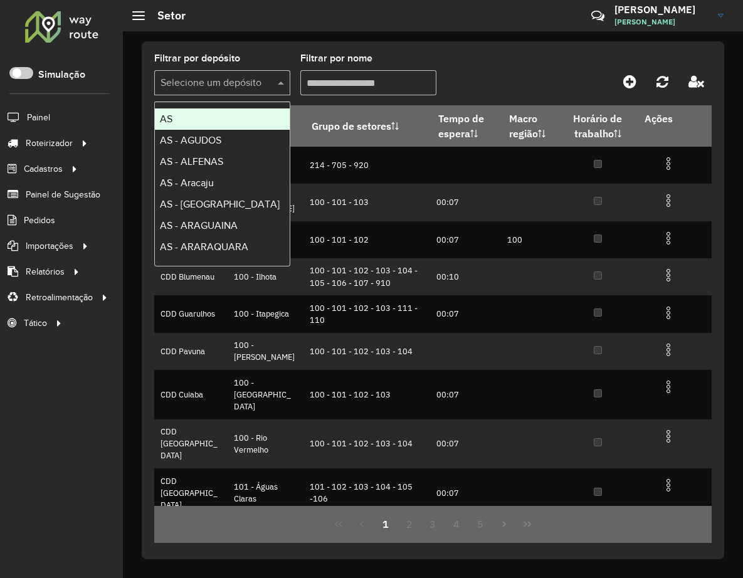
click at [233, 80] on input "text" at bounding box center [210, 83] width 98 height 15
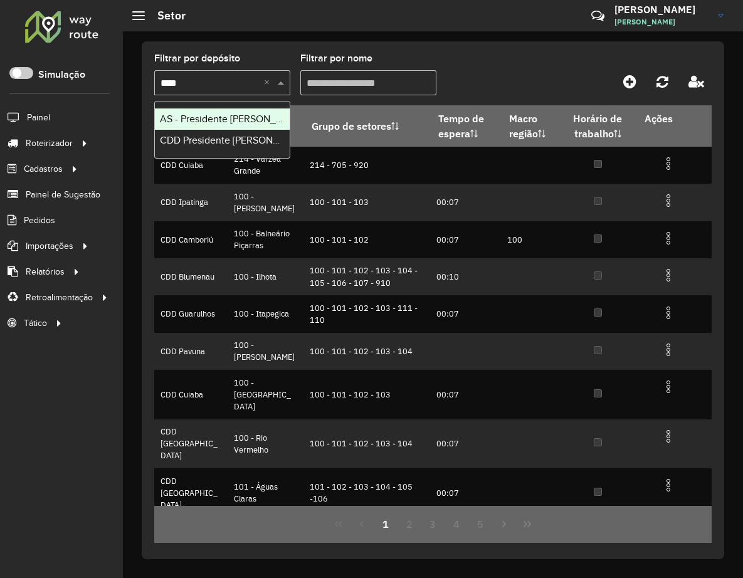
type input "*****"
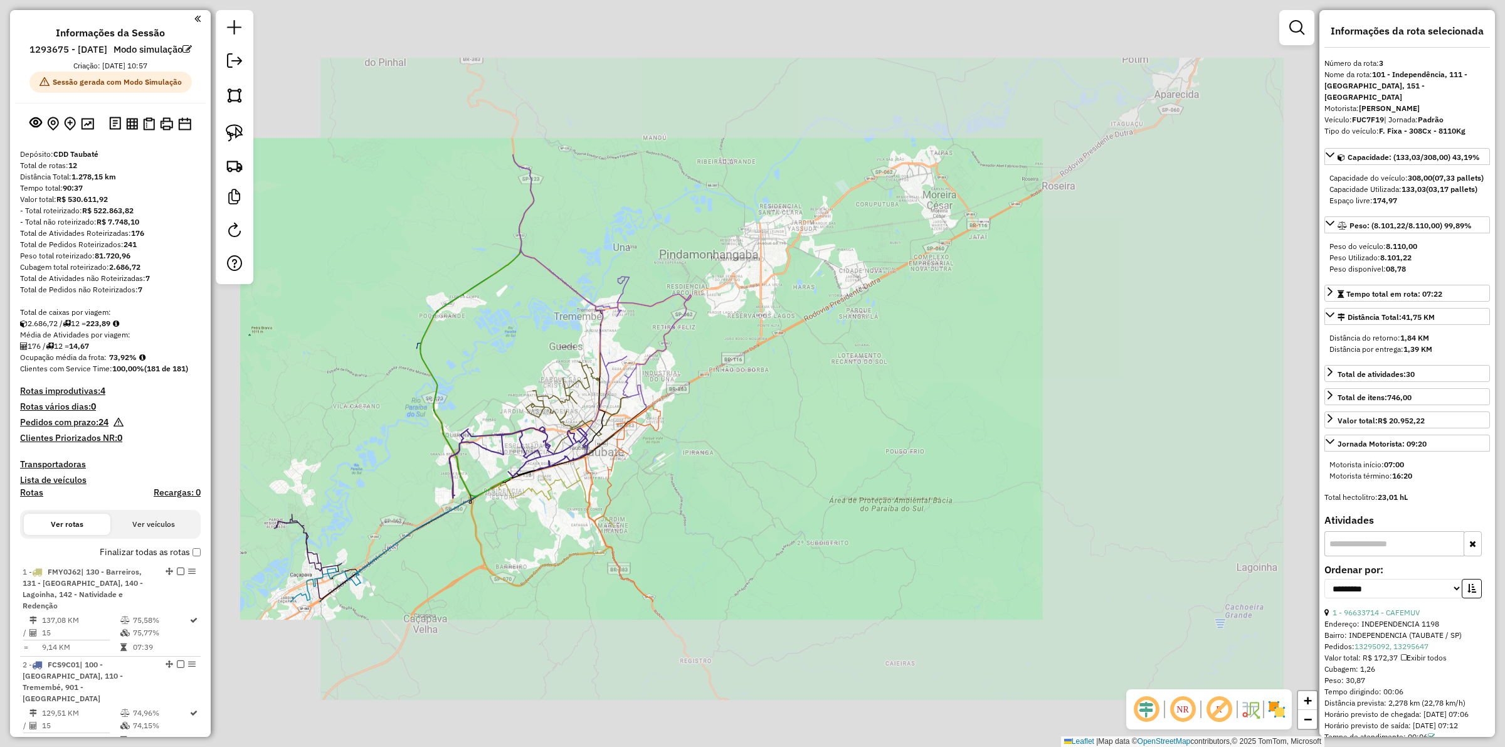
select select "**********"
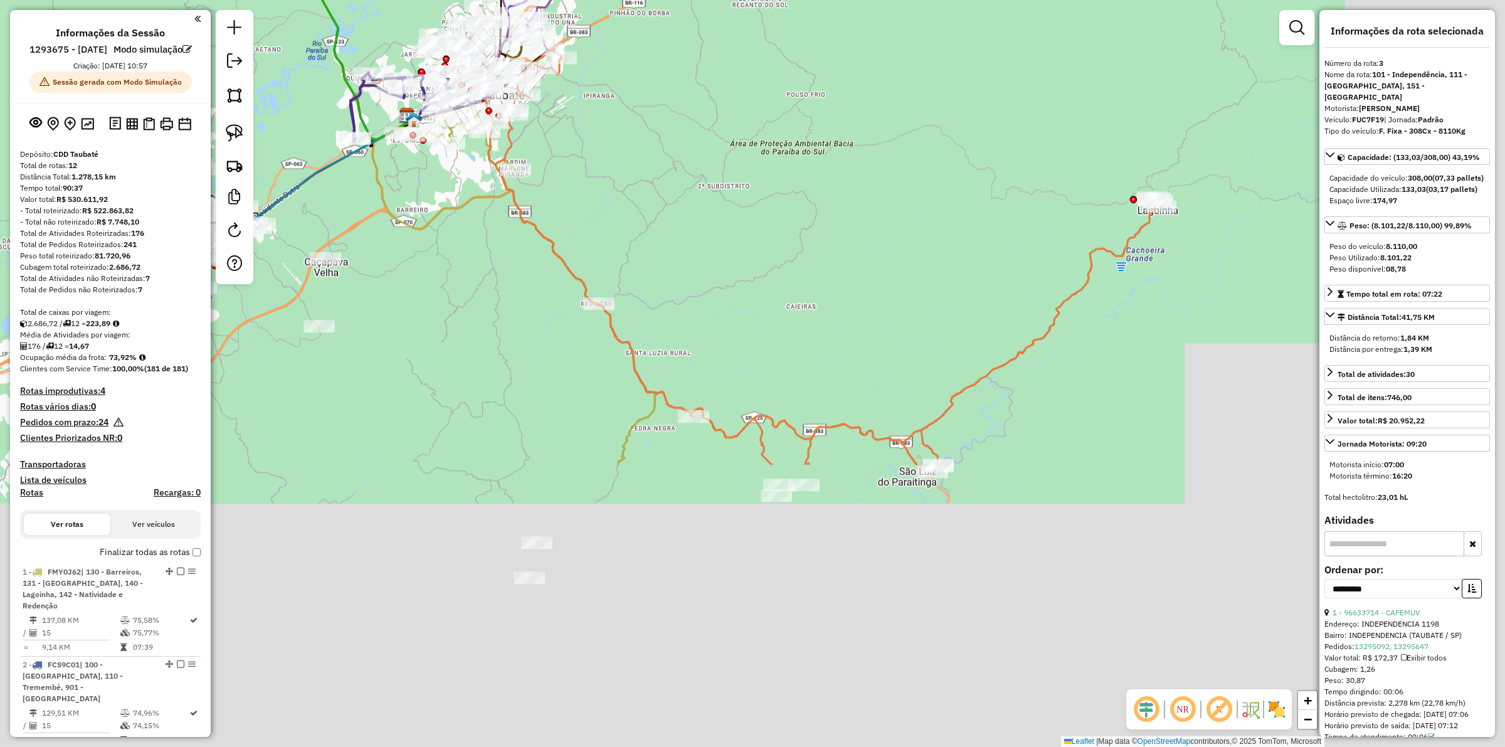
drag, startPoint x: 534, startPoint y: 478, endPoint x: 453, endPoint y: 212, distance: 278.0
click at [453, 212] on div "Janela de atendimento Grade de atendimento Capacidade Transportadoras Veículos …" at bounding box center [752, 373] width 1505 height 747
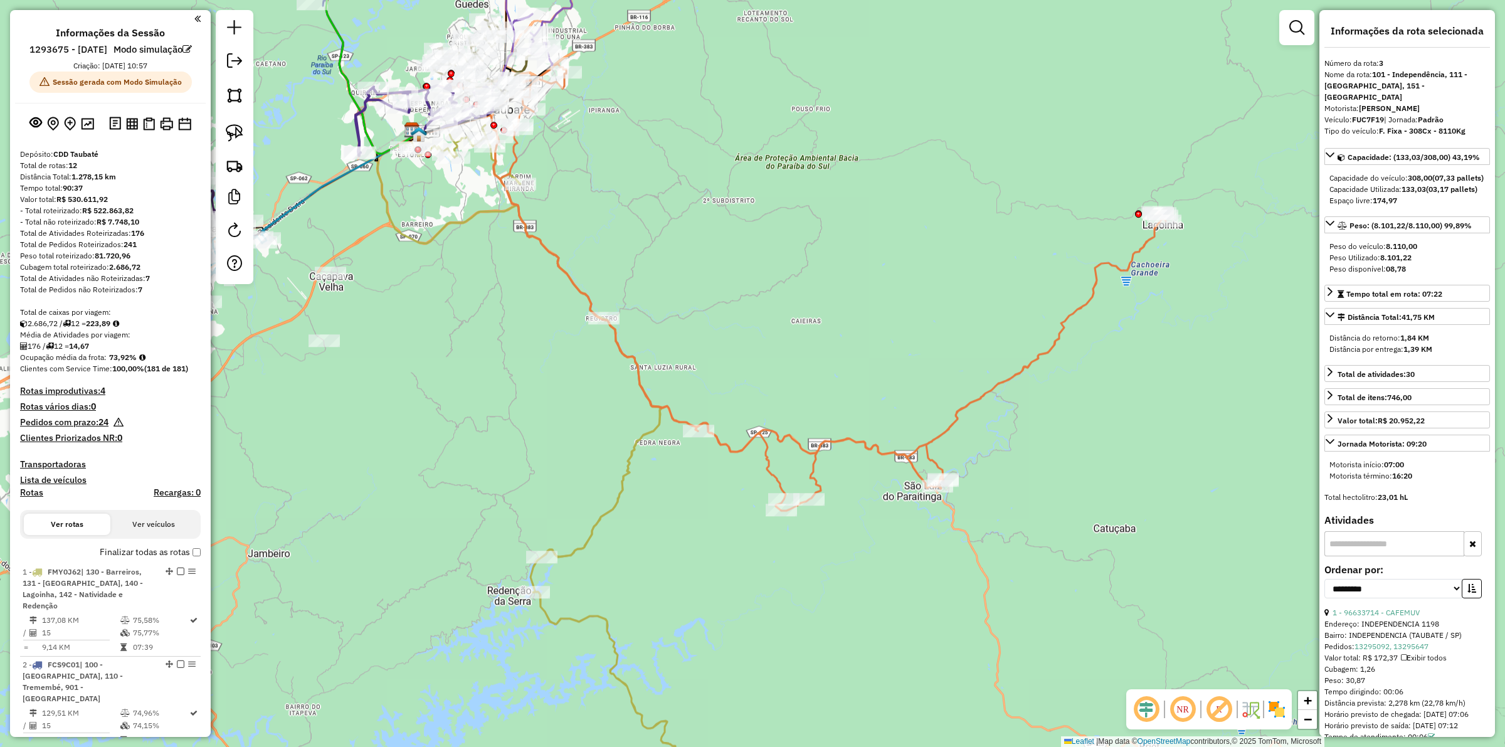
drag, startPoint x: 482, startPoint y: 320, endPoint x: 620, endPoint y: 584, distance: 297.4
click at [522, 418] on div "Janela de atendimento Grade de atendimento Capacidade Transportadoras Veículos …" at bounding box center [752, 373] width 1505 height 747
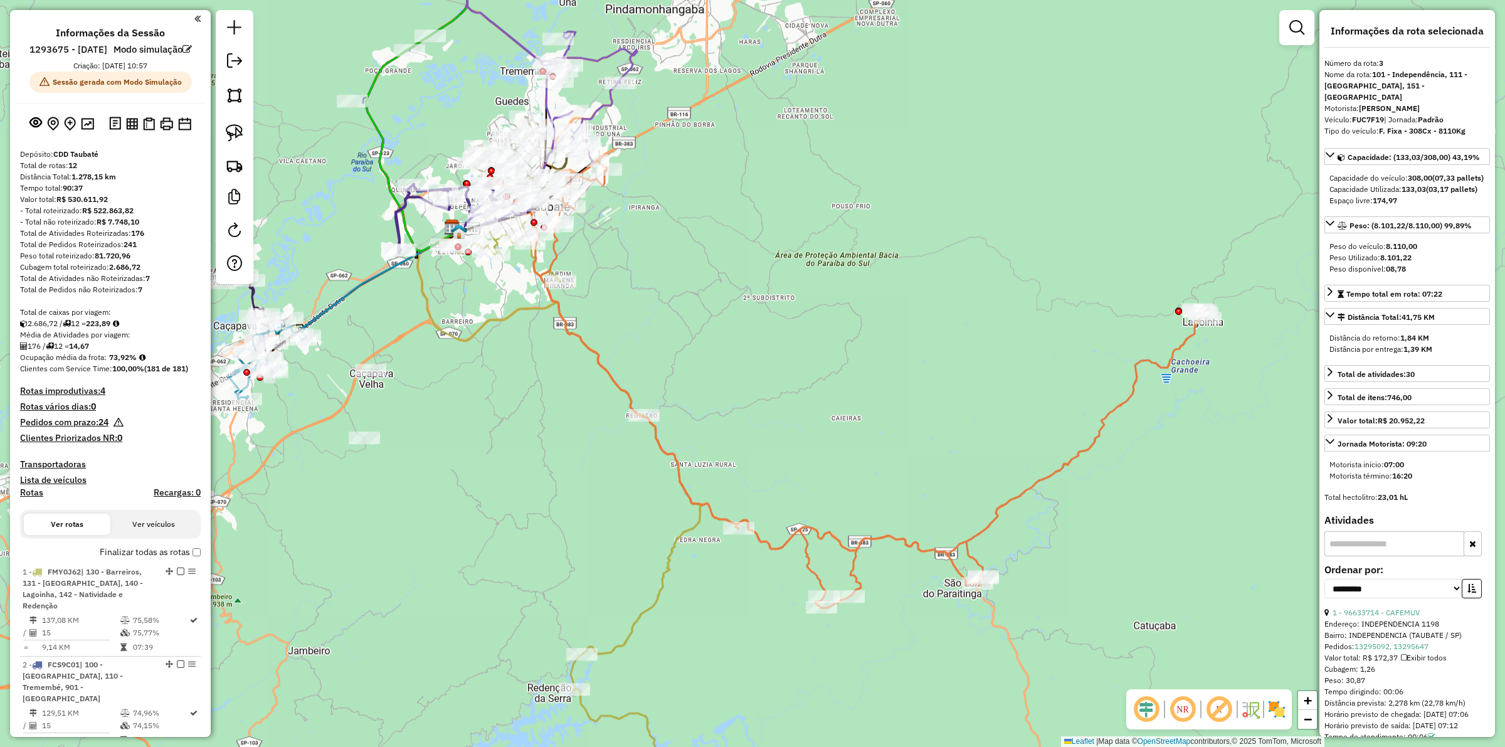
click at [671, 561] on icon at bounding box center [576, 522] width 263 height 600
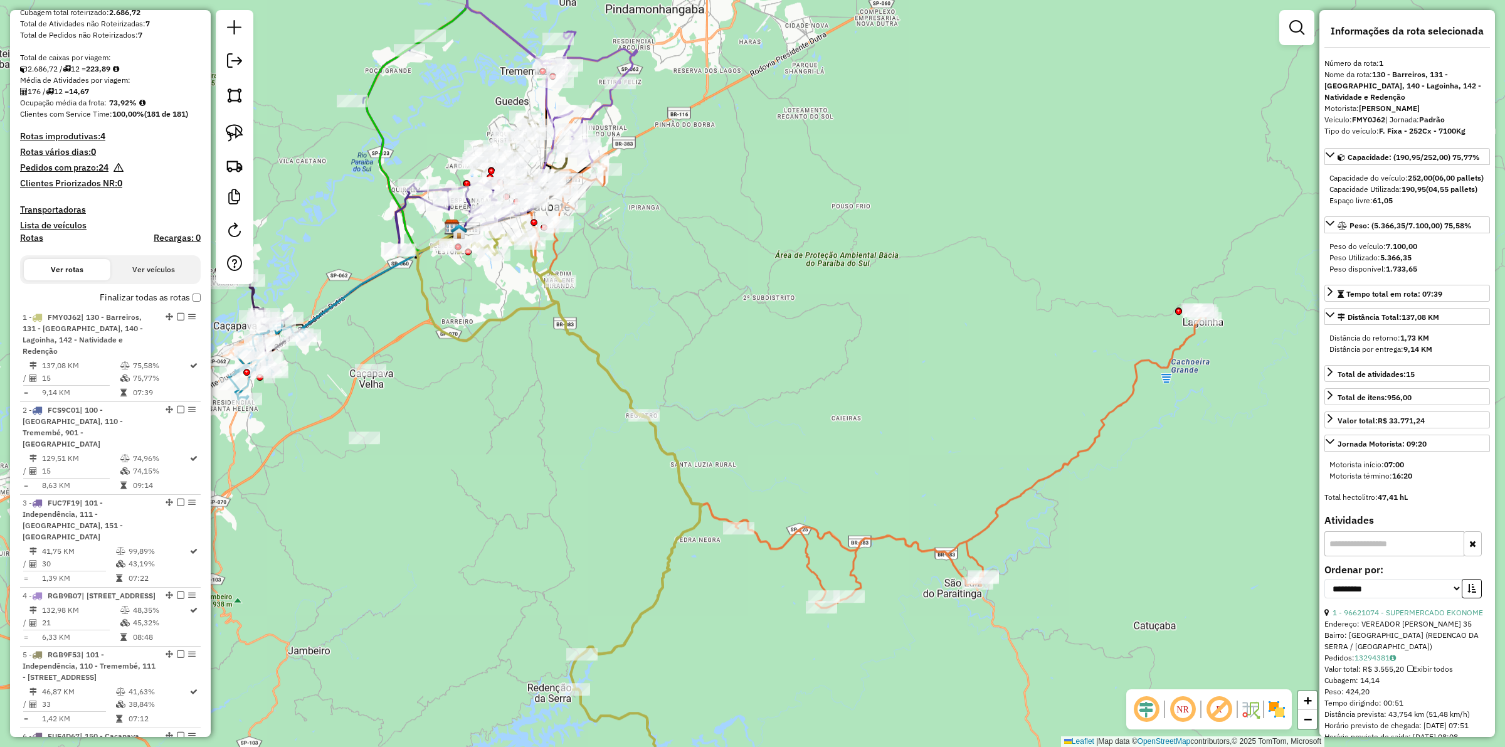
scroll to position [569, 0]
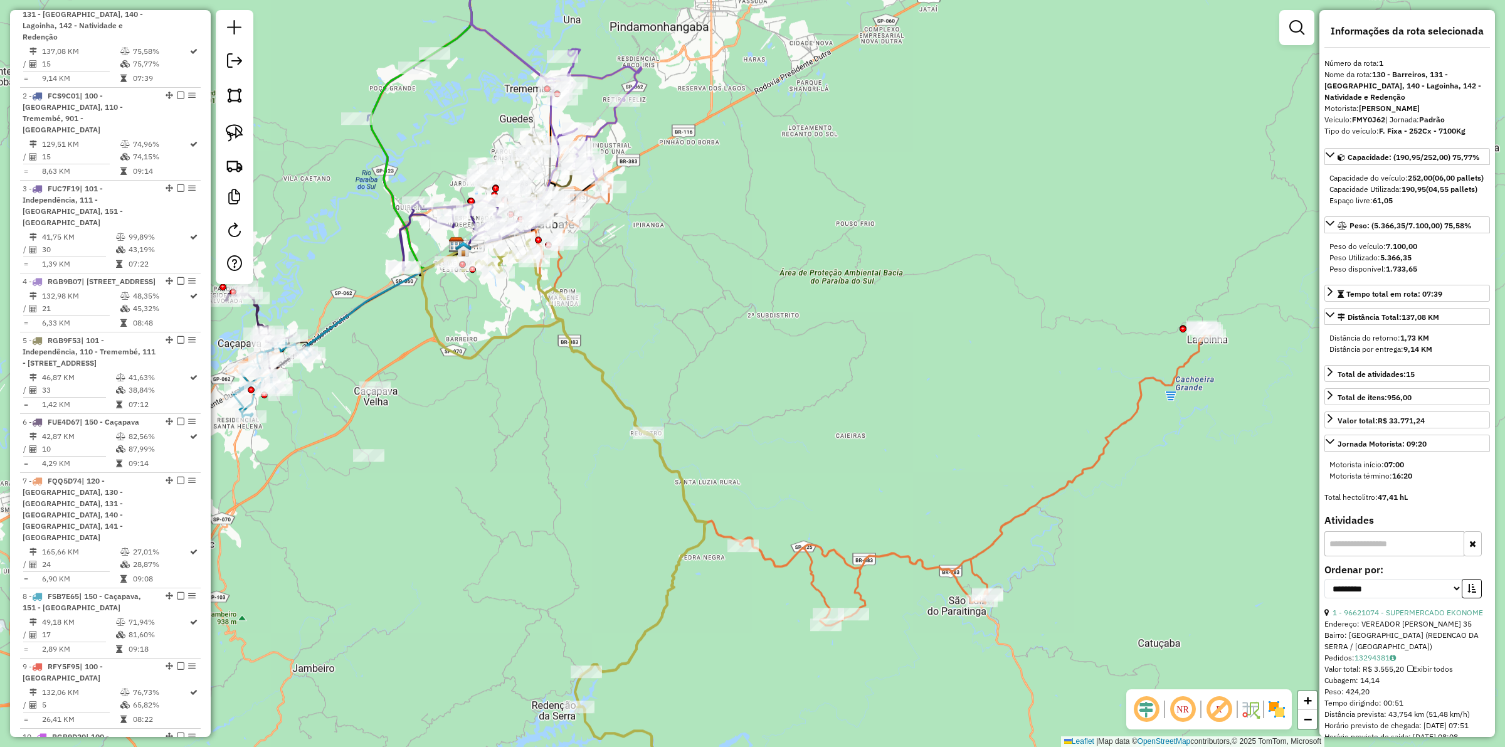
drag, startPoint x: 449, startPoint y: 361, endPoint x: 483, endPoint y: 443, distance: 89.4
click at [483, 443] on div "Janela de atendimento Grade de atendimento Capacidade Transportadoras Veículos …" at bounding box center [752, 373] width 1505 height 747
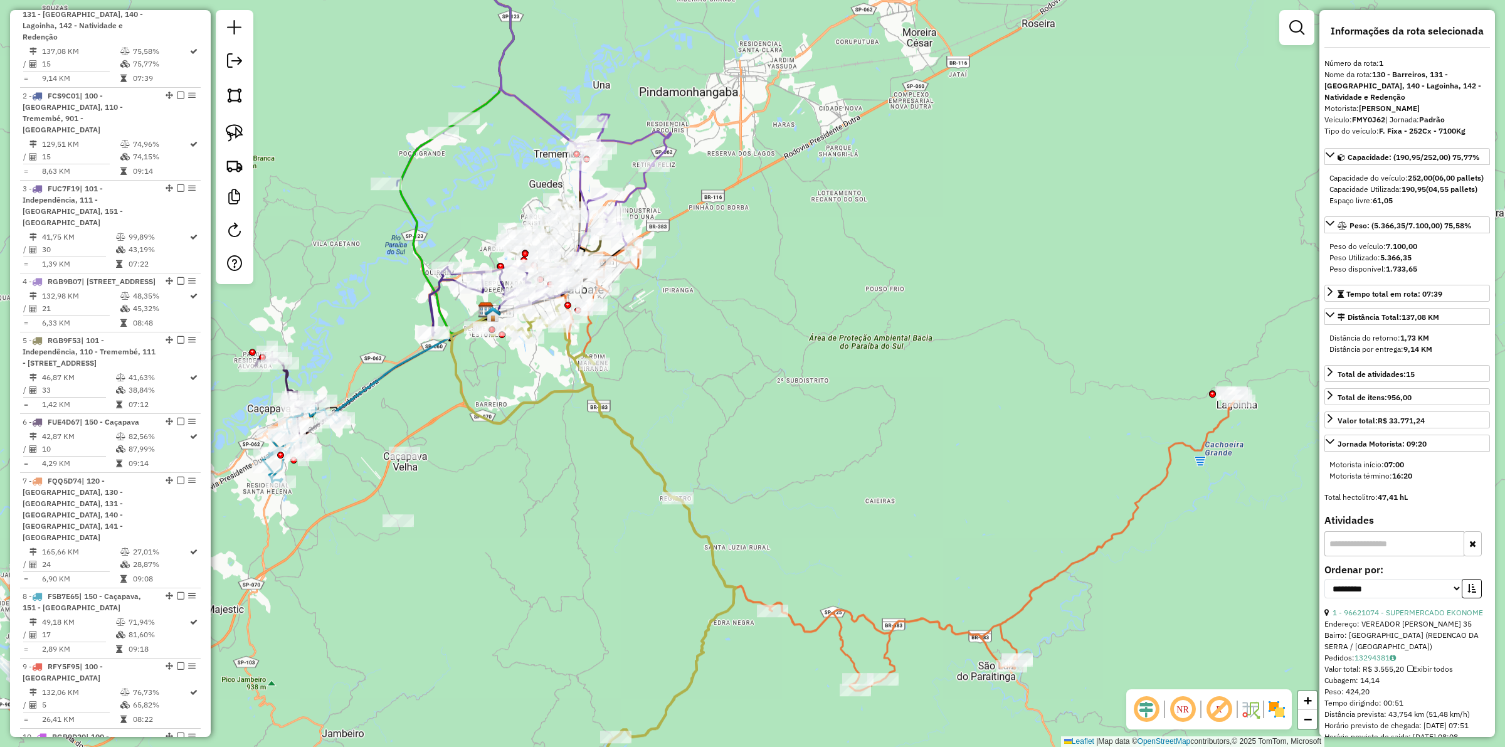
click at [434, 477] on div "Rota 2 - Placa FCS9C01 96621350 - COMERCIO E DISTRIBUI Janela de atendimento Gr…" at bounding box center [752, 373] width 1505 height 747
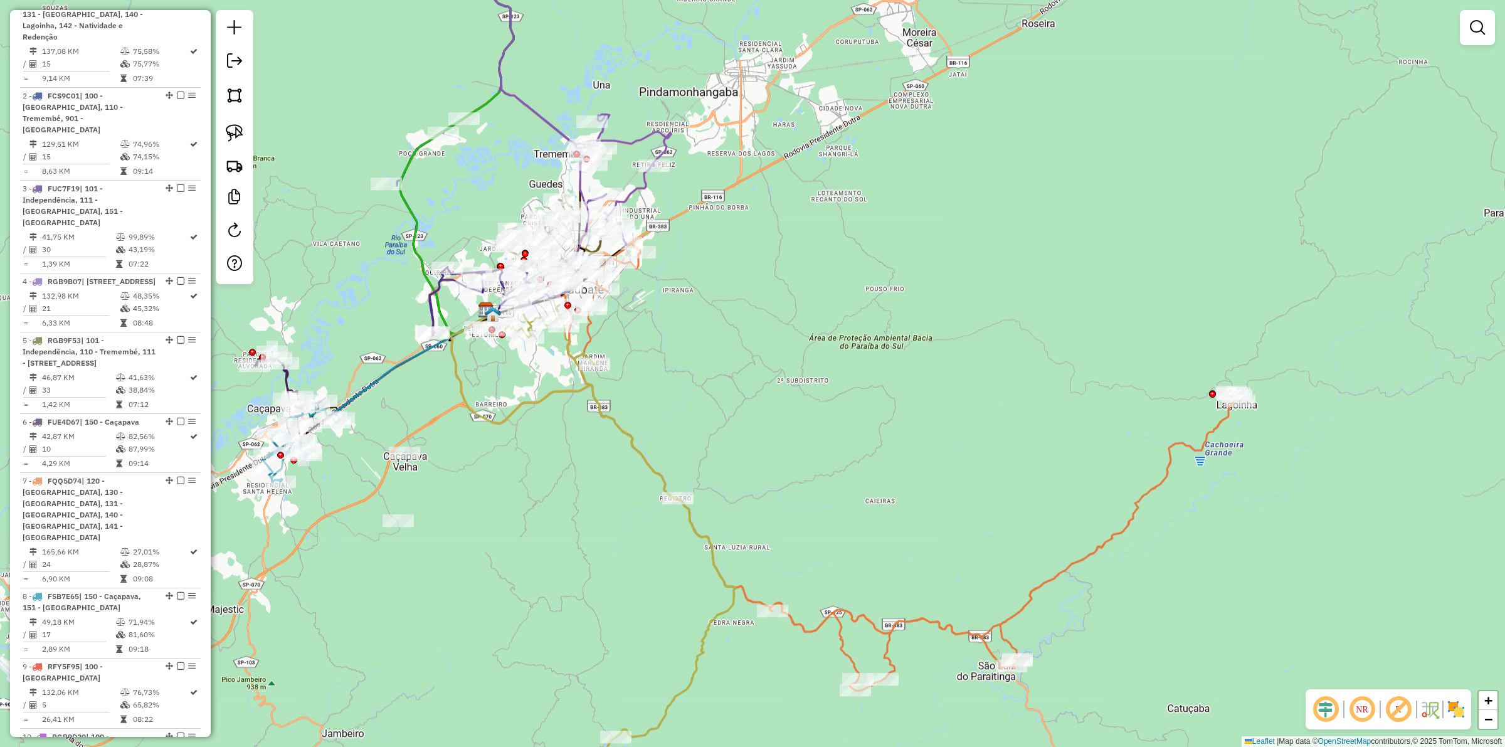
click at [866, 608] on icon at bounding box center [904, 466] width 672 height 447
select select "**********"
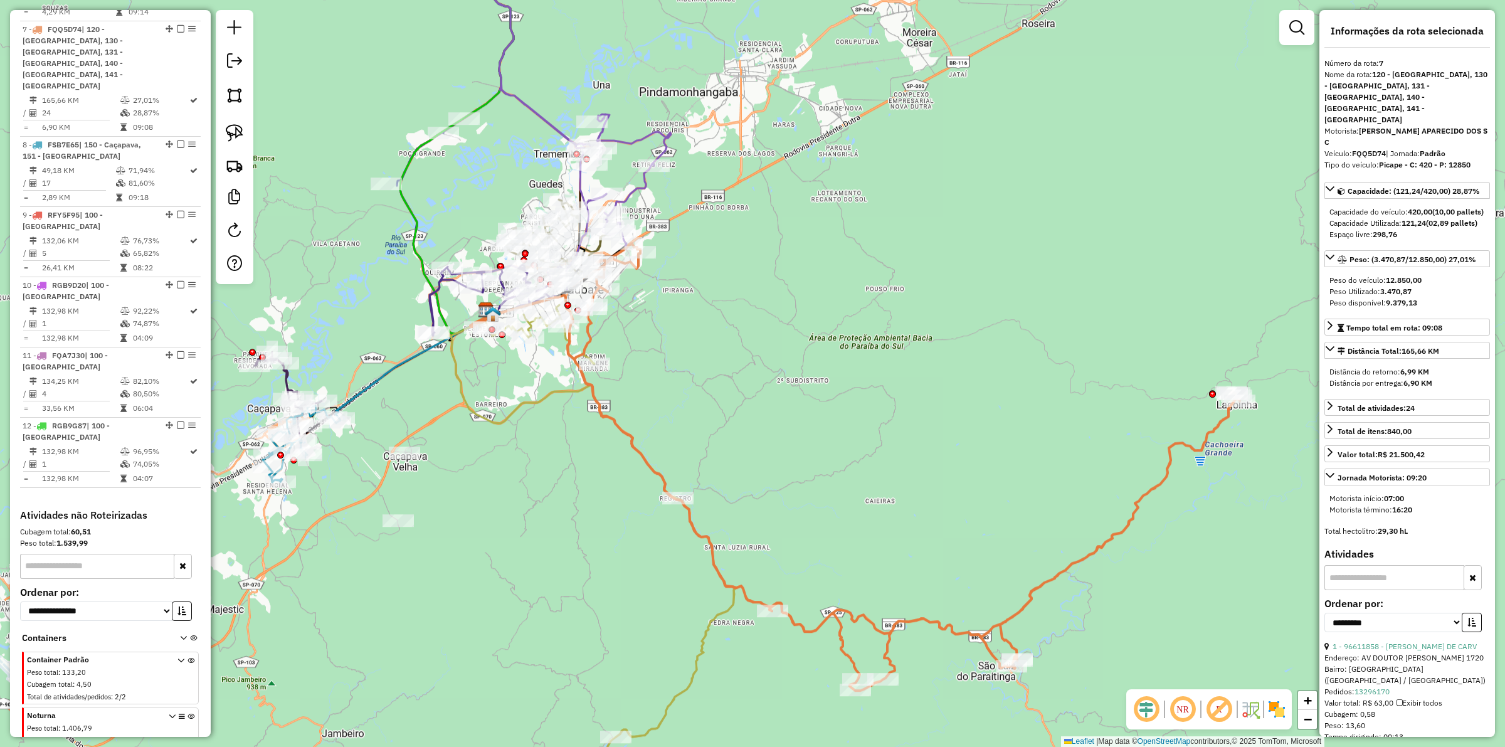
scroll to position [1071, 0]
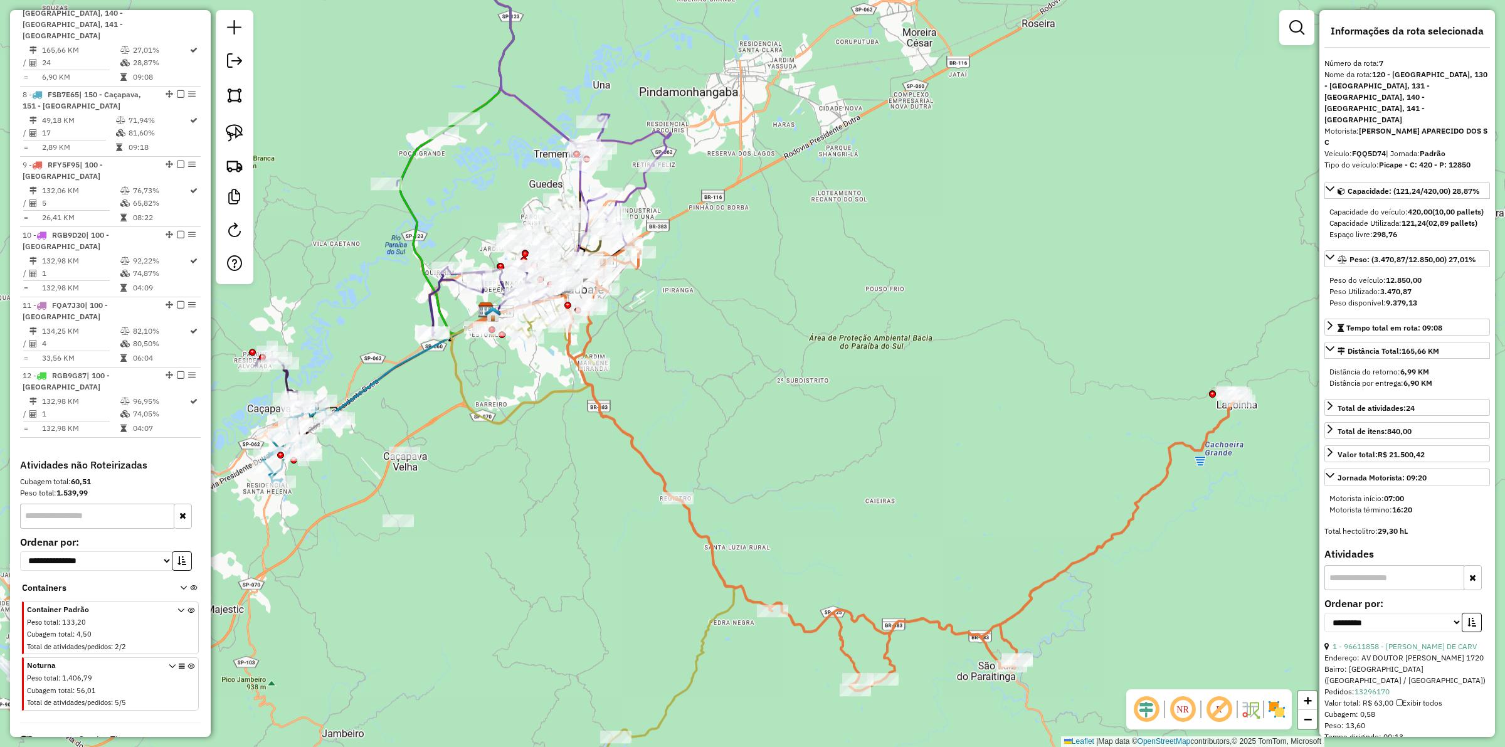
drag, startPoint x: 750, startPoint y: 478, endPoint x: 763, endPoint y: 490, distance: 17.3
click at [763, 490] on div "Janela de atendimento Grade de atendimento Capacidade Transportadoras Veículos …" at bounding box center [752, 373] width 1505 height 747
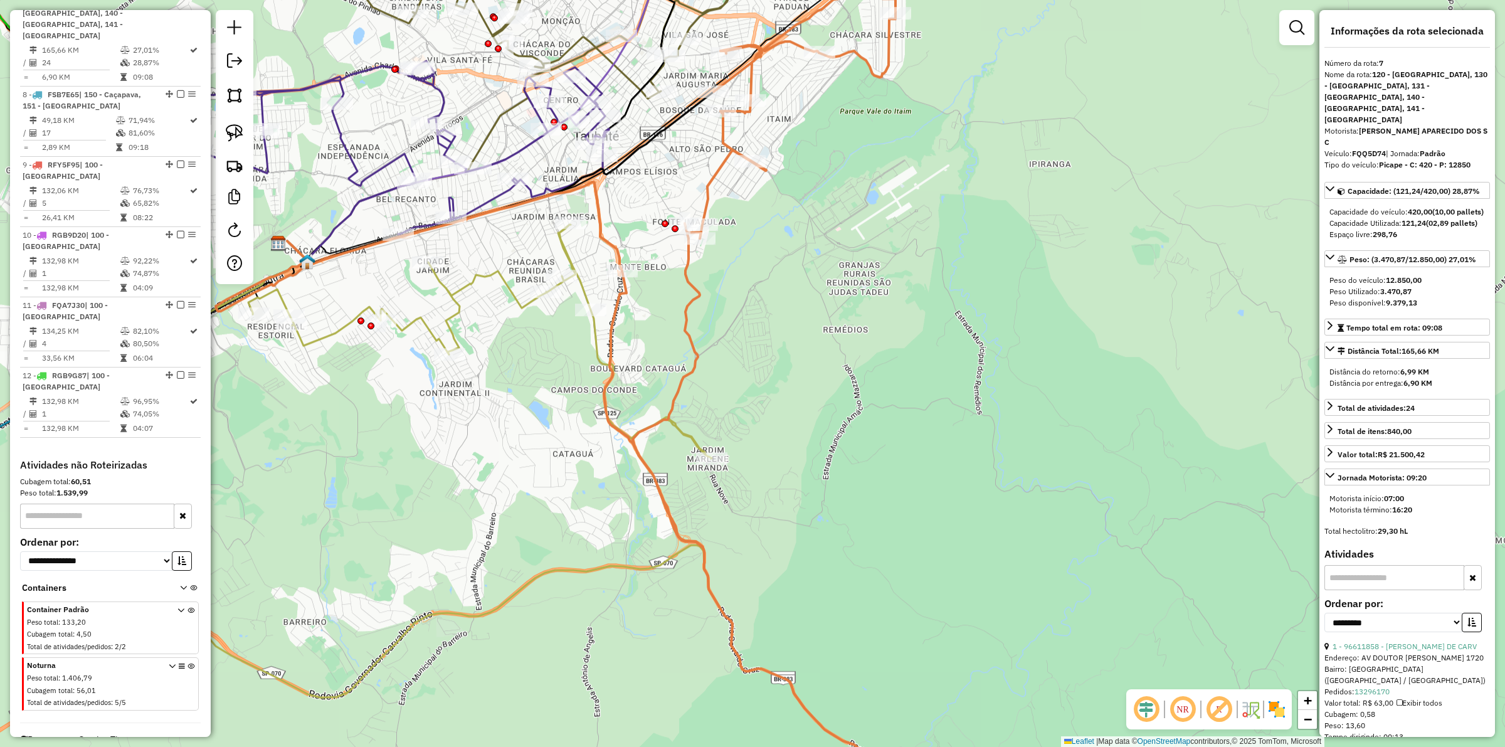
click at [494, 363] on div "Janela de atendimento Grade de atendimento Capacidade Transportadoras Veículos …" at bounding box center [752, 373] width 1505 height 747
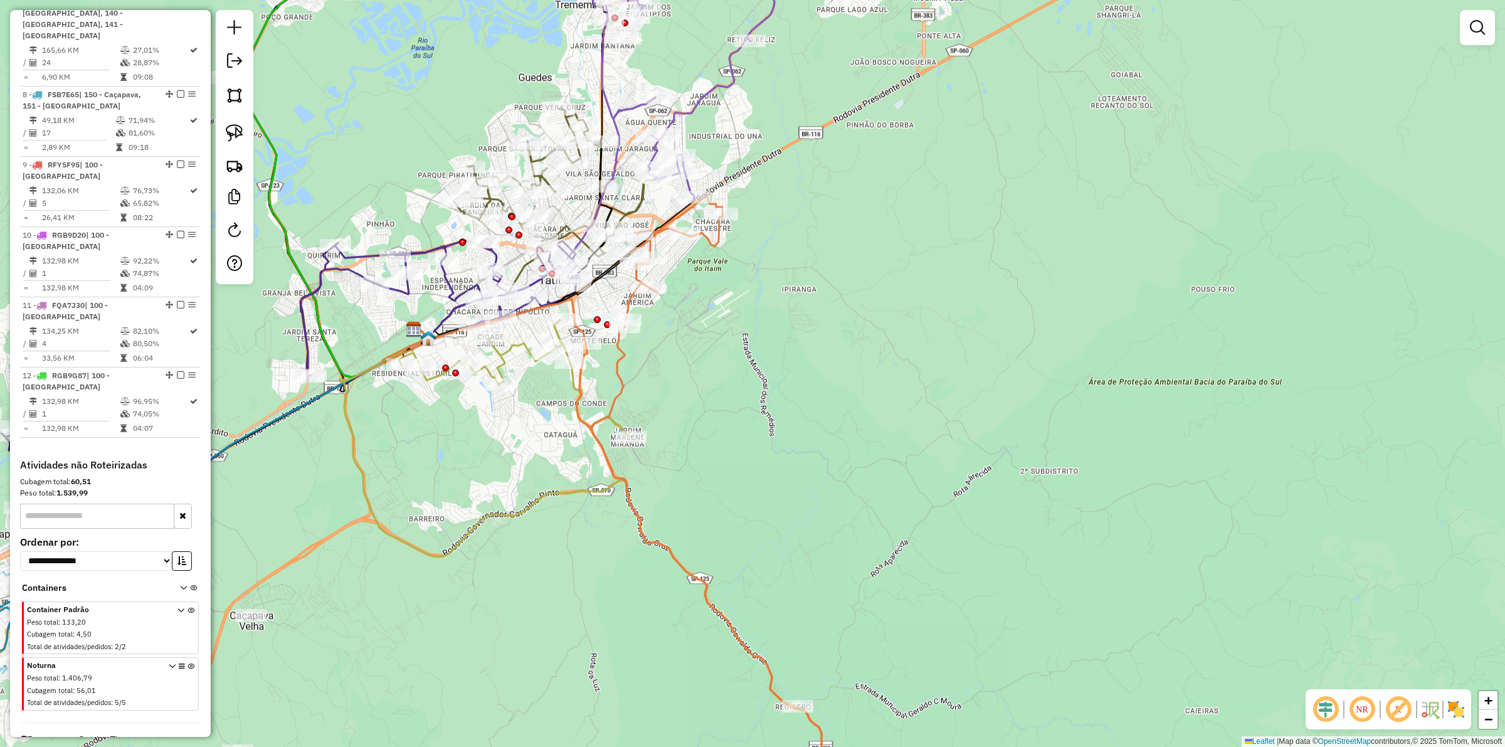
drag, startPoint x: 477, startPoint y: 401, endPoint x: 487, endPoint y: 428, distance: 28.0
click at [487, 428] on div "Janela de atendimento Grade de atendimento Capacidade Transportadoras Veículos …" at bounding box center [752, 373] width 1505 height 747
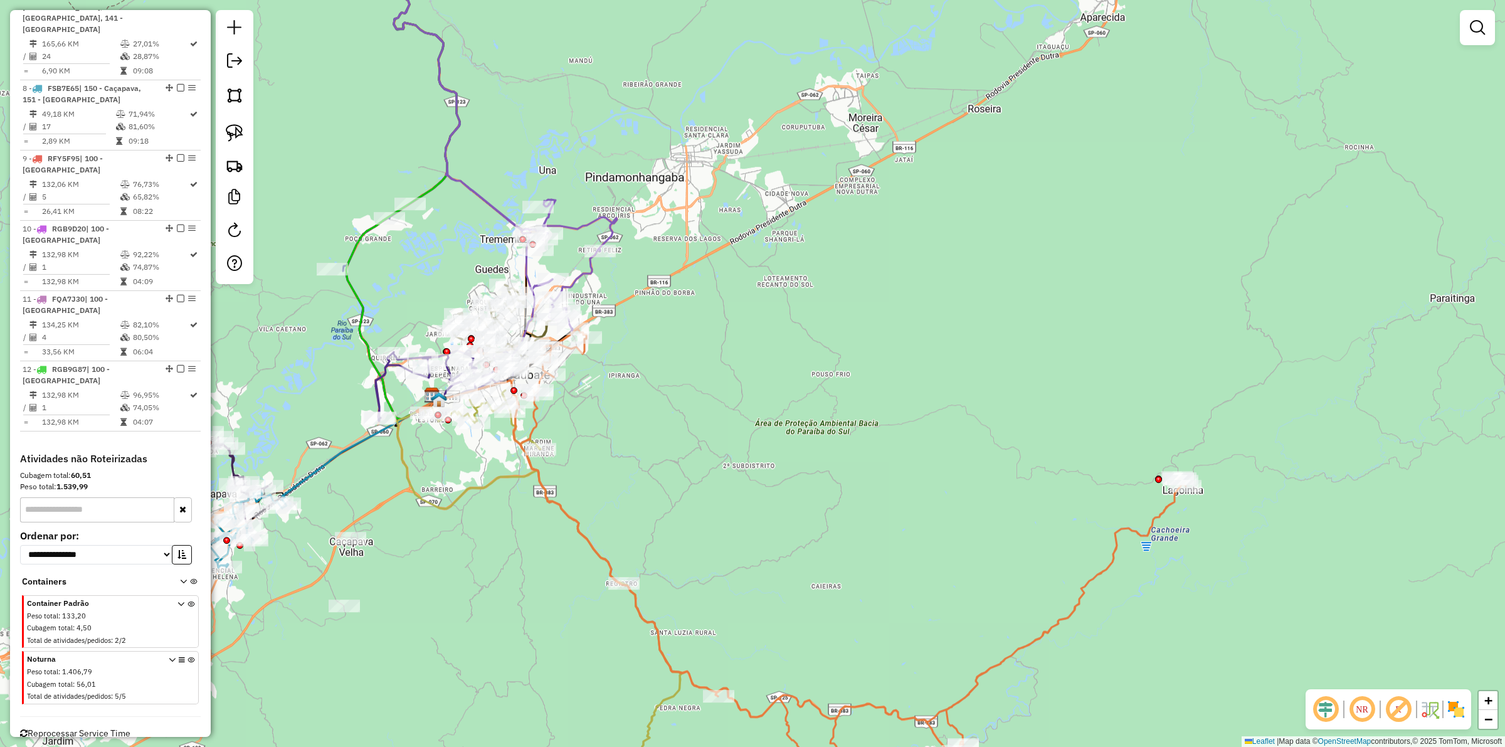
scroll to position [1080, 0]
click at [188, 654] on icon at bounding box center [191, 677] width 7 height 47
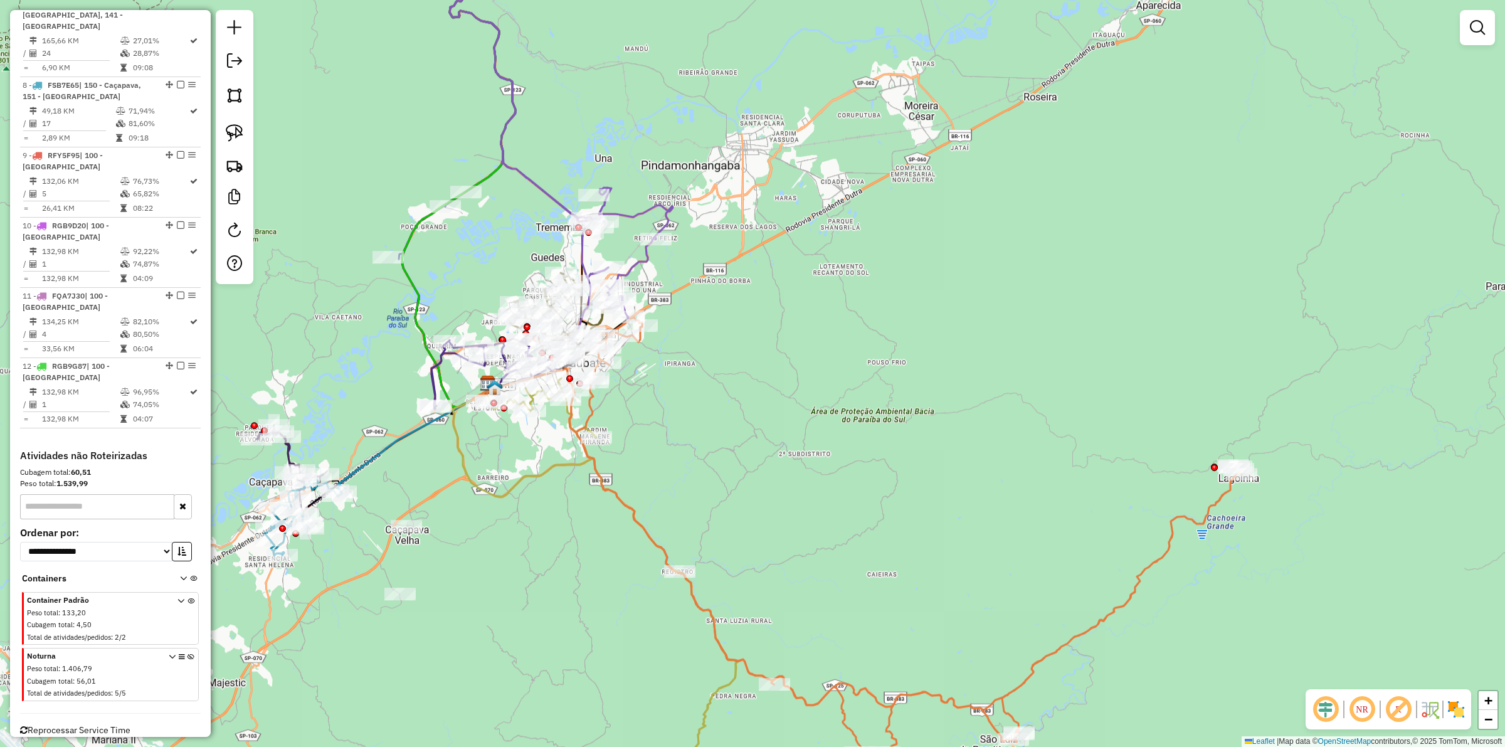
click at [477, 619] on div "Janela de atendimento Grade de atendimento Capacidade Transportadoras Veículos …" at bounding box center [752, 373] width 1505 height 747
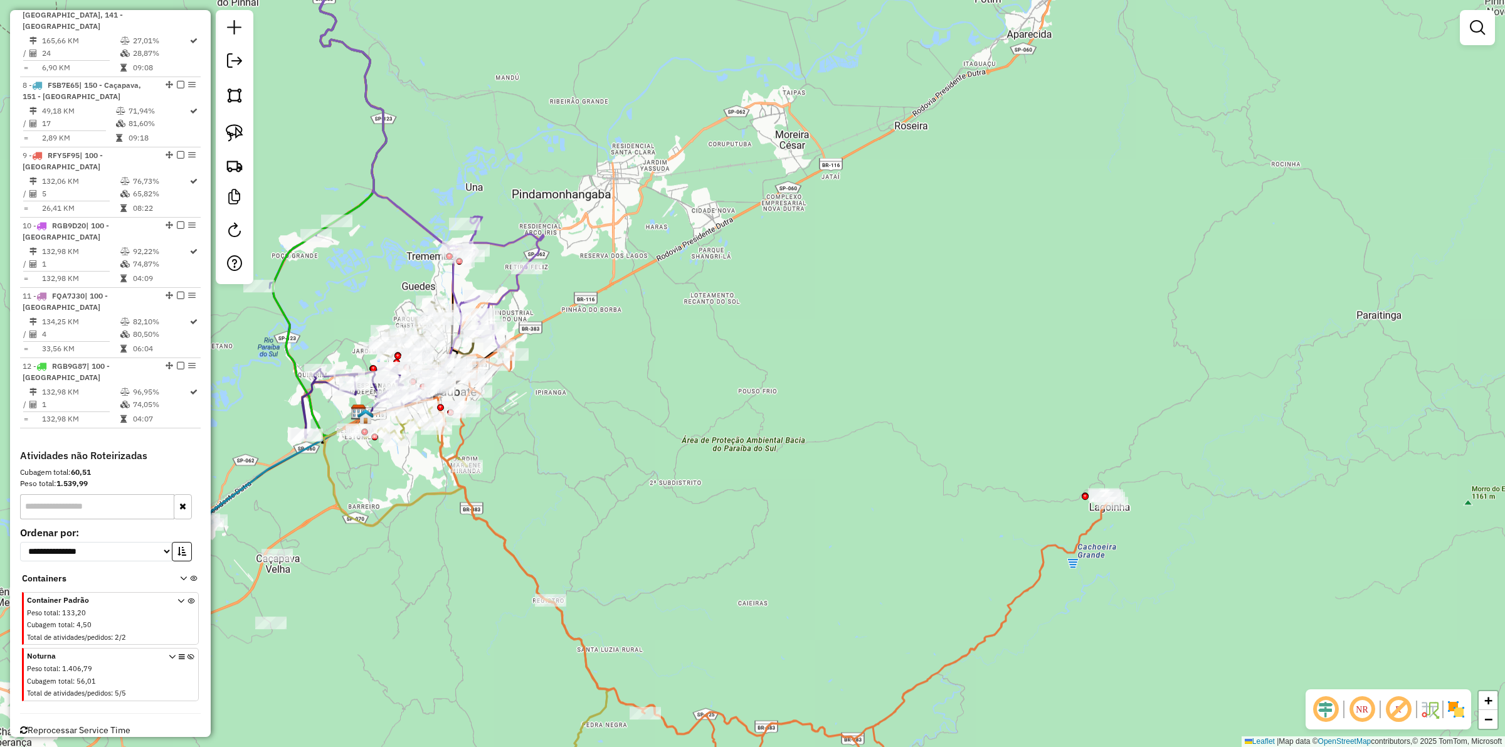
click at [379, 521] on icon at bounding box center [465, 616] width 286 height 410
select select "**********"
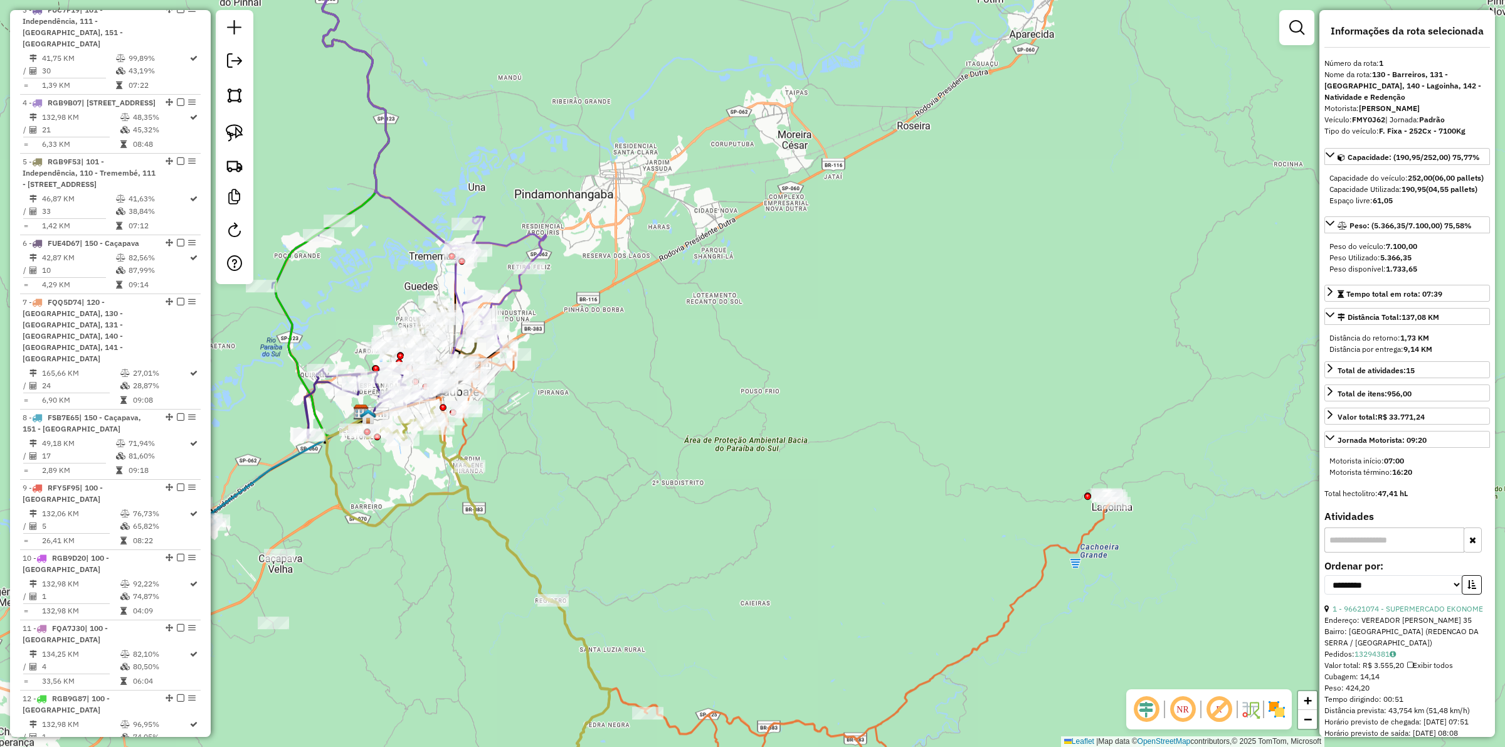
scroll to position [569, 0]
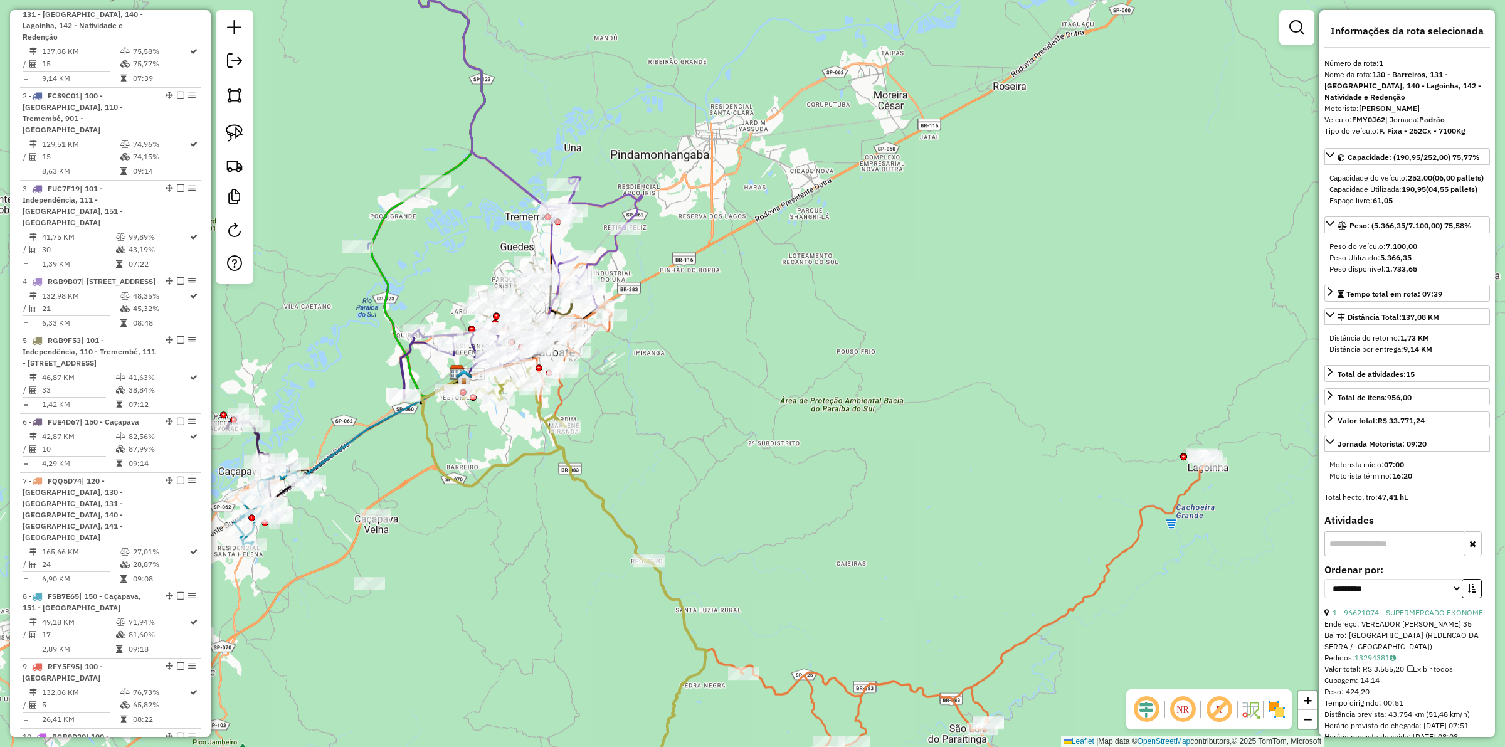
drag, startPoint x: 363, startPoint y: 584, endPoint x: 461, endPoint y: 544, distance: 106.1
click at [461, 544] on div "Janela de atendimento Grade de atendimento Capacidade Transportadoras Veículos …" at bounding box center [752, 373] width 1505 height 747
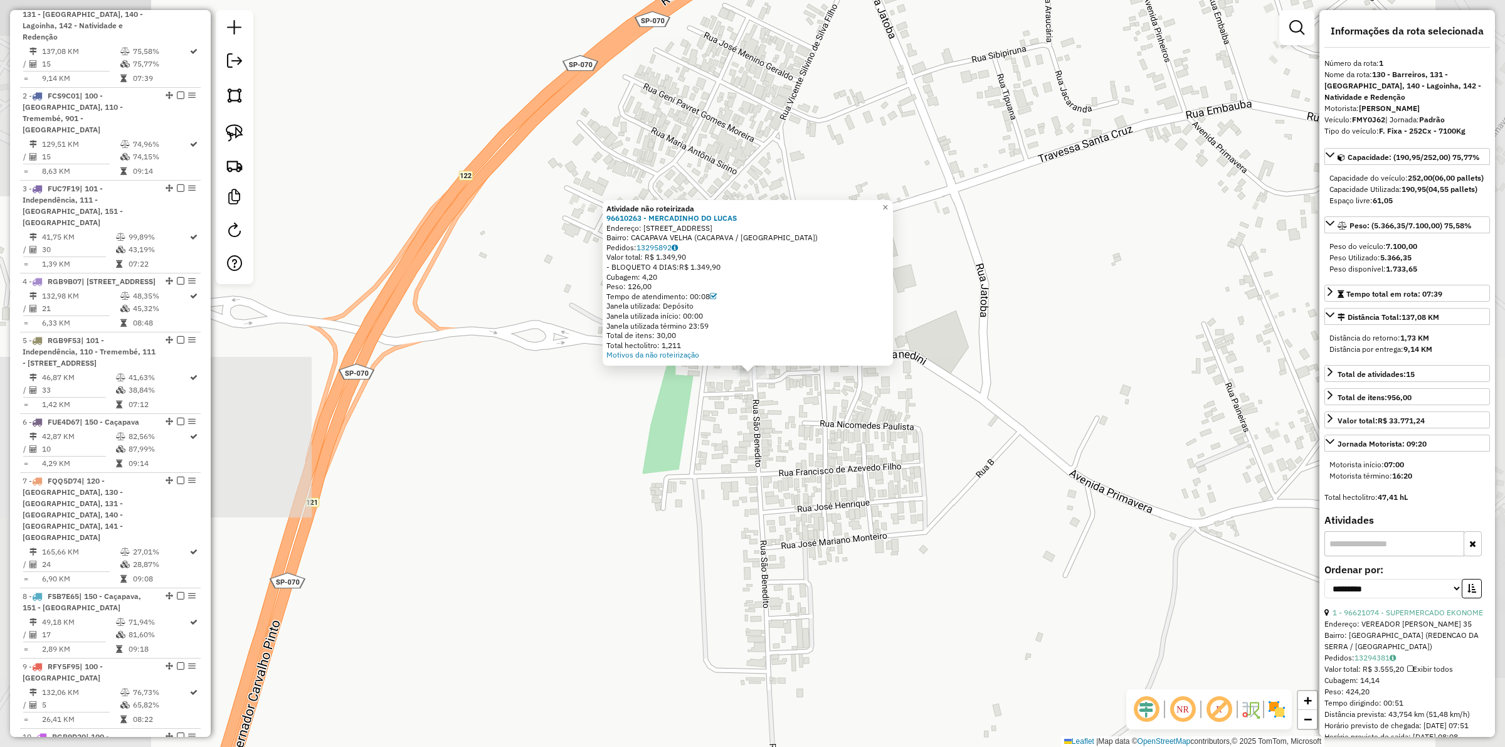
click at [576, 474] on div "Atividade não roteirizada 96610263 - MERCADINHO DO LUCAS Endereço: R SAO BENEDI…" at bounding box center [752, 373] width 1505 height 747
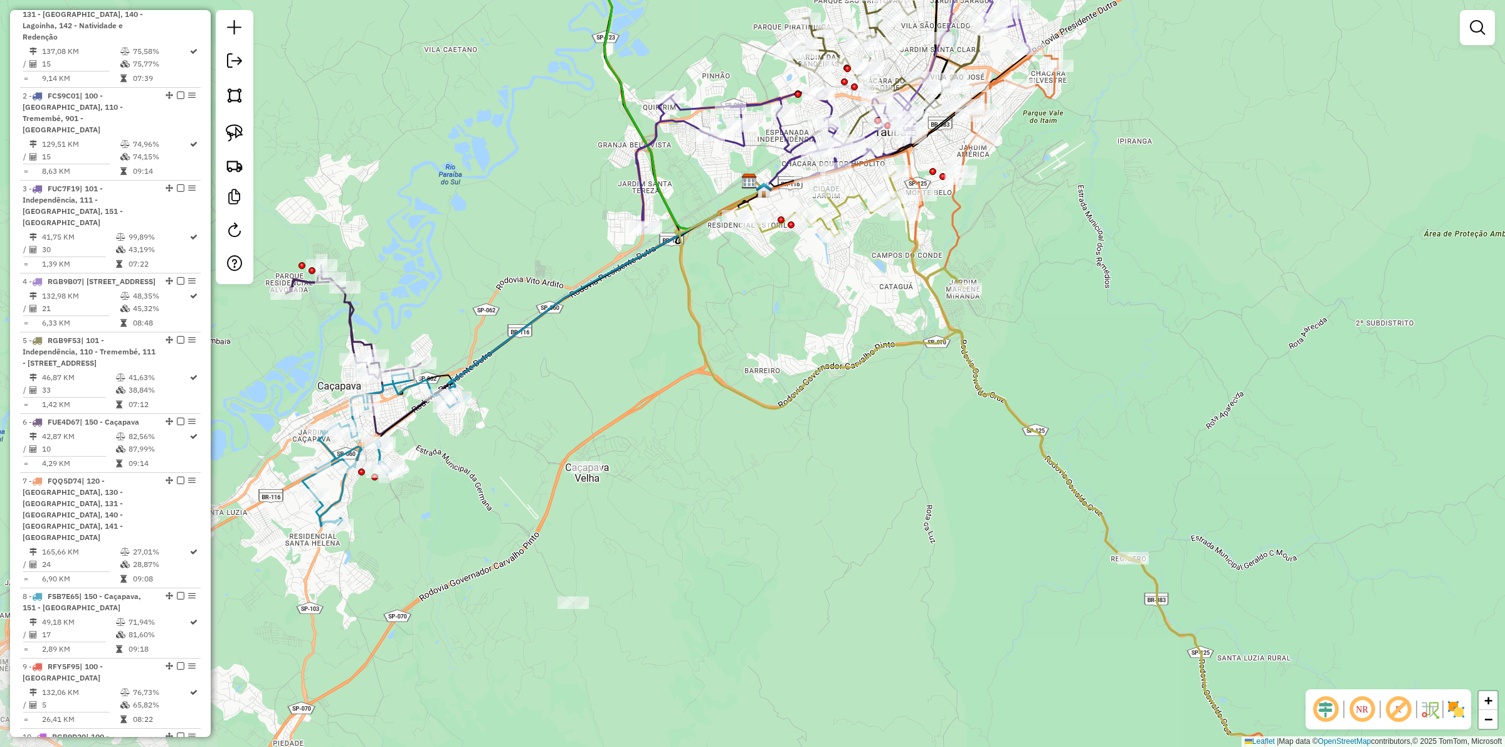
click at [722, 388] on icon at bounding box center [961, 501] width 572 height 642
select select "**********"
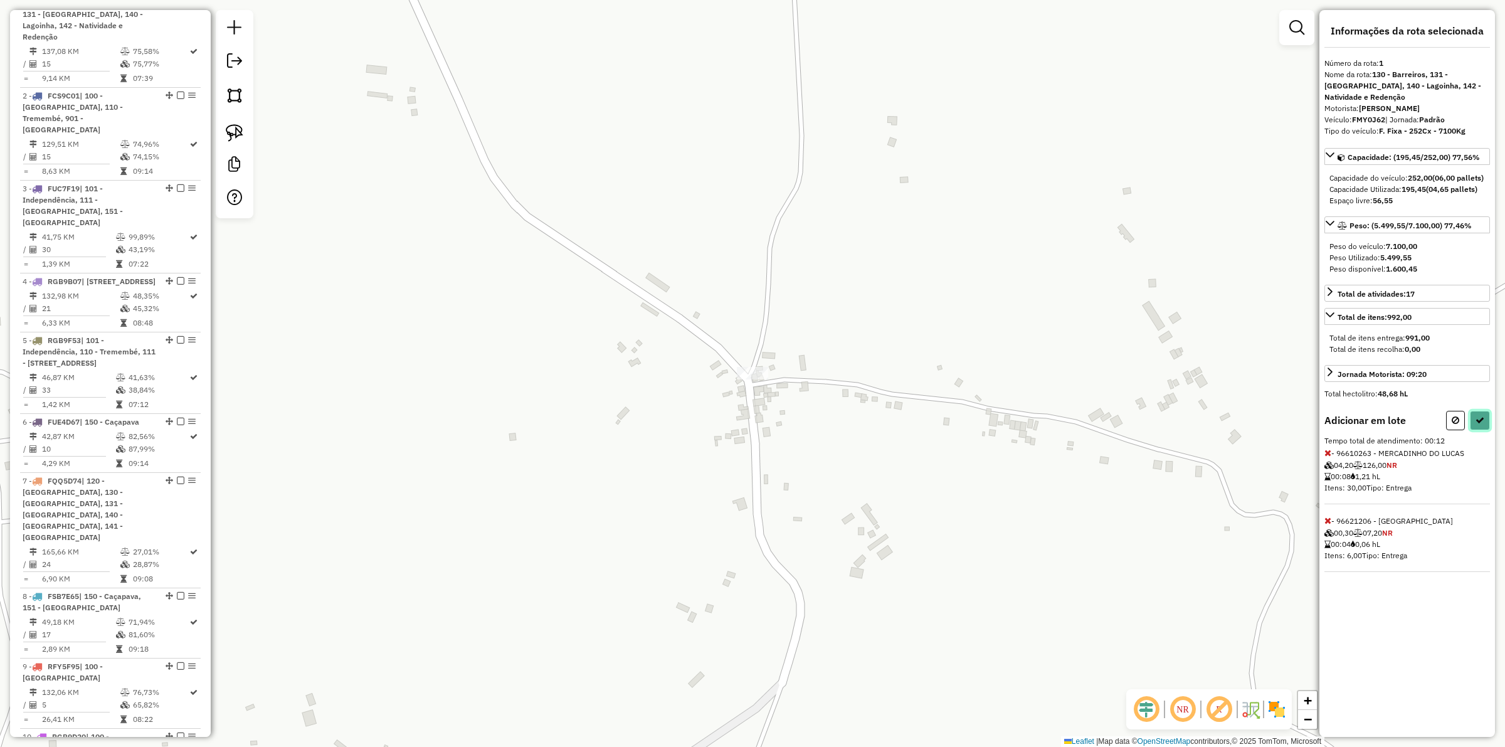
click at [1484, 425] on icon at bounding box center [1480, 420] width 9 height 9
select select "**********"
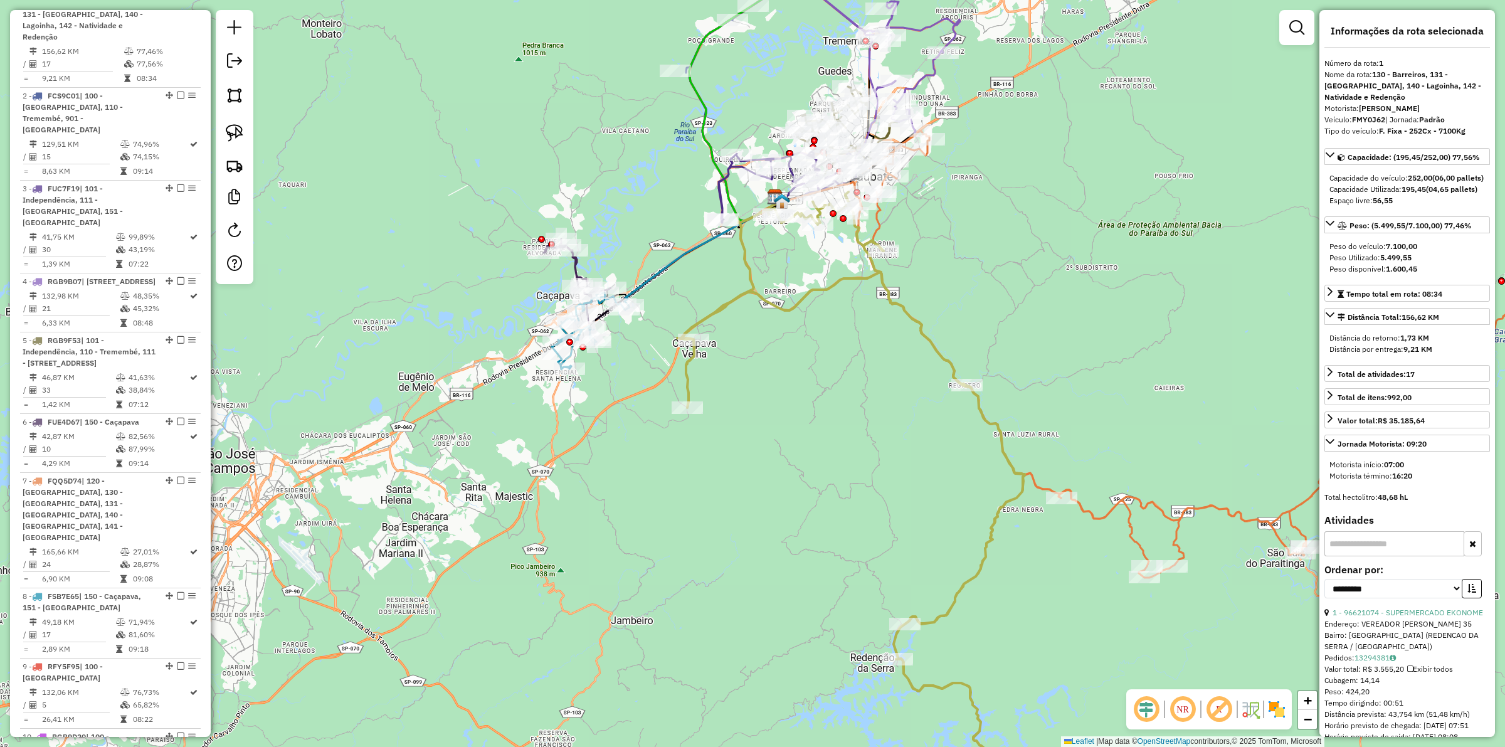
click at [779, 402] on div "Janela de atendimento Grade de atendimento Capacidade Transportadoras Veículos …" at bounding box center [752, 373] width 1505 height 747
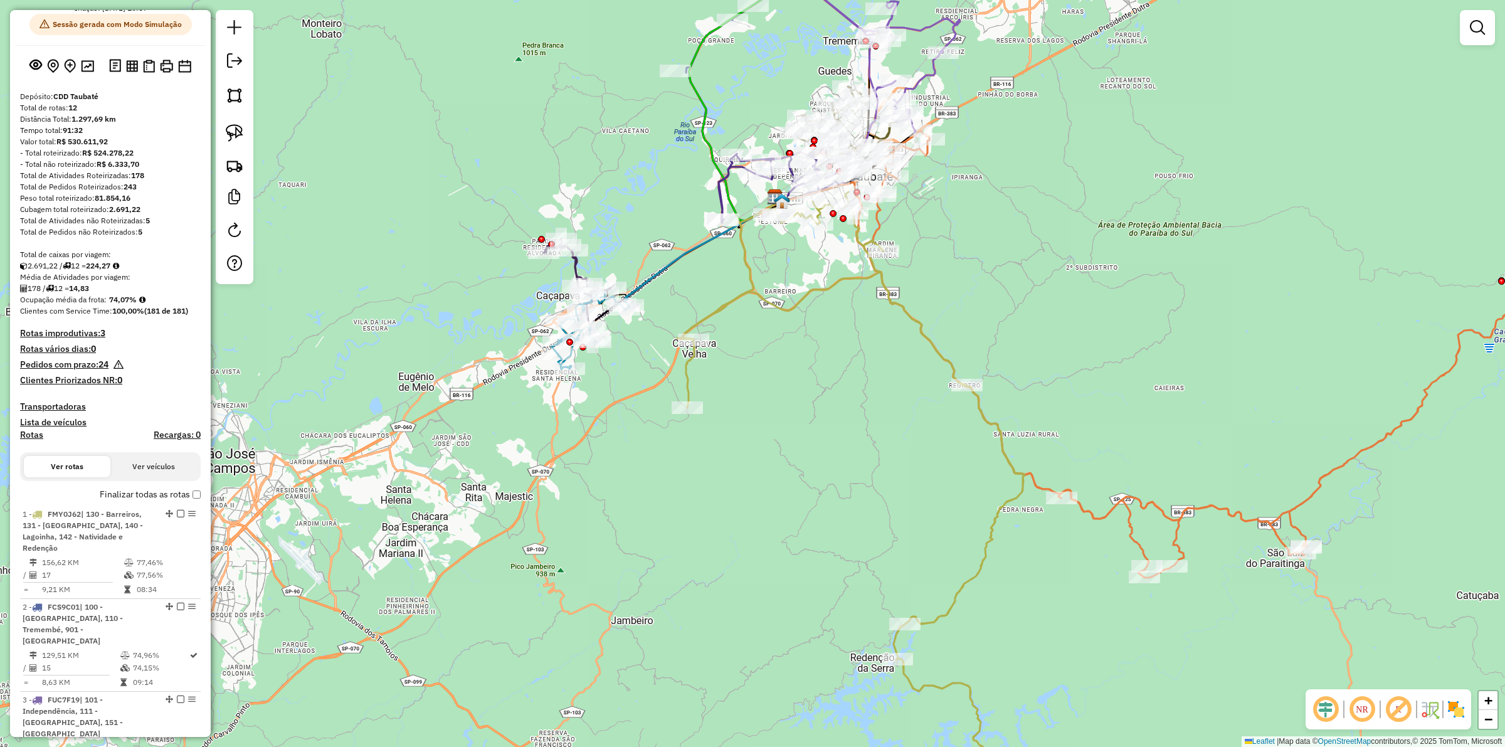
scroll to position [0, 0]
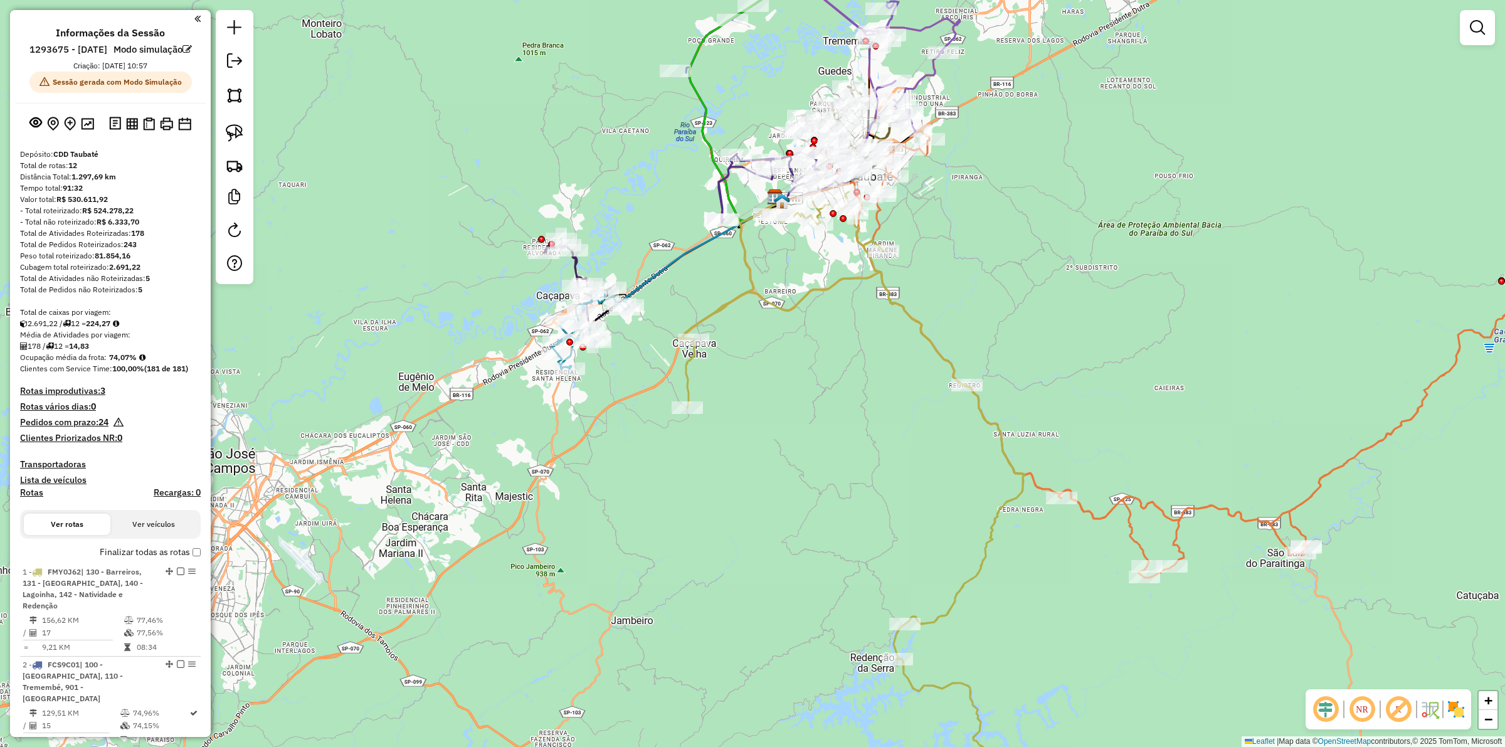
click at [787, 409] on div "Janela de atendimento Grade de atendimento Capacidade Transportadoras Veículos …" at bounding box center [752, 373] width 1505 height 747
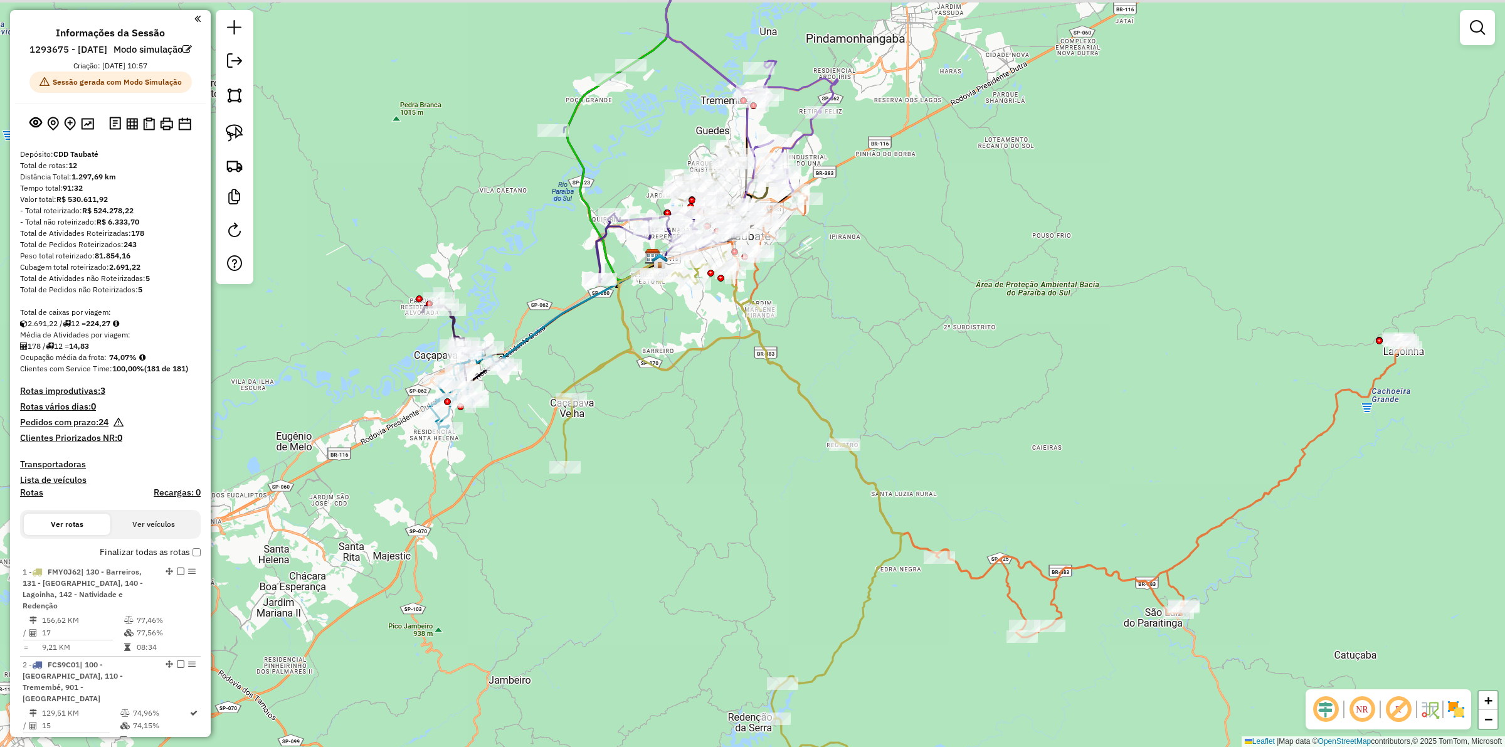
drag, startPoint x: 794, startPoint y: 396, endPoint x: 690, endPoint y: 411, distance: 105.3
click at [701, 450] on div "Janela de atendimento Grade de atendimento Capacidade Transportadoras Veículos …" at bounding box center [752, 373] width 1505 height 747
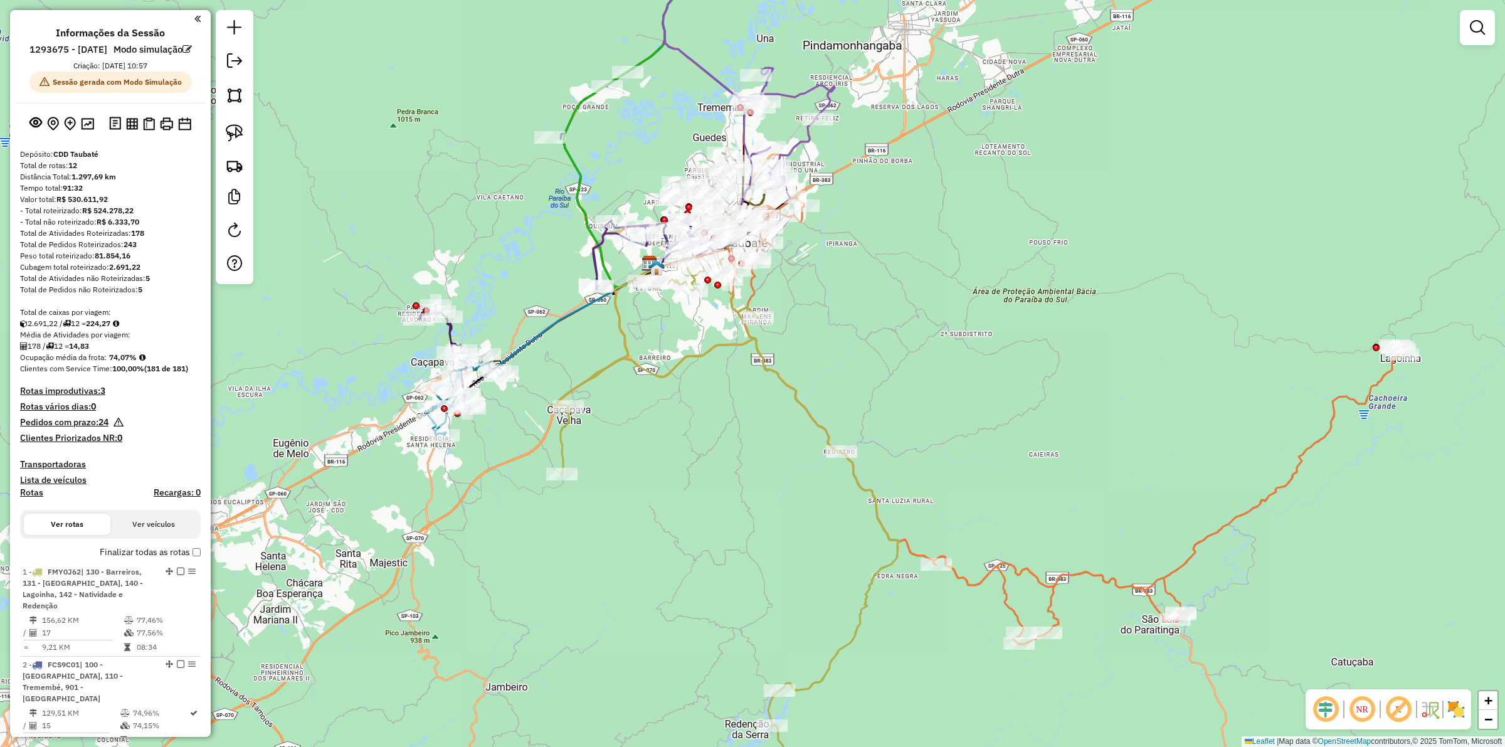
select select "**********"
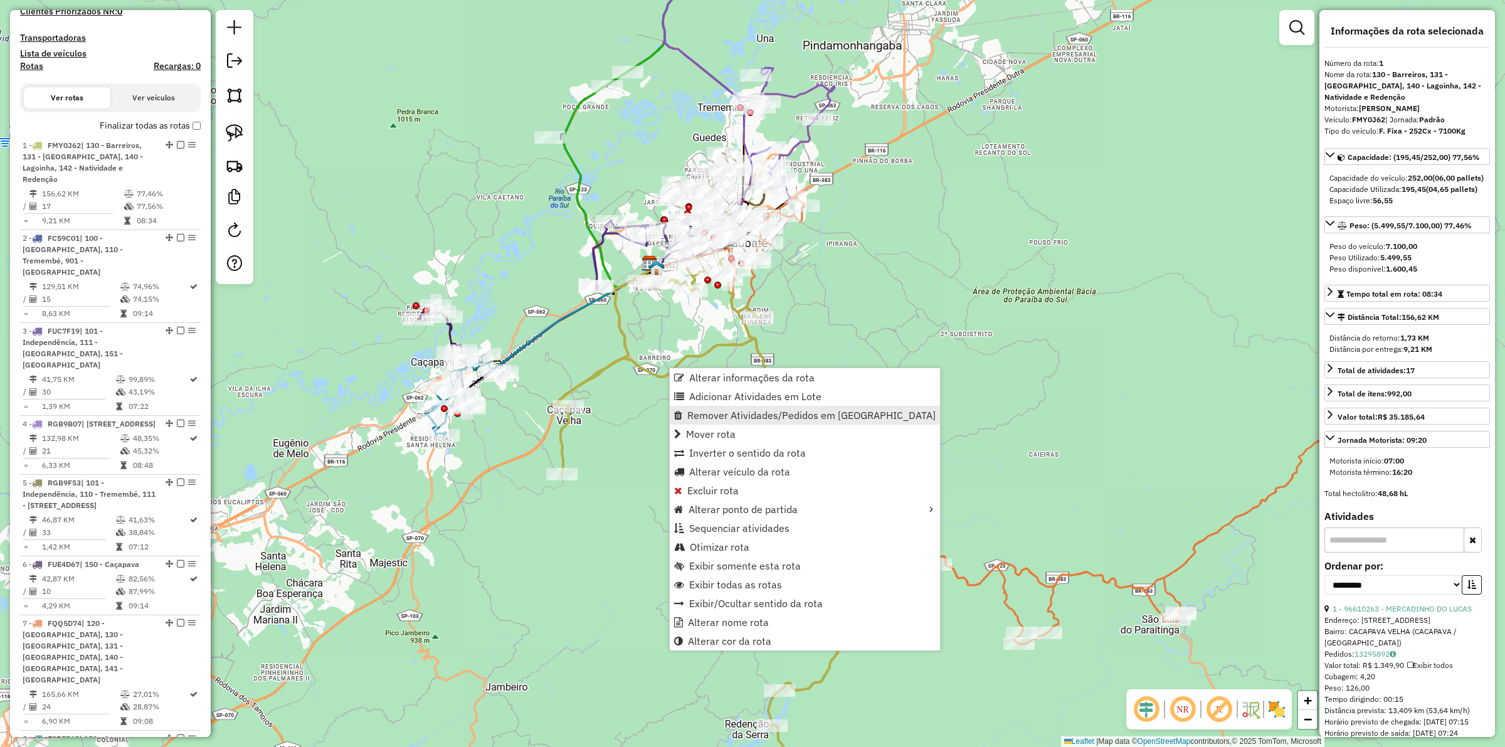
scroll to position [569, 0]
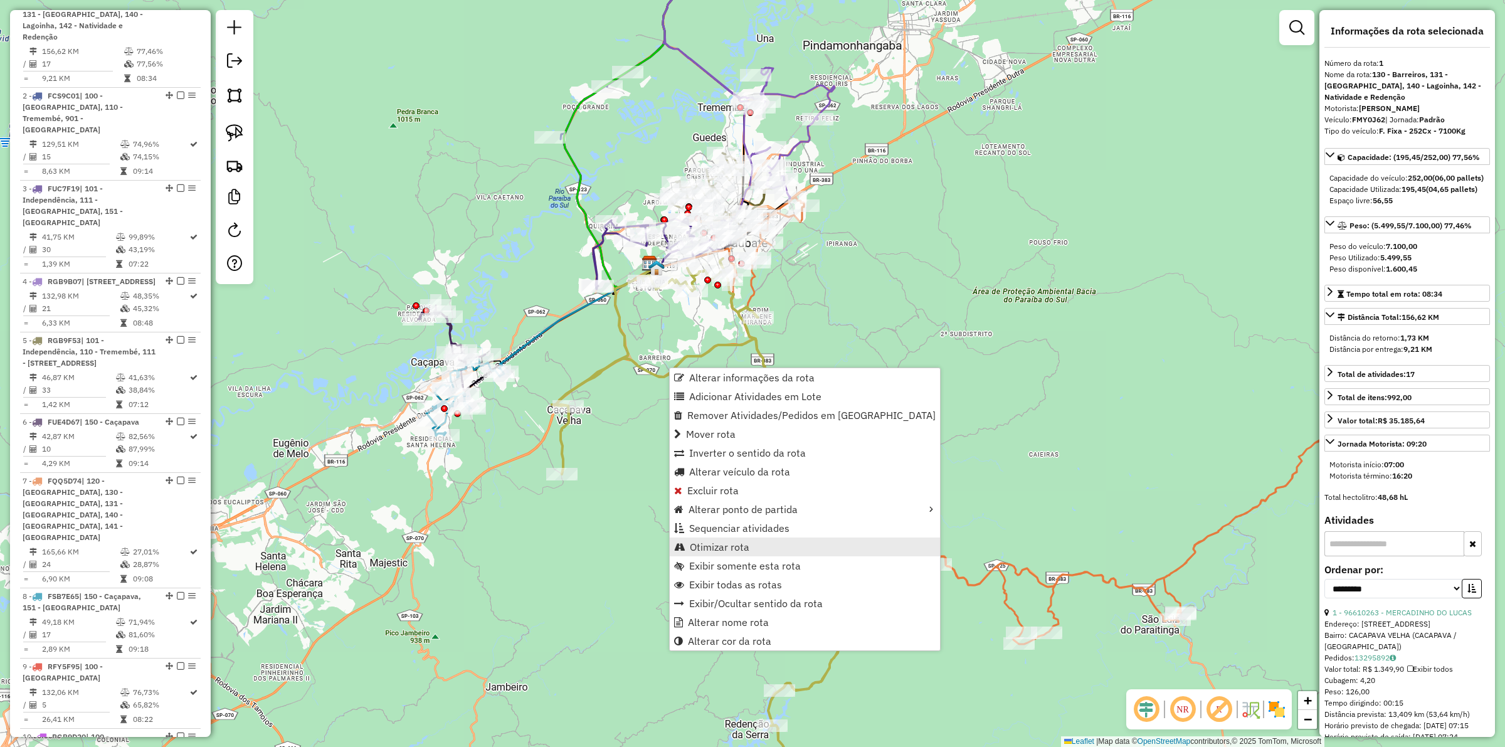
click at [733, 547] on span "Otimizar rota" at bounding box center [720, 547] width 60 height 10
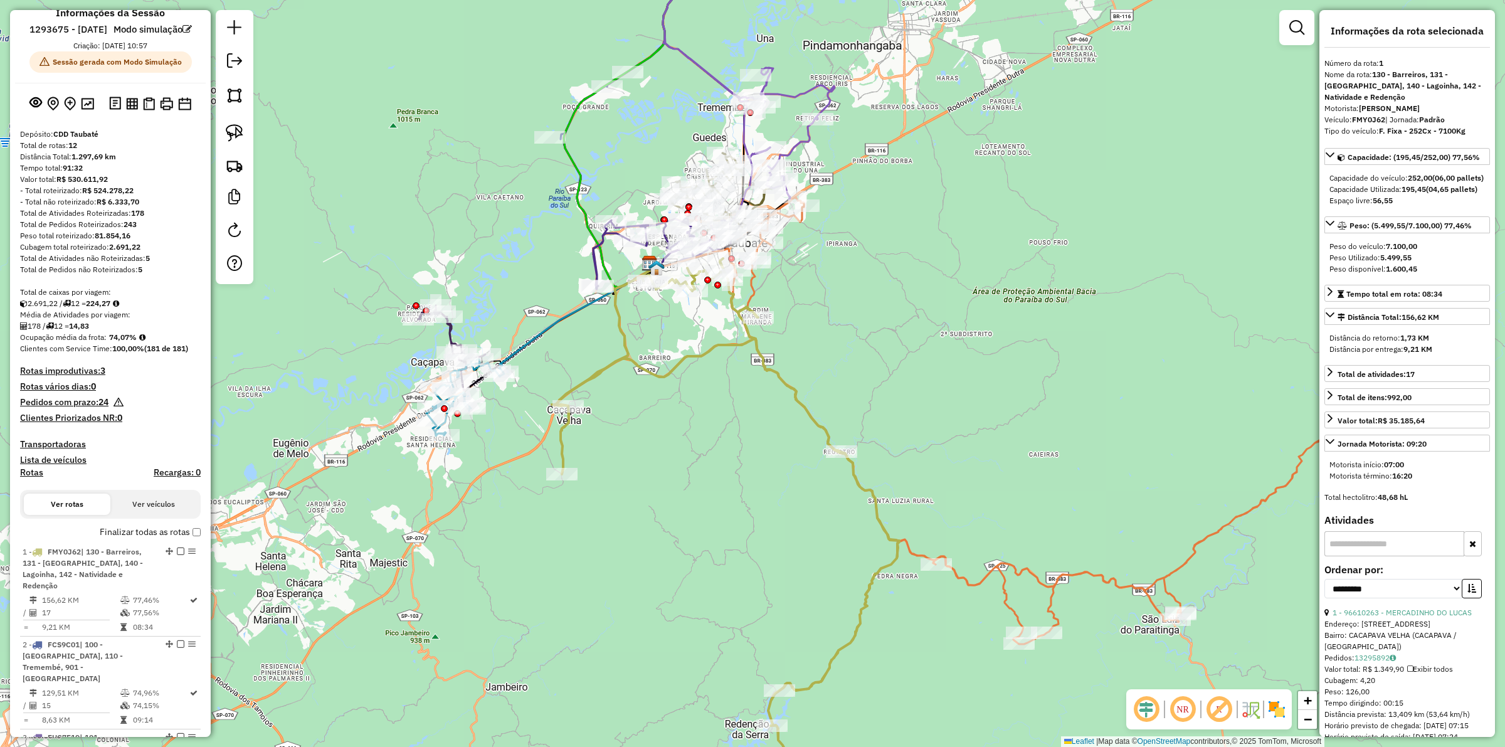
scroll to position [0, 0]
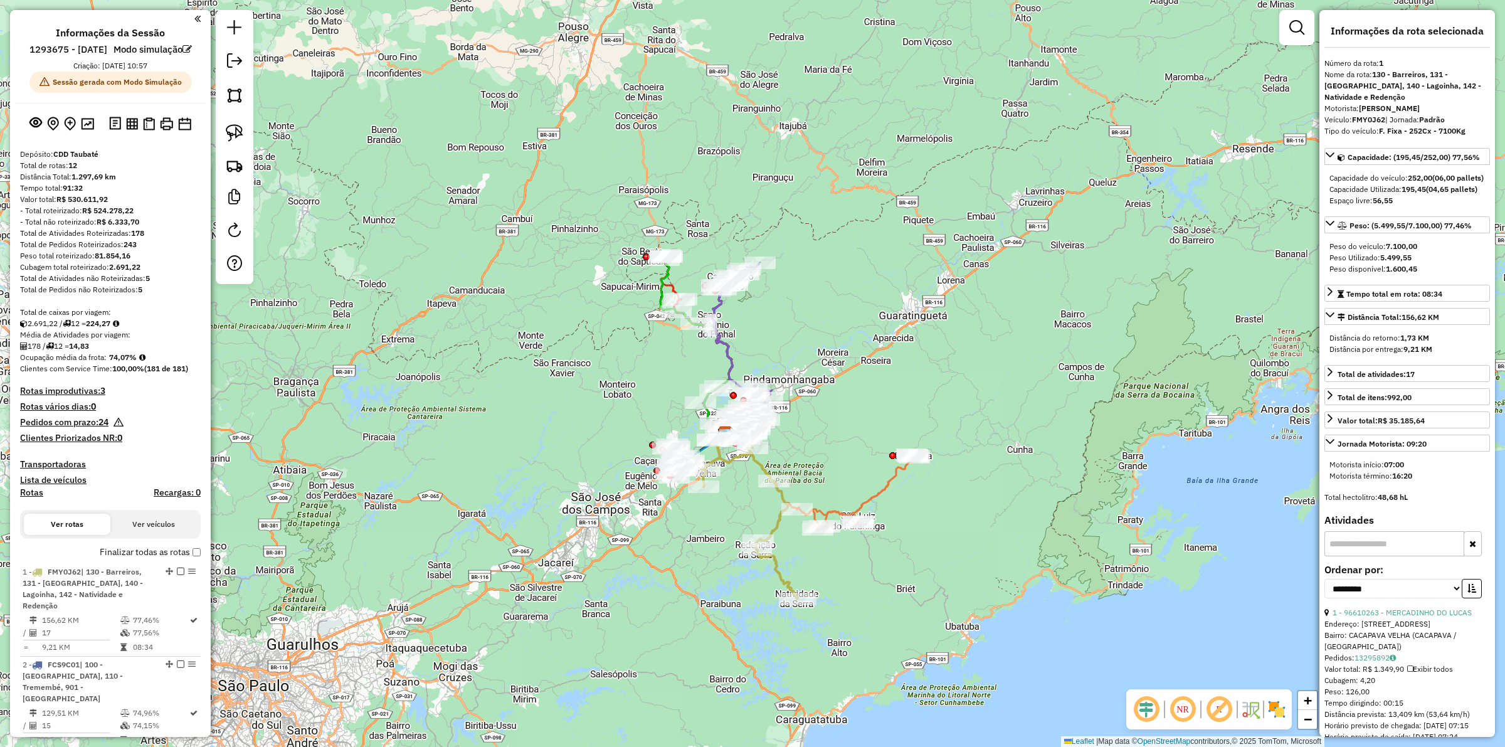
click at [741, 508] on div "Janela de atendimento Grade de atendimento Capacidade Transportadoras Veículos …" at bounding box center [752, 373] width 1505 height 747
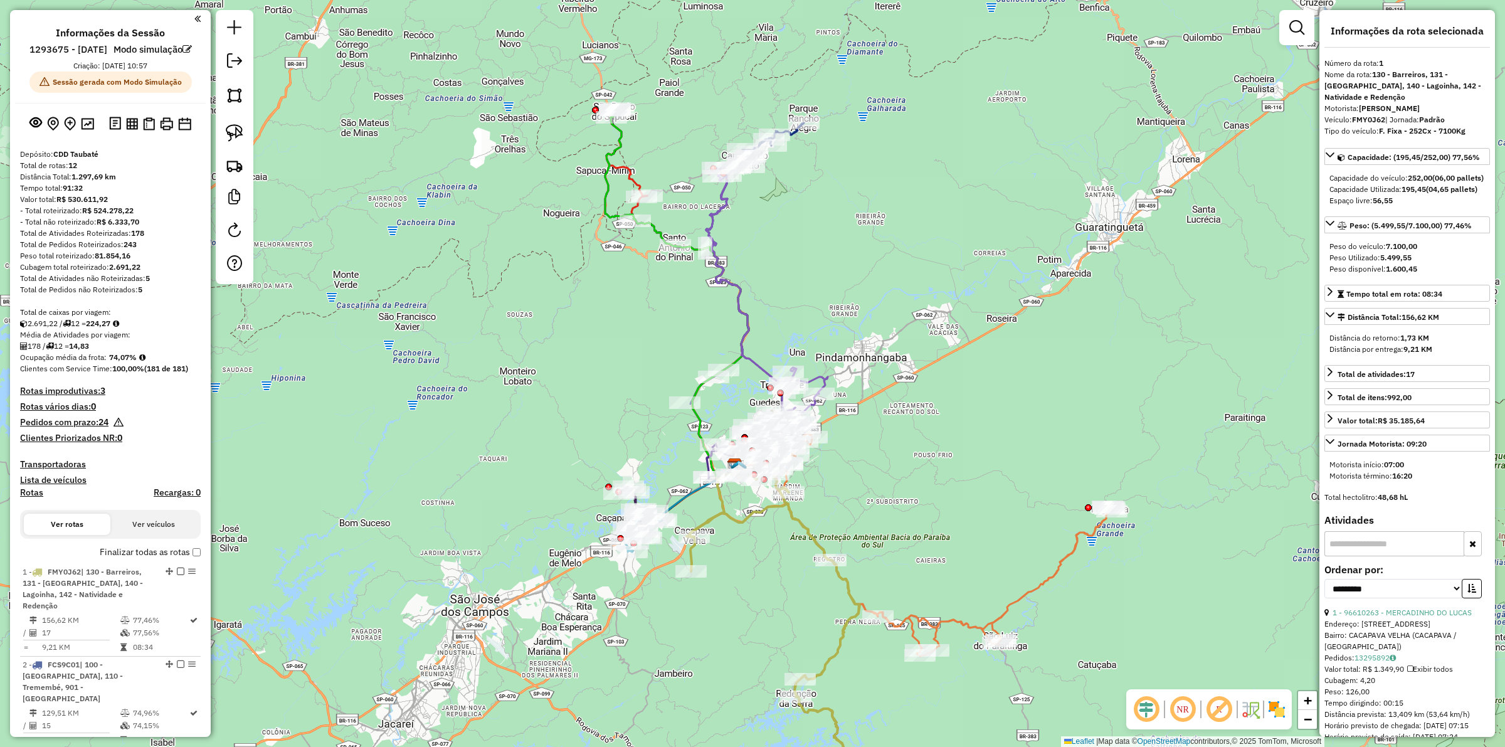
drag, startPoint x: 938, startPoint y: 329, endPoint x: 615, endPoint y: 166, distance: 361.8
click at [938, 329] on div "Janela de atendimento Grade de atendimento Capacidade Transportadoras Veículos …" at bounding box center [752, 373] width 1505 height 747
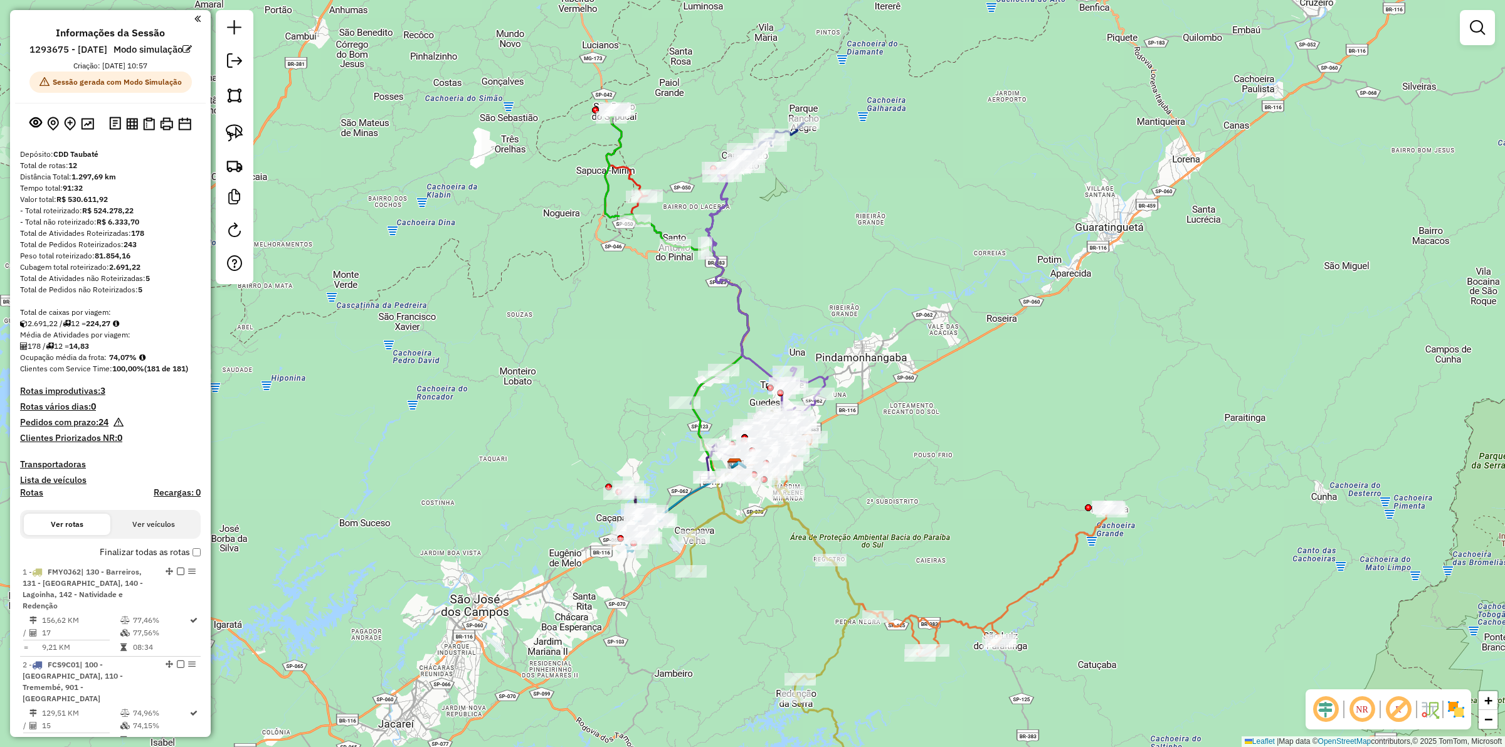
click at [448, 424] on div "Janela de atendimento Grade de atendimento Capacidade Transportadoras Veículos …" at bounding box center [752, 373] width 1505 height 747
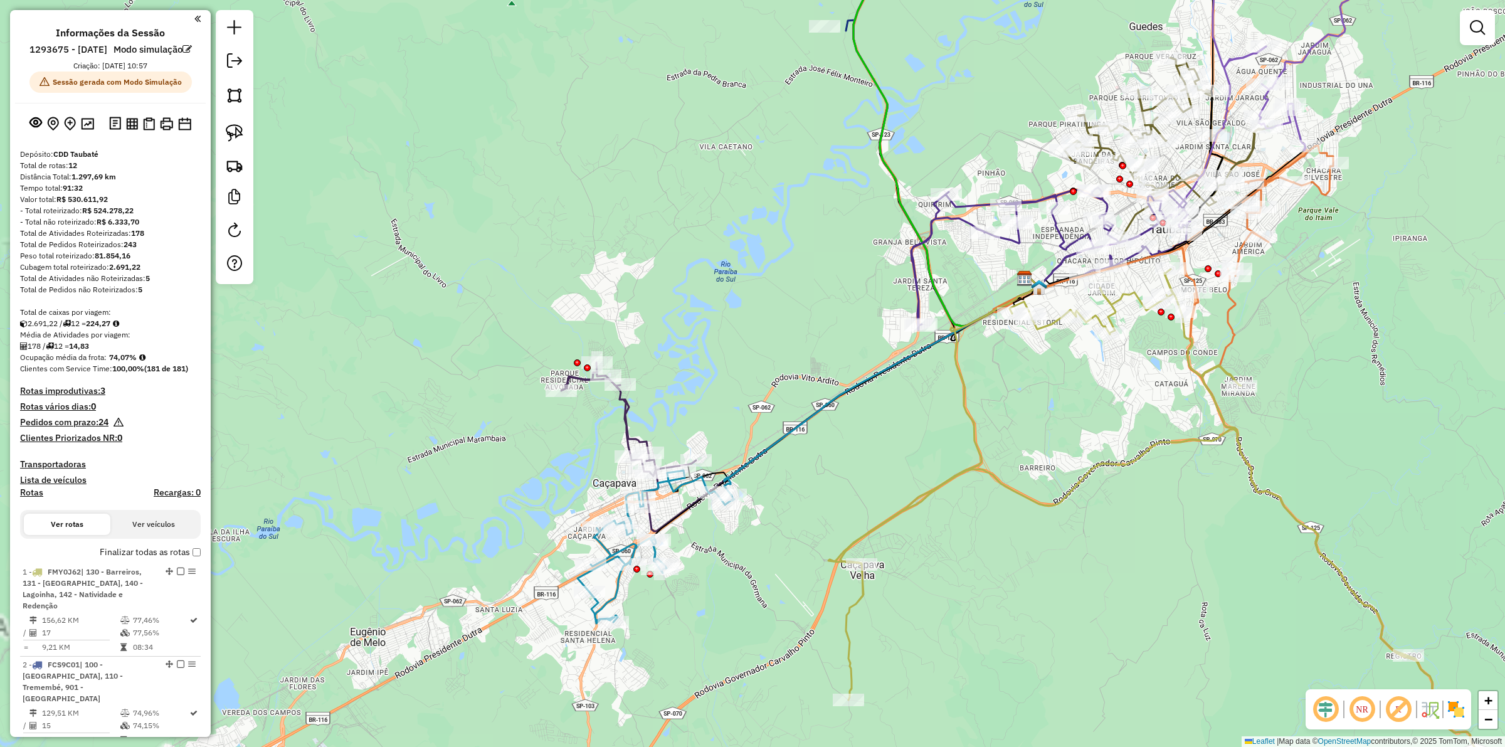
click at [621, 425] on icon at bounding box center [628, 420] width 135 height 114
select select "**********"
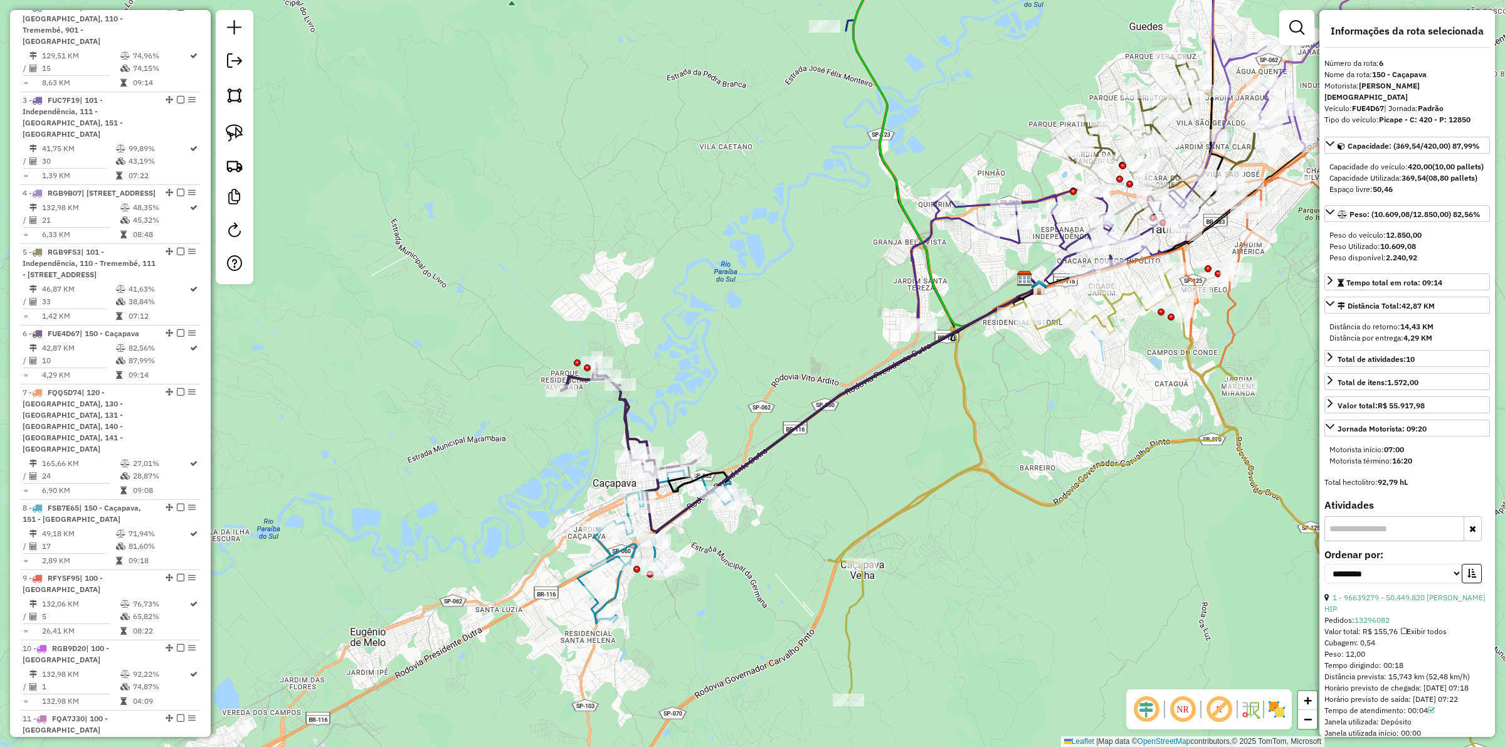
scroll to position [1011, 0]
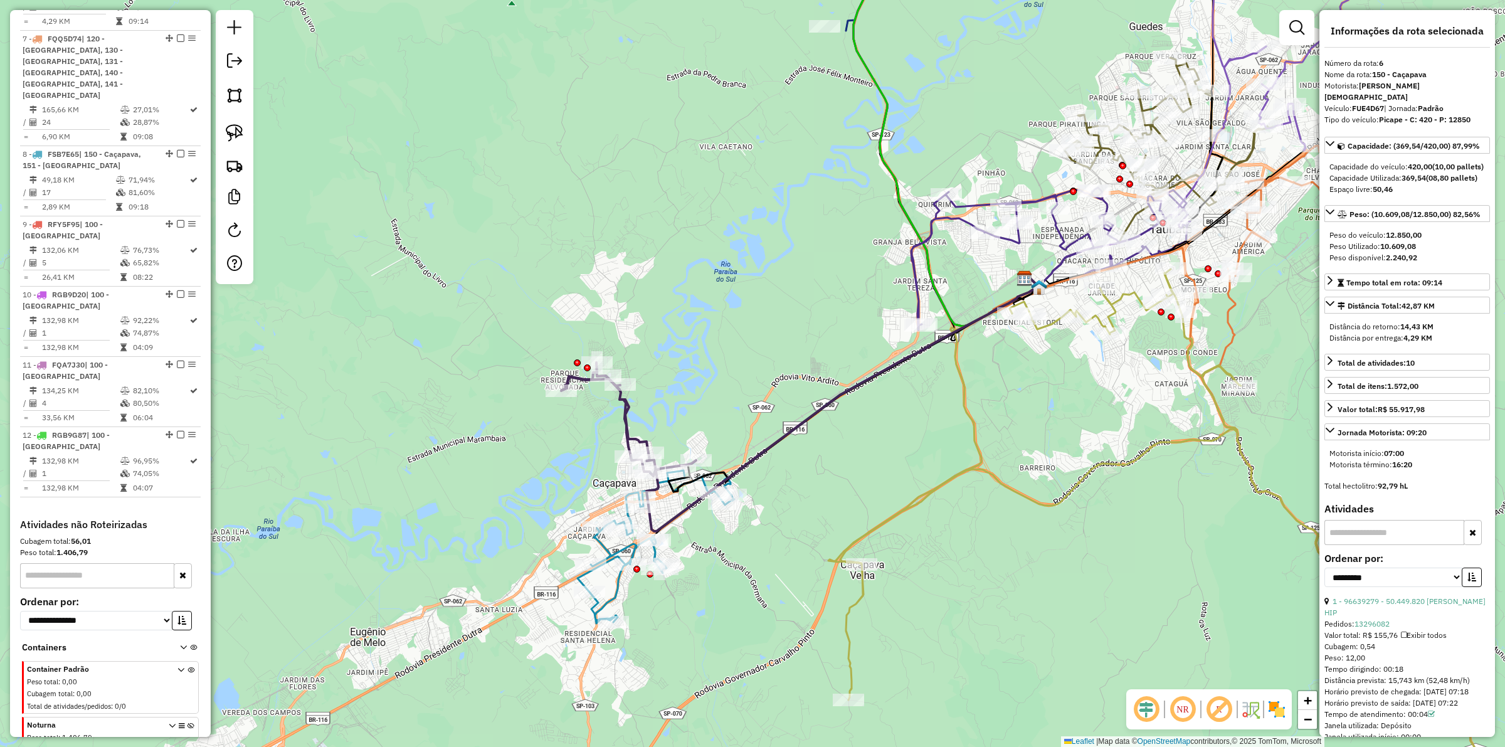
click at [606, 546] on icon at bounding box center [656, 546] width 157 height 153
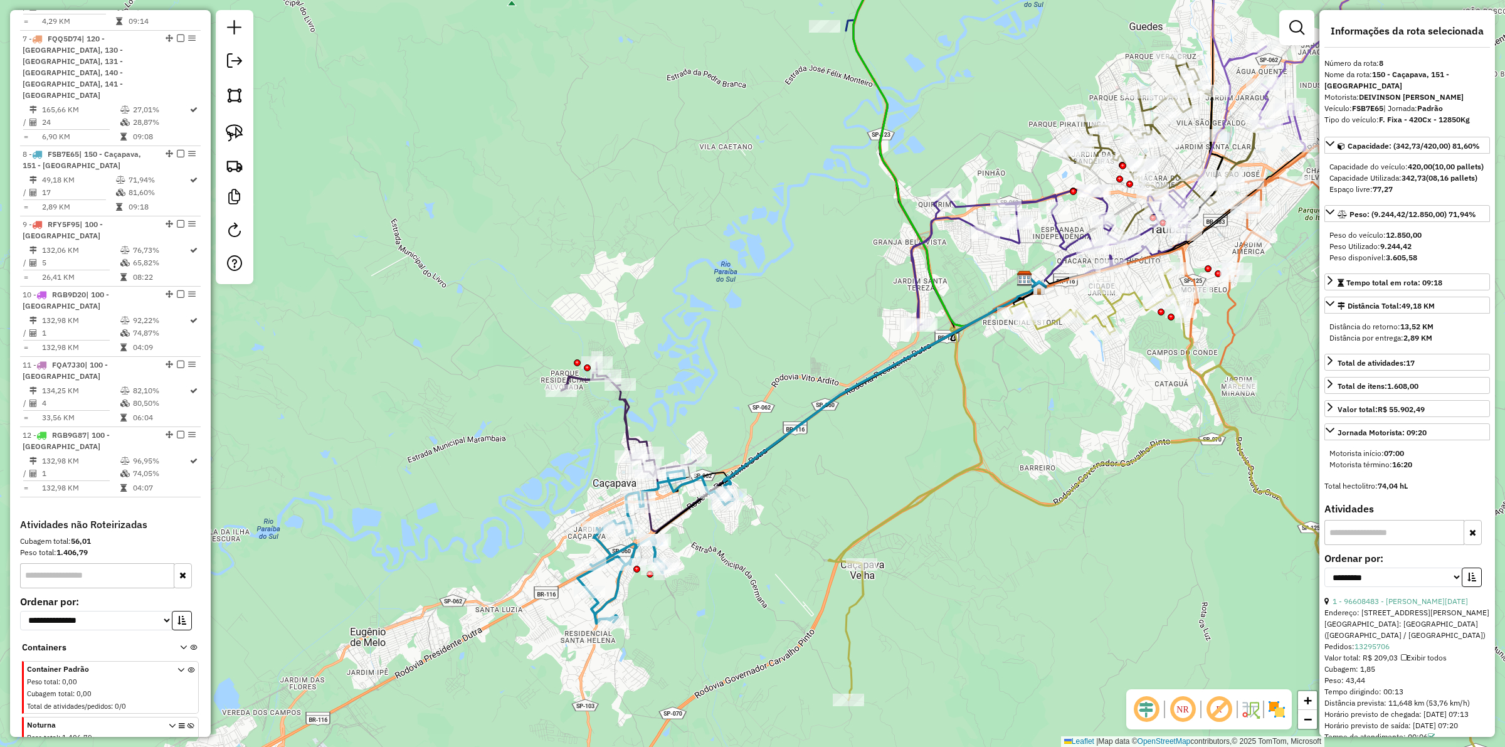
scroll to position [1081, 0]
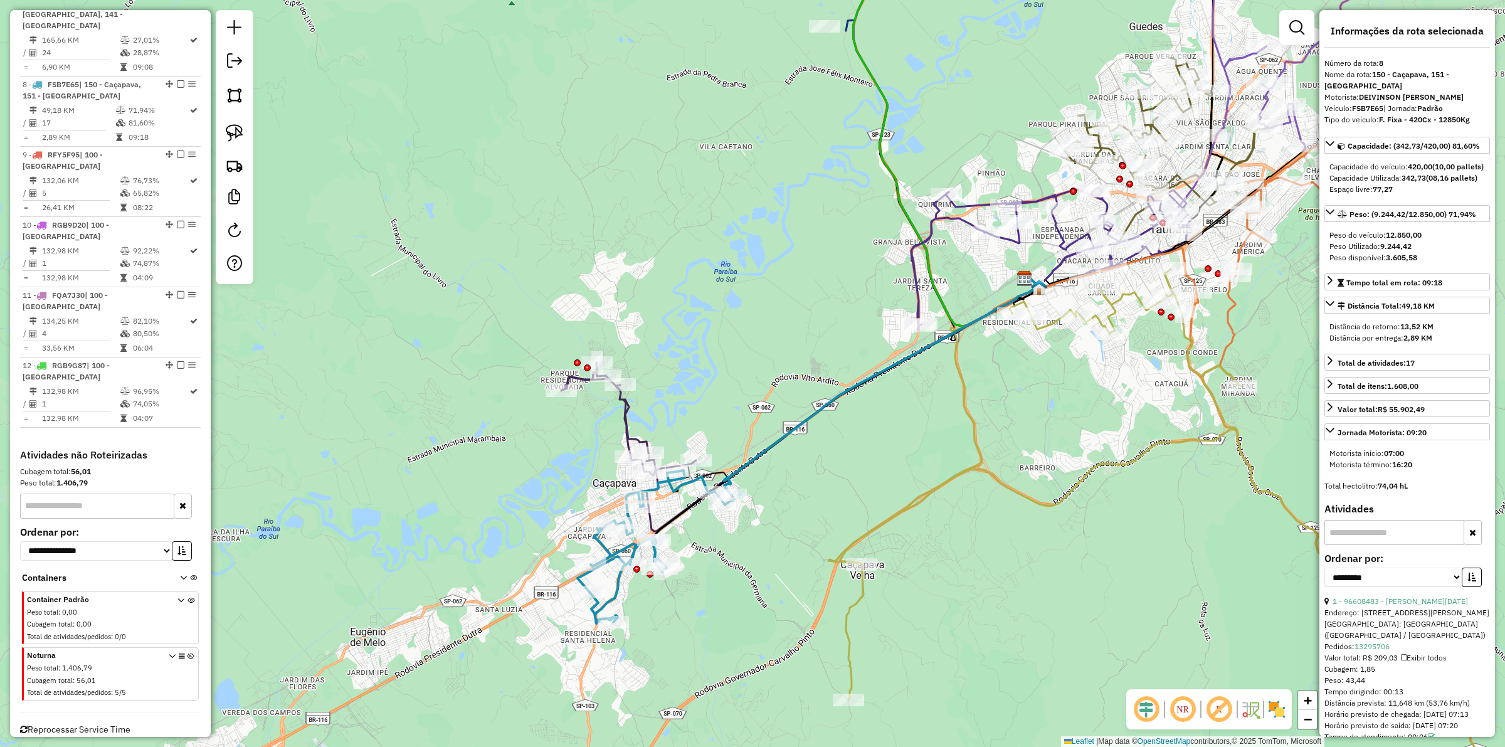
click at [733, 595] on div "Janela de atendimento Grade de atendimento Capacidade Transportadoras Veículos …" at bounding box center [752, 373] width 1505 height 747
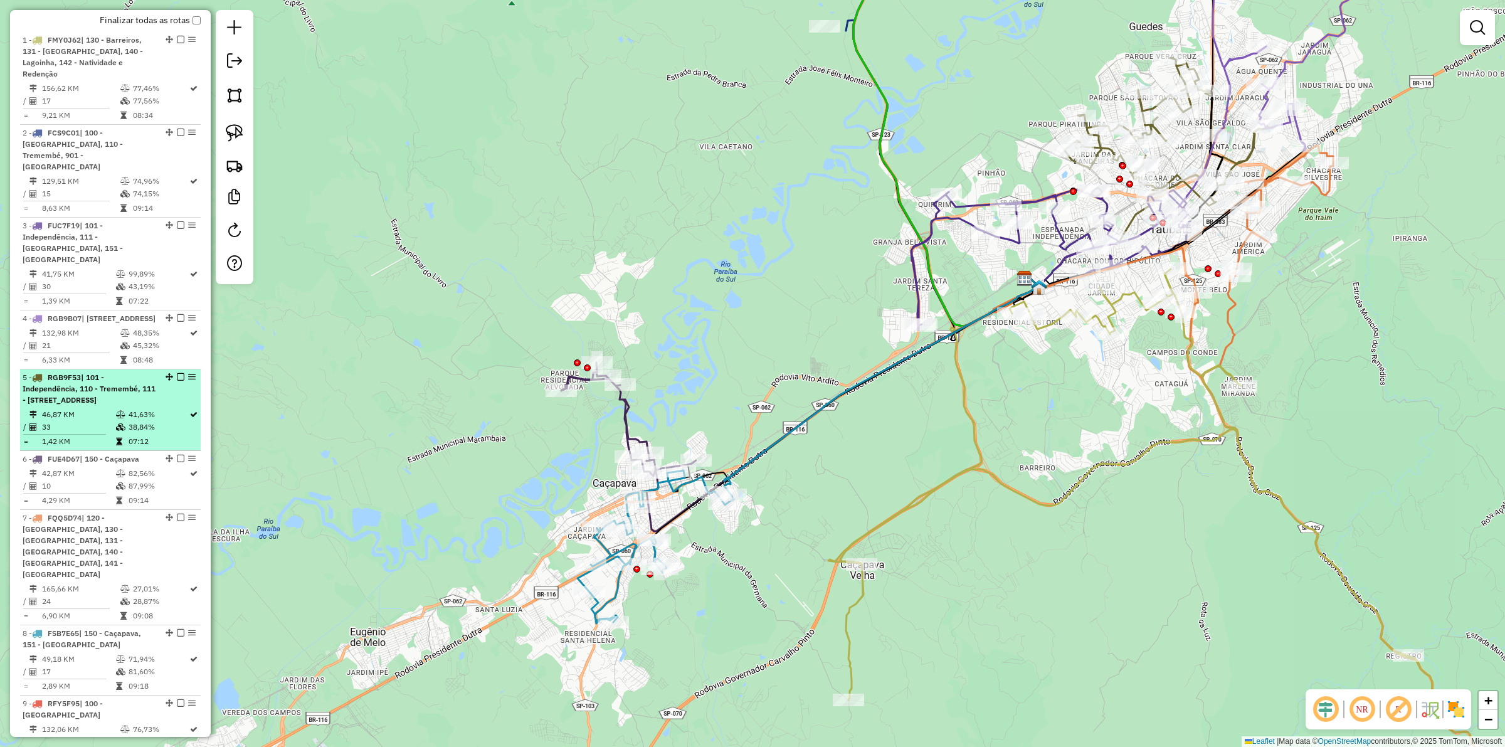
scroll to position [0, 0]
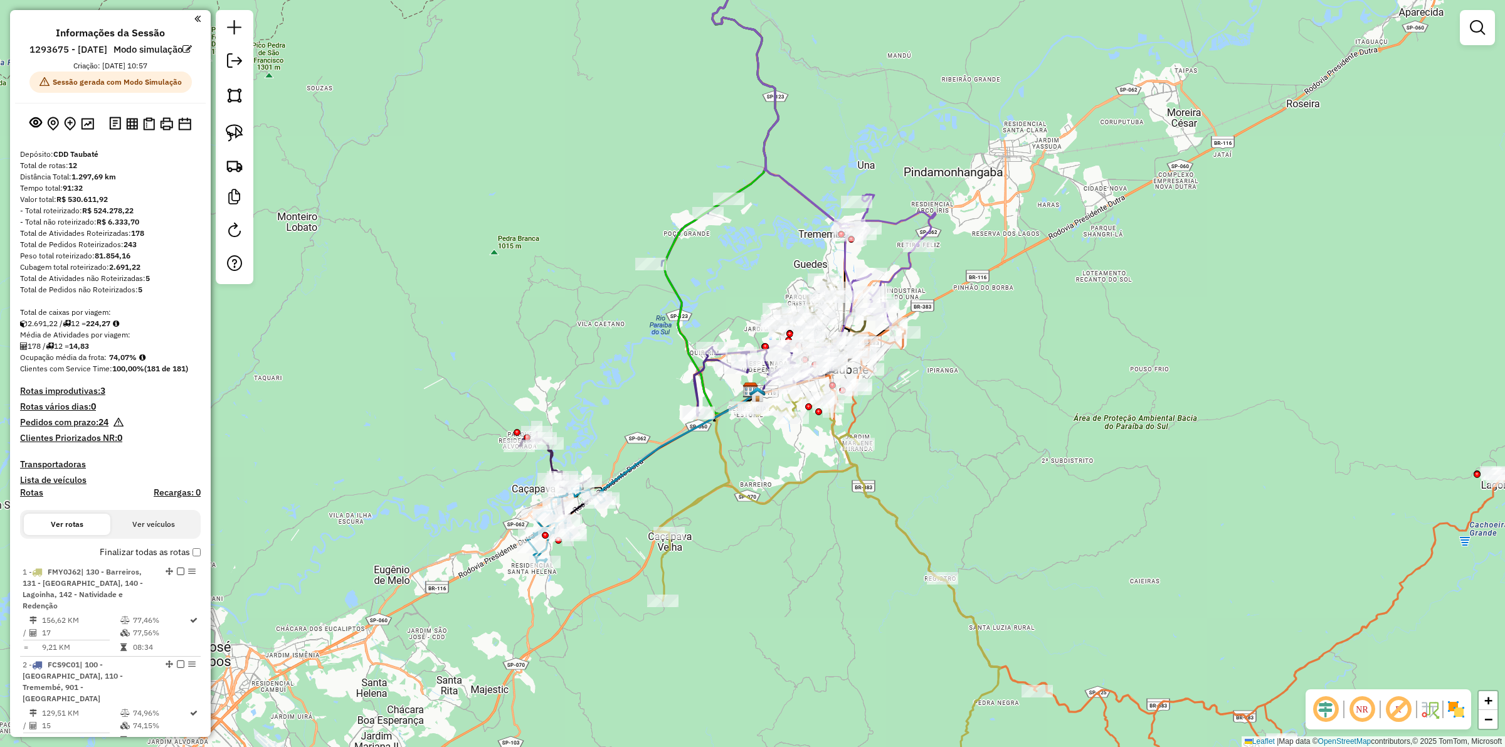
drag, startPoint x: 754, startPoint y: 543, endPoint x: 687, endPoint y: 558, distance: 68.3
click at [706, 563] on div "Janela de atendimento Grade de atendimento Capacidade Transportadoras Veículos …" at bounding box center [752, 373] width 1505 height 747
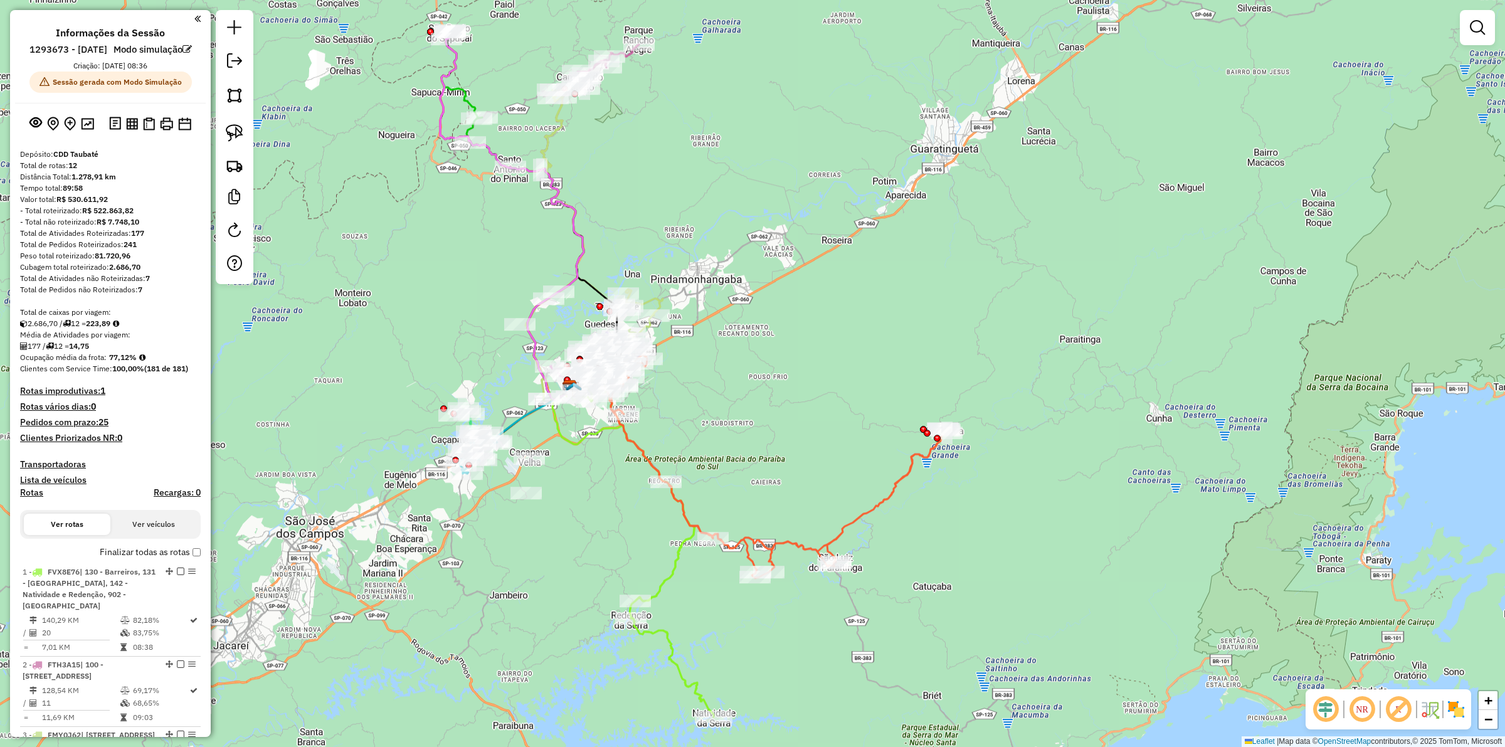
drag, startPoint x: 574, startPoint y: 393, endPoint x: 697, endPoint y: 397, distance: 123.6
click at [697, 397] on div "Janela de atendimento Grade de atendimento Capacidade Transportadoras Veículos …" at bounding box center [752, 373] width 1505 height 747
click at [585, 445] on icon at bounding box center [622, 494] width 143 height 214
select select "**********"
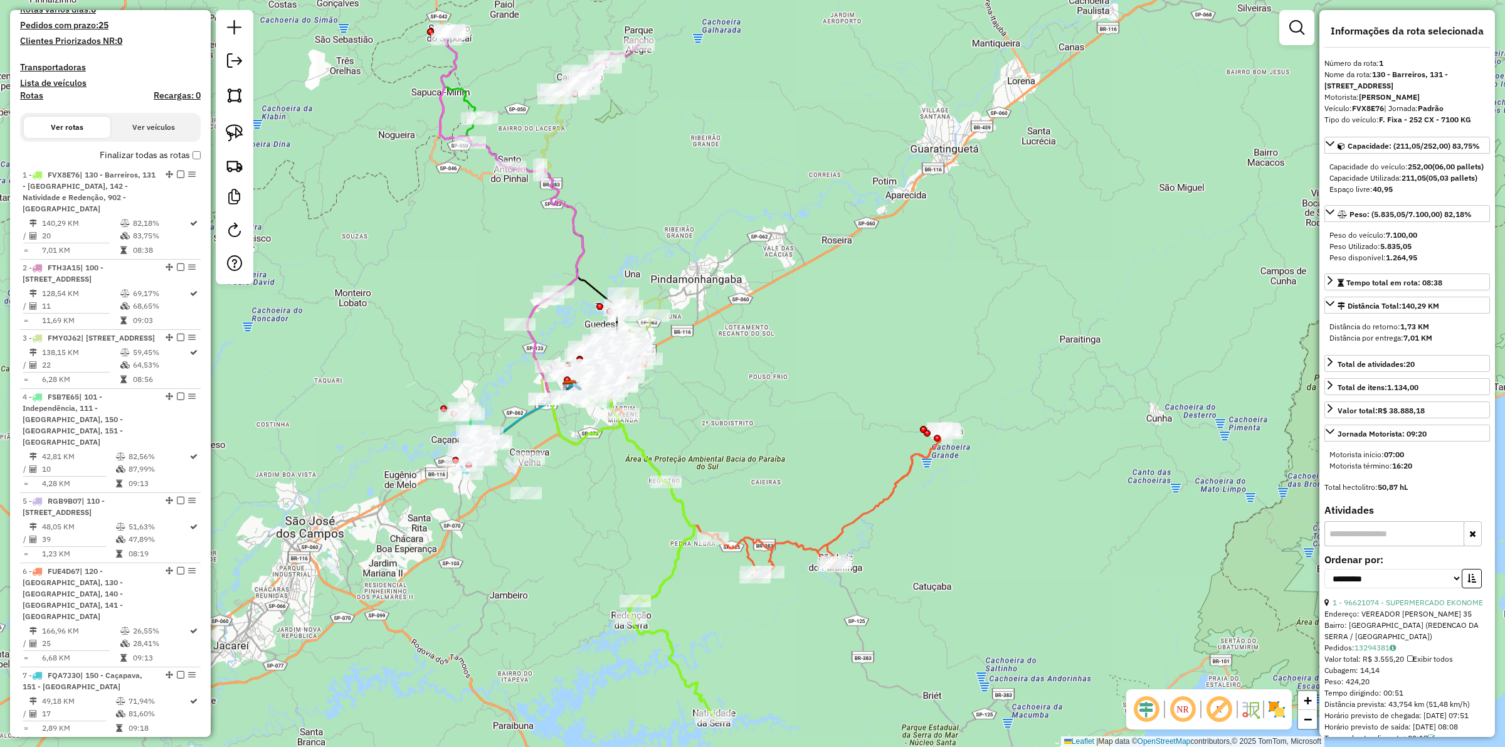
scroll to position [569, 0]
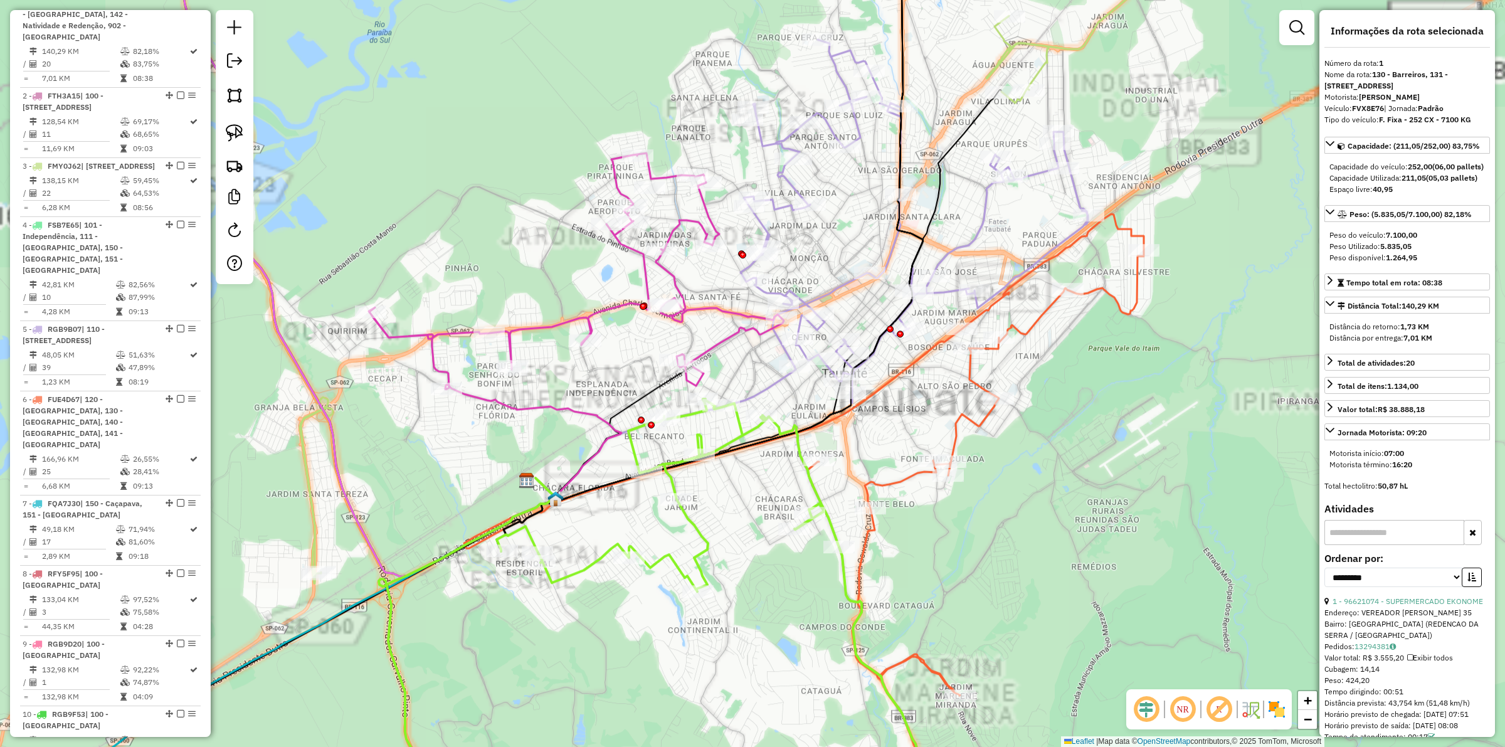
click at [548, 324] on icon at bounding box center [576, 271] width 415 height 236
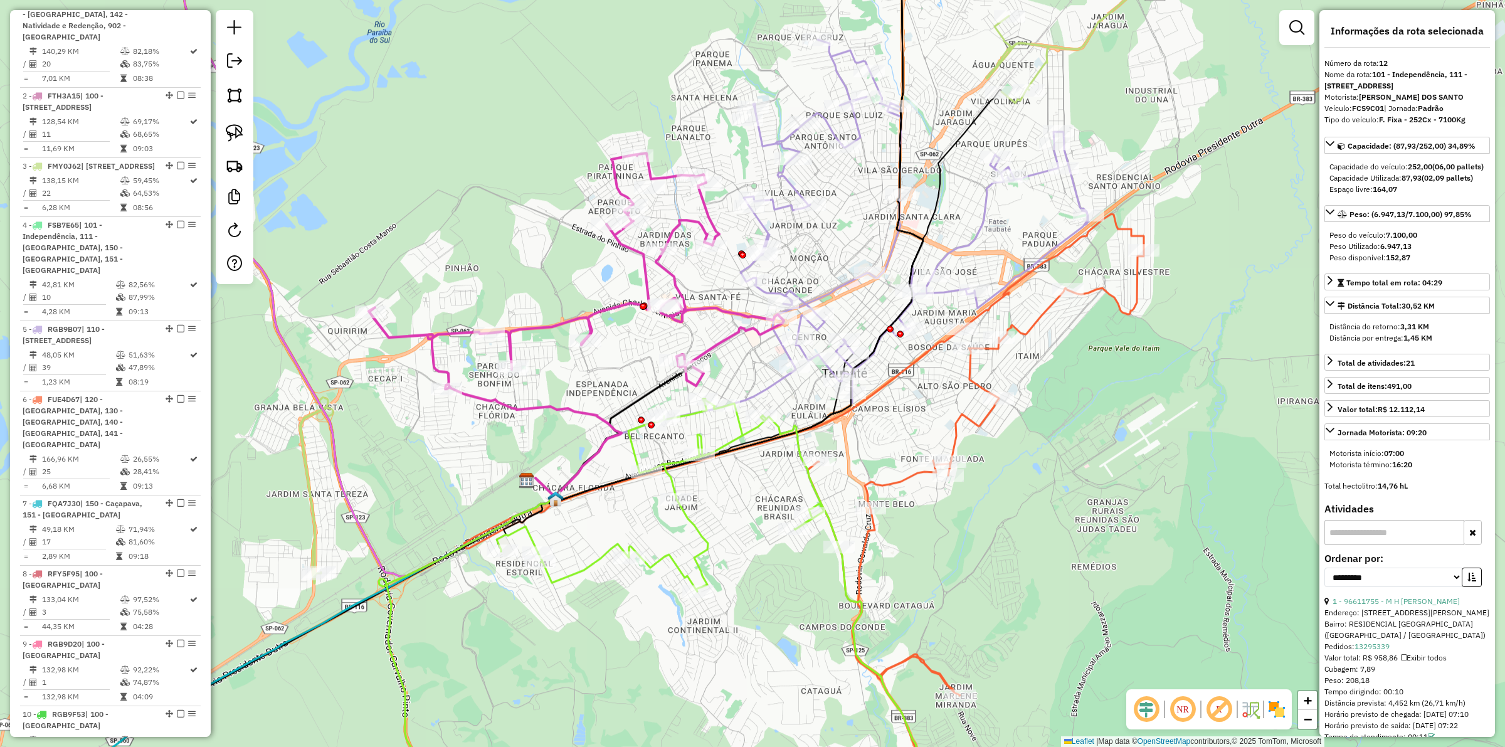
scroll to position [1058, 0]
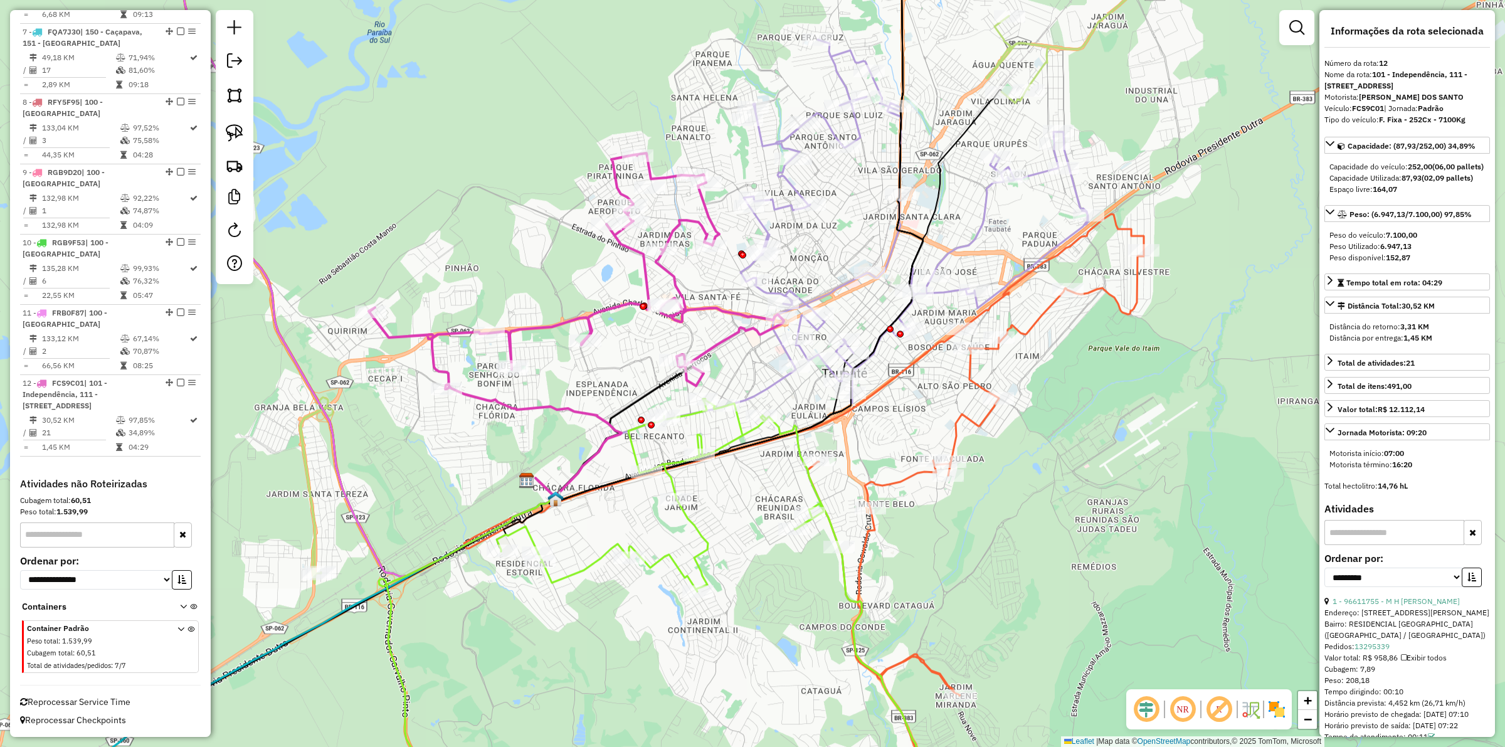
click at [516, 448] on div "Janela de atendimento Grade de atendimento Capacidade Transportadoras Veículos …" at bounding box center [752, 373] width 1505 height 747
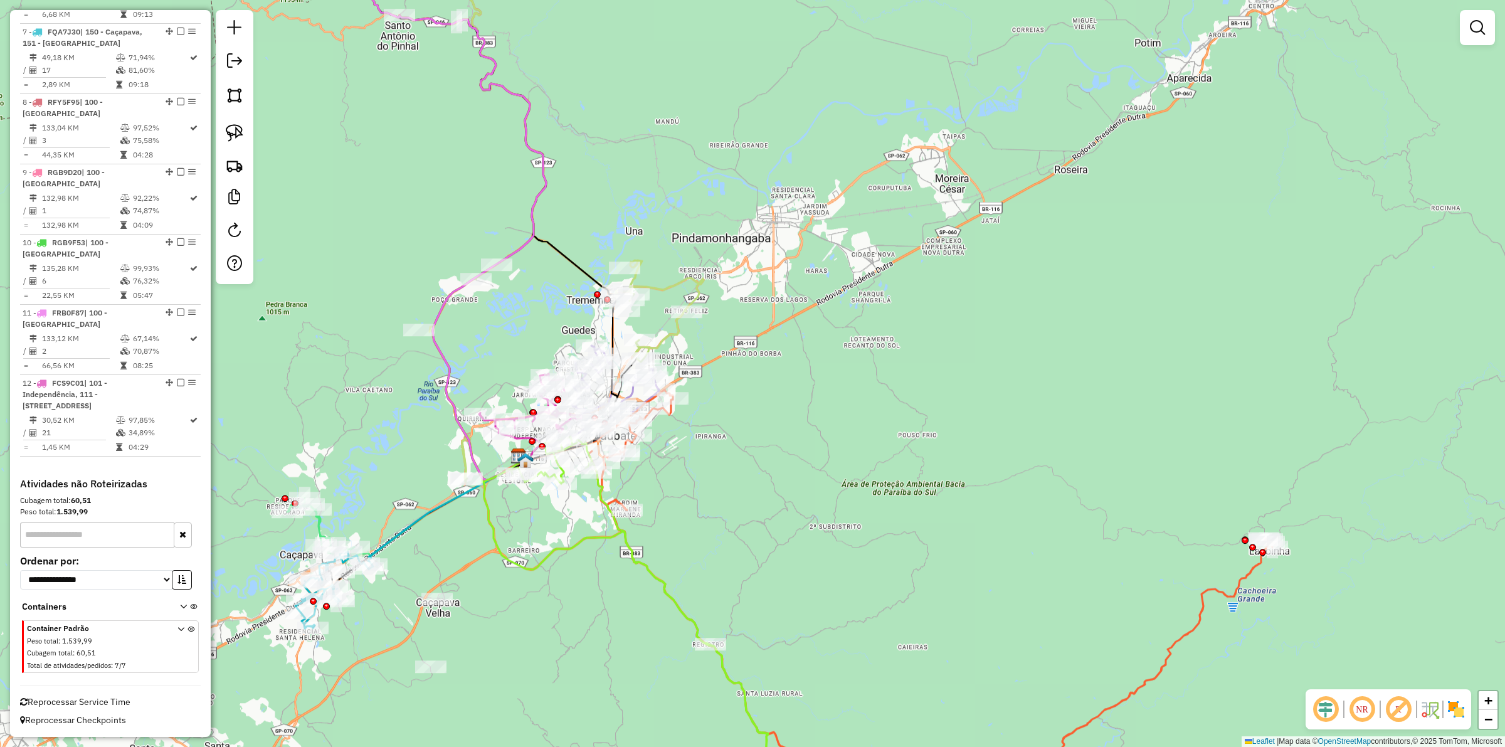
click at [322, 527] on icon at bounding box center [320, 526] width 67 height 56
select select "**********"
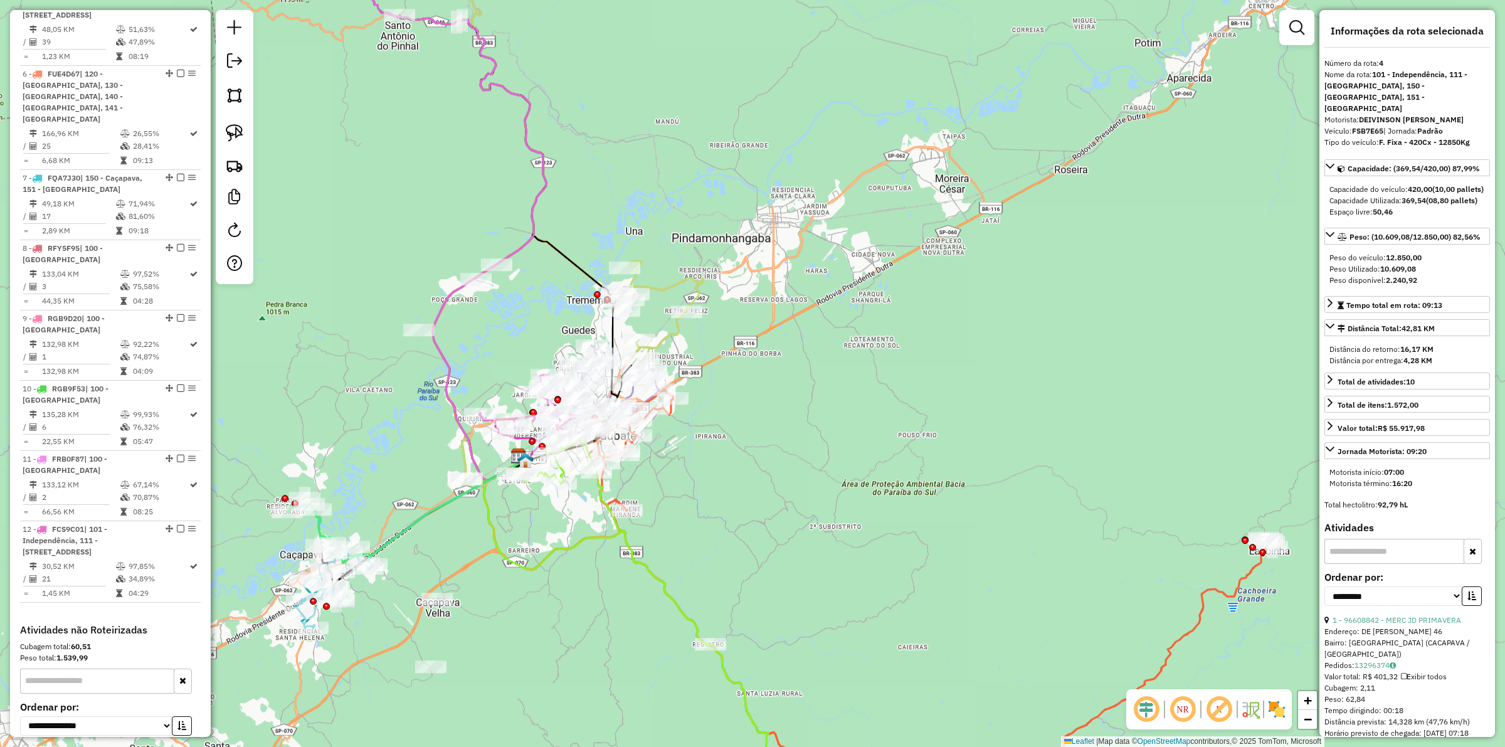
scroll to position [826, 0]
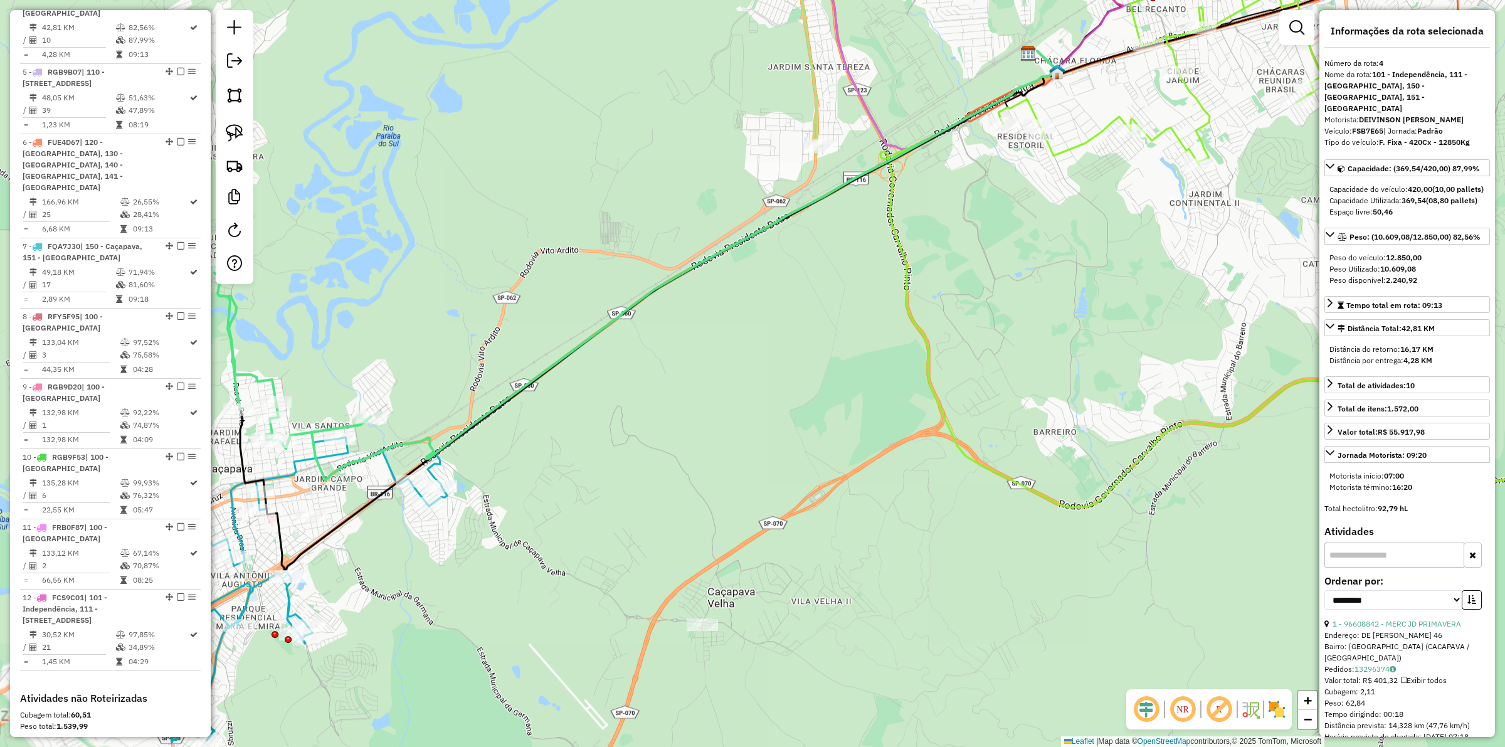
click at [252, 591] on icon at bounding box center [291, 589] width 312 height 305
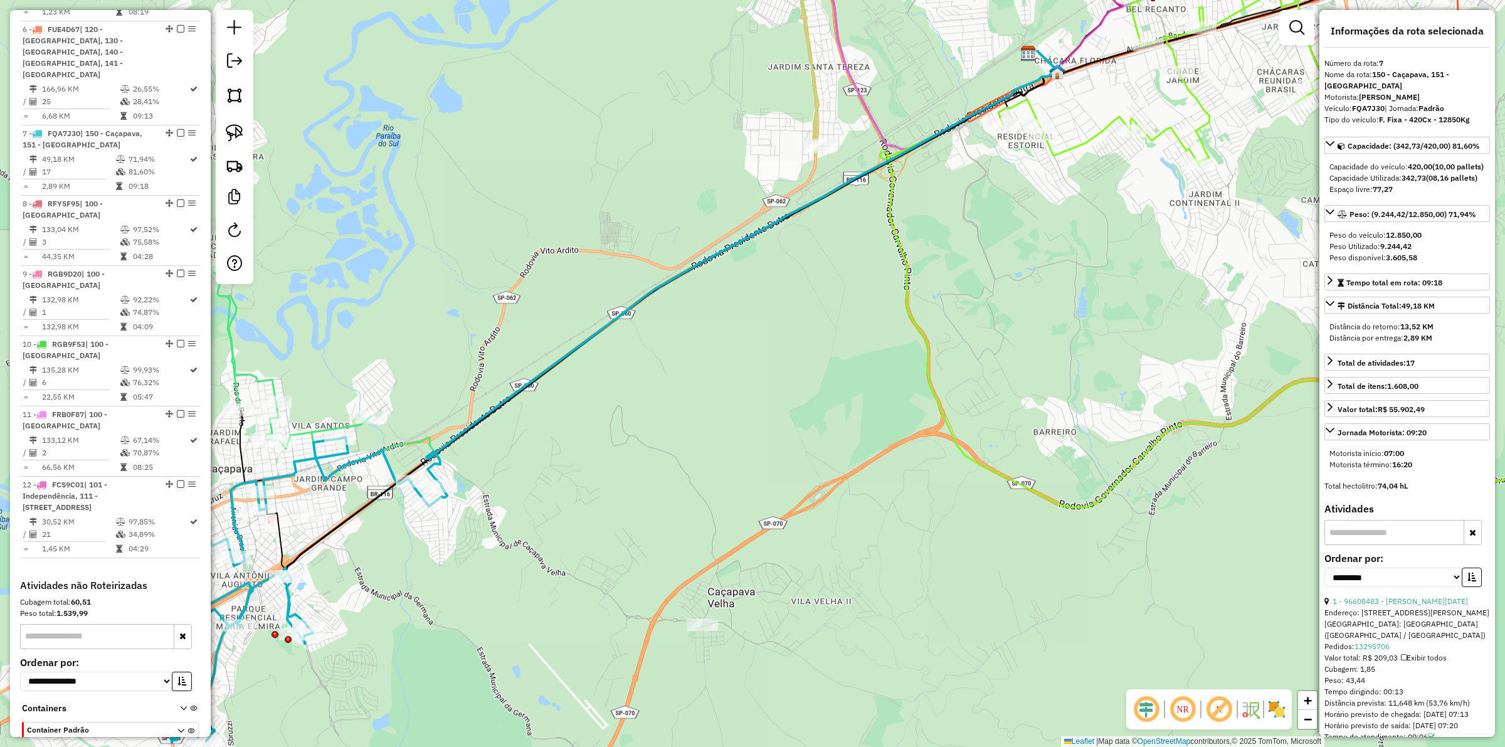
scroll to position [1058, 0]
